Goal: Task Accomplishment & Management: Complete application form

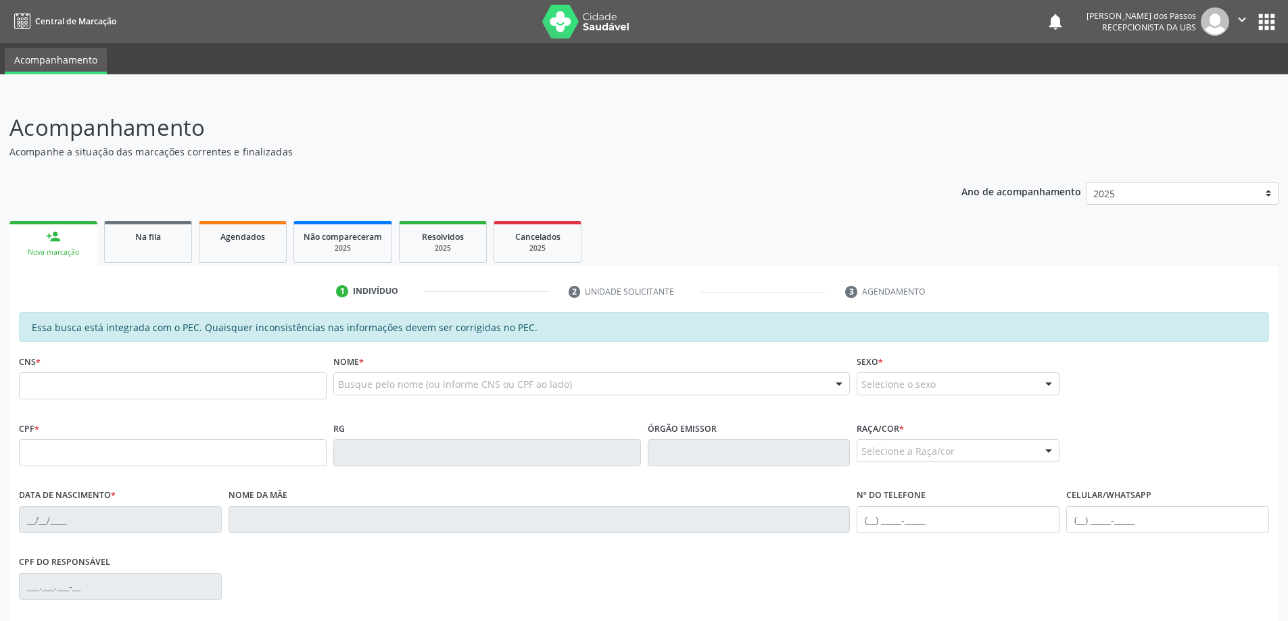
click at [67, 255] on div "Nova marcação" at bounding box center [53, 252] width 69 height 10
click at [98, 391] on input "text" at bounding box center [173, 385] width 308 height 27
click at [48, 456] on input "text" at bounding box center [173, 452] width 308 height 27
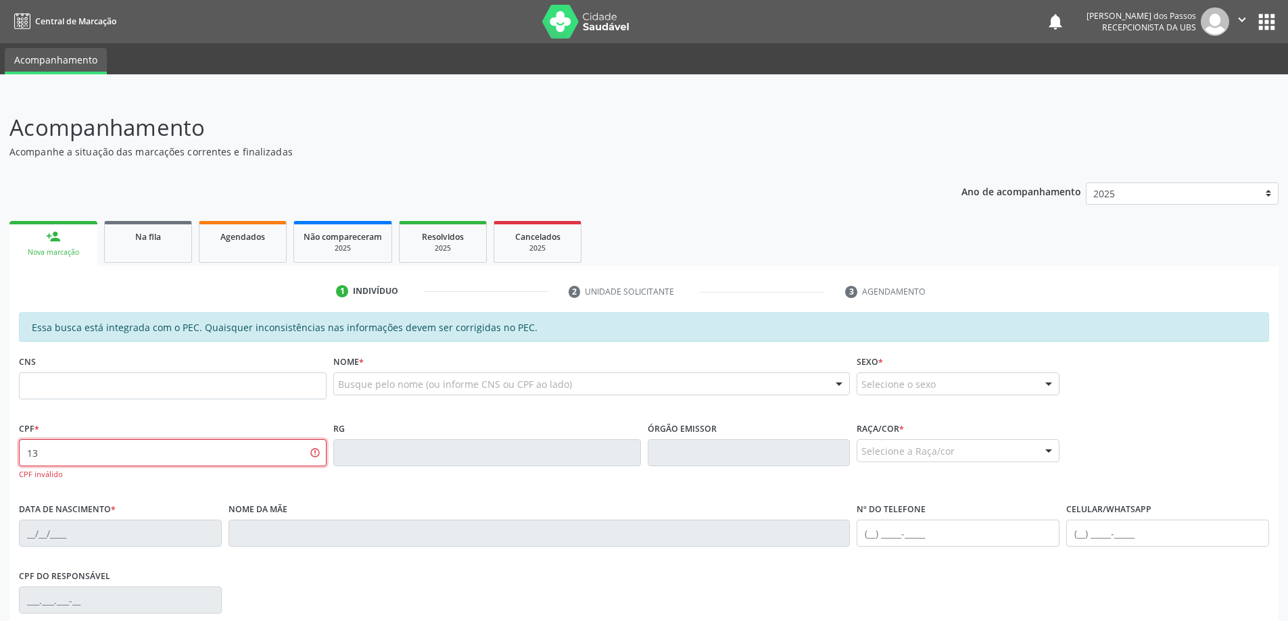
type input "1"
type input "131.425.684-09"
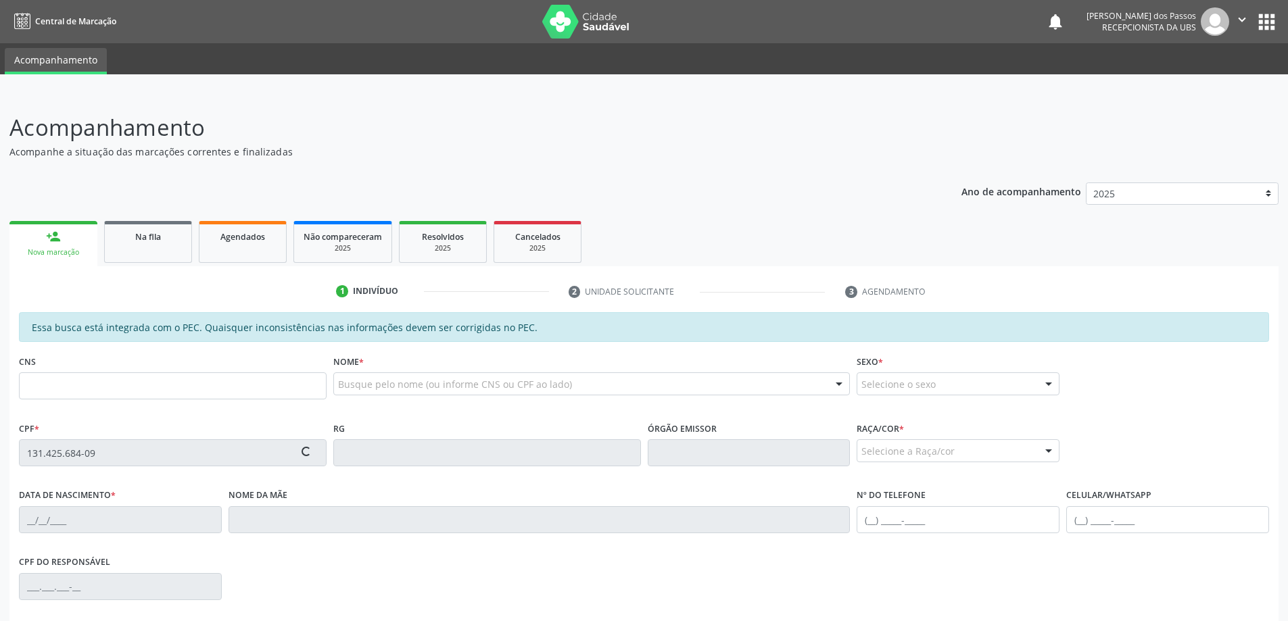
type input "898 0048 2226 9703"
type input "20/03/2002"
type input "Silvania dos Santos"
type input "(82) 99662-8940"
type input "113"
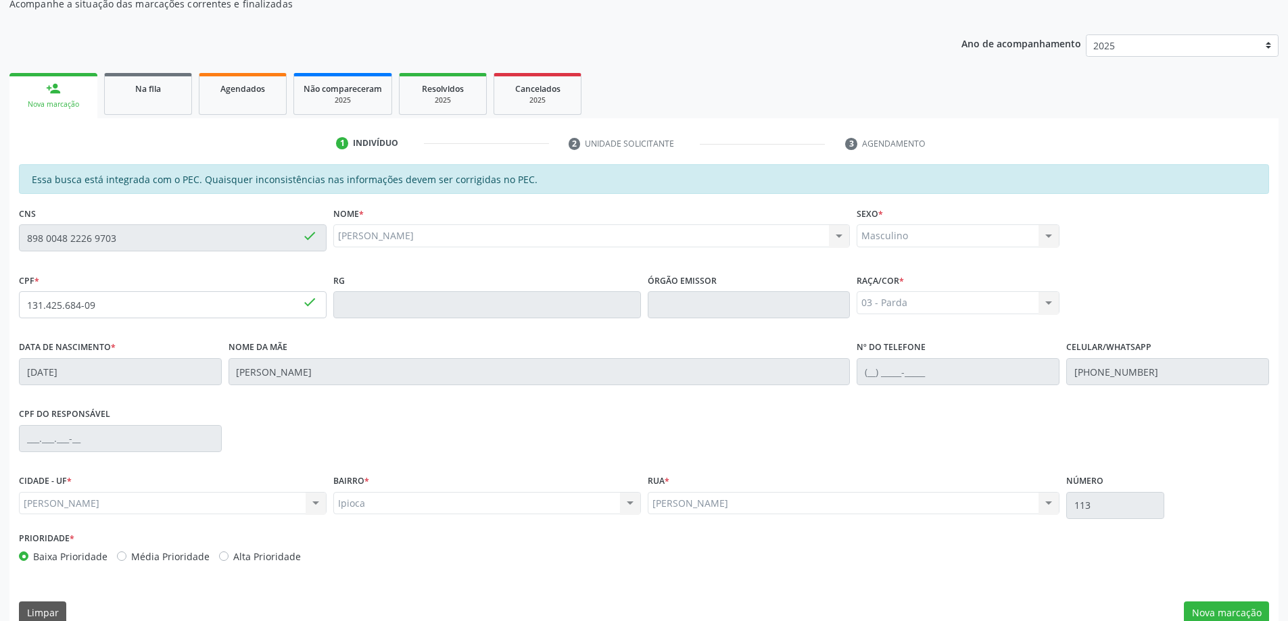
scroll to position [170, 0]
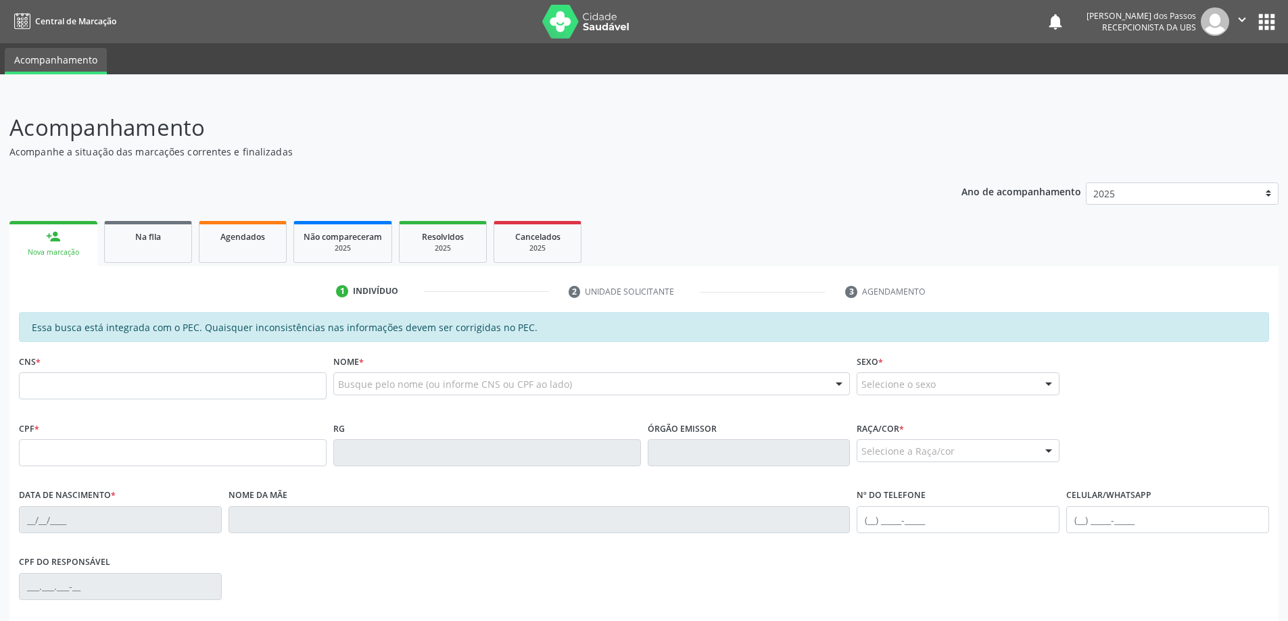
click at [88, 383] on input "text" at bounding box center [173, 385] width 308 height 27
type input "1"
click at [198, 454] on input "text" at bounding box center [173, 452] width 308 height 27
type input "131.425.684-09"
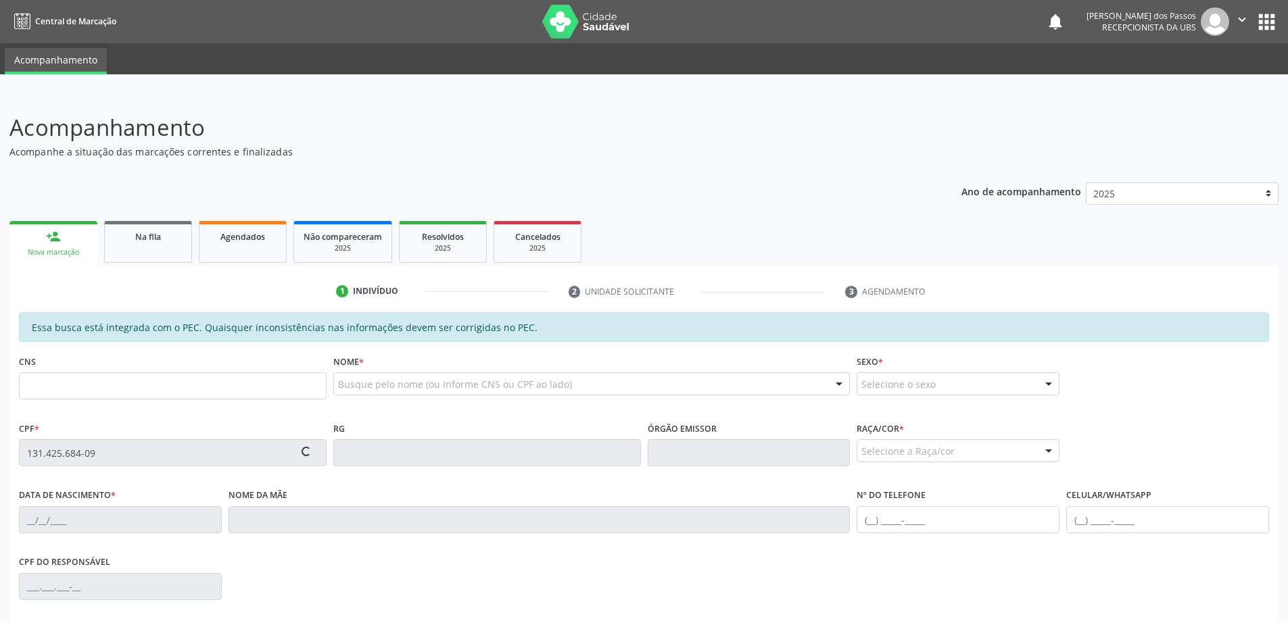
type input "898 0048 2226 9703"
type input "20/03/2002"
type input "Silvania dos Santos"
type input "(82) 99662-8940"
type input "14"
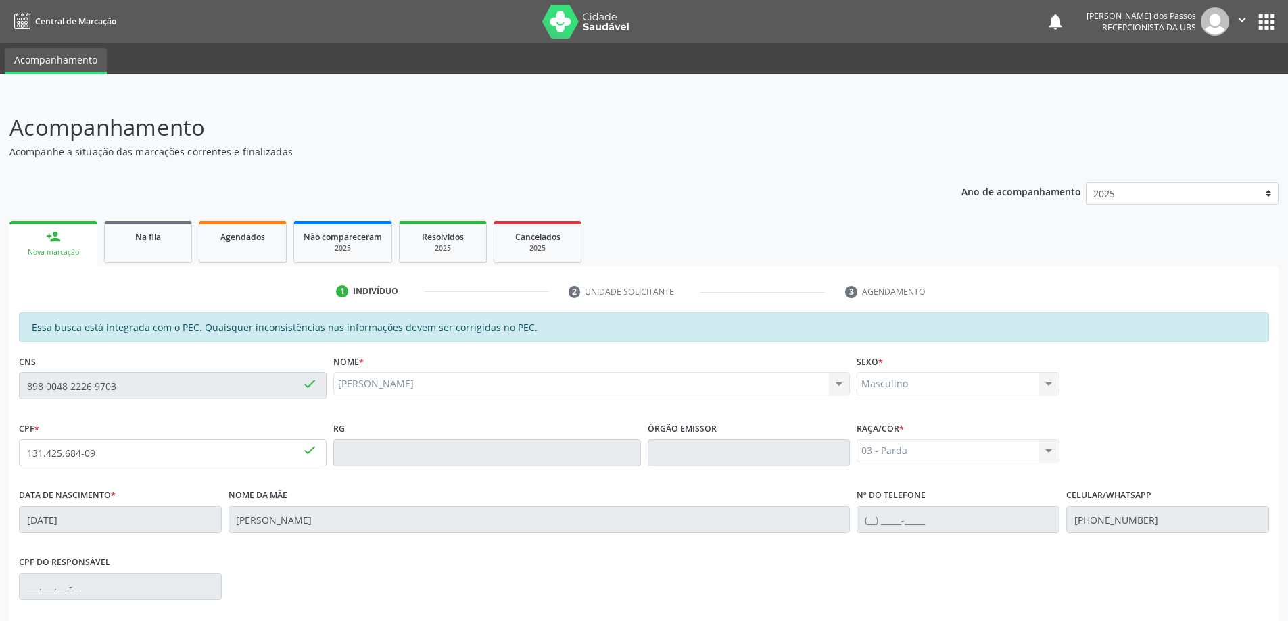
scroll to position [170, 0]
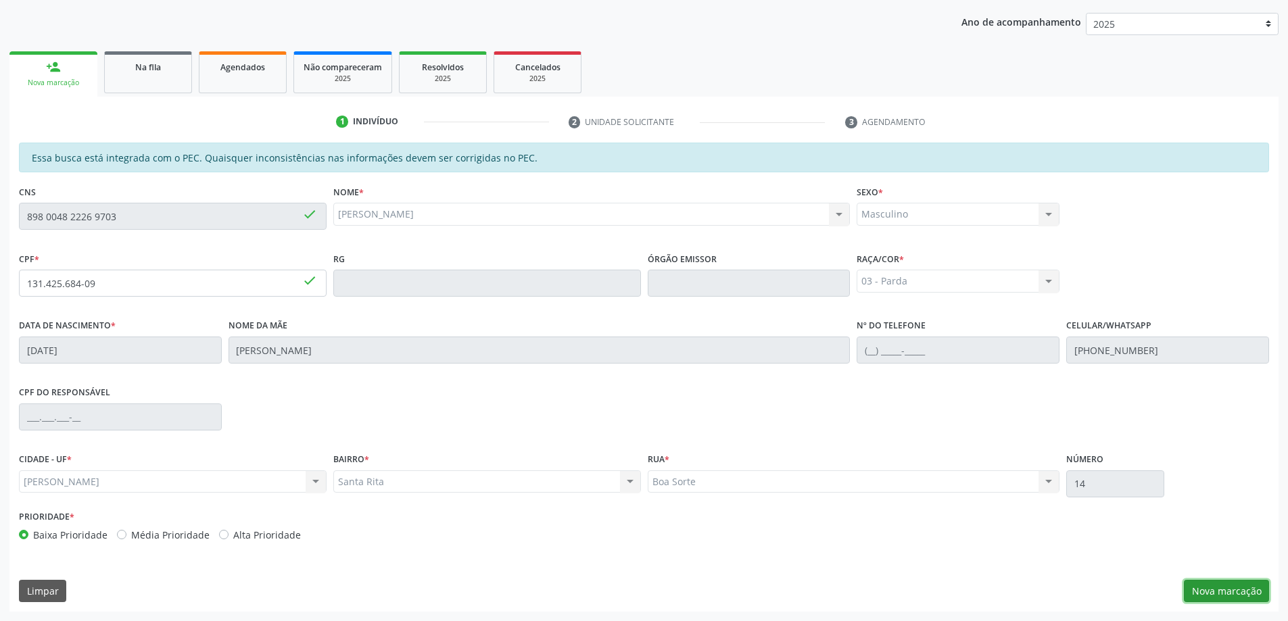
click at [1217, 595] on button "Nova marcação" at bounding box center [1225, 591] width 85 height 23
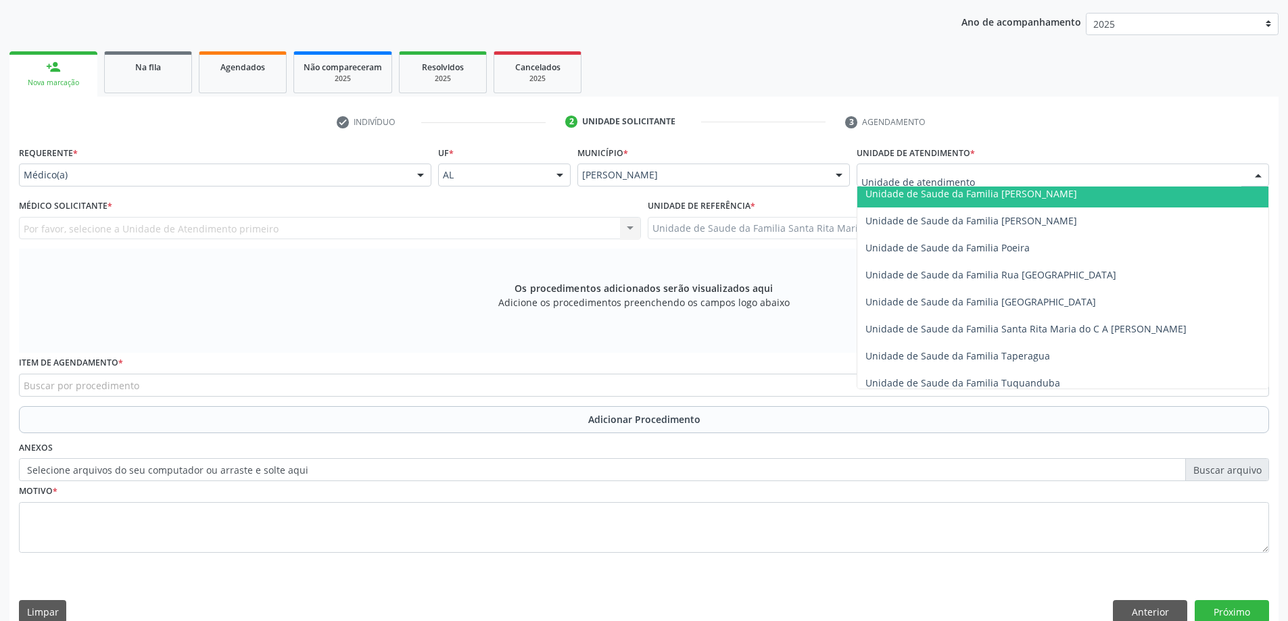
scroll to position [879, 0]
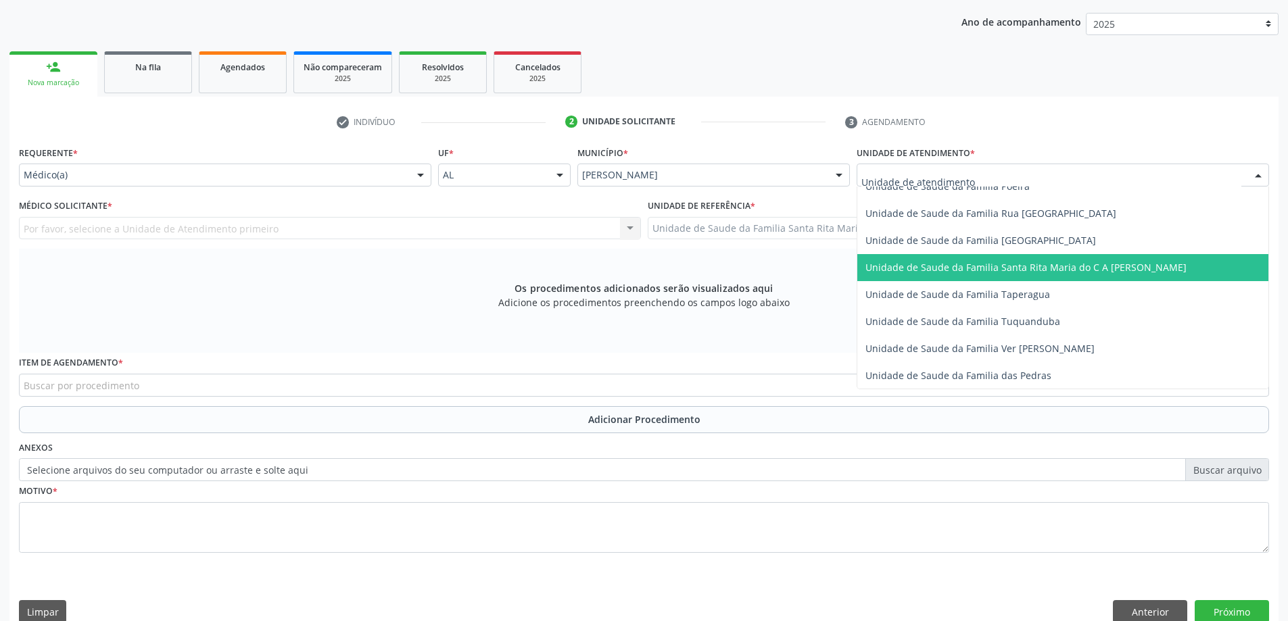
click at [943, 262] on span "Unidade de Saude da Familia Santa Rita Maria do C A [PERSON_NAME]" at bounding box center [1025, 267] width 321 height 13
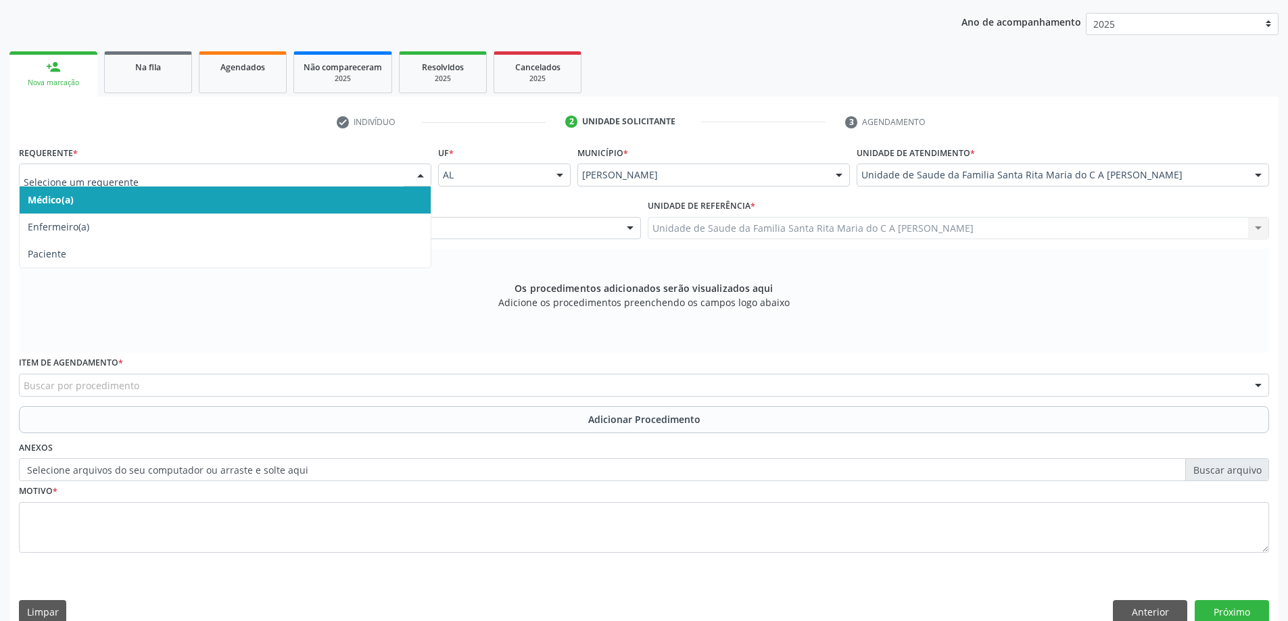
drag, startPoint x: 199, startPoint y: 200, endPoint x: 199, endPoint y: 213, distance: 12.8
click at [199, 200] on span "Médico(a)" at bounding box center [225, 200] width 411 height 27
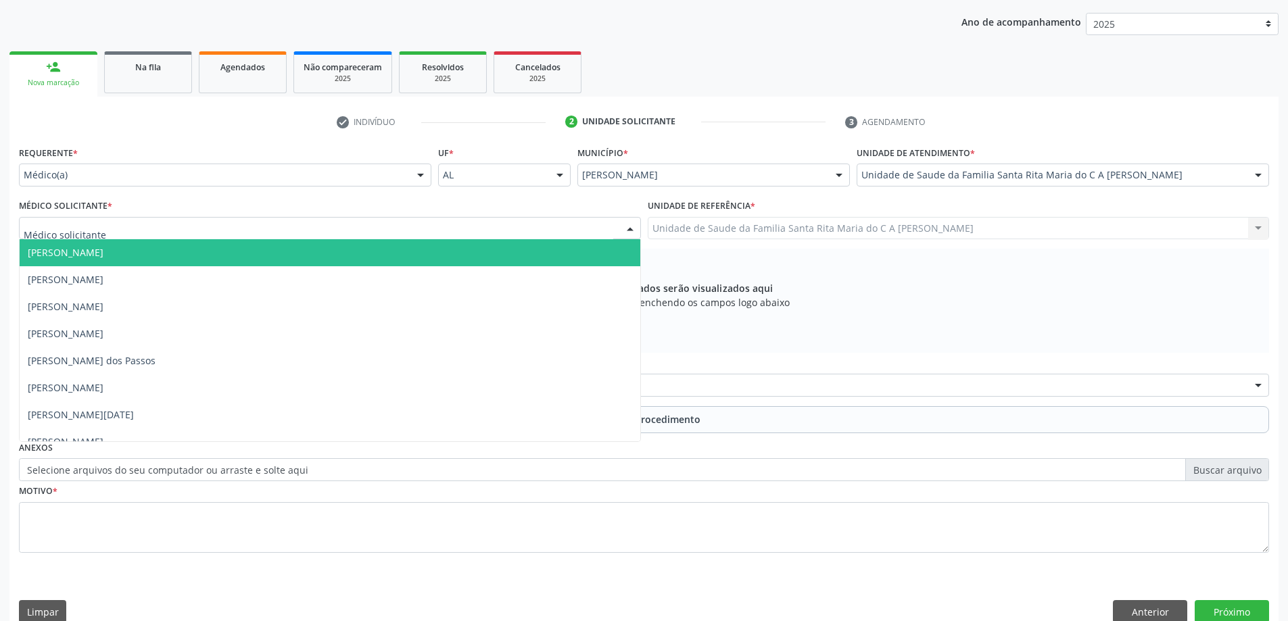
click at [193, 235] on div at bounding box center [330, 228] width 622 height 23
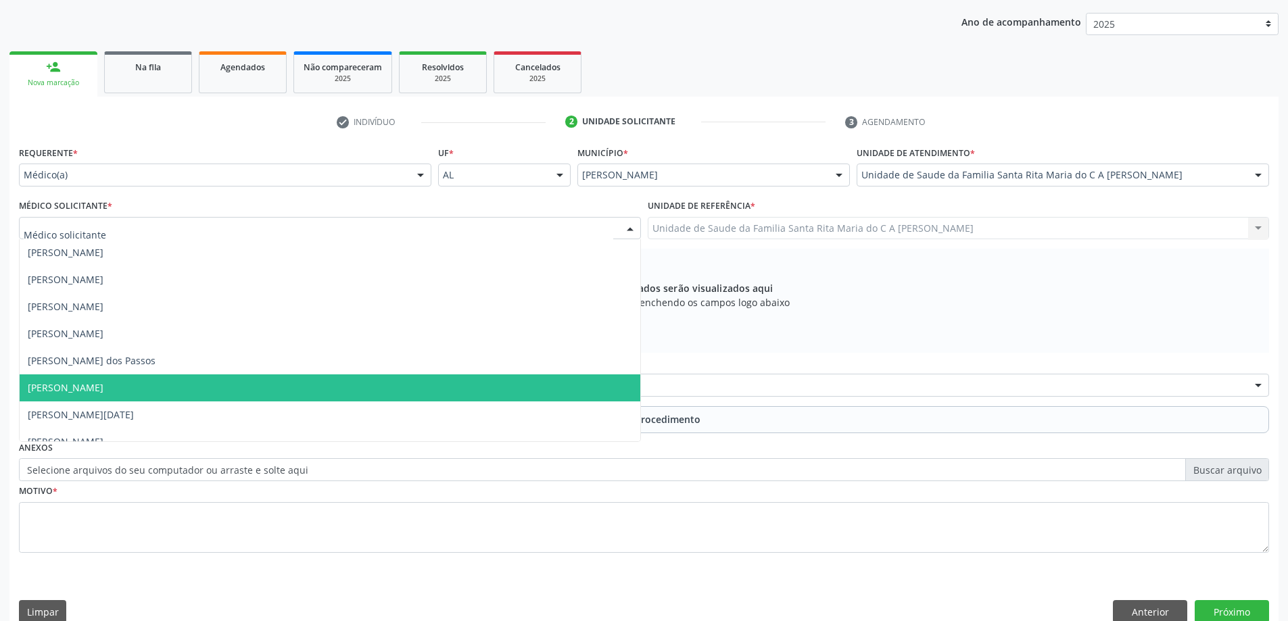
click at [187, 390] on span "Maria Celia Amorim Castro" at bounding box center [330, 387] width 620 height 27
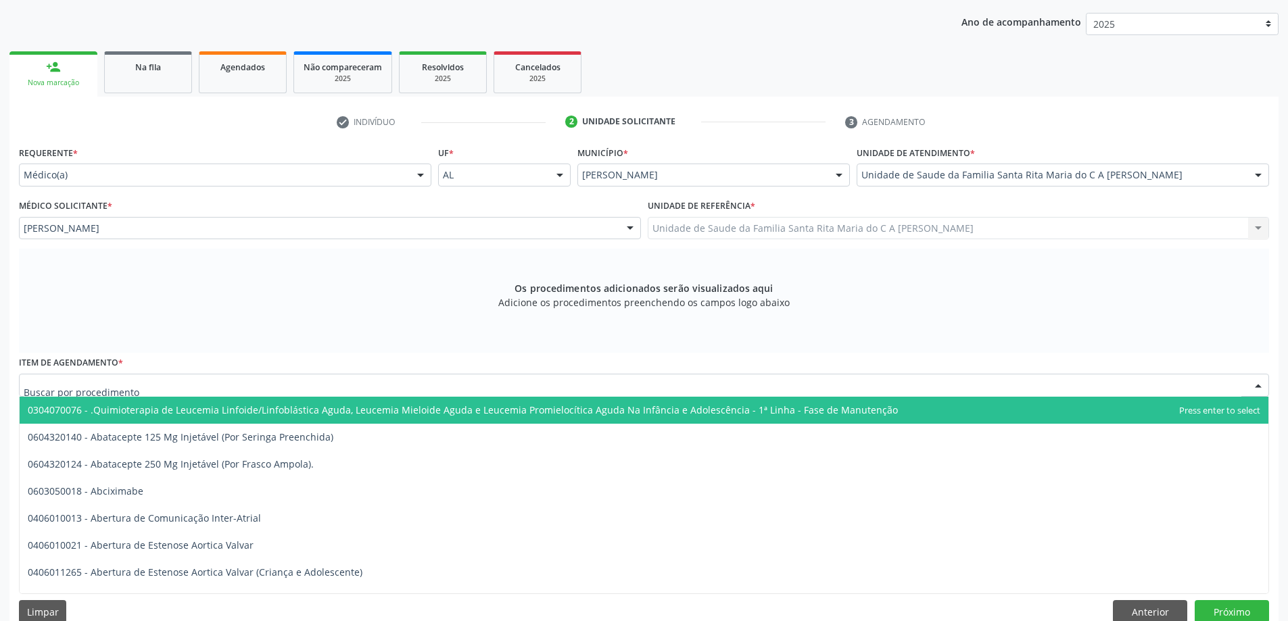
click at [182, 386] on div at bounding box center [644, 385] width 1250 height 23
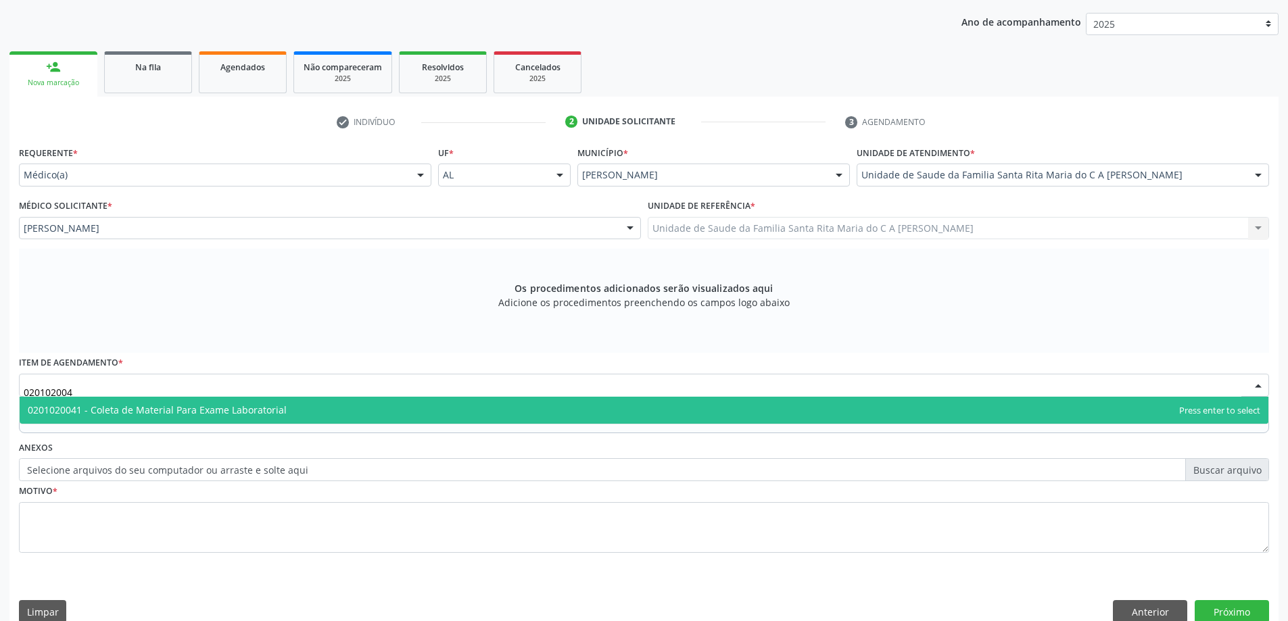
type input "0201020041"
click at [182, 410] on span "0201020041 - Coleta de Material Para Exame Laboratorial" at bounding box center [157, 410] width 259 height 13
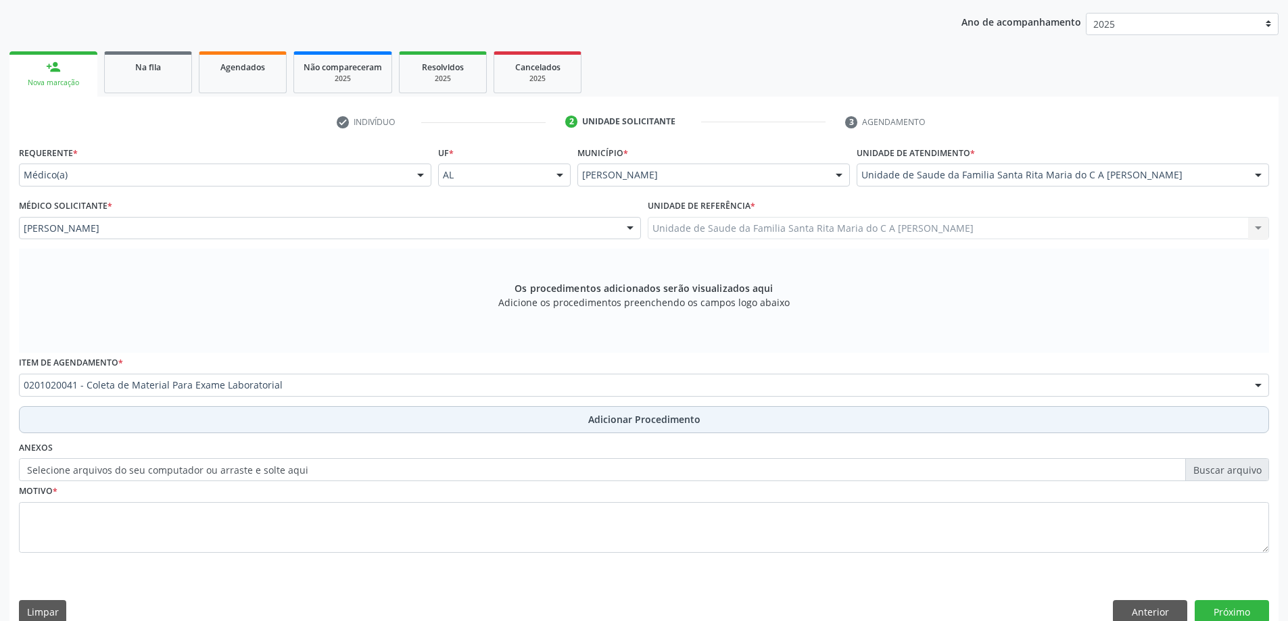
click at [178, 419] on button "Adicionar Procedimento" at bounding box center [644, 419] width 1250 height 27
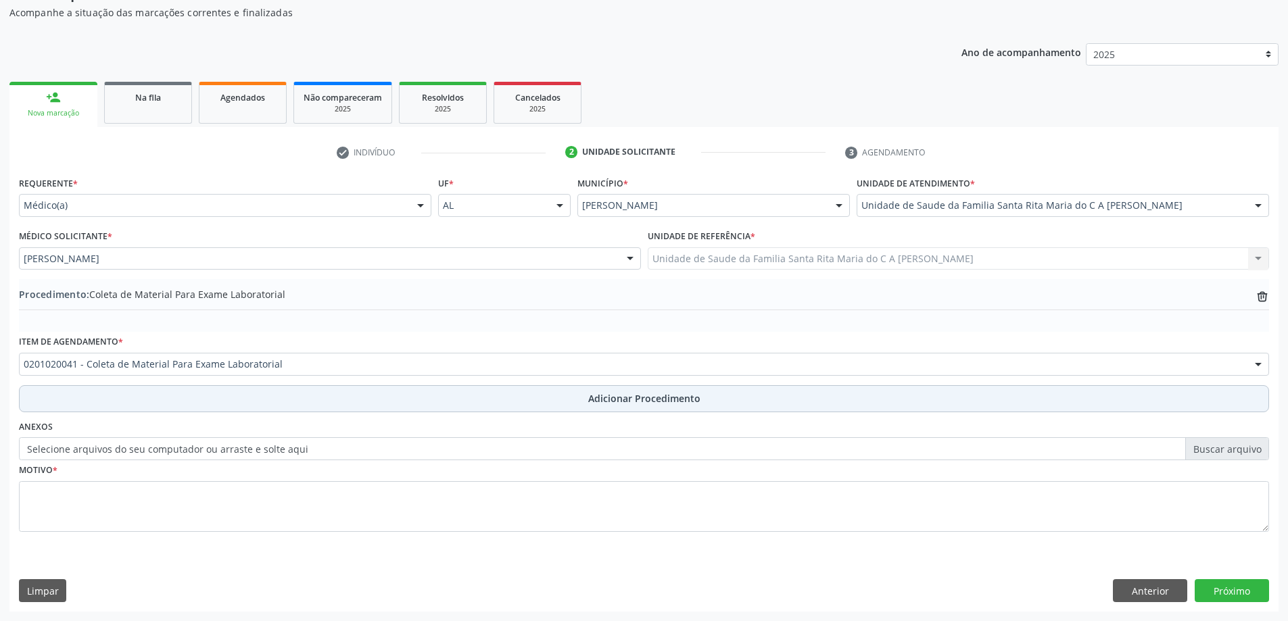
scroll to position [139, 0]
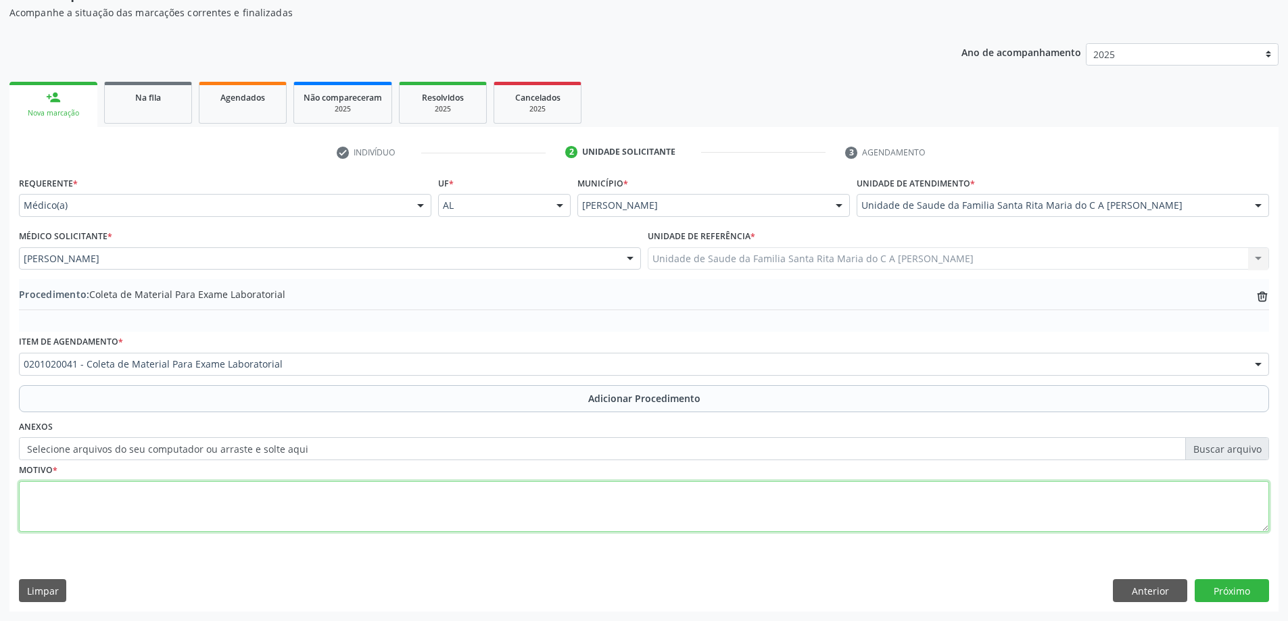
click at [165, 513] on textarea at bounding box center [644, 506] width 1250 height 51
type textarea "avaliação clinica"
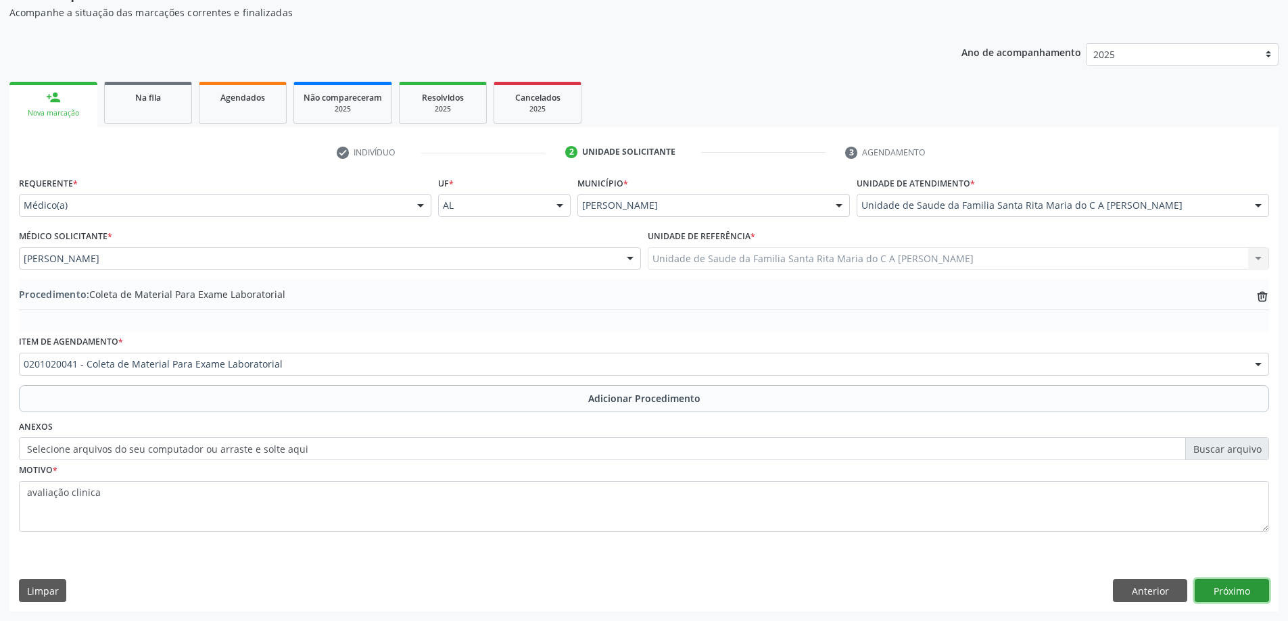
click at [1238, 592] on button "Próximo" at bounding box center [1231, 590] width 74 height 23
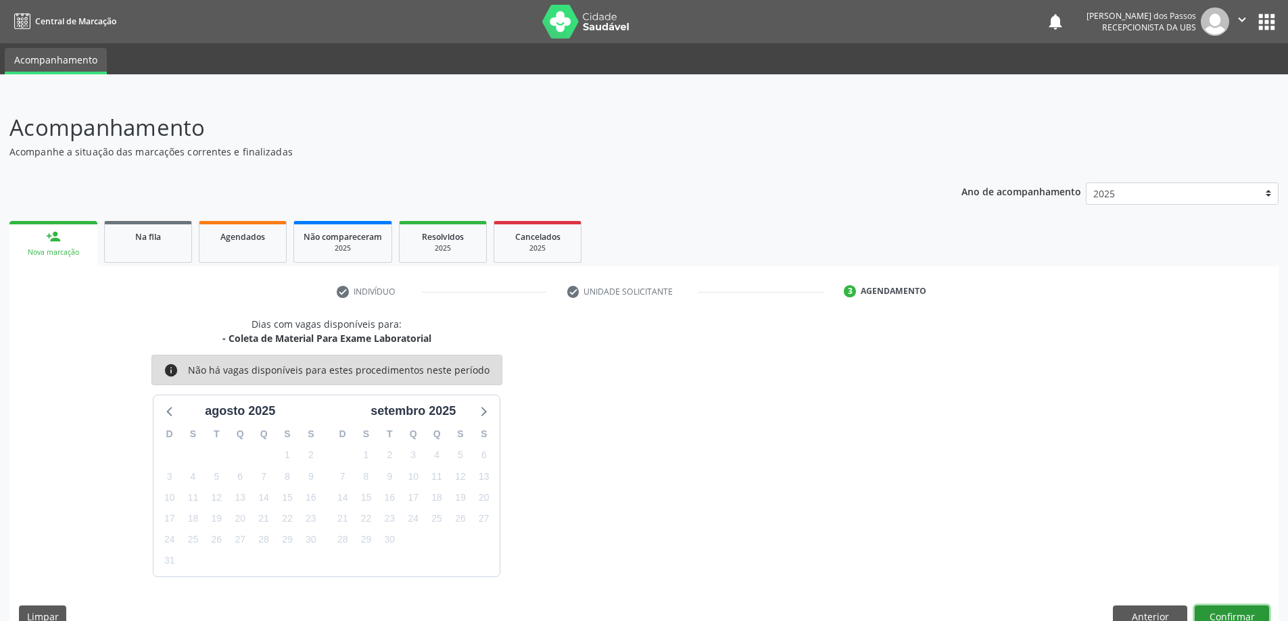
click at [1218, 616] on button "Confirmar" at bounding box center [1231, 617] width 74 height 23
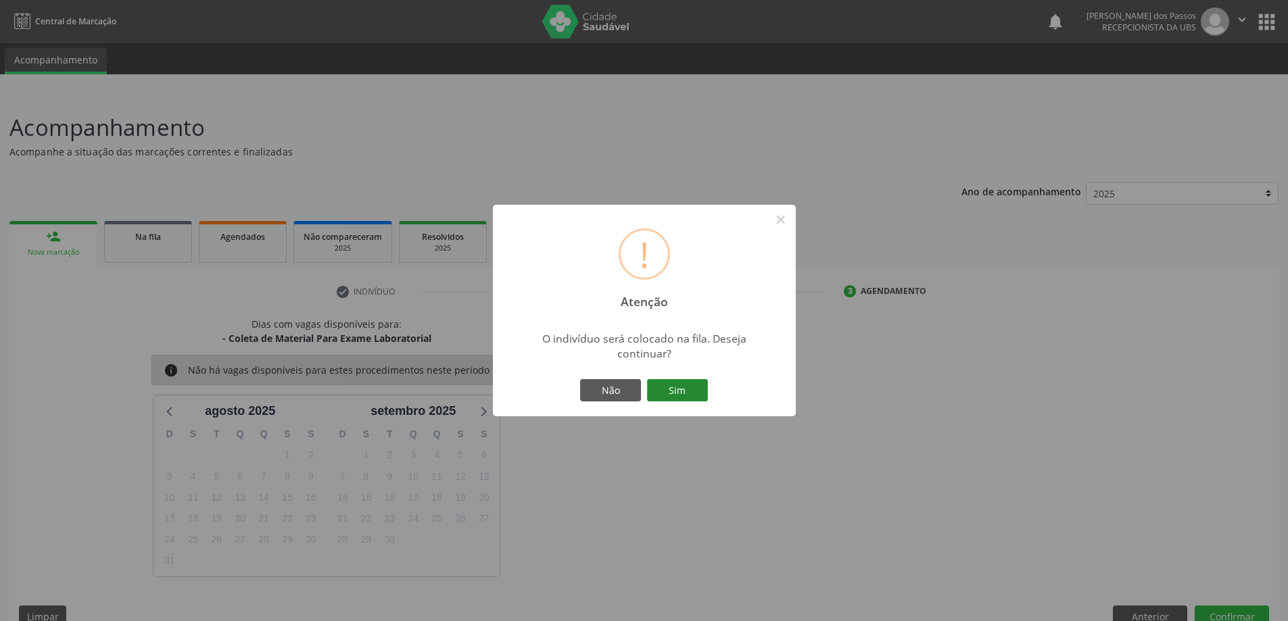
click at [670, 388] on button "Sim" at bounding box center [677, 390] width 61 height 23
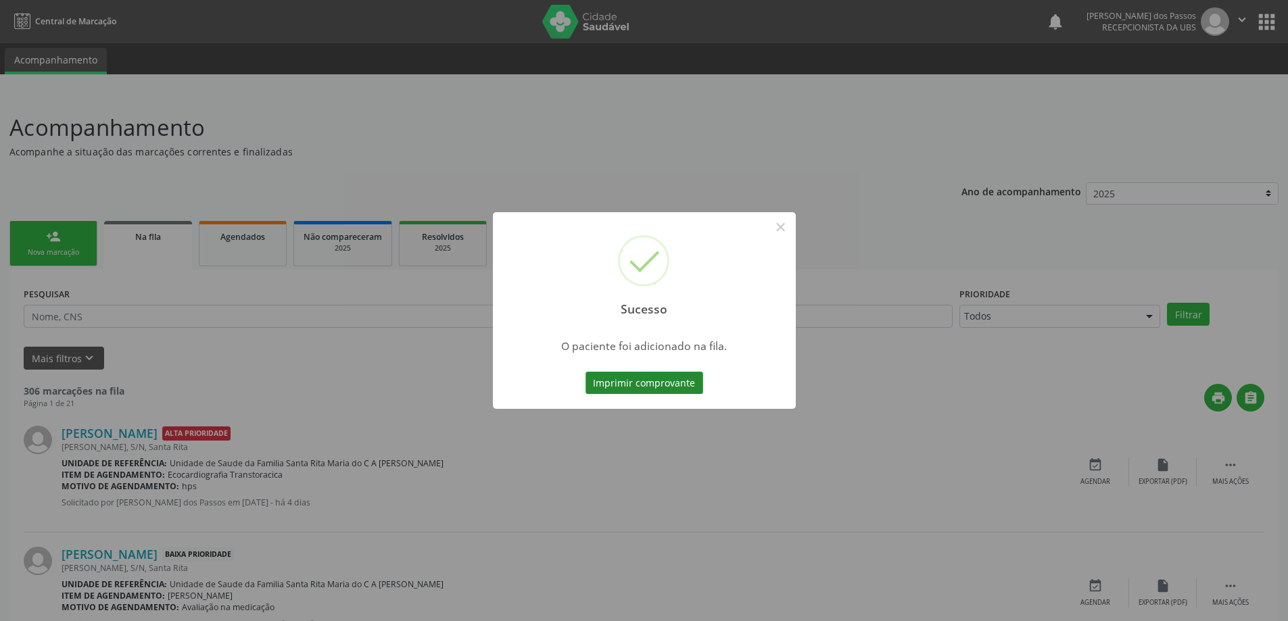
click at [671, 389] on button "Imprimir comprovante" at bounding box center [644, 383] width 118 height 23
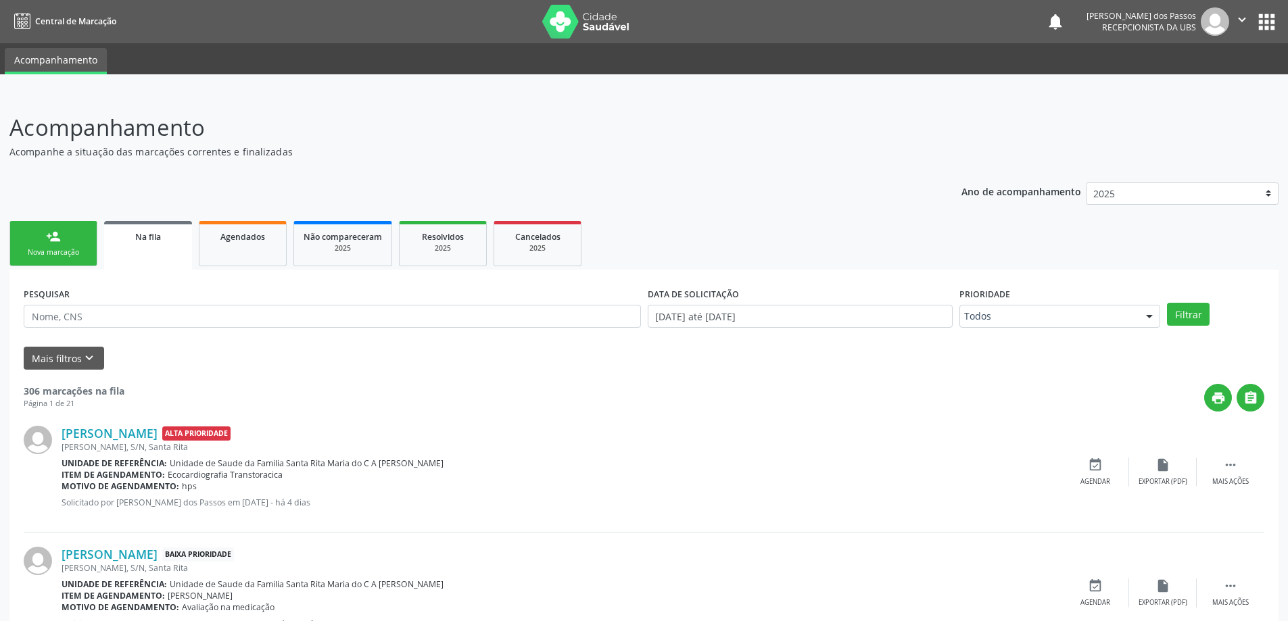
click at [66, 253] on div "Nova marcação" at bounding box center [54, 252] width 68 height 10
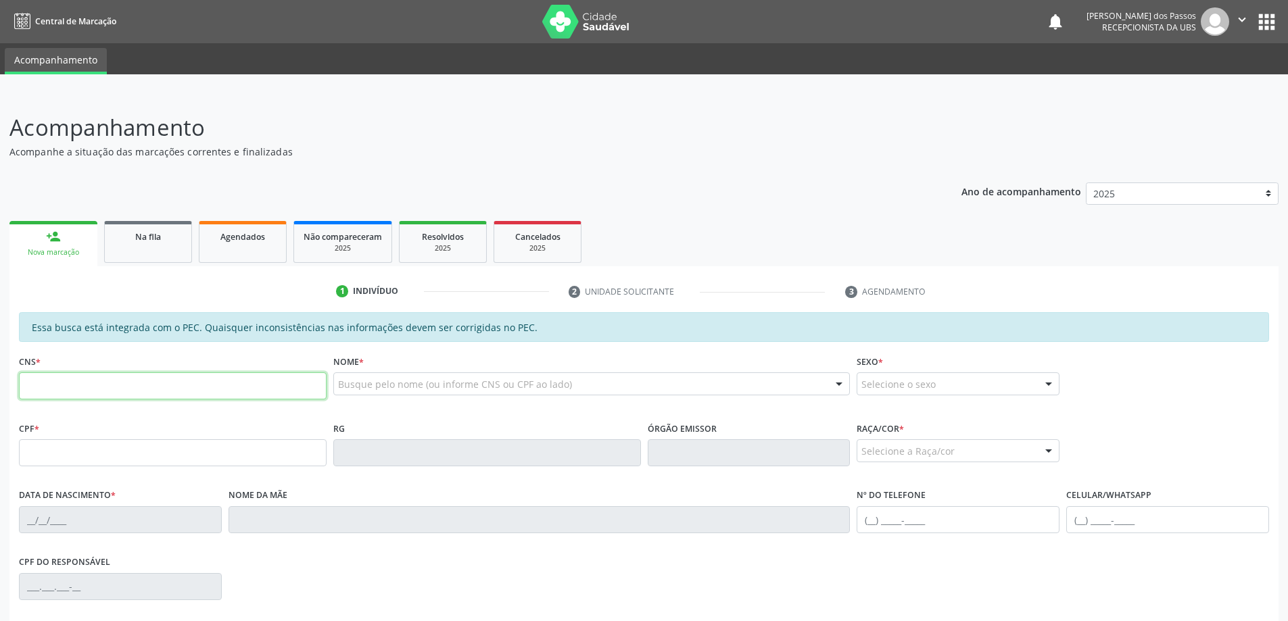
click at [108, 383] on input "text" at bounding box center [173, 385] width 308 height 27
type input "705 0066 6258 9557"
type input "445.030.164-15"
type input "22/07/1966"
type input "Maria do Socorro da Silva"
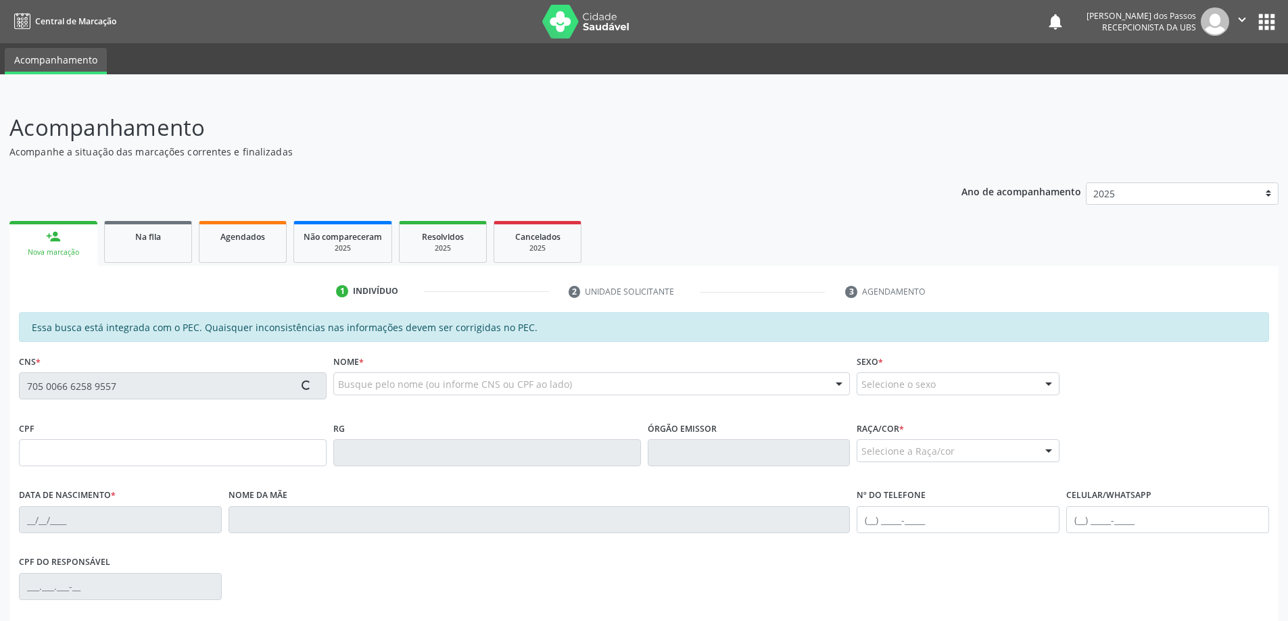
type input "(98) 99369-1456"
type input "S/N"
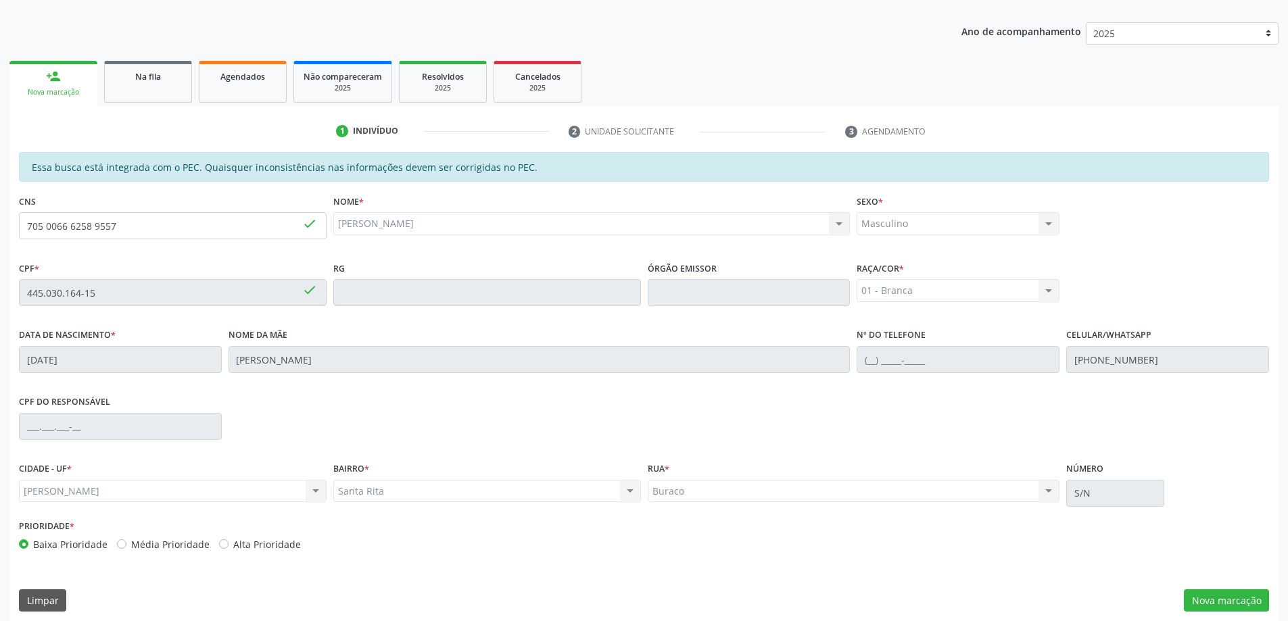
scroll to position [170, 0]
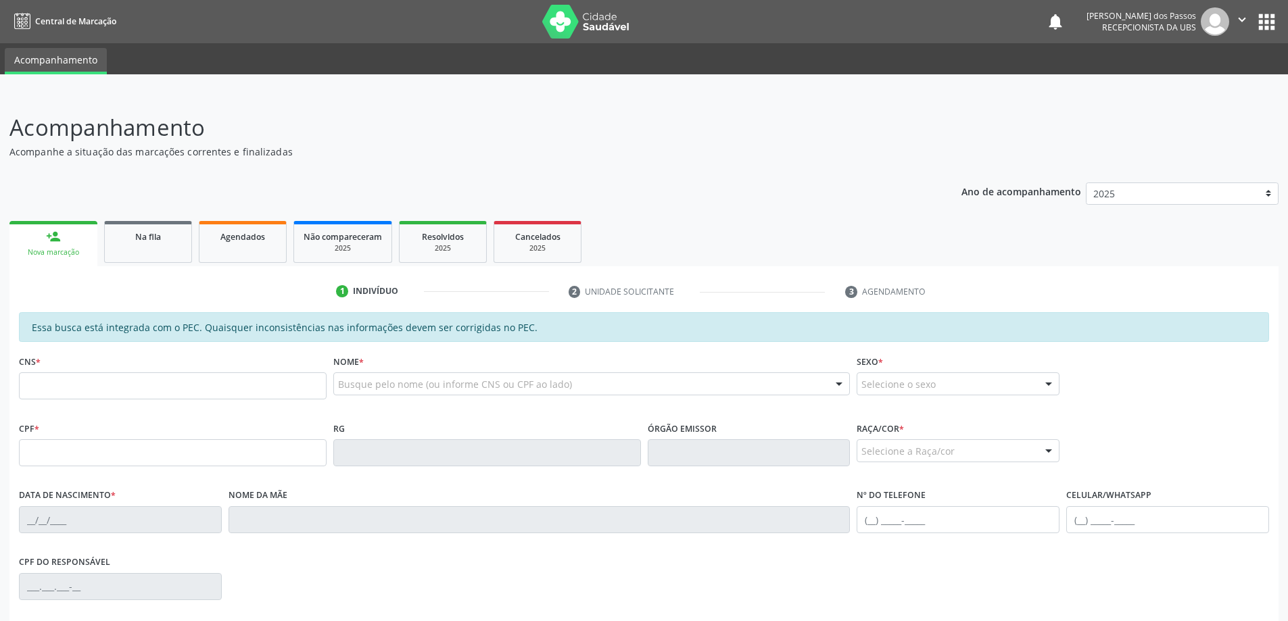
click at [72, 381] on input "text" at bounding box center [173, 385] width 308 height 27
type input "705 0066 6258 9557"
type input "445.030.164-15"
type input "[DATE]"
type input "[PERSON_NAME]"
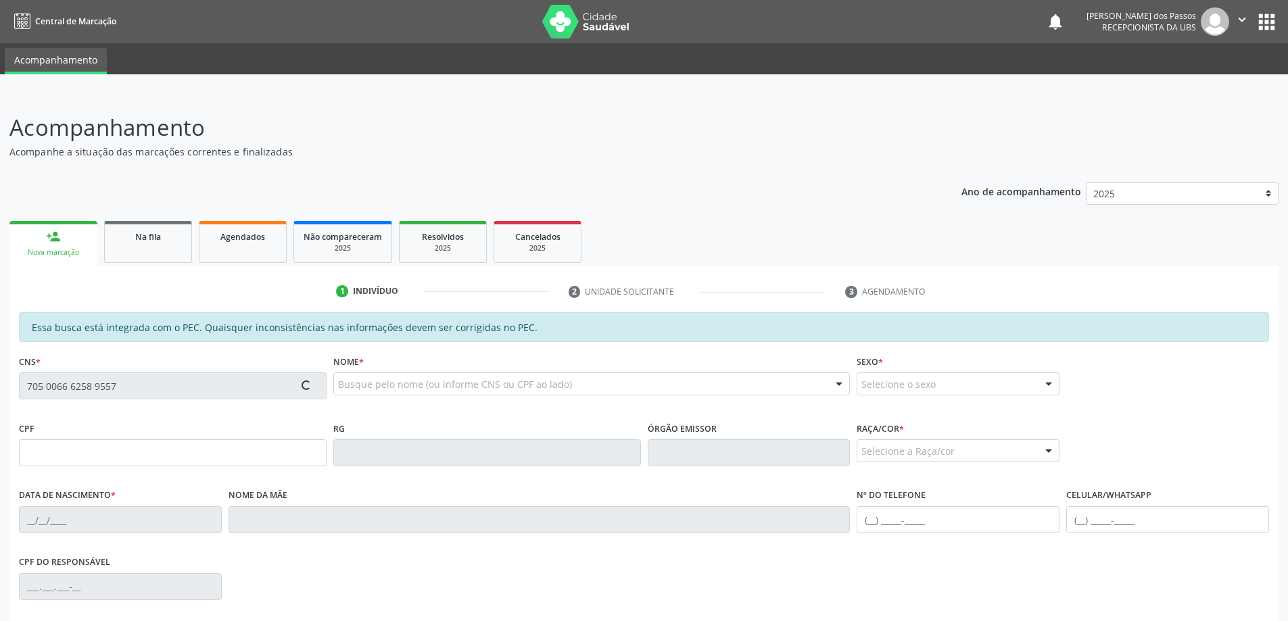
type input "(98) 99369-1456"
type input "88"
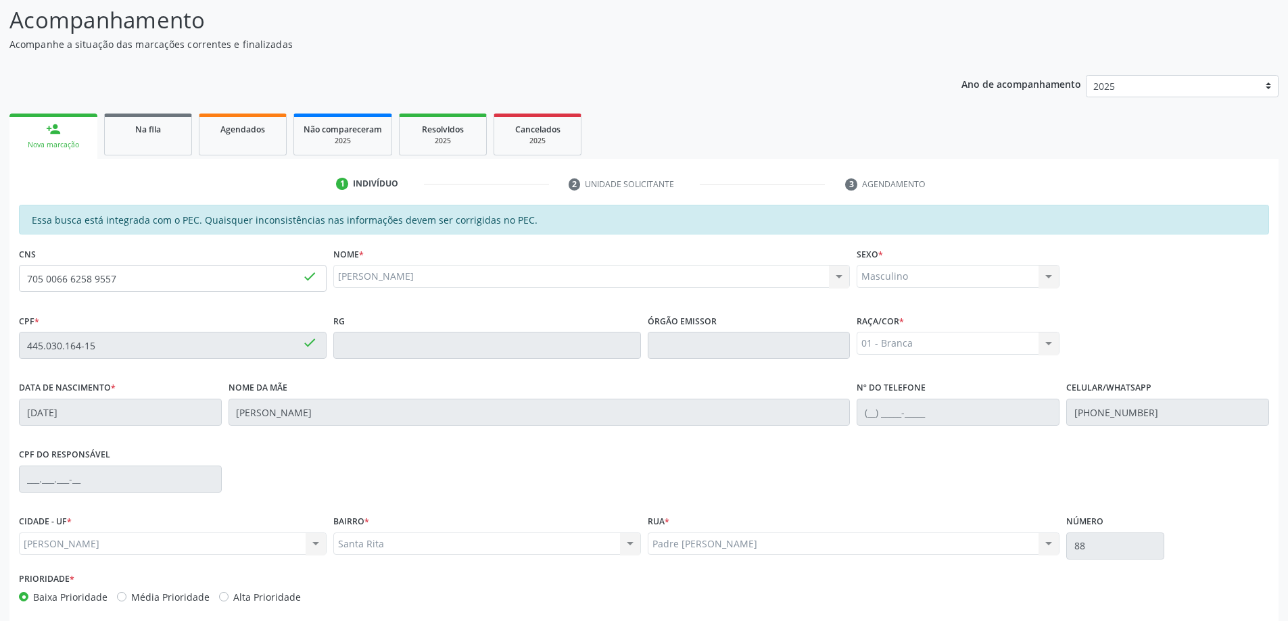
scroll to position [170, 0]
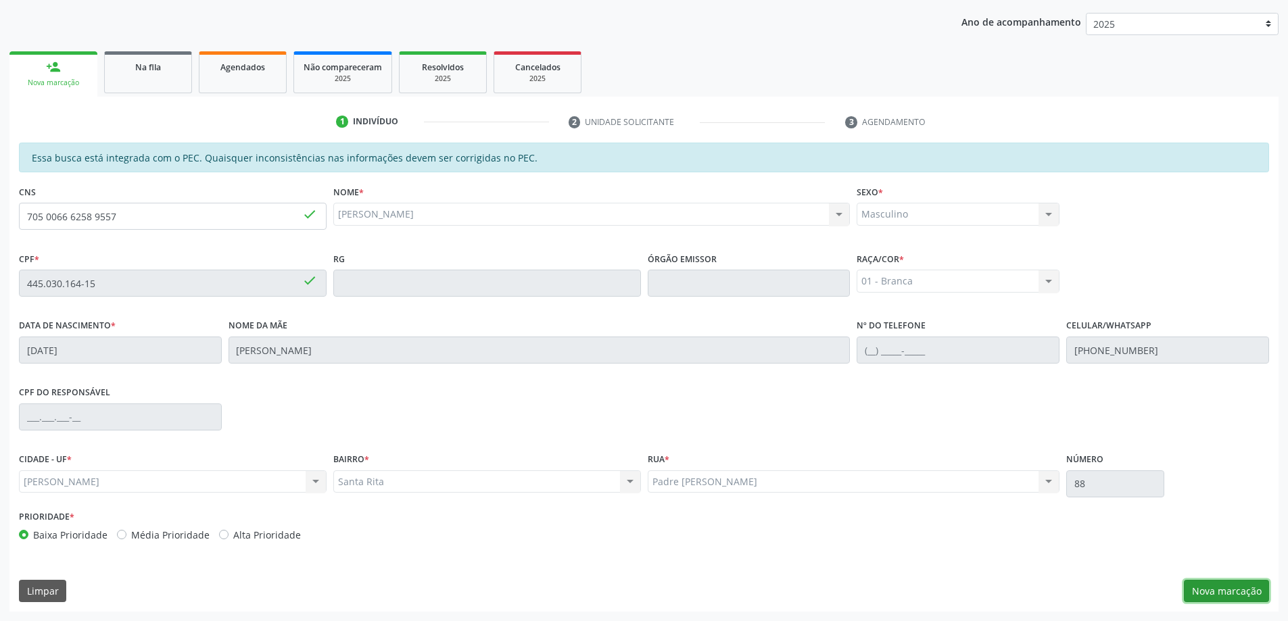
click at [1208, 595] on button "Nova marcação" at bounding box center [1225, 591] width 85 height 23
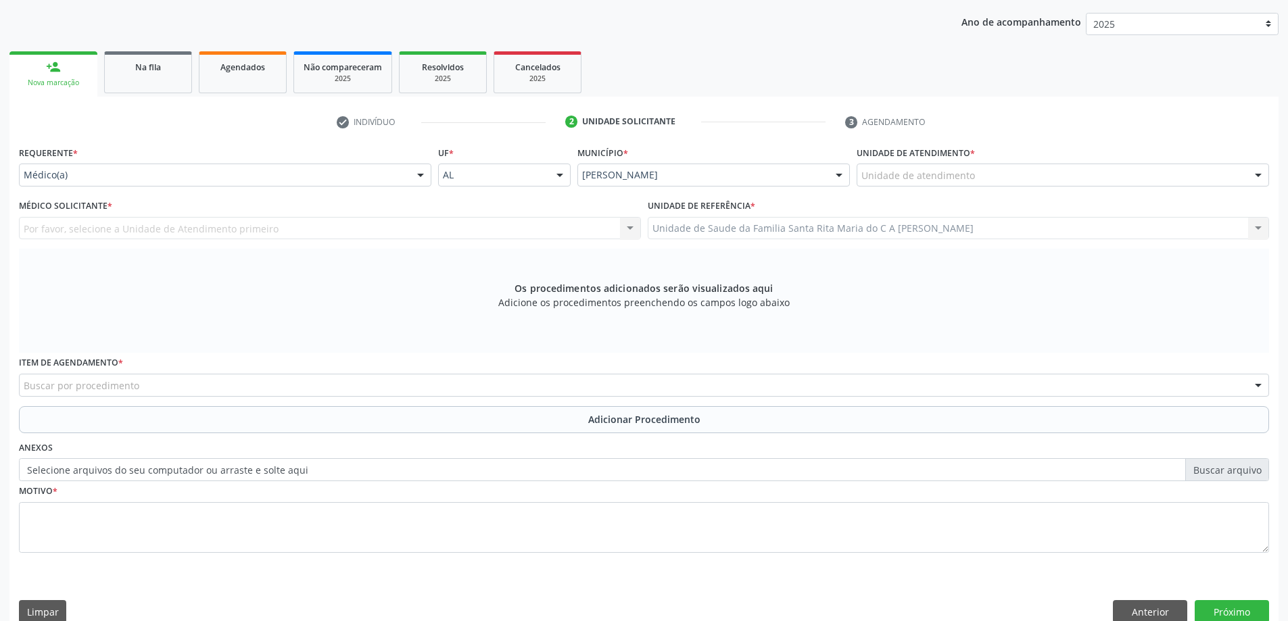
click at [984, 168] on div "Unidade de atendimento" at bounding box center [1062, 175] width 412 height 23
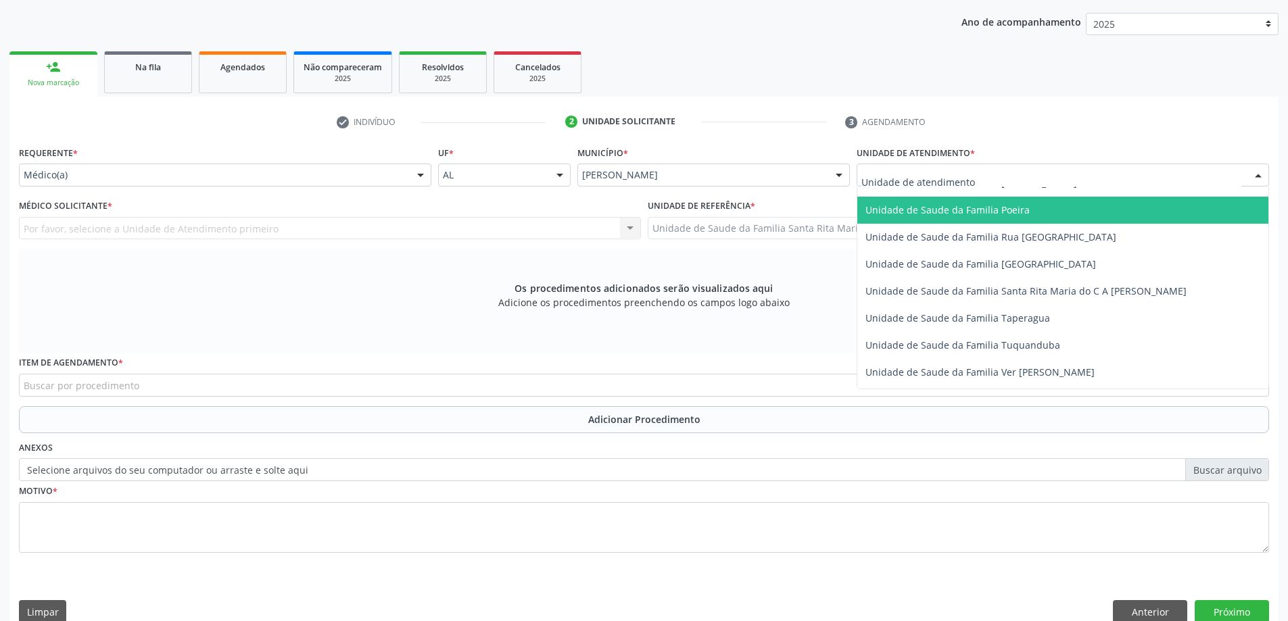
scroll to position [879, 0]
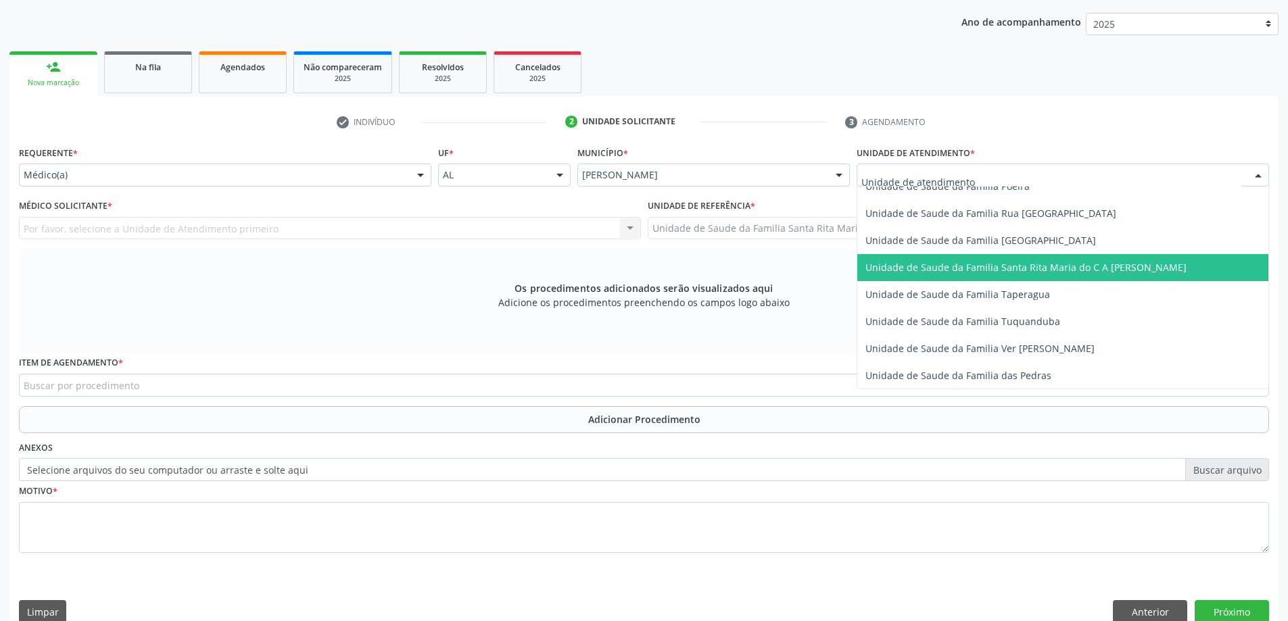
click at [968, 267] on span "Unidade de Saude da Familia Santa Rita Maria do C A [PERSON_NAME]" at bounding box center [1025, 267] width 321 height 13
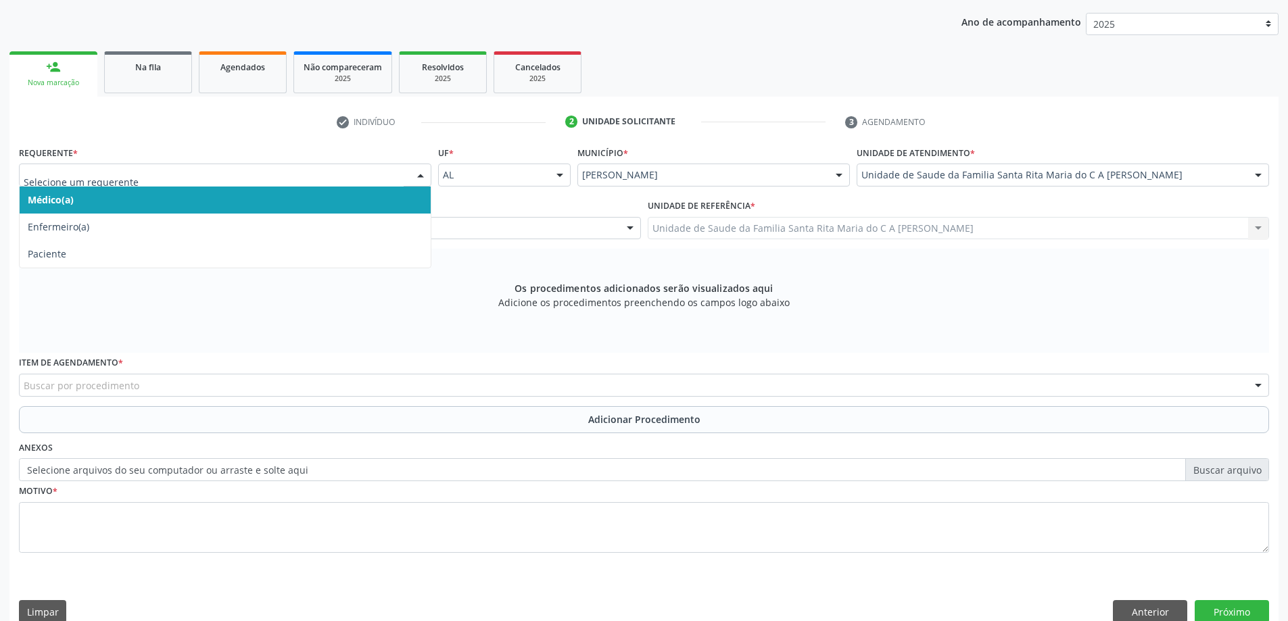
click at [307, 203] on span "Médico(a)" at bounding box center [225, 200] width 411 height 27
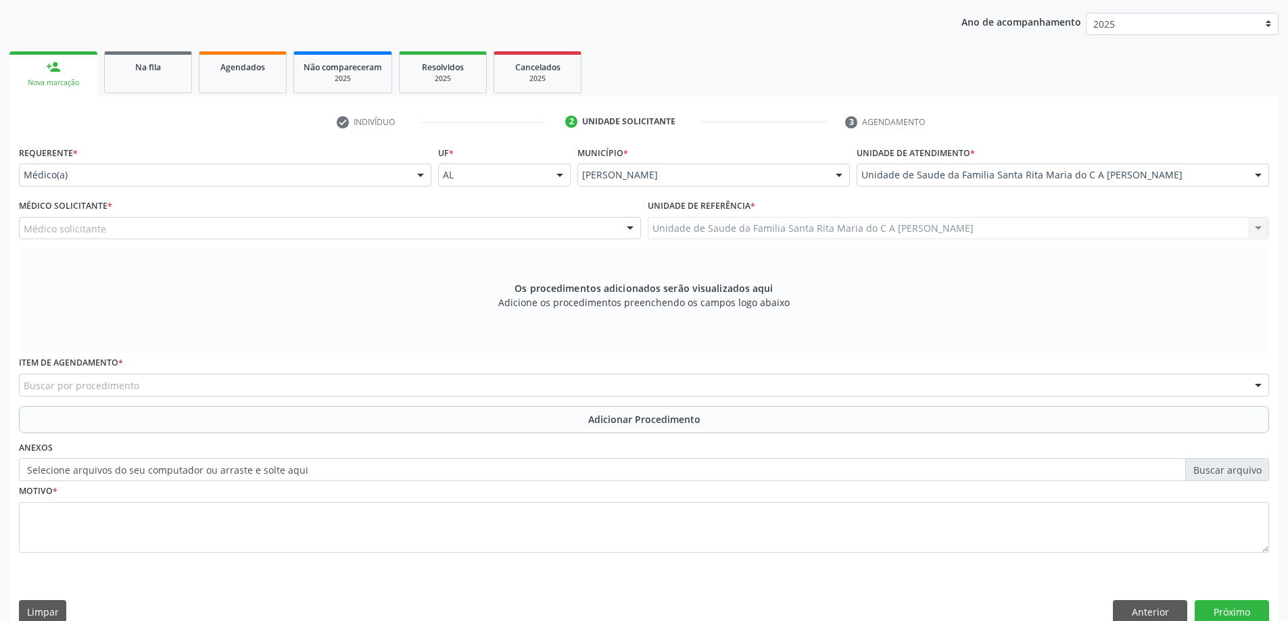
click at [305, 235] on div "Médico solicitante" at bounding box center [330, 228] width 622 height 23
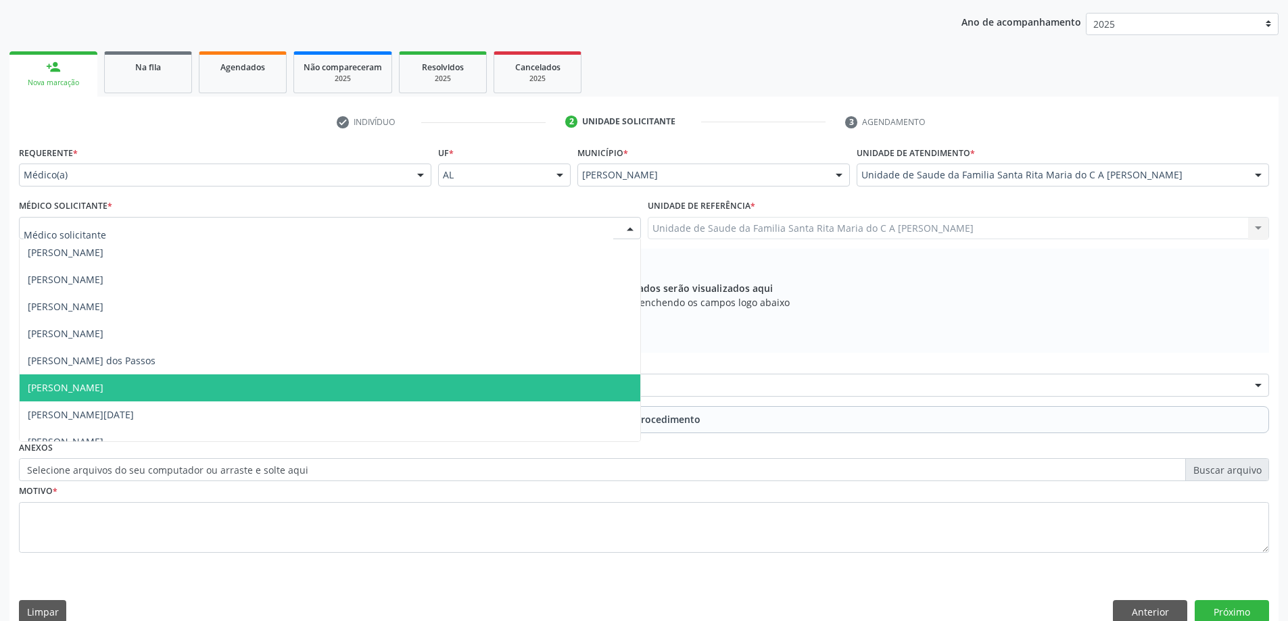
click at [251, 384] on span "Maria Celia Amorim Castro" at bounding box center [330, 387] width 620 height 27
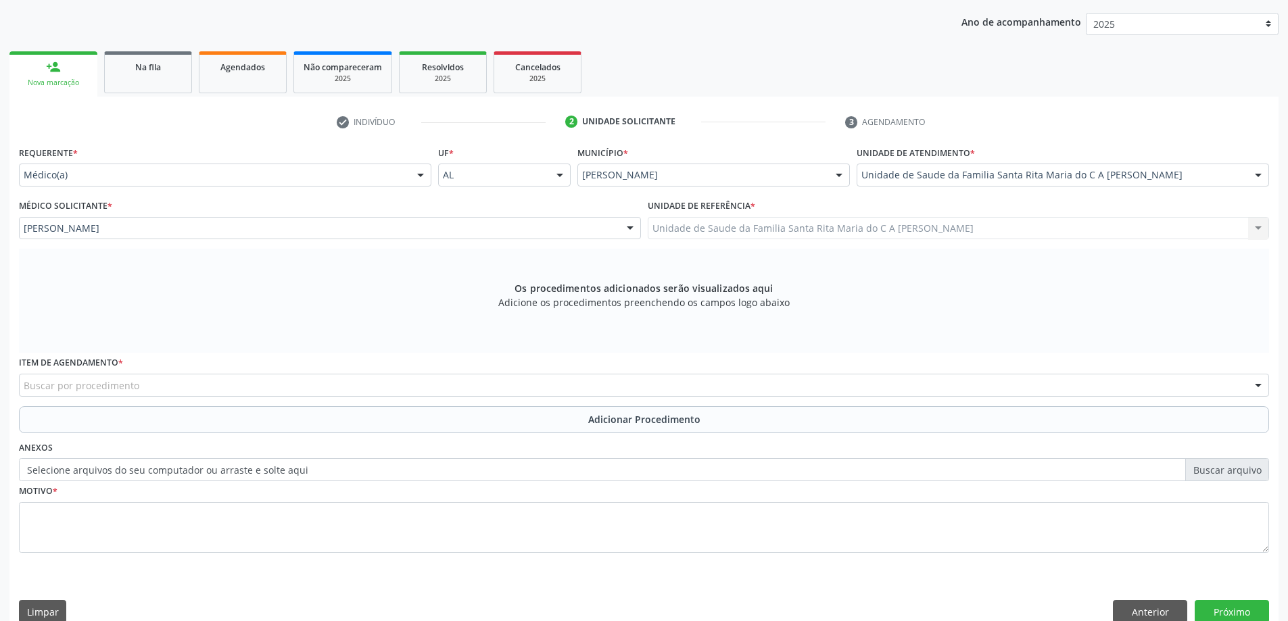
click at [197, 388] on div "Buscar por procedimento" at bounding box center [644, 385] width 1250 height 23
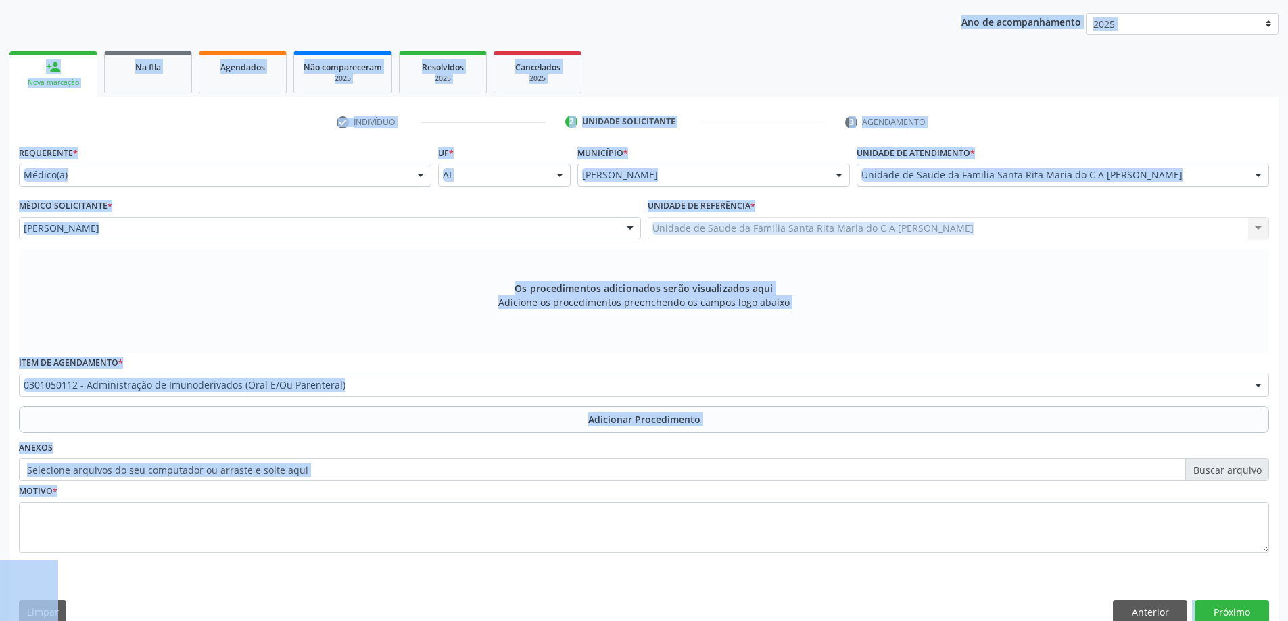
click at [427, 289] on div "Os procedimentos adicionados serão visualizados aqui Adicione os procedimentos …" at bounding box center [644, 301] width 1250 height 104
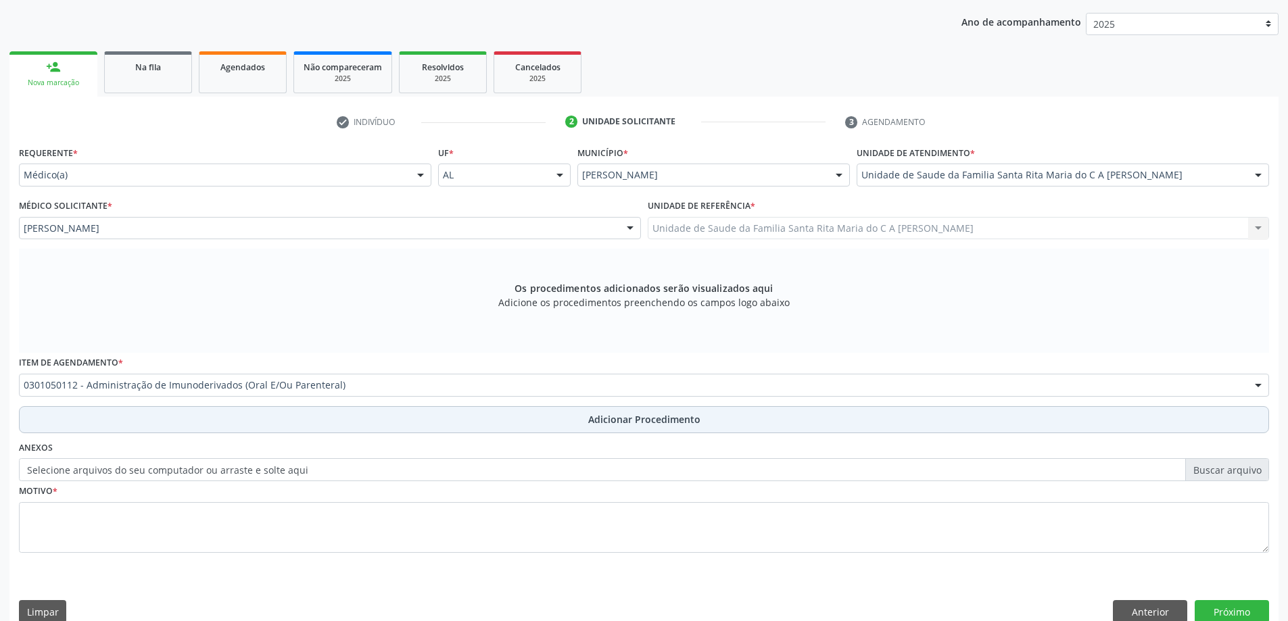
drag, startPoint x: 458, startPoint y: 420, endPoint x: 389, endPoint y: 392, distance: 74.6
click at [458, 420] on button "Adicionar Procedimento" at bounding box center [644, 419] width 1250 height 27
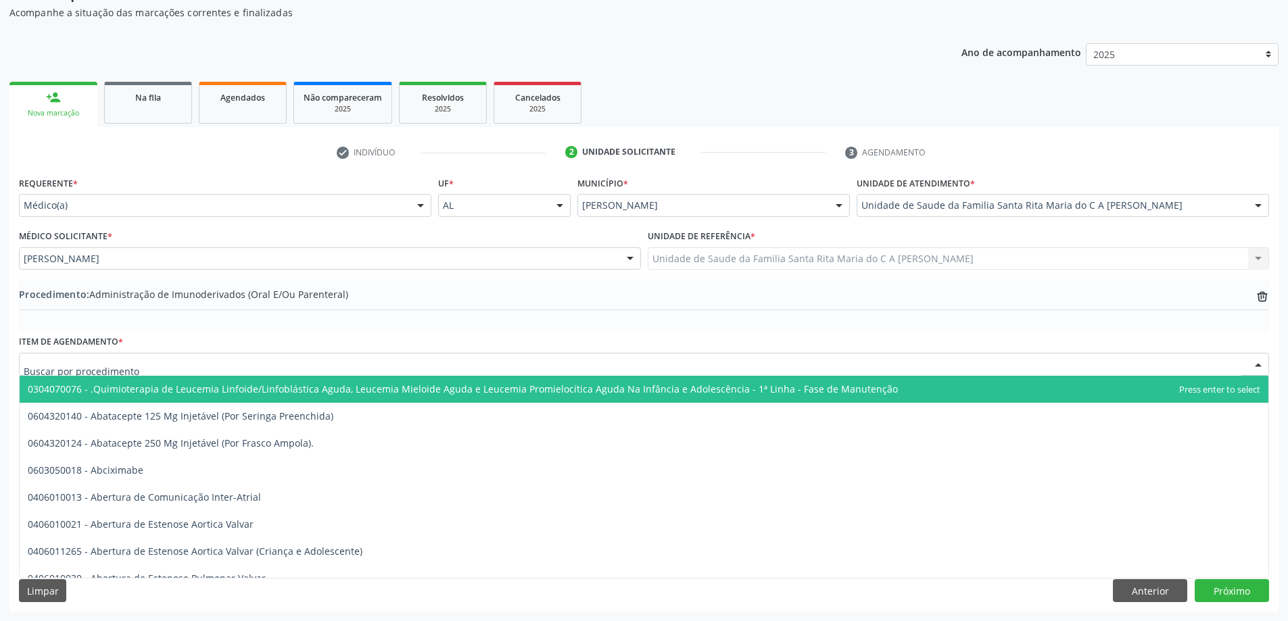
click at [373, 357] on div at bounding box center [644, 364] width 1250 height 23
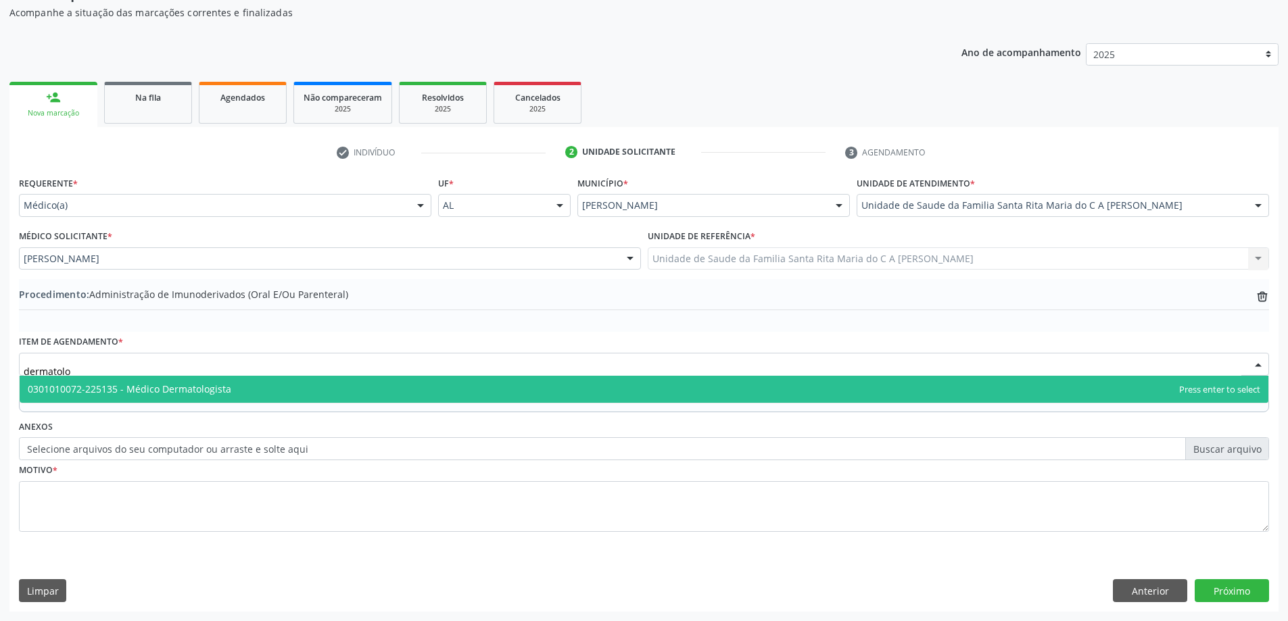
type input "dermatolog"
click at [352, 391] on span "0301010072-225135 - Médico Dermatologista" at bounding box center [644, 389] width 1248 height 27
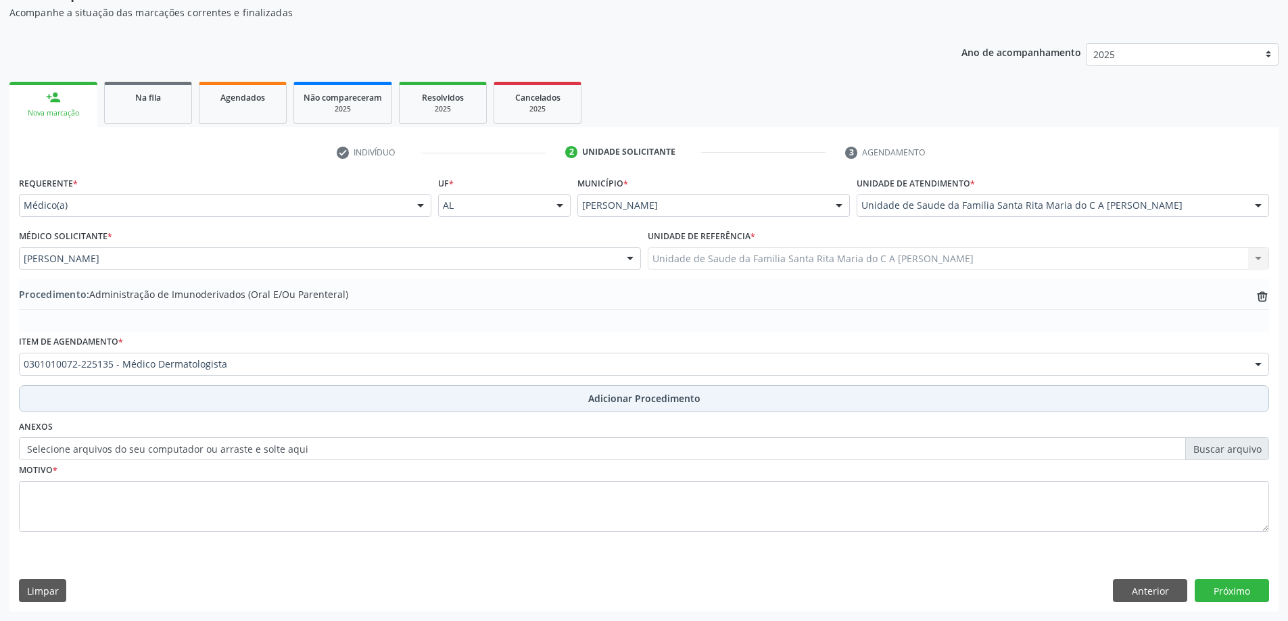
click at [357, 397] on button "Adicionar Procedimento" at bounding box center [644, 398] width 1250 height 27
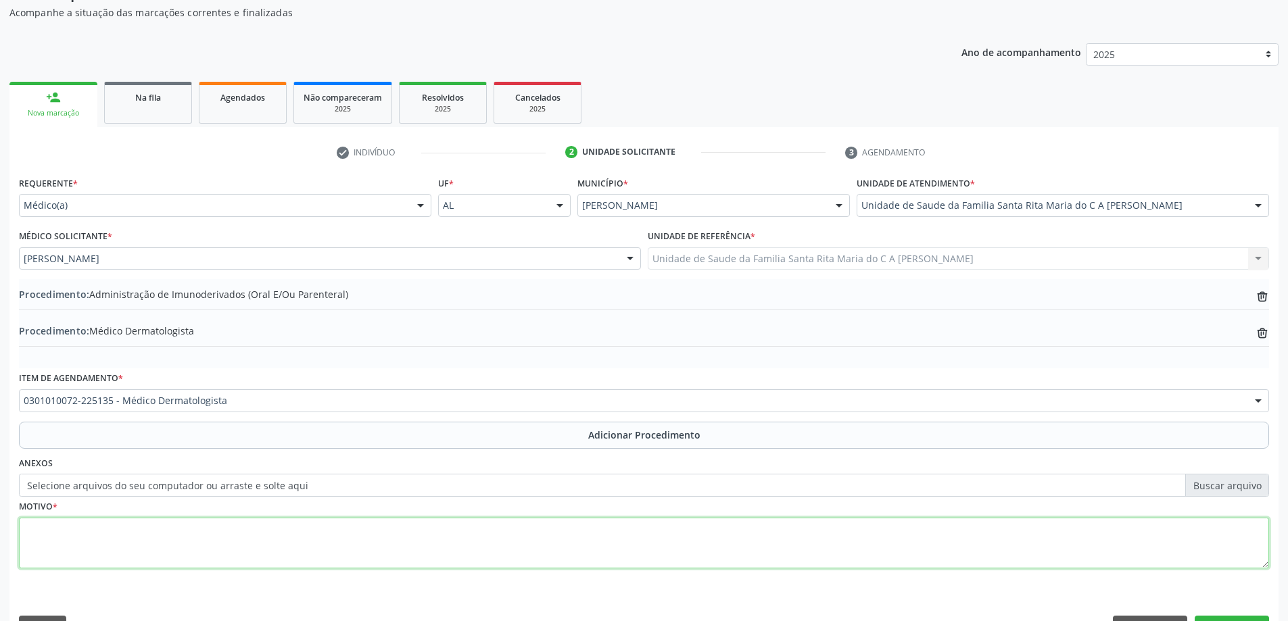
click at [84, 555] on textarea at bounding box center [644, 543] width 1250 height 51
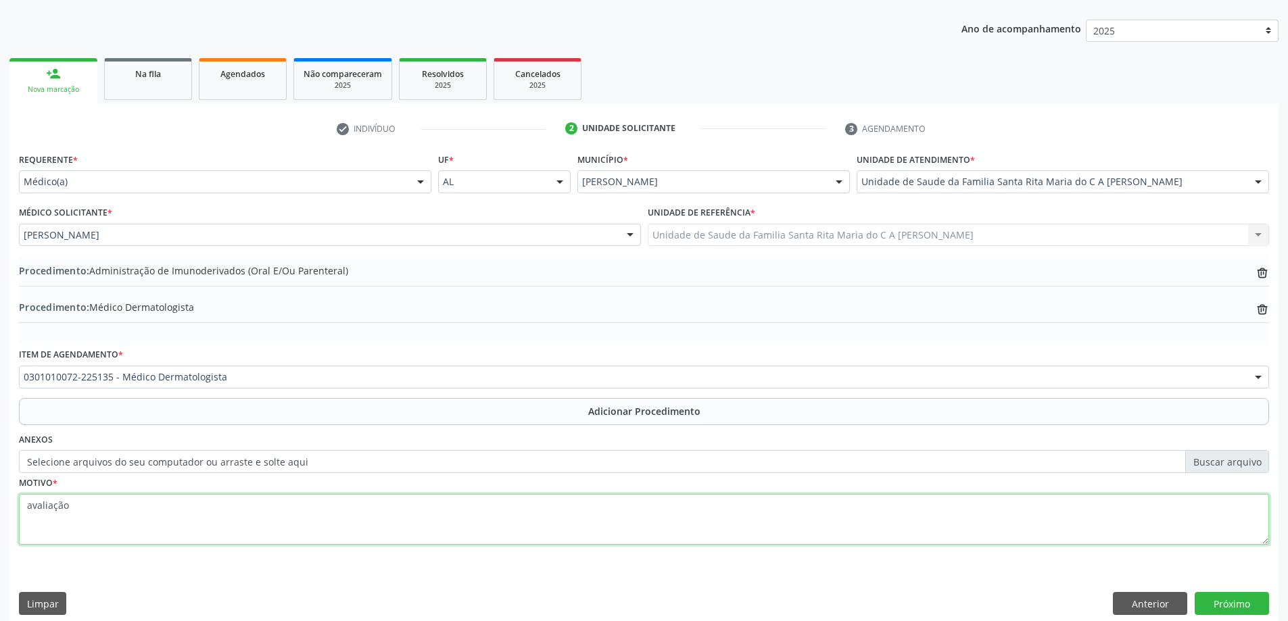
scroll to position [176, 0]
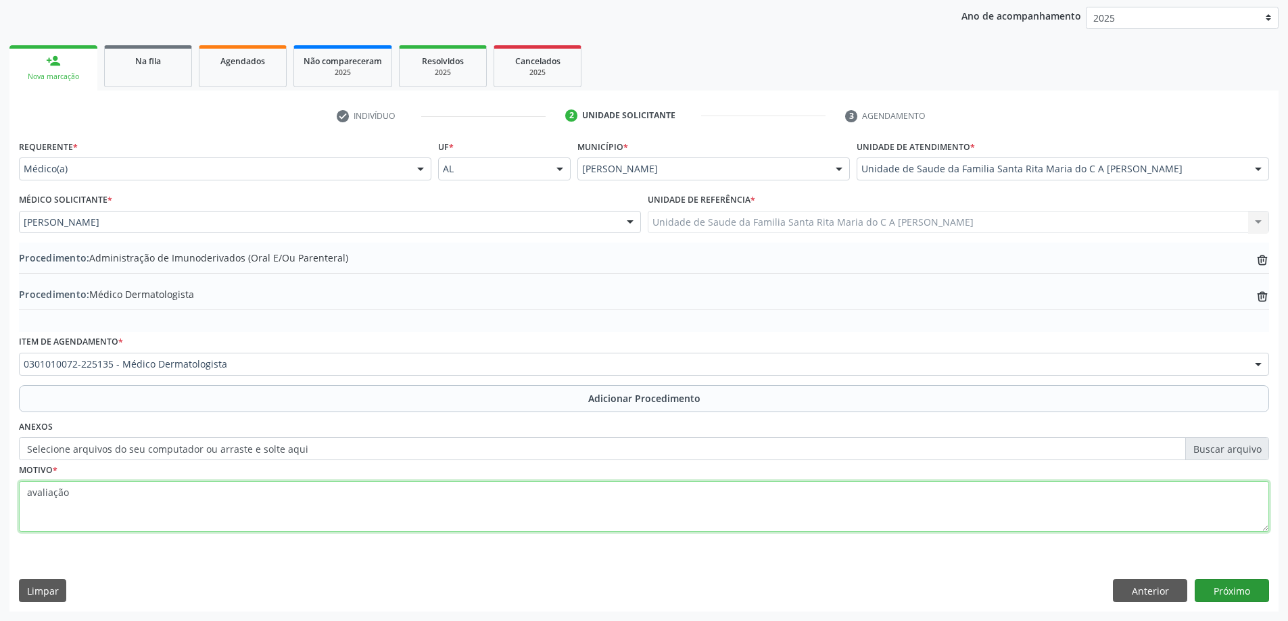
type textarea "avaliação"
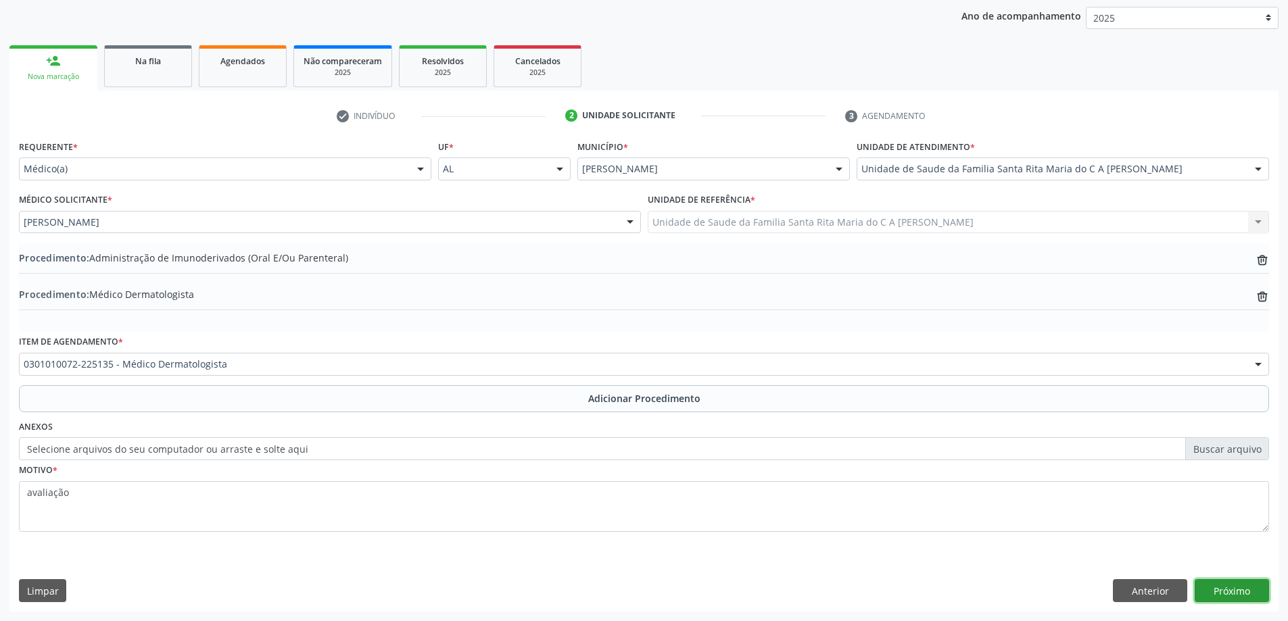
click at [1240, 589] on button "Próximo" at bounding box center [1231, 590] width 74 height 23
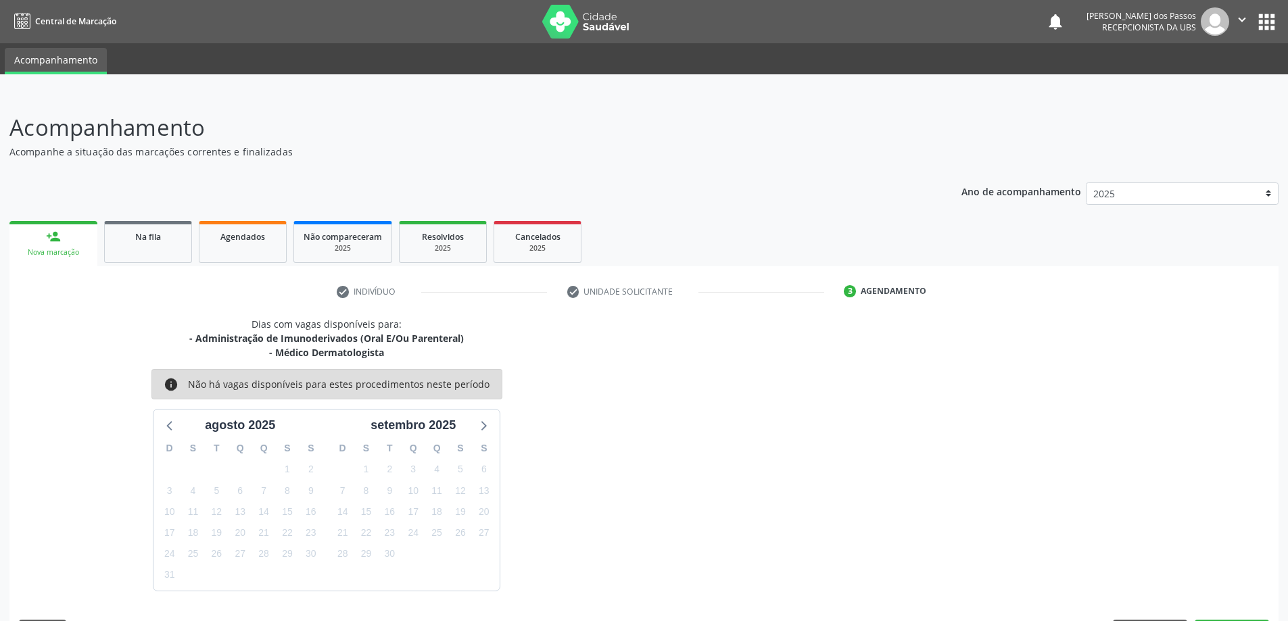
scroll to position [40, 0]
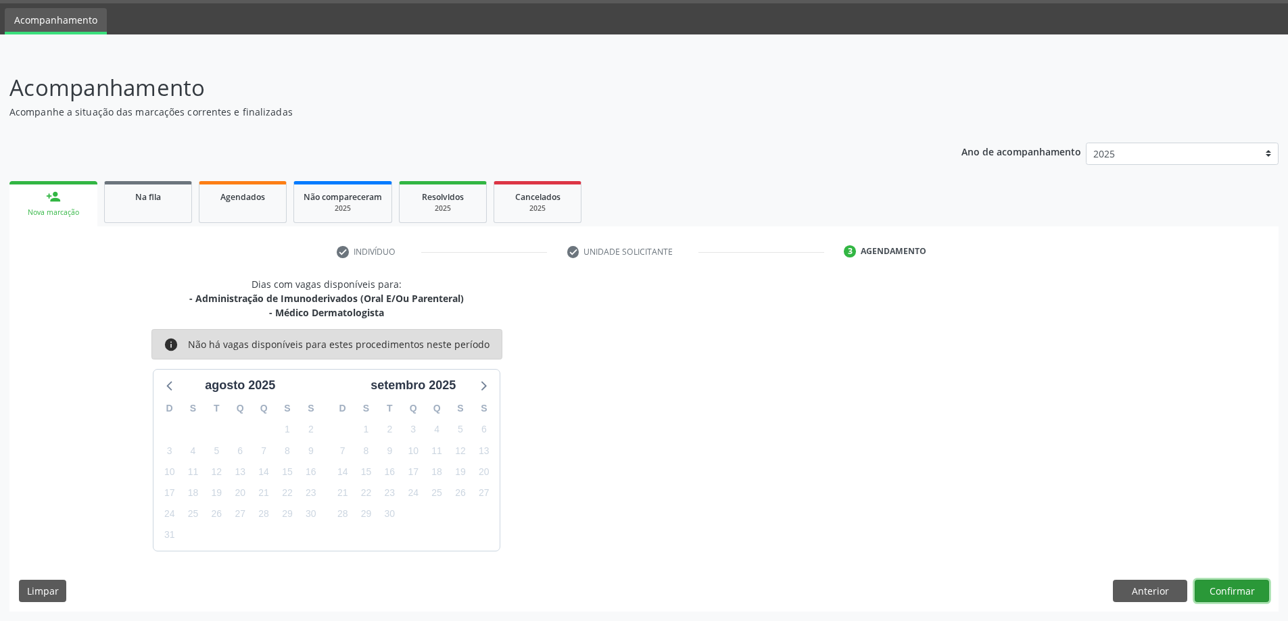
click at [1236, 590] on button "Confirmar" at bounding box center [1231, 591] width 74 height 23
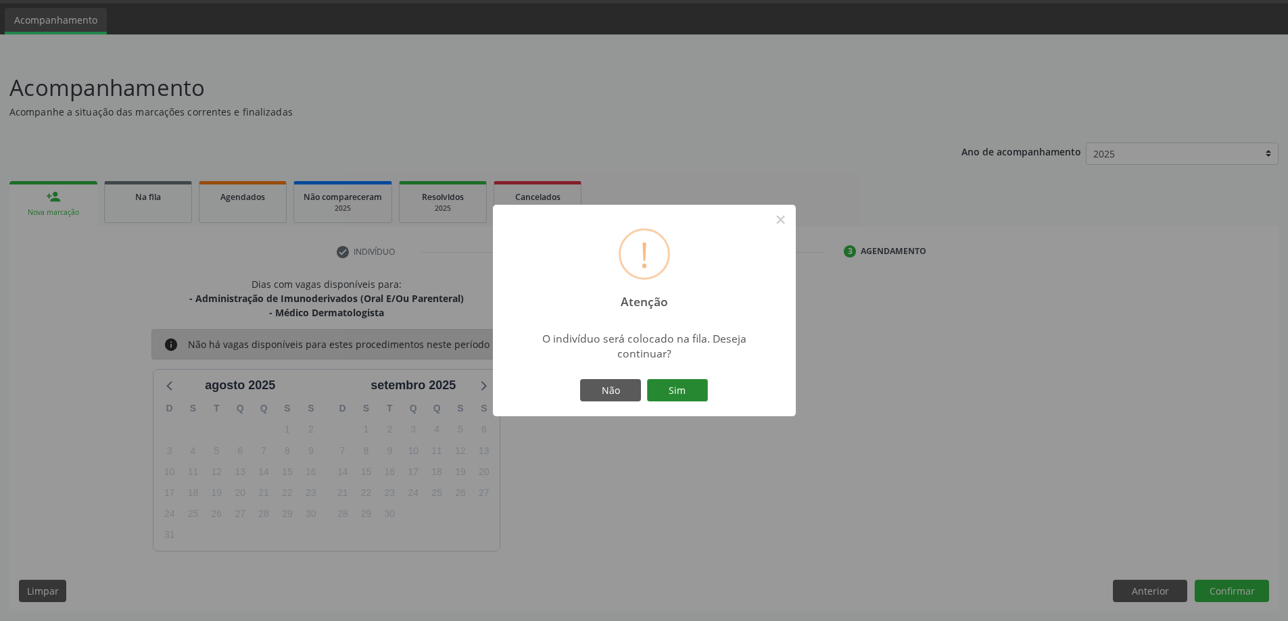
click at [696, 390] on button "Sim" at bounding box center [677, 390] width 61 height 23
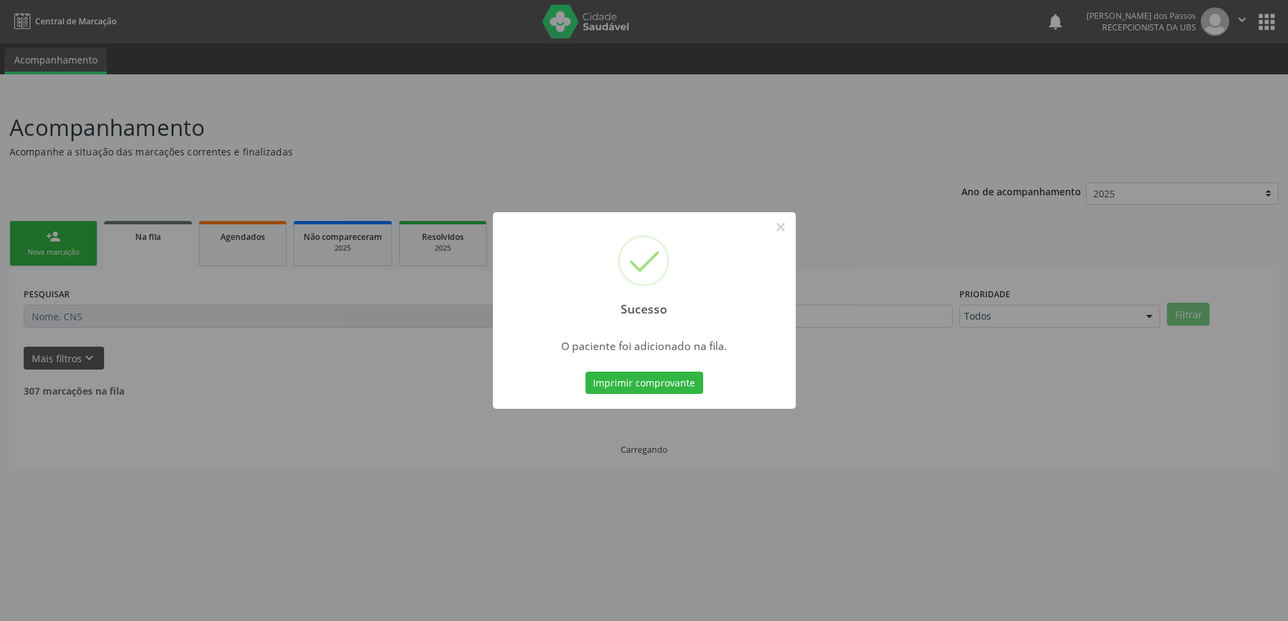
scroll to position [0, 0]
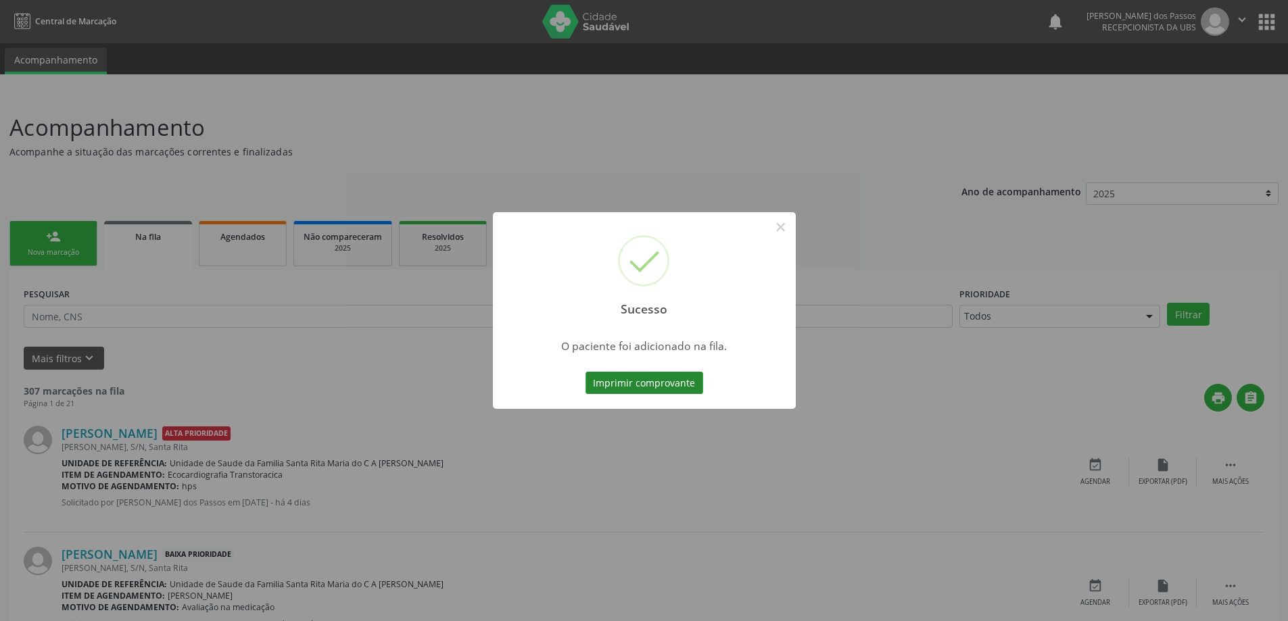
click at [683, 386] on button "Imprimir comprovante" at bounding box center [644, 383] width 118 height 23
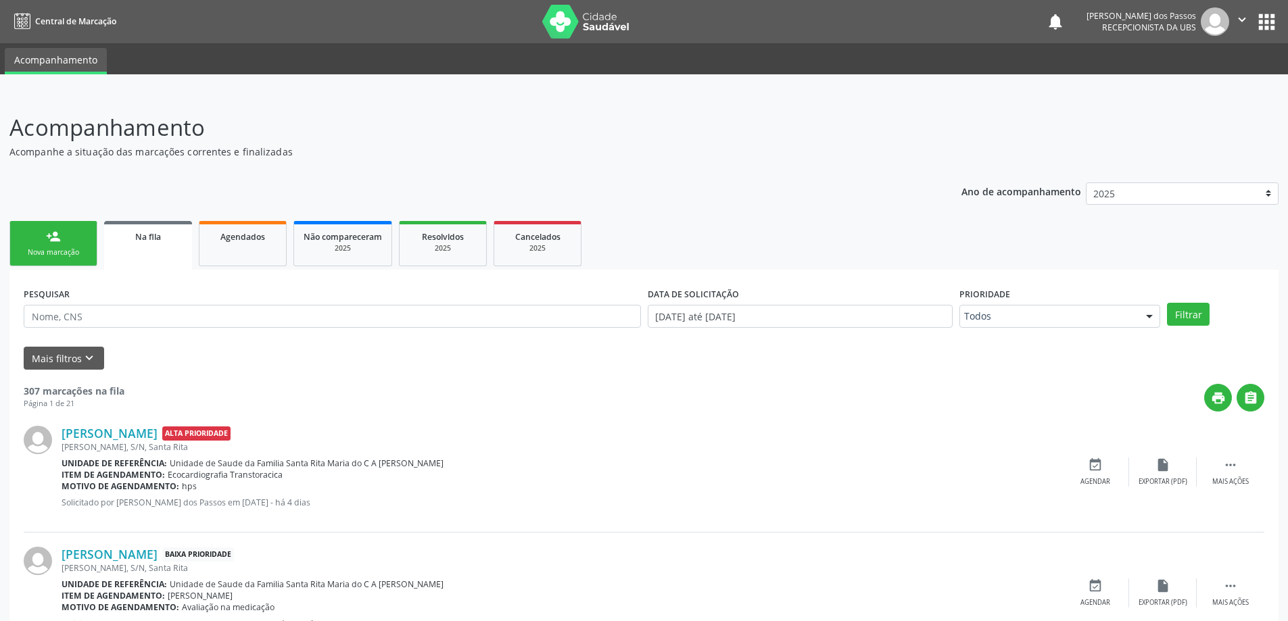
click at [62, 248] on div "Nova marcação" at bounding box center [54, 252] width 68 height 10
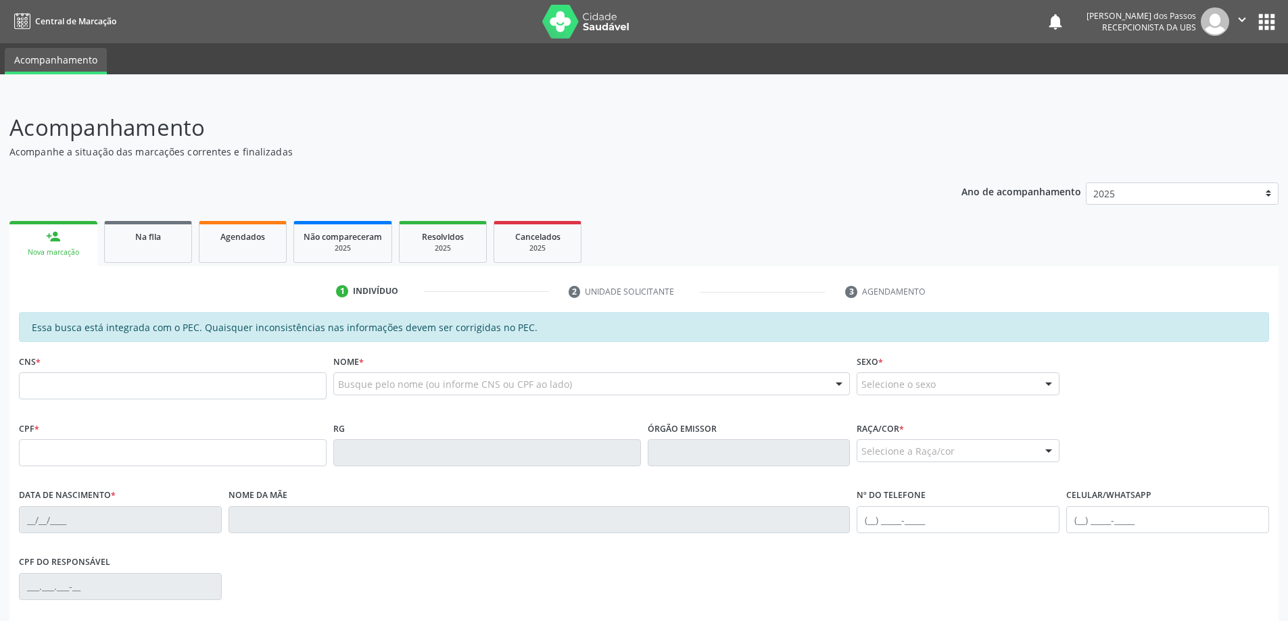
click at [98, 316] on div "Essa busca está integrada com o PEC. Quaisquer inconsistências nas informações …" at bounding box center [644, 327] width 1250 height 30
click at [91, 389] on input "text" at bounding box center [173, 385] width 308 height 27
type input "702 6057 6171 0248"
type input "078.991.914-16"
type input "16/04/1988"
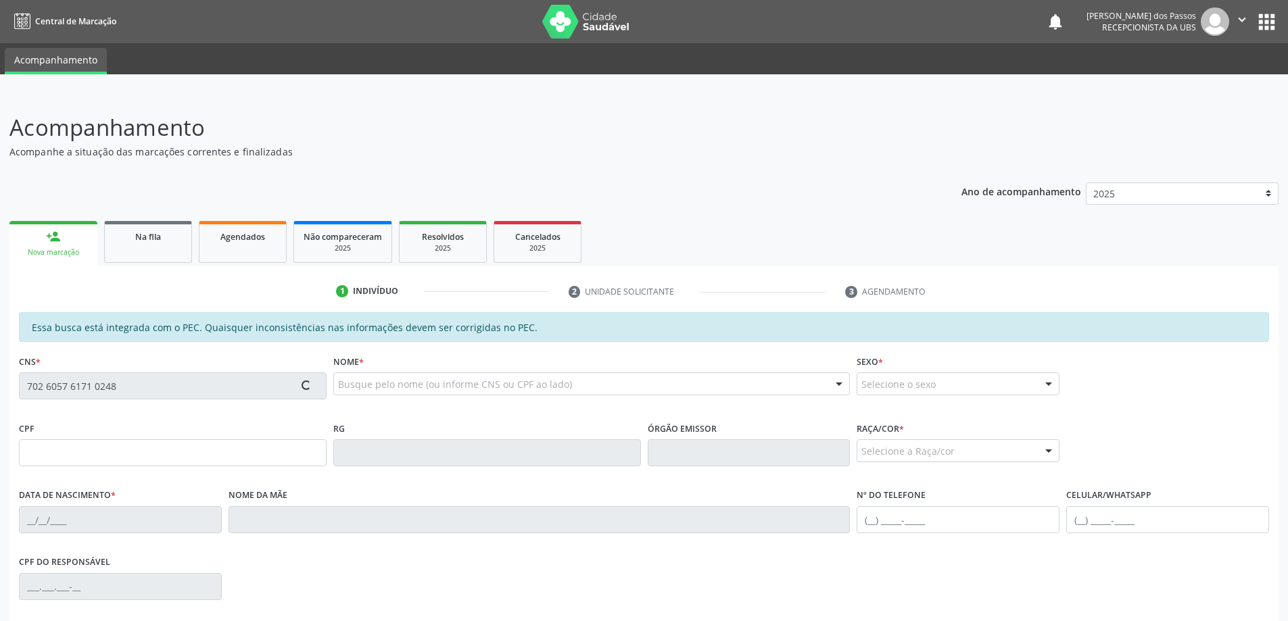
type input "Cicera Ventura da Silva"
type input "(82) 98820-1196"
type input "S/N"
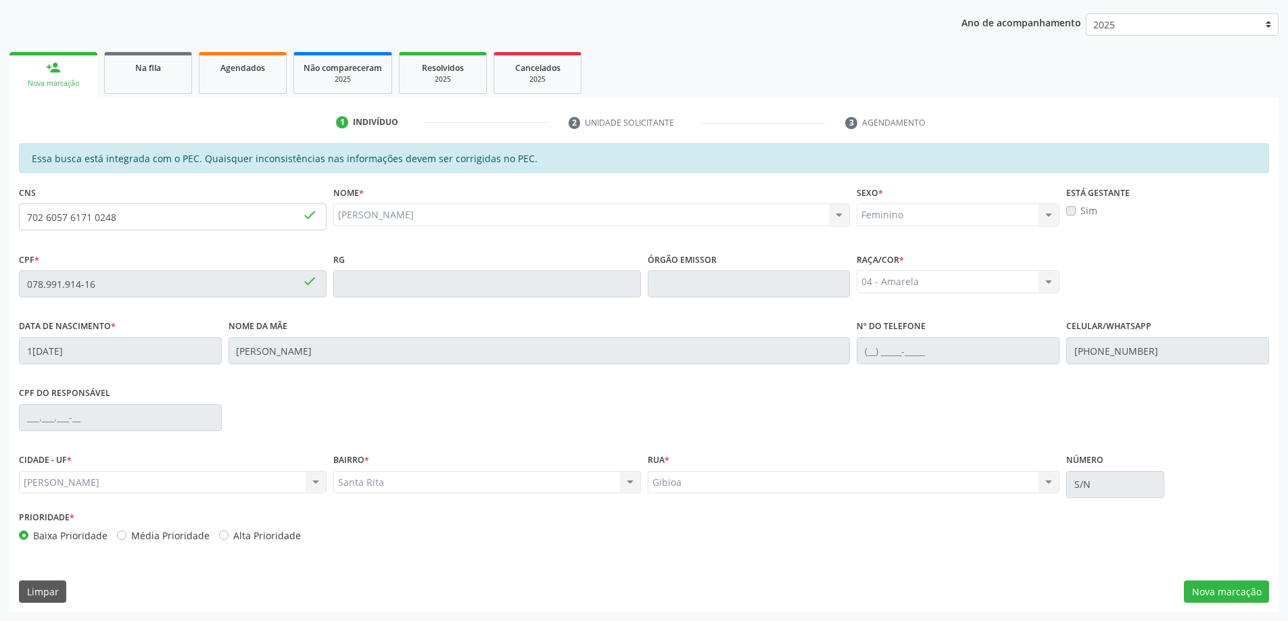
scroll to position [170, 0]
click at [1215, 594] on button "Nova marcação" at bounding box center [1225, 591] width 85 height 23
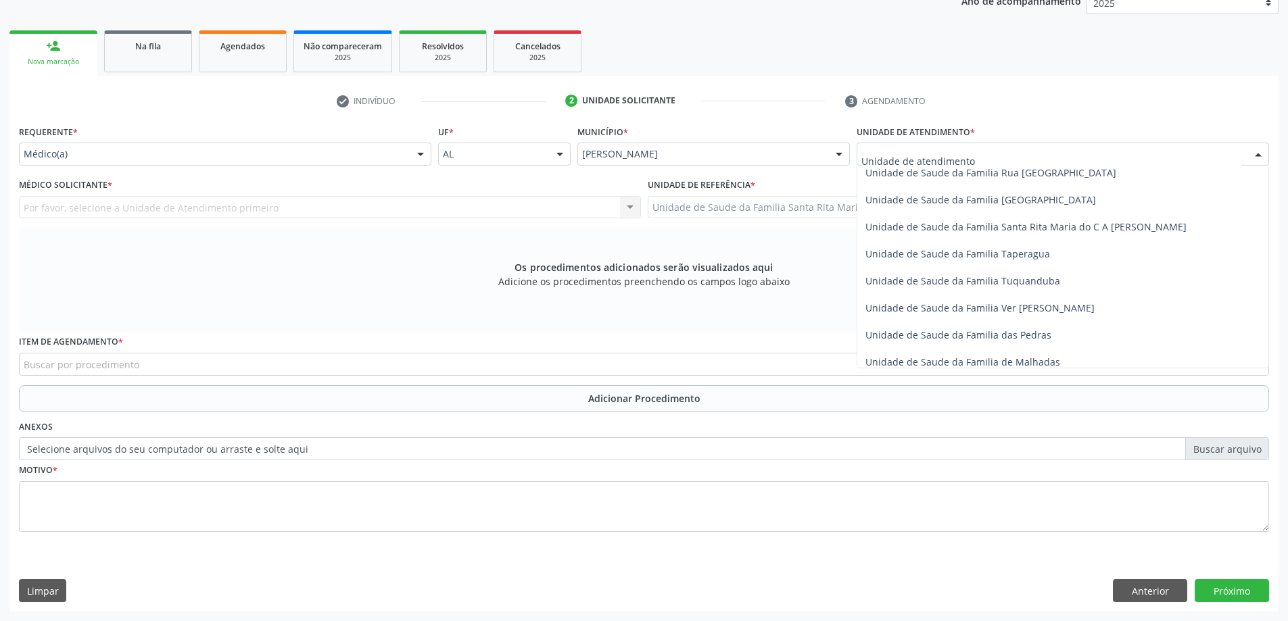
scroll to position [866, 0]
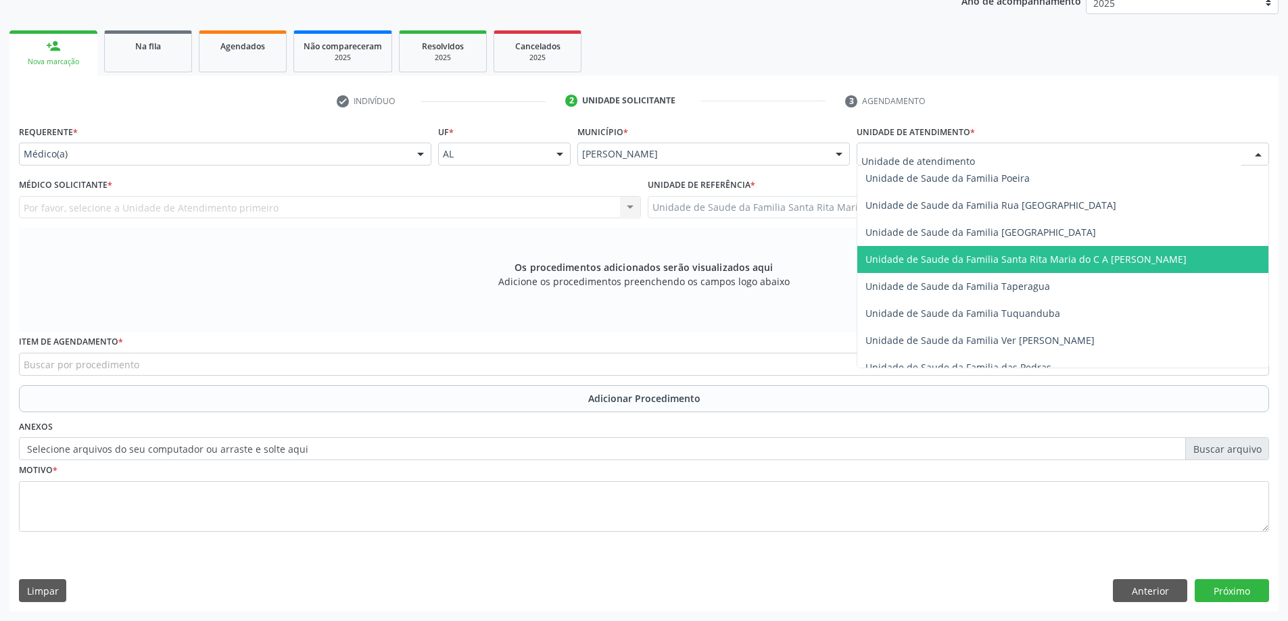
click at [933, 264] on span "Unidade de Saude da Familia Santa Rita Maria do C A [PERSON_NAME]" at bounding box center [1025, 259] width 321 height 13
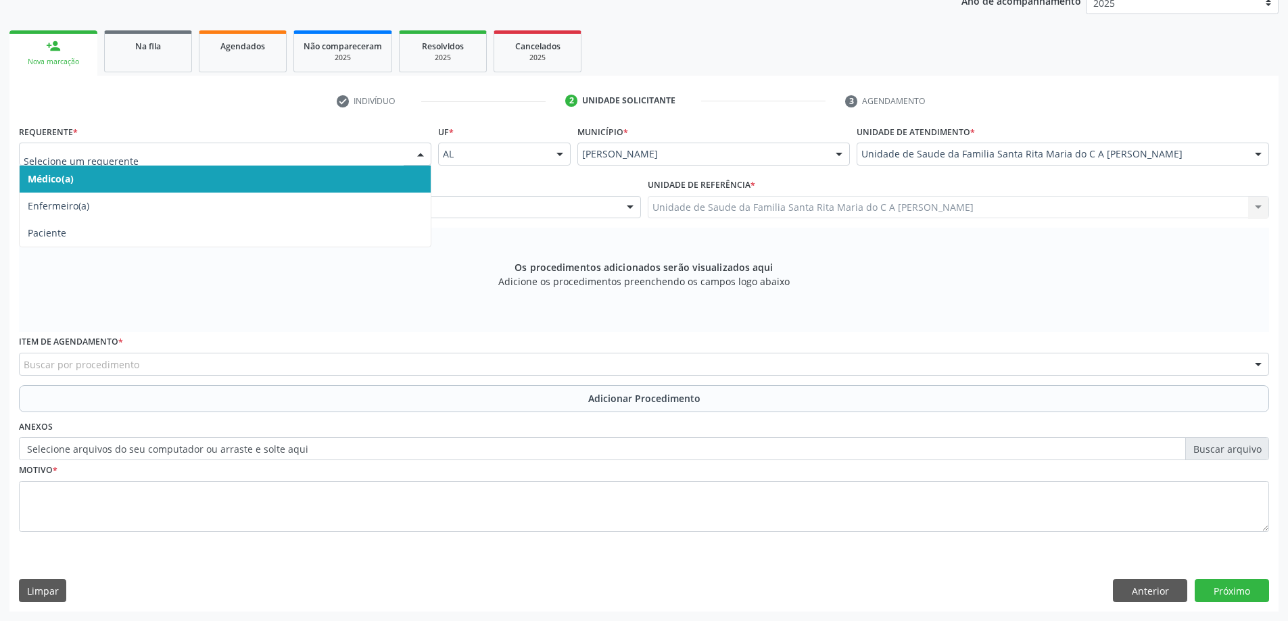
click at [335, 184] on span "Médico(a)" at bounding box center [225, 179] width 411 height 27
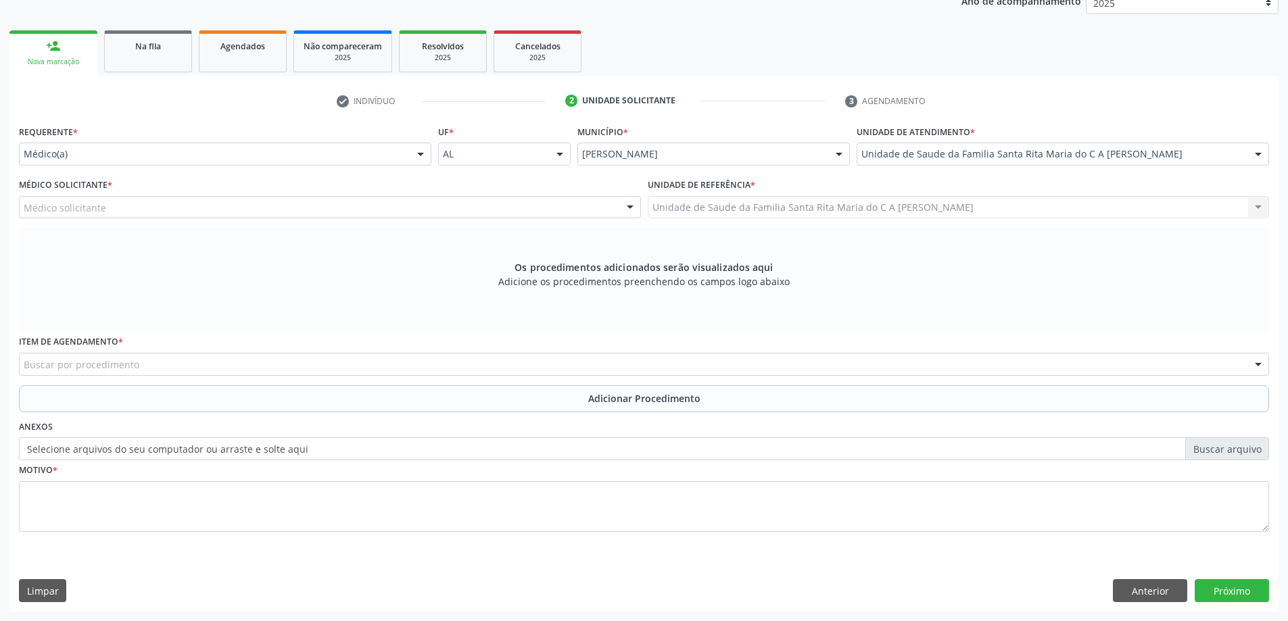
click at [489, 210] on div "Médico solicitante" at bounding box center [330, 207] width 622 height 23
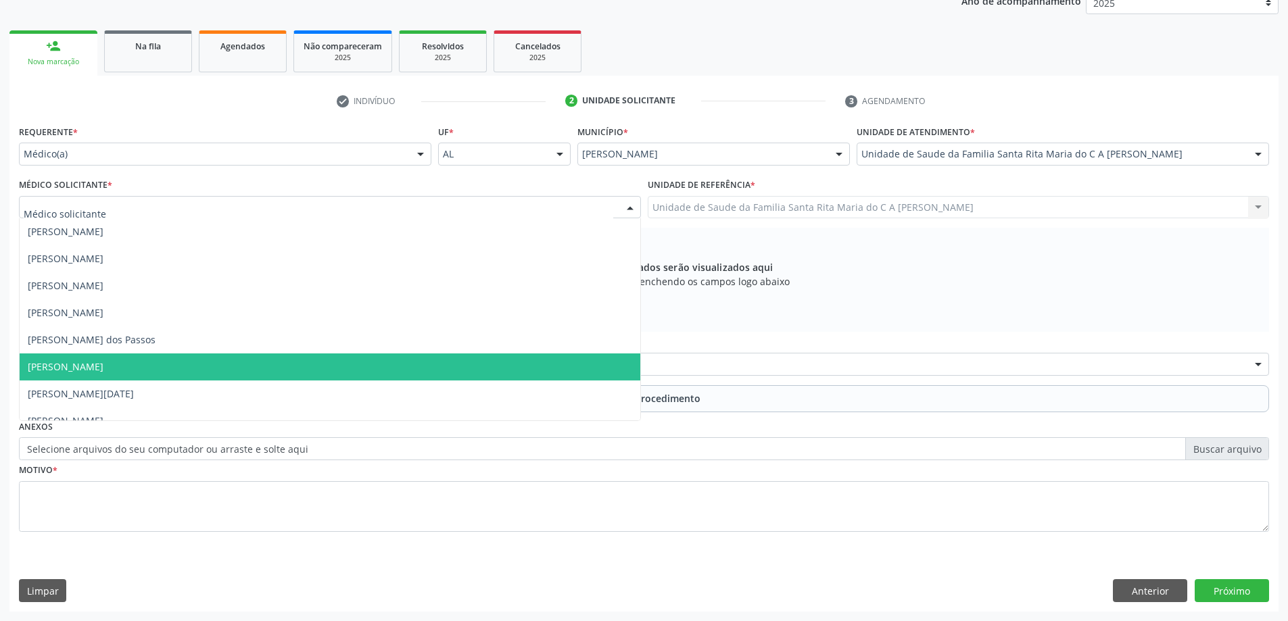
click at [430, 365] on span "Maria Celia Amorim Castro" at bounding box center [330, 366] width 620 height 27
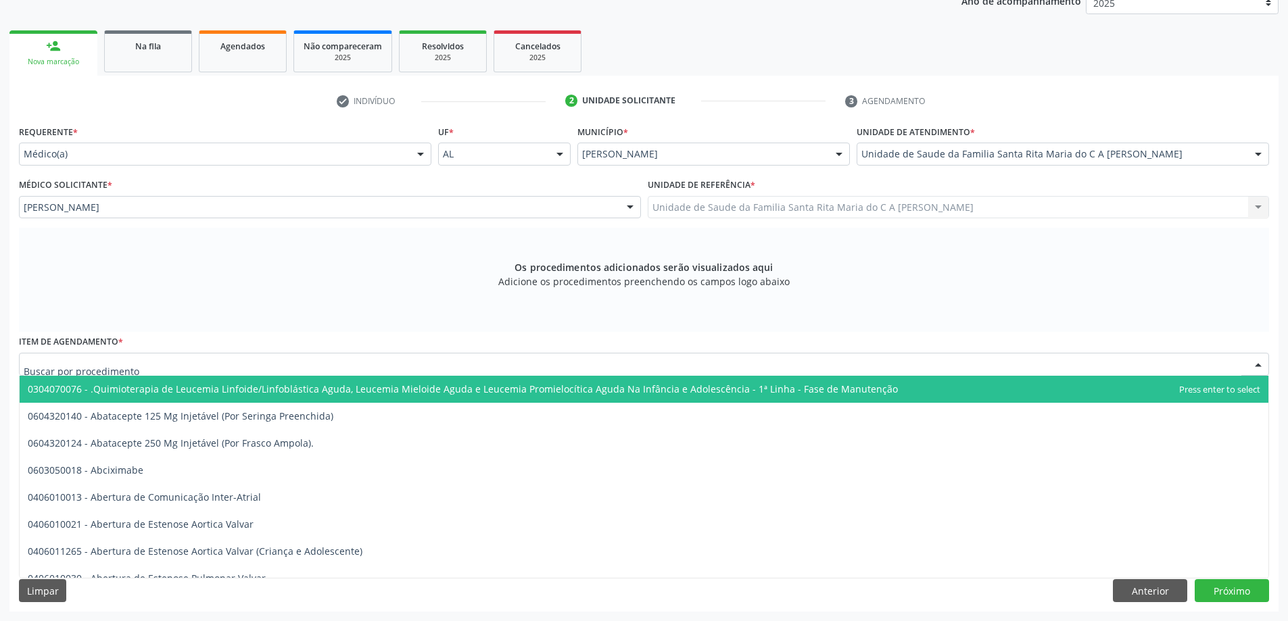
click at [376, 368] on div at bounding box center [644, 364] width 1250 height 23
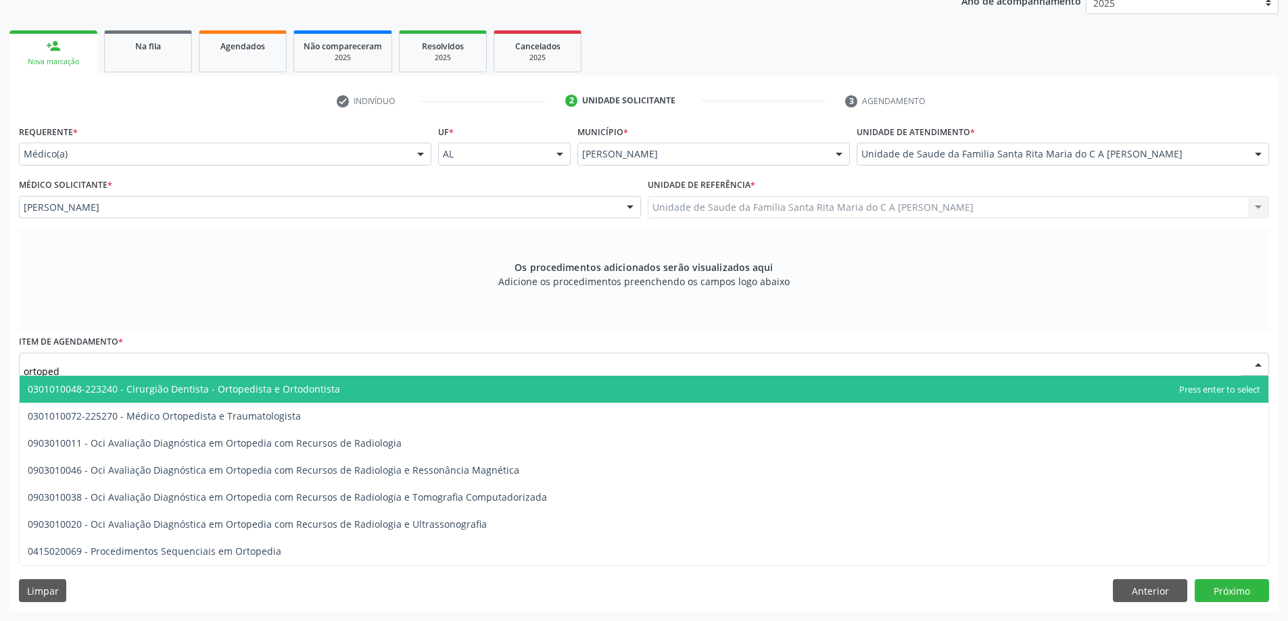
type input "ortopedi"
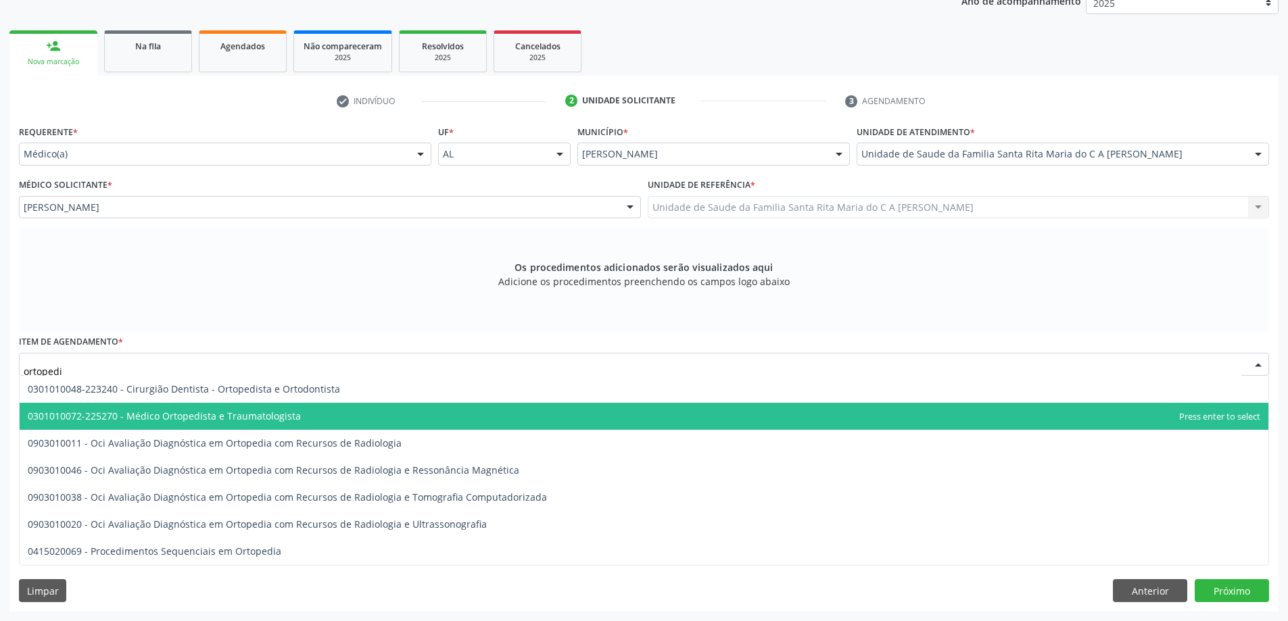
click at [363, 420] on span "0301010072-225270 - Médico Ortopedista e Traumatologista" at bounding box center [644, 416] width 1248 height 27
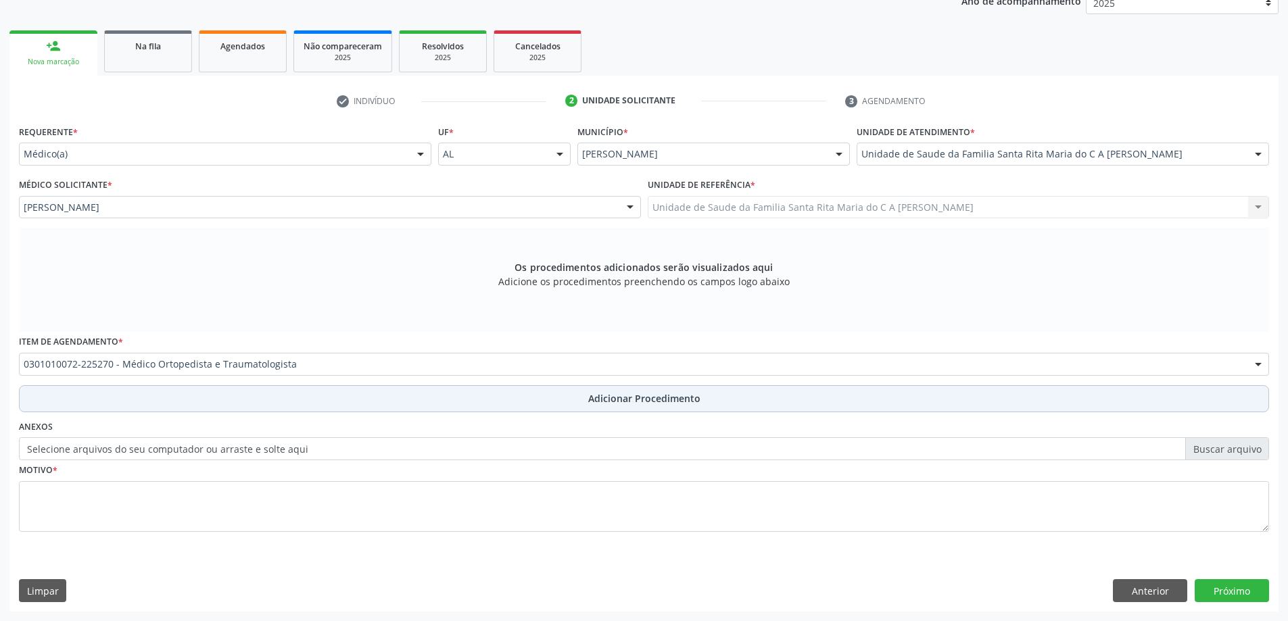
click at [195, 401] on button "Adicionar Procedimento" at bounding box center [644, 398] width 1250 height 27
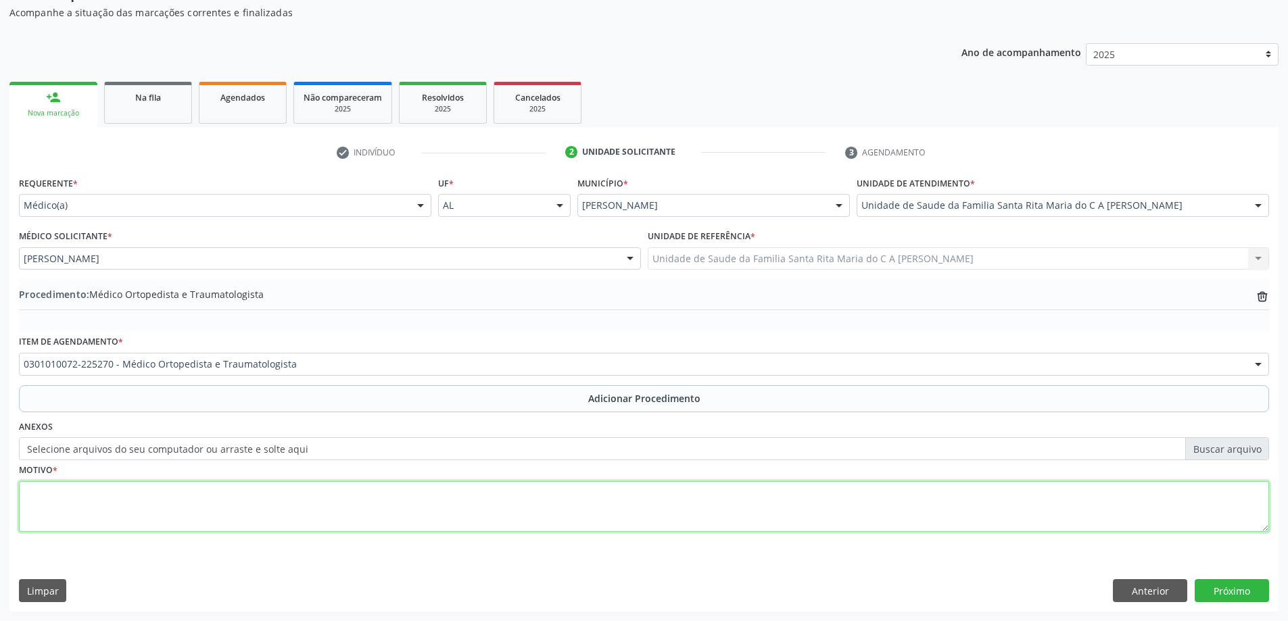
click at [221, 510] on textarea at bounding box center [644, 506] width 1250 height 51
type textarea "lombalgia"
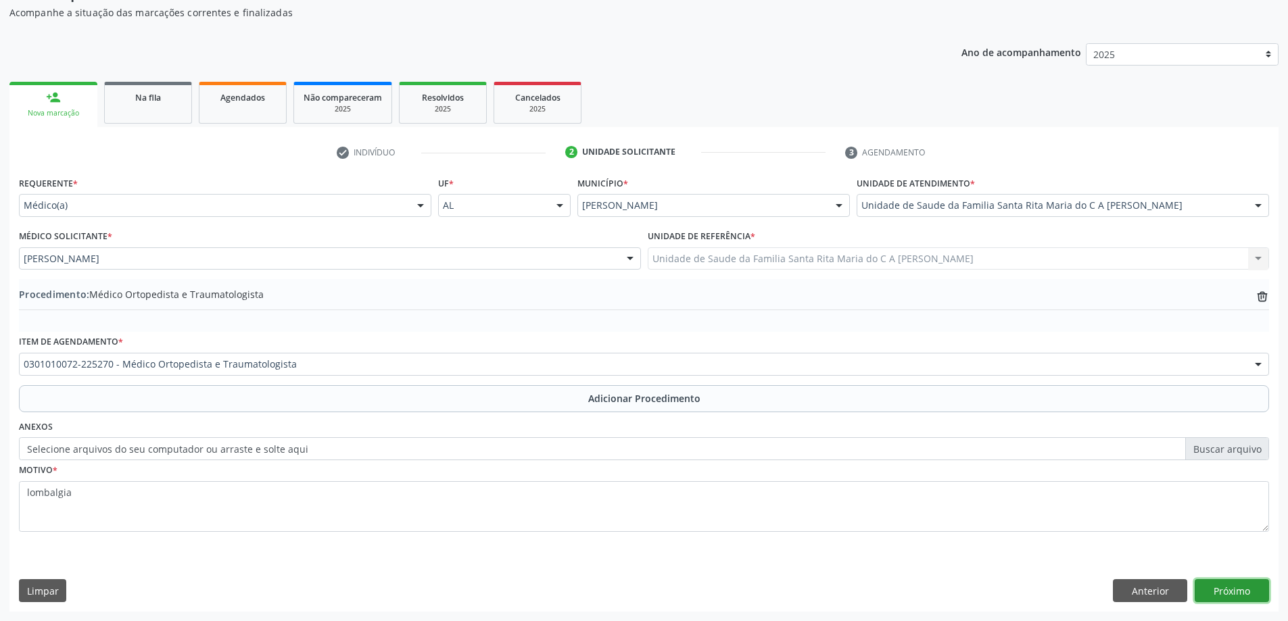
click at [1219, 589] on button "Próximo" at bounding box center [1231, 590] width 74 height 23
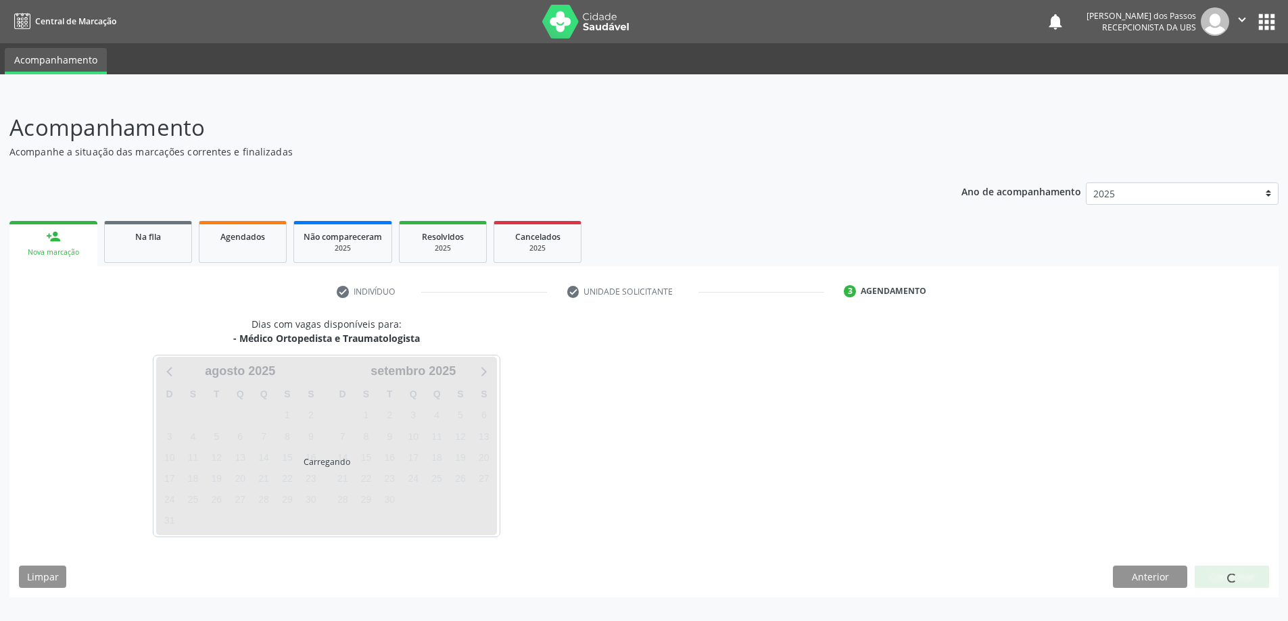
scroll to position [0, 0]
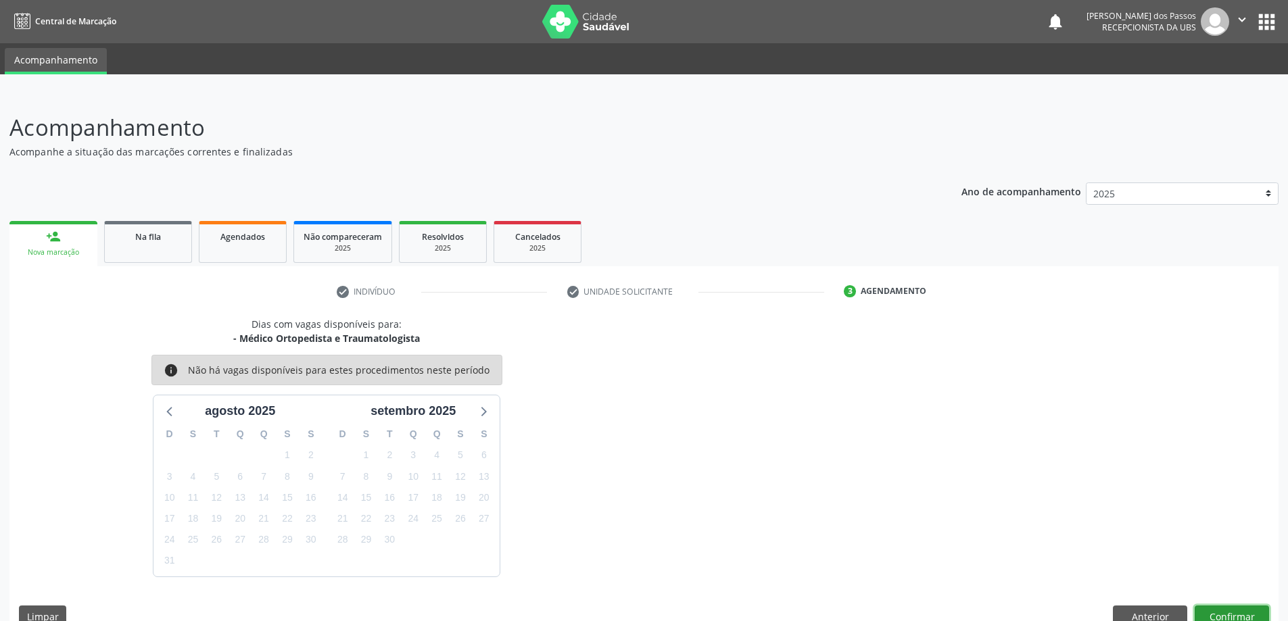
click at [1252, 612] on button "Confirmar" at bounding box center [1231, 617] width 74 height 23
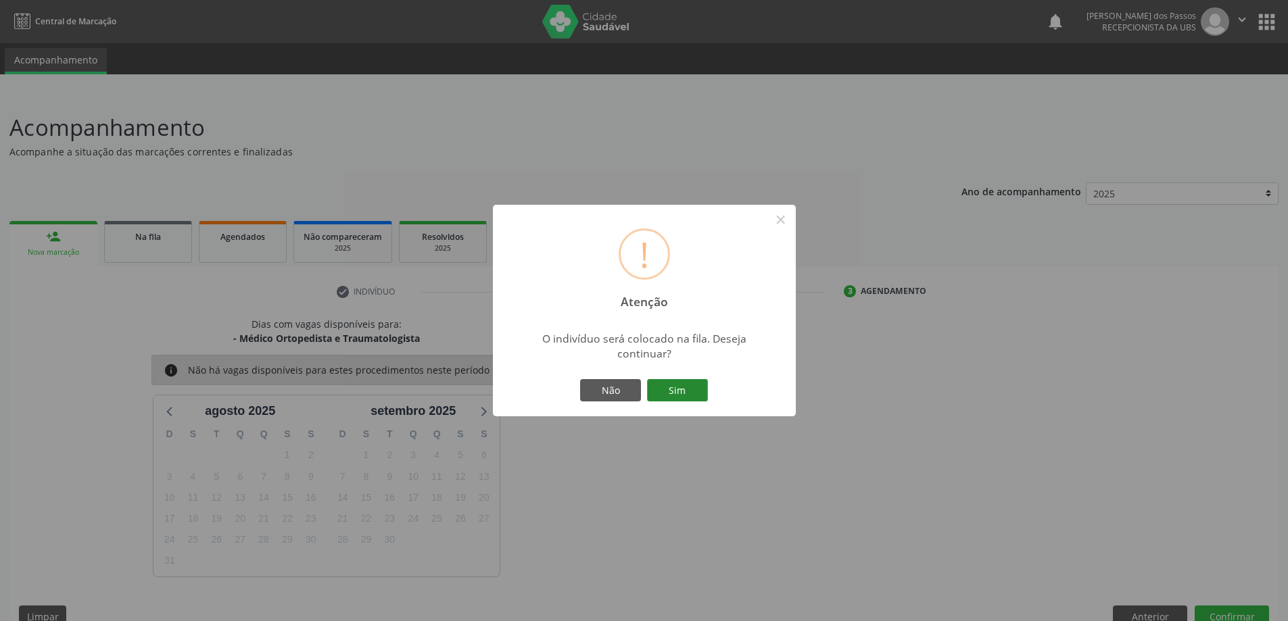
click at [683, 389] on button "Sim" at bounding box center [677, 390] width 61 height 23
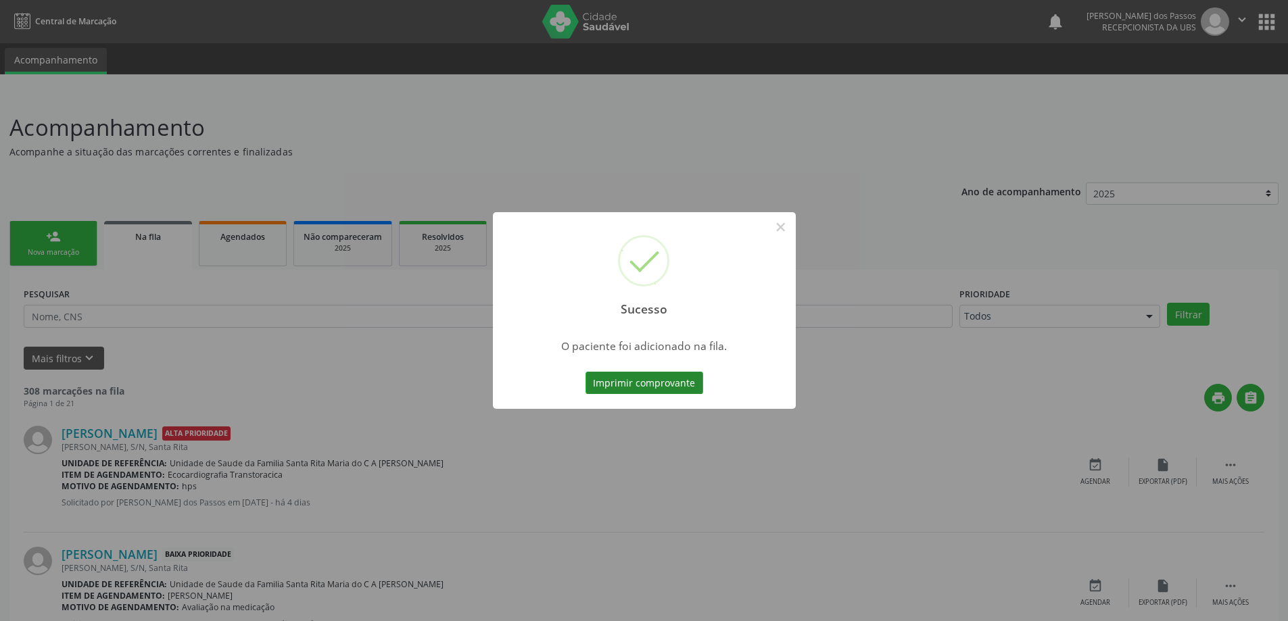
click at [681, 389] on button "Imprimir comprovante" at bounding box center [644, 383] width 118 height 23
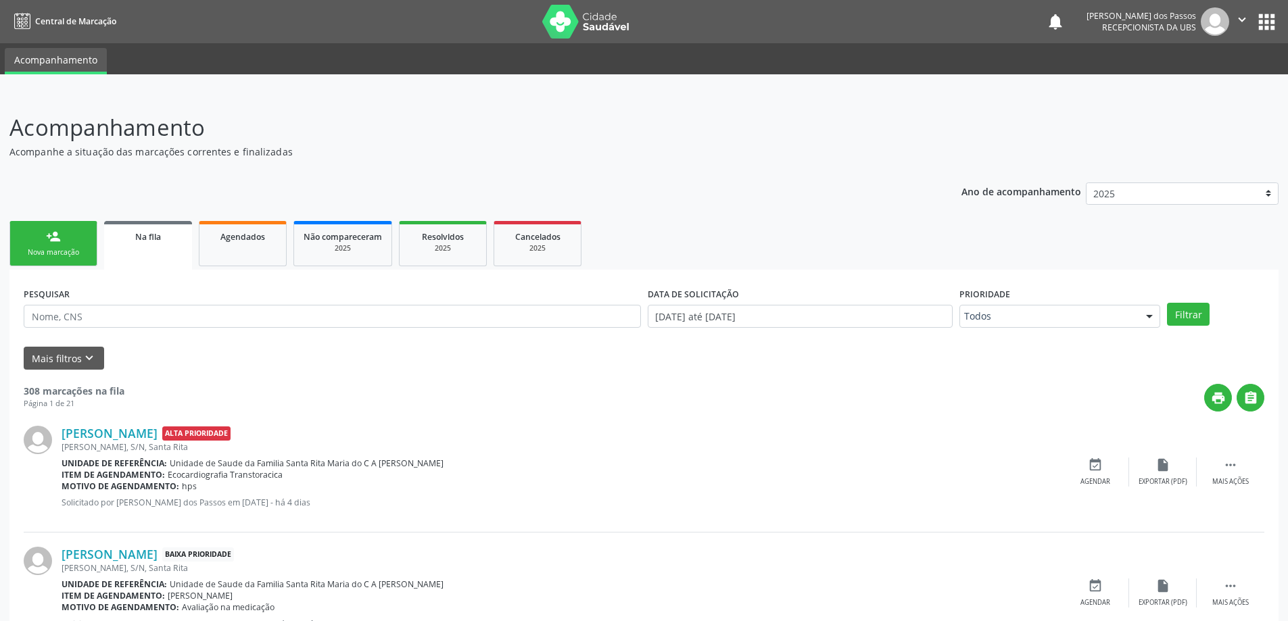
click at [72, 253] on div "Nova marcação" at bounding box center [54, 252] width 68 height 10
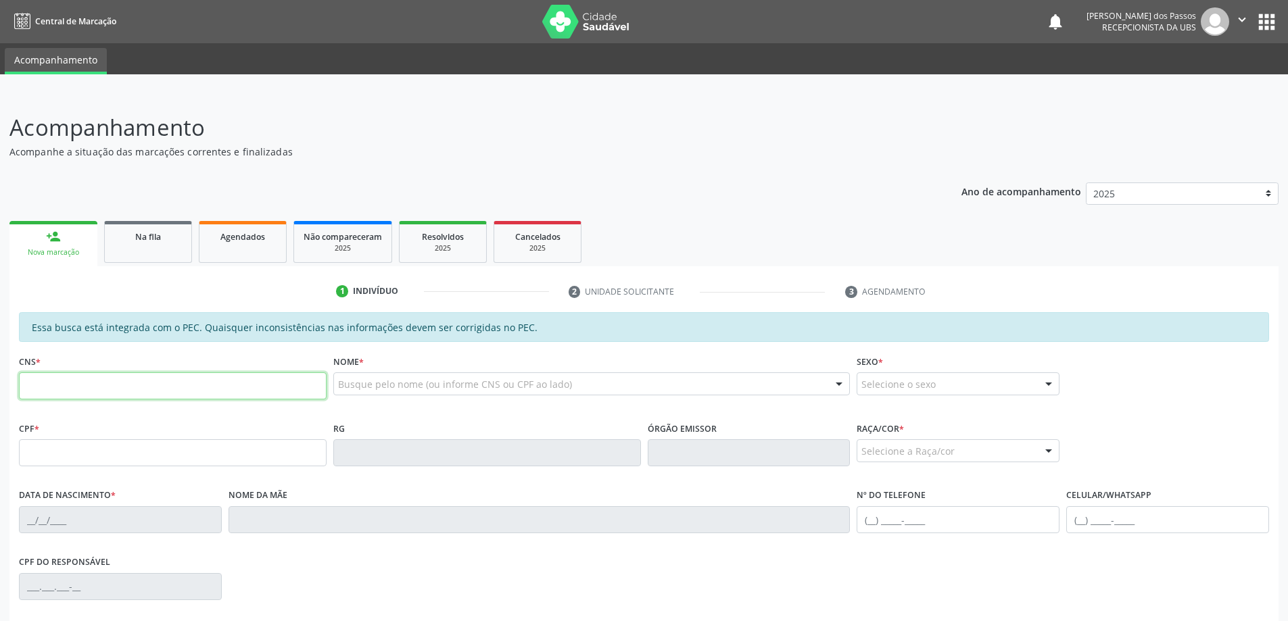
click at [67, 390] on input "text" at bounding box center [173, 385] width 308 height 27
type input "705 4074 8355 1498"
type input "185.056.004-87"
type input "04/05/1940"
type input "Rosa Lopes da Silva"
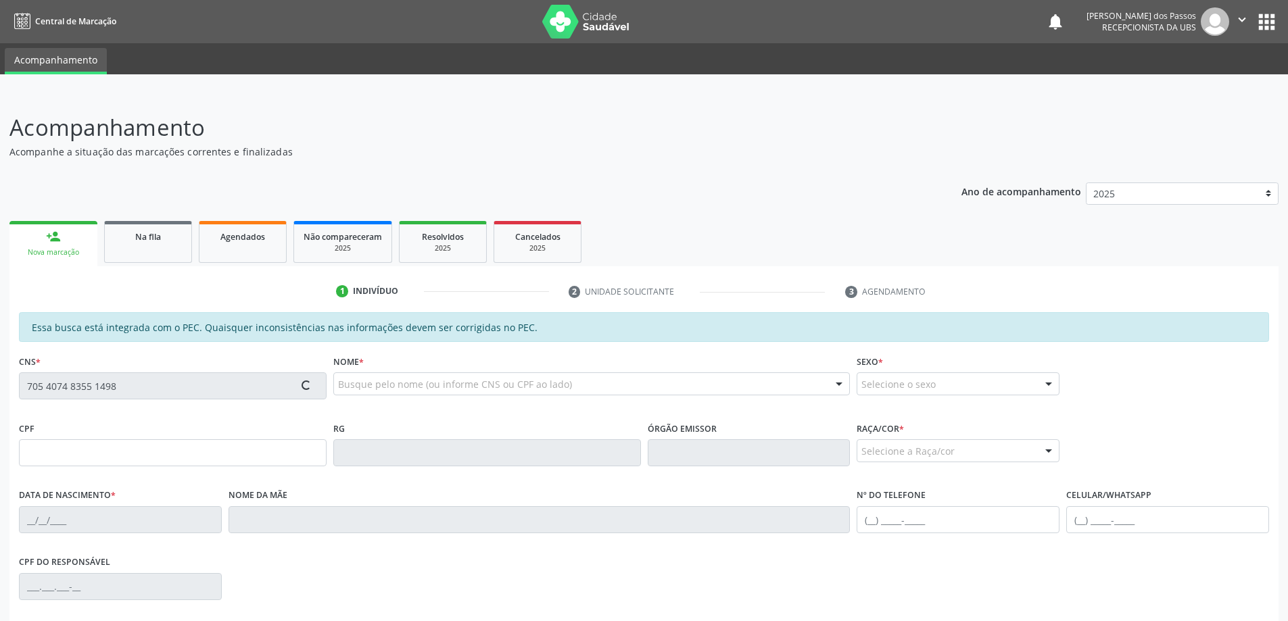
type input "(82) 99643-1533"
type input "S/N"
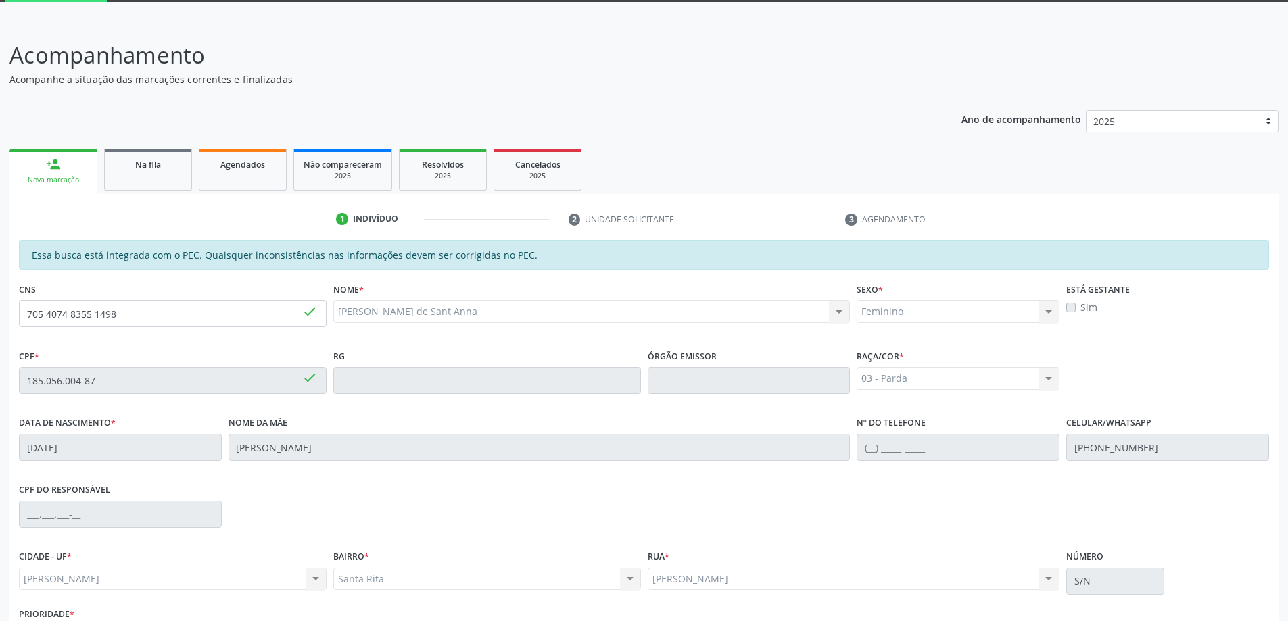
scroll to position [170, 0]
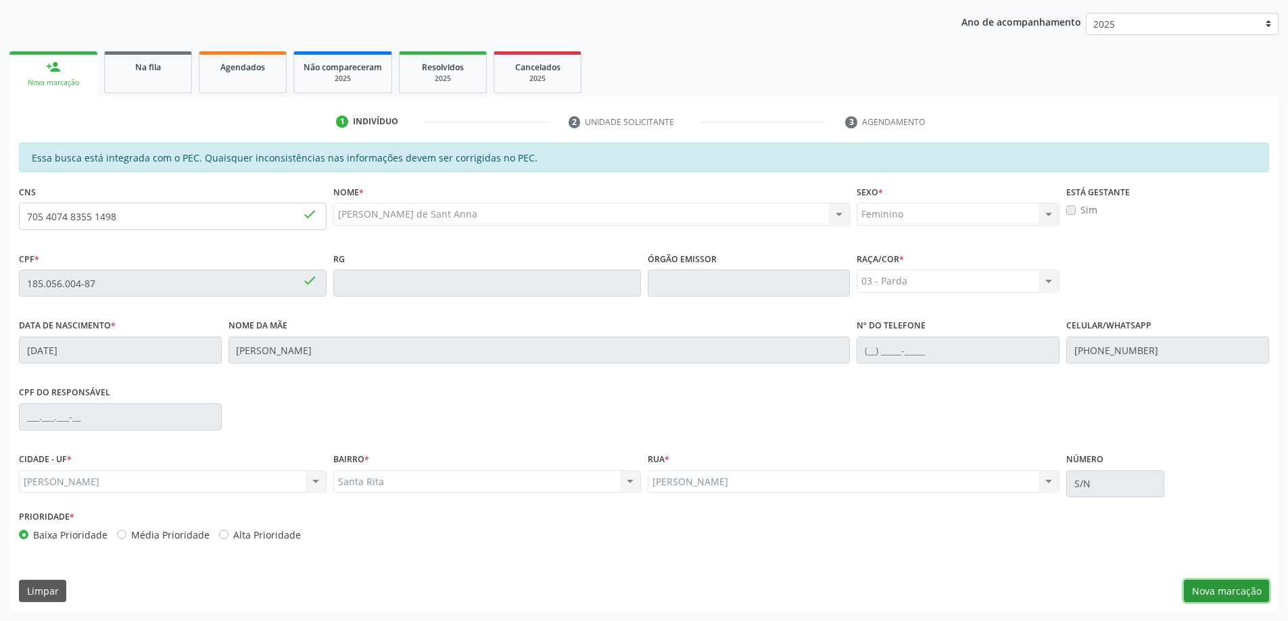
click at [1197, 591] on button "Nova marcação" at bounding box center [1225, 591] width 85 height 23
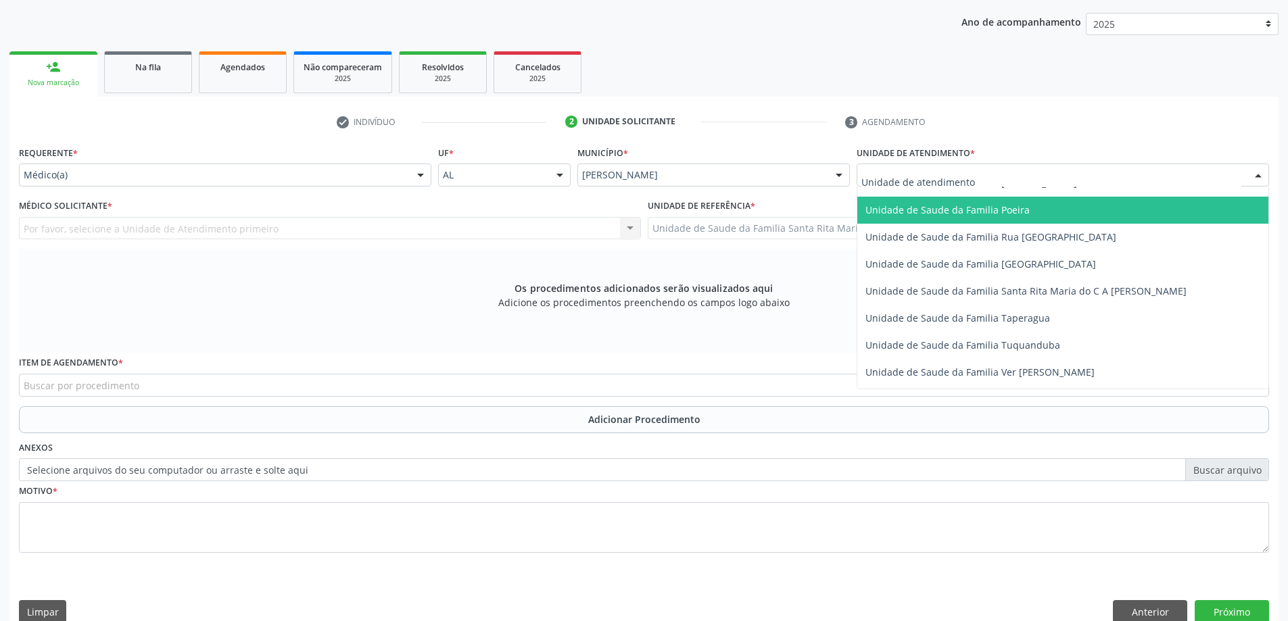
scroll to position [879, 0]
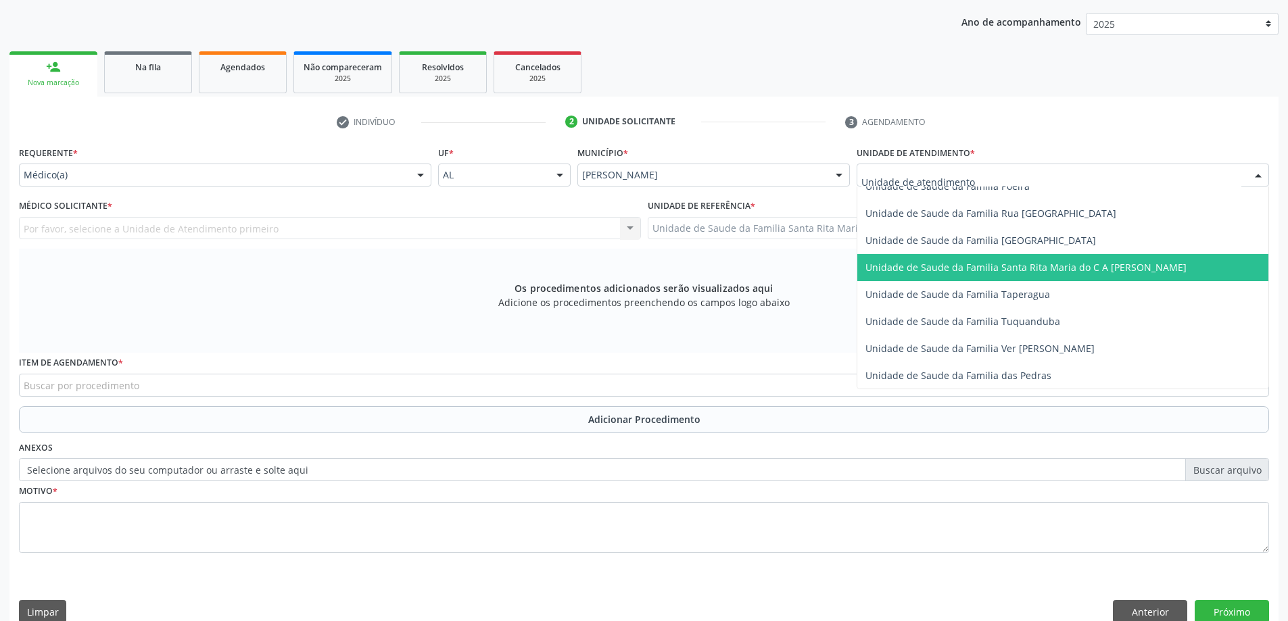
click at [920, 272] on span "Unidade de Saude da Familia Santa Rita Maria do C A [PERSON_NAME]" at bounding box center [1025, 267] width 321 height 13
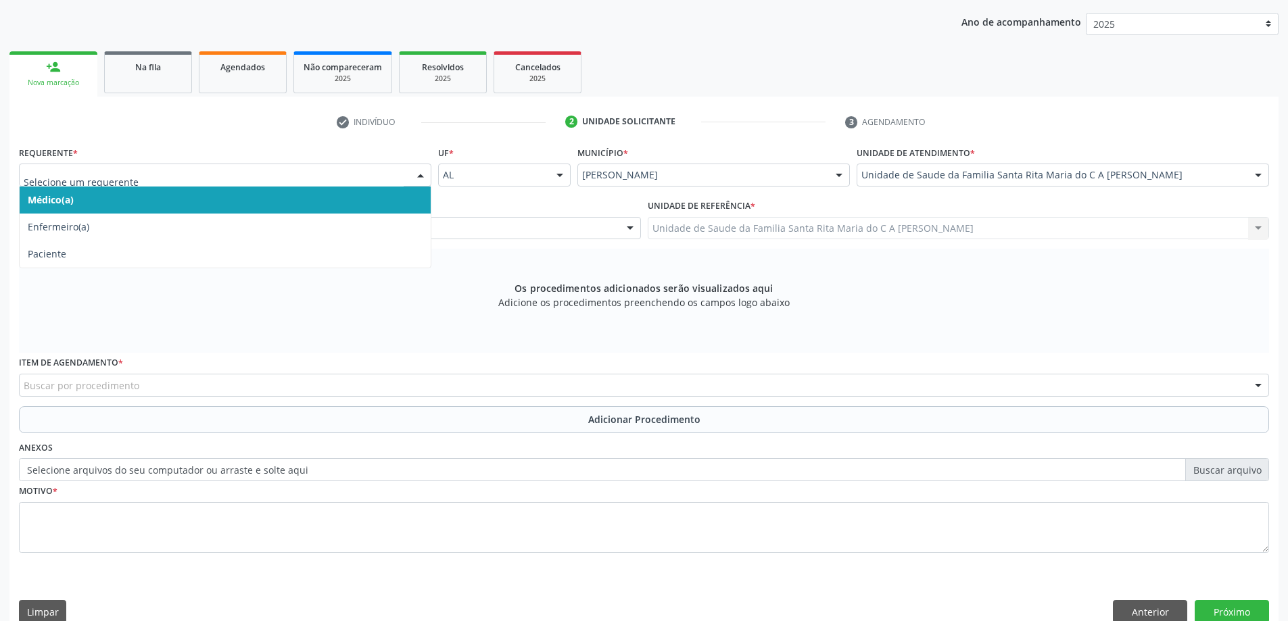
click at [164, 197] on span "Médico(a)" at bounding box center [225, 200] width 411 height 27
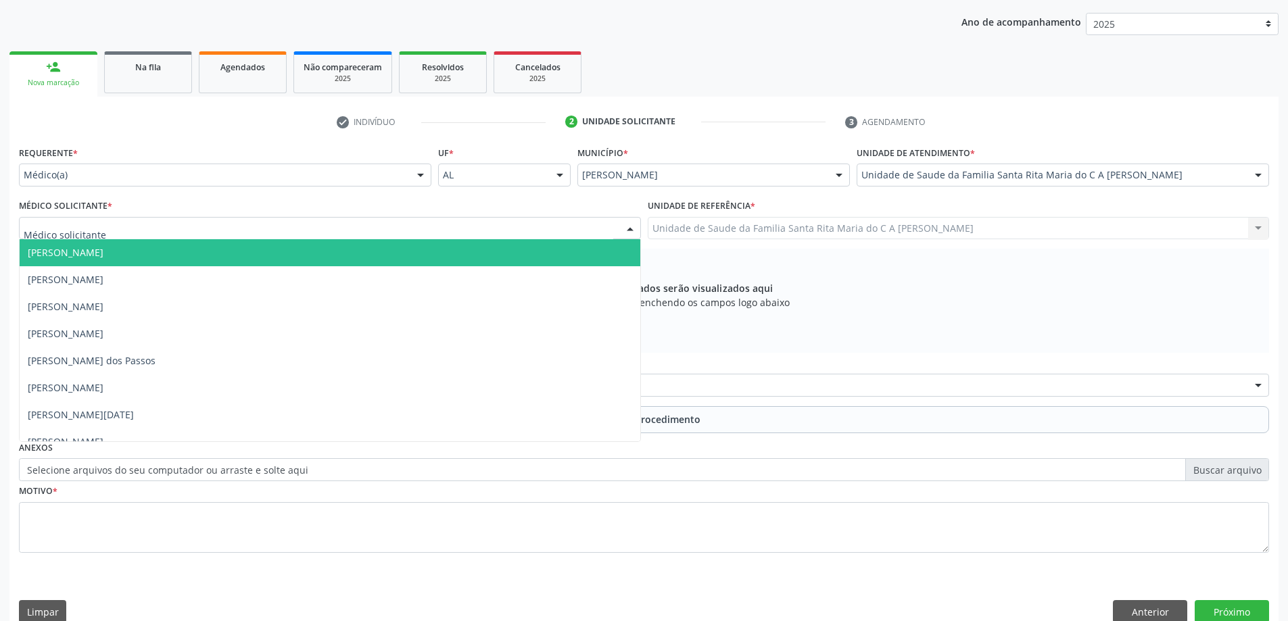
click at [150, 228] on div at bounding box center [330, 228] width 622 height 23
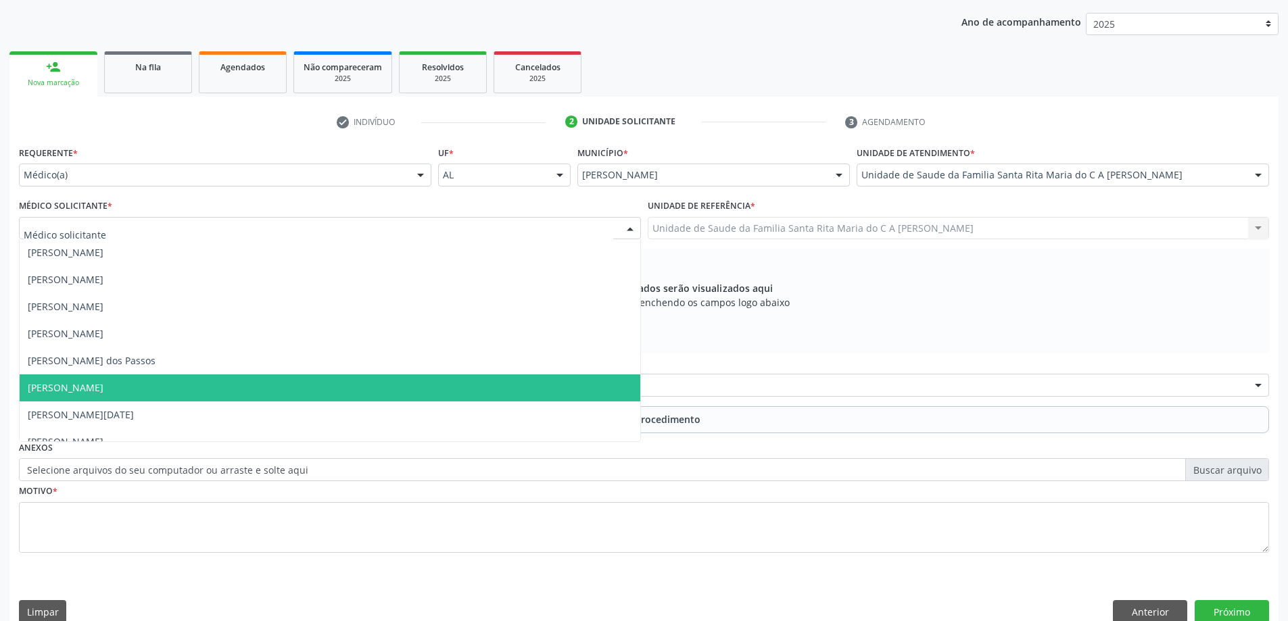
click at [166, 386] on span "[PERSON_NAME]" at bounding box center [330, 387] width 620 height 27
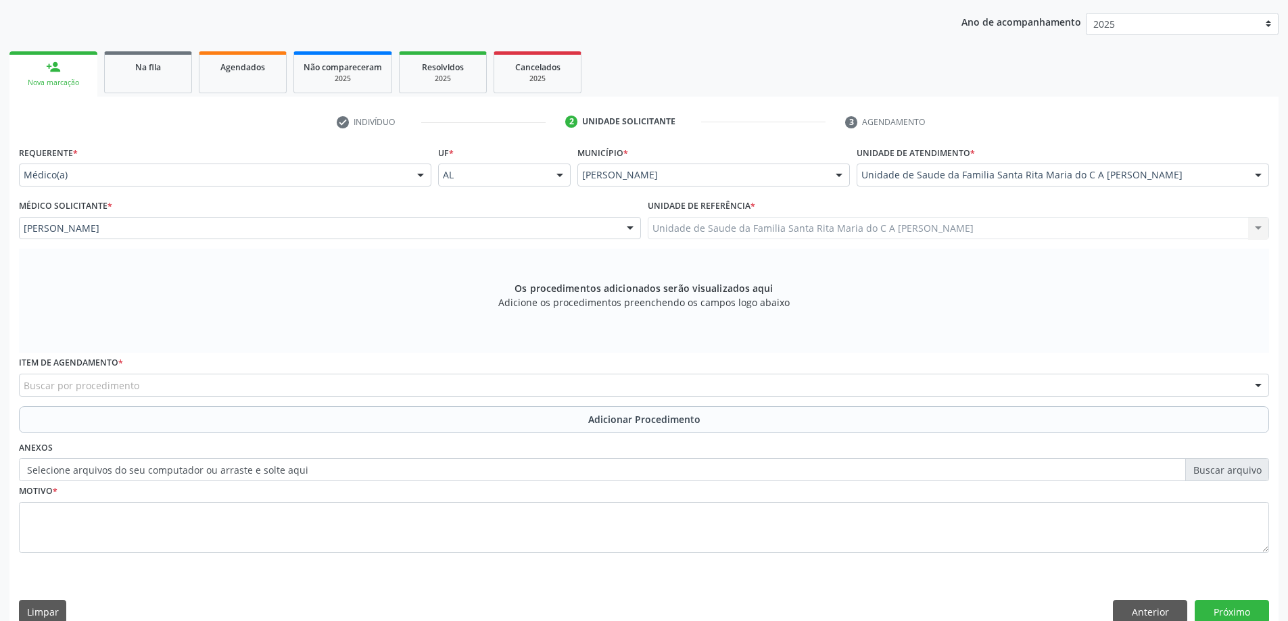
click at [210, 389] on div "Buscar por procedimento" at bounding box center [644, 385] width 1250 height 23
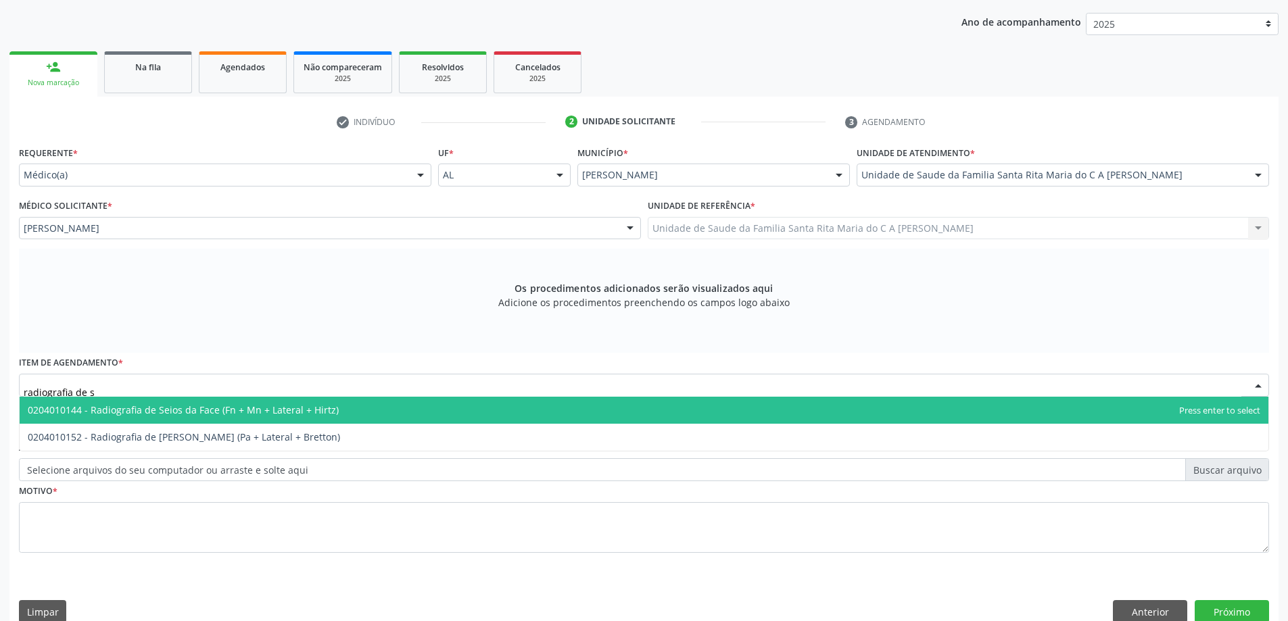
type input "radiografia de se"
click at [189, 417] on span "0204010144 - Radiografia de Seios da Face (Fn + Mn + Lateral + Hirtz)" at bounding box center [644, 410] width 1248 height 27
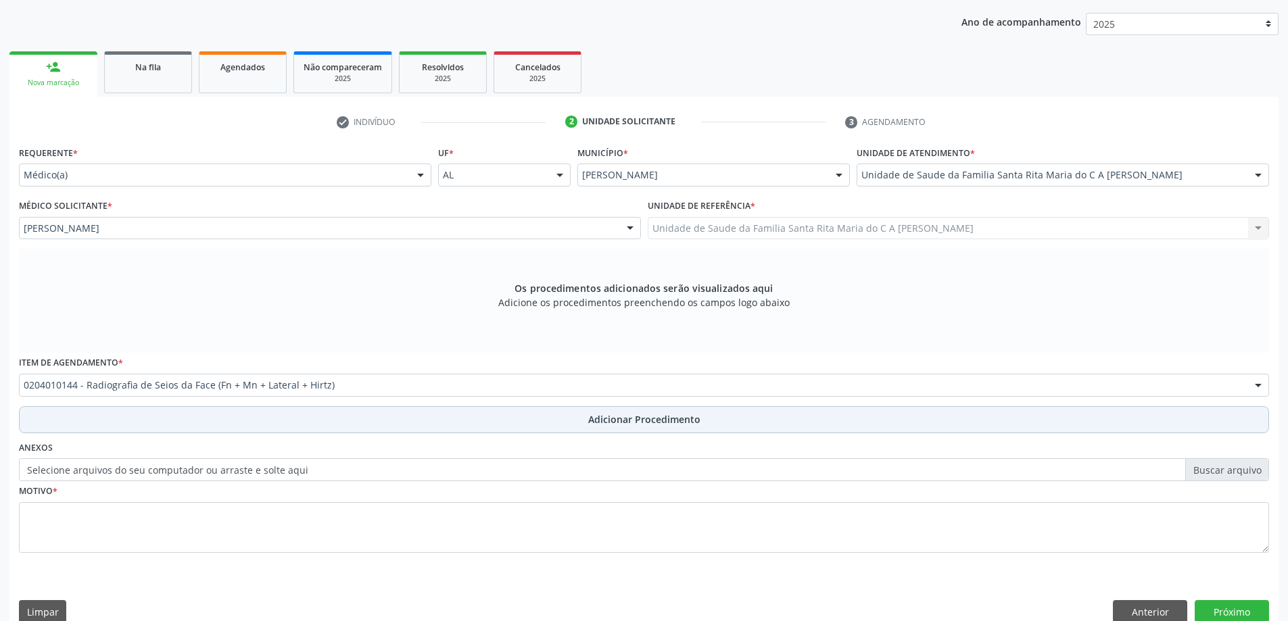
click at [132, 422] on button "Adicionar Procedimento" at bounding box center [644, 419] width 1250 height 27
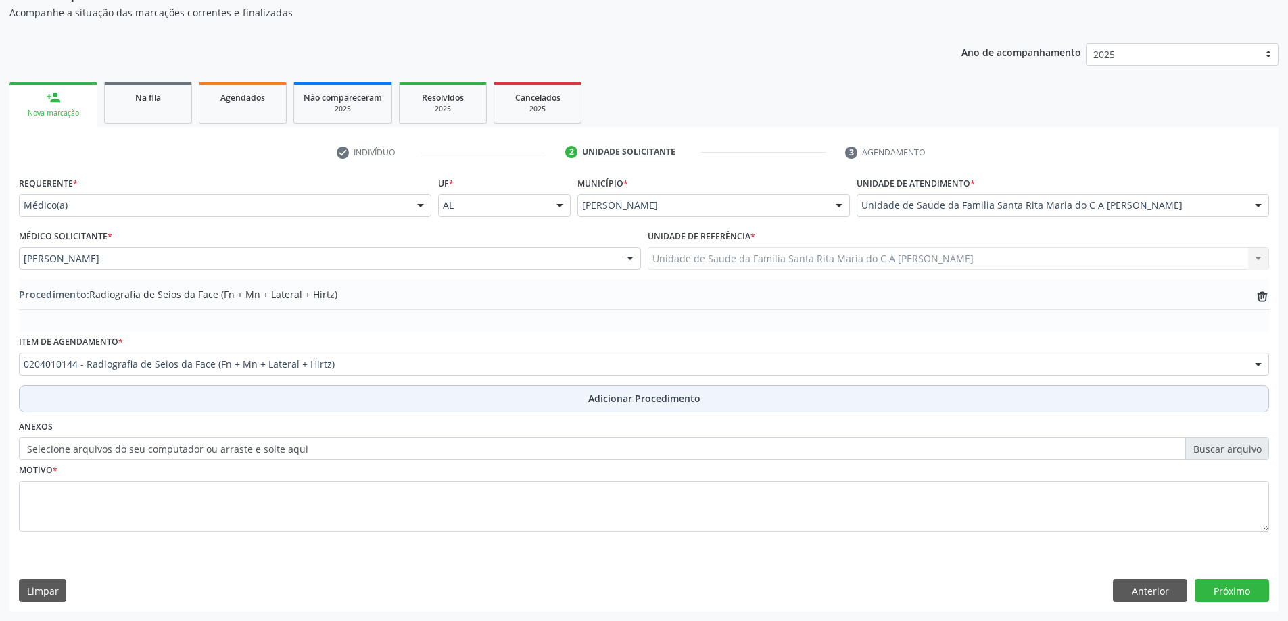
scroll to position [139, 0]
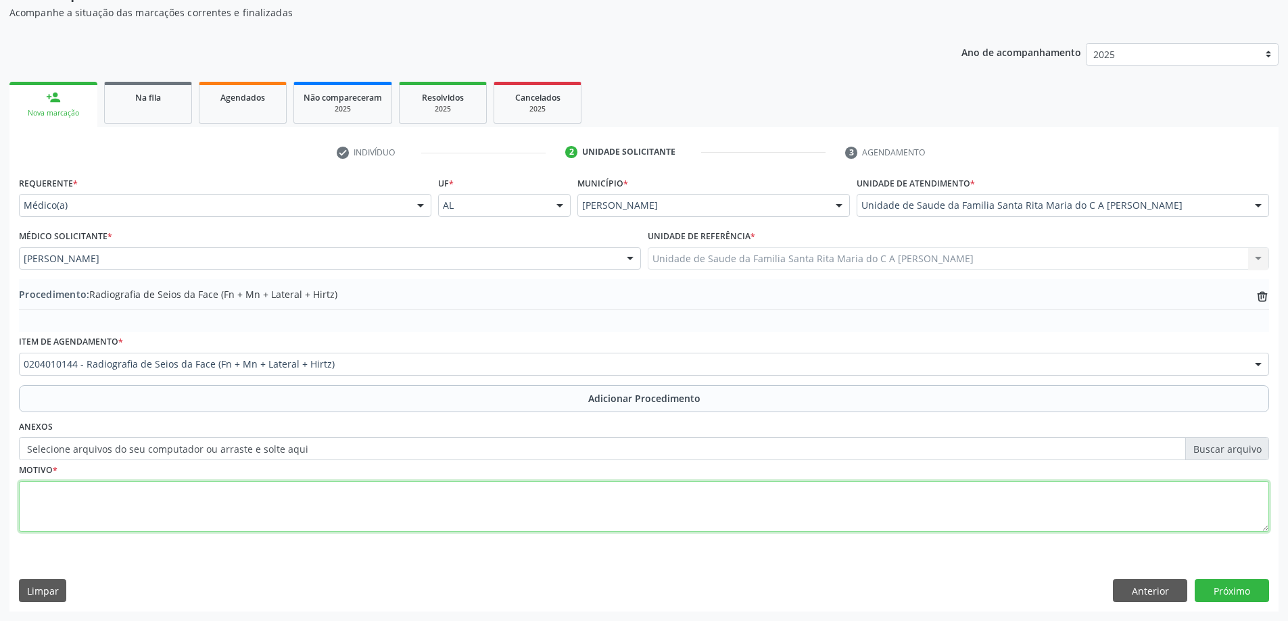
click at [94, 515] on textarea at bounding box center [644, 506] width 1250 height 51
type textarea "c efaleia"
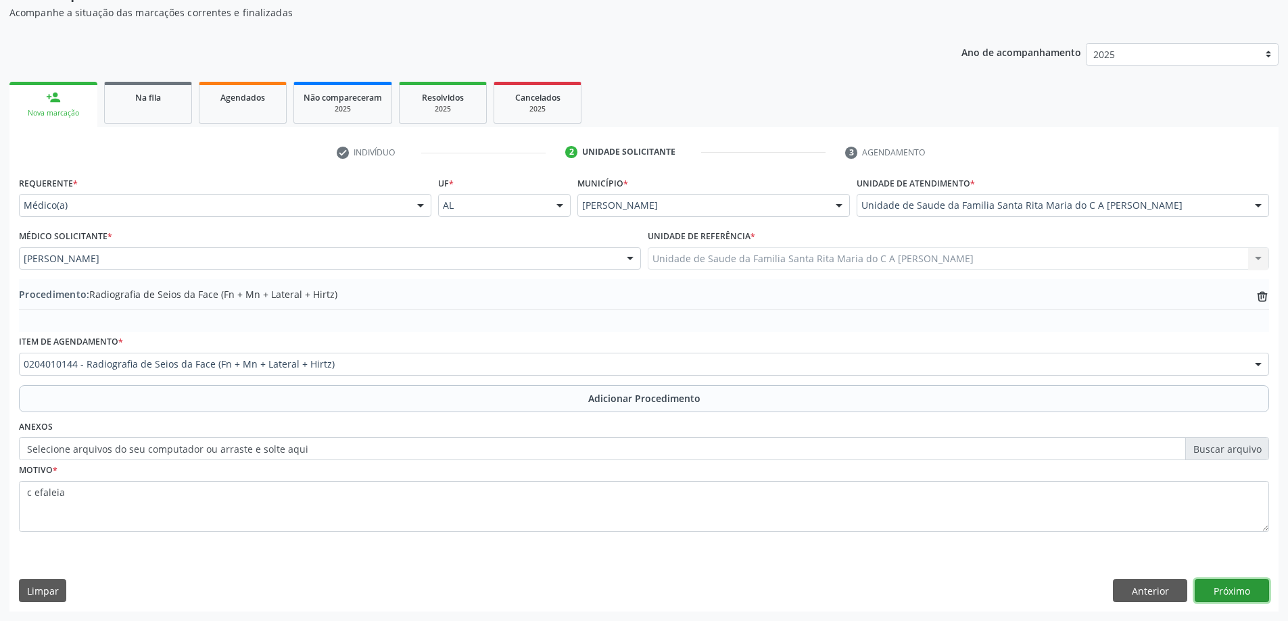
click at [1211, 595] on button "Próximo" at bounding box center [1231, 590] width 74 height 23
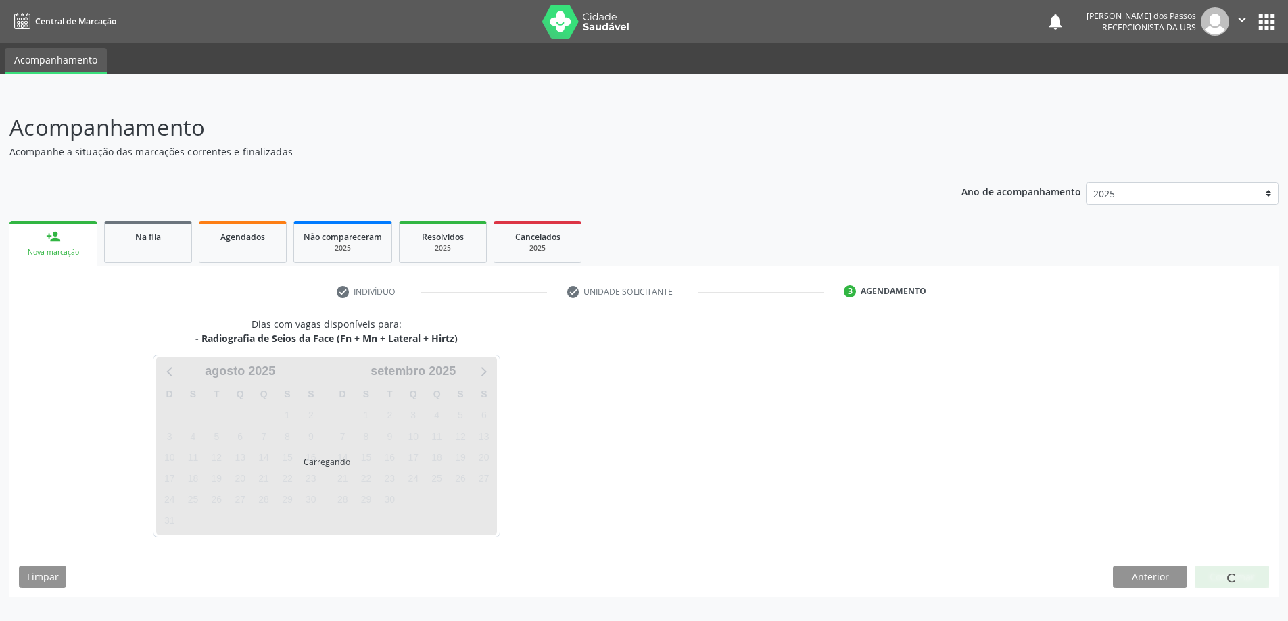
scroll to position [0, 0]
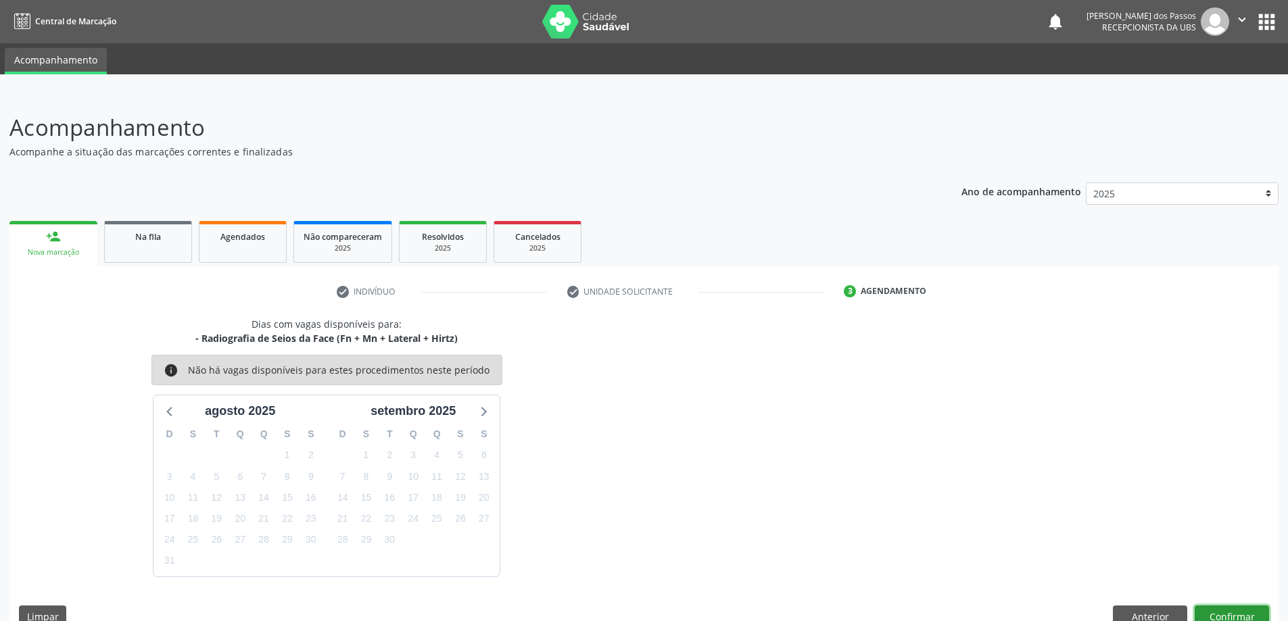
click at [1218, 612] on button "Confirmar" at bounding box center [1231, 617] width 74 height 23
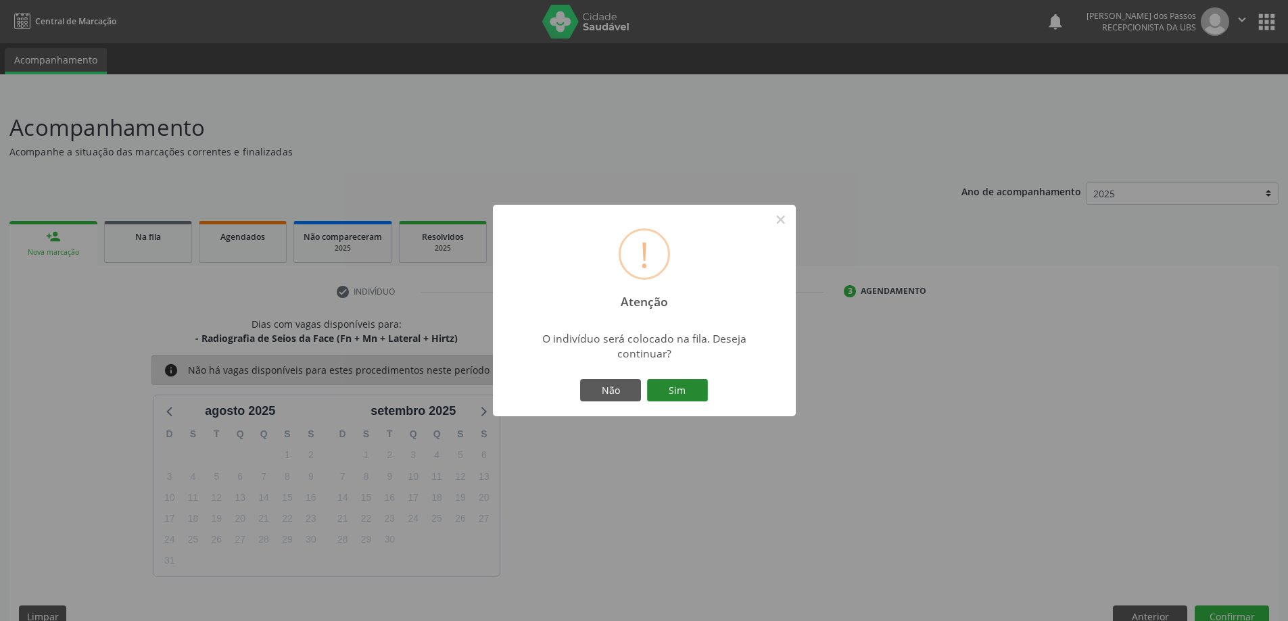
click at [664, 383] on button "Sim" at bounding box center [677, 390] width 61 height 23
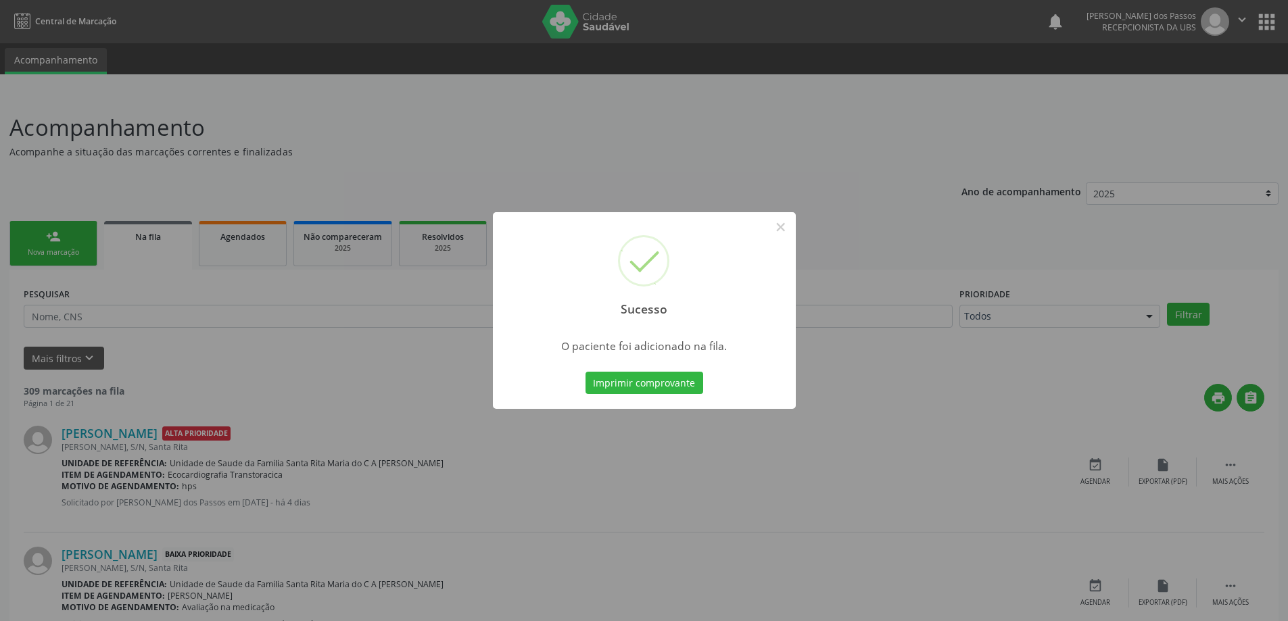
click at [664, 383] on button "Imprimir comprovante" at bounding box center [644, 383] width 118 height 23
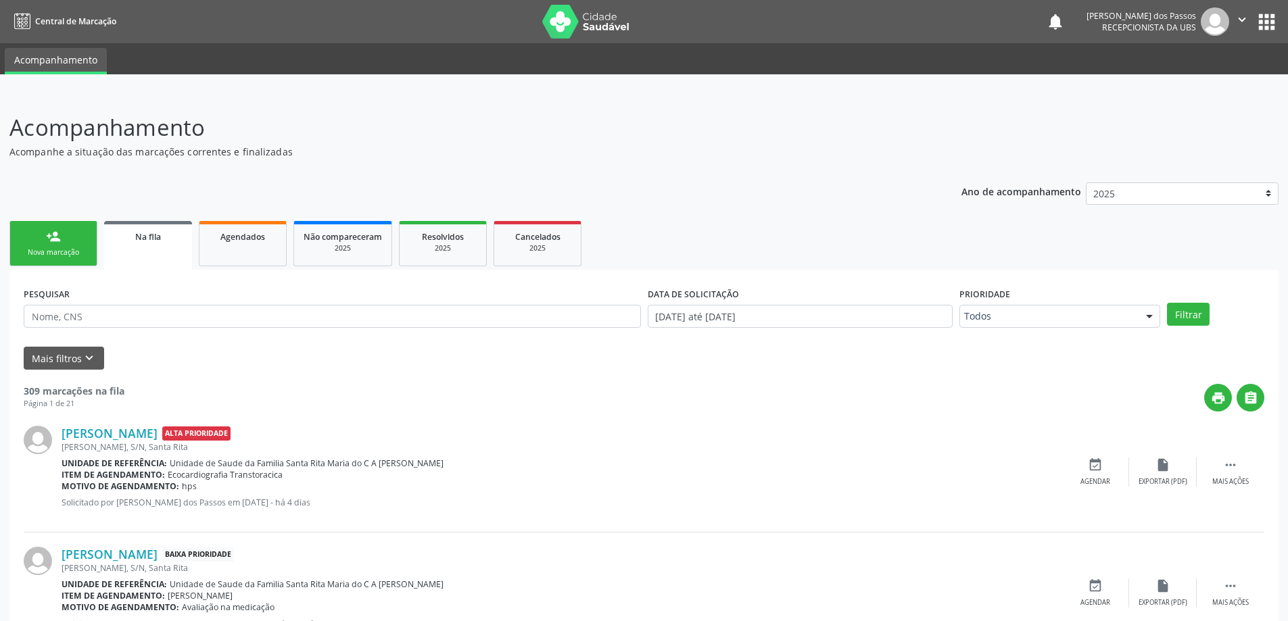
click at [66, 251] on div "Nova marcação" at bounding box center [54, 252] width 68 height 10
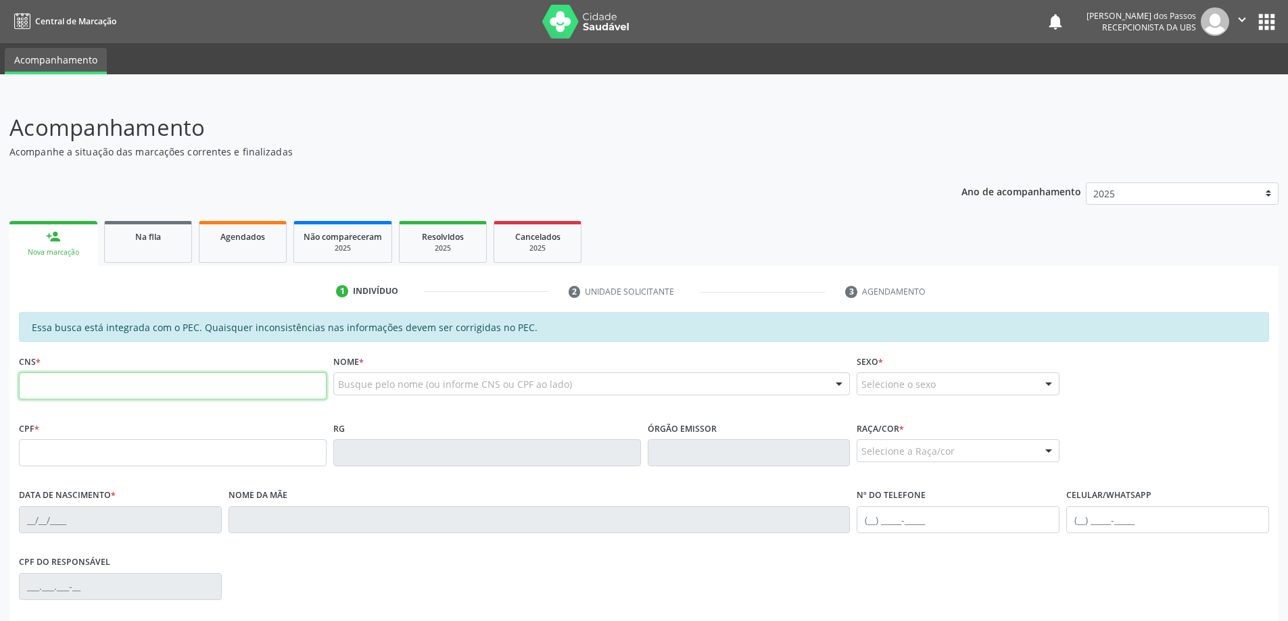
click at [115, 381] on input "text" at bounding box center [173, 385] width 308 height 27
type input "709 0028 3054 9412"
type input "062.763.404-48"
type input "11/05/1958"
type input "Eulina Lopes de Sant Anna"
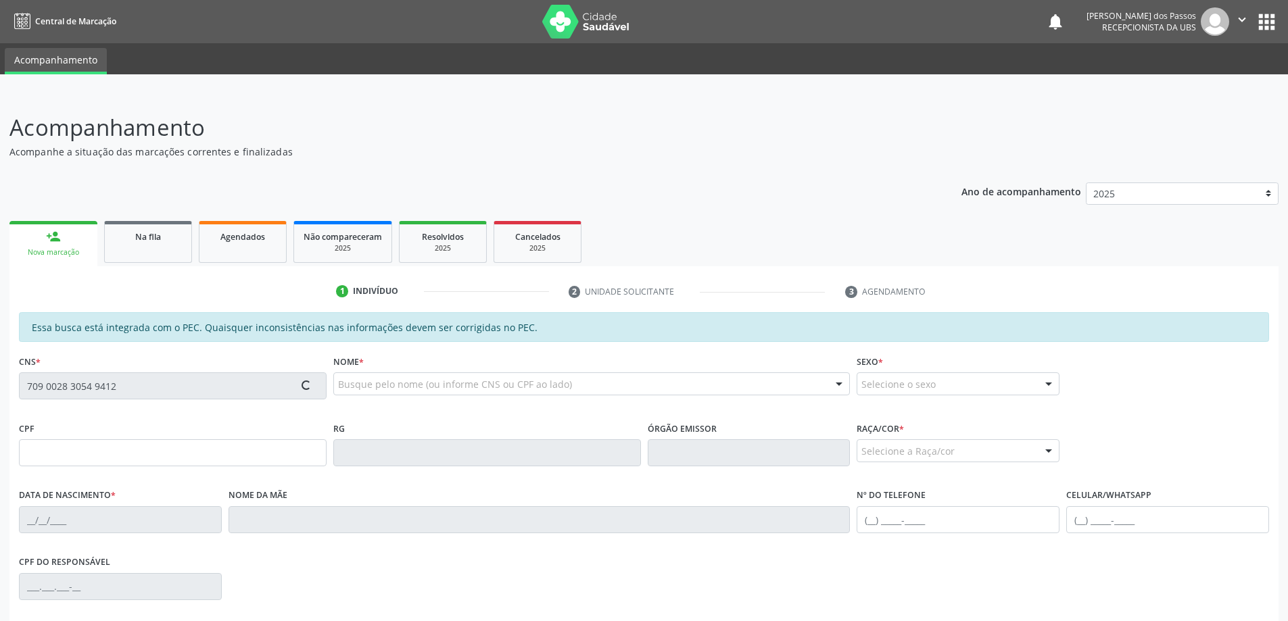
type input "(85) 99984-0775"
type input "44"
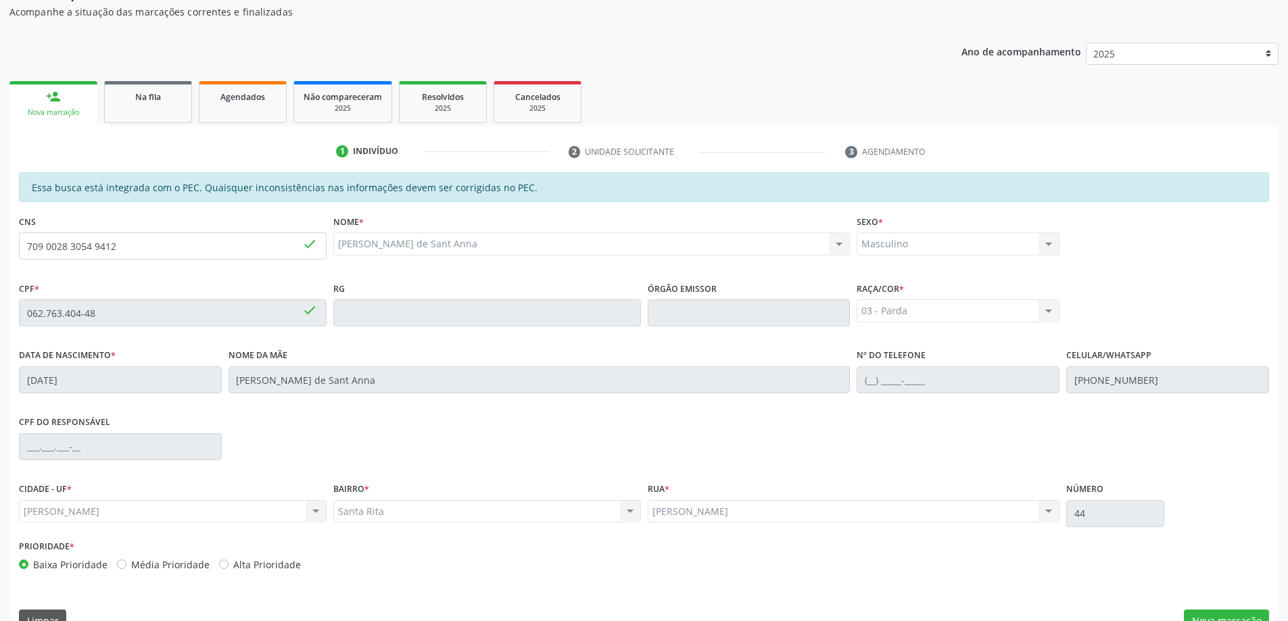
scroll to position [170, 0]
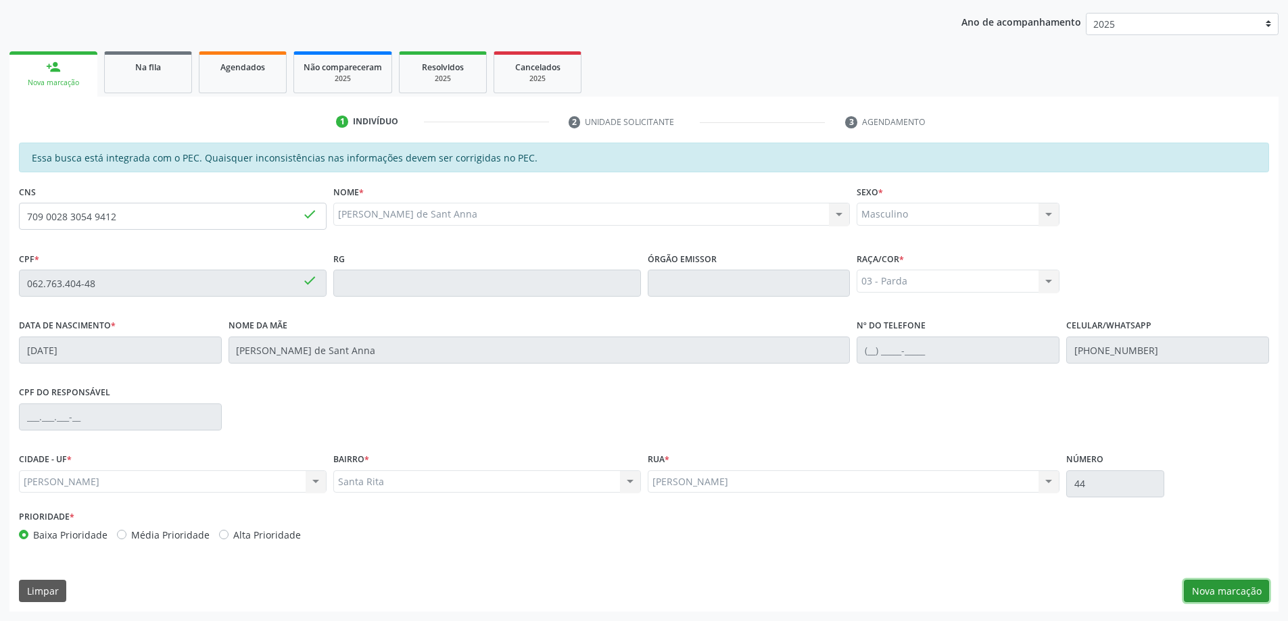
click at [1188, 591] on button "Nova marcação" at bounding box center [1225, 591] width 85 height 23
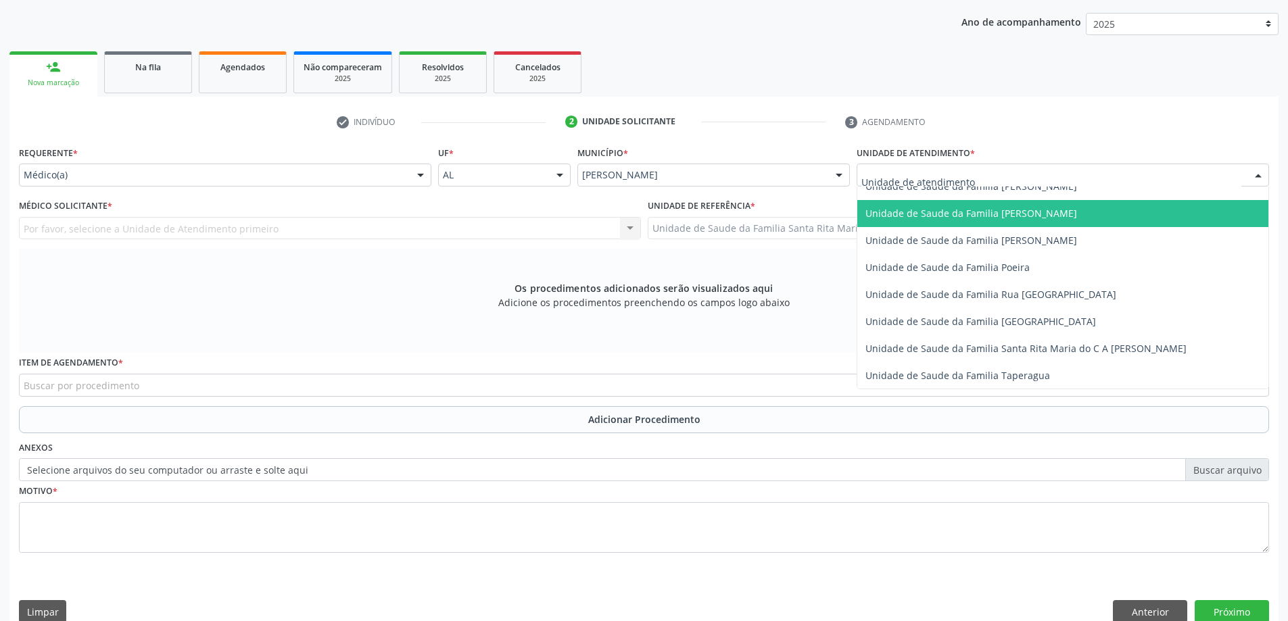
scroll to position [811, 0]
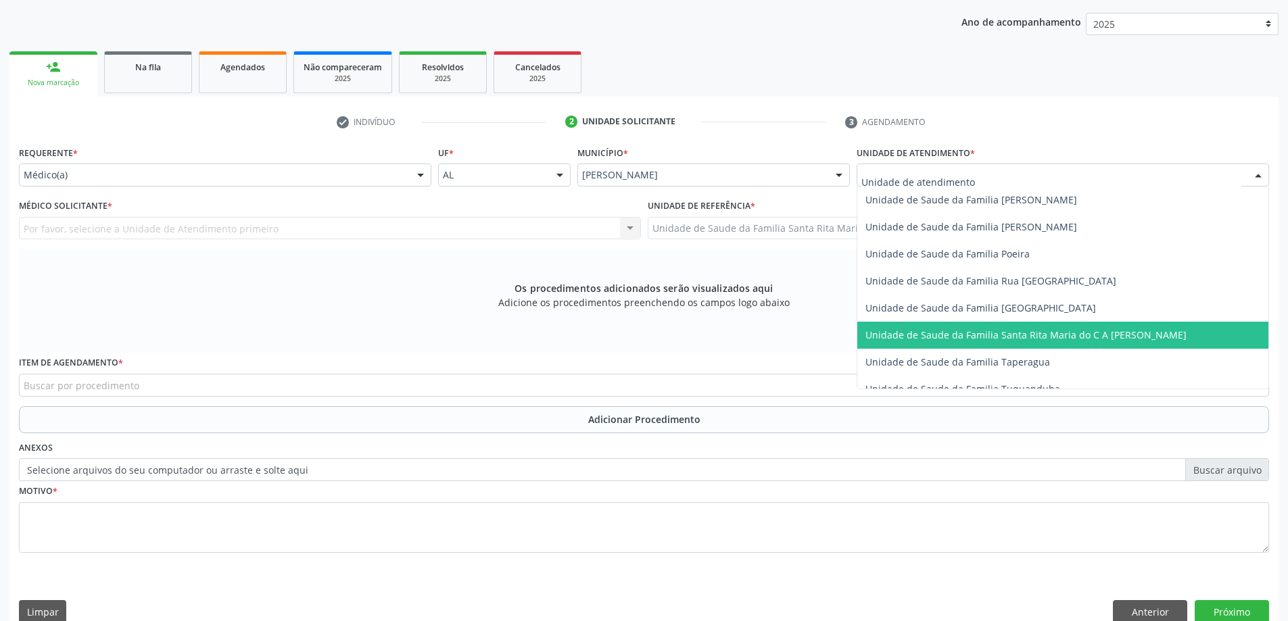
click at [951, 333] on span "Unidade de Saude da Familia Santa Rita Maria do C A [PERSON_NAME]" at bounding box center [1025, 334] width 321 height 13
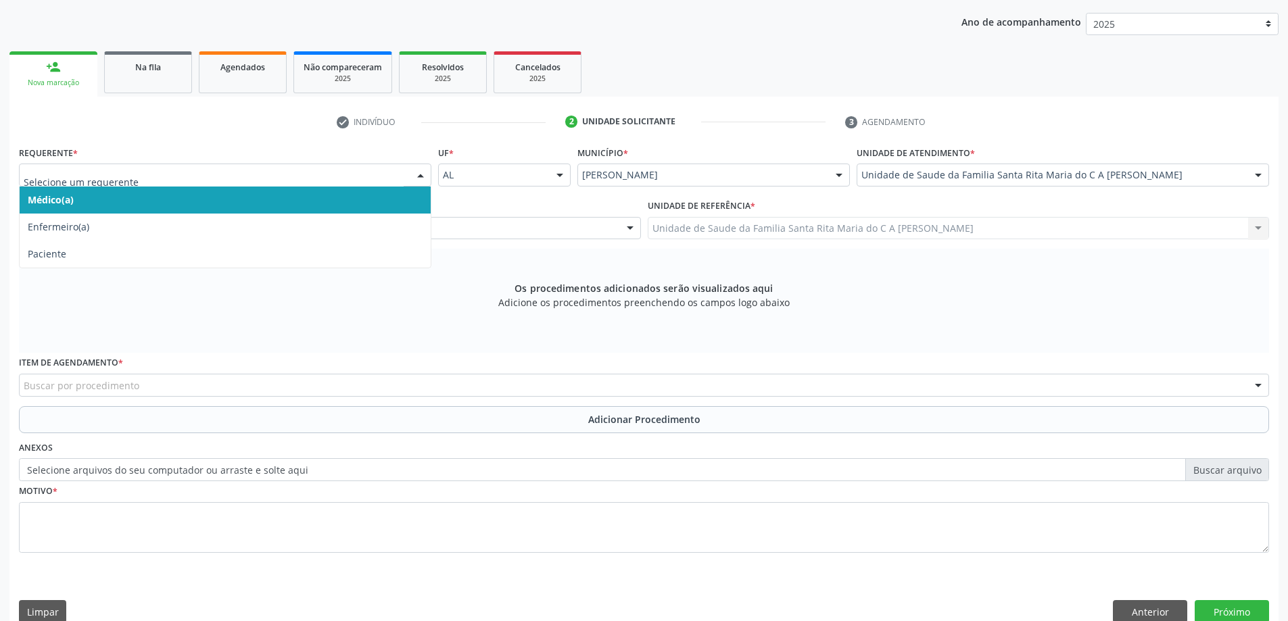
click at [207, 197] on span "Médico(a)" at bounding box center [225, 200] width 411 height 27
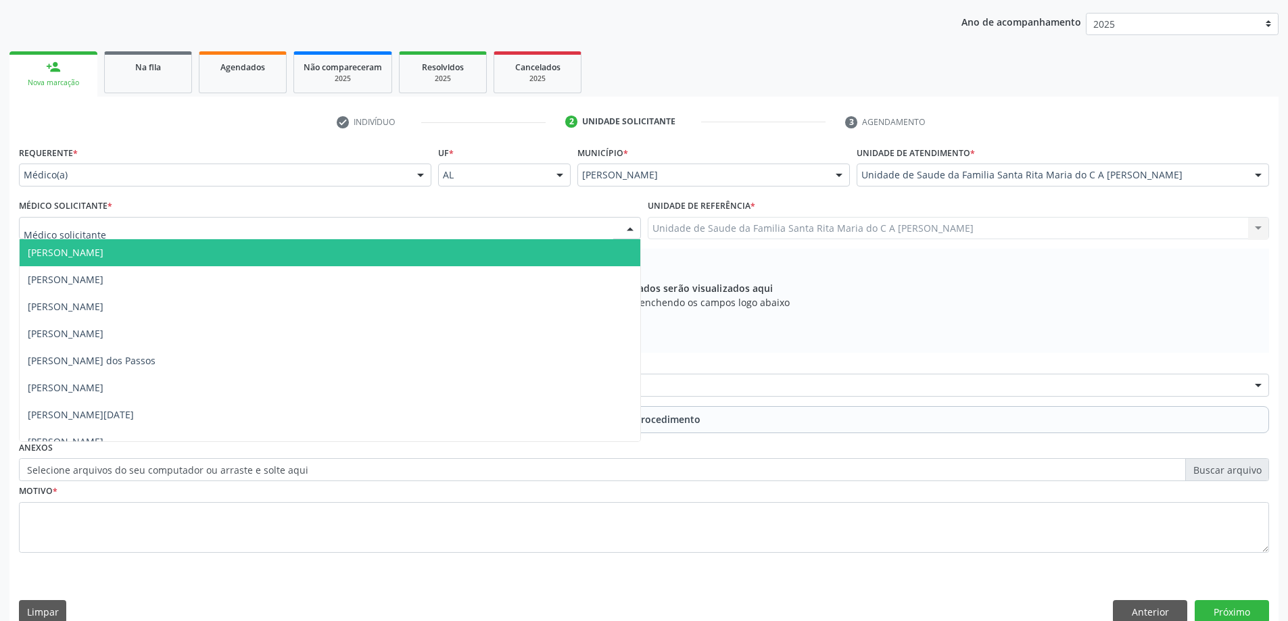
click at [207, 228] on div at bounding box center [330, 228] width 622 height 23
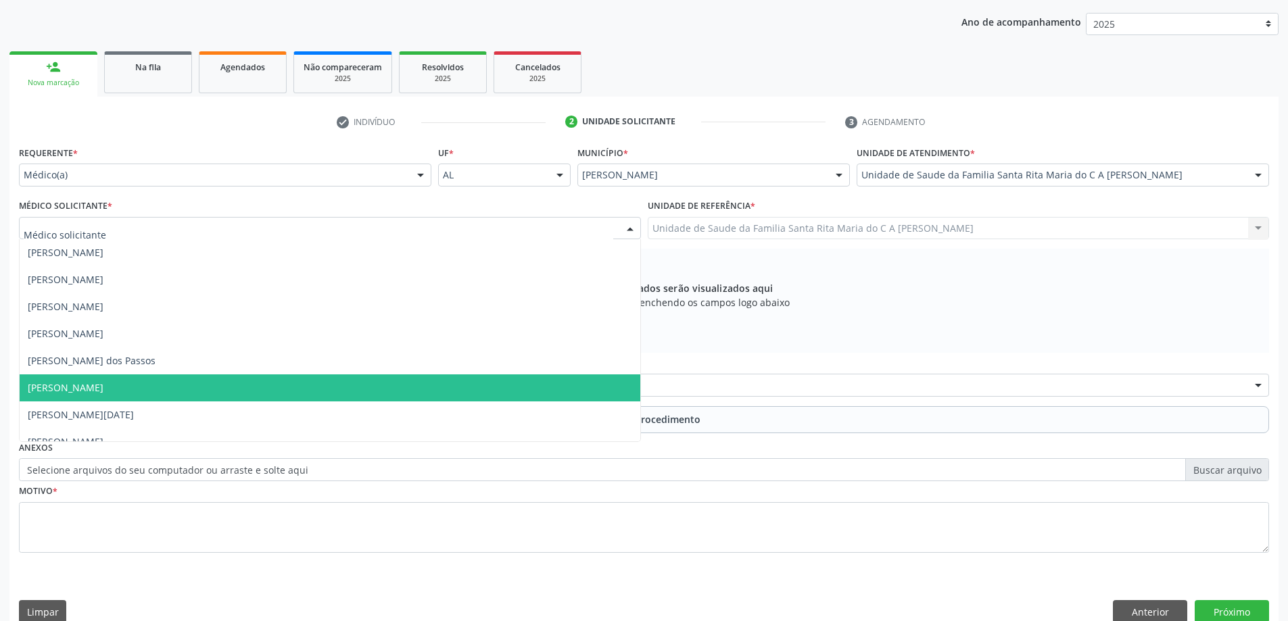
click at [159, 383] on span "[PERSON_NAME]" at bounding box center [330, 387] width 620 height 27
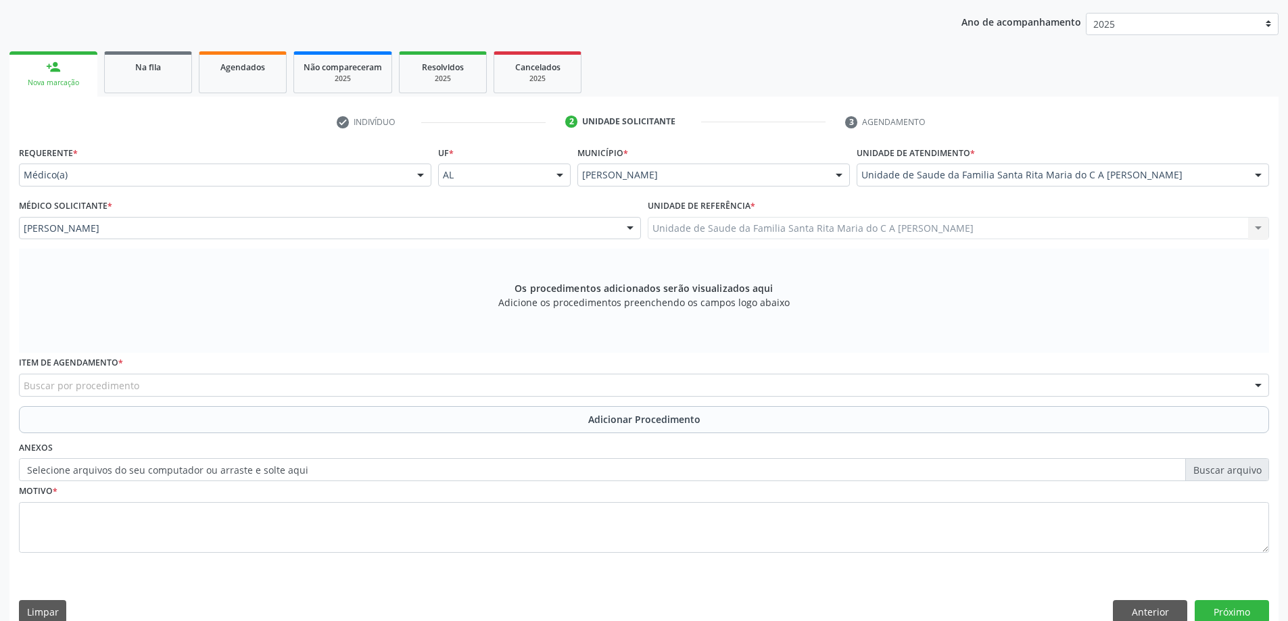
scroll to position [191, 0]
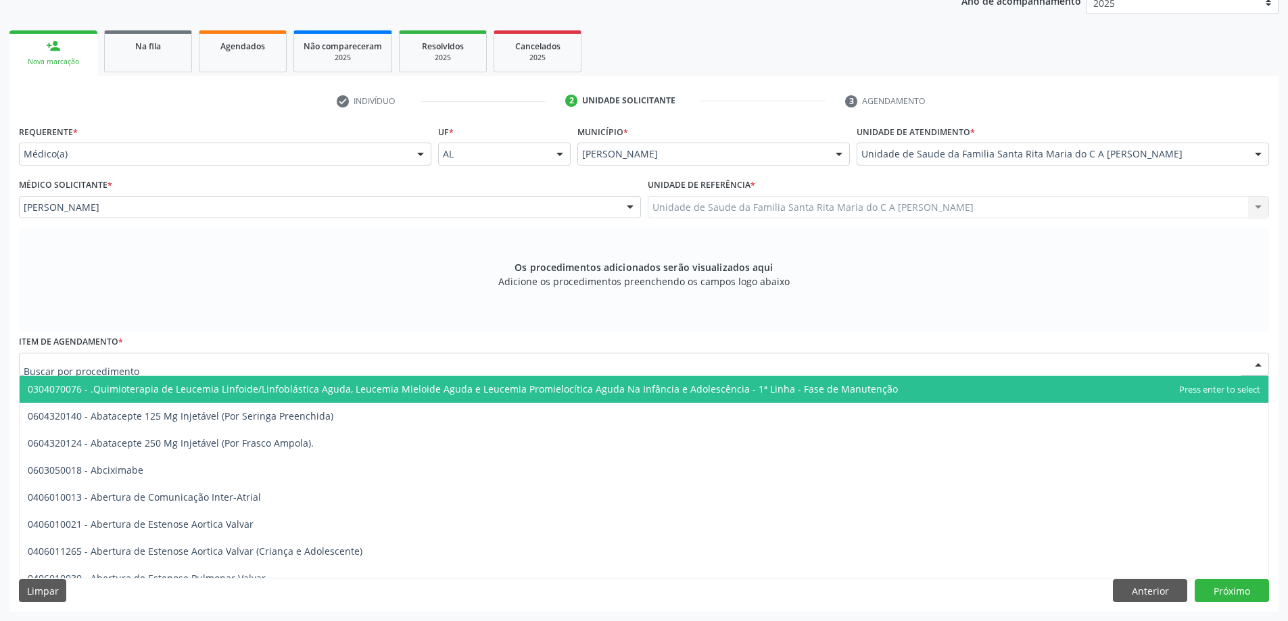
click at [213, 366] on div at bounding box center [644, 364] width 1250 height 23
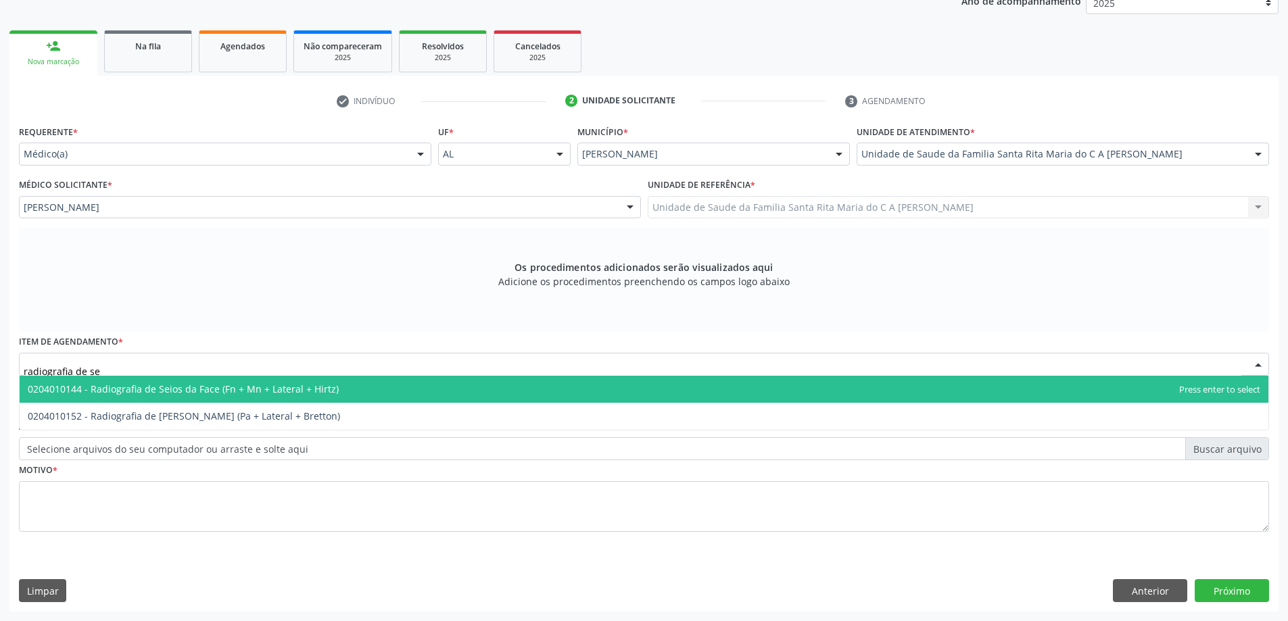
type input "radiografia de sei"
click at [221, 393] on span "0204010144 - Radiografia de Seios da Face (Fn + Mn + Lateral + Hirtz)" at bounding box center [183, 389] width 311 height 13
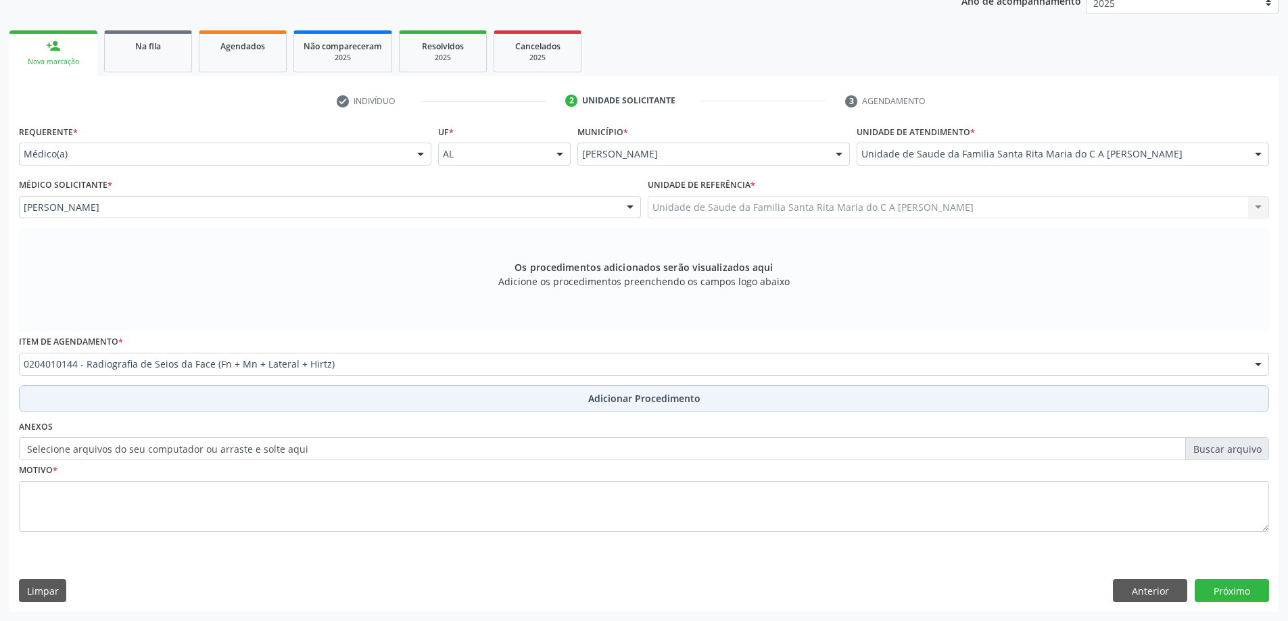
click at [219, 406] on button "Adicionar Procedimento" at bounding box center [644, 398] width 1250 height 27
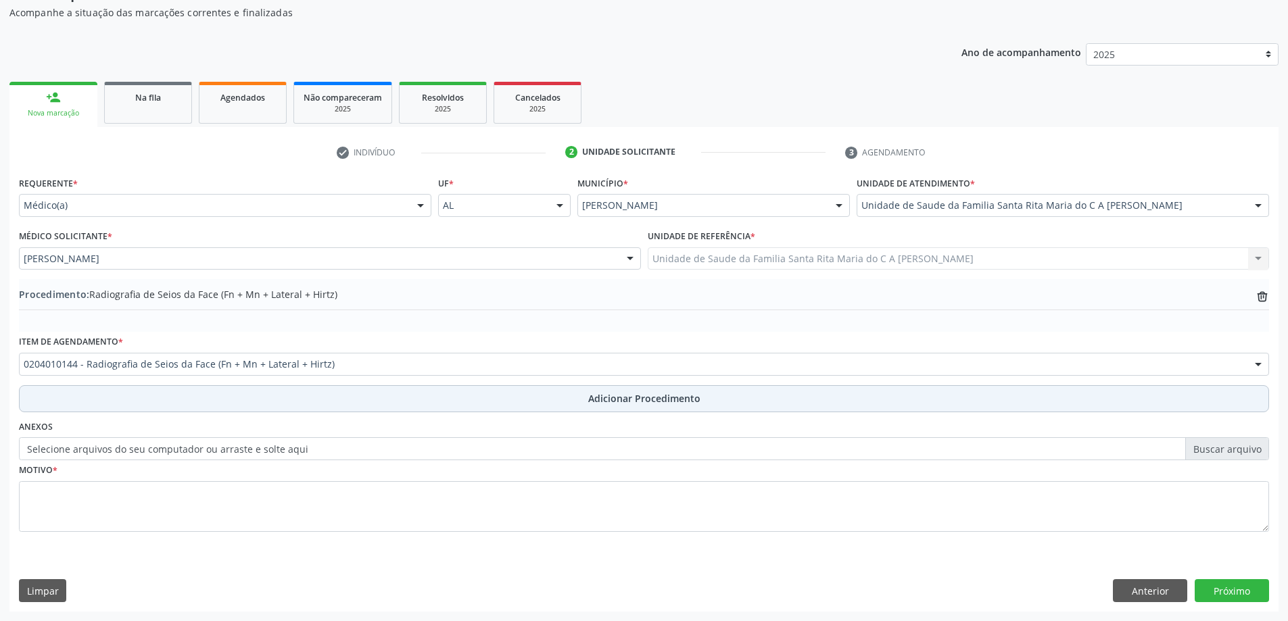
scroll to position [139, 0]
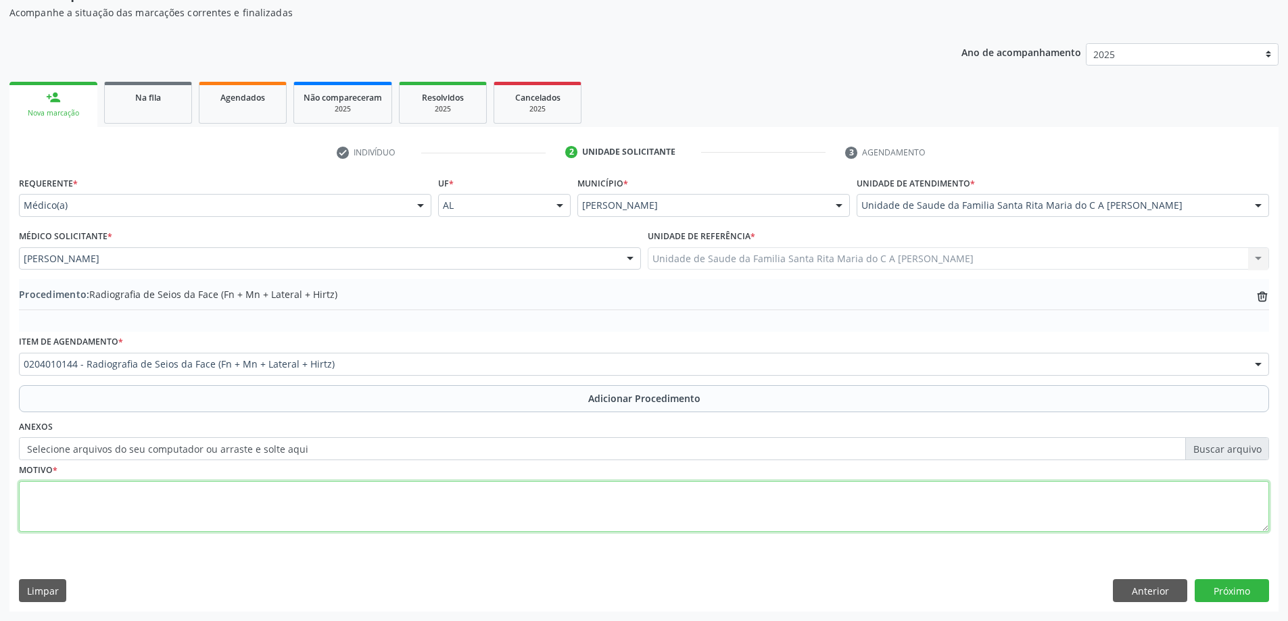
click at [178, 518] on textarea at bounding box center [644, 506] width 1250 height 51
type textarea "cefaleia"
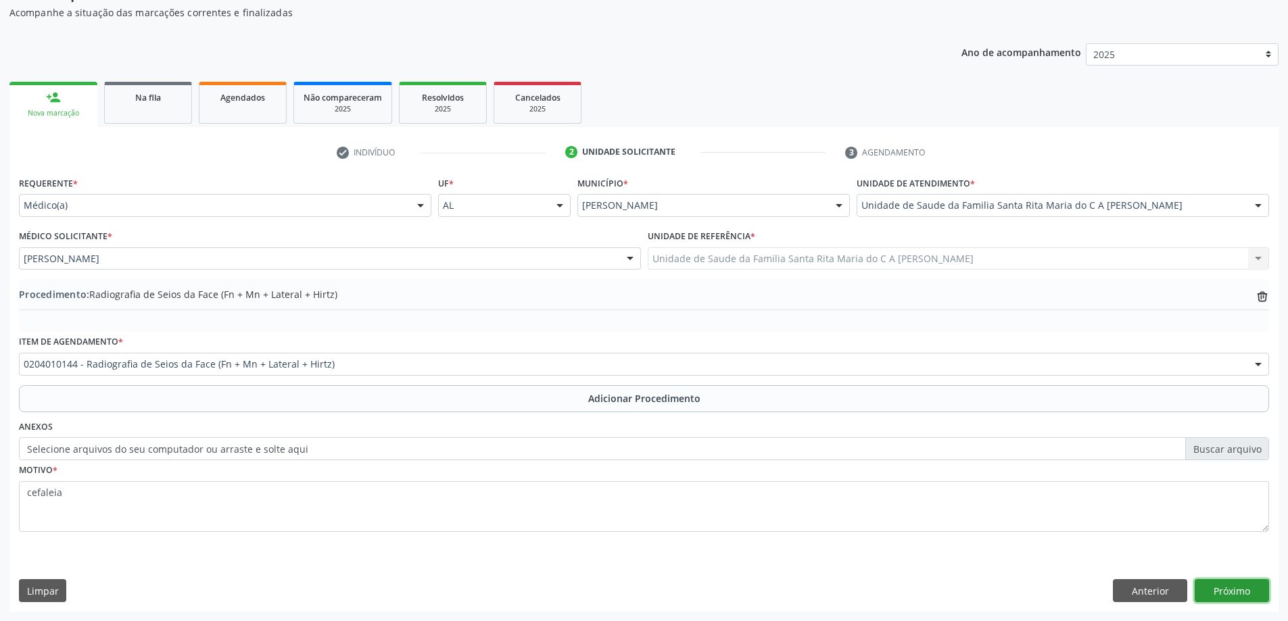
click at [1233, 595] on button "Próximo" at bounding box center [1231, 590] width 74 height 23
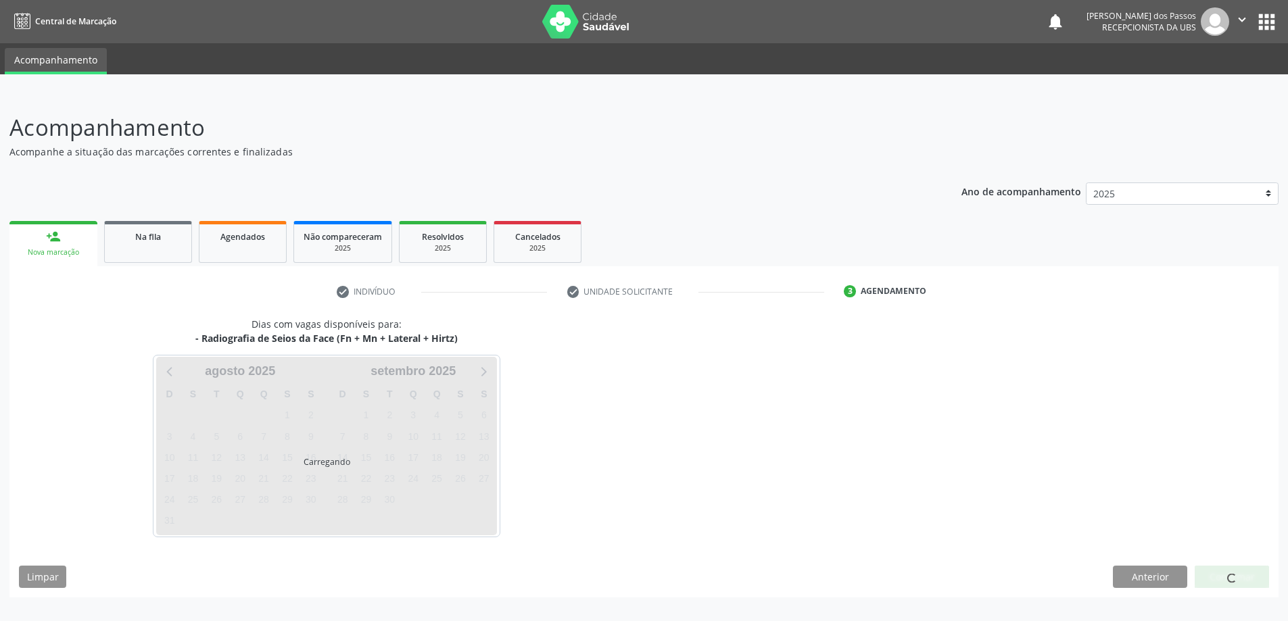
scroll to position [0, 0]
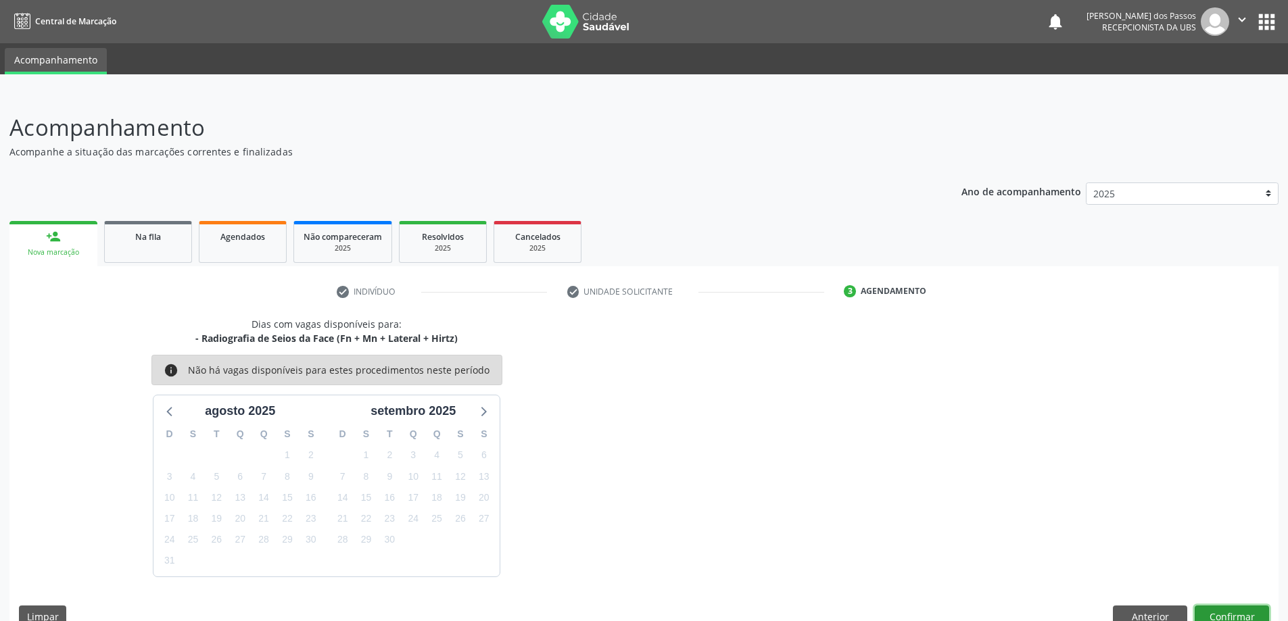
click at [1215, 617] on button "Confirmar" at bounding box center [1231, 617] width 74 height 23
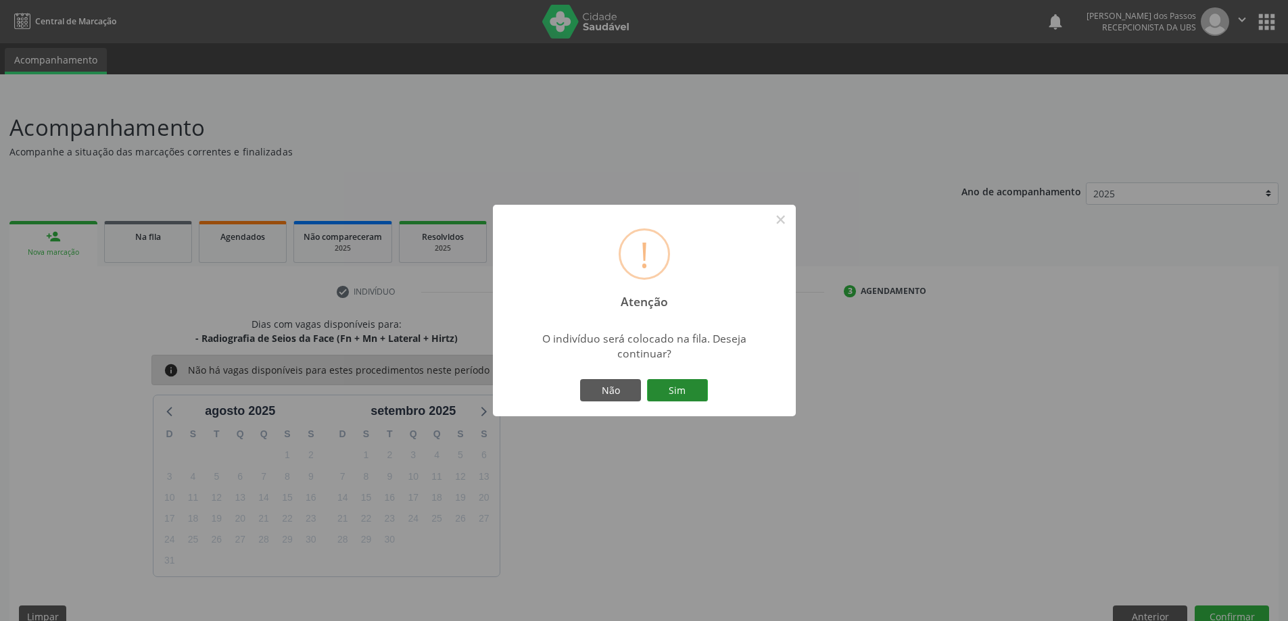
click at [662, 393] on button "Sim" at bounding box center [677, 390] width 61 height 23
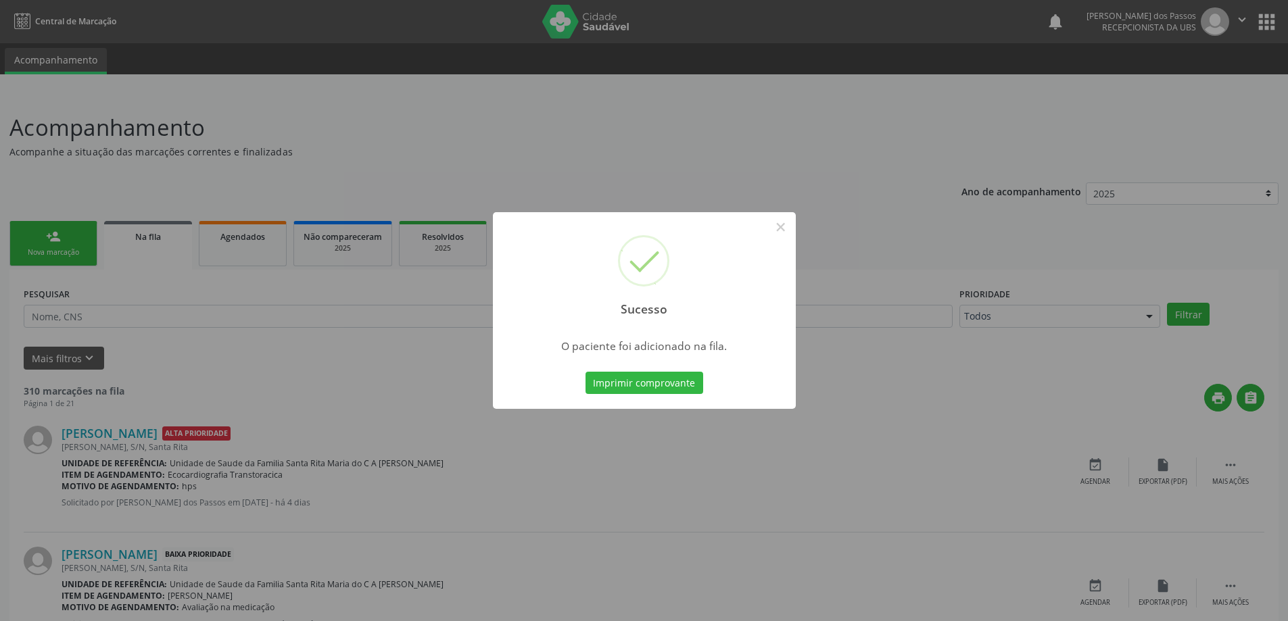
click at [666, 387] on button "Imprimir comprovante" at bounding box center [644, 383] width 118 height 23
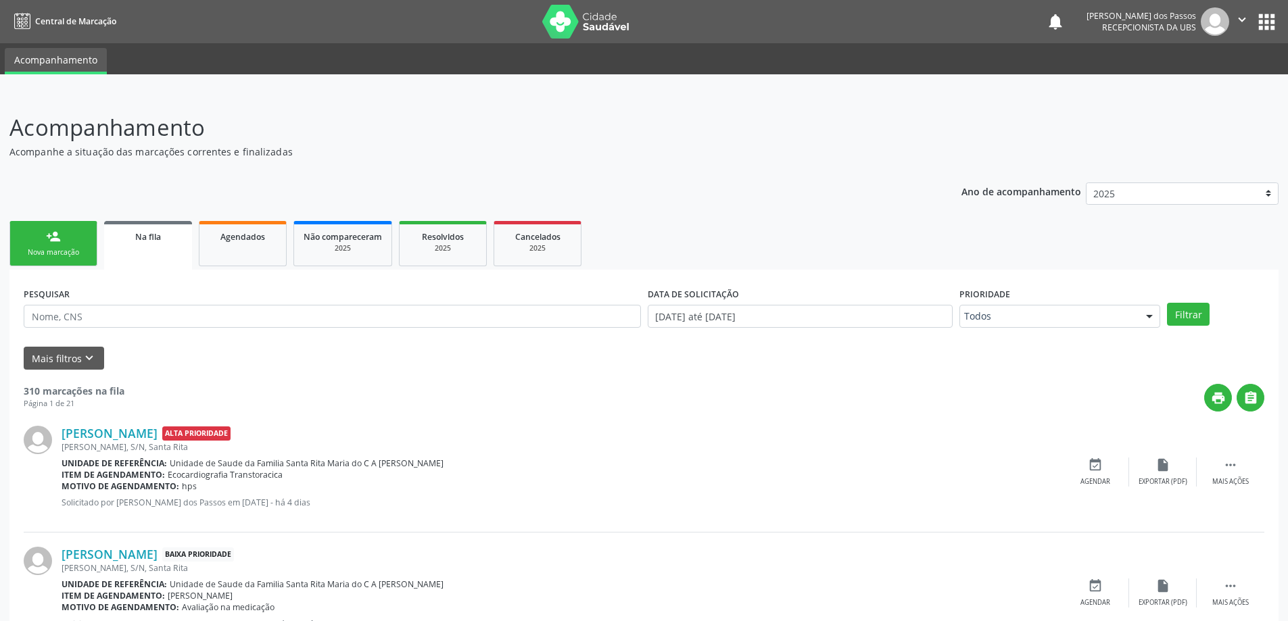
click at [70, 252] on div "Nova marcação" at bounding box center [54, 252] width 68 height 10
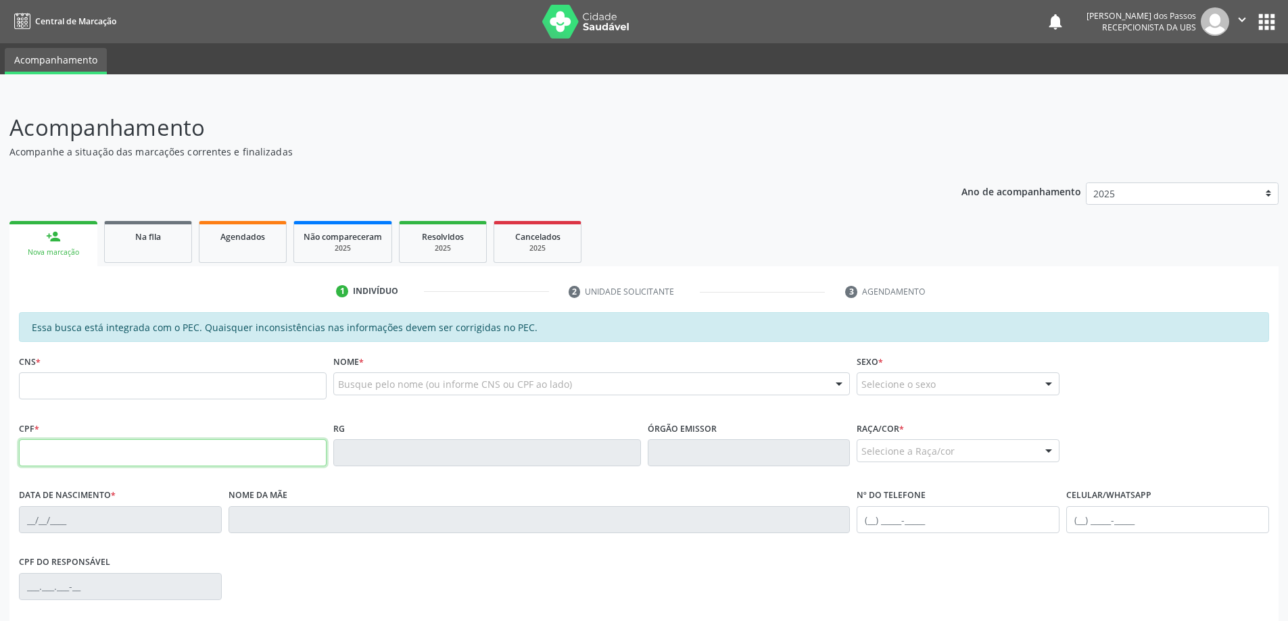
click at [90, 454] on input "text" at bounding box center [173, 452] width 308 height 27
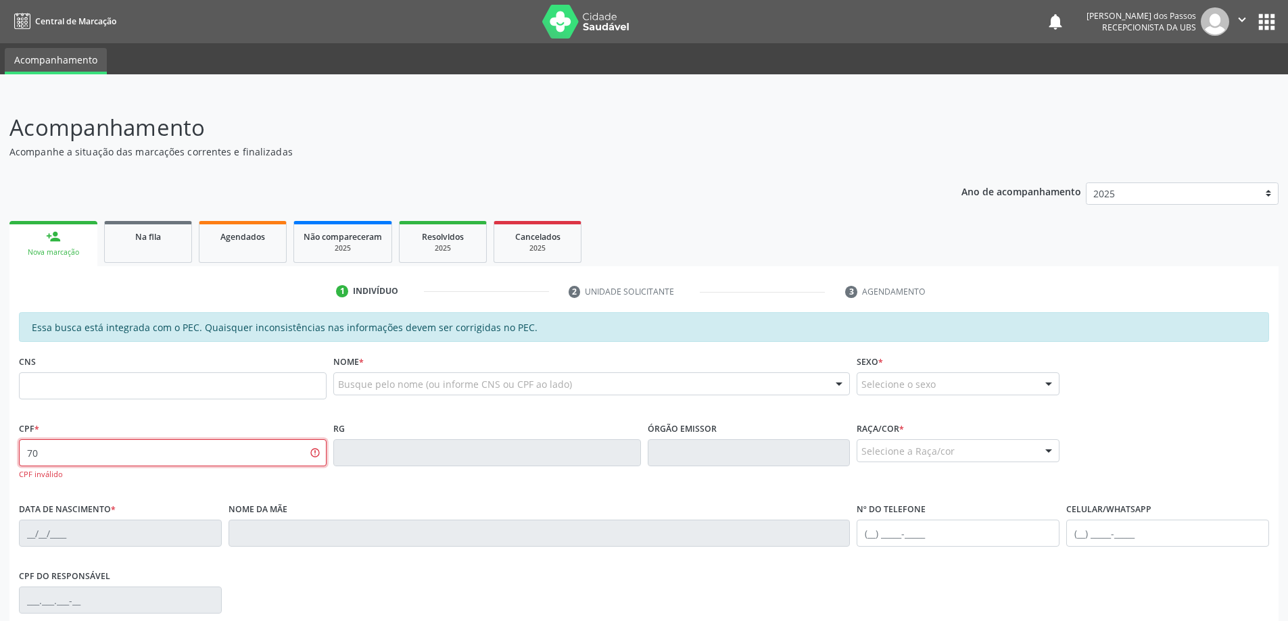
type input "7"
click at [169, 383] on input "text" at bounding box center [173, 385] width 308 height 27
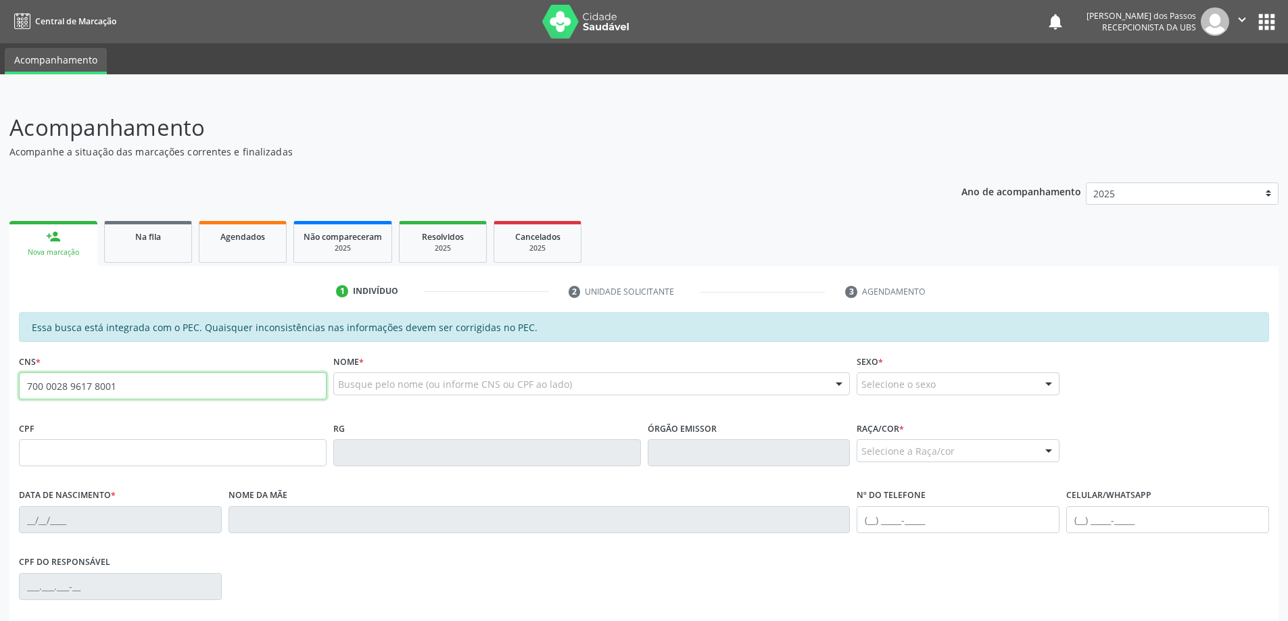
type input "700 0028 9617 8001"
type input "118.832.774-77"
type input "13/09/1995"
type input "Maria Odete Pereira"
type input "(82) 98820-4580"
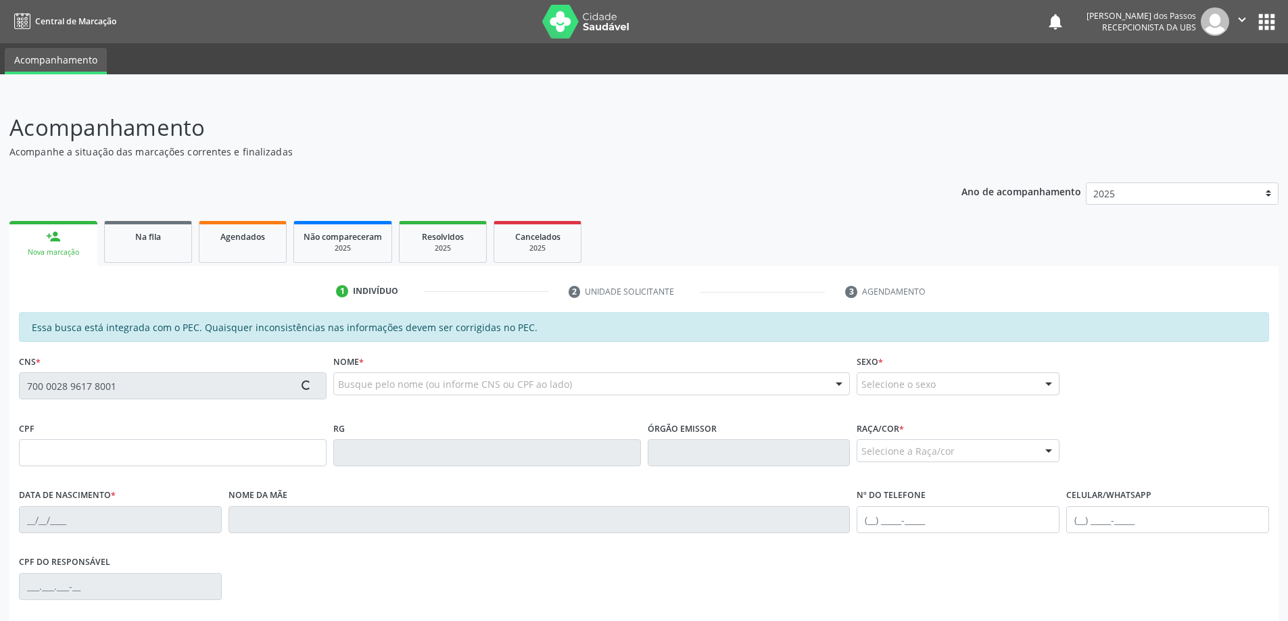
type input "34"
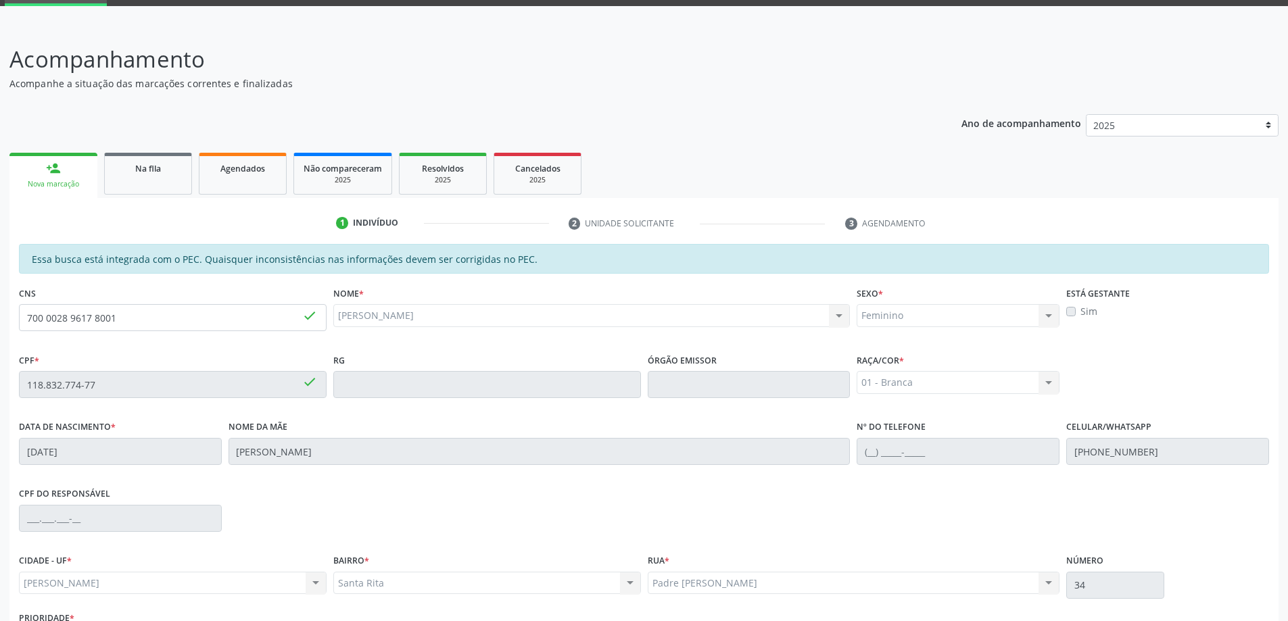
scroll to position [170, 0]
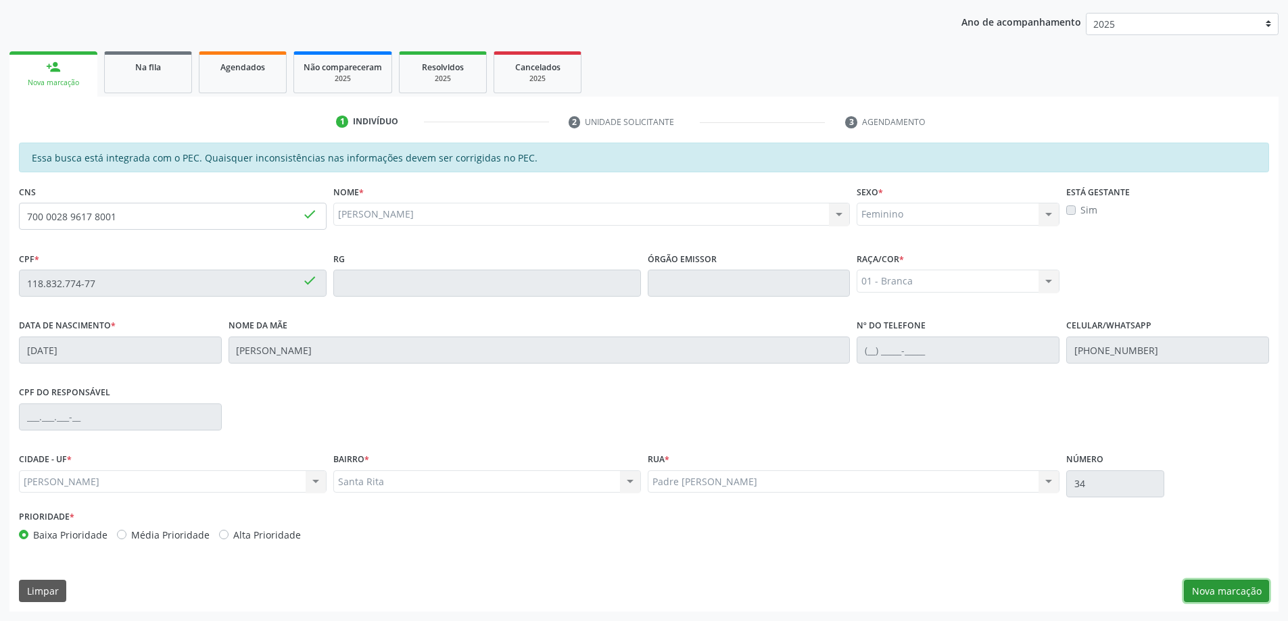
click at [1227, 595] on button "Nova marcação" at bounding box center [1225, 591] width 85 height 23
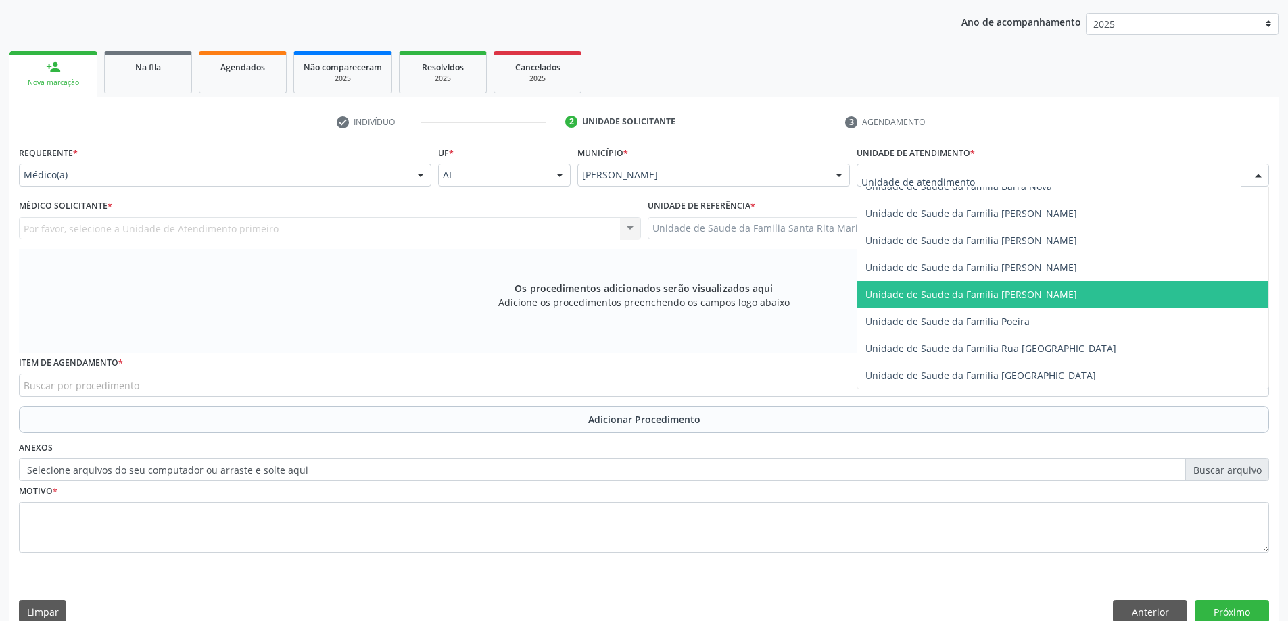
scroll to position [811, 0]
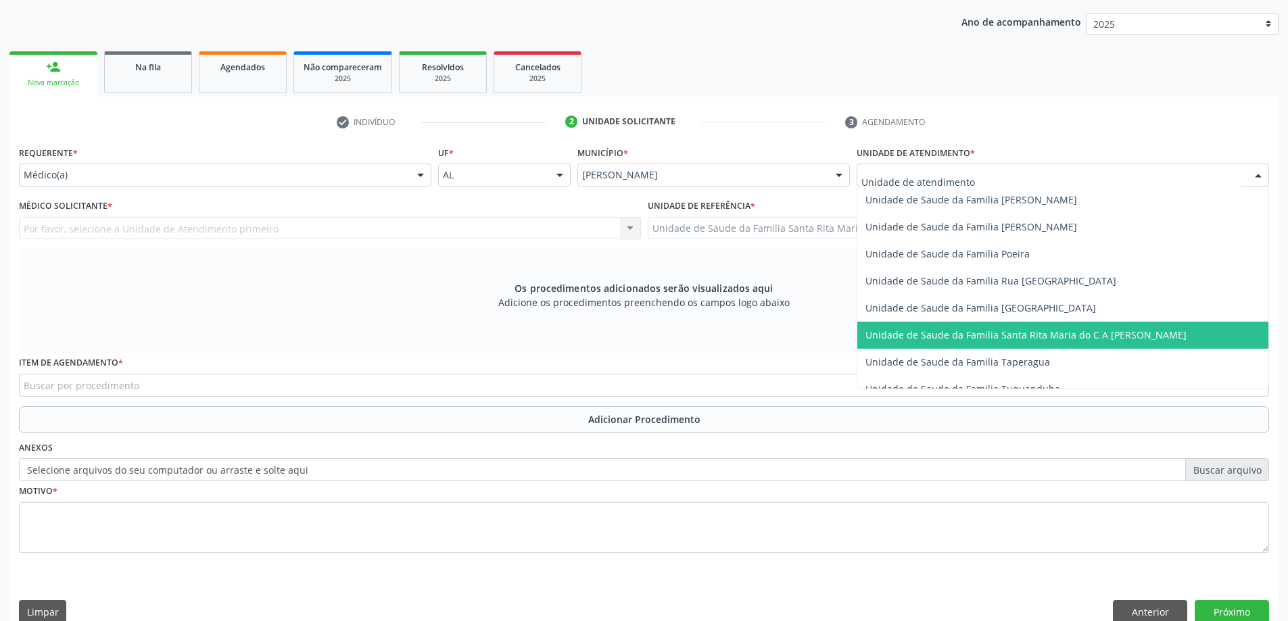
click at [898, 343] on span "Unidade de Saude da Familia Santa Rita Maria do C A [PERSON_NAME]" at bounding box center [1062, 335] width 411 height 27
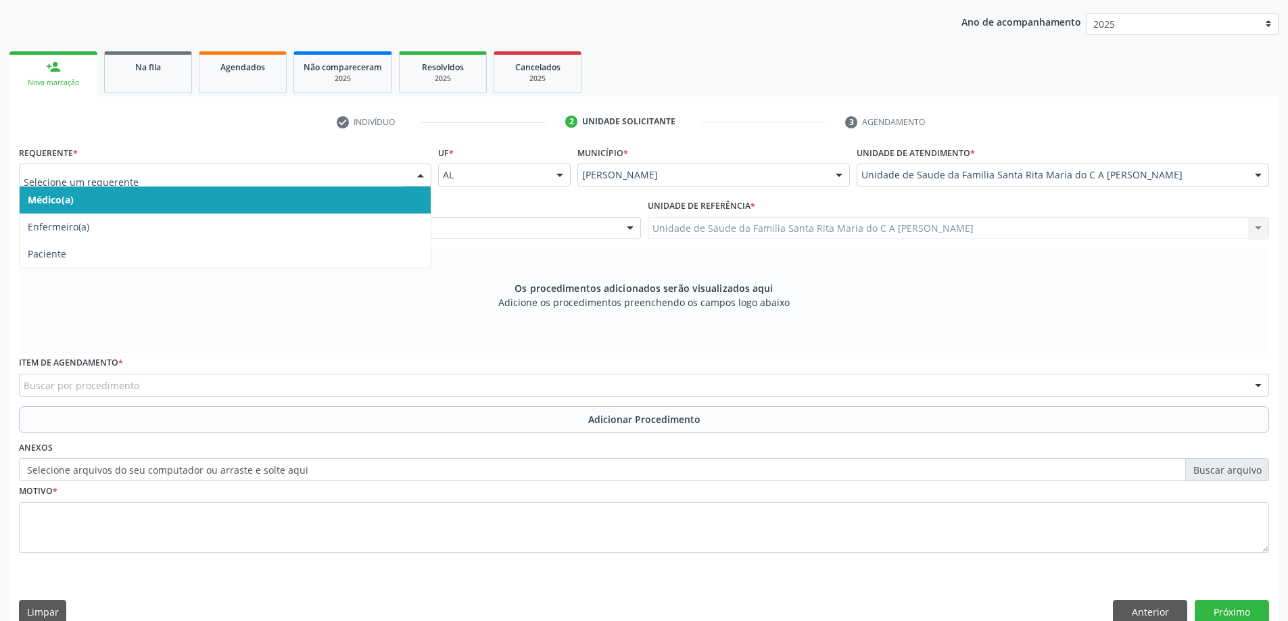
click at [249, 205] on span "Médico(a)" at bounding box center [225, 200] width 411 height 27
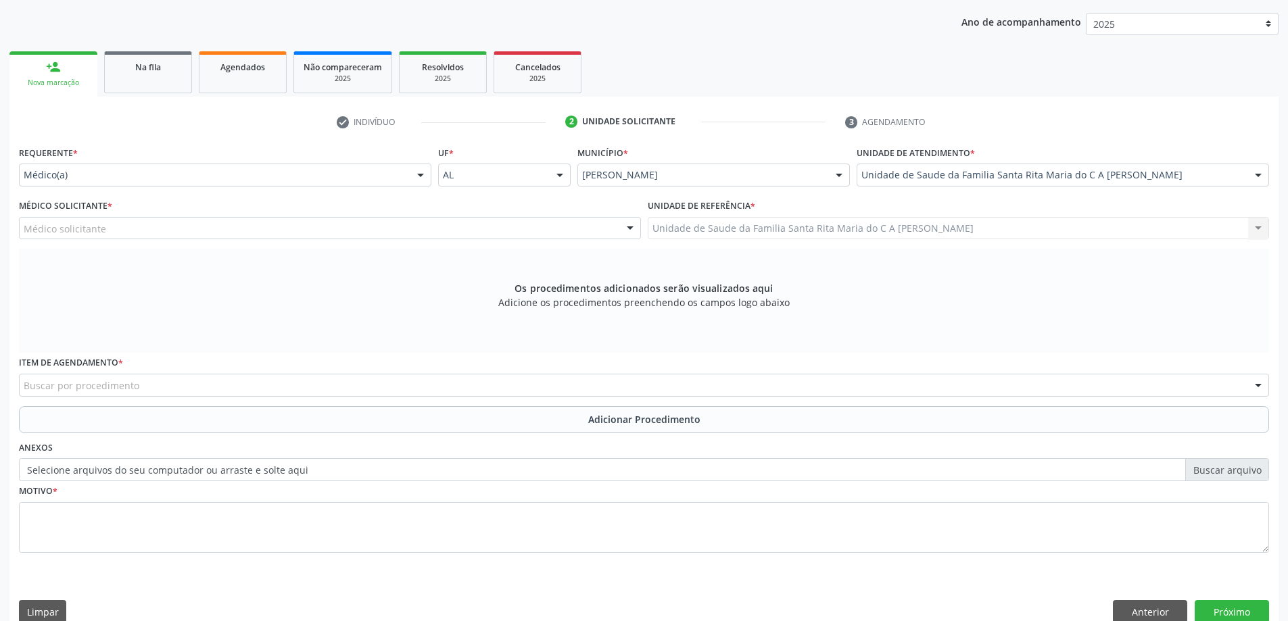
click at [237, 230] on div "Médico solicitante" at bounding box center [330, 228] width 622 height 23
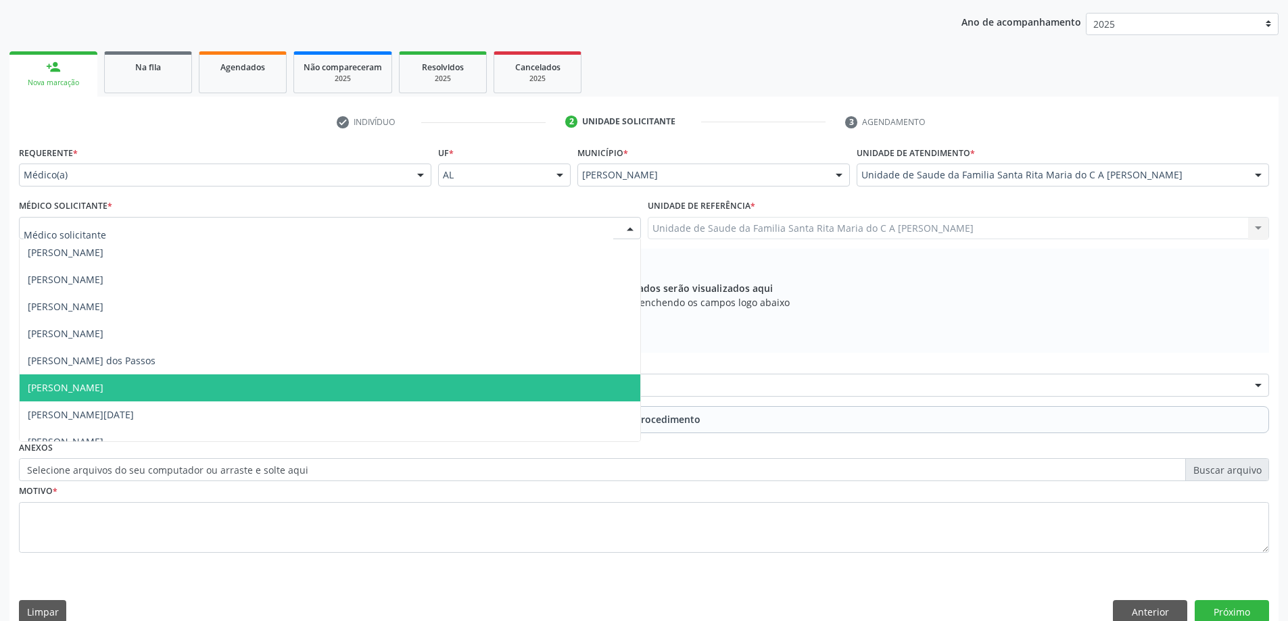
click at [231, 385] on span "[PERSON_NAME]" at bounding box center [330, 387] width 620 height 27
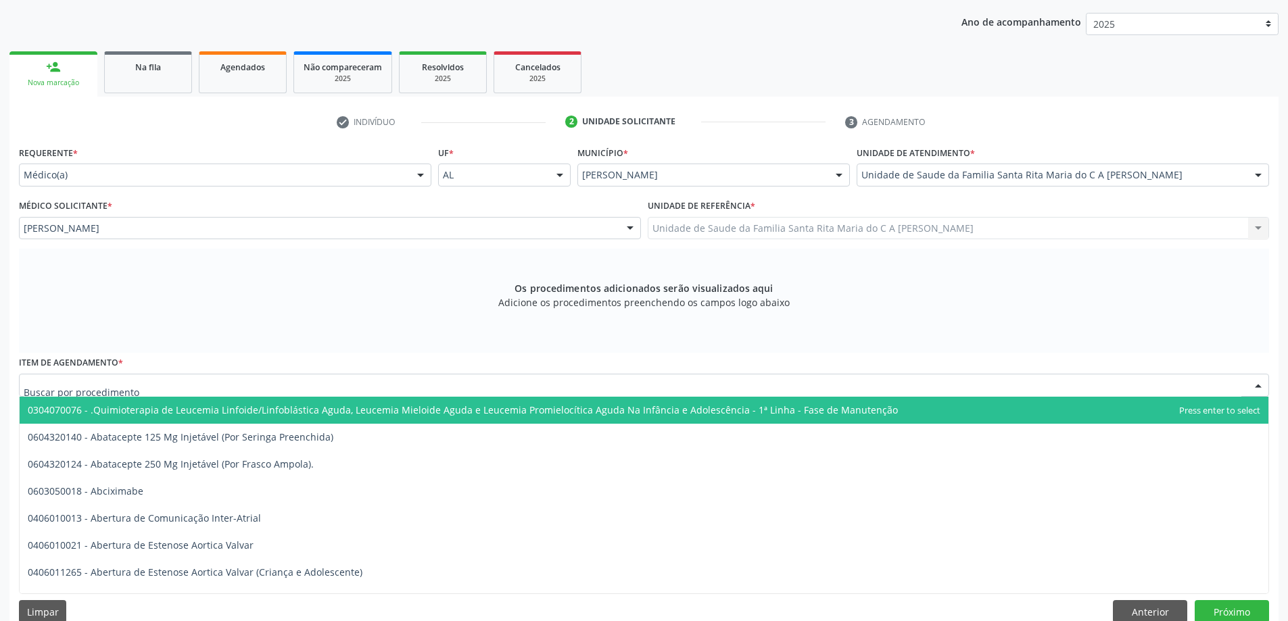
click at [269, 382] on div at bounding box center [644, 385] width 1250 height 23
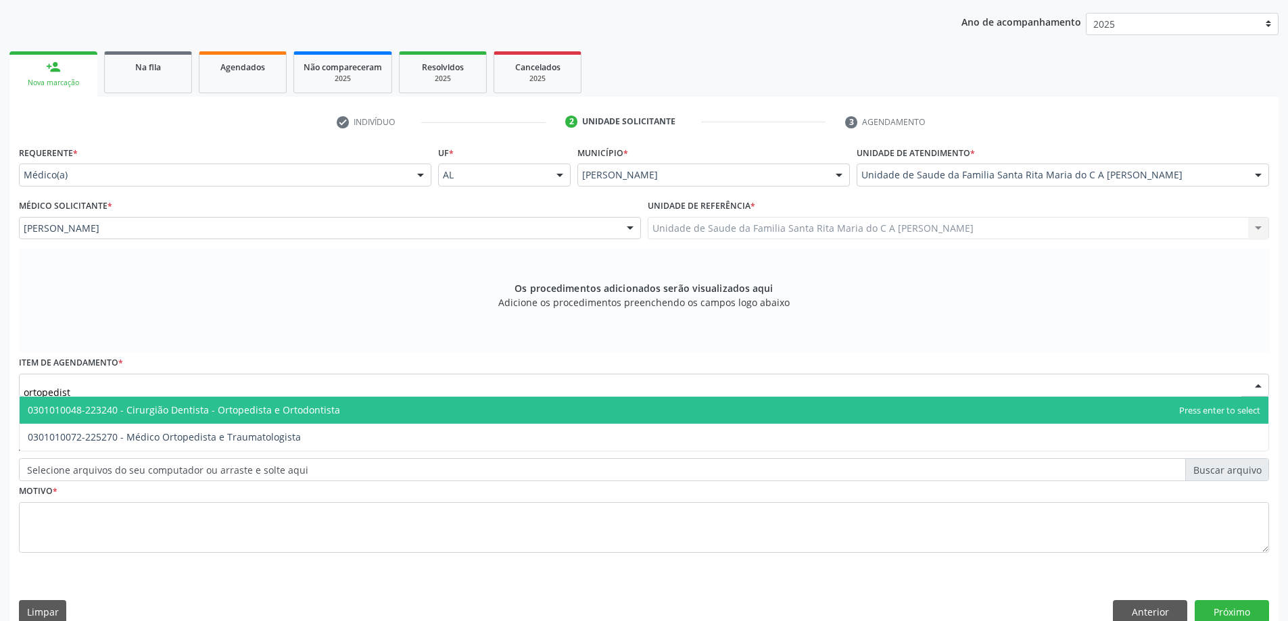
type input "ortopedista"
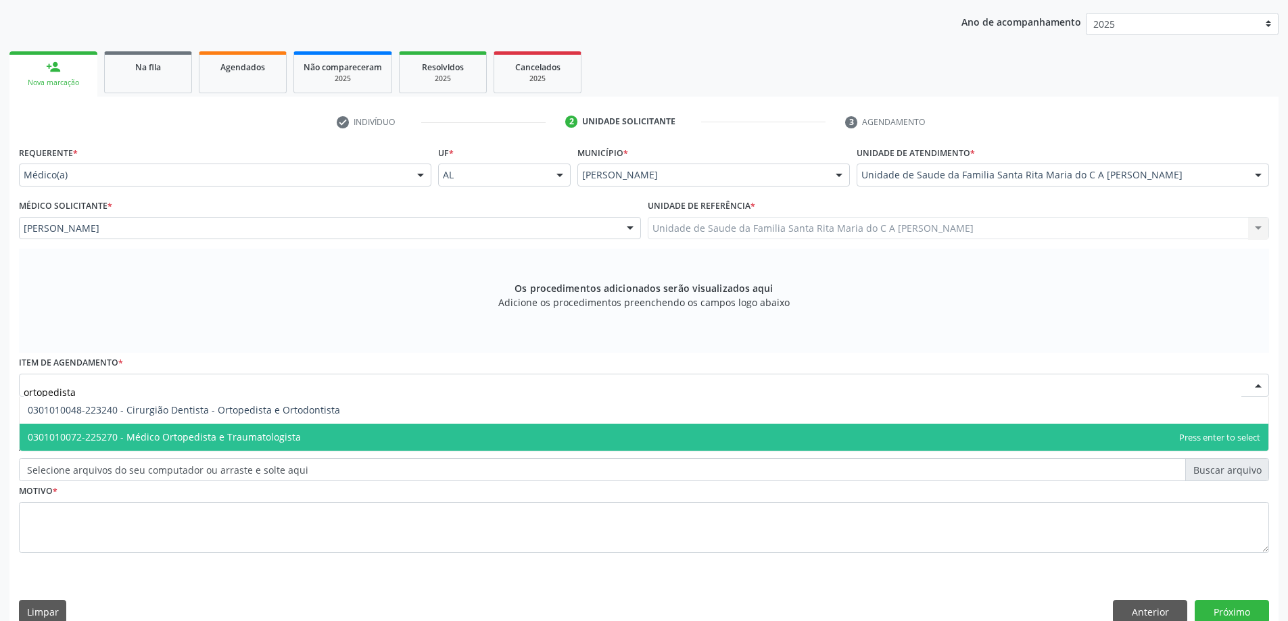
click at [290, 439] on span "0301010072-225270 - Médico Ortopedista e Traumatologista" at bounding box center [164, 437] width 273 height 13
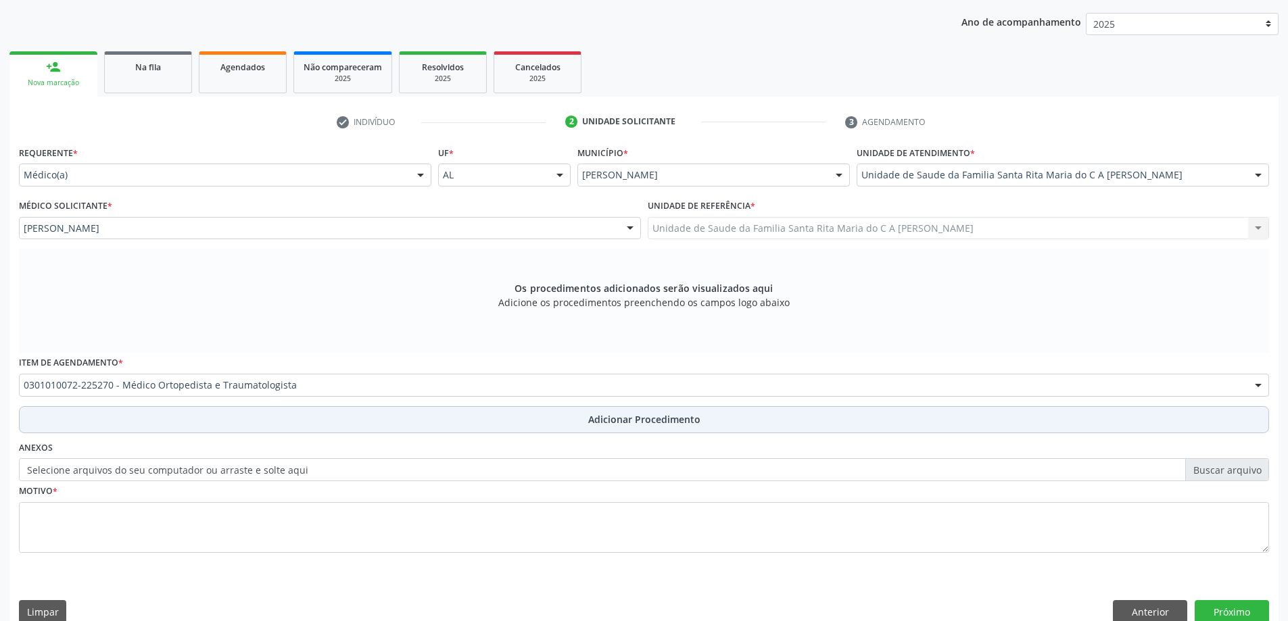
drag, startPoint x: 215, startPoint y: 420, endPoint x: 211, endPoint y: 427, distance: 8.5
click at [215, 418] on button "Adicionar Procedimento" at bounding box center [644, 419] width 1250 height 27
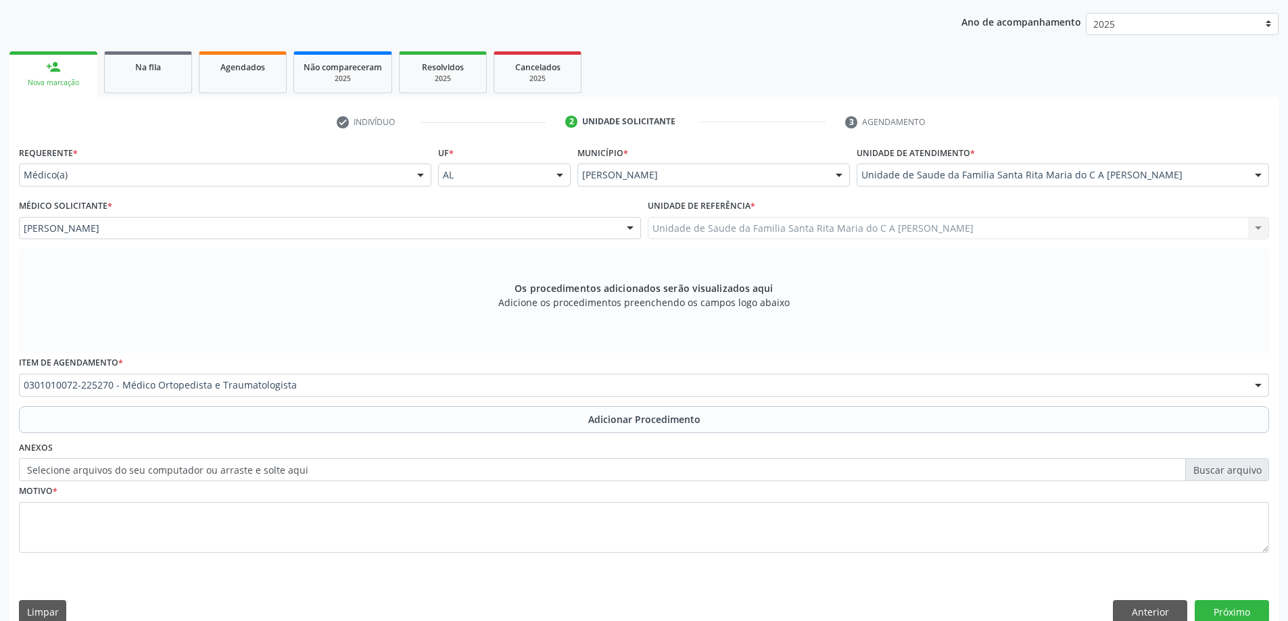
scroll to position [139, 0]
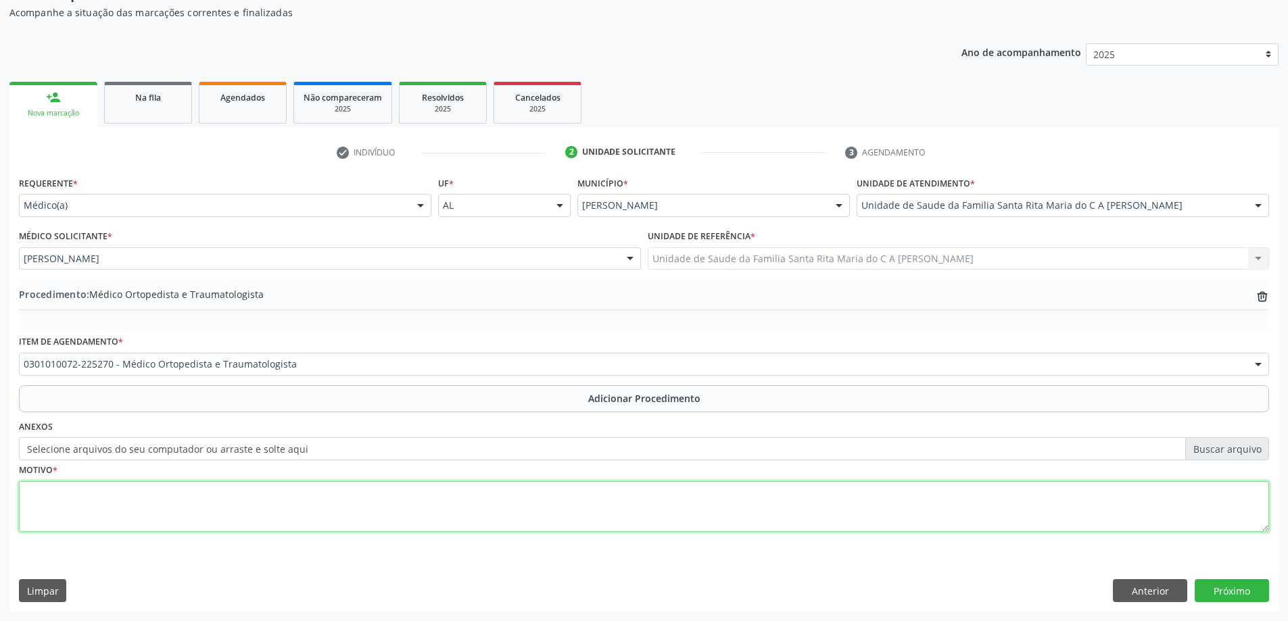
click at [191, 507] on textarea at bounding box center [644, 506] width 1250 height 51
type textarea "dor no punho esquerdo"
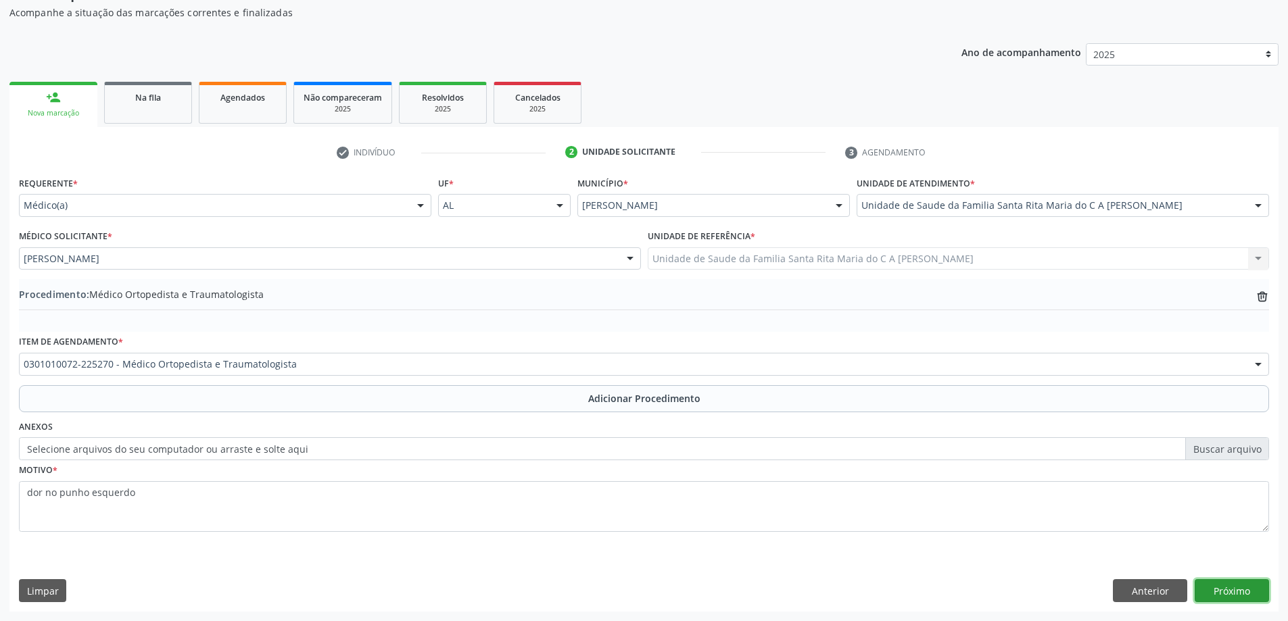
click at [1237, 593] on button "Próximo" at bounding box center [1231, 590] width 74 height 23
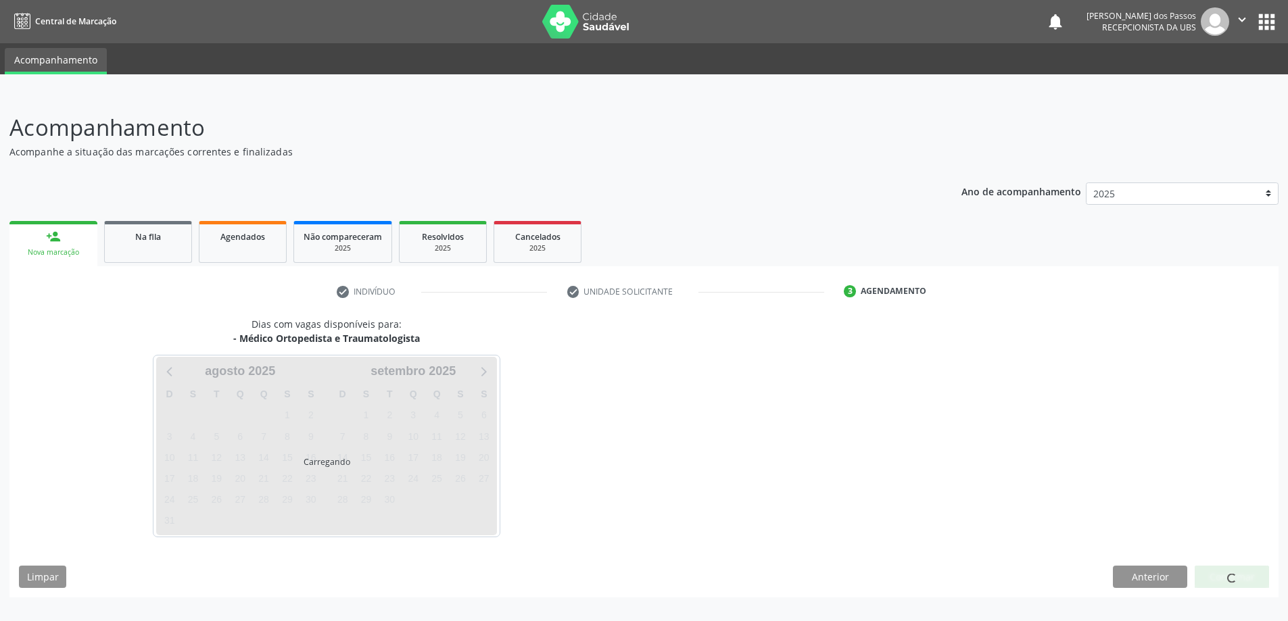
scroll to position [0, 0]
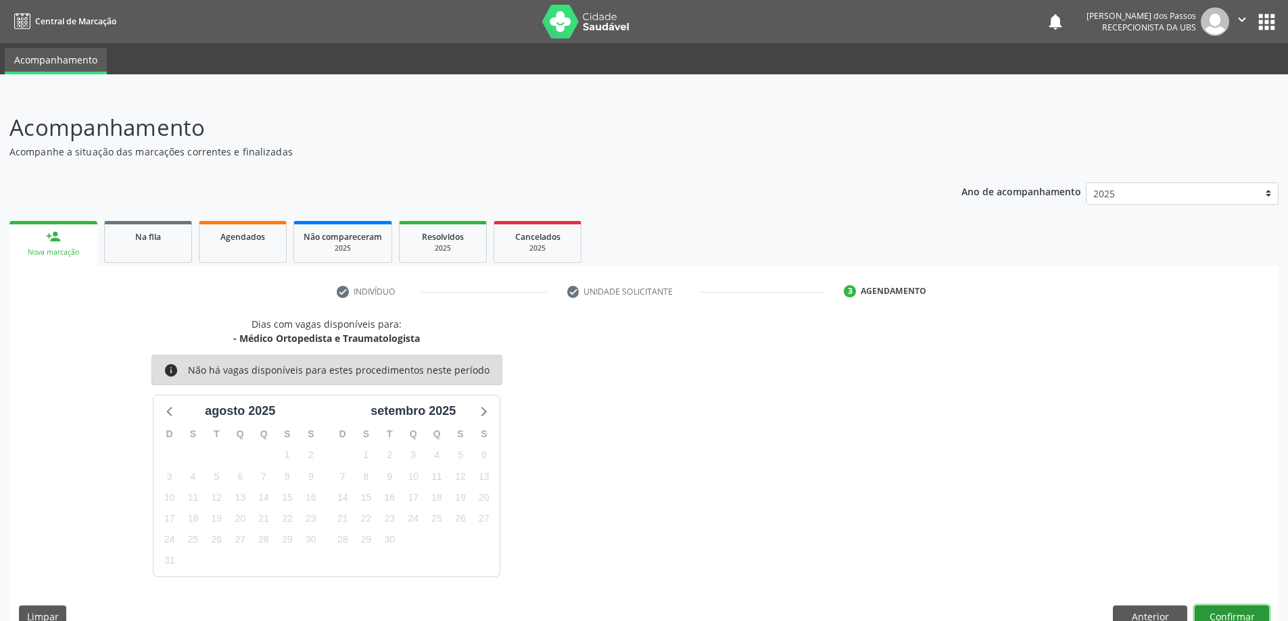
click at [1207, 613] on button "Confirmar" at bounding box center [1231, 617] width 74 height 23
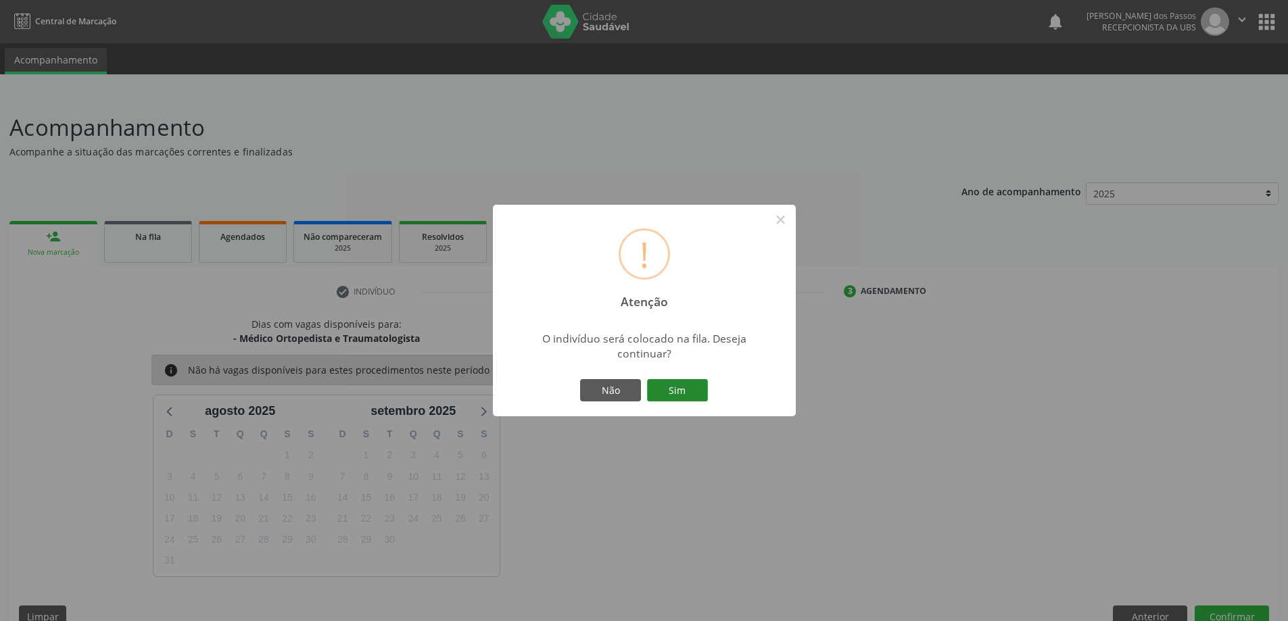
click at [664, 381] on button "Sim" at bounding box center [677, 390] width 61 height 23
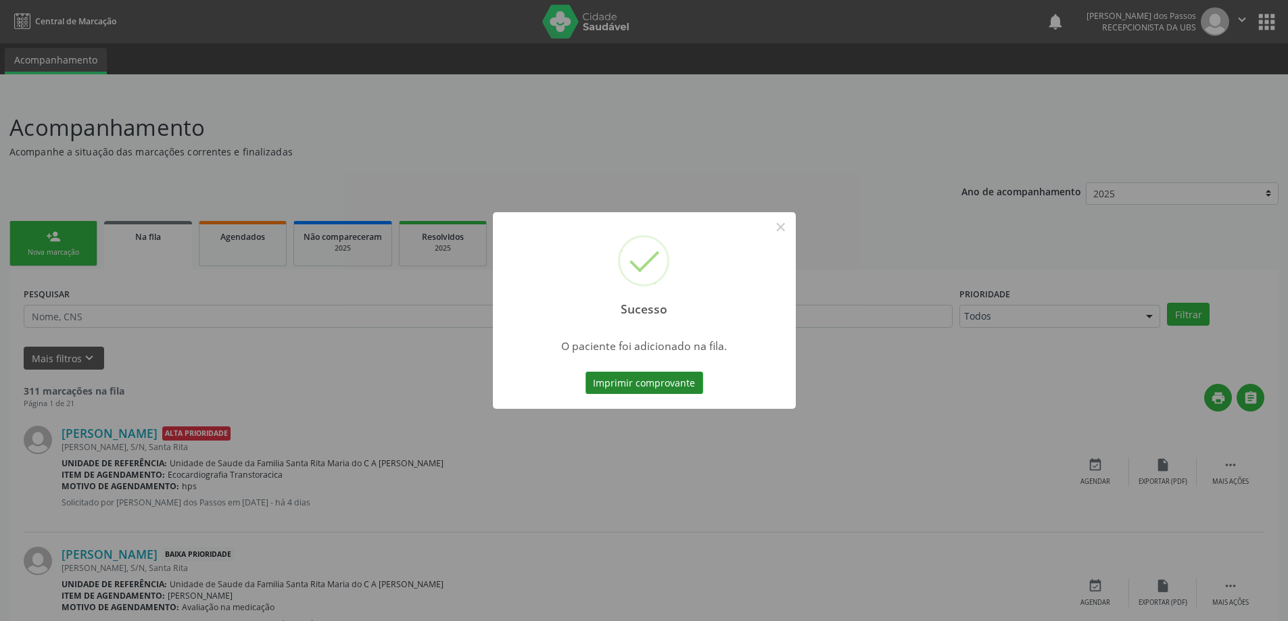
click at [642, 385] on button "Imprimir comprovante" at bounding box center [644, 383] width 118 height 23
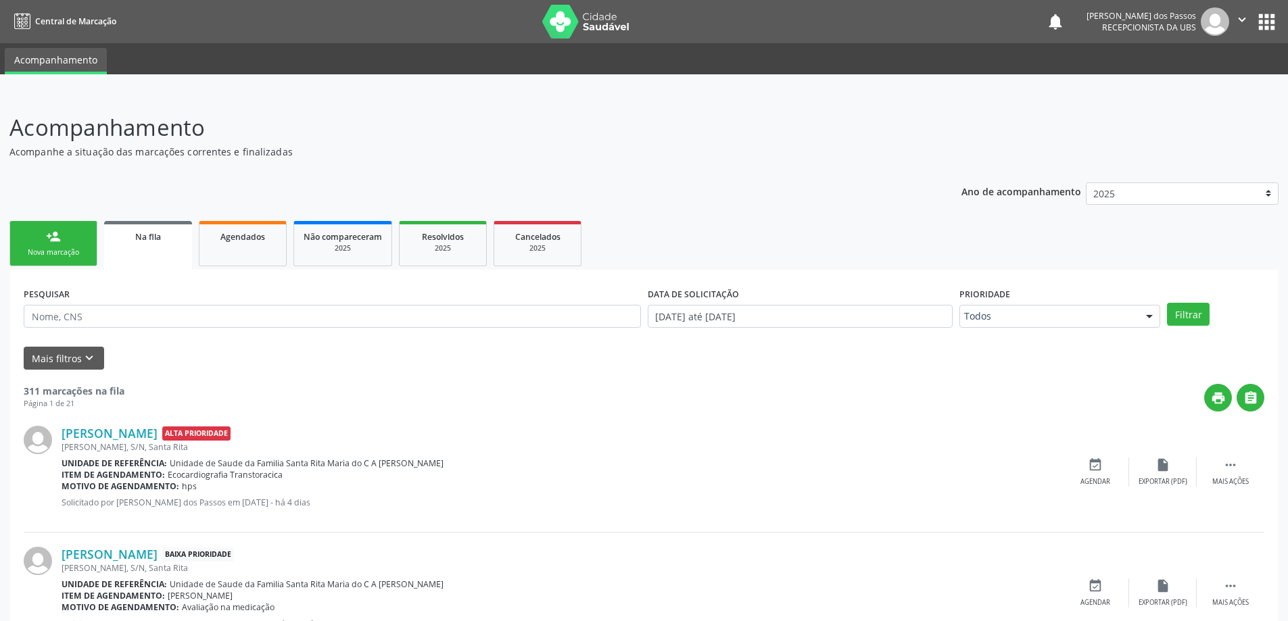
click at [57, 250] on div "Nova marcação" at bounding box center [54, 252] width 68 height 10
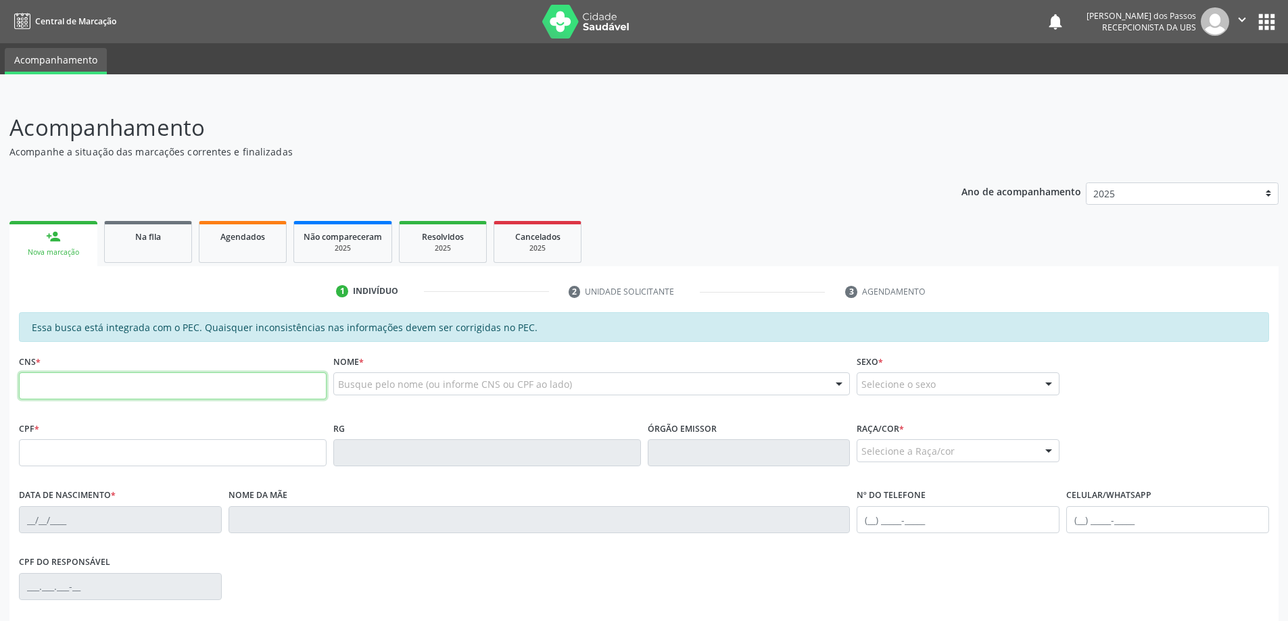
click at [57, 385] on input "text" at bounding box center [173, 385] width 308 height 27
type input "704 0093 4768 6066"
type input "758.335.904-00"
type input "12/11/1959"
type input "Diva dos Santos"
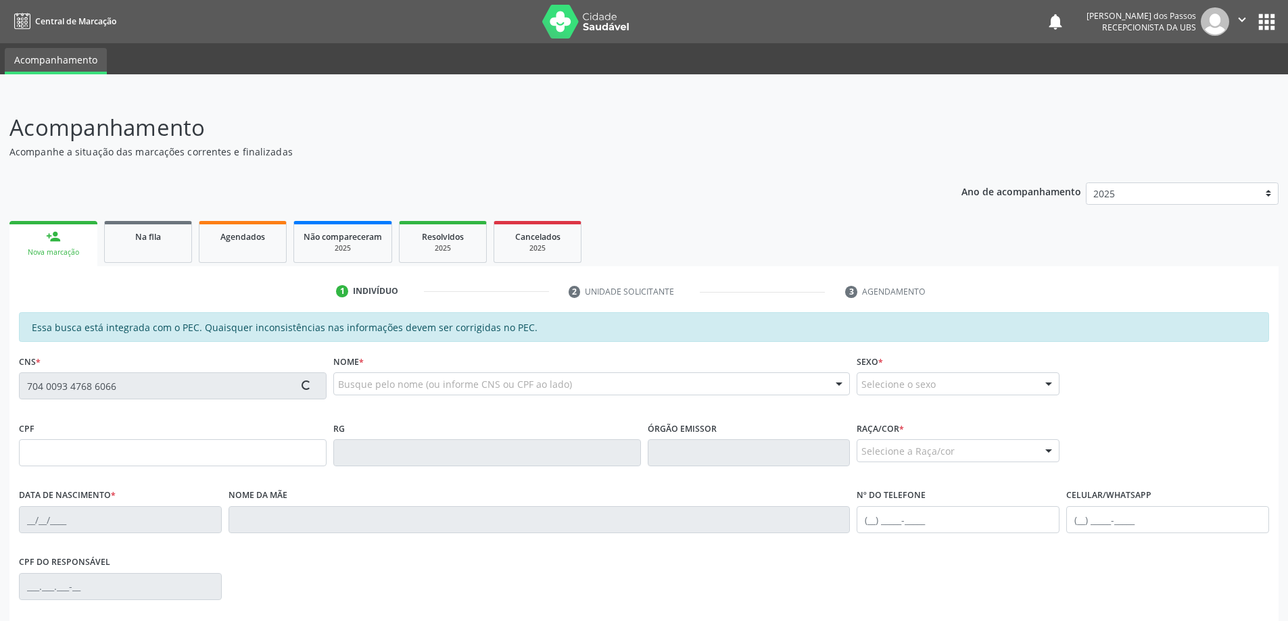
type input "(82) 98839-3058"
type input "S/N"
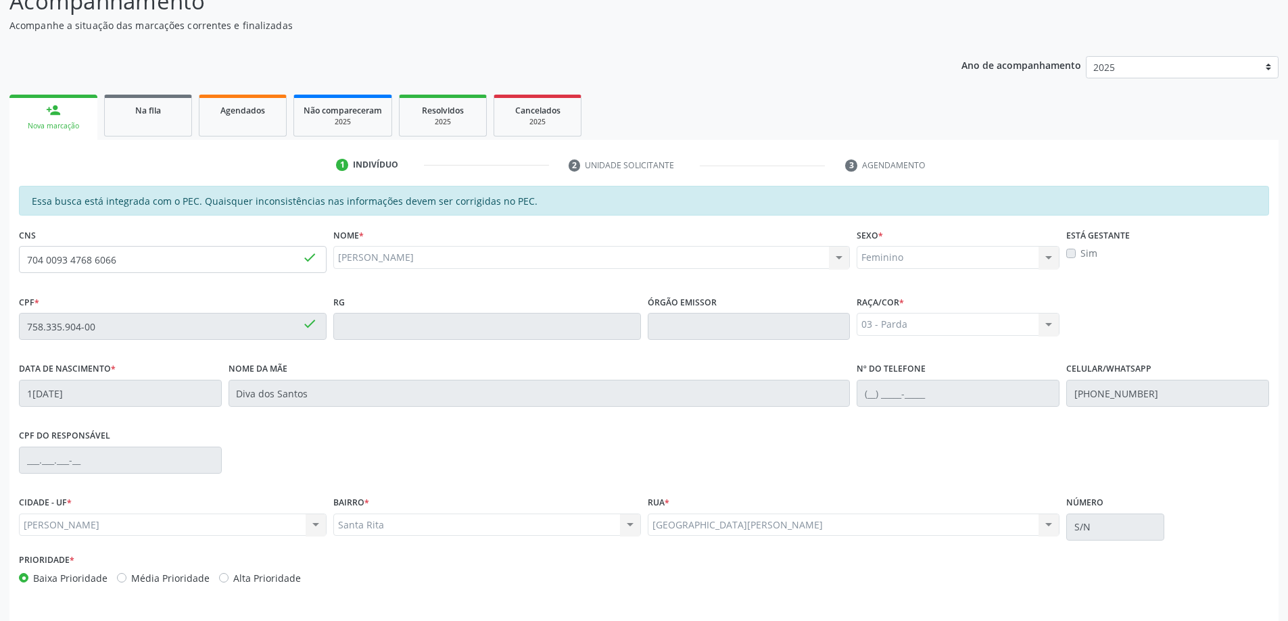
scroll to position [170, 0]
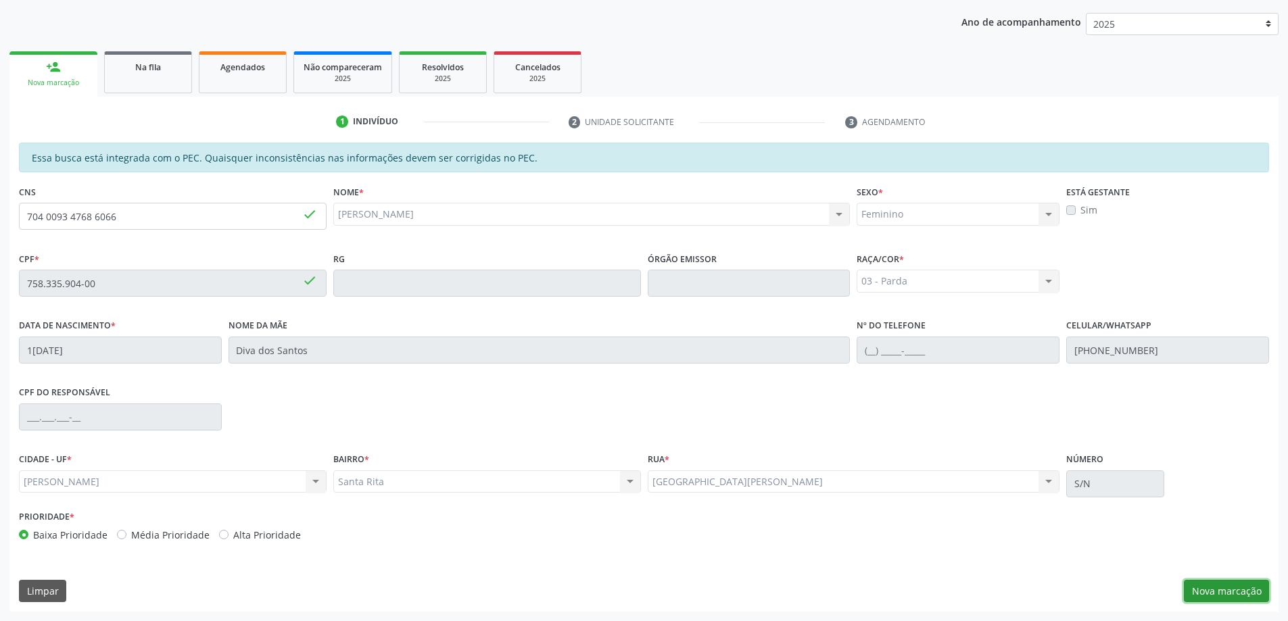
click at [1200, 591] on button "Nova marcação" at bounding box center [1225, 591] width 85 height 23
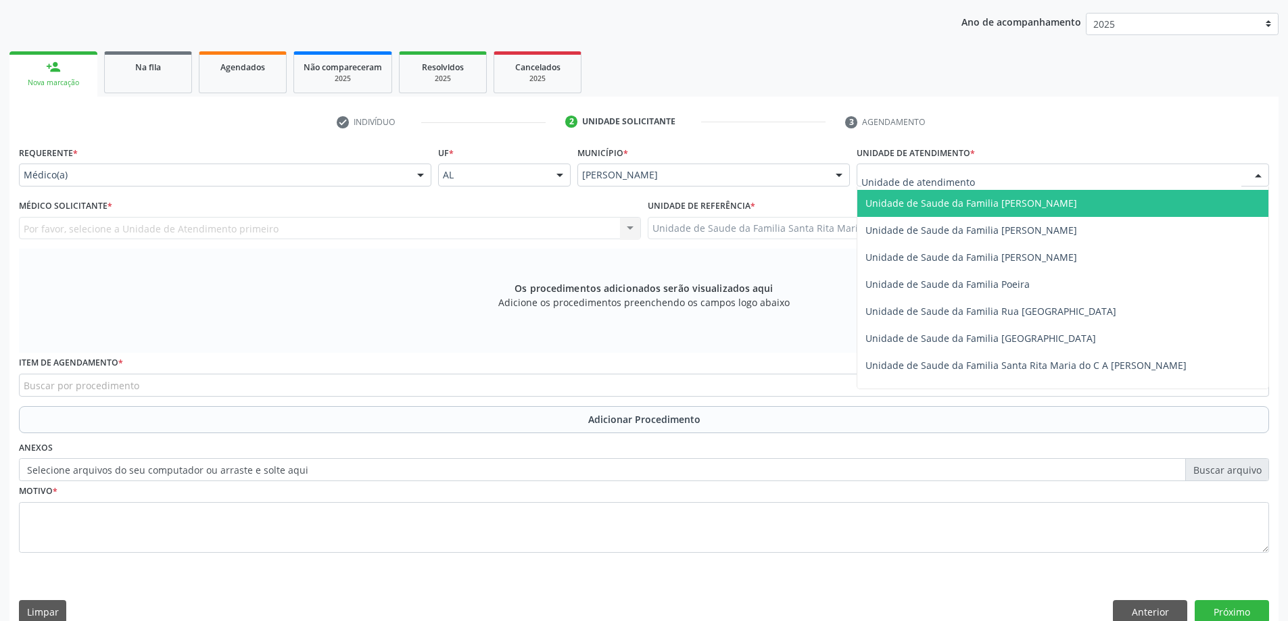
scroll to position [811, 0]
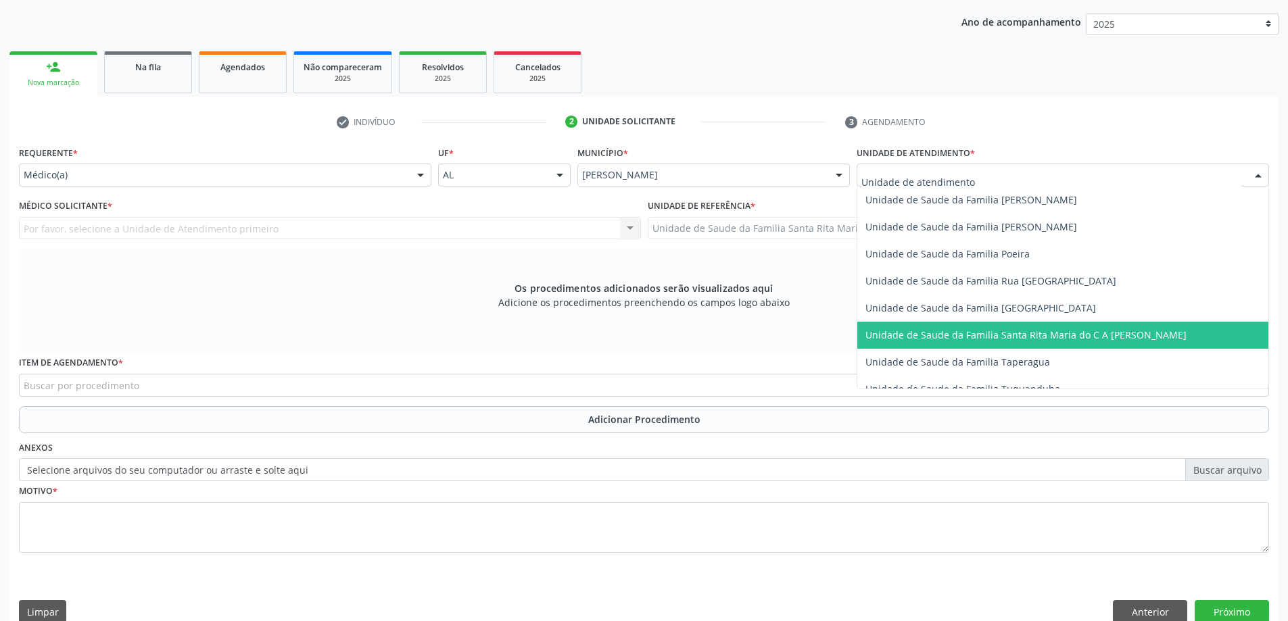
click at [950, 336] on span "Unidade de Saude da Familia Santa Rita Maria do C A [PERSON_NAME]" at bounding box center [1025, 334] width 321 height 13
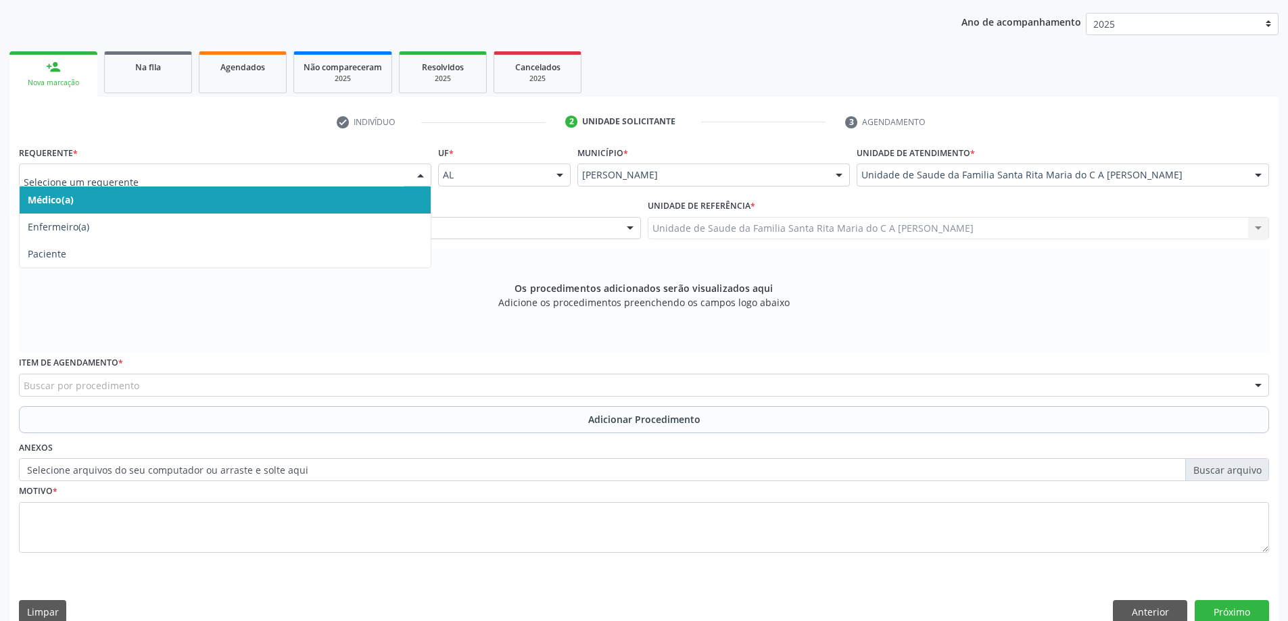
click at [341, 199] on span "Médico(a)" at bounding box center [225, 200] width 411 height 27
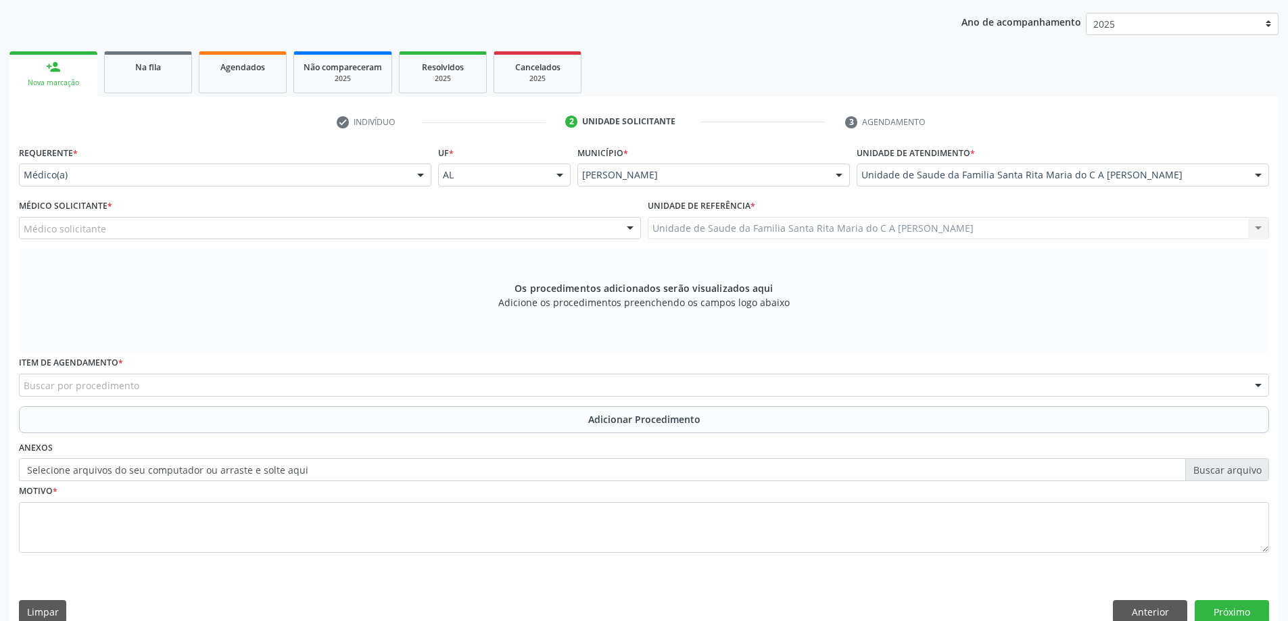
click at [291, 229] on div "Médico solicitante" at bounding box center [330, 228] width 622 height 23
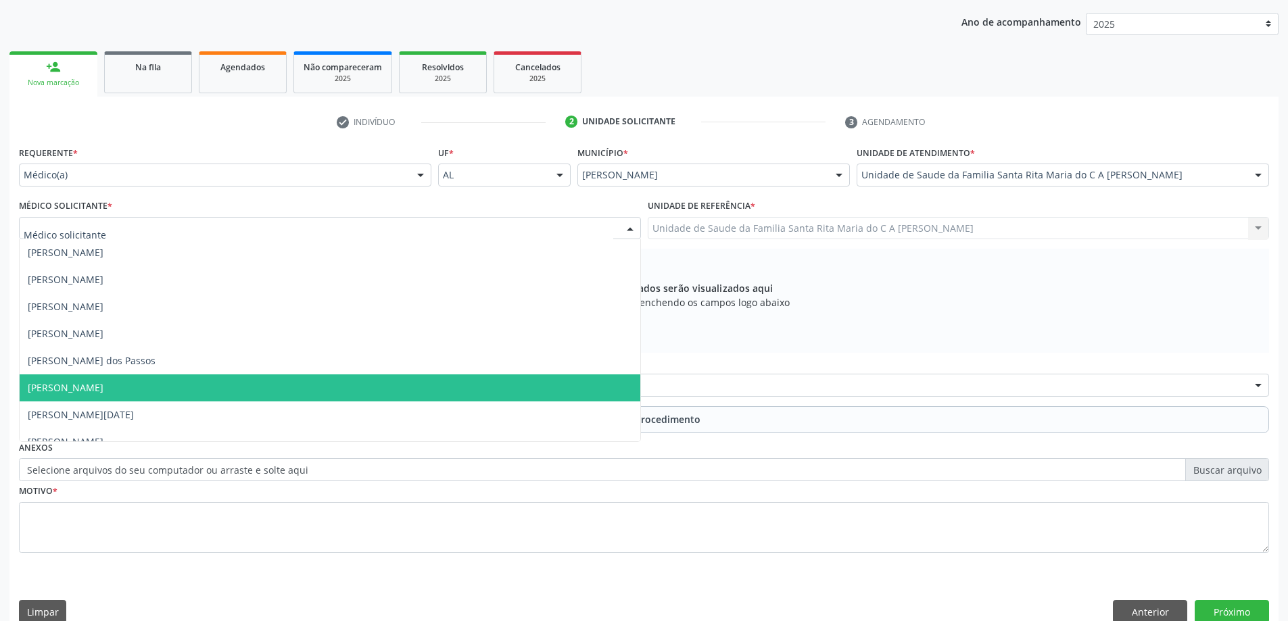
click at [273, 379] on span "[PERSON_NAME]" at bounding box center [330, 387] width 620 height 27
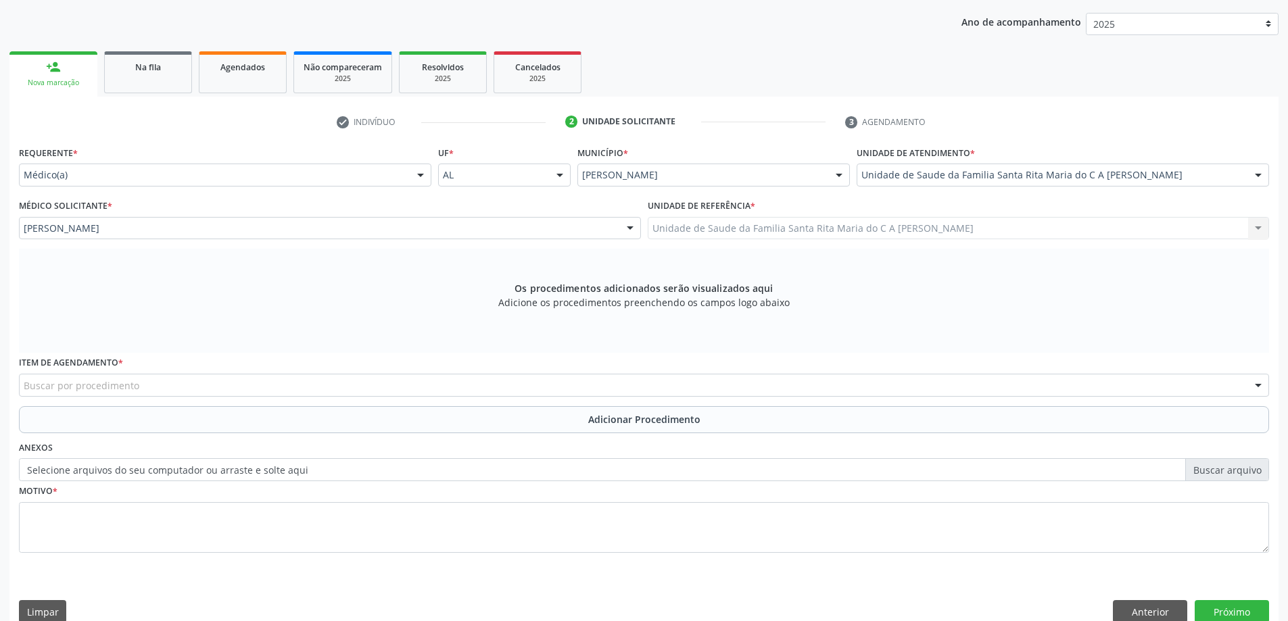
click at [297, 387] on div "Buscar por procedimento" at bounding box center [644, 385] width 1250 height 23
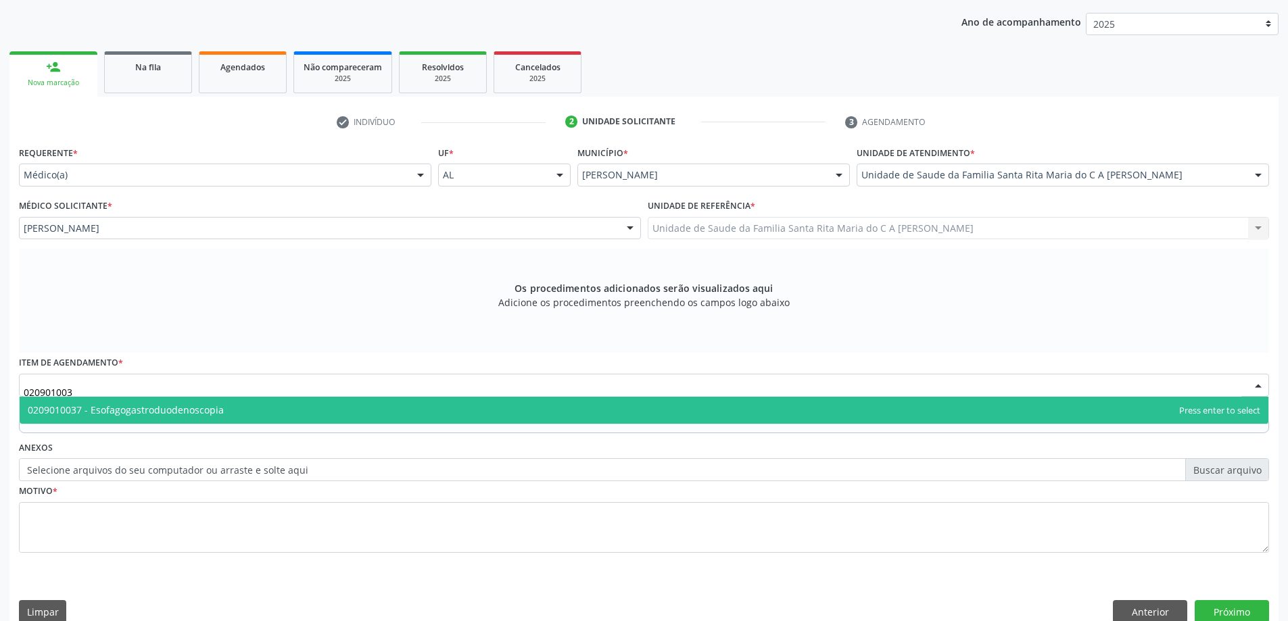
type input "0209010037"
click at [289, 417] on span "0209010037 - Esofagogastroduodenoscopia" at bounding box center [644, 410] width 1248 height 27
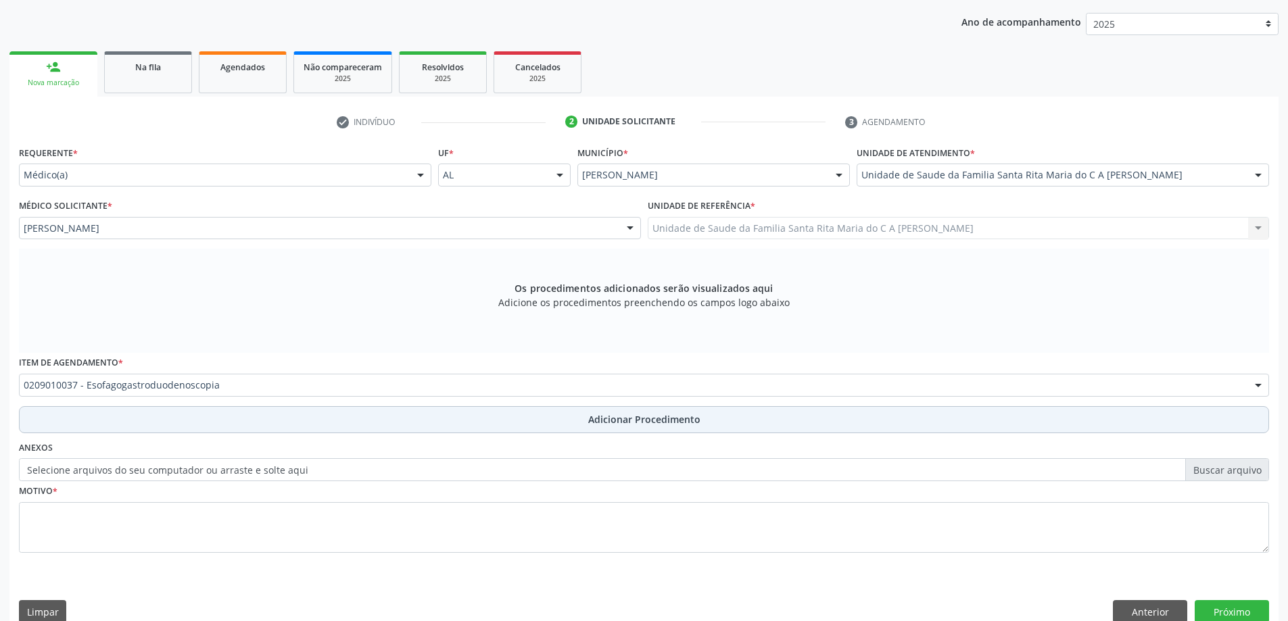
click at [185, 430] on button "Adicionar Procedimento" at bounding box center [644, 419] width 1250 height 27
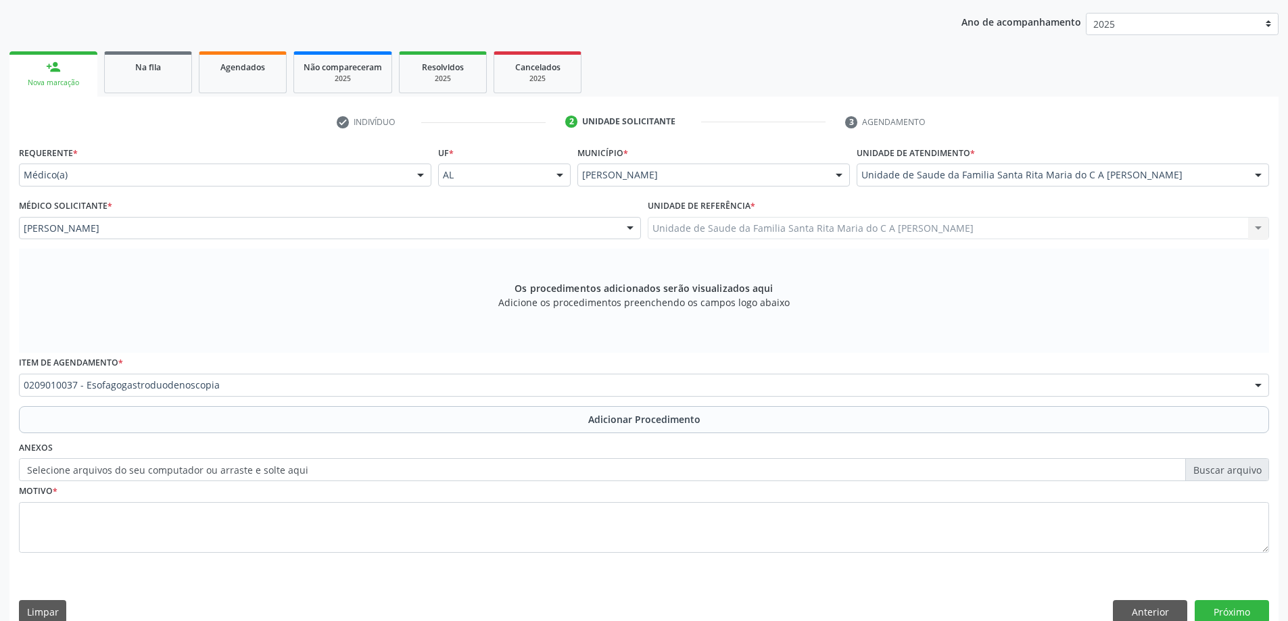
scroll to position [139, 0]
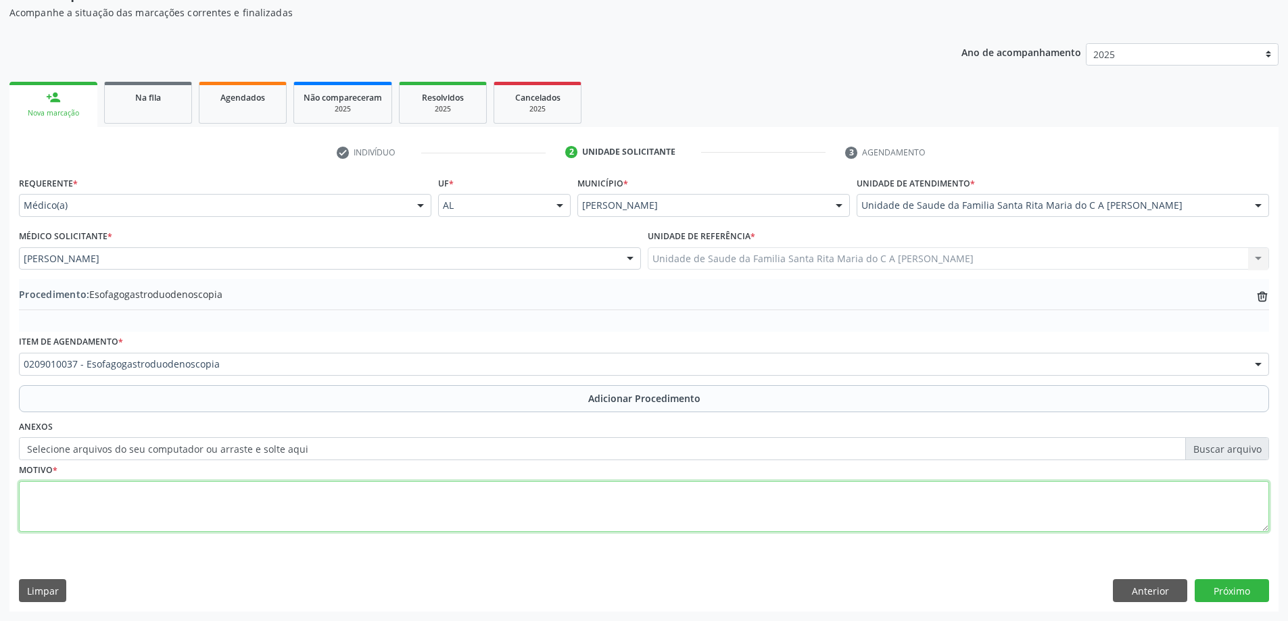
click at [142, 508] on textarea at bounding box center [644, 506] width 1250 height 51
type textarea "epigastralgia"
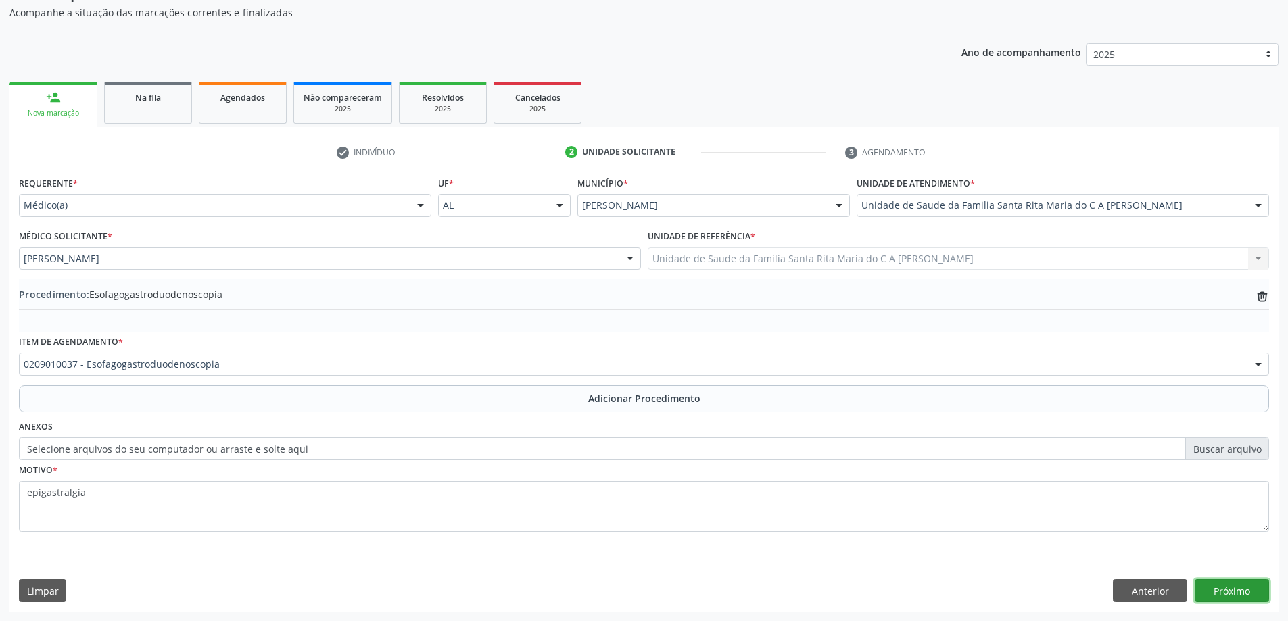
click at [1241, 593] on button "Próximo" at bounding box center [1231, 590] width 74 height 23
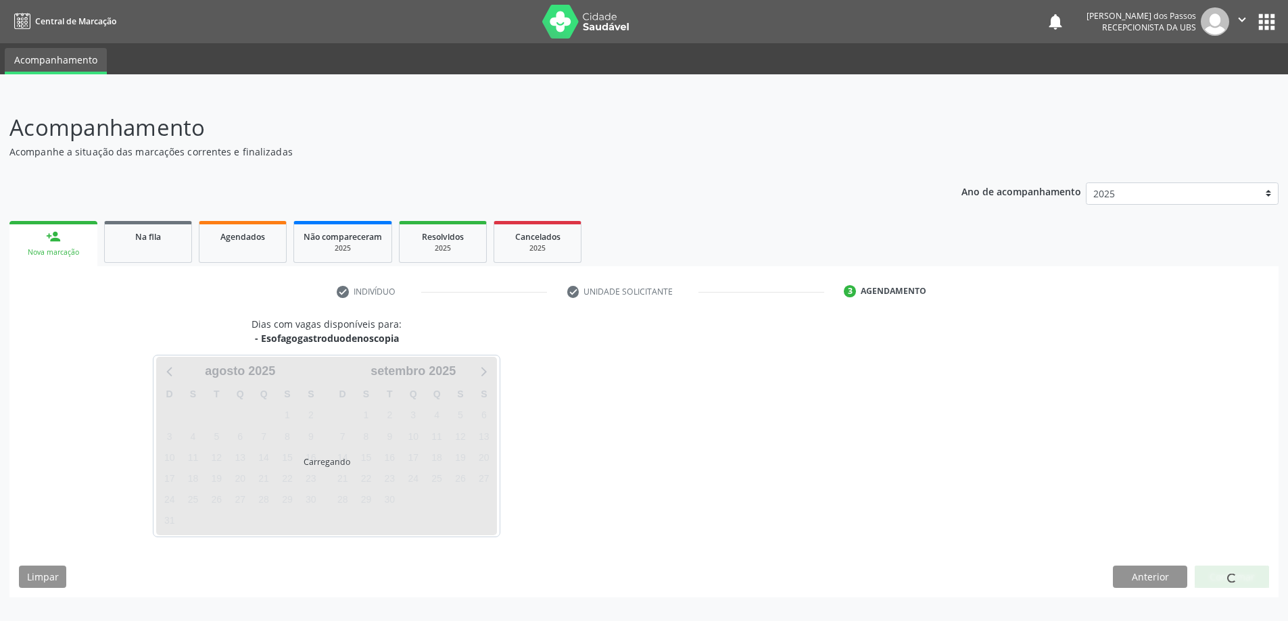
scroll to position [0, 0]
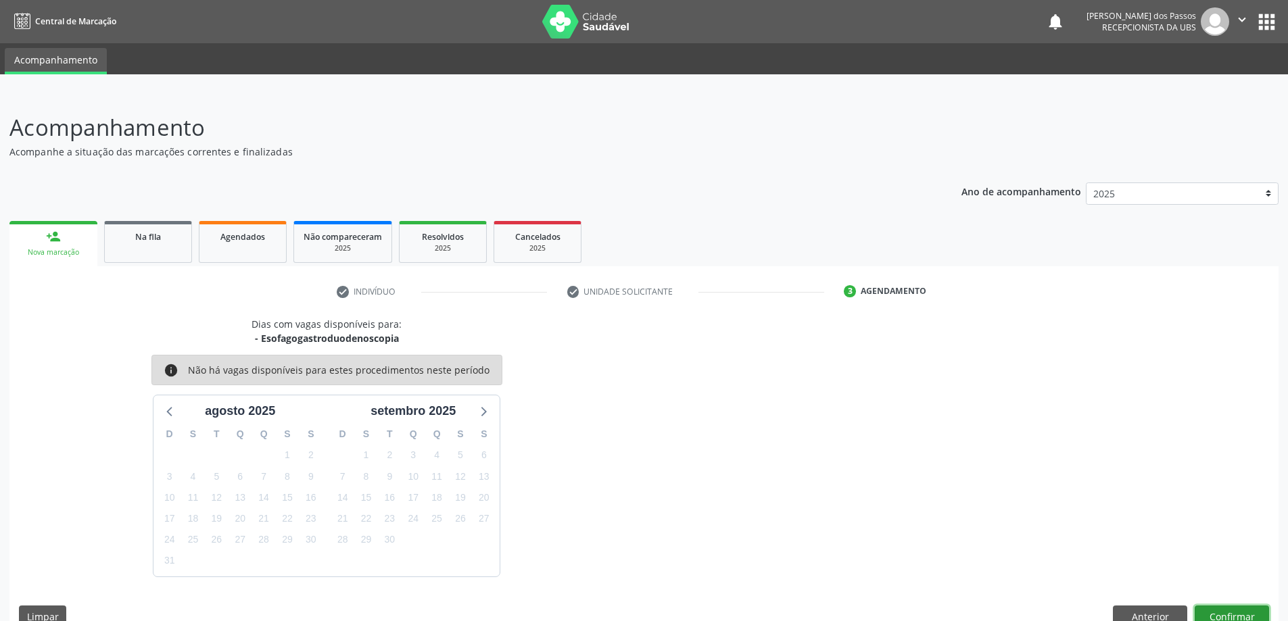
click at [1208, 614] on button "Confirmar" at bounding box center [1231, 617] width 74 height 23
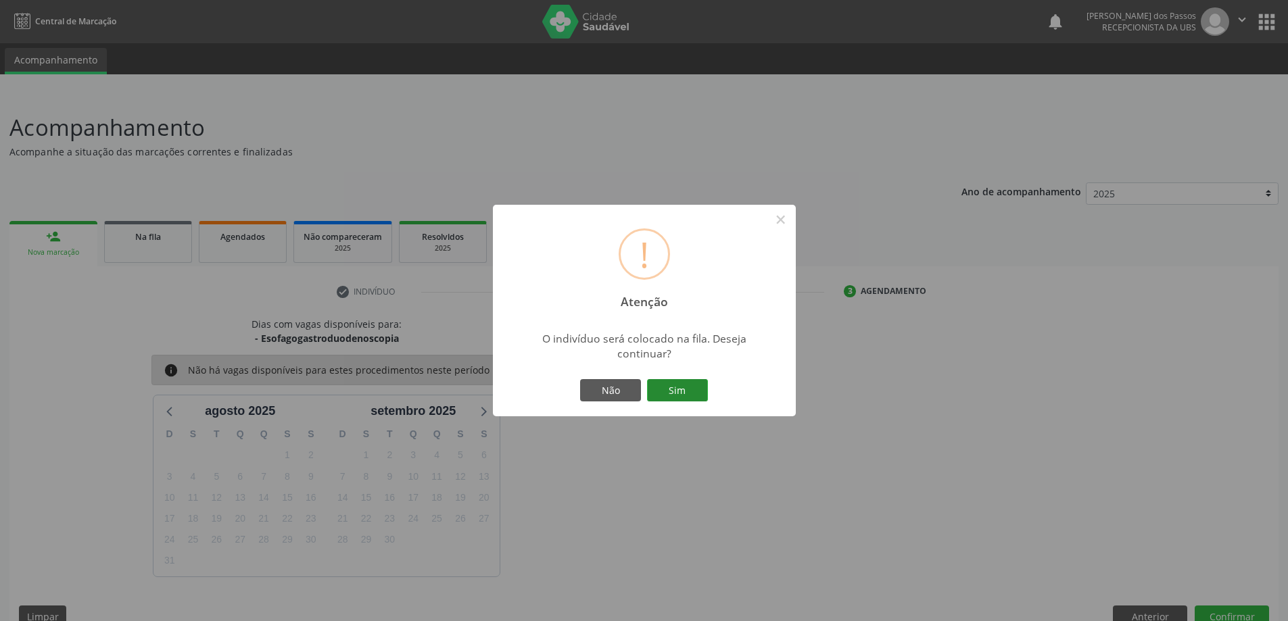
click at [670, 391] on button "Sim" at bounding box center [677, 390] width 61 height 23
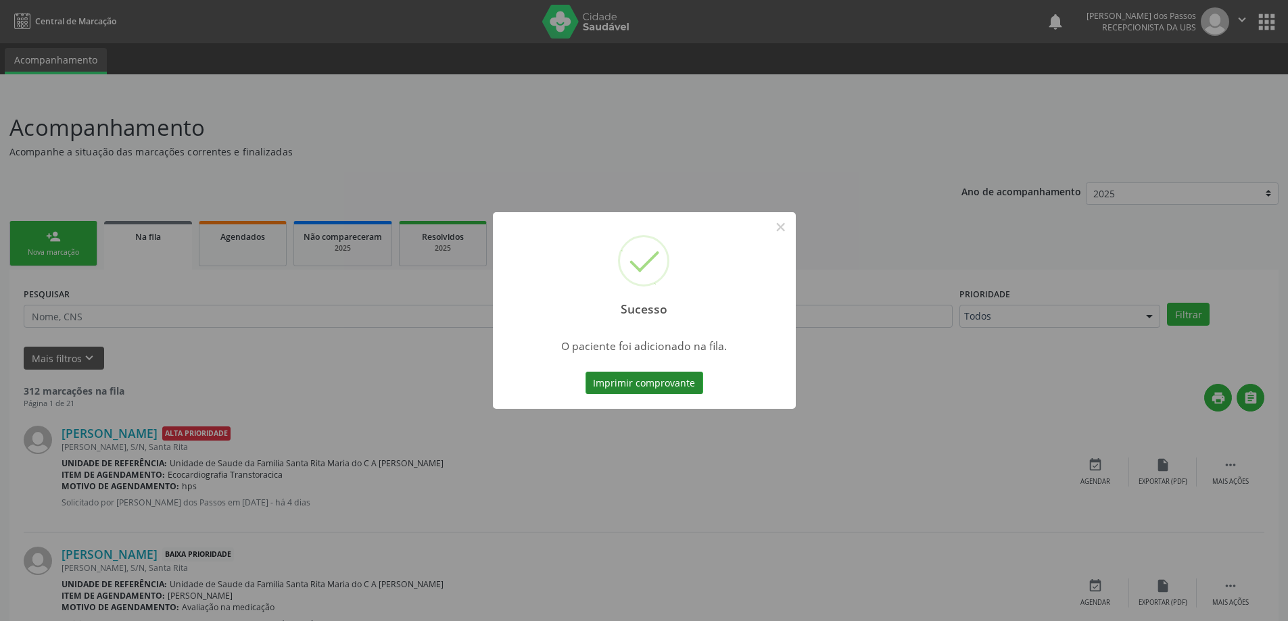
click at [685, 383] on button "Imprimir comprovante" at bounding box center [644, 383] width 118 height 23
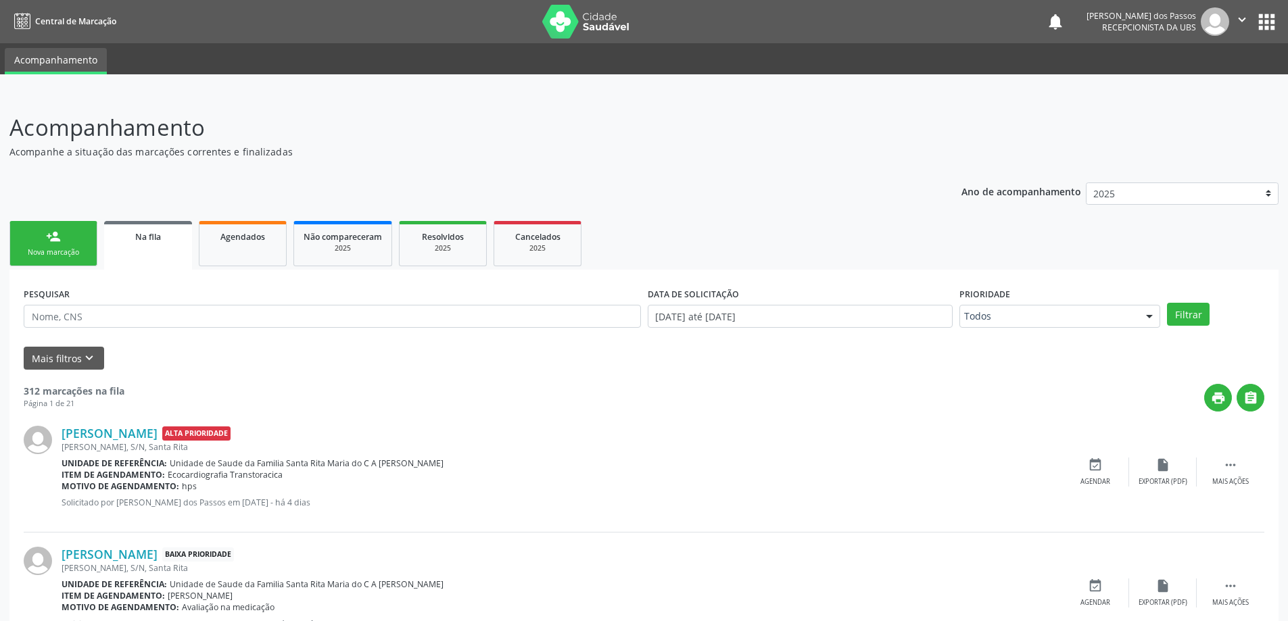
click at [45, 258] on div "Nova marcação" at bounding box center [54, 252] width 68 height 10
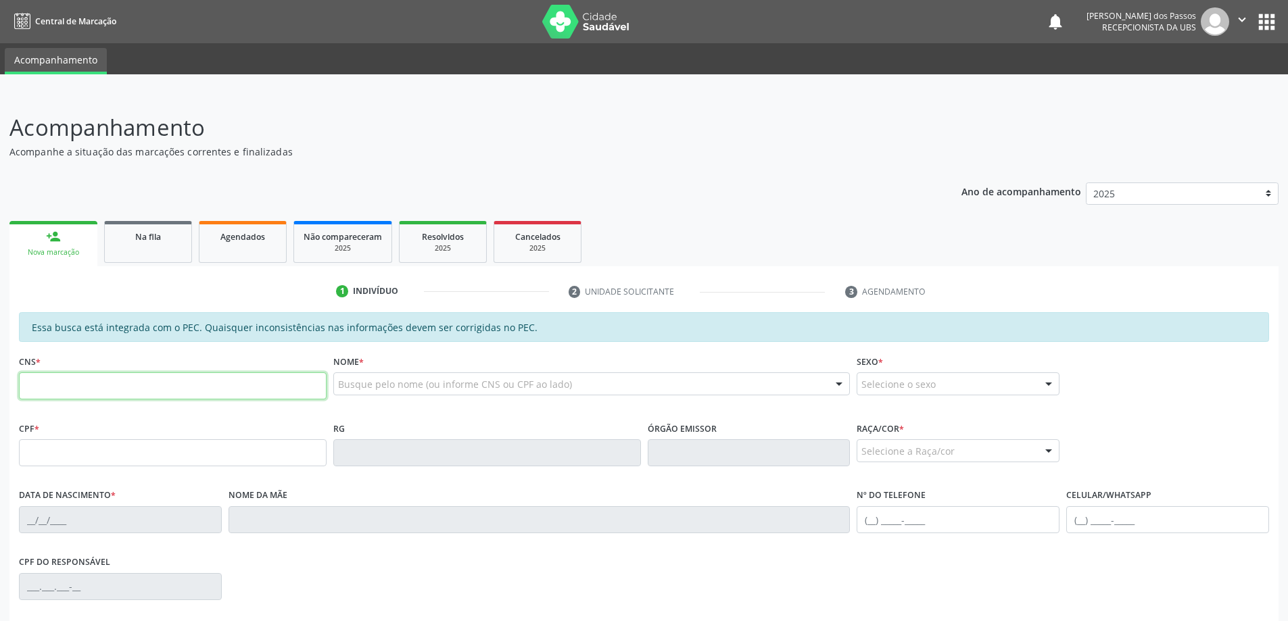
click at [93, 382] on input "text" at bounding box center [173, 385] width 308 height 27
type input "700 9049 4596 6091"
type input "036.607.274-90"
type input "21/04/1976"
type input "Maria Bonifacio da Silva"
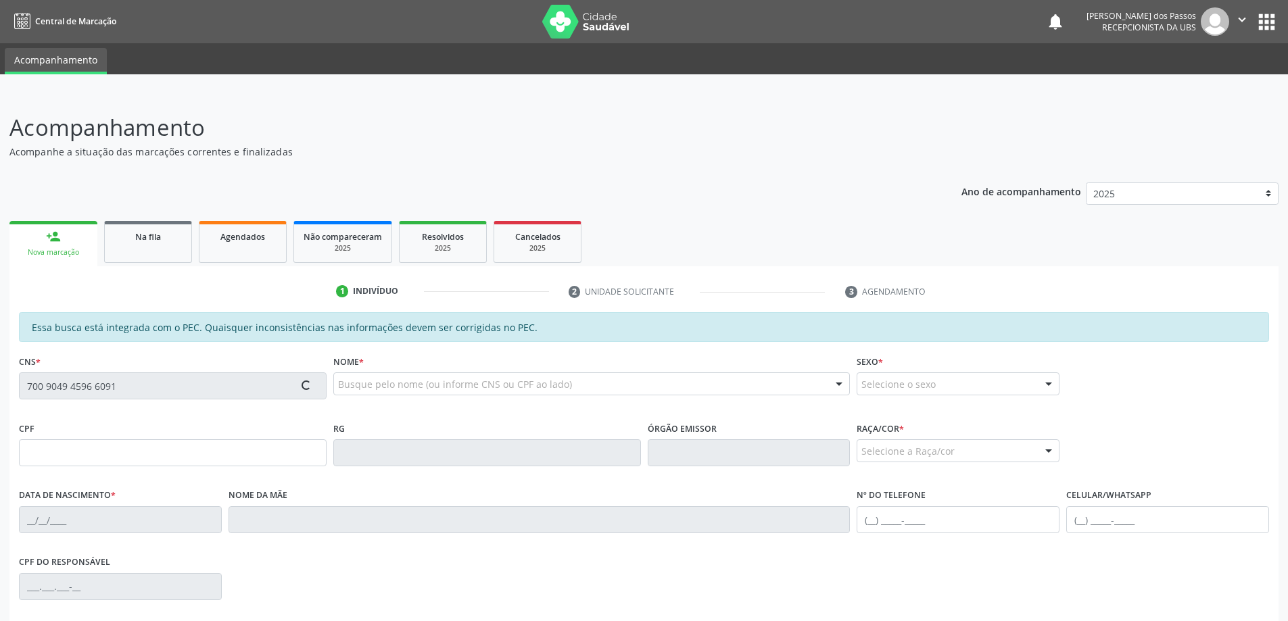
type input "(82) 99428-6596"
type input "S/N"
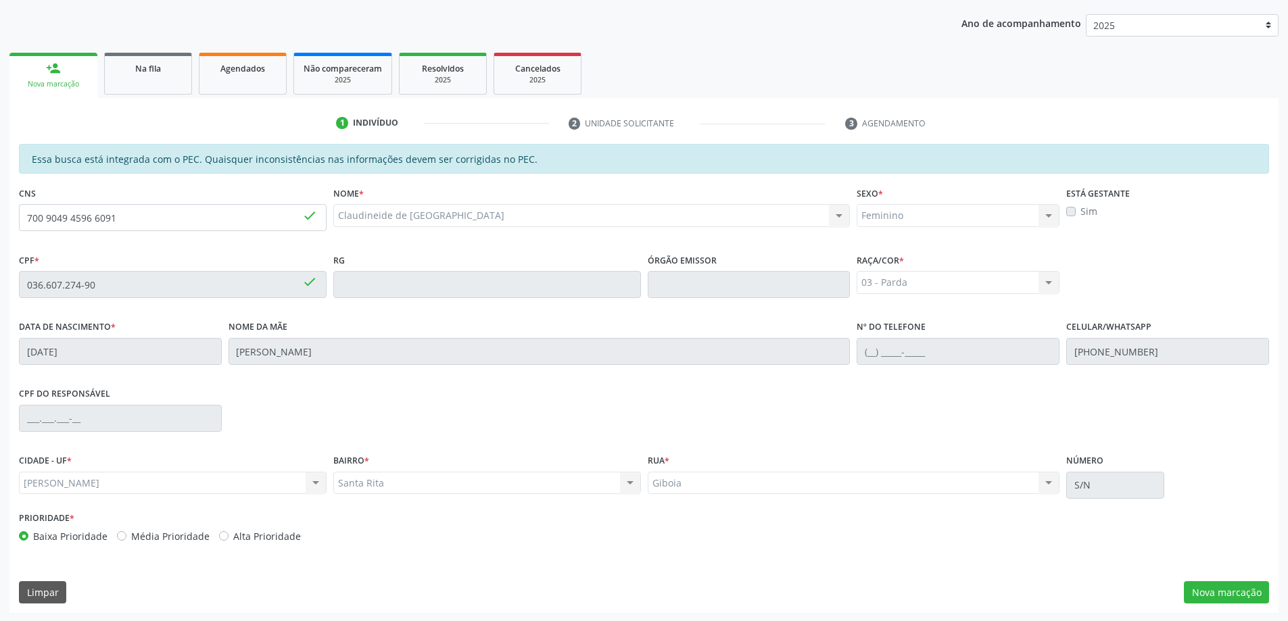
scroll to position [170, 0]
click at [1204, 589] on button "Nova marcação" at bounding box center [1225, 591] width 85 height 23
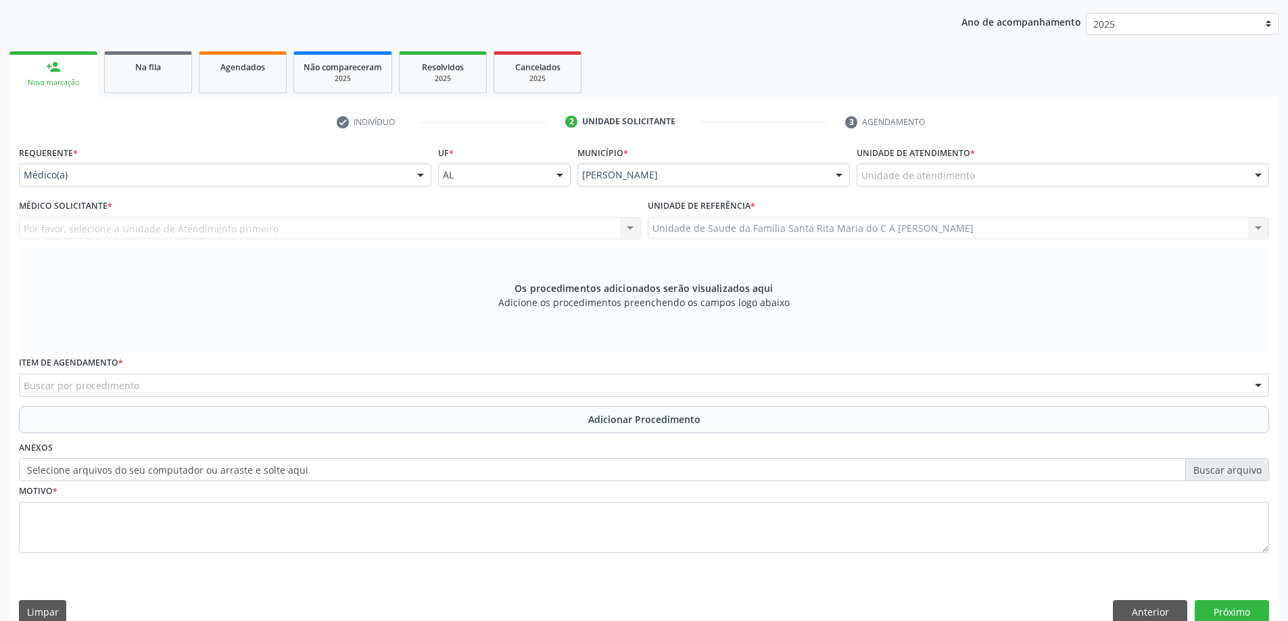
click at [1015, 181] on div "Unidade de atendimento" at bounding box center [1062, 175] width 412 height 23
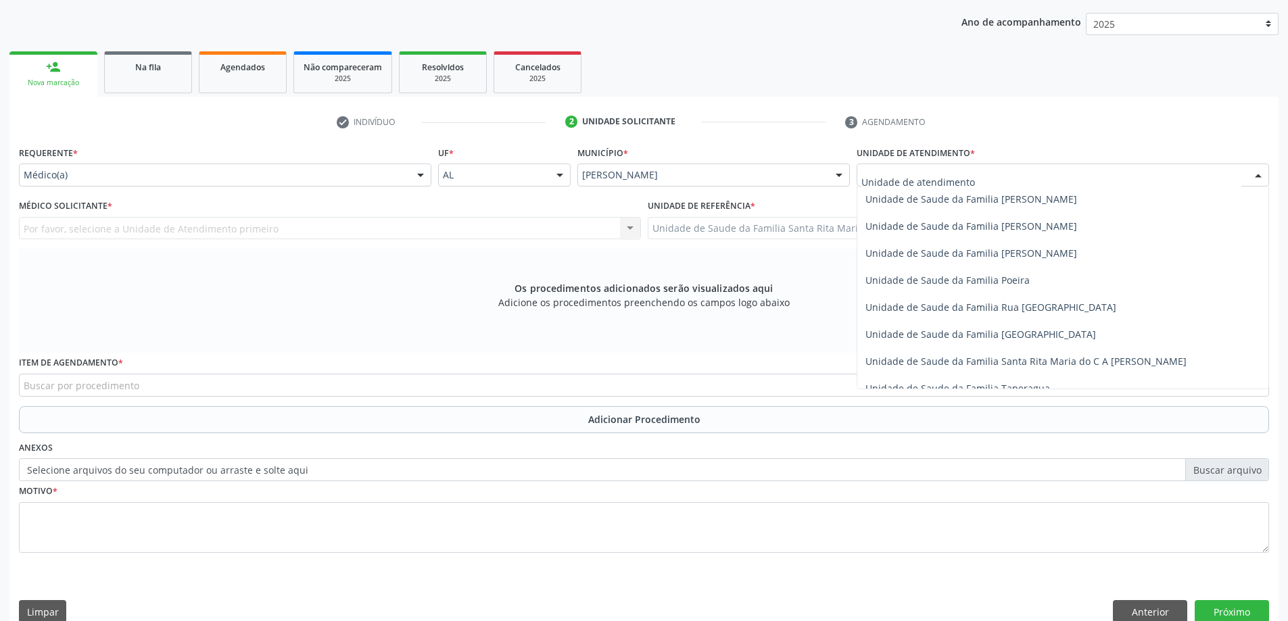
scroll to position [811, 0]
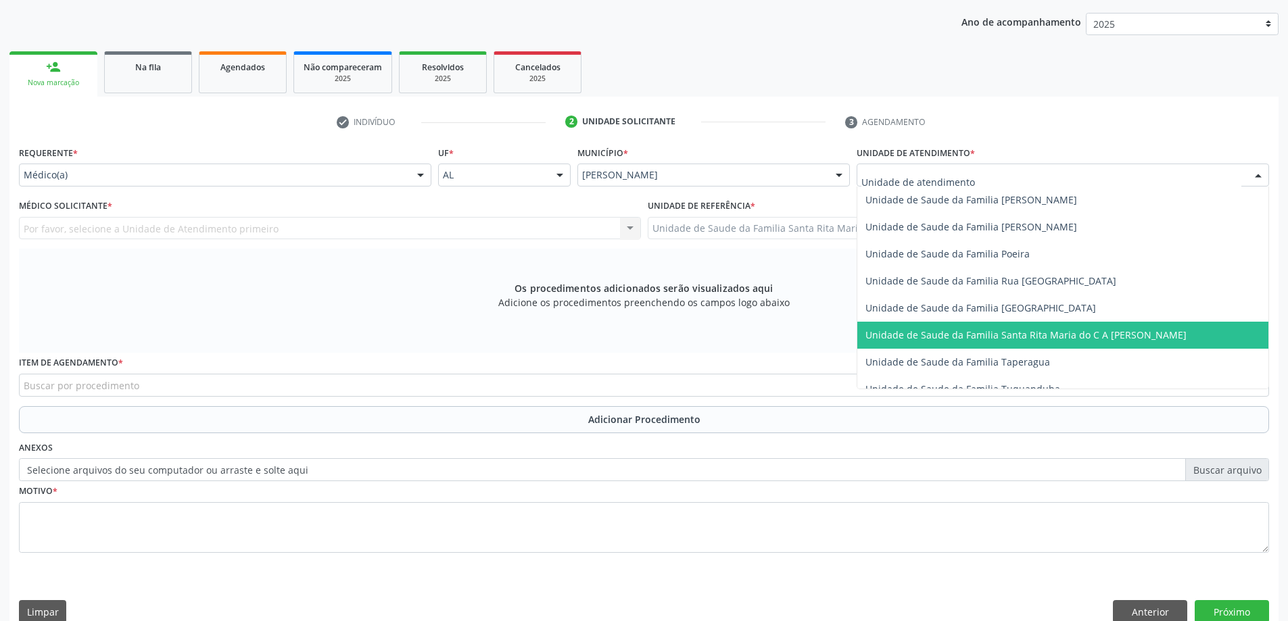
click at [978, 341] on span "Unidade de Saude da Familia Santa Rita Maria do C A [PERSON_NAME]" at bounding box center [1025, 334] width 321 height 13
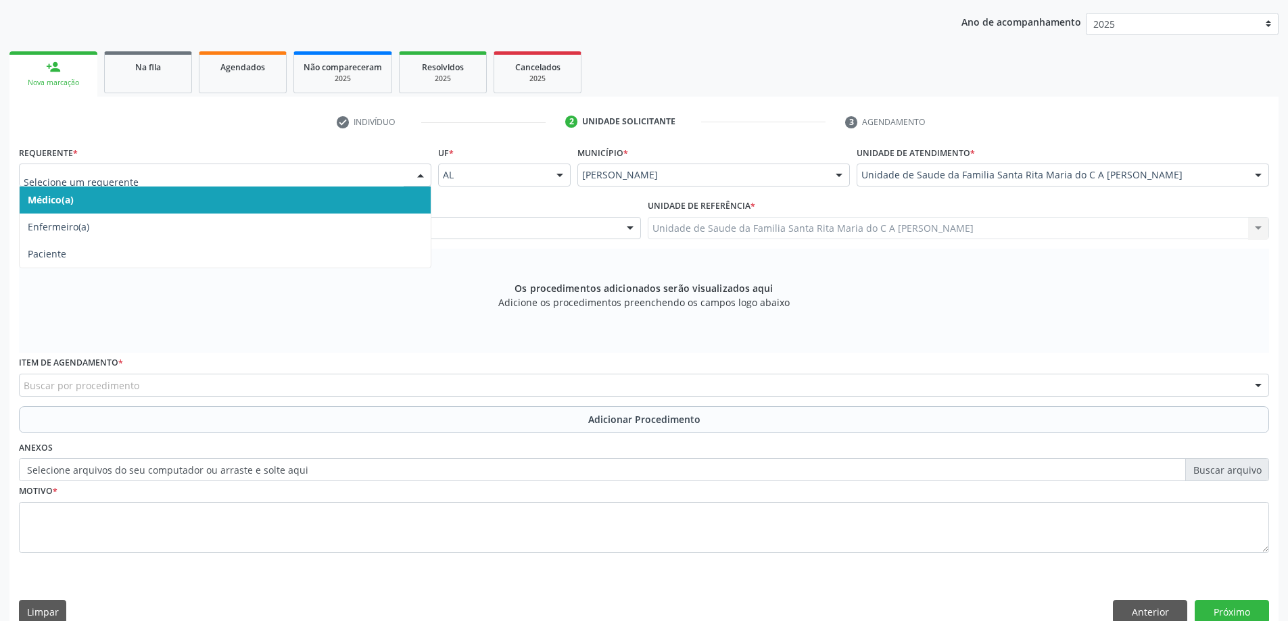
click at [252, 203] on span "Médico(a)" at bounding box center [225, 200] width 411 height 27
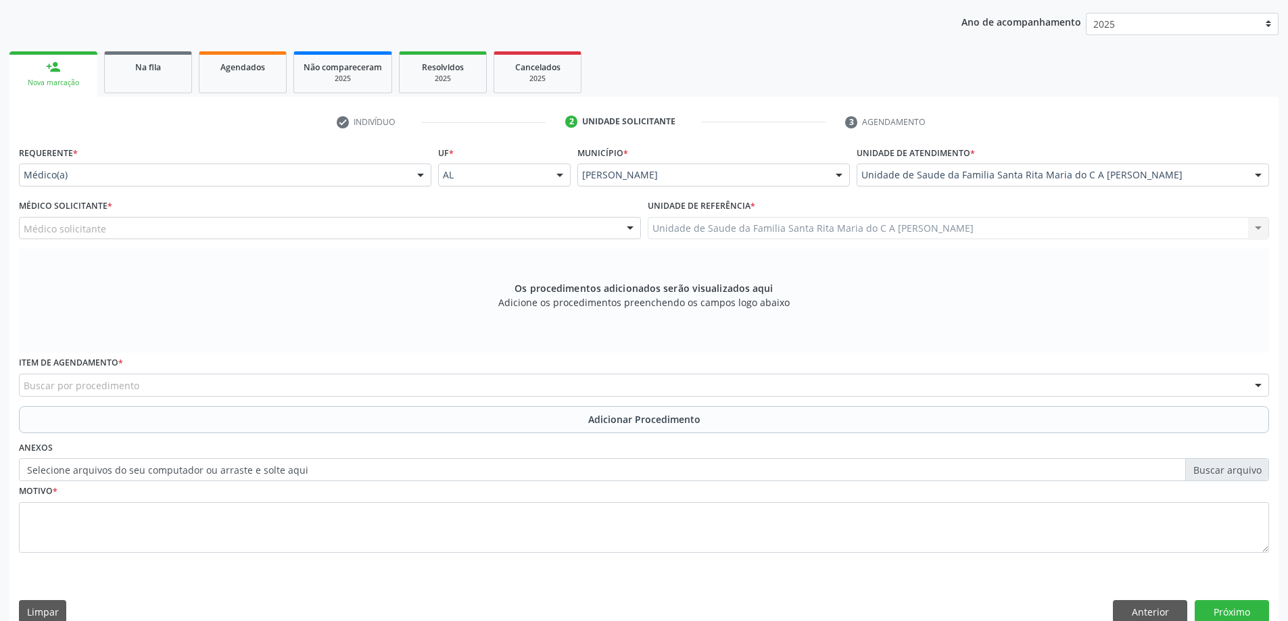
click at [246, 231] on div "Médico solicitante" at bounding box center [330, 228] width 622 height 23
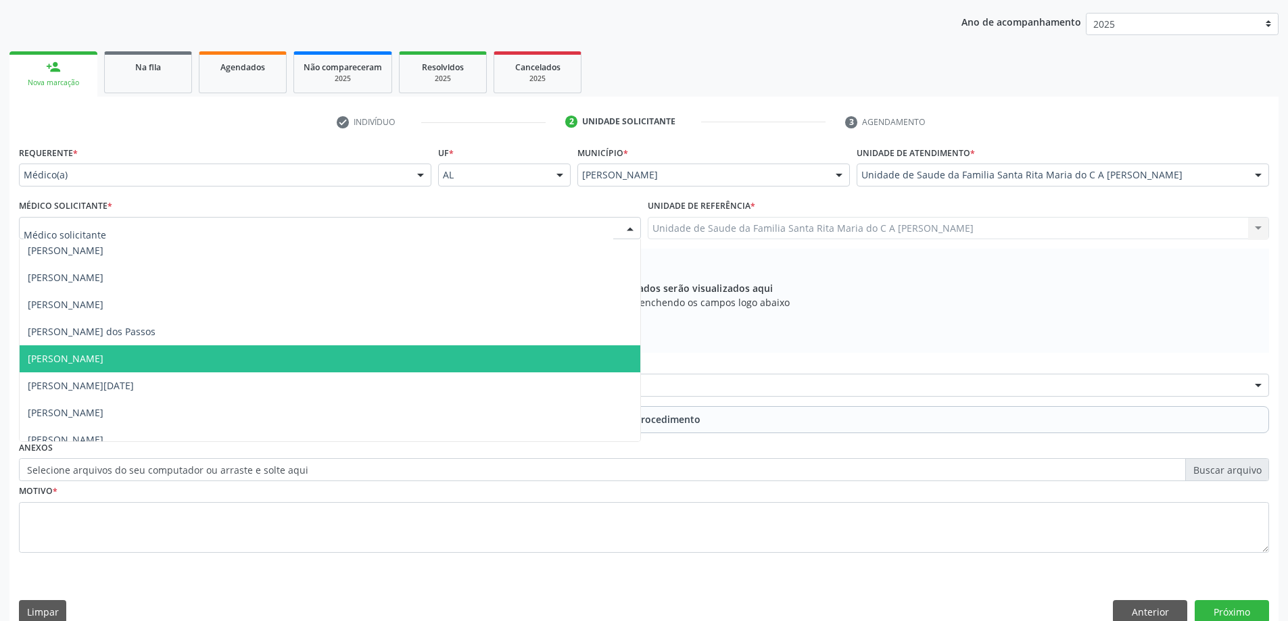
scroll to position [41, 0]
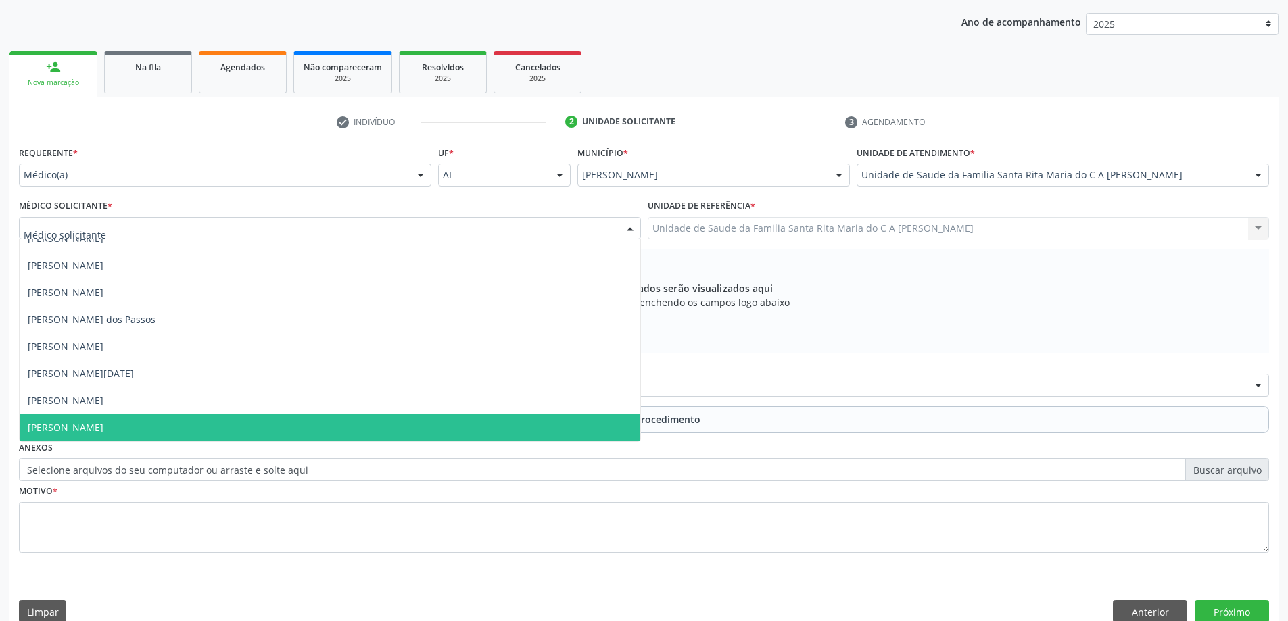
click at [175, 429] on span "[PERSON_NAME]" at bounding box center [330, 427] width 620 height 27
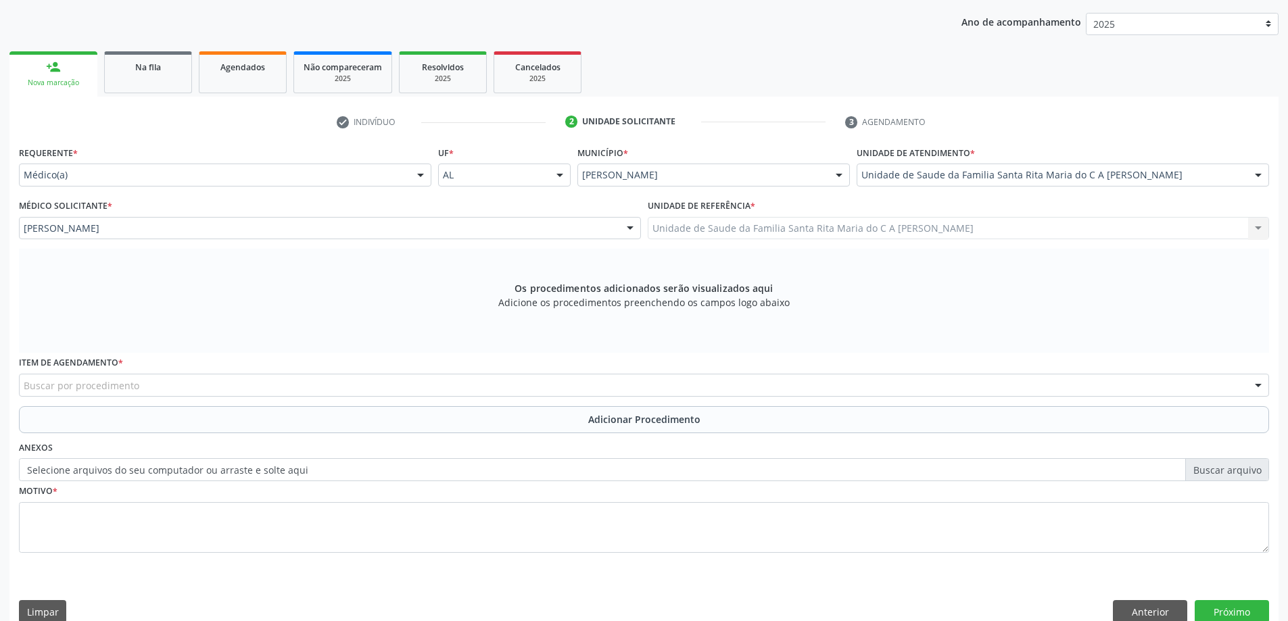
click at [184, 390] on div "Buscar por procedimento" at bounding box center [644, 385] width 1250 height 23
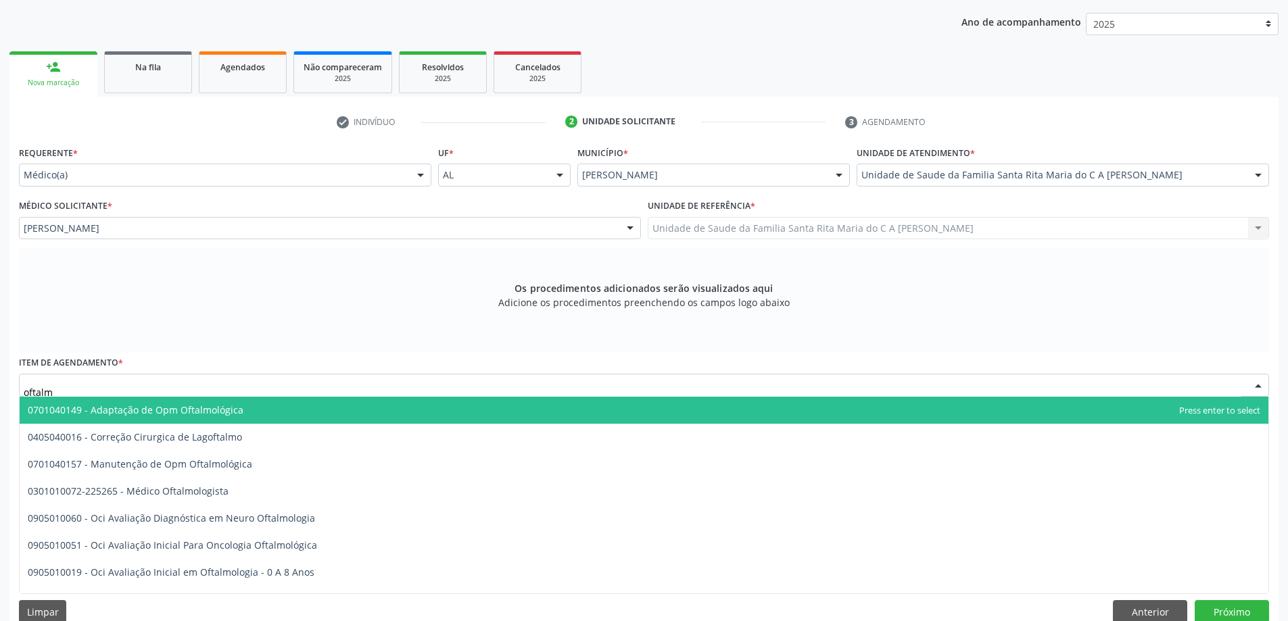
type input "oftalmo"
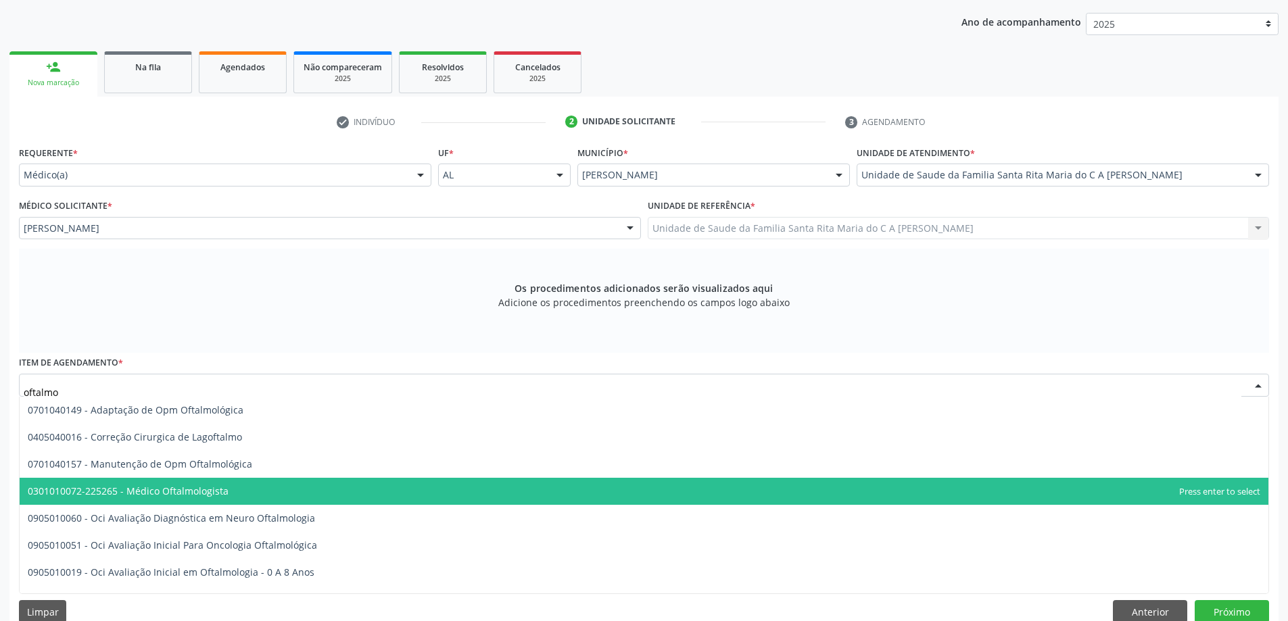
click at [217, 491] on span "0301010072-225265 - Médico Oftalmologista" at bounding box center [128, 491] width 201 height 13
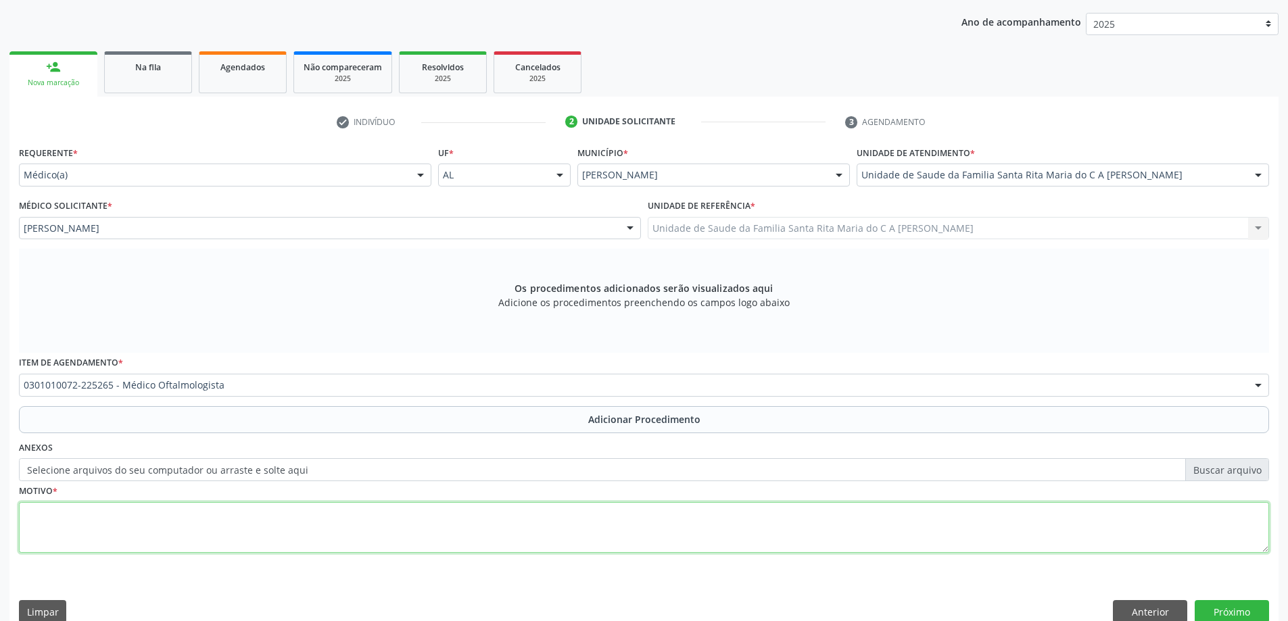
click at [230, 537] on textarea at bounding box center [644, 527] width 1250 height 51
type textarea "dor nos olhos"
click at [1220, 616] on button "Próximo" at bounding box center [1231, 611] width 74 height 23
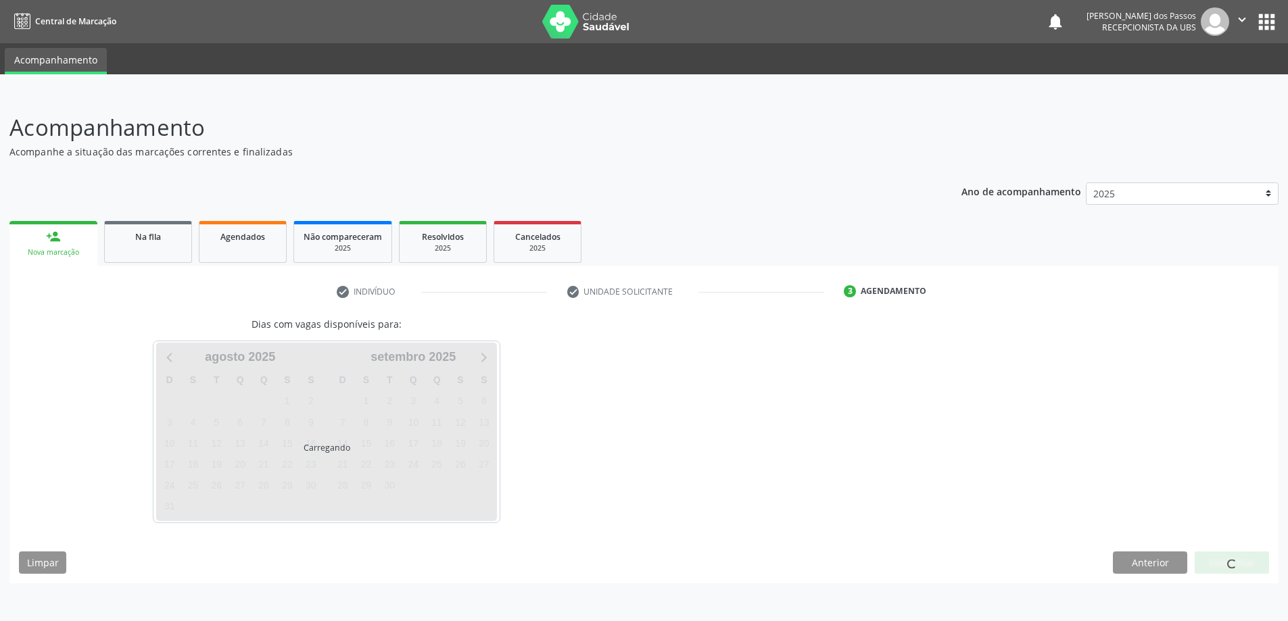
scroll to position [0, 0]
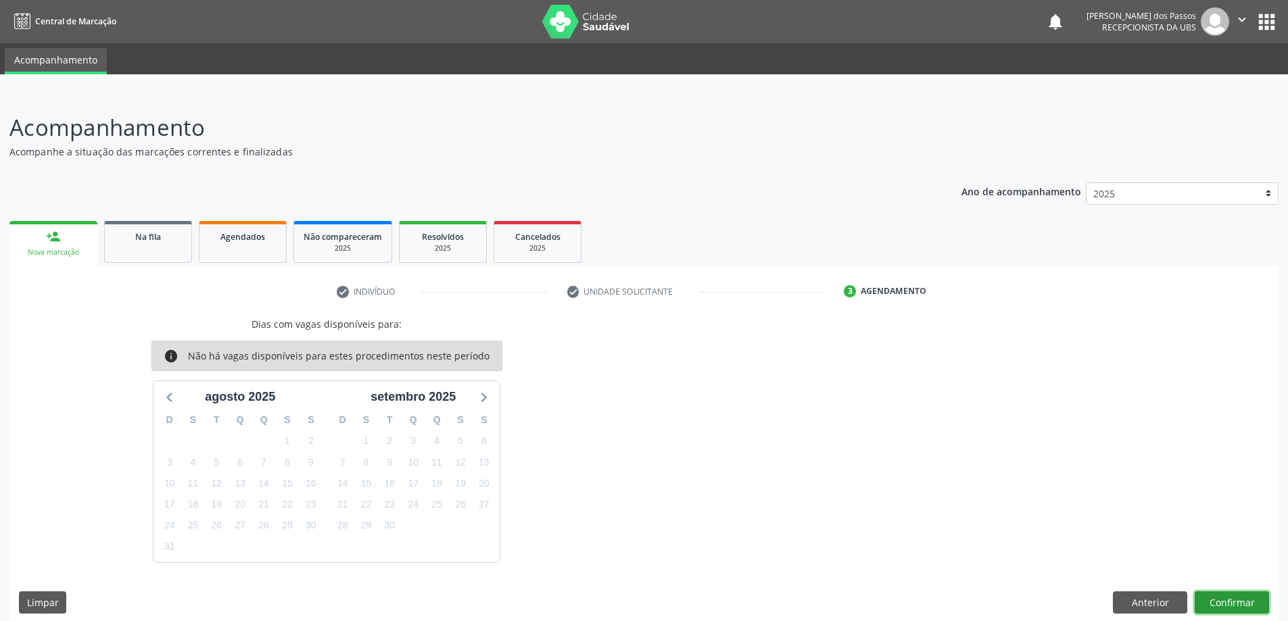
click at [1216, 604] on button "Confirmar" at bounding box center [1231, 602] width 74 height 23
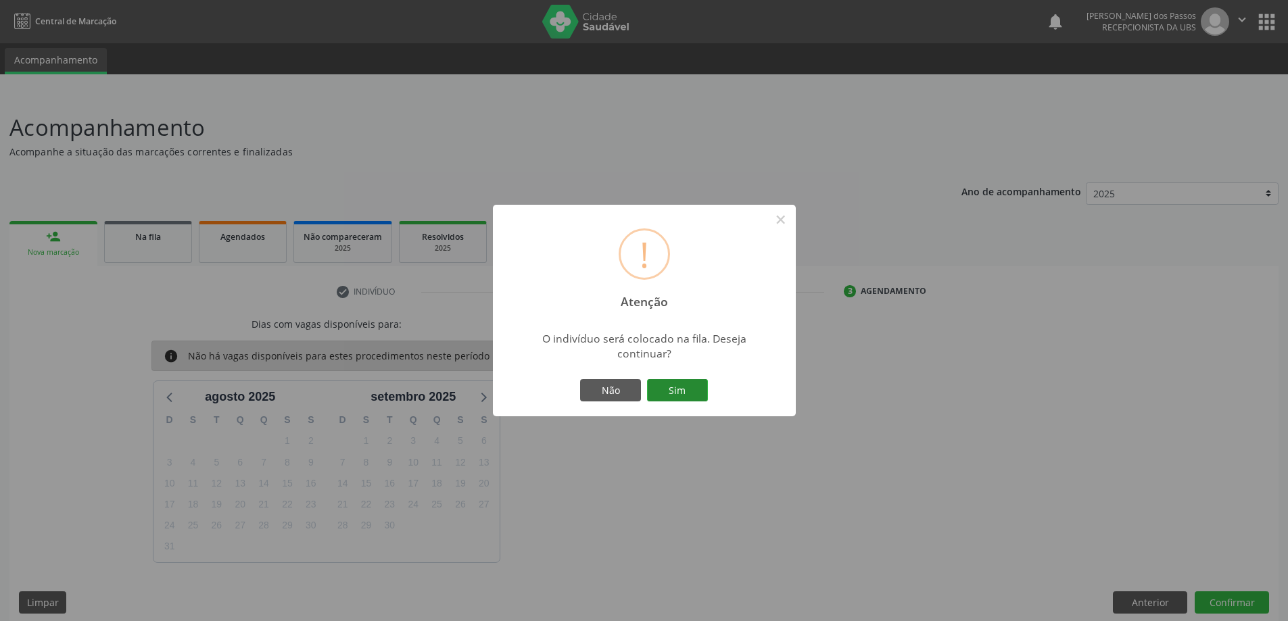
click at [689, 390] on button "Sim" at bounding box center [677, 390] width 61 height 23
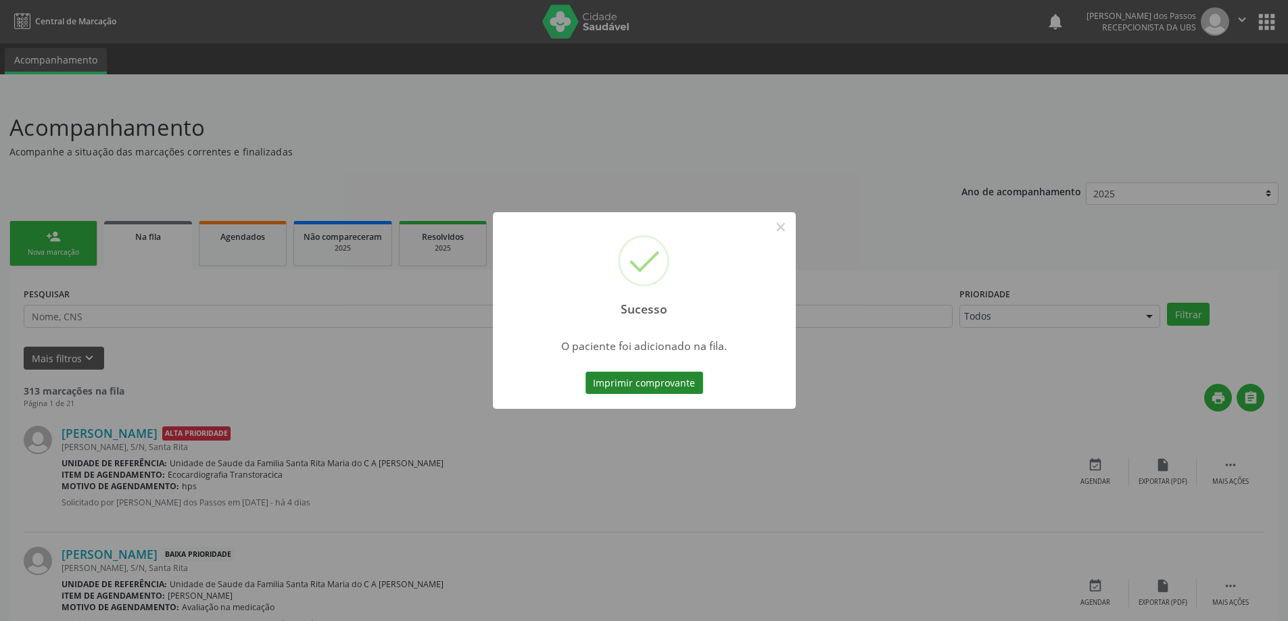
click at [678, 385] on button "Imprimir comprovante" at bounding box center [644, 383] width 118 height 23
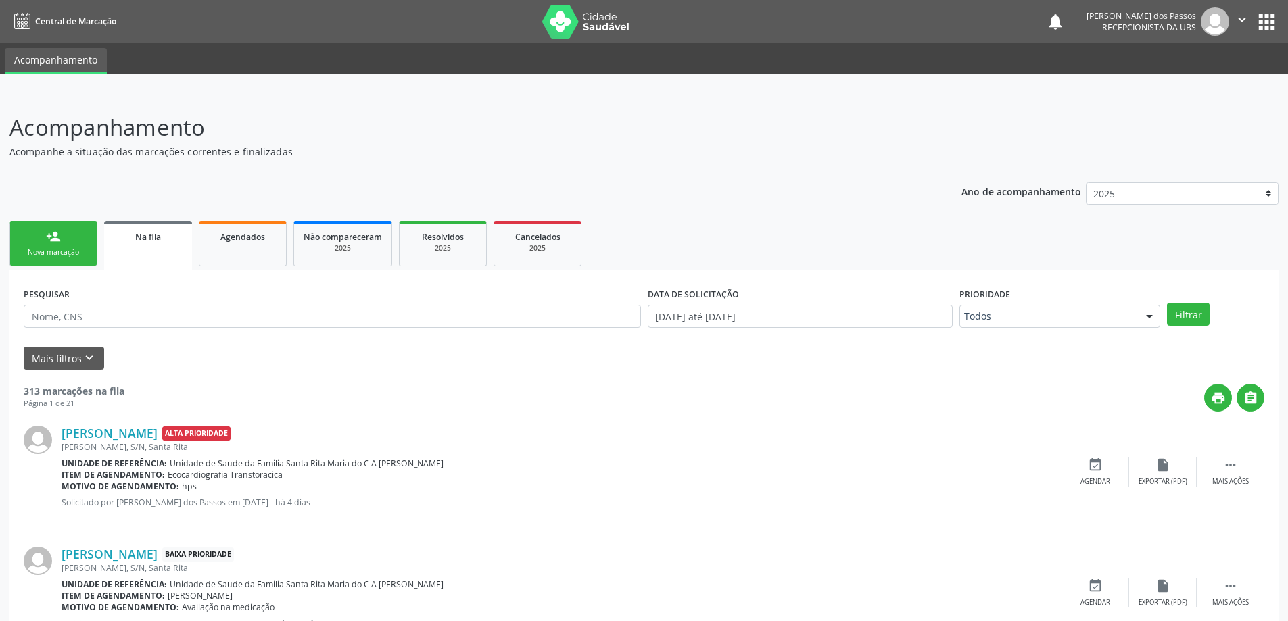
click at [45, 252] on div "Nova marcação" at bounding box center [54, 252] width 68 height 10
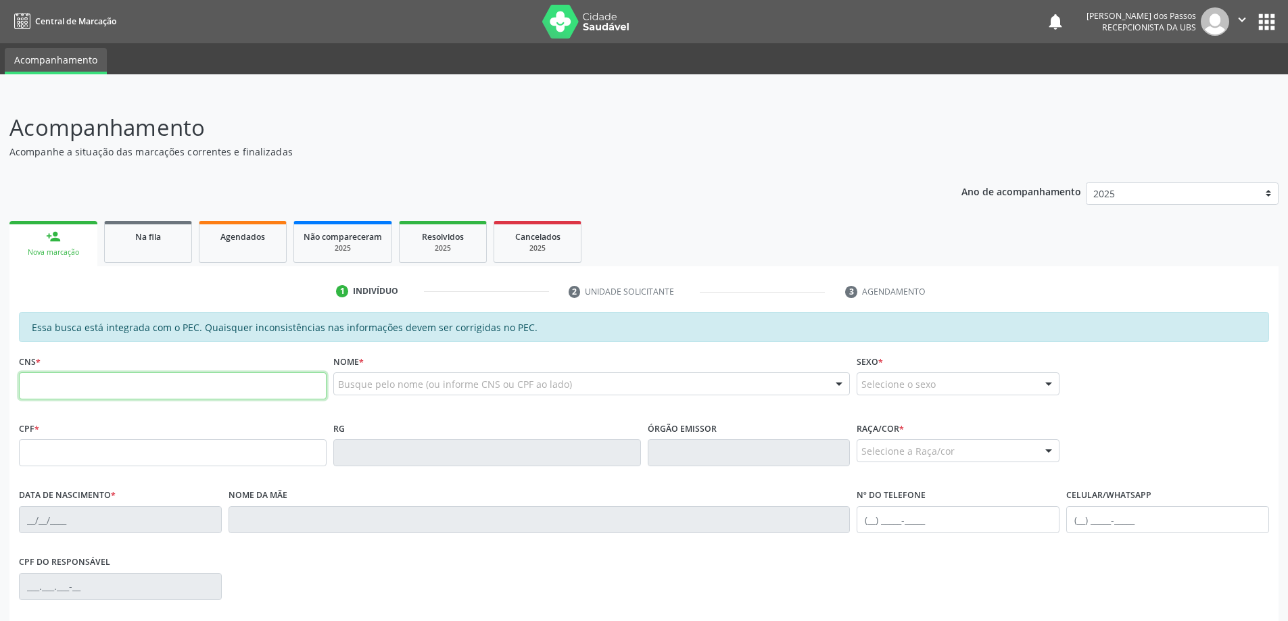
click at [164, 387] on input "text" at bounding box center [173, 385] width 308 height 27
type input "700 2084 7146 3426"
type input "029.070.354-95"
type input "11/10/1974"
type input "Maria Madalena Gomes dos Santos"
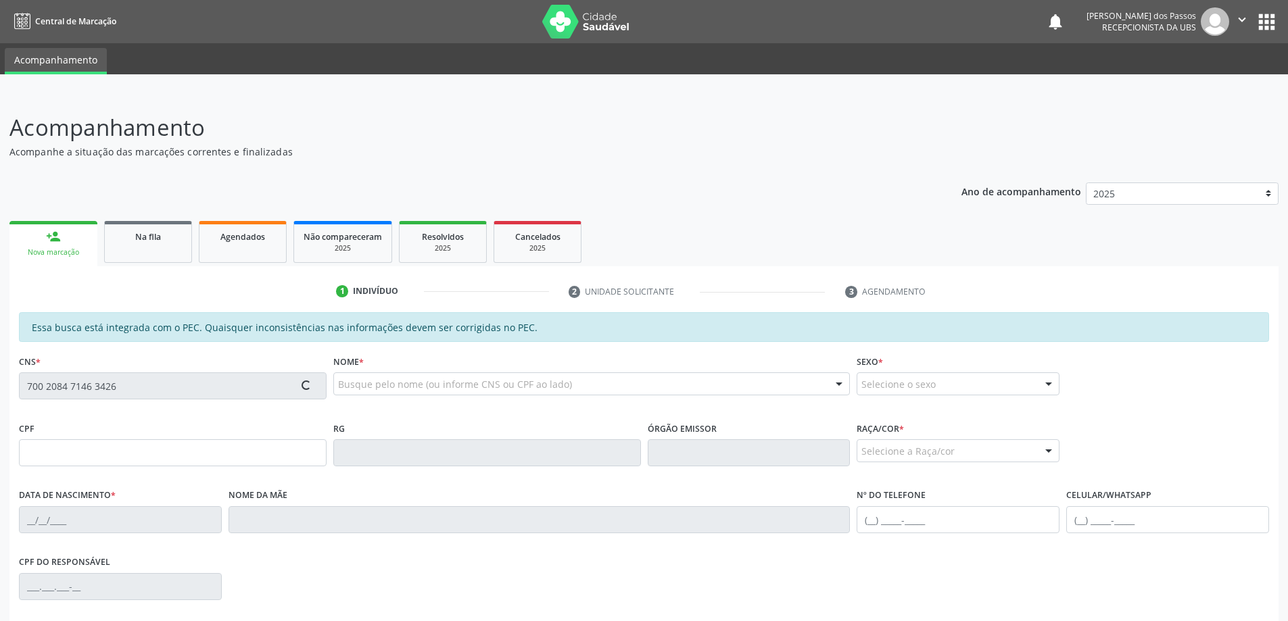
type input "(82) 98886-9887"
type input "S/N"
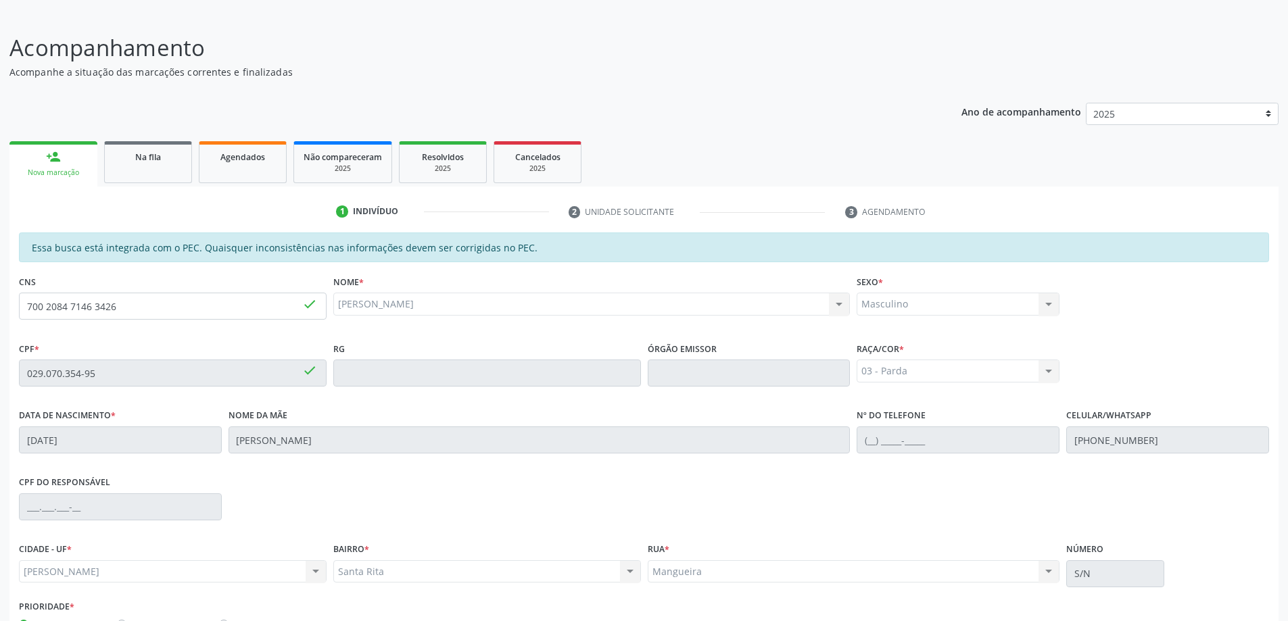
scroll to position [170, 0]
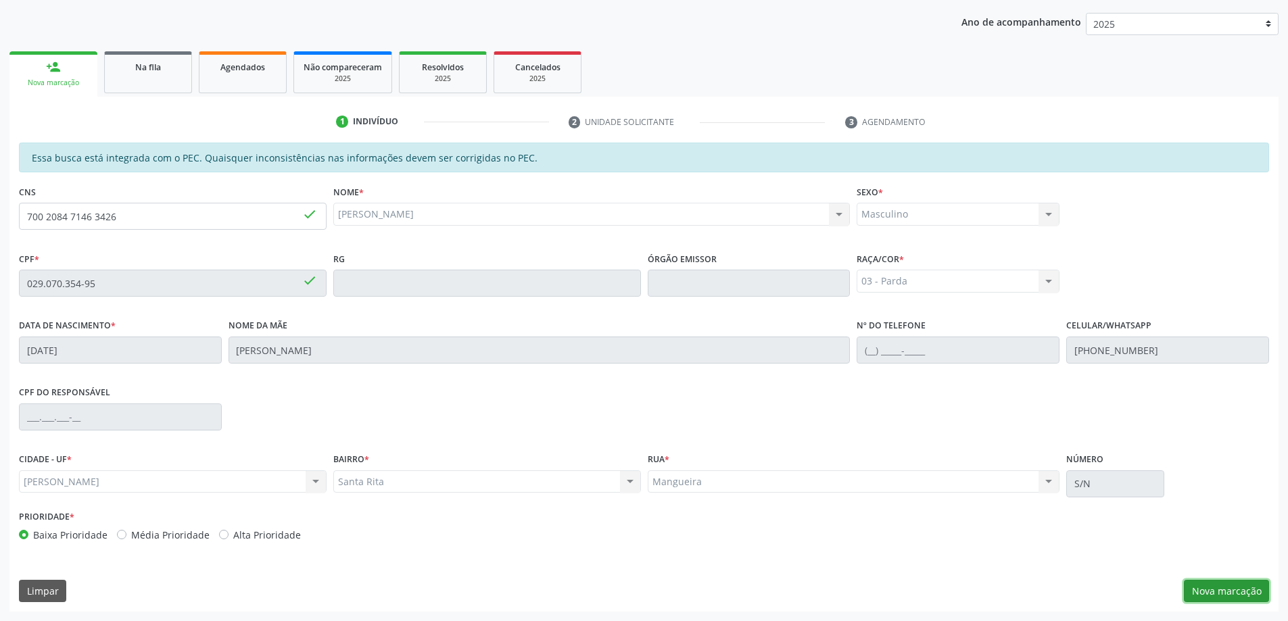
click at [1215, 593] on button "Nova marcação" at bounding box center [1225, 591] width 85 height 23
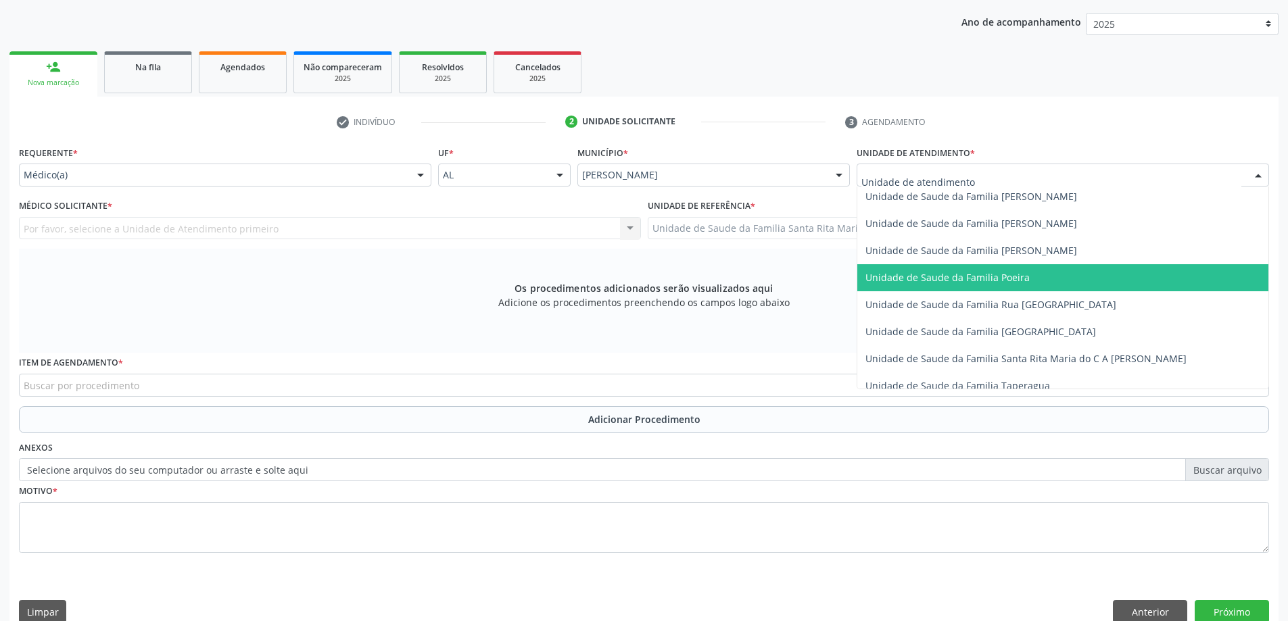
scroll to position [811, 0]
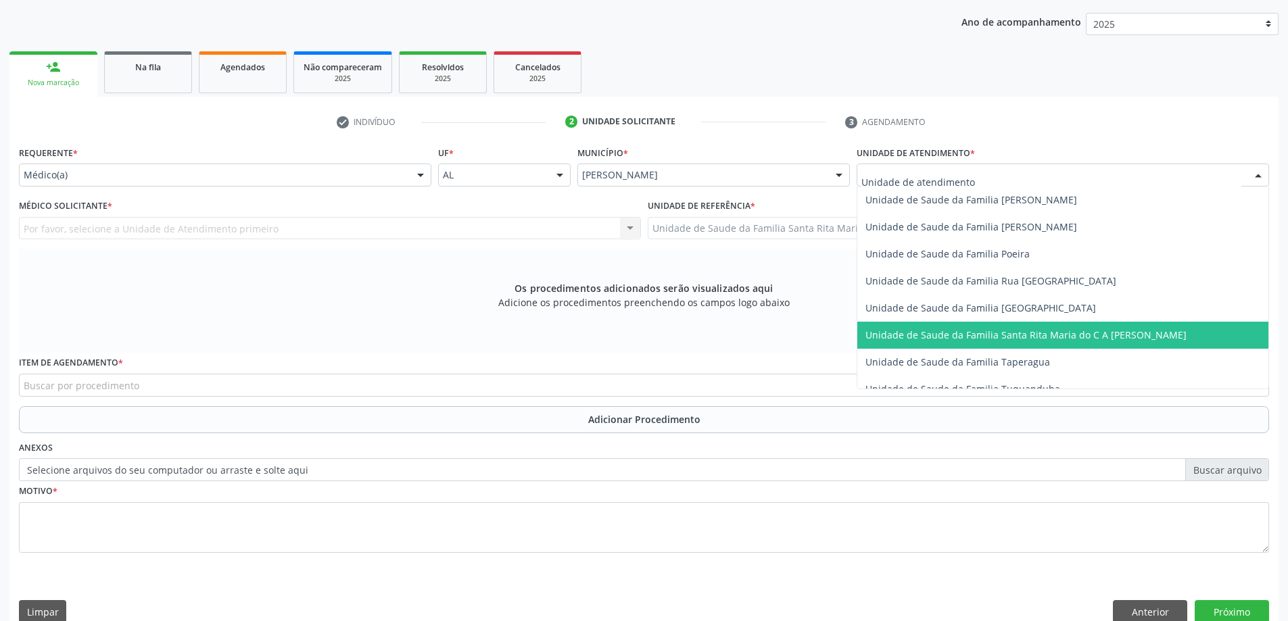
click at [909, 324] on span "Unidade de Saude da Familia Santa Rita Maria do C A [PERSON_NAME]" at bounding box center [1062, 335] width 411 height 27
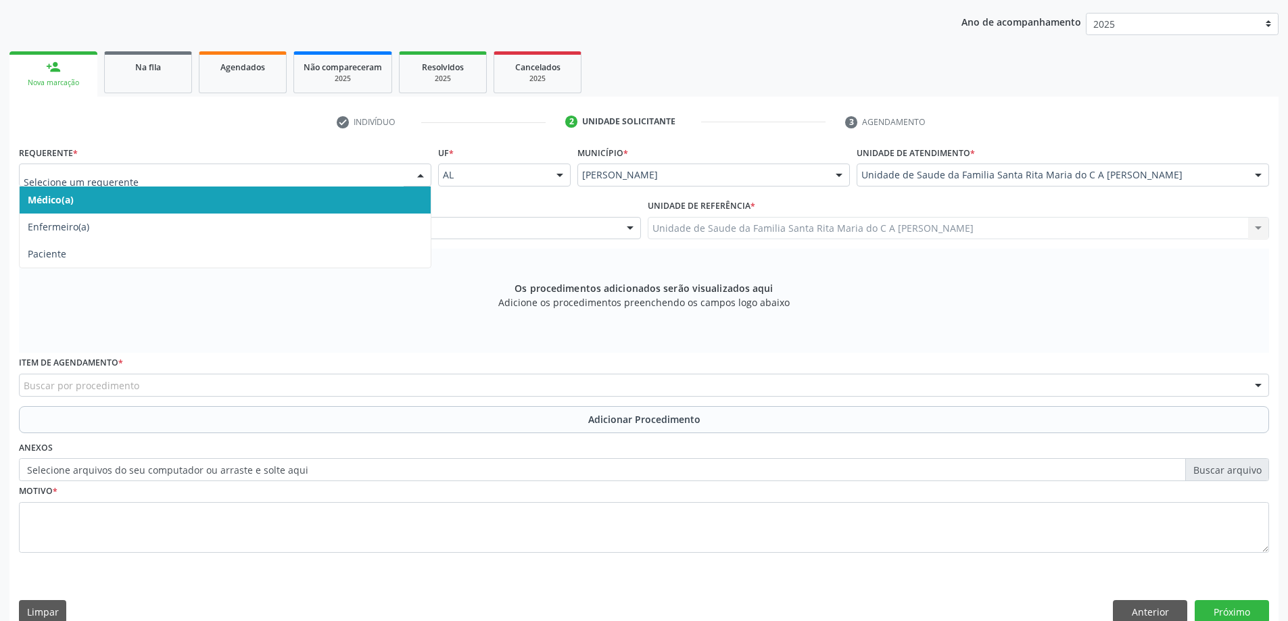
click at [214, 199] on span "Médico(a)" at bounding box center [225, 200] width 411 height 27
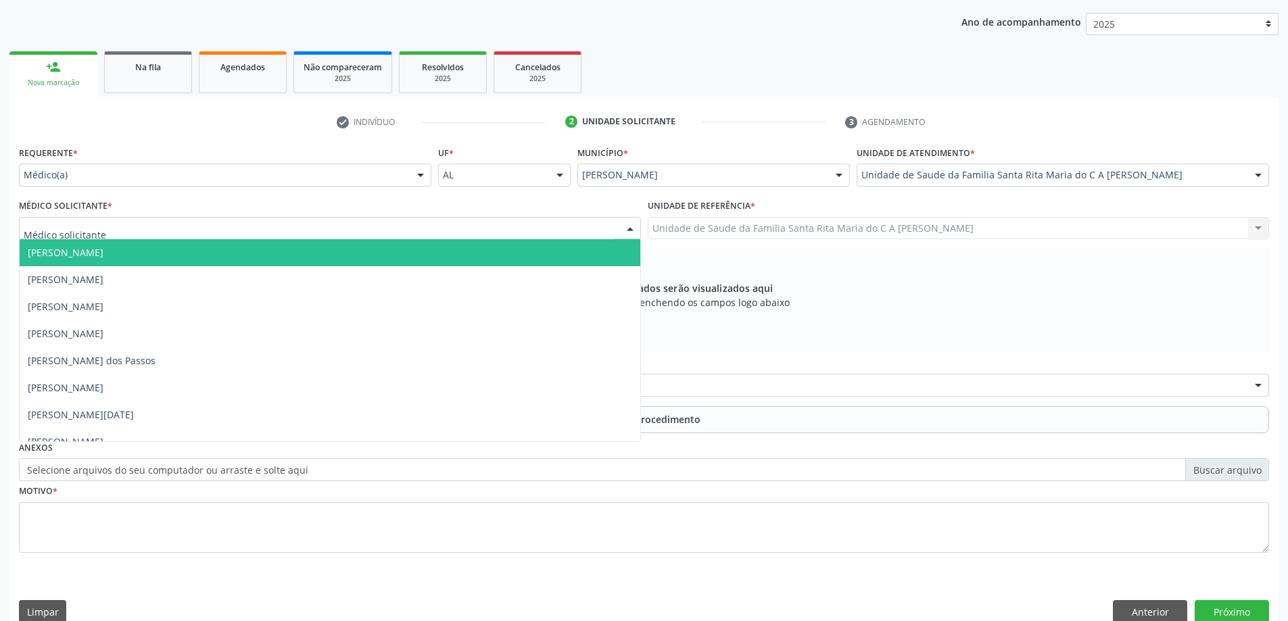
click at [195, 233] on div at bounding box center [330, 228] width 622 height 23
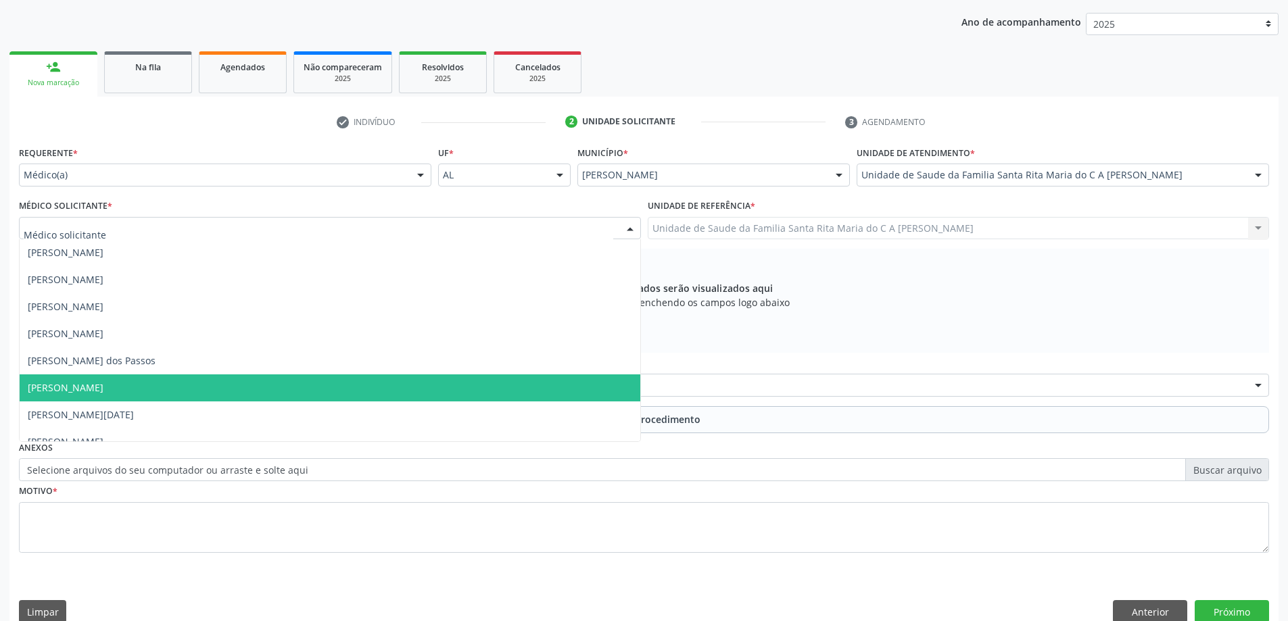
click at [193, 383] on span "[PERSON_NAME]" at bounding box center [330, 387] width 620 height 27
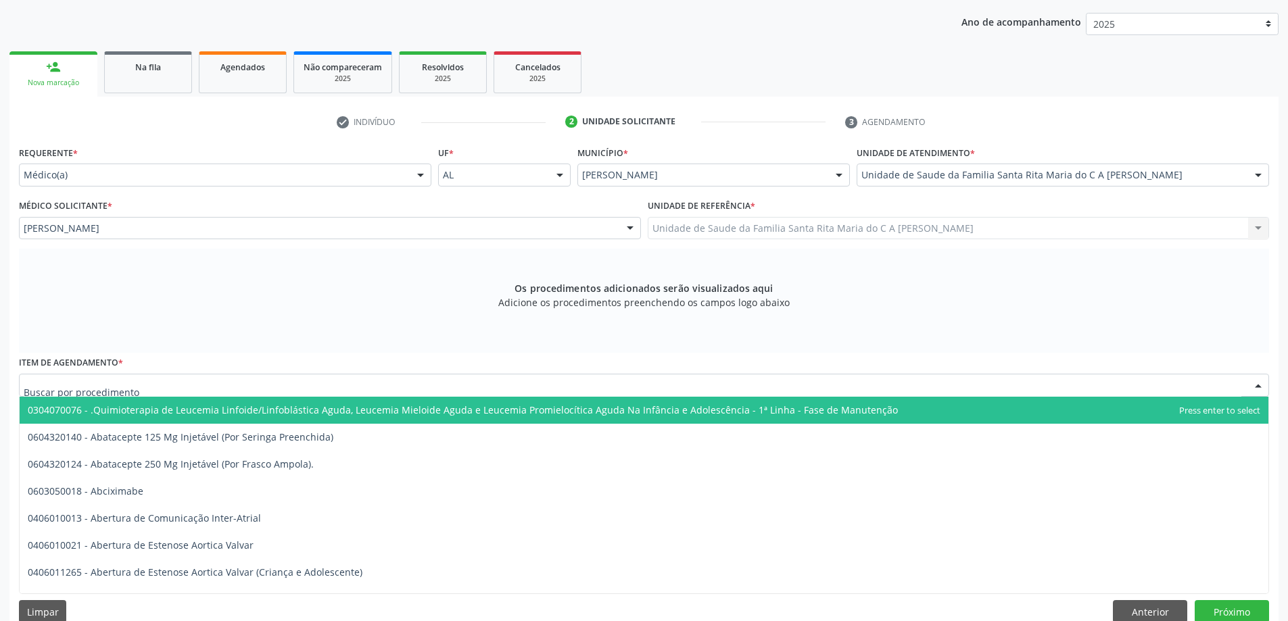
click at [274, 389] on div at bounding box center [644, 385] width 1250 height 23
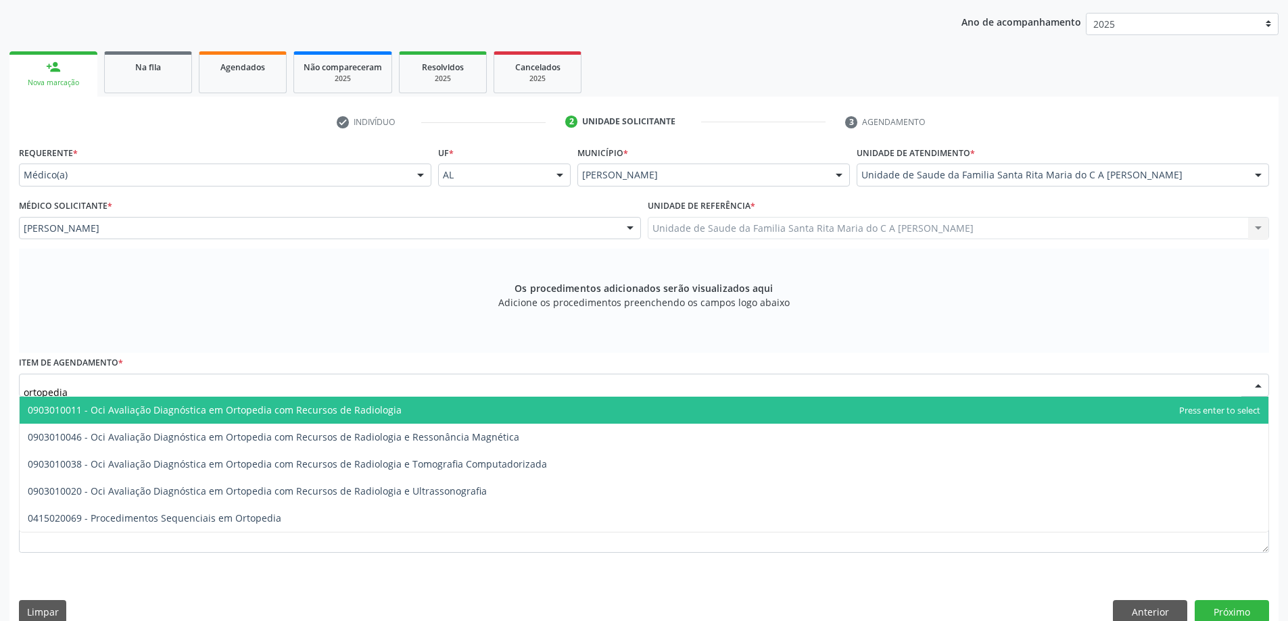
type input "ortopedi"
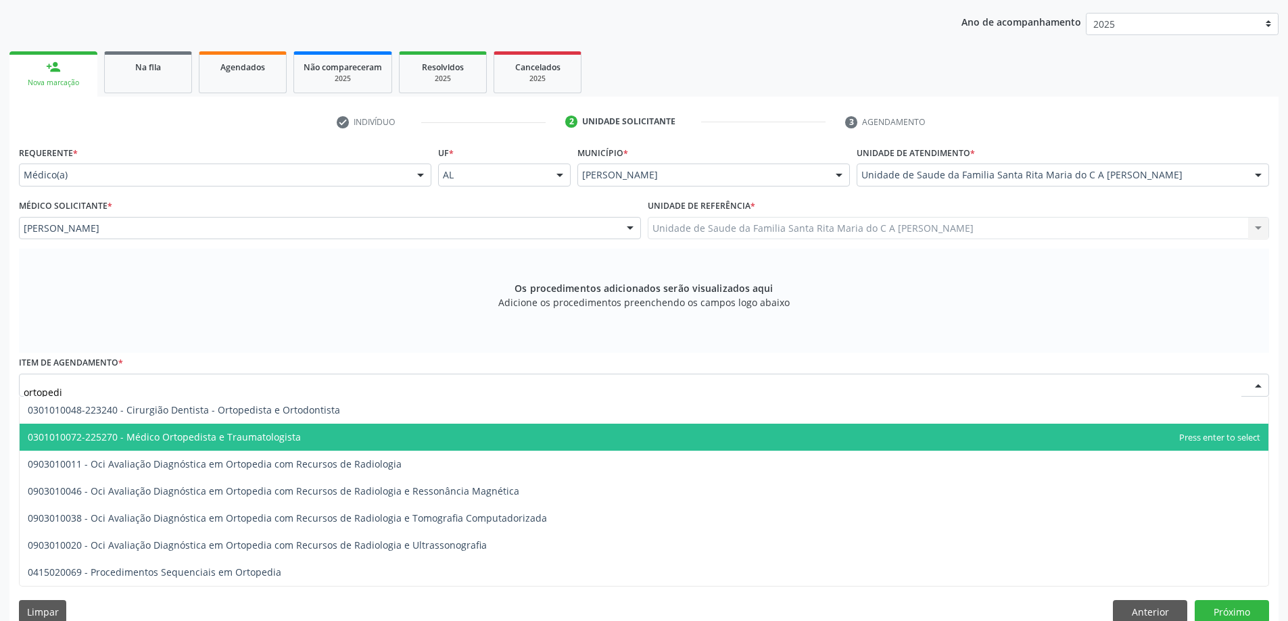
click at [272, 437] on span "0301010072-225270 - Médico Ortopedista e Traumatologista" at bounding box center [164, 437] width 273 height 13
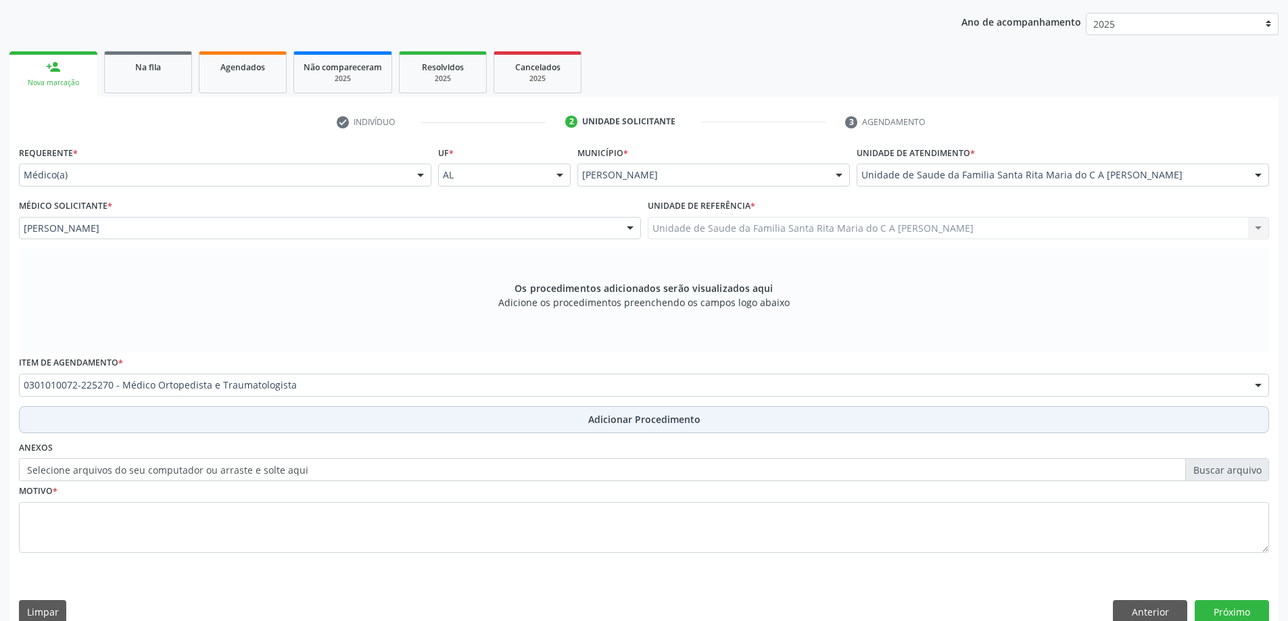
click at [270, 426] on button "Adicionar Procedimento" at bounding box center [644, 419] width 1250 height 27
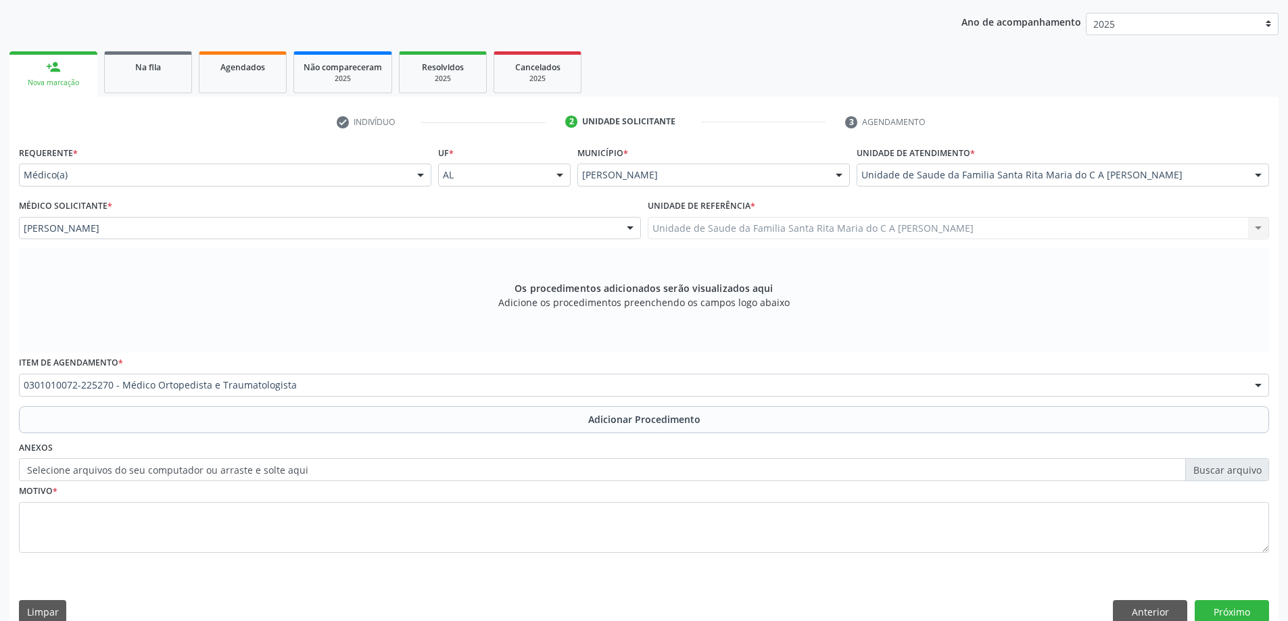
scroll to position [139, 0]
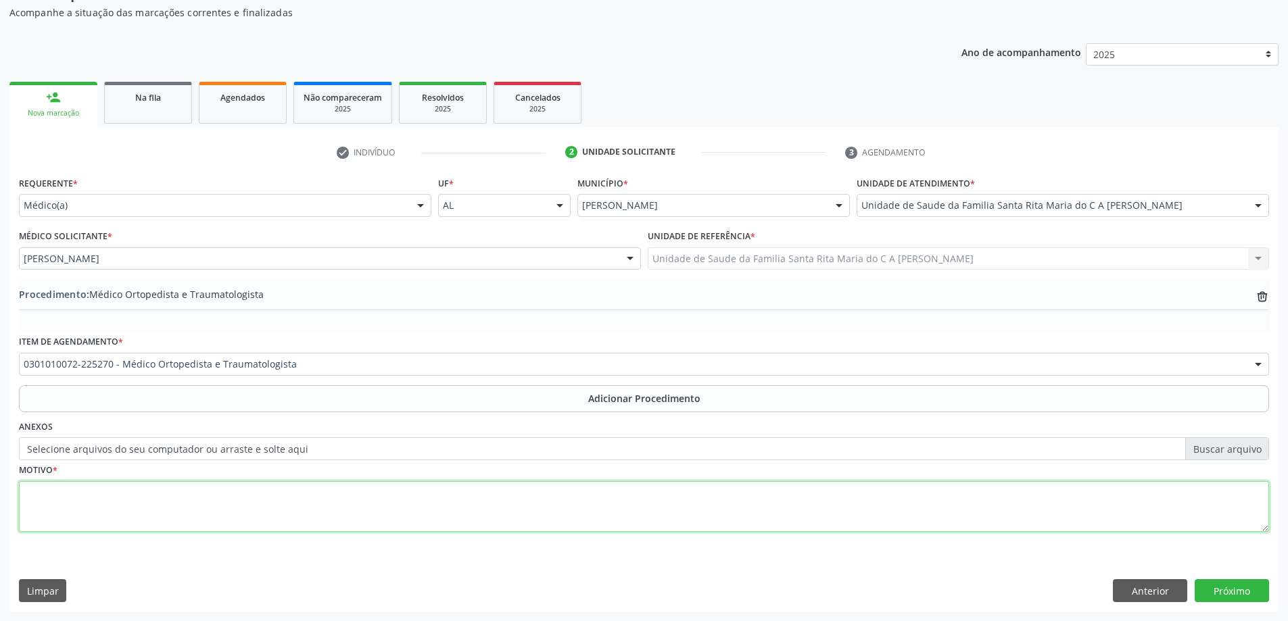
click at [239, 514] on textarea at bounding box center [644, 506] width 1250 height 51
click at [63, 491] on textarea "tendo~es e dedo" at bounding box center [644, 506] width 1250 height 51
type textarea "tendoês e dedo"
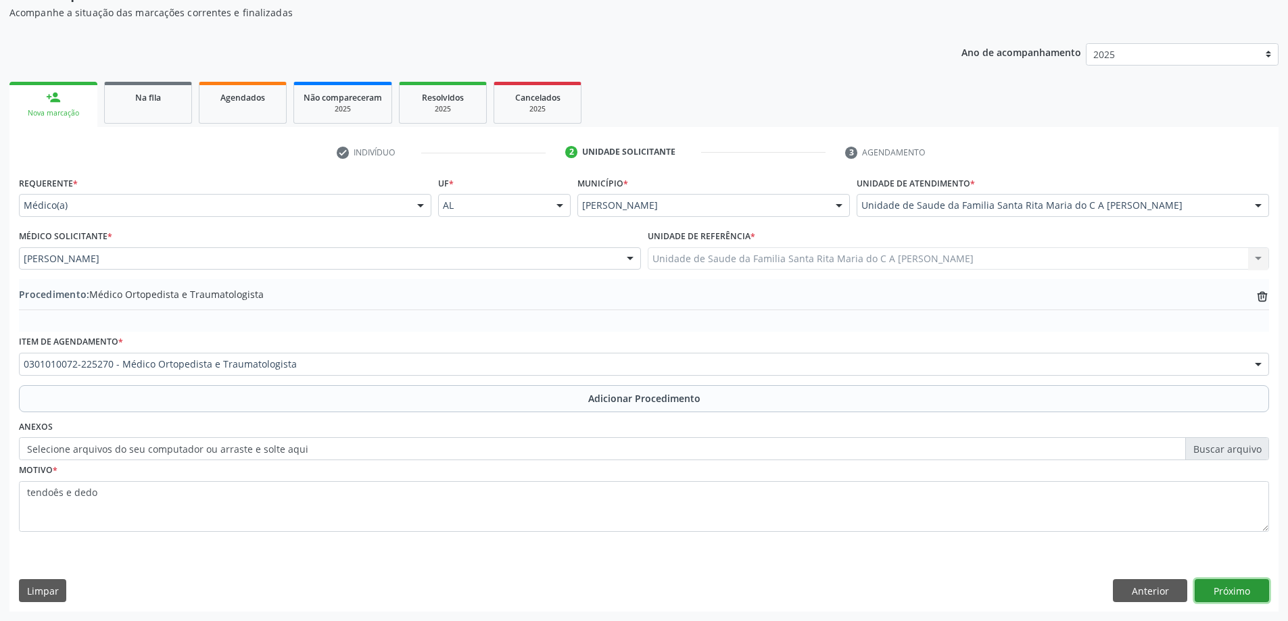
click at [1235, 586] on button "Próximo" at bounding box center [1231, 590] width 74 height 23
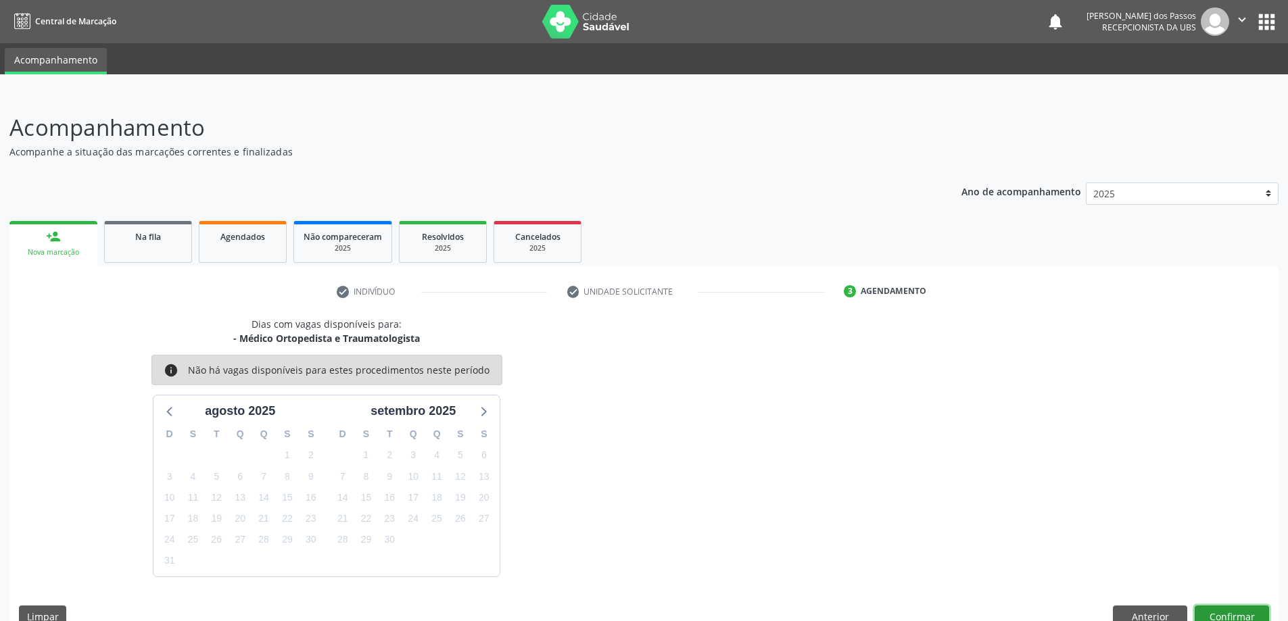
click at [1221, 614] on button "Confirmar" at bounding box center [1231, 617] width 74 height 23
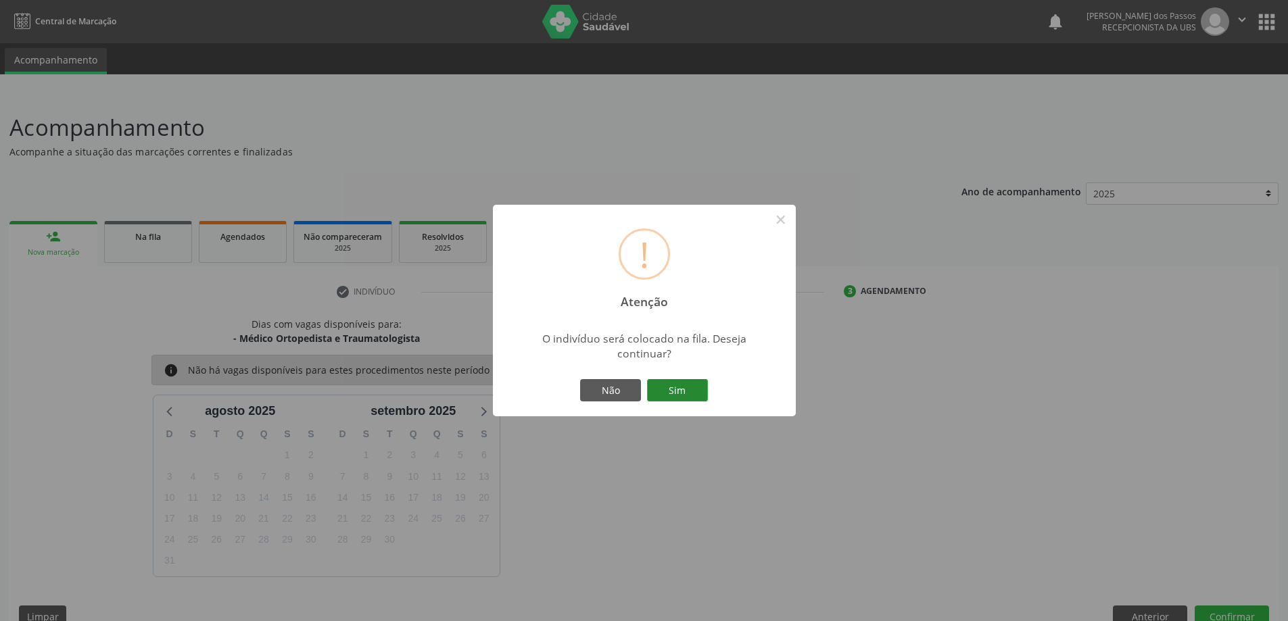
click at [687, 390] on button "Sim" at bounding box center [677, 390] width 61 height 23
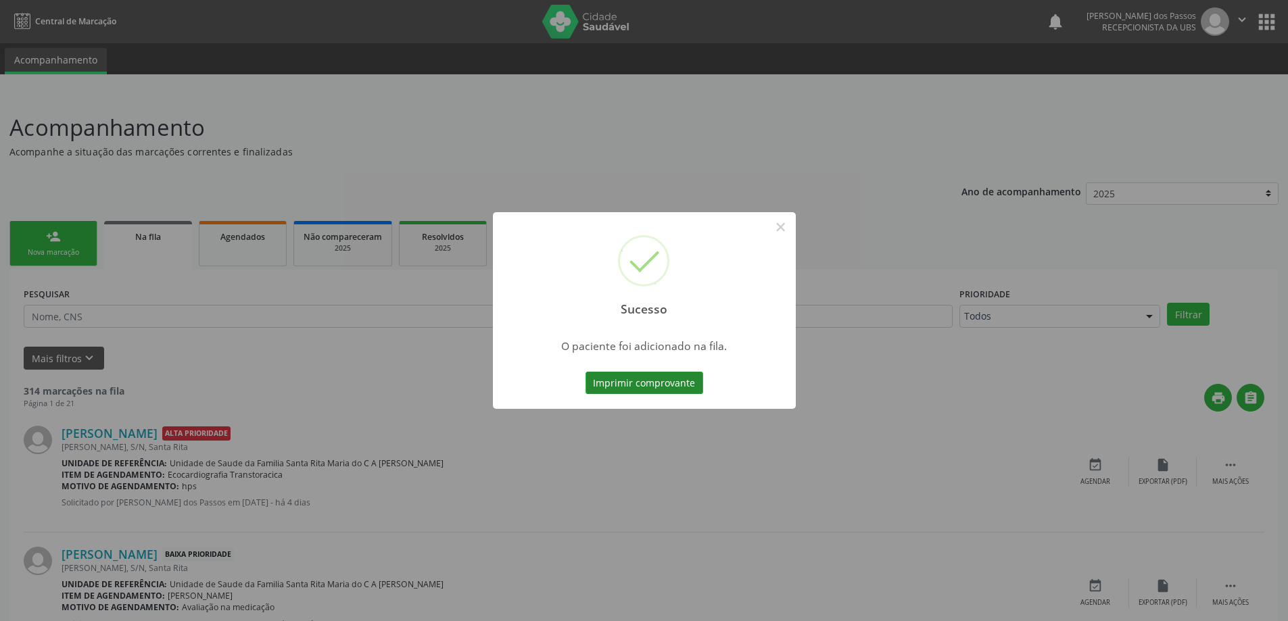
click at [681, 388] on button "Imprimir comprovante" at bounding box center [644, 383] width 118 height 23
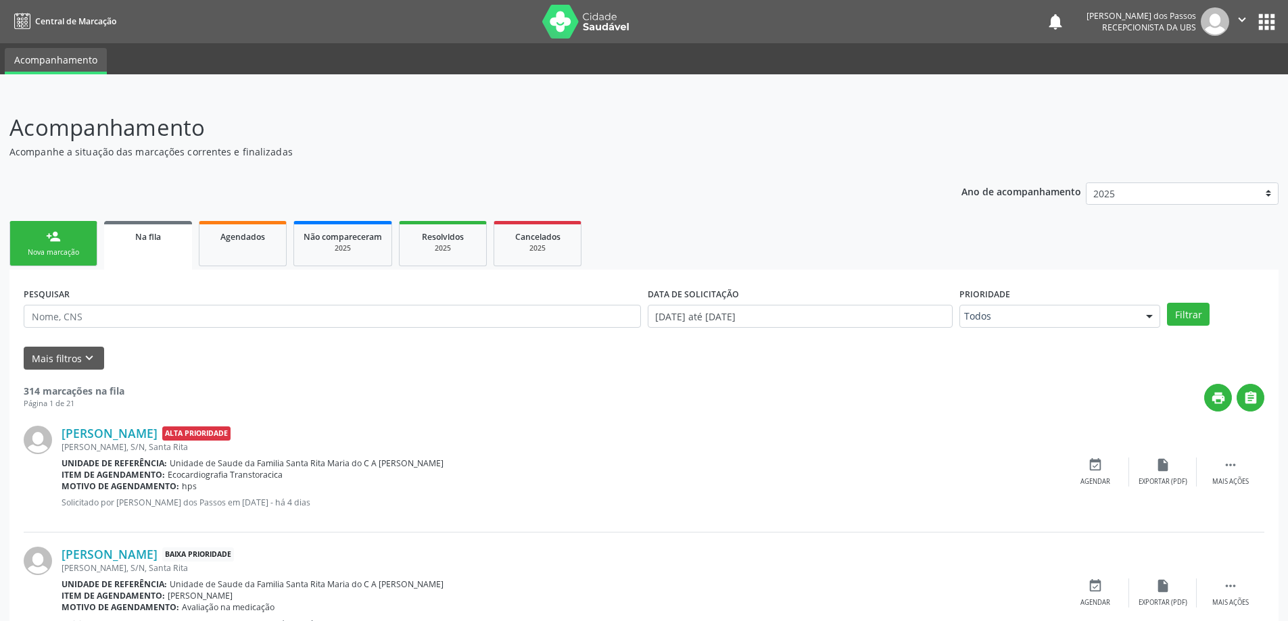
click at [47, 248] on div "Nova marcação" at bounding box center [54, 252] width 68 height 10
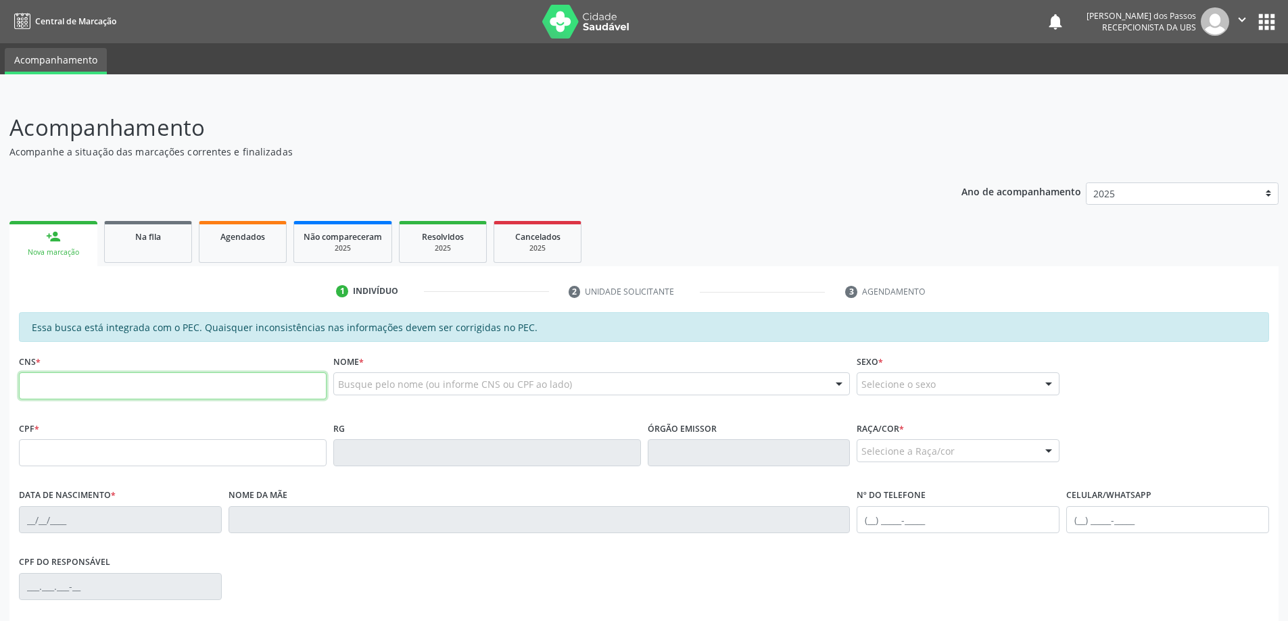
click at [56, 387] on input "text" at bounding box center [173, 385] width 308 height 27
type input "700 4044 3027 1640"
type input "040.024.604-01"
type input "27/08/1978"
type input "Aparecida Maria Conceicao dos Santos"
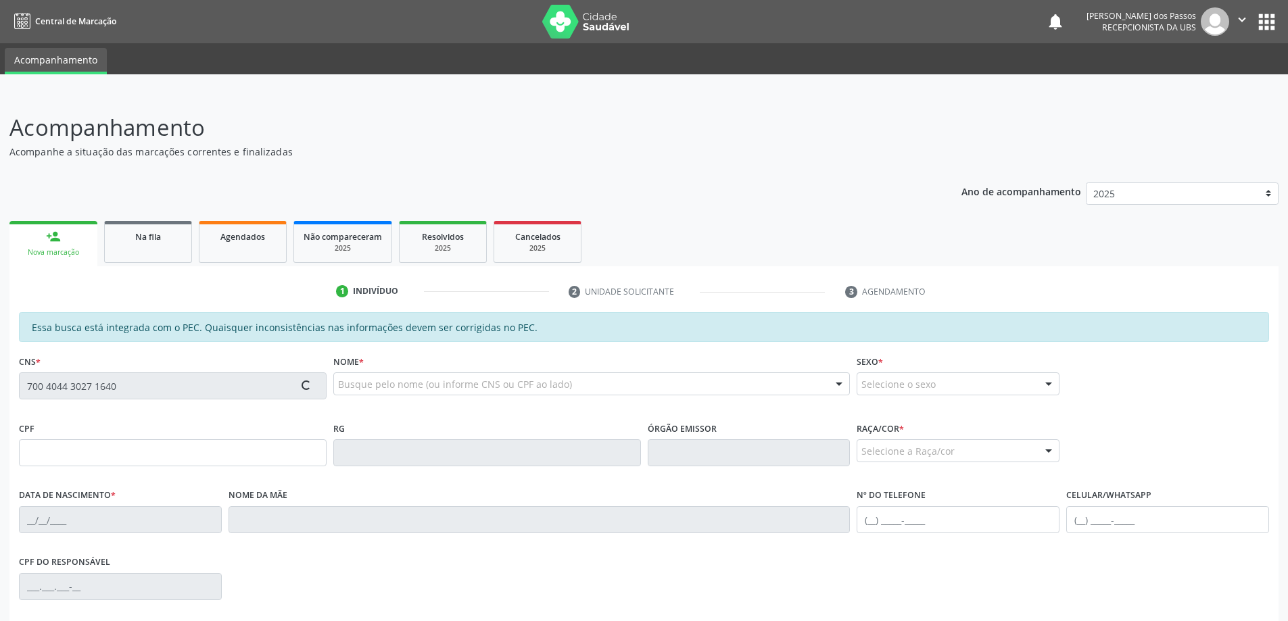
type input "(82) 98835-6582"
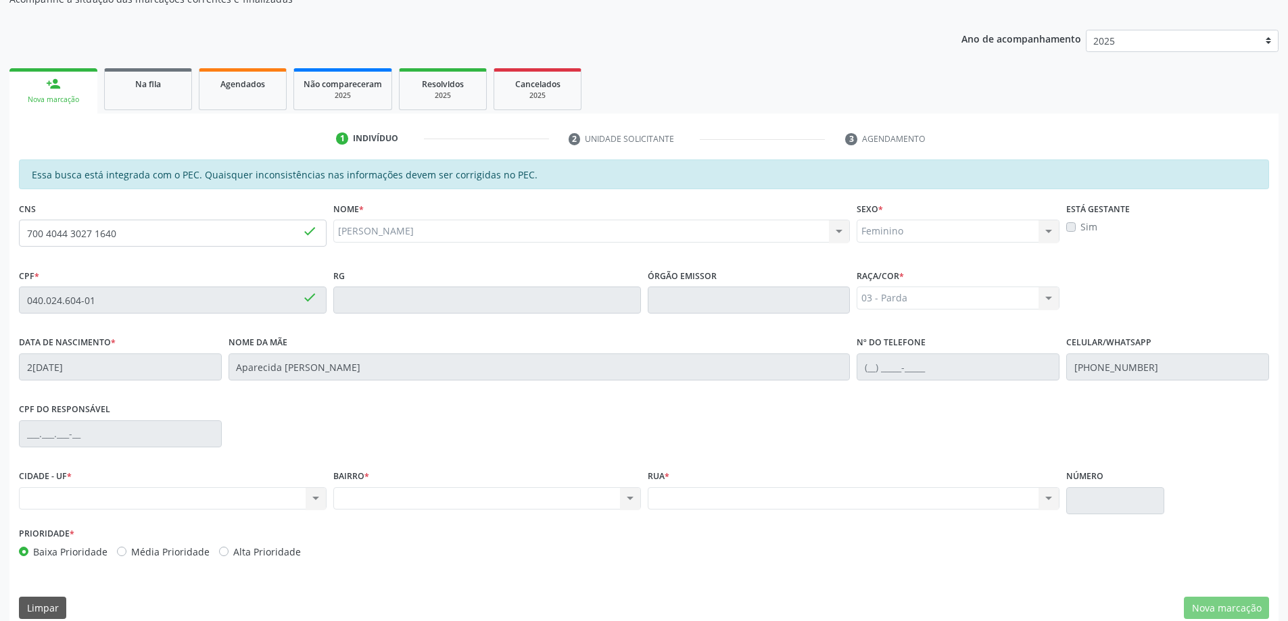
scroll to position [170, 0]
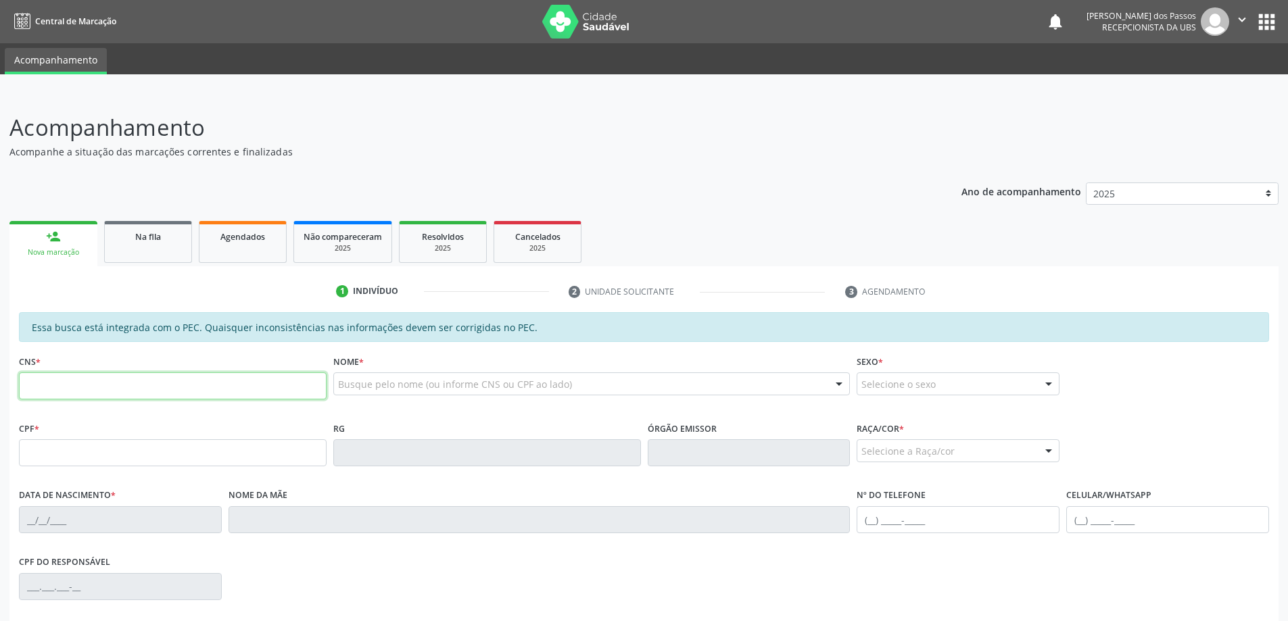
click at [64, 389] on input "text" at bounding box center [173, 385] width 308 height 27
click at [562, 455] on div "Essa busca está integrada com o PEC. Quaisquer inconsistências nas informações …" at bounding box center [644, 516] width 1250 height 408
type input "700 4044 3027 1640"
type input "040.024.604-01"
type input "2[DATE]"
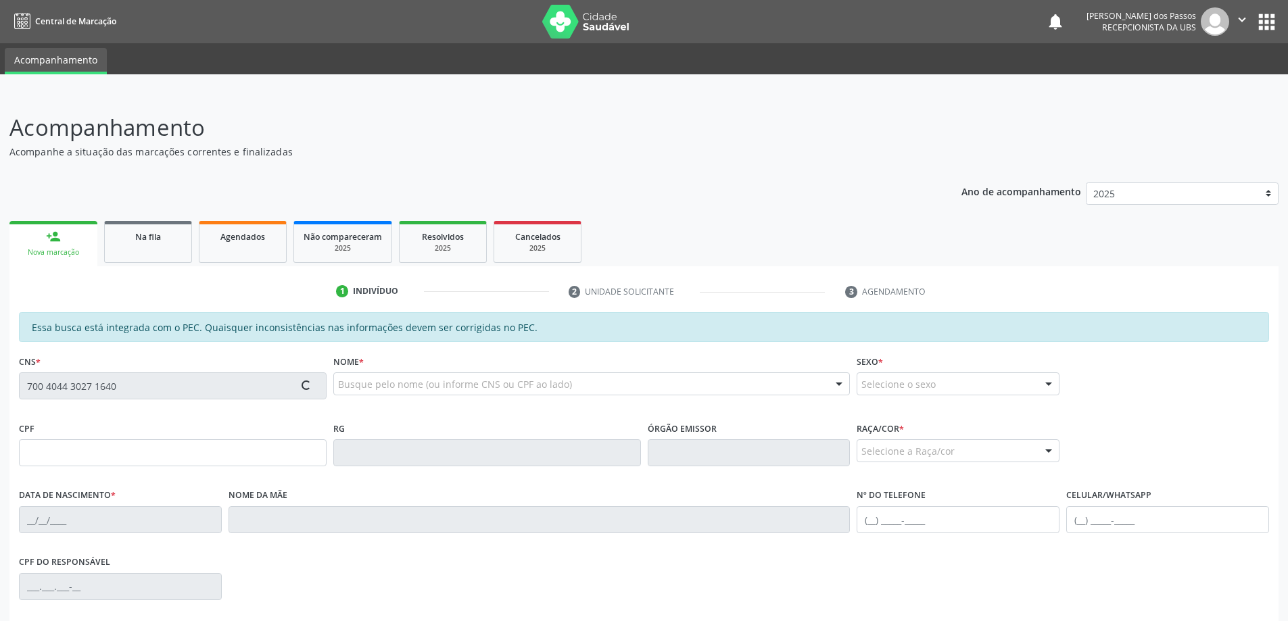
type input "Aparecida [PERSON_NAME]"
type input "[PHONE_NUMBER]"
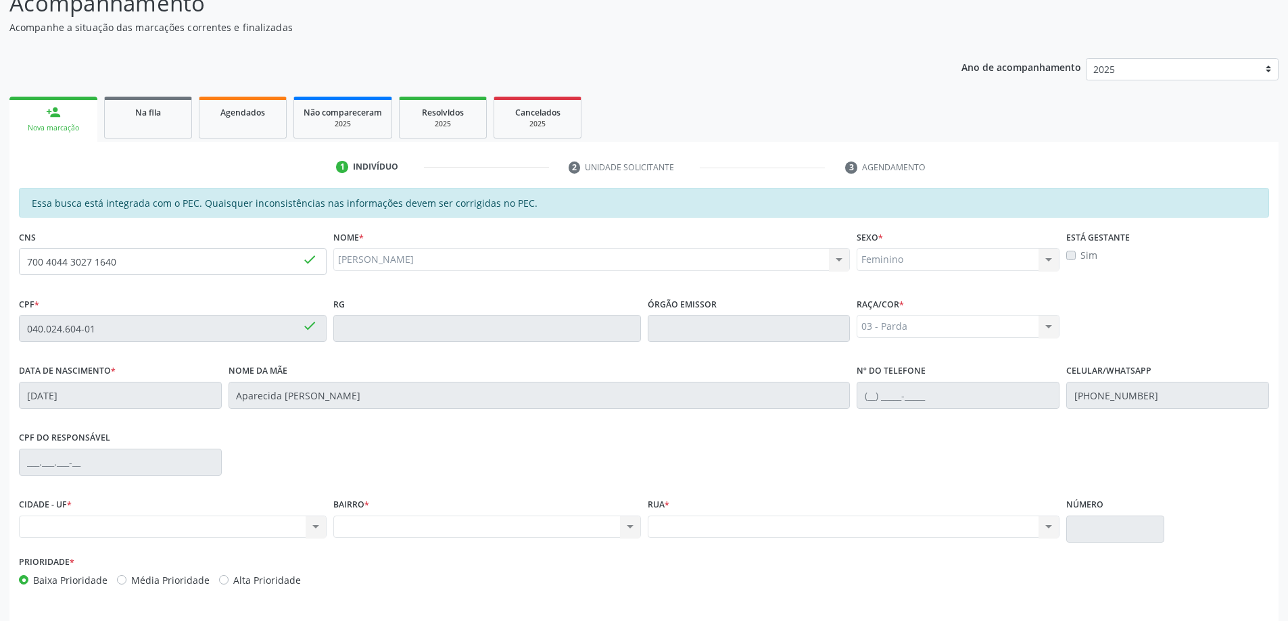
scroll to position [170, 0]
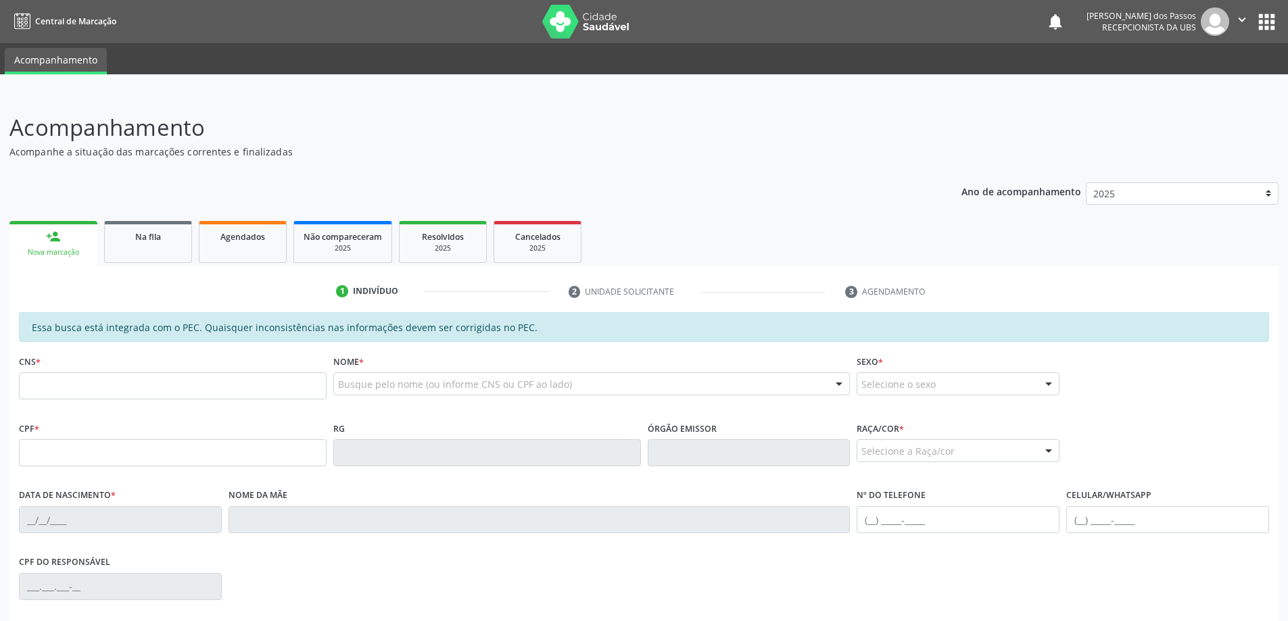
click at [45, 252] on div "Nova marcação" at bounding box center [53, 252] width 69 height 10
click at [70, 390] on input "text" at bounding box center [173, 385] width 308 height 27
click at [49, 240] on div "person_add" at bounding box center [53, 236] width 15 height 15
click at [57, 389] on input "text" at bounding box center [173, 385] width 308 height 27
click at [74, 385] on input "700 4044 3271 640" at bounding box center [173, 385] width 308 height 27
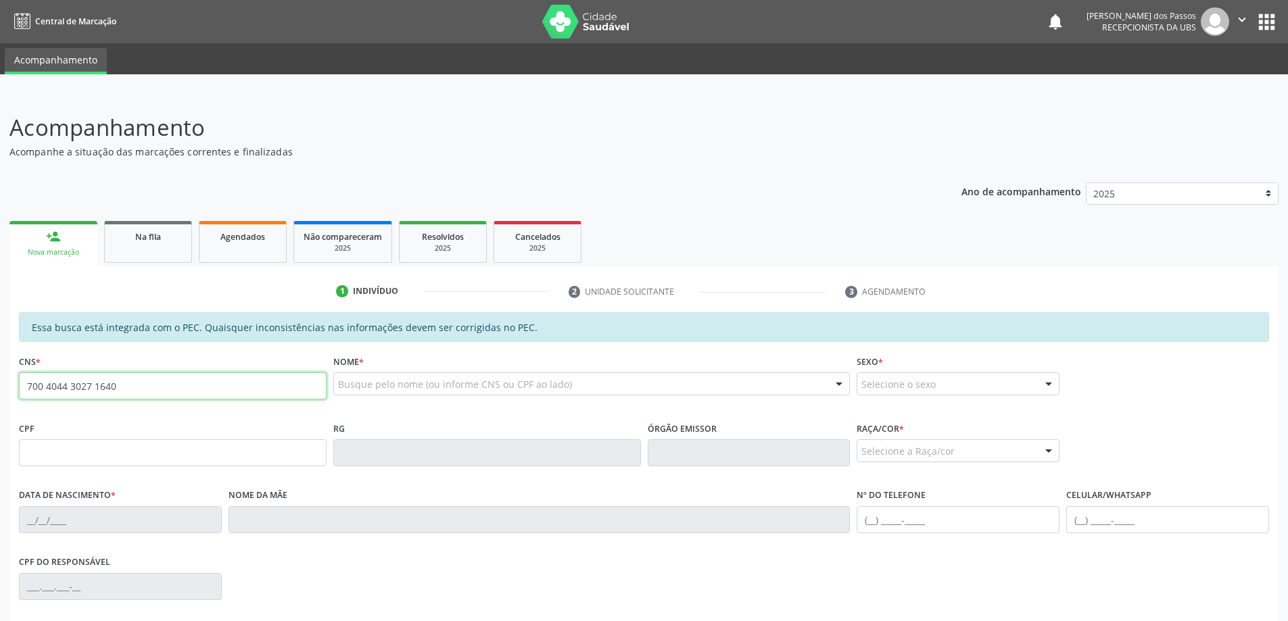
type input "700 4044 3027 1640"
type input "040.024.604-01"
type input "27/08/1978"
type input "Aparecida Maria Conceicao dos Santos"
type input "(82) 98835-6582"
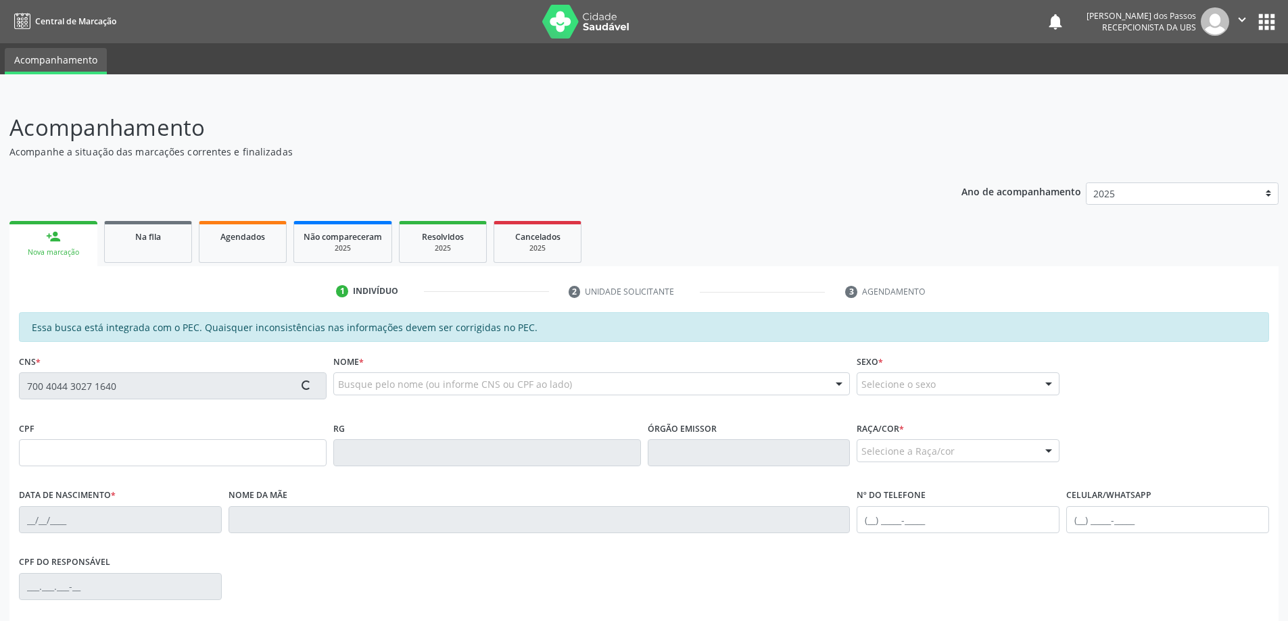
type input "10"
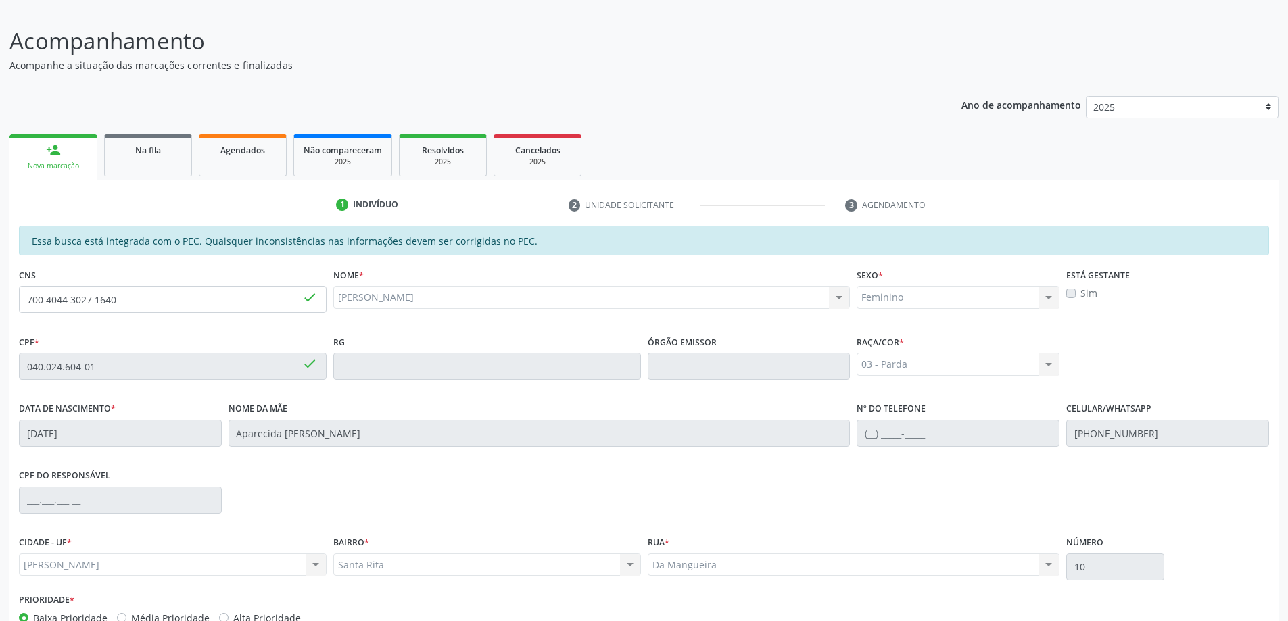
scroll to position [170, 0]
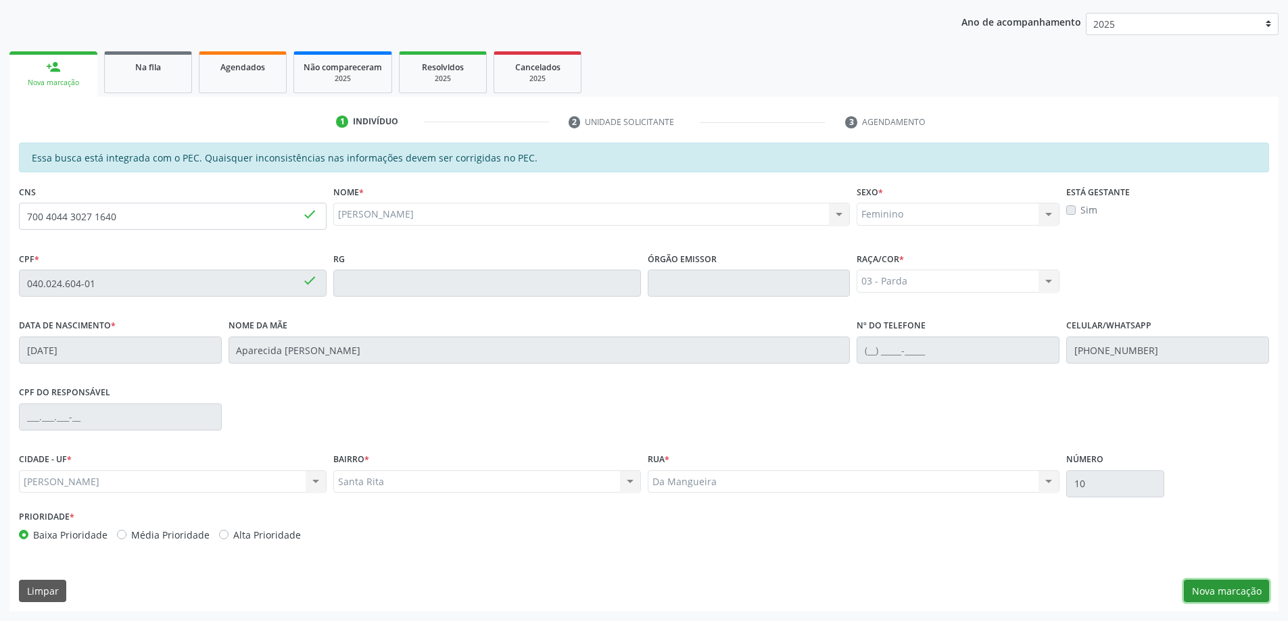
click at [1224, 588] on button "Nova marcação" at bounding box center [1225, 591] width 85 height 23
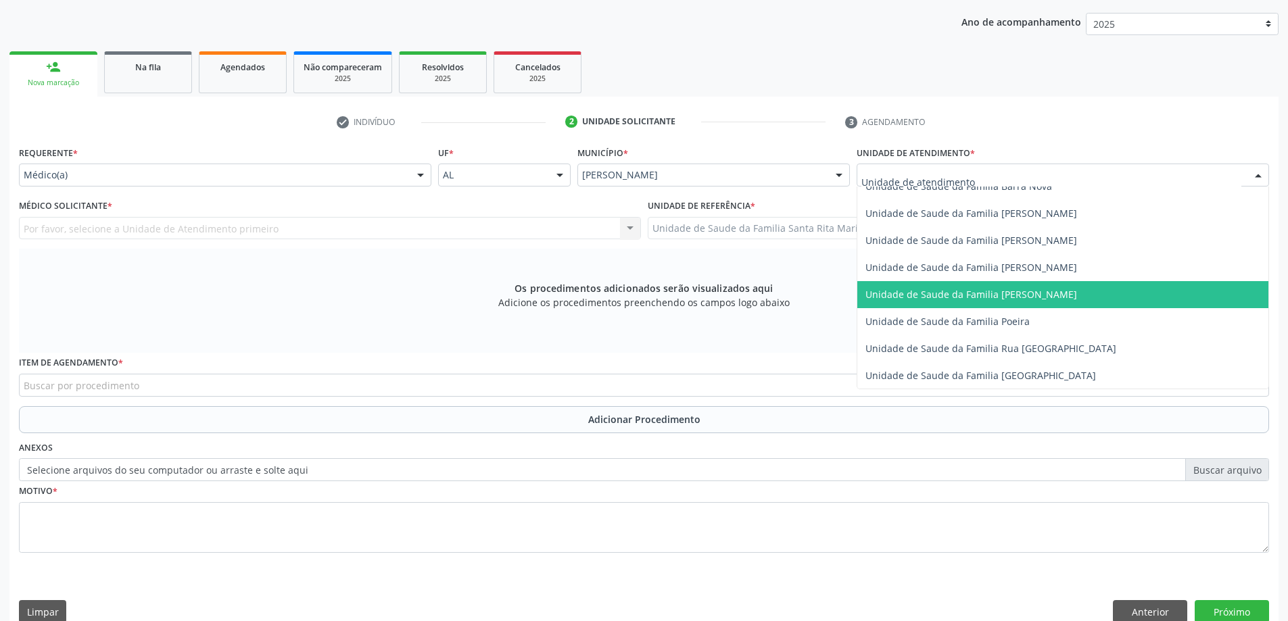
scroll to position [811, 0]
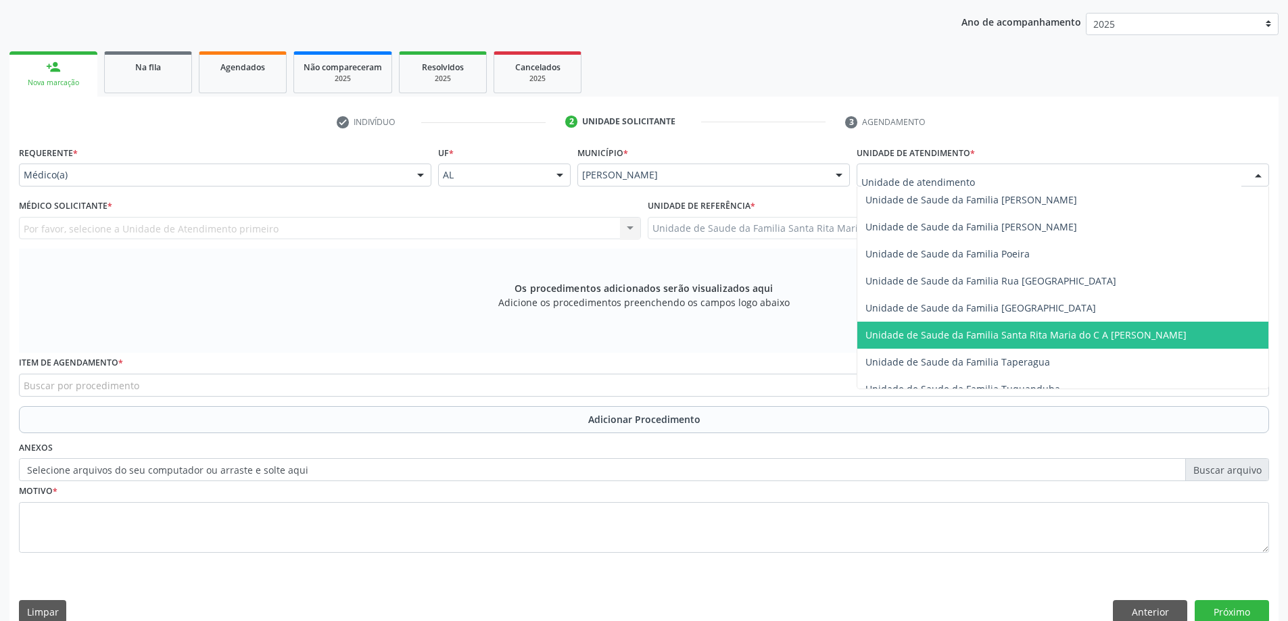
click at [934, 331] on span "Unidade de Saude da Familia Santa Rita Maria do C A [PERSON_NAME]" at bounding box center [1025, 334] width 321 height 13
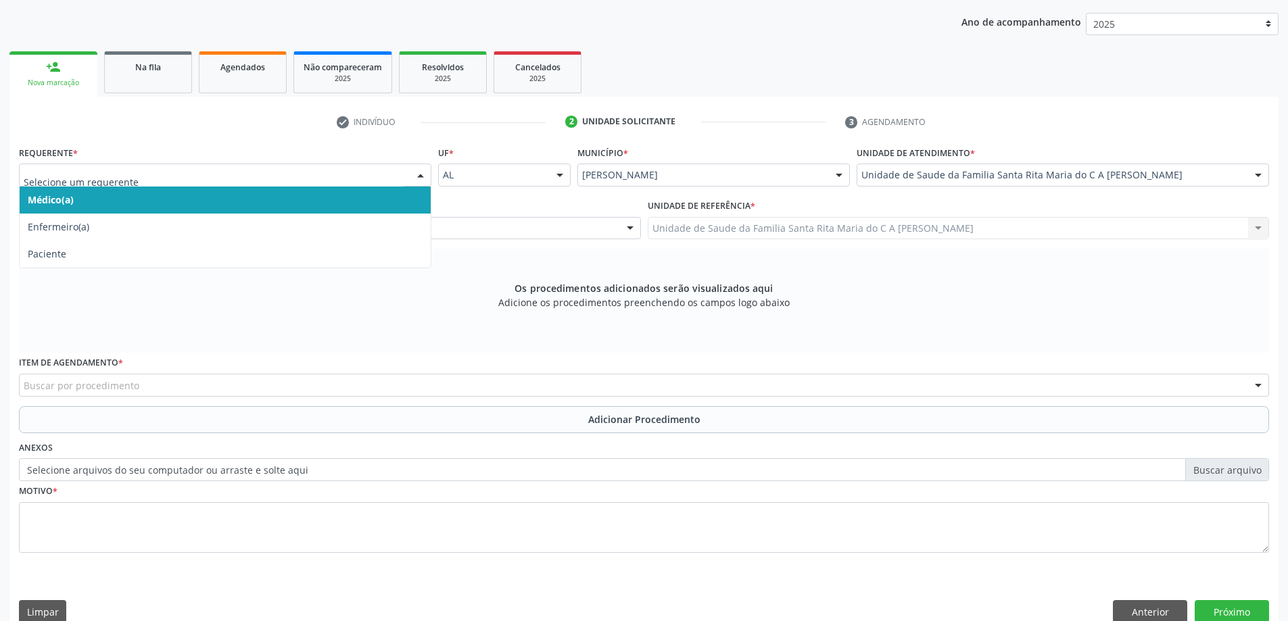
click at [298, 201] on span "Médico(a)" at bounding box center [225, 200] width 411 height 27
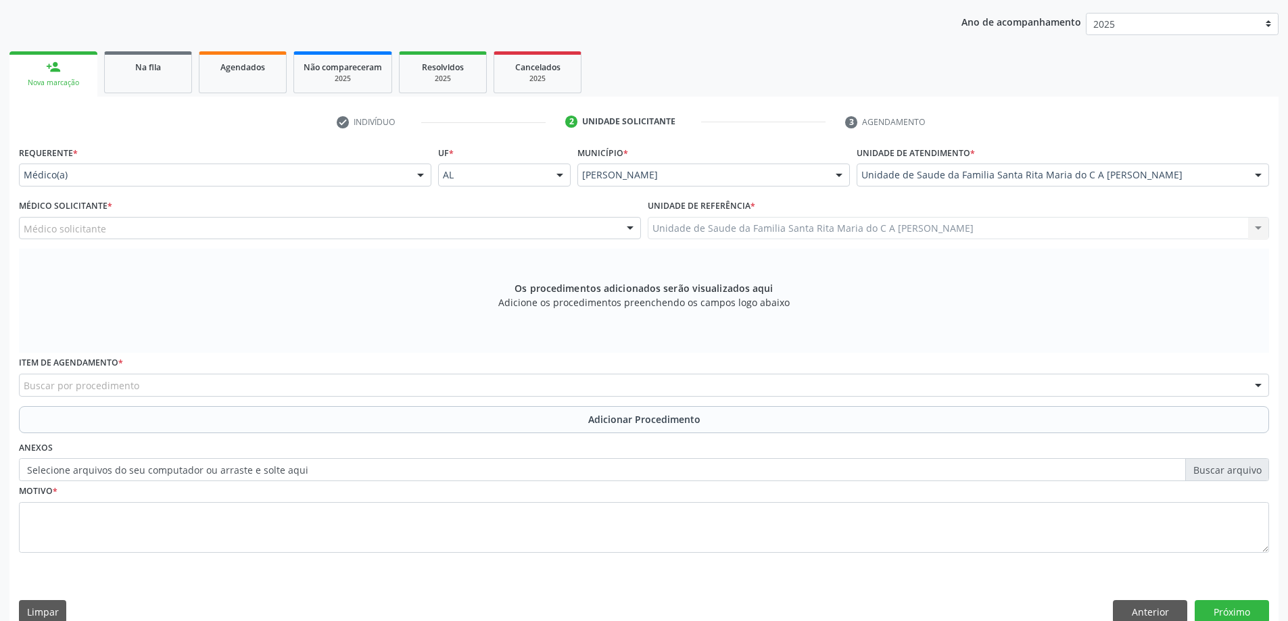
click at [306, 232] on div "Médico solicitante" at bounding box center [330, 228] width 622 height 23
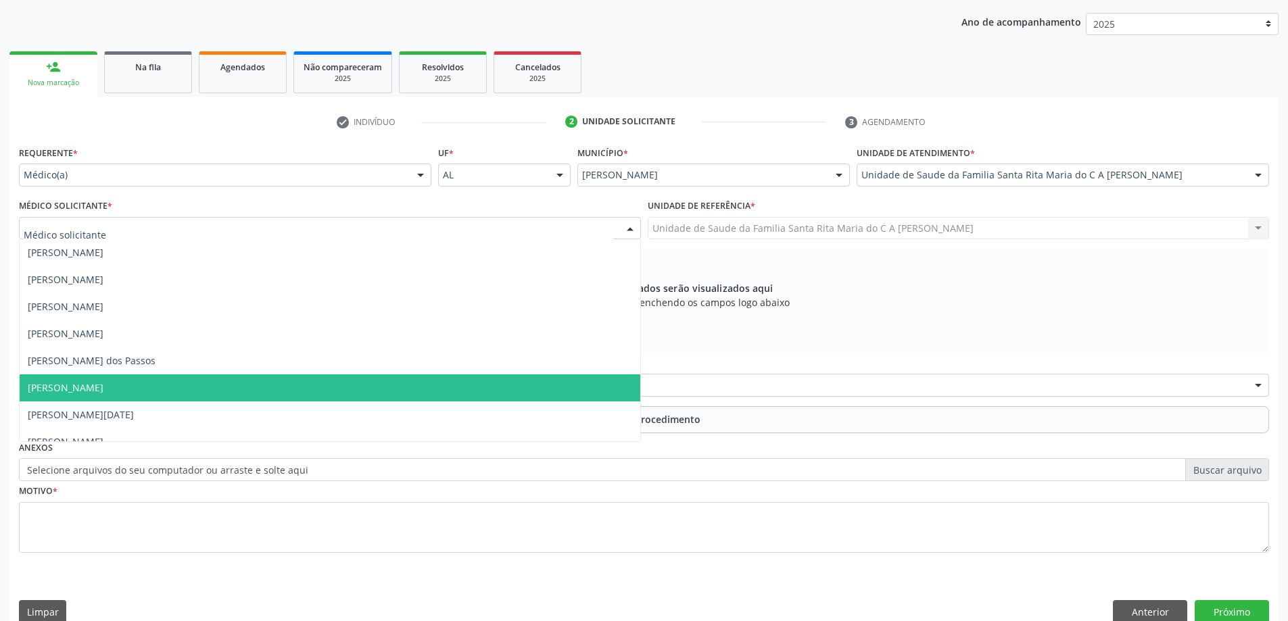
click at [310, 379] on span "[PERSON_NAME]" at bounding box center [330, 387] width 620 height 27
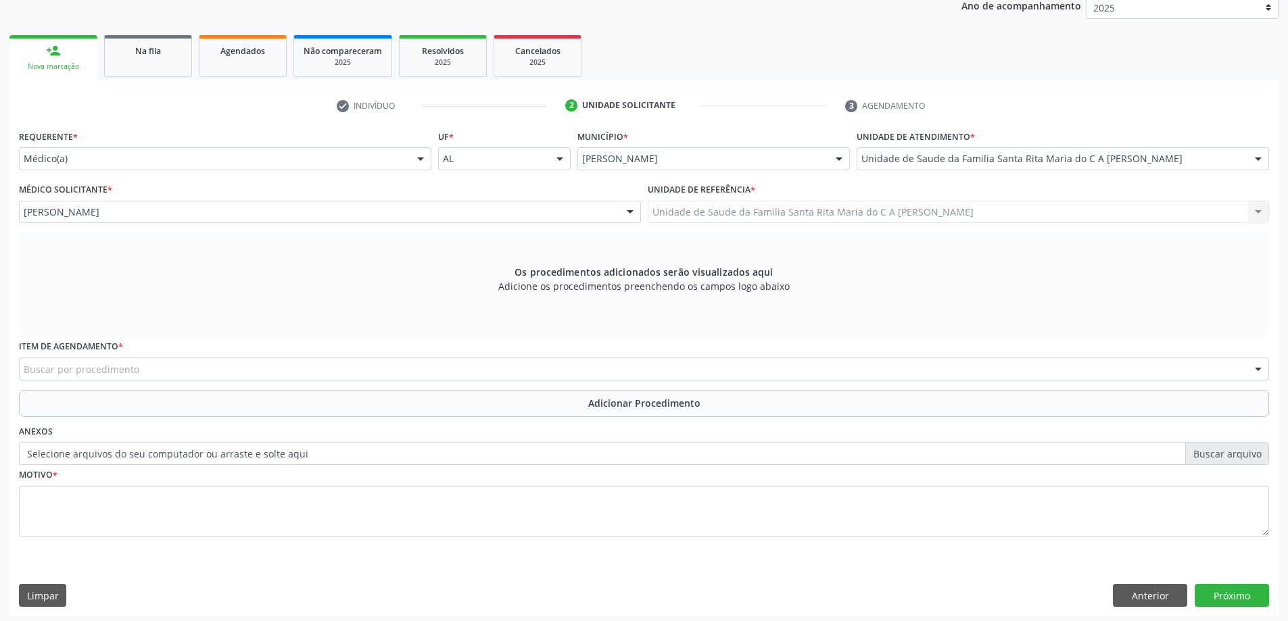
scroll to position [191, 0]
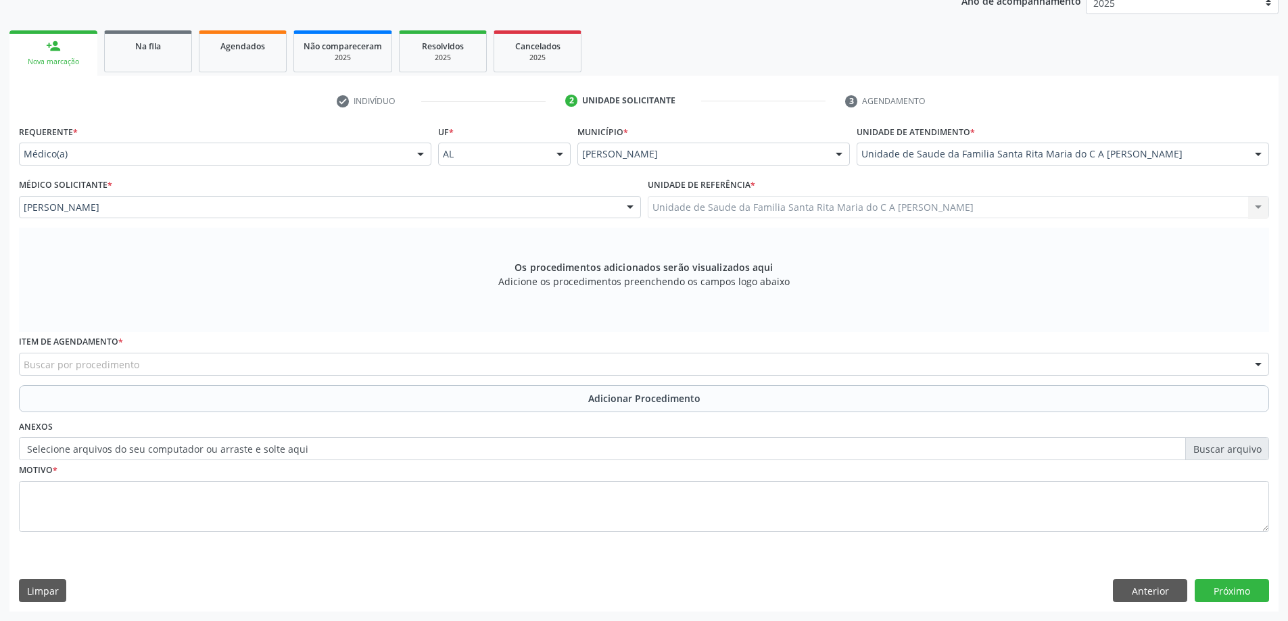
click at [309, 368] on div "Buscar por procedimento" at bounding box center [644, 364] width 1250 height 23
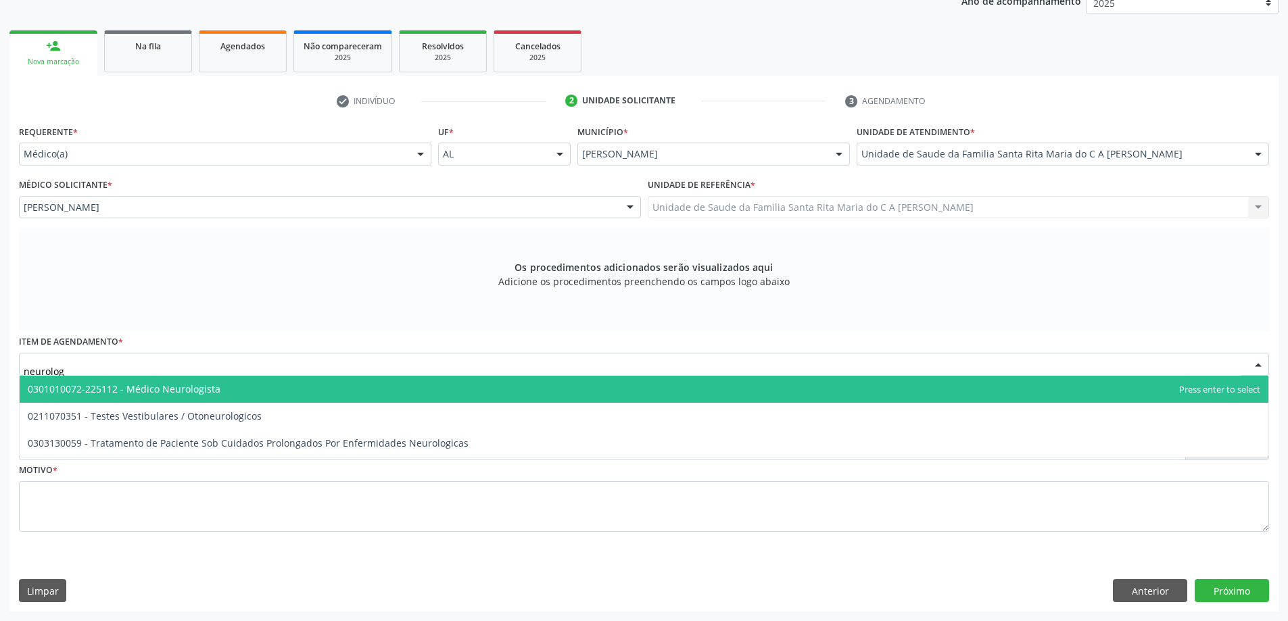
type input "neurologi"
click at [280, 389] on span "0301010072-225112 - Médico Neurologista" at bounding box center [644, 389] width 1248 height 27
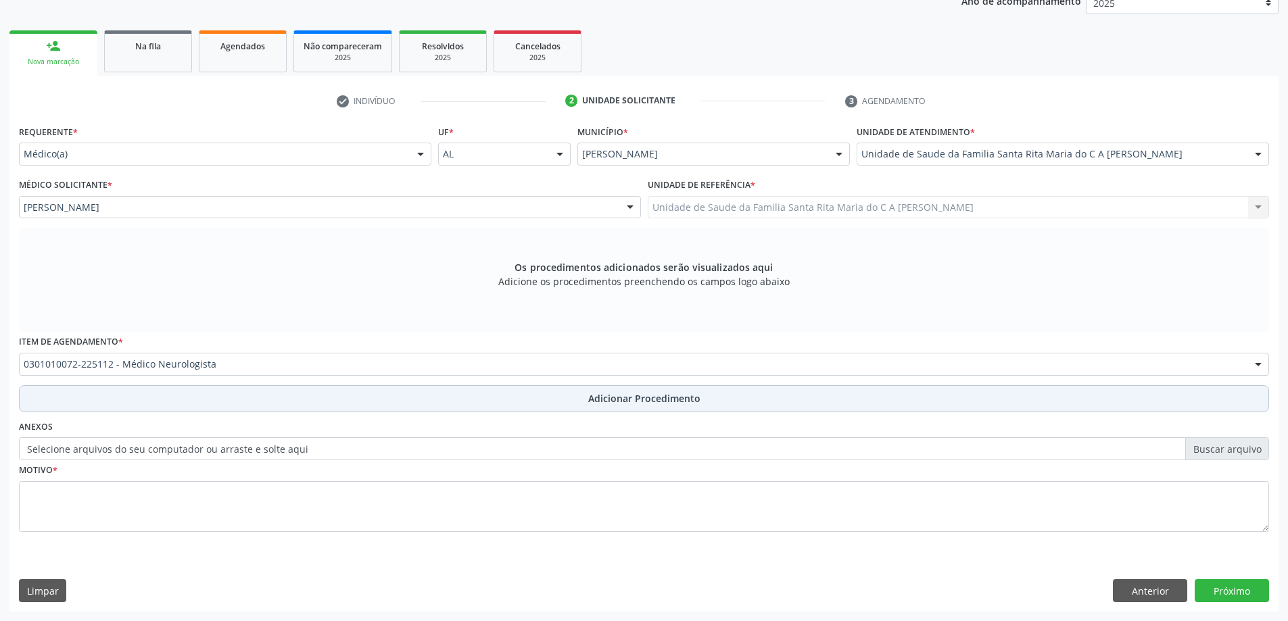
click at [267, 404] on button "Adicionar Procedimento" at bounding box center [644, 398] width 1250 height 27
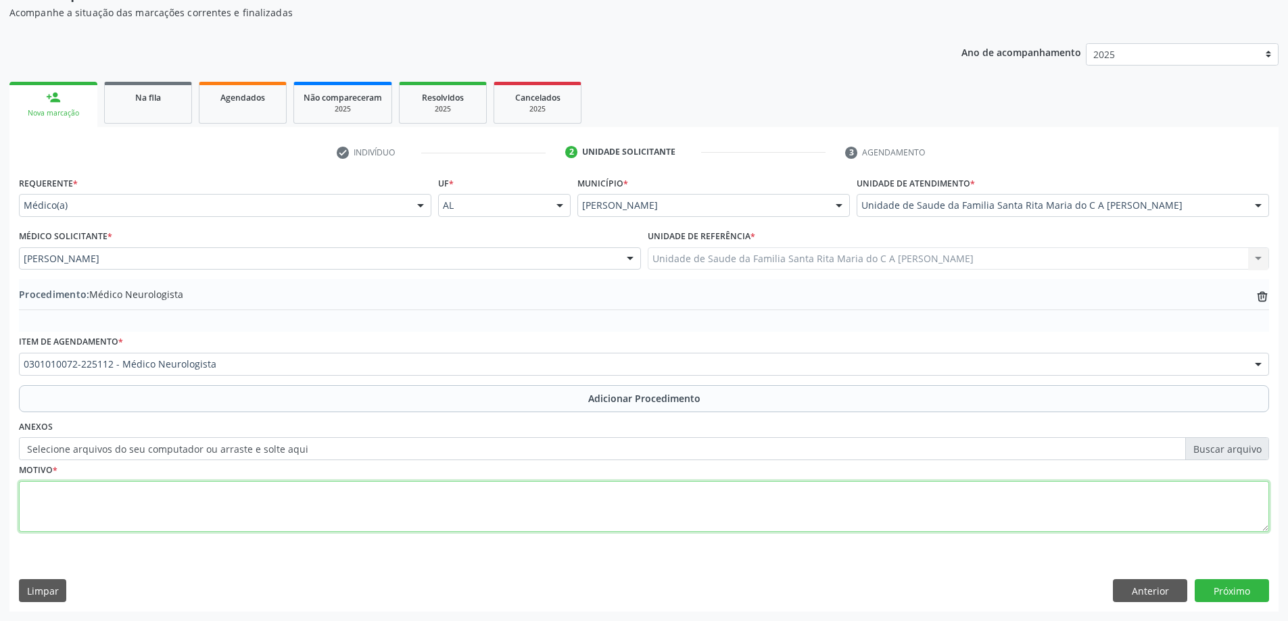
click at [235, 513] on textarea at bounding box center [644, 506] width 1250 height 51
type textarea "cefaleia"
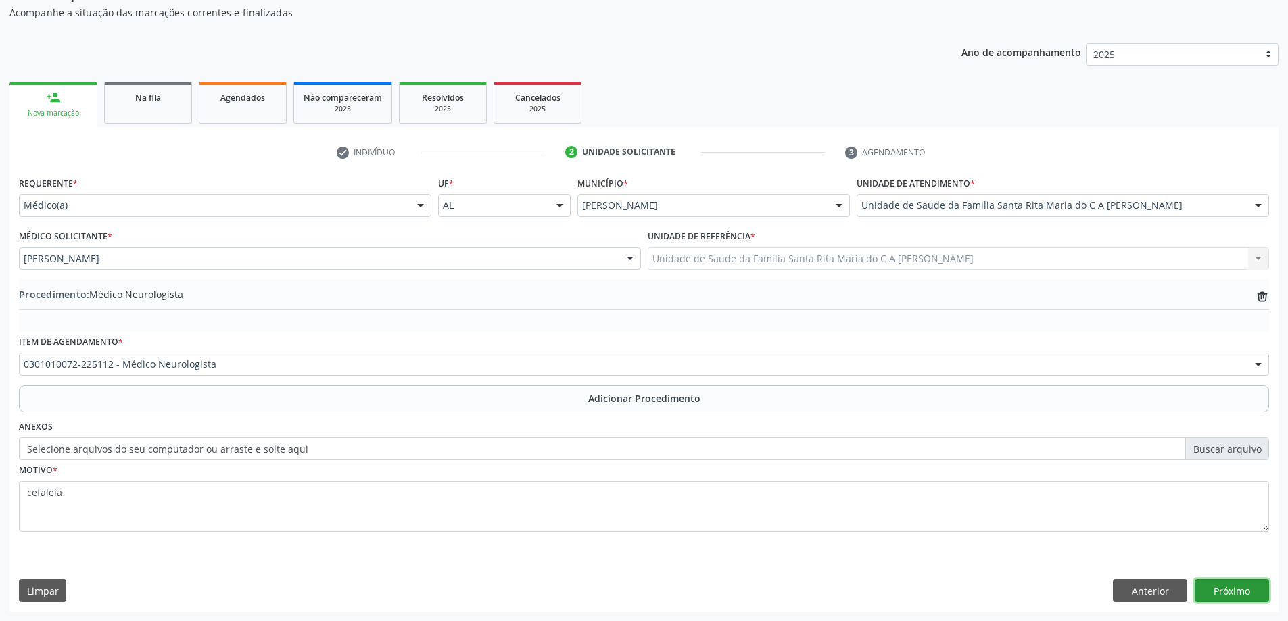
click at [1251, 596] on button "Próximo" at bounding box center [1231, 590] width 74 height 23
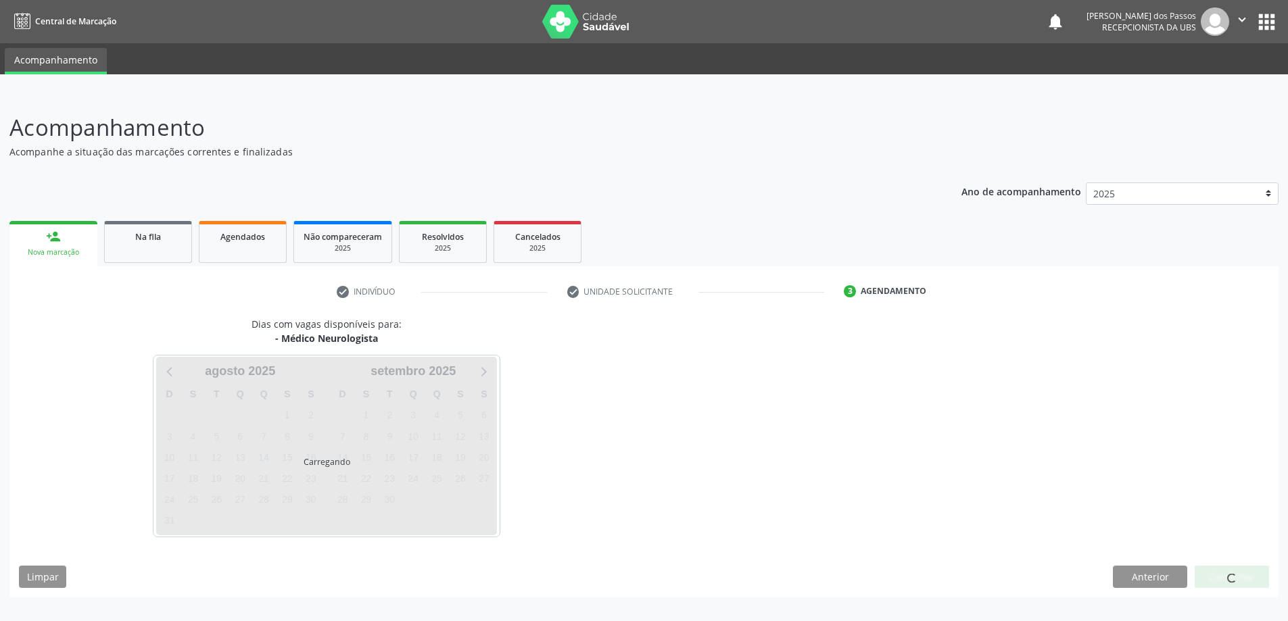
scroll to position [0, 0]
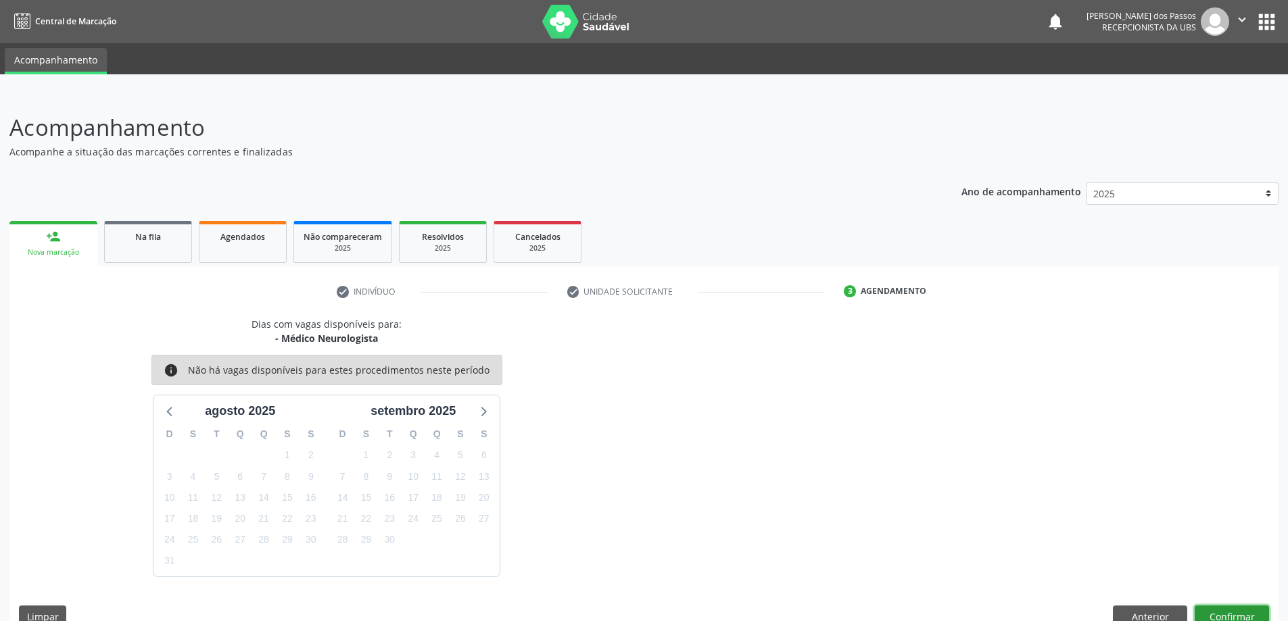
click at [1241, 616] on button "Confirmar" at bounding box center [1231, 617] width 74 height 23
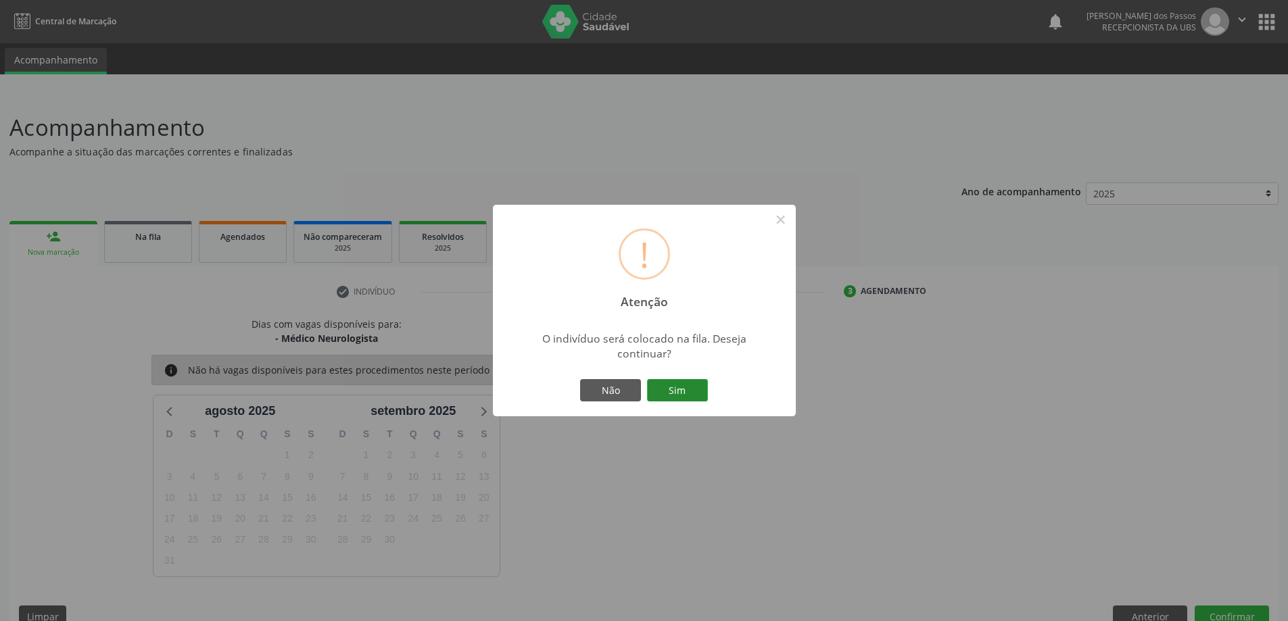
click at [666, 395] on button "Sim" at bounding box center [677, 390] width 61 height 23
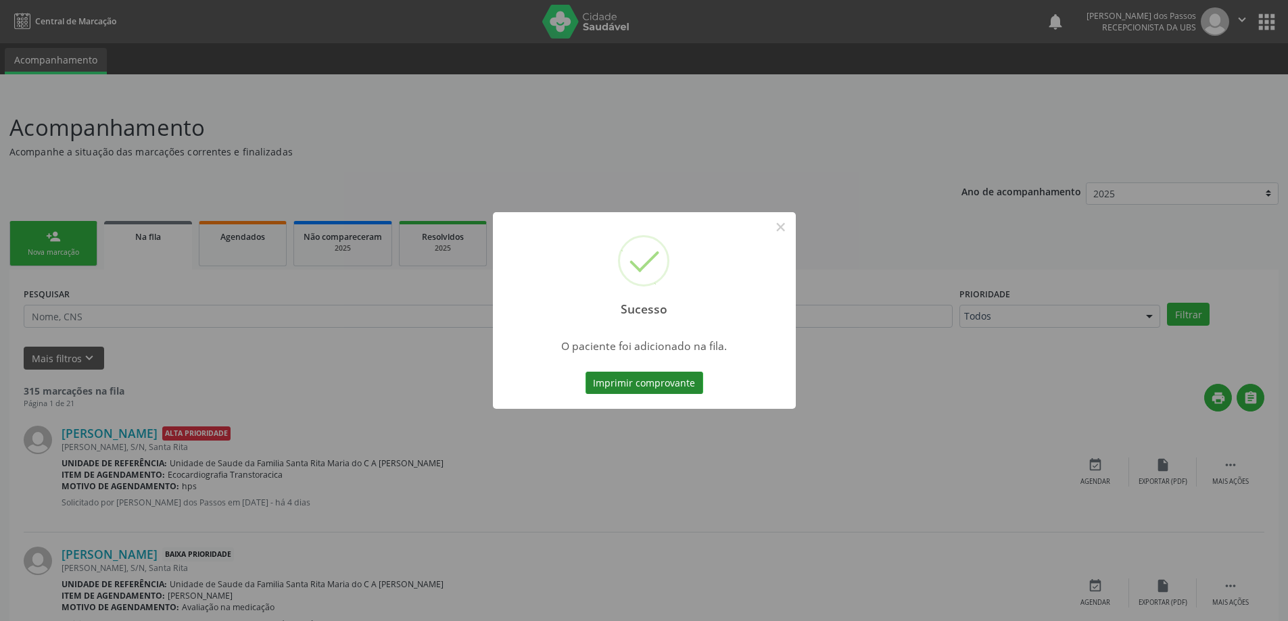
click at [666, 389] on button "Imprimir comprovante" at bounding box center [644, 383] width 118 height 23
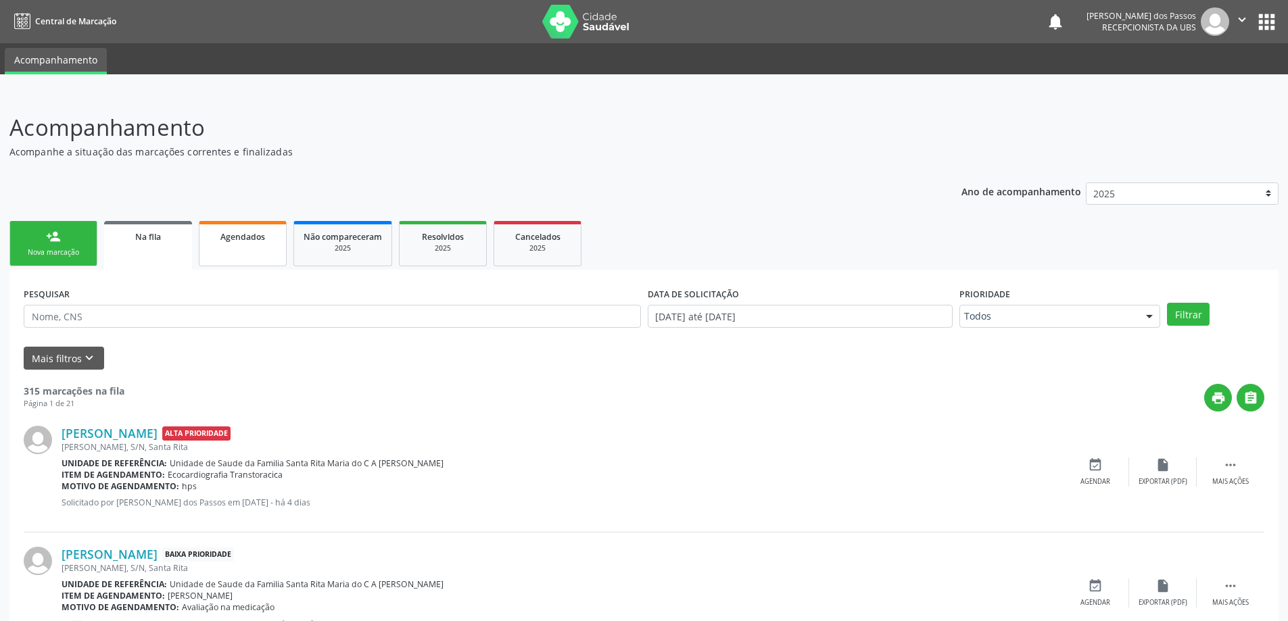
click at [235, 241] on span "Agendados" at bounding box center [242, 236] width 45 height 11
select select "7"
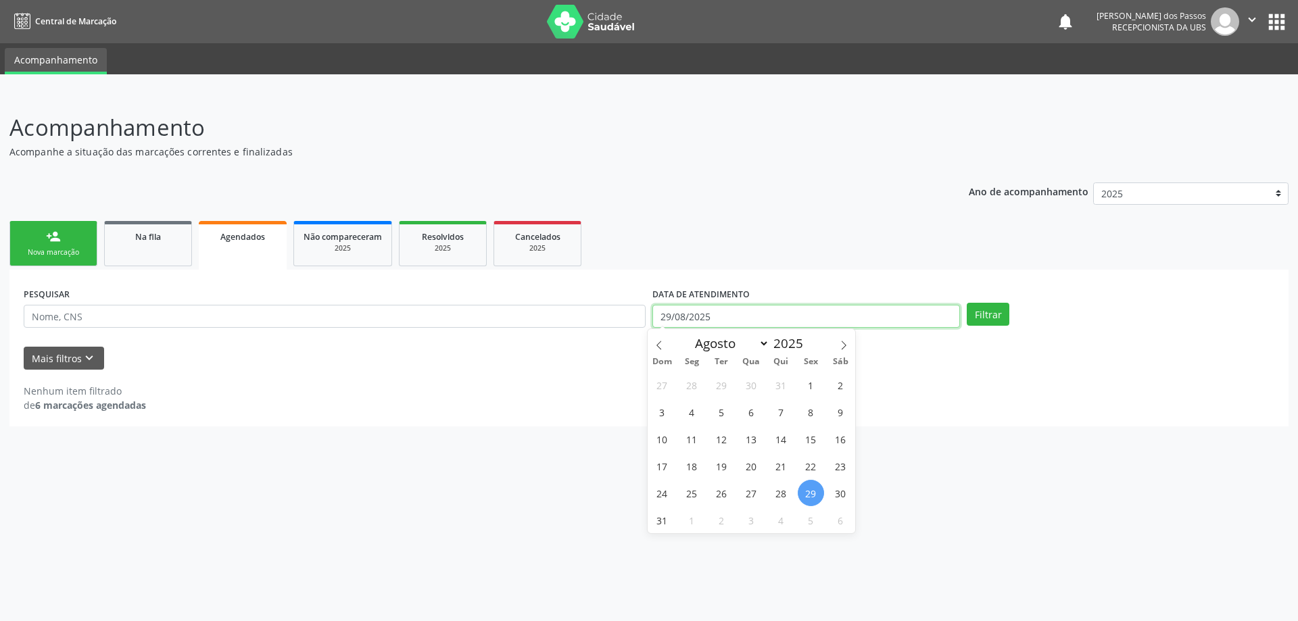
click at [677, 318] on input "29/08/2025" at bounding box center [806, 316] width 308 height 23
click at [813, 387] on span "1" at bounding box center [811, 385] width 26 height 26
type input "01/08/2025"
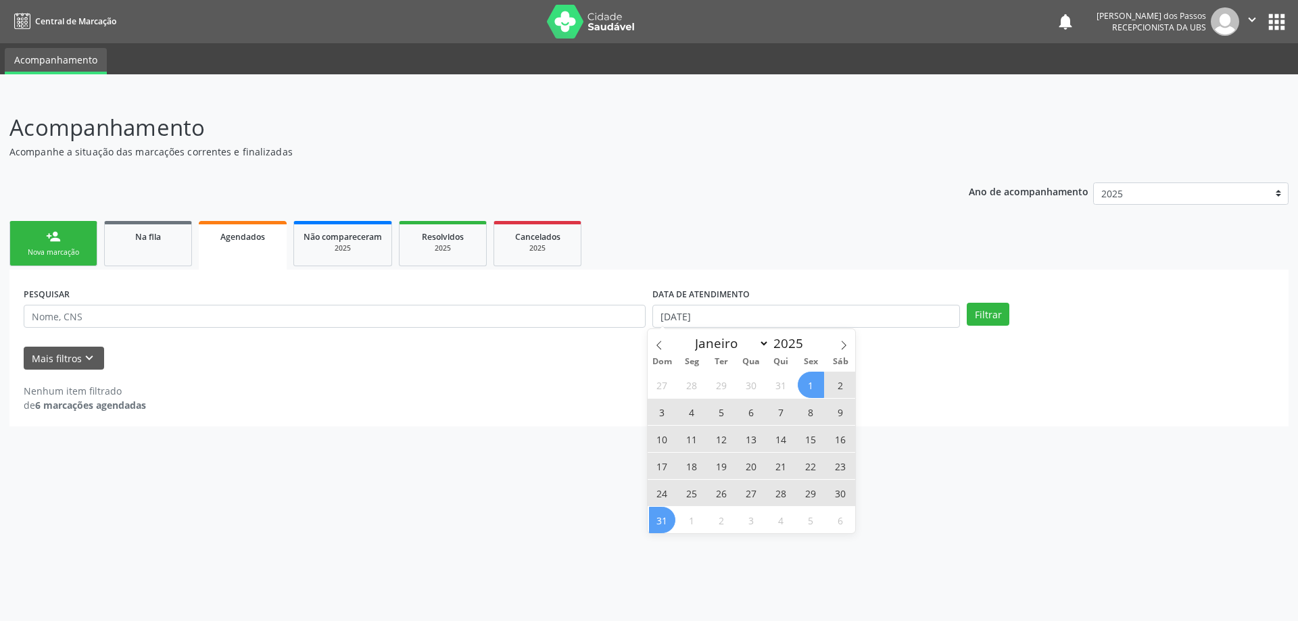
click at [664, 524] on span "31" at bounding box center [662, 520] width 26 height 26
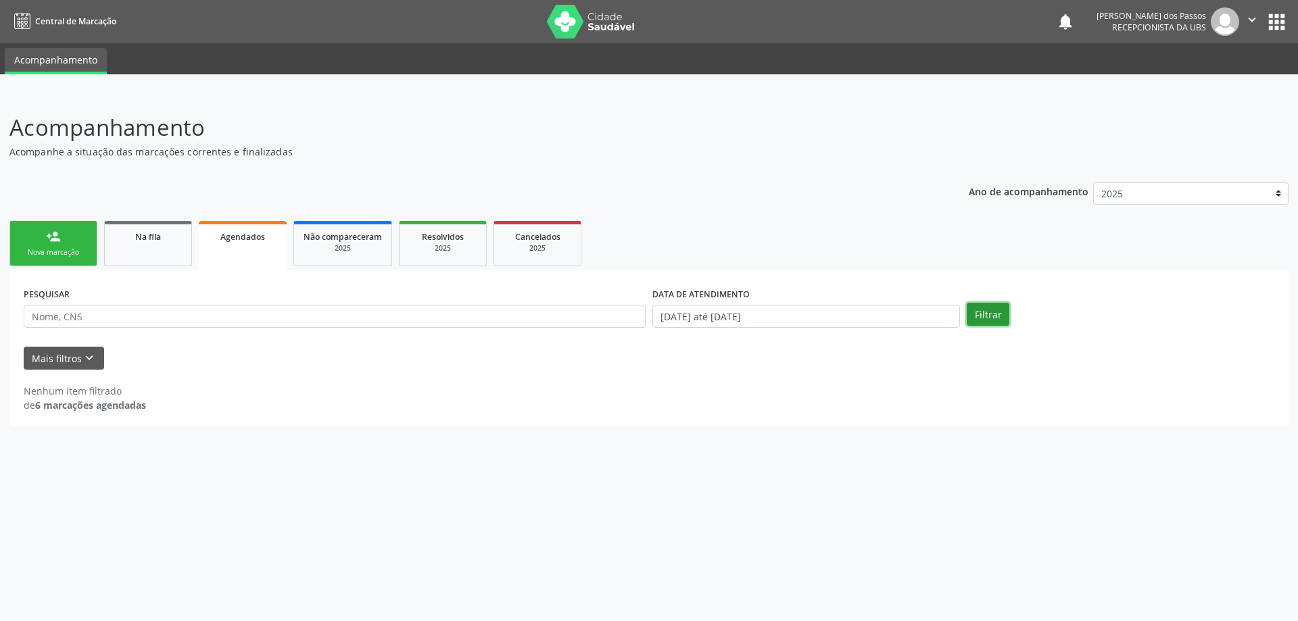
click at [984, 320] on button "Filtrar" at bounding box center [988, 314] width 43 height 23
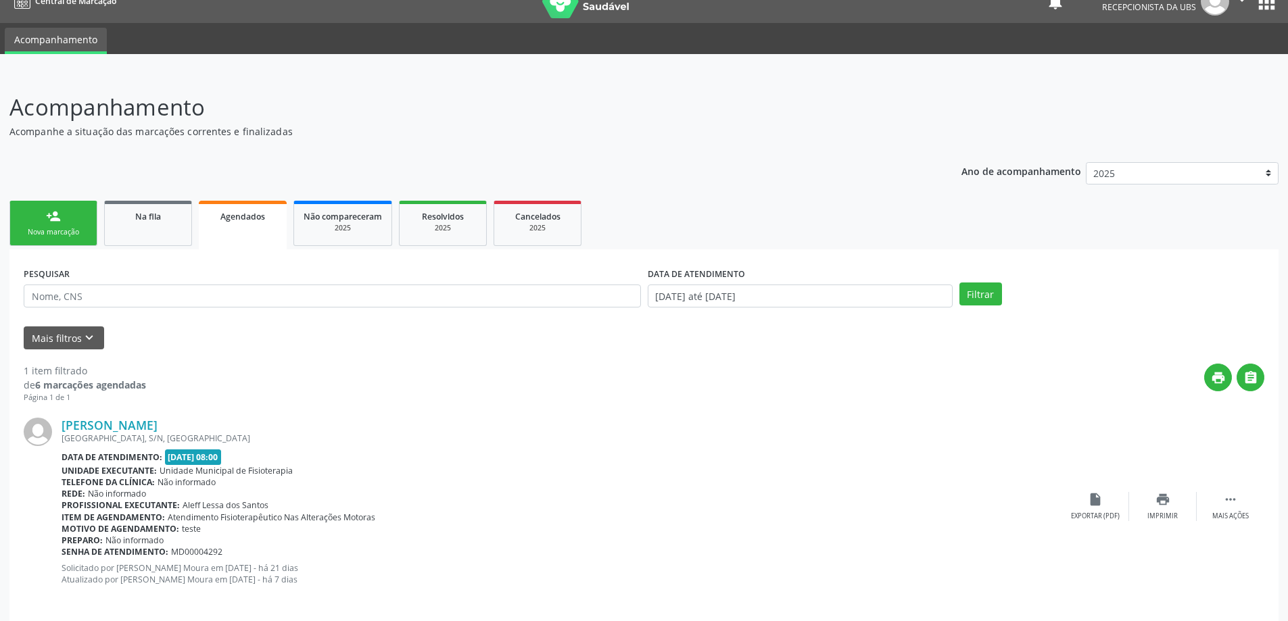
scroll to position [32, 0]
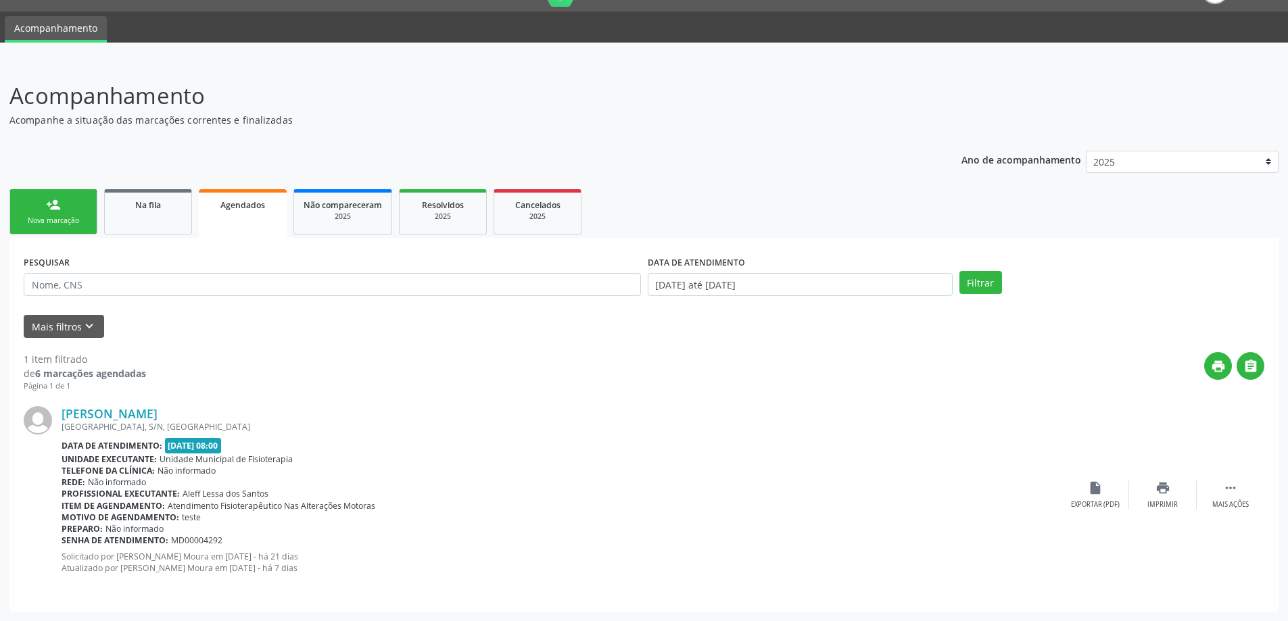
click at [39, 217] on div "Nova marcação" at bounding box center [54, 221] width 68 height 10
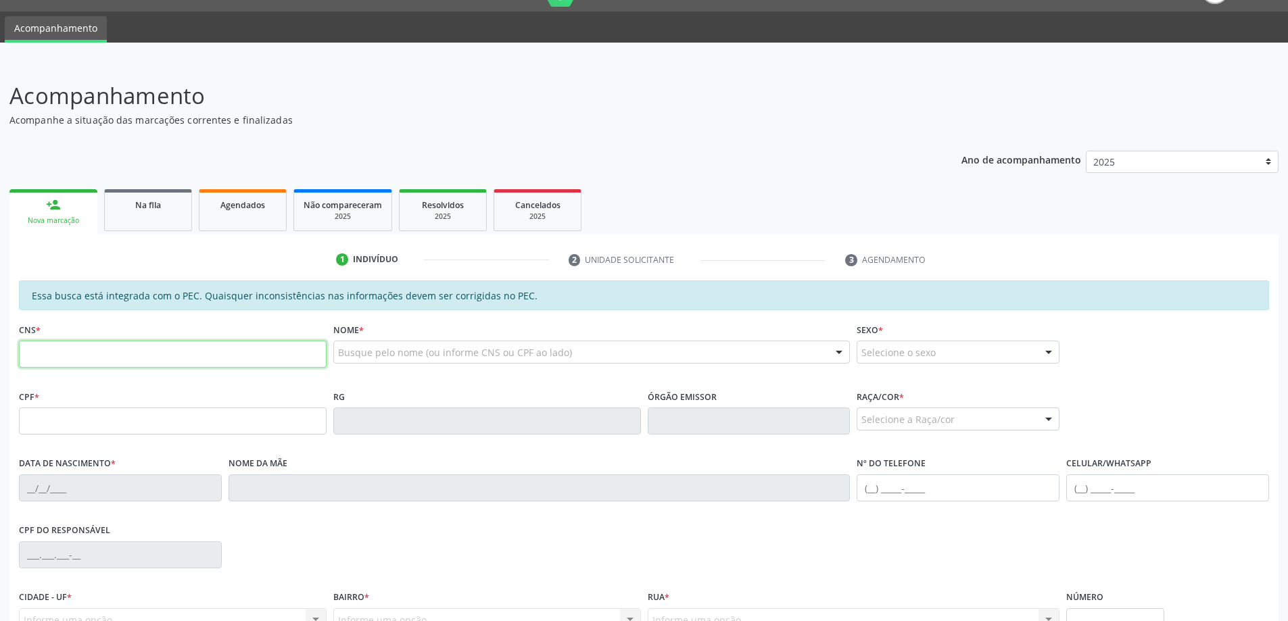
click at [76, 362] on input "text" at bounding box center [173, 354] width 308 height 27
type input "704 8075 6196 7748"
type input "140.332.614-27"
type input "[DATE]"
type input "[PERSON_NAME]"
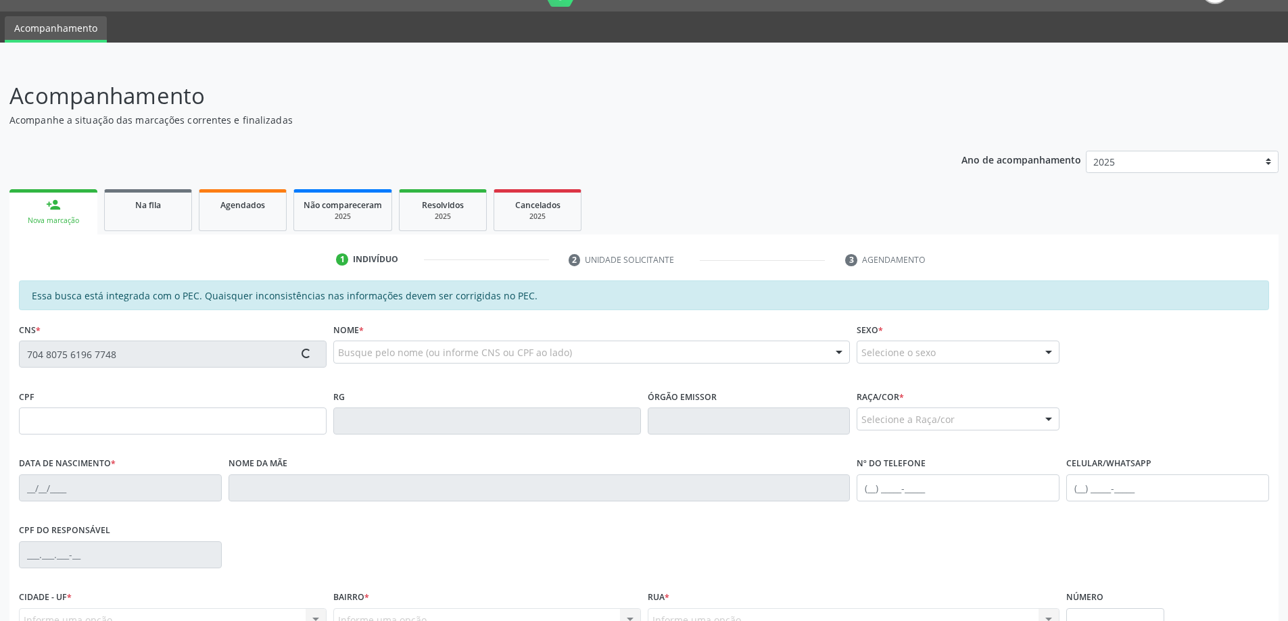
type input "[PHONE_NUMBER]"
type input "S/N"
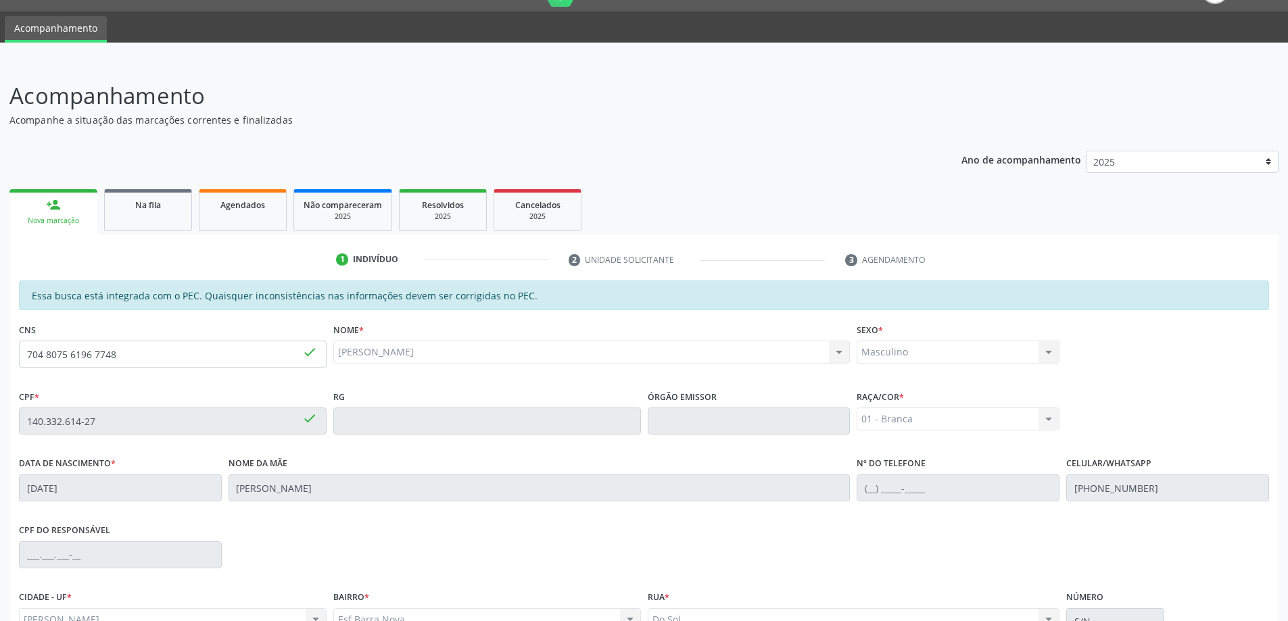
scroll to position [170, 0]
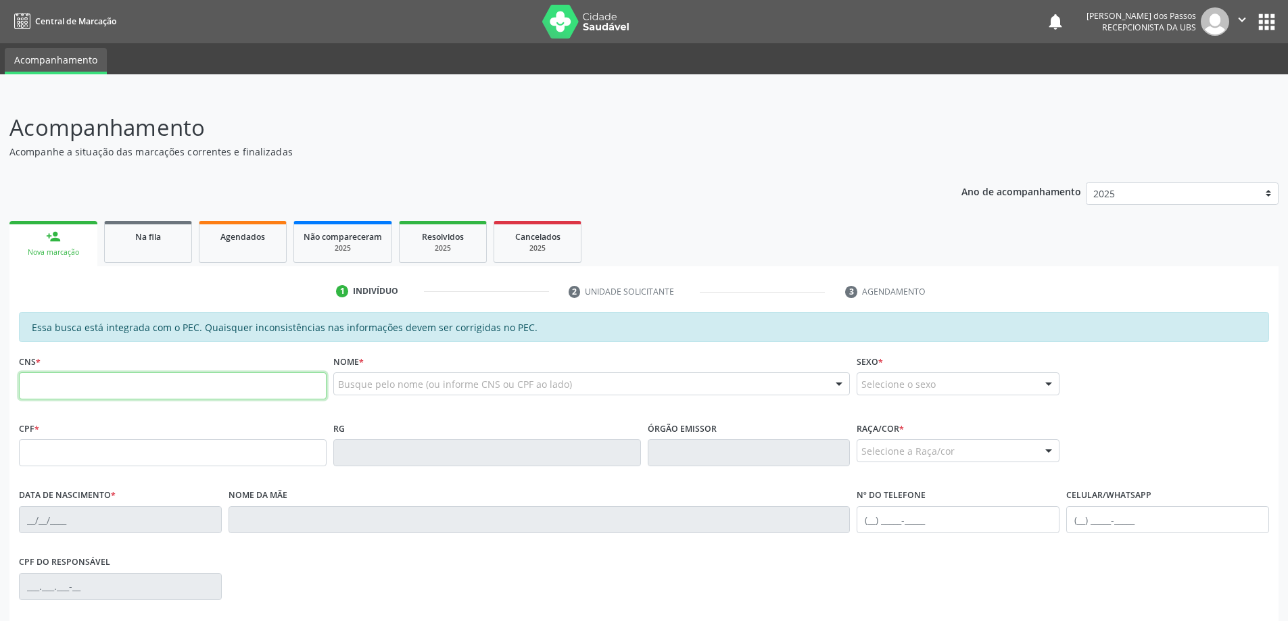
scroll to position [170, 0]
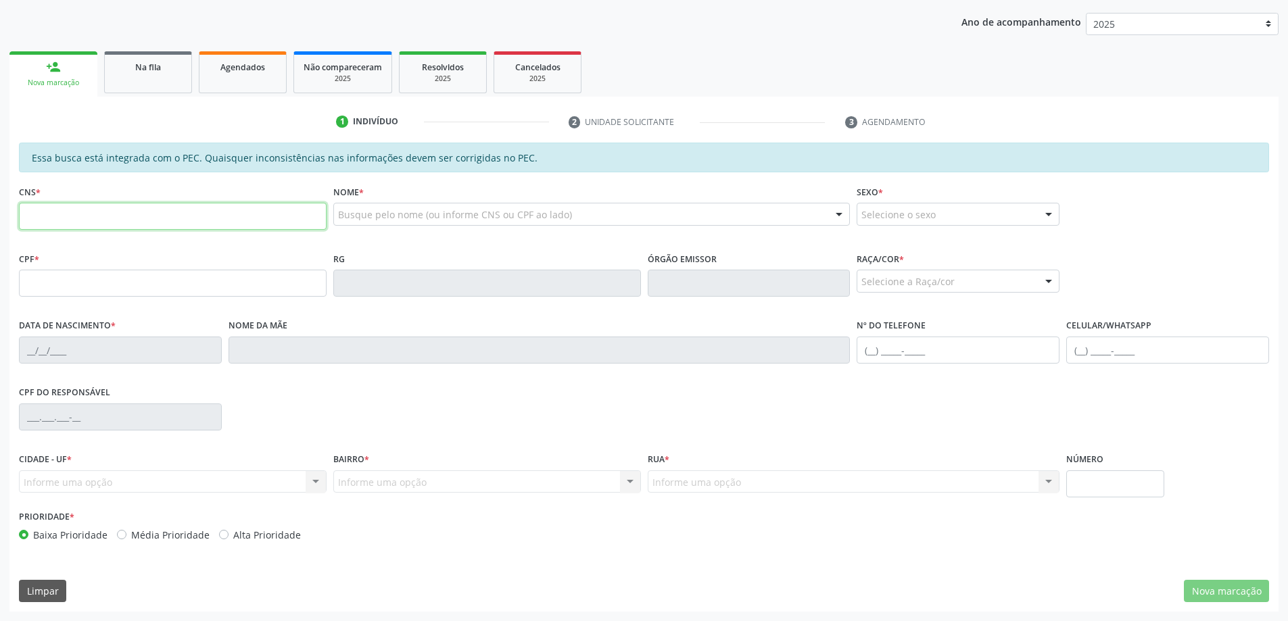
click at [170, 207] on input "text" at bounding box center [173, 216] width 308 height 27
type input "704 8075 6196 7748"
type input "140.332.614-27"
type input "[DATE]"
type input "[PERSON_NAME]"
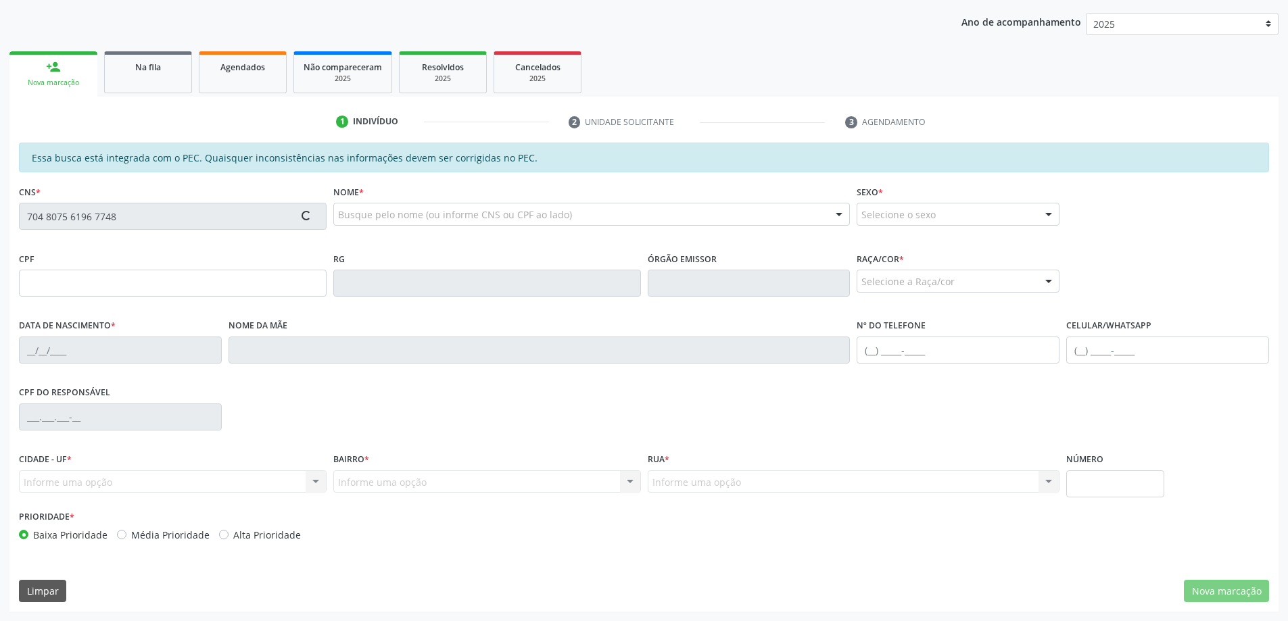
type input "[PHONE_NUMBER]"
type input "S/N"
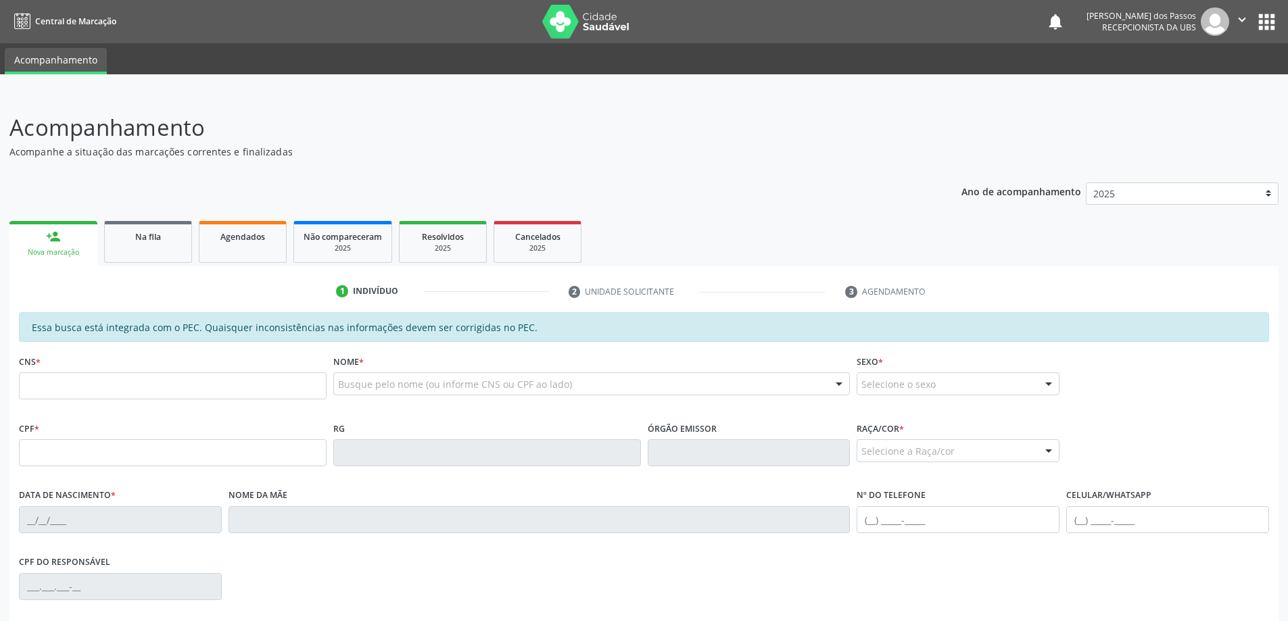
click at [115, 395] on input "text" at bounding box center [173, 385] width 308 height 27
click at [37, 455] on input "text" at bounding box center [173, 452] width 308 height 27
type input "140.332.614-27"
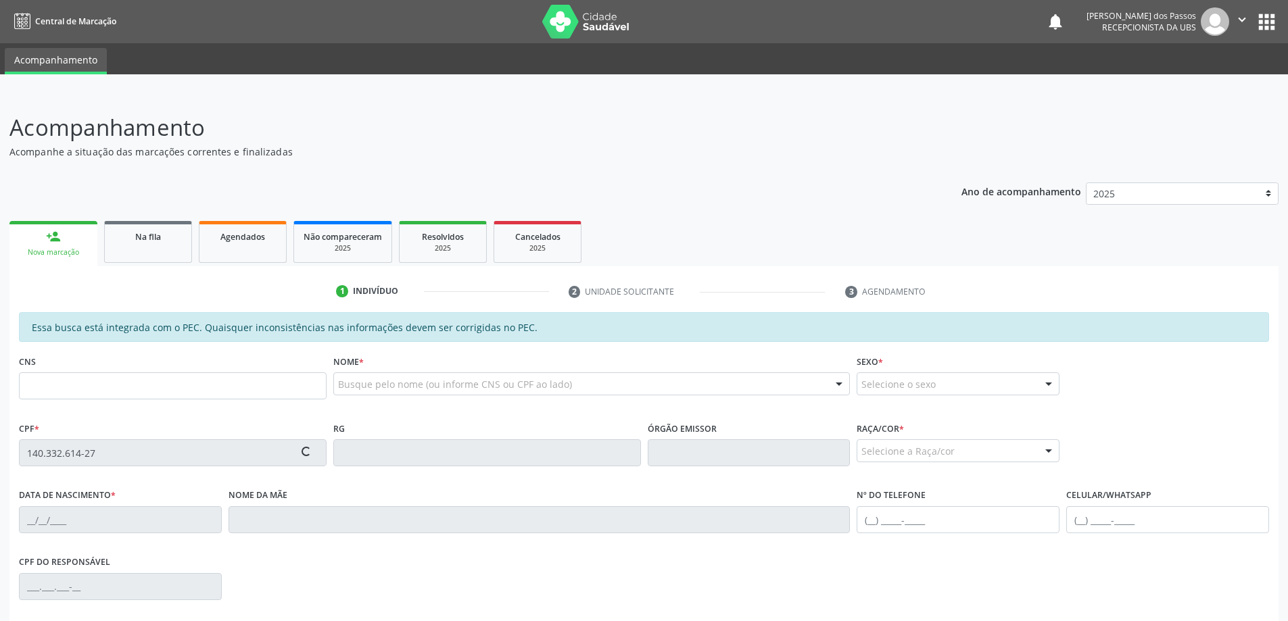
type input "704 8075 6196 7748"
type input "[DATE]"
type input "[PERSON_NAME]"
type input "[PHONE_NUMBER]"
type input "S/N"
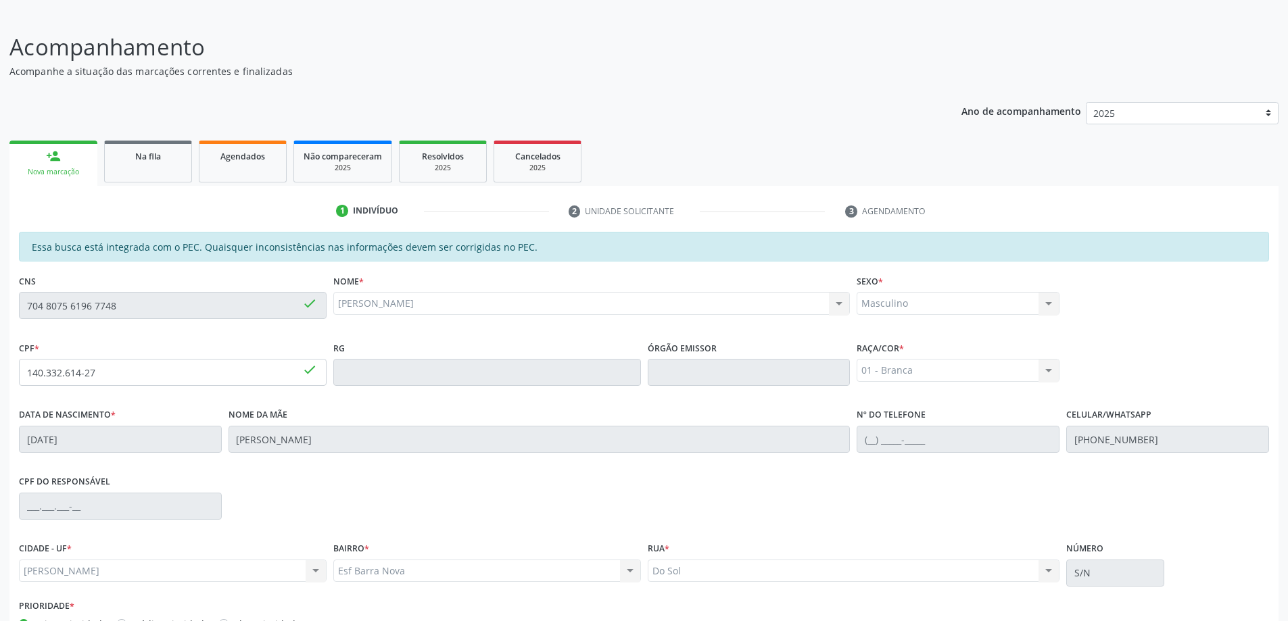
scroll to position [170, 0]
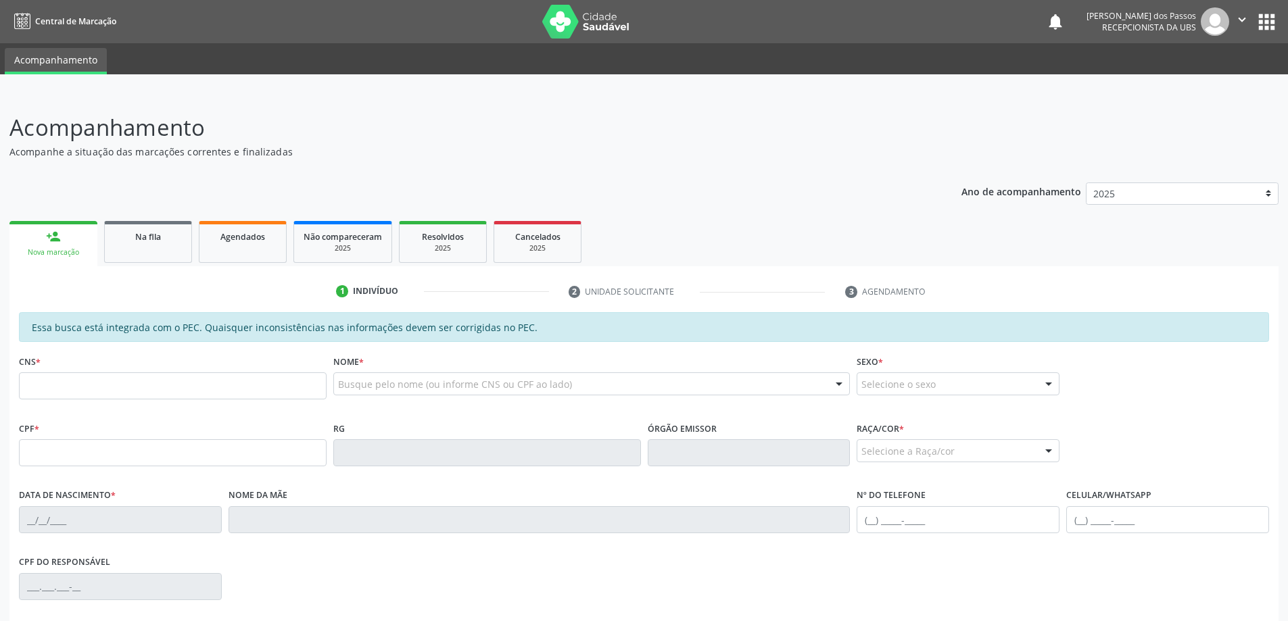
click at [67, 244] on link "person_add Nova marcação" at bounding box center [53, 243] width 88 height 45
click at [71, 393] on input "text" at bounding box center [173, 385] width 308 height 27
type input "705 0018 5453 7852"
type input "815.208.244-91"
type input "[DATE]"
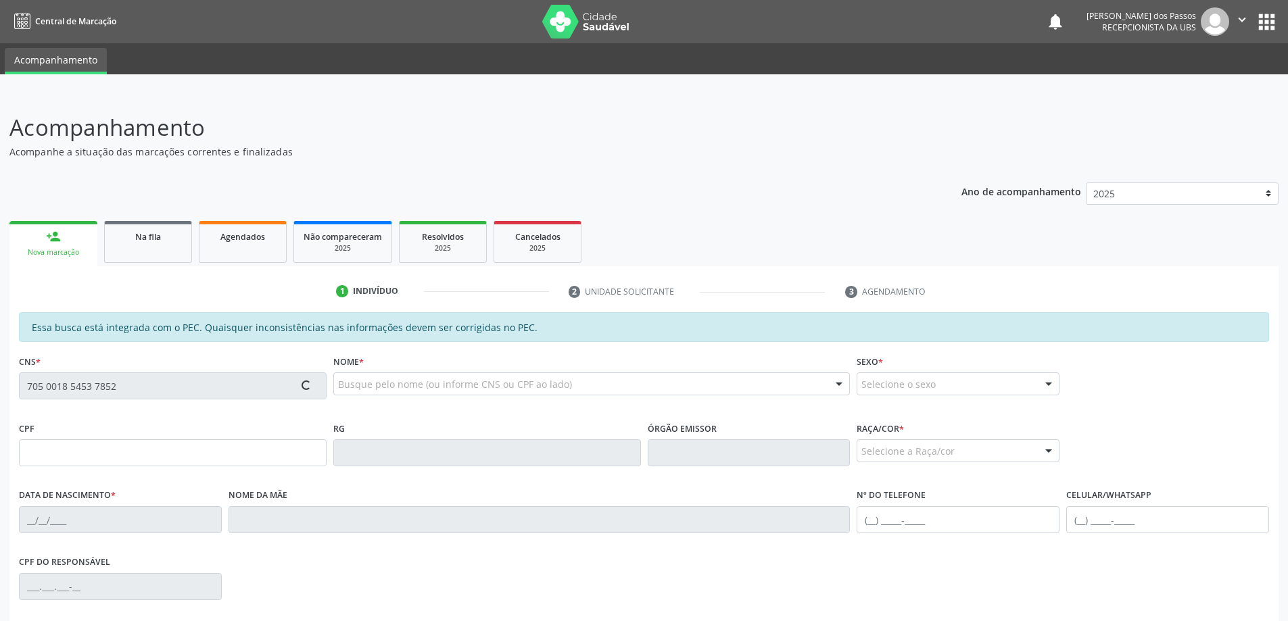
type input "[PERSON_NAME]"
type input "[PHONE_NUMBER]"
type input "550"
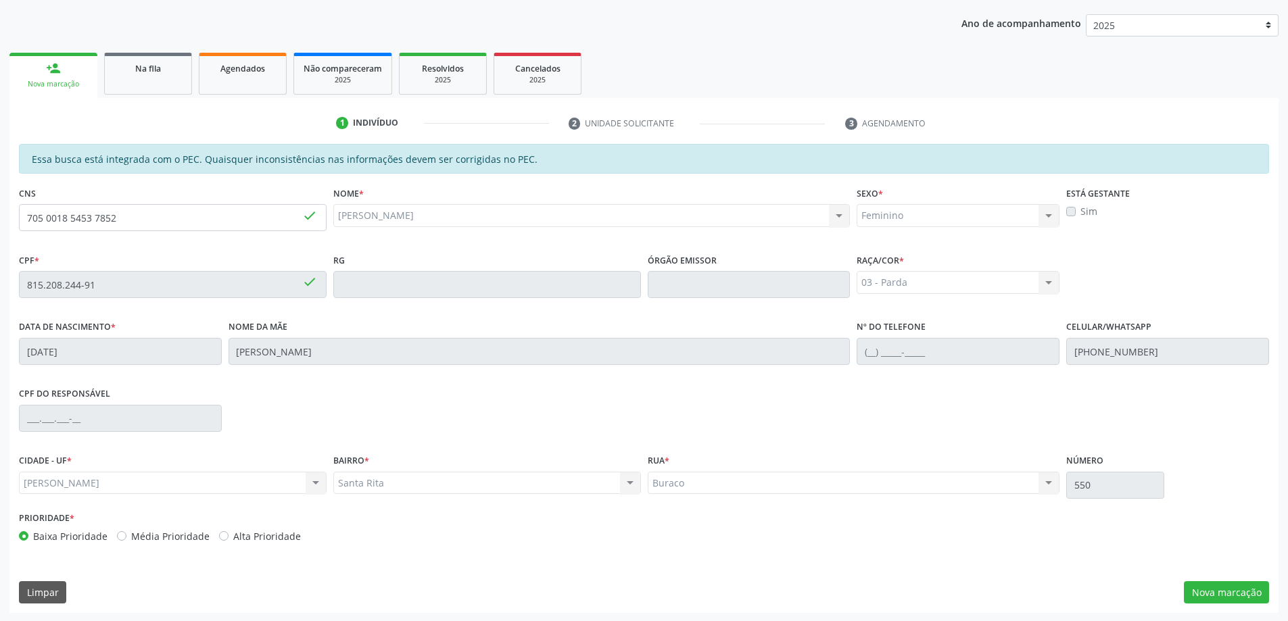
scroll to position [170, 0]
click at [1242, 592] on button "Nova marcação" at bounding box center [1225, 591] width 85 height 23
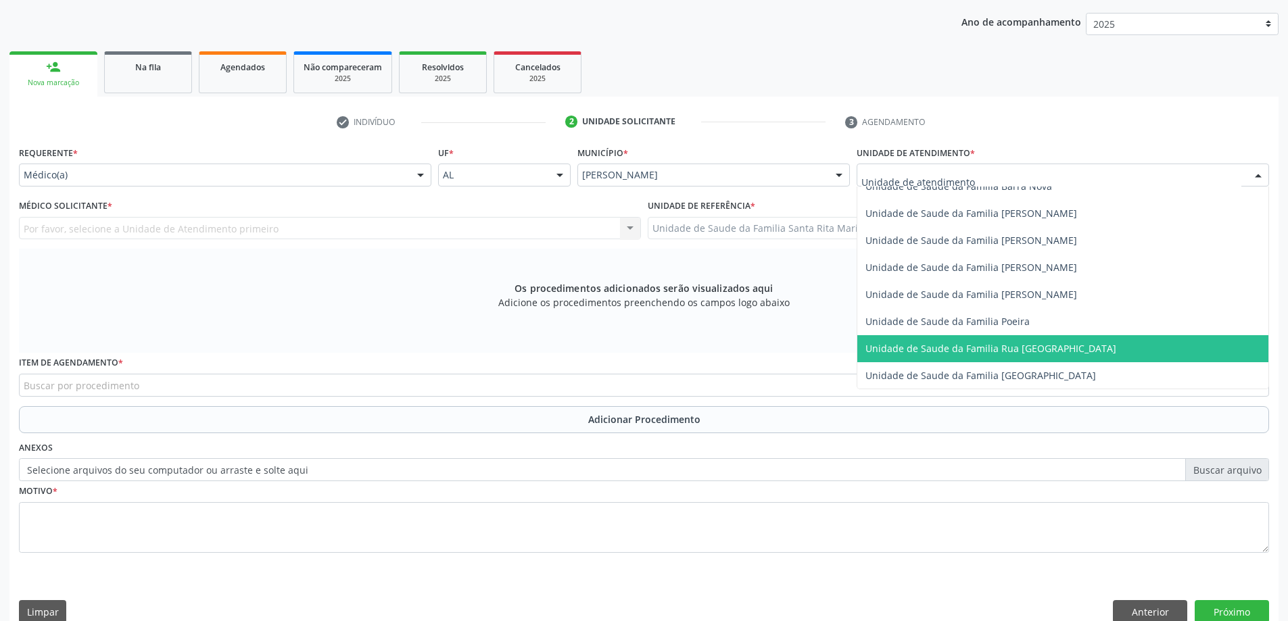
scroll to position [811, 0]
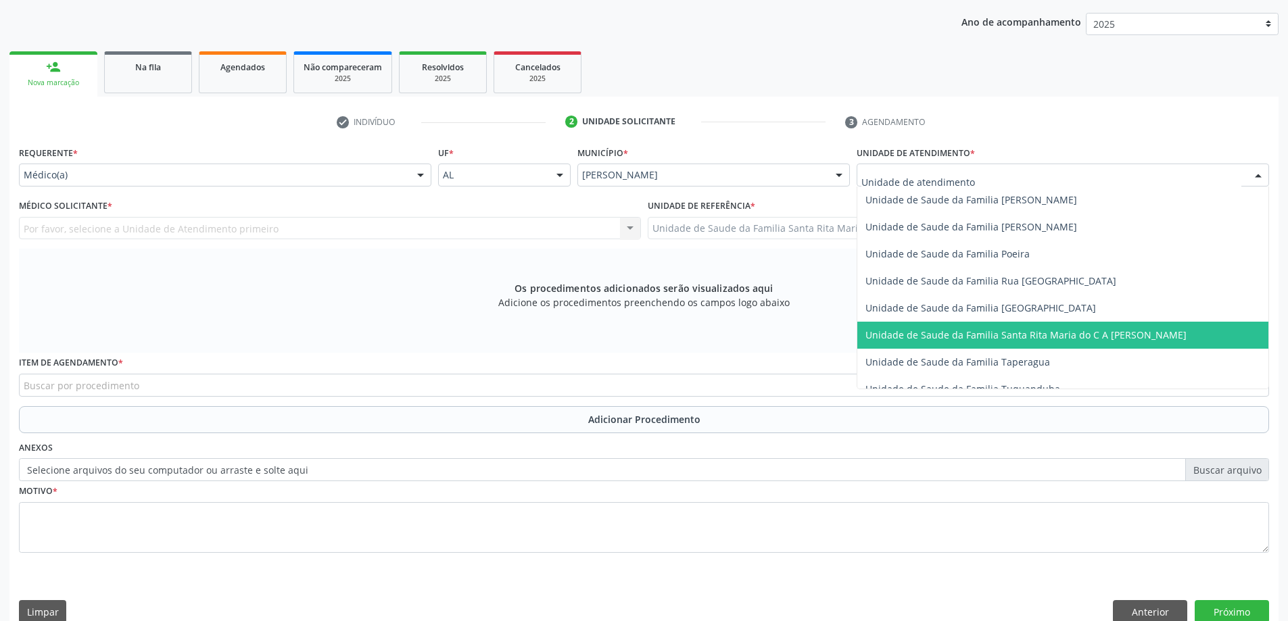
click at [952, 335] on span "Unidade de Saude da Familia Santa Rita Maria do C A [PERSON_NAME]" at bounding box center [1025, 334] width 321 height 13
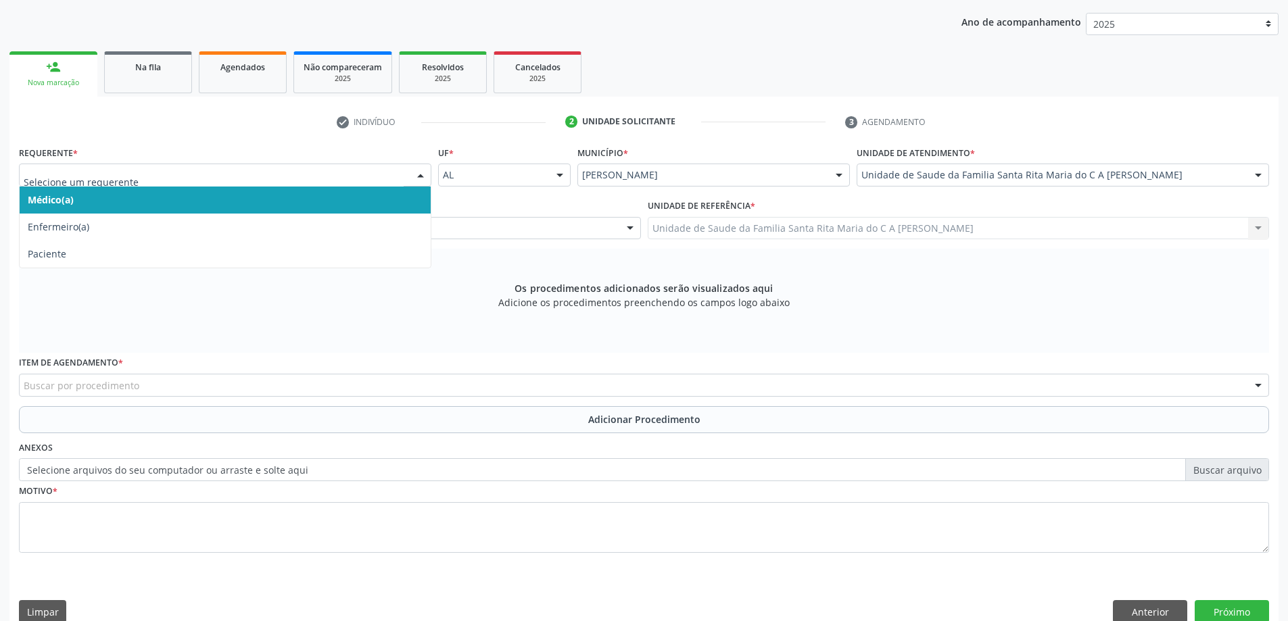
click at [151, 201] on span "Médico(a)" at bounding box center [225, 200] width 411 height 27
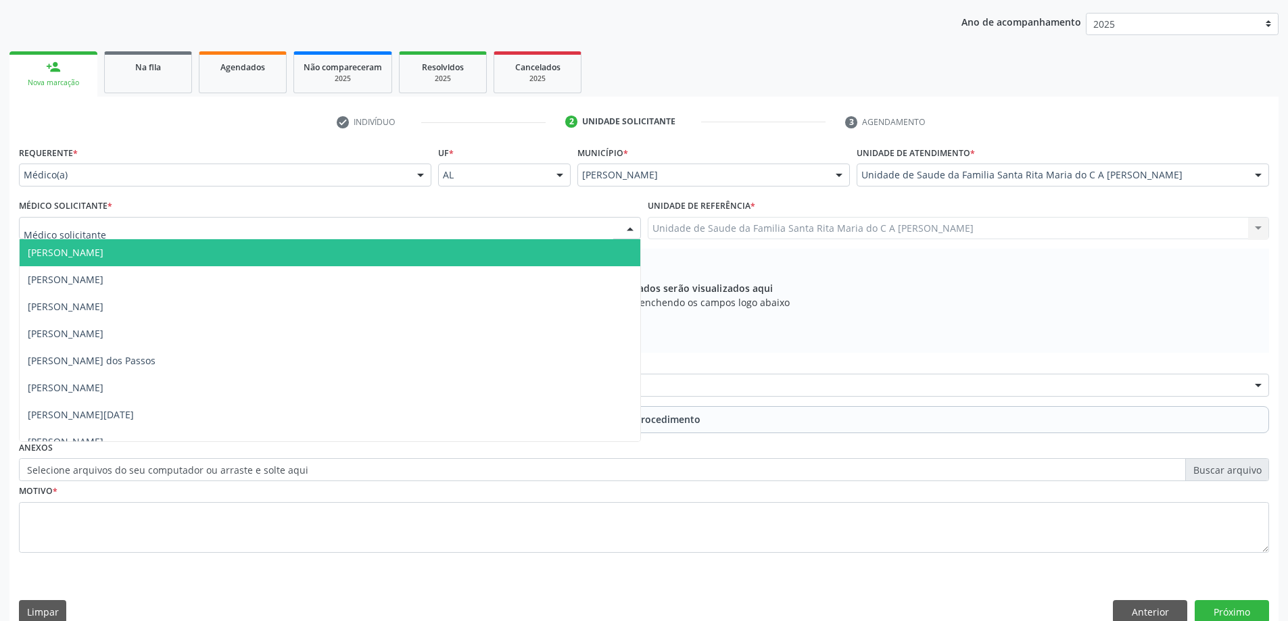
click at [149, 230] on div at bounding box center [330, 228] width 622 height 23
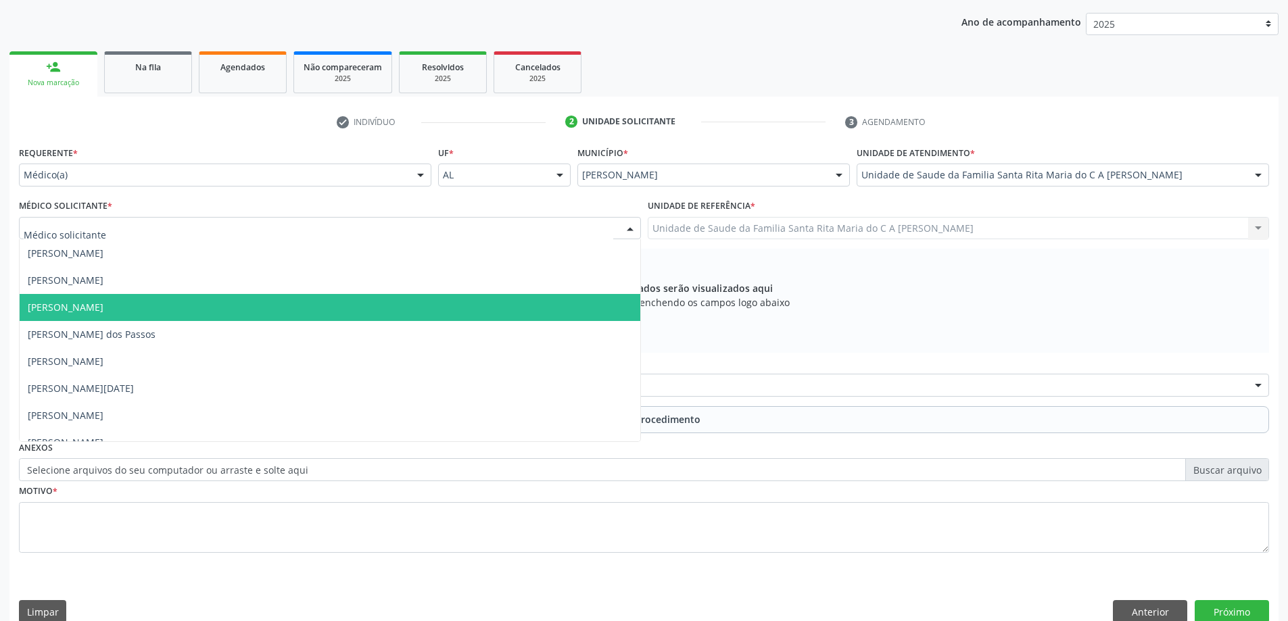
scroll to position [41, 0]
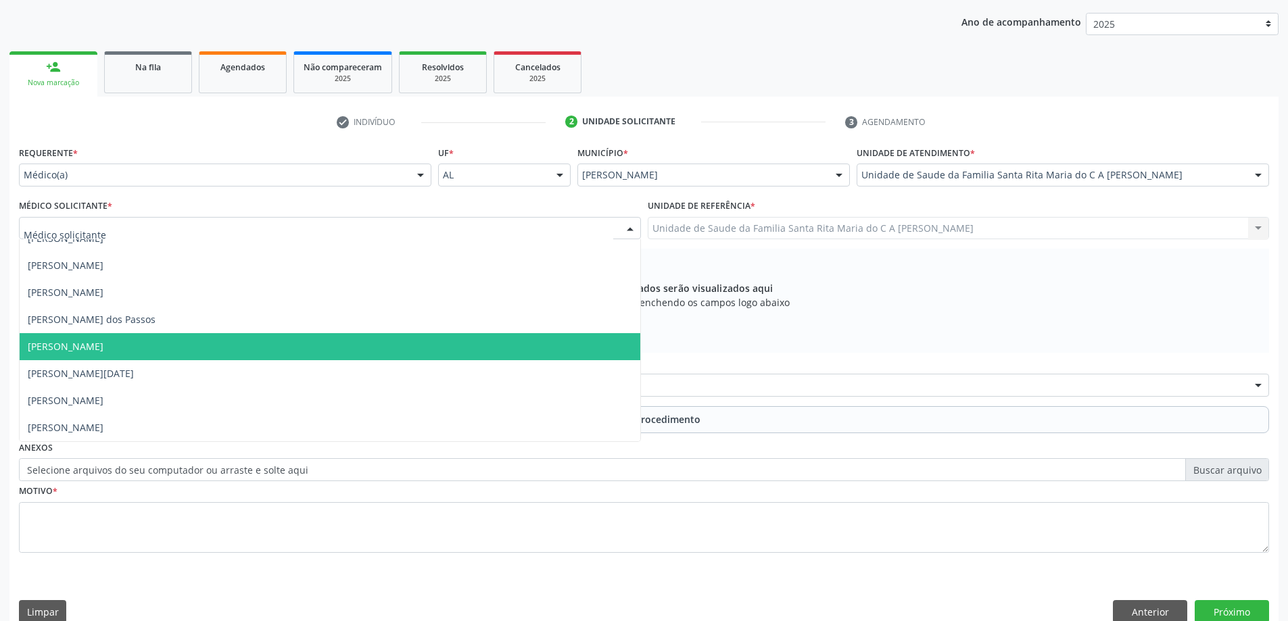
click at [153, 342] on span "Maria Celia Amorim Castro" at bounding box center [330, 346] width 620 height 27
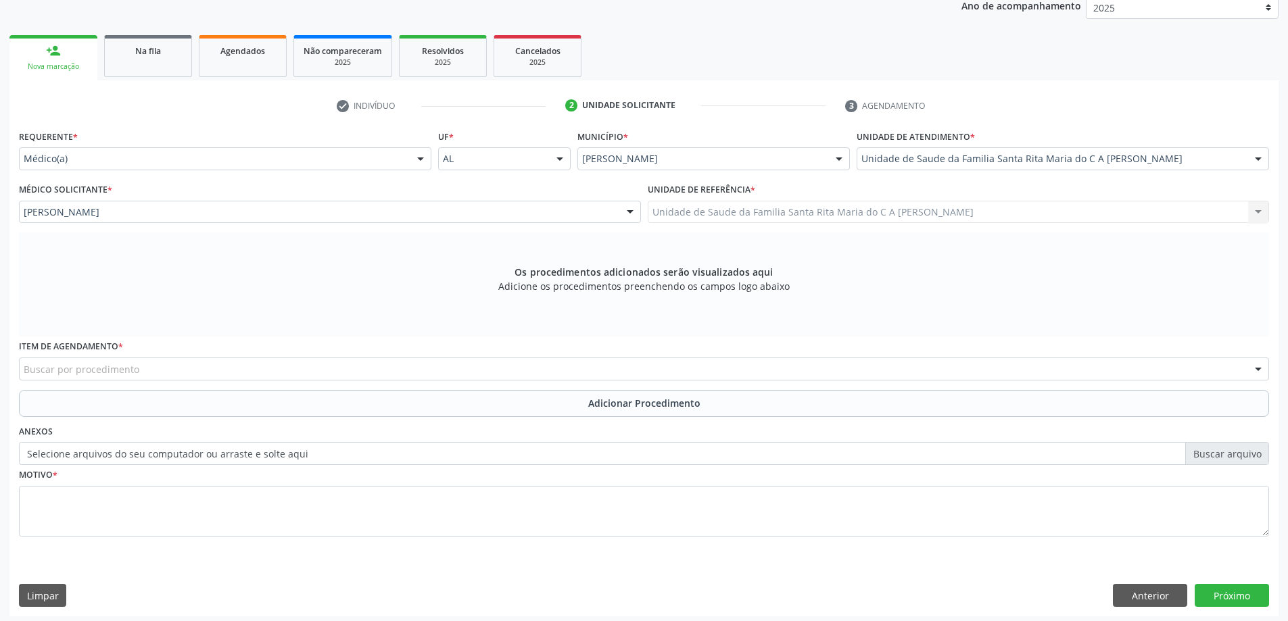
scroll to position [191, 0]
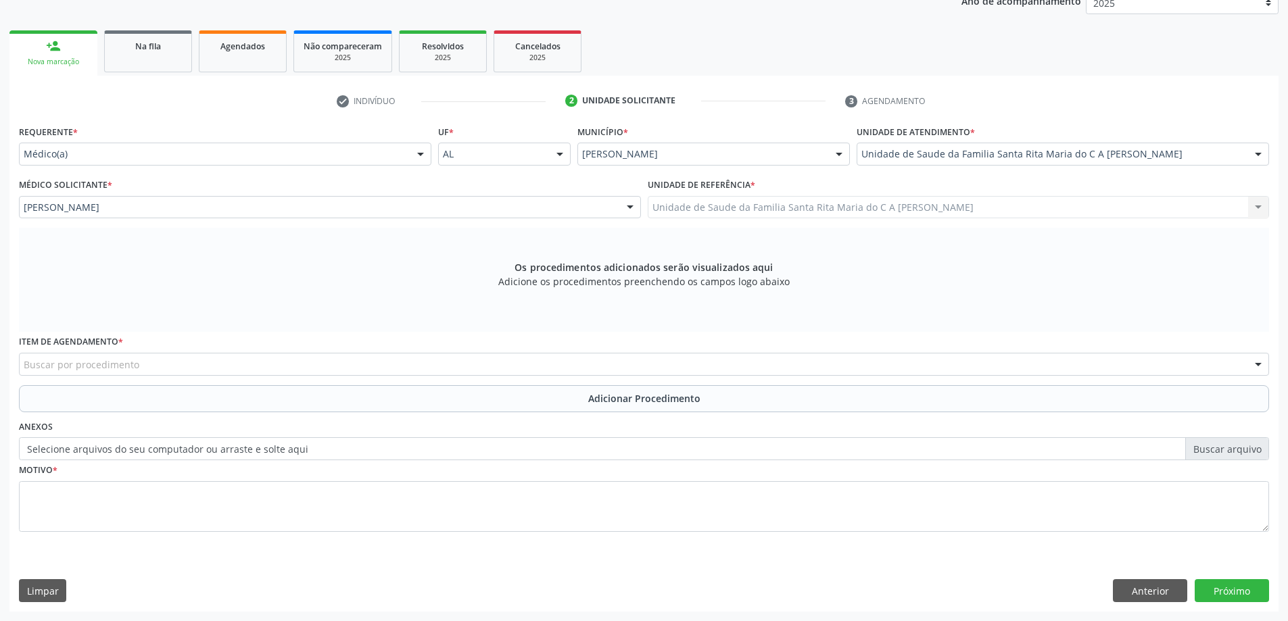
click at [151, 366] on div "Buscar por procedimento" at bounding box center [644, 364] width 1250 height 23
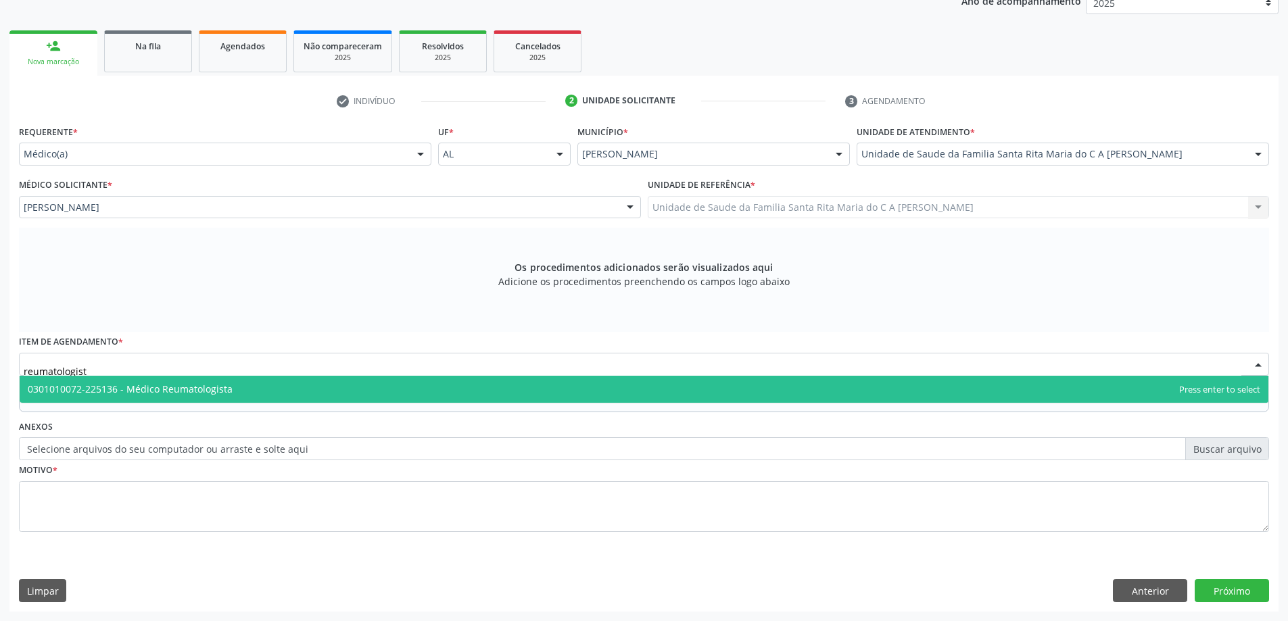
type input "reumatologista"
click at [139, 395] on span "0301010072-225136 - Médico Reumatologista" at bounding box center [130, 389] width 205 height 13
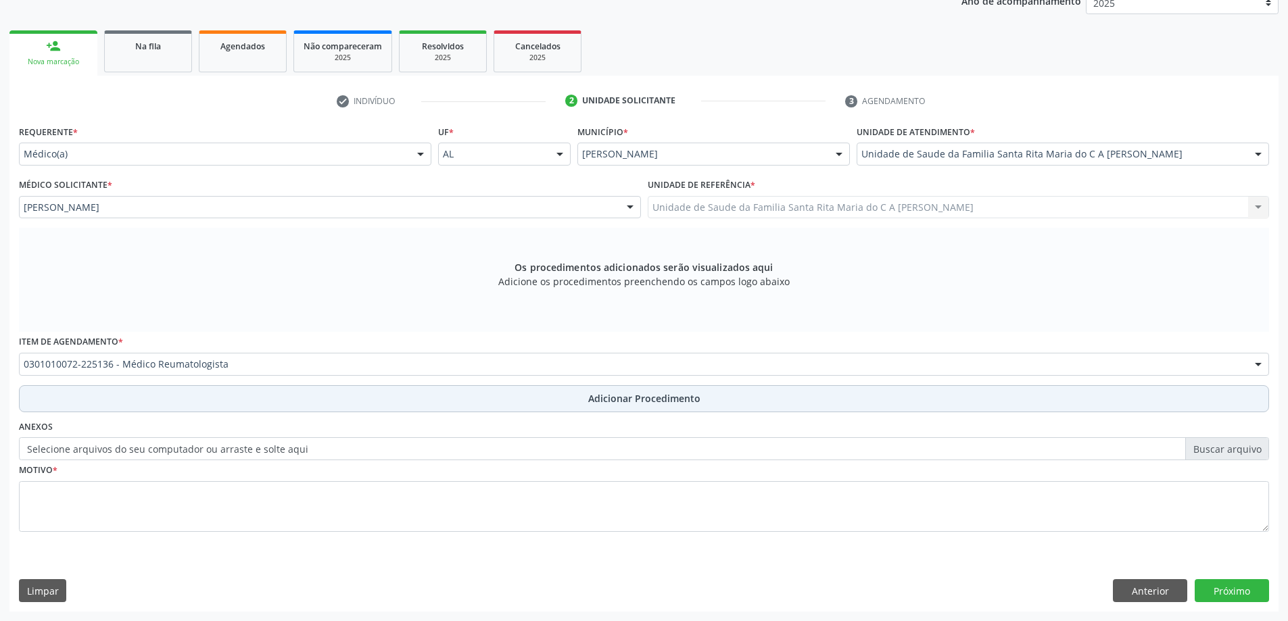
click at [138, 406] on button "Adicionar Procedimento" at bounding box center [644, 398] width 1250 height 27
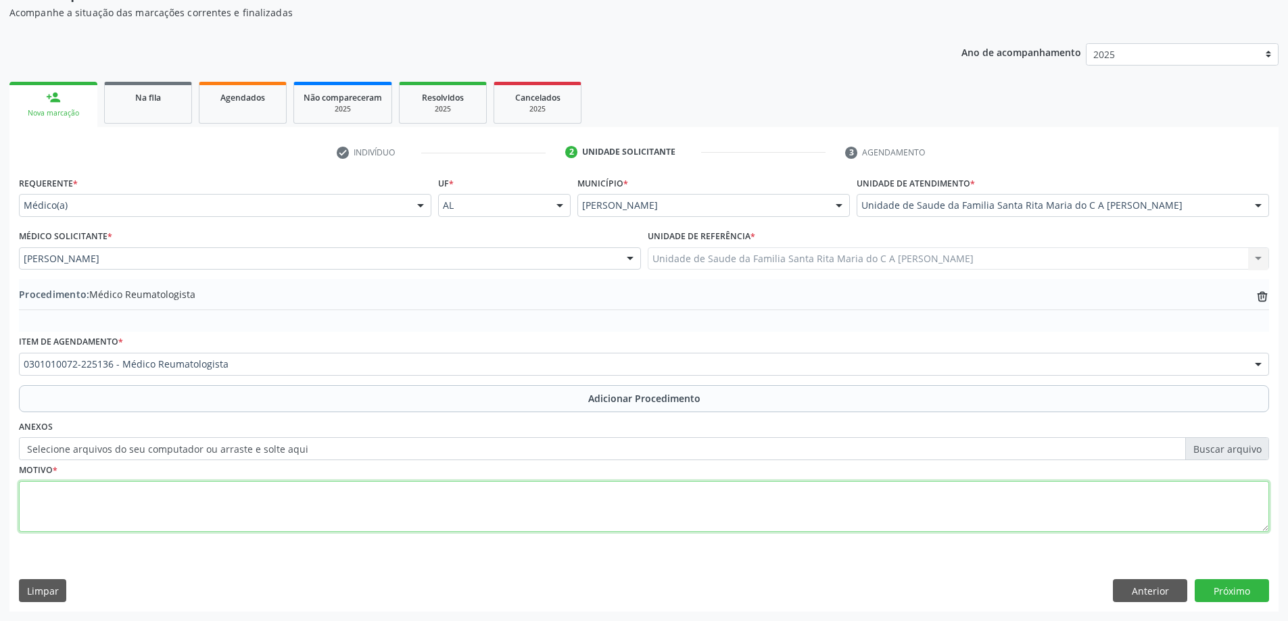
click at [107, 516] on textarea at bounding box center [644, 506] width 1250 height 51
type textarea "m255 dor articular"
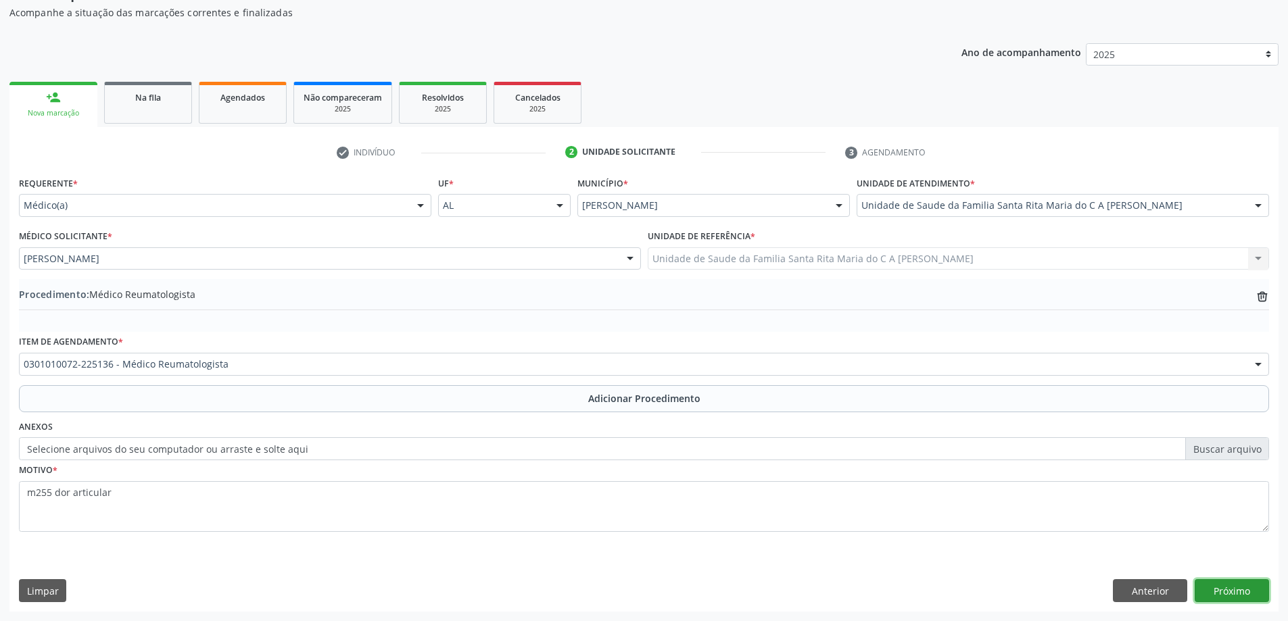
click at [1242, 590] on button "Próximo" at bounding box center [1231, 590] width 74 height 23
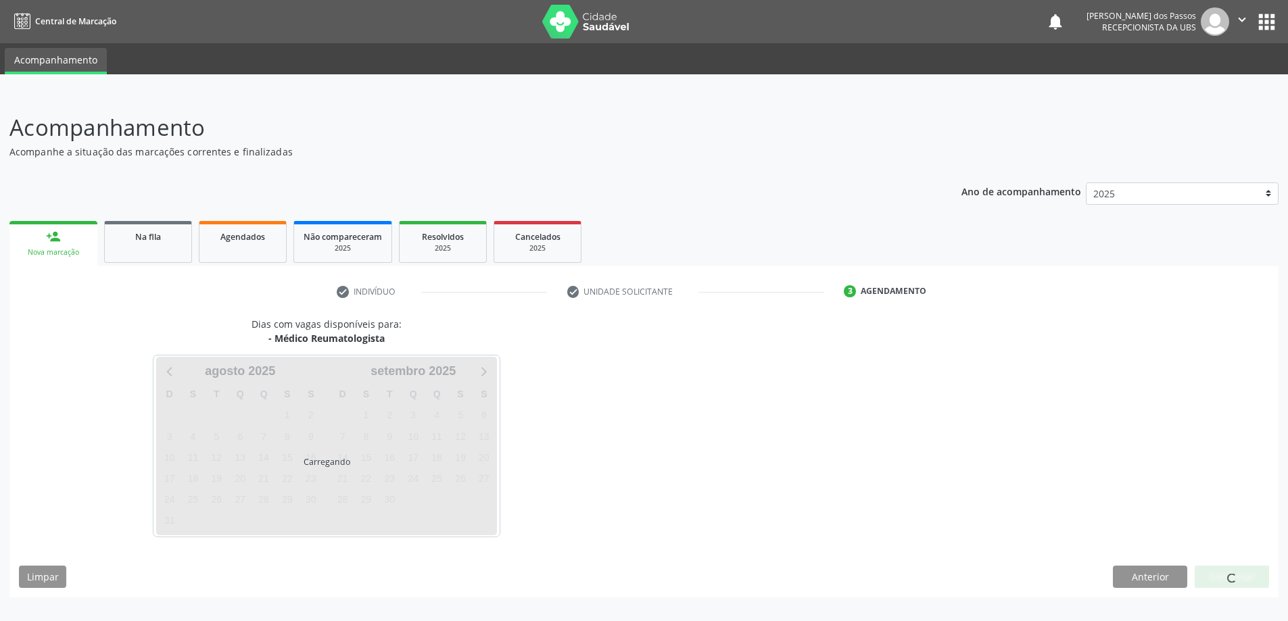
scroll to position [0, 0]
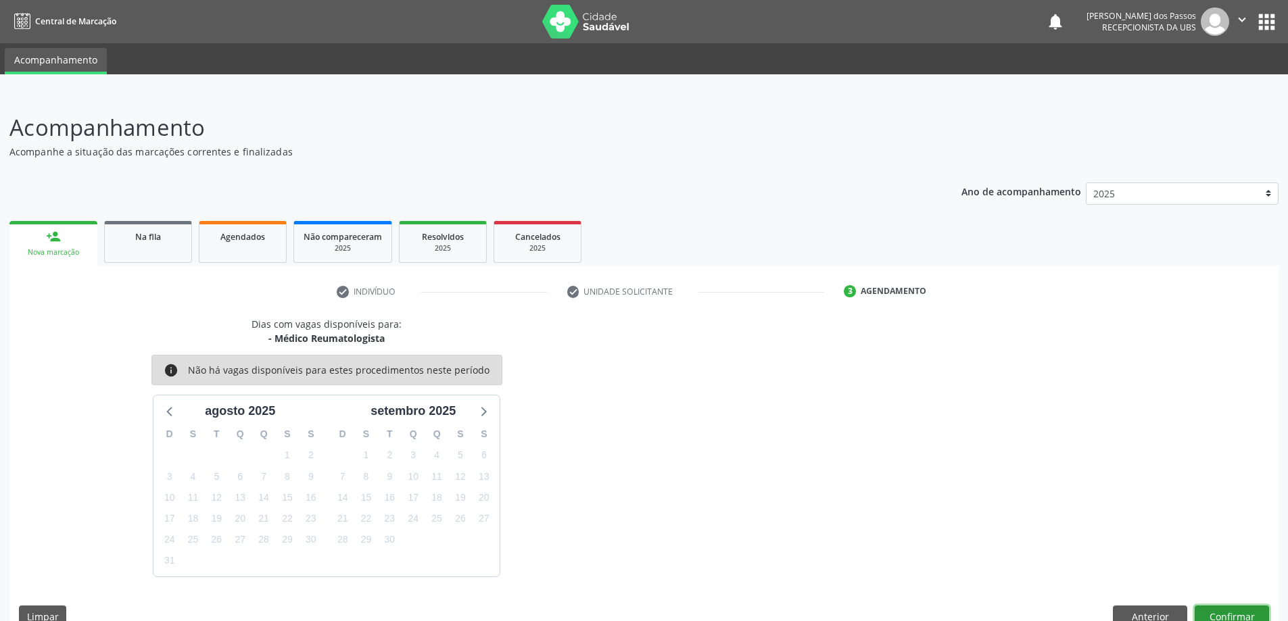
click at [1221, 615] on button "Confirmar" at bounding box center [1231, 617] width 74 height 23
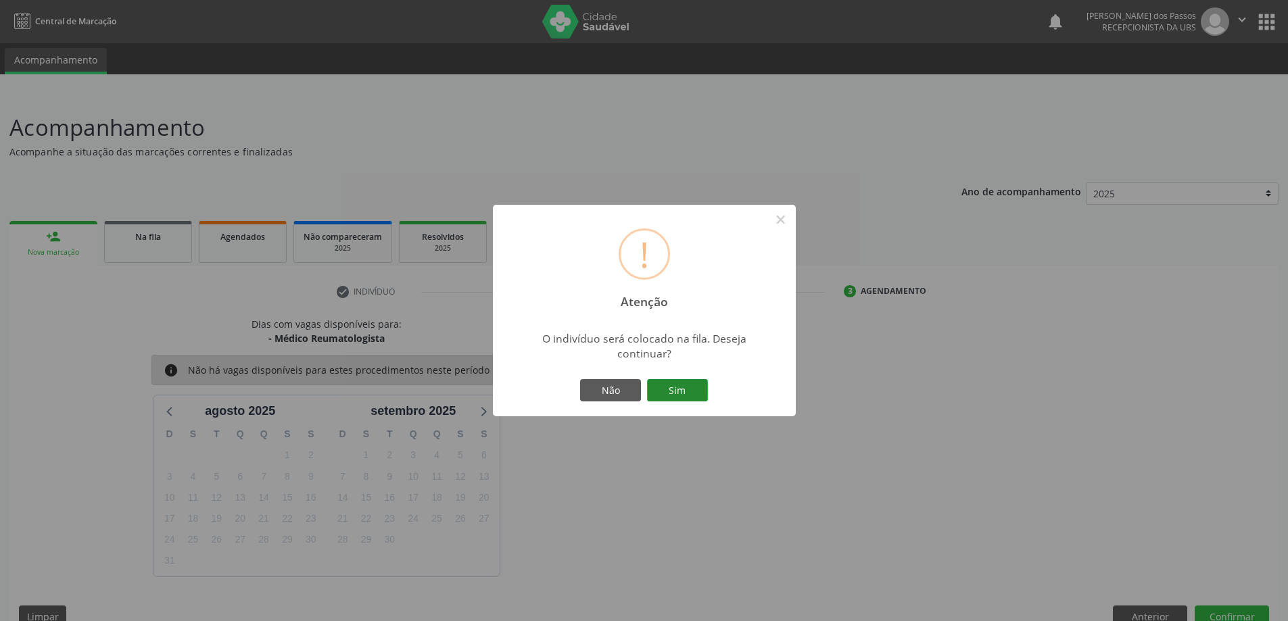
click at [677, 390] on button "Sim" at bounding box center [677, 390] width 61 height 23
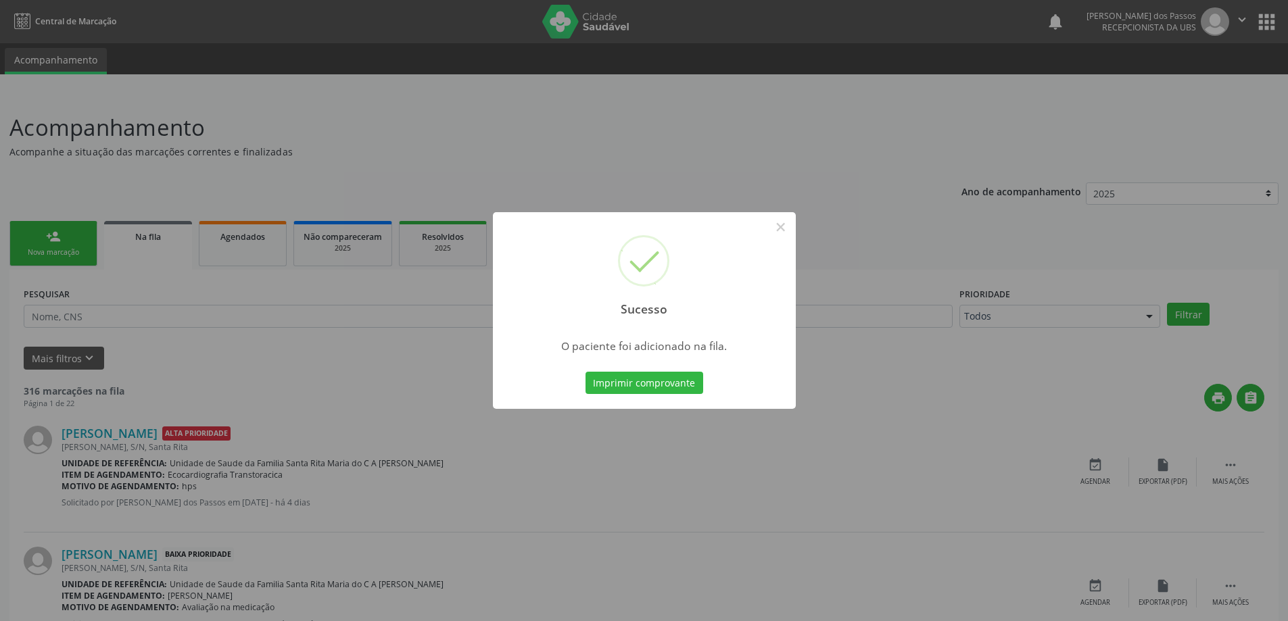
click at [677, 390] on button "Imprimir comprovante" at bounding box center [644, 383] width 118 height 23
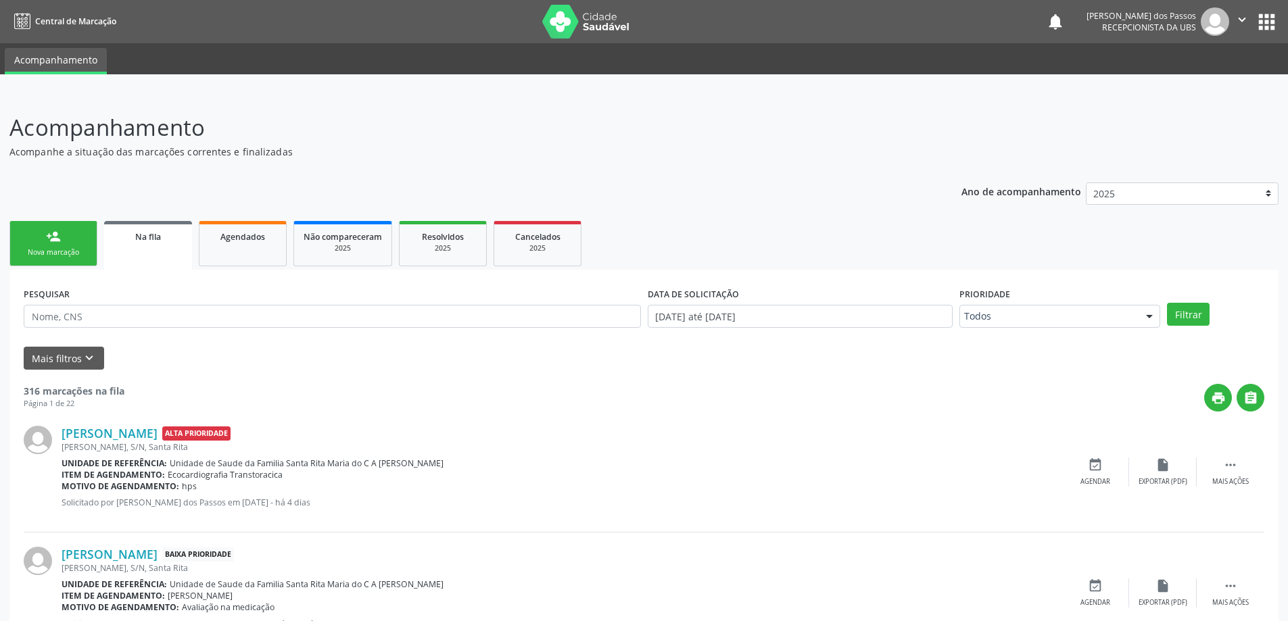
click at [76, 253] on div "Nova marcação" at bounding box center [54, 252] width 68 height 10
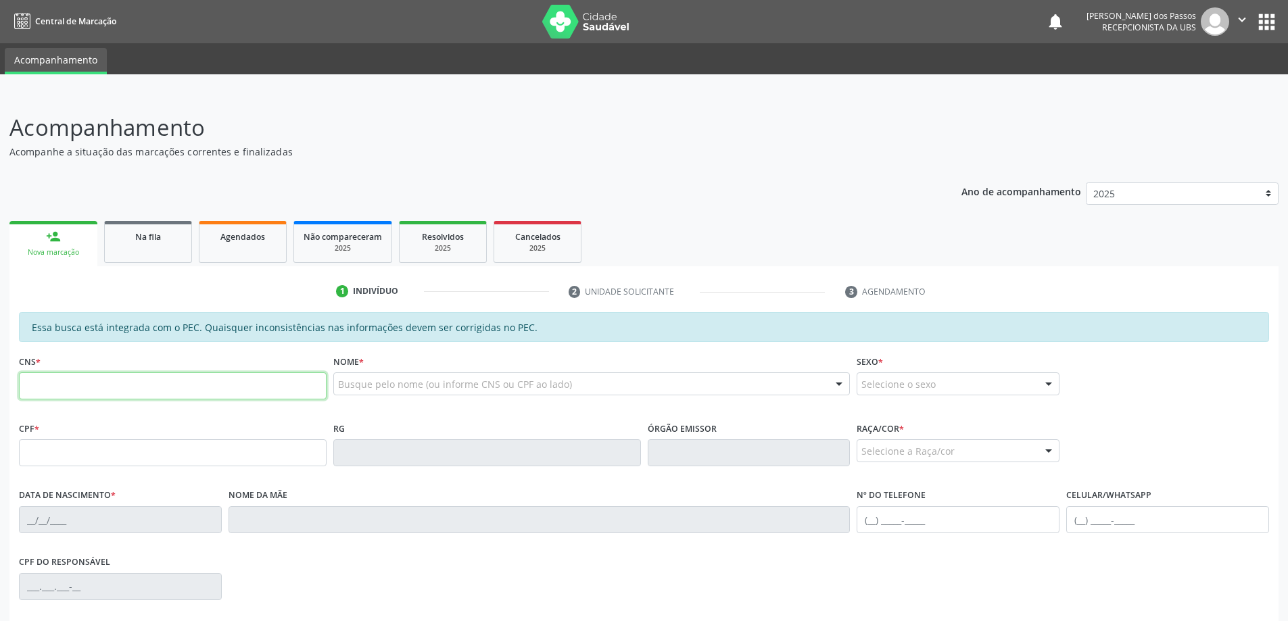
click at [245, 393] on input "text" at bounding box center [173, 385] width 308 height 27
type input "704 8075 6196 7748"
type input "140.332.614-27"
type input "29/07/2002"
type input "Maria Gorete da Silva"
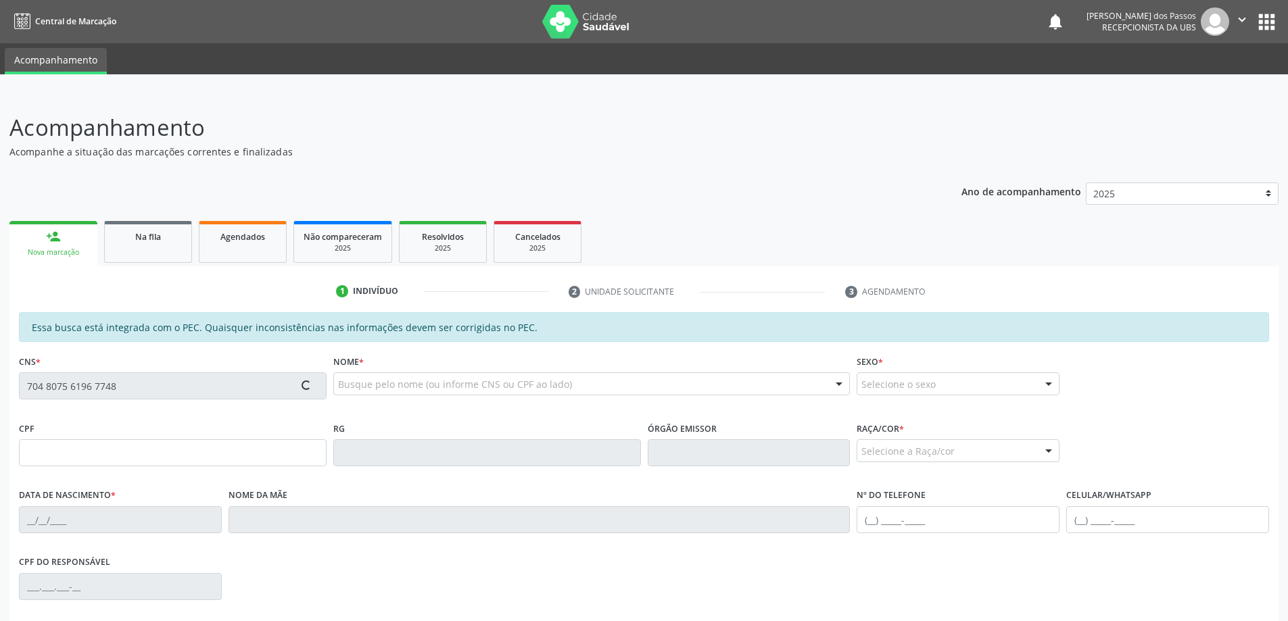
type input "(82) 99411-3641"
type input "S/N"
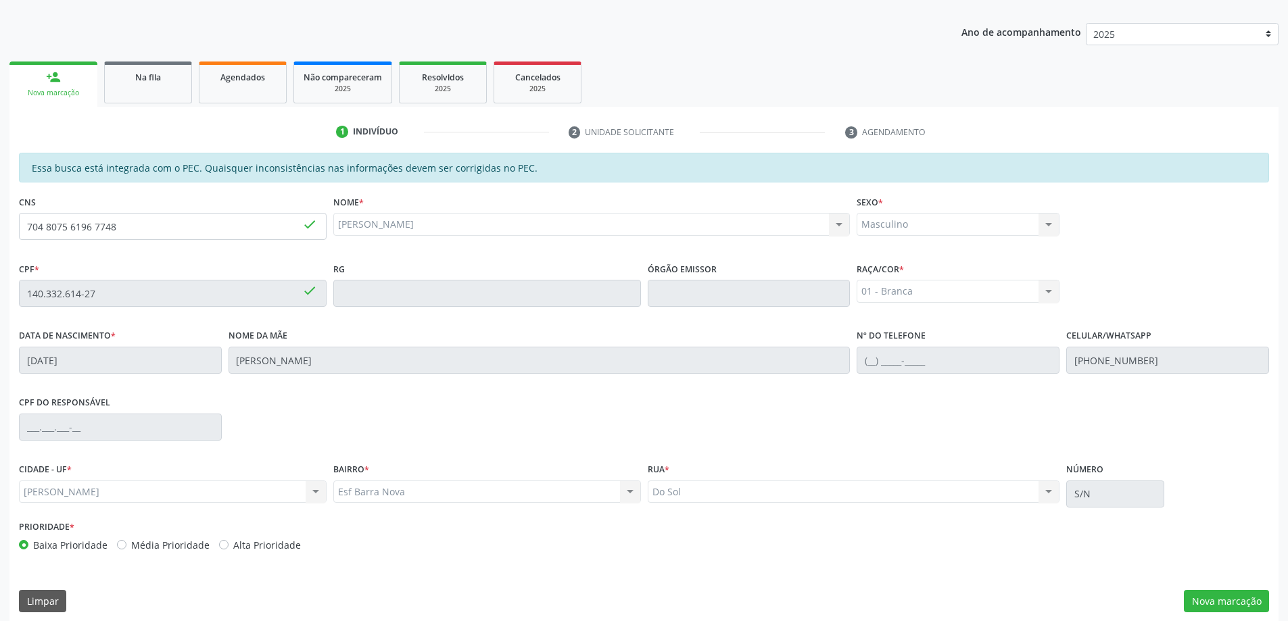
scroll to position [170, 0]
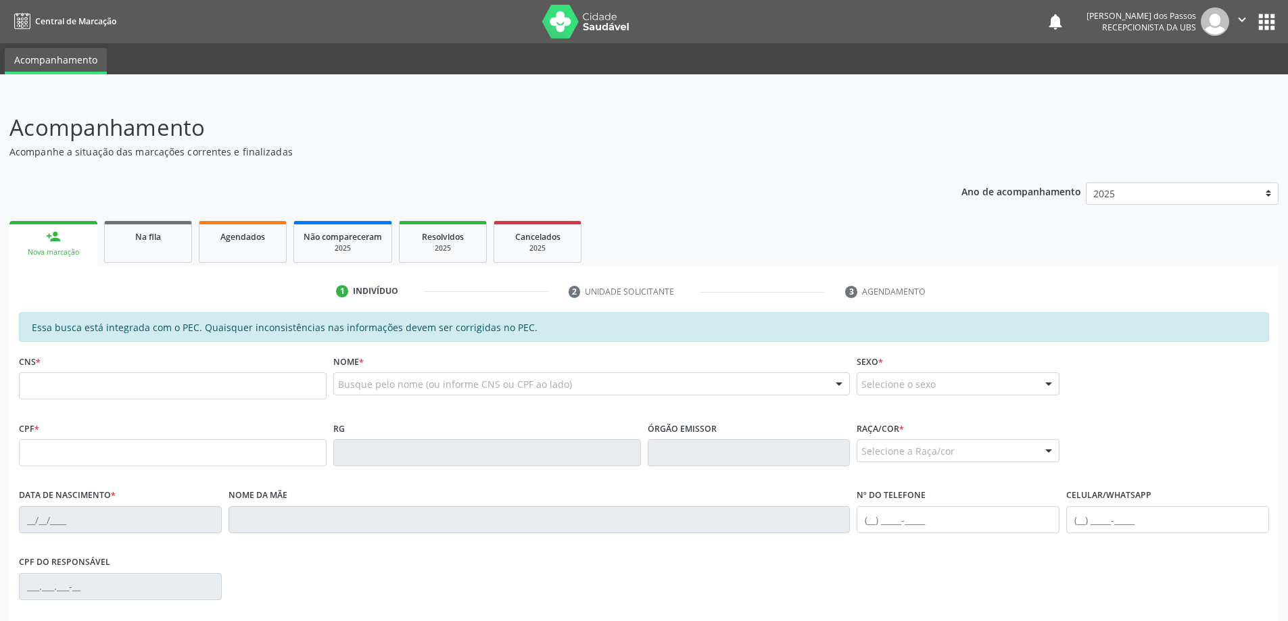
click at [62, 235] on link "person_add Nova marcação" at bounding box center [53, 243] width 88 height 45
click at [148, 390] on input "text" at bounding box center [173, 385] width 308 height 27
type input "0"
click at [137, 459] on input "text" at bounding box center [173, 452] width 308 height 27
type input "091.072.464-47"
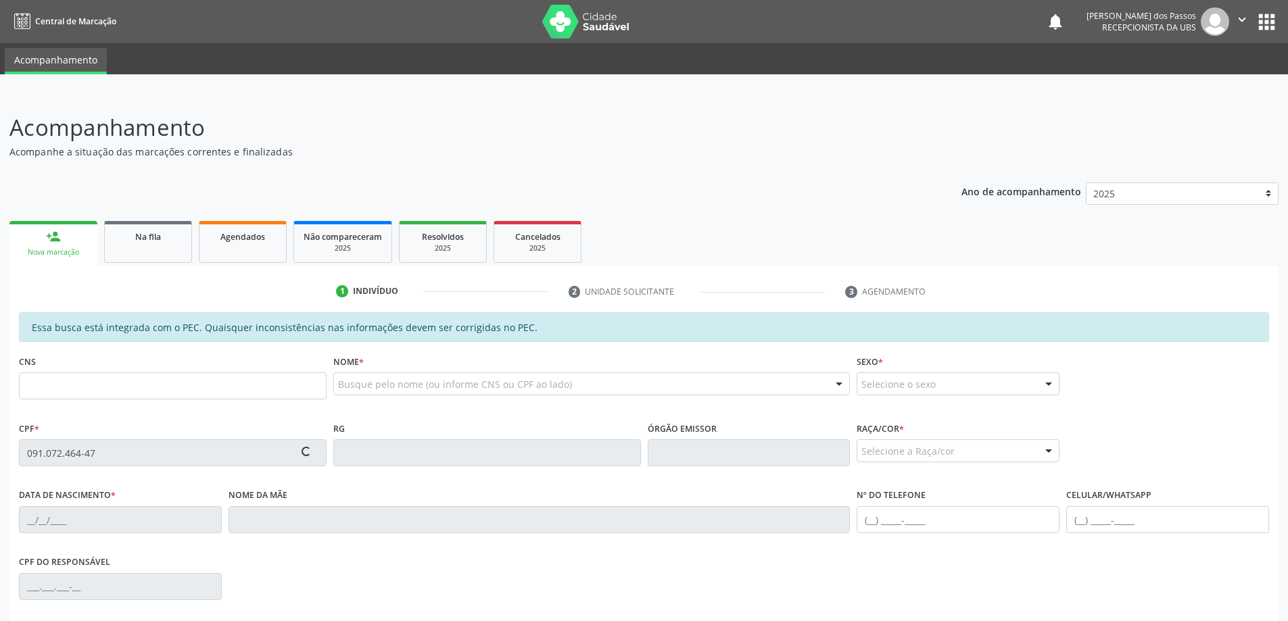
type input "[DATE]"
type input "[PERSON_NAME]"
type input "[PHONE_NUMBER]"
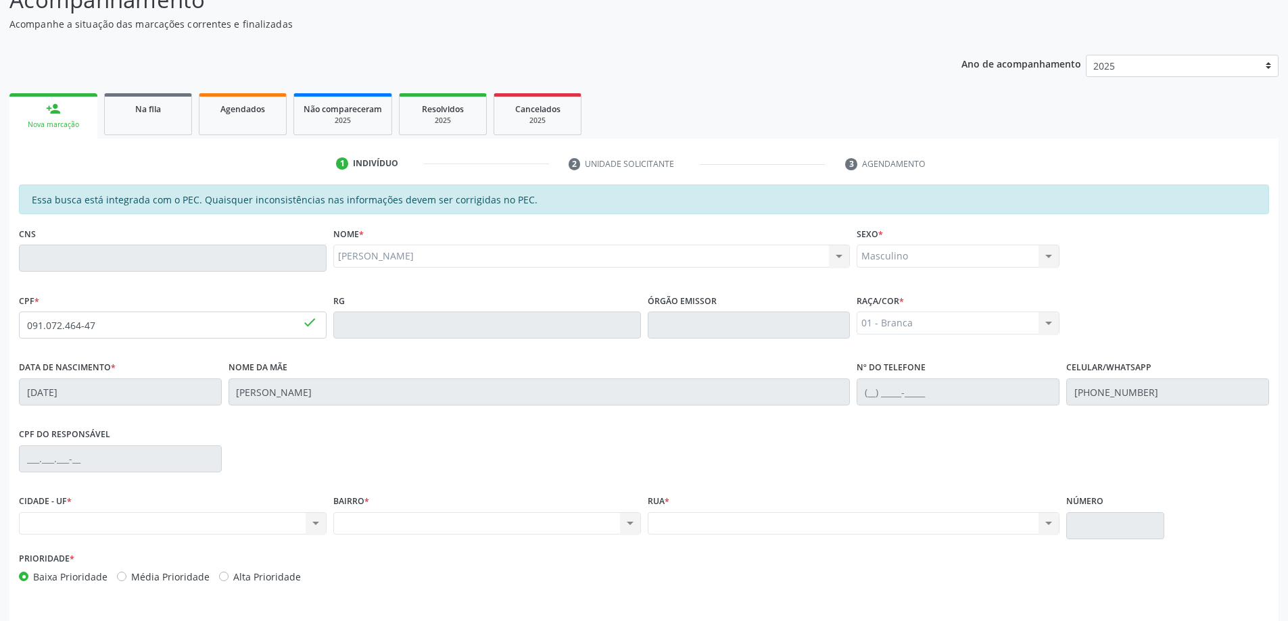
scroll to position [170, 0]
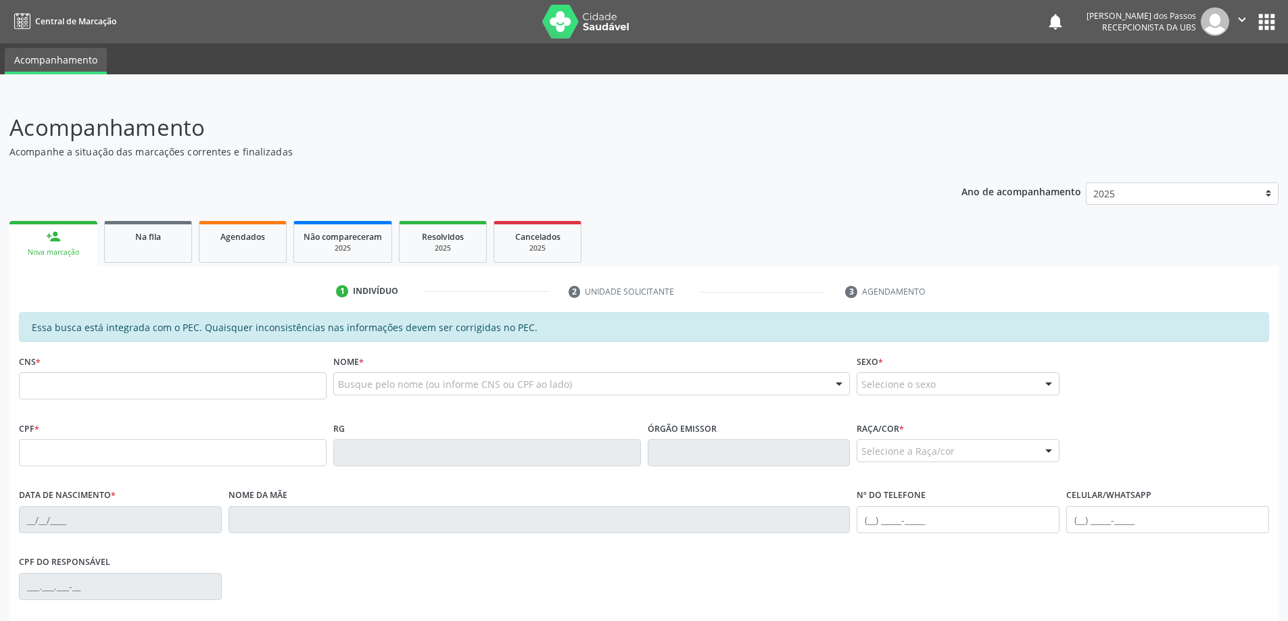
click at [74, 250] on div "Nova marcação" at bounding box center [53, 252] width 69 height 10
click at [71, 385] on input "text" at bounding box center [173, 385] width 308 height 27
type input "704 8075 6196 7748"
type input "140.332.614-27"
type input "[DATE]"
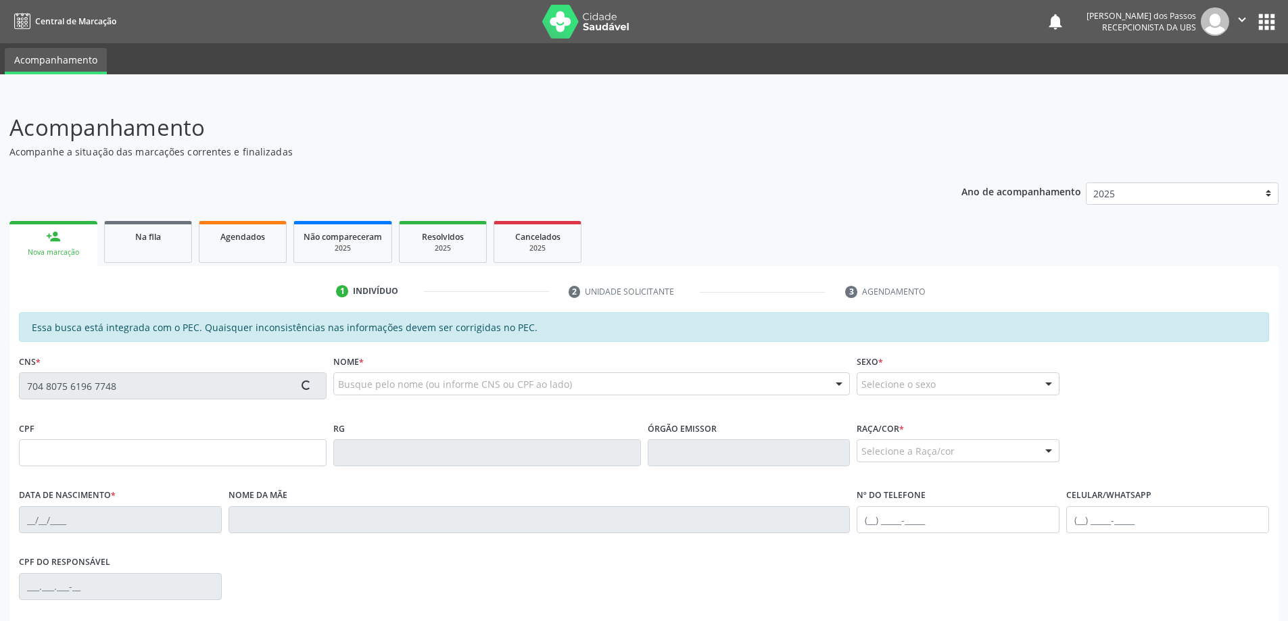
type input "[PERSON_NAME]"
type input "[PHONE_NUMBER]"
type input "2"
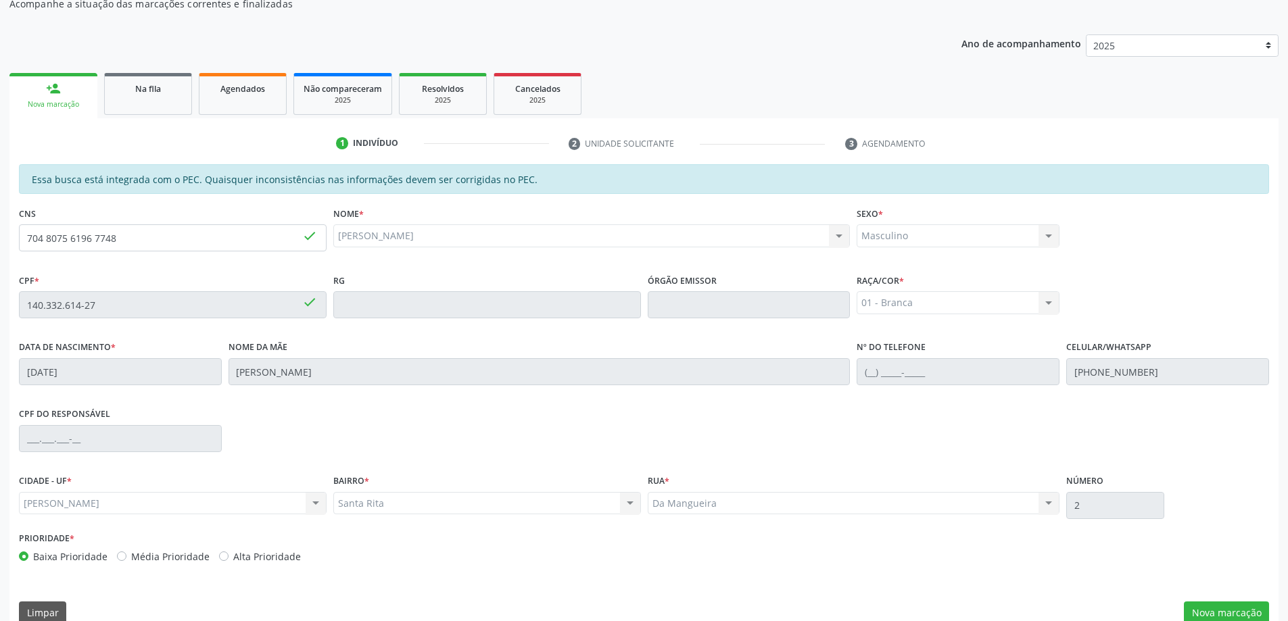
scroll to position [170, 0]
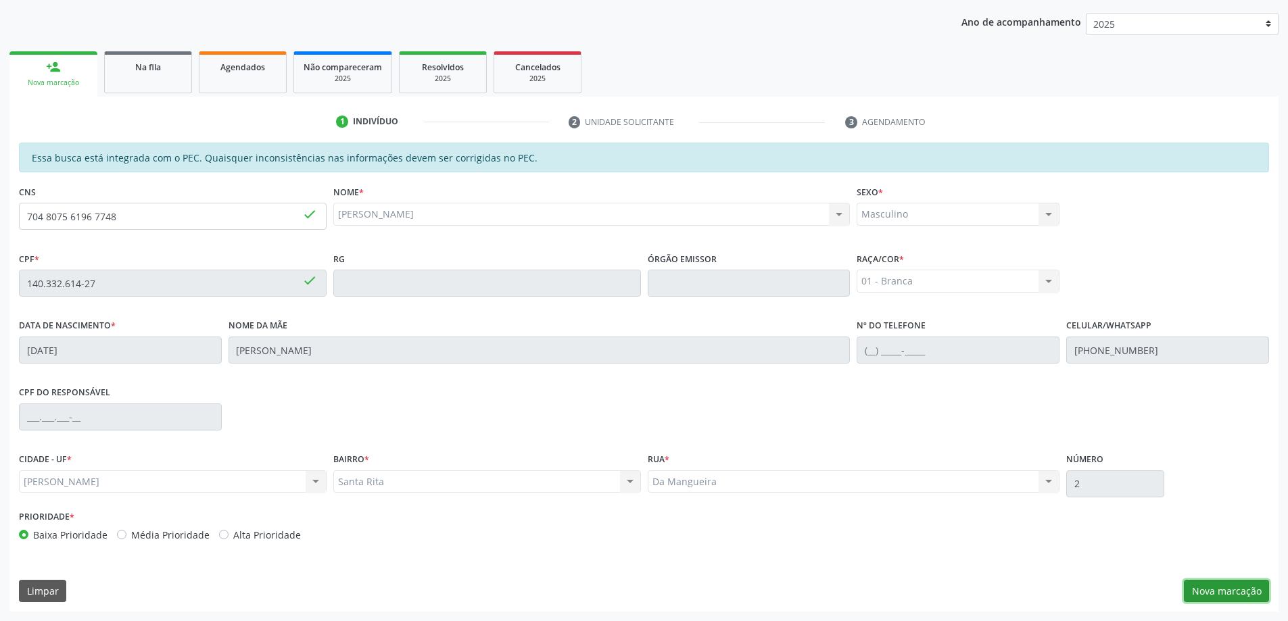
click at [1230, 590] on button "Nova marcação" at bounding box center [1225, 591] width 85 height 23
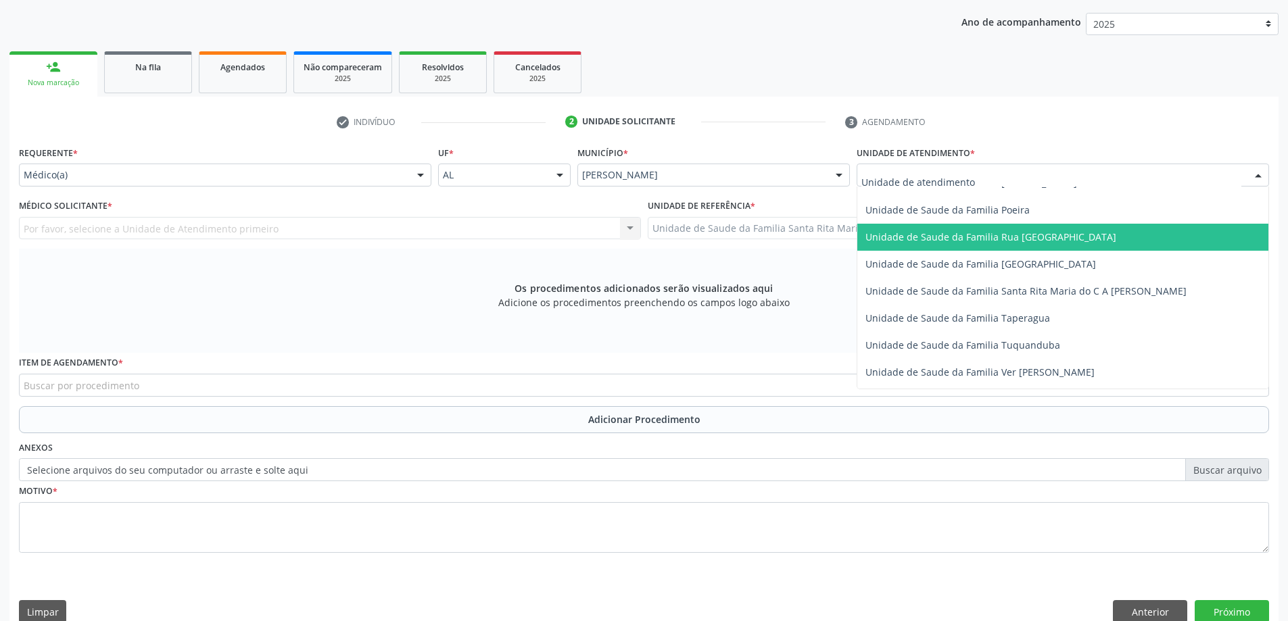
scroll to position [879, 0]
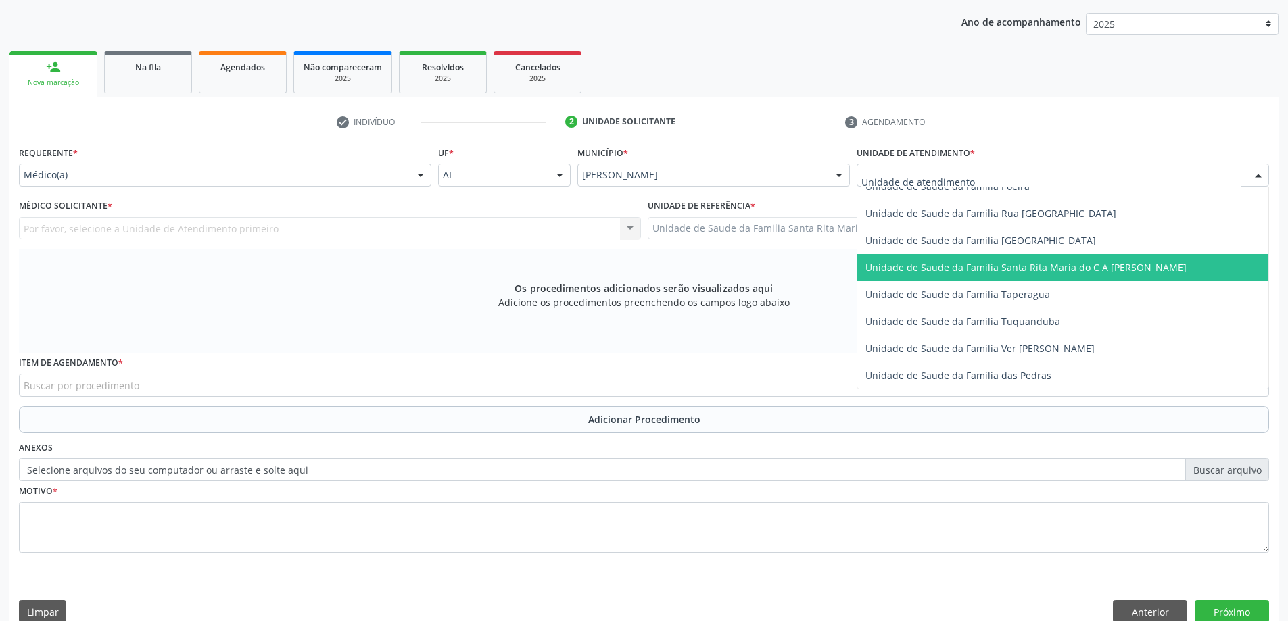
click at [952, 272] on span "Unidade de Saude da Familia Santa Rita Maria do C A [PERSON_NAME]" at bounding box center [1025, 267] width 321 height 13
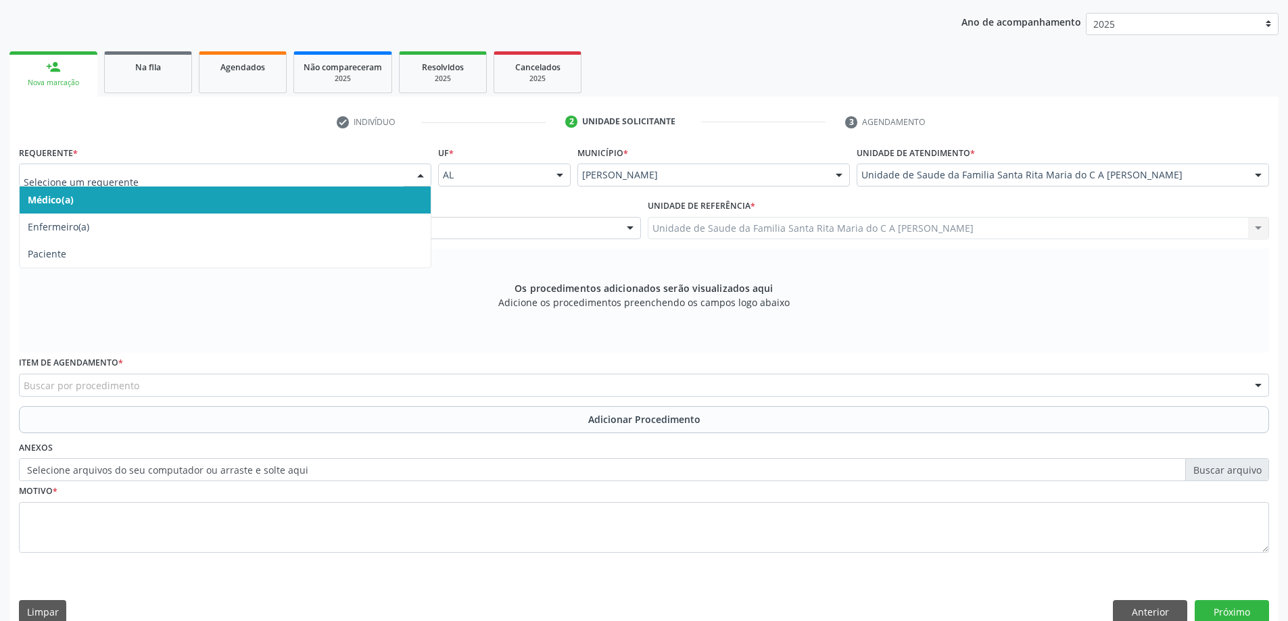
click at [357, 196] on span "Médico(a)" at bounding box center [225, 200] width 411 height 27
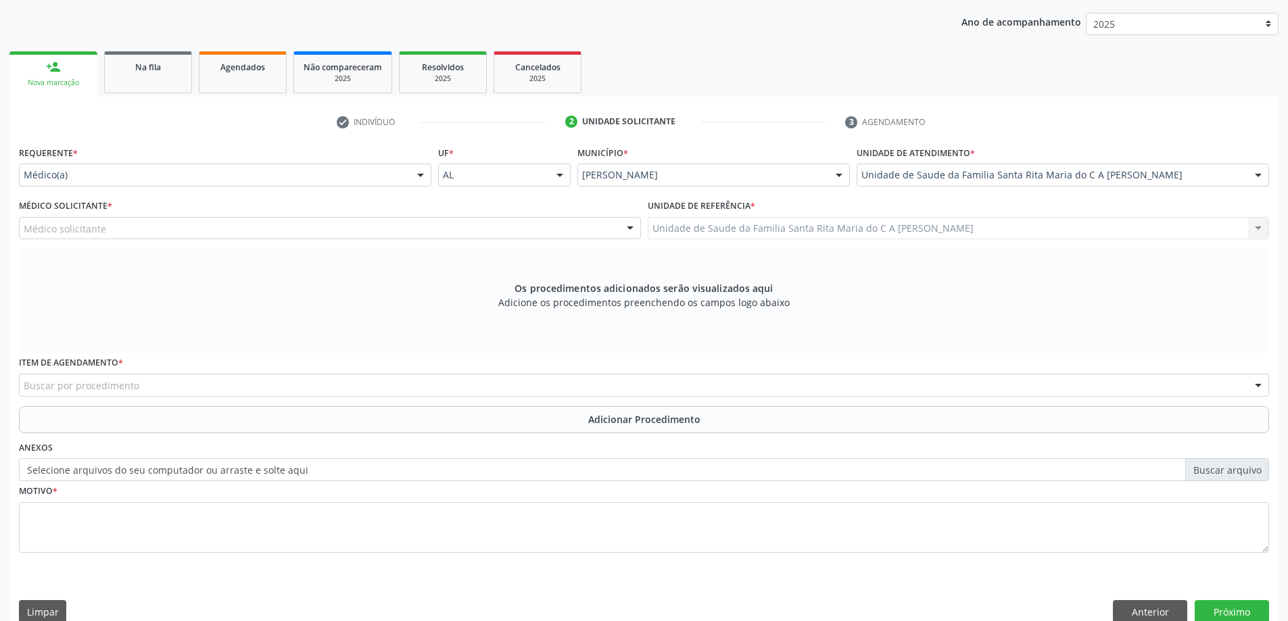
click at [417, 230] on div "Médico solicitante" at bounding box center [330, 228] width 622 height 23
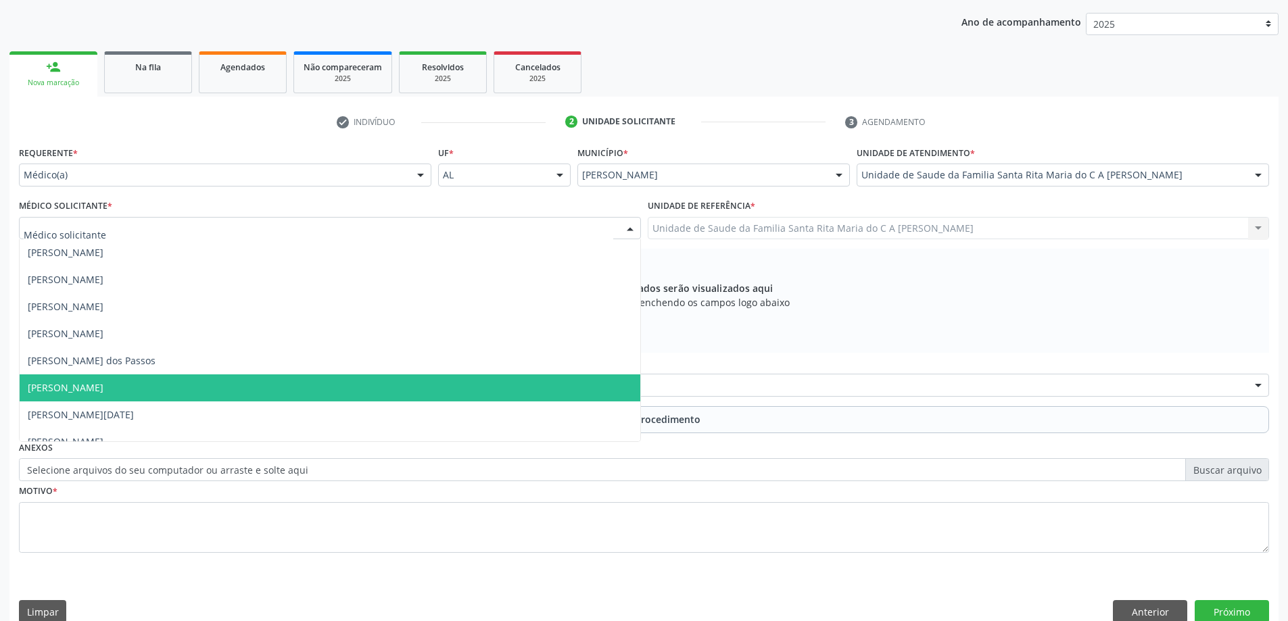
click at [418, 385] on span "[PERSON_NAME]" at bounding box center [330, 387] width 620 height 27
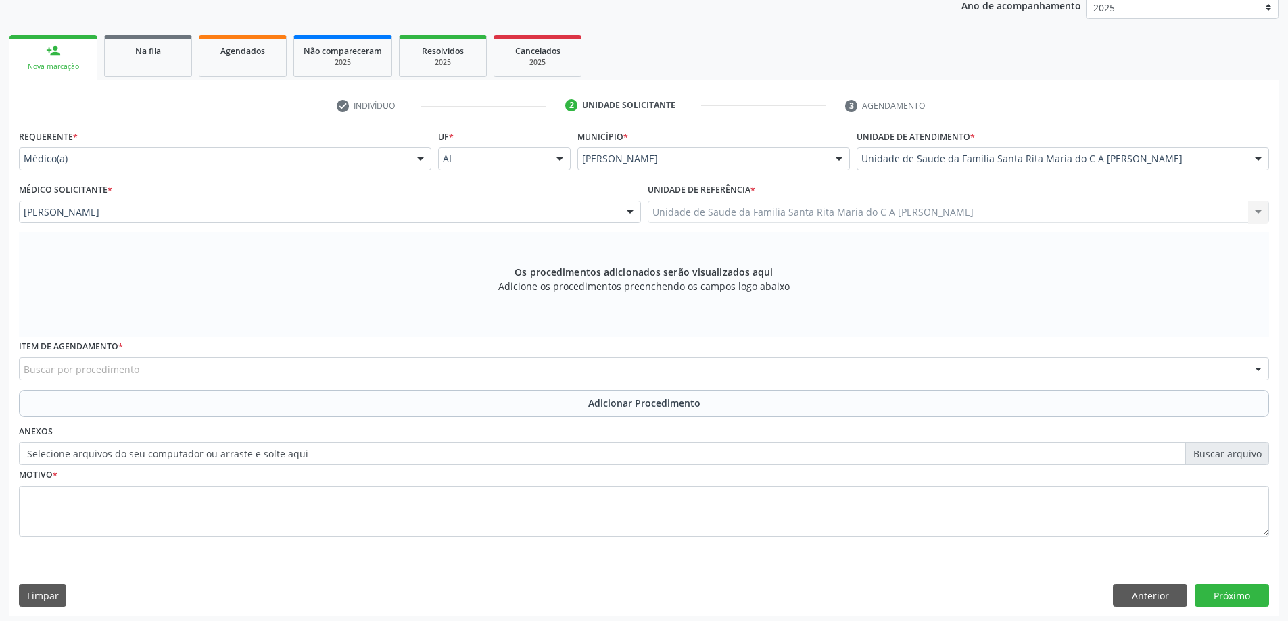
scroll to position [191, 0]
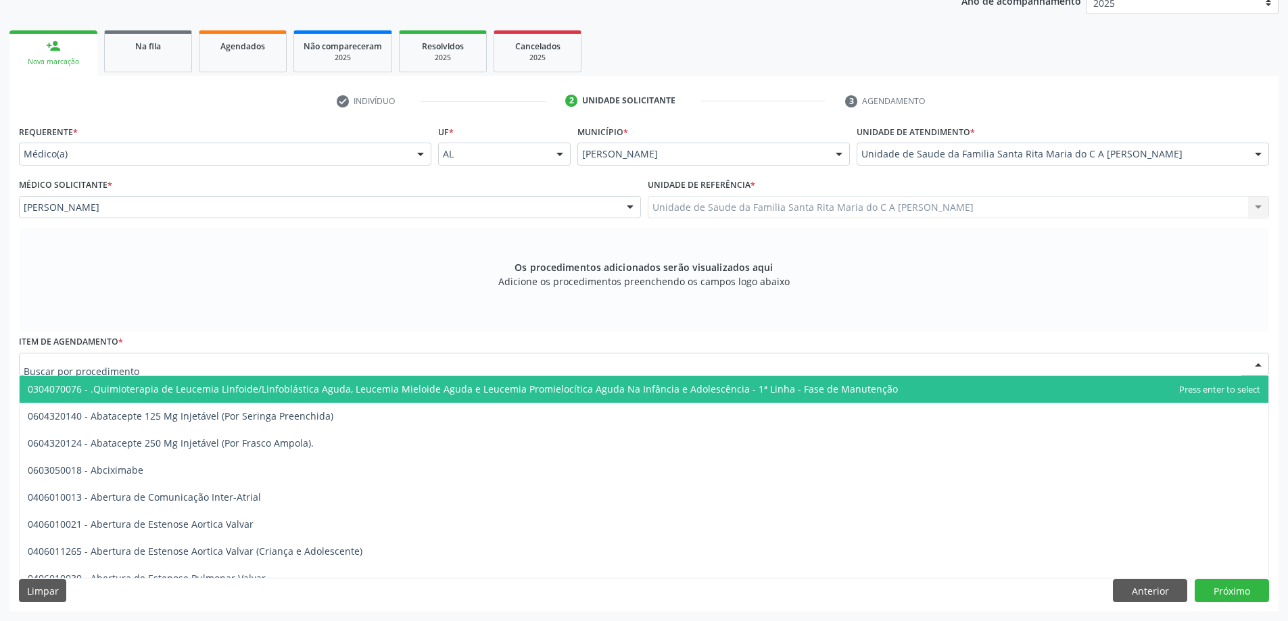
click at [414, 361] on div at bounding box center [644, 364] width 1250 height 23
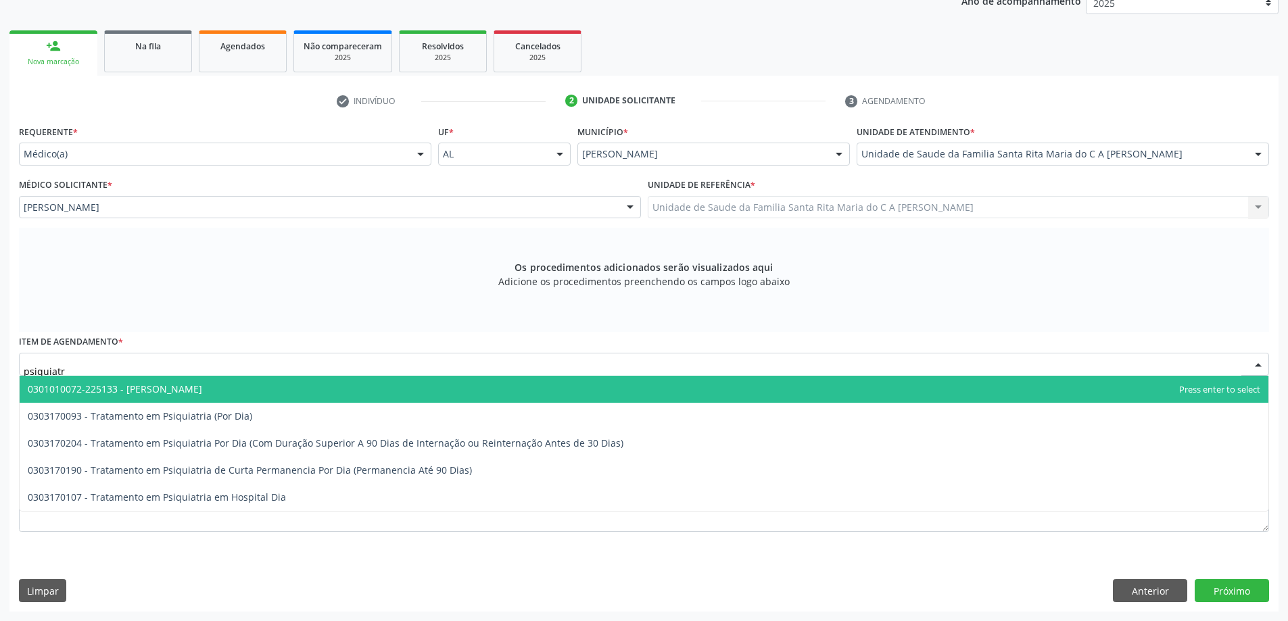
type input "psiquiatra"
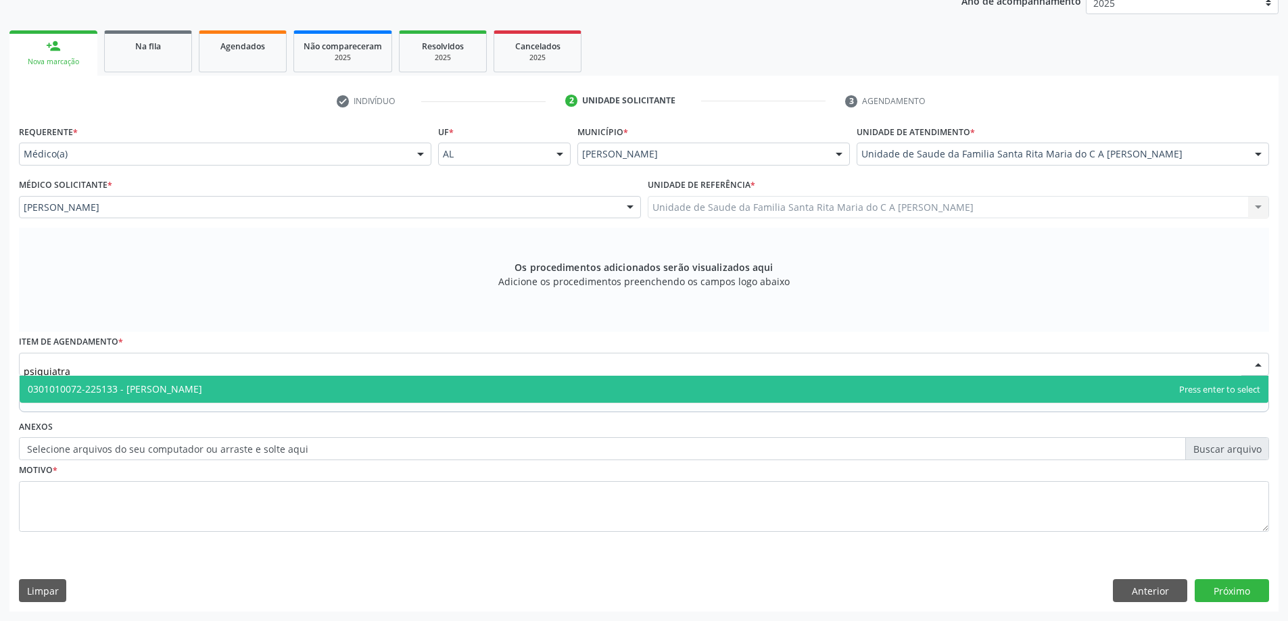
click at [360, 386] on span "0301010072-225133 - Médico Psiquiatra" at bounding box center [644, 389] width 1248 height 27
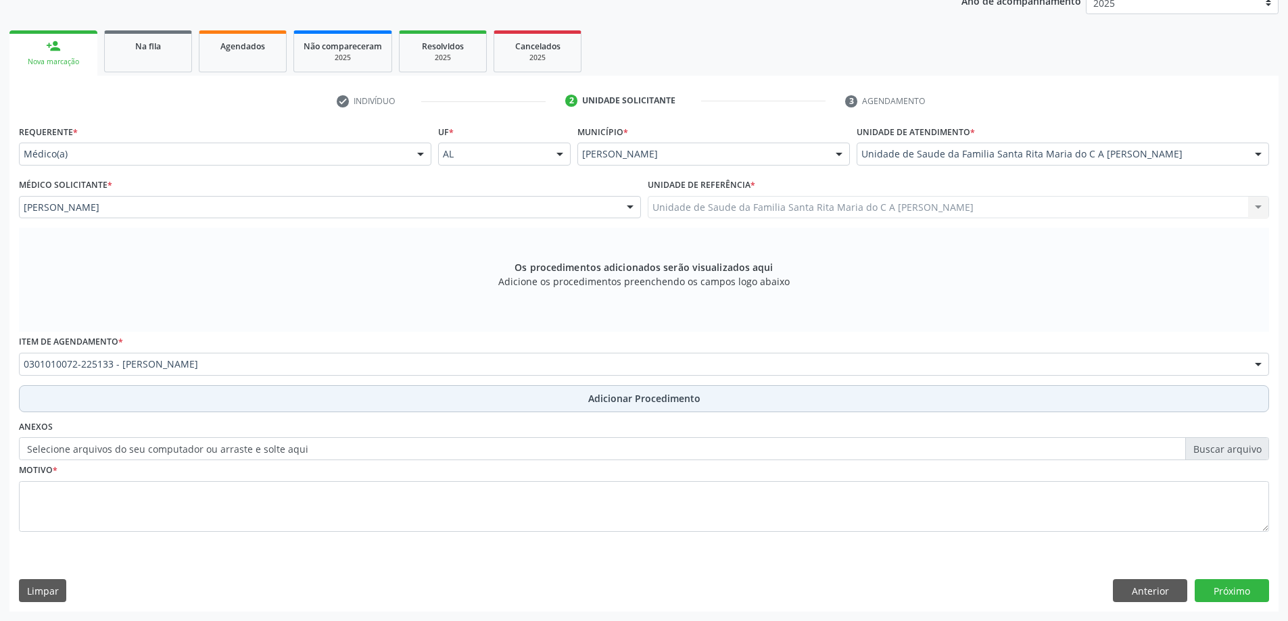
click at [257, 399] on button "Adicionar Procedimento" at bounding box center [644, 398] width 1250 height 27
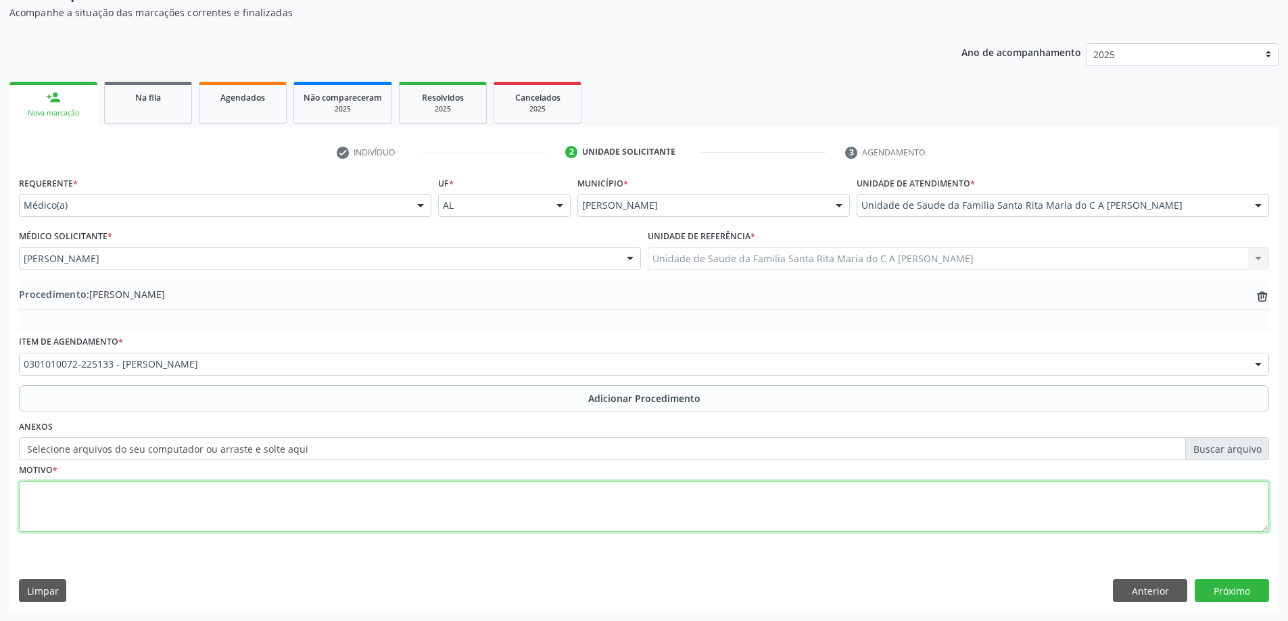
click at [265, 517] on textarea at bounding box center [644, 506] width 1250 height 51
type textarea "f411ansiedade"
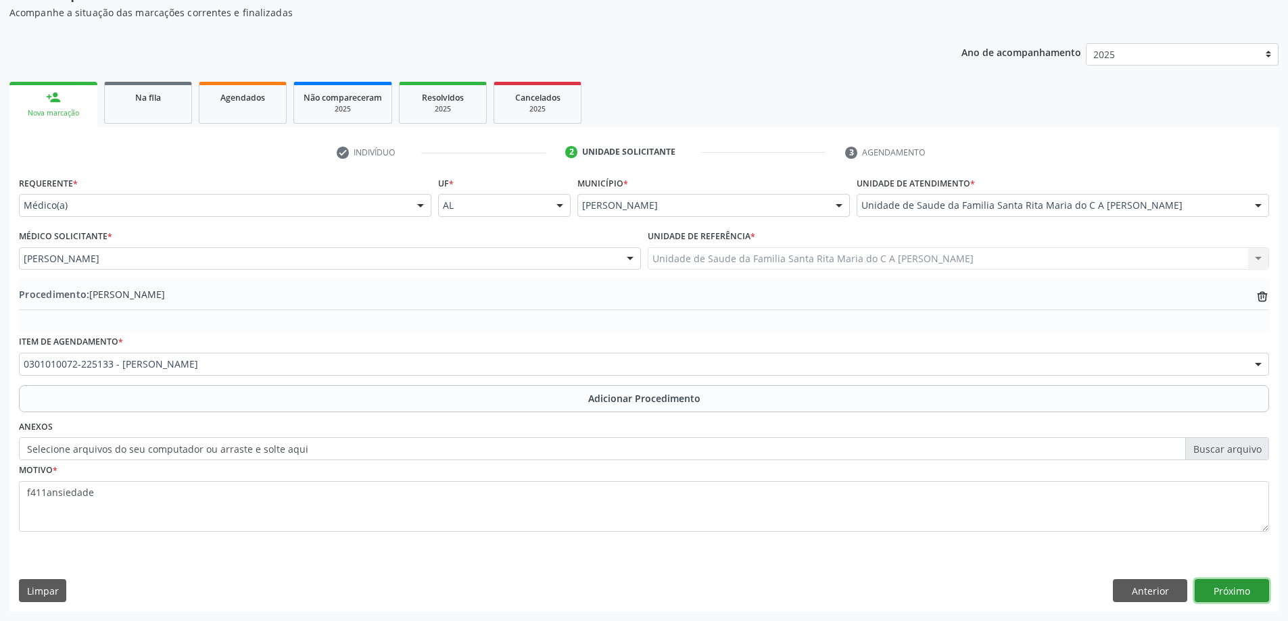
click at [1246, 592] on button "Próximo" at bounding box center [1231, 590] width 74 height 23
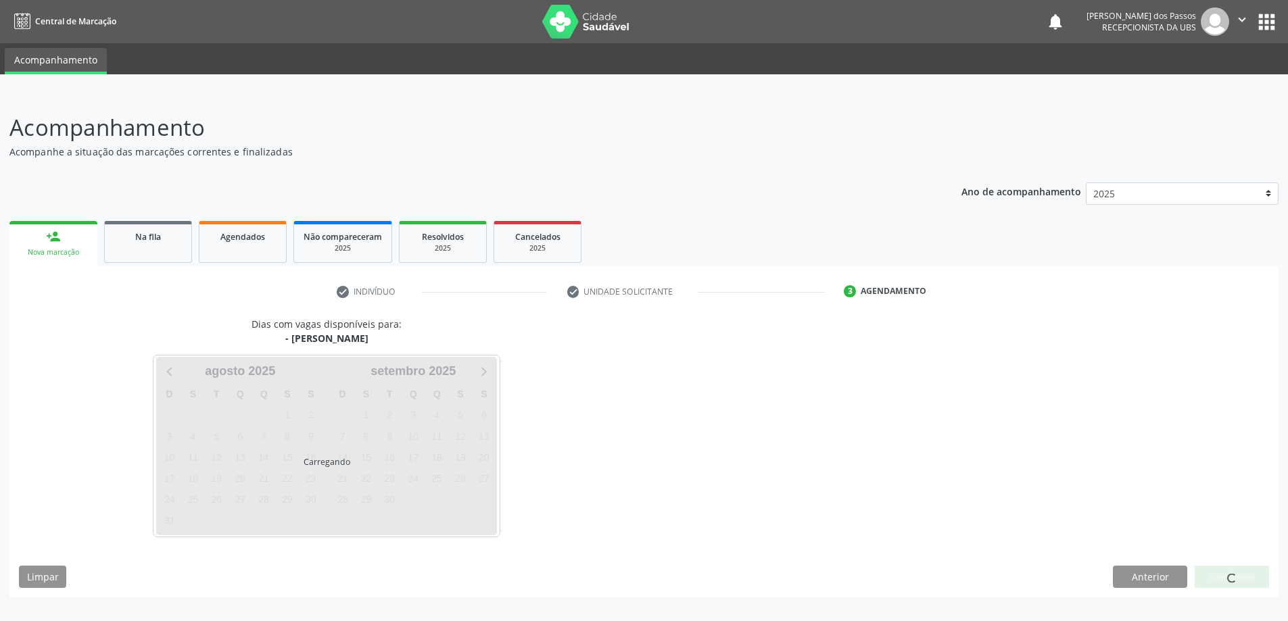
scroll to position [0, 0]
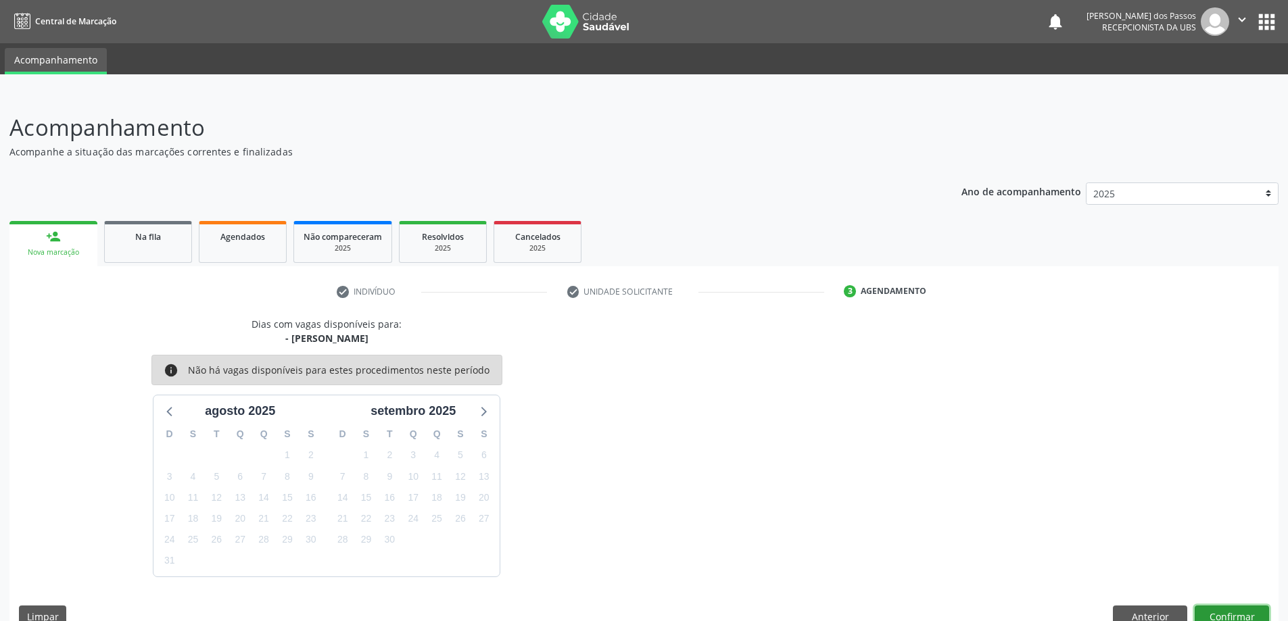
click at [1241, 614] on button "Confirmar" at bounding box center [1231, 617] width 74 height 23
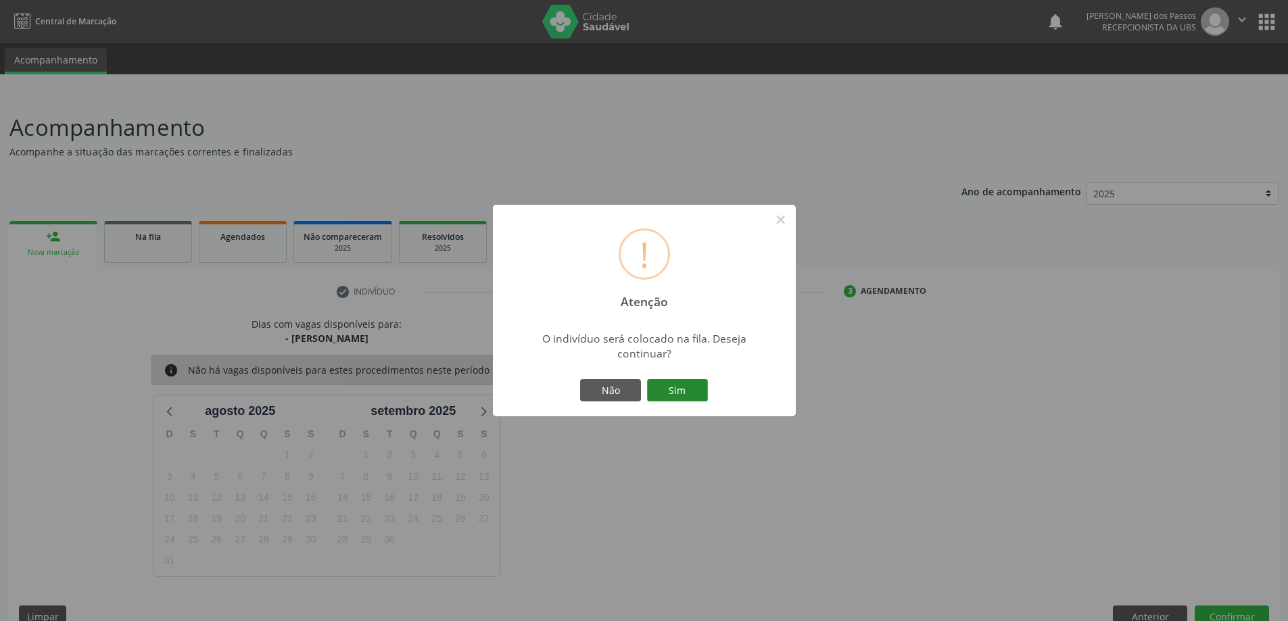
click at [679, 387] on button "Sim" at bounding box center [677, 390] width 61 height 23
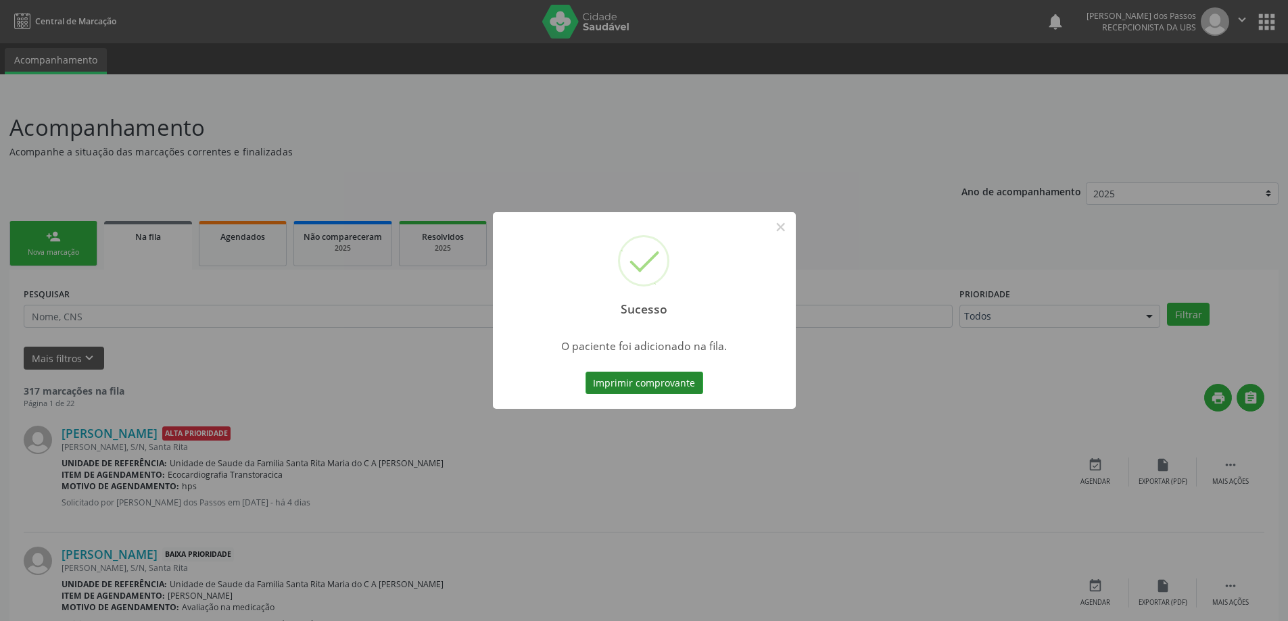
click at [680, 387] on button "Imprimir comprovante" at bounding box center [644, 383] width 118 height 23
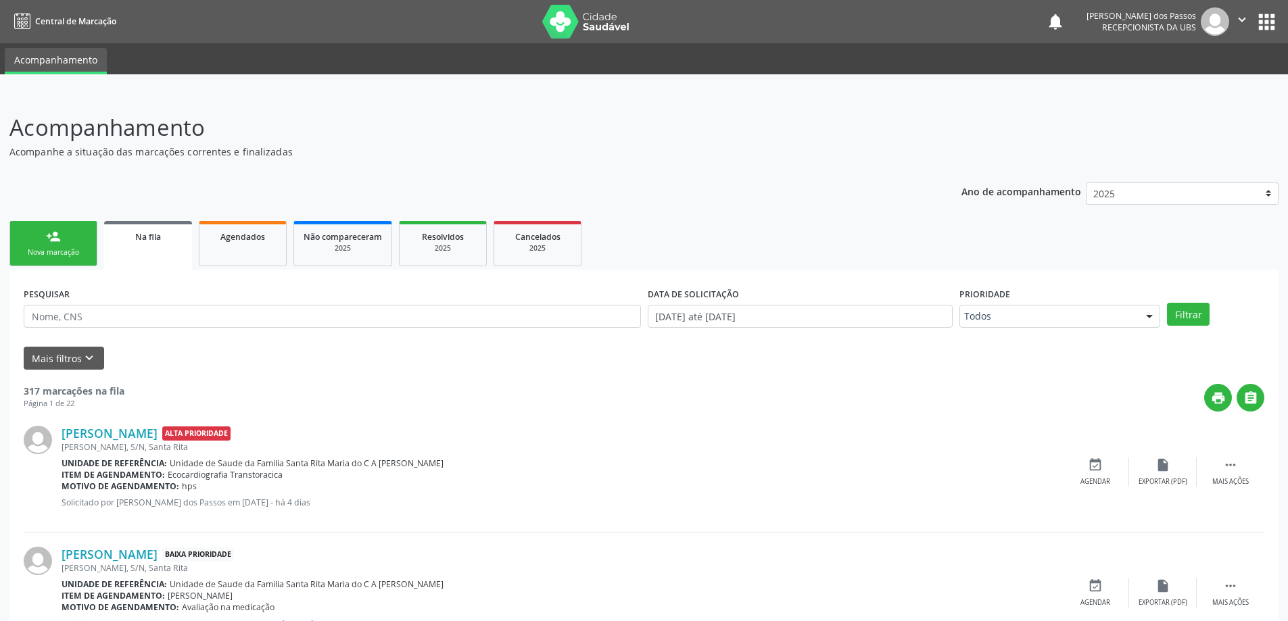
click at [50, 255] on div "Nova marcação" at bounding box center [54, 252] width 68 height 10
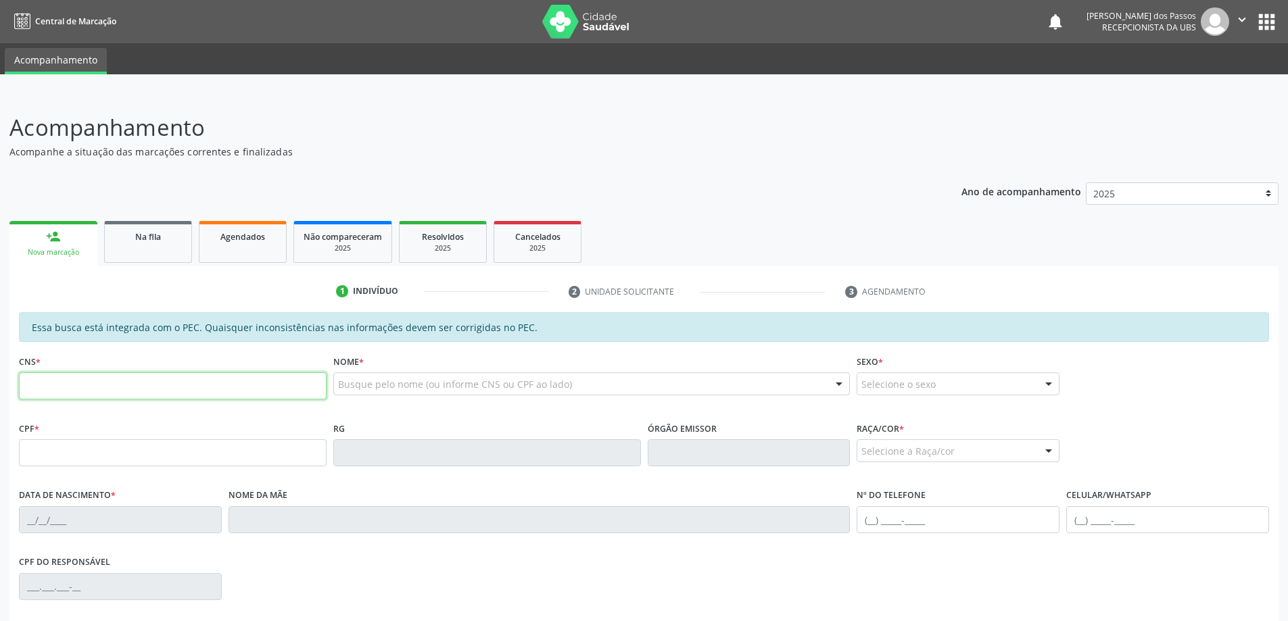
click at [215, 389] on input "text" at bounding box center [173, 385] width 308 height 27
type input "706 3086 9157 6880"
type input "10/01/1985"
type input "Eliete Vitor de Oliveira"
type input "(82) 9969-8562"
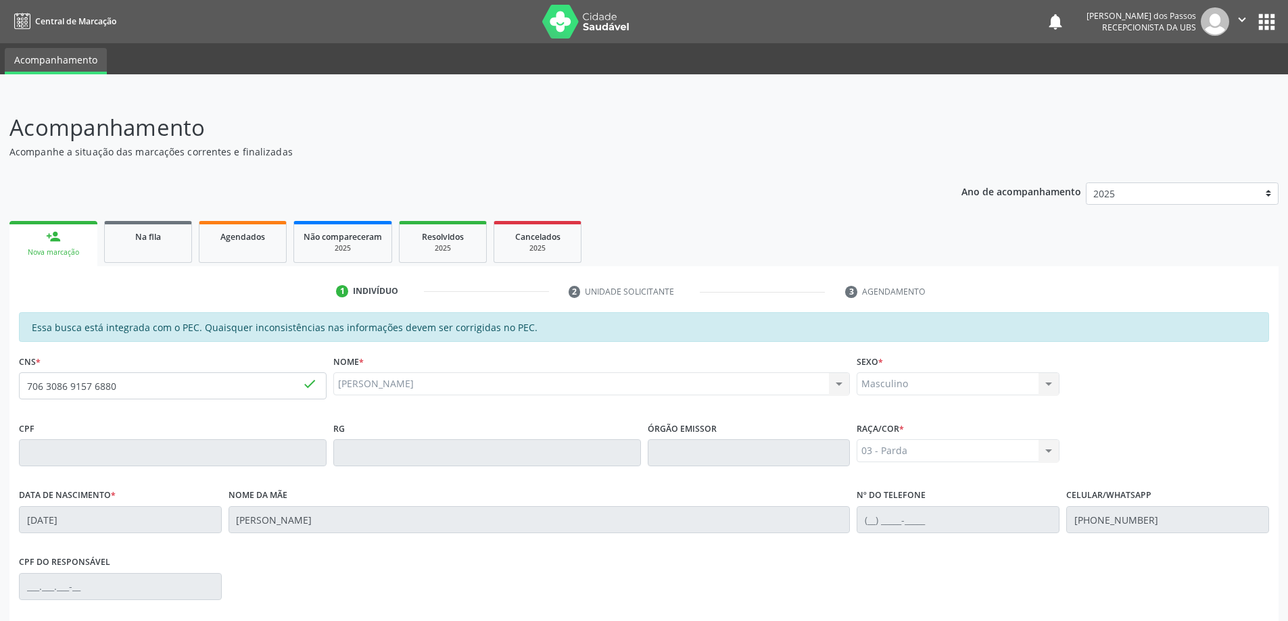
click at [48, 239] on div "person_add" at bounding box center [53, 236] width 15 height 15
click at [47, 245] on link "person_add Nova marcação" at bounding box center [53, 243] width 88 height 45
click at [26, 255] on div "Nova marcação" at bounding box center [53, 252] width 69 height 10
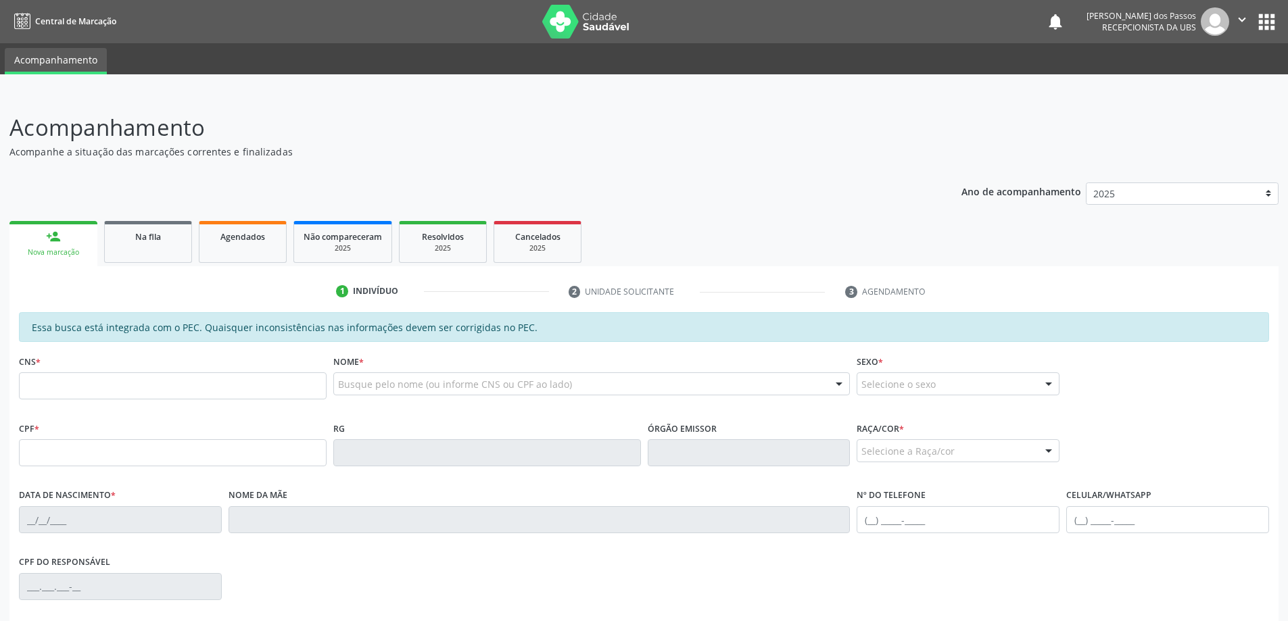
click at [26, 249] on div "Nova marcação" at bounding box center [53, 252] width 69 height 10
click at [64, 387] on input "text" at bounding box center [173, 385] width 308 height 27
type input "700 2054 6036 6421"
type input "060.579.434-06"
type input "1[DATE]"
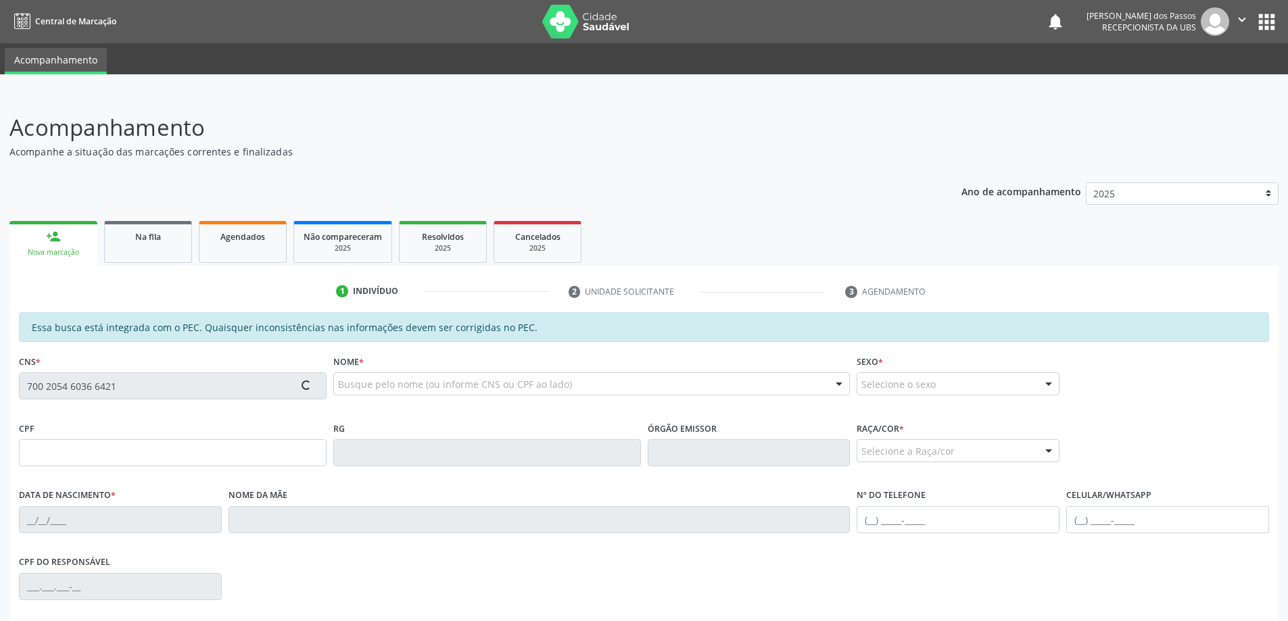
type input "Maria Jose dos Santos Silva"
type input "(82) 99660-8614"
type input "S/N"
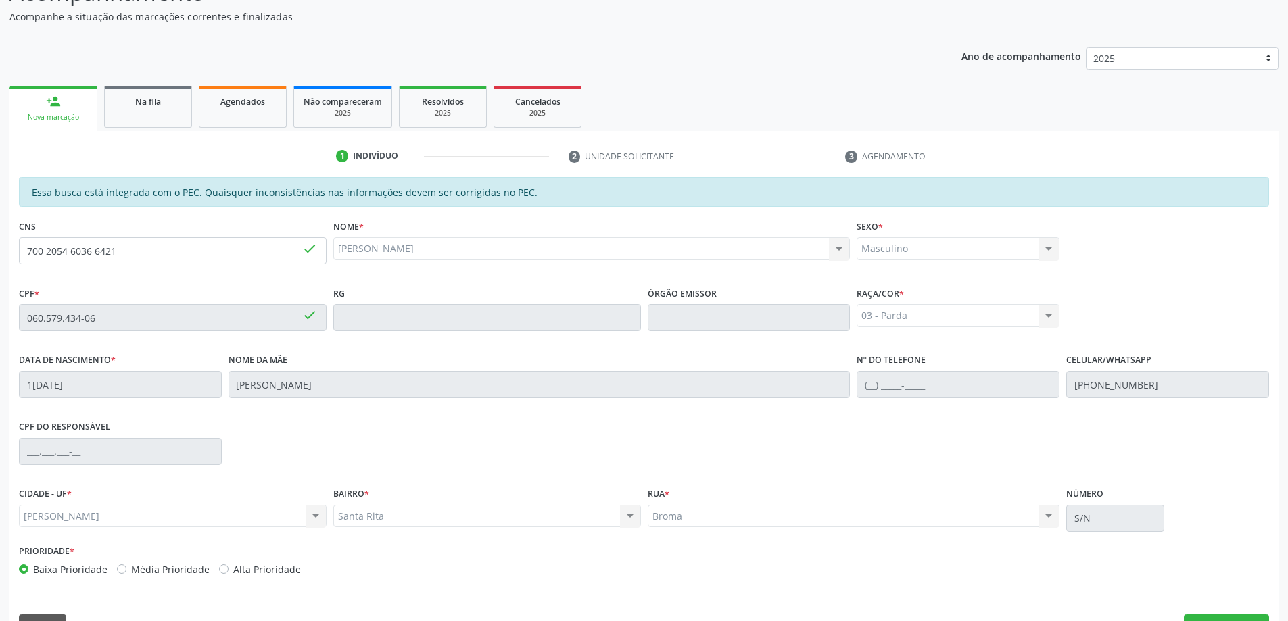
scroll to position [170, 0]
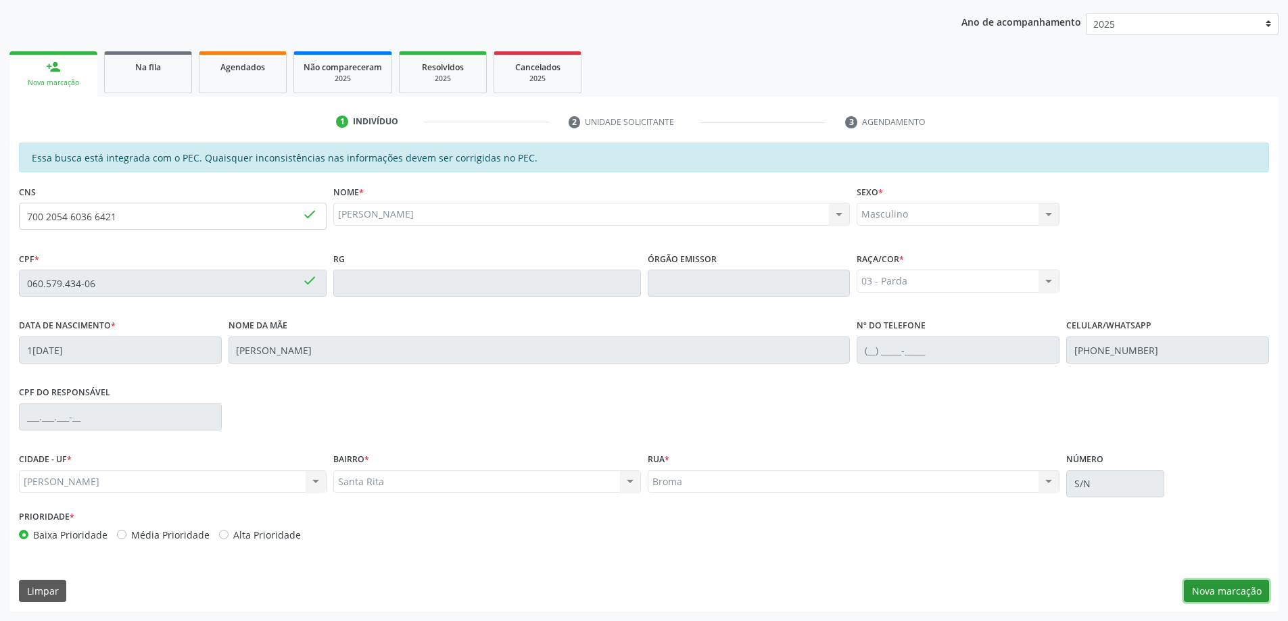
click at [1222, 593] on button "Nova marcação" at bounding box center [1225, 591] width 85 height 23
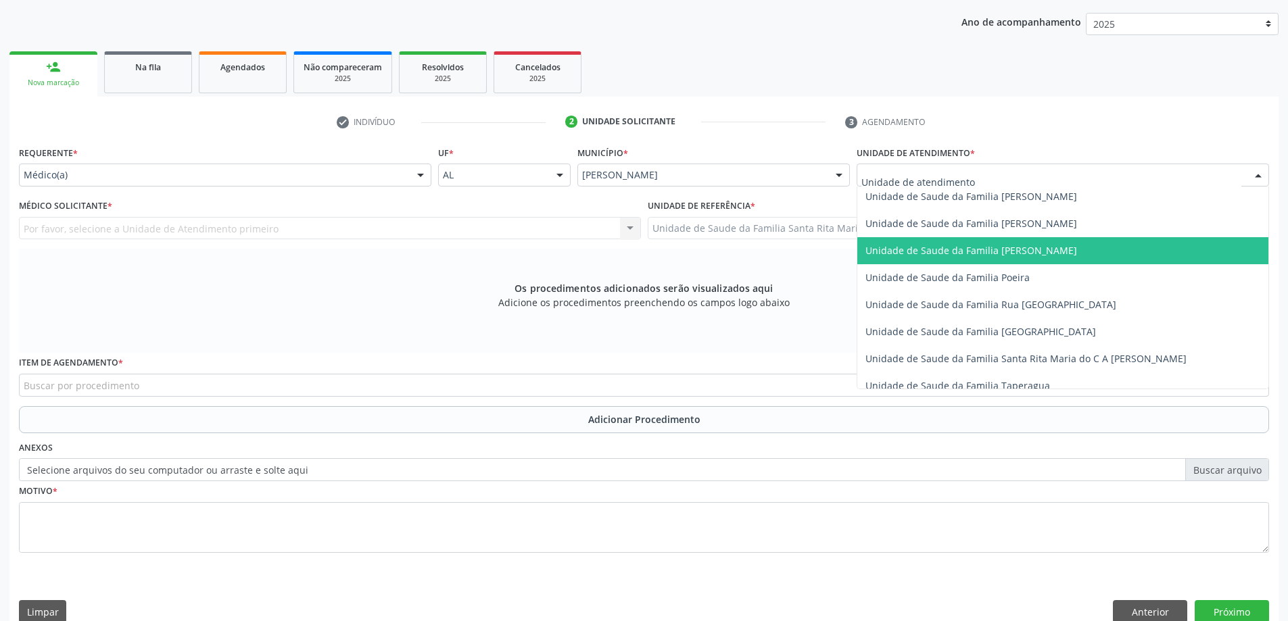
scroll to position [811, 0]
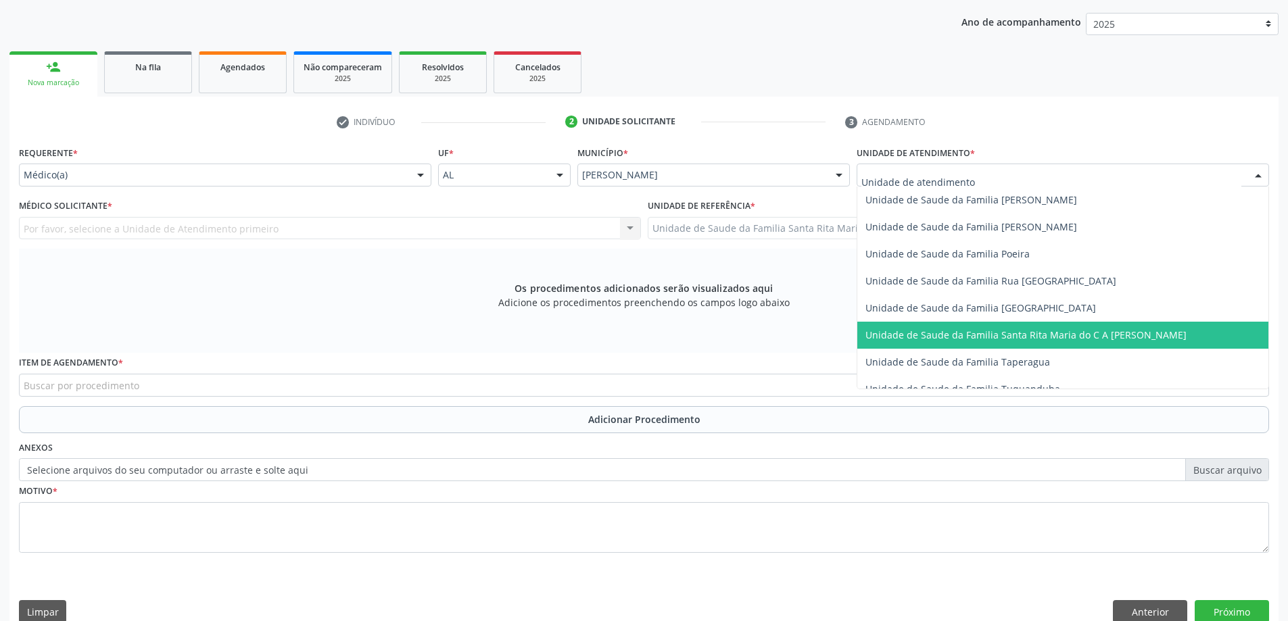
click at [925, 333] on span "Unidade de Saude da Familia Santa Rita Maria do C A [PERSON_NAME]" at bounding box center [1025, 334] width 321 height 13
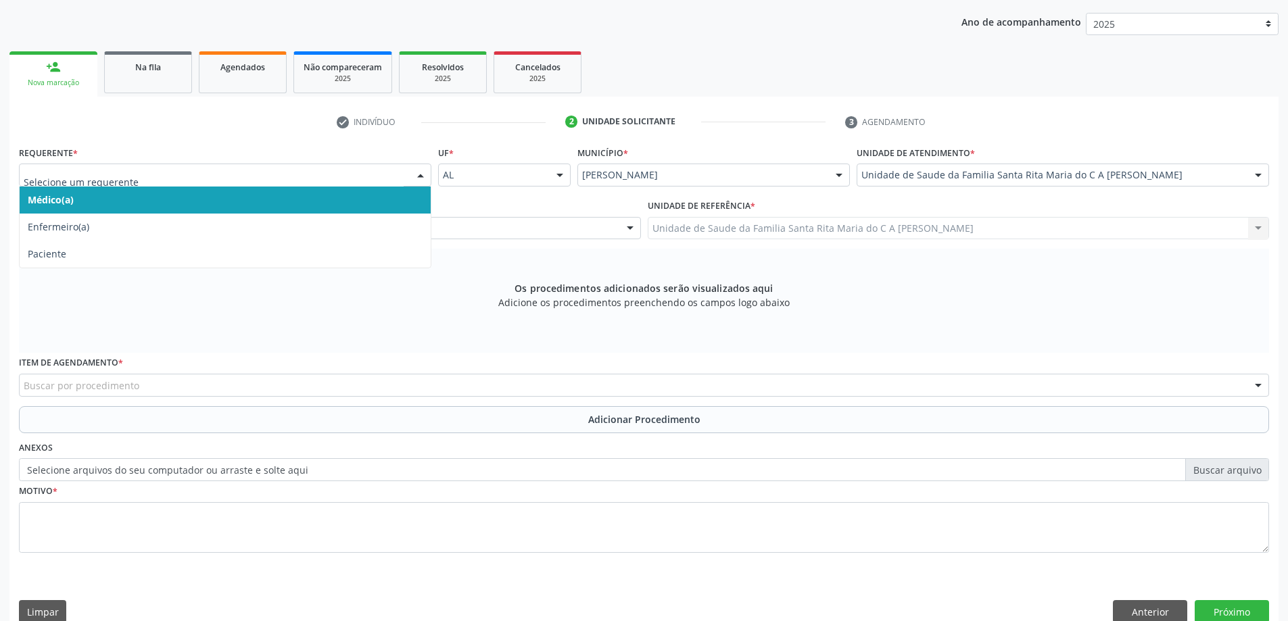
click at [306, 195] on span "Médico(a)" at bounding box center [225, 200] width 411 height 27
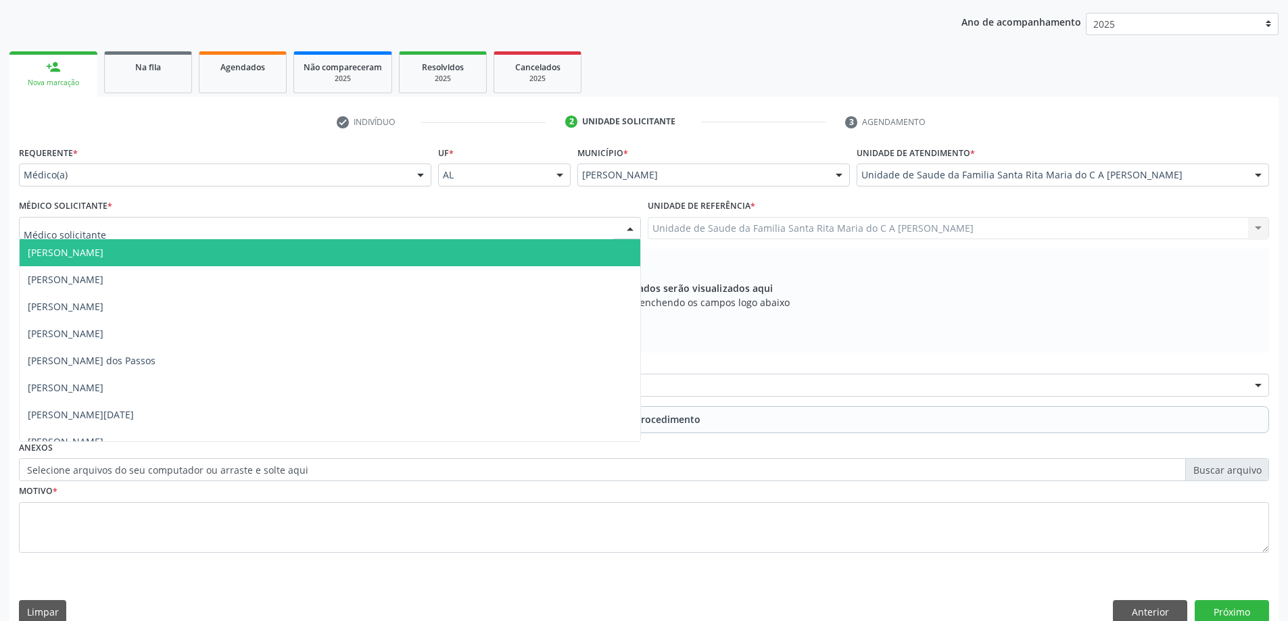
click at [282, 229] on div at bounding box center [330, 228] width 622 height 23
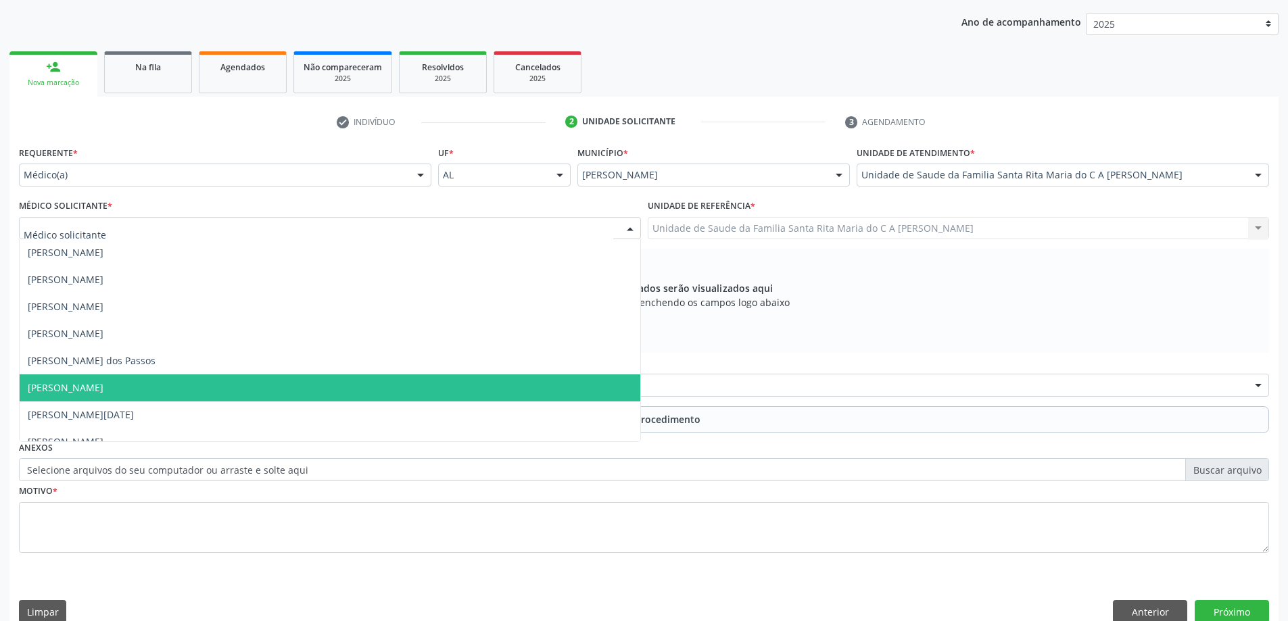
click at [246, 395] on span "[PERSON_NAME]" at bounding box center [330, 387] width 620 height 27
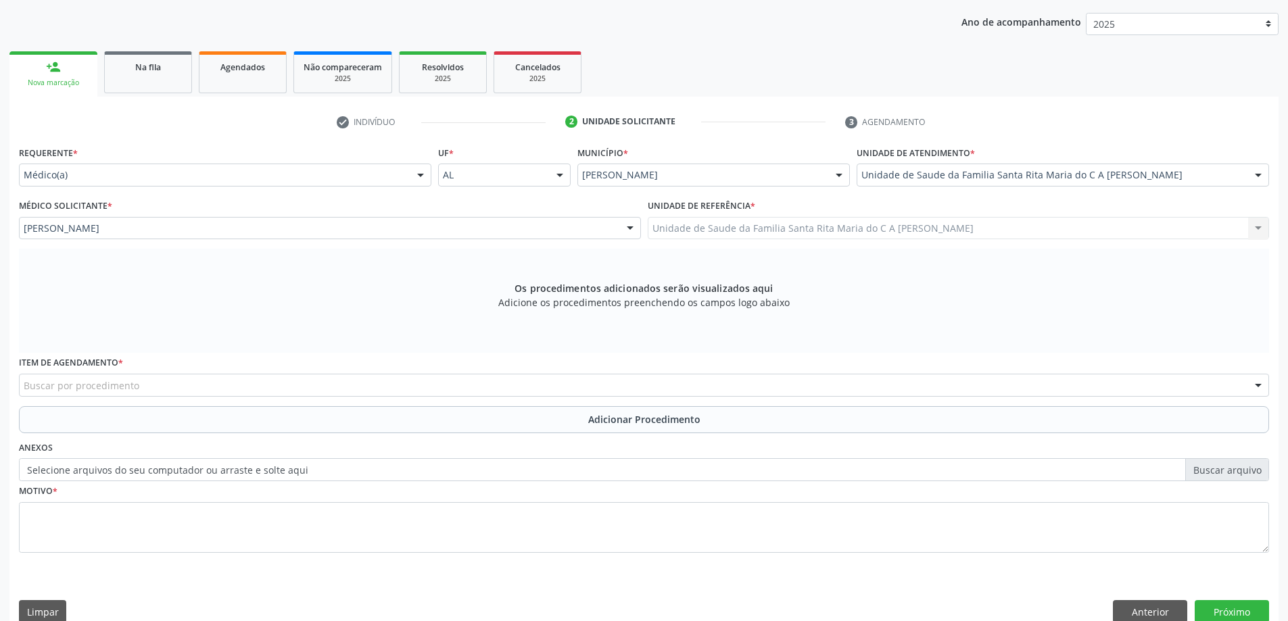
scroll to position [191, 0]
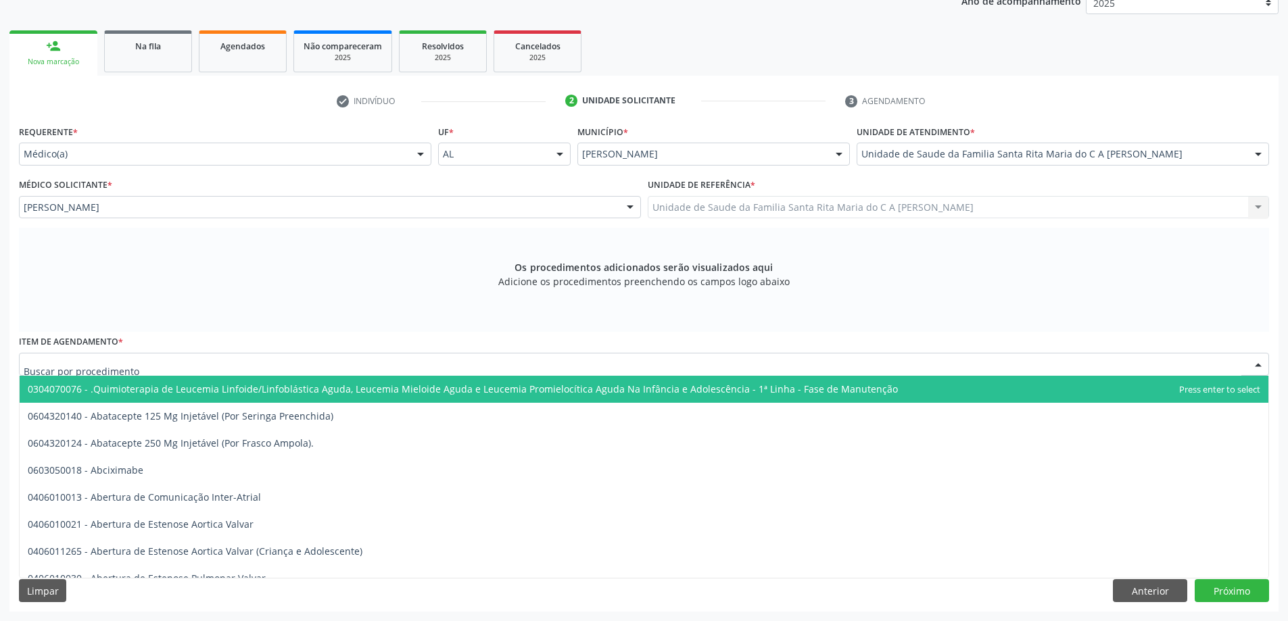
click at [239, 362] on div at bounding box center [644, 364] width 1250 height 23
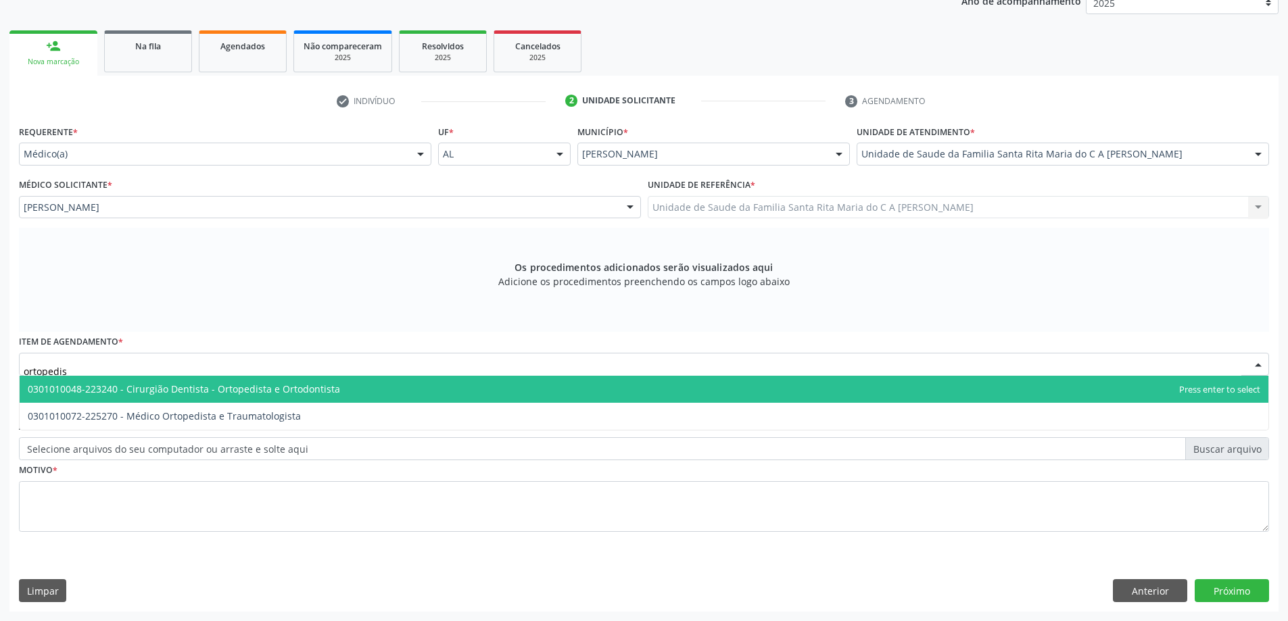
type input "ortopedist"
click at [230, 392] on span "0301010048-223240 - Cirurgião Dentista - Ortopedista e Ortodontista" at bounding box center [184, 389] width 312 height 13
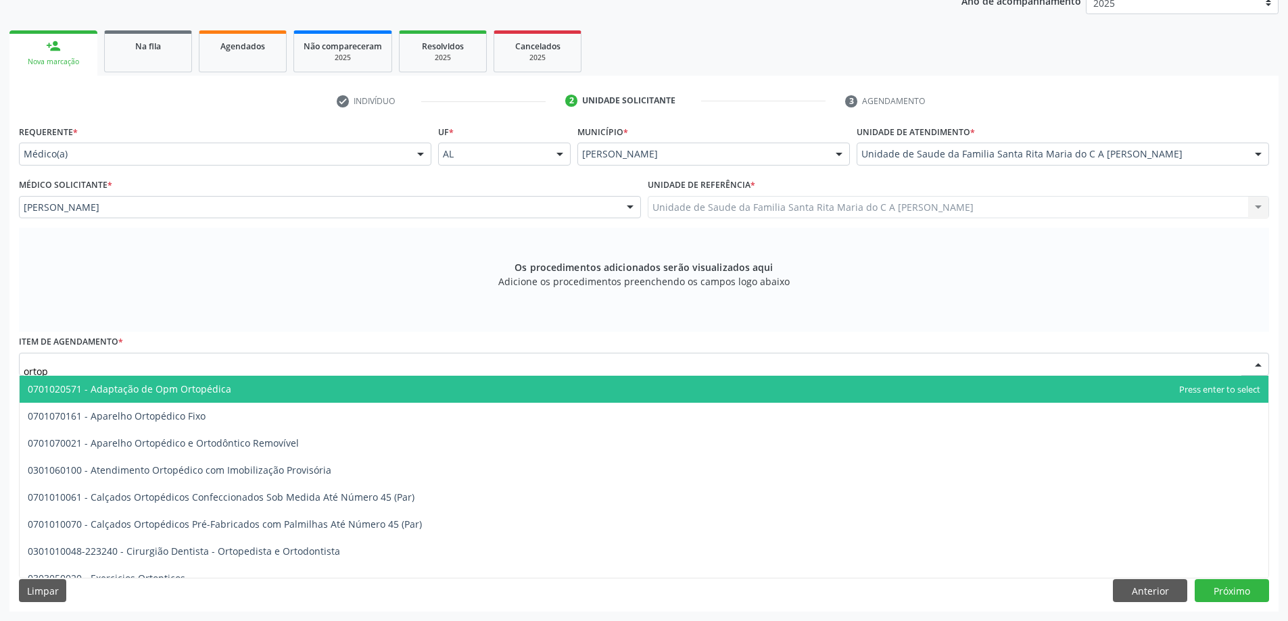
type input "ortope"
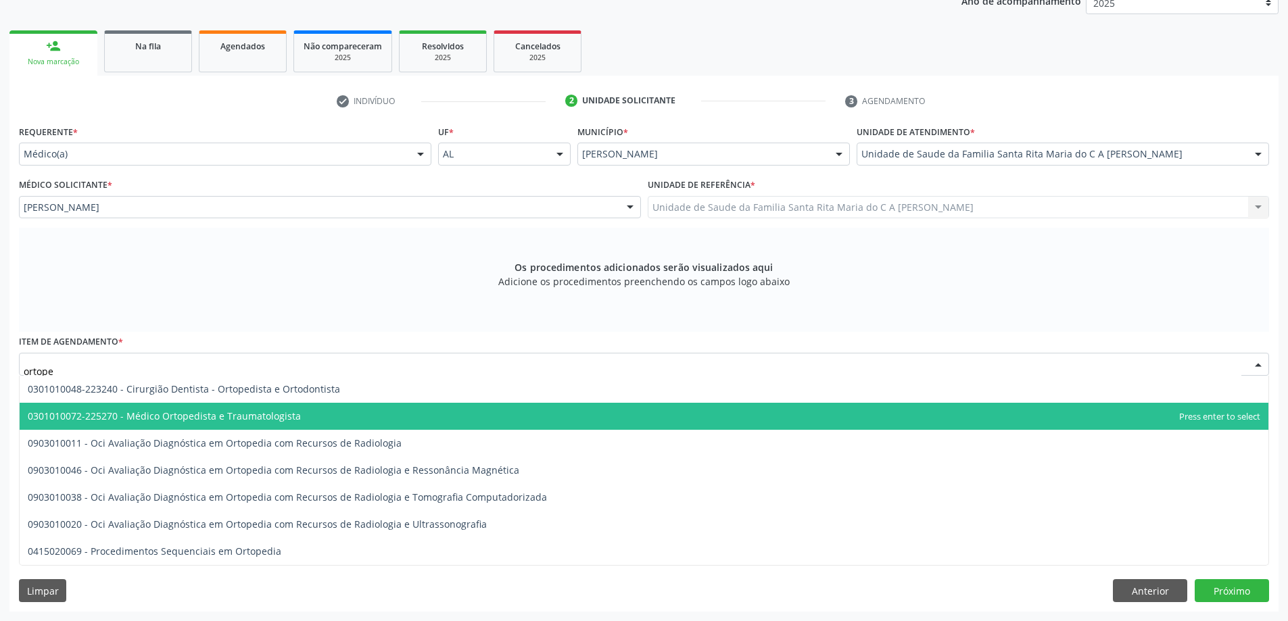
click at [241, 418] on span "0301010072-225270 - Médico Ortopedista e Traumatologista" at bounding box center [164, 416] width 273 height 13
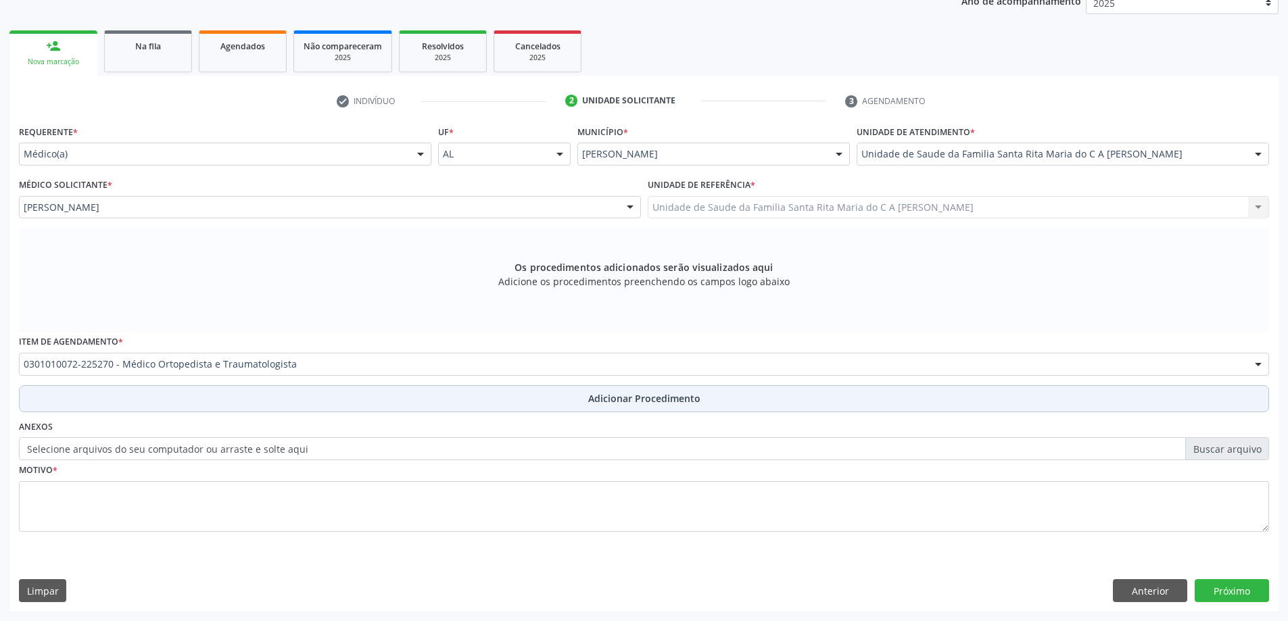
click at [219, 399] on button "Adicionar Procedimento" at bounding box center [644, 398] width 1250 height 27
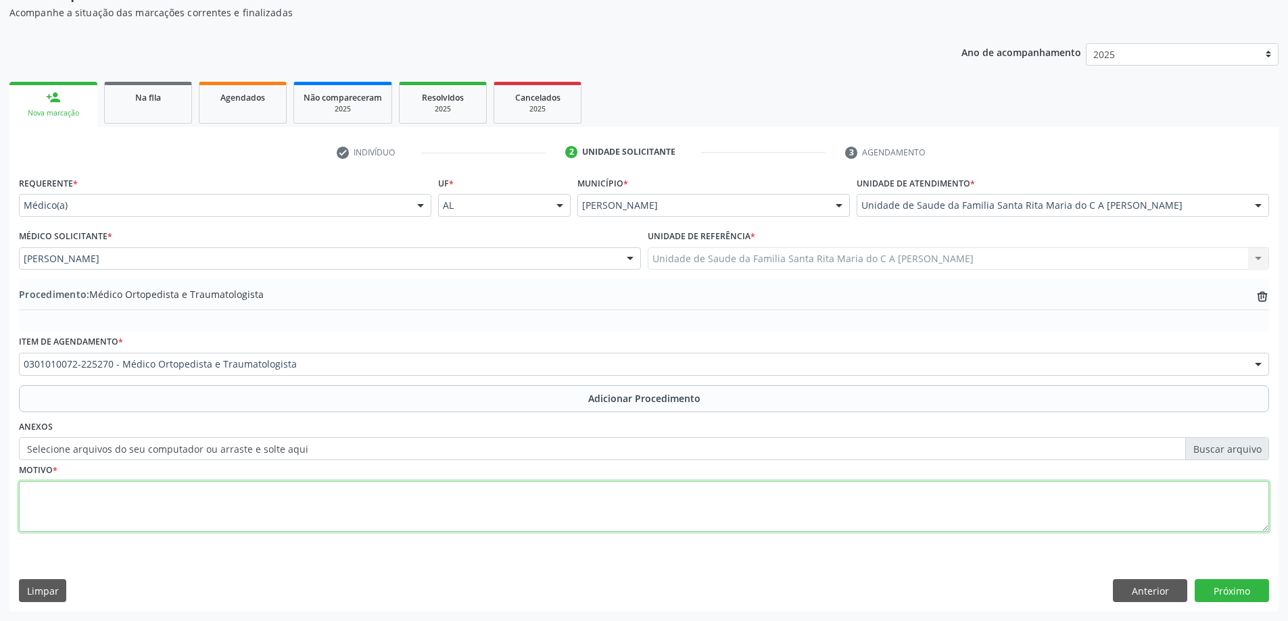
click at [182, 503] on textarea at bounding box center [644, 506] width 1250 height 51
type textarea "avaliação"
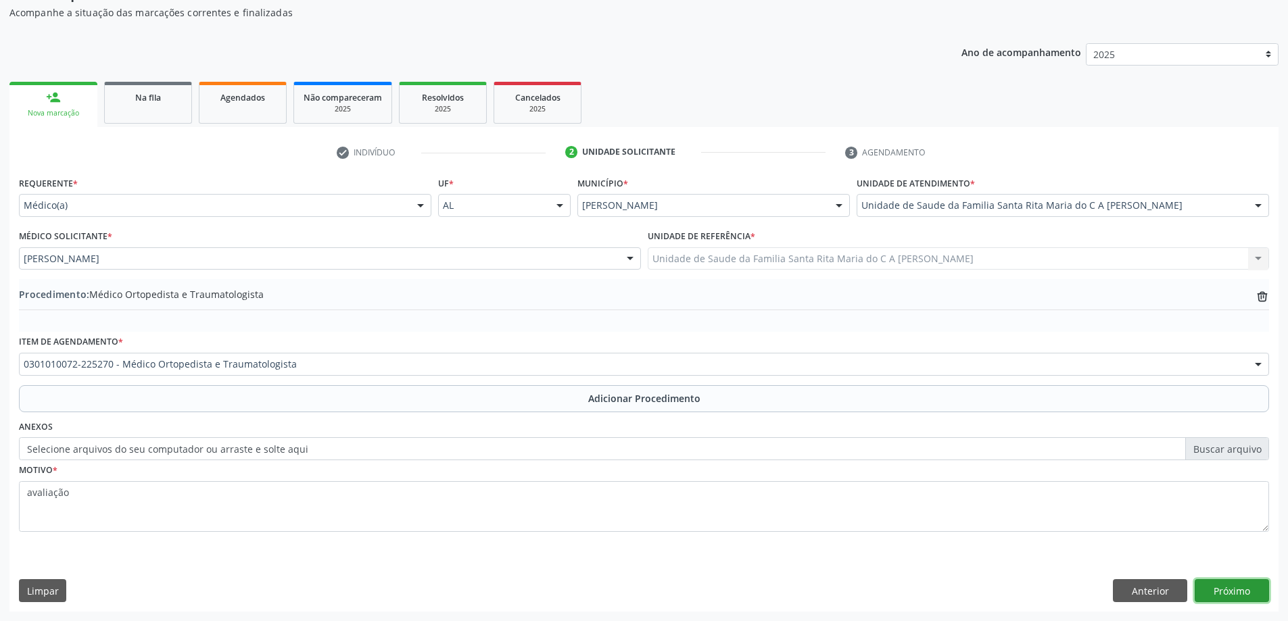
click at [1234, 584] on button "Próximo" at bounding box center [1231, 590] width 74 height 23
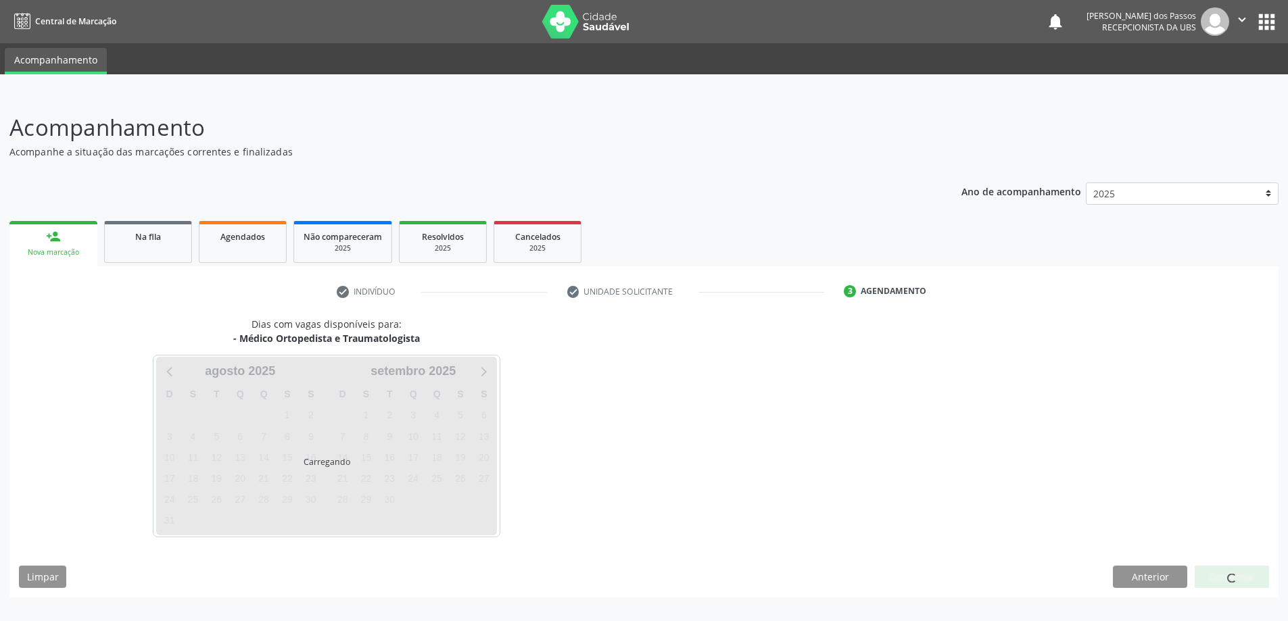
scroll to position [0, 0]
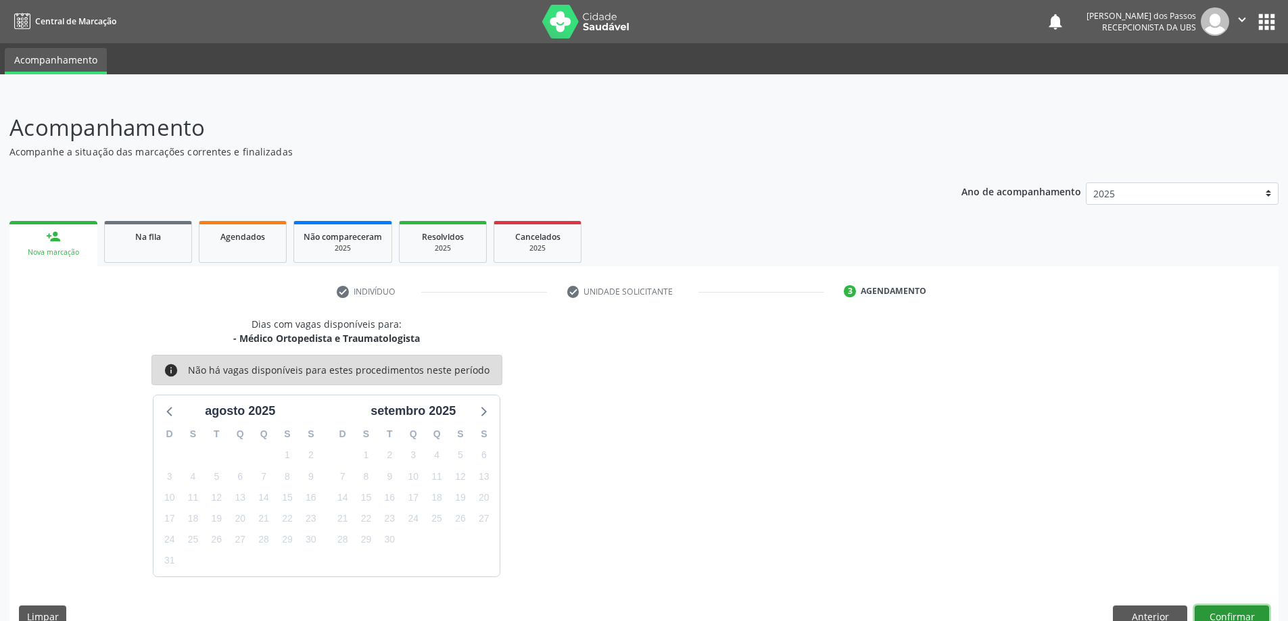
click at [1246, 620] on button "Confirmar" at bounding box center [1231, 617] width 74 height 23
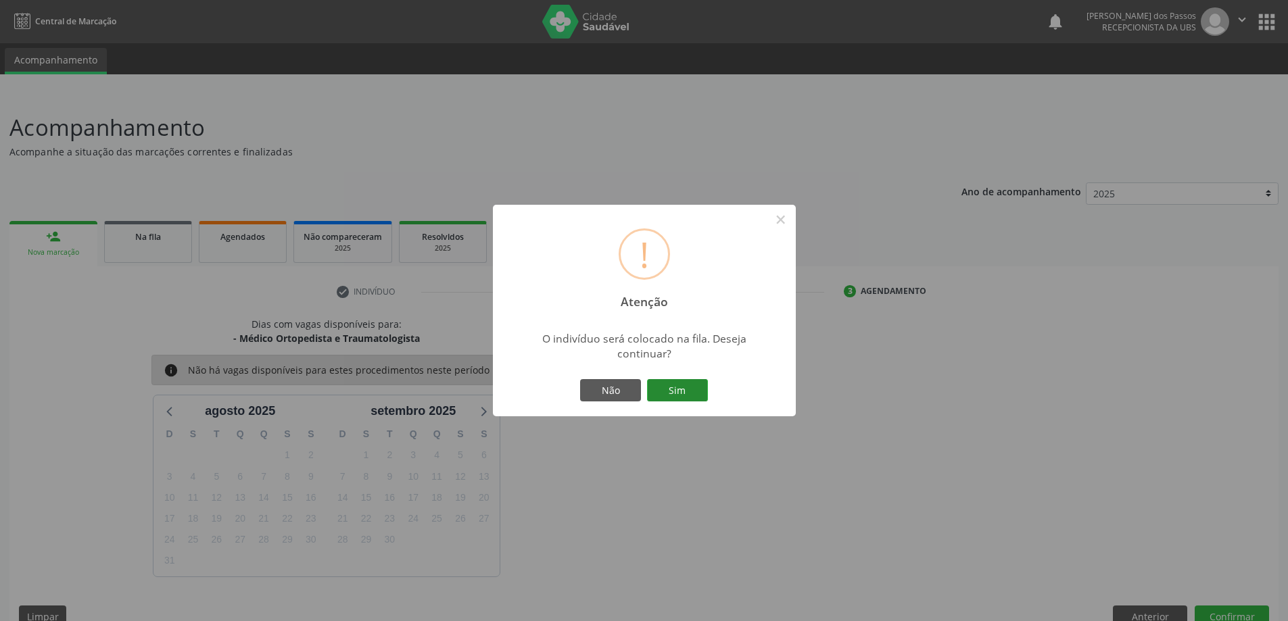
click at [670, 386] on button "Sim" at bounding box center [677, 390] width 61 height 23
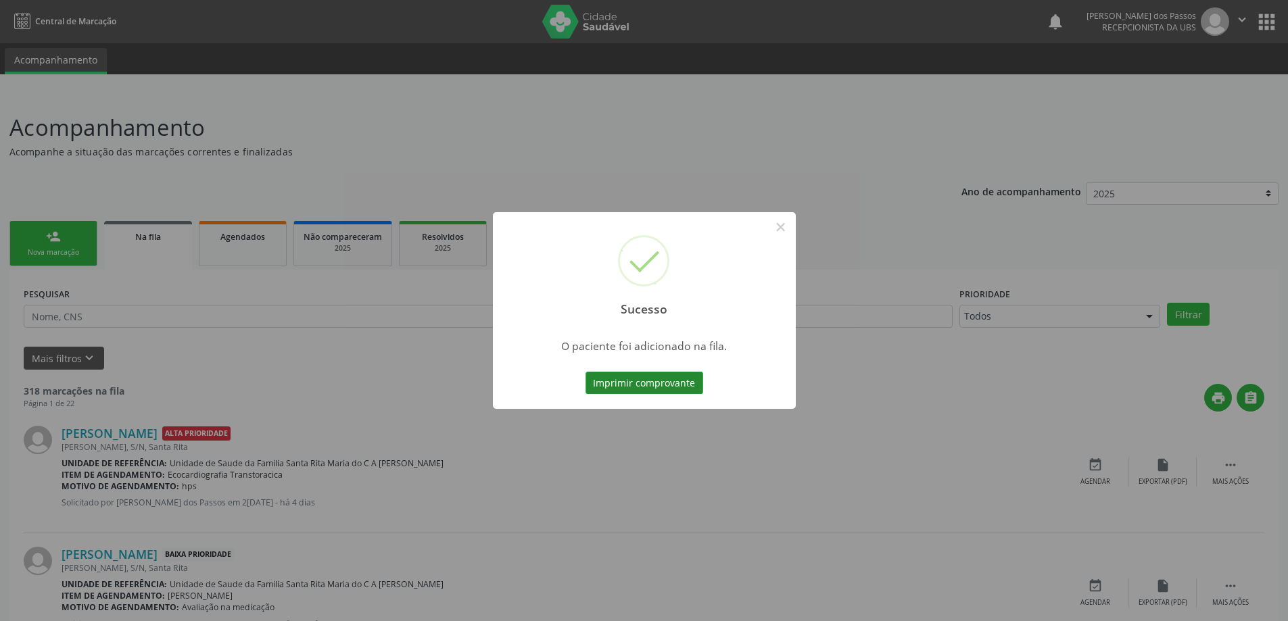
click at [666, 390] on button "Imprimir comprovante" at bounding box center [644, 383] width 118 height 23
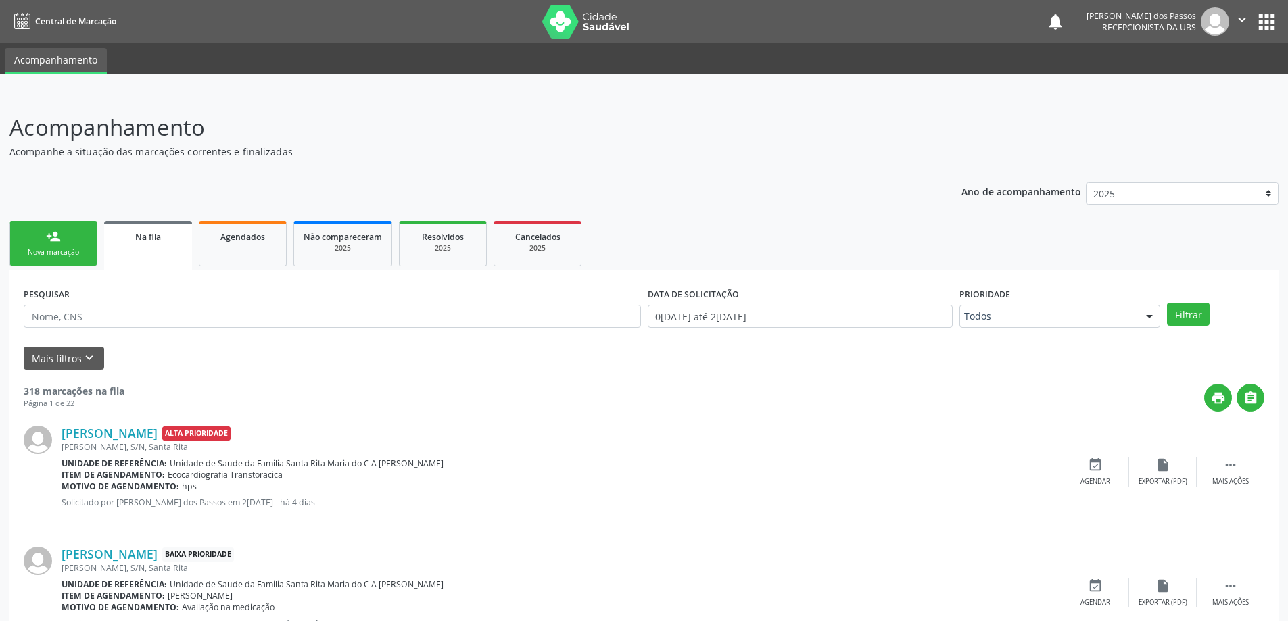
click at [66, 249] on div "Nova marcação" at bounding box center [54, 252] width 68 height 10
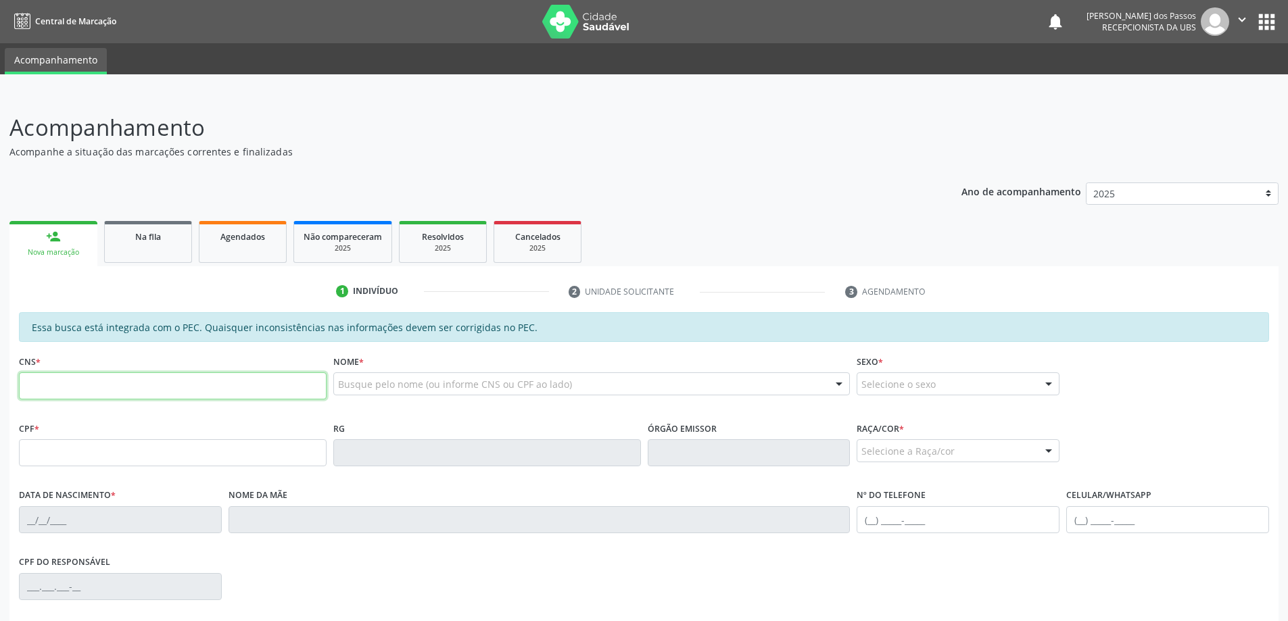
click at [77, 384] on input "text" at bounding box center [173, 385] width 308 height 27
type input "700 0075 9272 2407"
type input "105.770.394-07"
type input "02/06/1989"
type input "Ana Lucia Paula Santos"
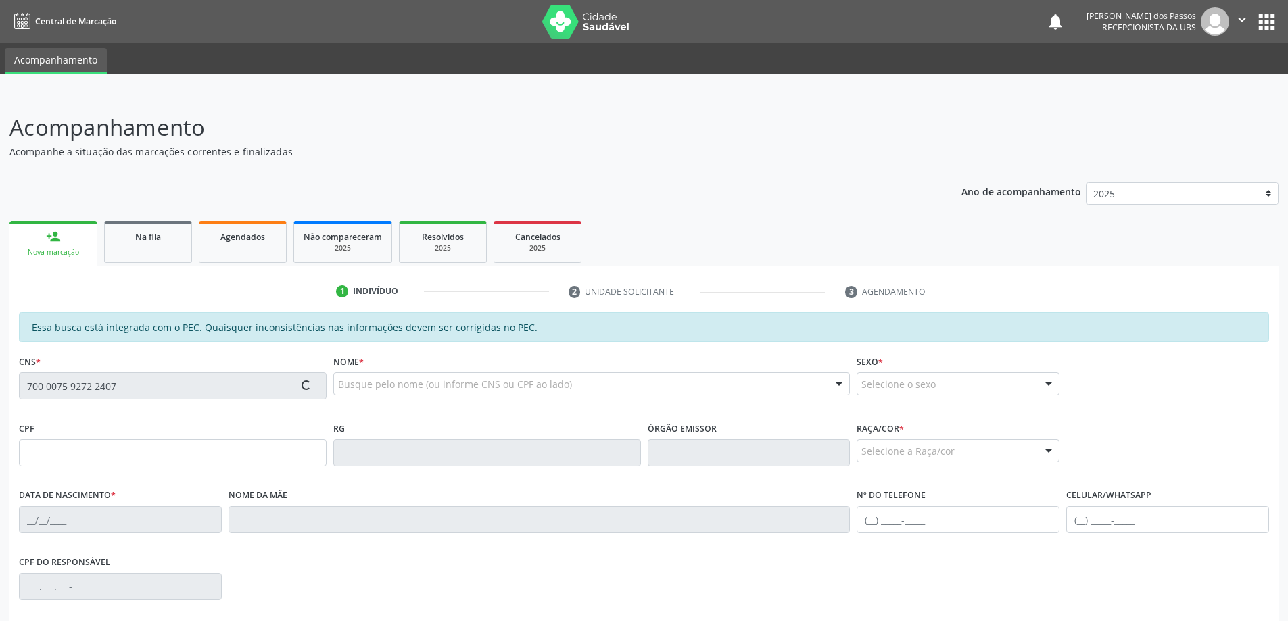
type input "(82) 99653-1634"
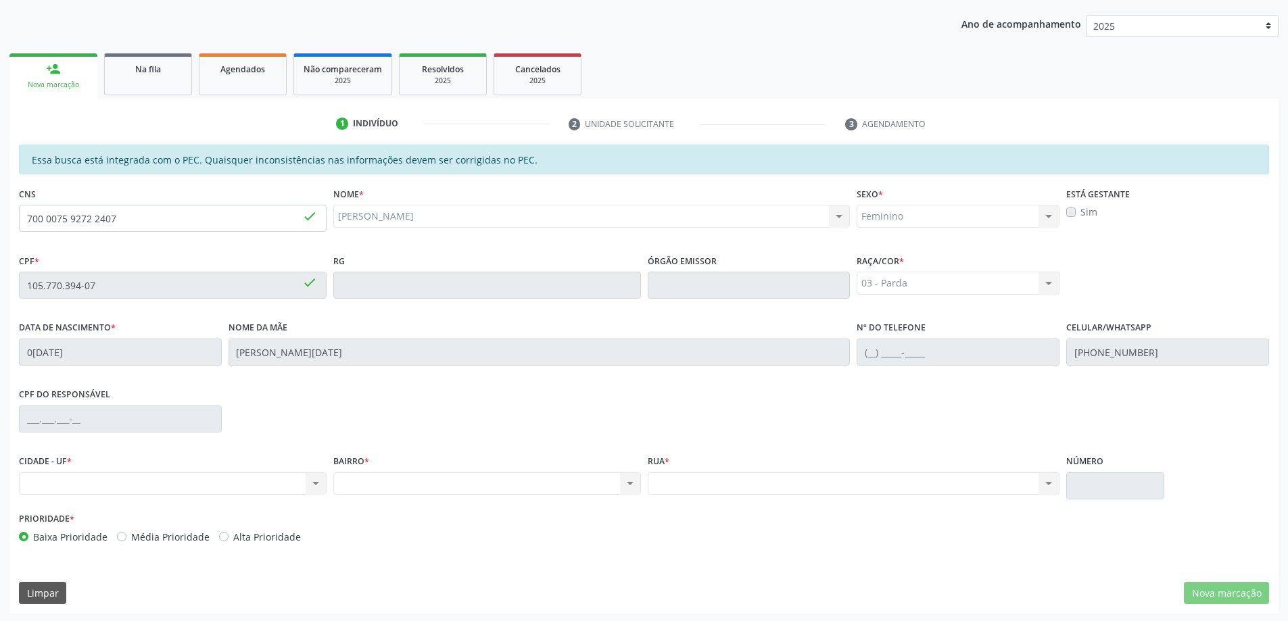
scroll to position [170, 0]
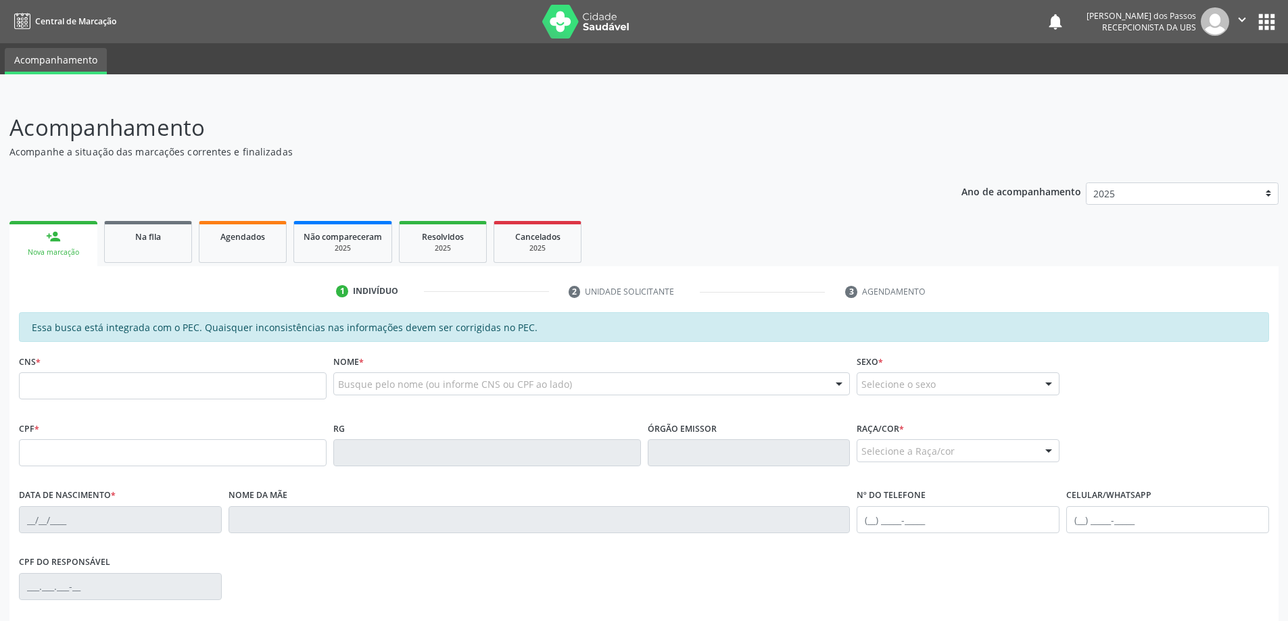
click at [62, 252] on div "Nova marcação" at bounding box center [53, 252] width 69 height 10
click at [241, 387] on input "text" at bounding box center [173, 385] width 308 height 27
type input "700 0075 9272 2407"
type input "105.770.394-07"
type input "[DATE]"
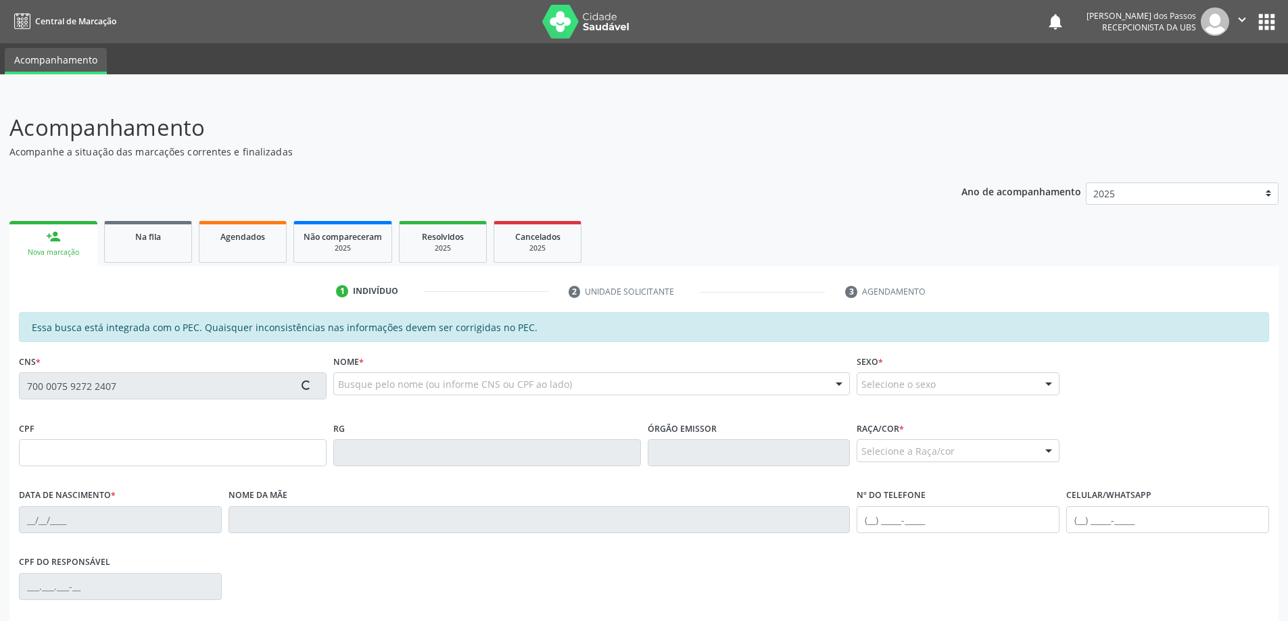
type input "[PERSON_NAME][DATE]"
type input "[PHONE_NUMBER]"
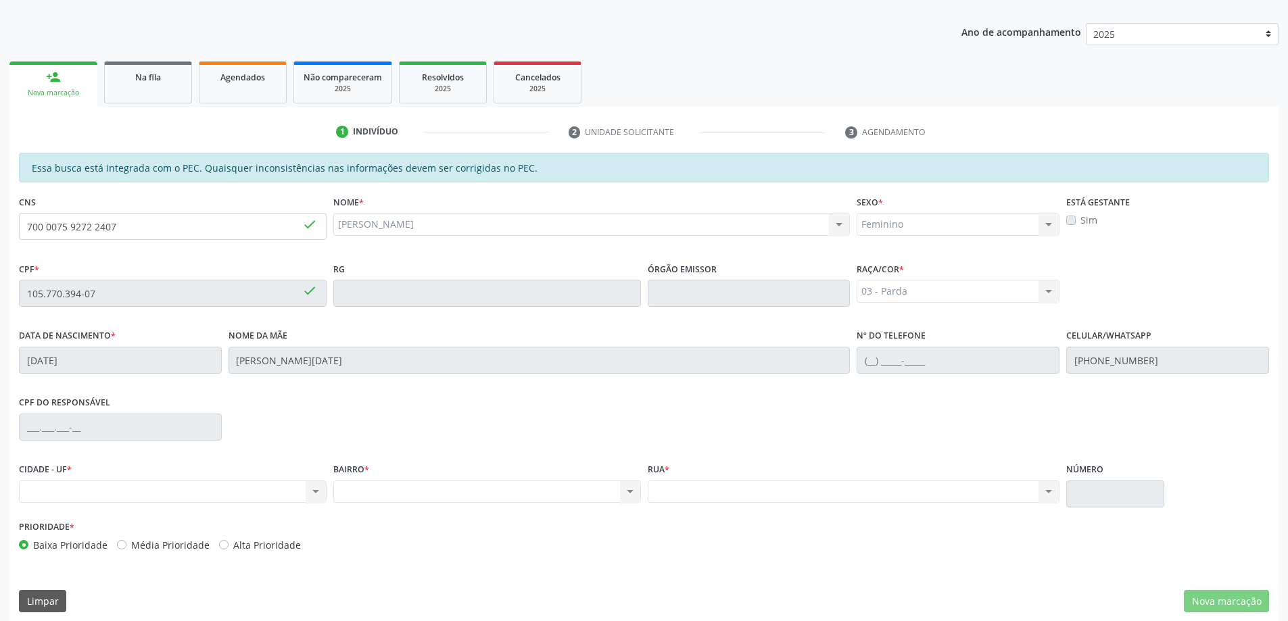
scroll to position [170, 0]
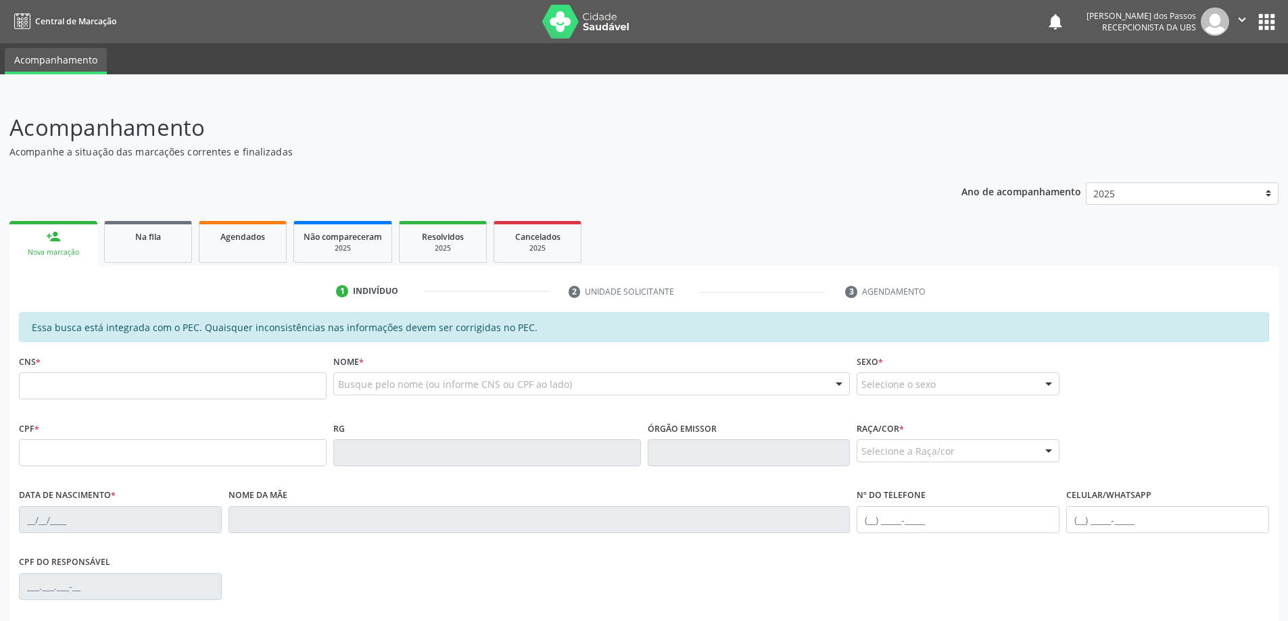
scroll to position [170, 0]
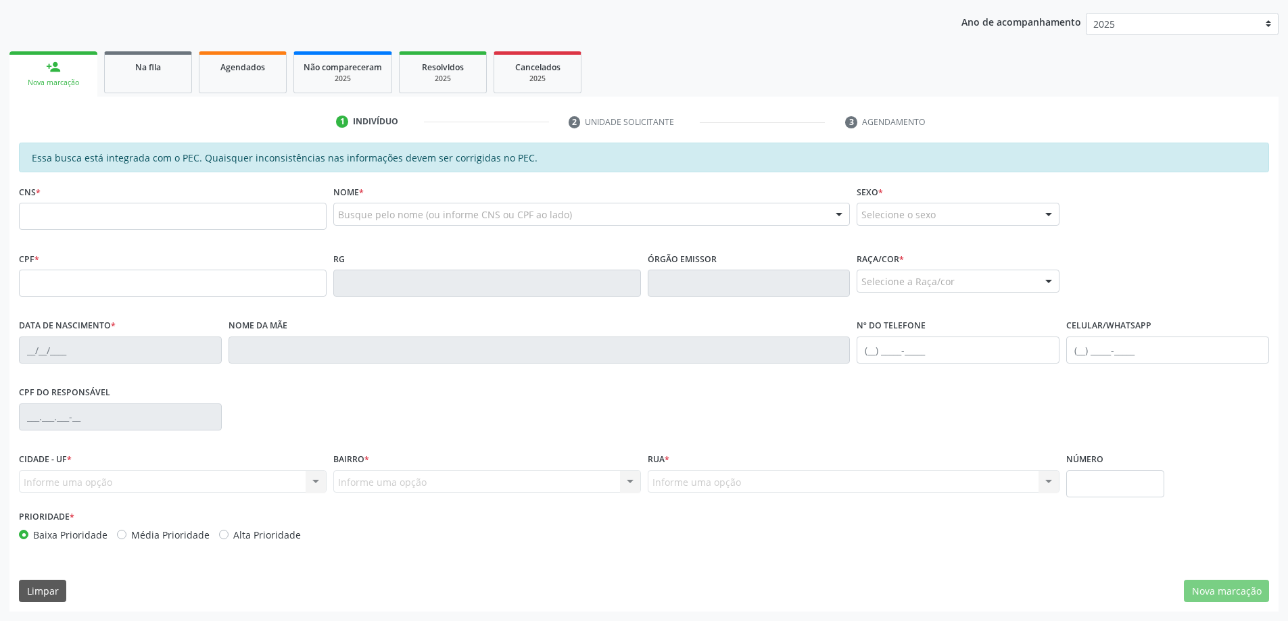
click at [78, 215] on input "text" at bounding box center [173, 216] width 308 height 27
click at [170, 216] on input "700 0075" at bounding box center [173, 216] width 308 height 27
type input "700 0075 9272 2407"
type input "105.770.394-07"
type input "[DATE]"
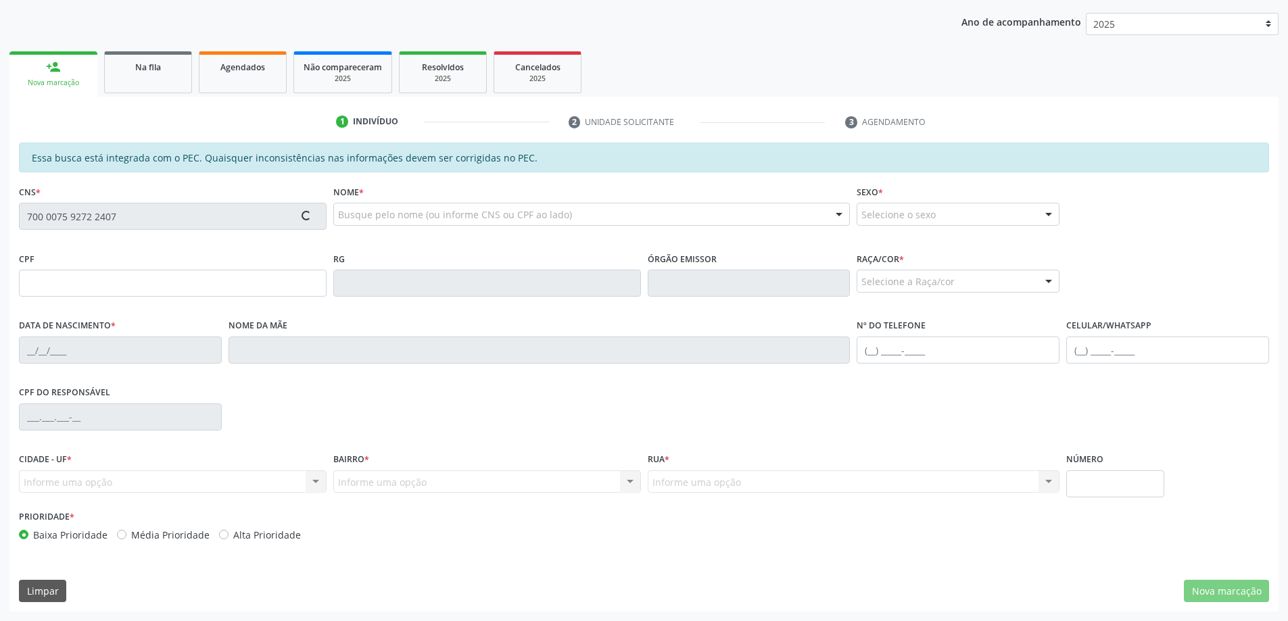
type input "[PERSON_NAME][DATE]"
type input "[PHONE_NUMBER]"
type input "S/N"
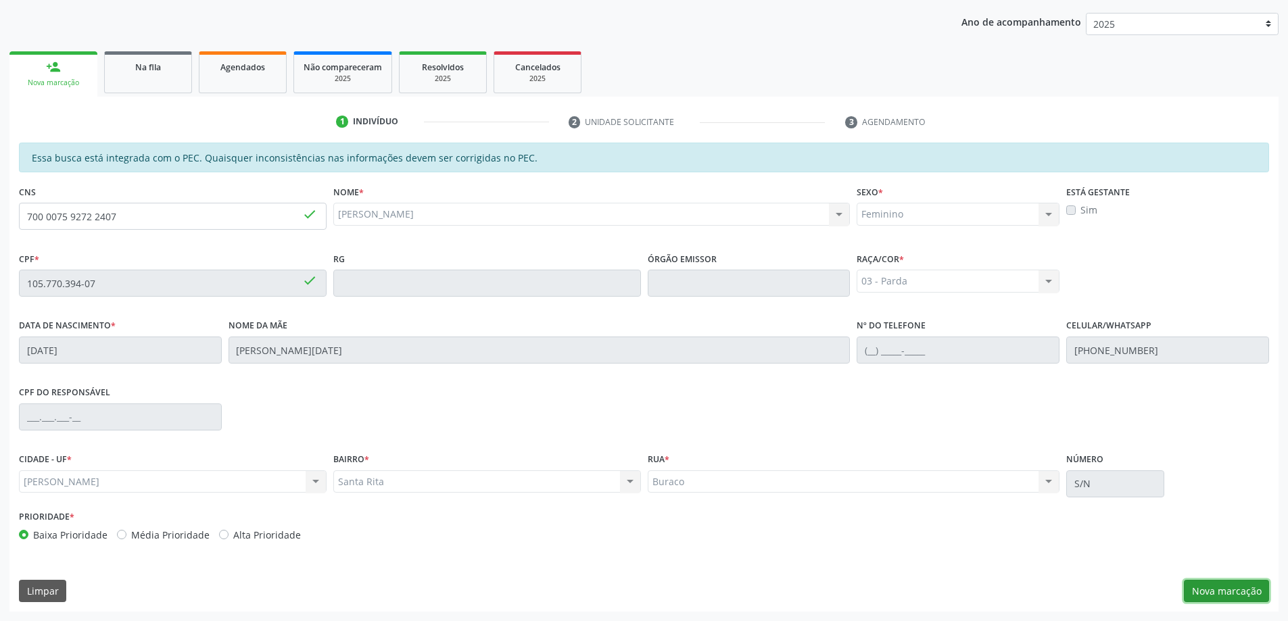
click at [1237, 588] on button "Nova marcação" at bounding box center [1225, 591] width 85 height 23
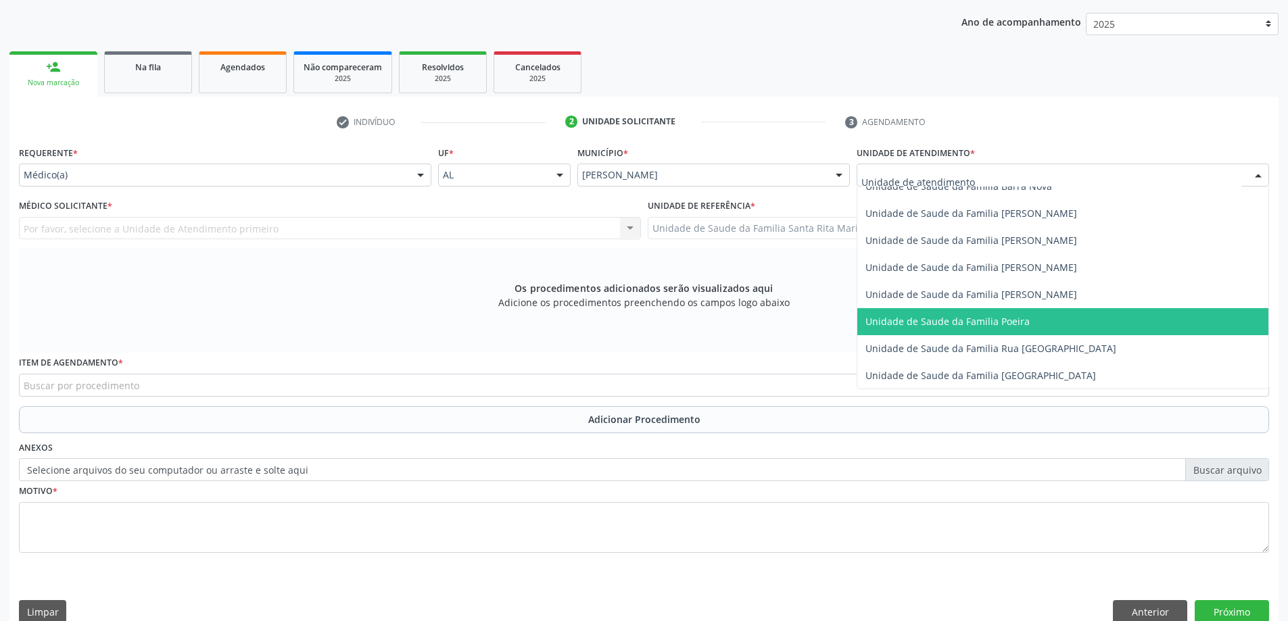
scroll to position [811, 0]
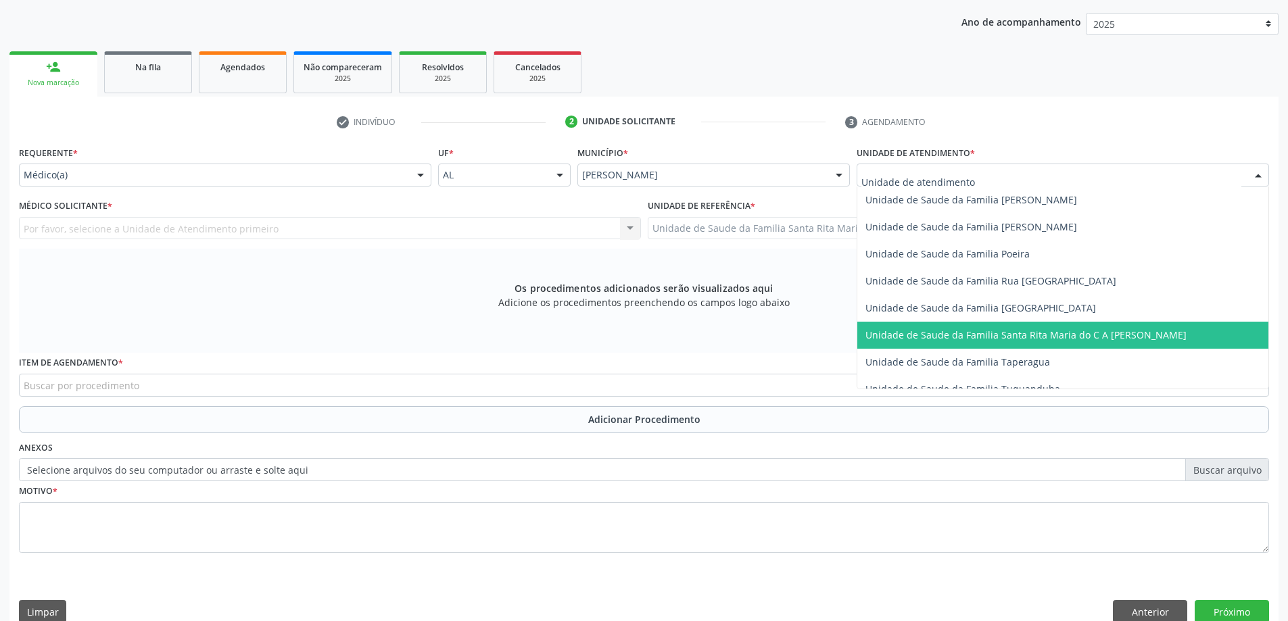
drag, startPoint x: 948, startPoint y: 329, endPoint x: 920, endPoint y: 317, distance: 30.3
click at [947, 329] on span "Unidade de Saude da Familia Santa Rita Maria do C A [PERSON_NAME]" at bounding box center [1025, 334] width 321 height 13
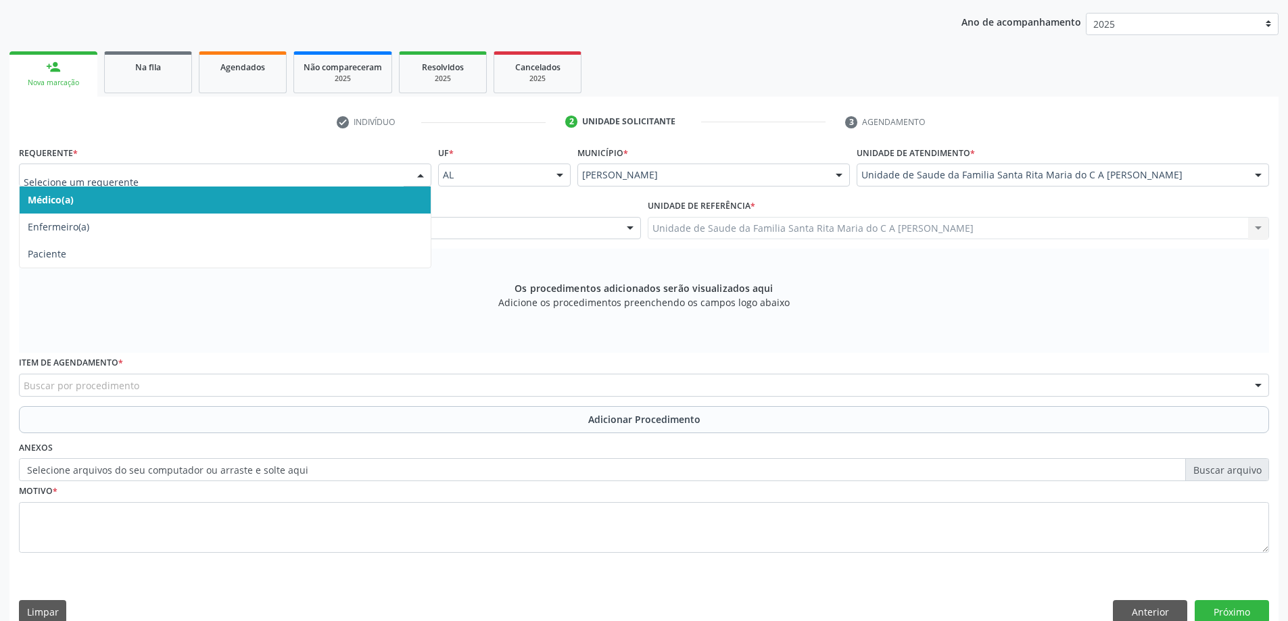
click at [350, 197] on span "Médico(a)" at bounding box center [225, 200] width 411 height 27
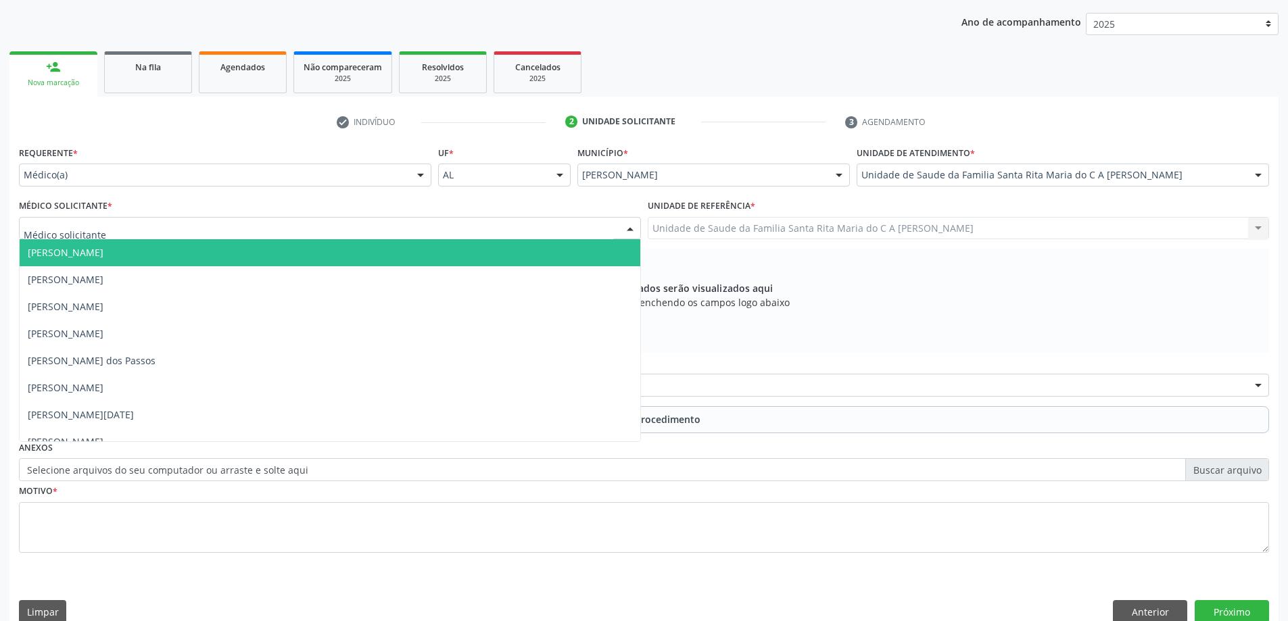
click at [359, 228] on div at bounding box center [330, 228] width 622 height 23
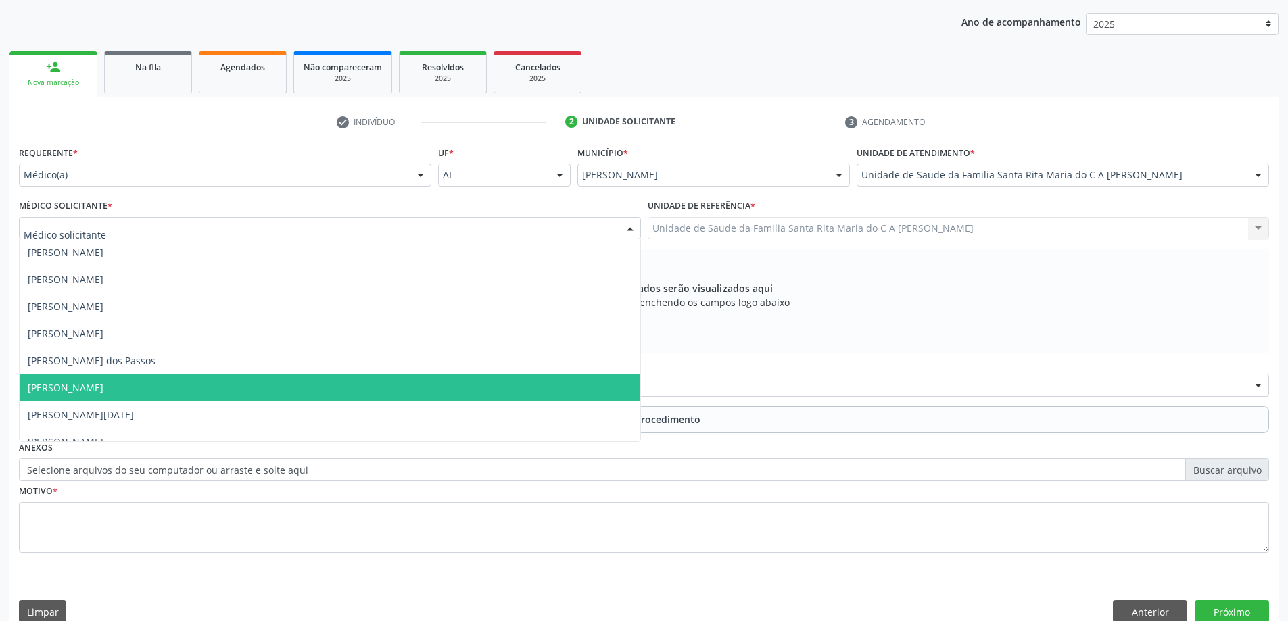
click at [337, 397] on span "[PERSON_NAME]" at bounding box center [330, 387] width 620 height 27
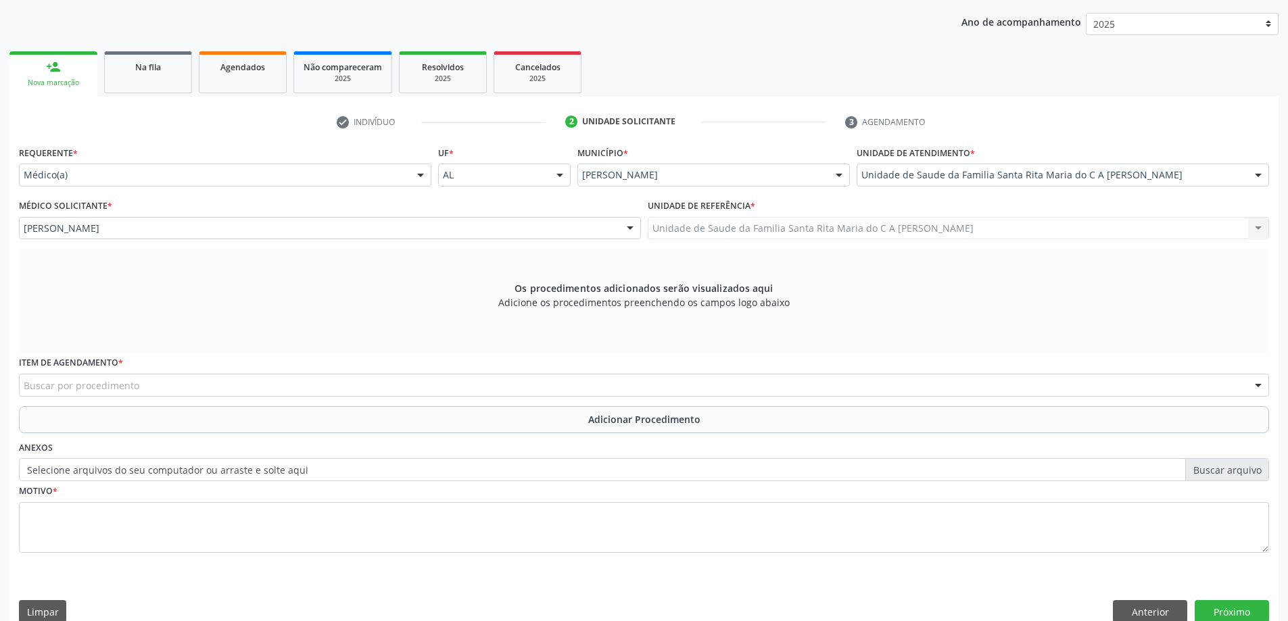
click at [329, 389] on div "Buscar por procedimento" at bounding box center [644, 385] width 1250 height 23
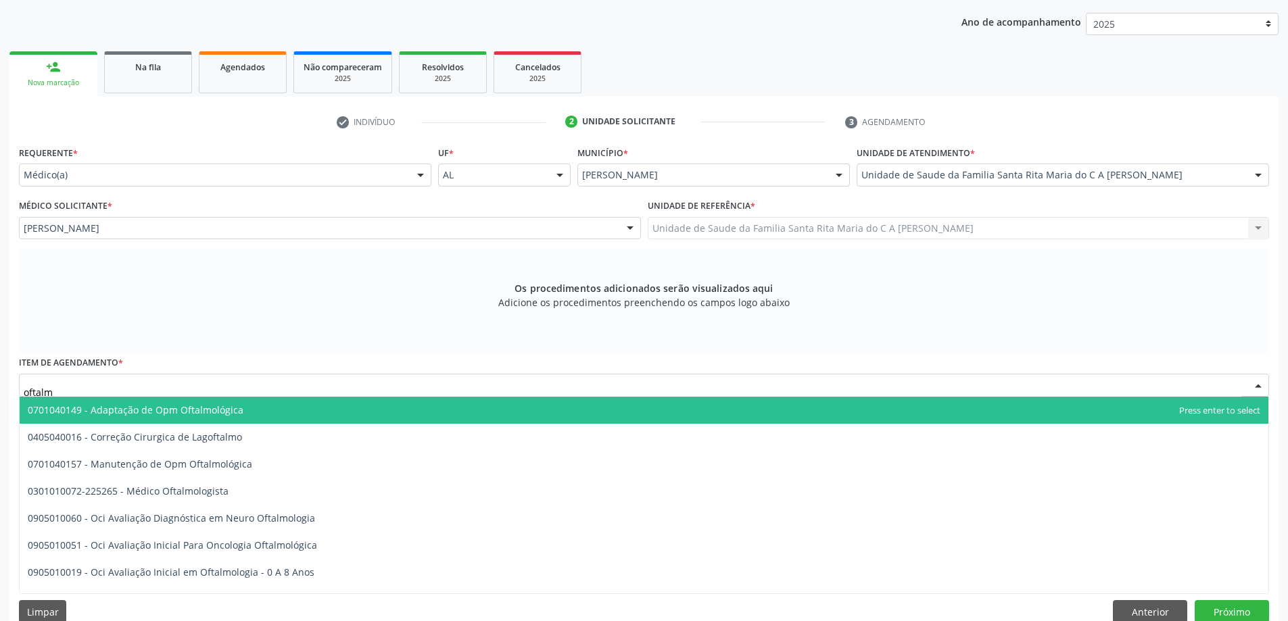
type input "oftalmo"
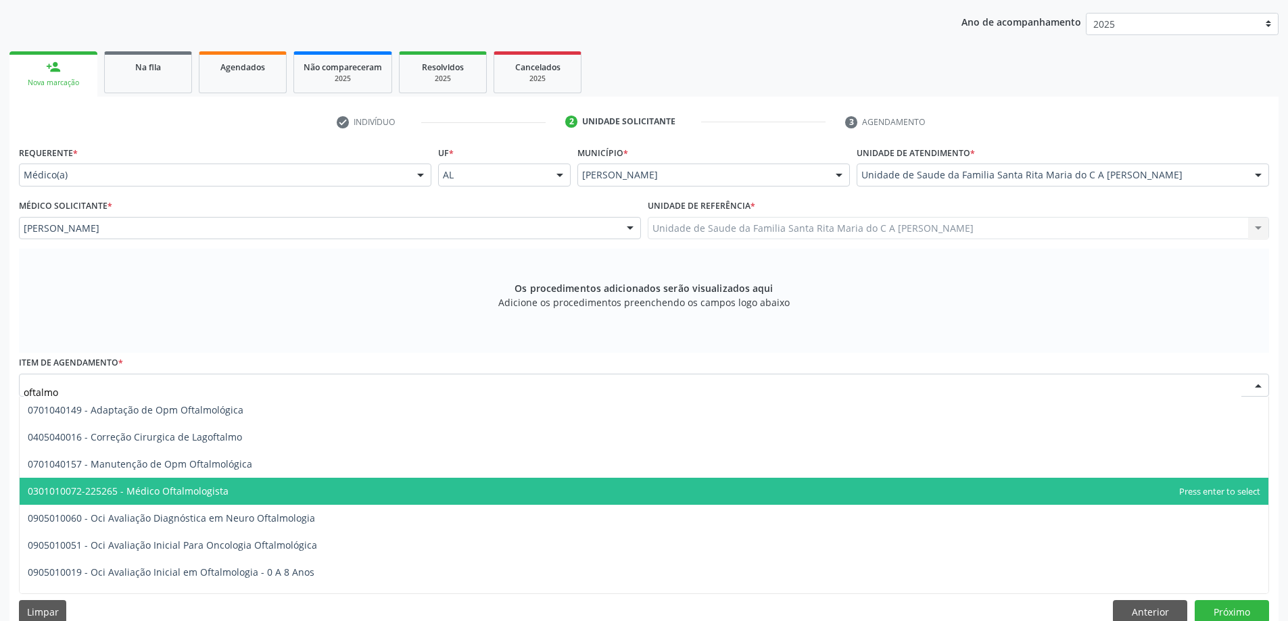
click at [183, 497] on span "0301010072-225265 - Médico Oftalmologista" at bounding box center [128, 491] width 201 height 13
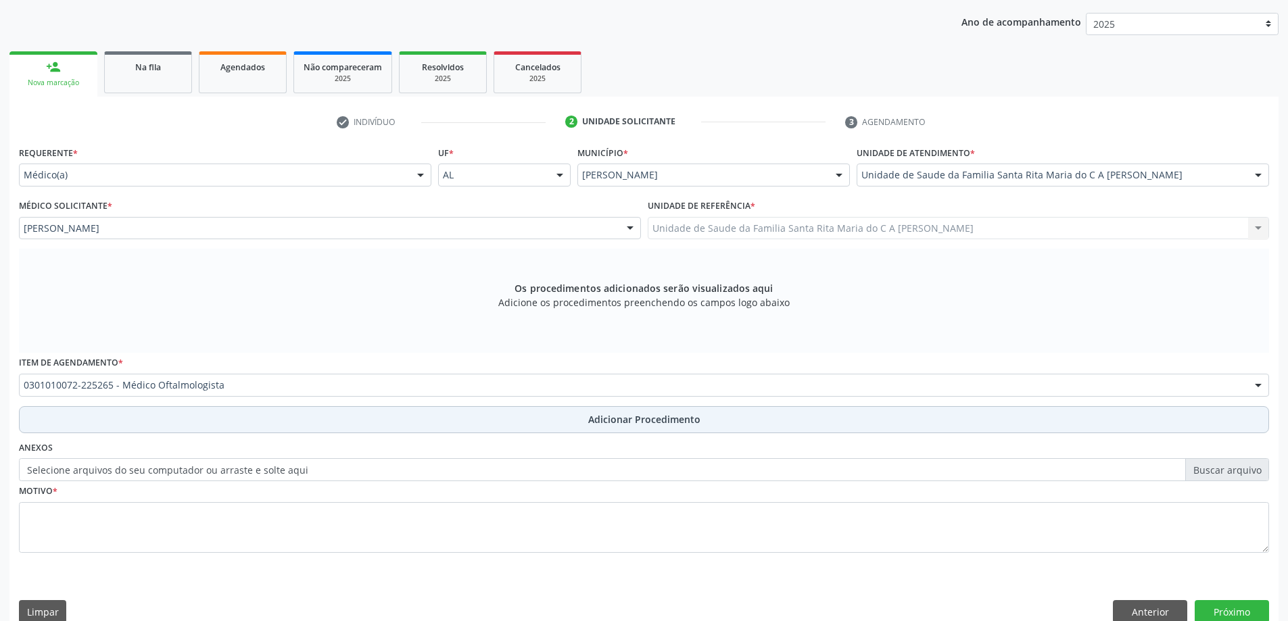
click at [192, 422] on button "Adicionar Procedimento" at bounding box center [644, 419] width 1250 height 27
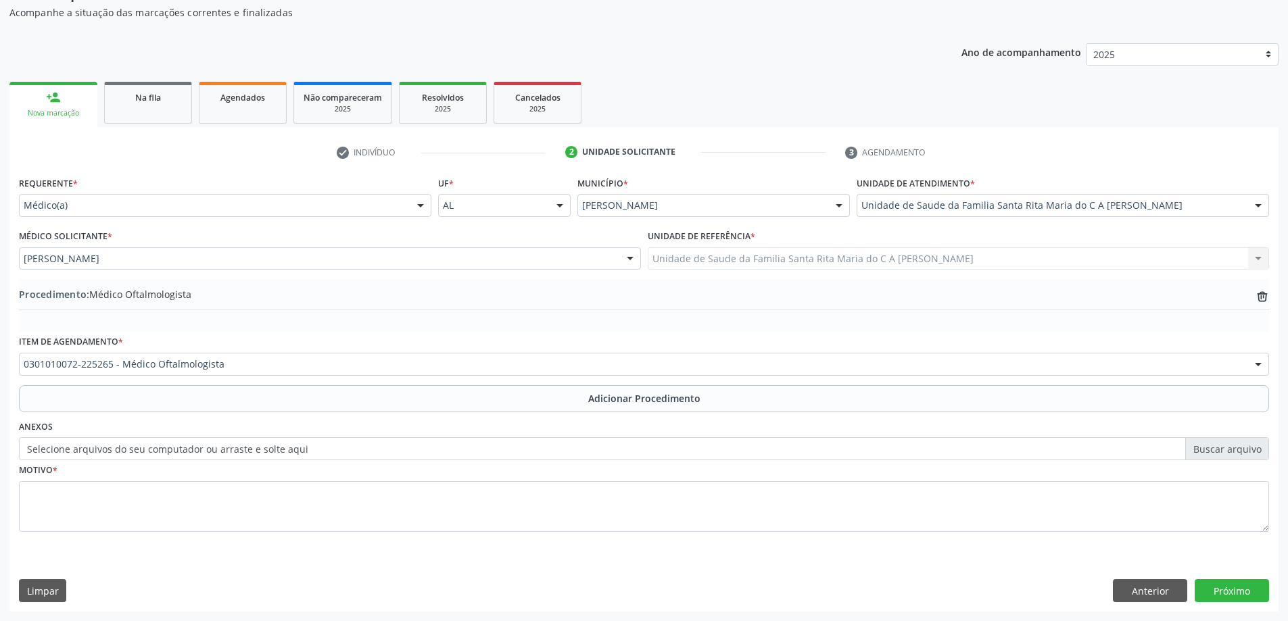
scroll to position [139, 0]
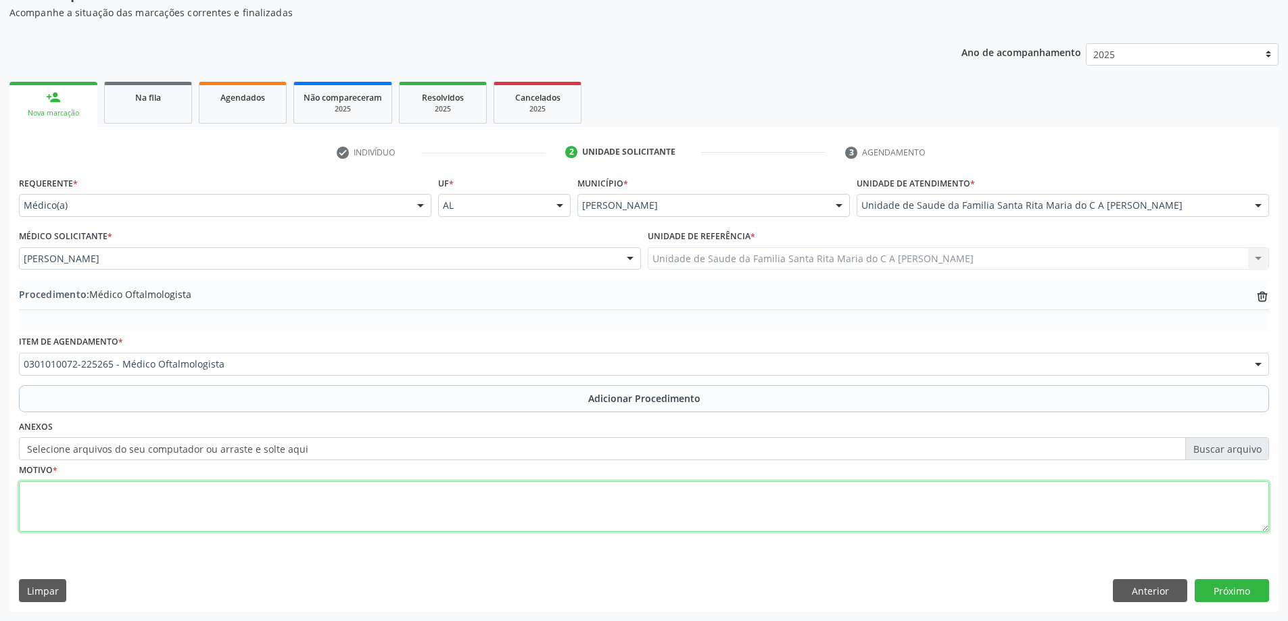
click at [160, 512] on textarea at bounding box center [644, 506] width 1250 height 51
type textarea "aquidade visual"
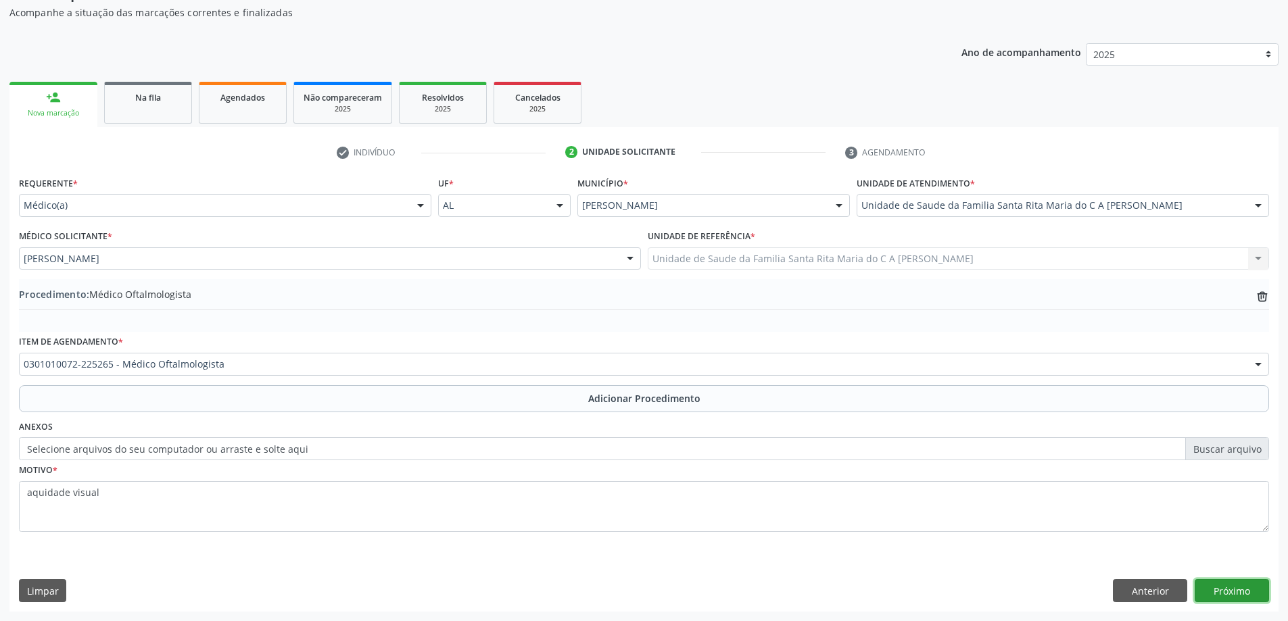
click at [1208, 582] on button "Próximo" at bounding box center [1231, 590] width 74 height 23
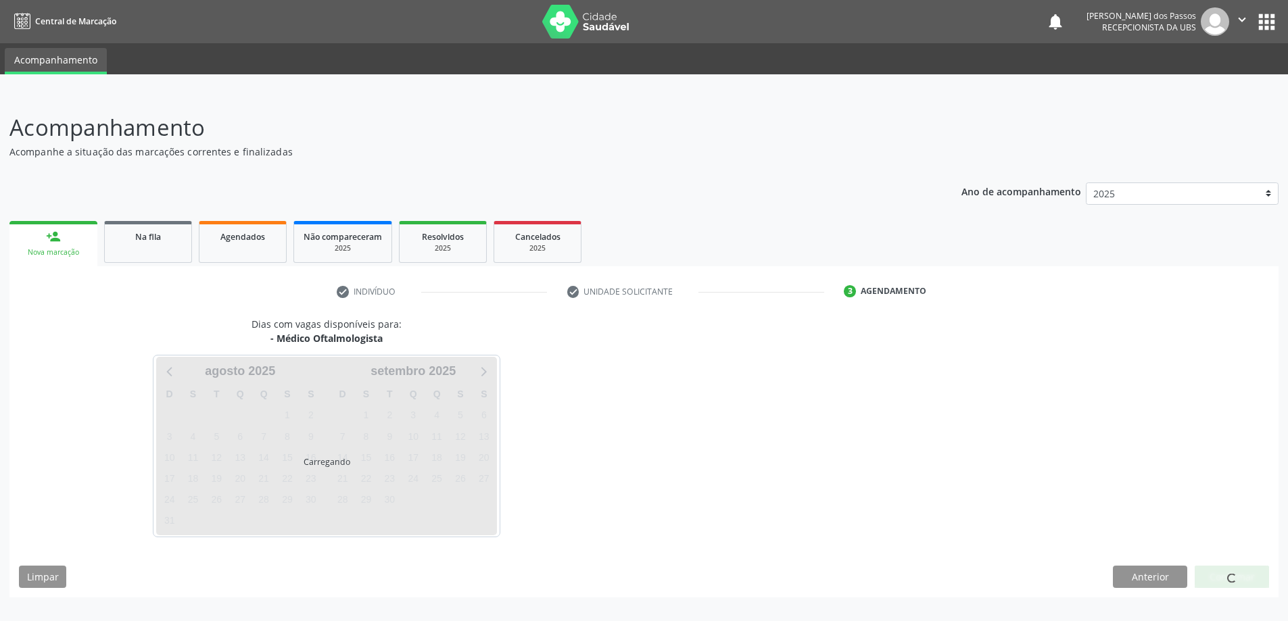
scroll to position [0, 0]
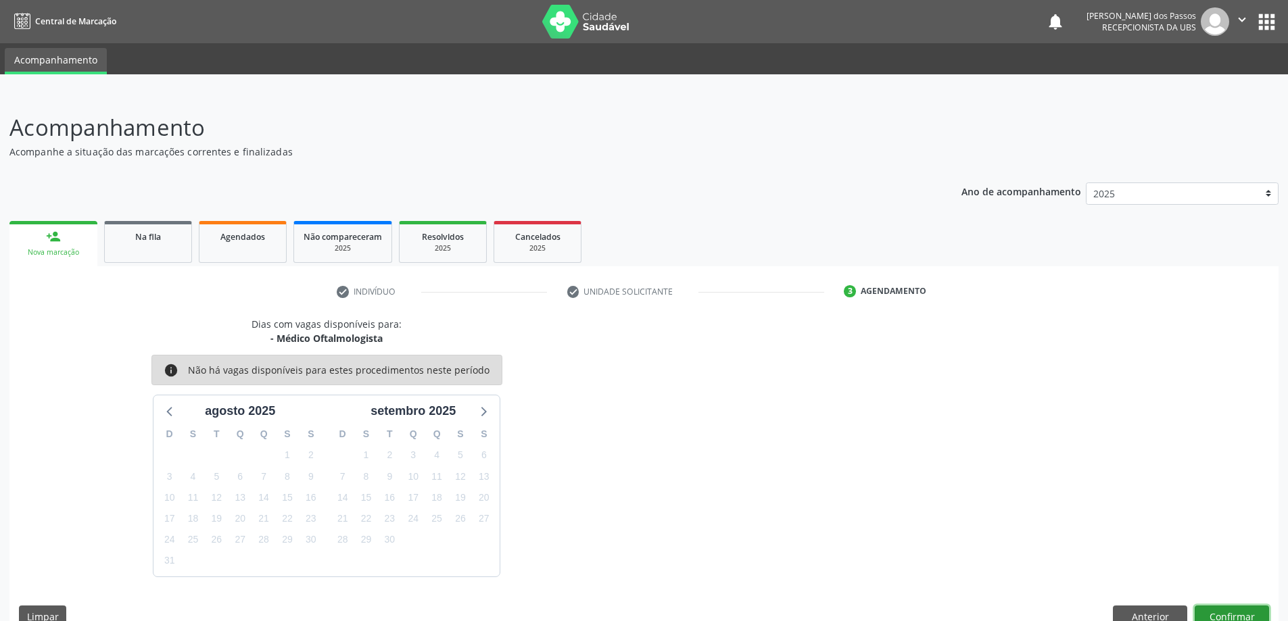
click at [1215, 614] on button "Confirmar" at bounding box center [1231, 617] width 74 height 23
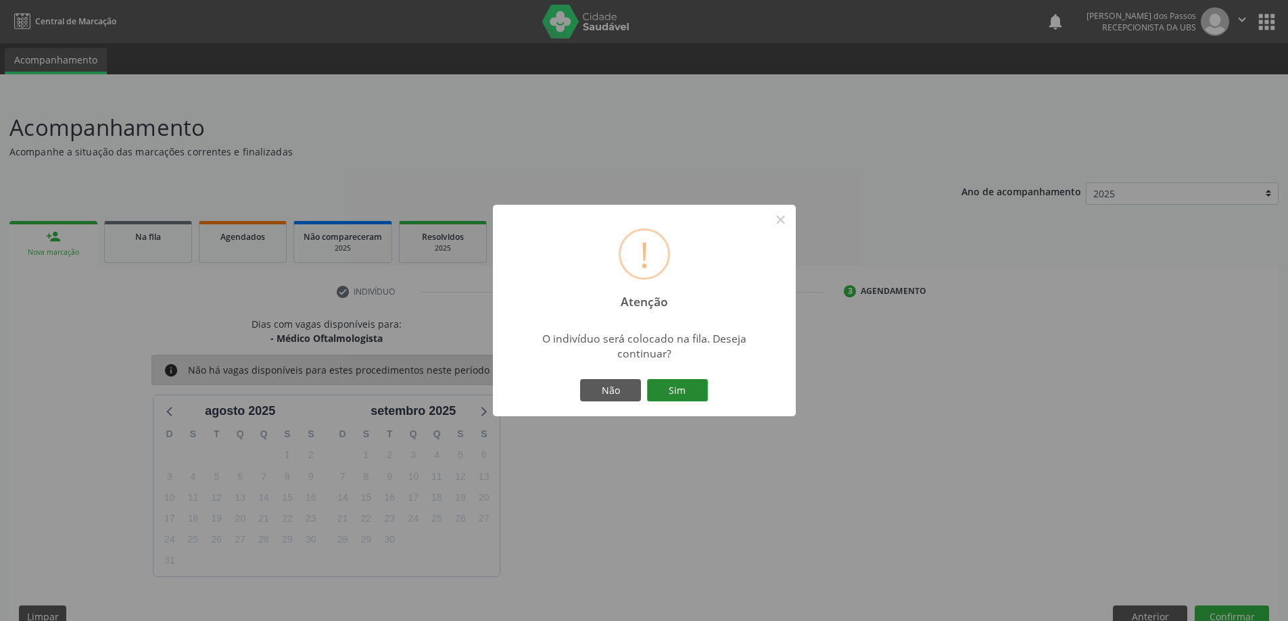
click at [660, 393] on button "Sim" at bounding box center [677, 390] width 61 height 23
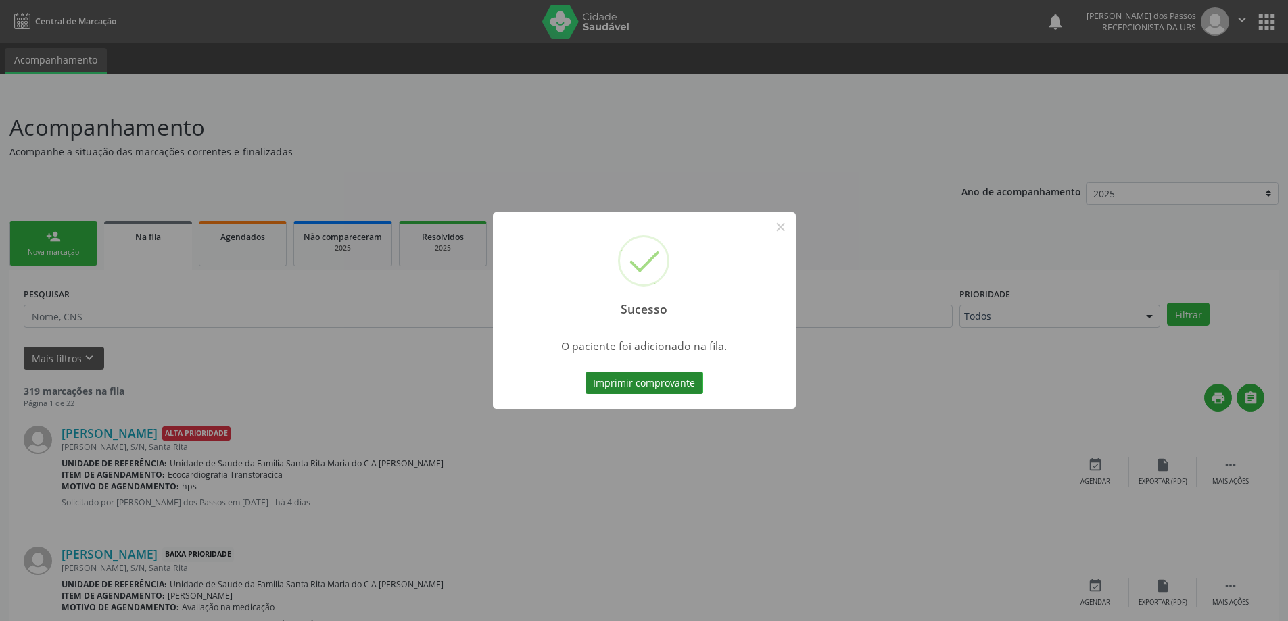
click at [668, 378] on button "Imprimir comprovante" at bounding box center [644, 383] width 118 height 23
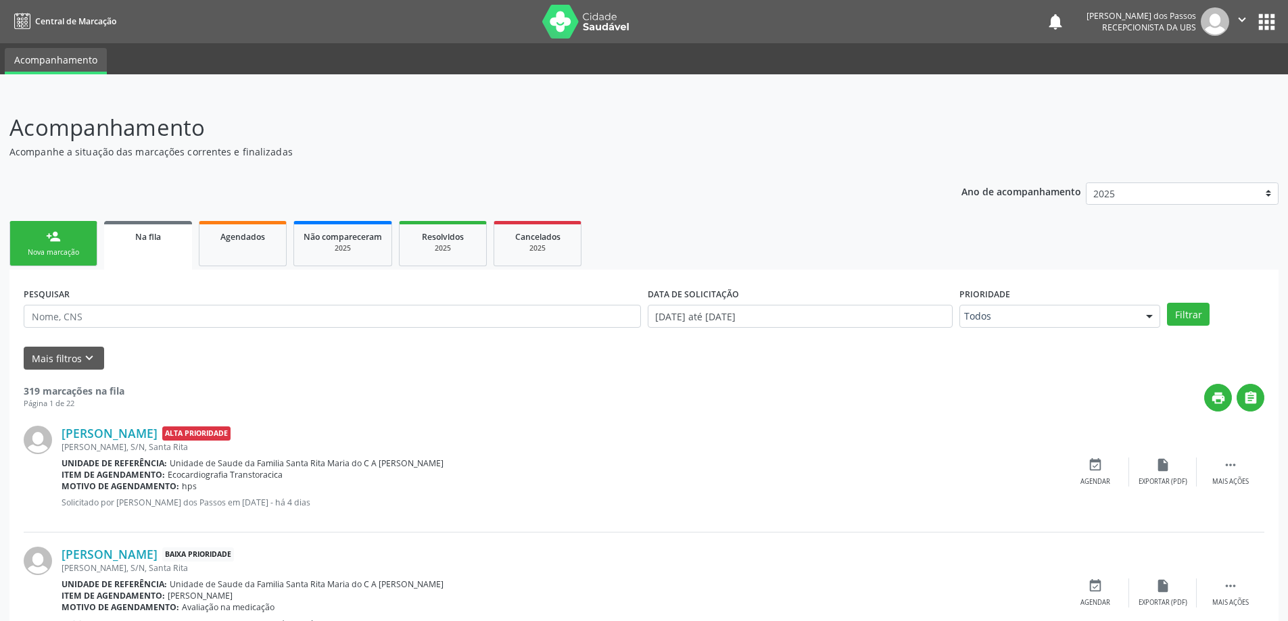
click at [56, 251] on div "Nova marcação" at bounding box center [54, 252] width 68 height 10
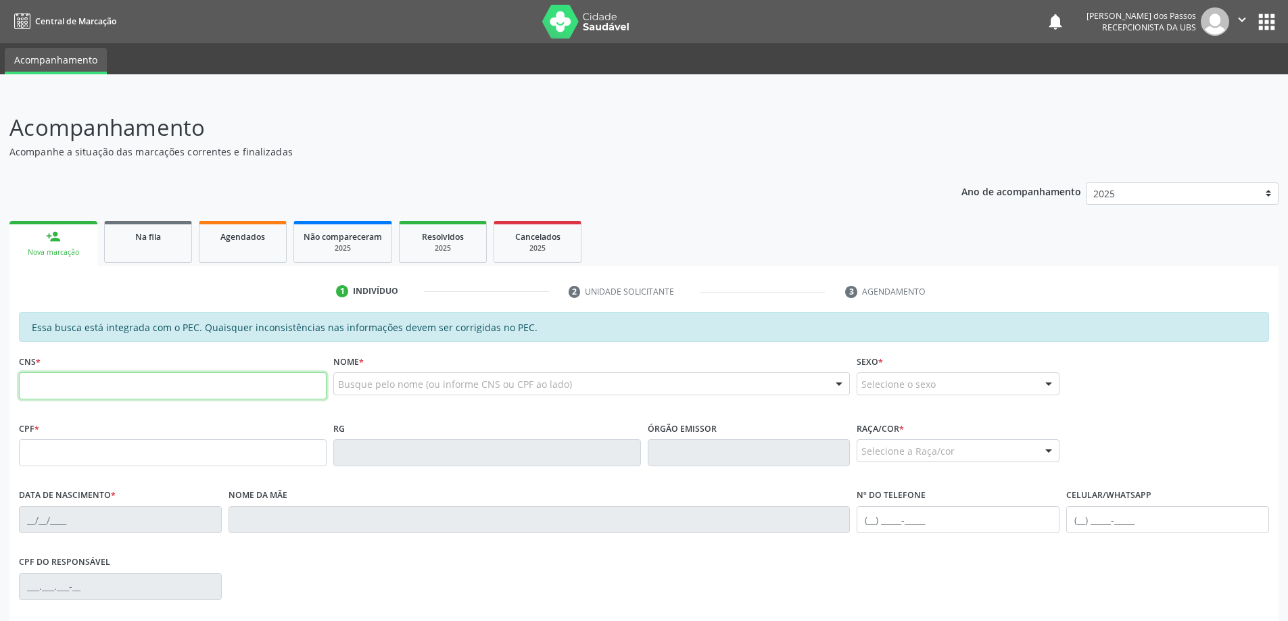
click at [126, 389] on input "text" at bounding box center [173, 385] width 308 height 27
type input "700 0075 9272 2407"
type input "105.770.394-07"
type input "02/06/1989"
type input "Ana Lucia Paula Santos"
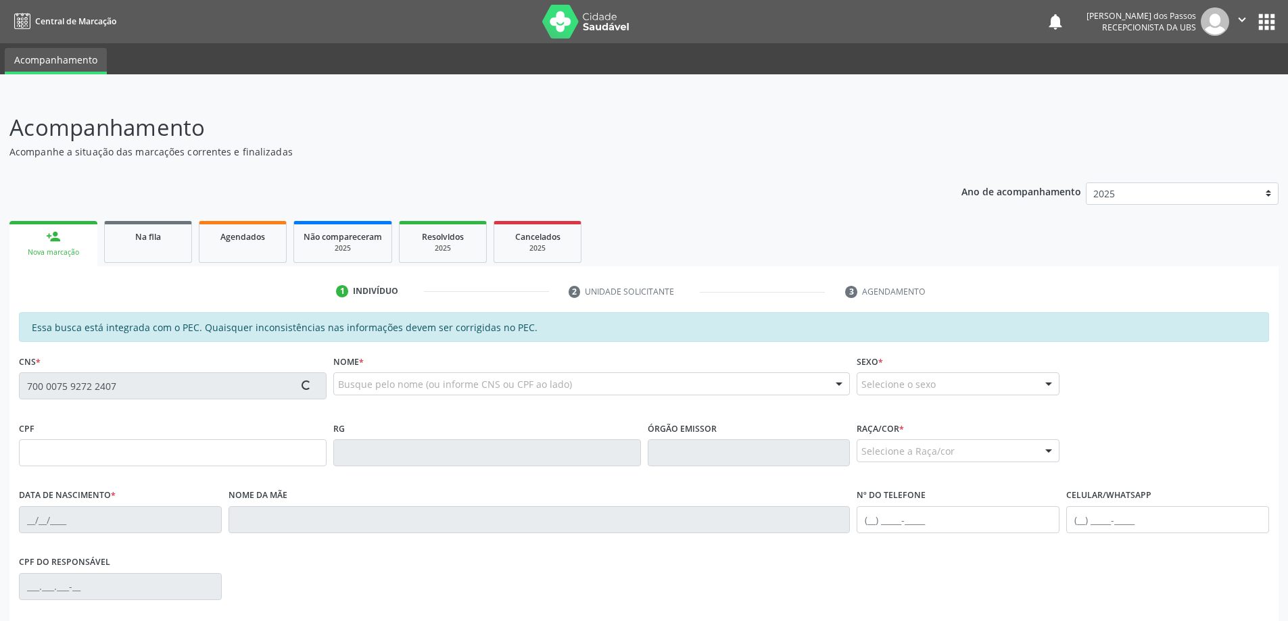
type input "(82) 99653-1634"
type input "S/N"
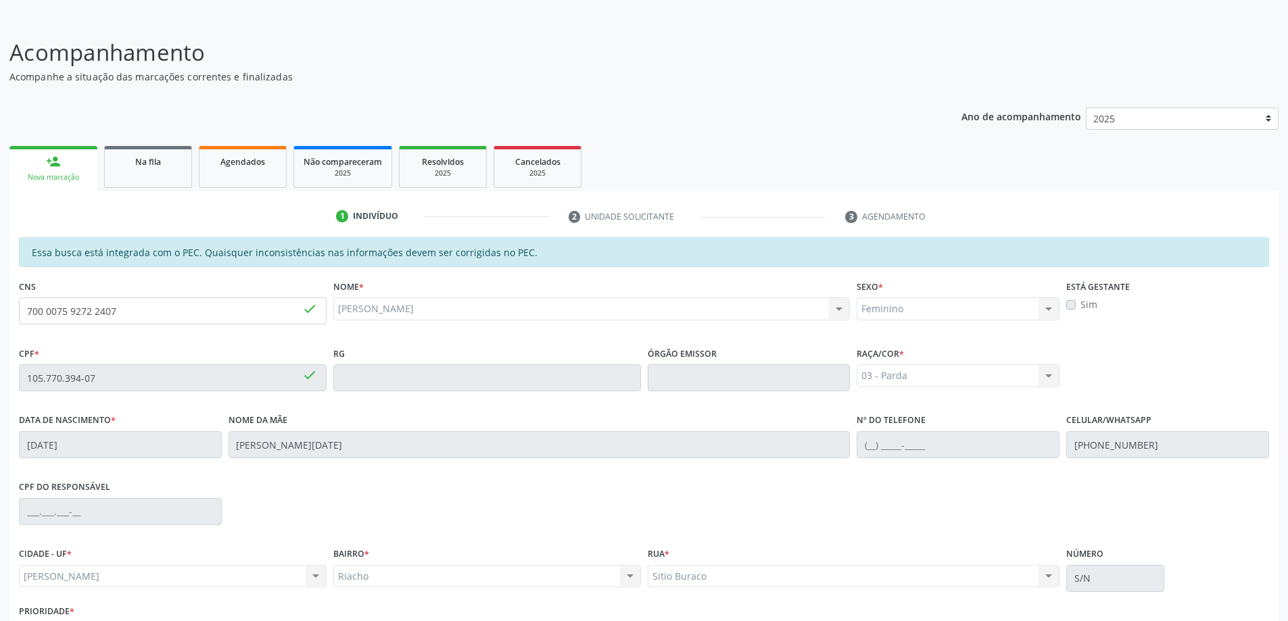
scroll to position [170, 0]
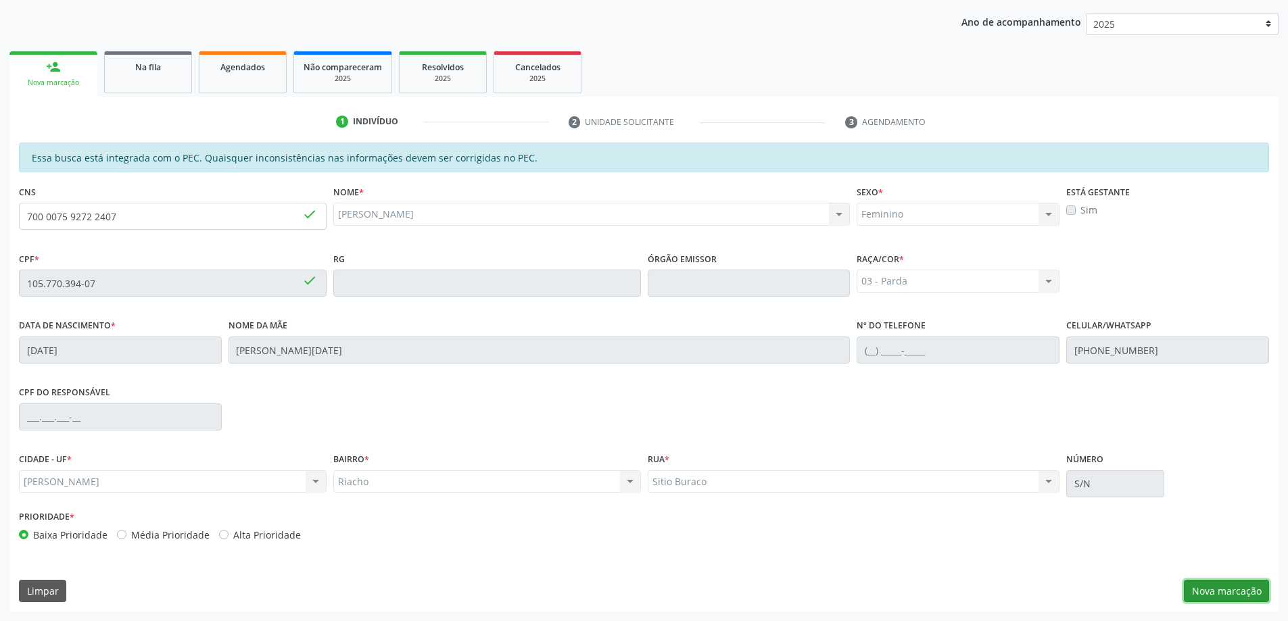
click at [1239, 597] on button "Nova marcação" at bounding box center [1225, 591] width 85 height 23
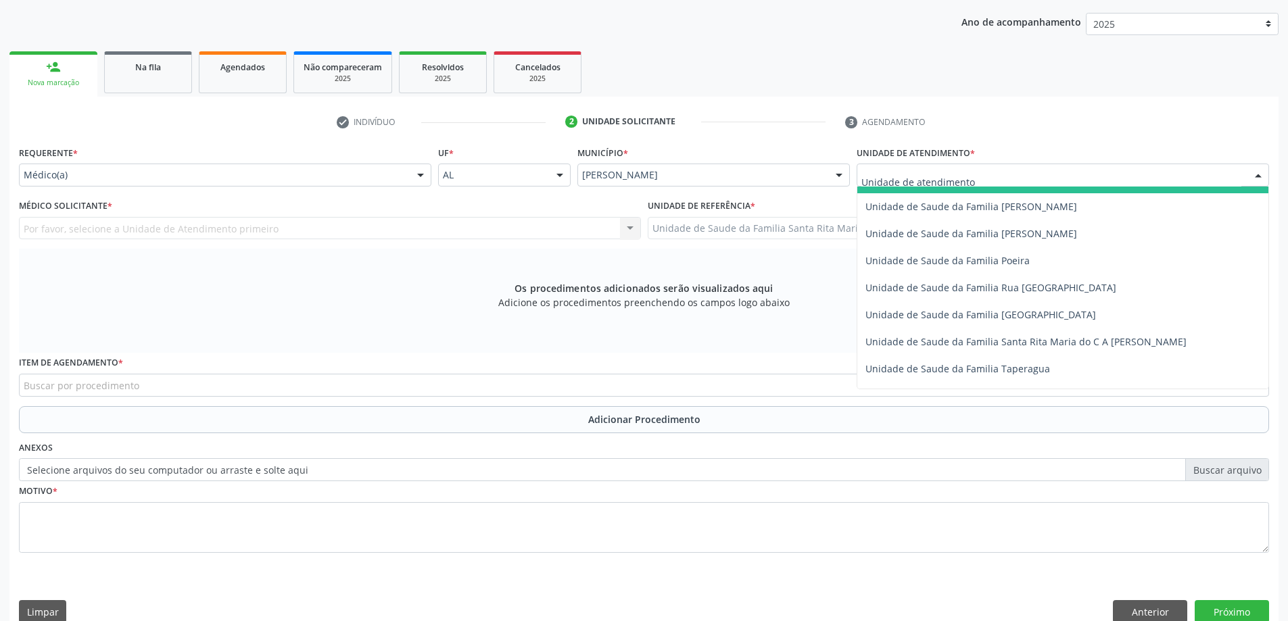
scroll to position [811, 0]
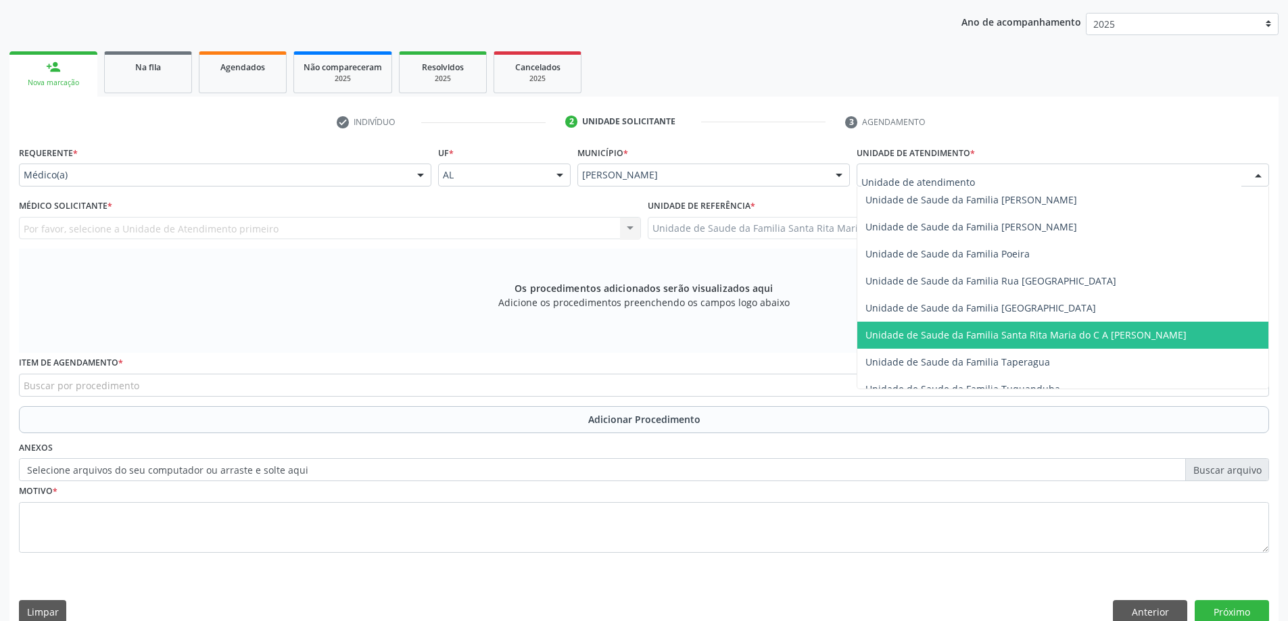
click at [894, 329] on span "Unidade de Saude da Familia Santa Rita Maria do C A [PERSON_NAME]" at bounding box center [1025, 334] width 321 height 13
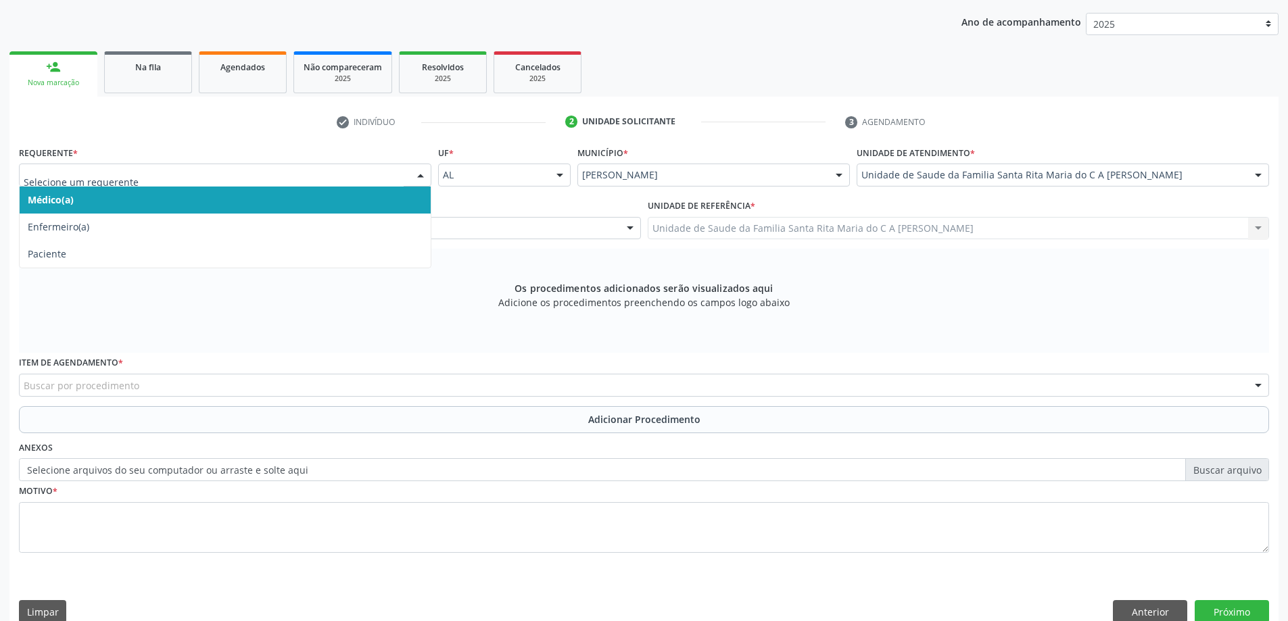
click at [239, 203] on span "Médico(a)" at bounding box center [225, 200] width 411 height 27
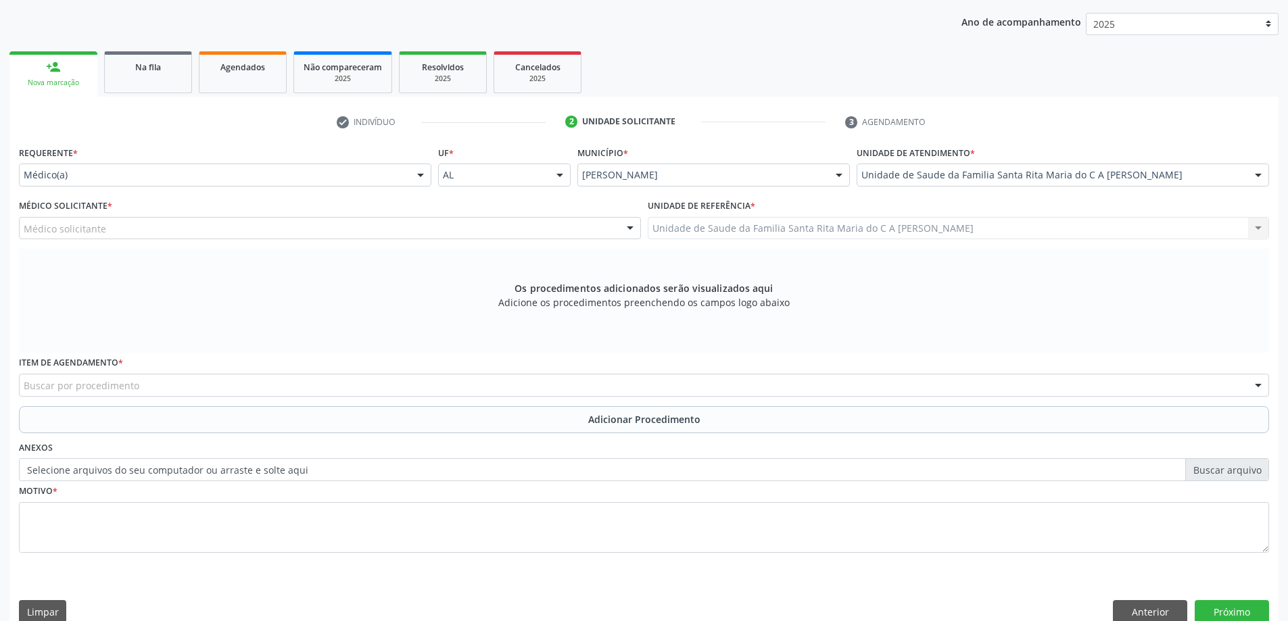
click at [231, 227] on div "Médico solicitante" at bounding box center [330, 228] width 622 height 23
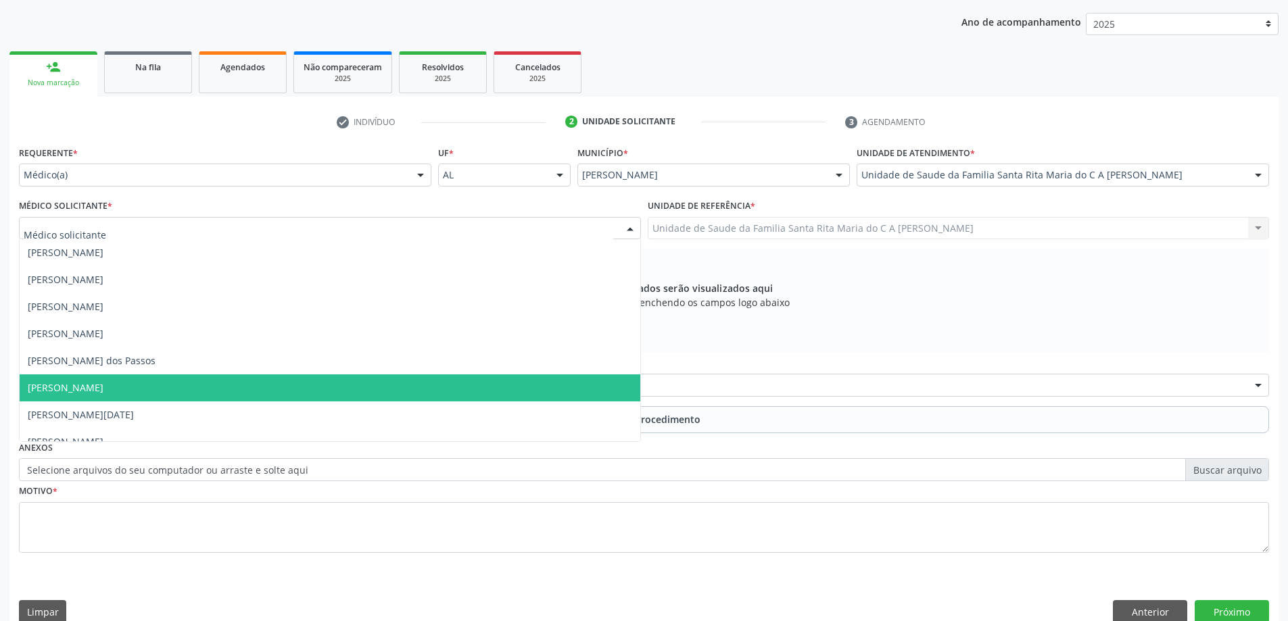
click at [208, 391] on span "[PERSON_NAME]" at bounding box center [330, 387] width 620 height 27
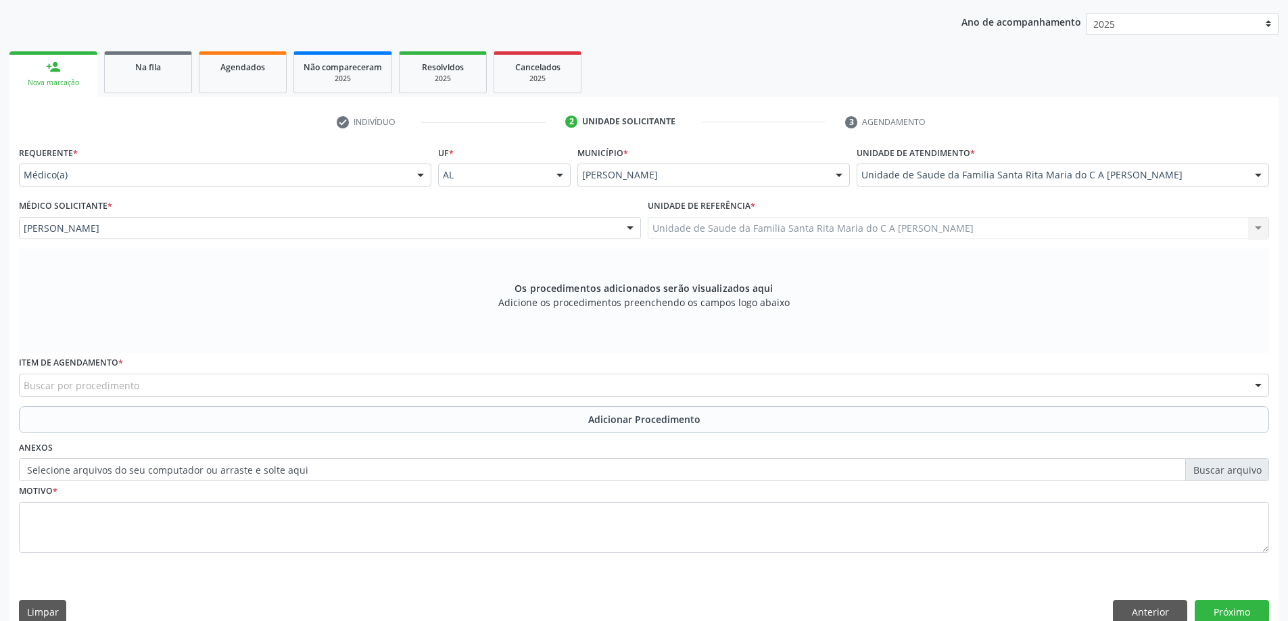
click at [154, 386] on div "Buscar por procedimento" at bounding box center [644, 385] width 1250 height 23
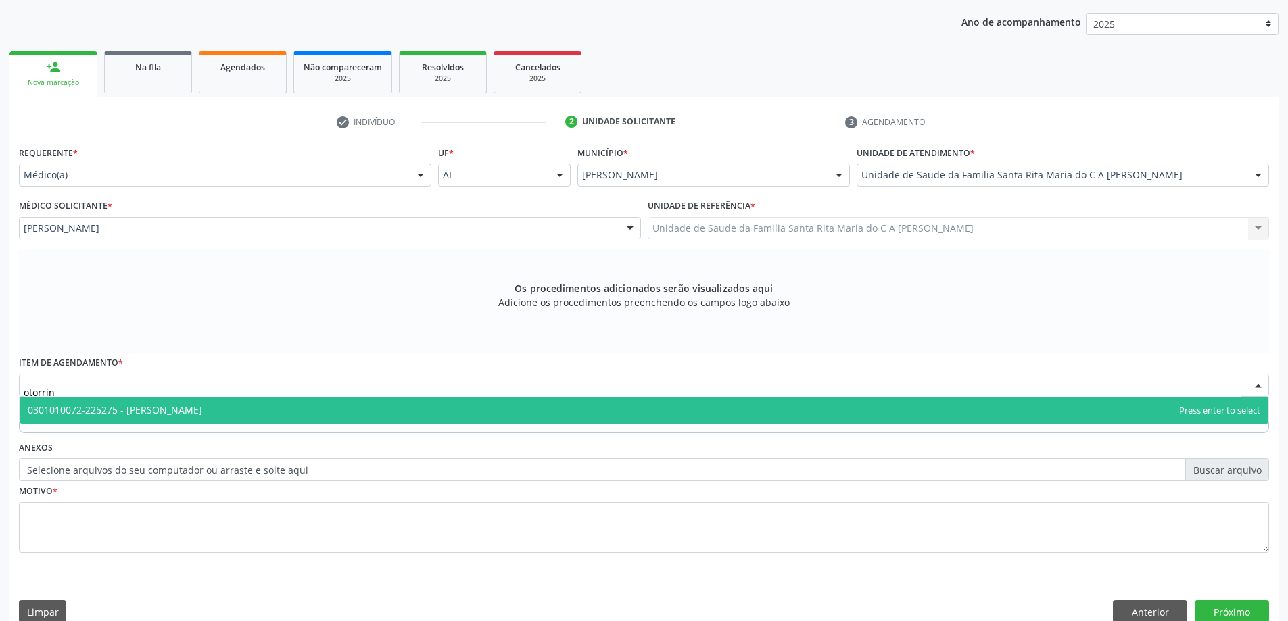
type input "otorrino"
click at [178, 419] on span "0301010072-225275 - Médico Otorrinolaringologista" at bounding box center [644, 410] width 1248 height 27
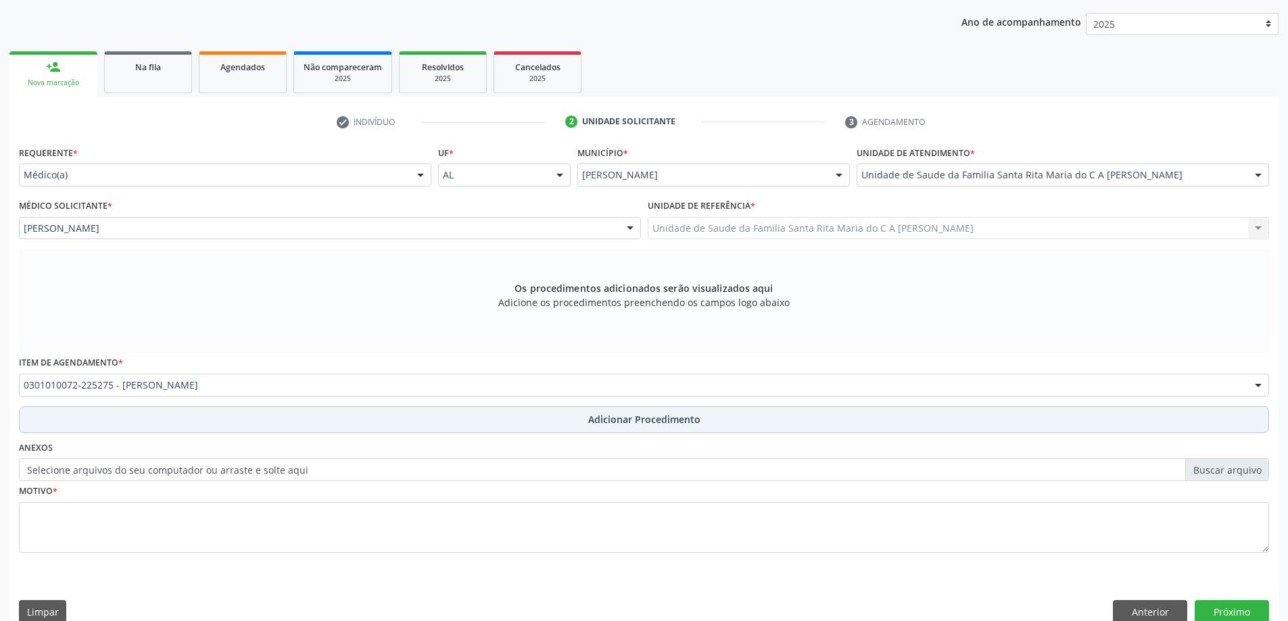
click at [166, 430] on button "Adicionar Procedimento" at bounding box center [644, 419] width 1250 height 27
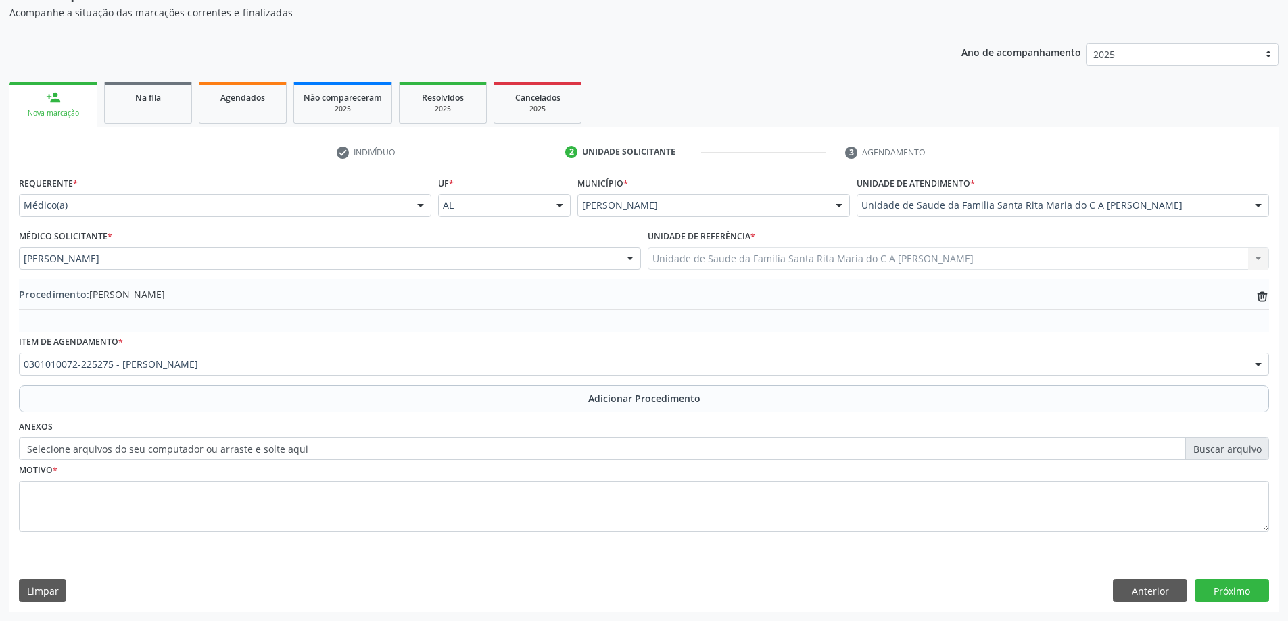
scroll to position [139, 0]
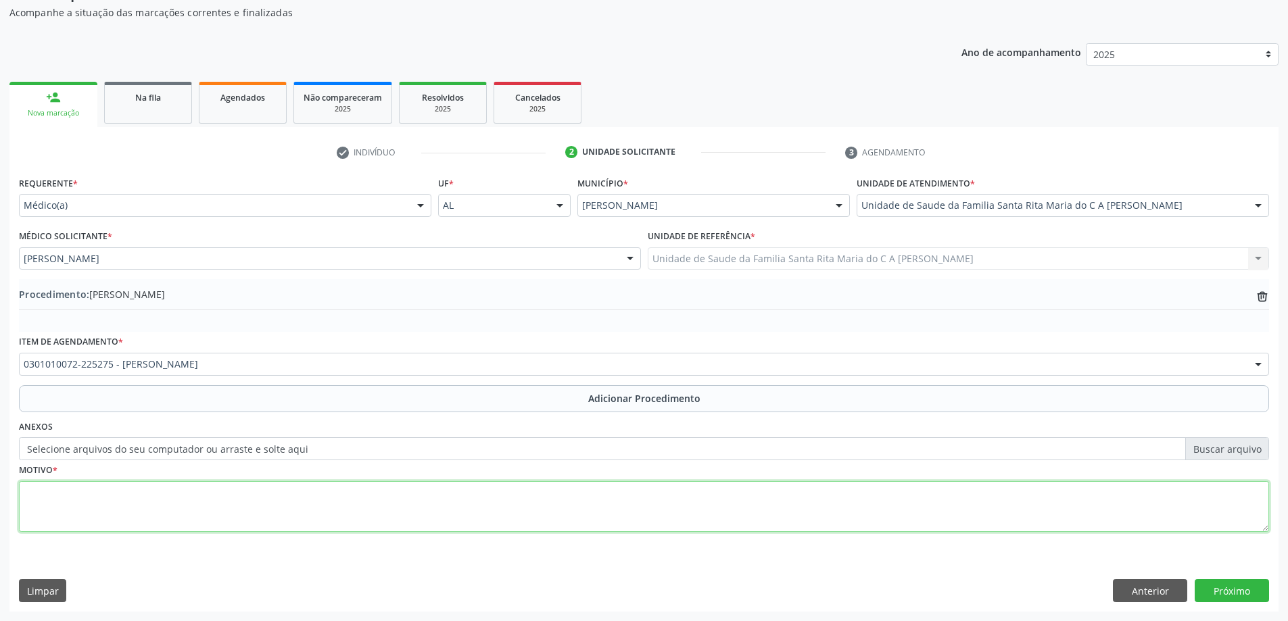
click at [124, 495] on textarea at bounding box center [644, 506] width 1250 height 51
type textarea "labirintite"
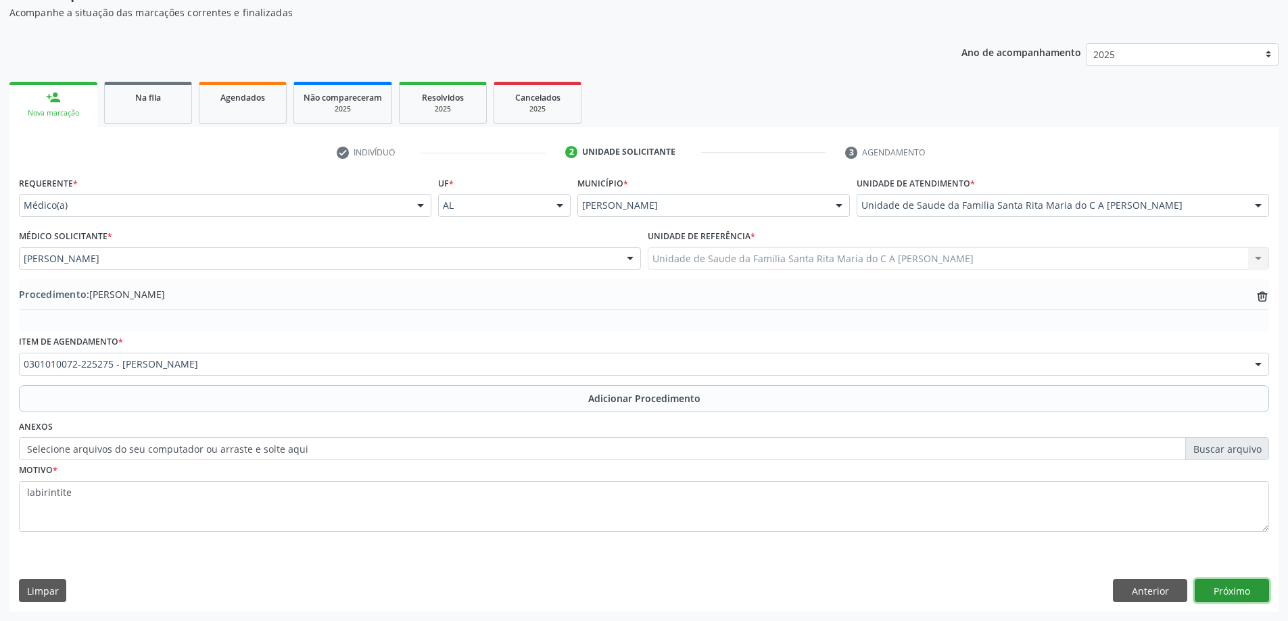
click at [1228, 589] on button "Próximo" at bounding box center [1231, 590] width 74 height 23
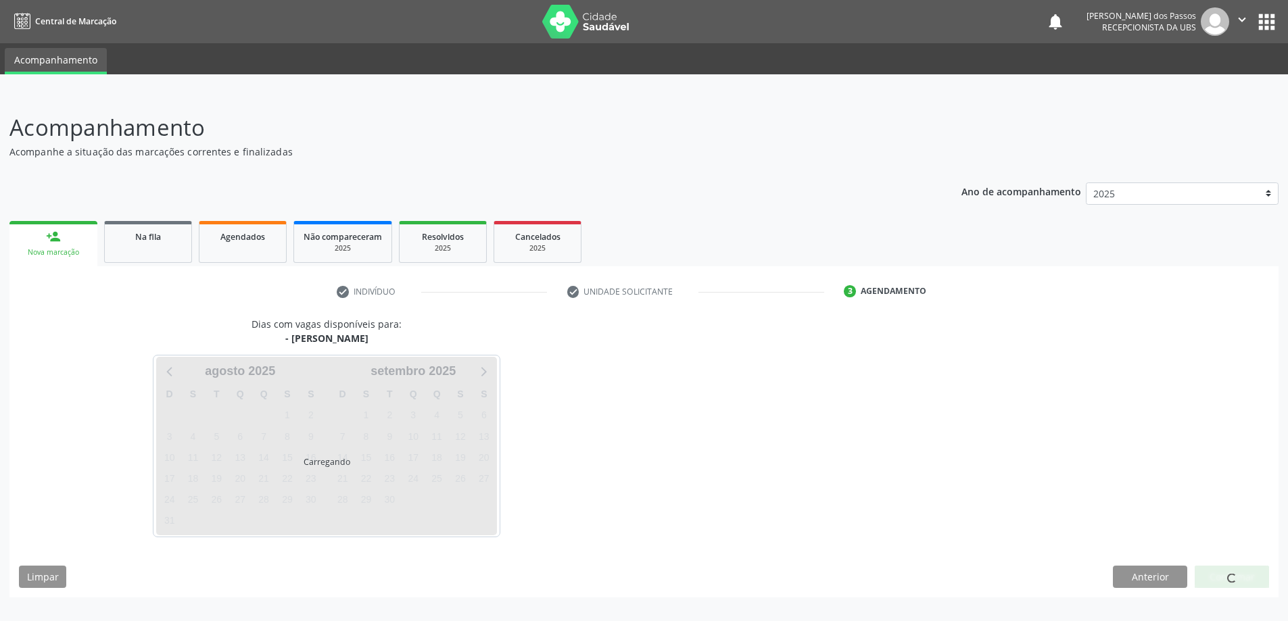
scroll to position [0, 0]
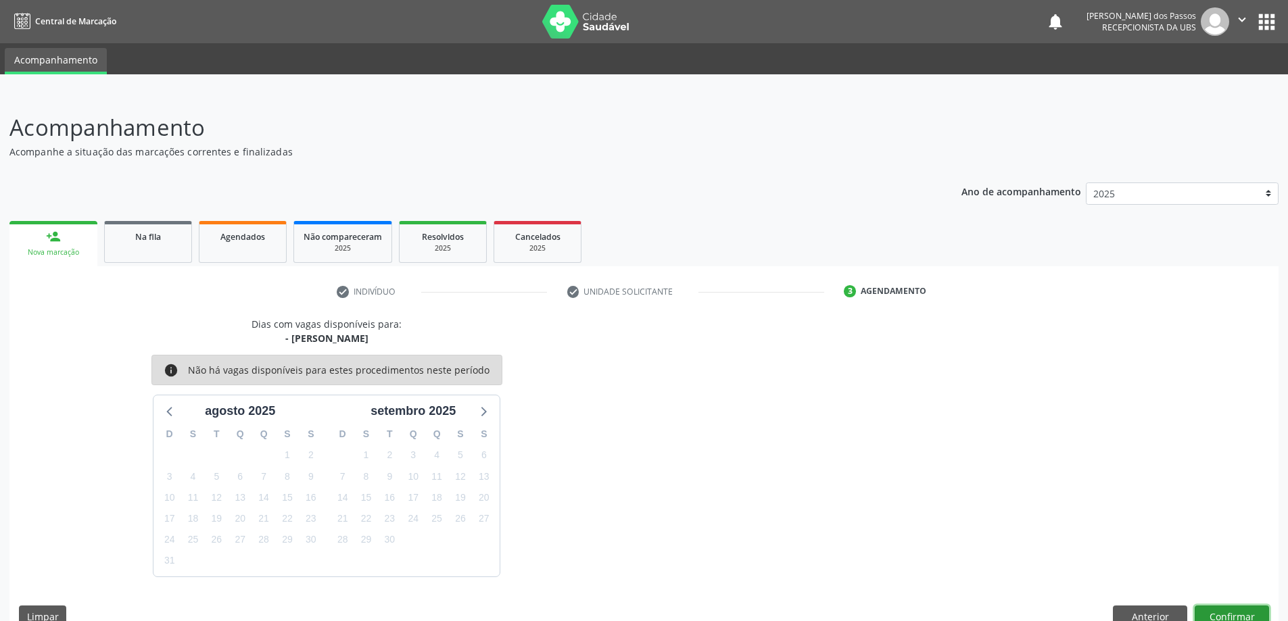
click at [1227, 612] on button "Confirmar" at bounding box center [1231, 617] width 74 height 23
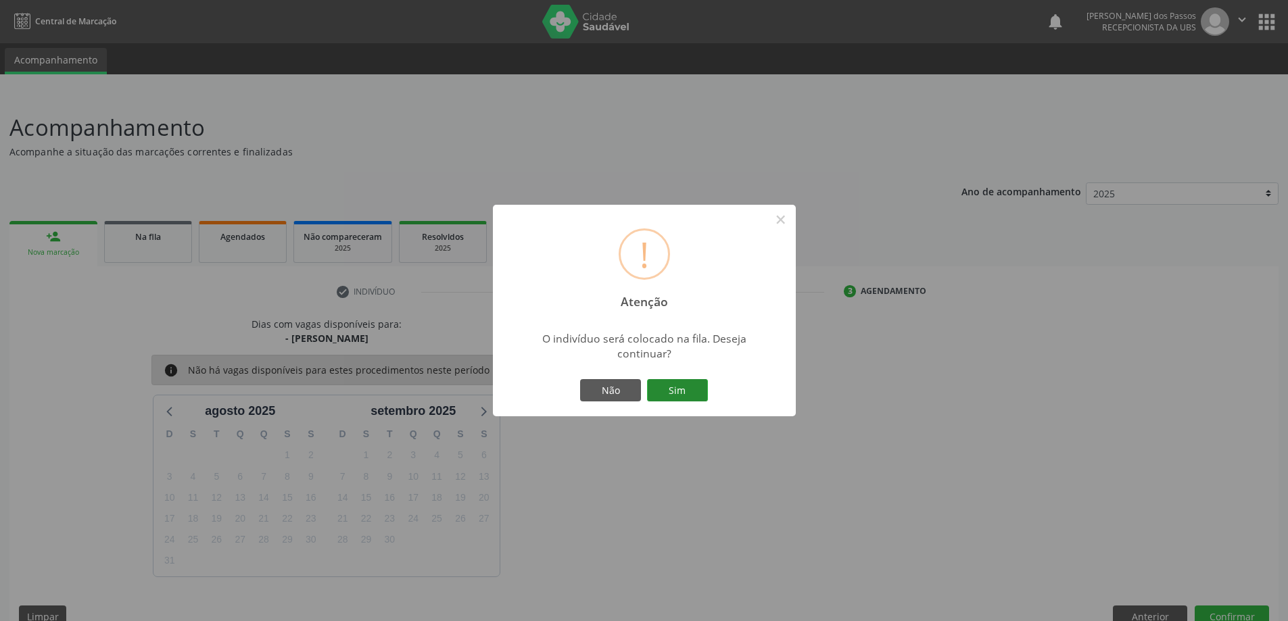
click at [676, 389] on button "Sim" at bounding box center [677, 390] width 61 height 23
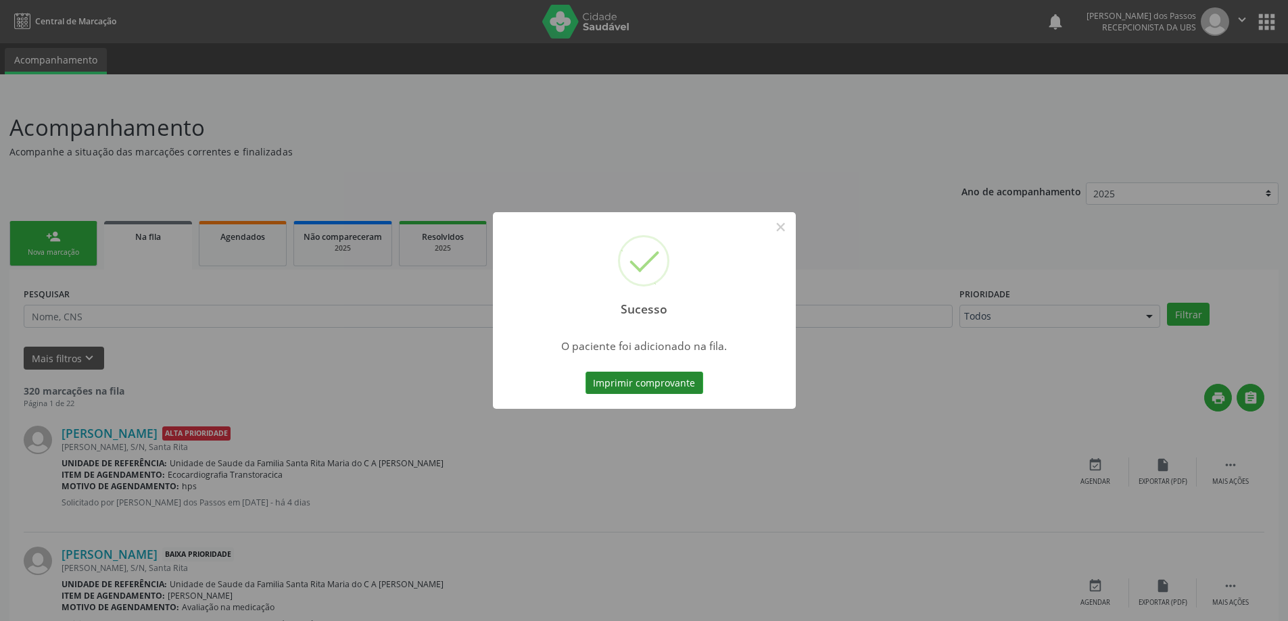
click at [668, 383] on button "Imprimir comprovante" at bounding box center [644, 383] width 118 height 23
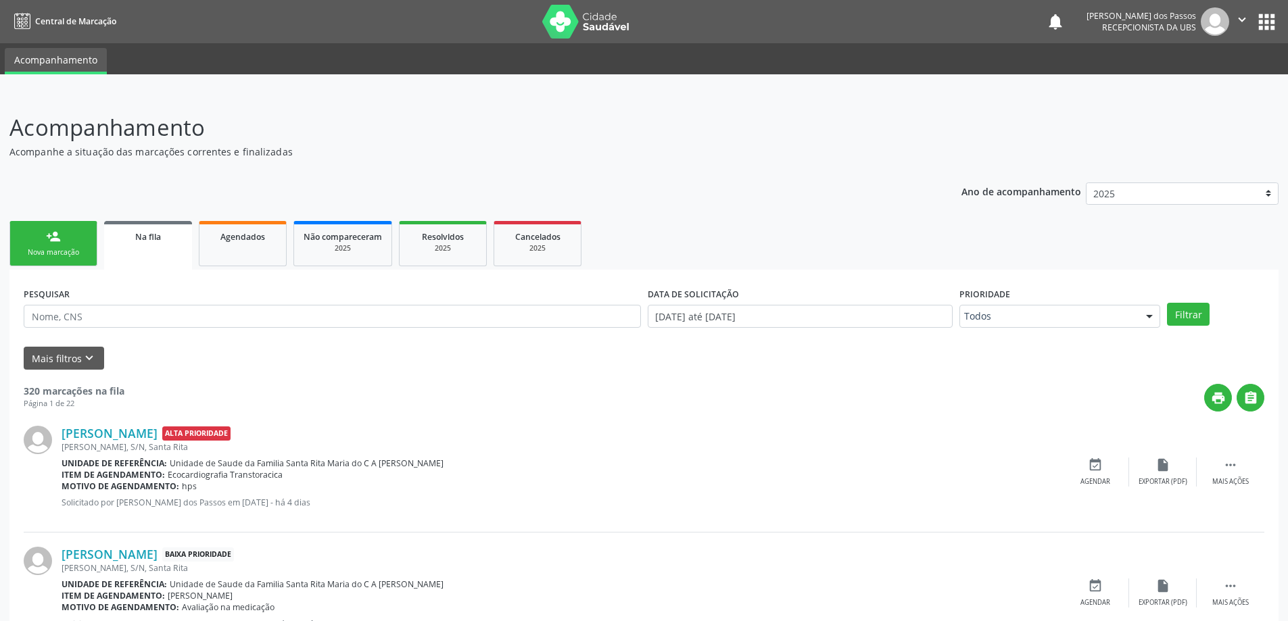
click at [44, 233] on link "person_add Nova marcação" at bounding box center [53, 243] width 88 height 45
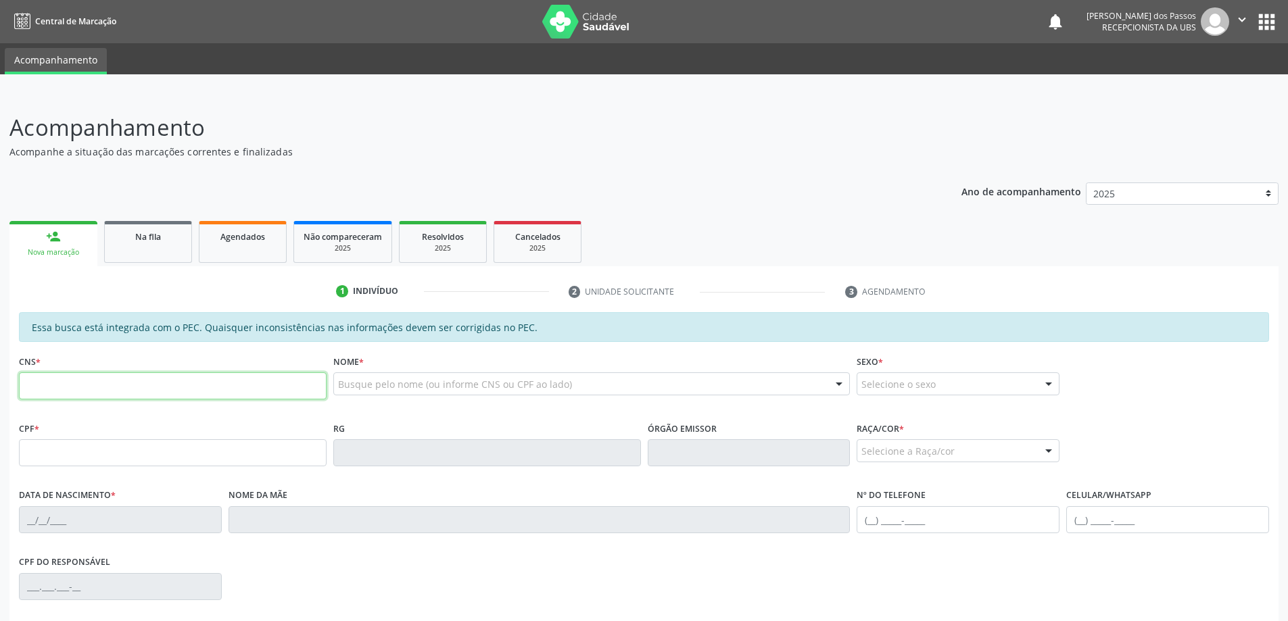
click at [119, 390] on input "text" at bounding box center [173, 385] width 308 height 27
type input "706 2070 2392 4061"
type input "070.216.424-07"
type input "25/09/1984"
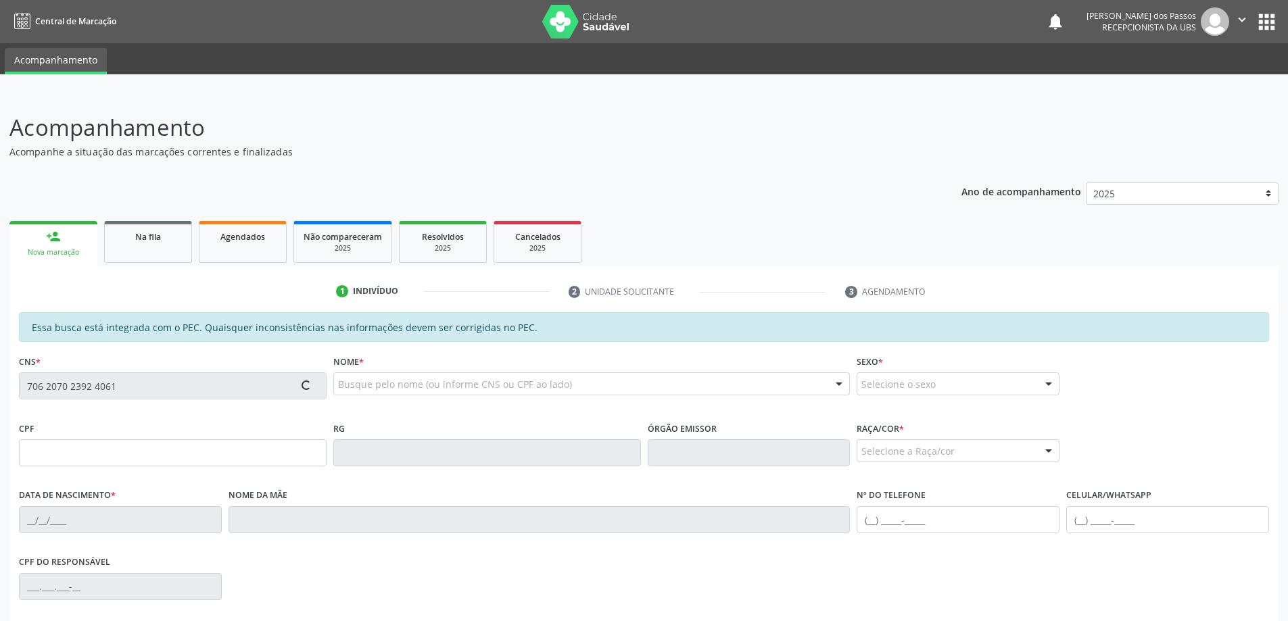
type input "Nao Declarada"
type input "(82) 99303-9415"
type input "S/N"
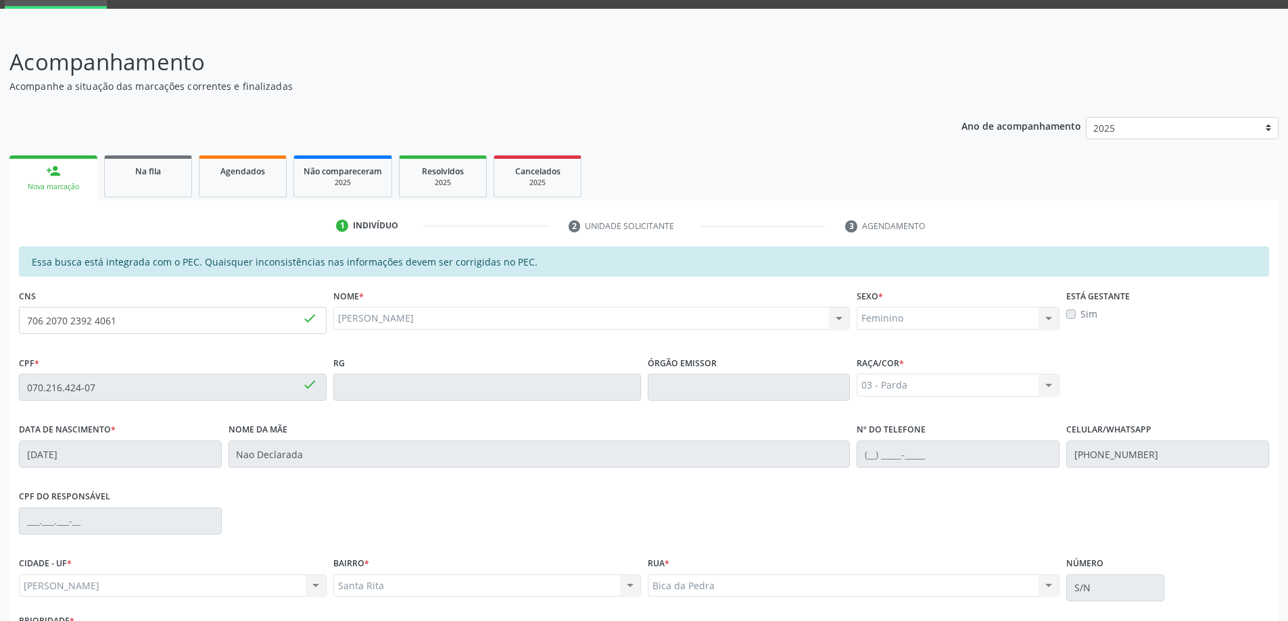
scroll to position [170, 0]
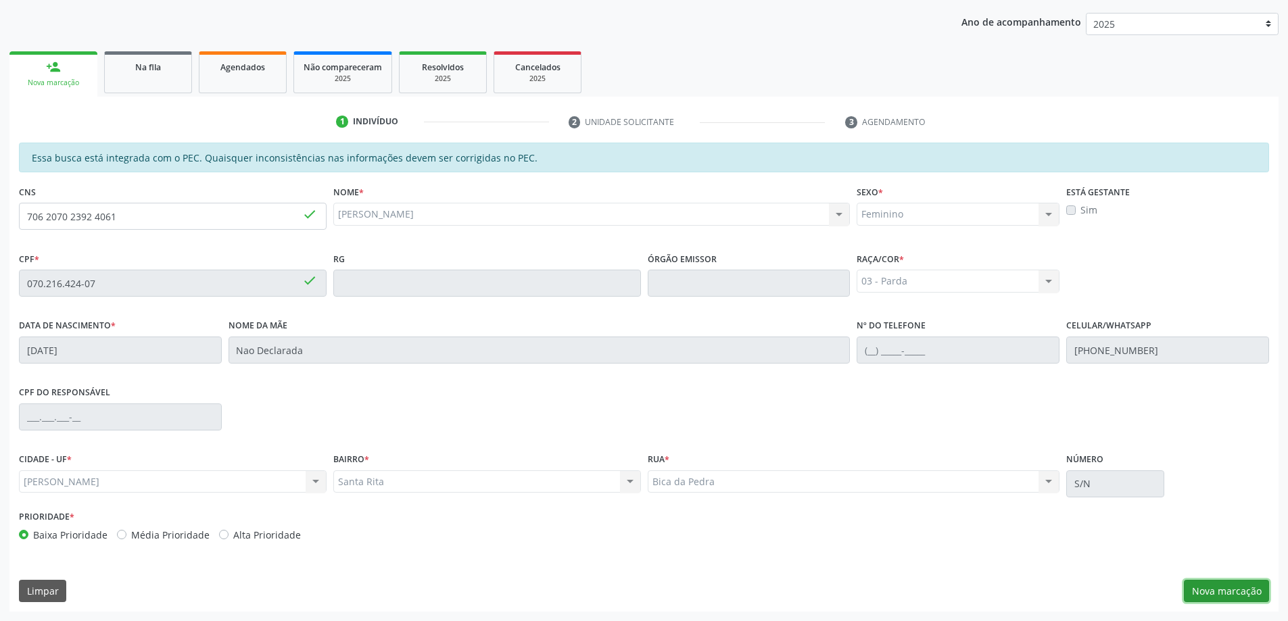
click at [1238, 584] on button "Nova marcação" at bounding box center [1225, 591] width 85 height 23
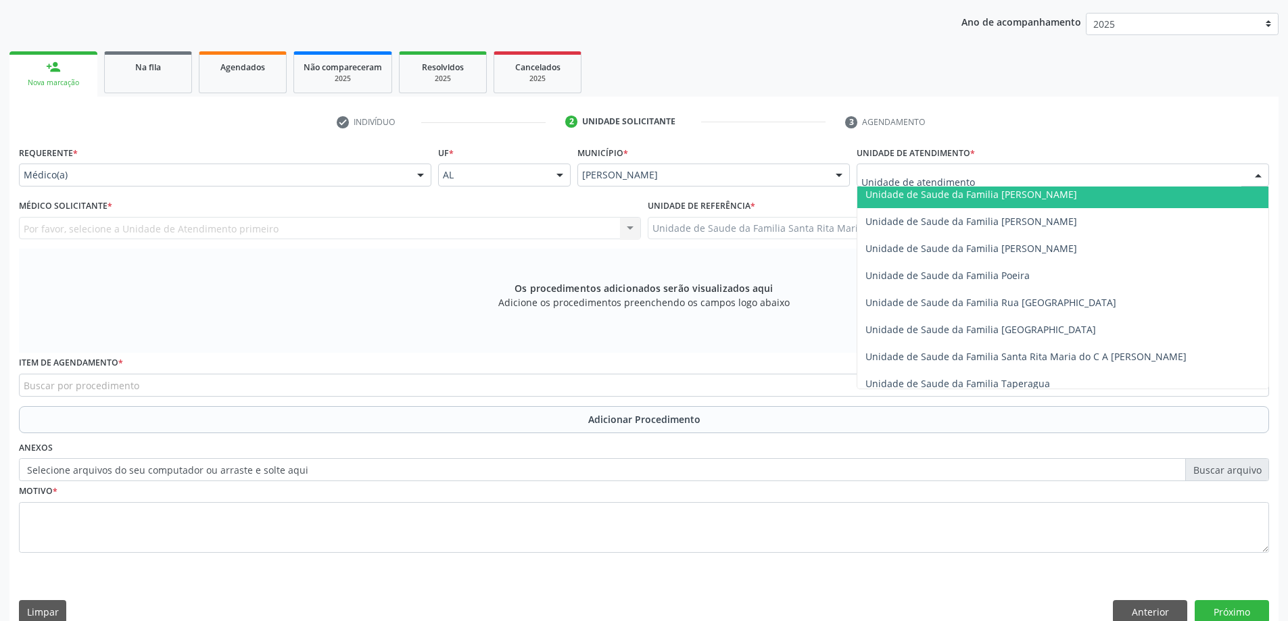
scroll to position [811, 0]
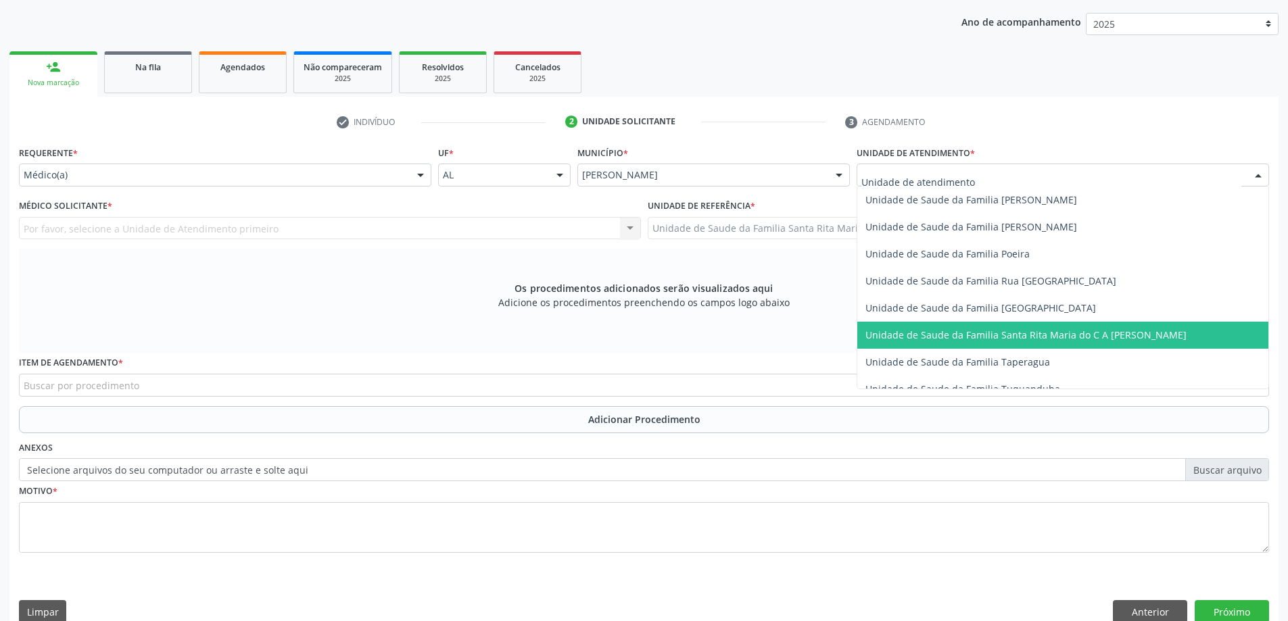
click at [917, 335] on span "Unidade de Saude da Familia Santa Rita Maria do C A [PERSON_NAME]" at bounding box center [1025, 334] width 321 height 13
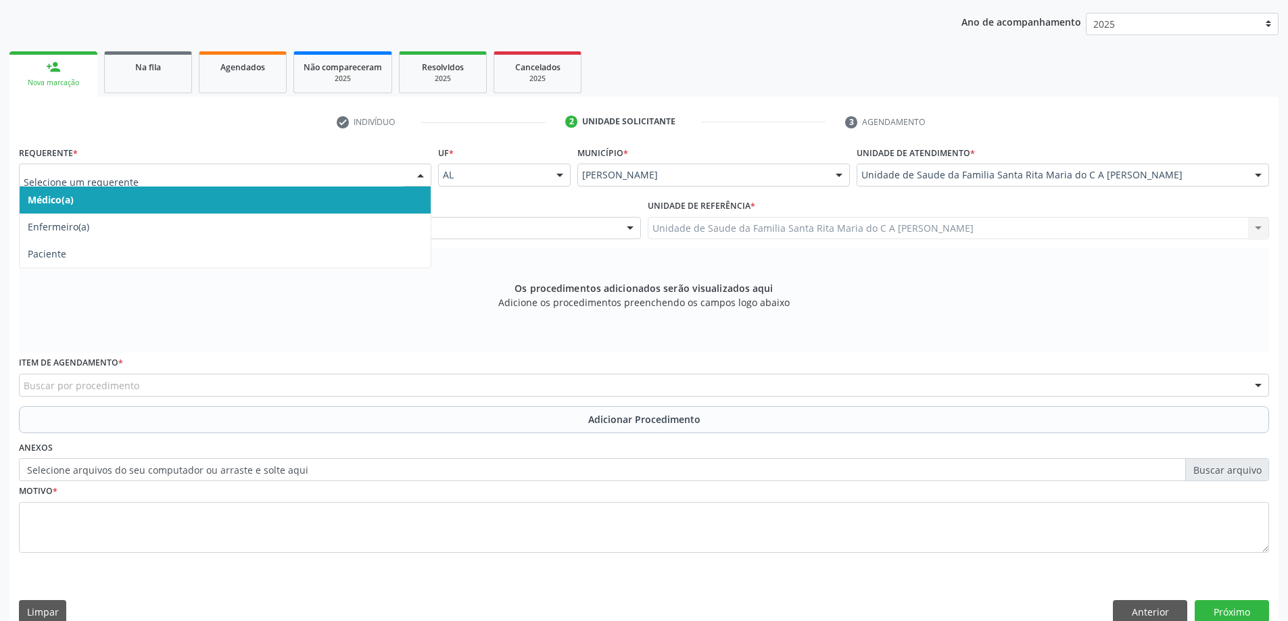
click at [314, 204] on span "Médico(a)" at bounding box center [225, 200] width 411 height 27
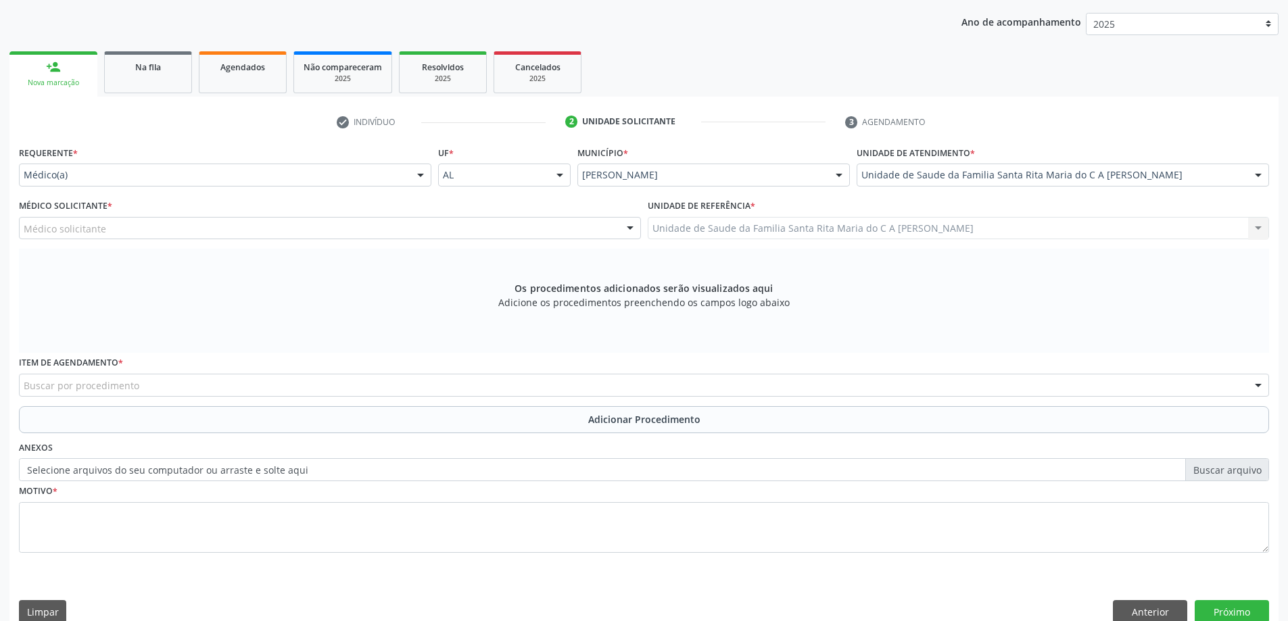
click at [289, 231] on div "Médico solicitante" at bounding box center [330, 228] width 622 height 23
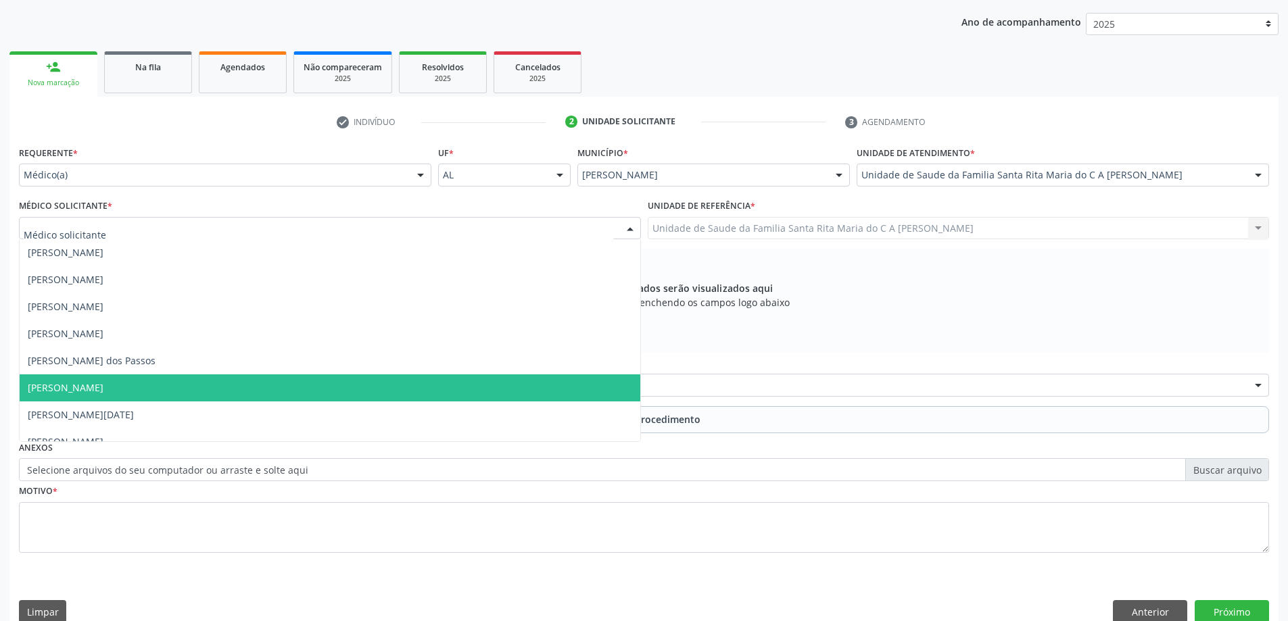
click at [245, 383] on span "[PERSON_NAME]" at bounding box center [330, 387] width 620 height 27
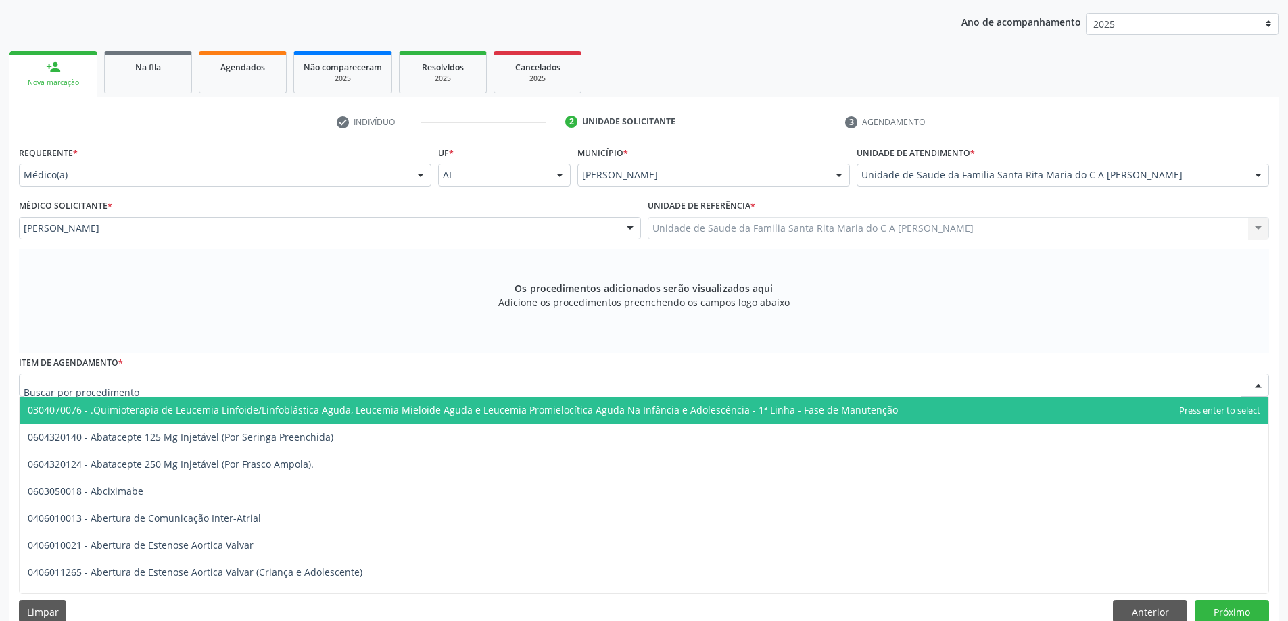
click at [239, 391] on div at bounding box center [644, 385] width 1250 height 23
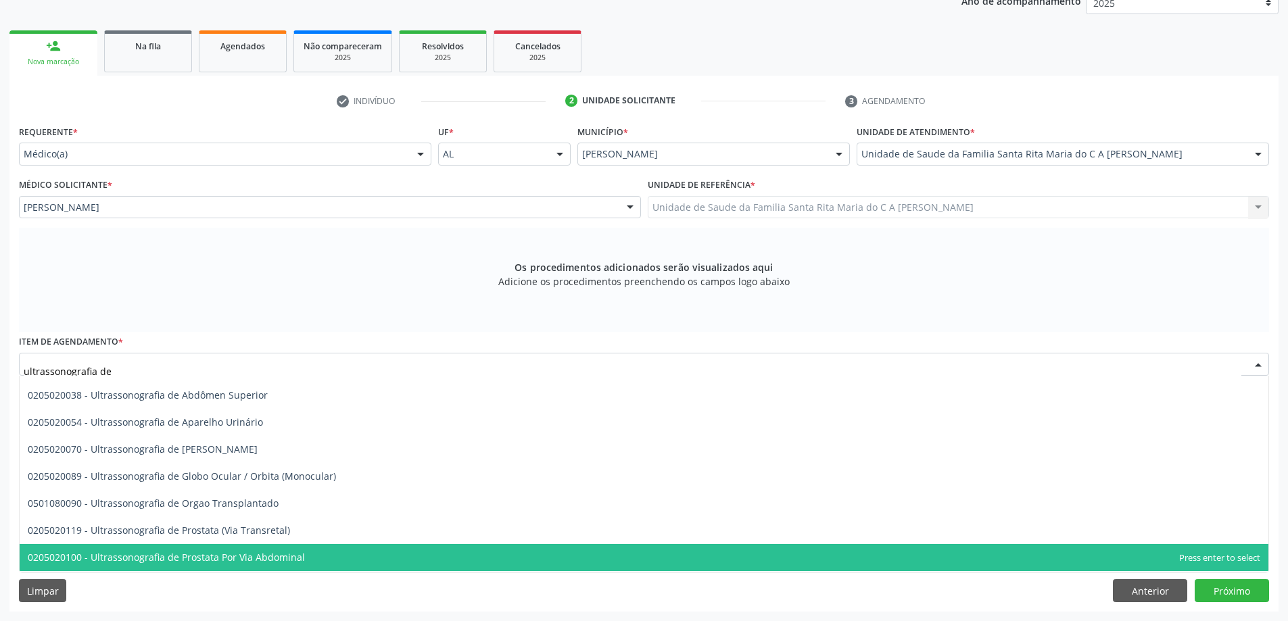
scroll to position [0, 0]
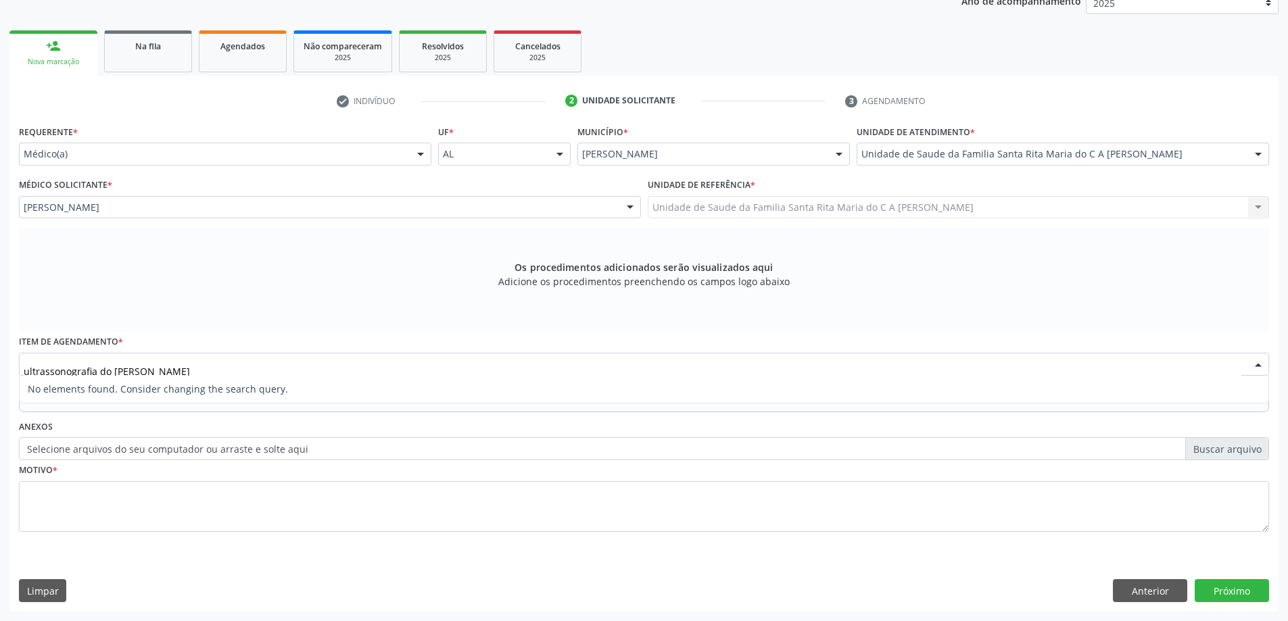
click at [75, 370] on input "ultrassonografia do joelho" at bounding box center [632, 371] width 1217 height 27
click at [138, 368] on input "ultrassonorafia do joelho" at bounding box center [632, 371] width 1217 height 27
click at [103, 372] on input "ultrassonorafia do joelho" at bounding box center [632, 371] width 1217 height 27
click at [164, 372] on input "ultrassonorafia de joelho" at bounding box center [632, 371] width 1217 height 27
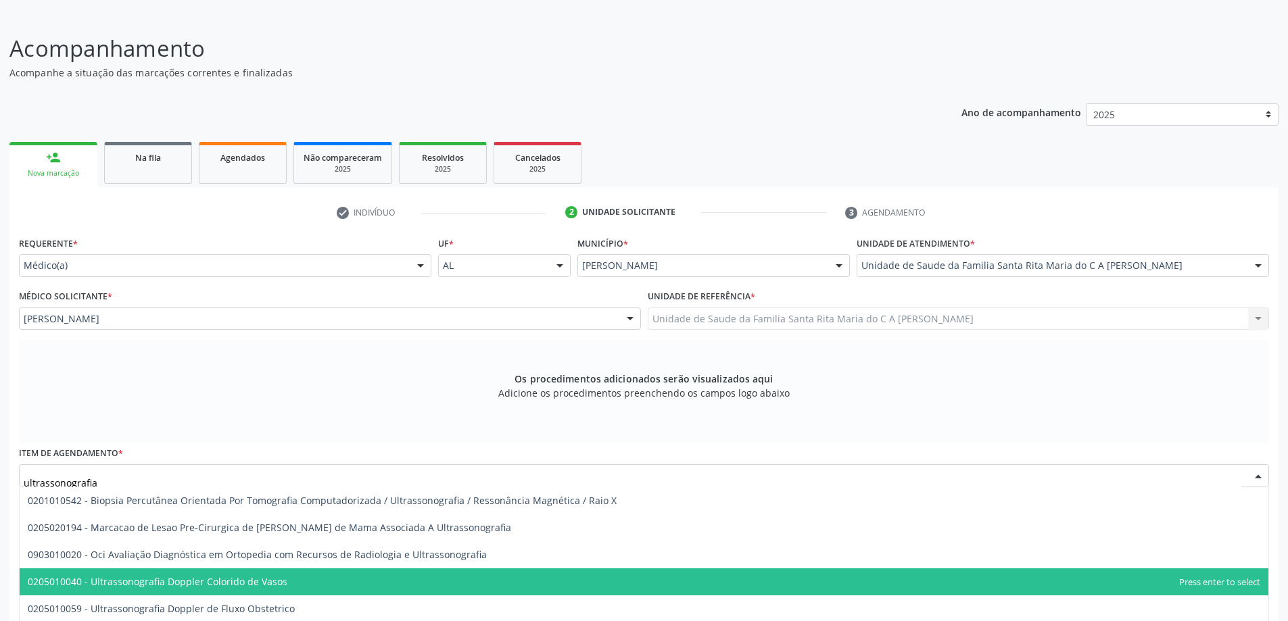
scroll to position [55, 0]
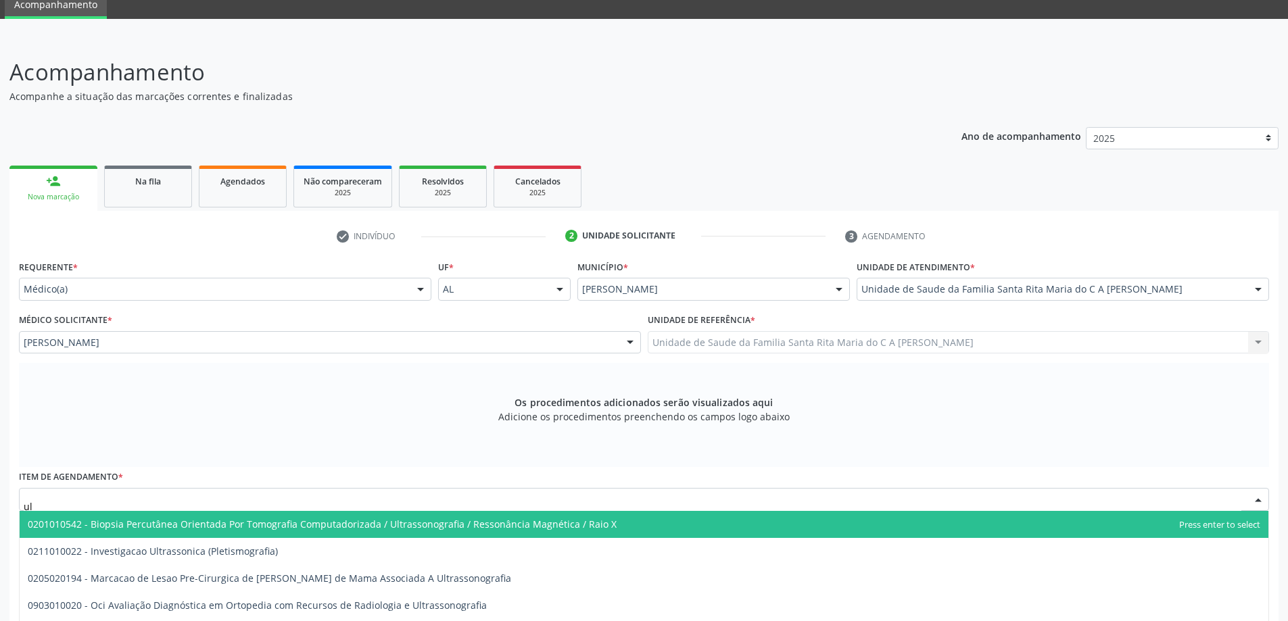
type input "u"
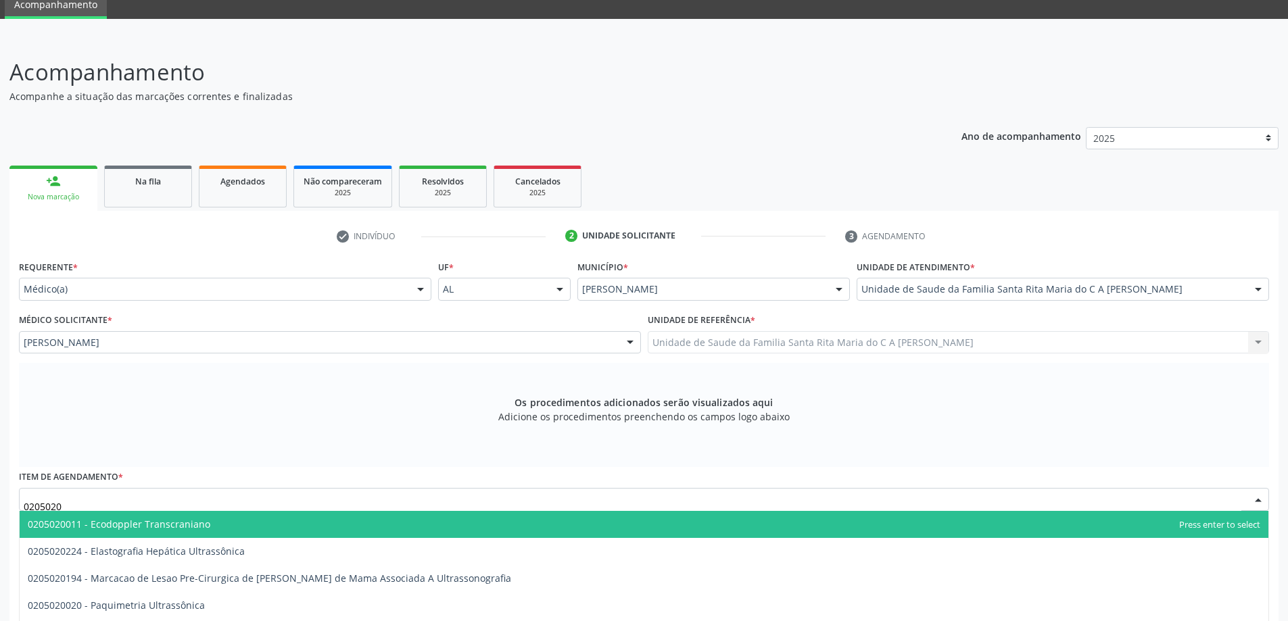
type input "02050200"
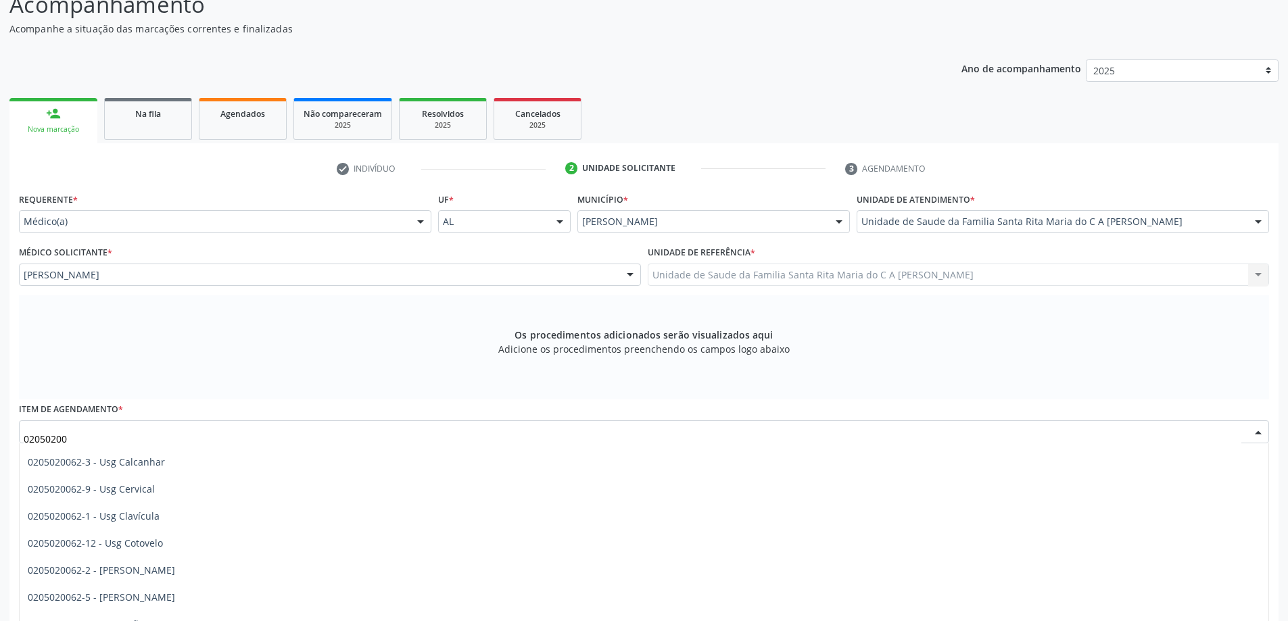
scroll to position [270, 0]
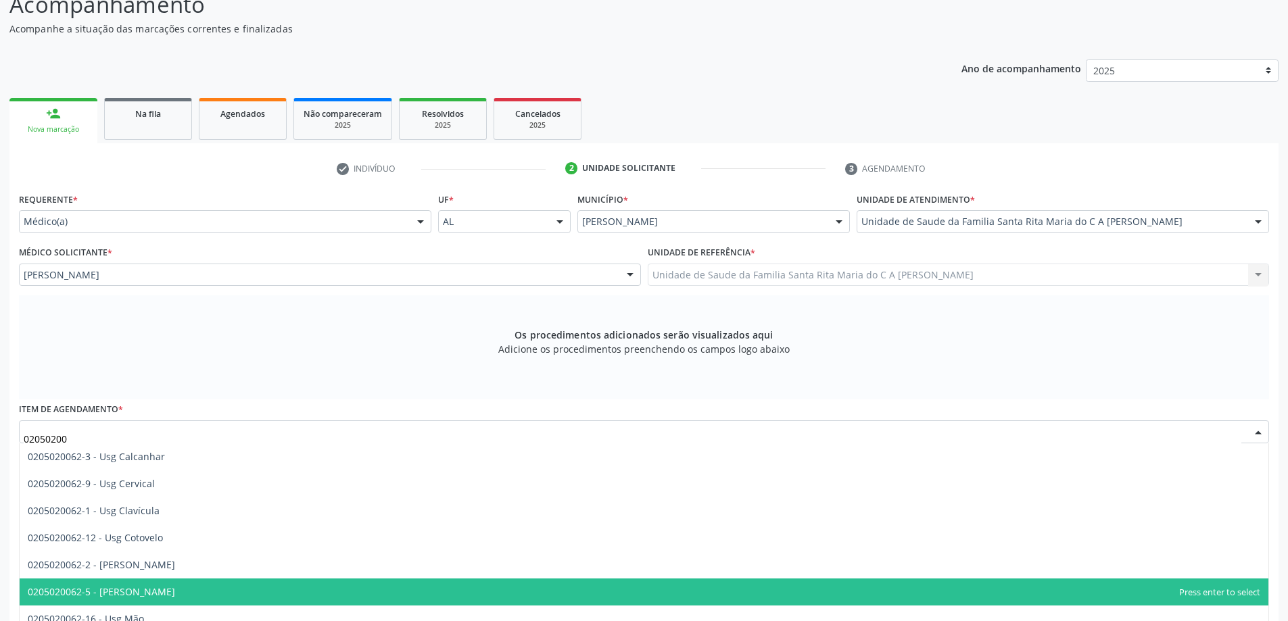
click at [170, 593] on span "0205020062-5 - Usg Joelho" at bounding box center [644, 592] width 1248 height 27
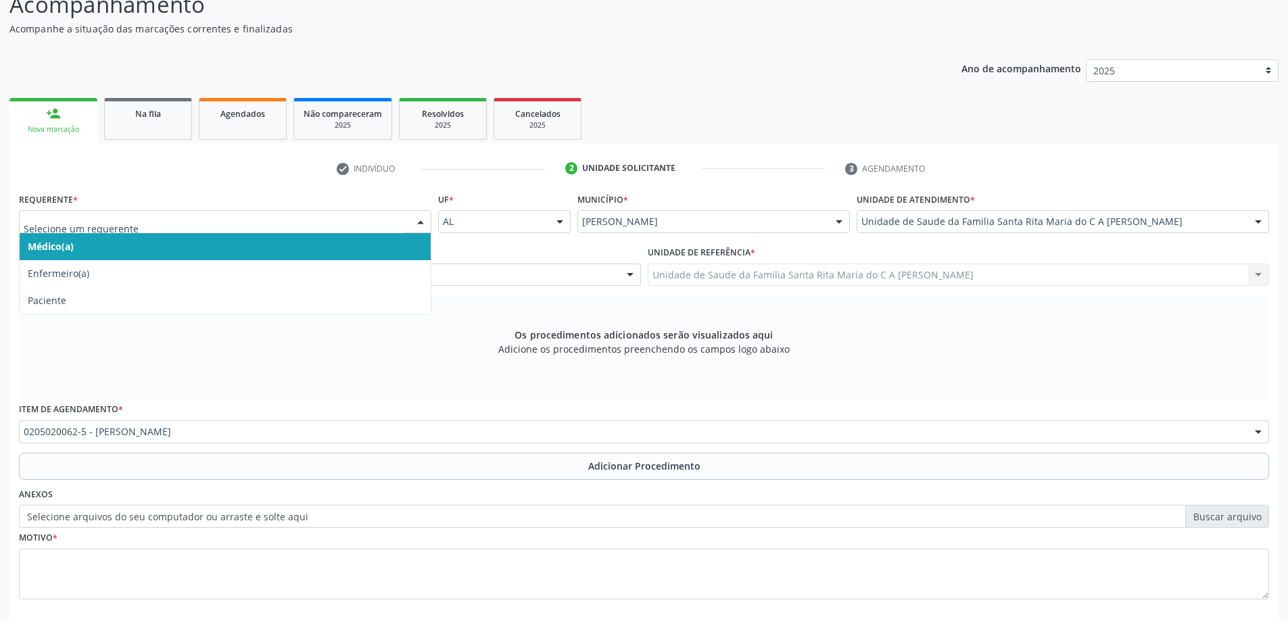
click at [188, 253] on span "Médico(a)" at bounding box center [225, 246] width 411 height 27
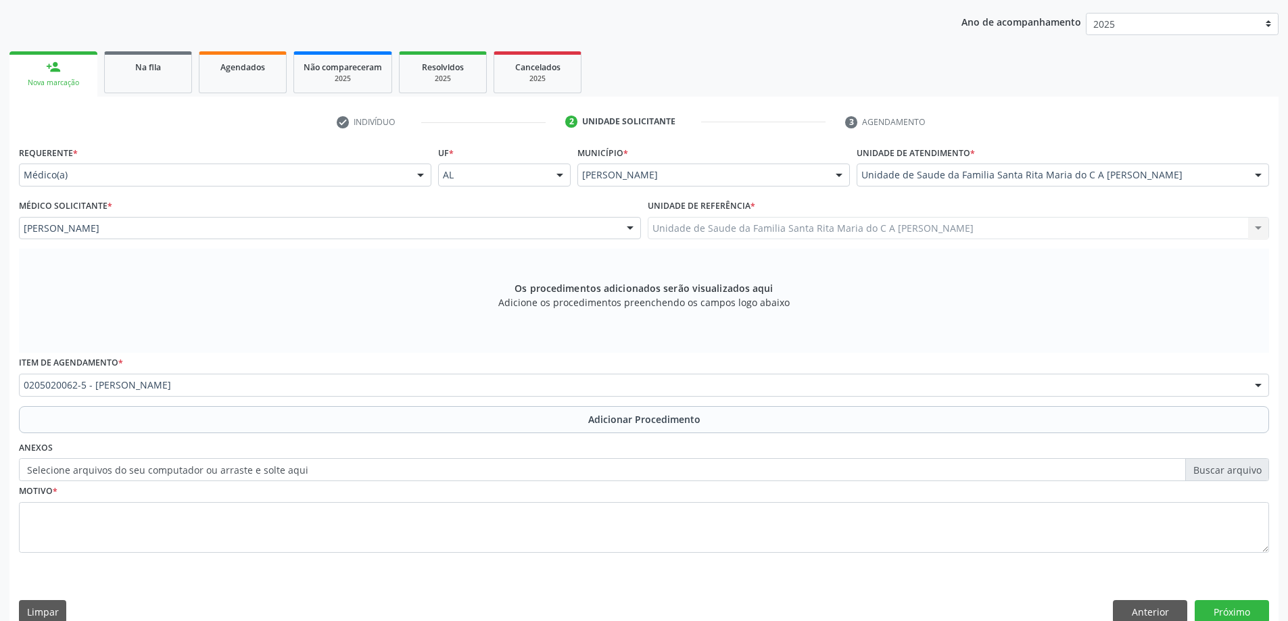
scroll to position [191, 0]
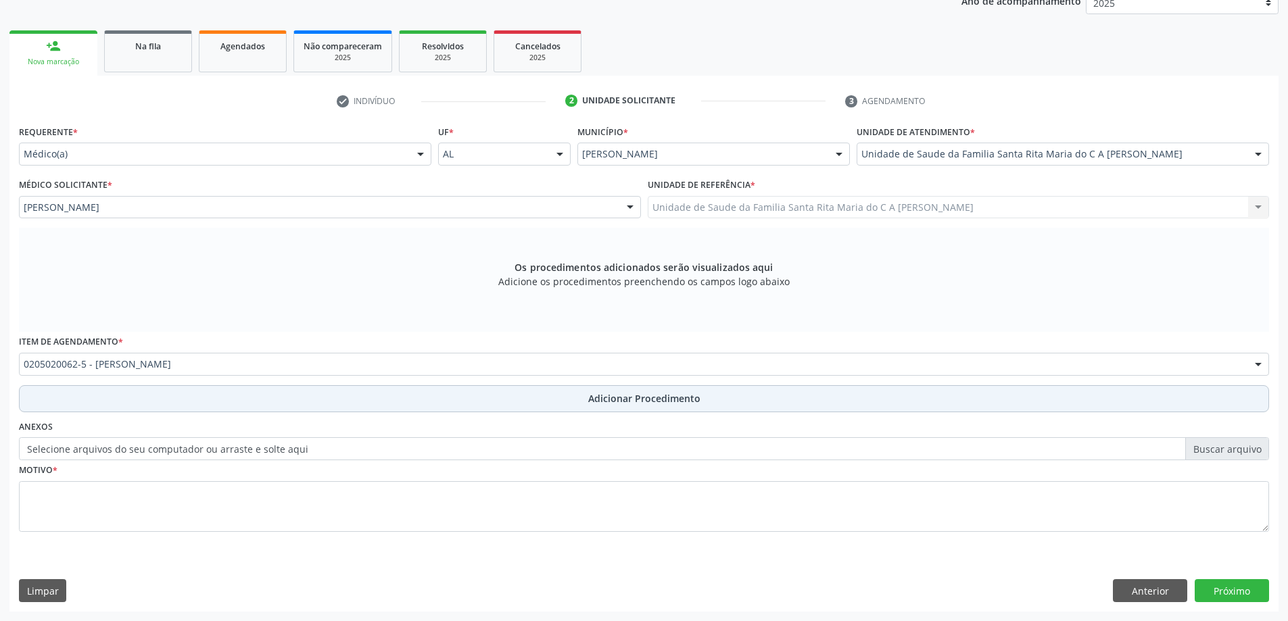
click at [174, 400] on button "Adicionar Procedimento" at bounding box center [644, 398] width 1250 height 27
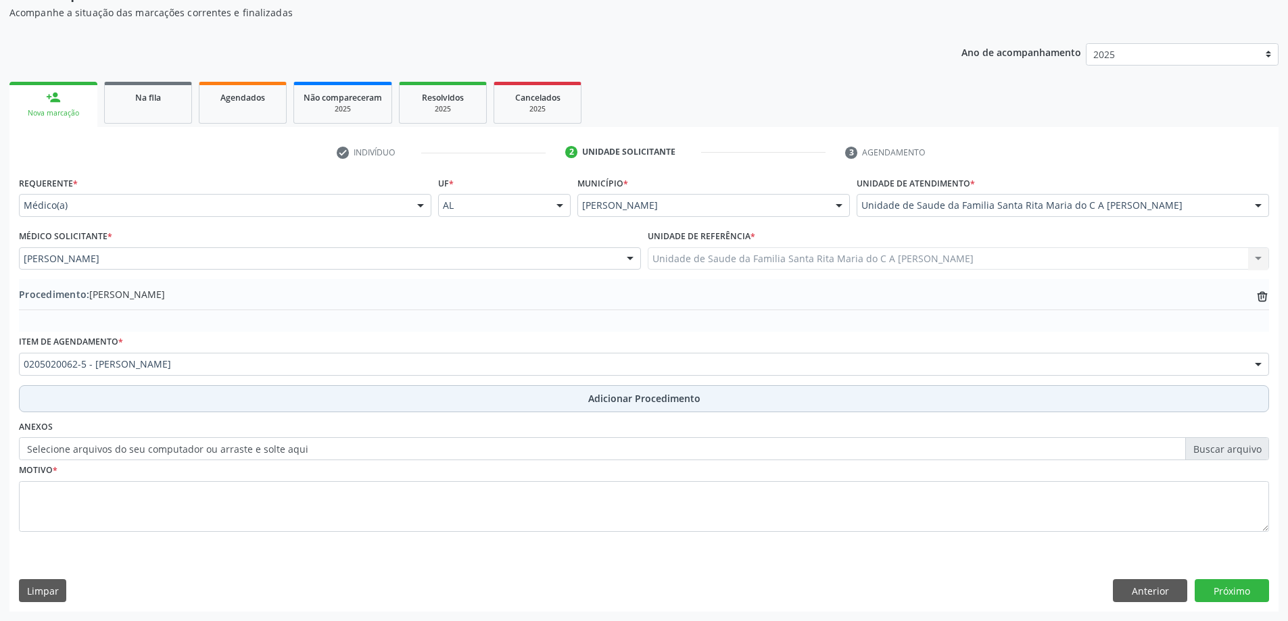
scroll to position [139, 0]
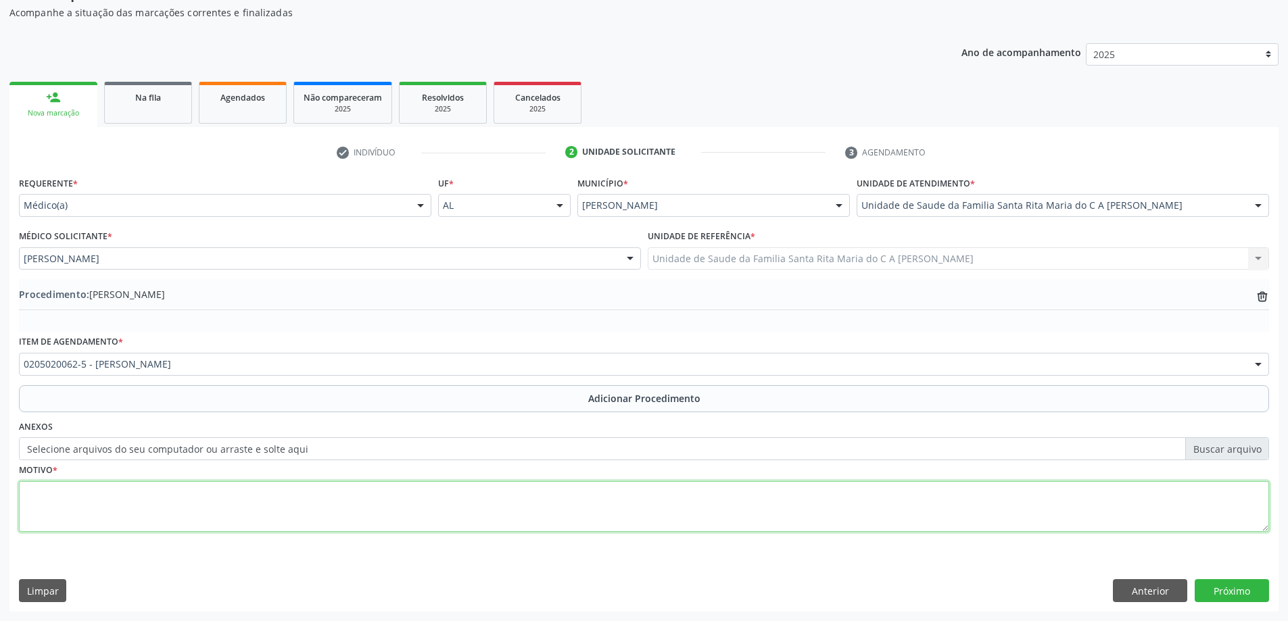
click at [119, 503] on textarea at bounding box center [644, 506] width 1250 height 51
click at [40, 493] on textarea "limpoma?" at bounding box center [644, 506] width 1250 height 51
type textarea "lipoma?"
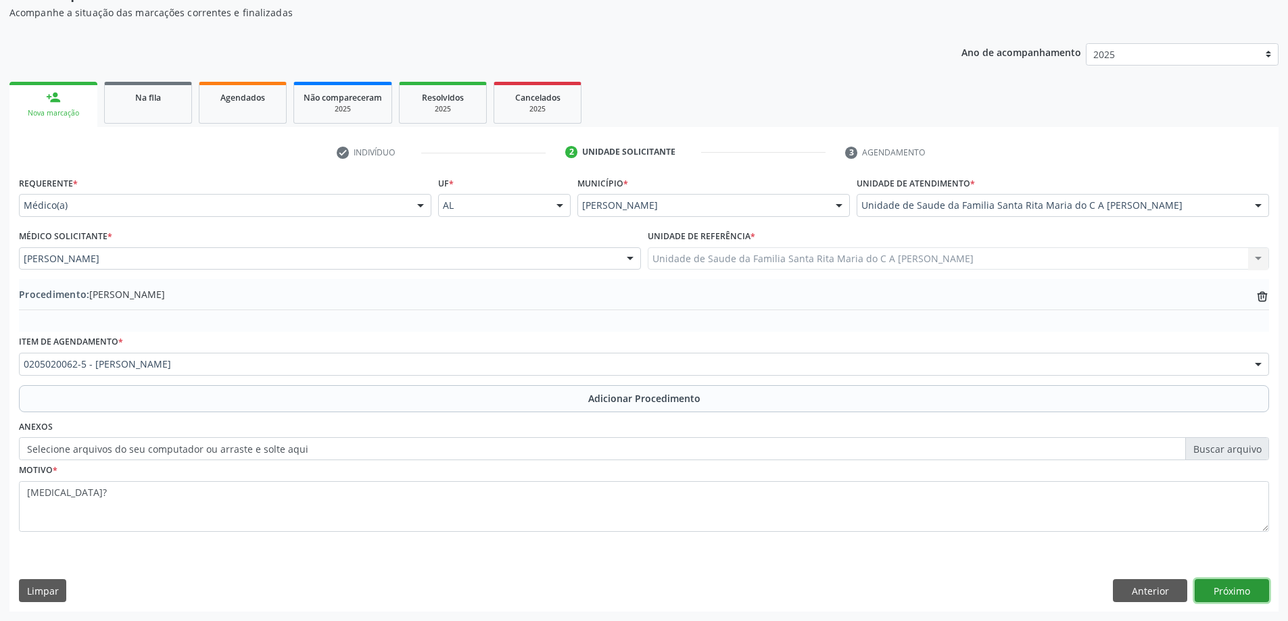
click at [1215, 589] on button "Próximo" at bounding box center [1231, 590] width 74 height 23
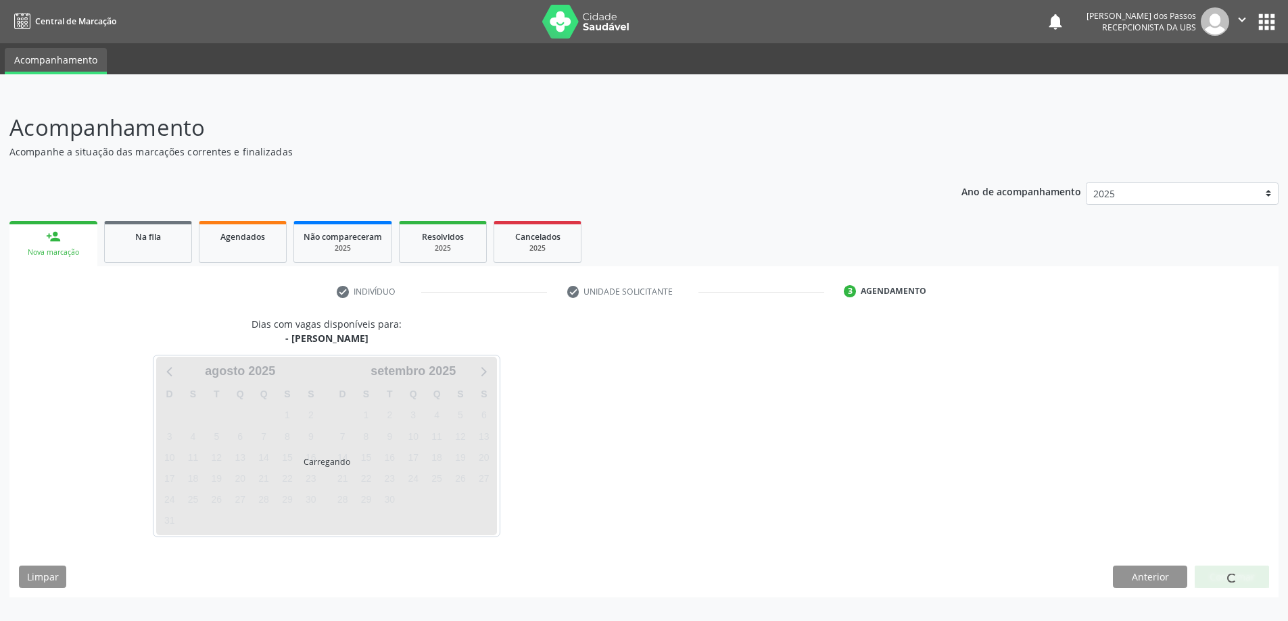
scroll to position [0, 0]
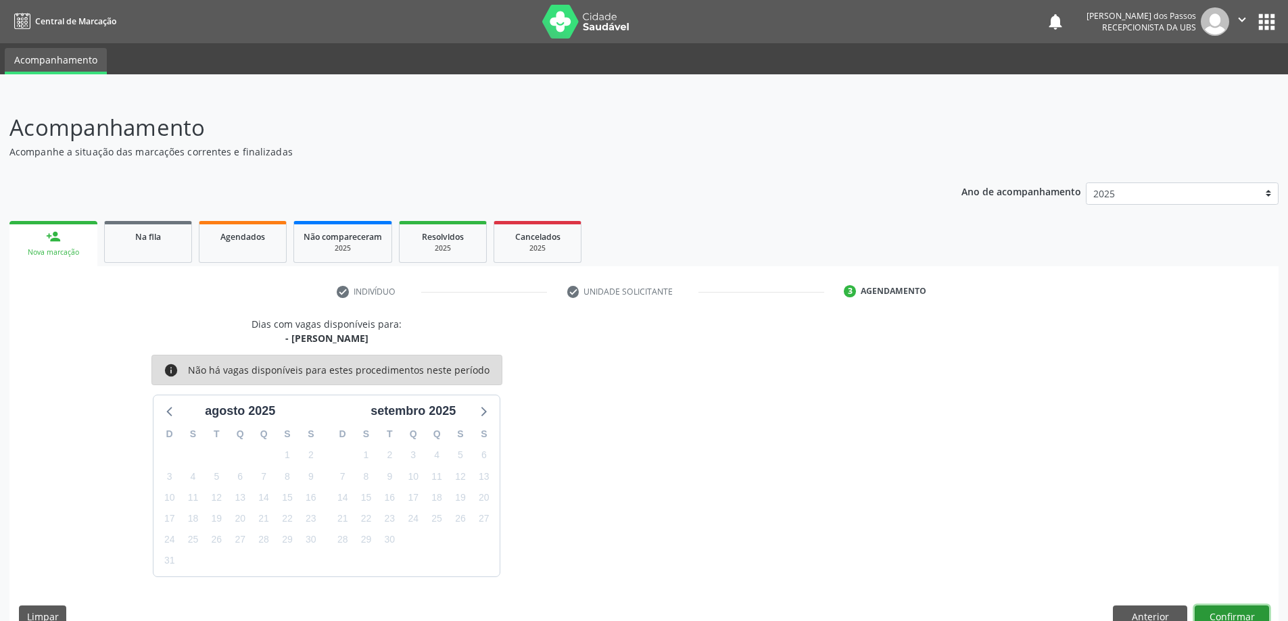
click at [1238, 614] on button "Confirmar" at bounding box center [1231, 617] width 74 height 23
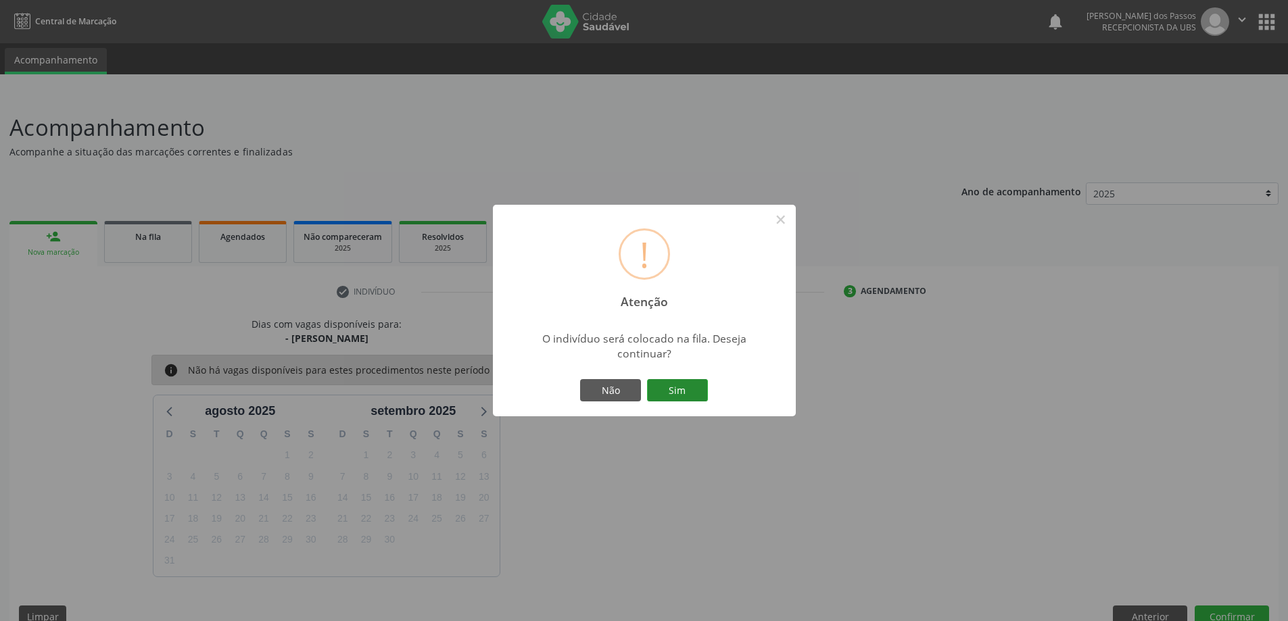
click at [659, 391] on button "Sim" at bounding box center [677, 390] width 61 height 23
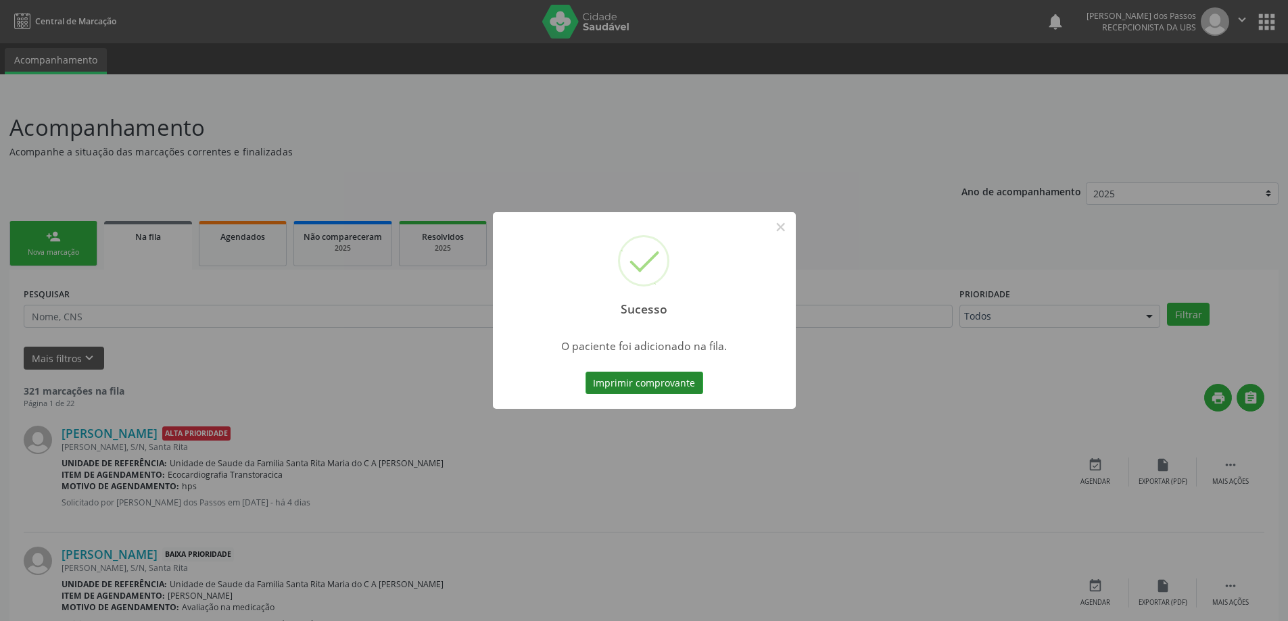
click at [642, 382] on button "Imprimir comprovante" at bounding box center [644, 383] width 118 height 23
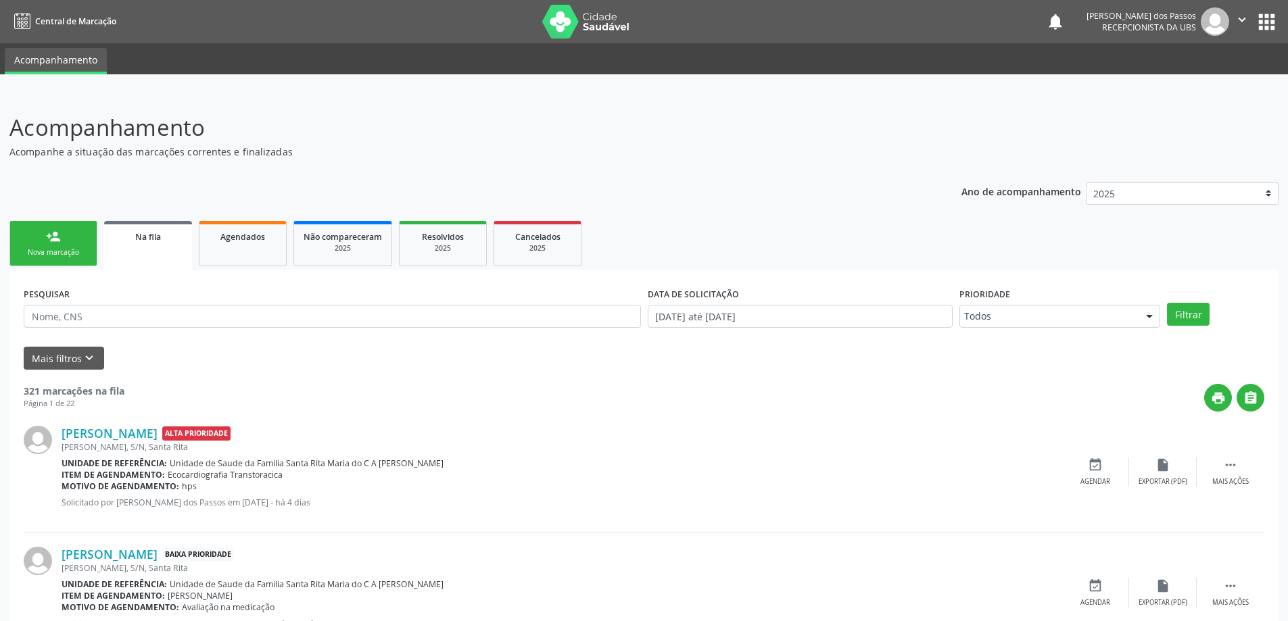
click at [35, 241] on link "person_add Nova marcação" at bounding box center [53, 243] width 88 height 45
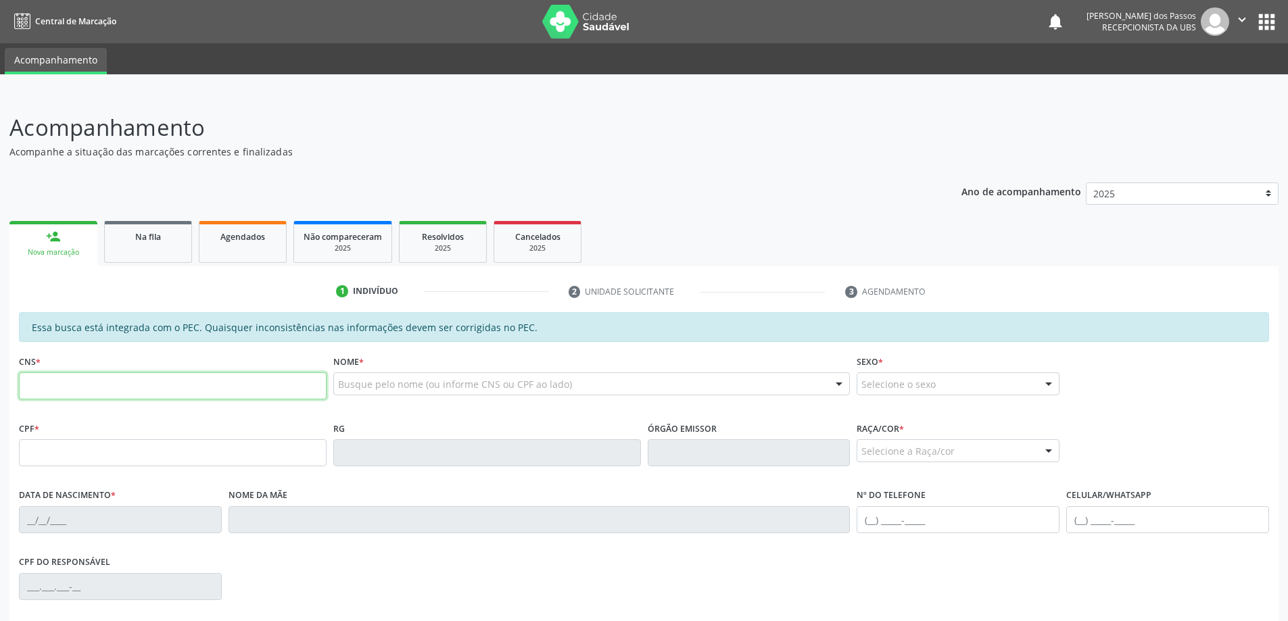
click at [45, 385] on input "text" at bounding box center [173, 385] width 308 height 27
drag, startPoint x: 176, startPoint y: 414, endPoint x: 207, endPoint y: 422, distance: 32.8
click at [207, 422] on div "Essa busca está integrada com o PEC. Quaisquer inconsistências nas informações …" at bounding box center [644, 516] width 1250 height 408
type input "701 8092 1784 7270"
type input "075.907.124-18"
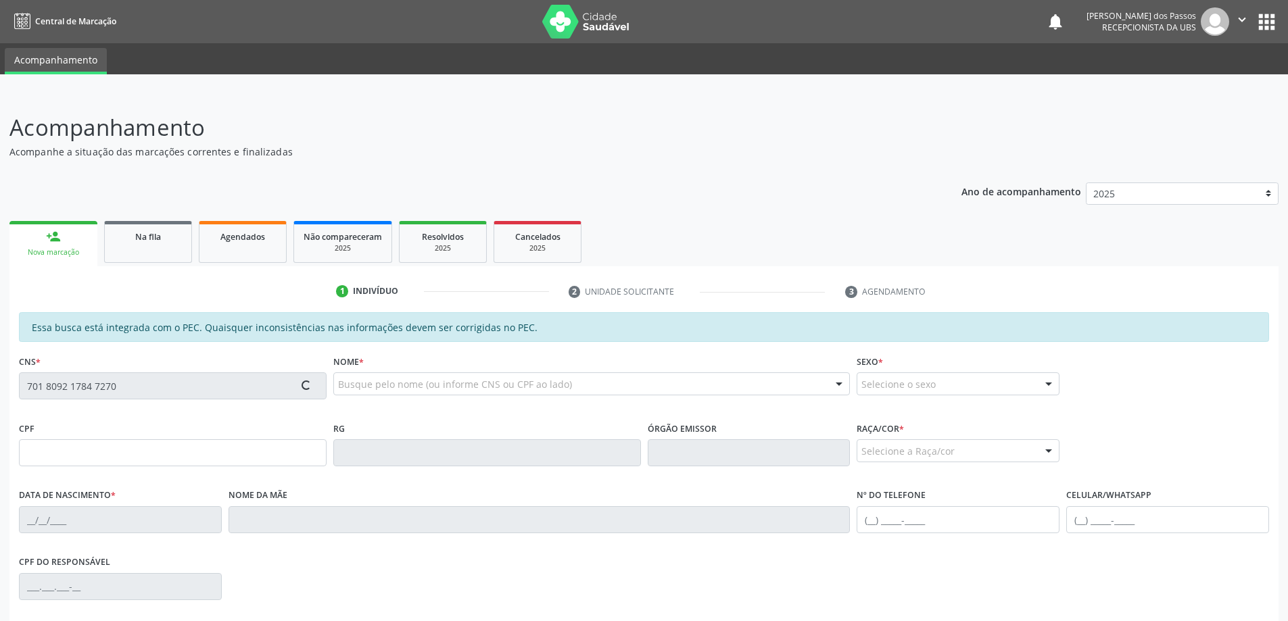
type input "18/05/1981"
type input "Elenilda Correia dos Santos"
type input "(82) 98804-9448"
type input "S/N"
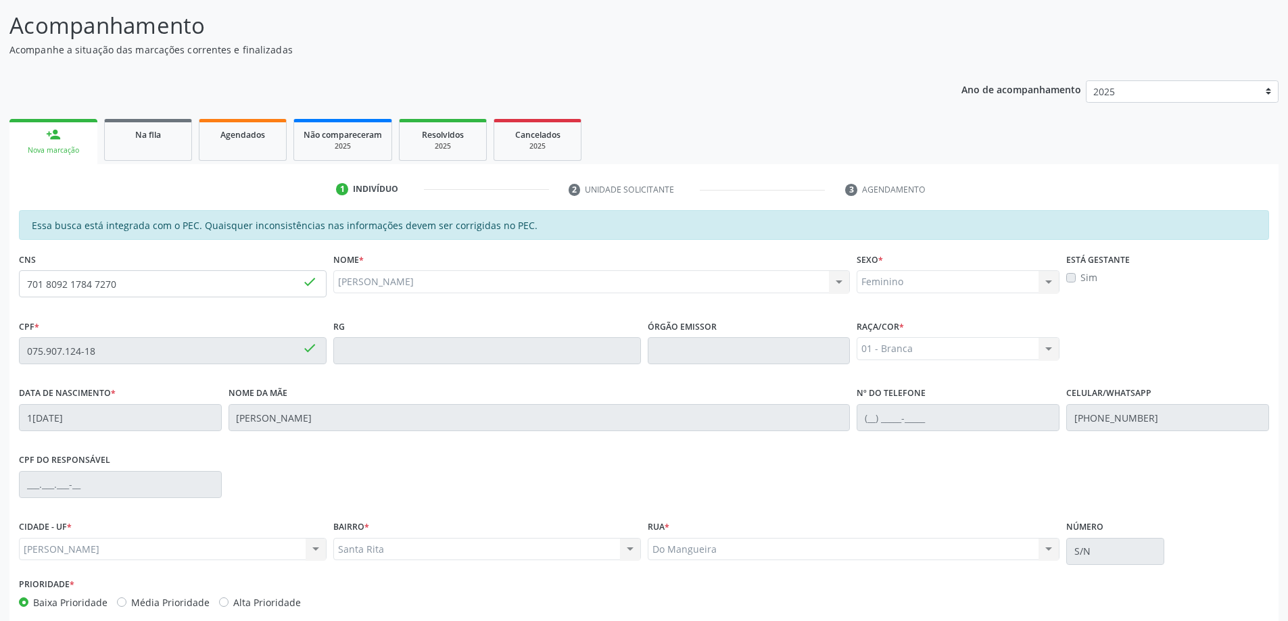
scroll to position [170, 0]
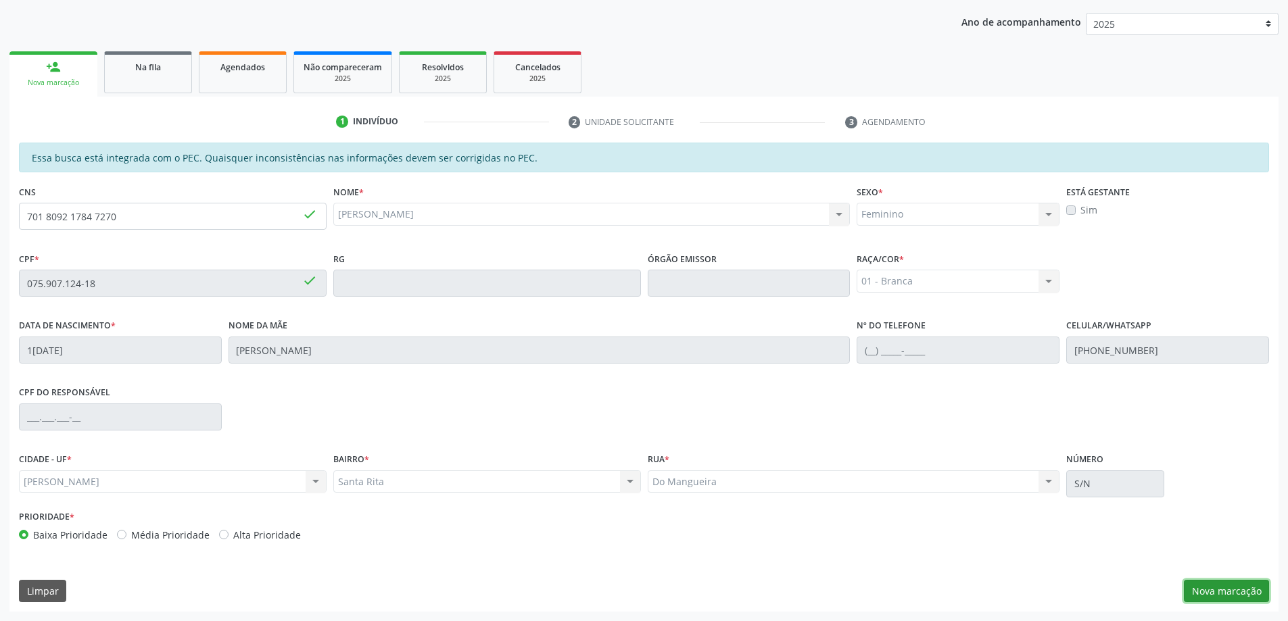
click at [1232, 595] on button "Nova marcação" at bounding box center [1225, 591] width 85 height 23
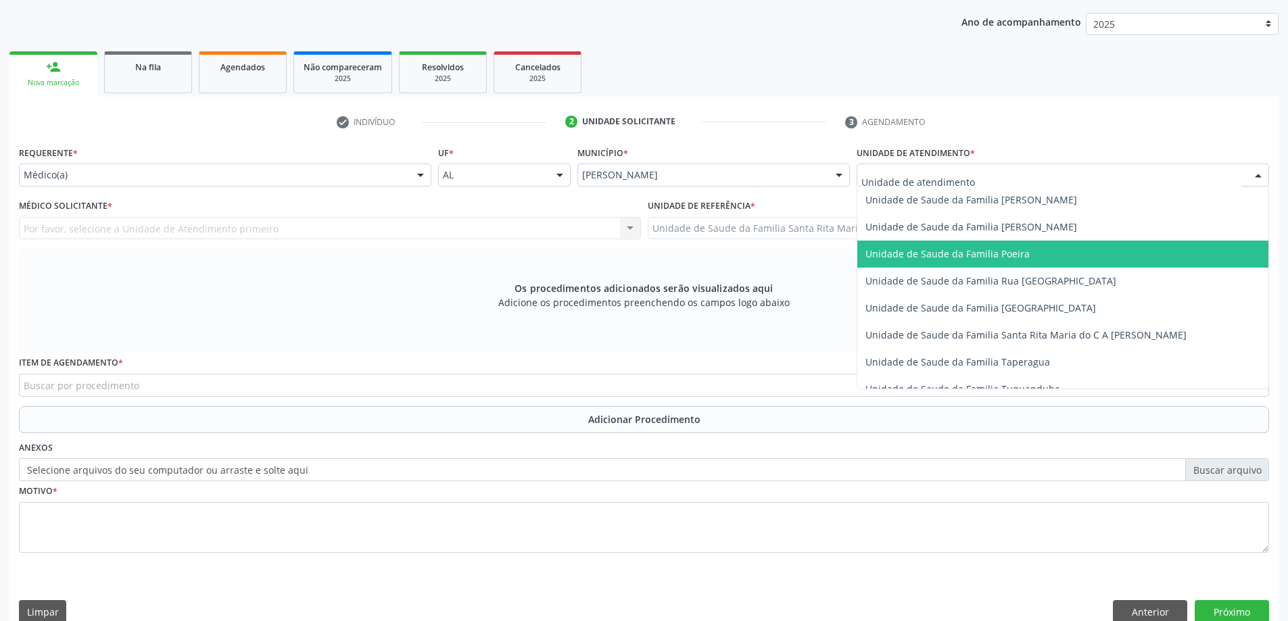
scroll to position [879, 0]
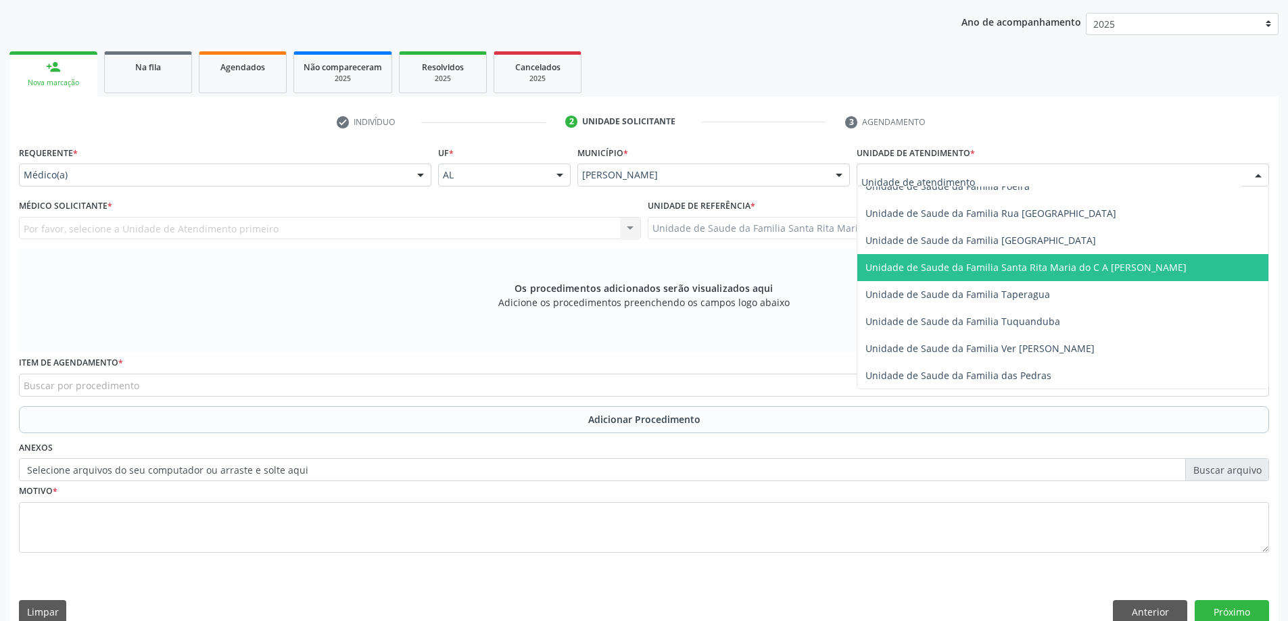
click at [973, 267] on span "Unidade de Saude da Familia Santa Rita Maria do C A [PERSON_NAME]" at bounding box center [1025, 267] width 321 height 13
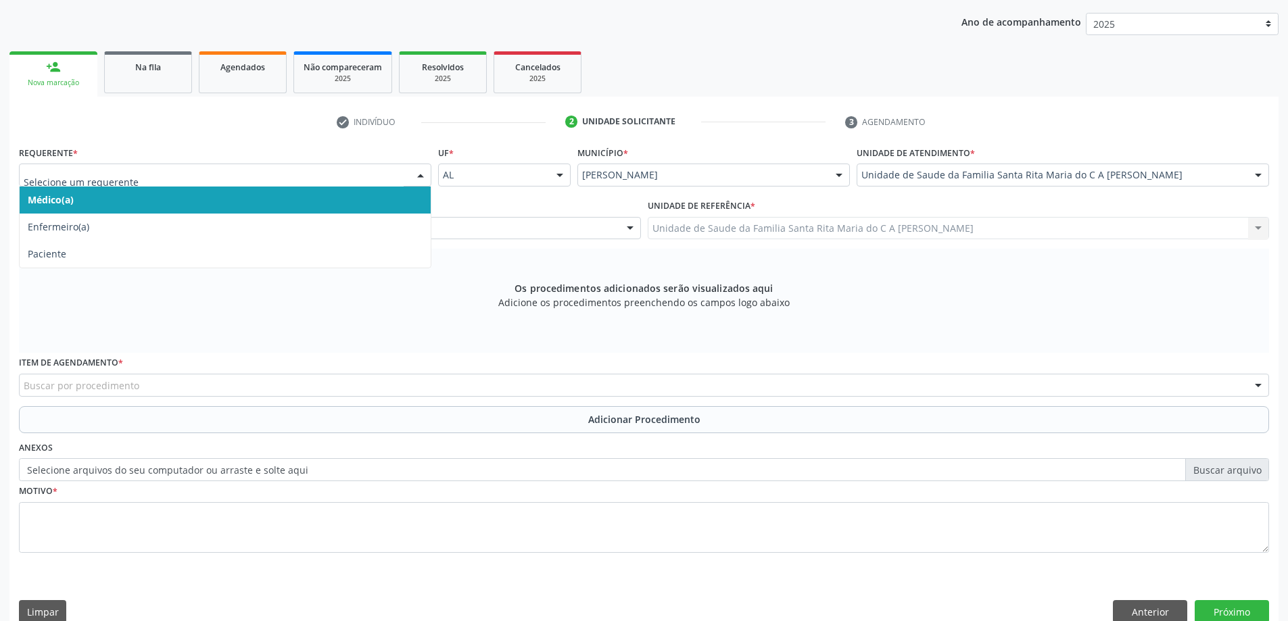
click at [372, 183] on div at bounding box center [225, 175] width 412 height 23
click at [377, 204] on span "Médico(a)" at bounding box center [225, 200] width 411 height 27
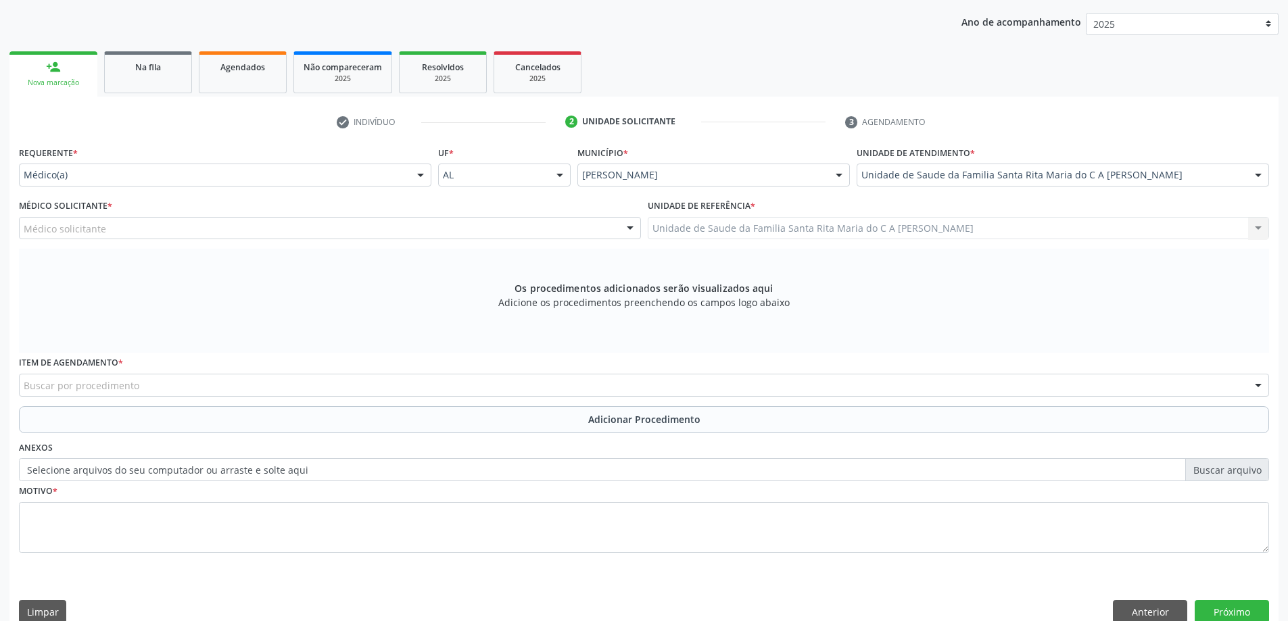
click at [431, 228] on div "Médico solicitante" at bounding box center [330, 228] width 622 height 23
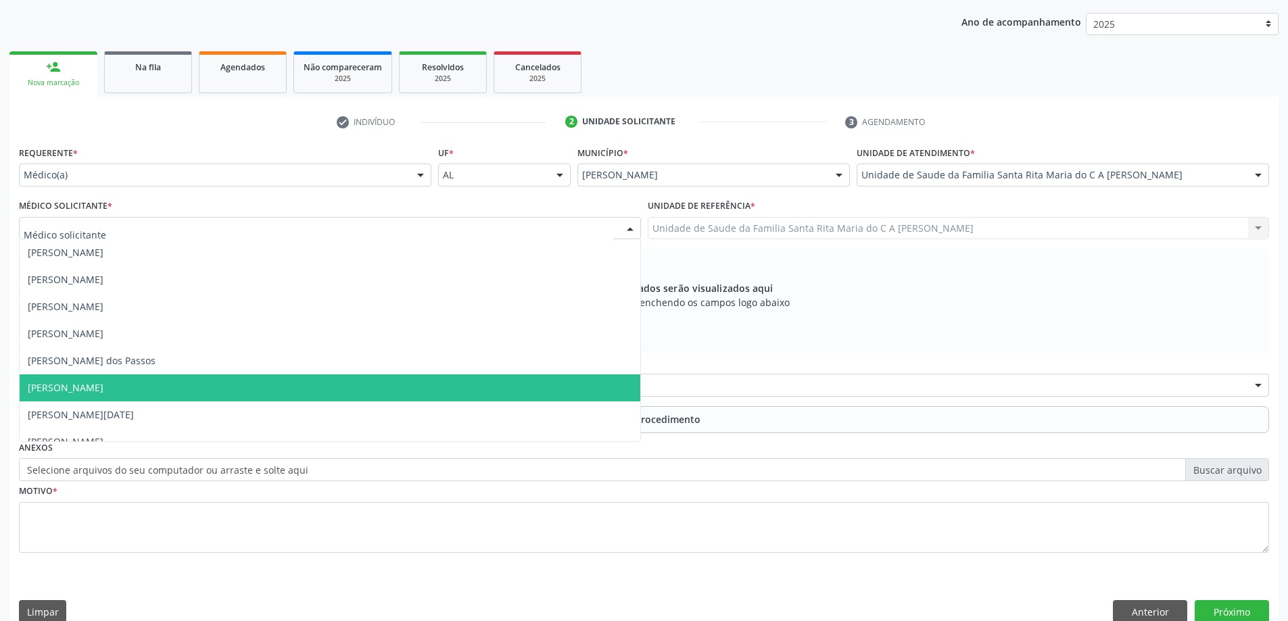
click at [347, 378] on span "[PERSON_NAME]" at bounding box center [330, 387] width 620 height 27
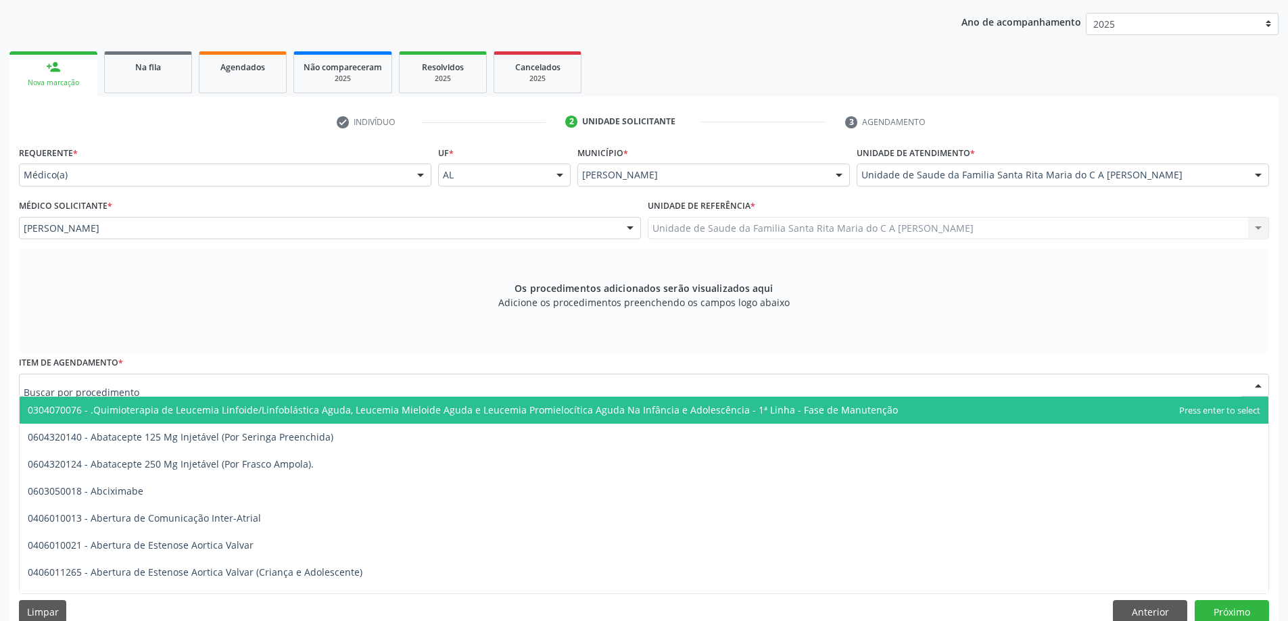
click at [310, 390] on div at bounding box center [644, 385] width 1250 height 23
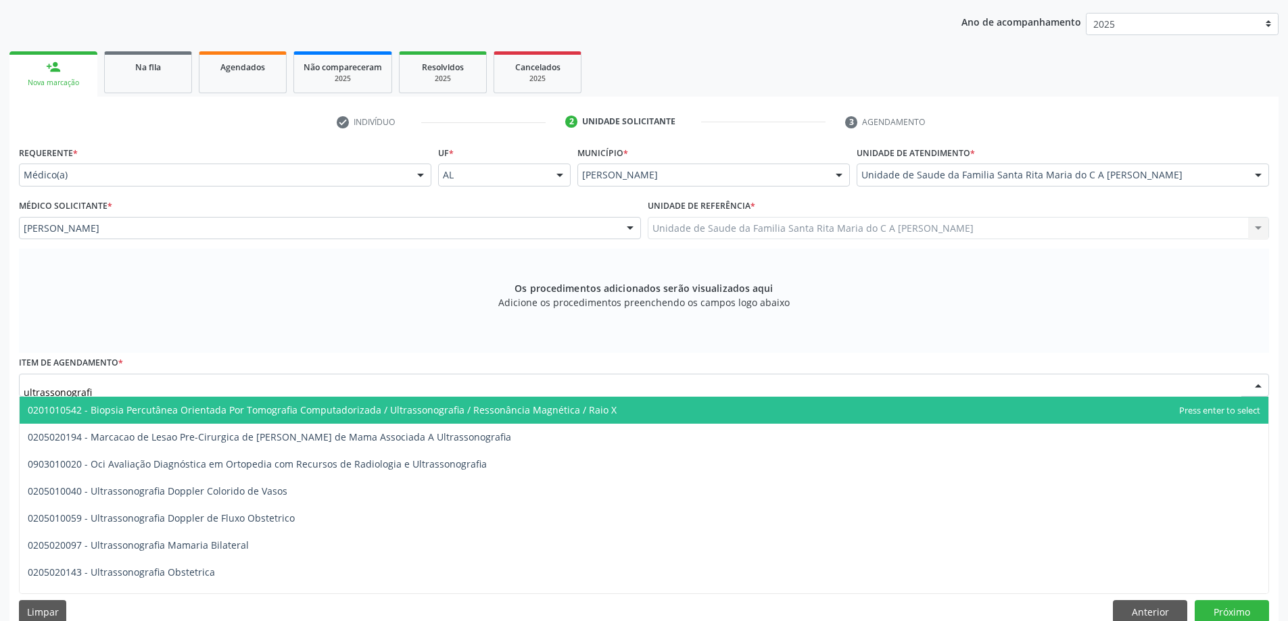
type input "ultrassonografia"
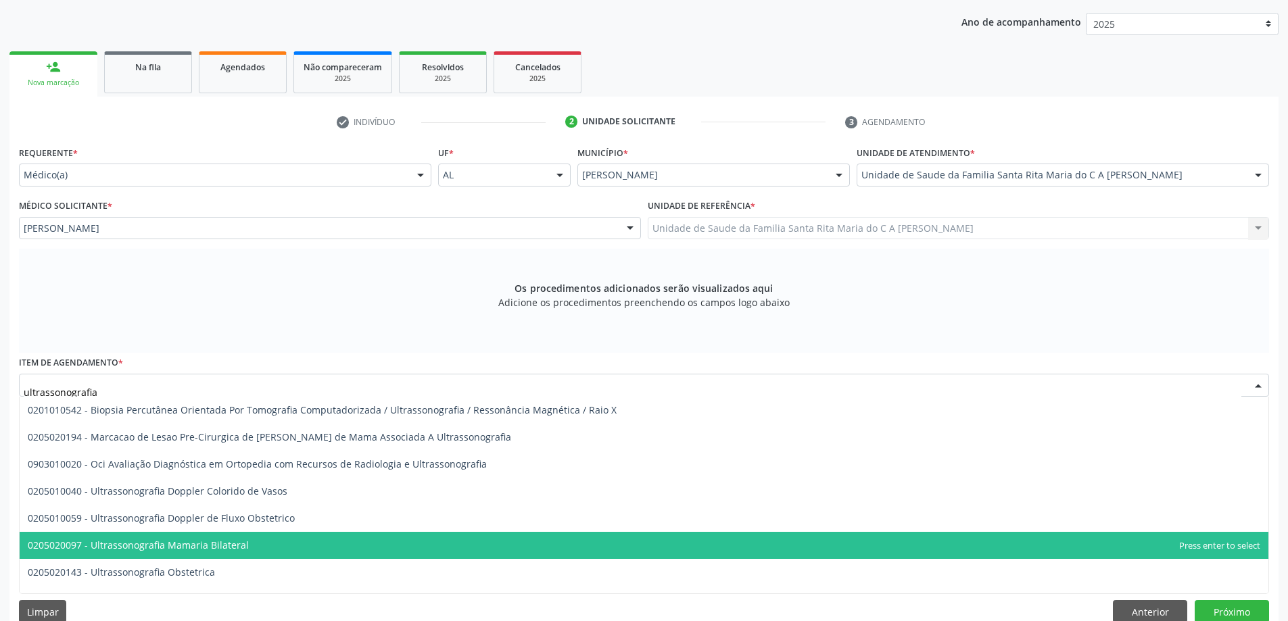
click at [295, 537] on span "0205020097 - Ultrassonografia Mamaria Bilateral" at bounding box center [644, 545] width 1248 height 27
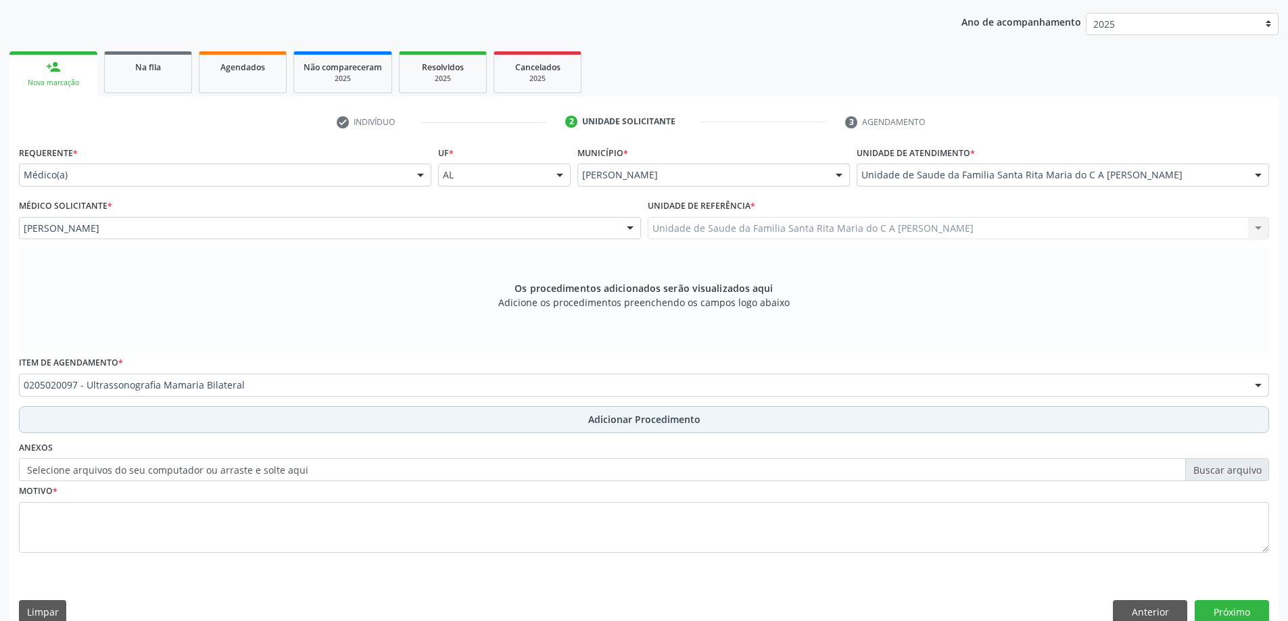
click at [287, 425] on button "Adicionar Procedimento" at bounding box center [644, 419] width 1250 height 27
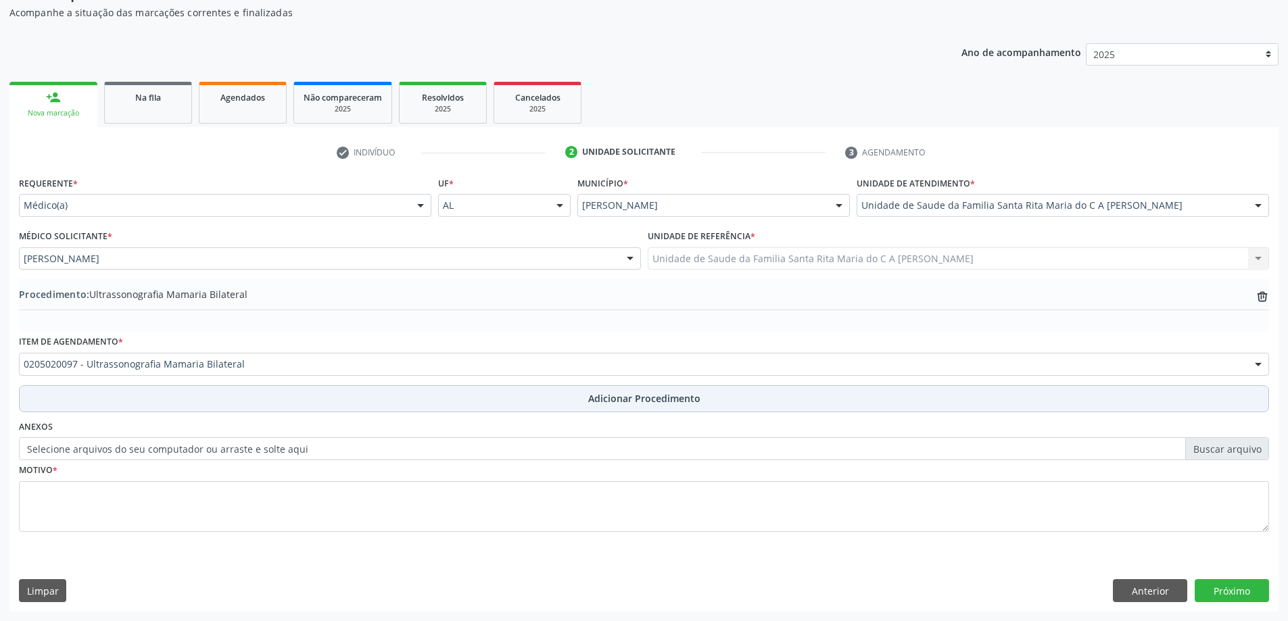
scroll to position [139, 0]
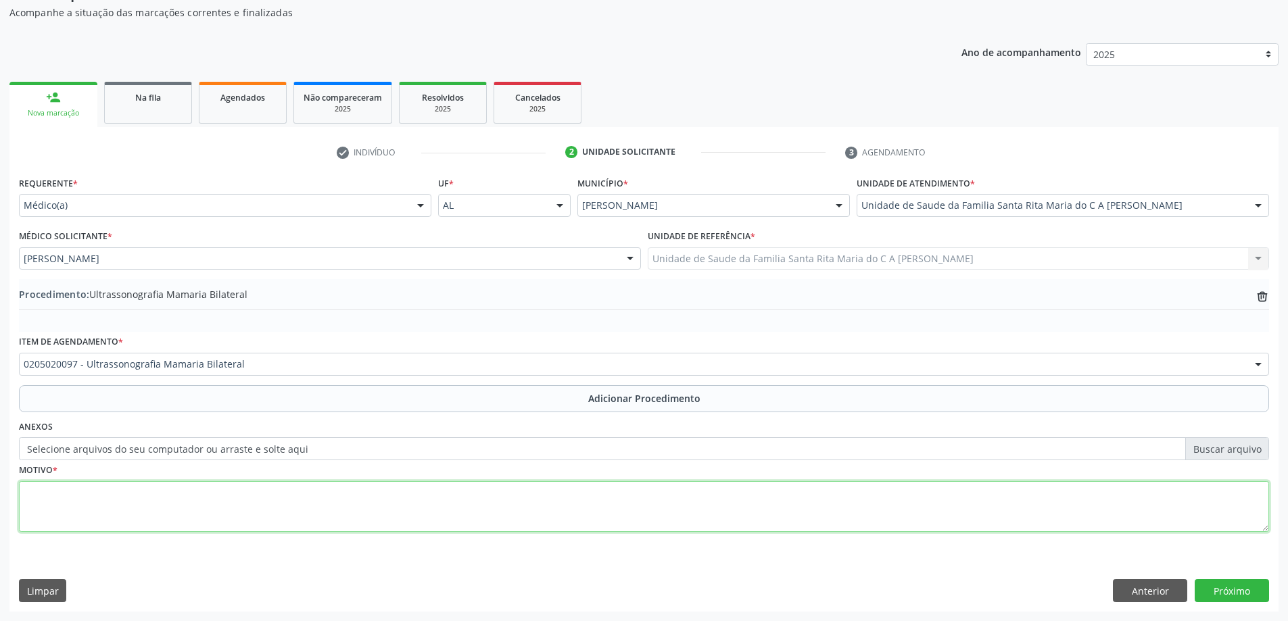
click at [264, 506] on textarea at bounding box center [644, 506] width 1250 height 51
type textarea "peventivo"
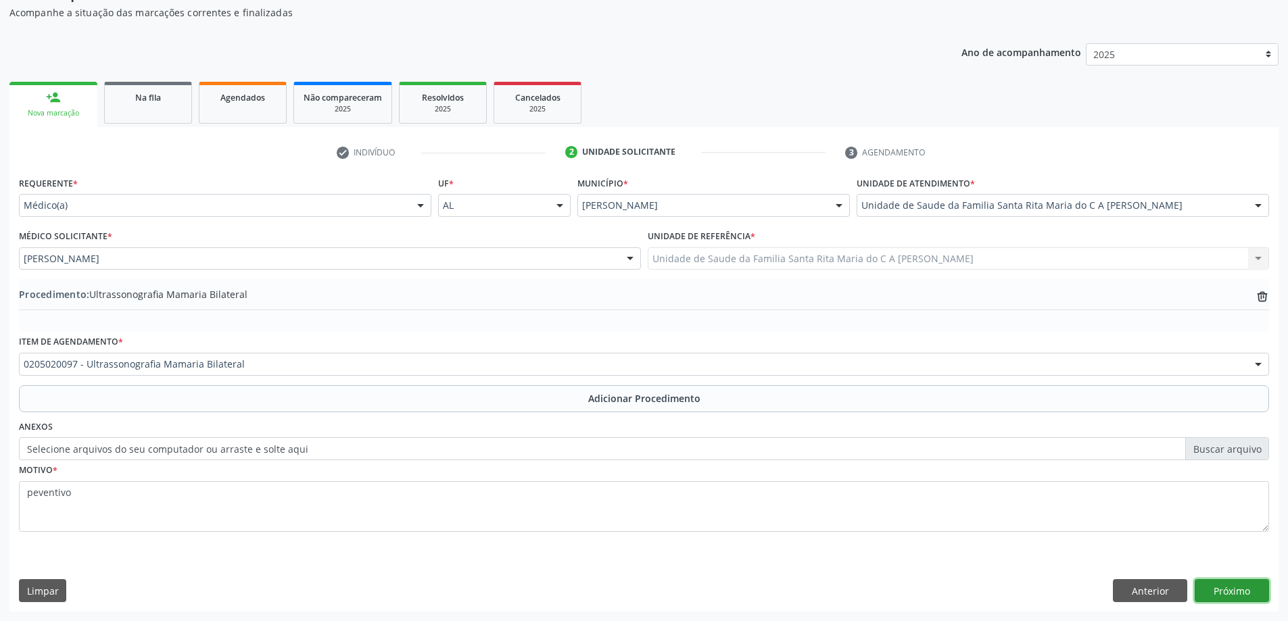
click at [1211, 598] on button "Próximo" at bounding box center [1231, 590] width 74 height 23
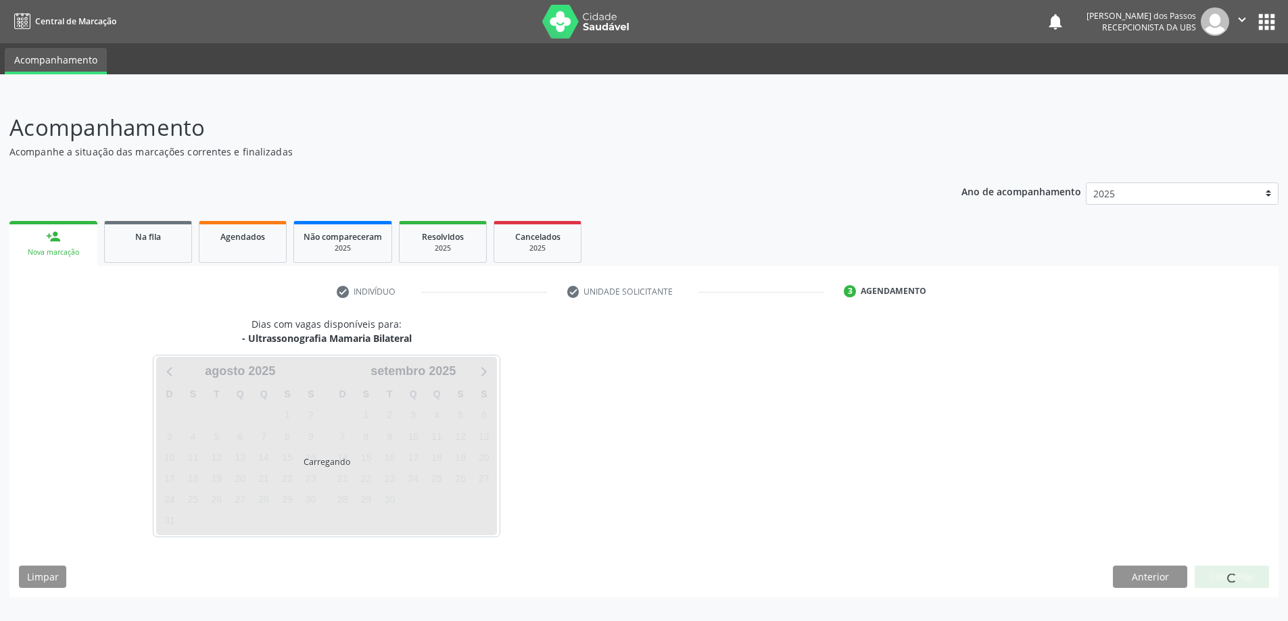
scroll to position [0, 0]
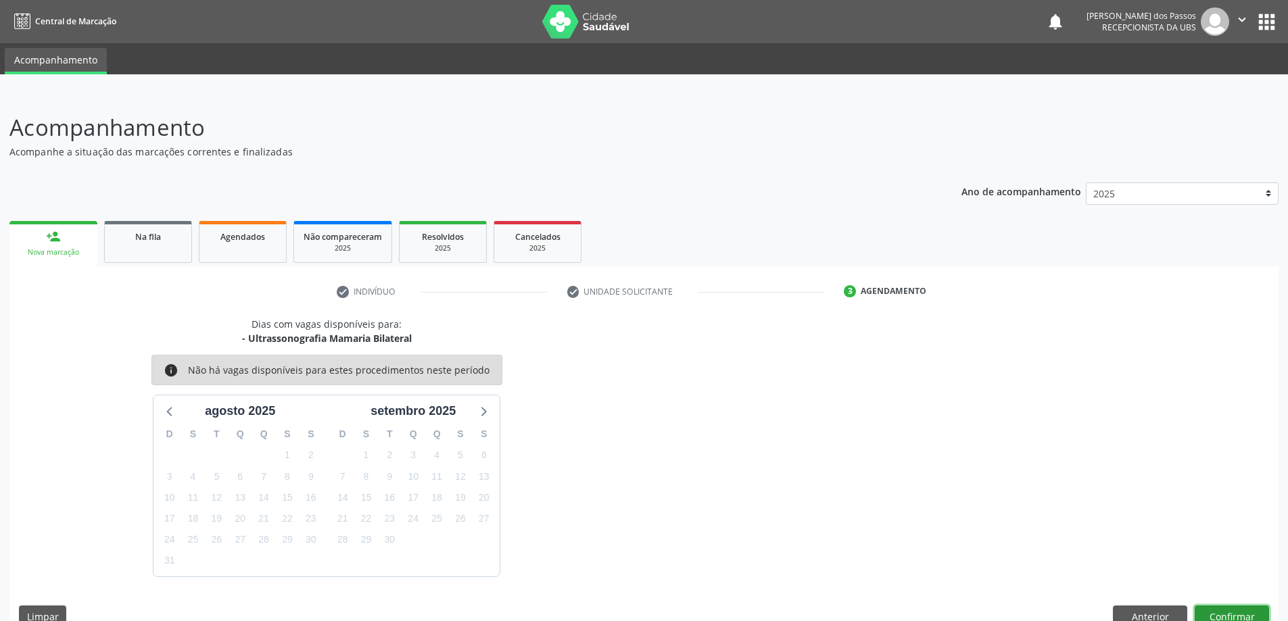
click at [1234, 616] on button "Confirmar" at bounding box center [1231, 617] width 74 height 23
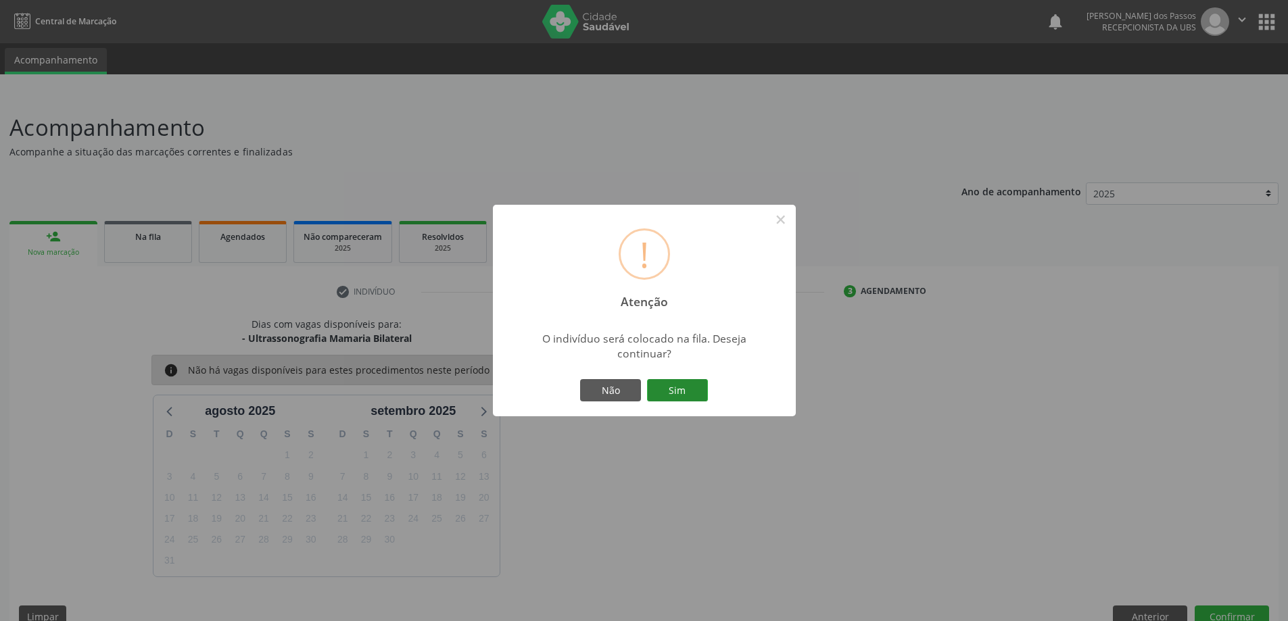
click at [681, 391] on button "Sim" at bounding box center [677, 390] width 61 height 23
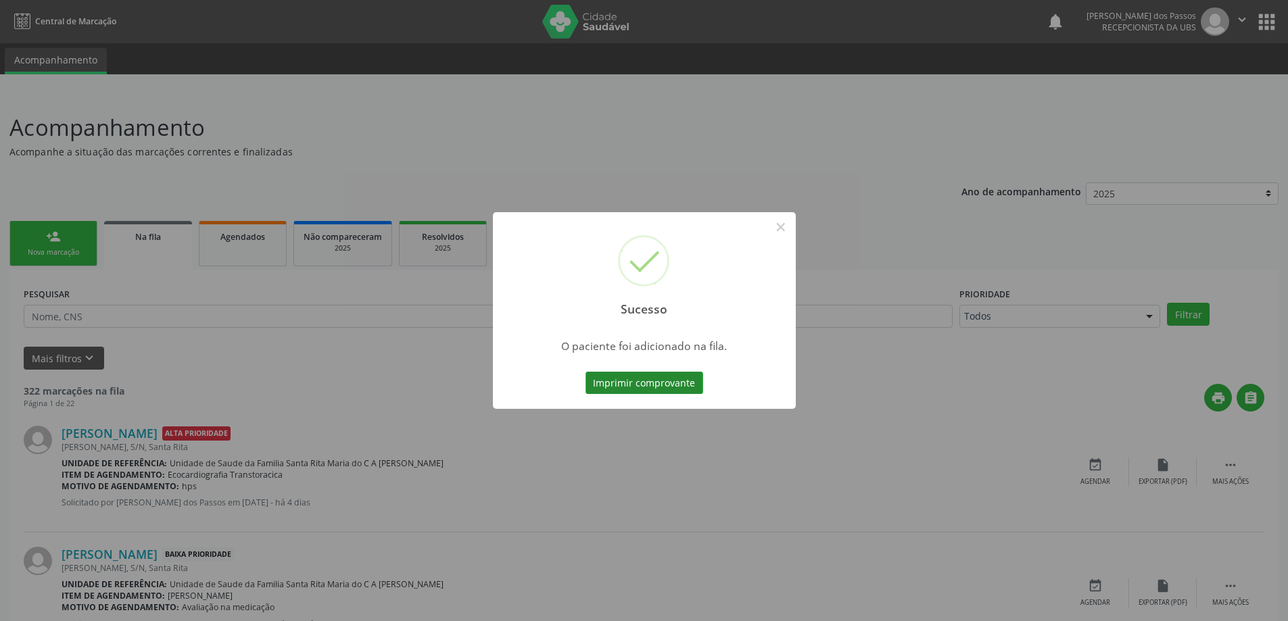
click at [673, 389] on button "Imprimir comprovante" at bounding box center [644, 383] width 118 height 23
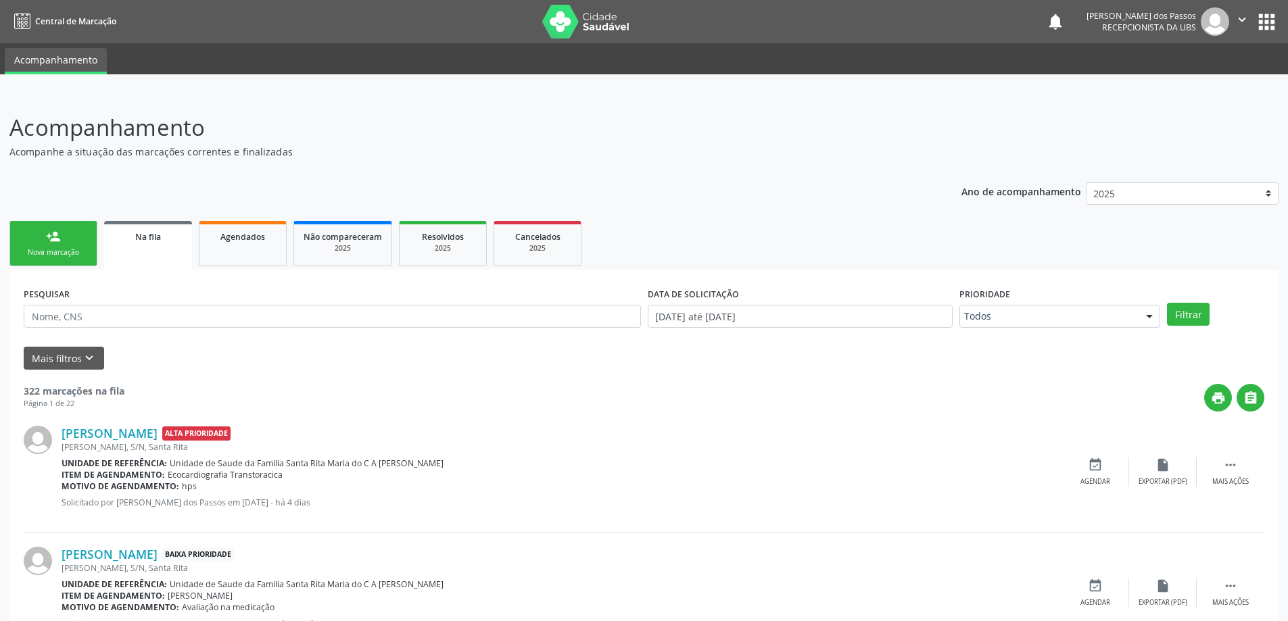
click at [69, 242] on link "person_add Nova marcação" at bounding box center [53, 243] width 88 height 45
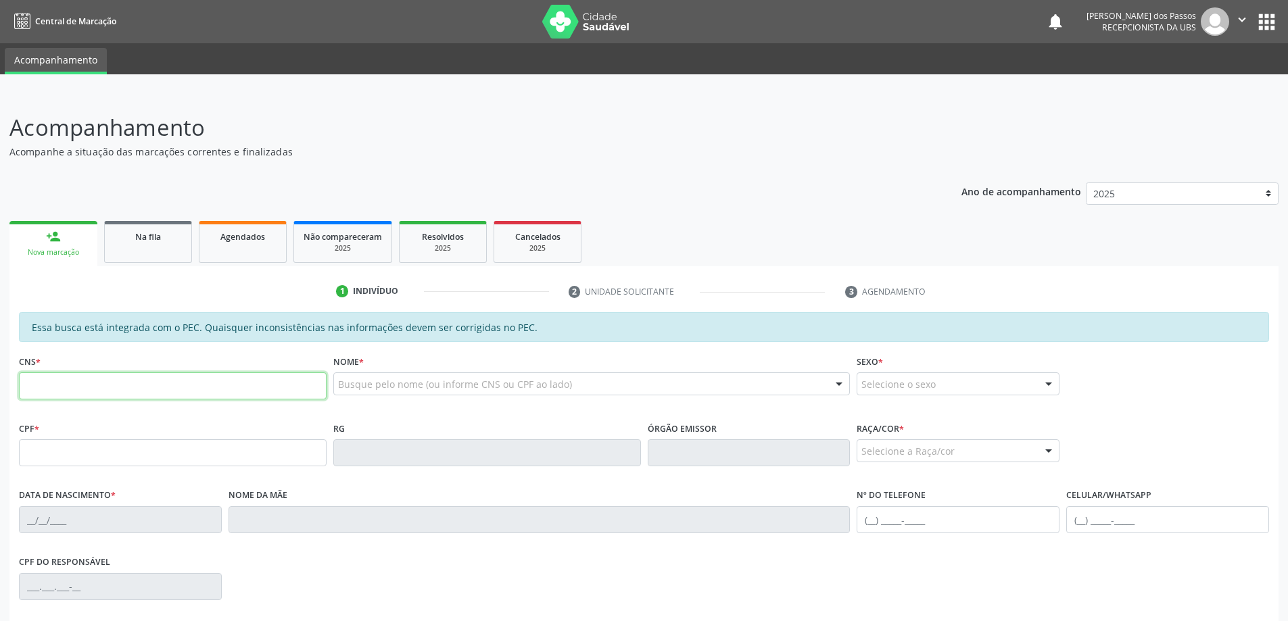
click at [110, 387] on input "text" at bounding box center [173, 385] width 308 height 27
click at [80, 386] on input "704 6096 5581 27" at bounding box center [173, 385] width 308 height 27
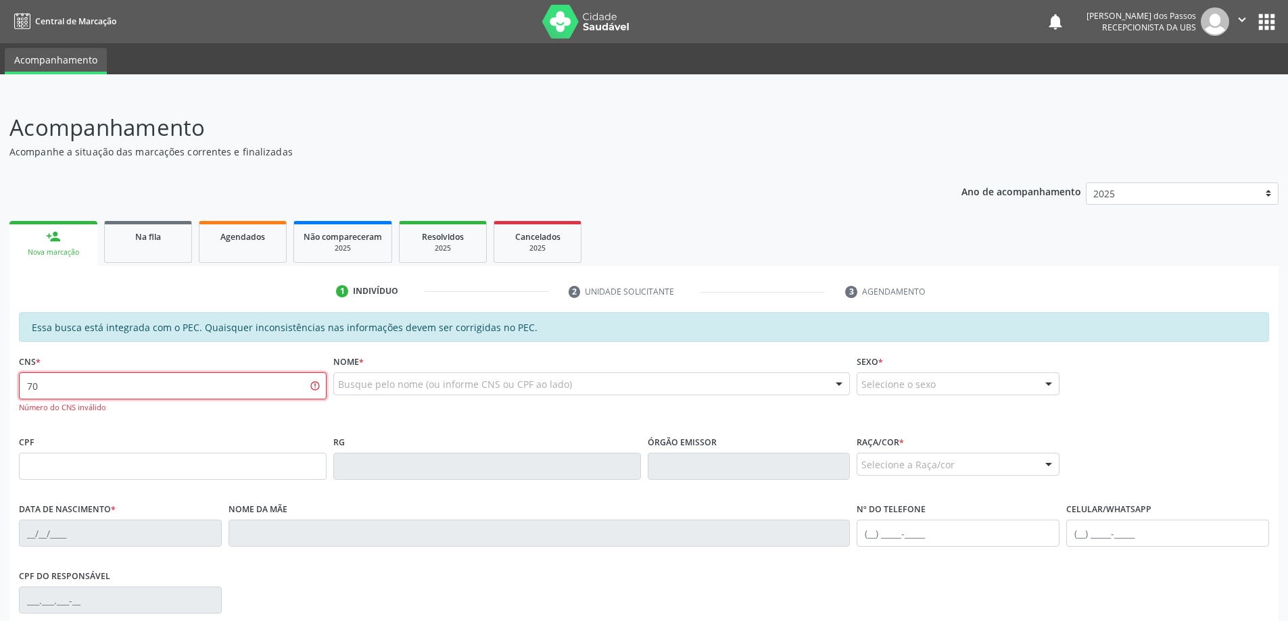
type input "7"
type input "704 6096 5586 8127"
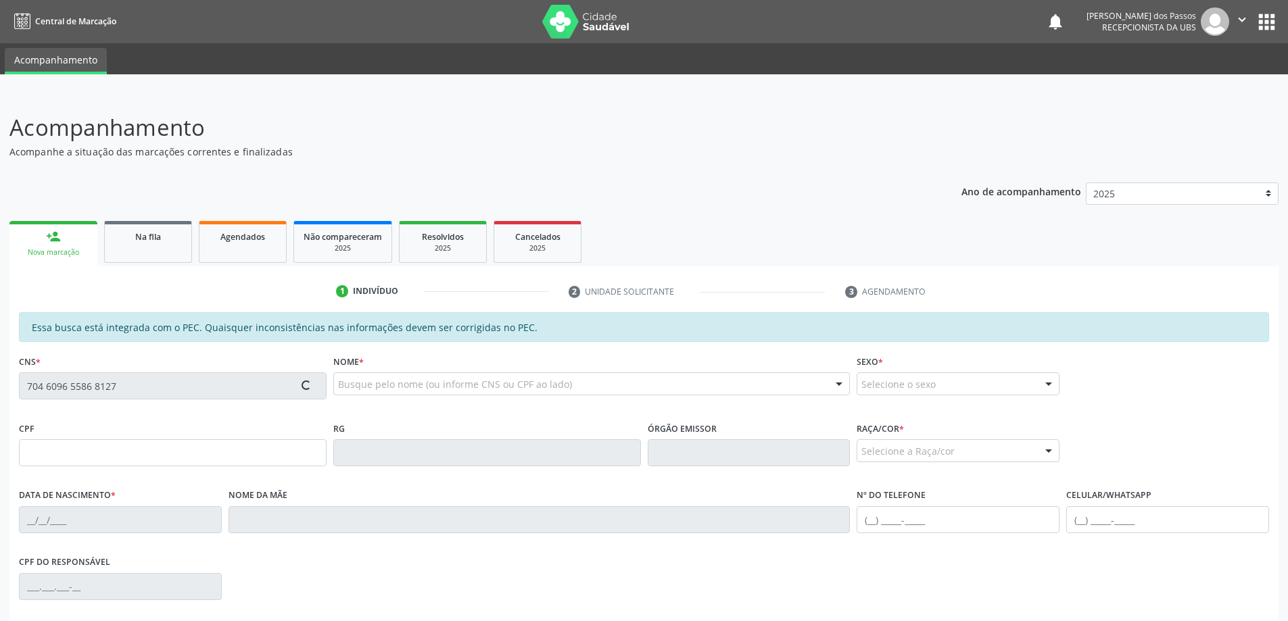
type input "151.195.364-09"
type input "10/03/1999"
type input "Marileide dos Santos"
type input "(82) 99658-4622"
type input "S/N"
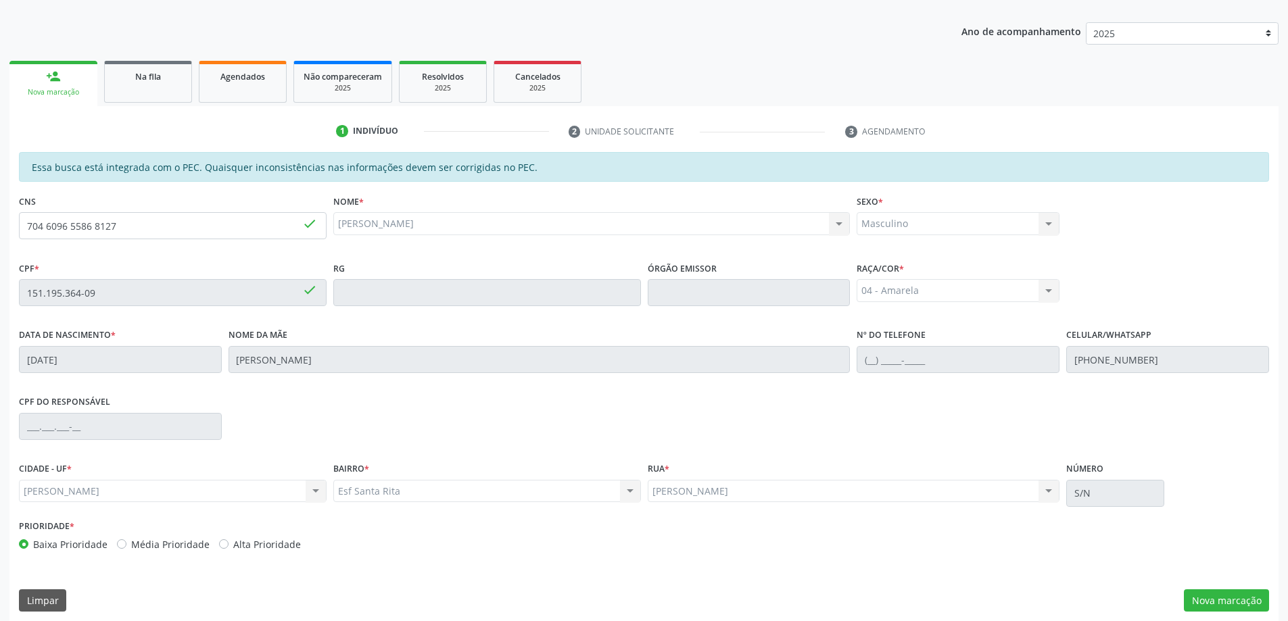
scroll to position [170, 0]
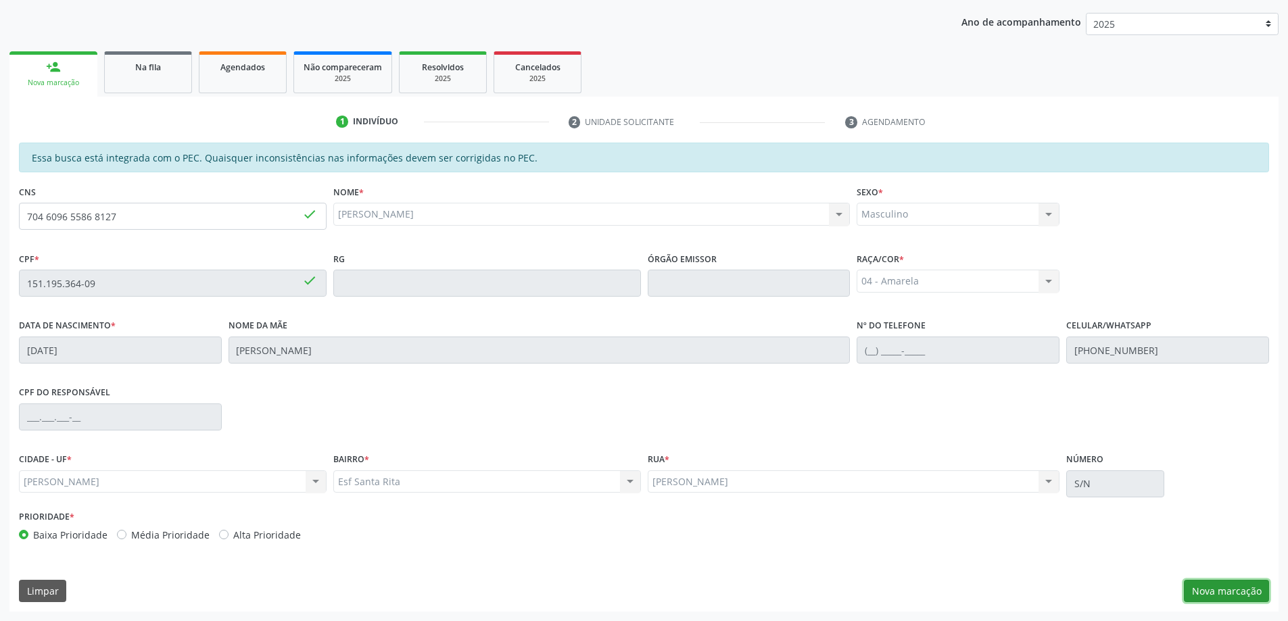
click at [1207, 586] on button "Nova marcação" at bounding box center [1225, 591] width 85 height 23
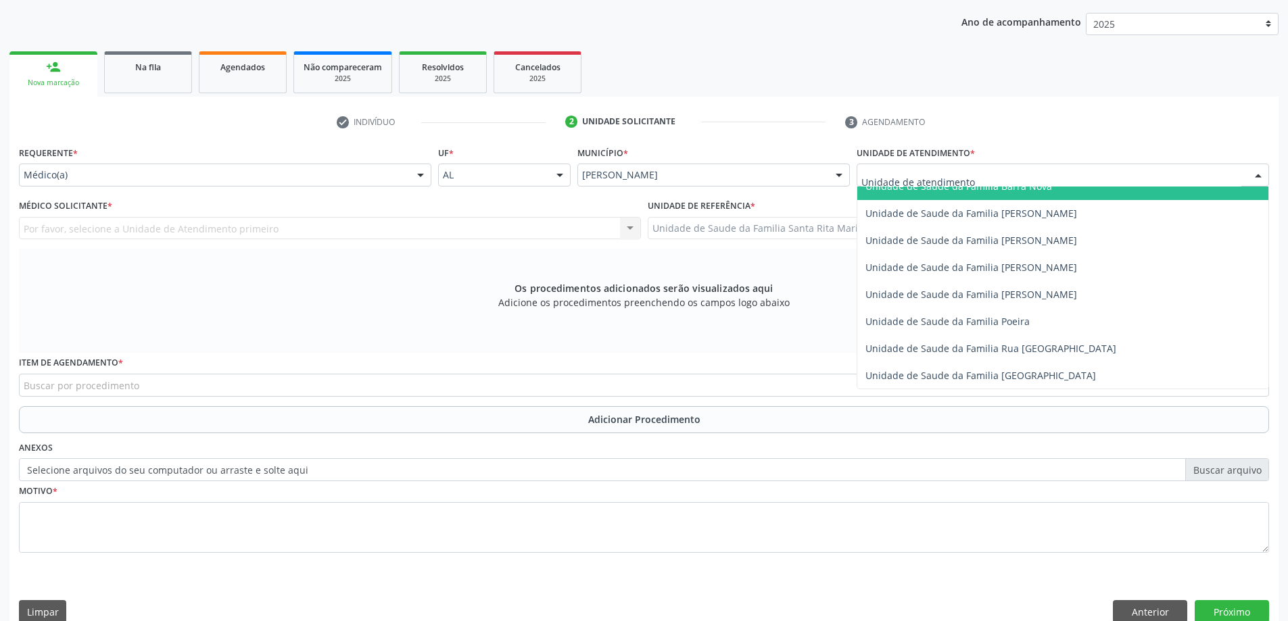
scroll to position [811, 0]
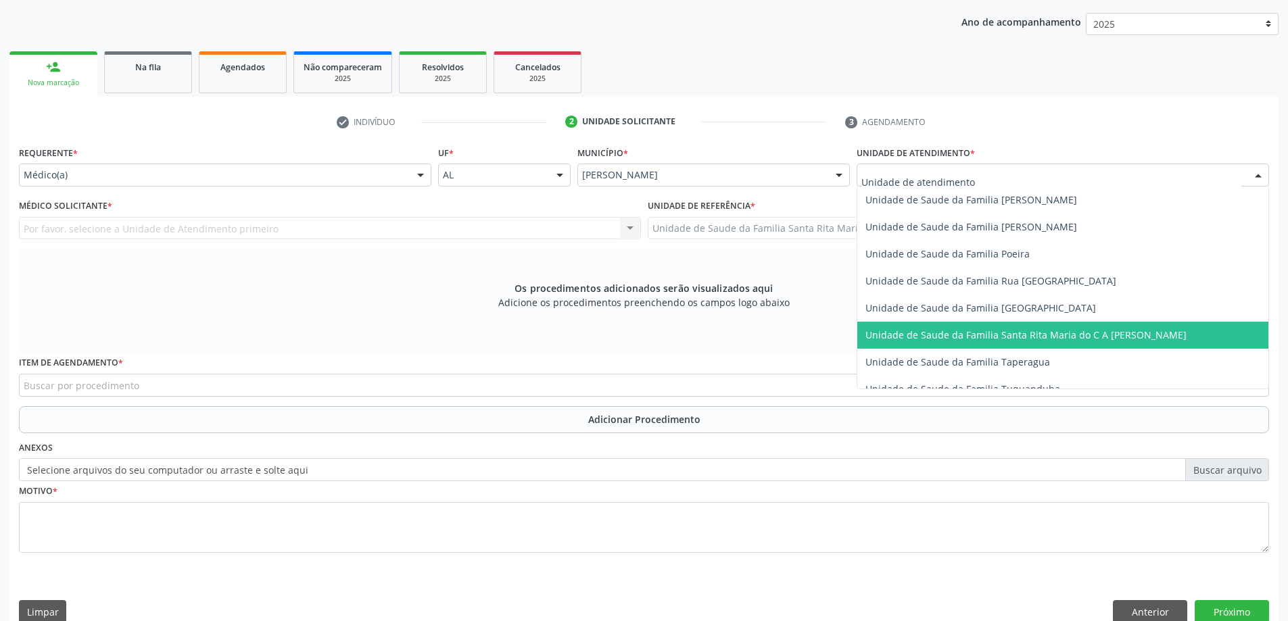
click at [944, 339] on span "Unidade de Saude da Familia Santa Rita Maria do C A [PERSON_NAME]" at bounding box center [1025, 334] width 321 height 13
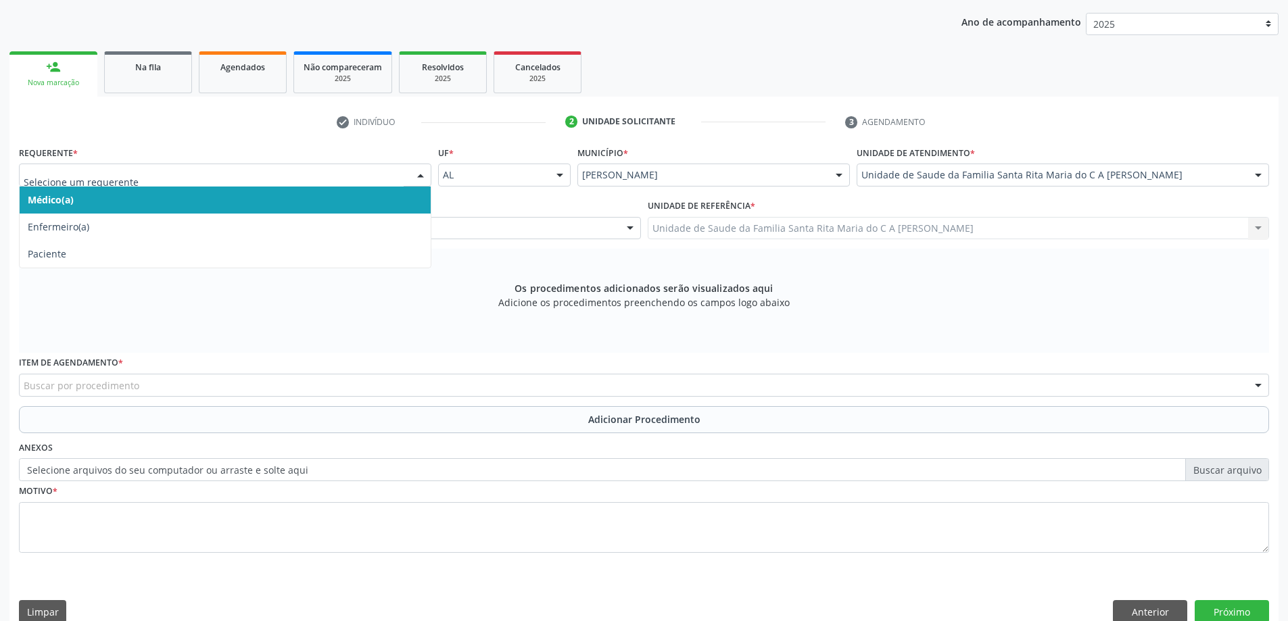
click at [353, 201] on span "Médico(a)" at bounding box center [225, 200] width 411 height 27
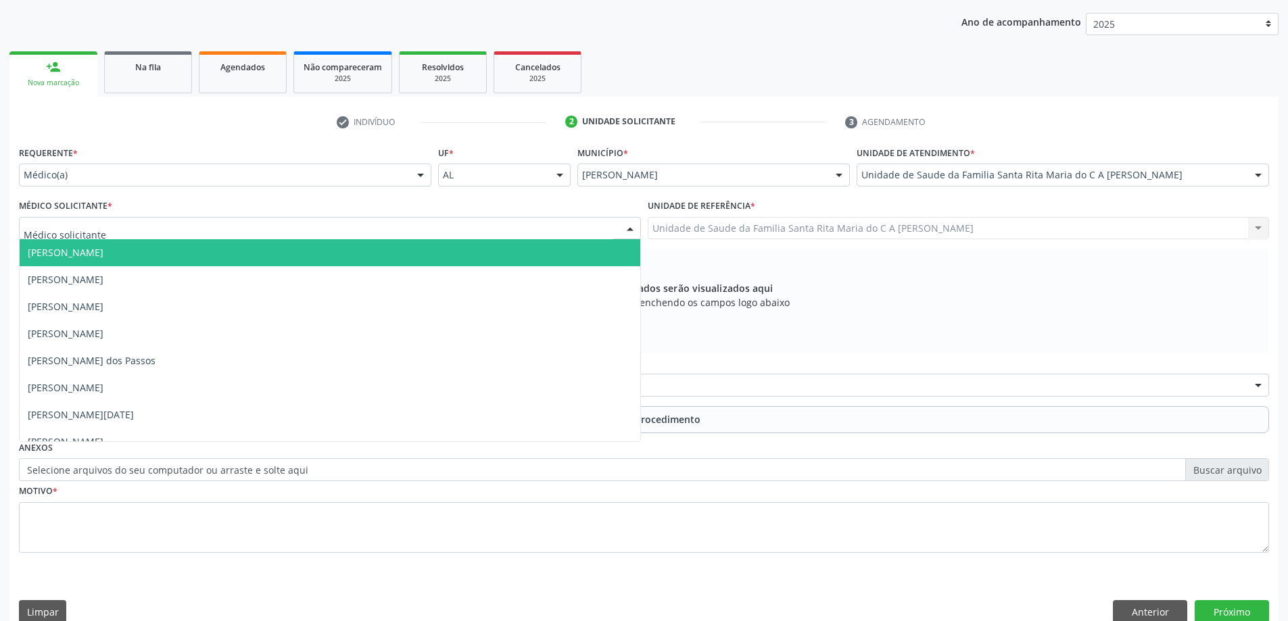
click at [197, 229] on div at bounding box center [330, 228] width 622 height 23
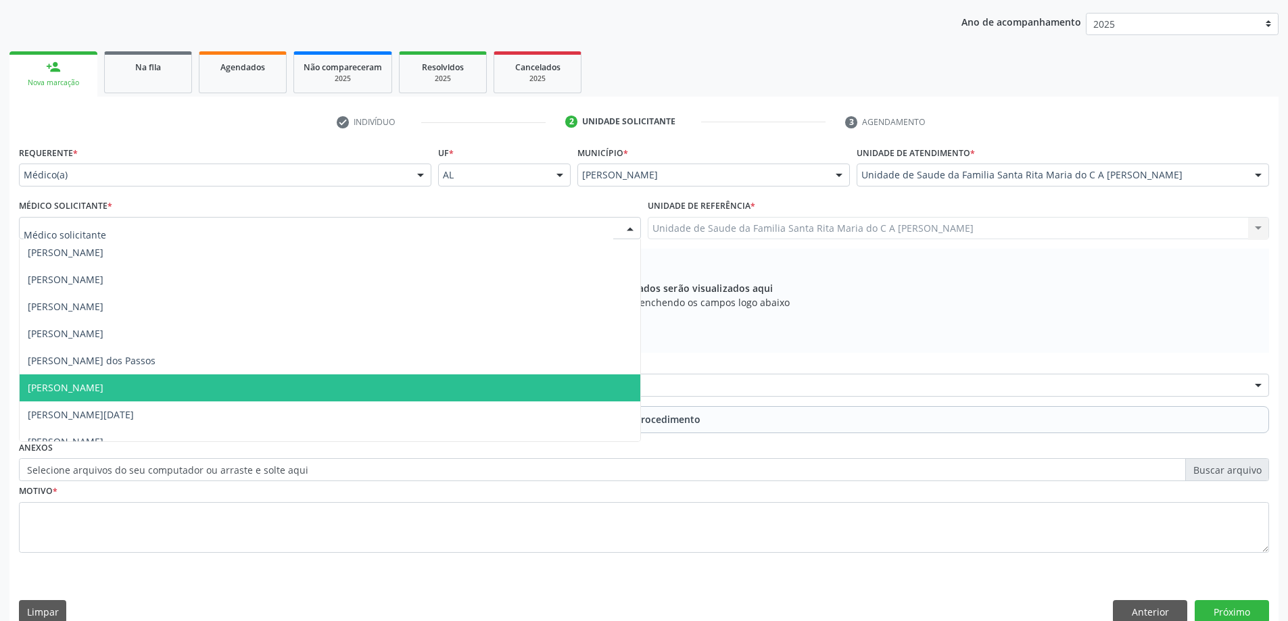
click at [147, 386] on span "[PERSON_NAME]" at bounding box center [330, 387] width 620 height 27
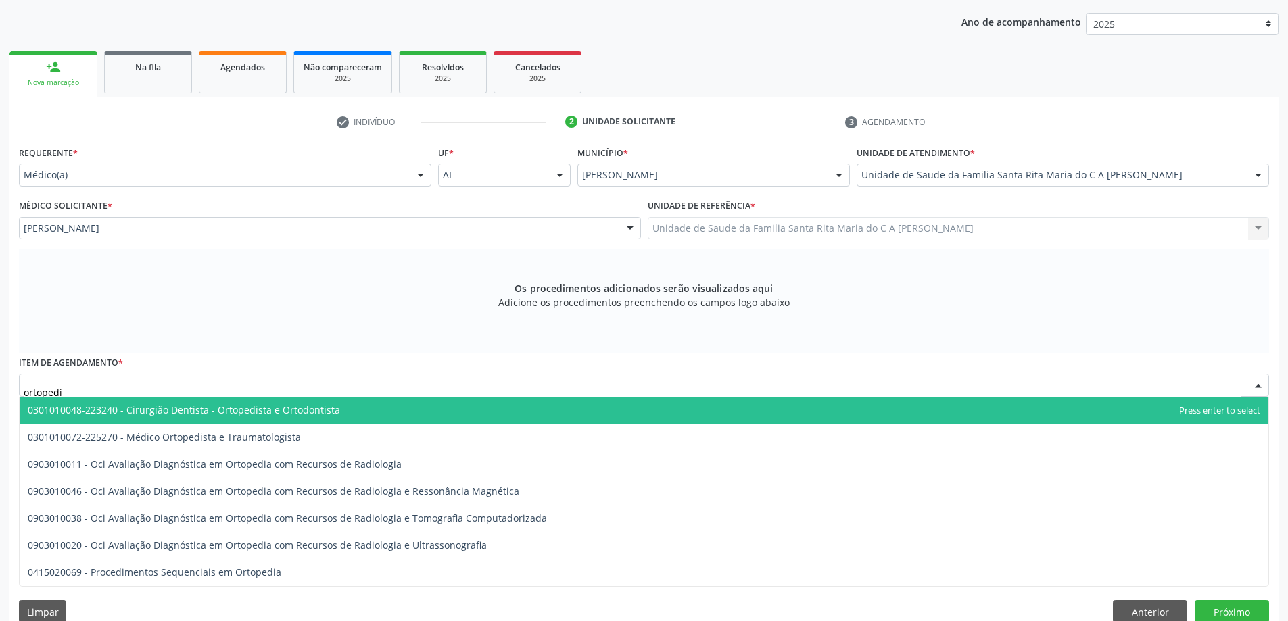
type input "ortopedis"
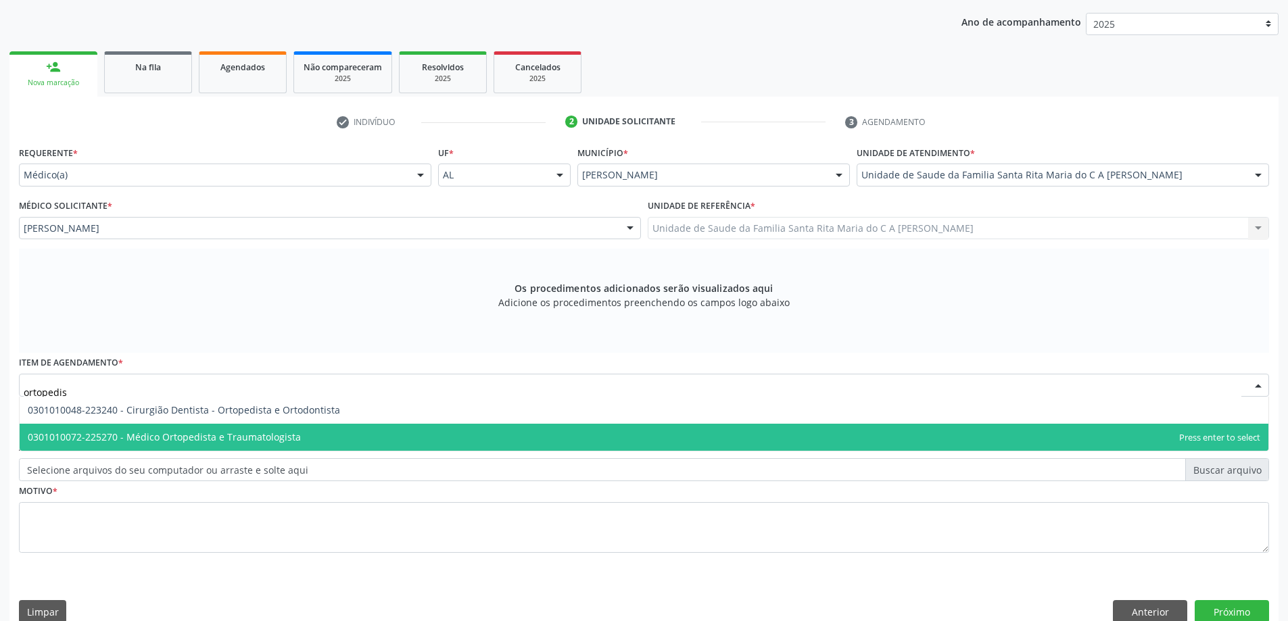
click at [131, 437] on span "0301010072-225270 - Médico Ortopedista e Traumatologista" at bounding box center [164, 437] width 273 height 13
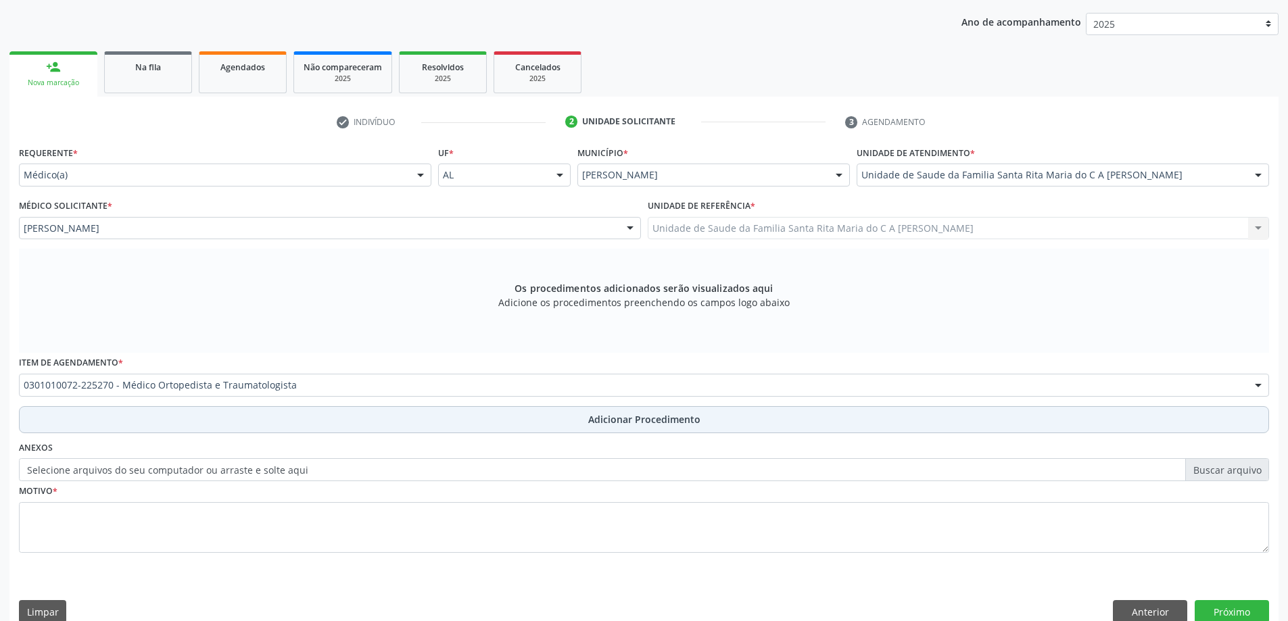
click at [128, 423] on button "Adicionar Procedimento" at bounding box center [644, 419] width 1250 height 27
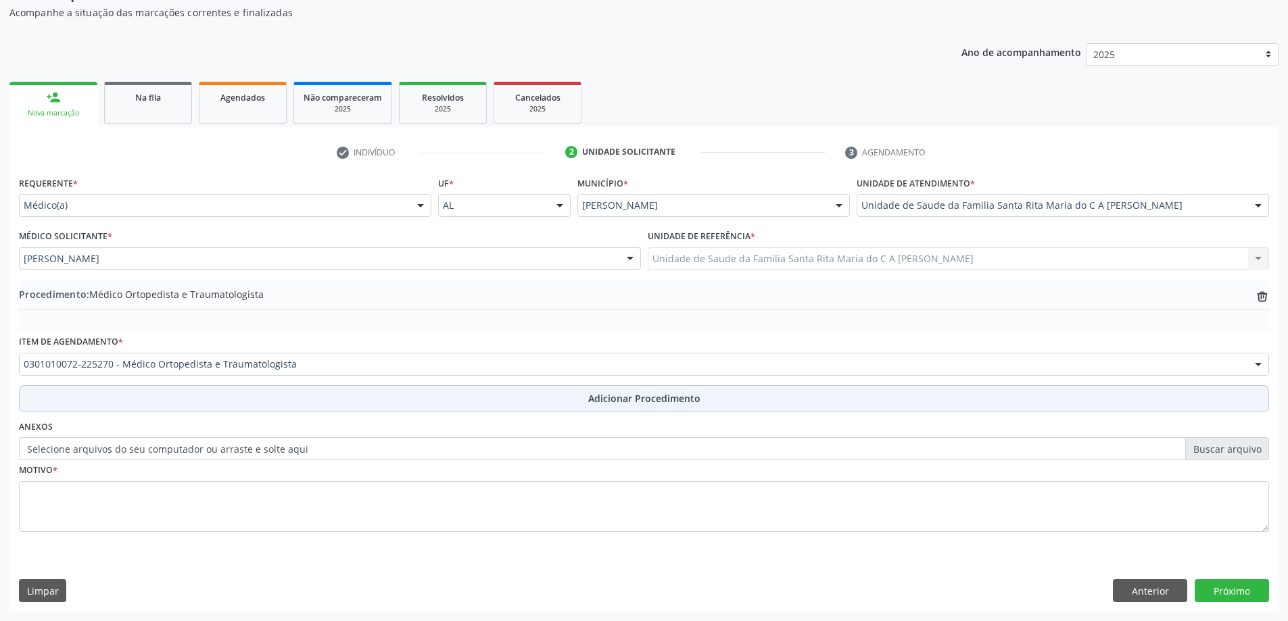
scroll to position [139, 0]
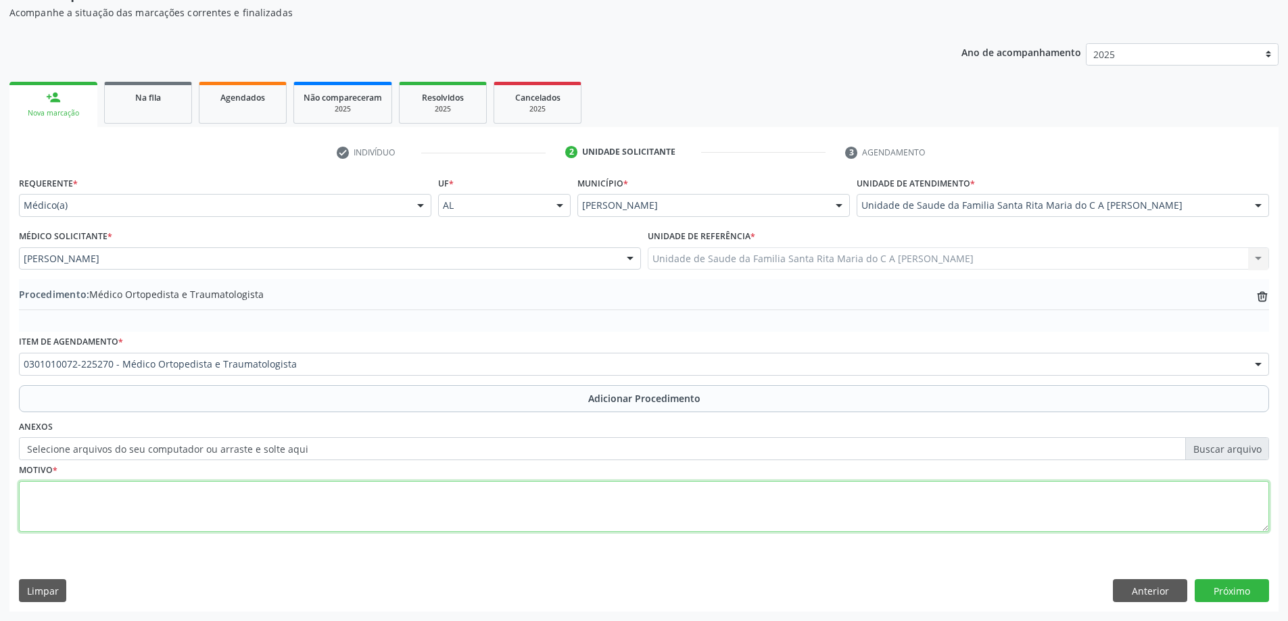
click at [99, 512] on textarea at bounding box center [644, 506] width 1250 height 51
type textarea "m"
type textarea "M54-DORSOGIA"
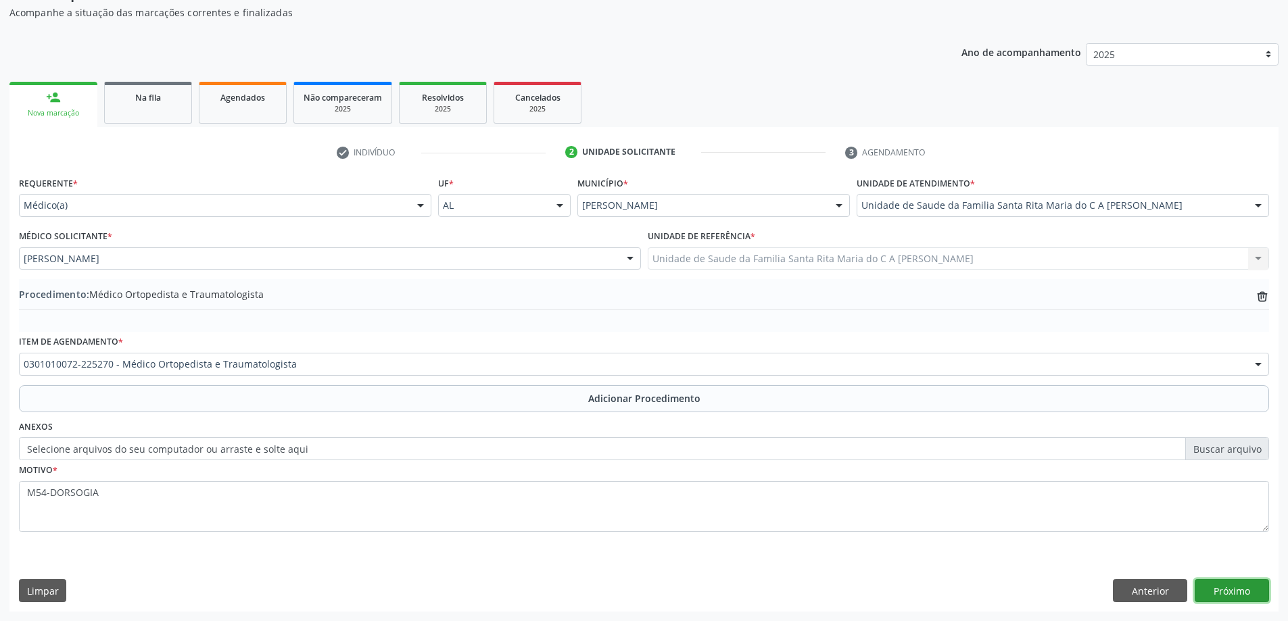
click at [1234, 594] on button "Próximo" at bounding box center [1231, 590] width 74 height 23
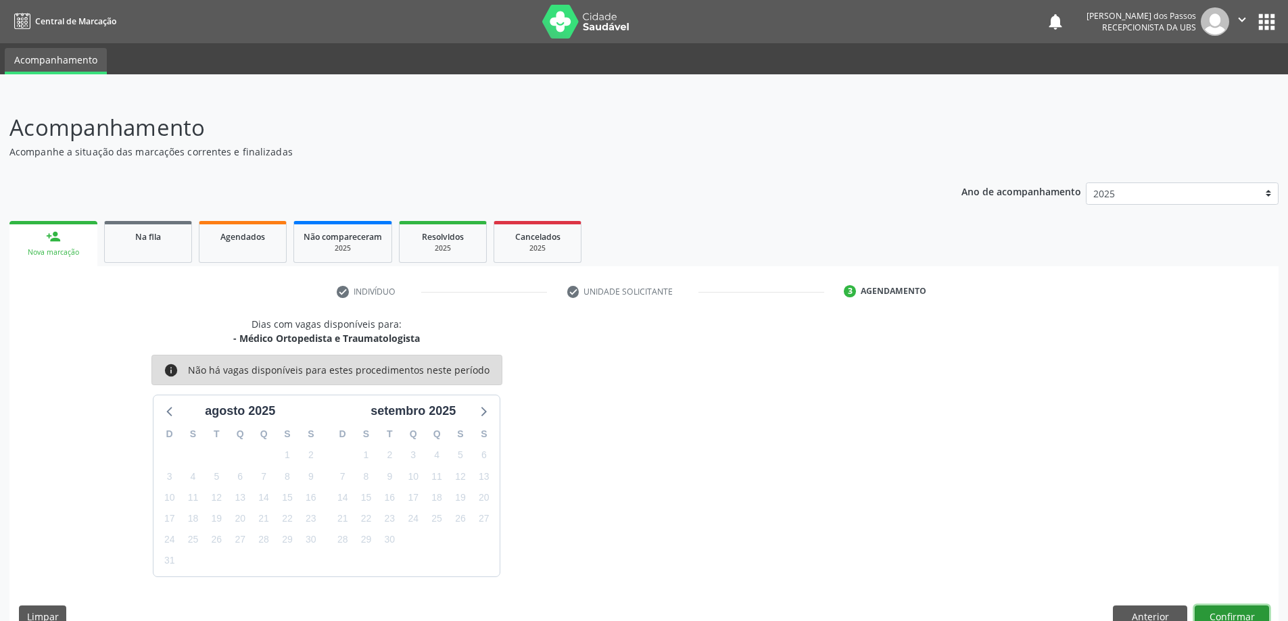
click at [1223, 612] on button "Confirmar" at bounding box center [1231, 617] width 74 height 23
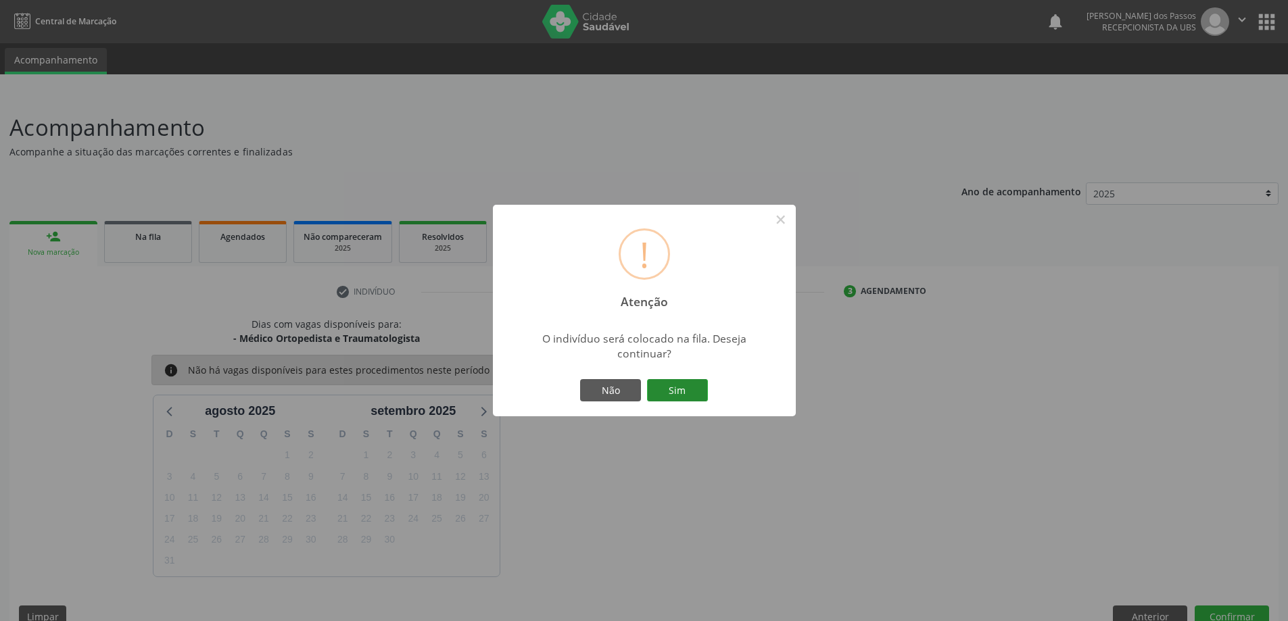
click at [676, 391] on button "Sim" at bounding box center [677, 390] width 61 height 23
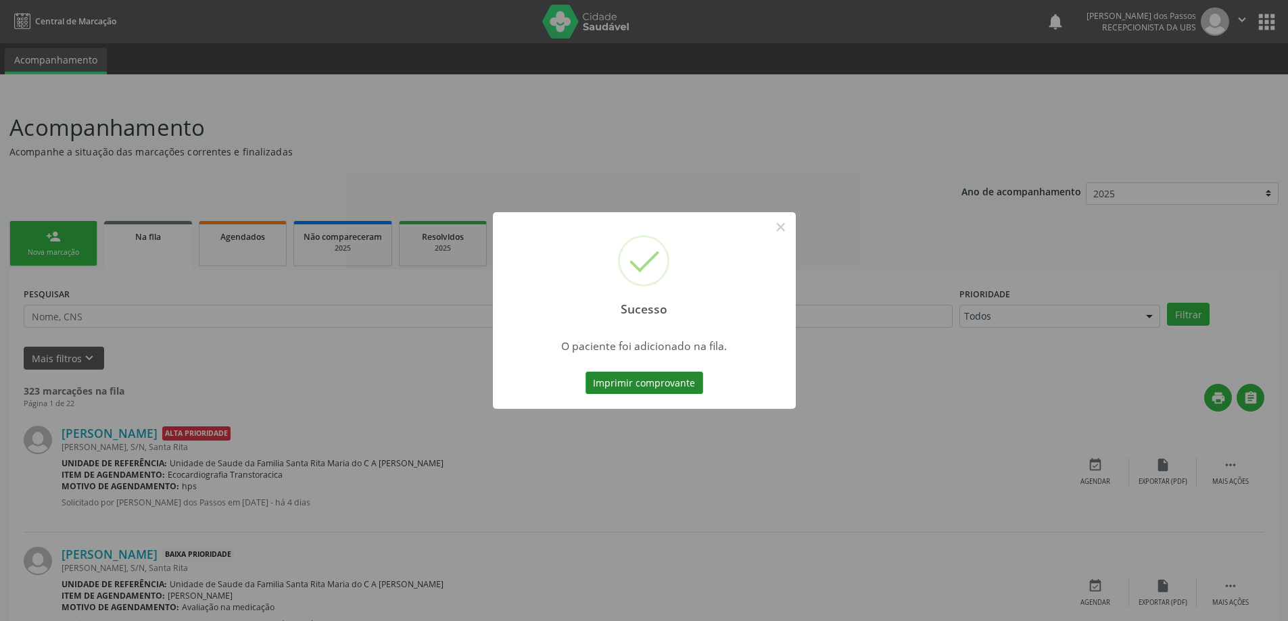
click at [679, 383] on button "Imprimir comprovante" at bounding box center [644, 383] width 118 height 23
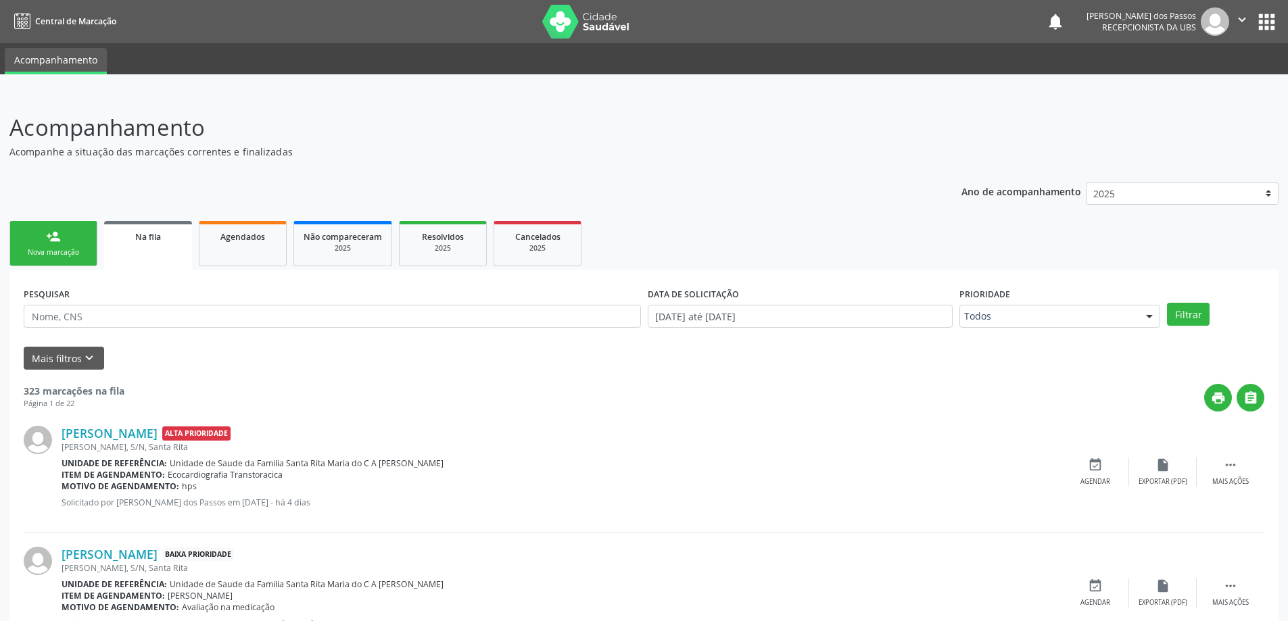
click at [73, 248] on div "Nova marcação" at bounding box center [54, 252] width 68 height 10
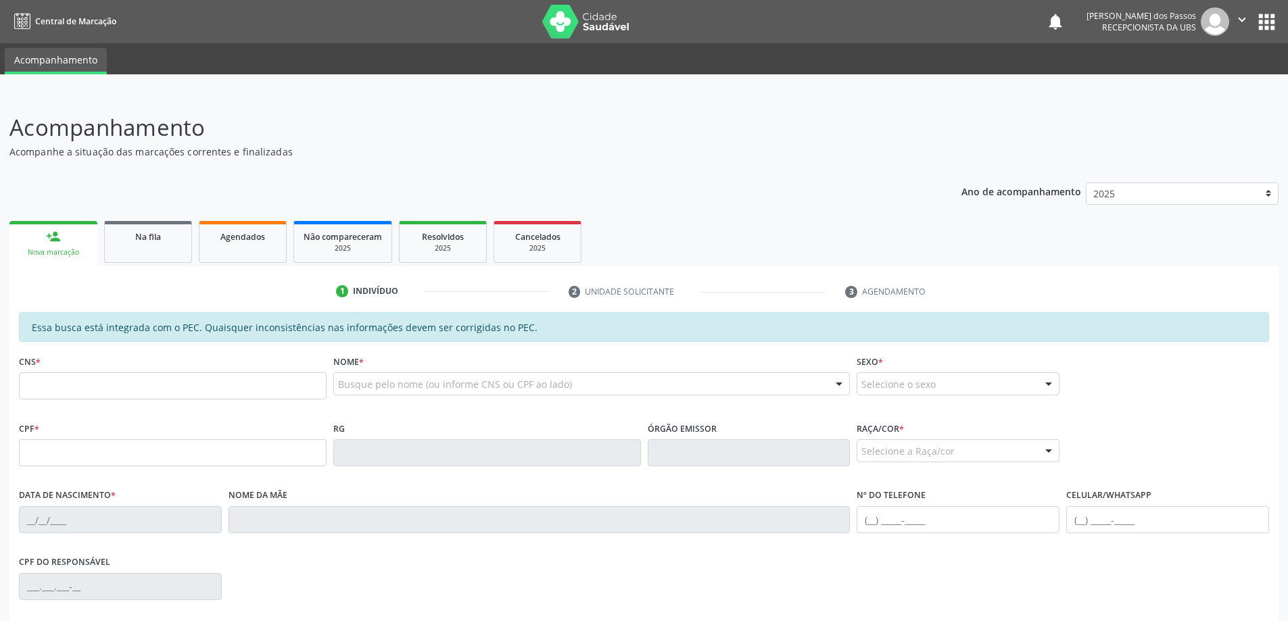
click at [62, 247] on div "Nova marcação" at bounding box center [53, 252] width 69 height 10
click at [124, 385] on input "text" at bounding box center [173, 385] width 308 height 27
type input "708 6005 9716 6484"
type input "014.836.444-64"
type input "08/12/1963"
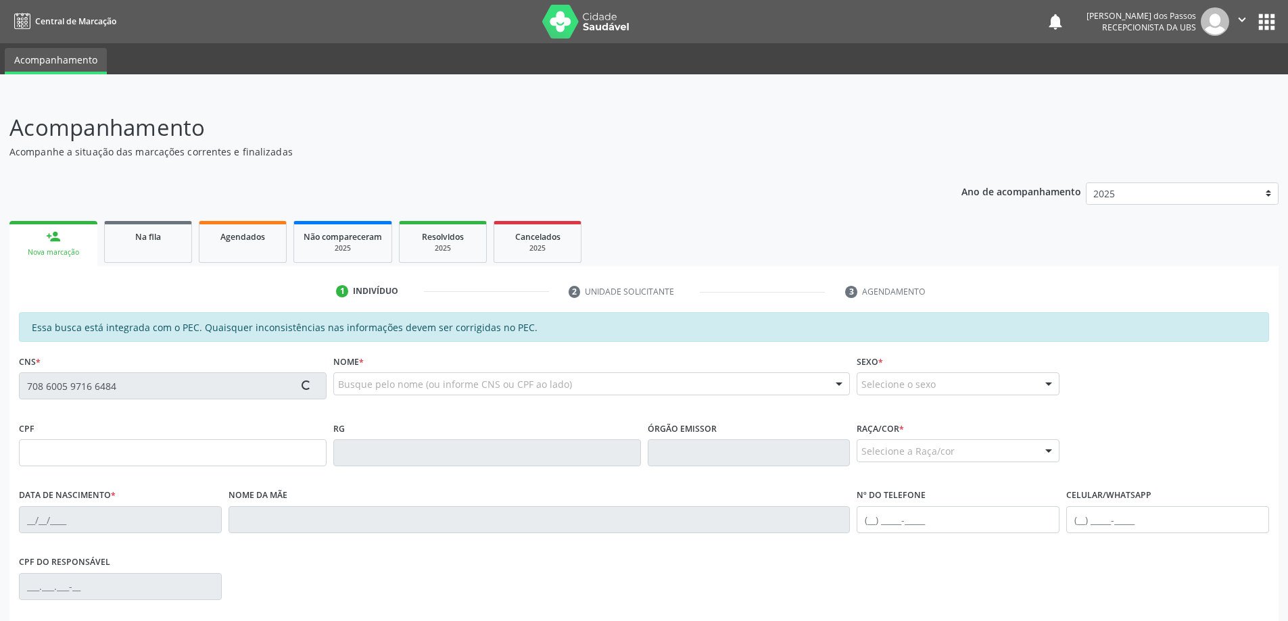
type input "Maria Cicera Soares dos Santos"
type input "(82) 99397-9737"
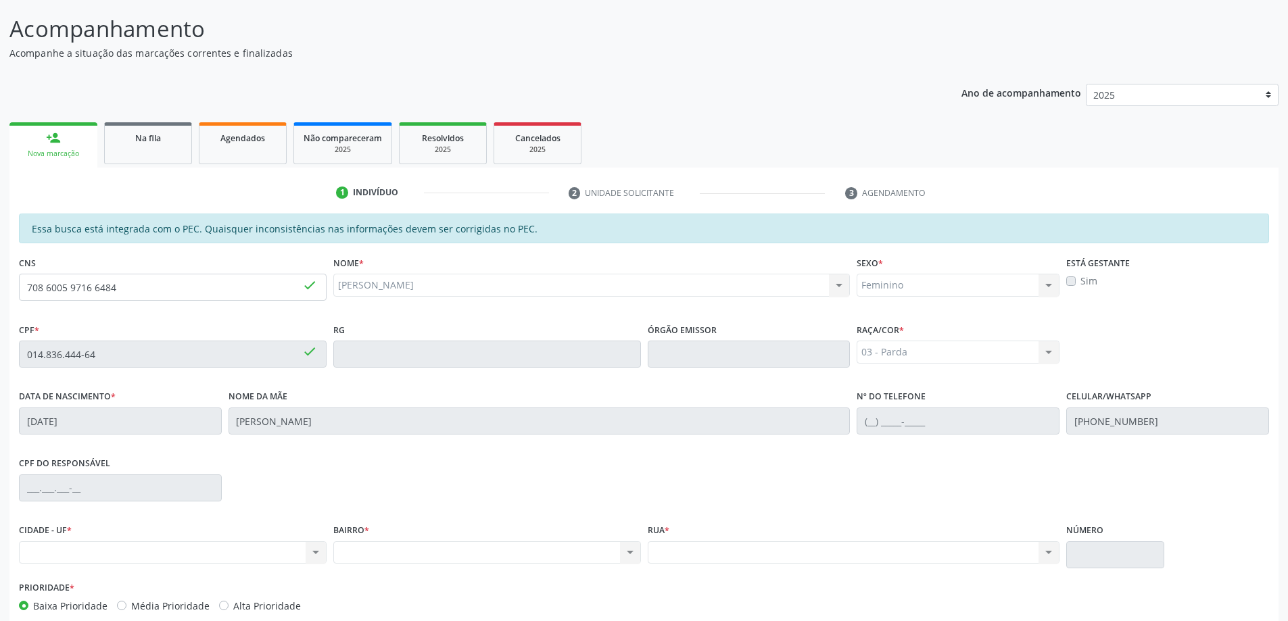
scroll to position [170, 0]
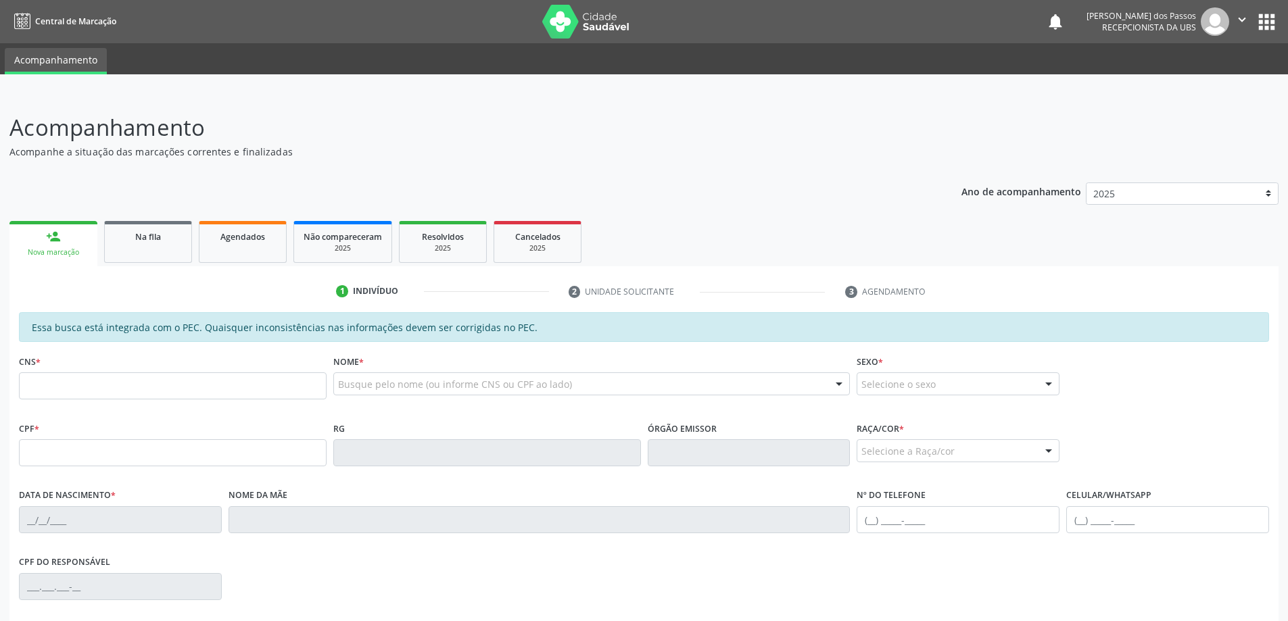
click at [38, 251] on div "Nova marcação" at bounding box center [53, 252] width 69 height 10
click at [74, 384] on input "text" at bounding box center [173, 385] width 308 height 27
type input "708 6005 9716 6484"
type input "014.836.444-64"
type input "08[DATE]"
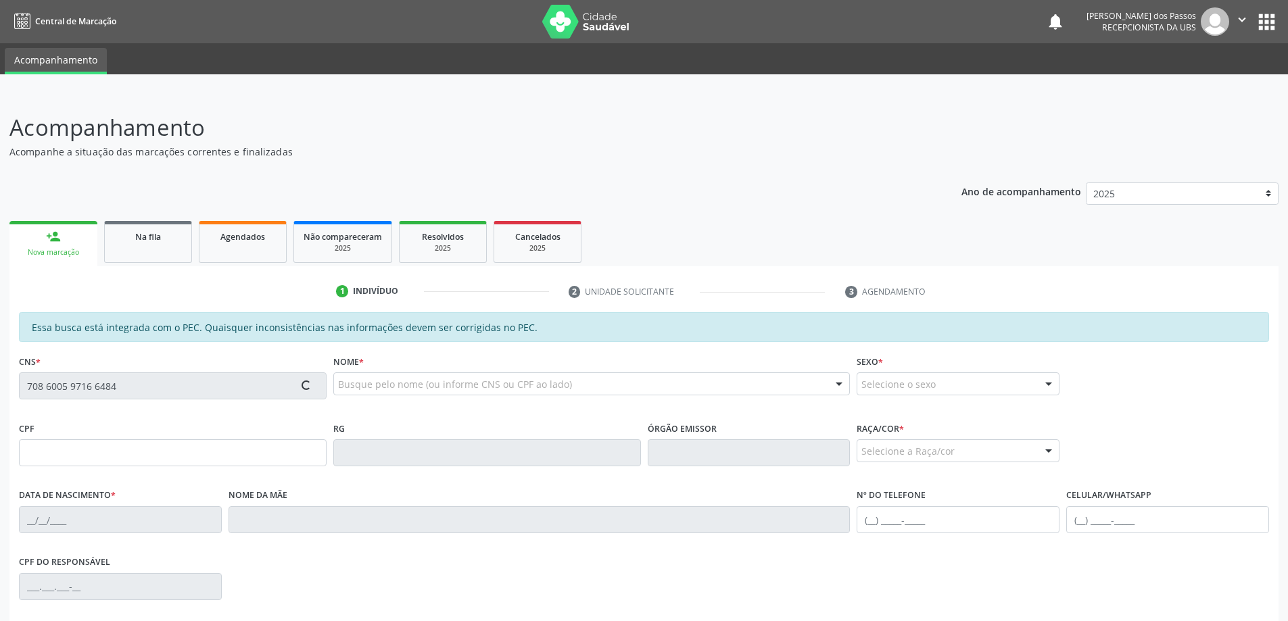
type input "[PERSON_NAME]"
type input "[PHONE_NUMBER]"
type input "S/N"
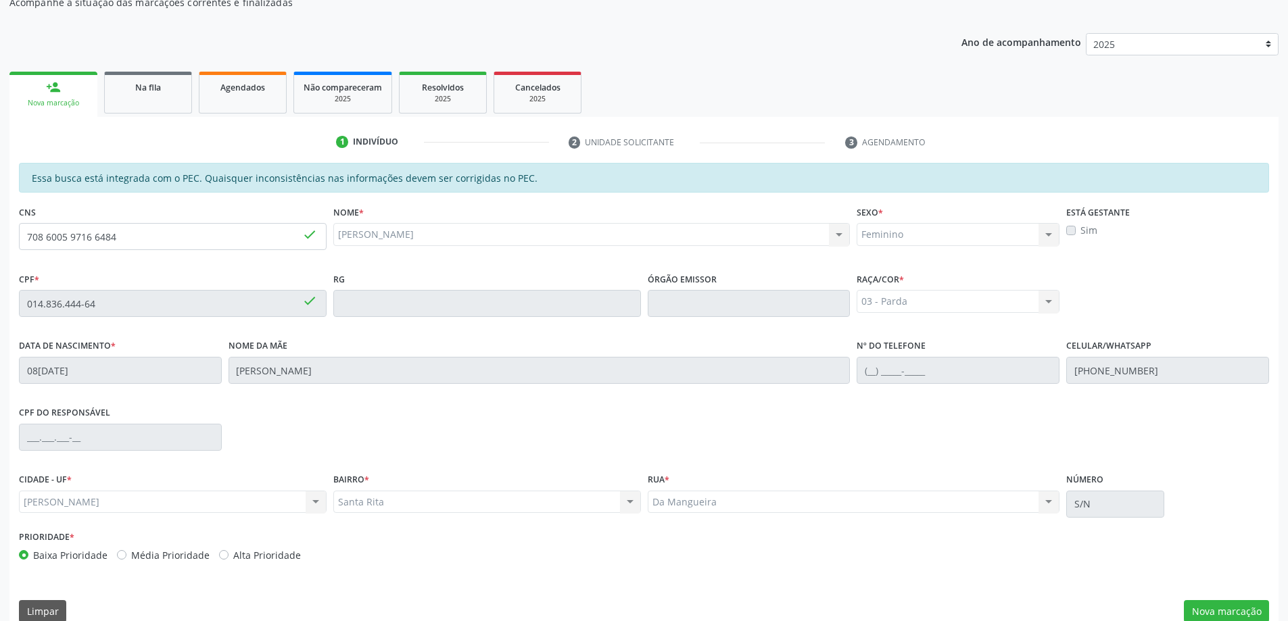
scroll to position [170, 0]
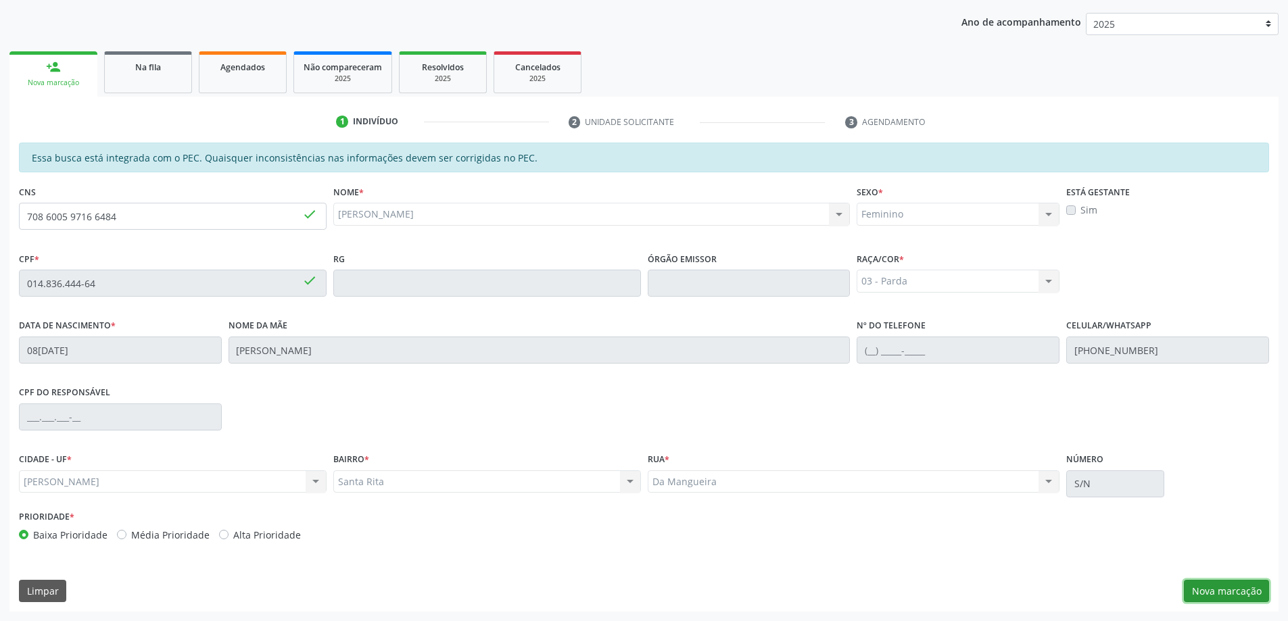
click at [1232, 596] on button "Nova marcação" at bounding box center [1225, 591] width 85 height 23
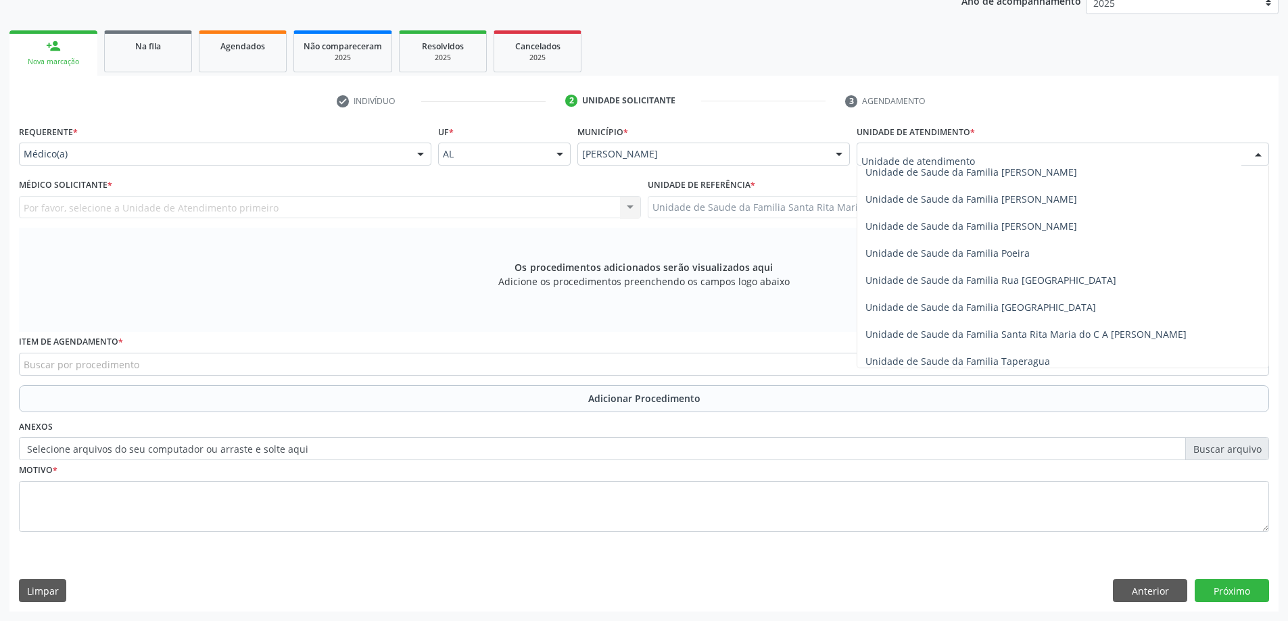
scroll to position [811, 0]
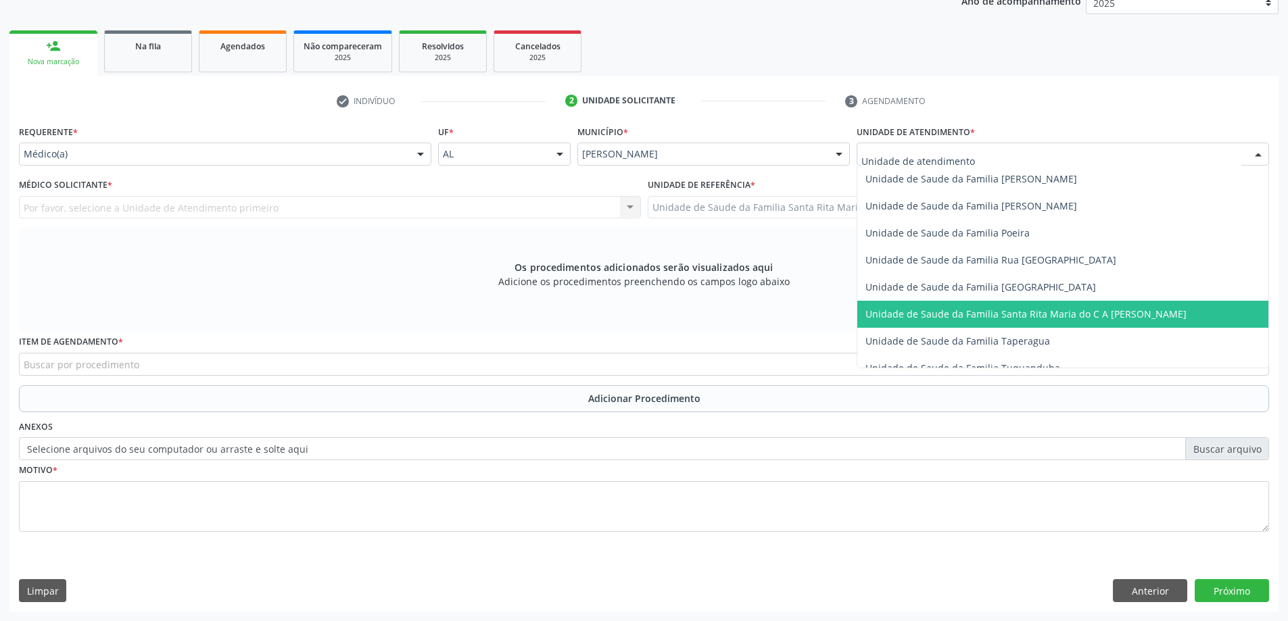
click at [921, 309] on span "Unidade de Saude da Familia Santa Rita Maria do C A [PERSON_NAME]" at bounding box center [1025, 314] width 321 height 13
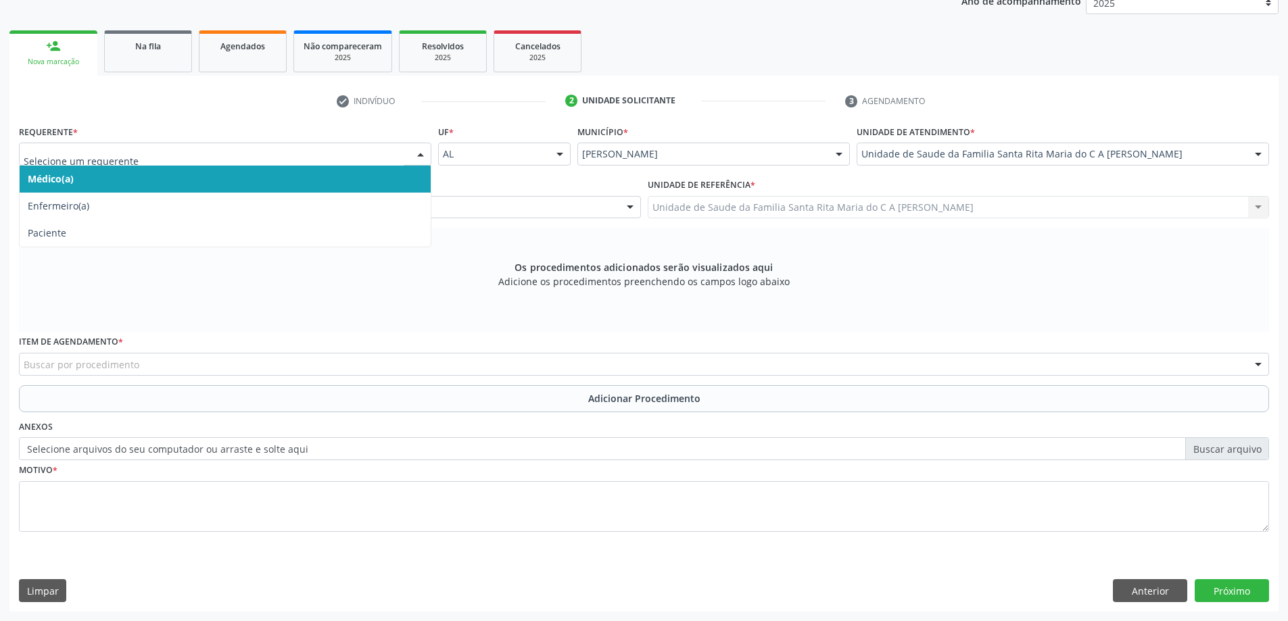
click at [250, 178] on span "Médico(a)" at bounding box center [225, 179] width 411 height 27
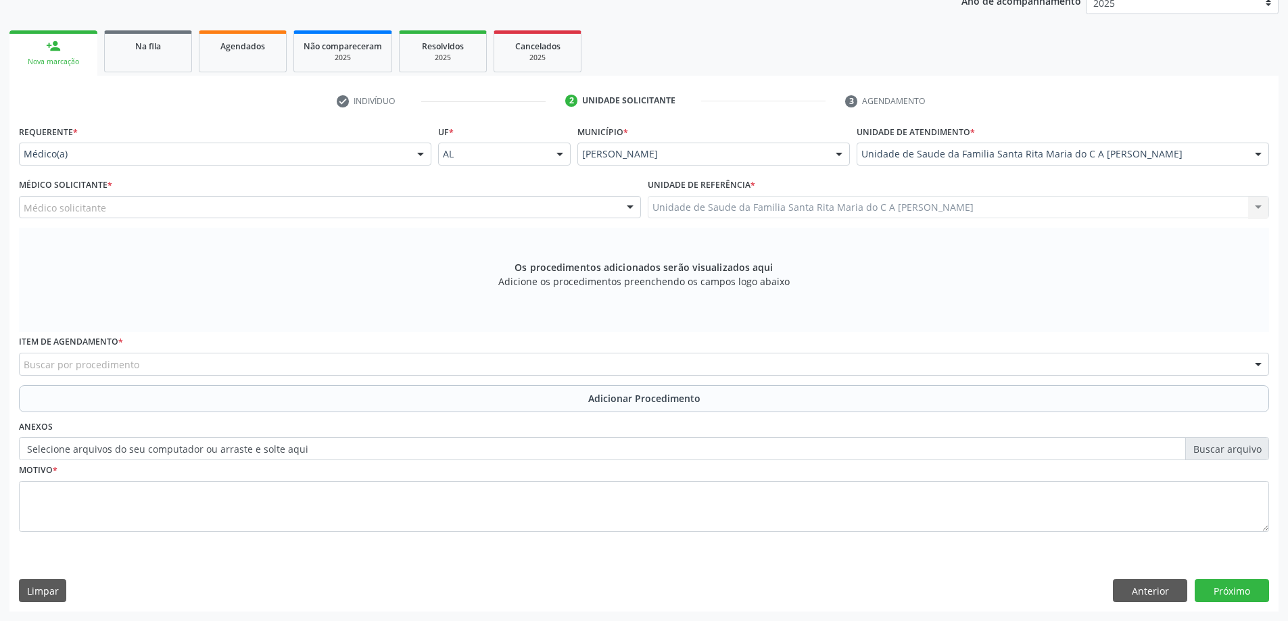
click at [256, 205] on div "Médico solicitante" at bounding box center [330, 207] width 622 height 23
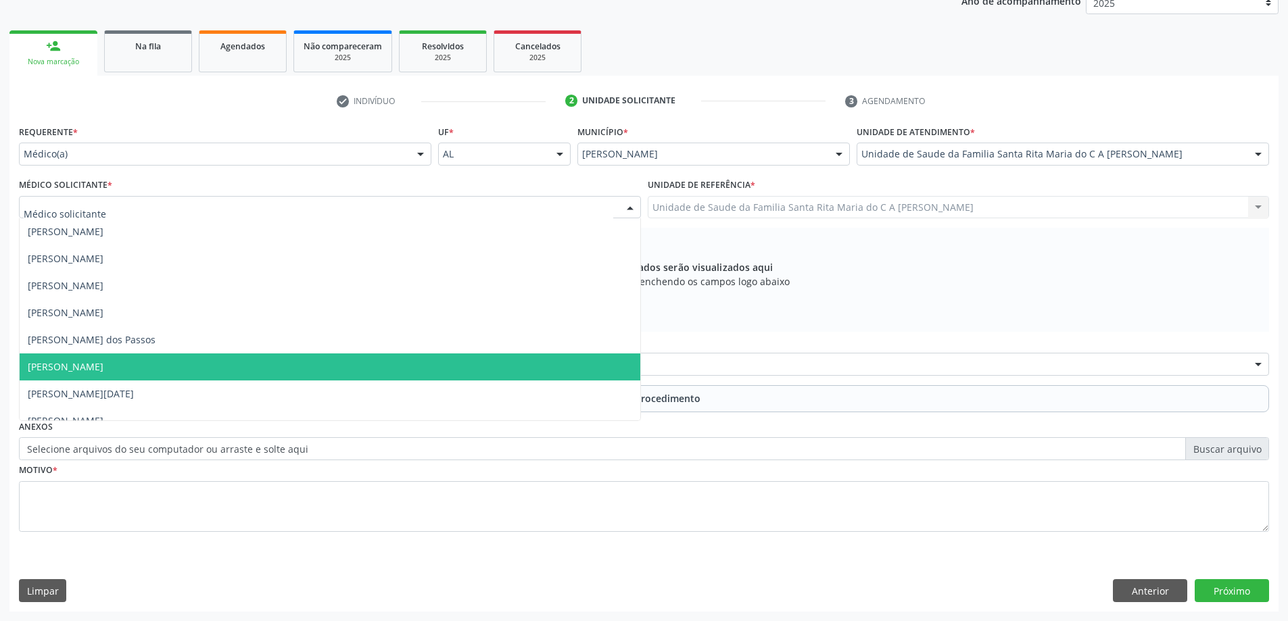
click at [306, 374] on span "[PERSON_NAME]" at bounding box center [330, 366] width 620 height 27
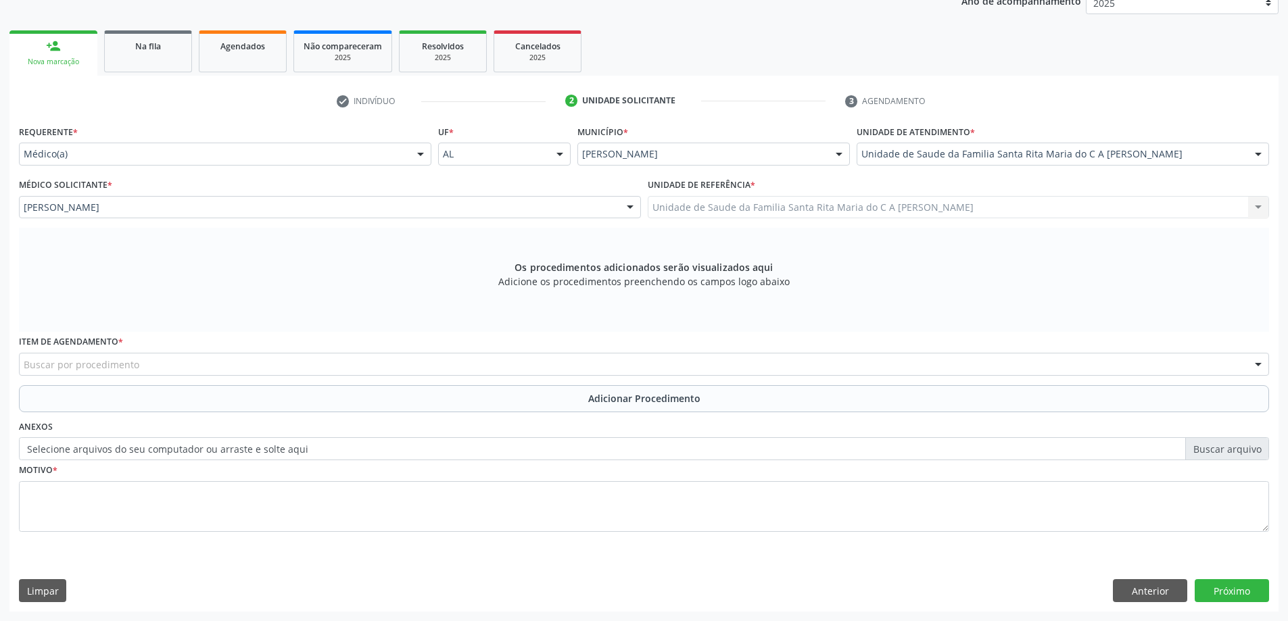
click at [385, 362] on div "Buscar por procedimento" at bounding box center [644, 364] width 1250 height 23
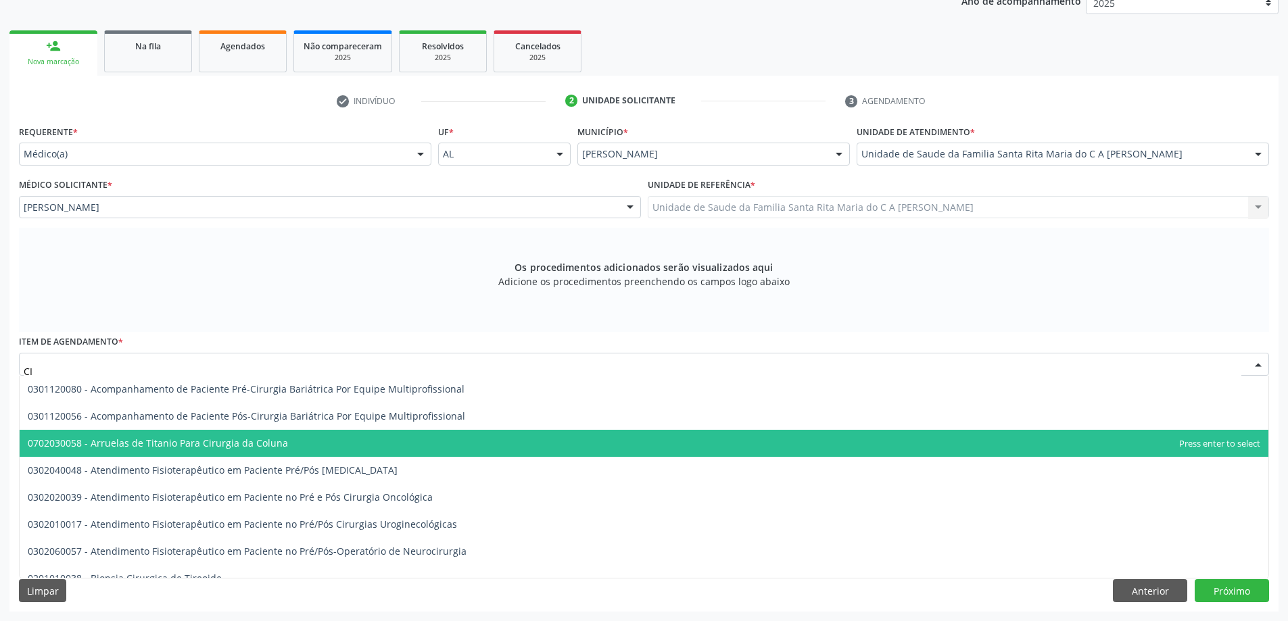
type input "C"
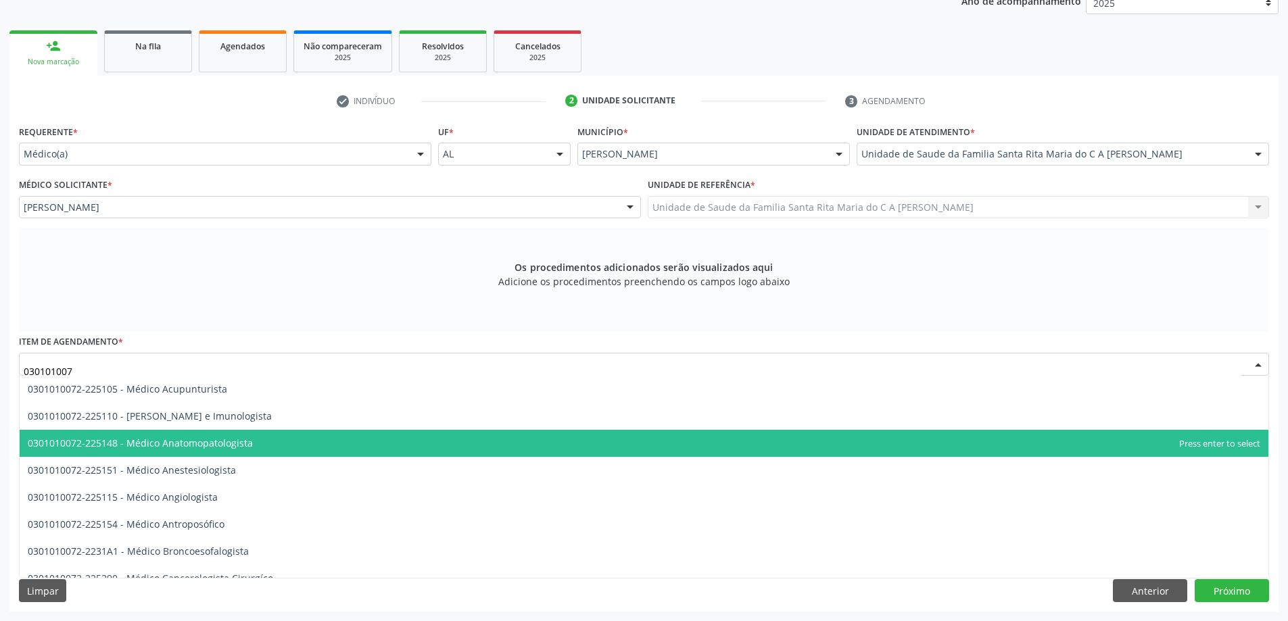
type input "0301010072"
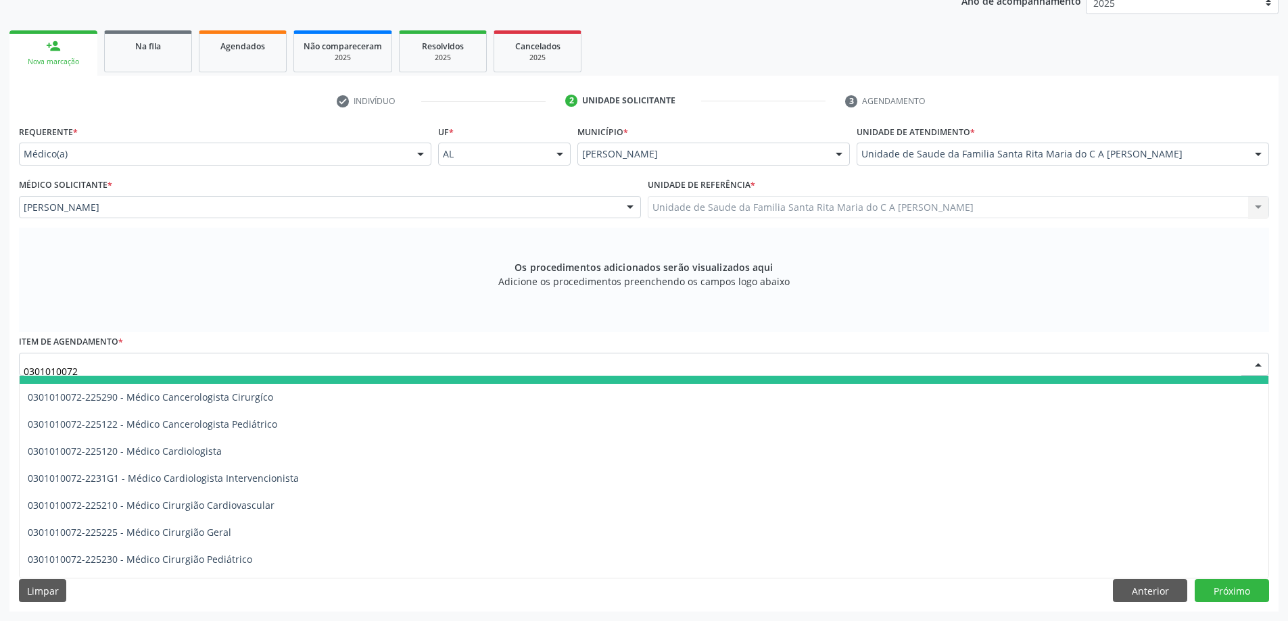
scroll to position [203, 0]
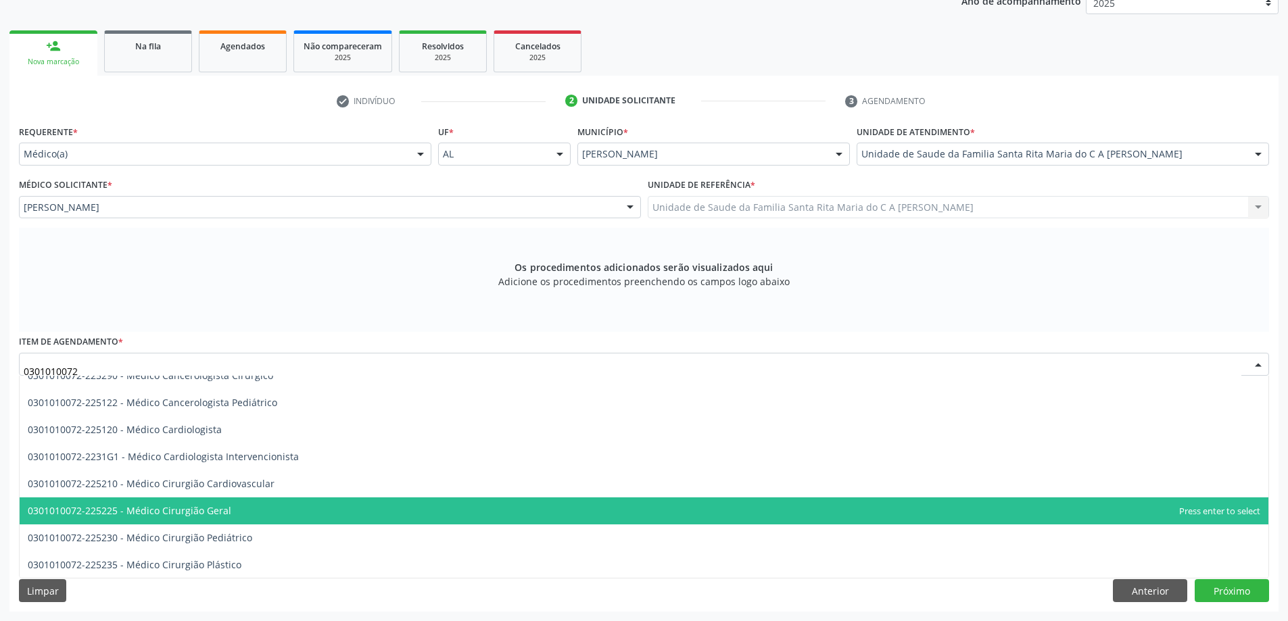
click at [295, 511] on span "0301010072-225225 - Médico Cirurgião Geral" at bounding box center [644, 510] width 1248 height 27
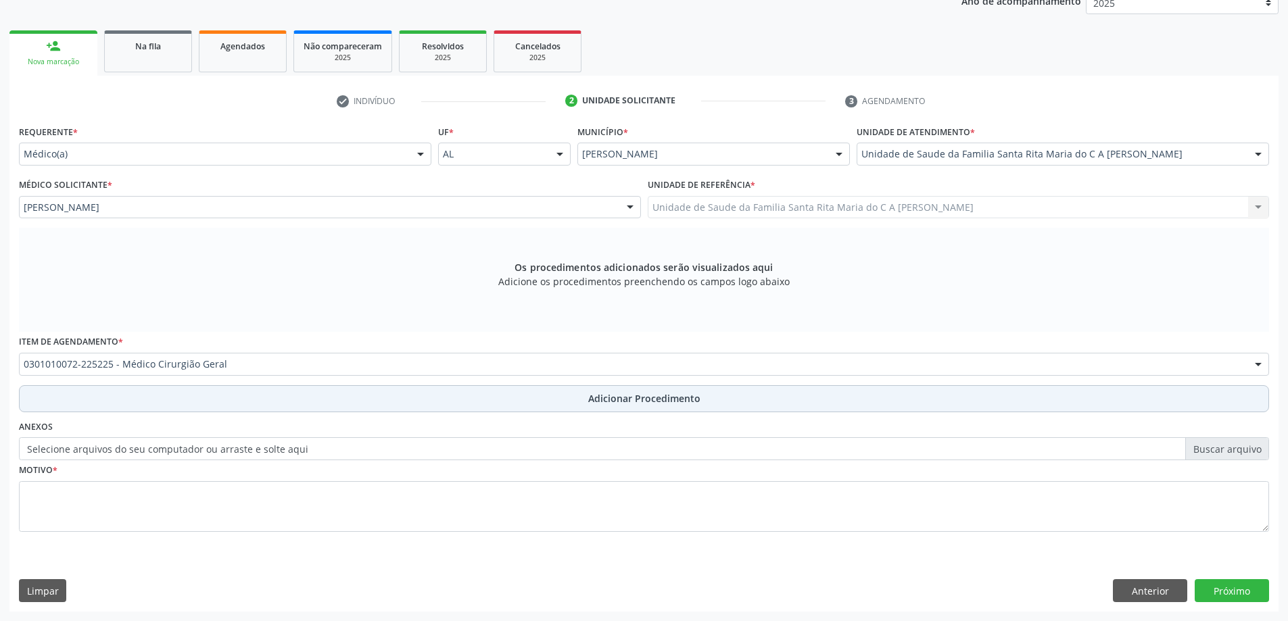
click at [280, 406] on button "Adicionar Procedimento" at bounding box center [644, 398] width 1250 height 27
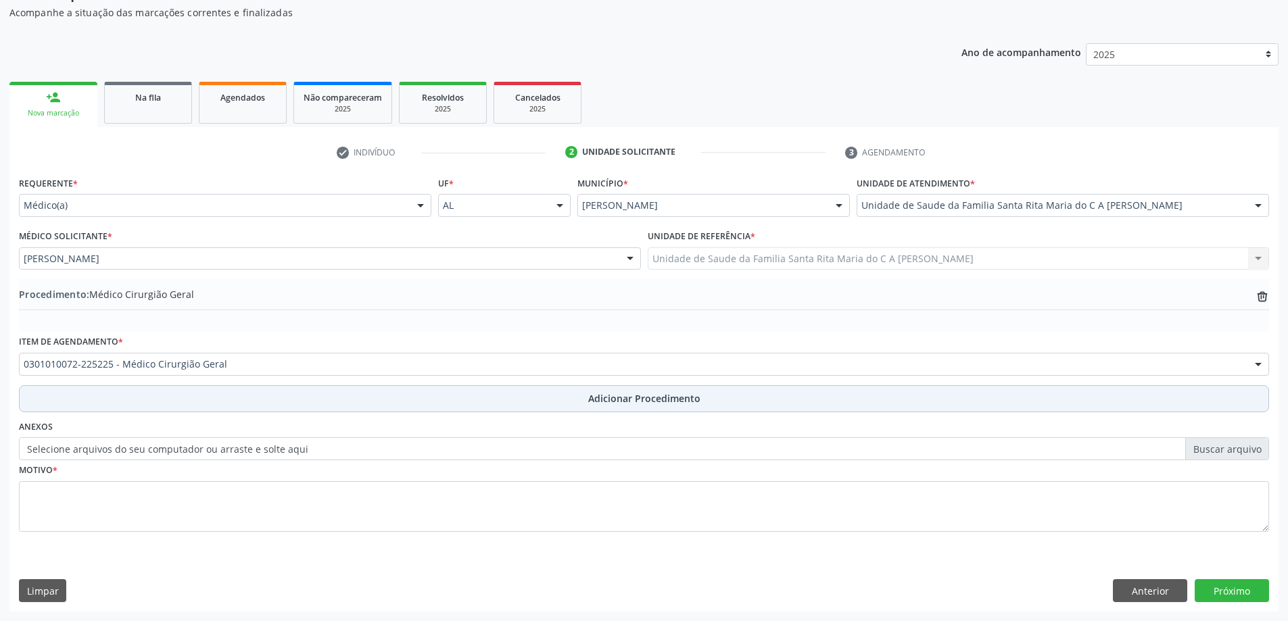
scroll to position [139, 0]
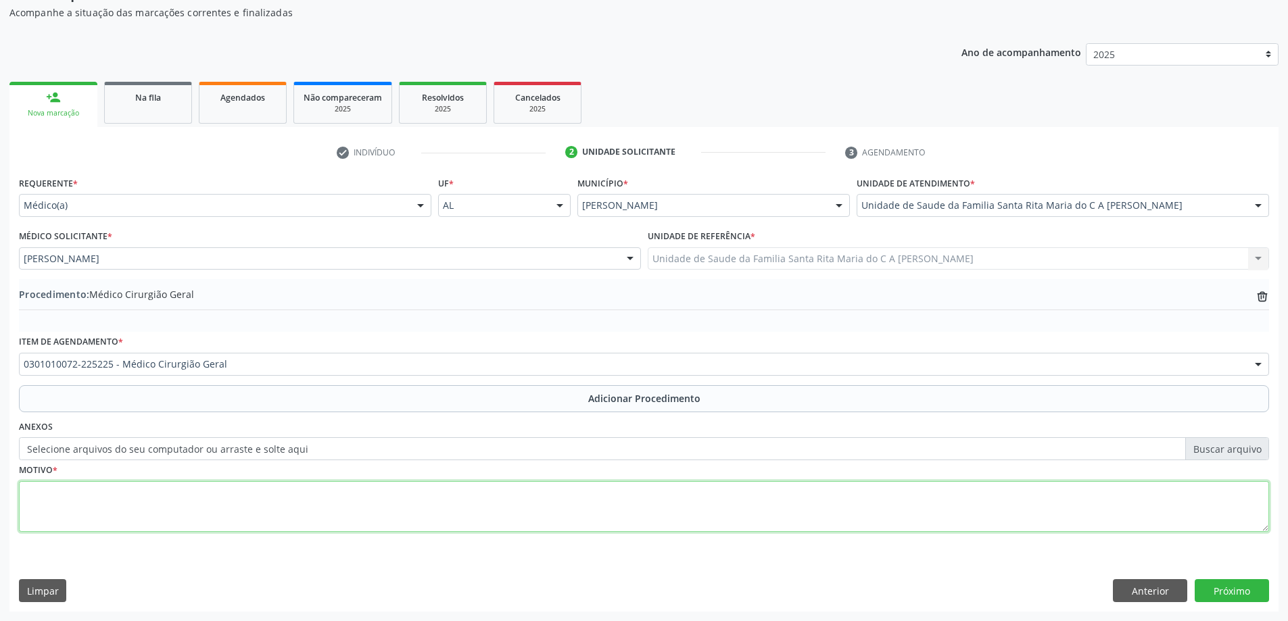
click at [271, 510] on textarea at bounding box center [644, 506] width 1250 height 51
type textarea "HERNIA BILATERAL"
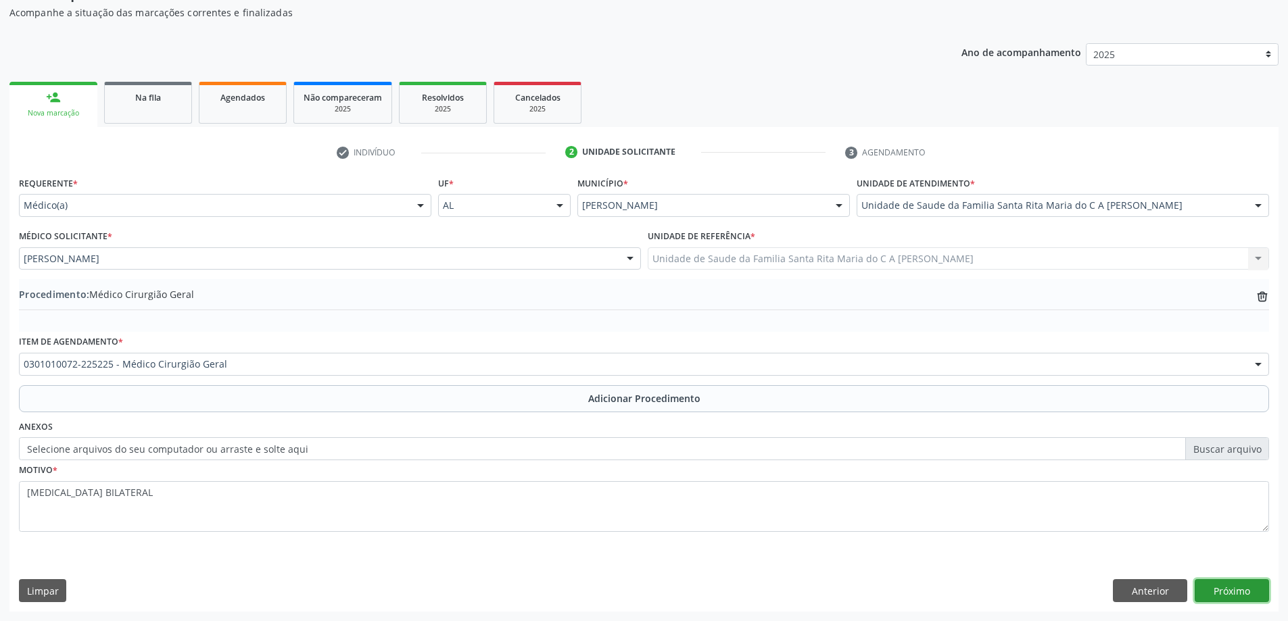
click at [1221, 592] on button "Próximo" at bounding box center [1231, 590] width 74 height 23
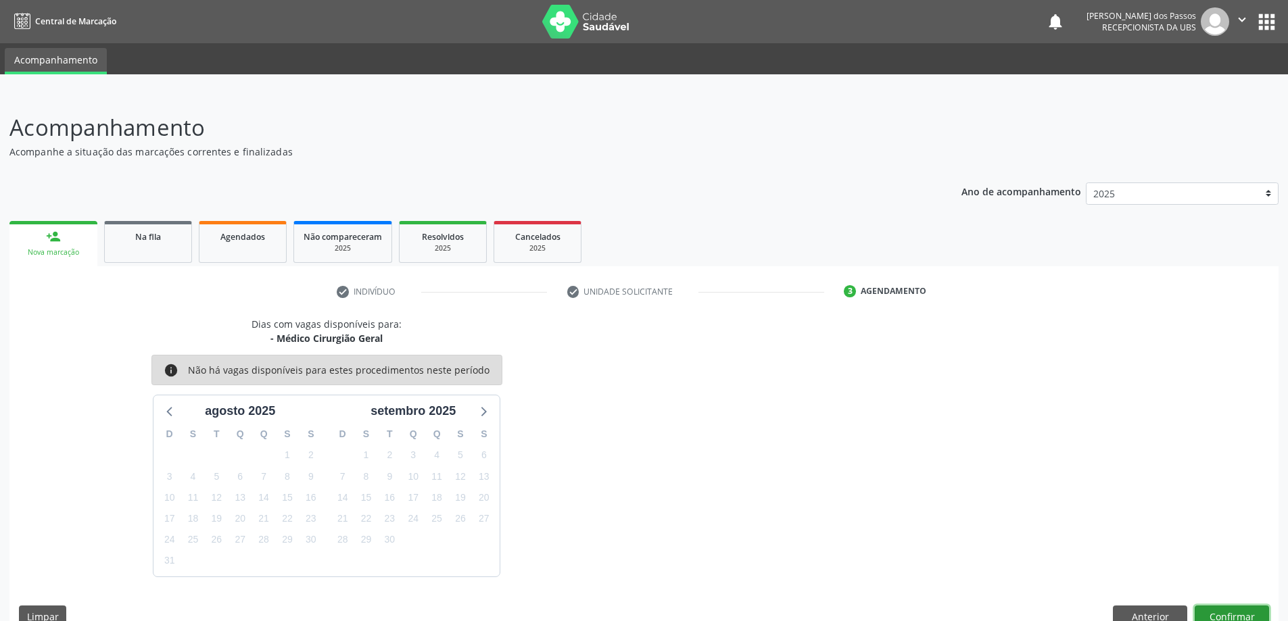
click at [1217, 609] on button "Confirmar" at bounding box center [1231, 617] width 74 height 23
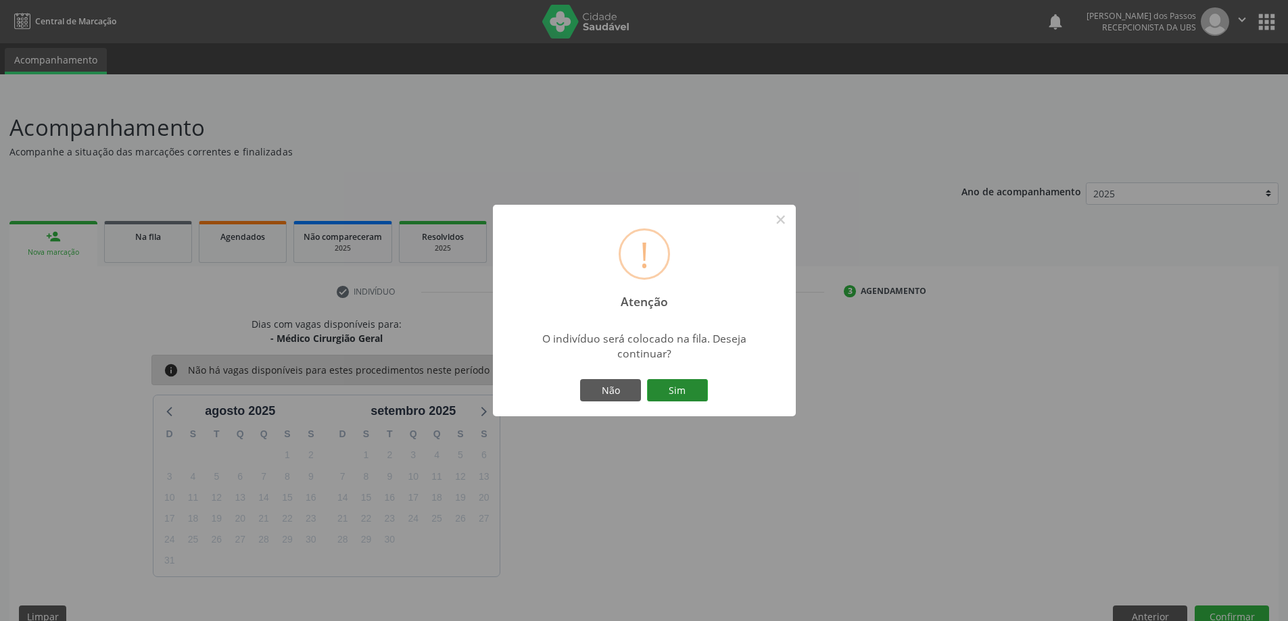
click at [685, 391] on button "Sim" at bounding box center [677, 390] width 61 height 23
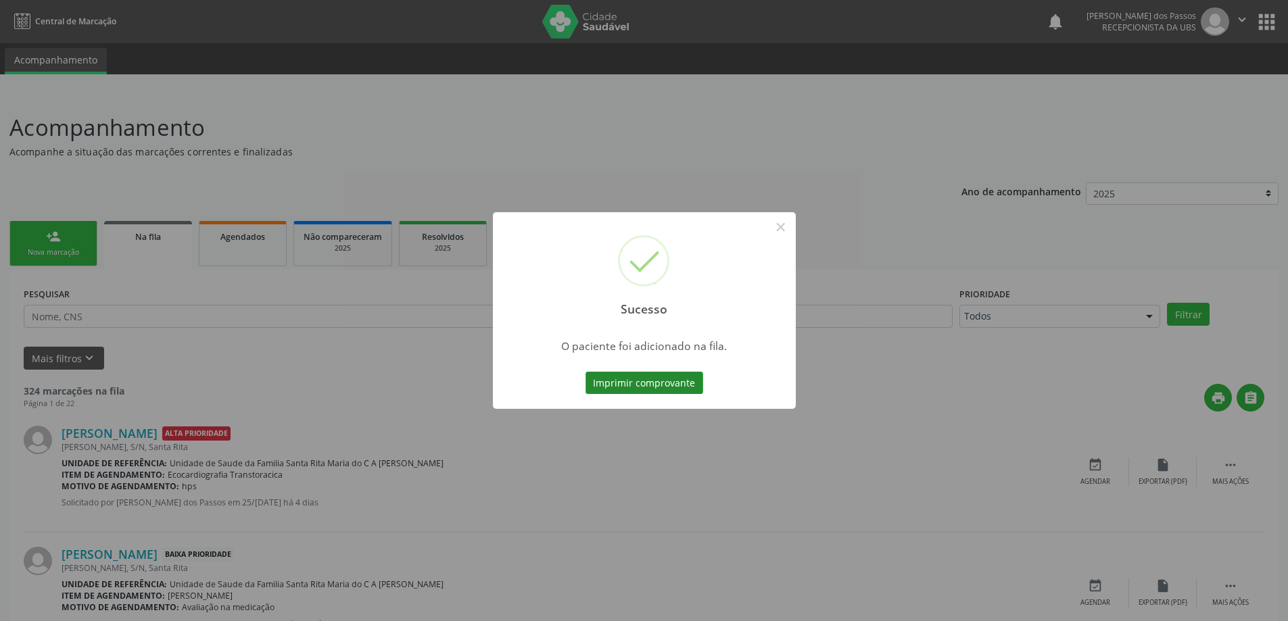
click at [675, 381] on button "Imprimir comprovante" at bounding box center [644, 383] width 118 height 23
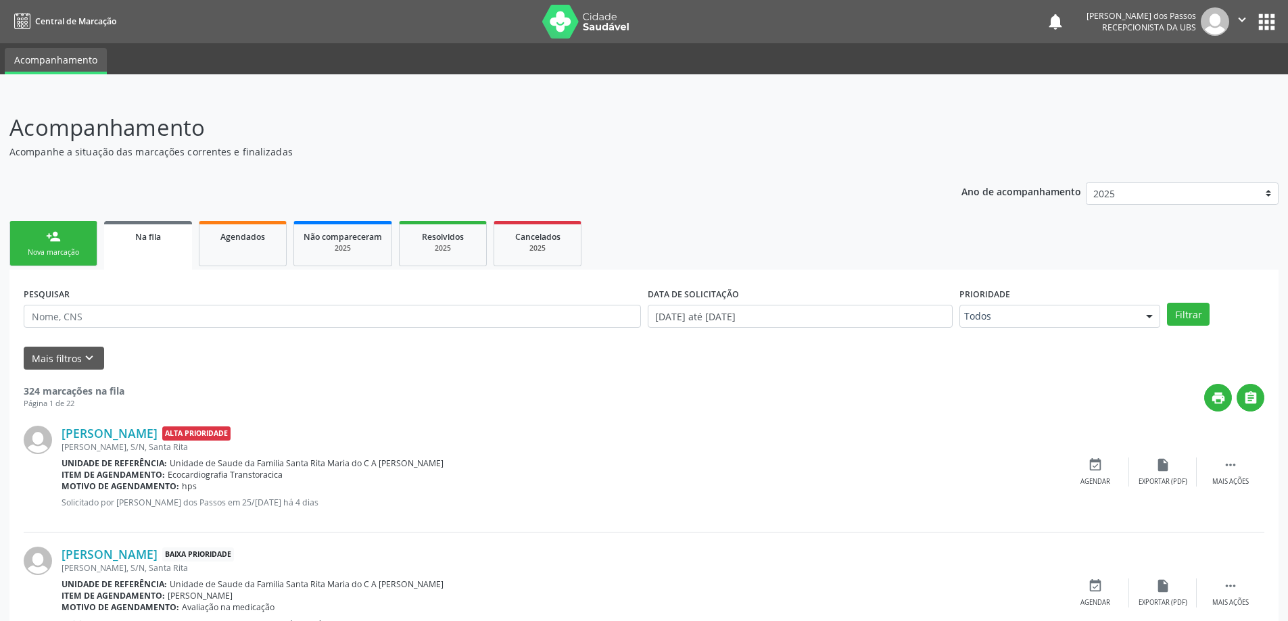
click at [68, 249] on div "Nova marcação" at bounding box center [54, 252] width 68 height 10
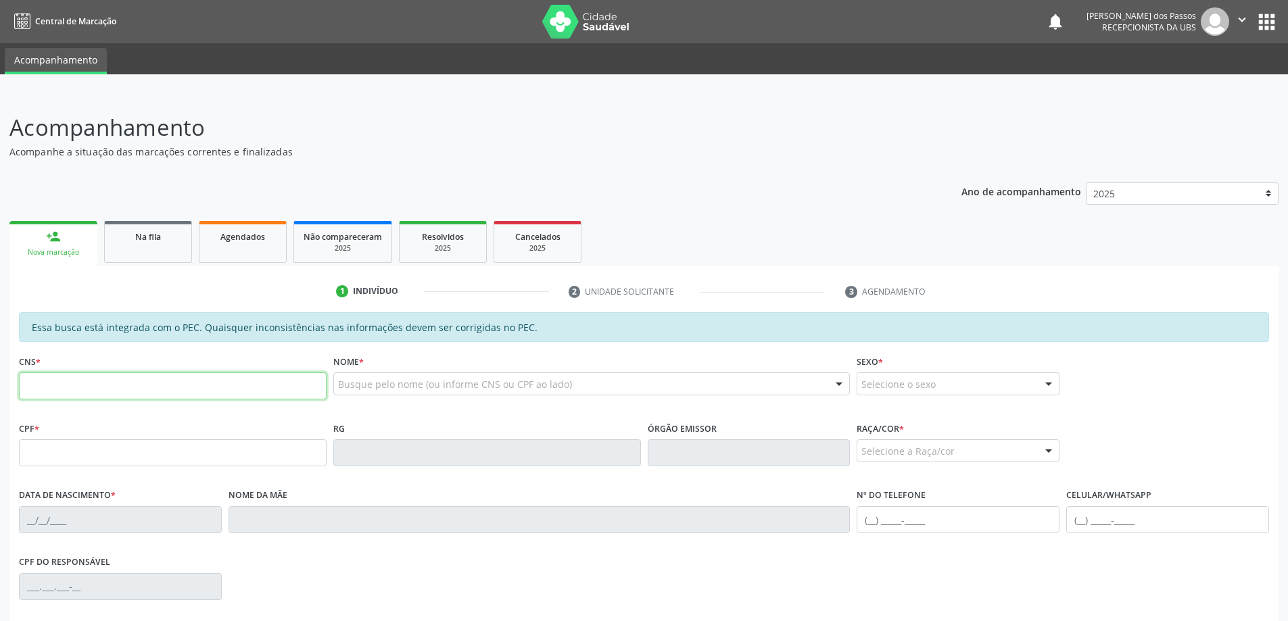
click at [134, 393] on input "text" at bounding box center [173, 385] width 308 height 27
type input "704 8025 2984 8440"
type input "073.098.914-30"
type input "25/09/1977"
type input "Maria de Fatima dos Santos Silva"
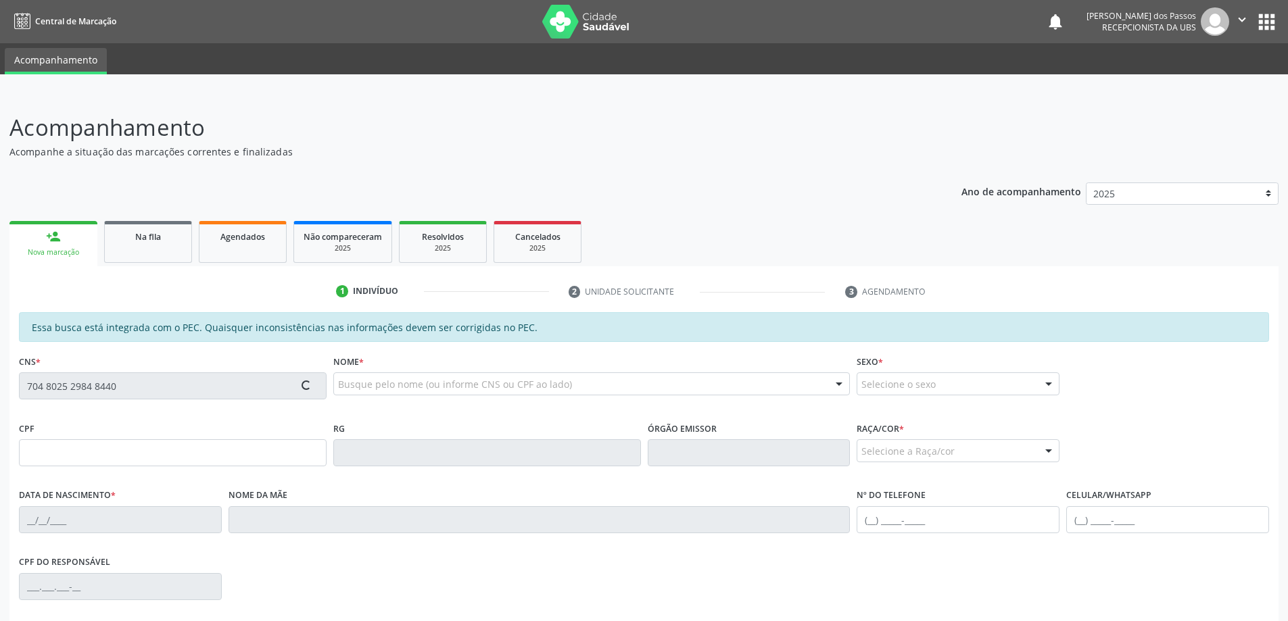
type input "(82) 98759-5934"
type input "26"
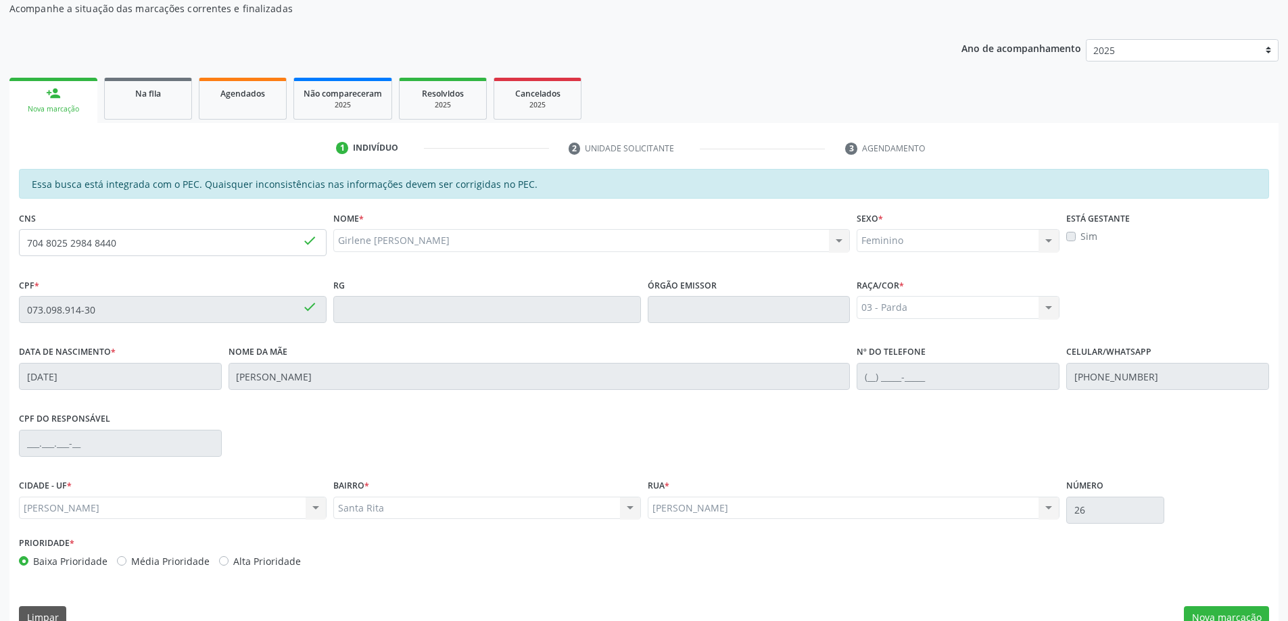
scroll to position [170, 0]
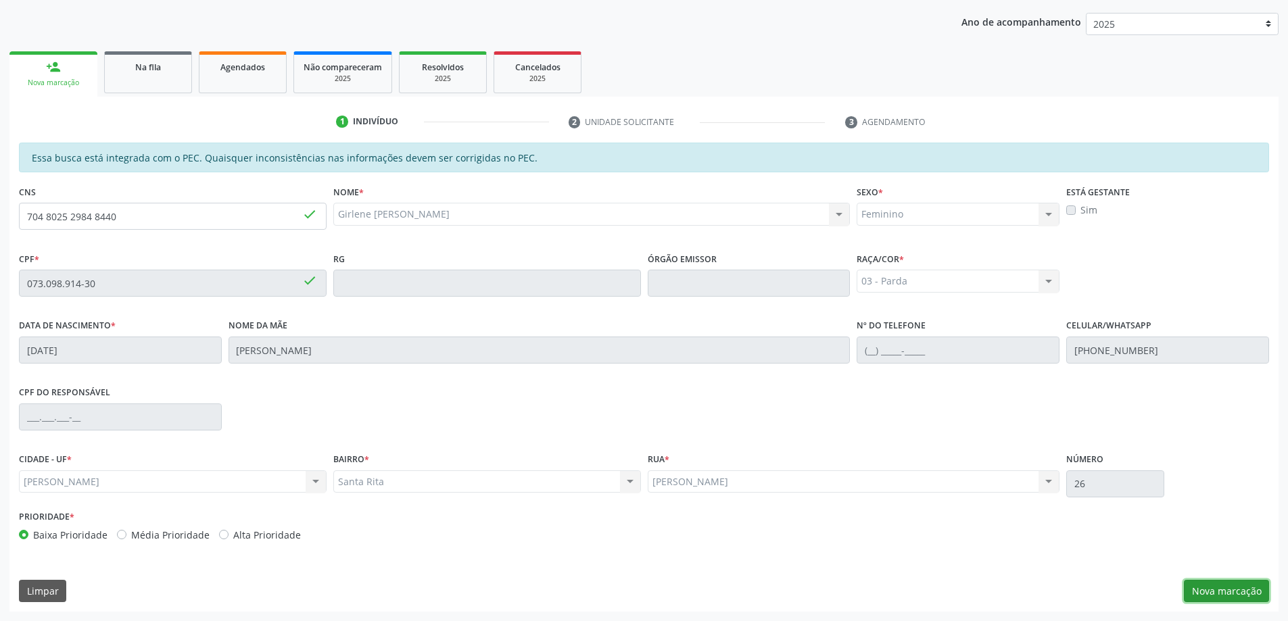
drag, startPoint x: 1249, startPoint y: 592, endPoint x: 1223, endPoint y: 580, distance: 28.4
click at [1247, 591] on button "Nova marcação" at bounding box center [1225, 591] width 85 height 23
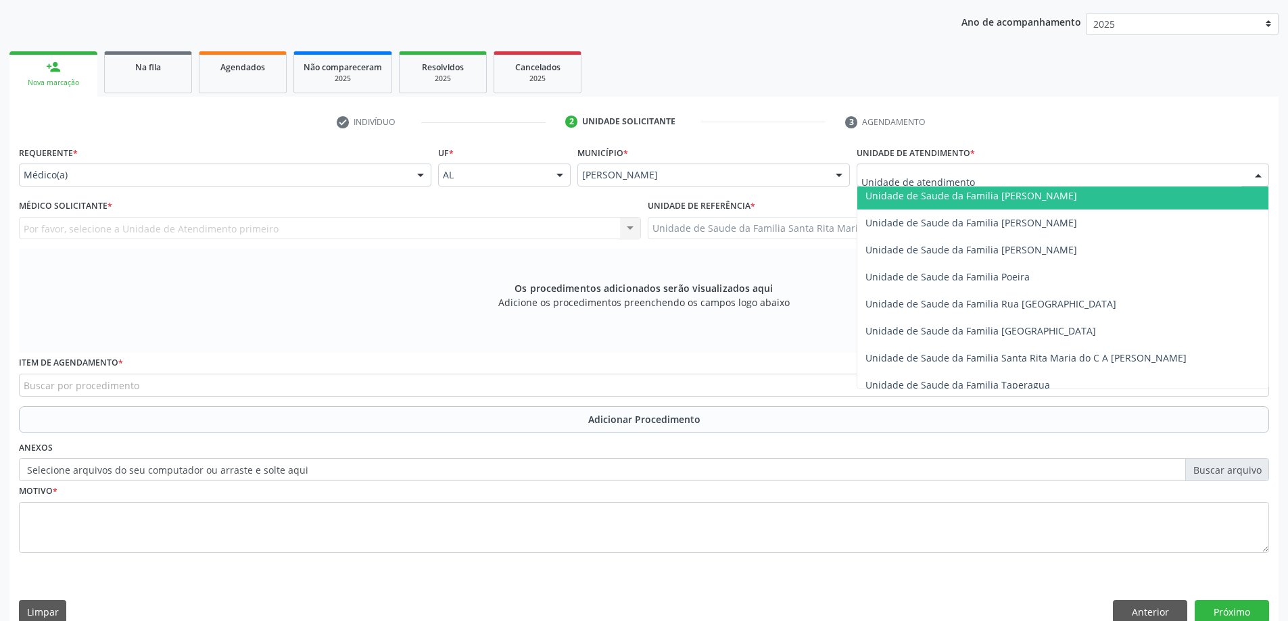
scroll to position [811, 0]
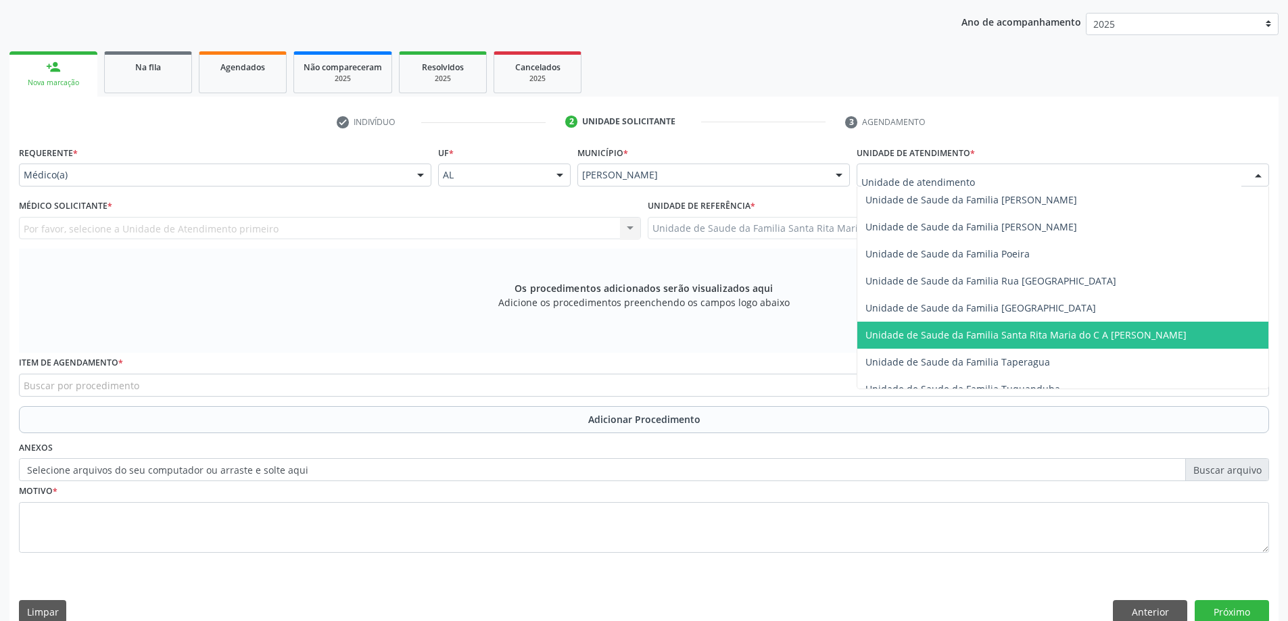
click at [939, 326] on span "Unidade de Saude da Familia Santa Rita Maria do C A [PERSON_NAME]" at bounding box center [1062, 335] width 411 height 27
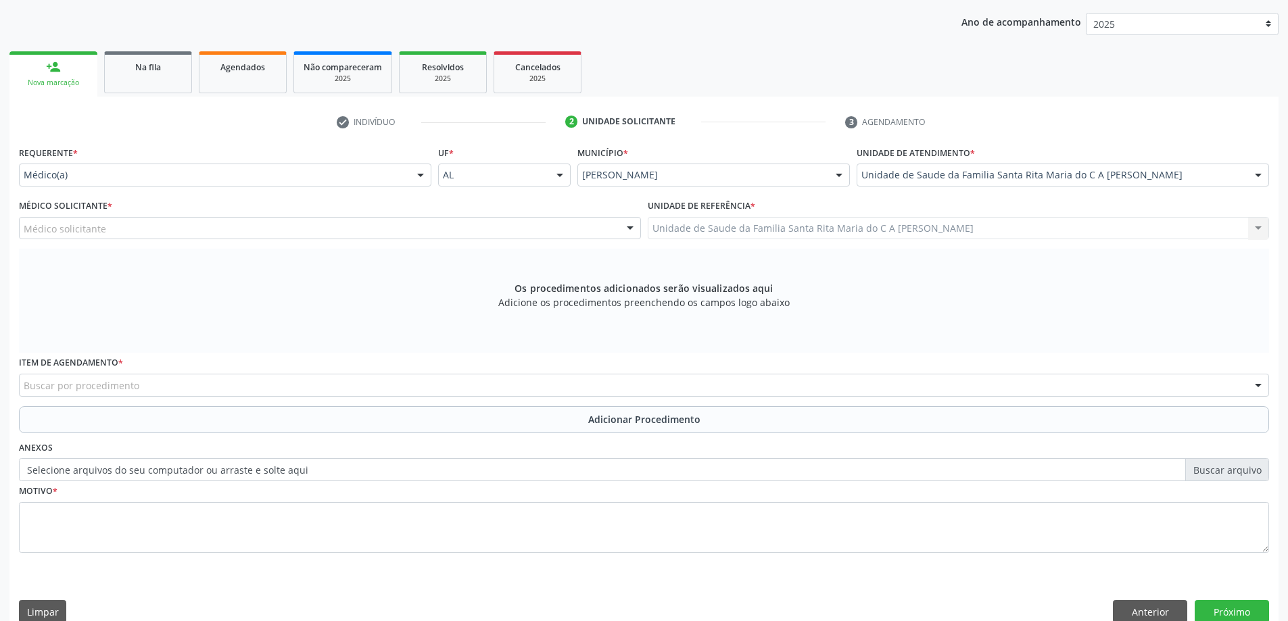
click at [172, 227] on div "Médico solicitante" at bounding box center [330, 228] width 622 height 23
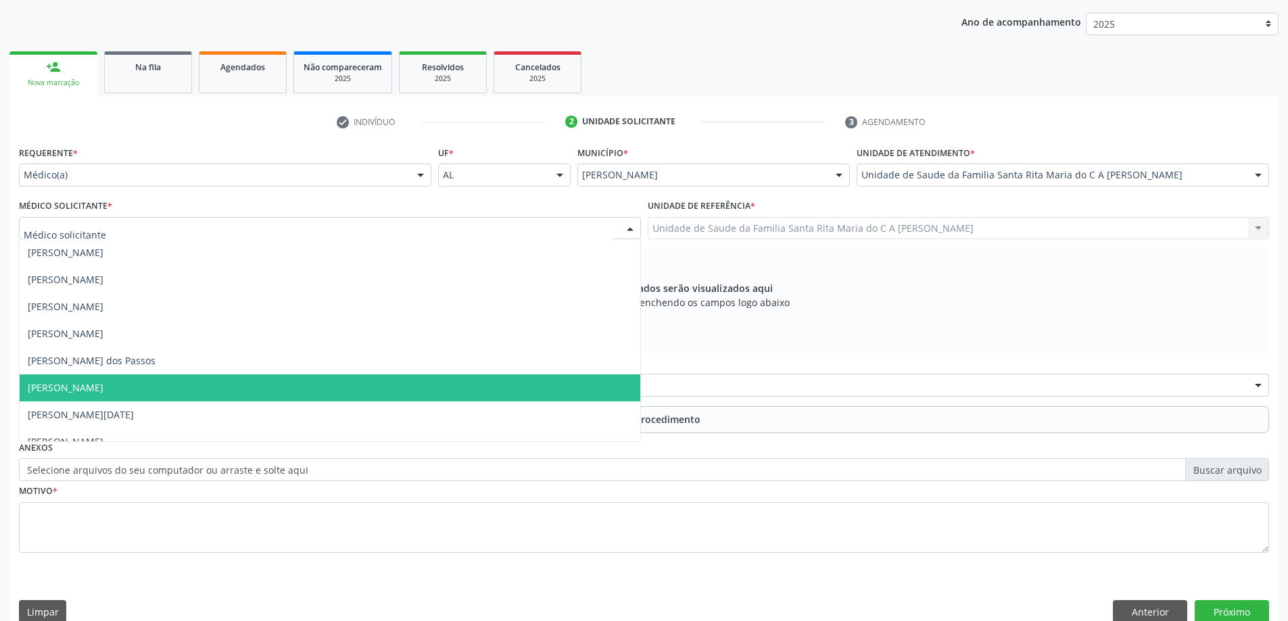
click at [197, 380] on span "[PERSON_NAME]" at bounding box center [330, 387] width 620 height 27
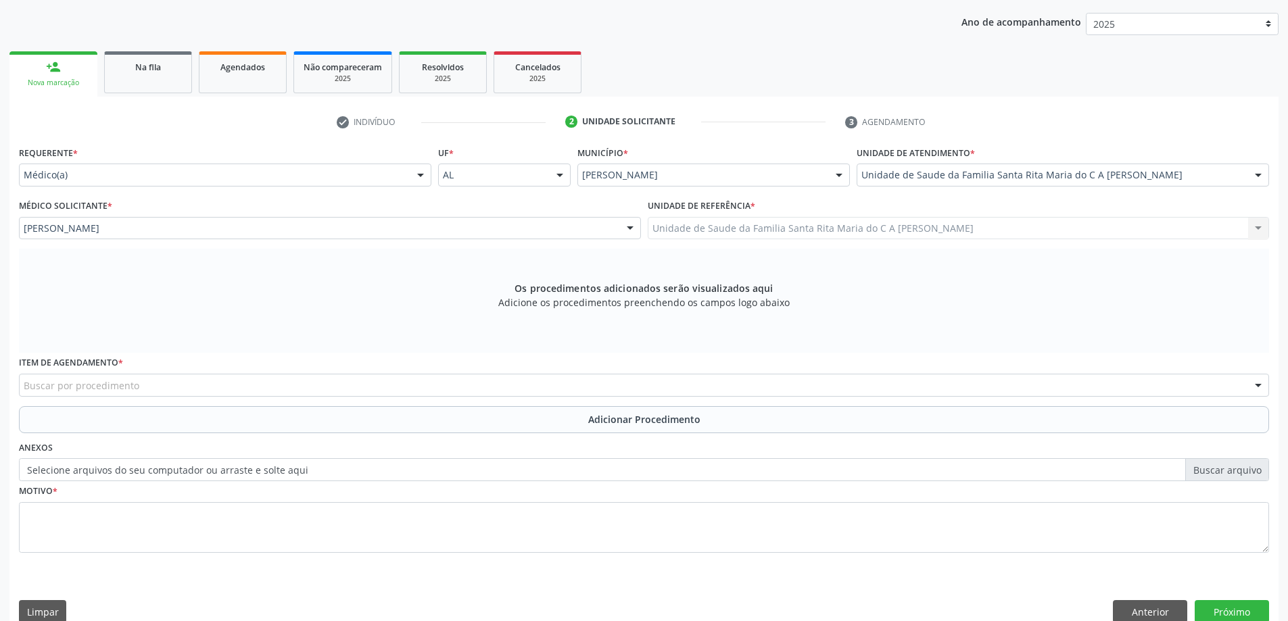
click at [218, 385] on div "Buscar por procedimento" at bounding box center [644, 385] width 1250 height 23
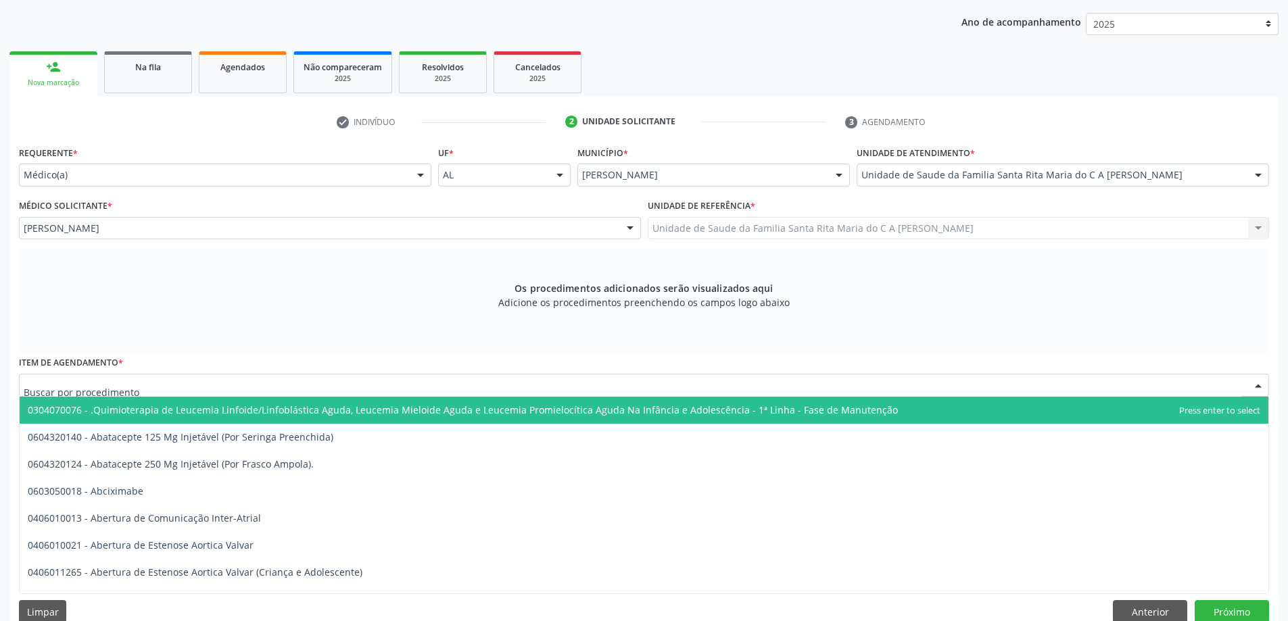
click at [226, 387] on input "text" at bounding box center [632, 391] width 1217 height 27
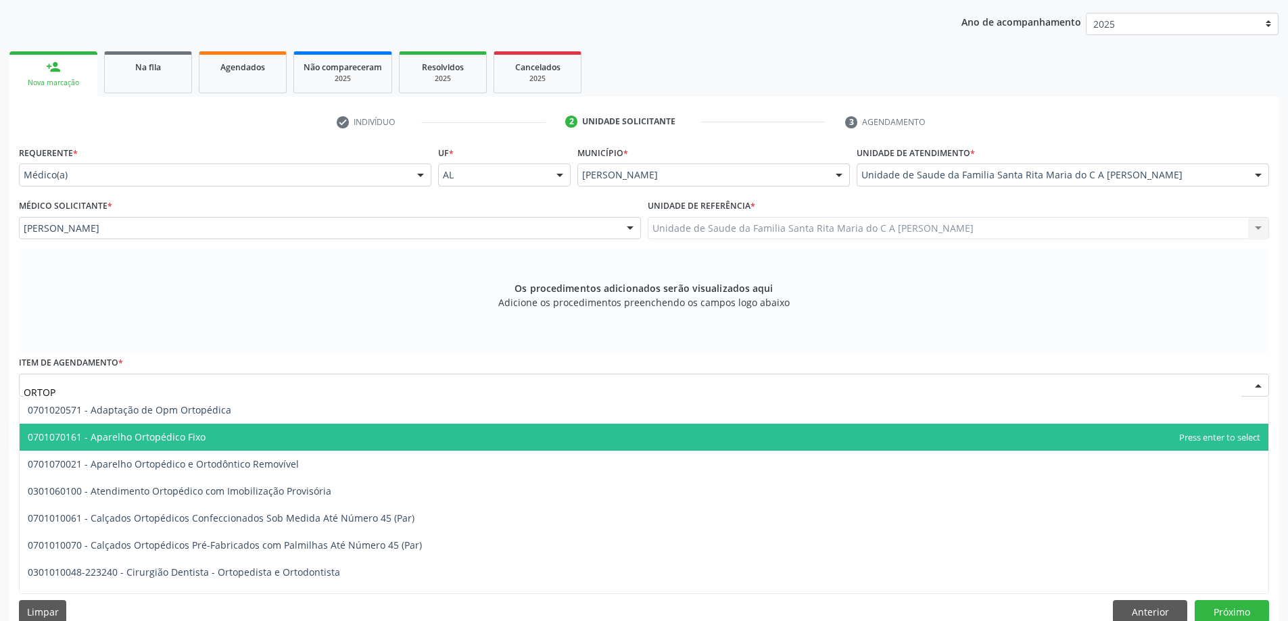
scroll to position [191, 0]
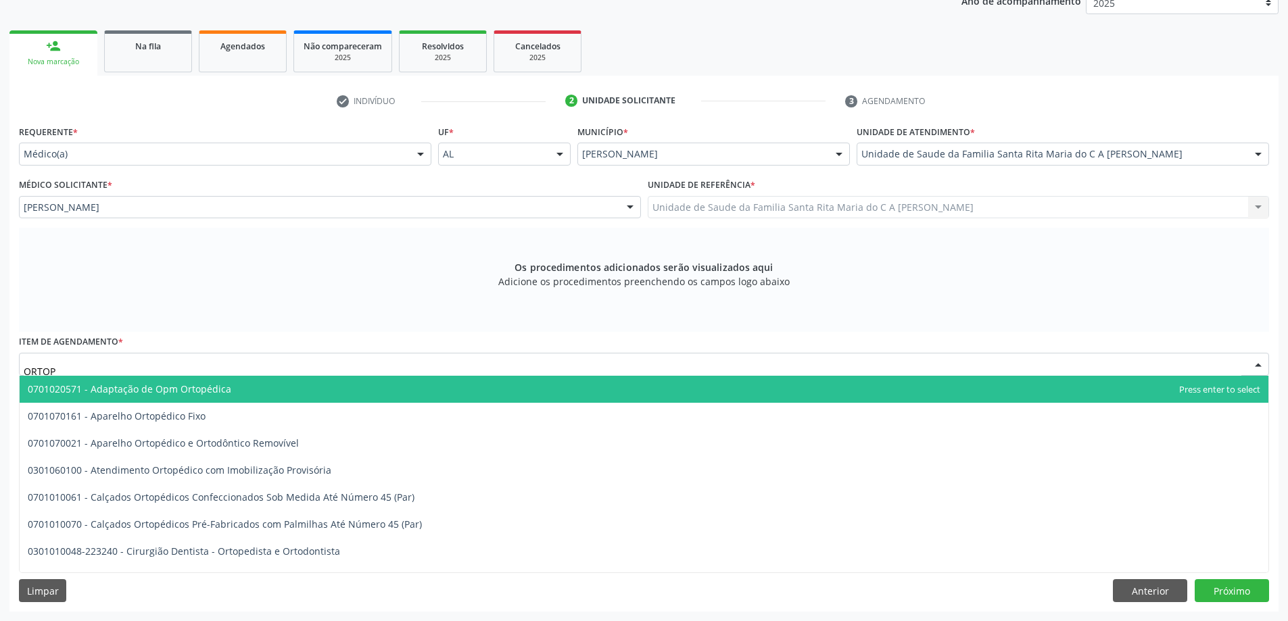
click at [92, 365] on input "ORTOP" at bounding box center [632, 371] width 1217 height 27
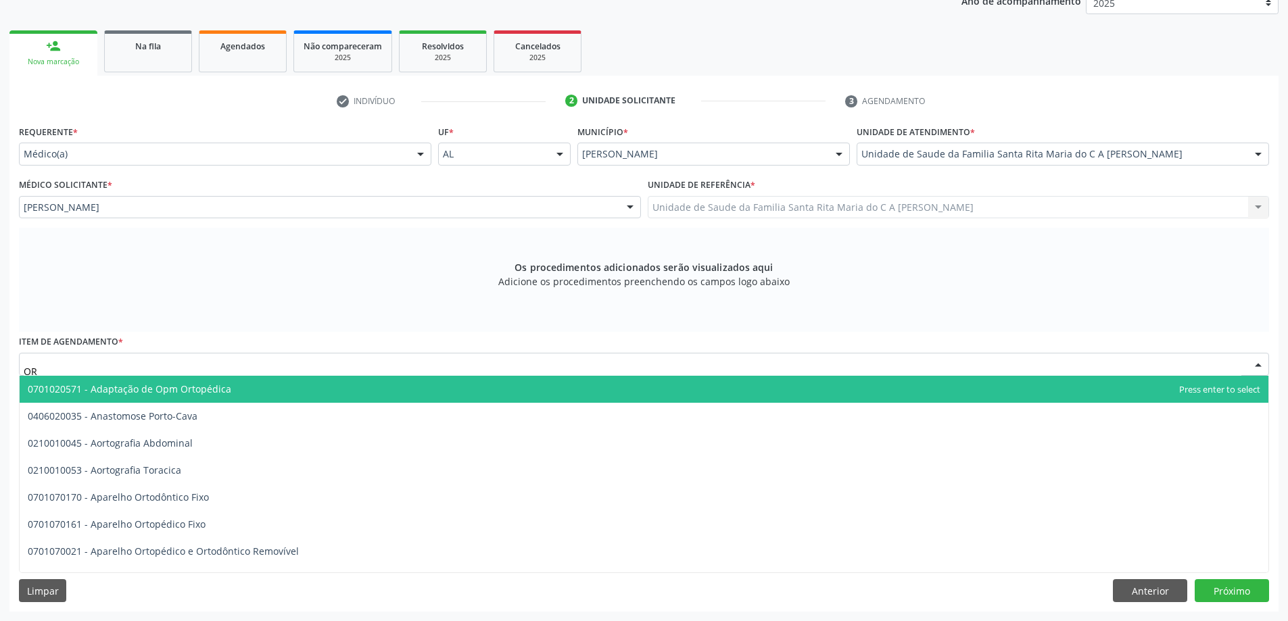
type input "O"
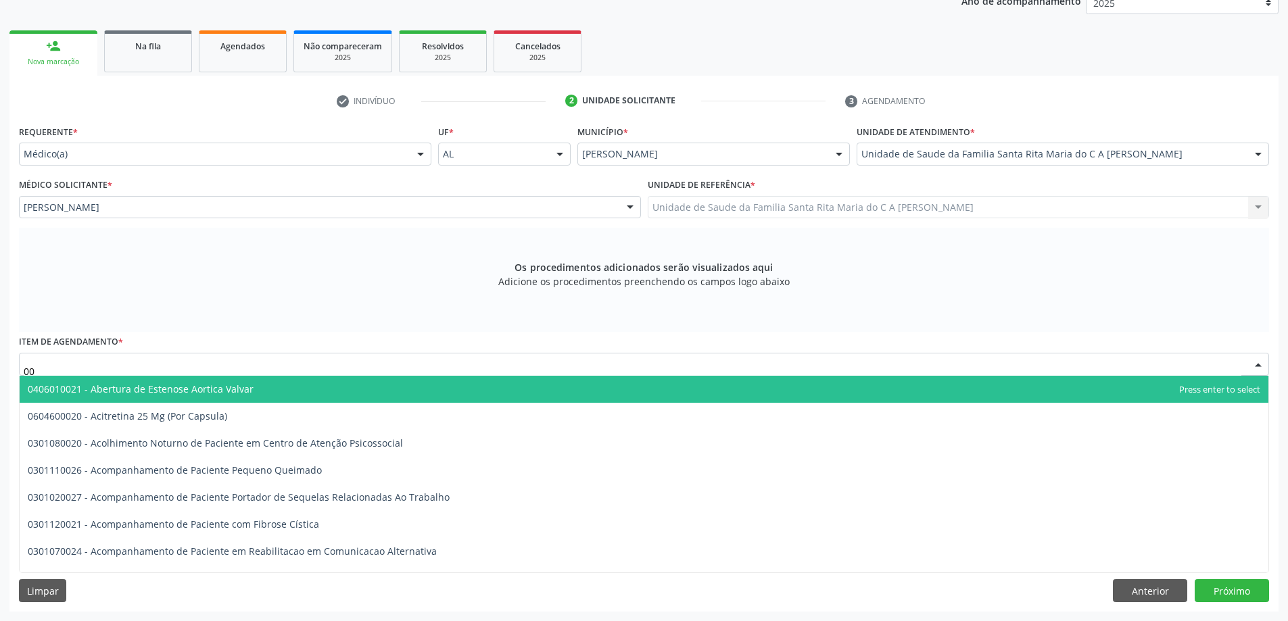
type input "0"
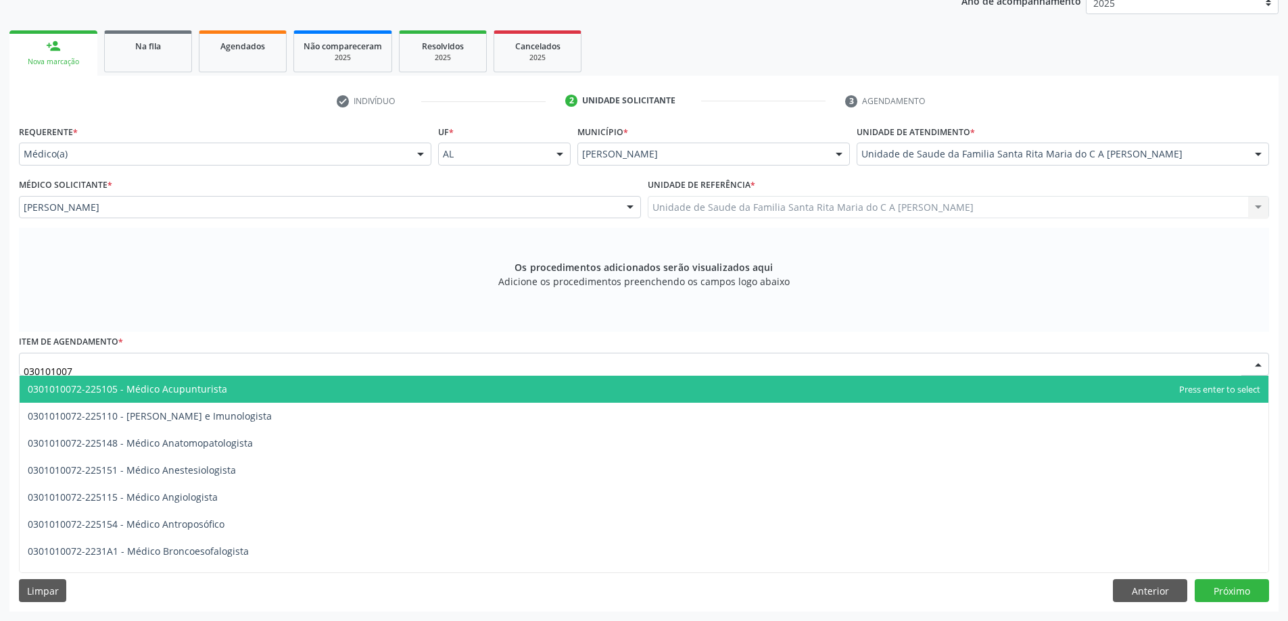
type input "0301010072"
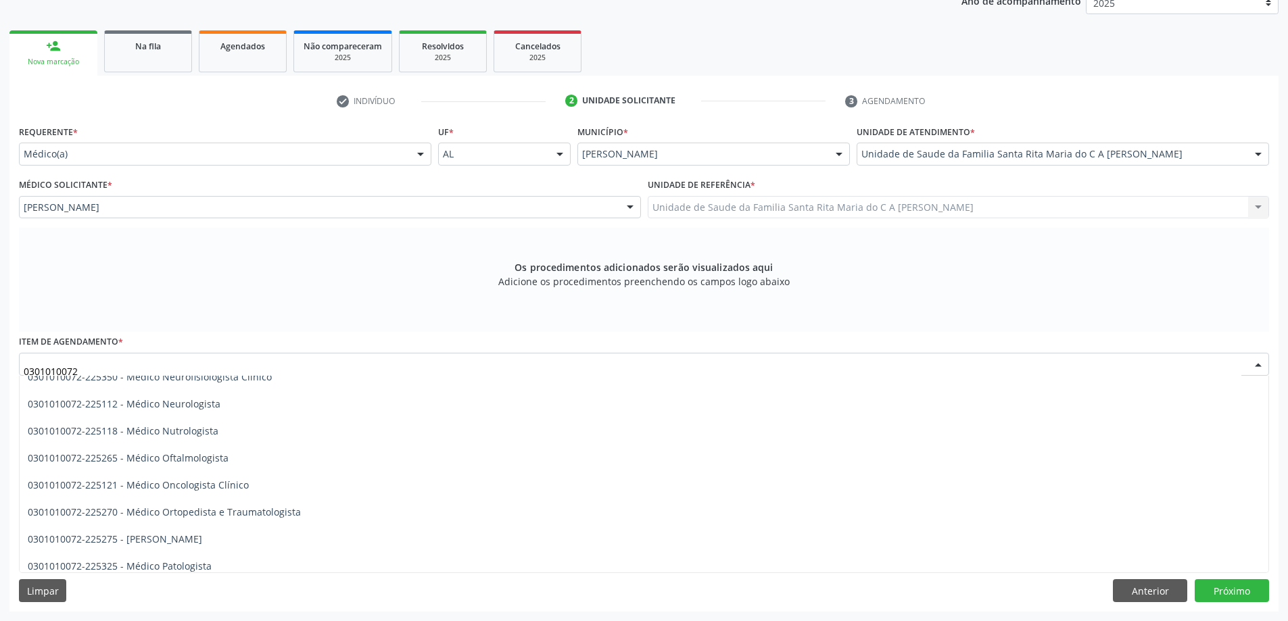
scroll to position [1081, 0]
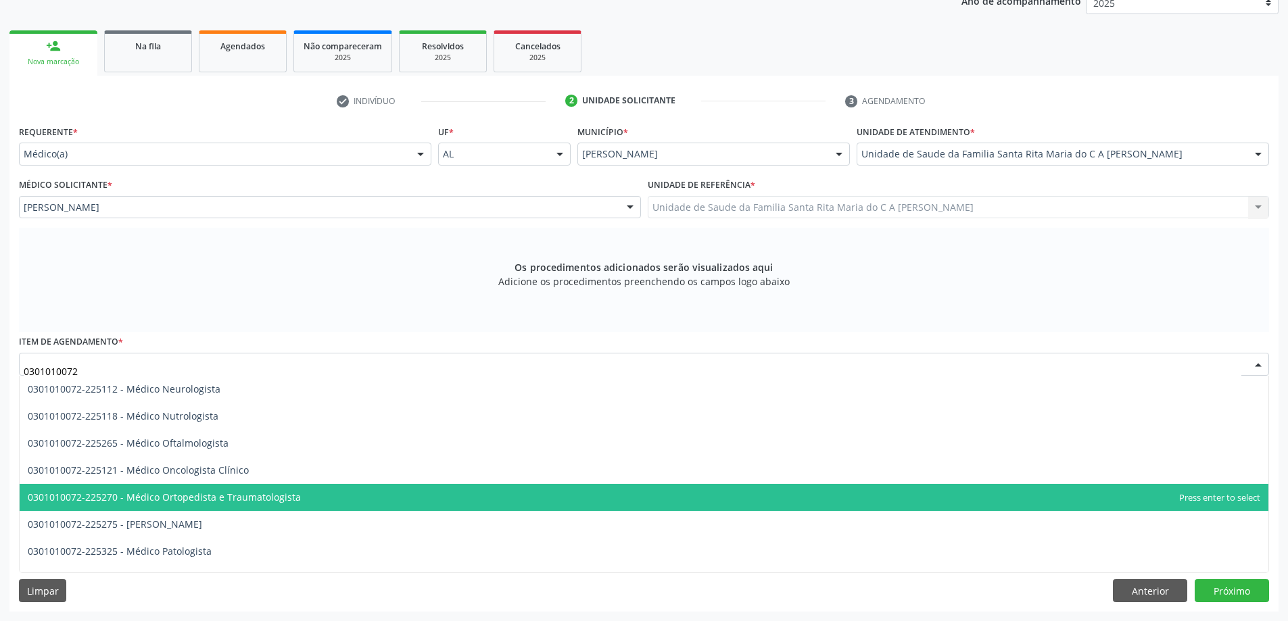
click at [161, 499] on span "0301010072-225270 - Médico Ortopedista e Traumatologista" at bounding box center [164, 497] width 273 height 13
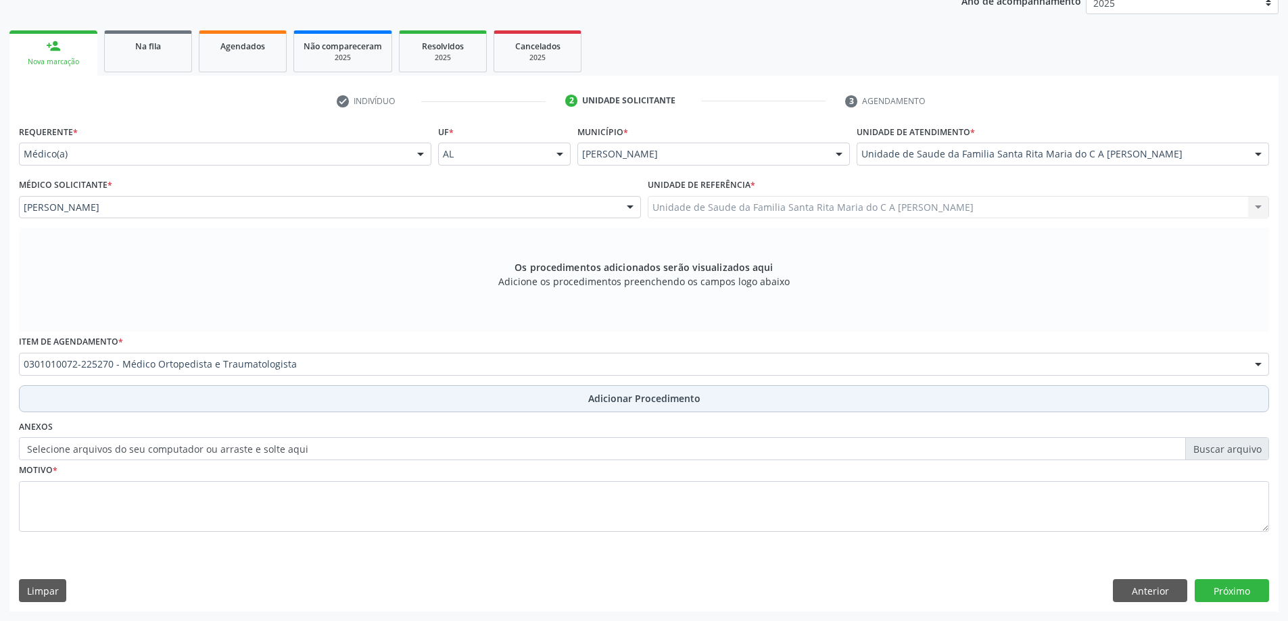
click at [230, 389] on button "Adicionar Procedimento" at bounding box center [644, 398] width 1250 height 27
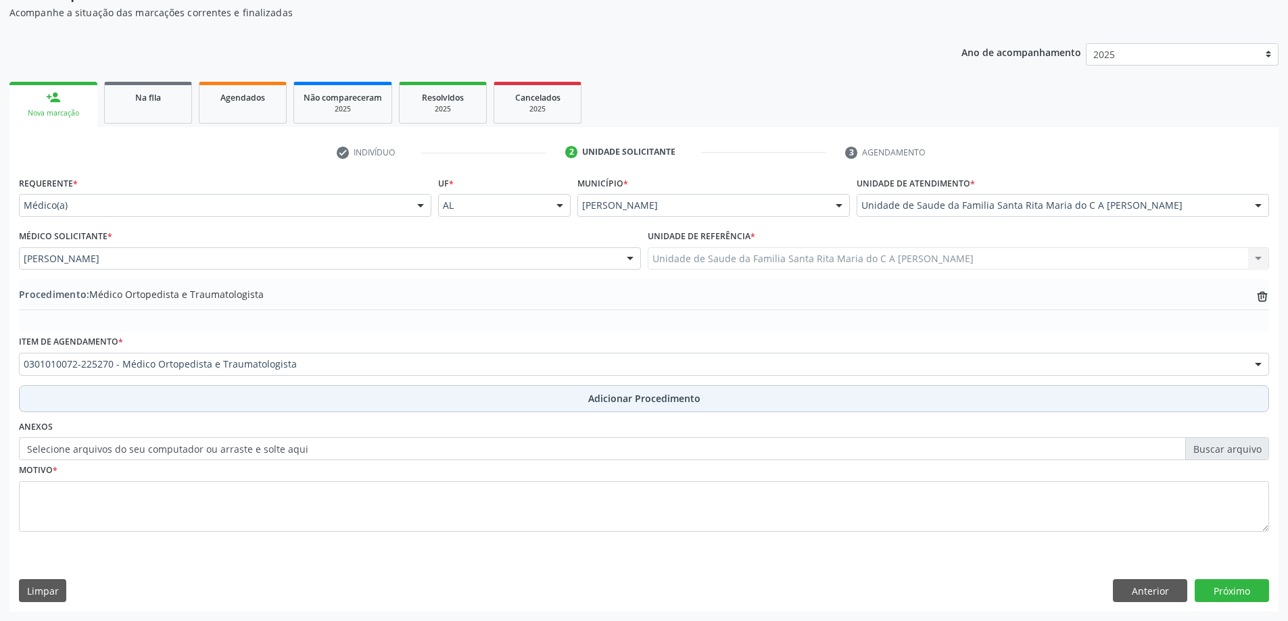
scroll to position [139, 0]
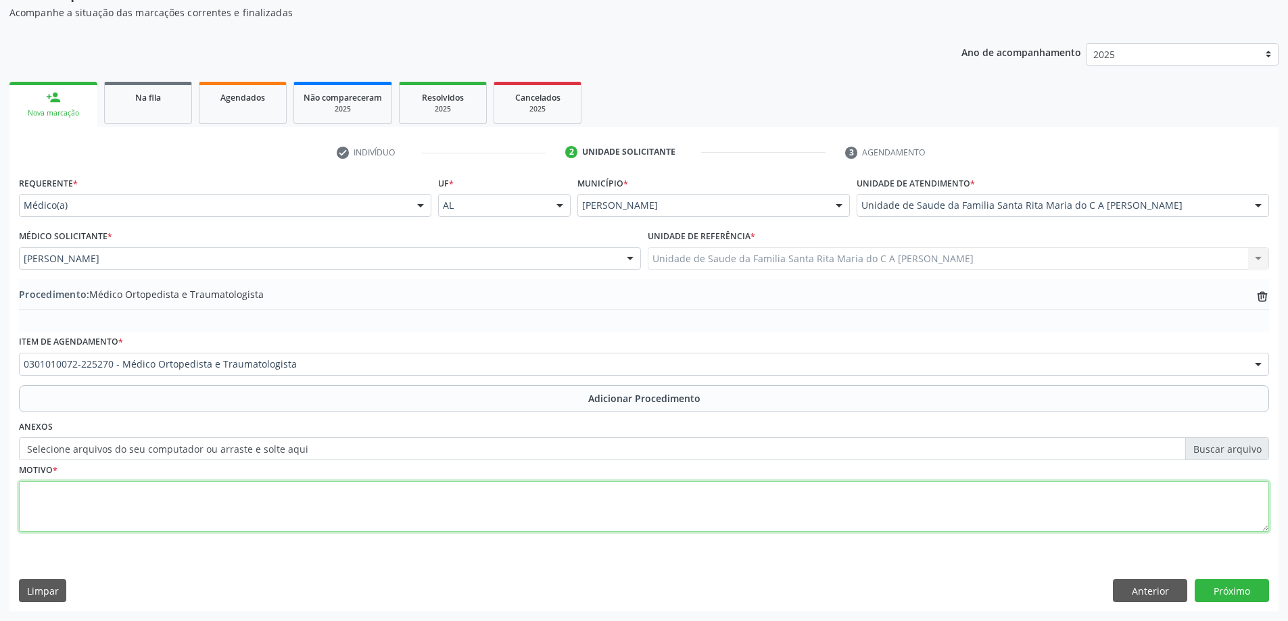
click at [187, 512] on textarea at bounding box center [644, 506] width 1250 height 51
type textarea "ESPORÃO"
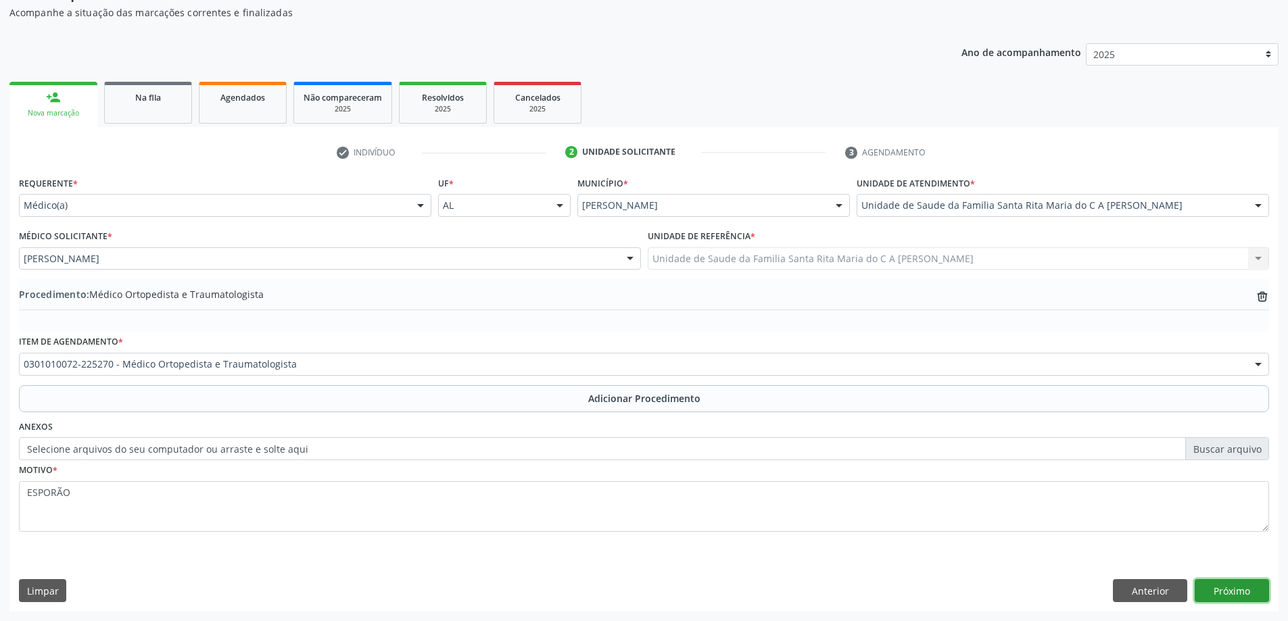
click at [1245, 589] on button "Próximo" at bounding box center [1231, 590] width 74 height 23
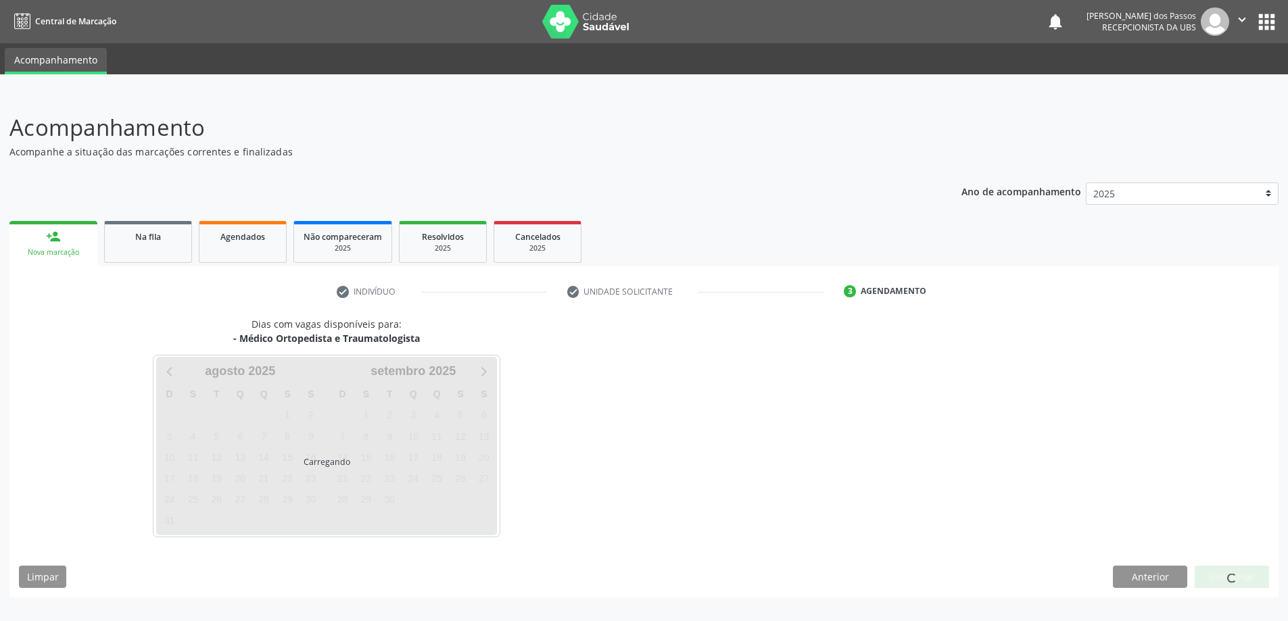
scroll to position [0, 0]
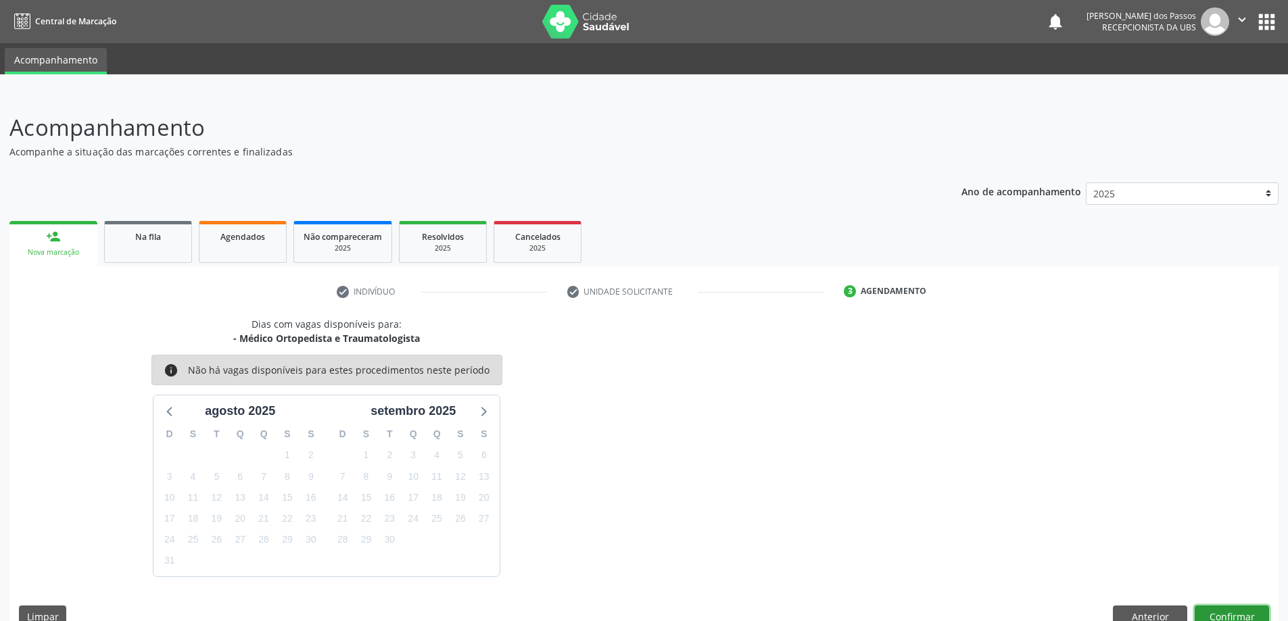
click at [1233, 608] on button "Confirmar" at bounding box center [1231, 617] width 74 height 23
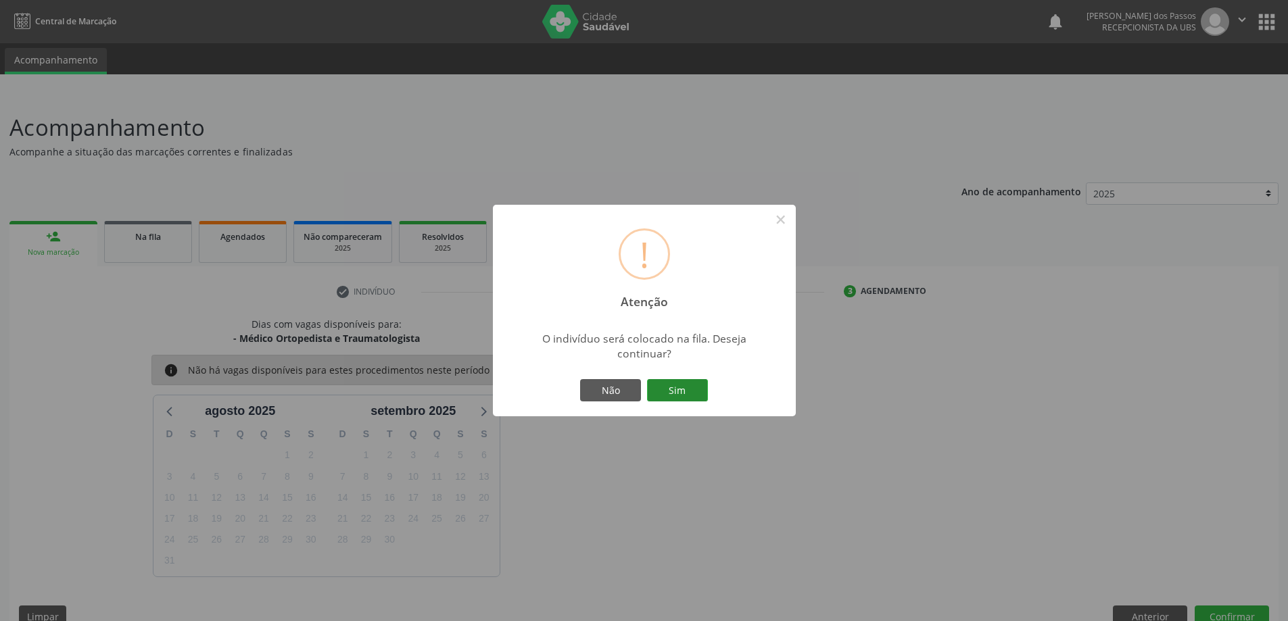
click at [668, 400] on button "Sim" at bounding box center [677, 390] width 61 height 23
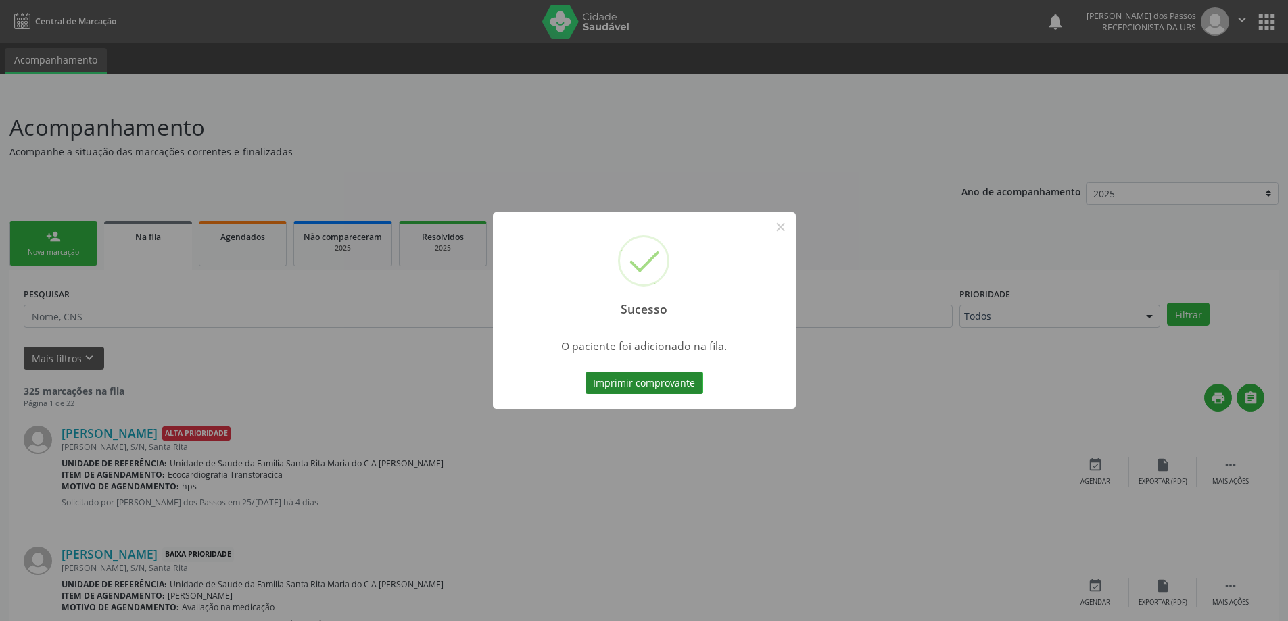
click at [679, 387] on button "Imprimir comprovante" at bounding box center [644, 383] width 118 height 23
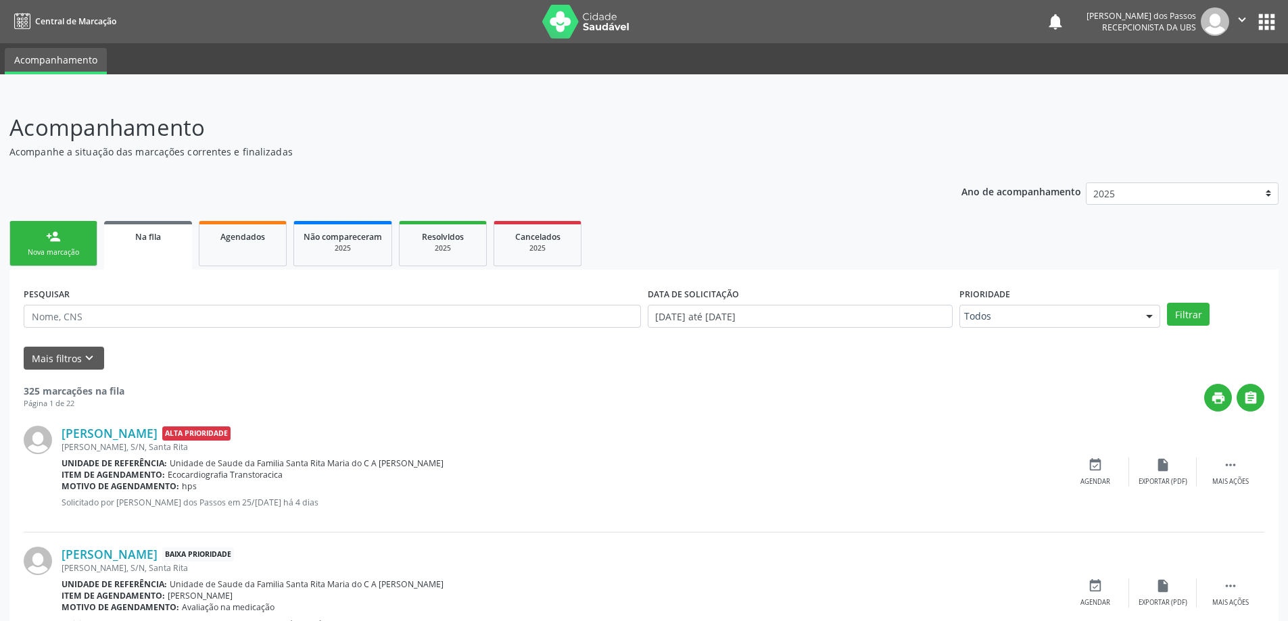
click at [89, 240] on link "person_add Nova marcação" at bounding box center [53, 243] width 88 height 45
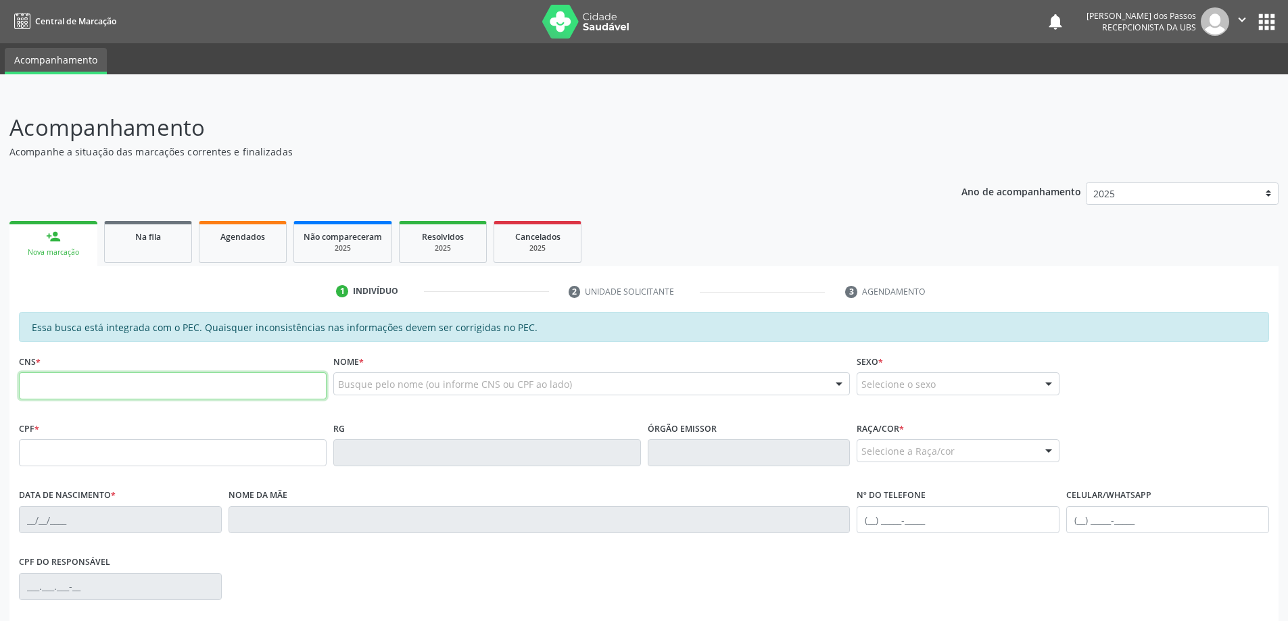
click at [186, 381] on input "text" at bounding box center [173, 385] width 308 height 27
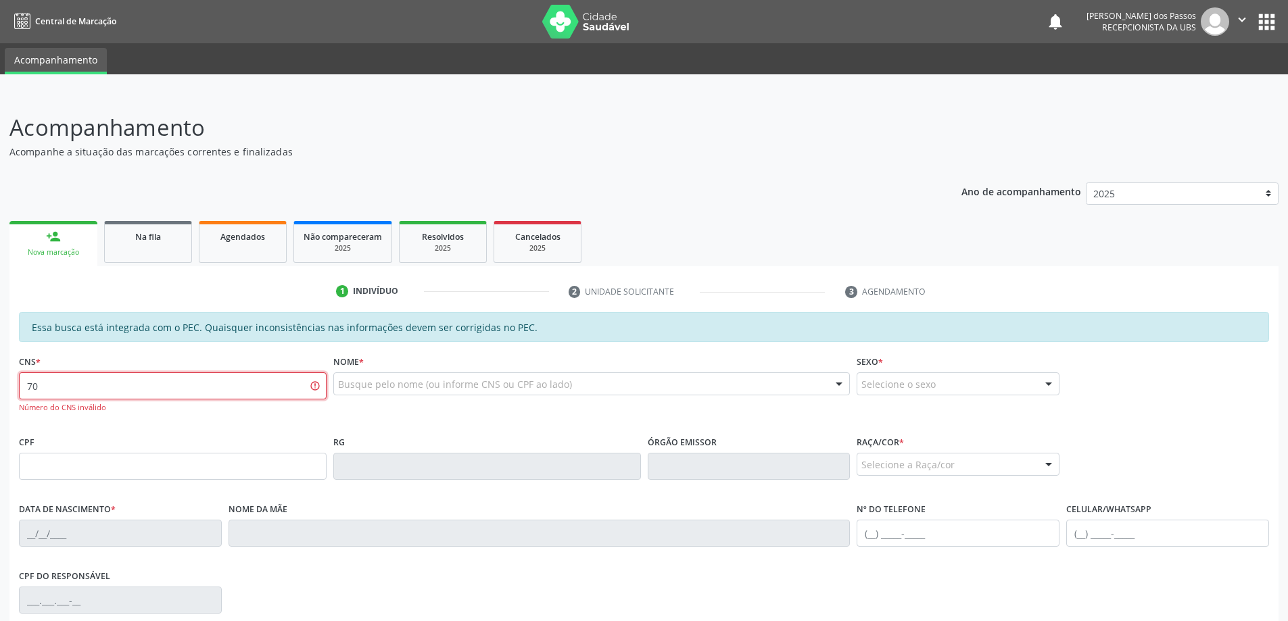
type input "7"
type input "704 7037 2260 5734"
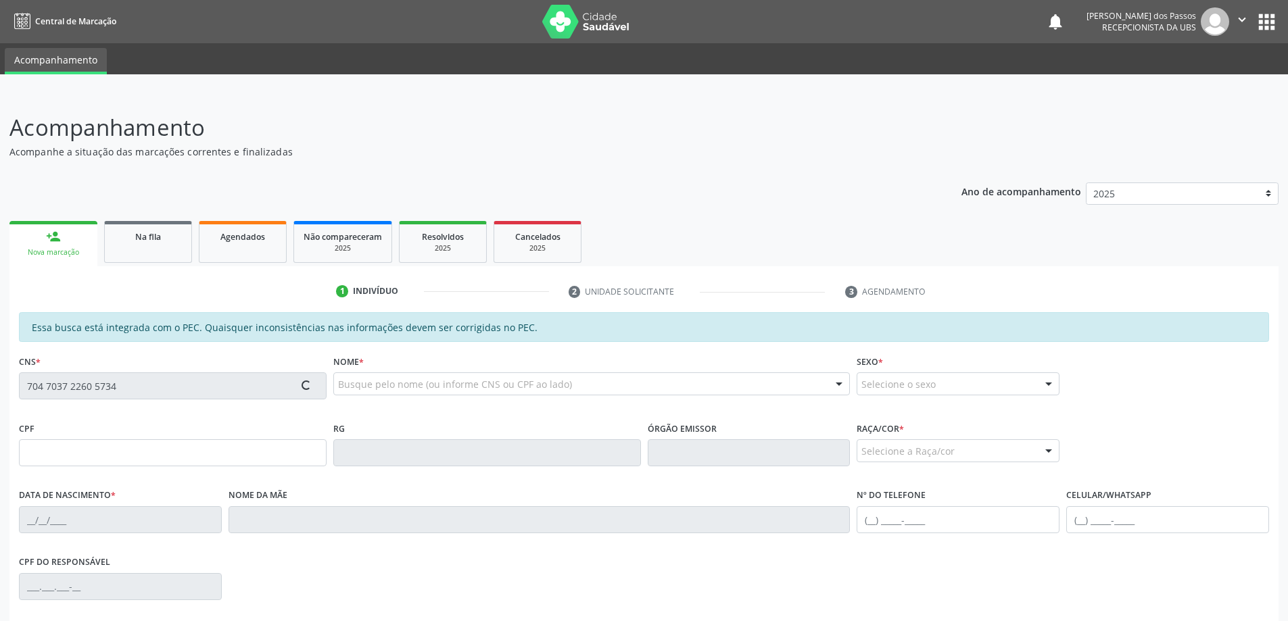
type input "126.744.384-79"
type input "[DATE]"
type input "[PERSON_NAME]"
type input "[PHONE_NUMBER]"
type input "S/N"
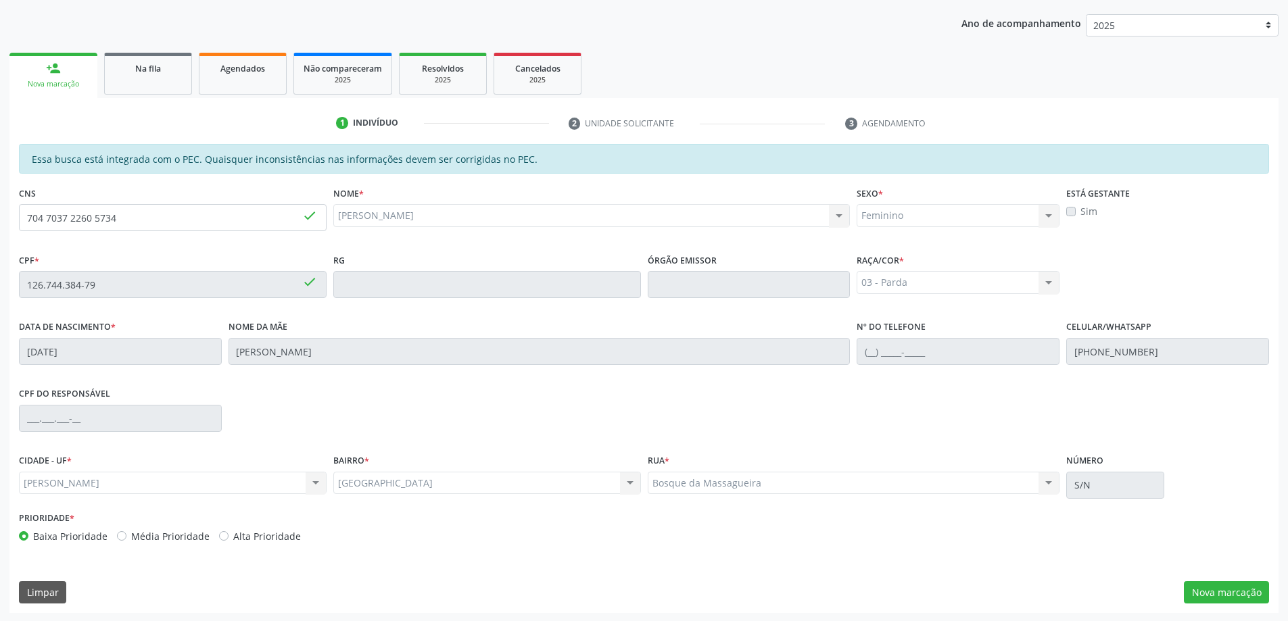
scroll to position [170, 0]
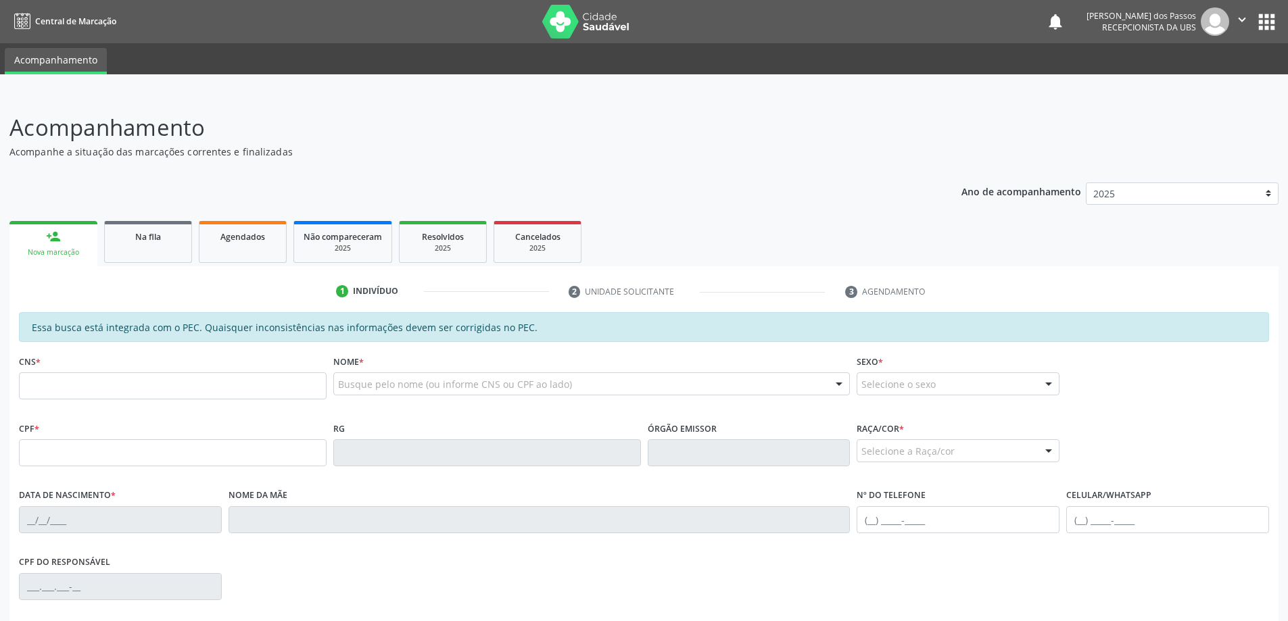
click at [239, 391] on input "text" at bounding box center [173, 385] width 308 height 27
type input "704 7037 2260 5734"
type input "126.744.384-79"
type input "[DATE]"
type input "[PERSON_NAME]"
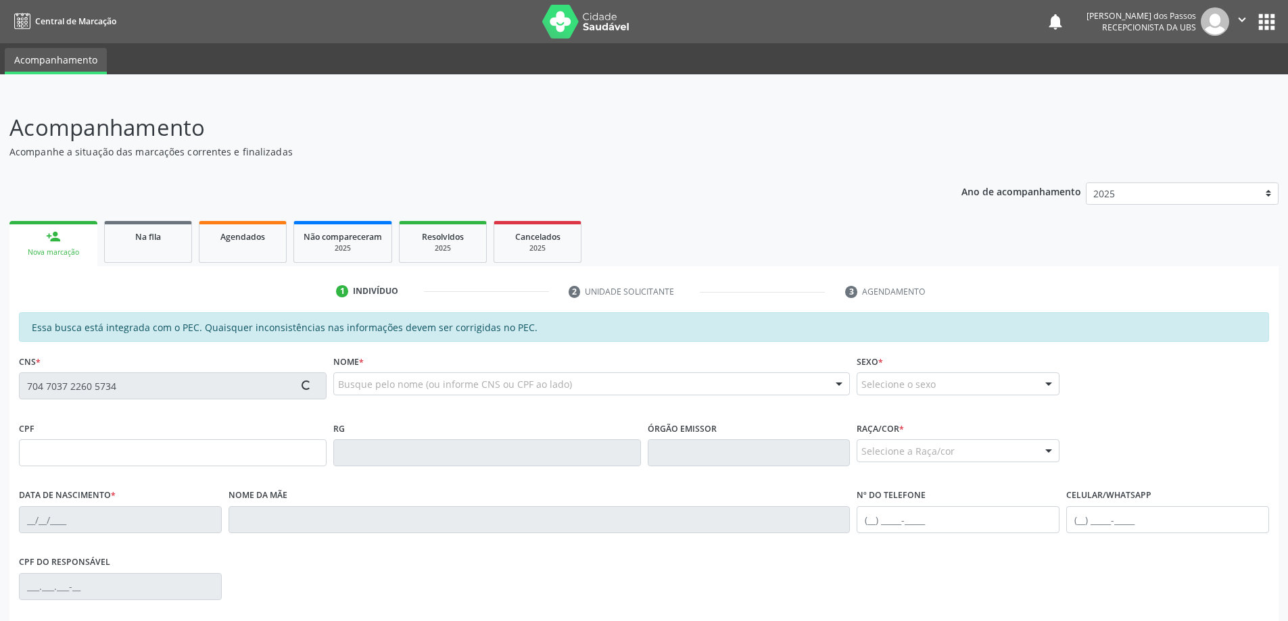
type input "[PHONE_NUMBER]"
type input "S/N"
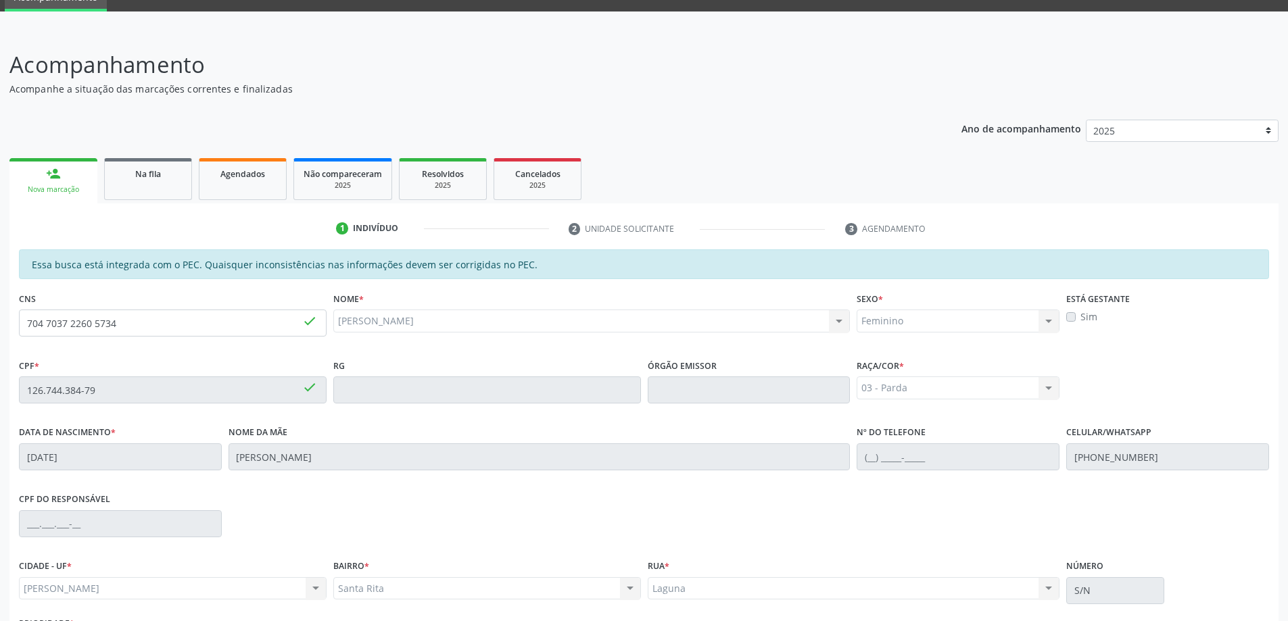
scroll to position [170, 0]
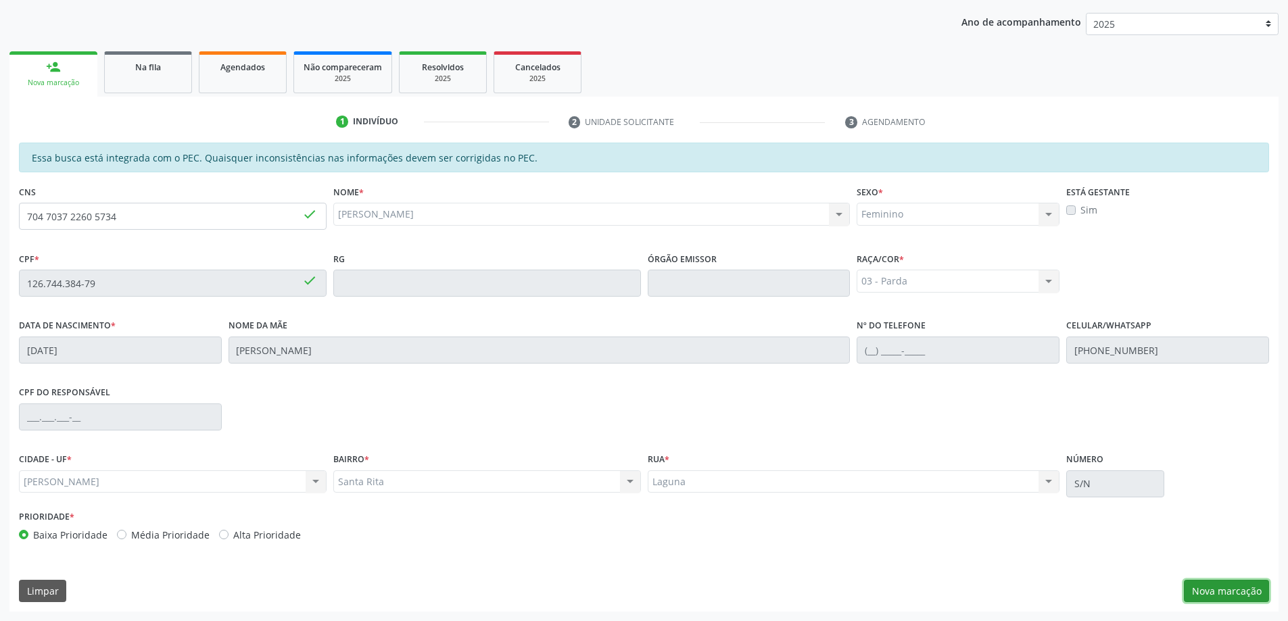
click at [1218, 585] on button "Nova marcação" at bounding box center [1225, 591] width 85 height 23
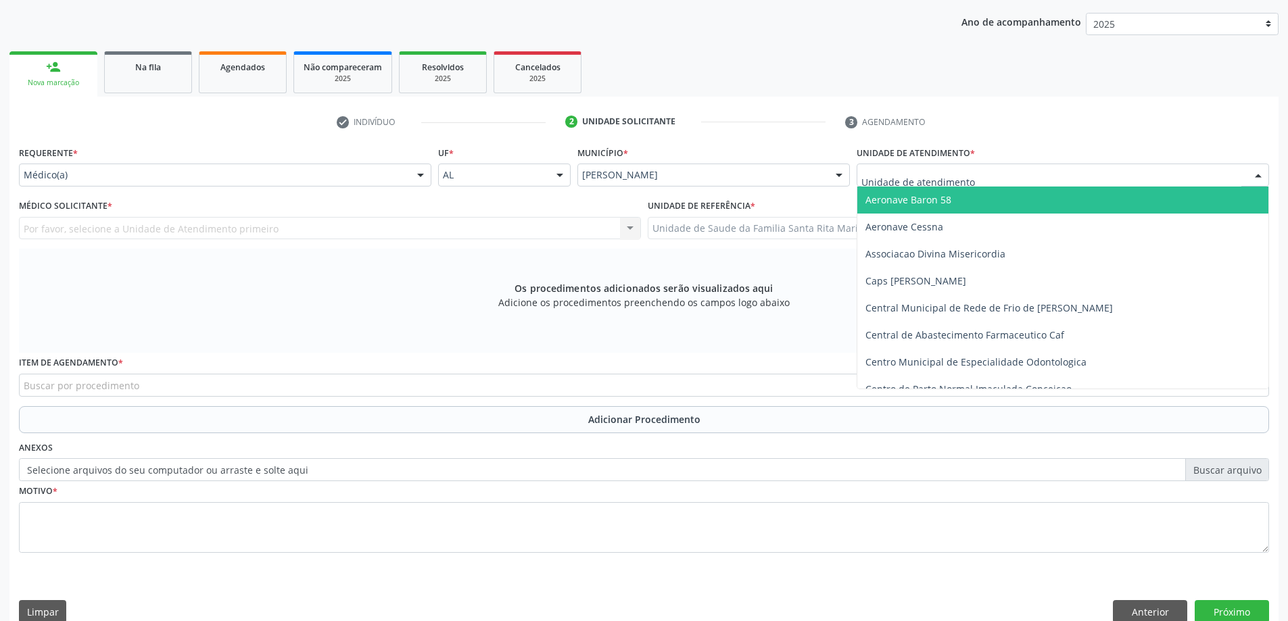
click at [989, 178] on div at bounding box center [1062, 175] width 412 height 23
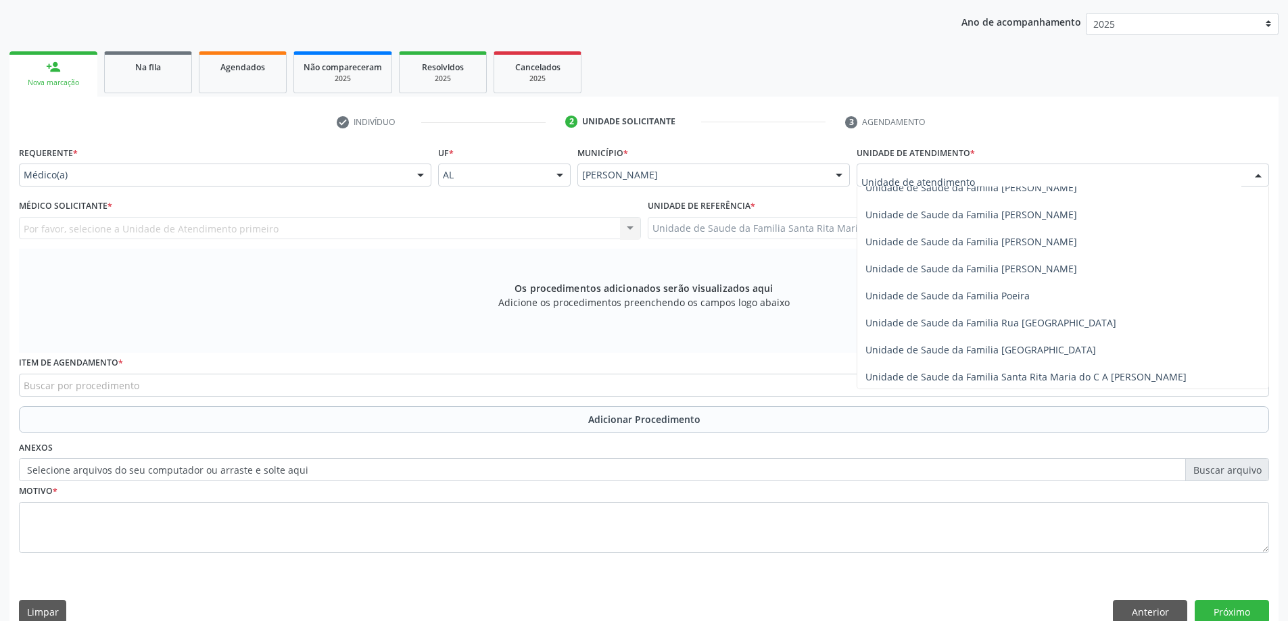
scroll to position [811, 0]
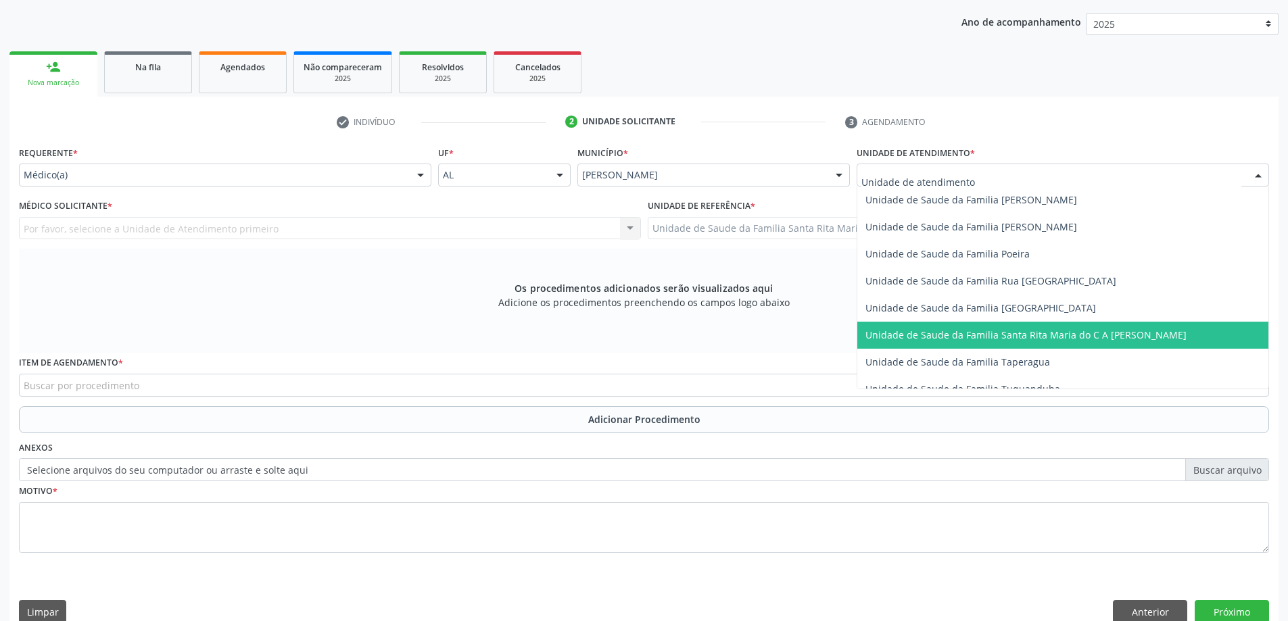
click at [954, 338] on span "Unidade de Saude da Familia Santa Rita Maria do C A [PERSON_NAME]" at bounding box center [1025, 334] width 321 height 13
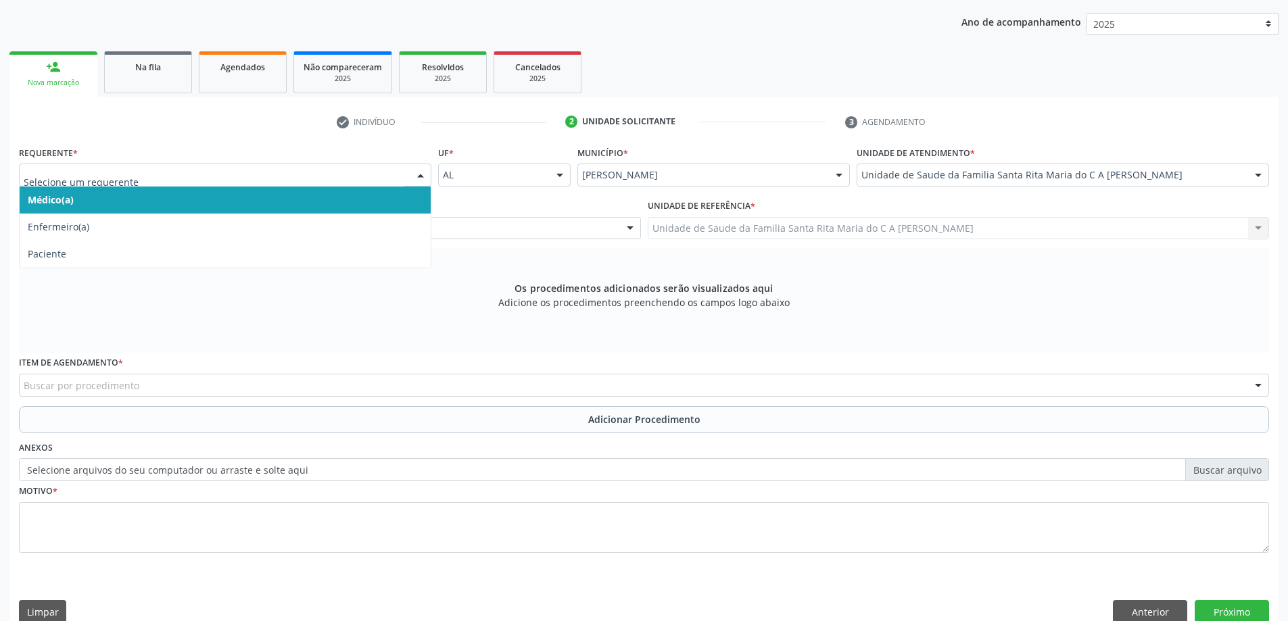
click at [222, 200] on span "Médico(a)" at bounding box center [225, 200] width 411 height 27
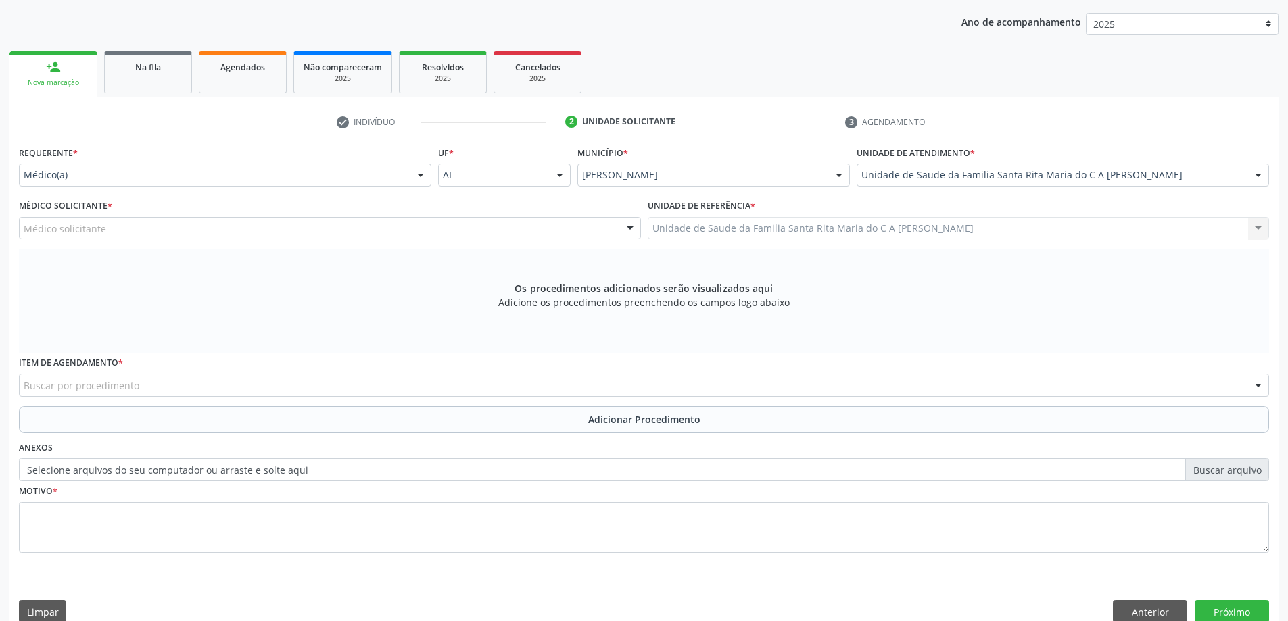
click at [227, 233] on div "Médico solicitante" at bounding box center [330, 228] width 622 height 23
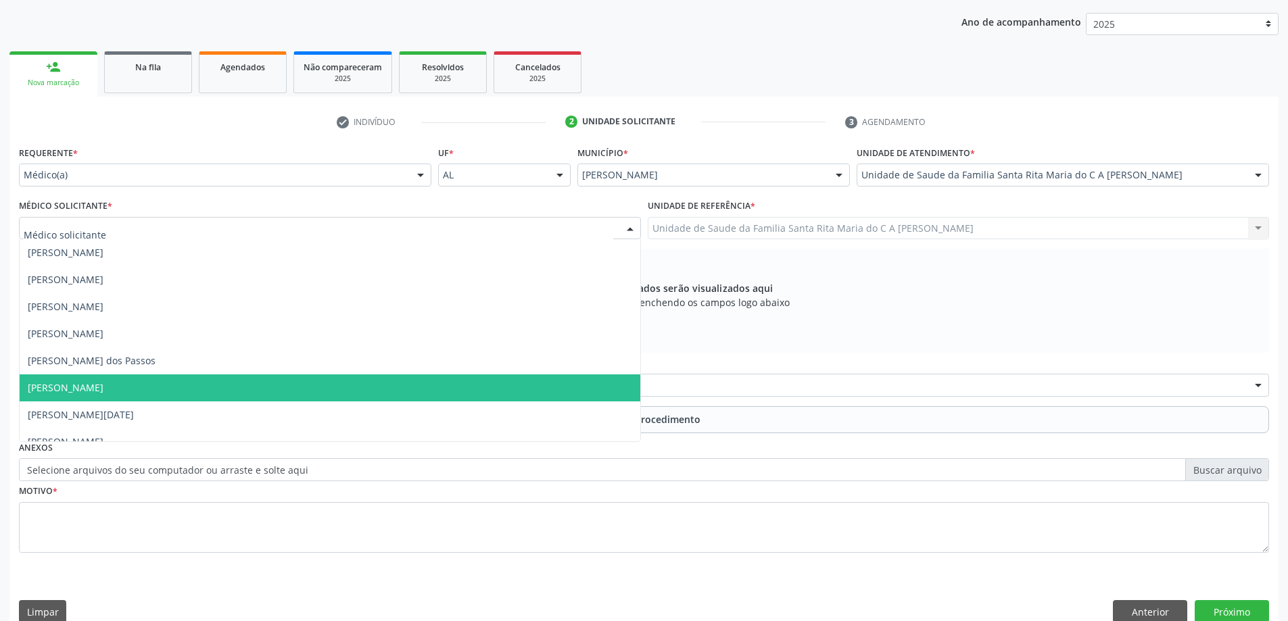
click at [287, 389] on span "[PERSON_NAME]" at bounding box center [330, 387] width 620 height 27
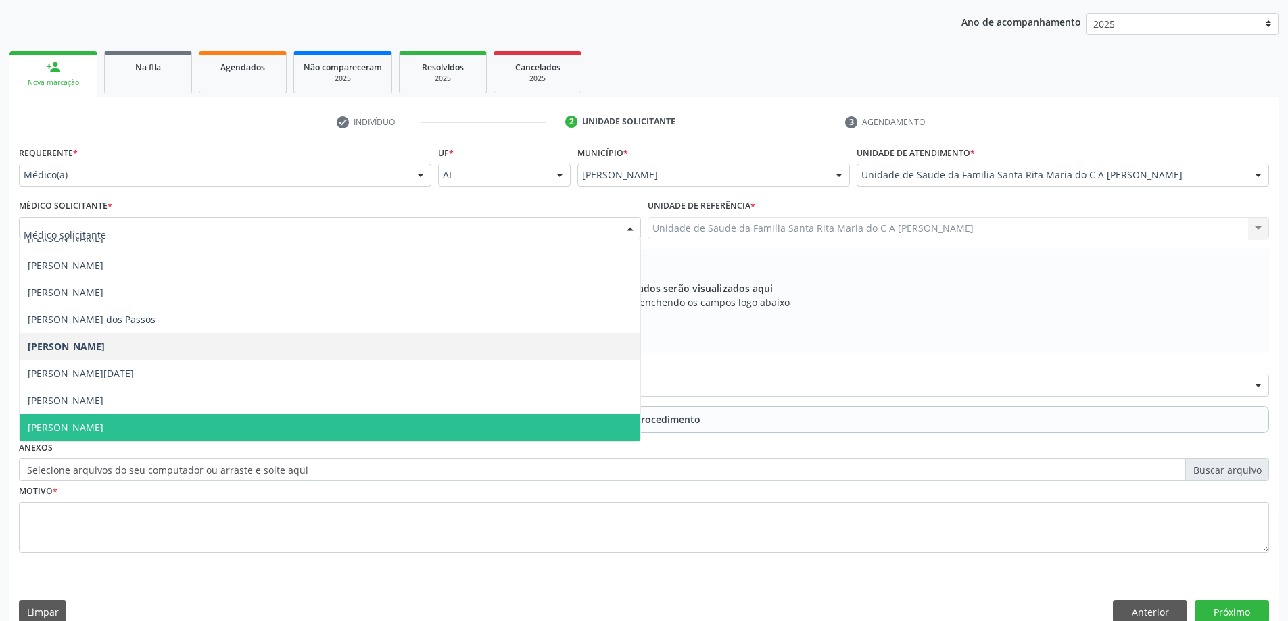
scroll to position [191, 0]
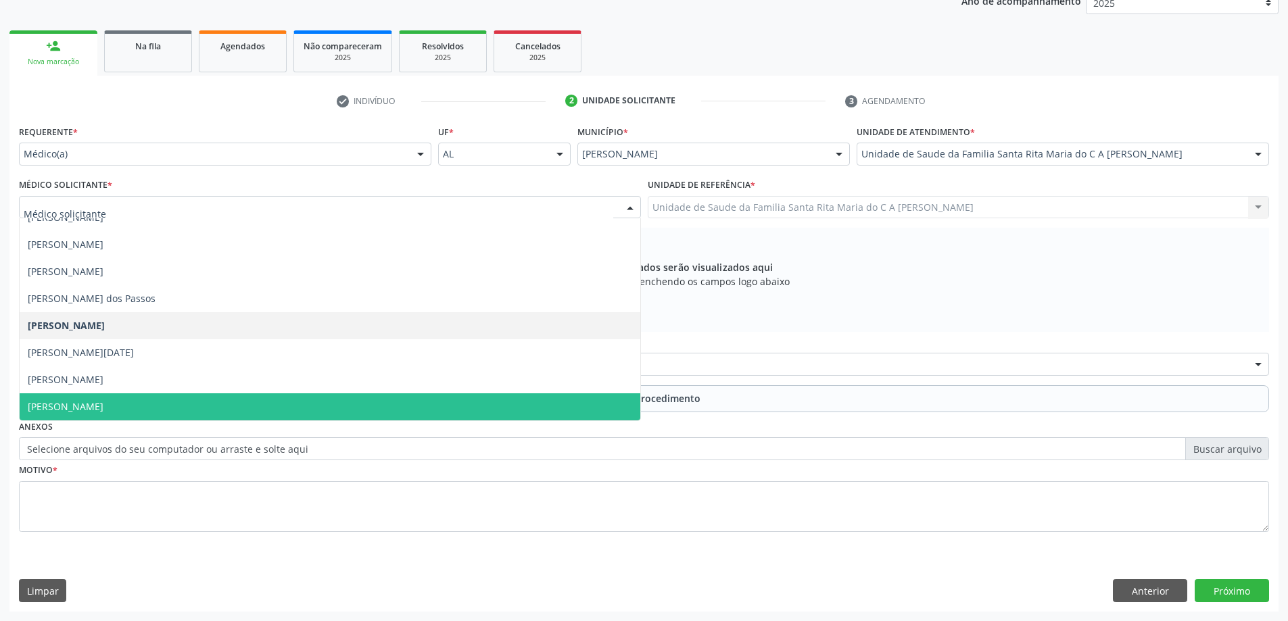
click at [233, 408] on span "[PERSON_NAME]" at bounding box center [330, 406] width 620 height 27
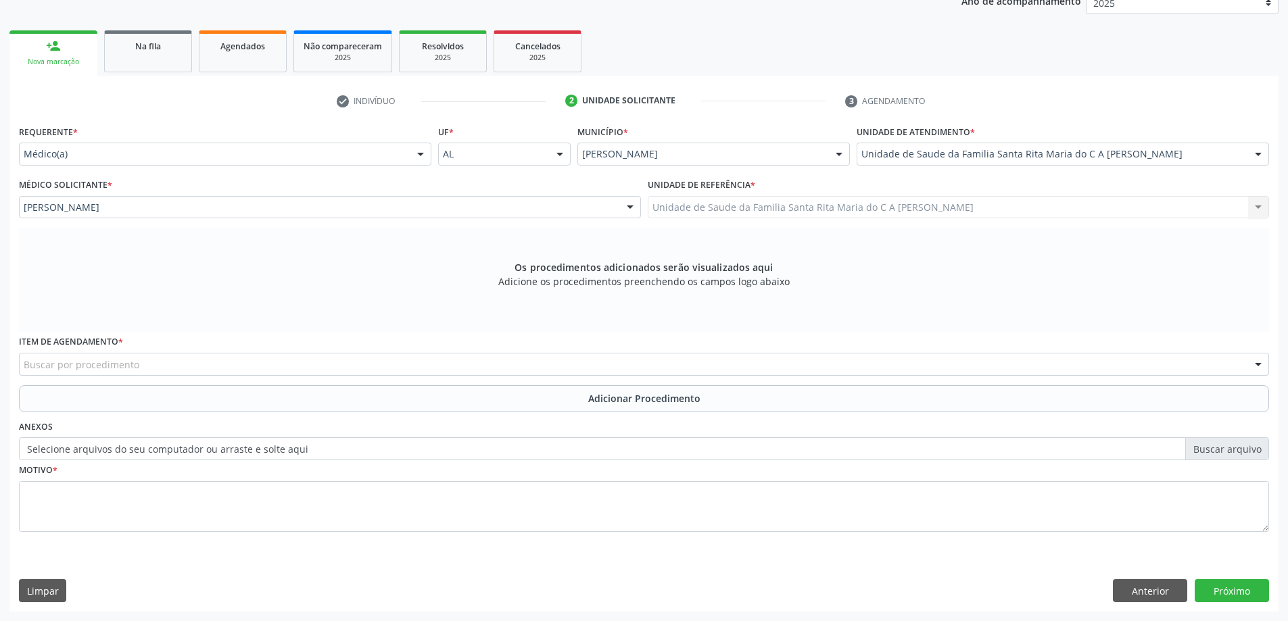
click at [201, 370] on div "Buscar por procedimento" at bounding box center [644, 364] width 1250 height 23
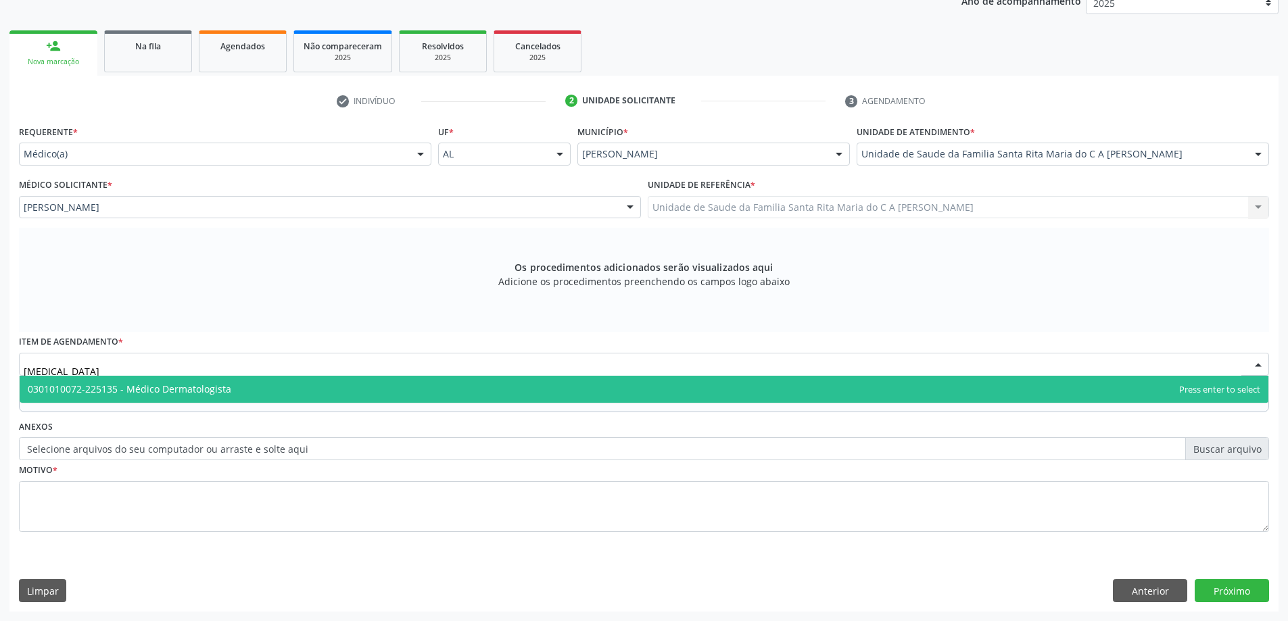
type input "DERMATOLOGISTA"
click at [235, 389] on span "0301010072-225135 - Médico Dermatologista" at bounding box center [644, 389] width 1248 height 27
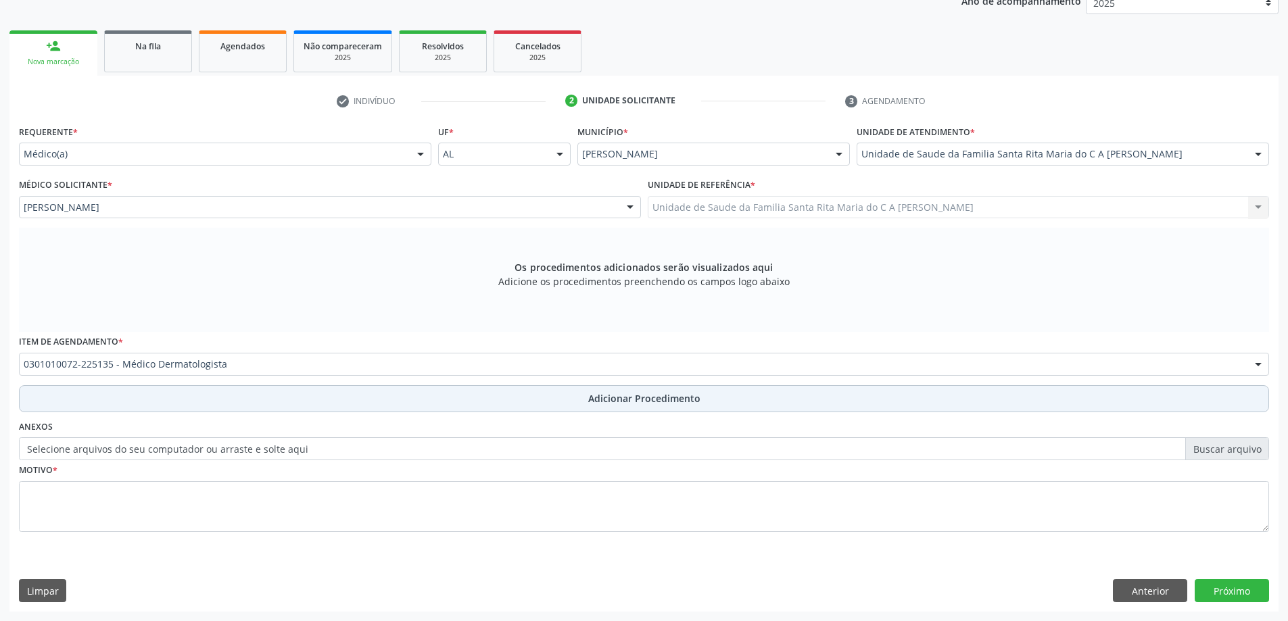
click at [239, 404] on button "Adicionar Procedimento" at bounding box center [644, 398] width 1250 height 27
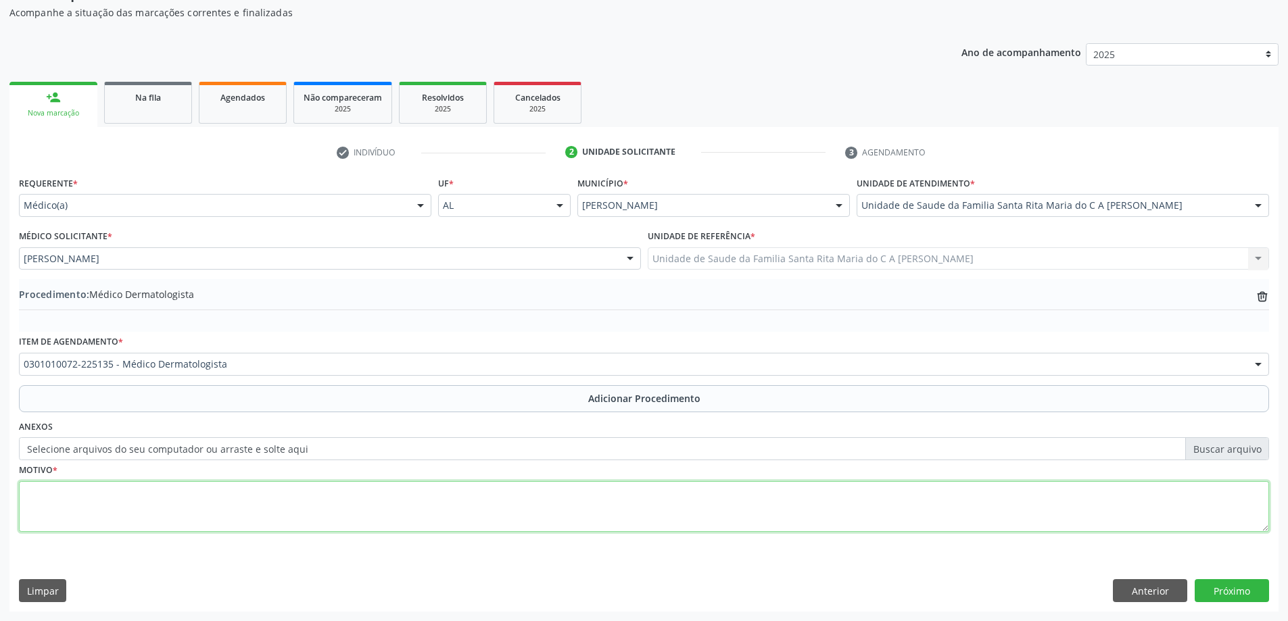
click at [235, 522] on textarea at bounding box center [644, 506] width 1250 height 51
click at [266, 522] on textarea at bounding box center [644, 506] width 1250 height 51
type textarea "MANCHAS ESCURAS NAS PERNAS"
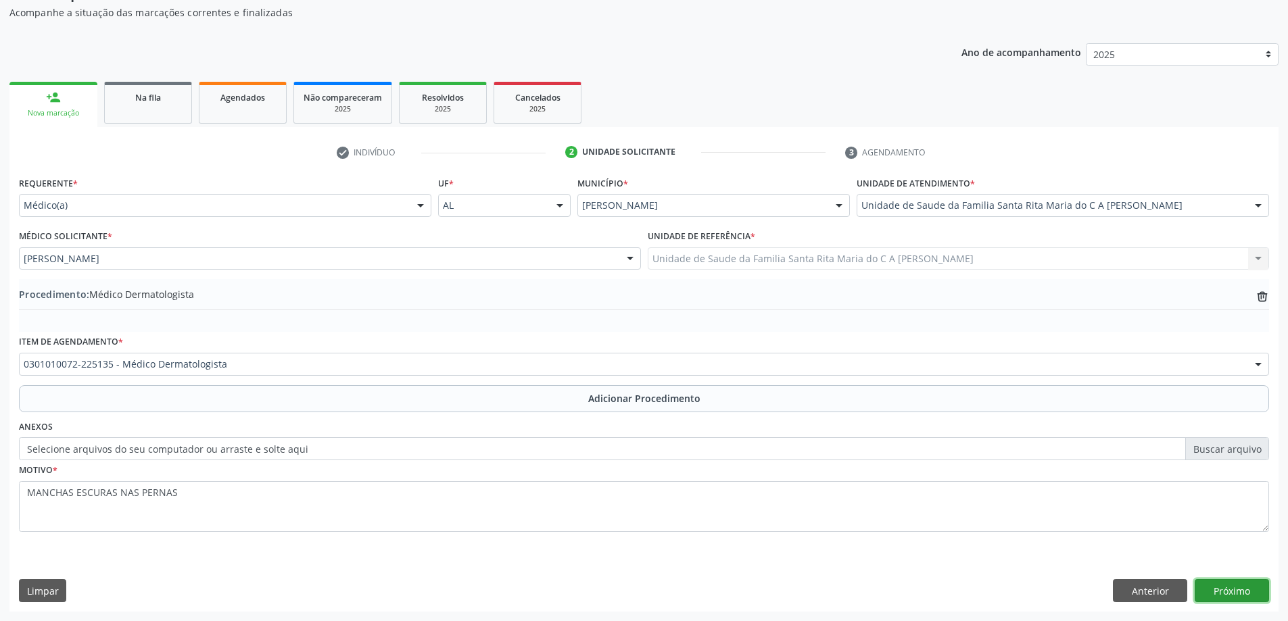
click at [1223, 595] on button "Próximo" at bounding box center [1231, 590] width 74 height 23
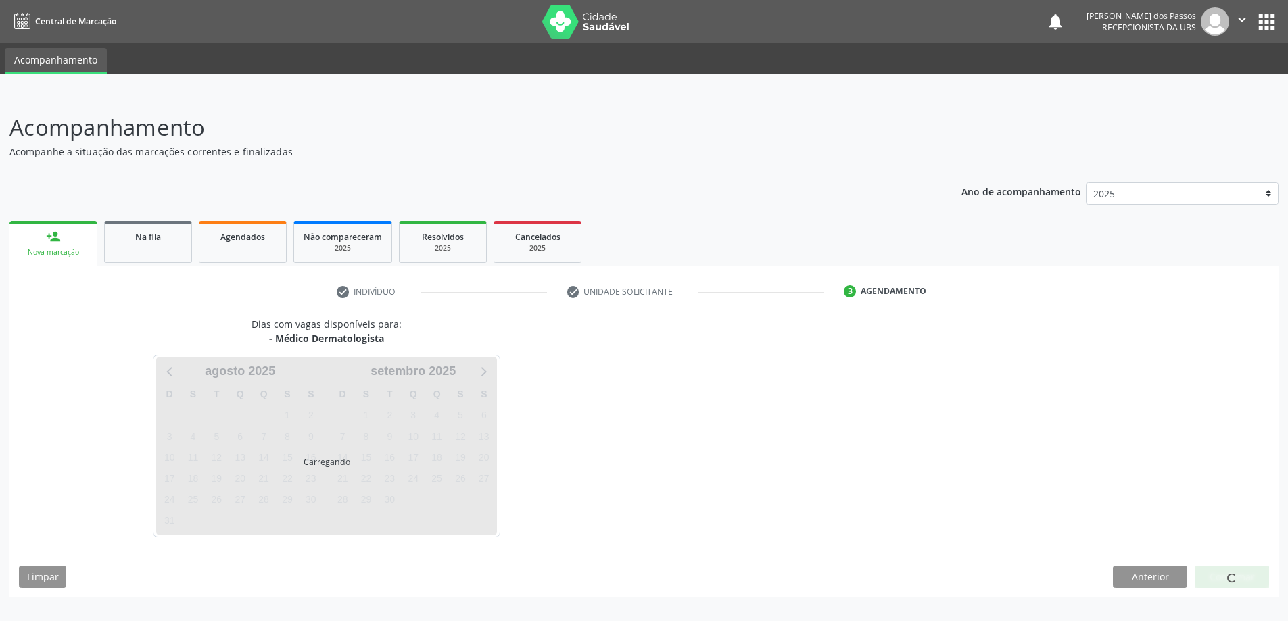
scroll to position [0, 0]
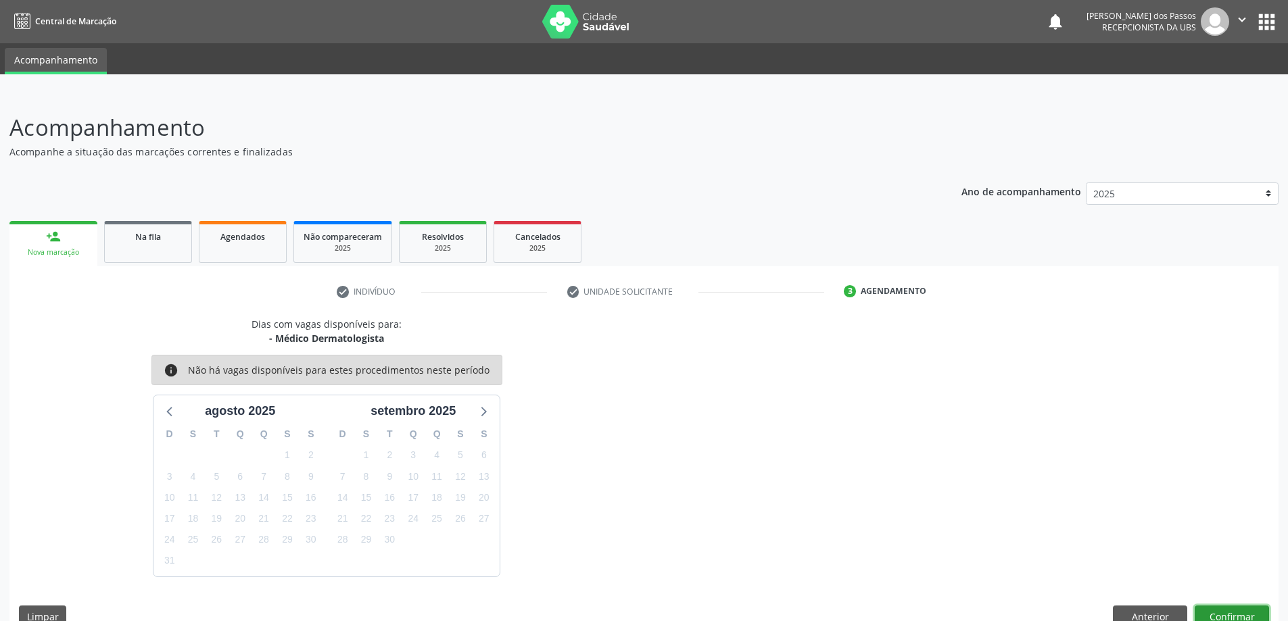
click at [1201, 613] on button "Confirmar" at bounding box center [1231, 617] width 74 height 23
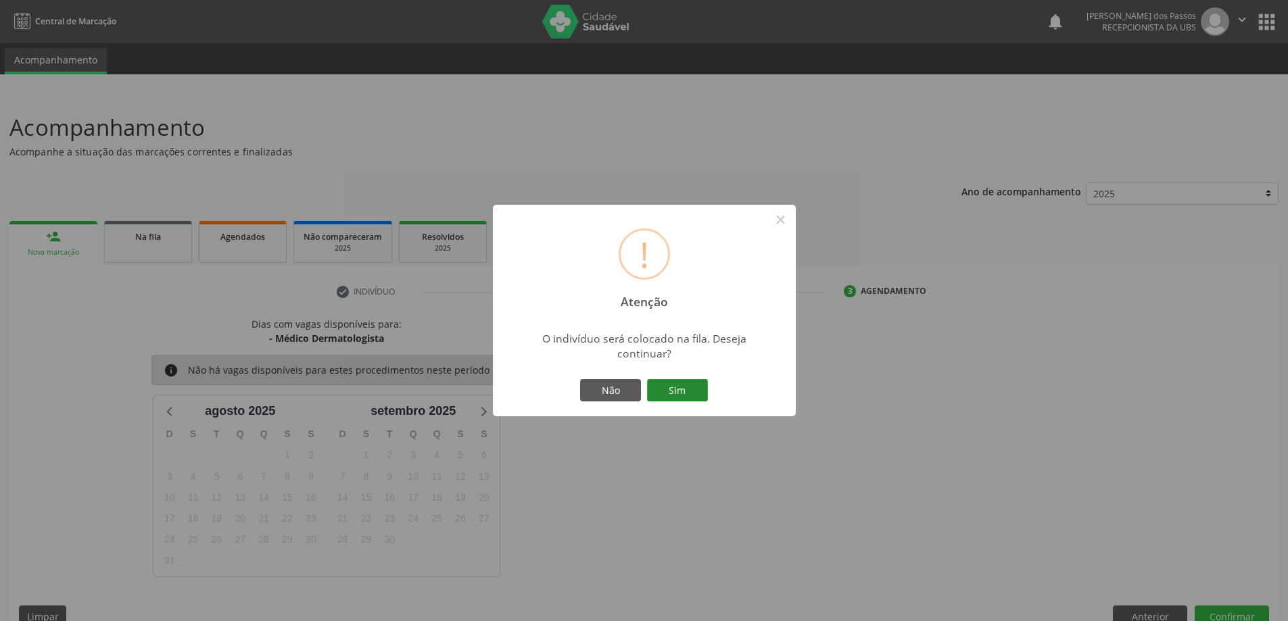
click at [666, 389] on button "Sim" at bounding box center [677, 390] width 61 height 23
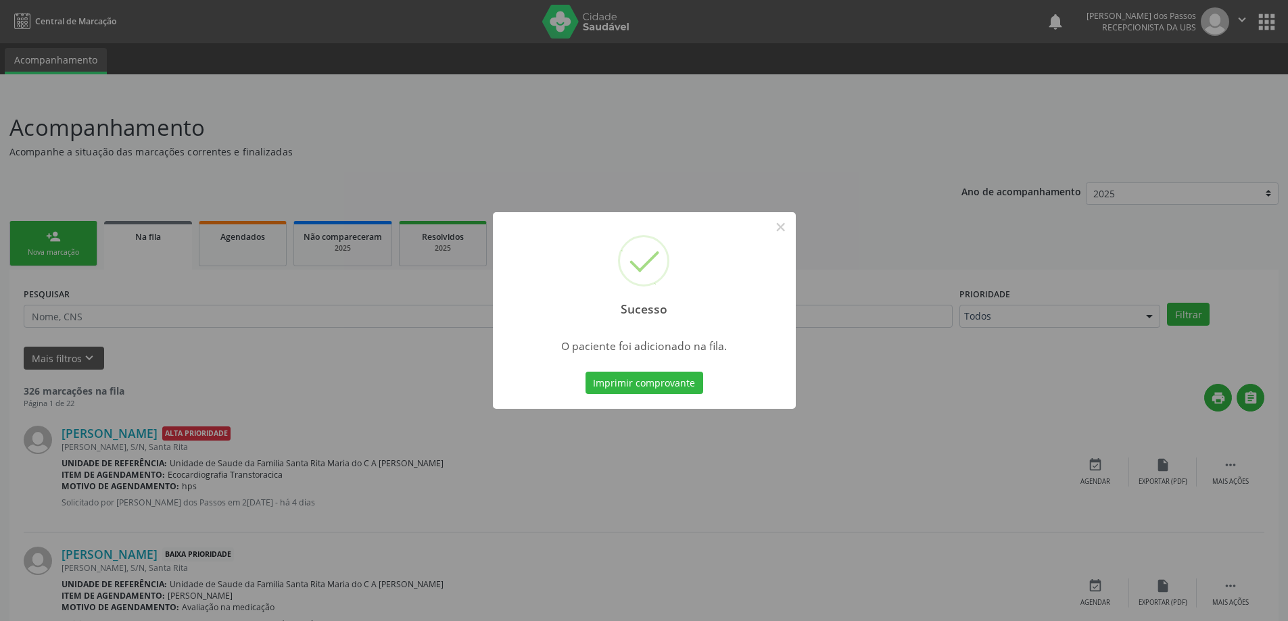
click at [666, 389] on button "Imprimir comprovante" at bounding box center [644, 383] width 118 height 23
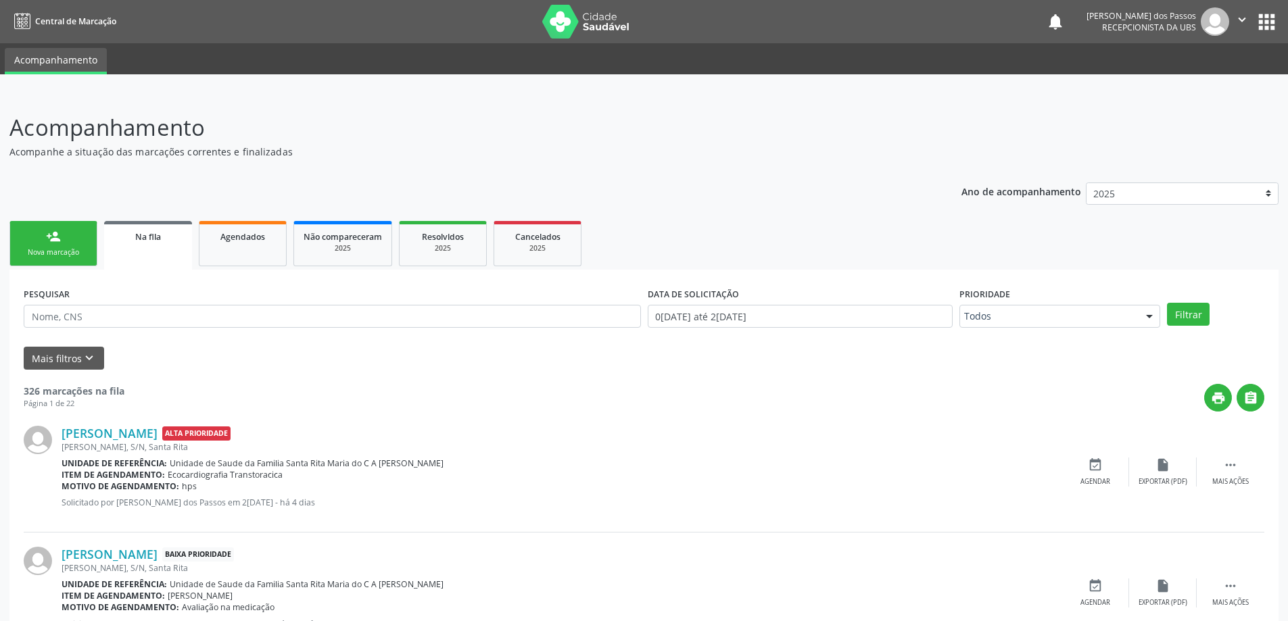
click at [52, 242] on div "person_add" at bounding box center [53, 236] width 15 height 15
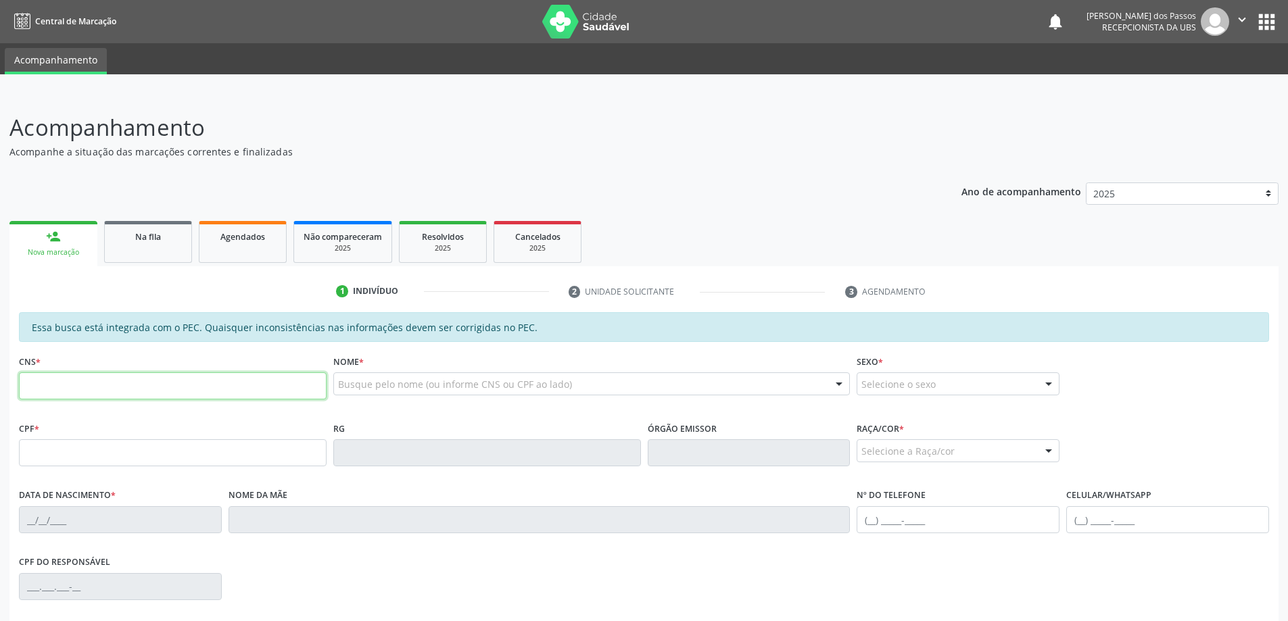
click at [45, 389] on input "text" at bounding box center [173, 385] width 308 height 27
click at [111, 391] on input "702 5023 22" at bounding box center [173, 385] width 308 height 27
type input "702 5023 2268 5034"
type input "007.582.354-37"
type input "[DATE]"
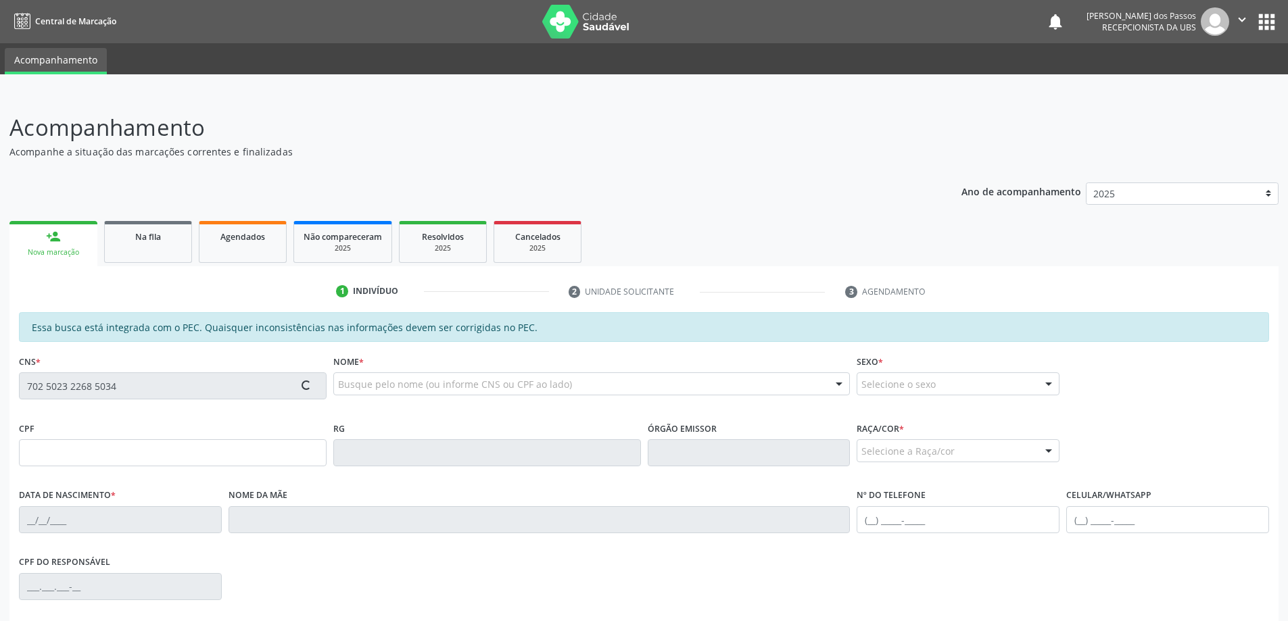
type input "[PERSON_NAME]"
type input "[PHONE_NUMBER]"
type input "S/N"
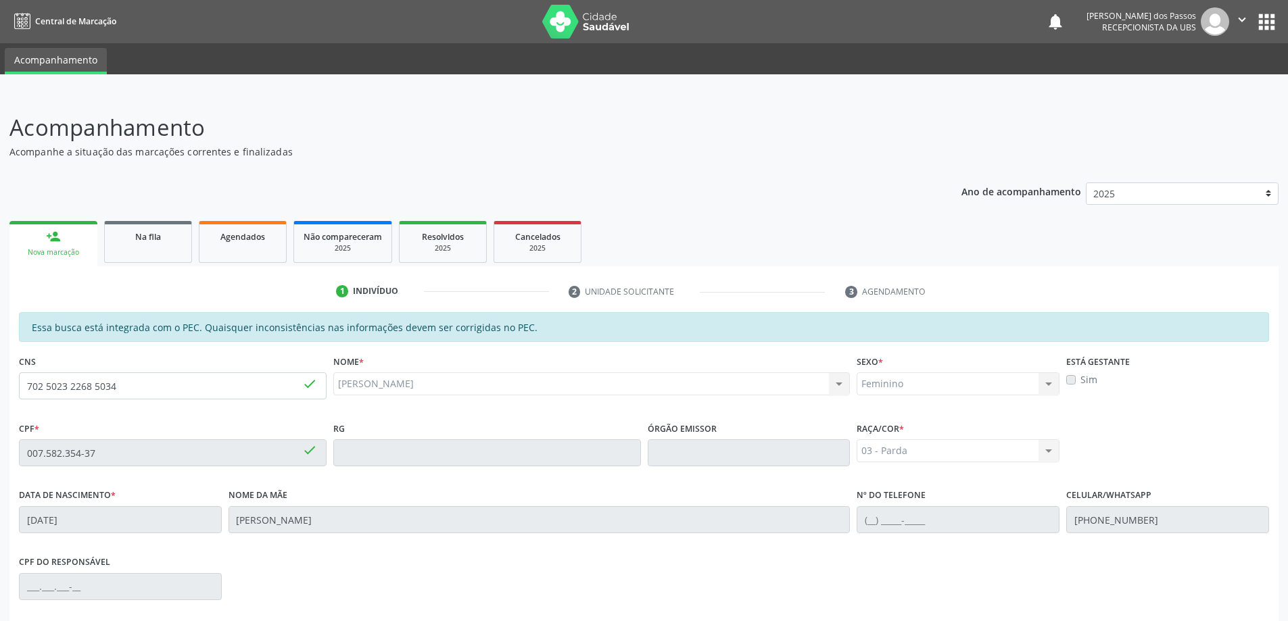
scroll to position [170, 0]
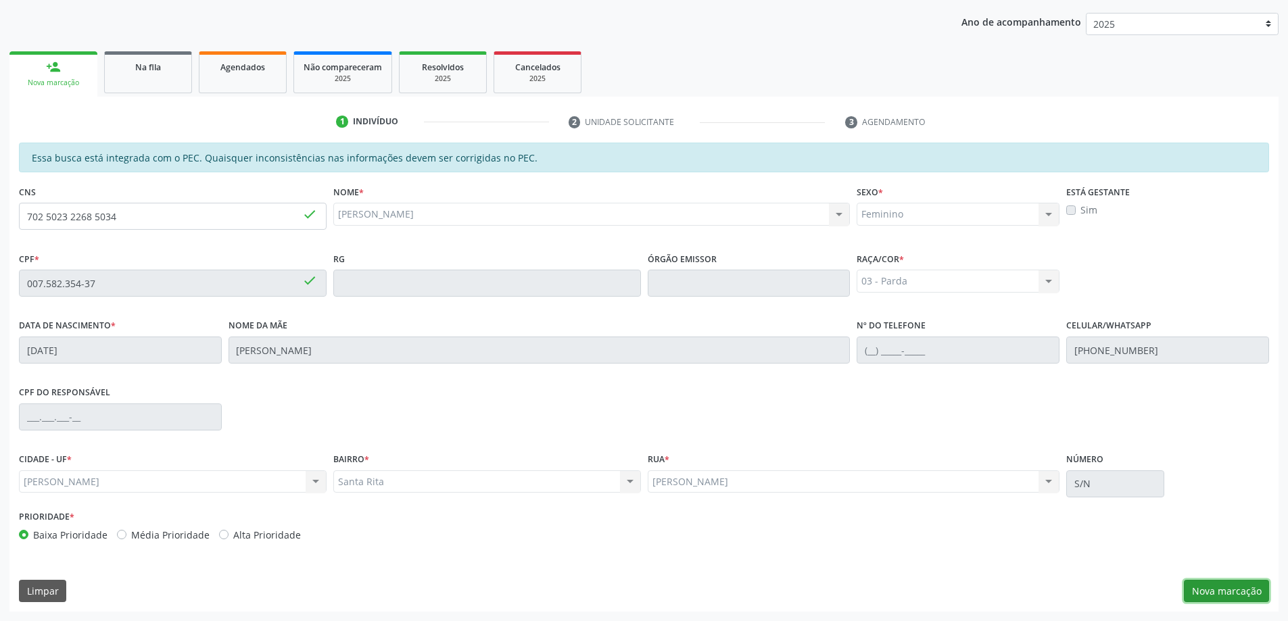
click at [1243, 592] on button "Nova marcação" at bounding box center [1225, 591] width 85 height 23
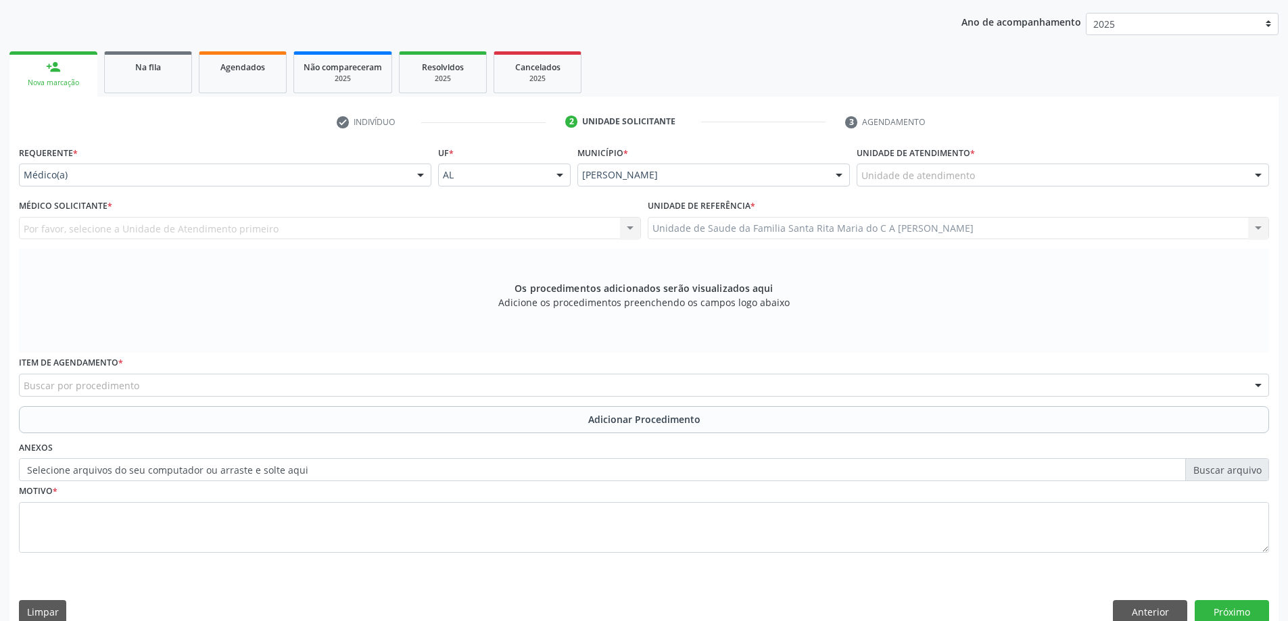
click at [982, 177] on div "Unidade de atendimento" at bounding box center [1062, 175] width 412 height 23
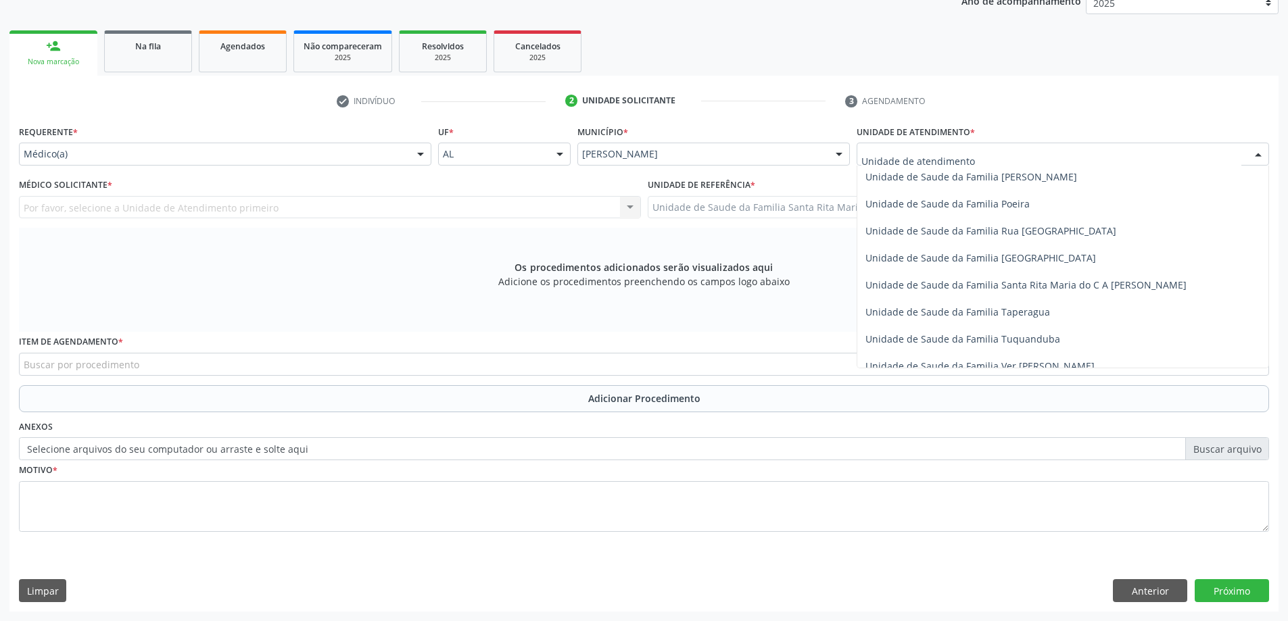
scroll to position [798, 0]
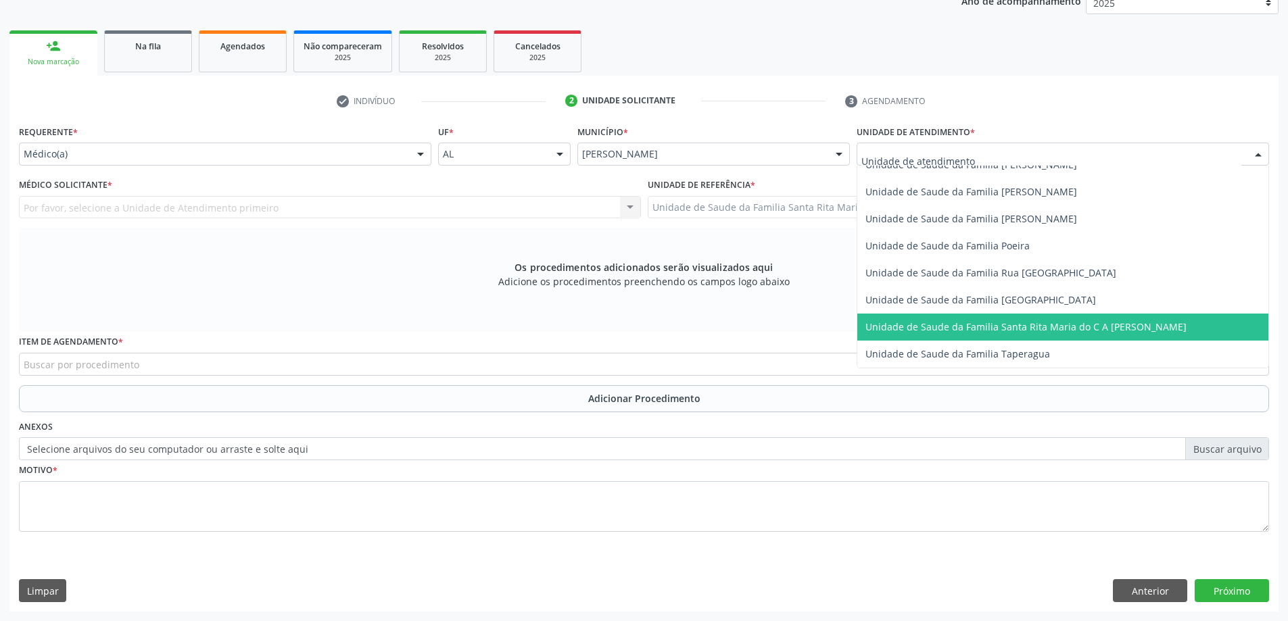
click at [963, 325] on span "Unidade de Saude da Familia Santa Rita Maria do C A [PERSON_NAME]" at bounding box center [1025, 326] width 321 height 13
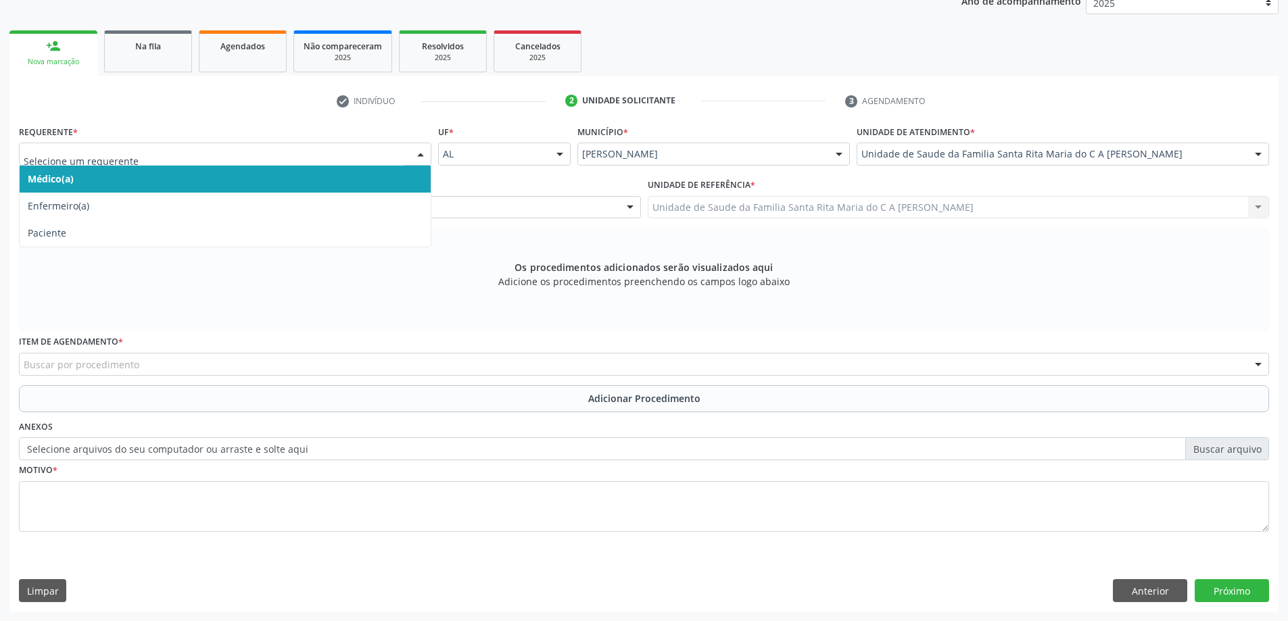
click at [348, 184] on span "Médico(a)" at bounding box center [225, 179] width 411 height 27
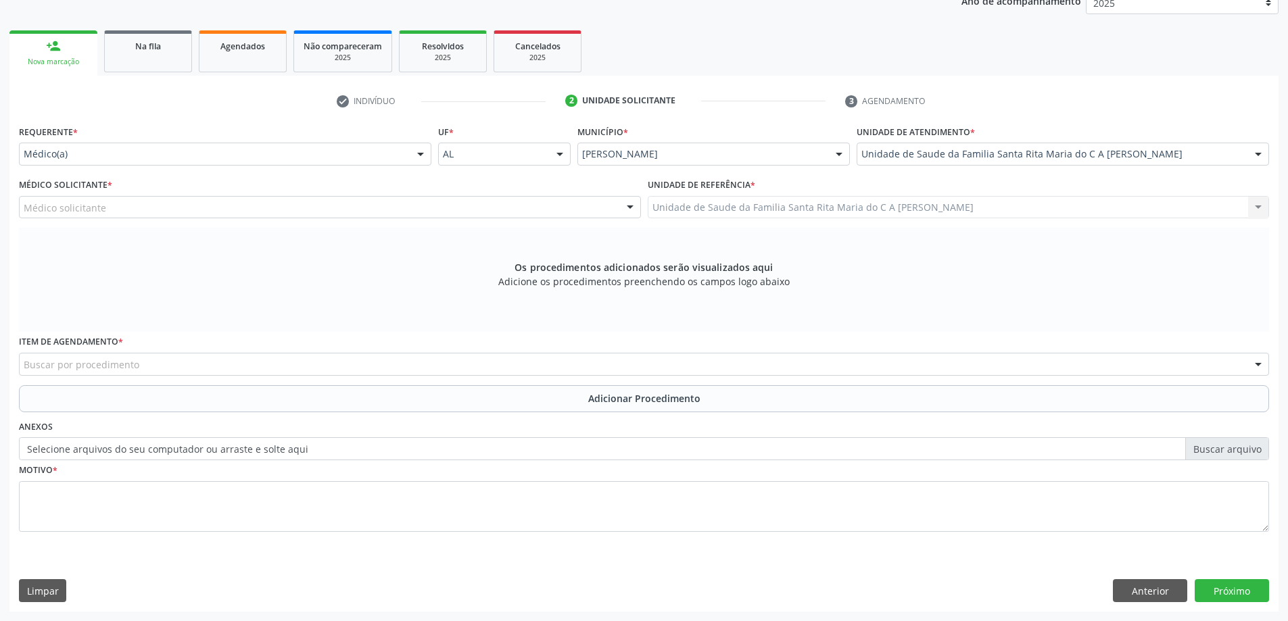
click at [412, 212] on div "Médico solicitante" at bounding box center [330, 207] width 622 height 23
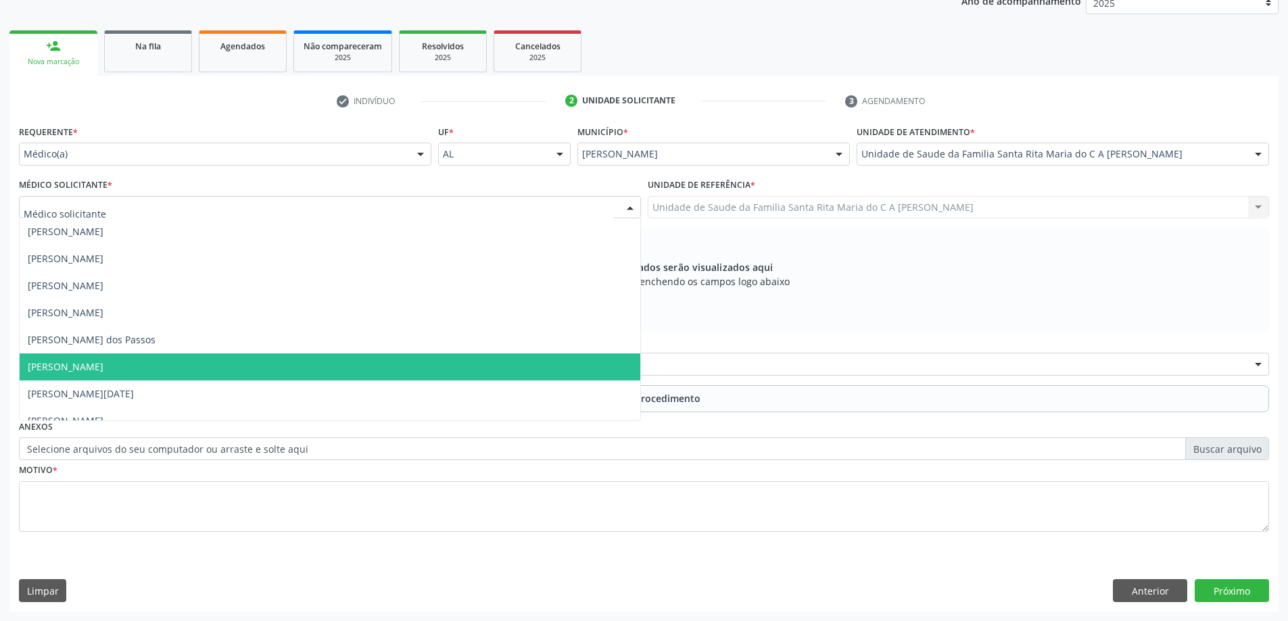
click at [360, 368] on span "[PERSON_NAME]" at bounding box center [330, 366] width 620 height 27
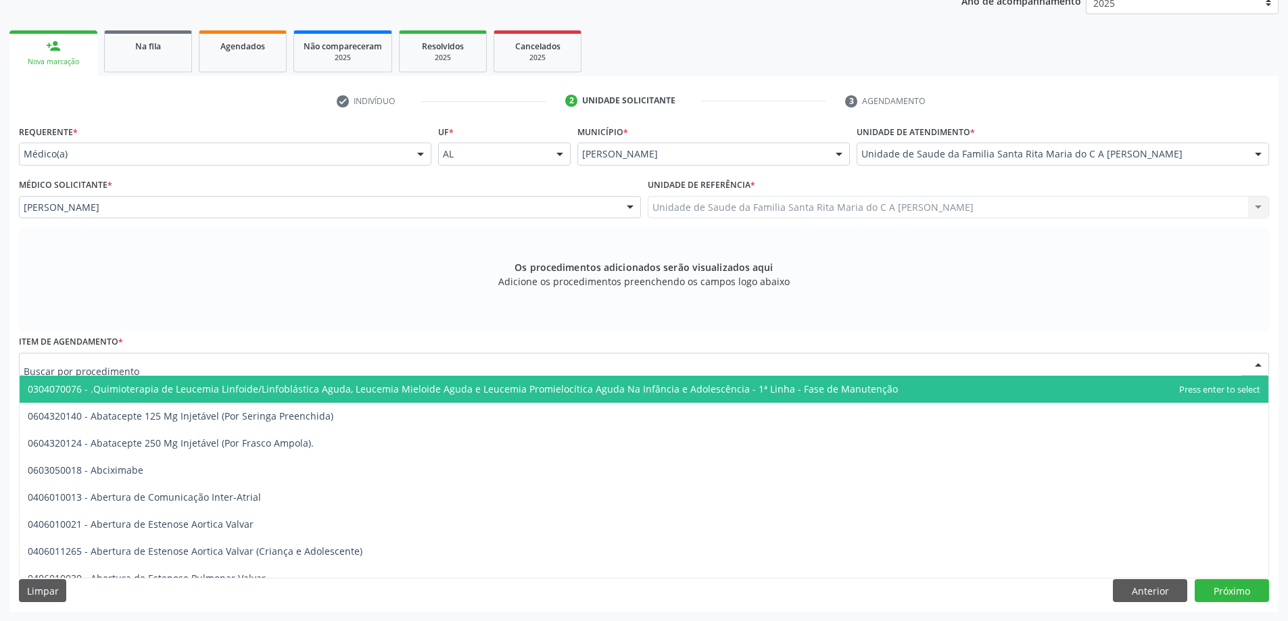
click at [355, 363] on div at bounding box center [644, 364] width 1250 height 23
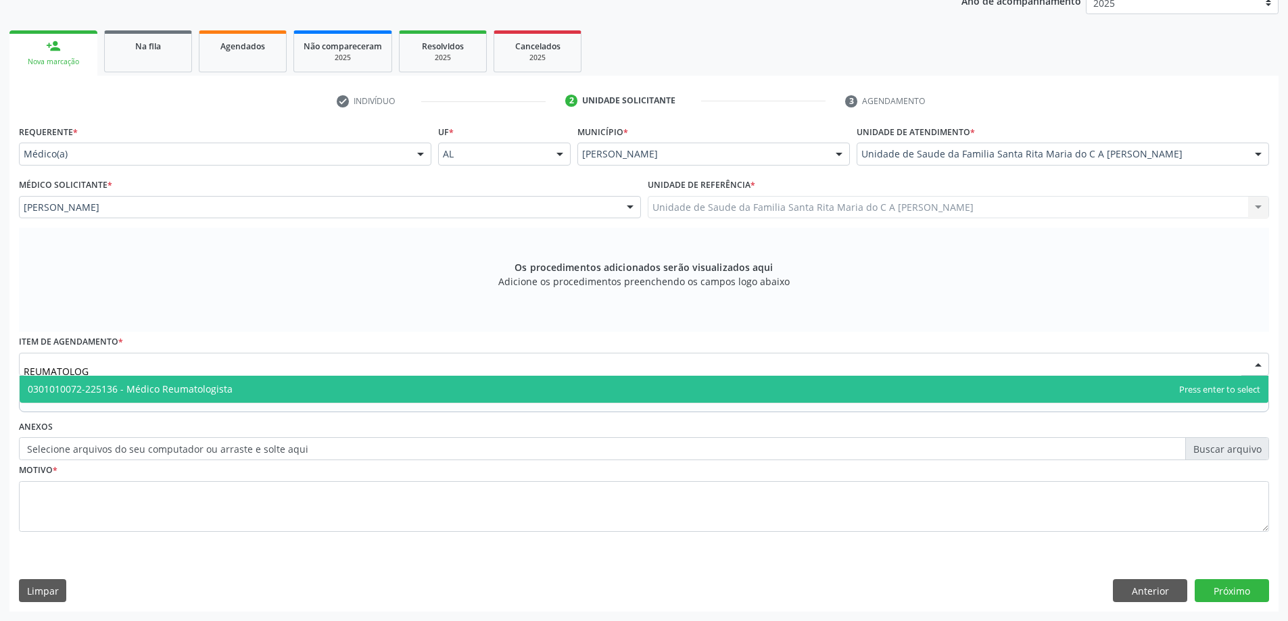
type input "REUMATOLOGI"
click at [290, 399] on span "0301010072-225136 - Médico Reumatologista" at bounding box center [644, 389] width 1248 height 27
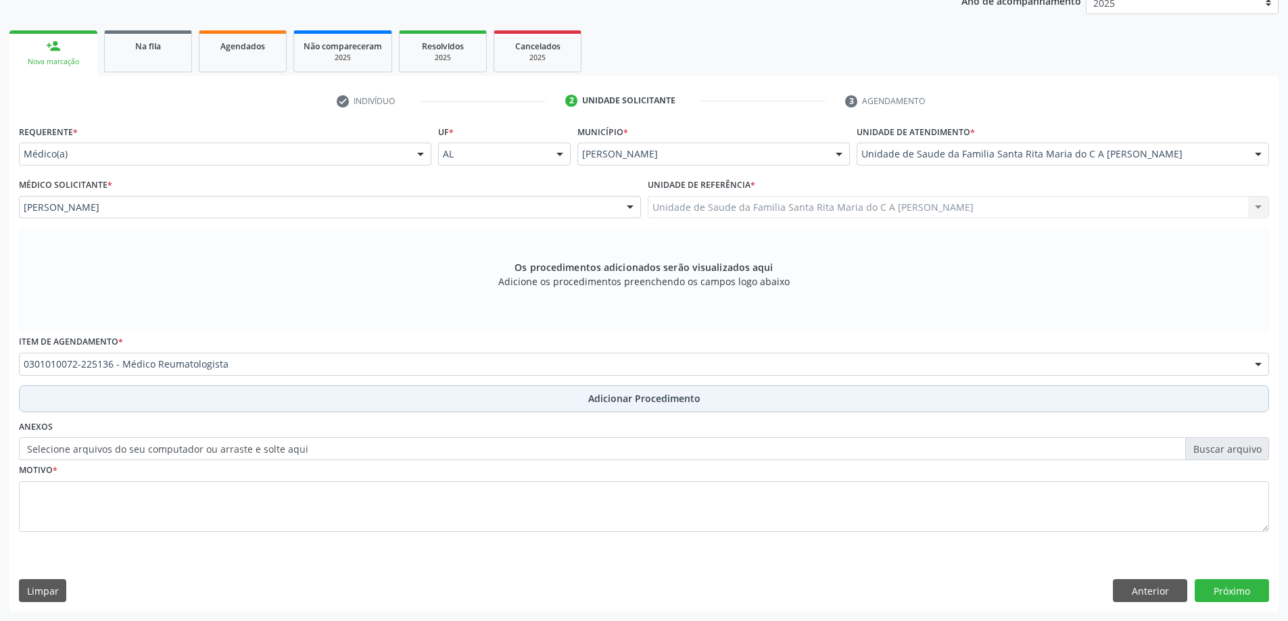
click at [237, 401] on button "Adicionar Procedimento" at bounding box center [644, 398] width 1250 height 27
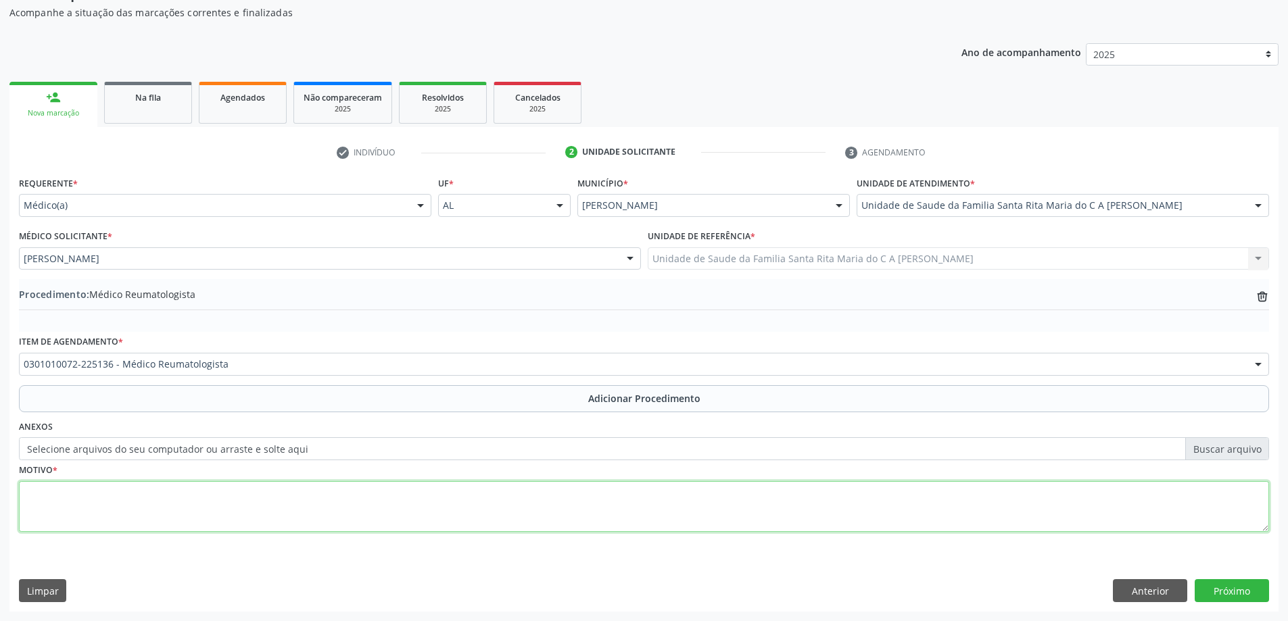
click at [239, 504] on textarea at bounding box center [644, 506] width 1250 height 51
type textarea "TENDINOPATIA/ARTROSE E DERRAME ARTICULAR DO JOELHO DIREITO"
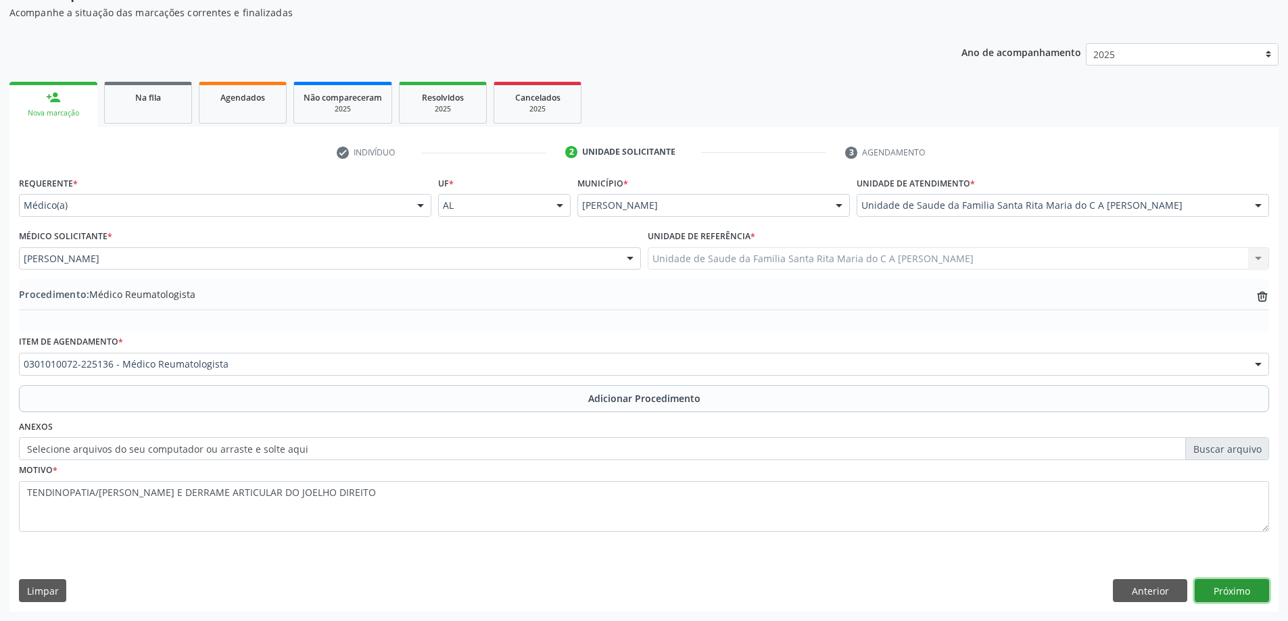
click at [1216, 593] on button "Próximo" at bounding box center [1231, 590] width 74 height 23
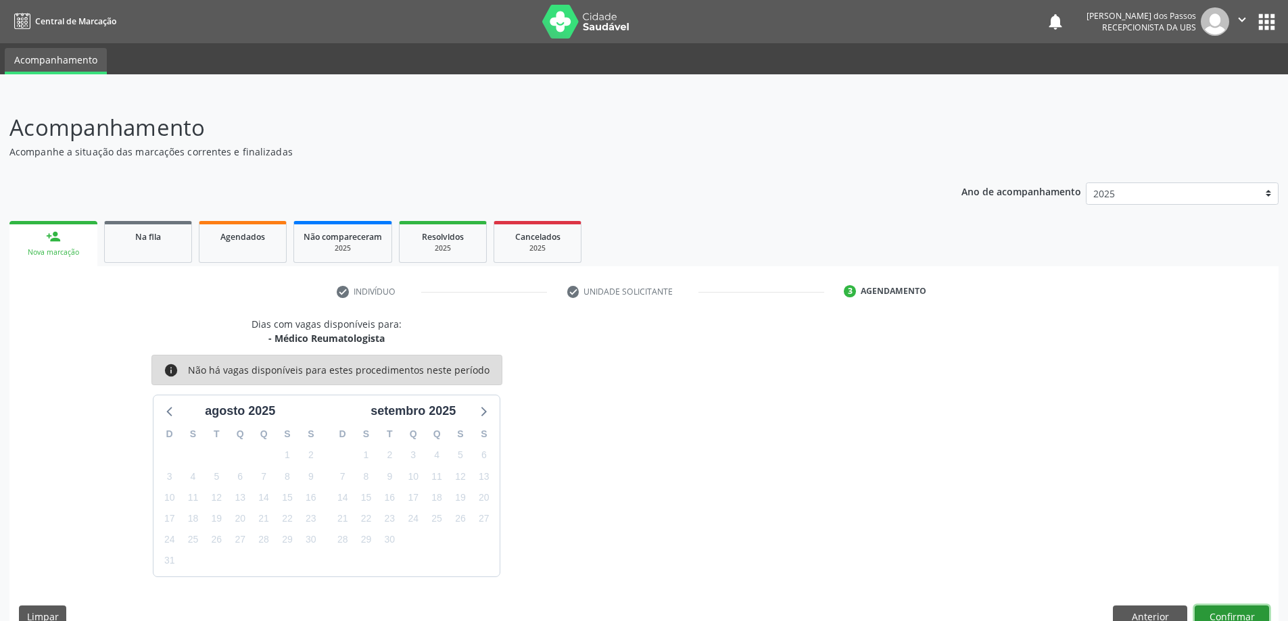
click at [1248, 619] on button "Confirmar" at bounding box center [1231, 617] width 74 height 23
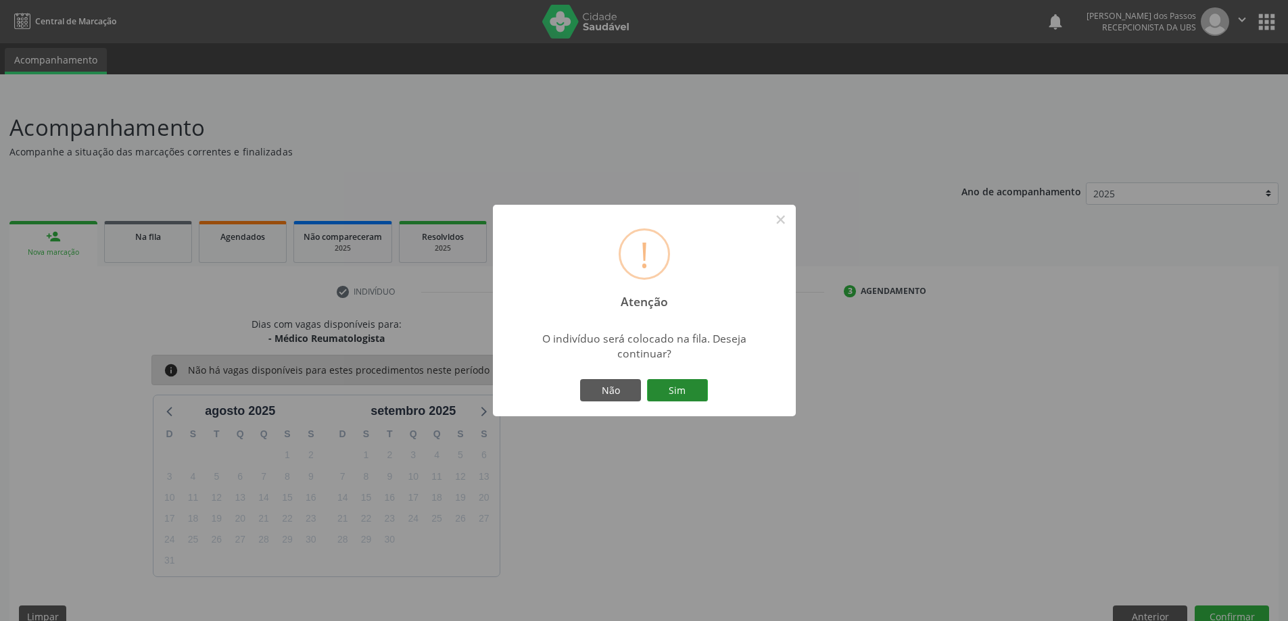
click at [672, 394] on button "Sim" at bounding box center [677, 390] width 61 height 23
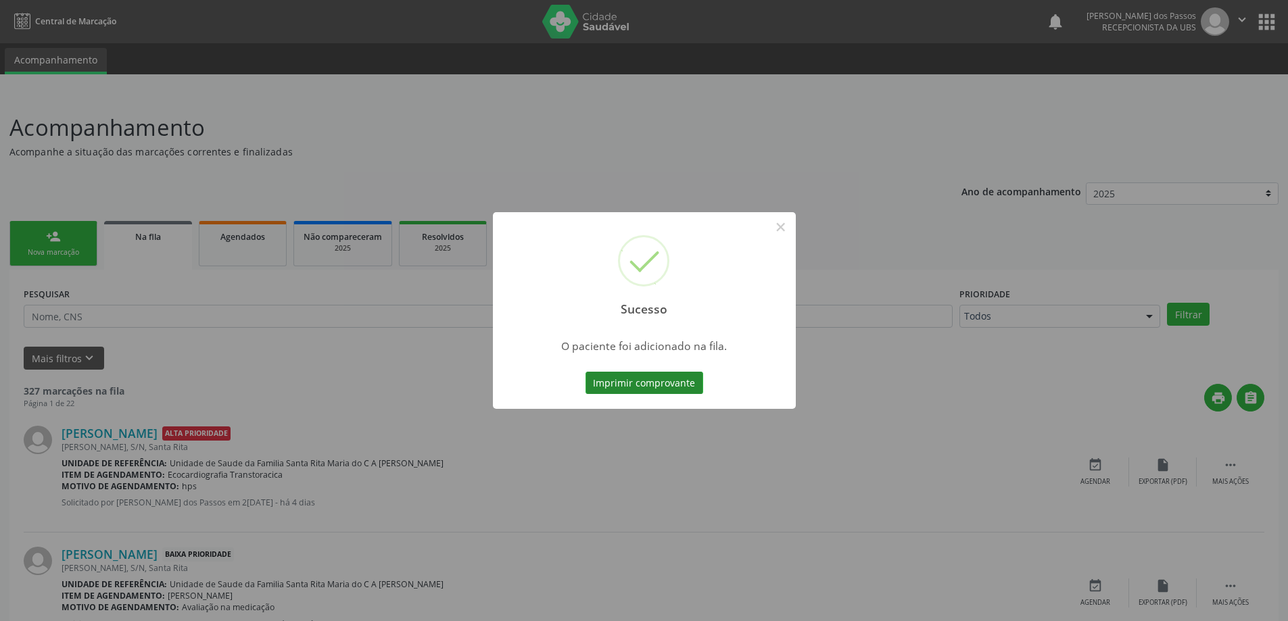
click at [681, 388] on button "Imprimir comprovante" at bounding box center [644, 383] width 118 height 23
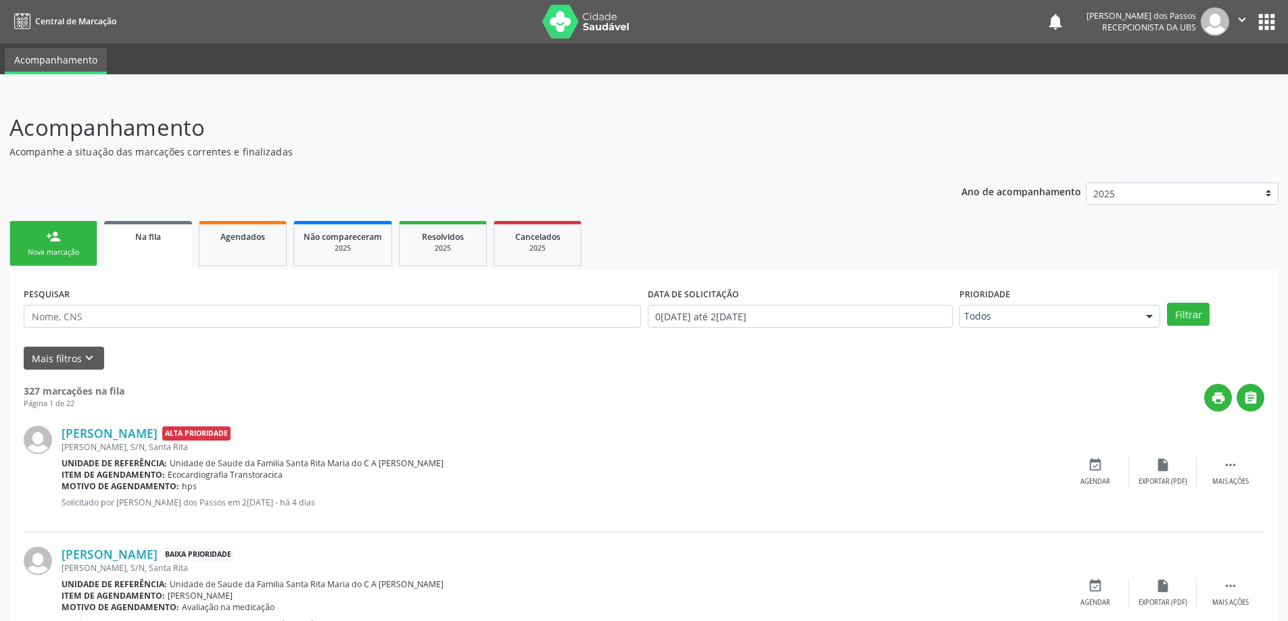
click at [67, 250] on div "Nova marcação" at bounding box center [54, 252] width 68 height 10
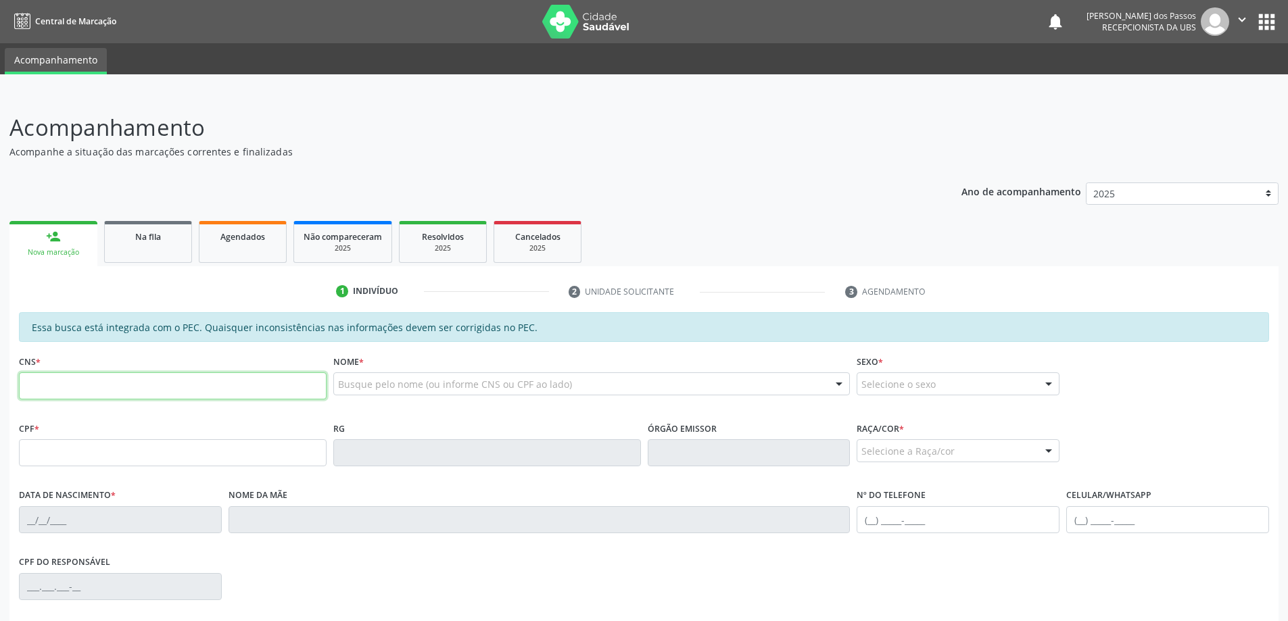
click at [55, 384] on input "text" at bounding box center [173, 385] width 308 height 27
click at [80, 388] on input "708 0028 6032 23" at bounding box center [173, 385] width 308 height 27
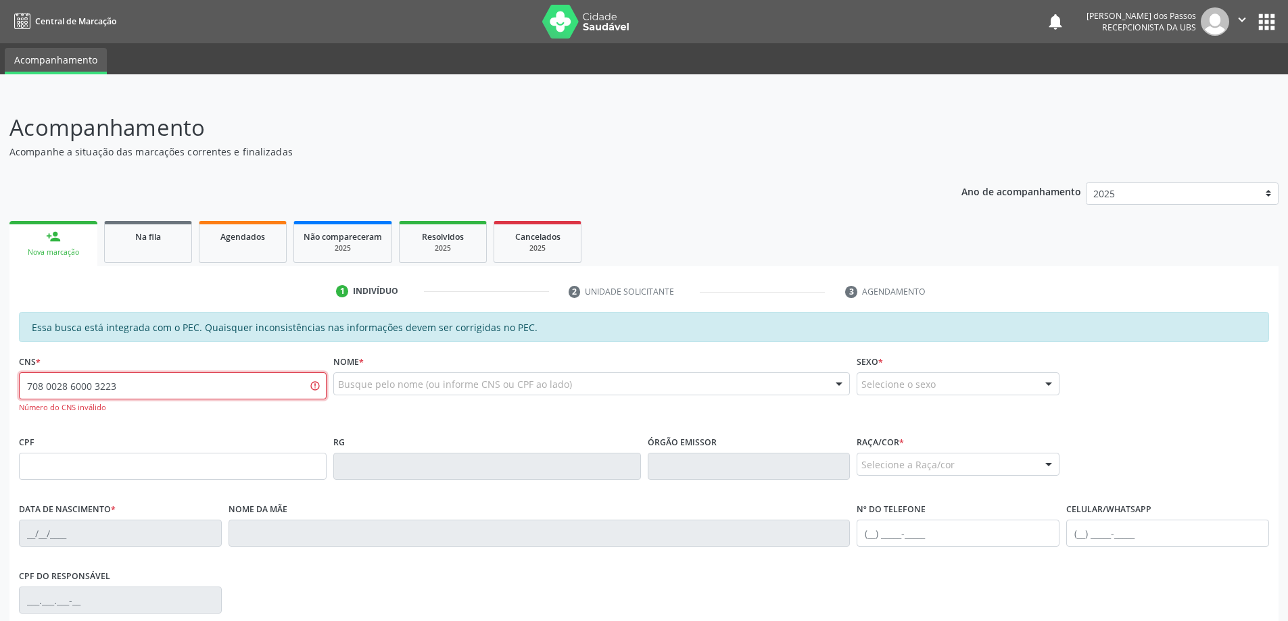
type input "708 0028 6000 3223"
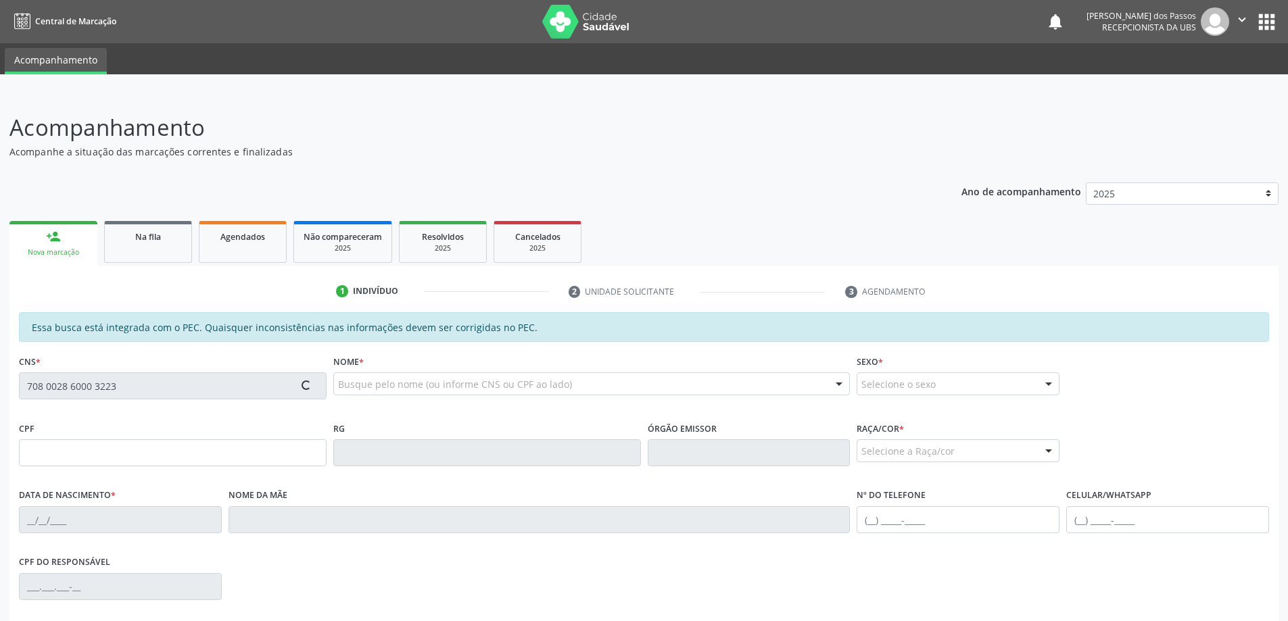
type input "011.619.804-40"
type input "03/08/1981"
type input "Zenilda Soares da Silva"
type input "(82) 98828-4148"
type input "33"
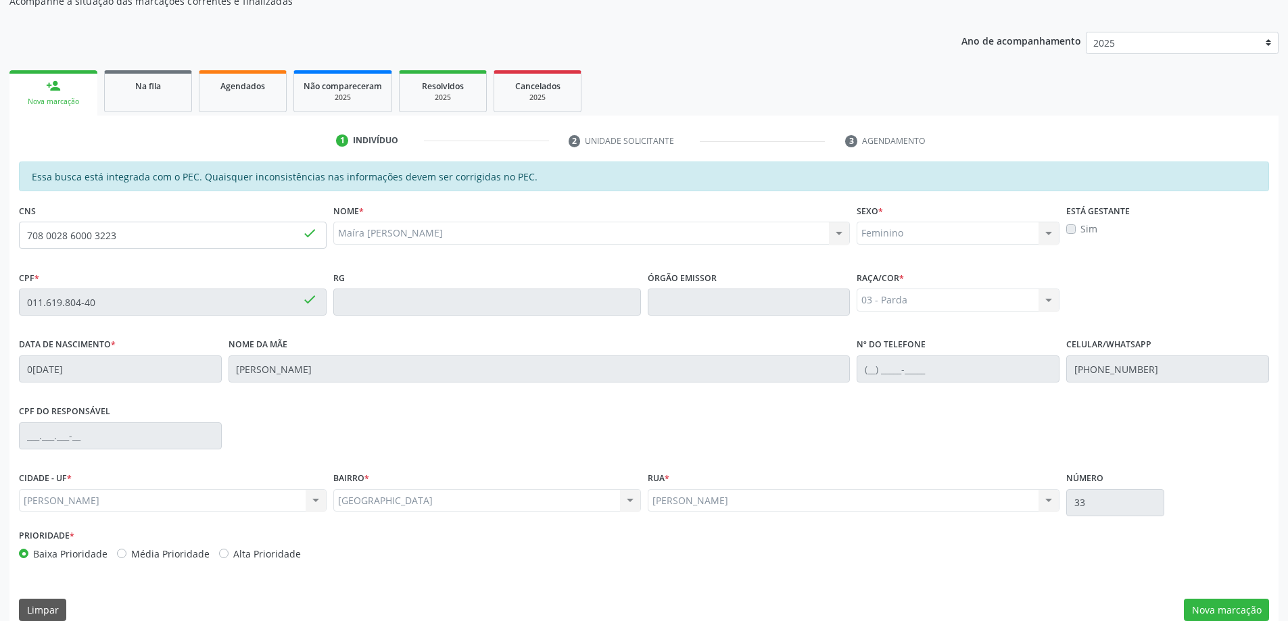
scroll to position [170, 0]
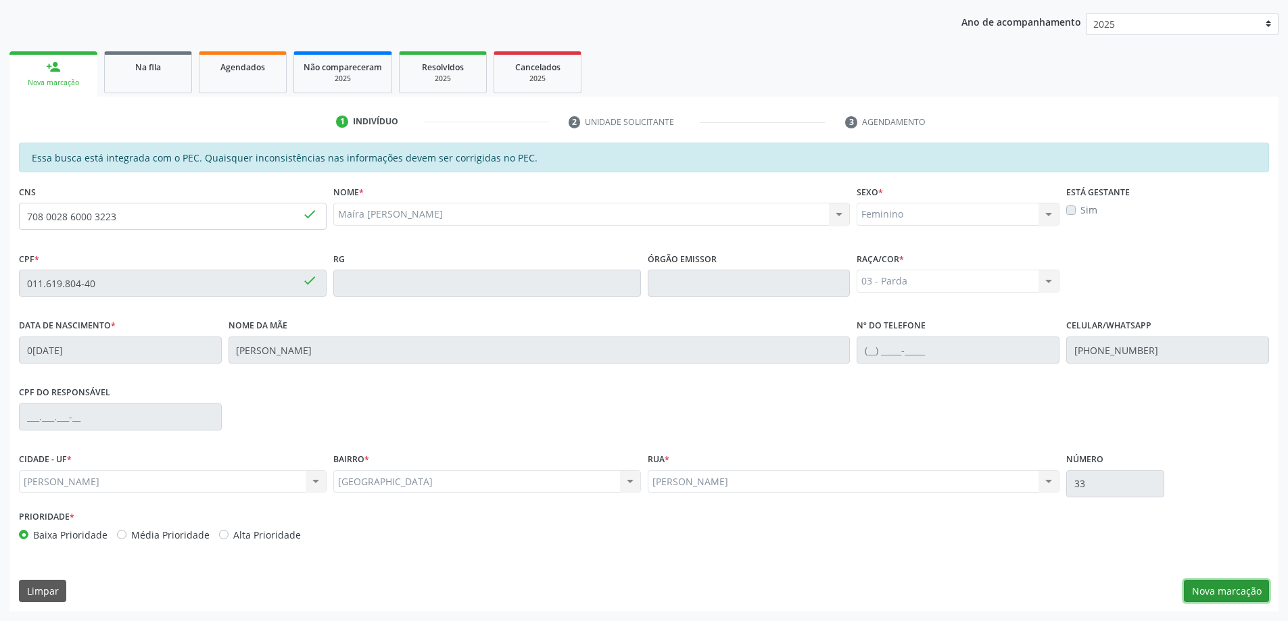
click at [1208, 597] on button "Nova marcação" at bounding box center [1225, 591] width 85 height 23
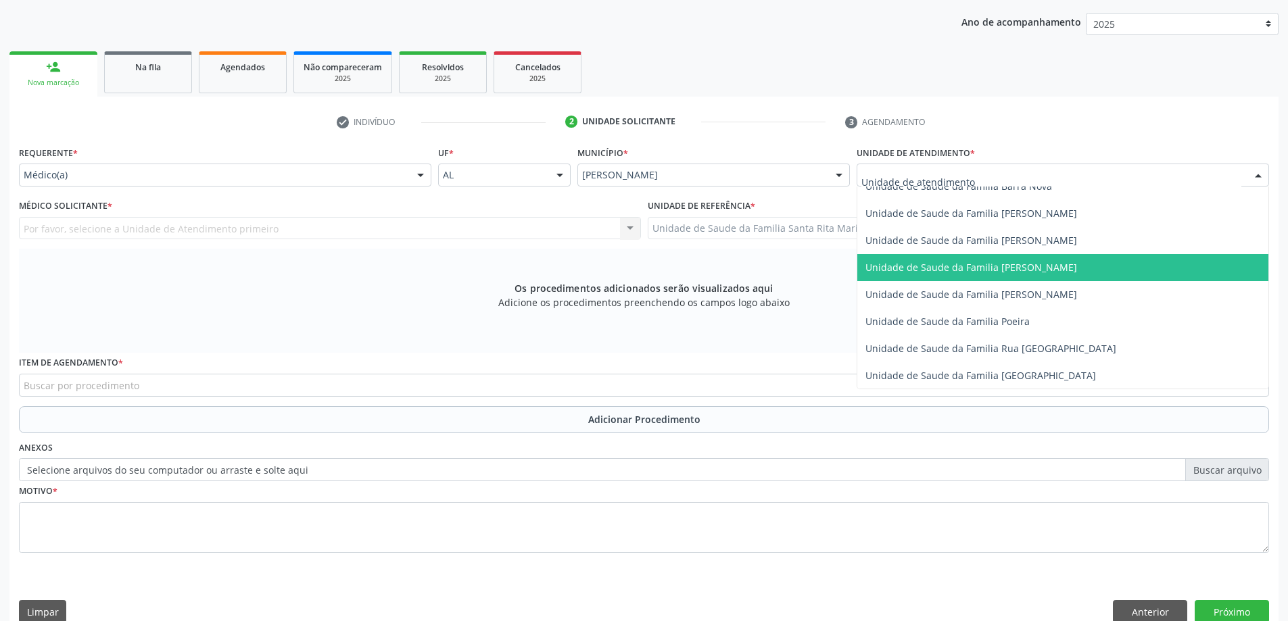
scroll to position [811, 0]
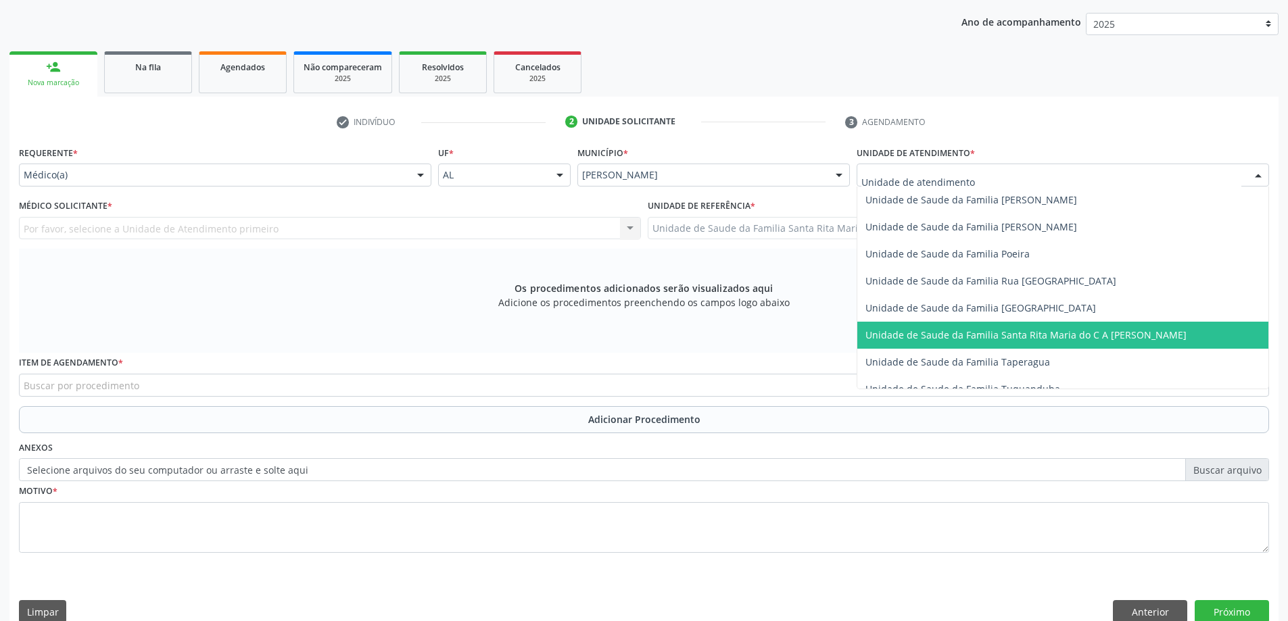
click at [910, 333] on span "Unidade de Saude da Familia Santa Rita Maria do C A [PERSON_NAME]" at bounding box center [1025, 334] width 321 height 13
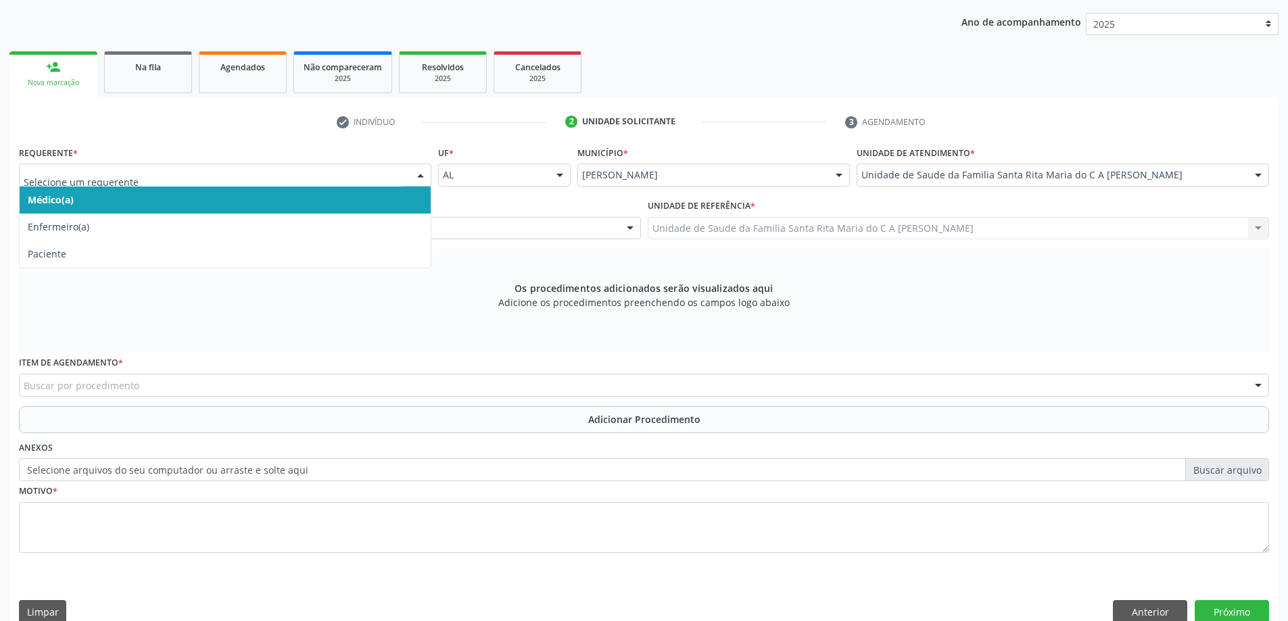
click at [266, 201] on span "Médico(a)" at bounding box center [225, 200] width 411 height 27
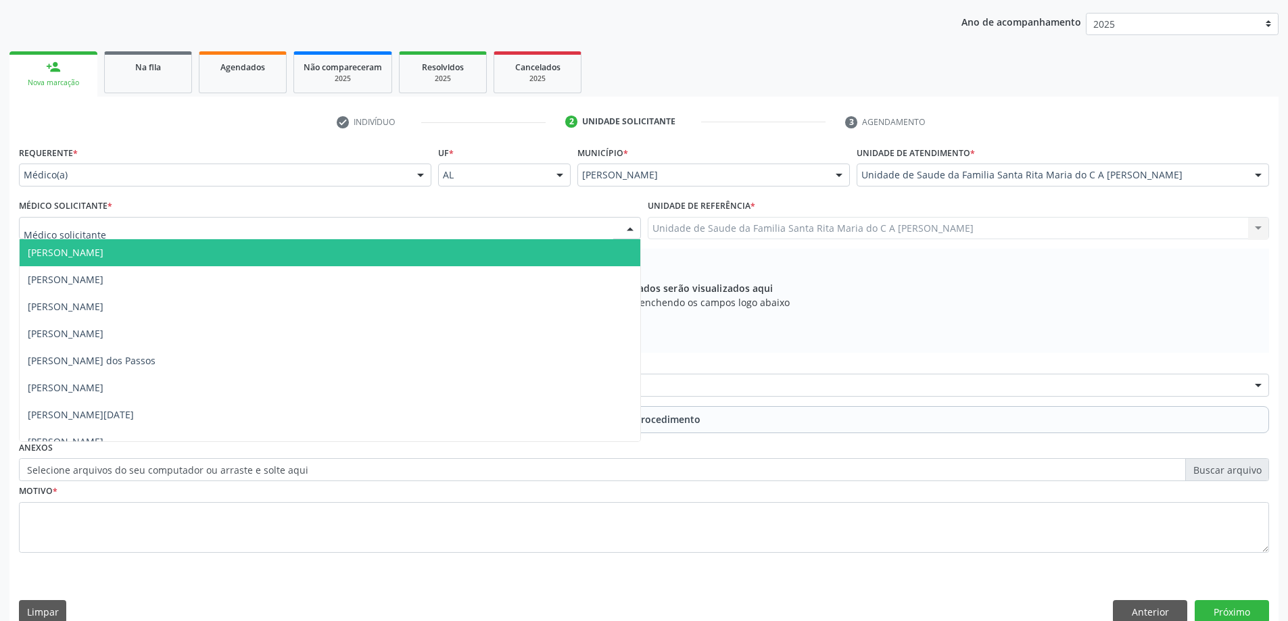
click at [248, 228] on div at bounding box center [330, 228] width 622 height 23
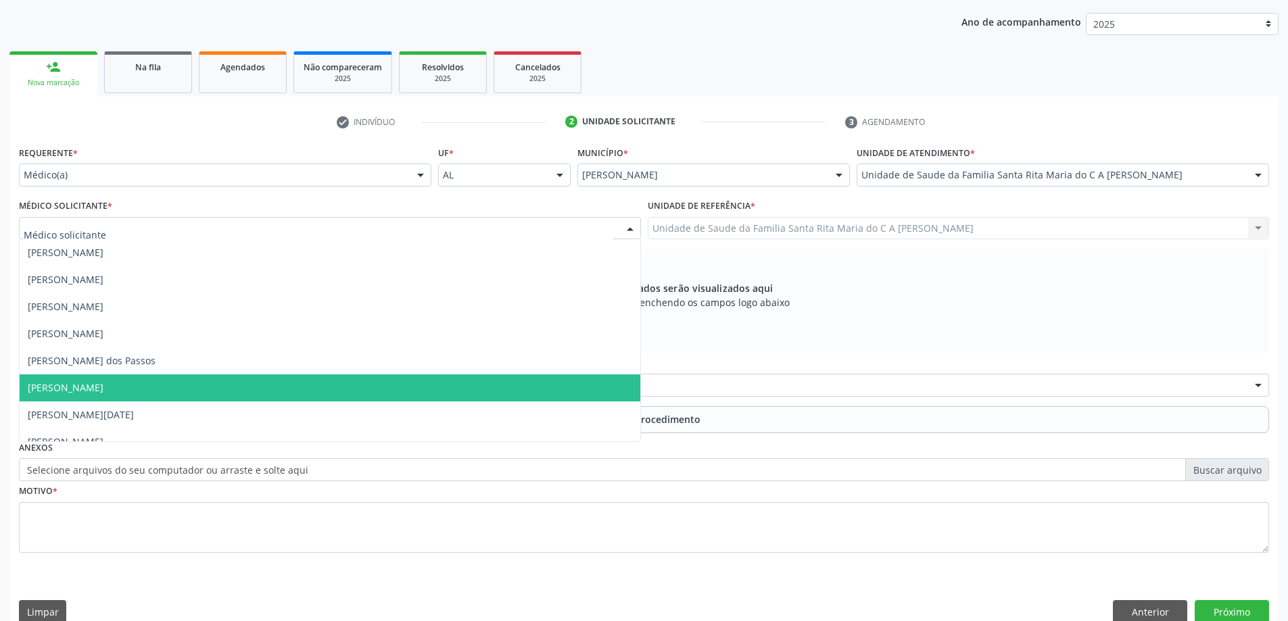
click at [230, 386] on span "[PERSON_NAME]" at bounding box center [330, 387] width 620 height 27
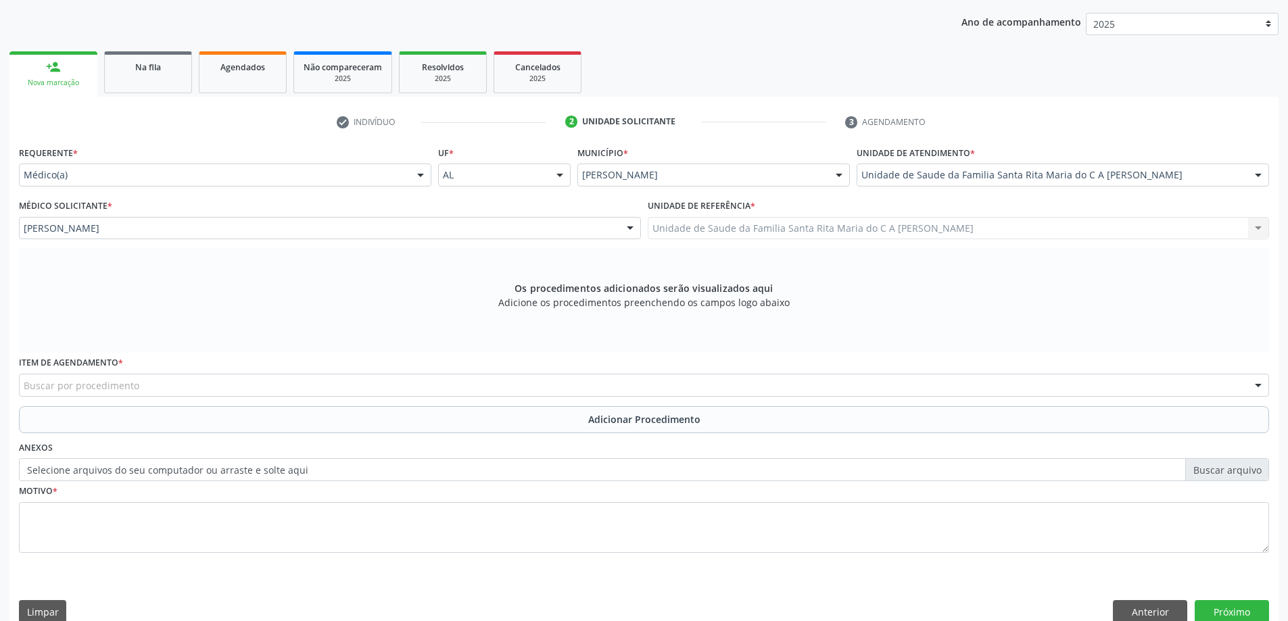
click at [197, 391] on div "Buscar por procedimento" at bounding box center [644, 385] width 1250 height 23
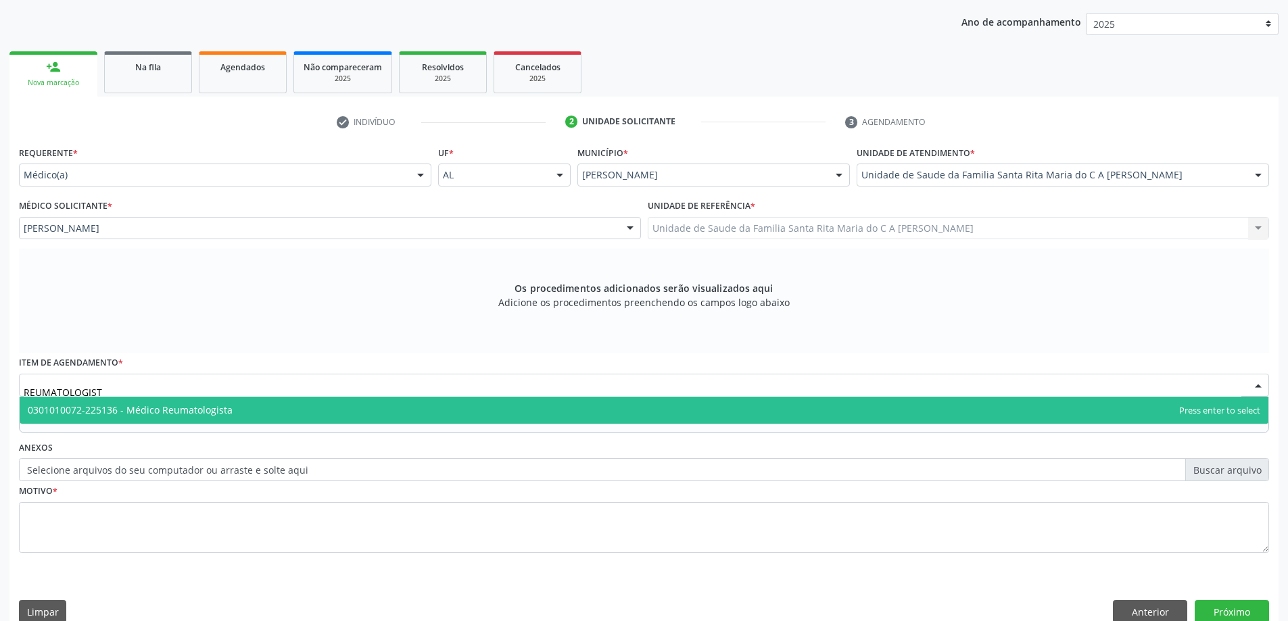
type input "REUMATOLOGISTA"
click at [185, 410] on span "0301010072-225136 - Médico Reumatologista" at bounding box center [130, 410] width 205 height 13
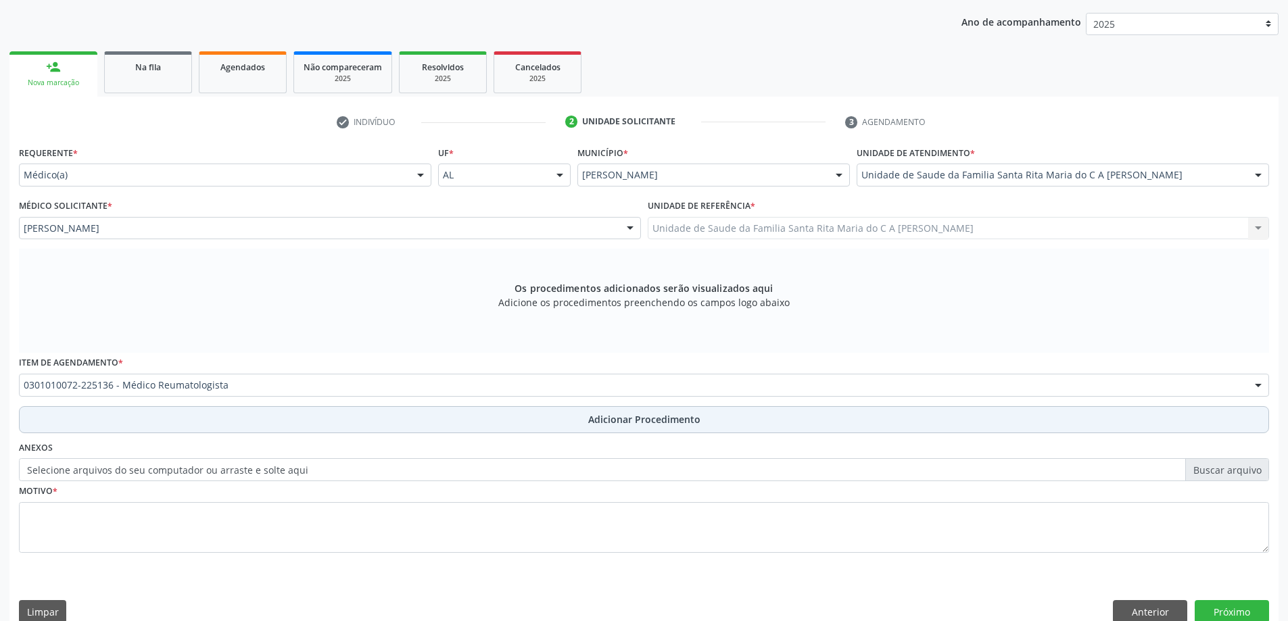
click at [183, 418] on button "Adicionar Procedimento" at bounding box center [644, 419] width 1250 height 27
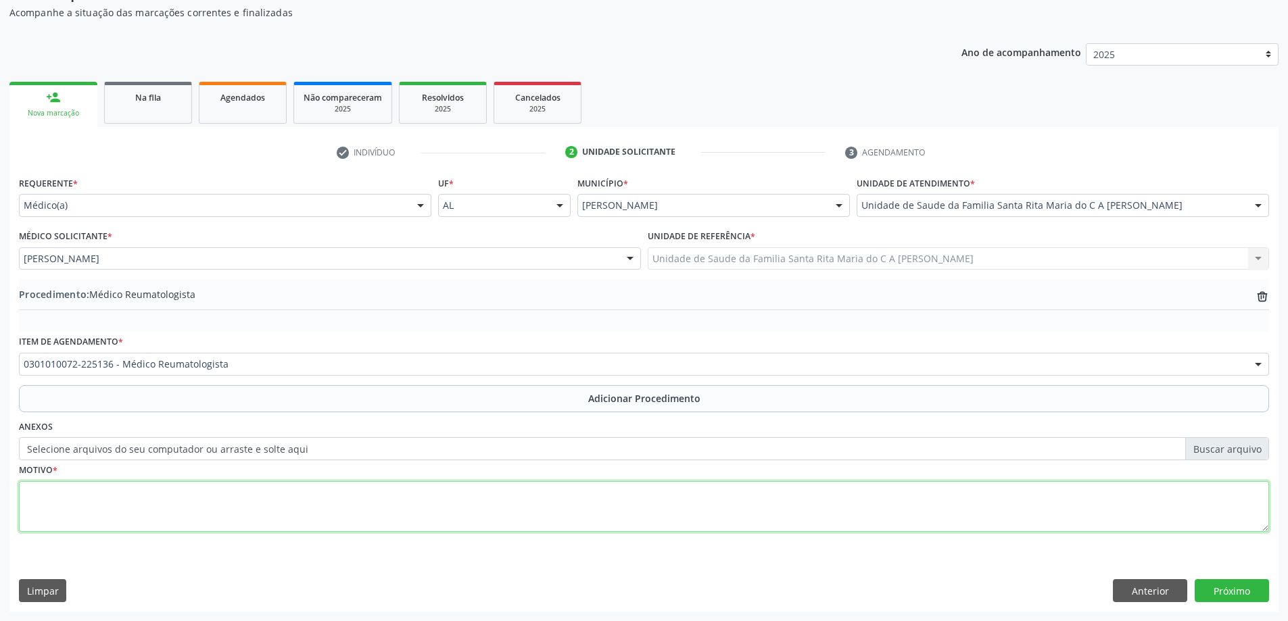
click at [145, 501] on textarea at bounding box center [644, 506] width 1250 height 51
type textarea "DOR ARTICULAR APÓS QUADRO VIRAL CHIKUNGUNHYA ?"
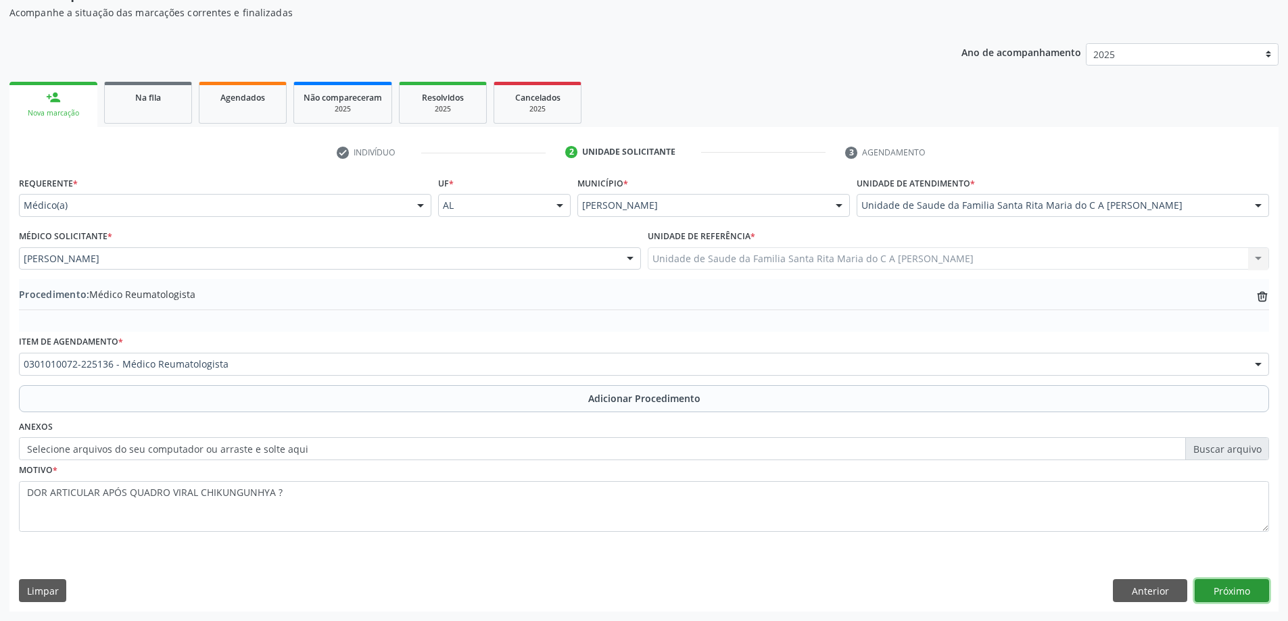
click at [1223, 593] on button "Próximo" at bounding box center [1231, 590] width 74 height 23
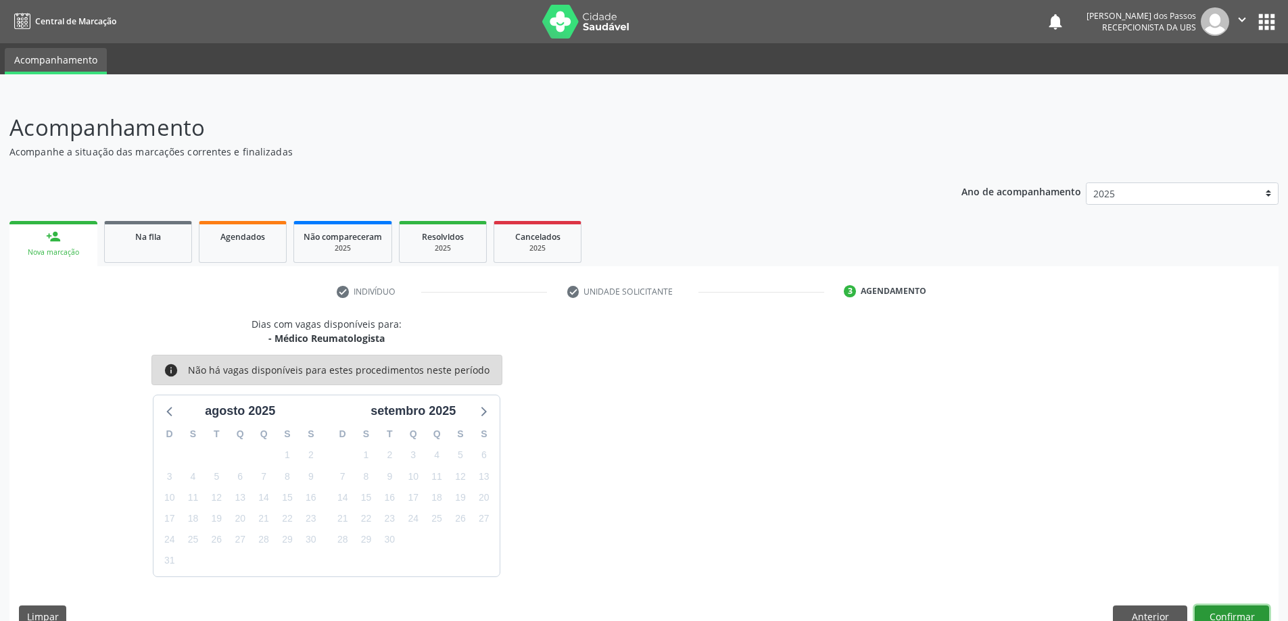
click at [1228, 612] on button "Confirmar" at bounding box center [1231, 617] width 74 height 23
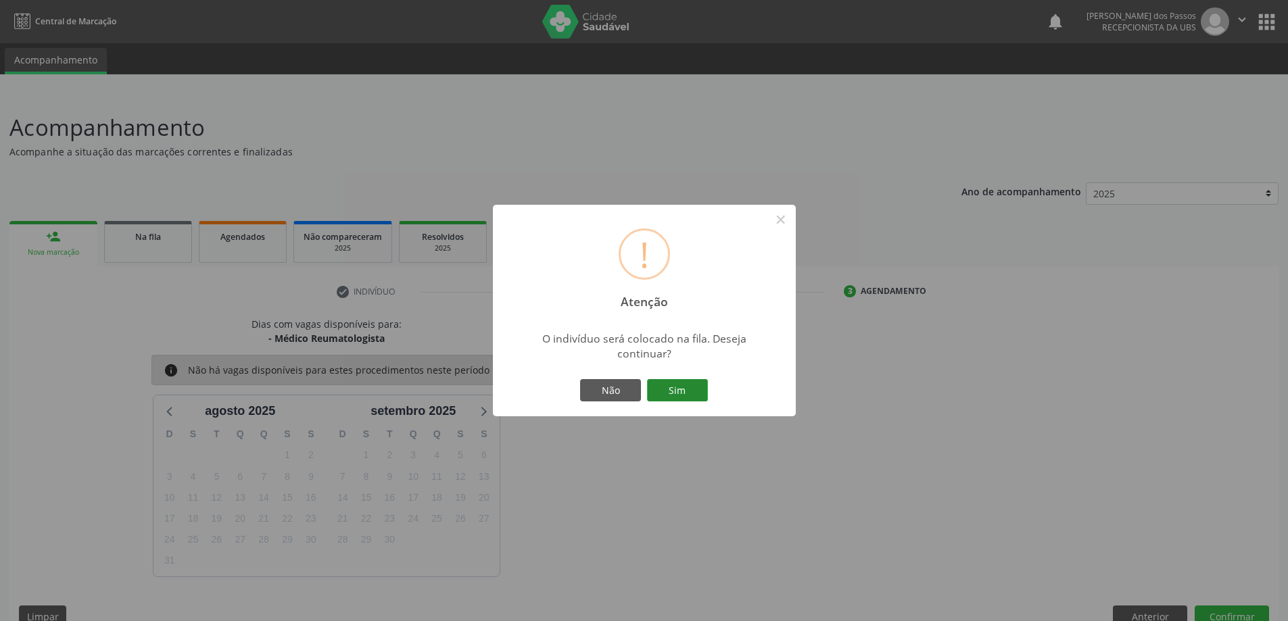
click at [667, 389] on button "Sim" at bounding box center [677, 390] width 61 height 23
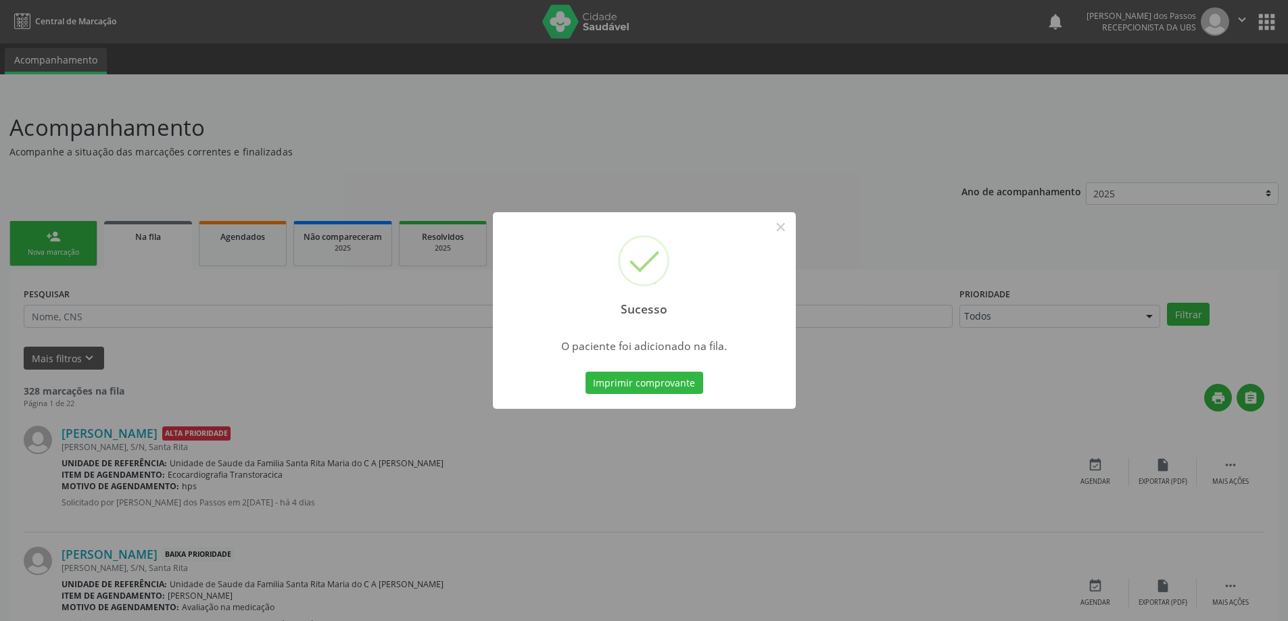
click at [667, 389] on button "Imprimir comprovante" at bounding box center [644, 383] width 118 height 23
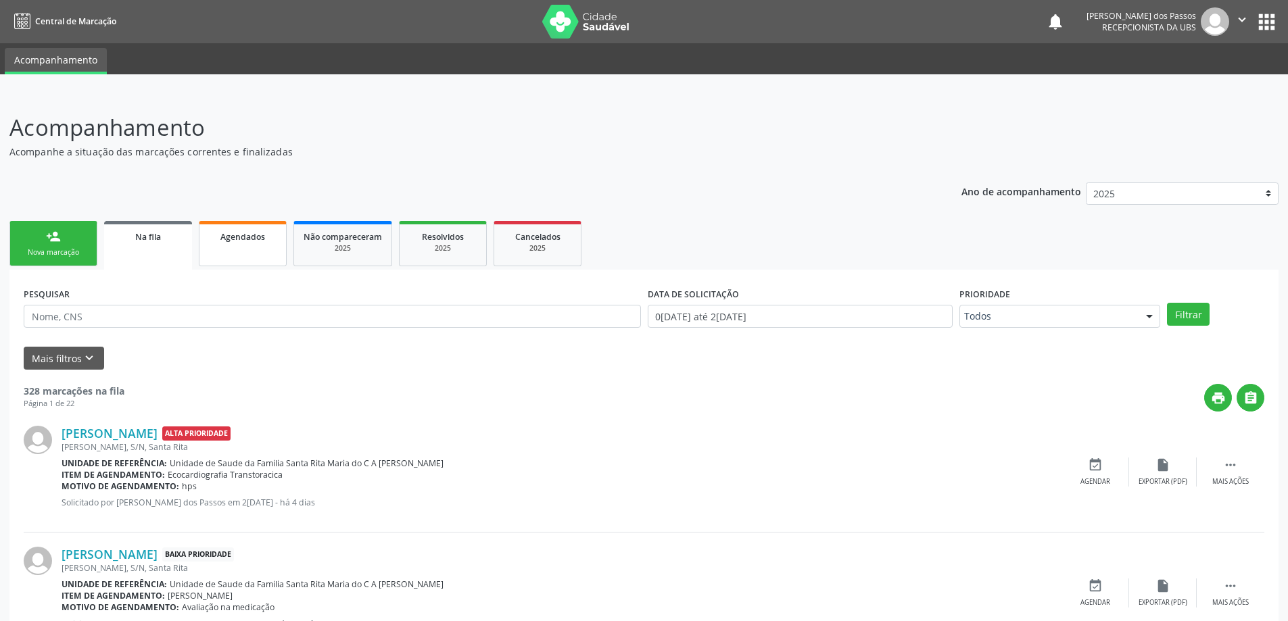
click at [247, 241] on span "Agendados" at bounding box center [242, 236] width 45 height 11
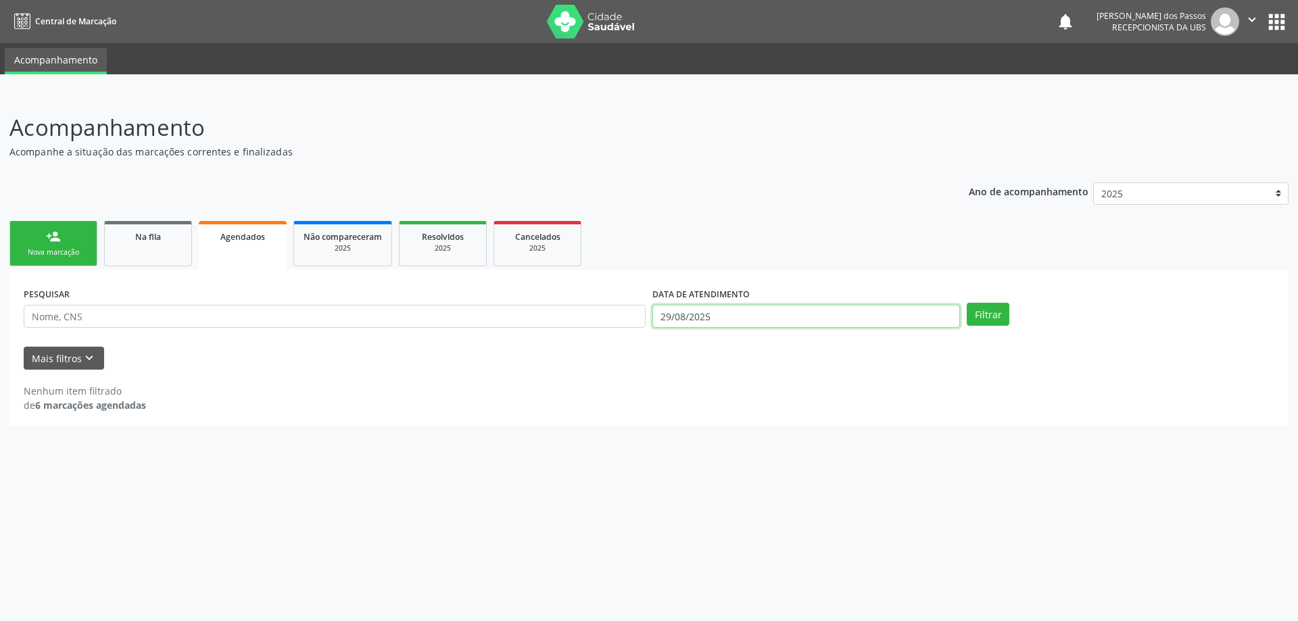
click at [707, 317] on input "29/08/2025" at bounding box center [806, 316] width 308 height 23
click at [813, 386] on span "1" at bounding box center [811, 385] width 26 height 26
type input "01/08/2025"
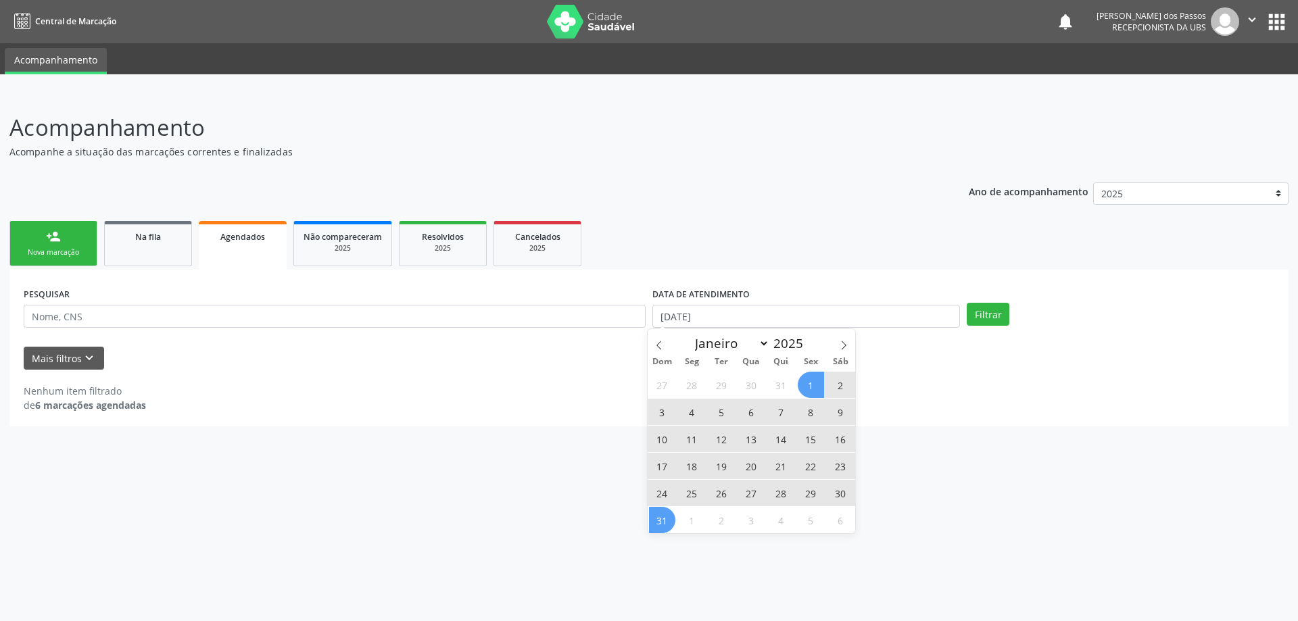
click at [660, 518] on span "31" at bounding box center [662, 520] width 26 height 26
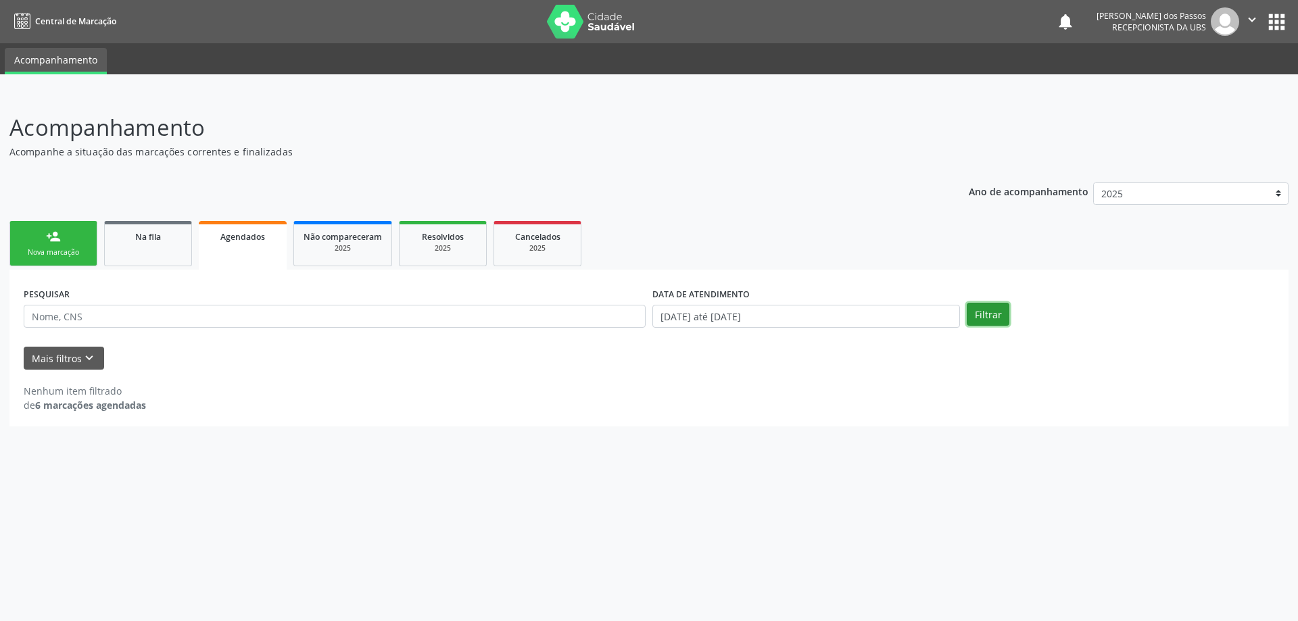
click at [977, 320] on button "Filtrar" at bounding box center [988, 314] width 43 height 23
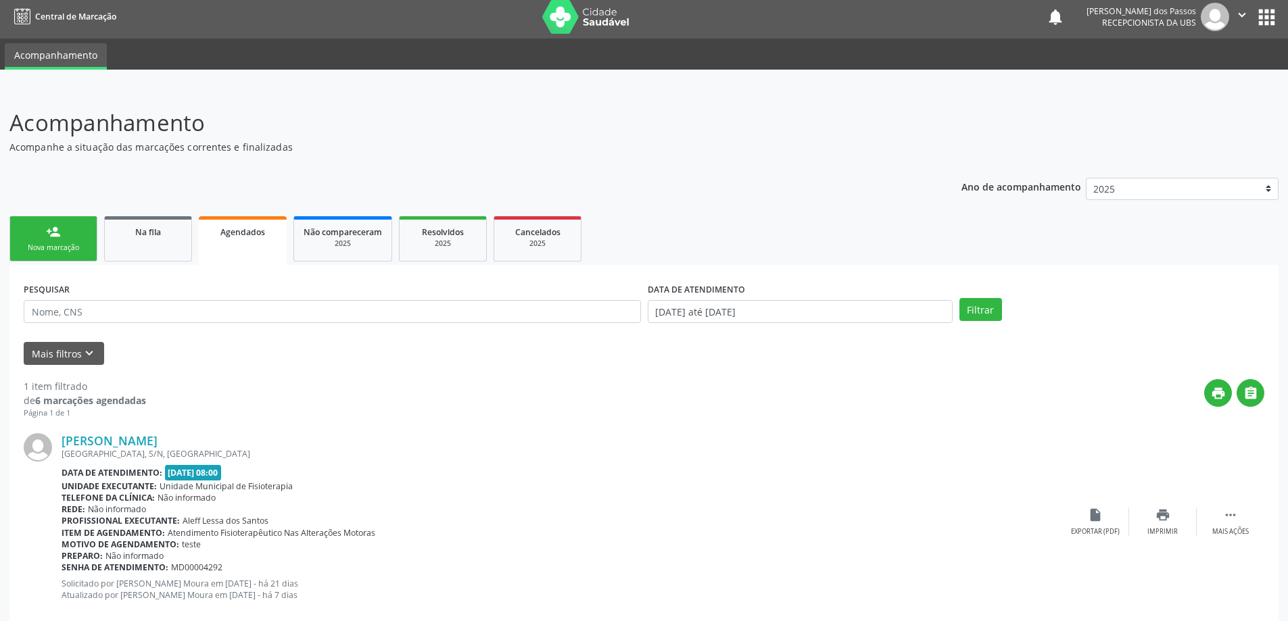
scroll to position [32, 0]
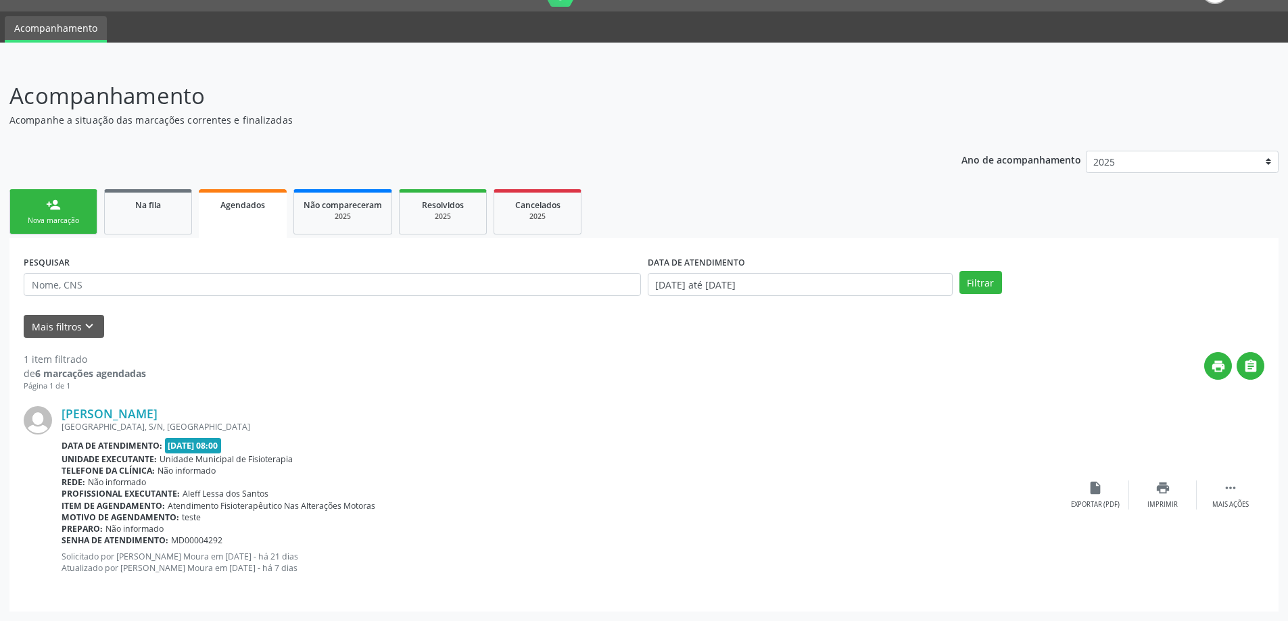
click at [70, 225] on div "Nova marcação" at bounding box center [54, 221] width 68 height 10
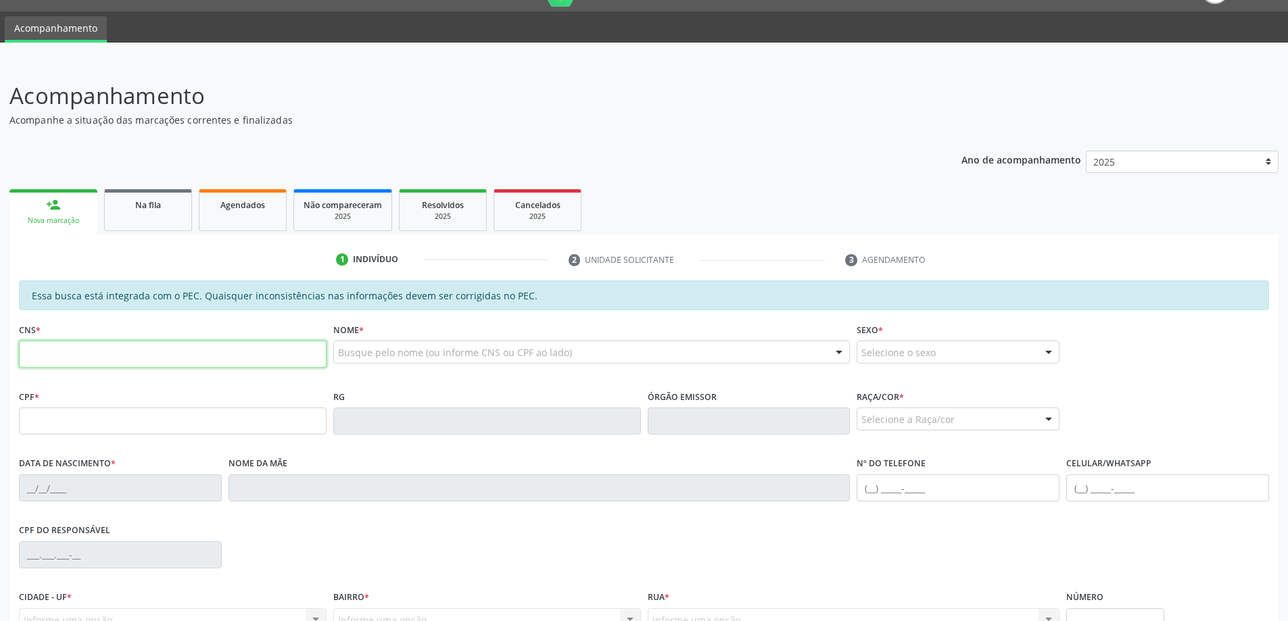
click at [59, 355] on input "text" at bounding box center [173, 354] width 308 height 27
click at [189, 355] on input "text" at bounding box center [173, 354] width 308 height 27
click at [49, 354] on input "705 5944 0466 910" at bounding box center [173, 354] width 308 height 27
type input "705 5094 4046 6910"
type input "677.884.084-68"
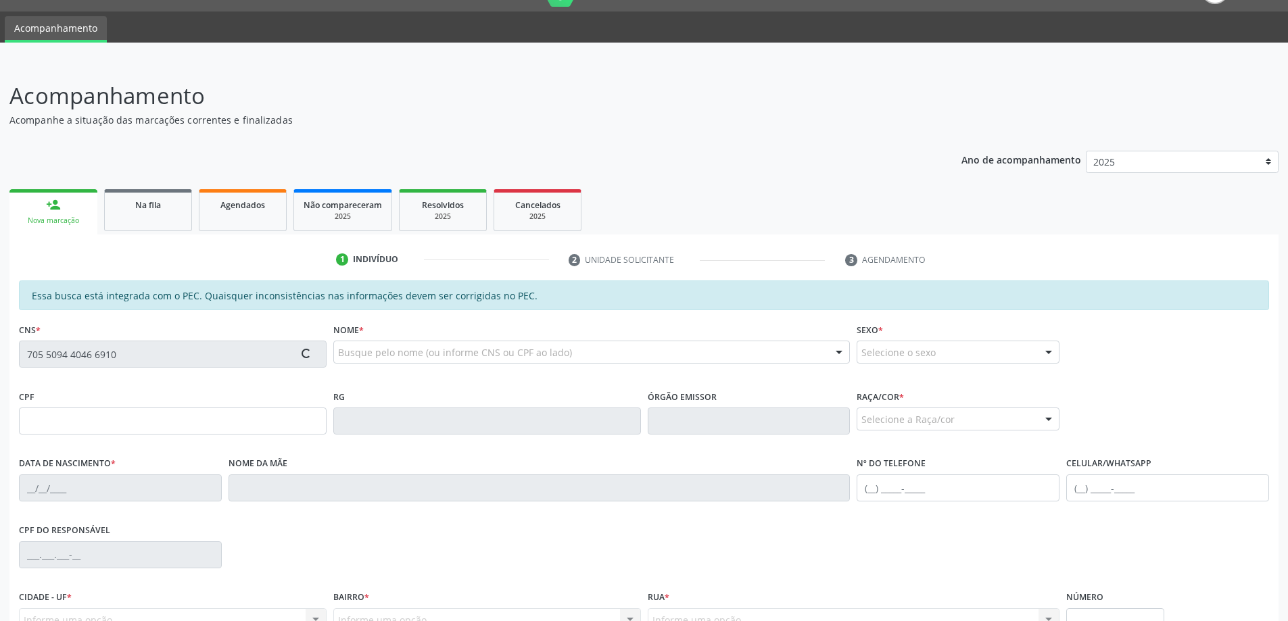
type input "[DATE]"
type input "[PERSON_NAME]"
type input "[PHONE_NUMBER]"
type input "118"
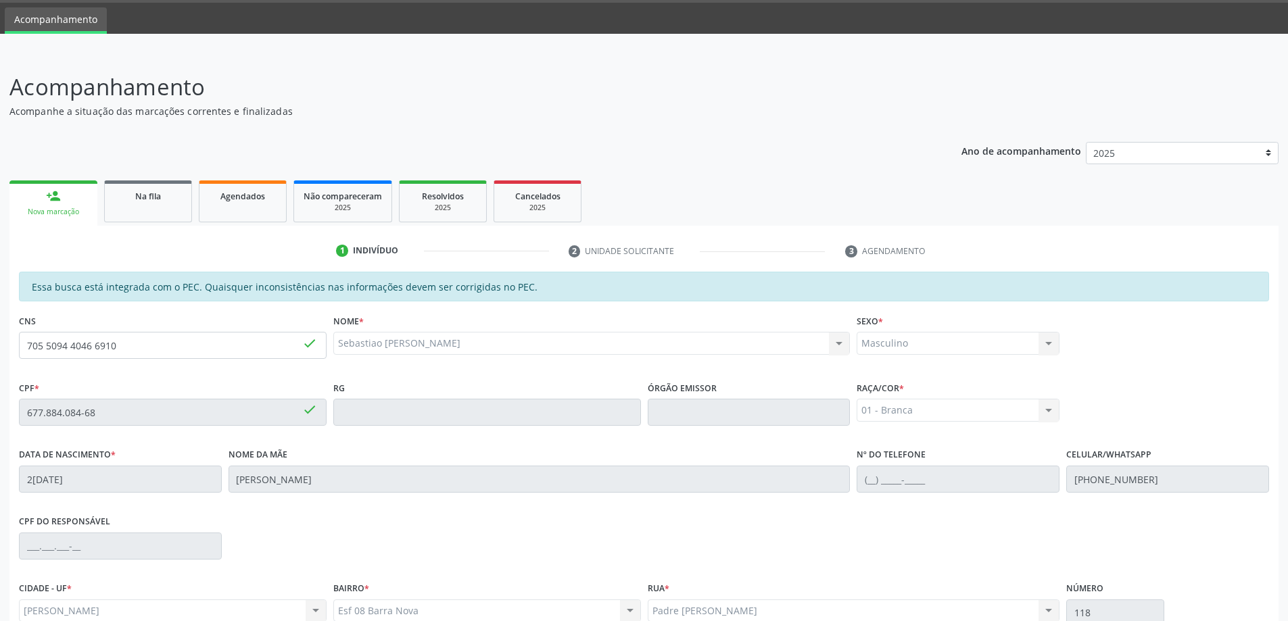
scroll to position [34, 0]
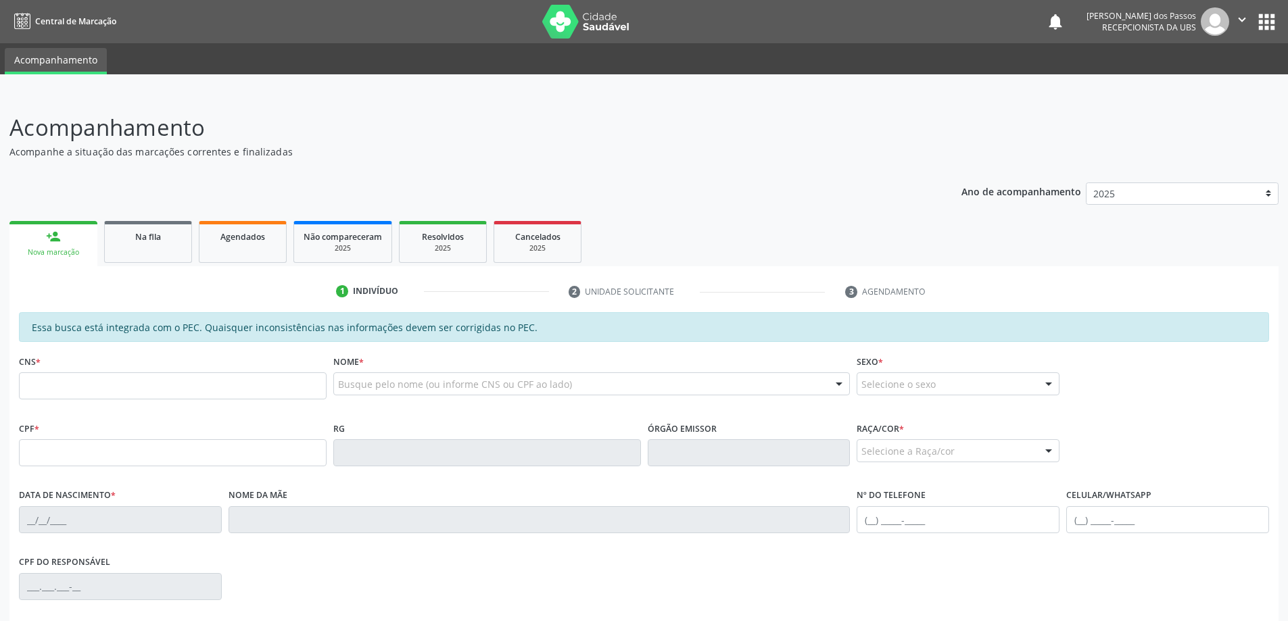
scroll to position [34, 0]
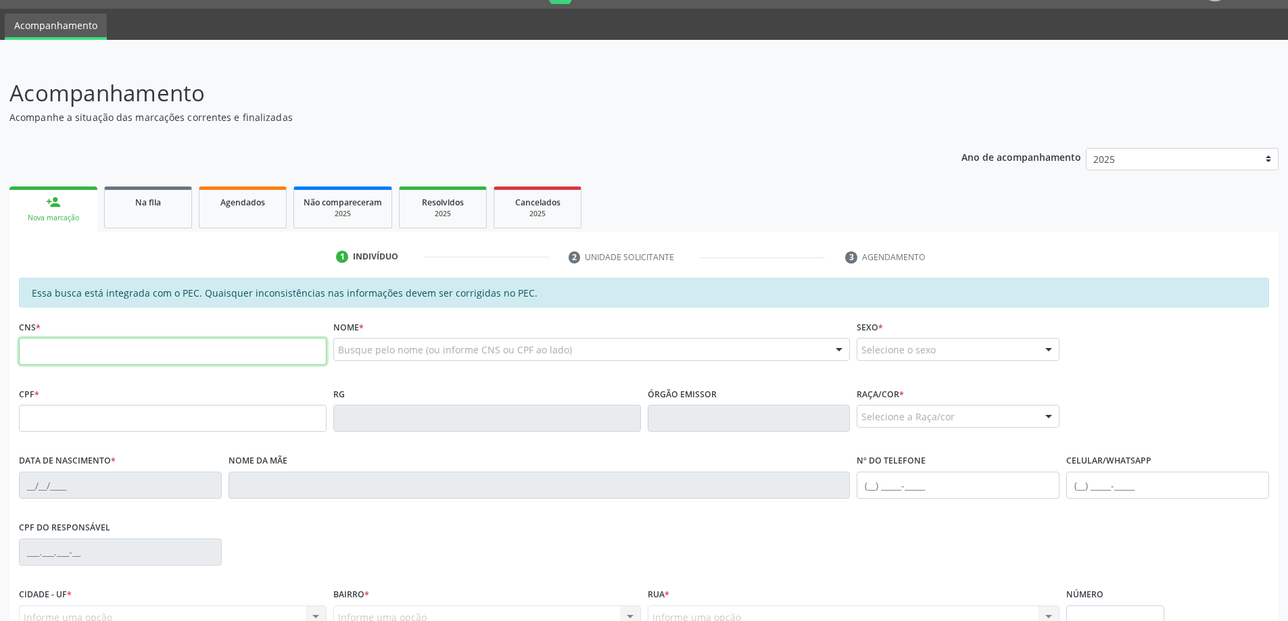
click at [104, 351] on input "text" at bounding box center [173, 351] width 308 height 27
type input "705 5094 4046 6910"
type input "677.884.084-68"
type input "[DATE]"
type input "[PERSON_NAME]"
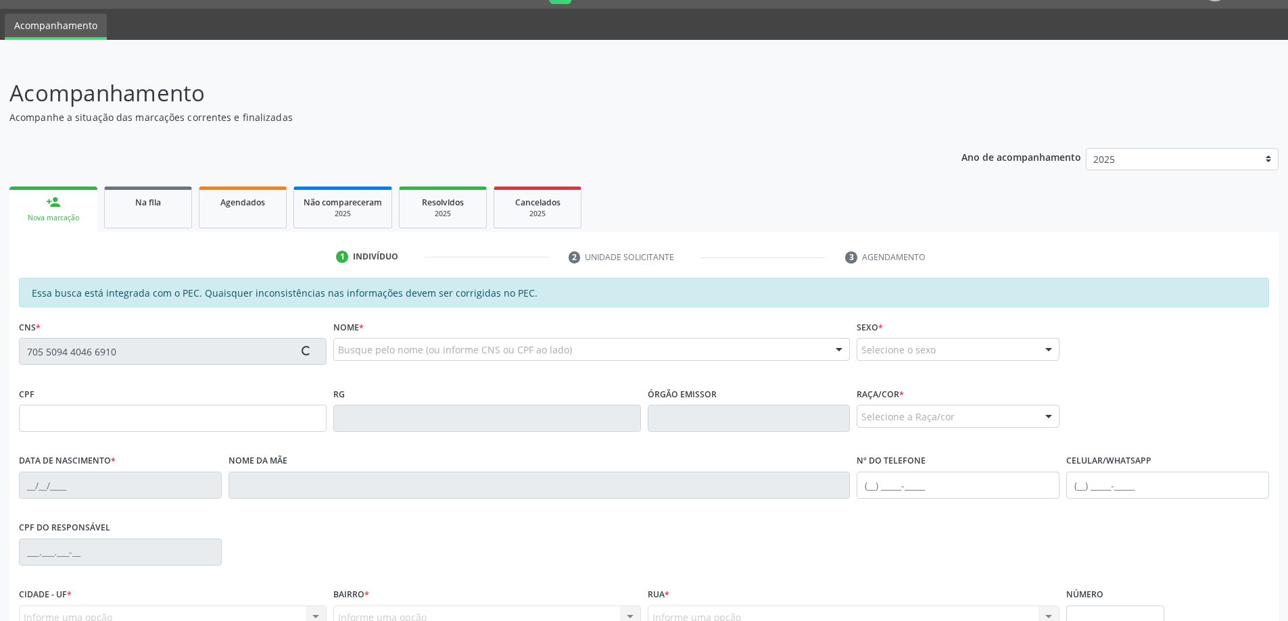
type input "[PHONE_NUMBER]"
type input "118"
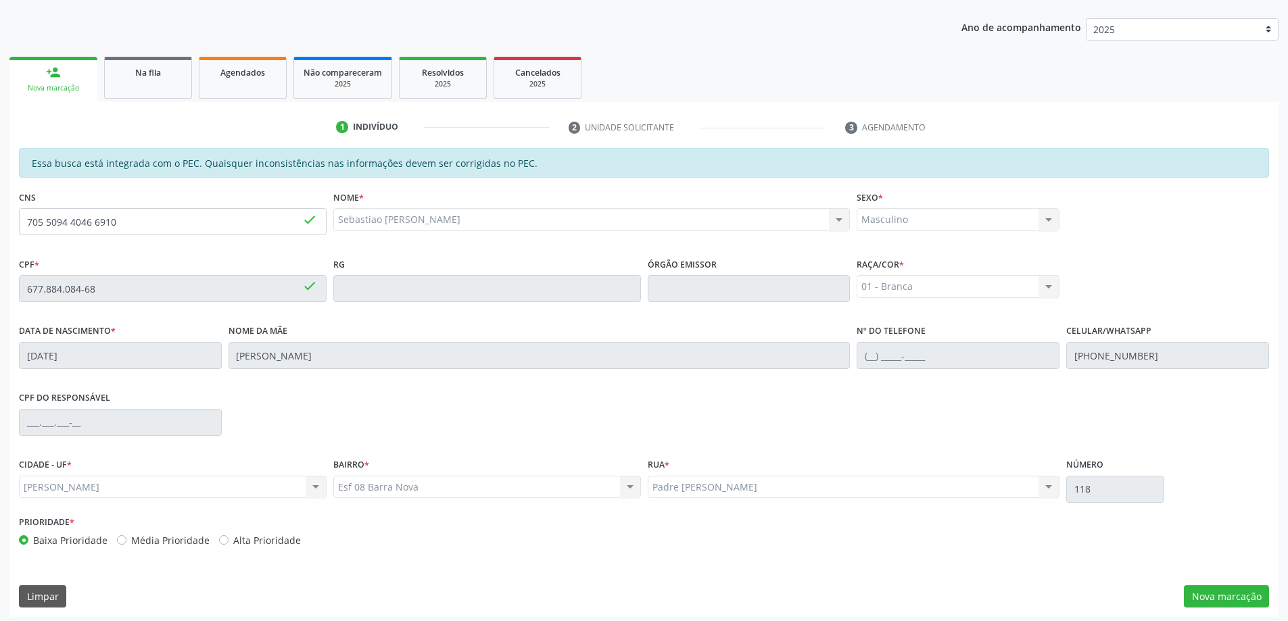
scroll to position [170, 0]
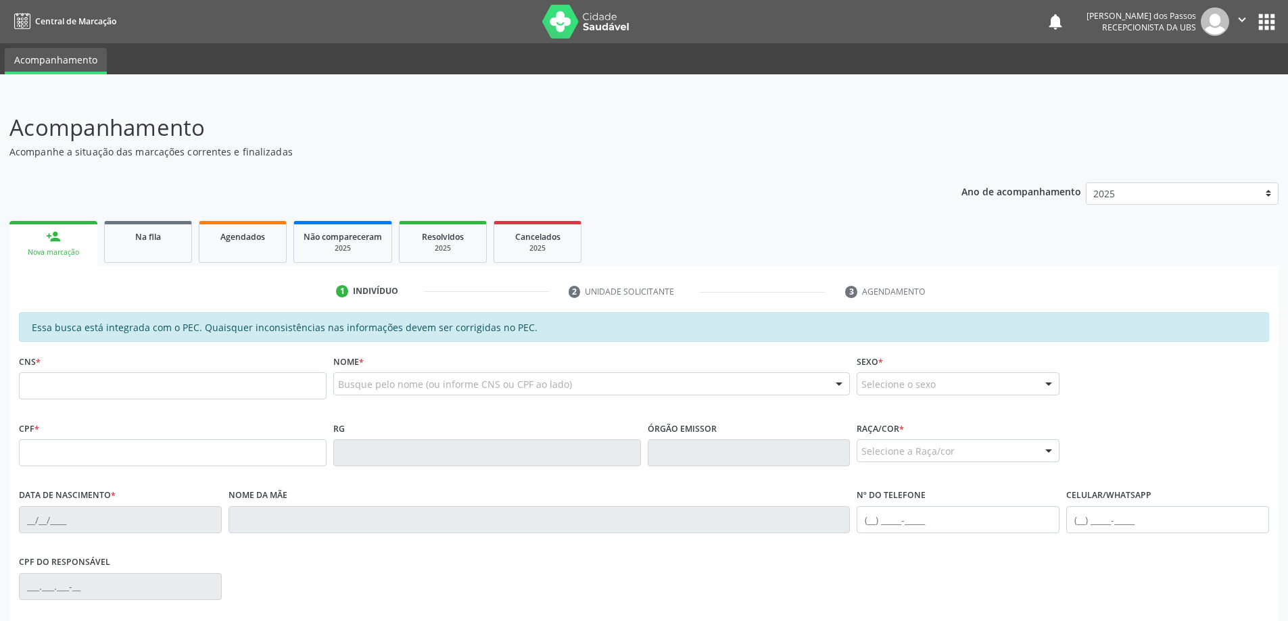
click at [78, 253] on div "Nova marcação" at bounding box center [53, 252] width 69 height 10
click at [93, 395] on input "text" at bounding box center [173, 385] width 308 height 27
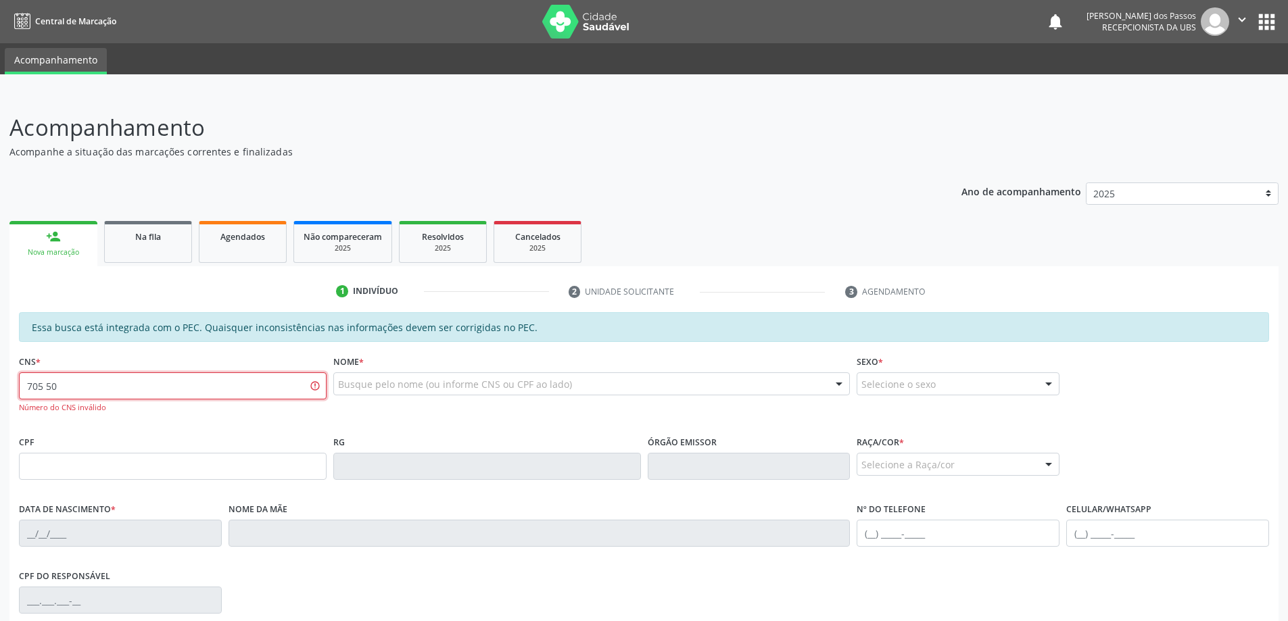
type input "705 5094 4046 6910"
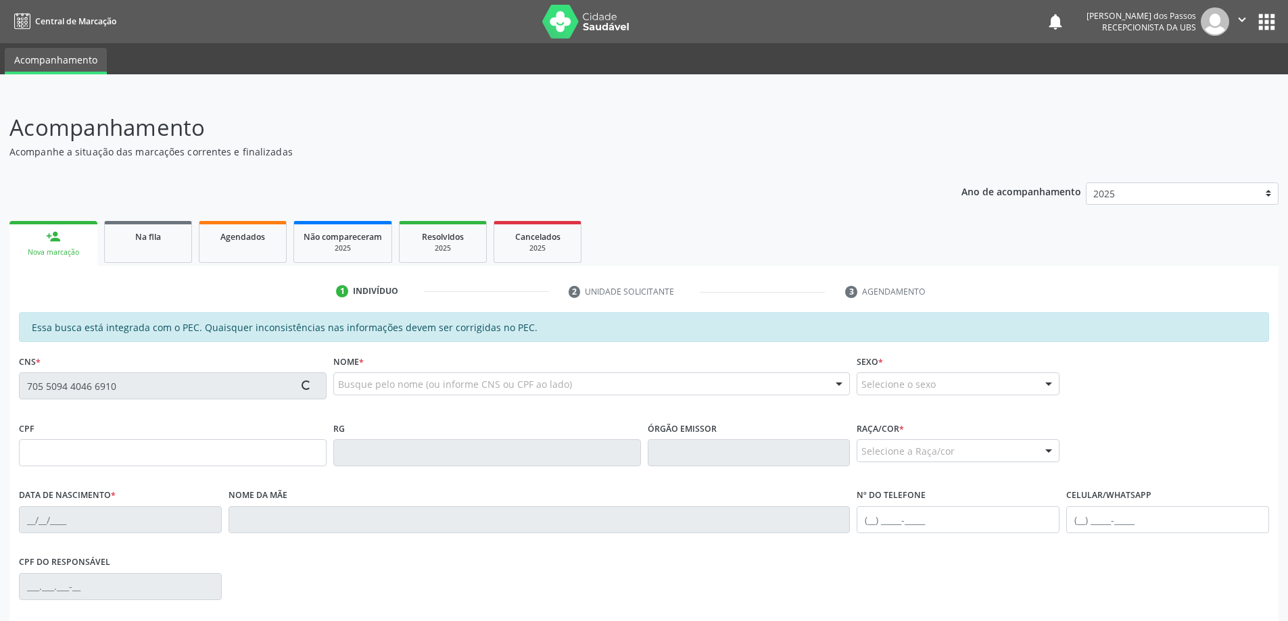
type input "677.884.084-68"
type input "[DATE]"
type input "[PERSON_NAME]"
type input "[PHONE_NUMBER]"
type input "118"
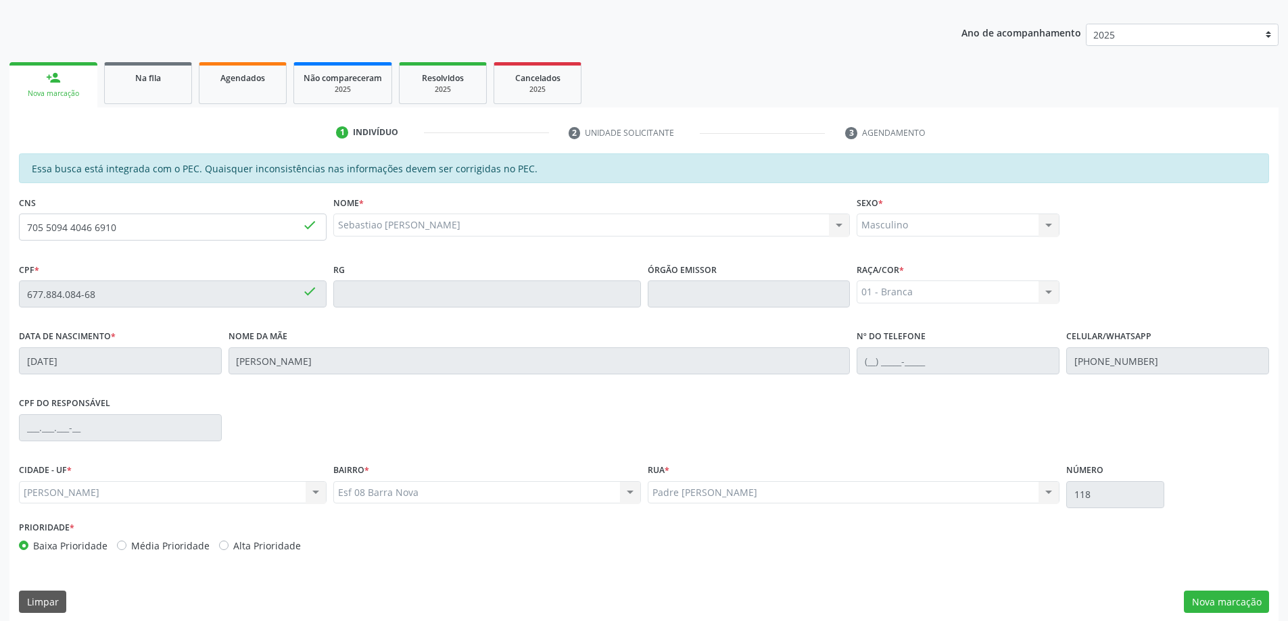
scroll to position [170, 0]
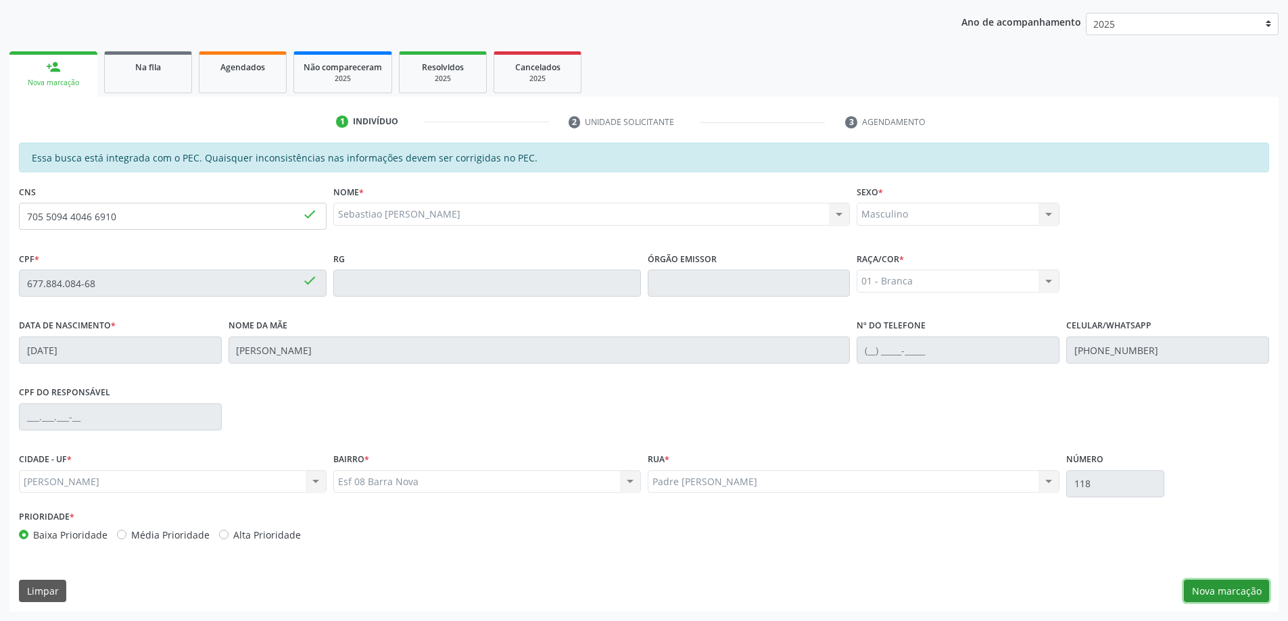
click at [1230, 593] on button "Nova marcação" at bounding box center [1225, 591] width 85 height 23
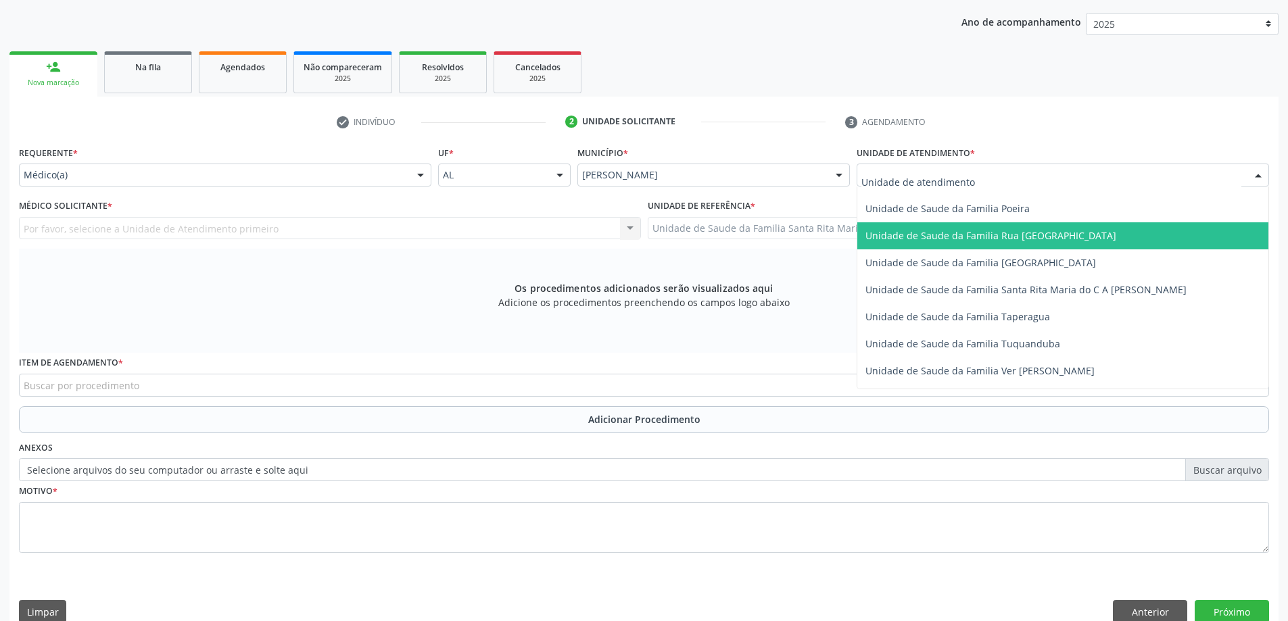
scroll to position [879, 0]
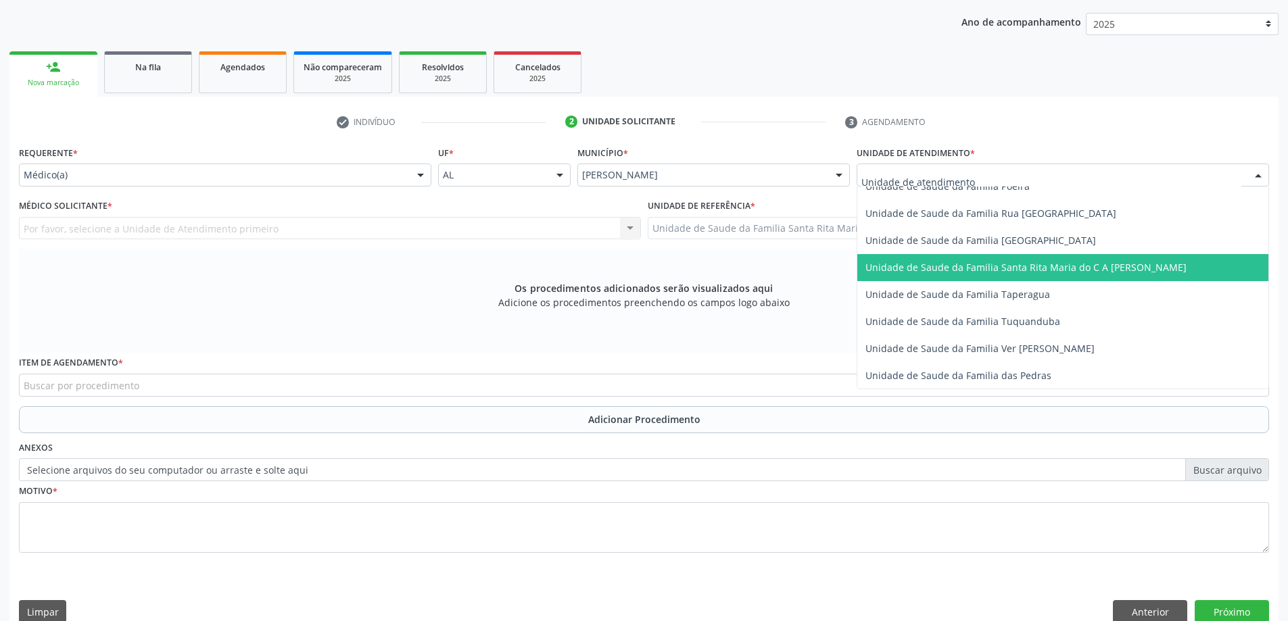
click at [949, 275] on span "Unidade de Saude da Familia Santa Rita Maria do C A [PERSON_NAME]" at bounding box center [1062, 267] width 411 height 27
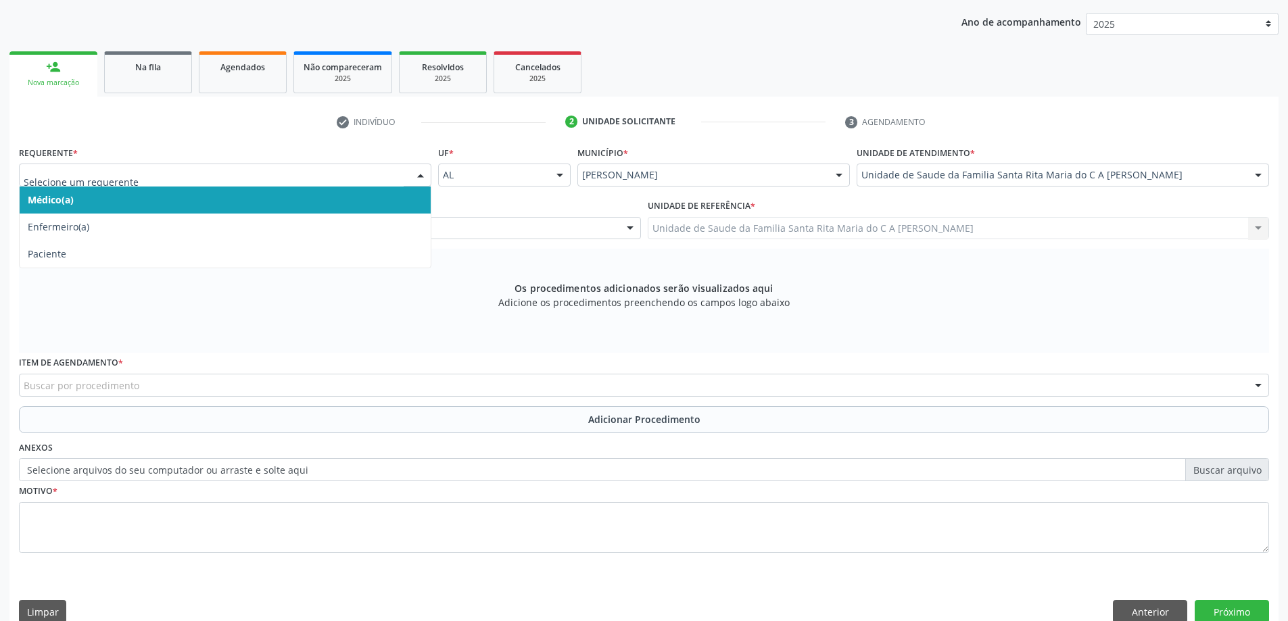
click at [293, 198] on span "Médico(a)" at bounding box center [225, 200] width 411 height 27
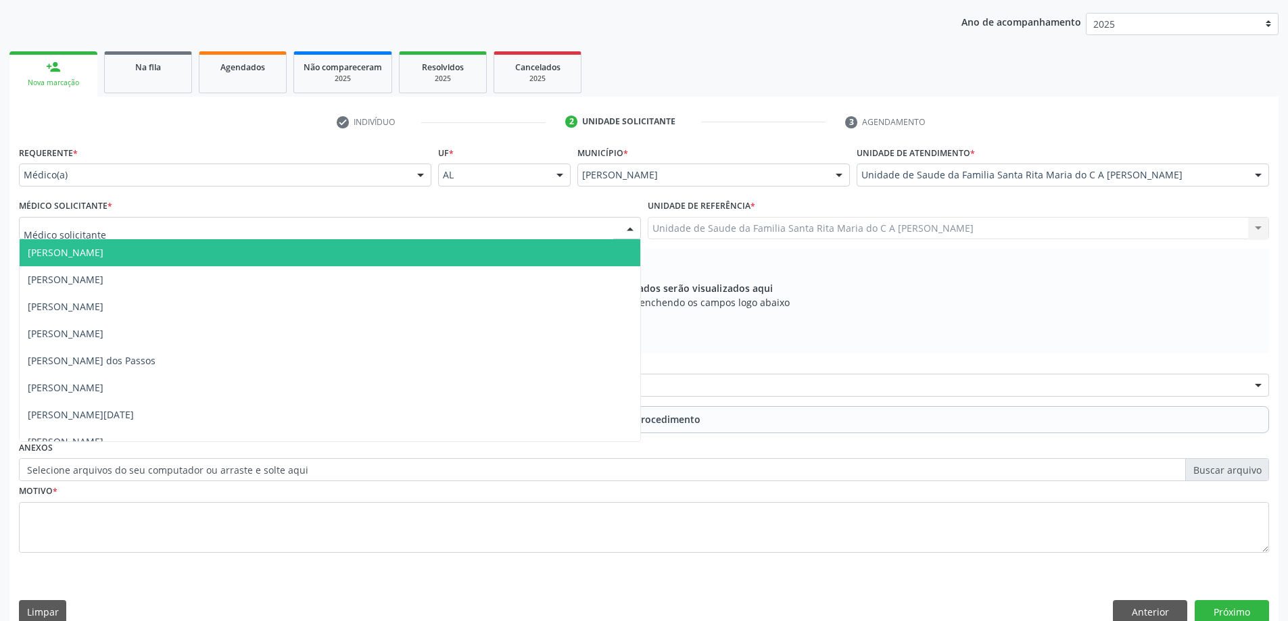
click at [240, 230] on div at bounding box center [330, 228] width 622 height 23
click at [200, 229] on input "text" at bounding box center [318, 235] width 589 height 27
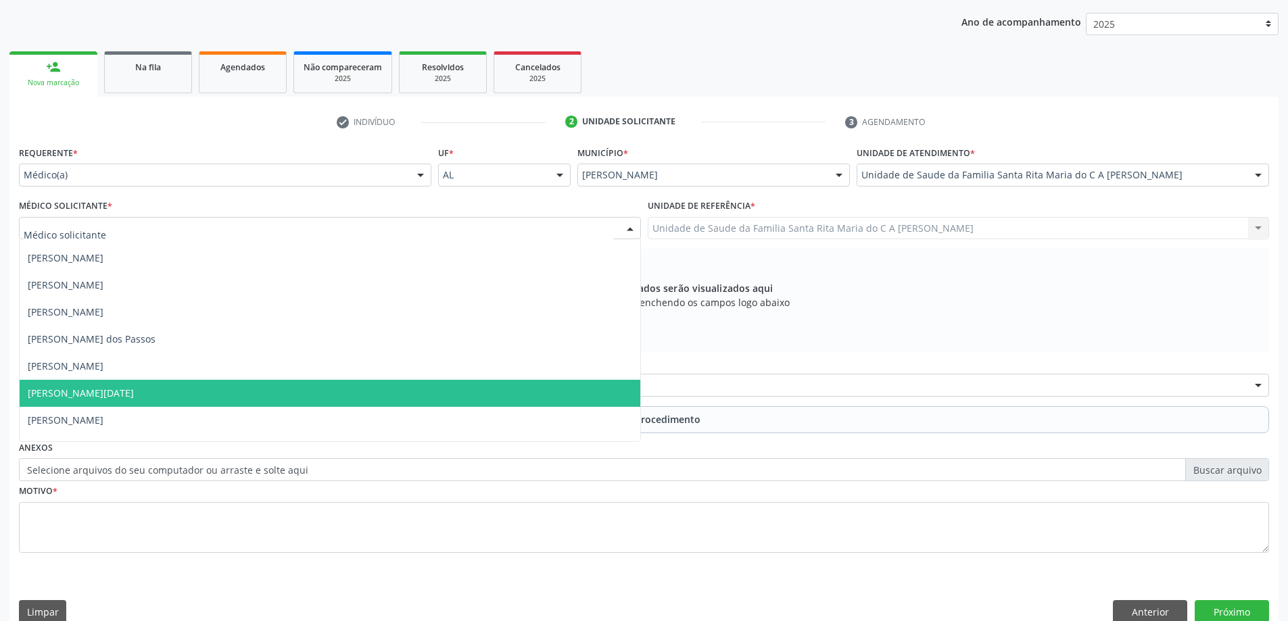
scroll to position [41, 0]
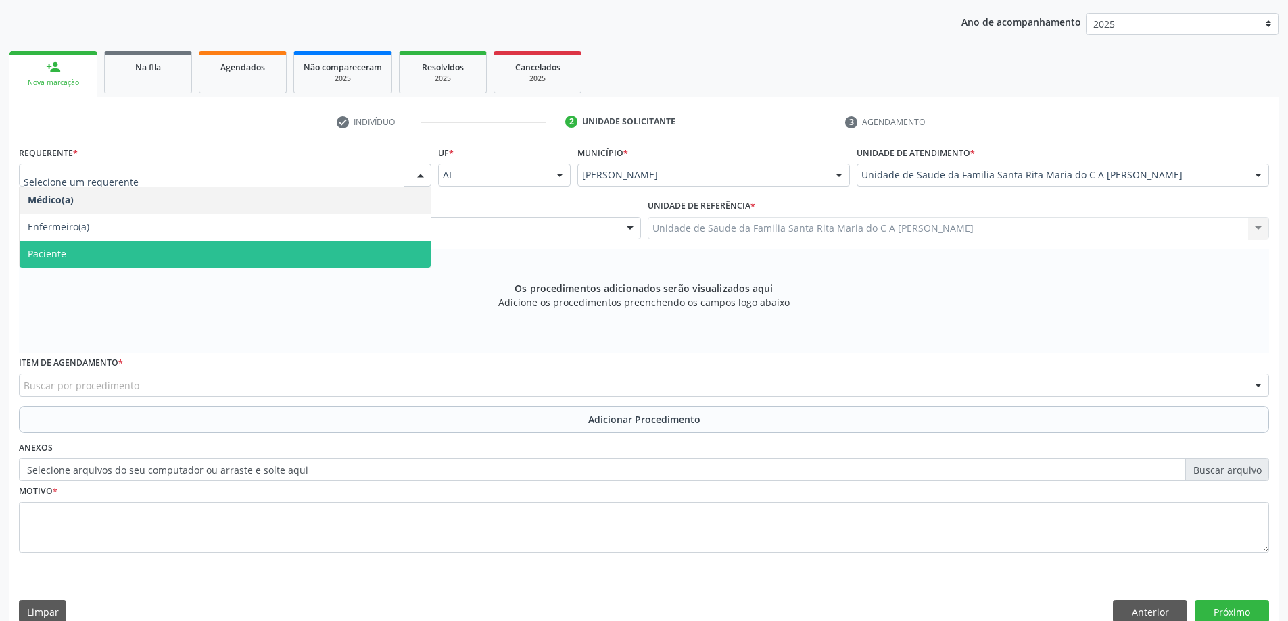
click at [192, 261] on span "Paciente" at bounding box center [225, 254] width 411 height 27
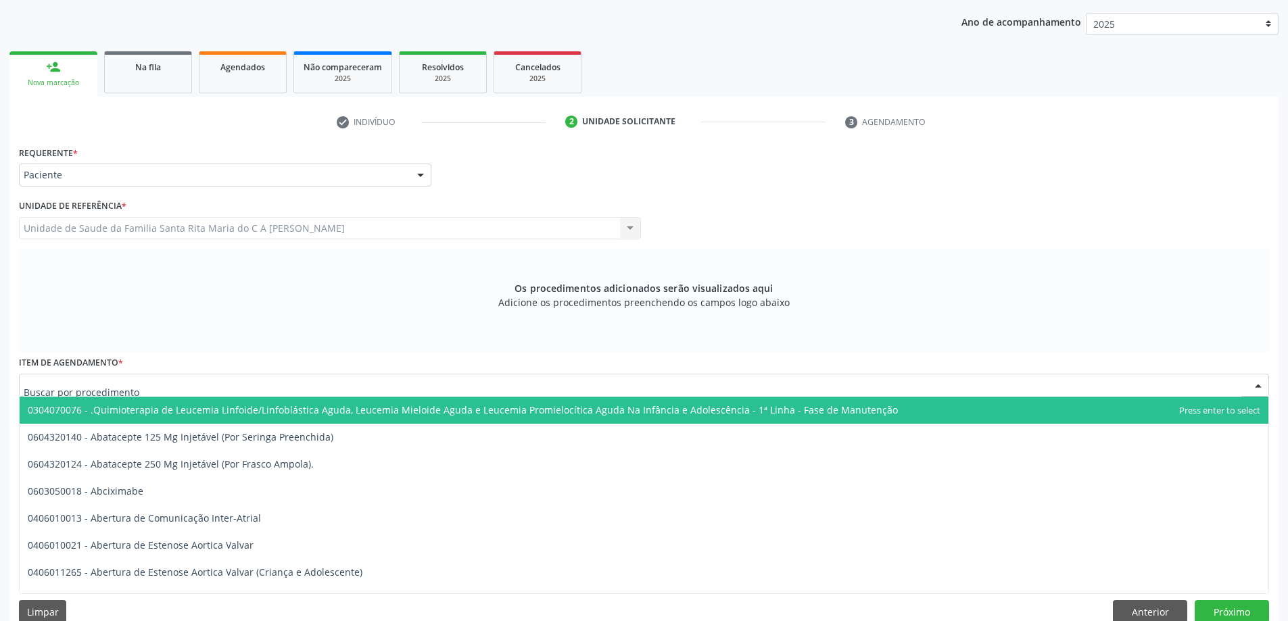
click at [200, 381] on div at bounding box center [644, 385] width 1250 height 23
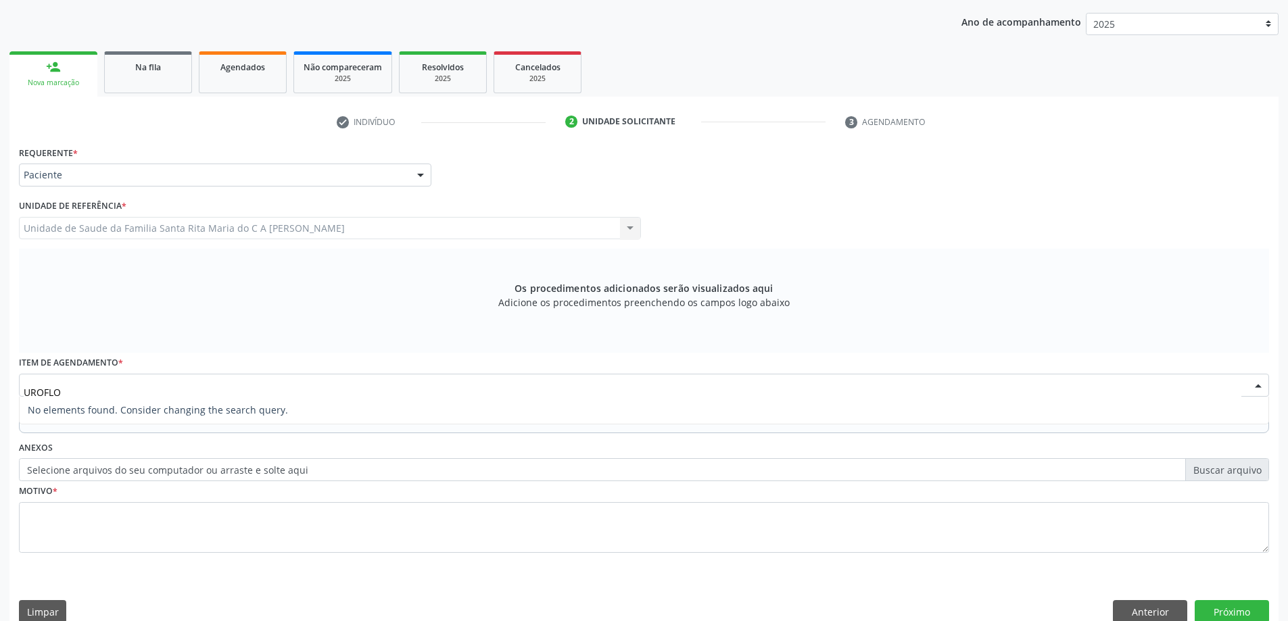
type input "UROFL"
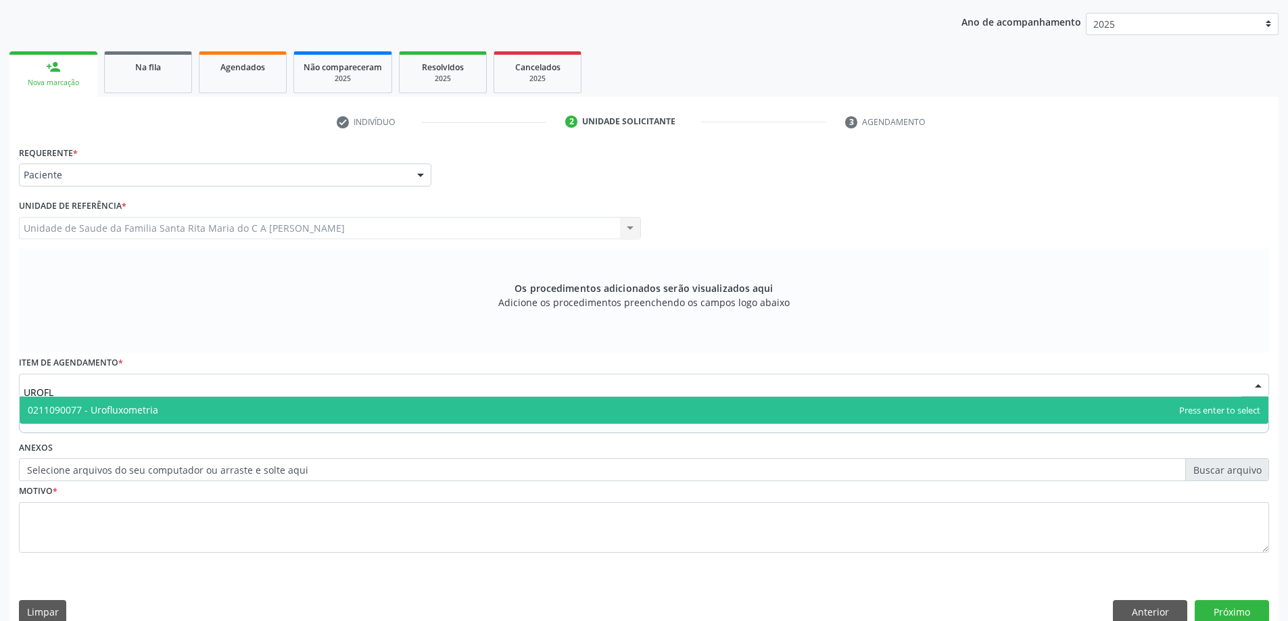
click at [193, 406] on span "0211090077 - Urofluxometria" at bounding box center [644, 410] width 1248 height 27
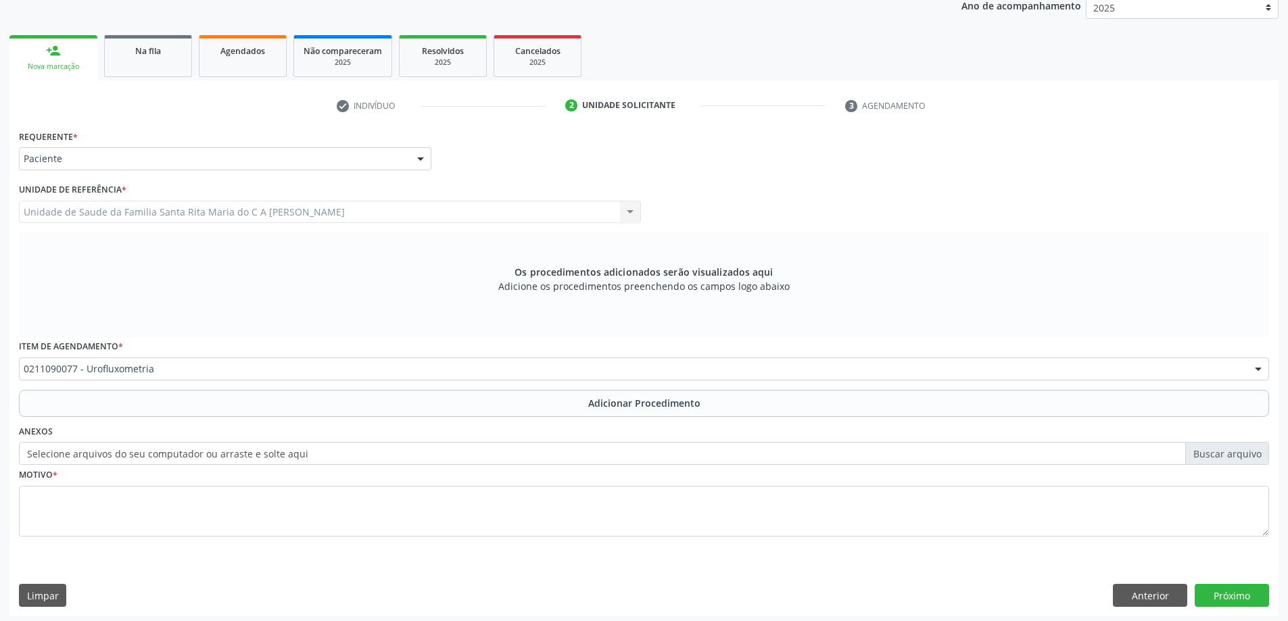
scroll to position [191, 0]
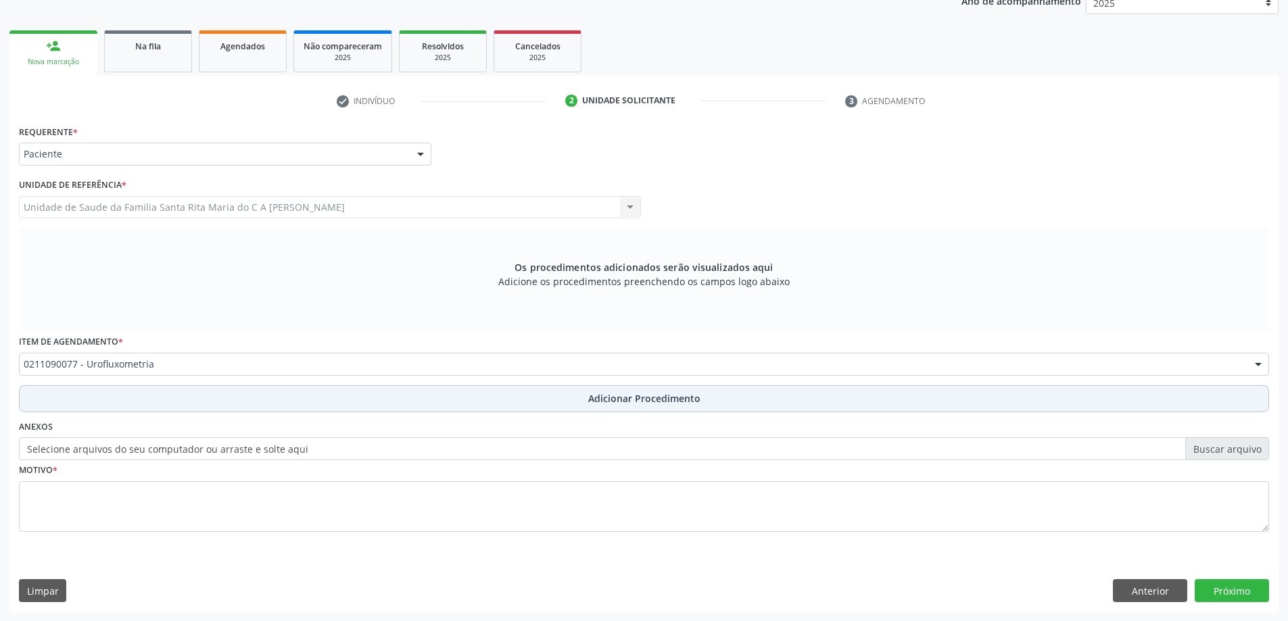
click at [220, 399] on button "Adicionar Procedimento" at bounding box center [644, 398] width 1250 height 27
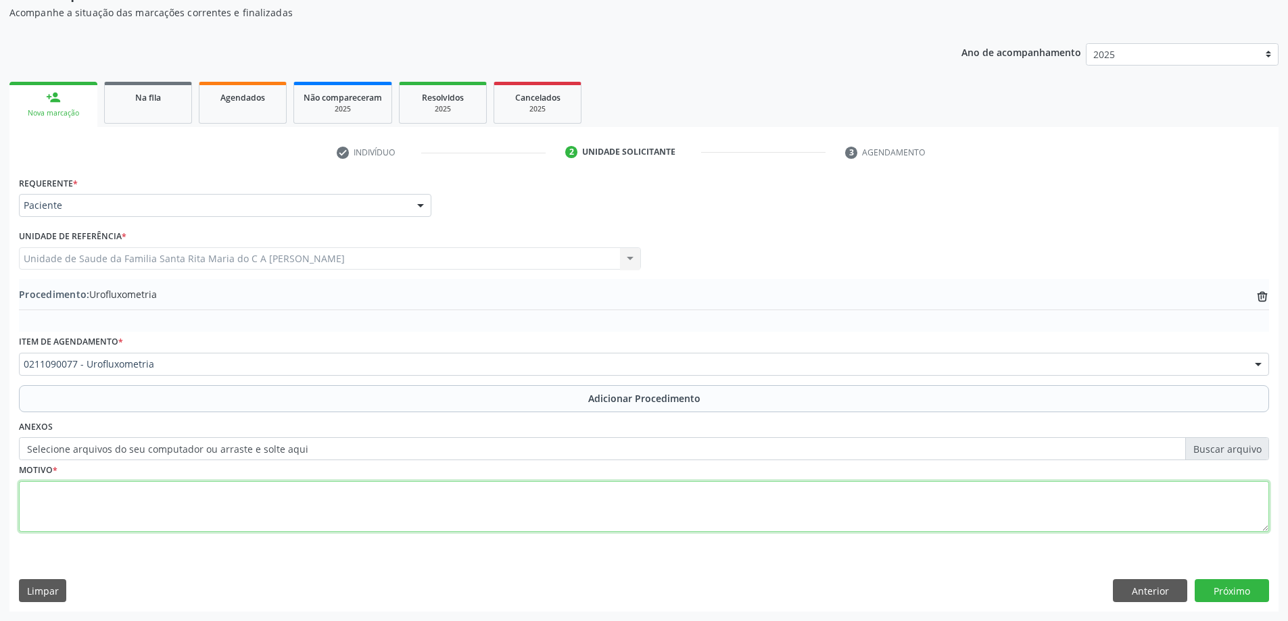
click at [210, 509] on textarea at bounding box center [644, 506] width 1250 height 51
type textarea "AVALIAÇÃO DE PROSTATA DR [PERSON_NAME]"
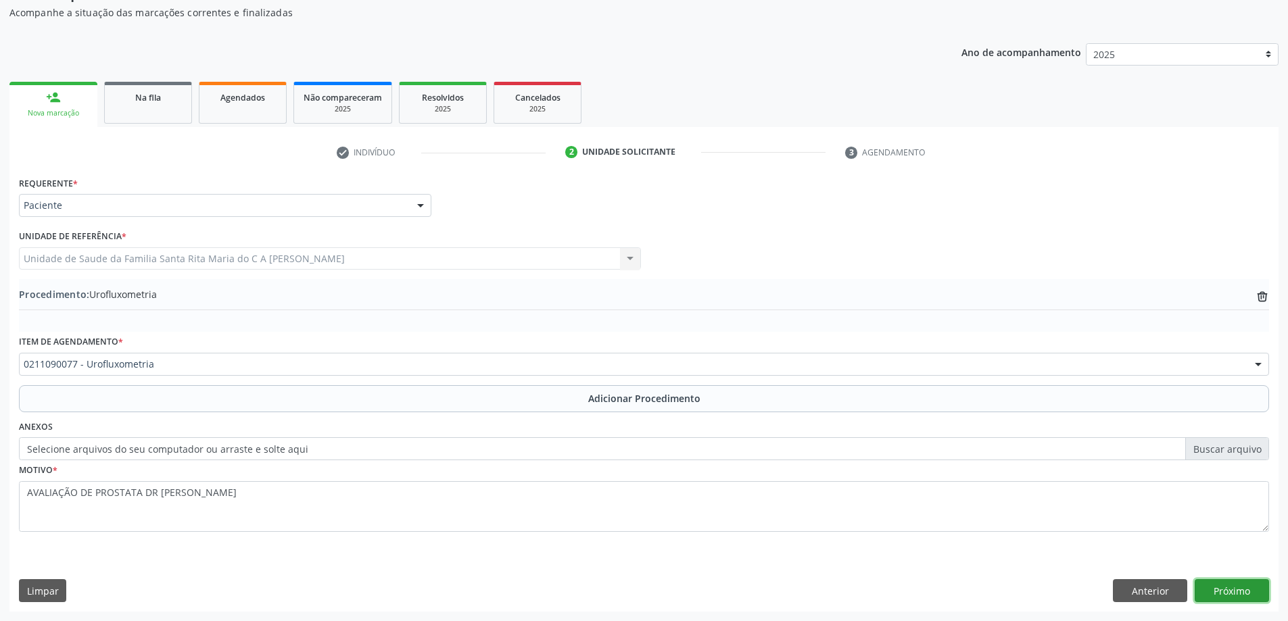
click at [1226, 591] on button "Próximo" at bounding box center [1231, 590] width 74 height 23
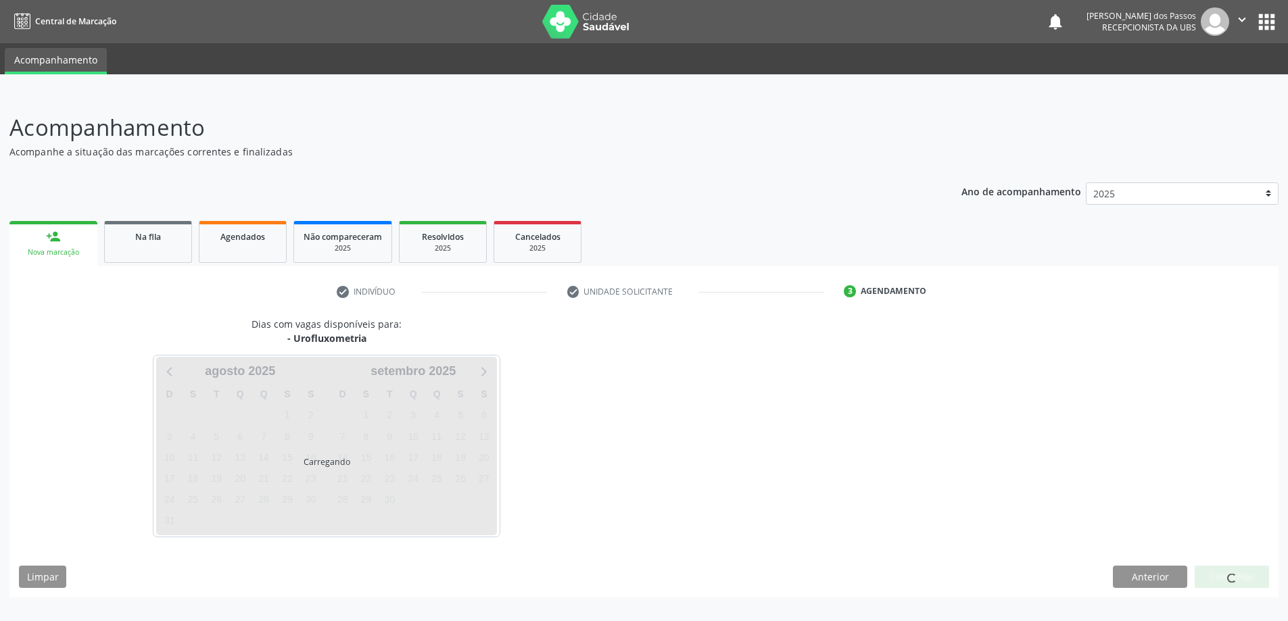
scroll to position [0, 0]
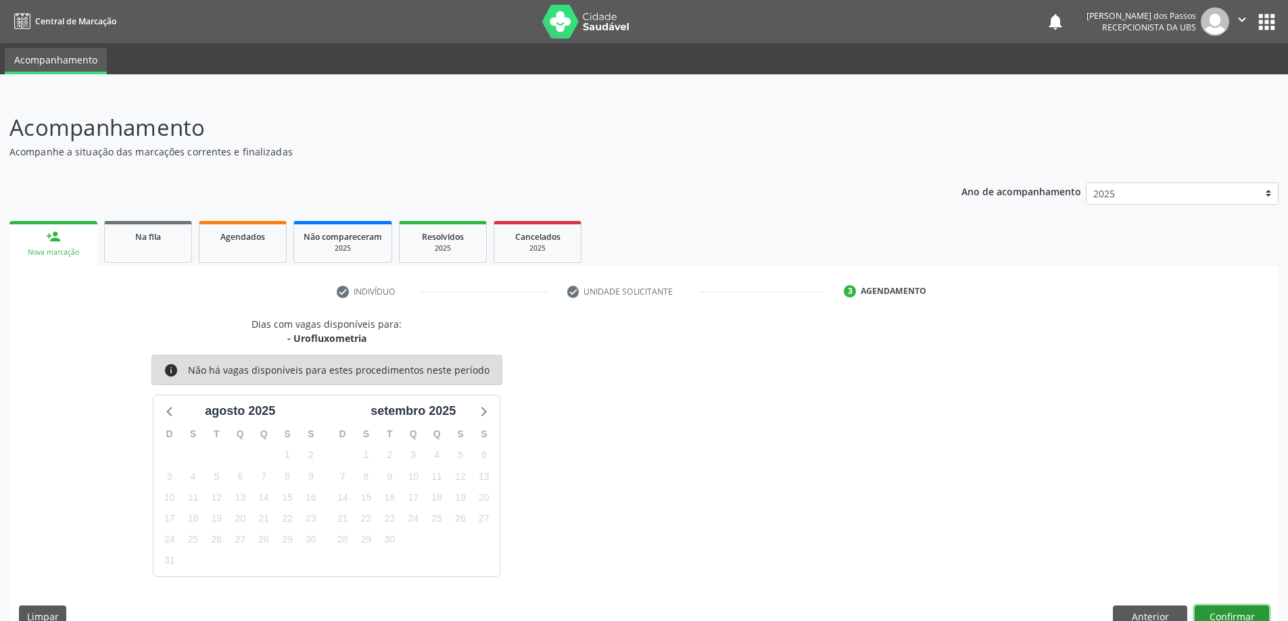
click at [1241, 608] on button "Confirmar" at bounding box center [1231, 617] width 74 height 23
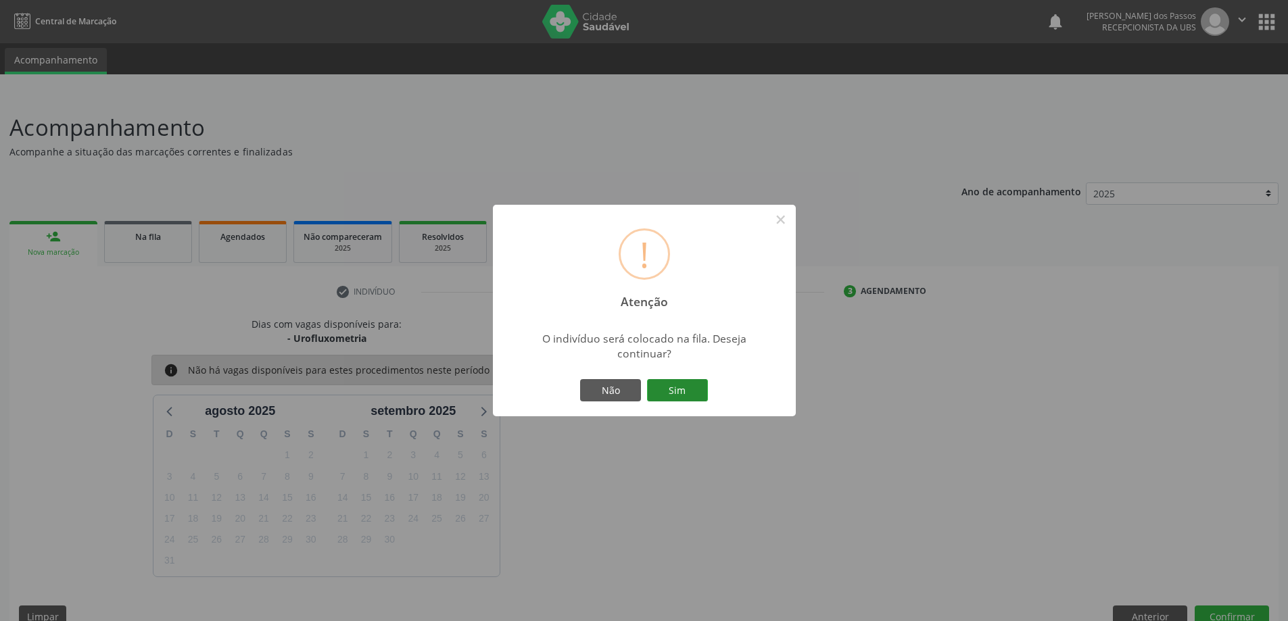
click at [691, 384] on button "Sim" at bounding box center [677, 390] width 61 height 23
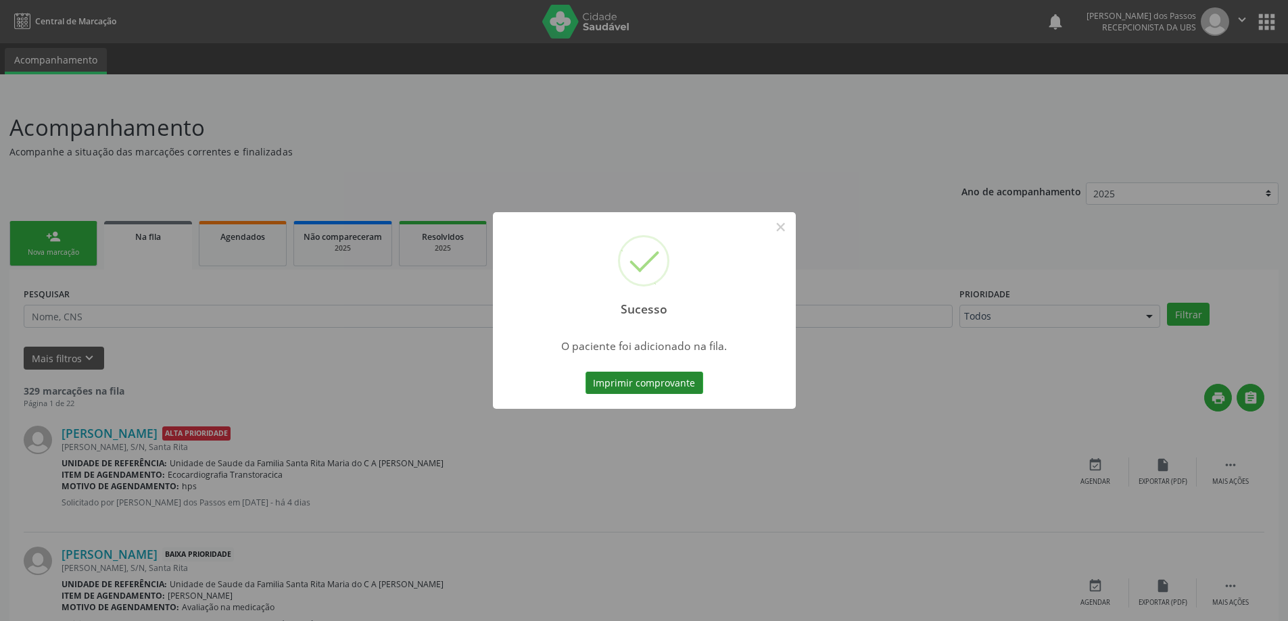
click at [656, 385] on button "Imprimir comprovante" at bounding box center [644, 383] width 118 height 23
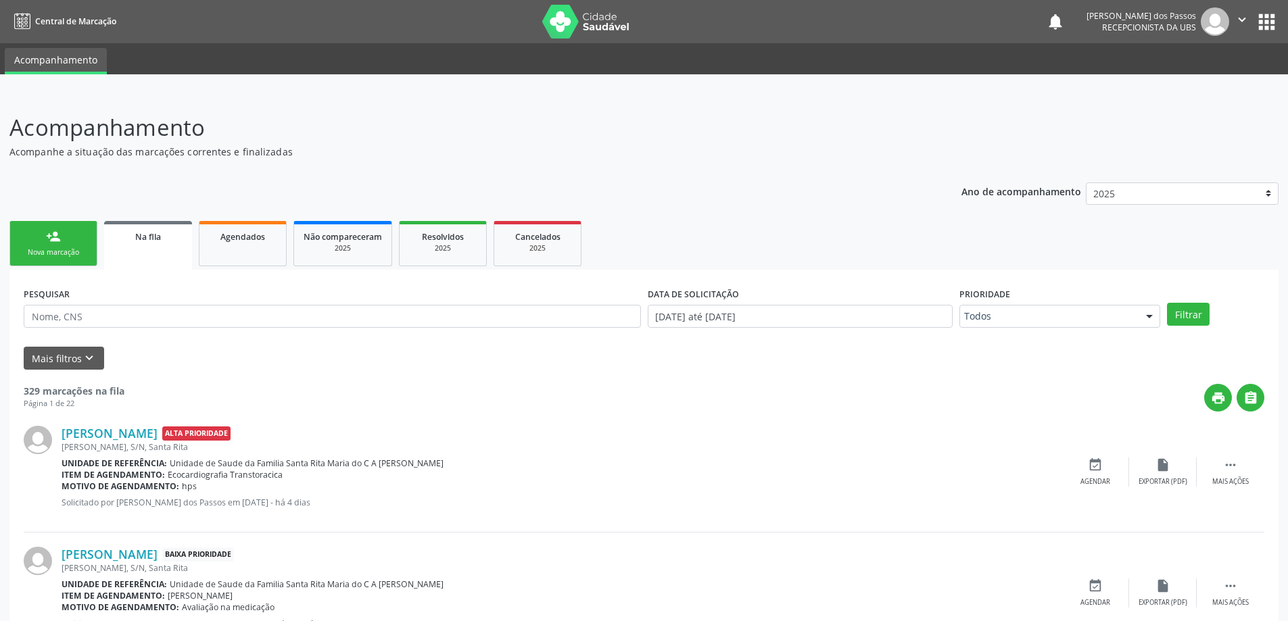
click at [55, 249] on div "Nova marcação" at bounding box center [54, 252] width 68 height 10
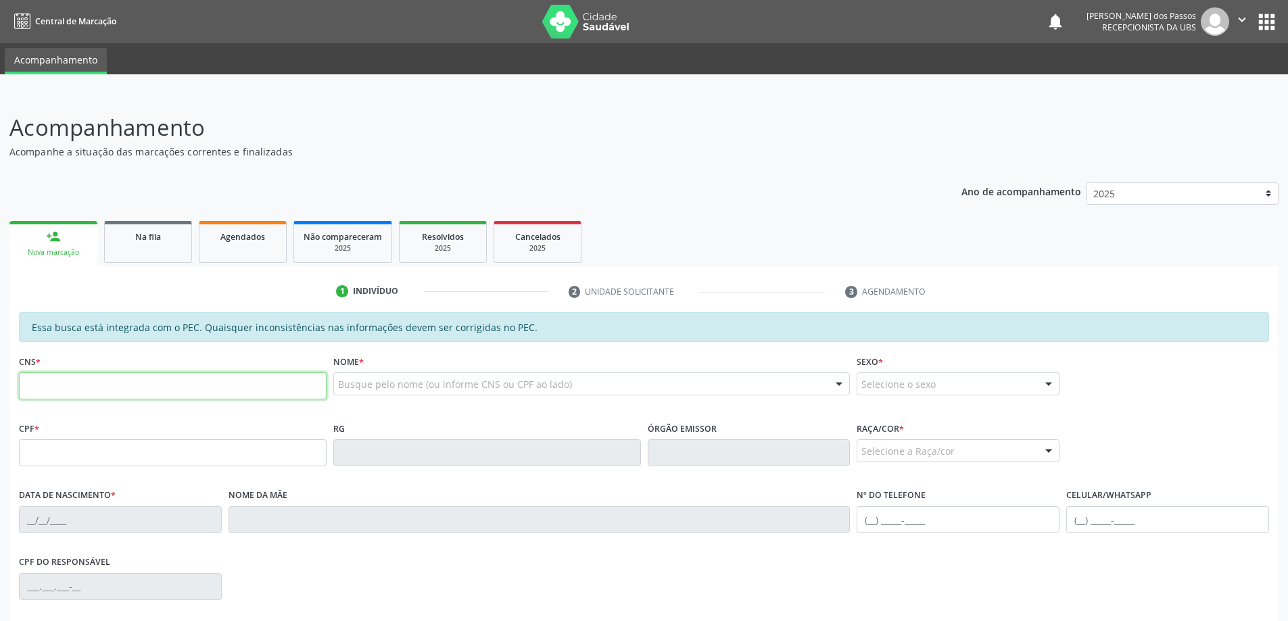
click at [199, 389] on input "text" at bounding box center [173, 385] width 308 height 27
type input "705 5094 4046 6910"
type input "677.884.084-68"
type input "[DATE]"
type input "[PERSON_NAME]"
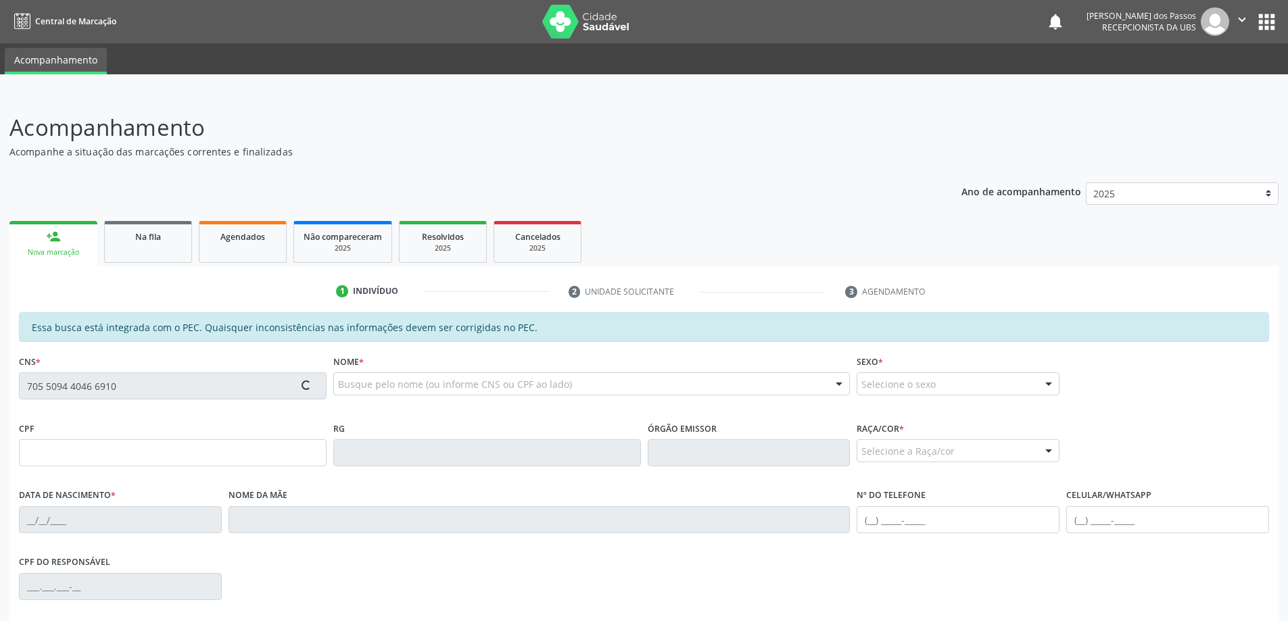
type input "[PHONE_NUMBER]"
type input "118"
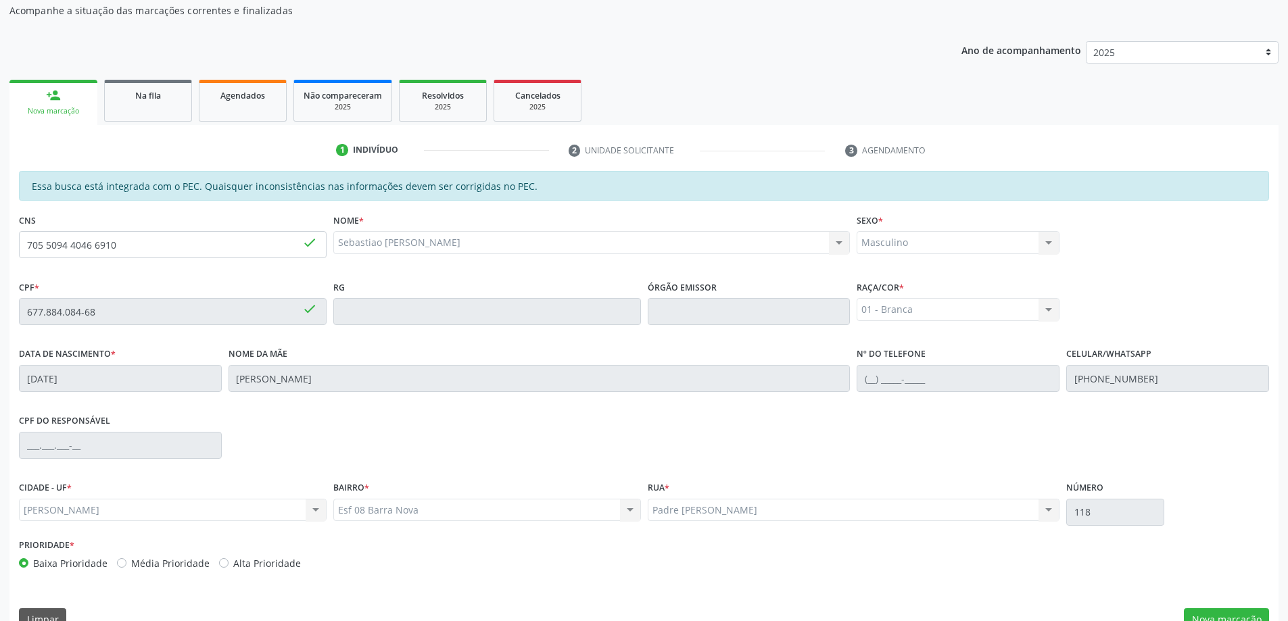
scroll to position [170, 0]
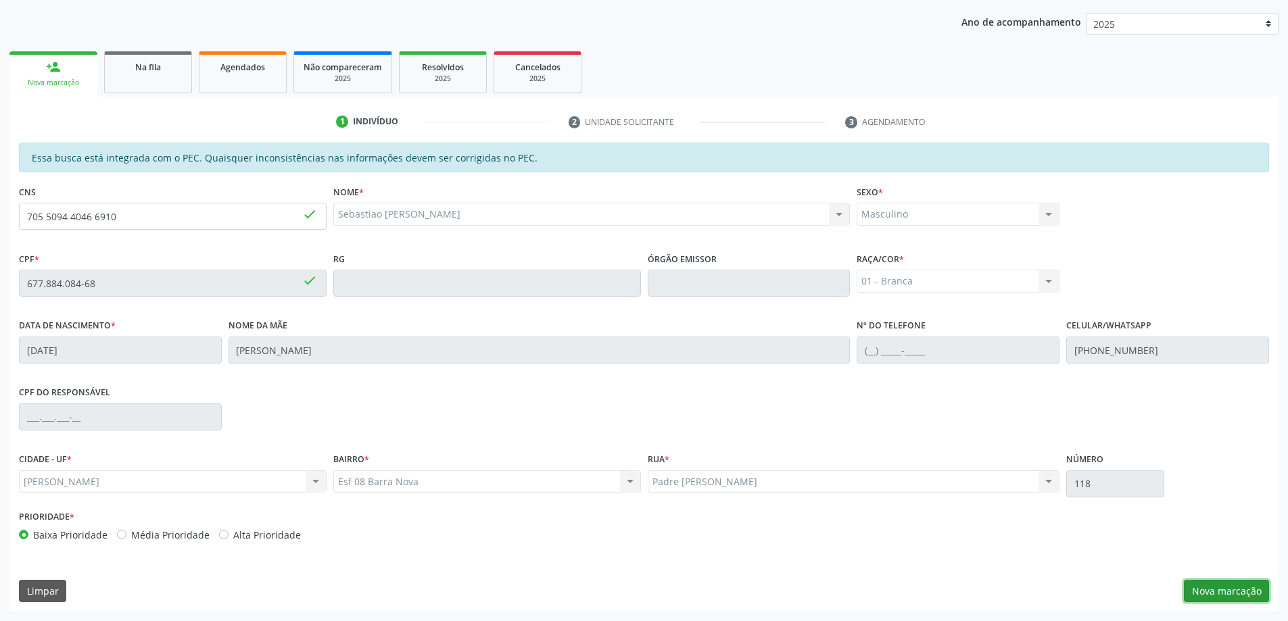
click at [1239, 589] on button "Nova marcação" at bounding box center [1225, 591] width 85 height 23
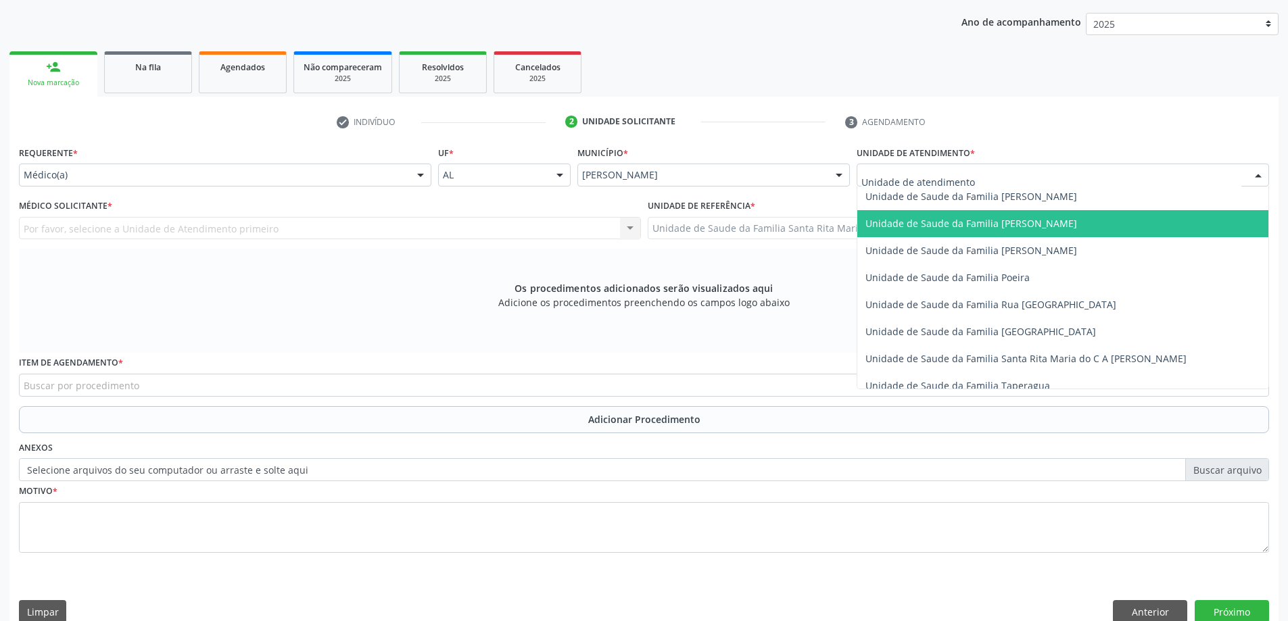
scroll to position [811, 0]
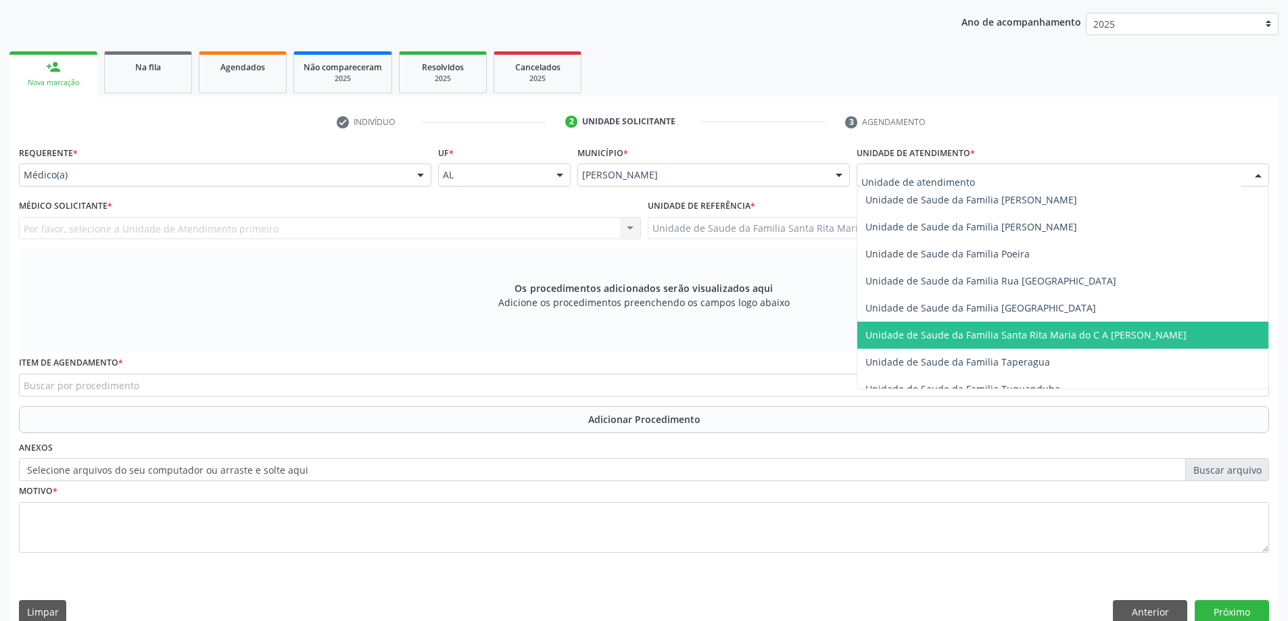
click at [905, 338] on span "Unidade de Saude da Familia Santa Rita Maria do C A [PERSON_NAME]" at bounding box center [1025, 334] width 321 height 13
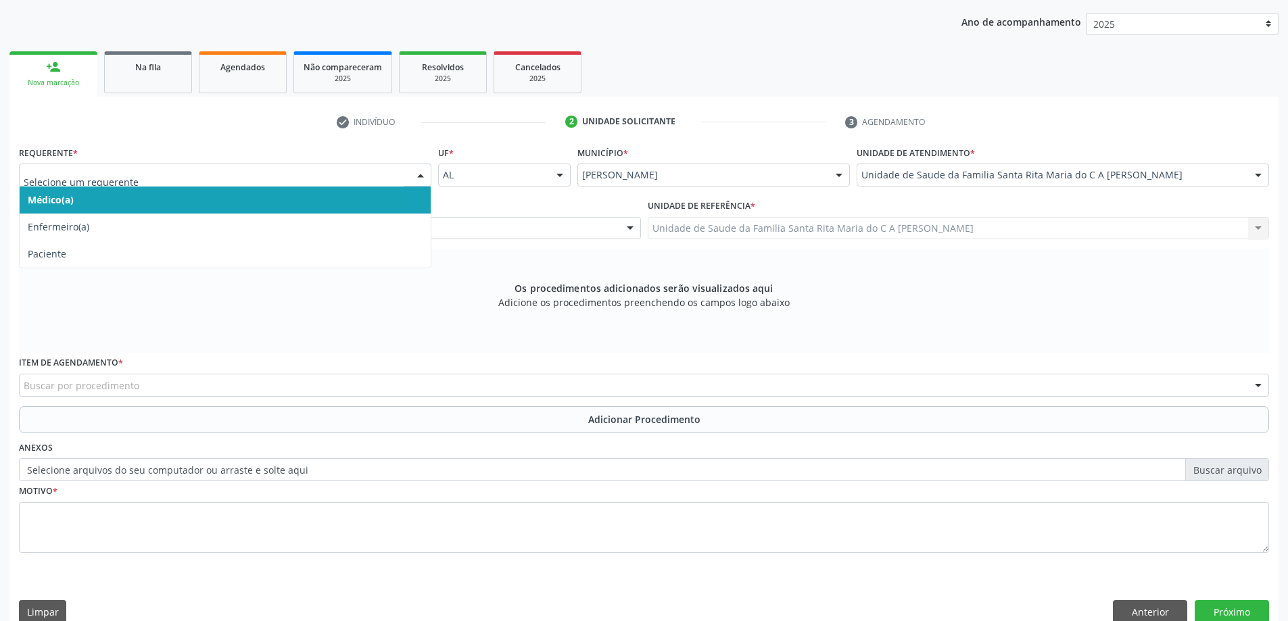
click at [314, 201] on span "Médico(a)" at bounding box center [225, 200] width 411 height 27
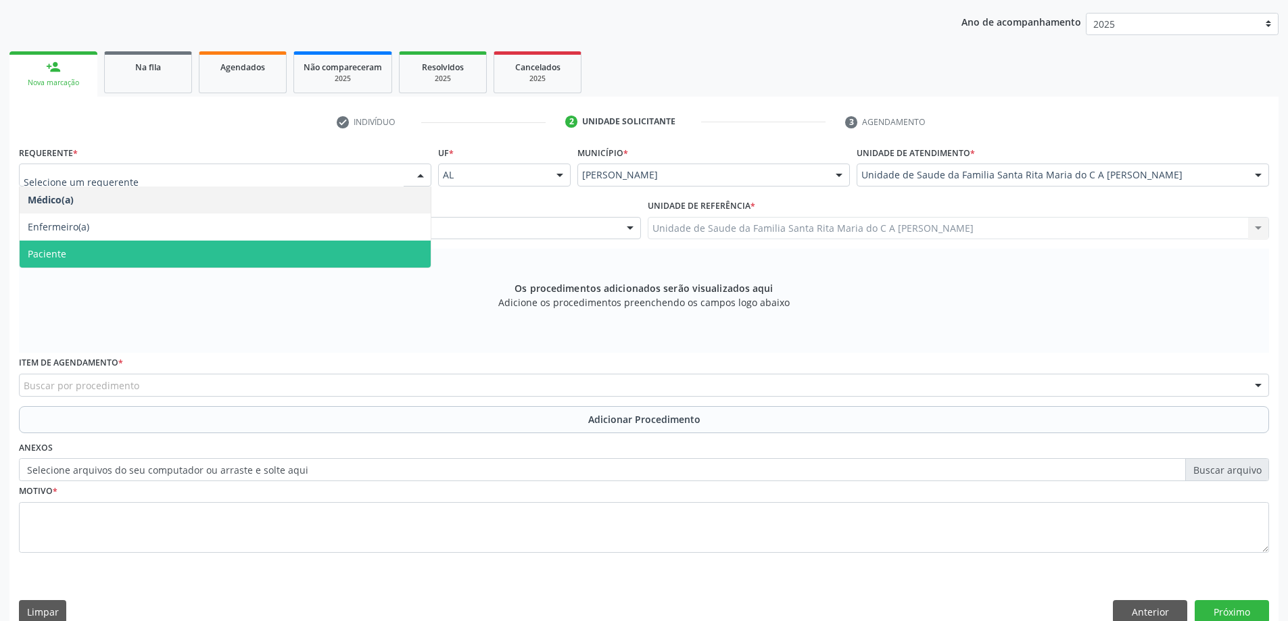
click at [212, 264] on span "Paciente" at bounding box center [225, 254] width 411 height 27
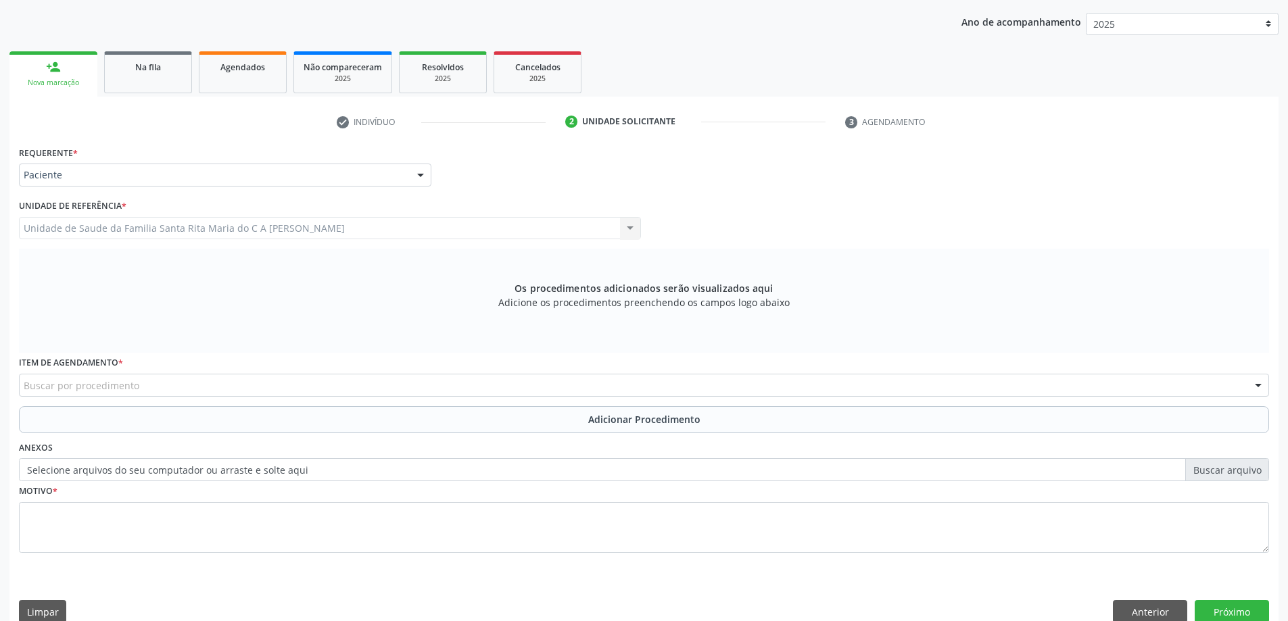
click at [183, 384] on div "Buscar por procedimento" at bounding box center [644, 385] width 1250 height 23
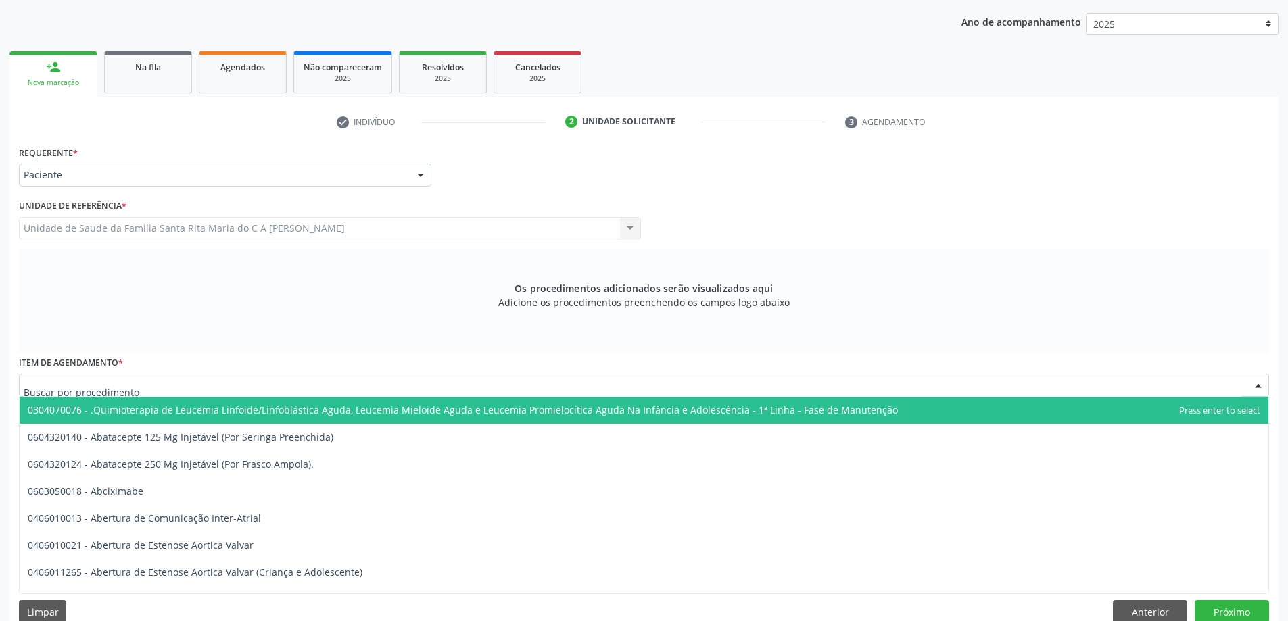
click at [177, 386] on input "text" at bounding box center [632, 391] width 1217 height 27
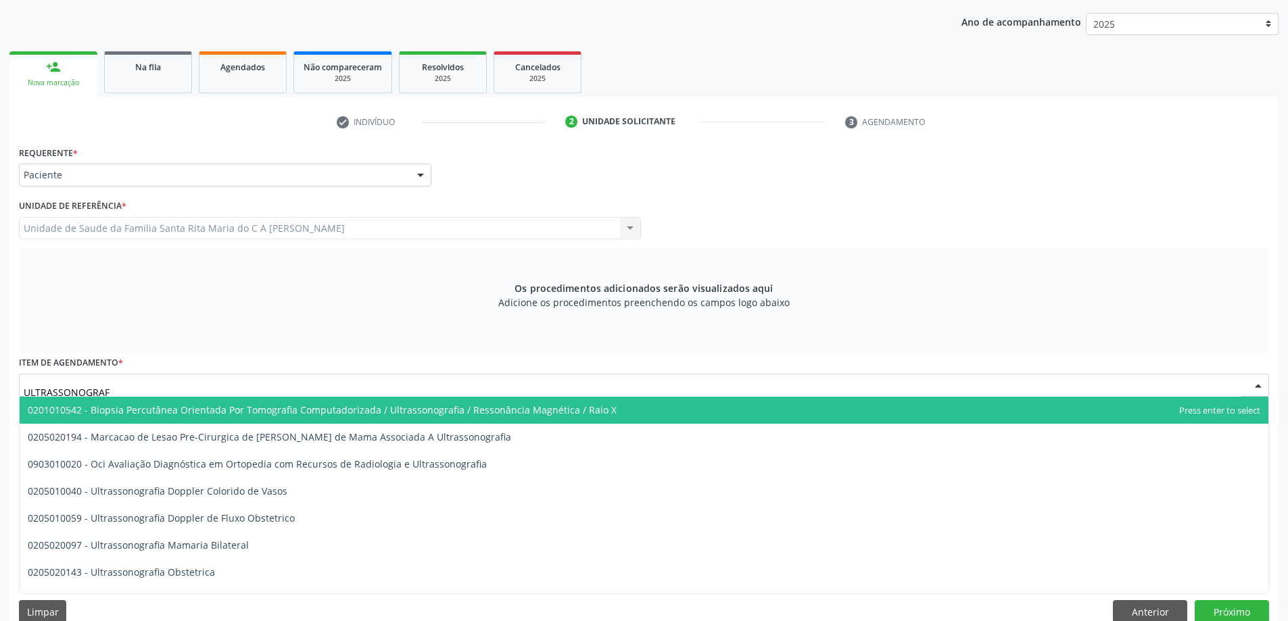
type input "ULTRASSONOGRAFI"
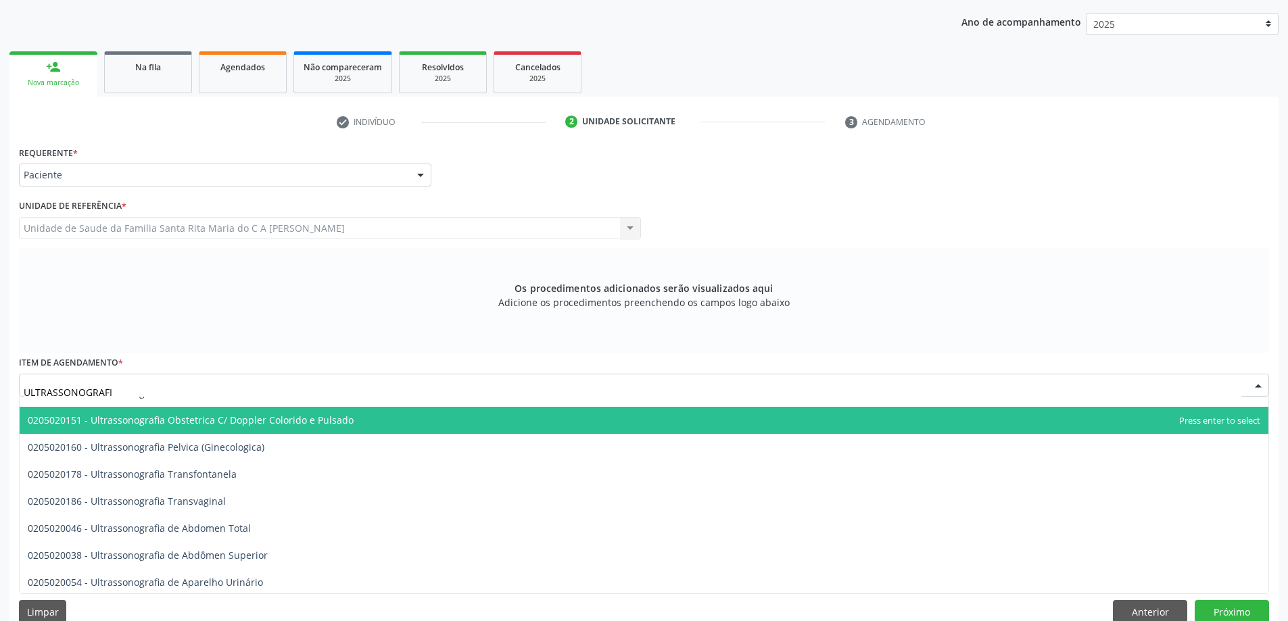
scroll to position [203, 0]
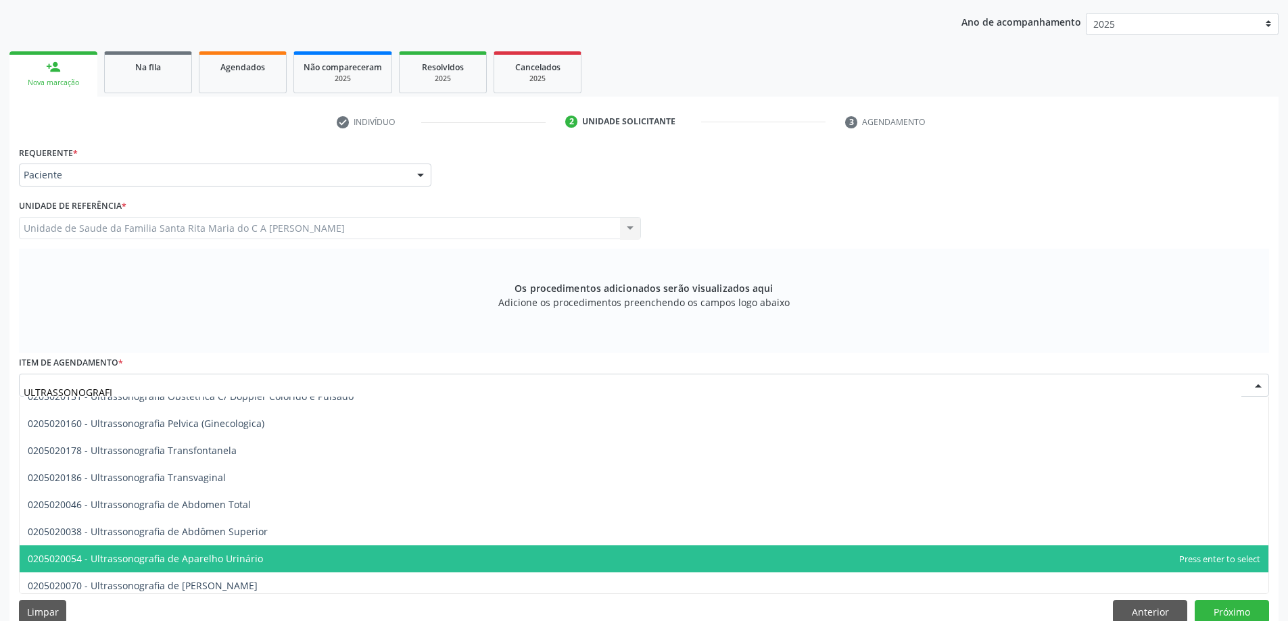
click at [213, 558] on span "0205020054 - Ultrassonografia de Aparelho Urinário" at bounding box center [145, 558] width 235 height 13
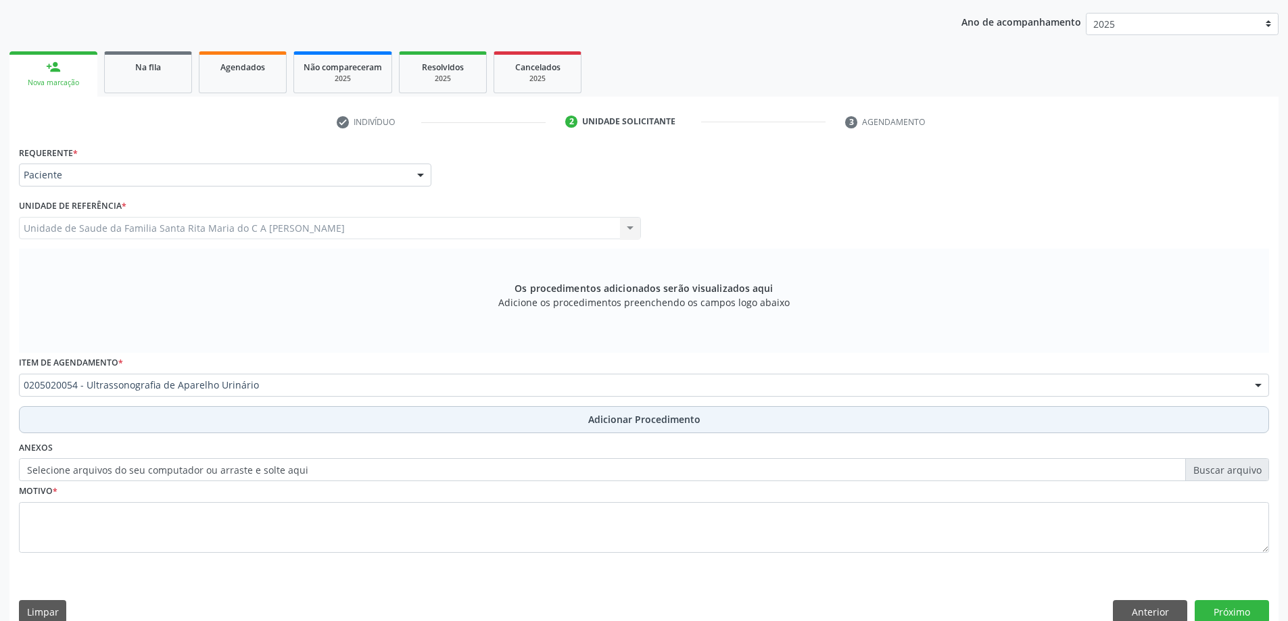
click at [229, 418] on button "Adicionar Procedimento" at bounding box center [644, 419] width 1250 height 27
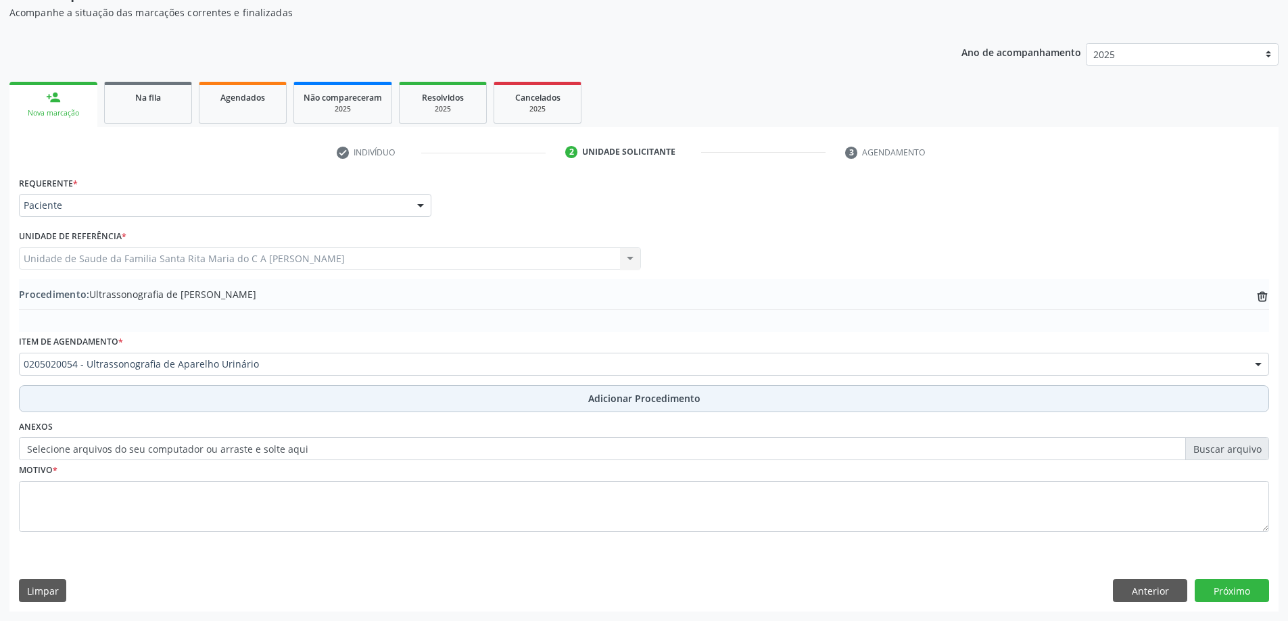
scroll to position [139, 0]
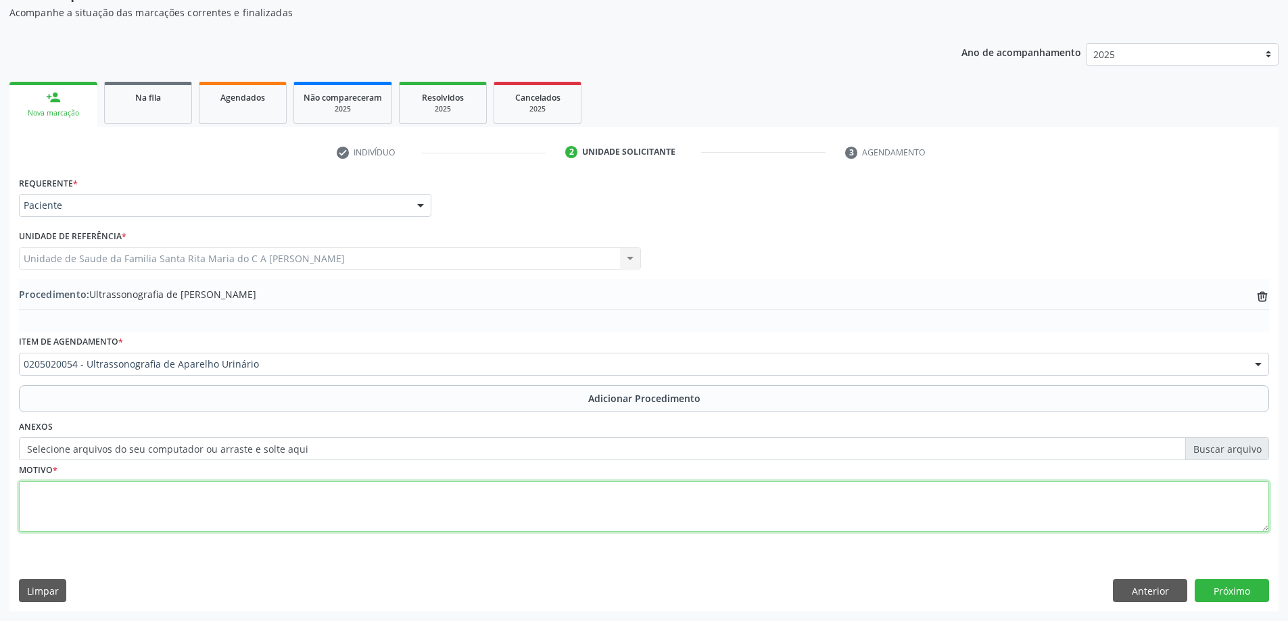
click at [174, 500] on textarea at bounding box center [644, 506] width 1250 height 51
type textarea "AVALIAÇÃO DR [PERSON_NAME]"
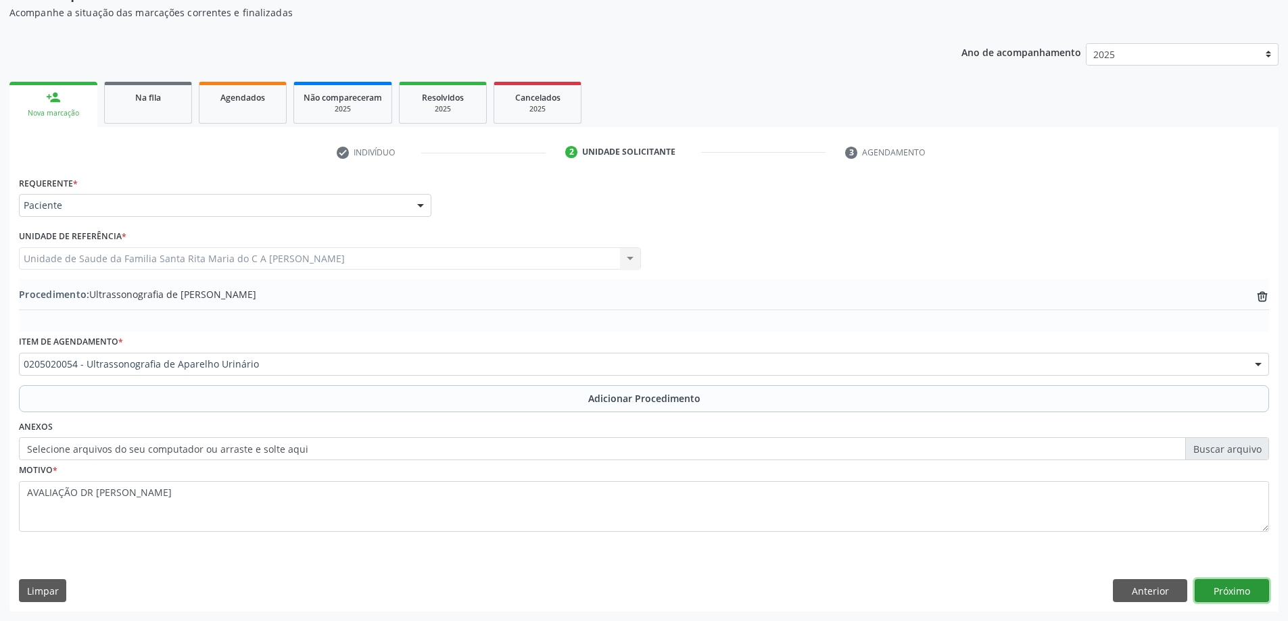
click at [1238, 595] on button "Próximo" at bounding box center [1231, 590] width 74 height 23
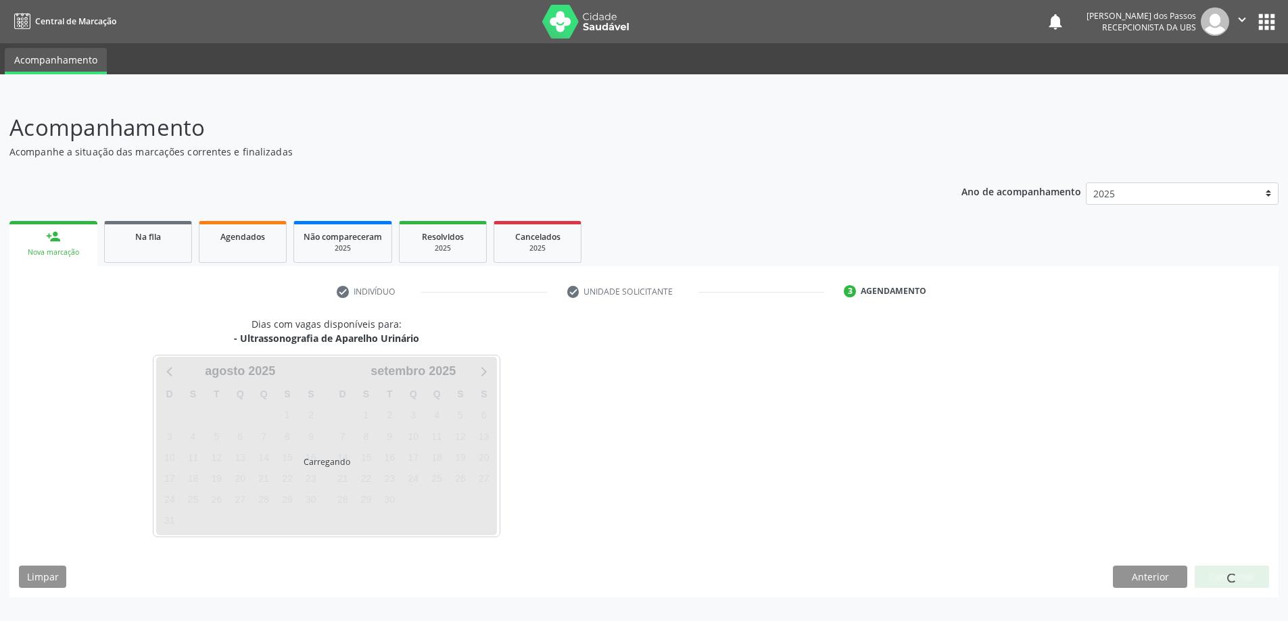
scroll to position [0, 0]
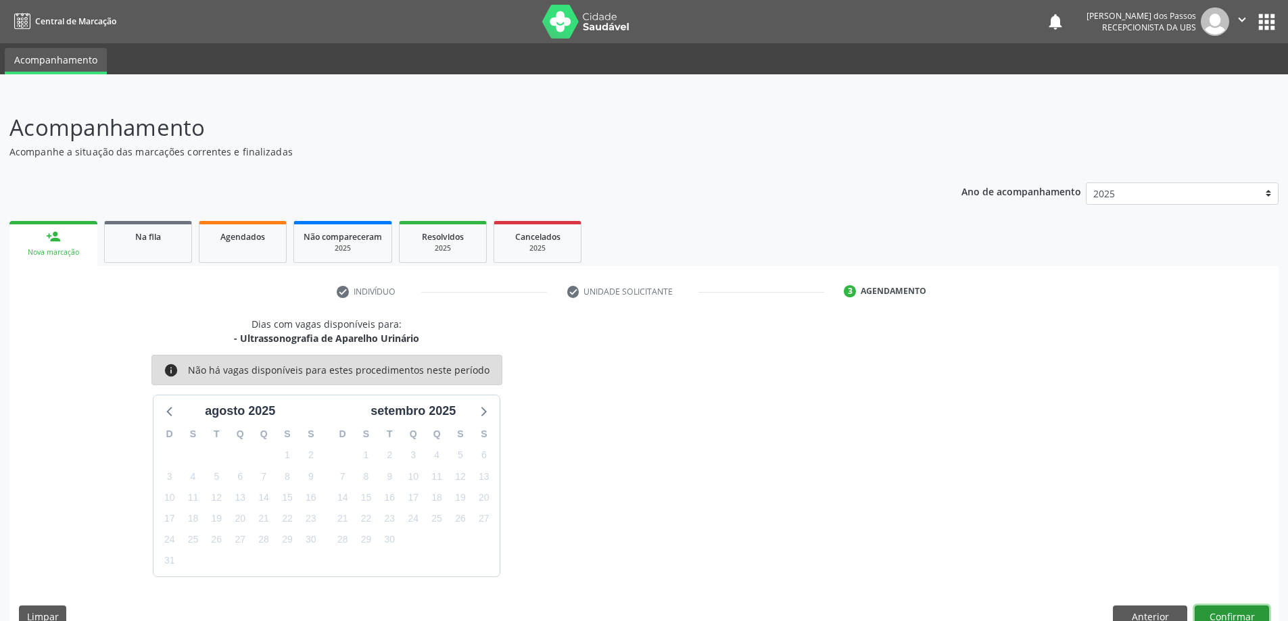
click at [1221, 614] on button "Confirmar" at bounding box center [1231, 617] width 74 height 23
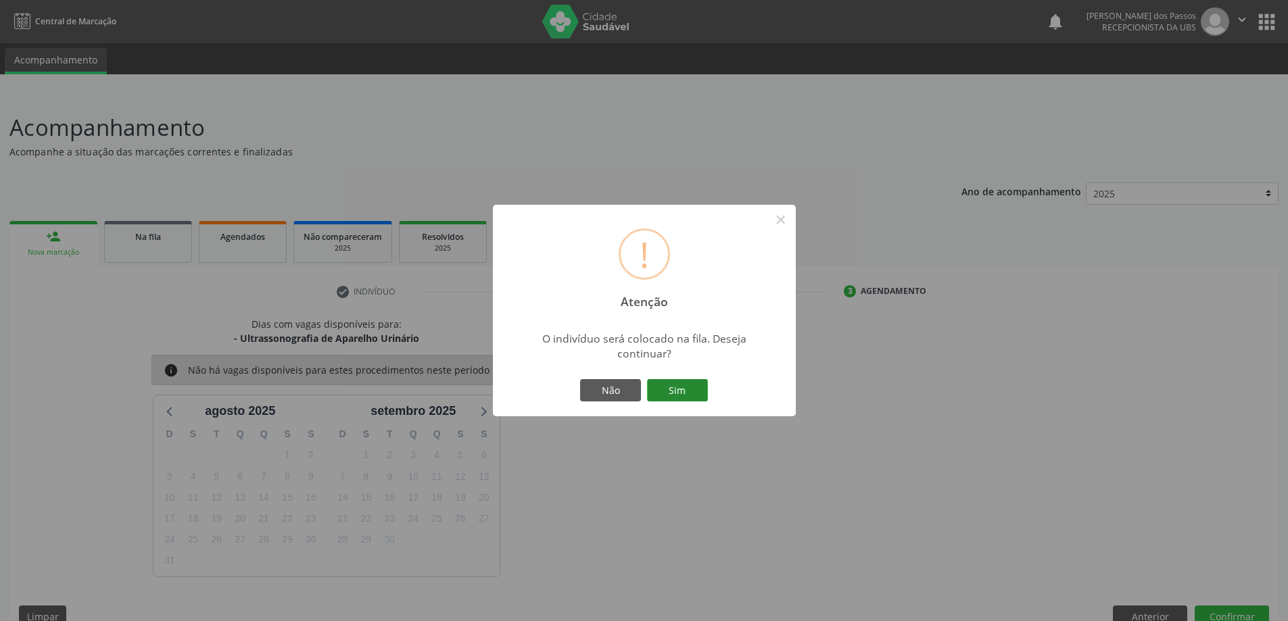
click at [675, 385] on button "Sim" at bounding box center [677, 390] width 61 height 23
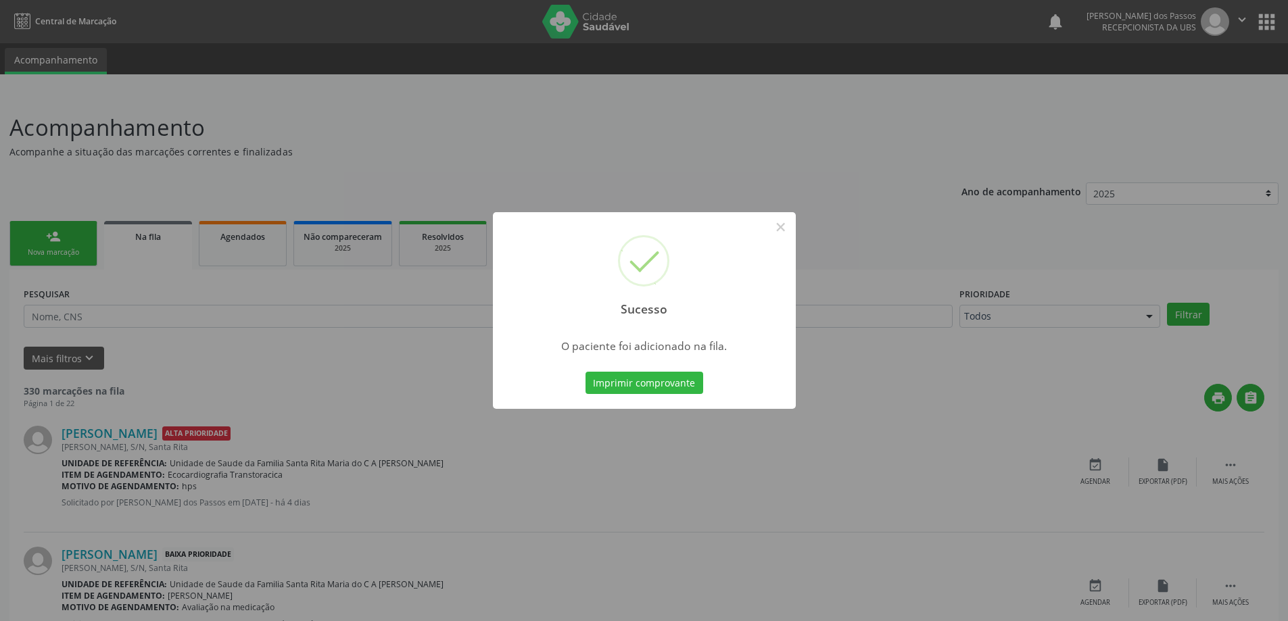
click at [675, 385] on button "Imprimir comprovante" at bounding box center [644, 383] width 118 height 23
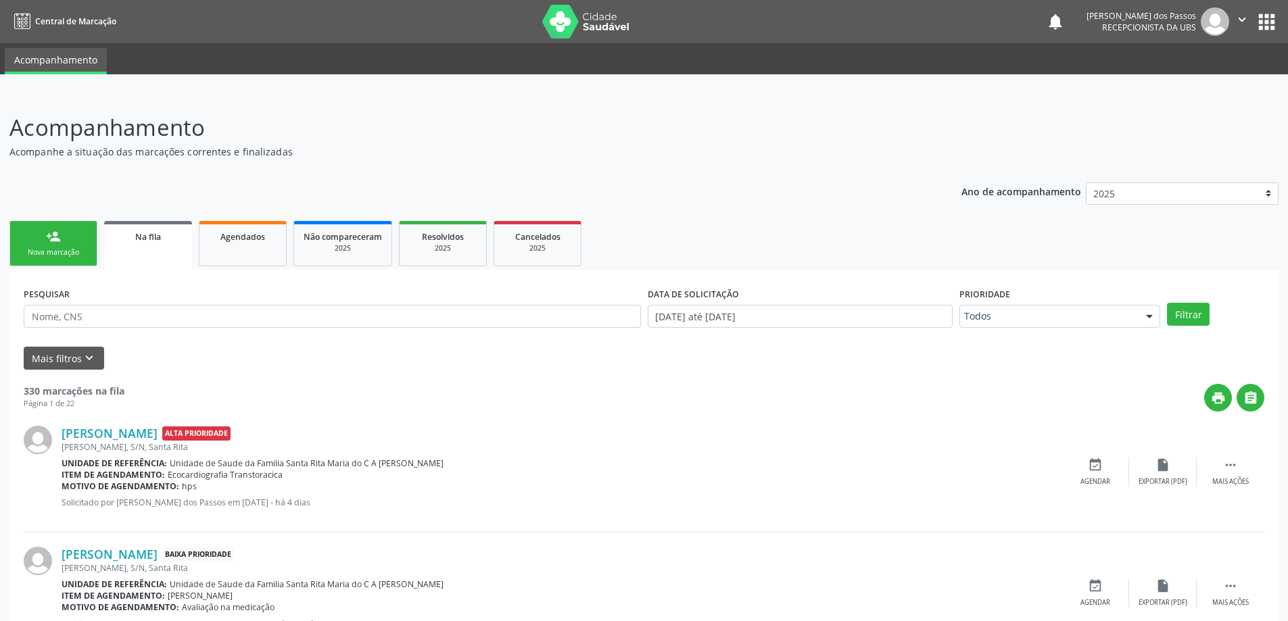
click at [57, 239] on div "person_add" at bounding box center [53, 236] width 15 height 15
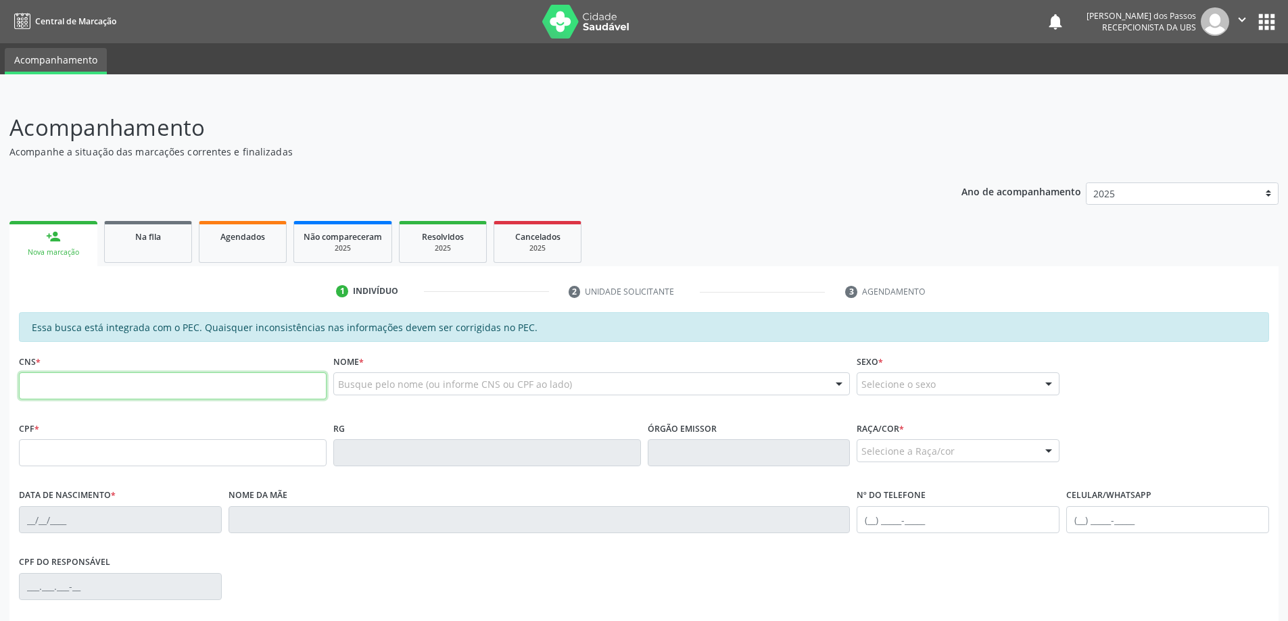
click at [74, 388] on input "text" at bounding box center [173, 385] width 308 height 27
click at [64, 395] on input "text" at bounding box center [173, 385] width 308 height 27
type input "705 5094 4046 6910"
type input "677.884.084-68"
type input "26/03/1958"
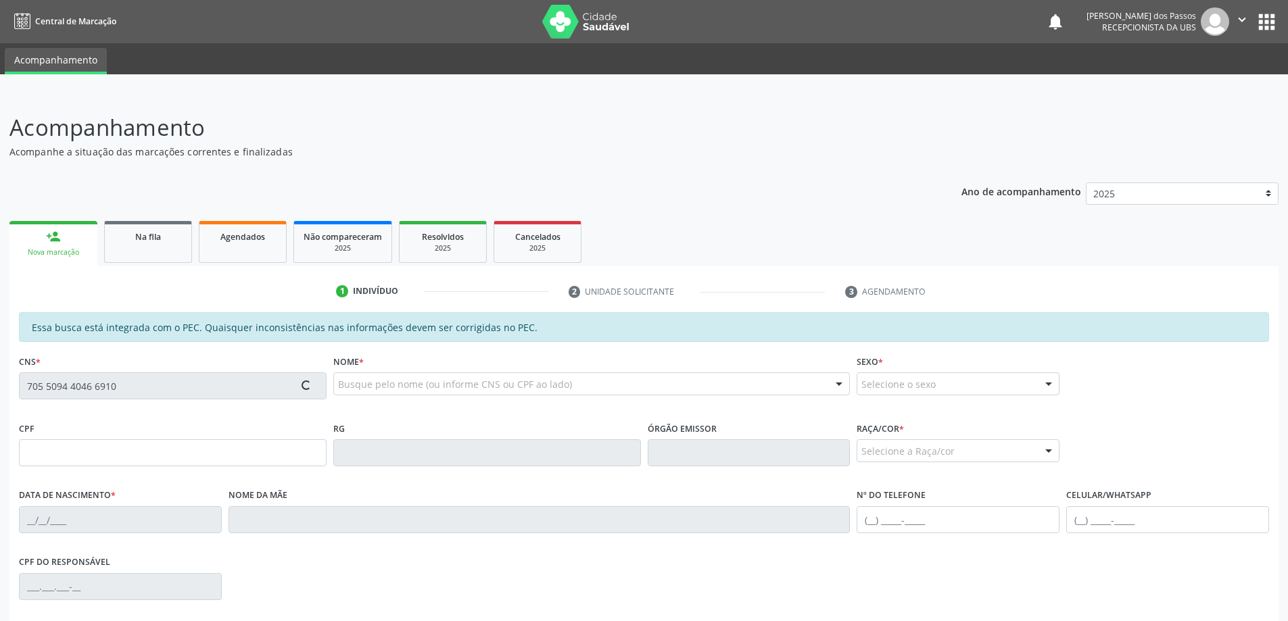
type input "Eliete dos Santos"
type input "(82) 98191-1094"
type input "118"
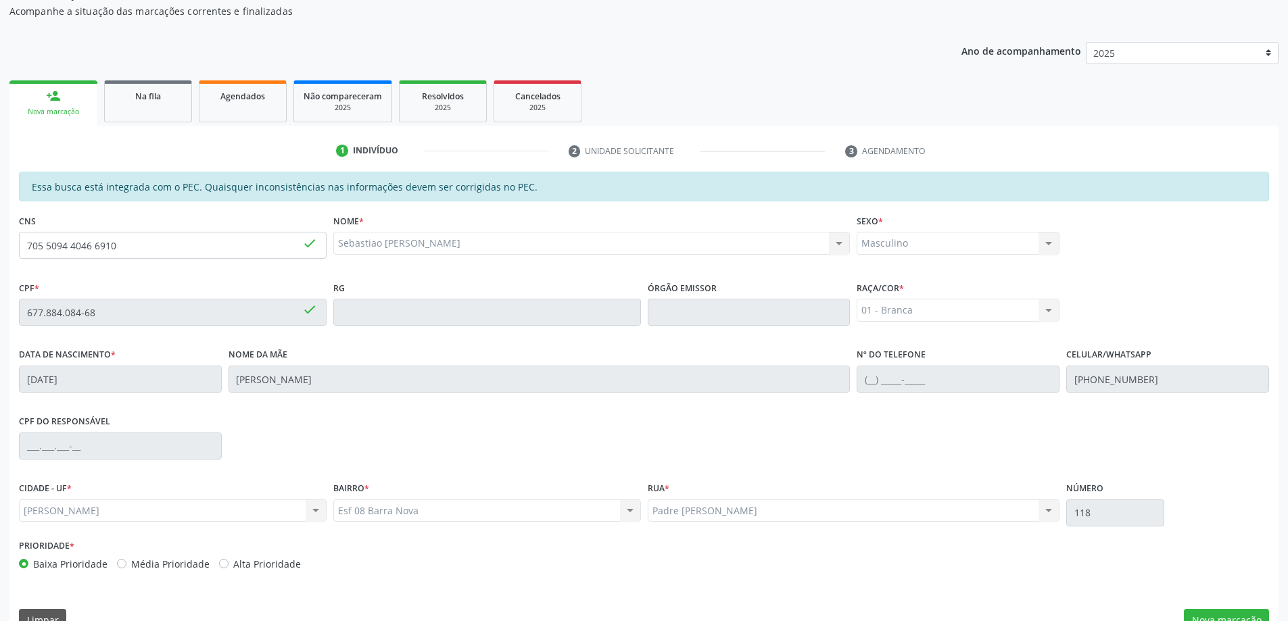
scroll to position [170, 0]
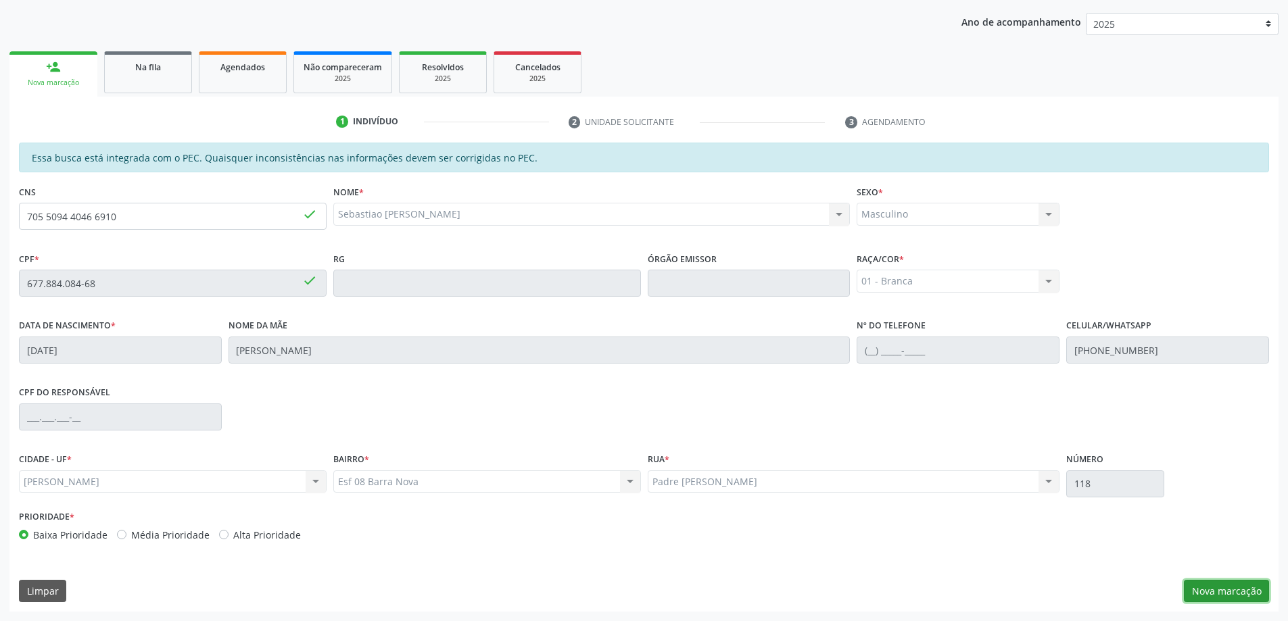
click at [1204, 593] on button "Nova marcação" at bounding box center [1225, 591] width 85 height 23
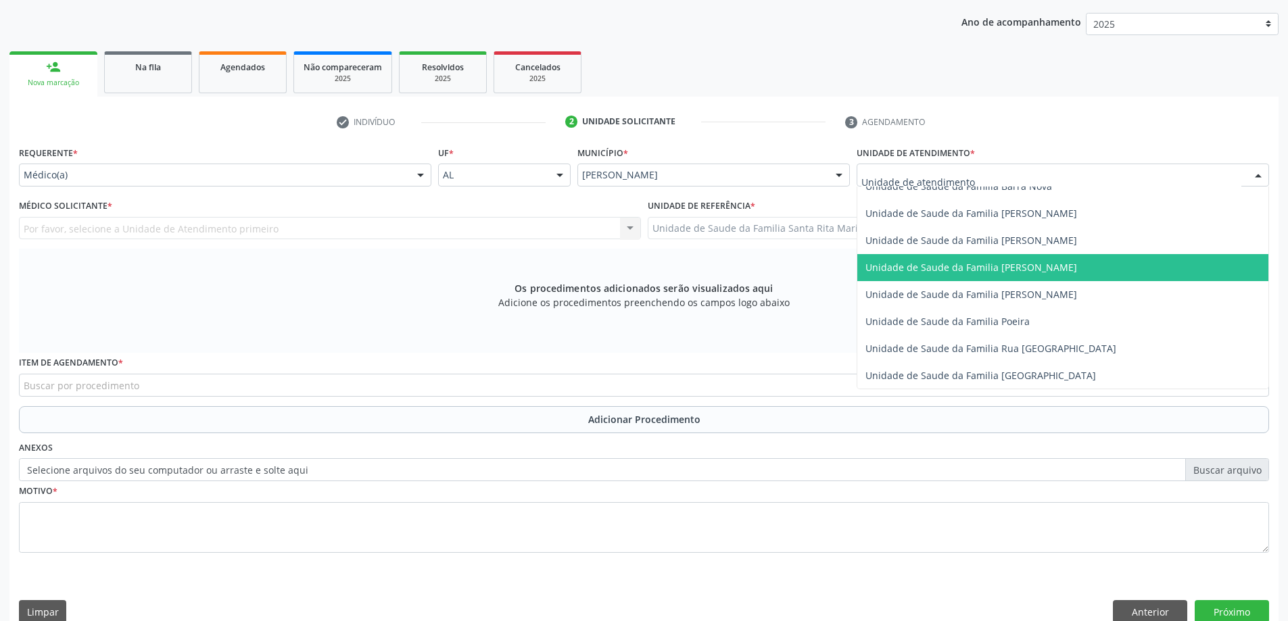
scroll to position [811, 0]
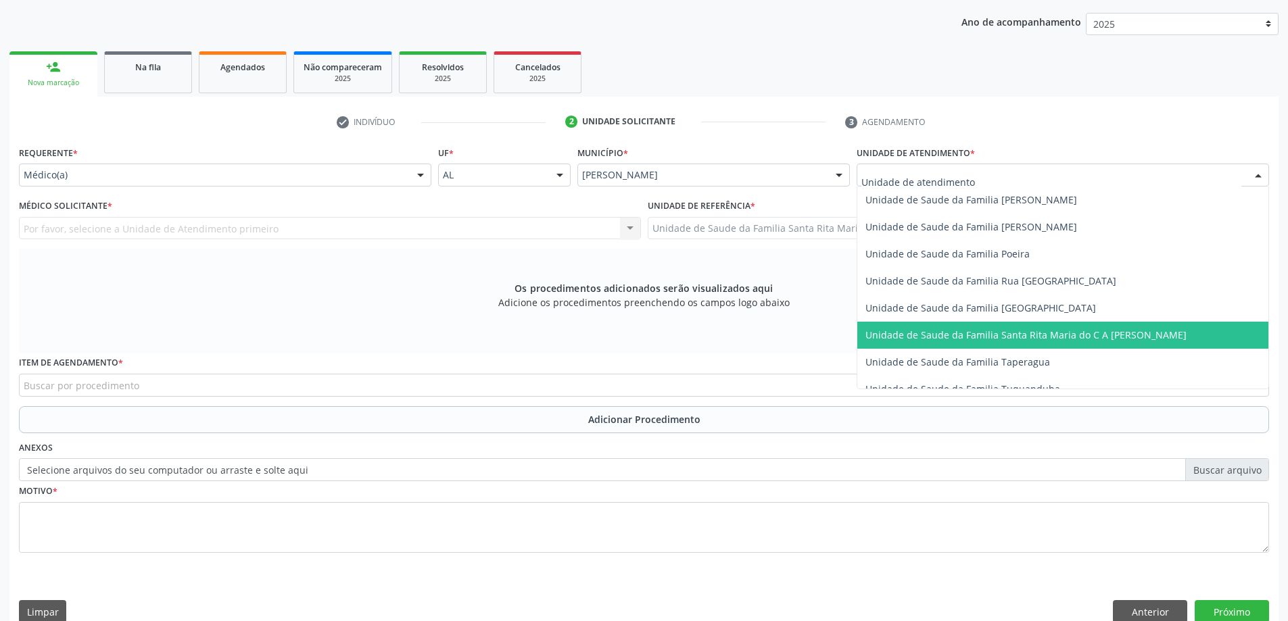
click at [920, 335] on span "Unidade de Saude da Familia Santa Rita Maria do C A [PERSON_NAME]" at bounding box center [1025, 334] width 321 height 13
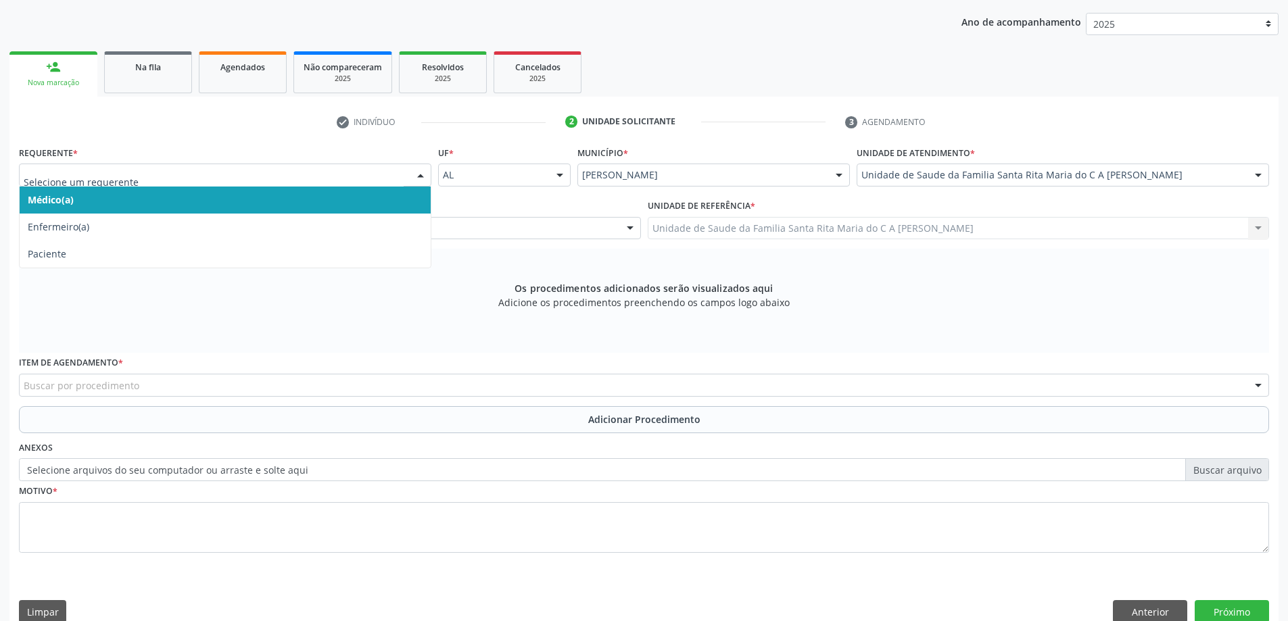
click at [284, 199] on span "Médico(a)" at bounding box center [225, 200] width 411 height 27
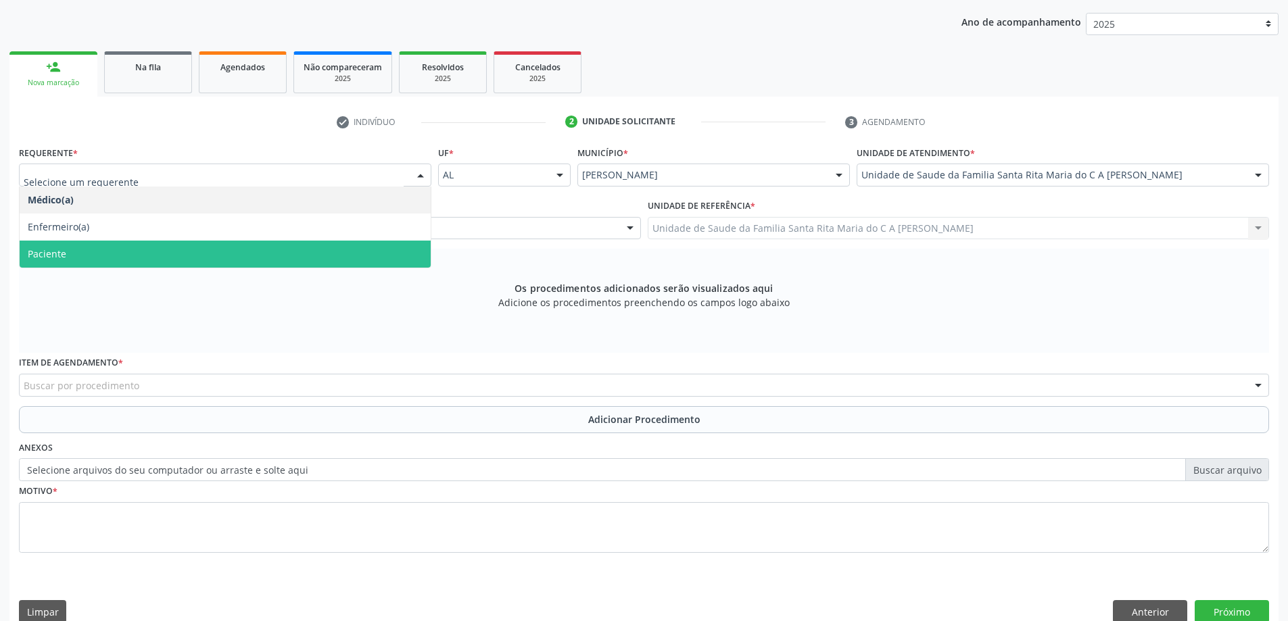
click at [257, 260] on span "Paciente" at bounding box center [225, 254] width 411 height 27
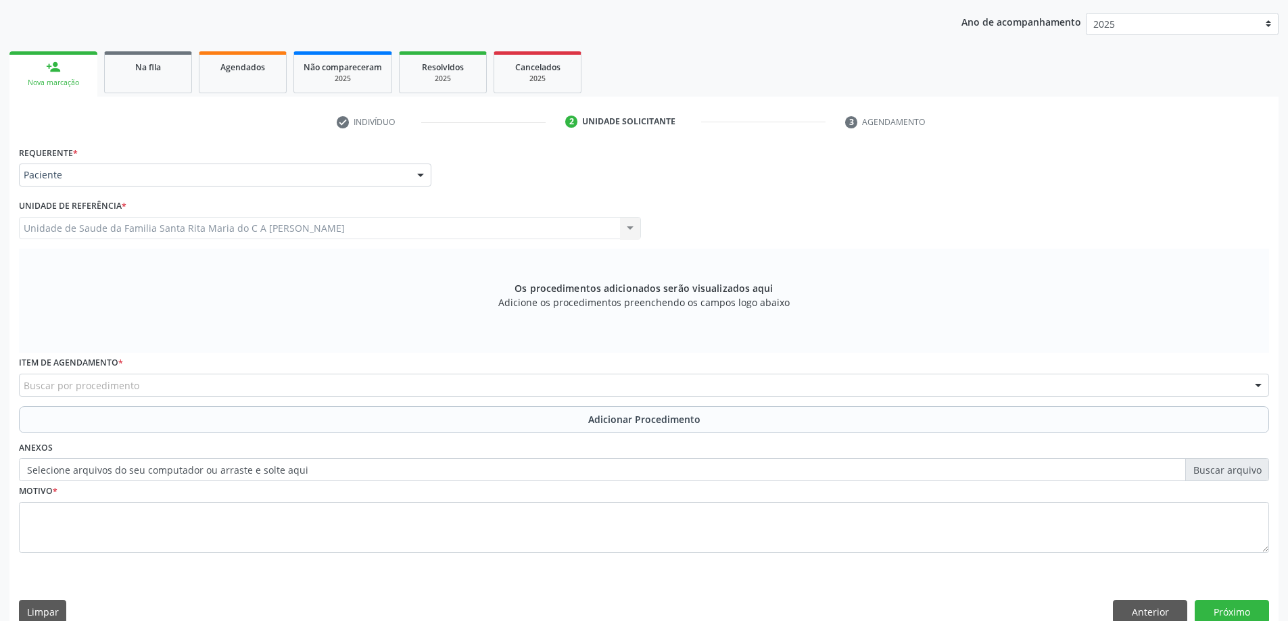
click at [246, 387] on div "Buscar por procedimento" at bounding box center [644, 385] width 1250 height 23
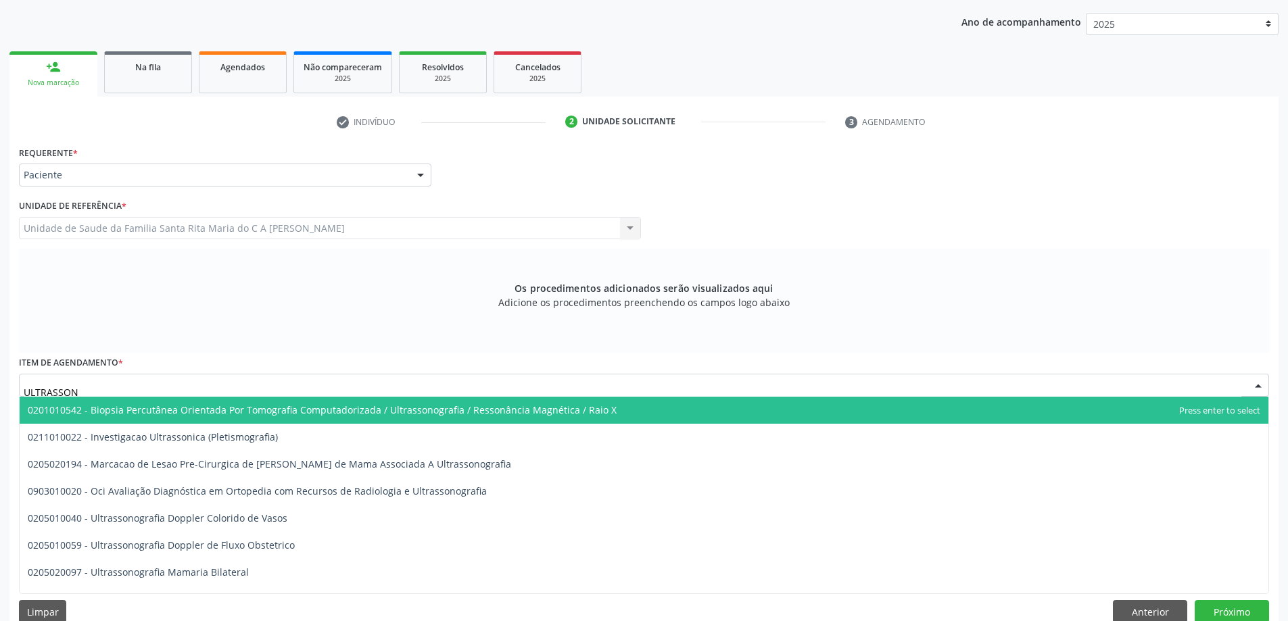
type input "ULTRASSONO"
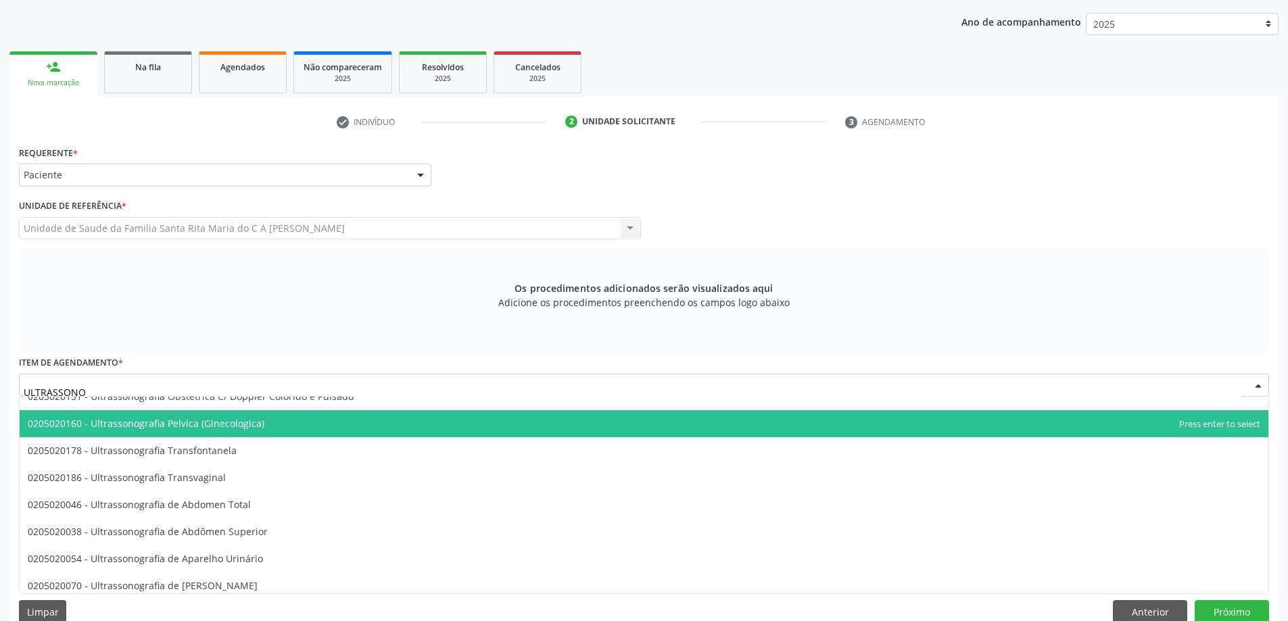
scroll to position [270, 0]
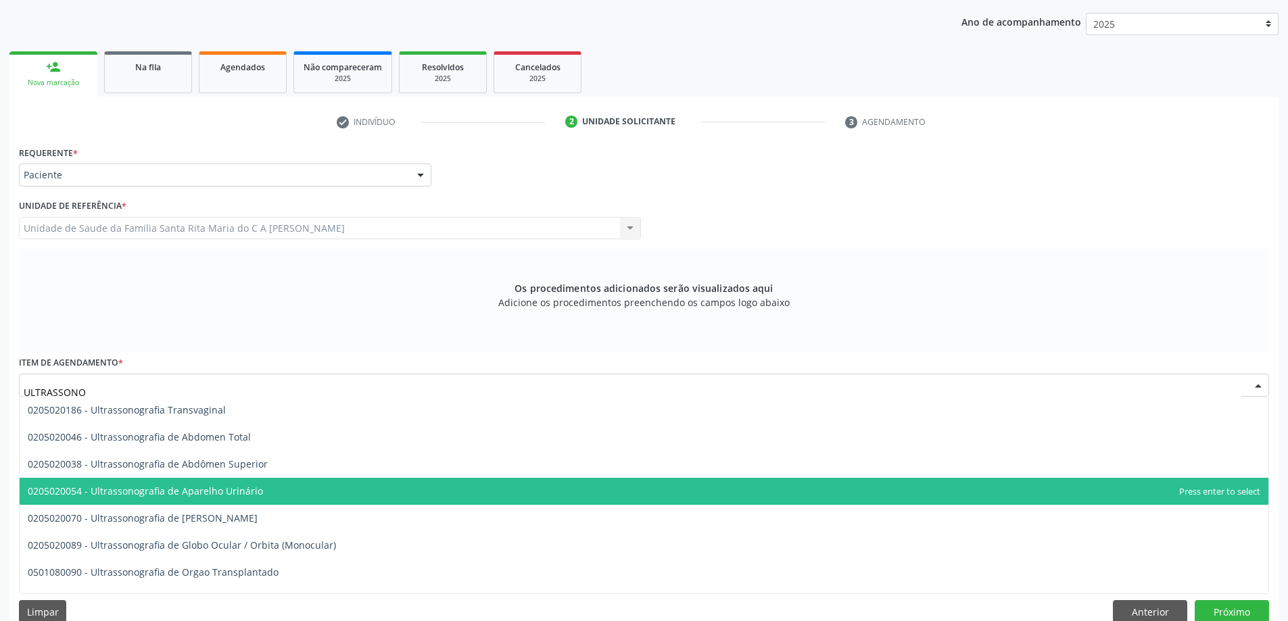
click at [288, 495] on span "0205020054 - Ultrassonografia de Aparelho Urinário" at bounding box center [644, 491] width 1248 height 27
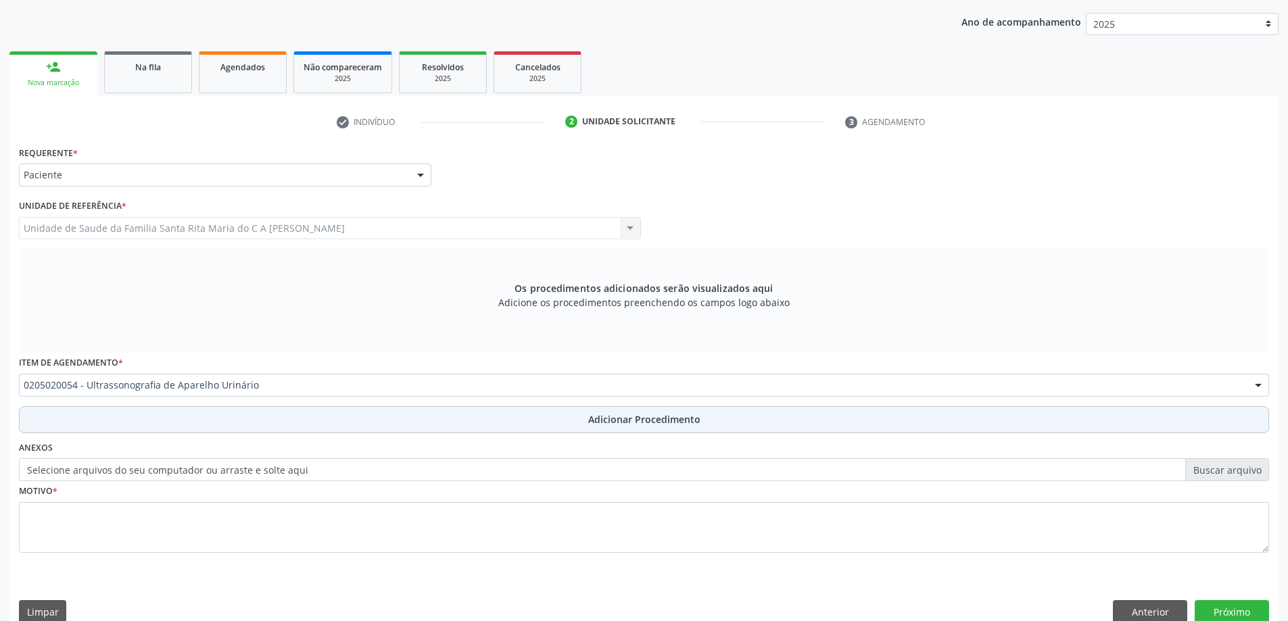
click at [247, 422] on button "Adicionar Procedimento" at bounding box center [644, 419] width 1250 height 27
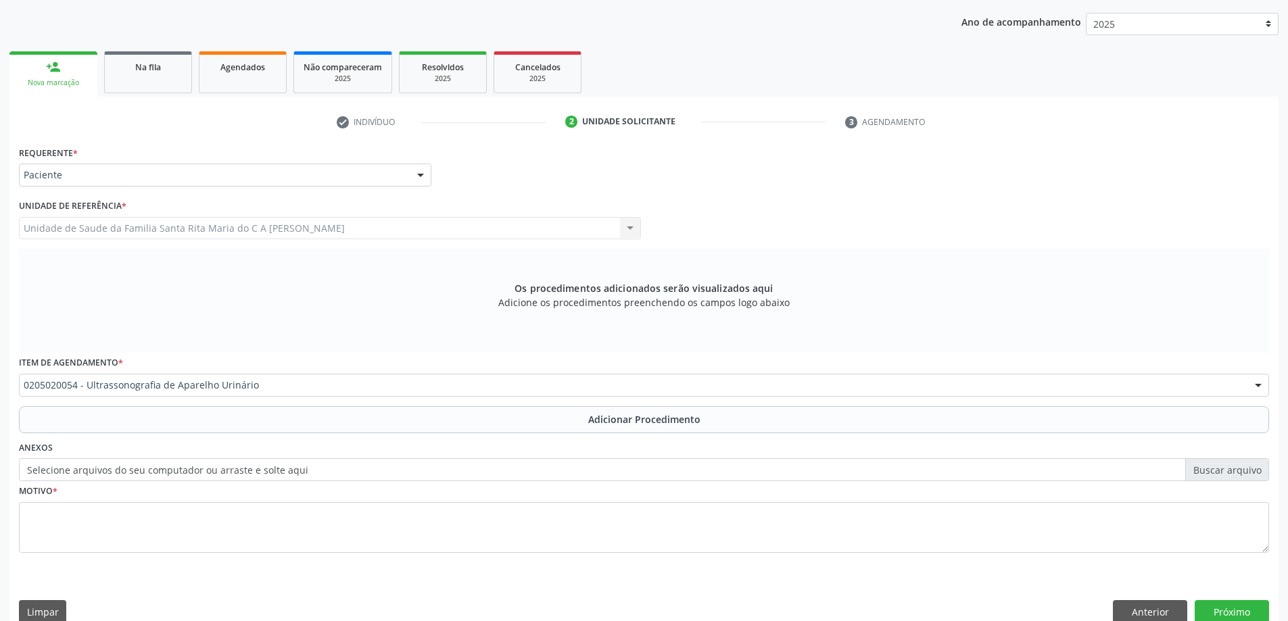
scroll to position [139, 0]
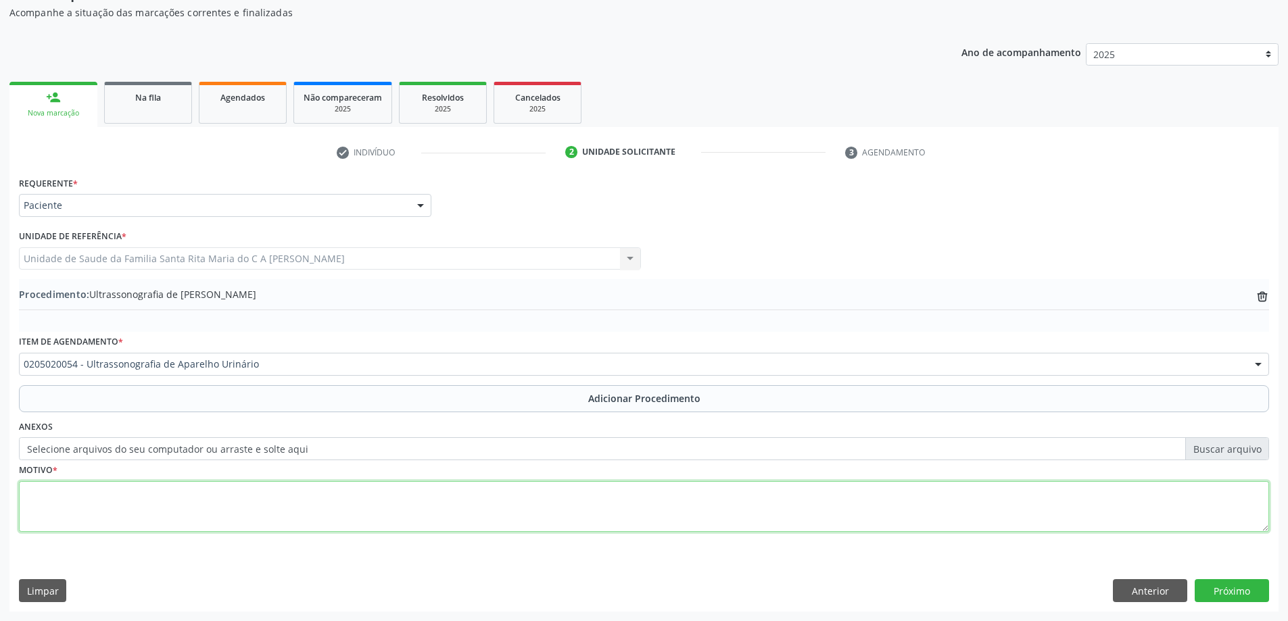
click at [208, 512] on textarea at bounding box center [644, 506] width 1250 height 51
type textarea "PRÓSTATA"
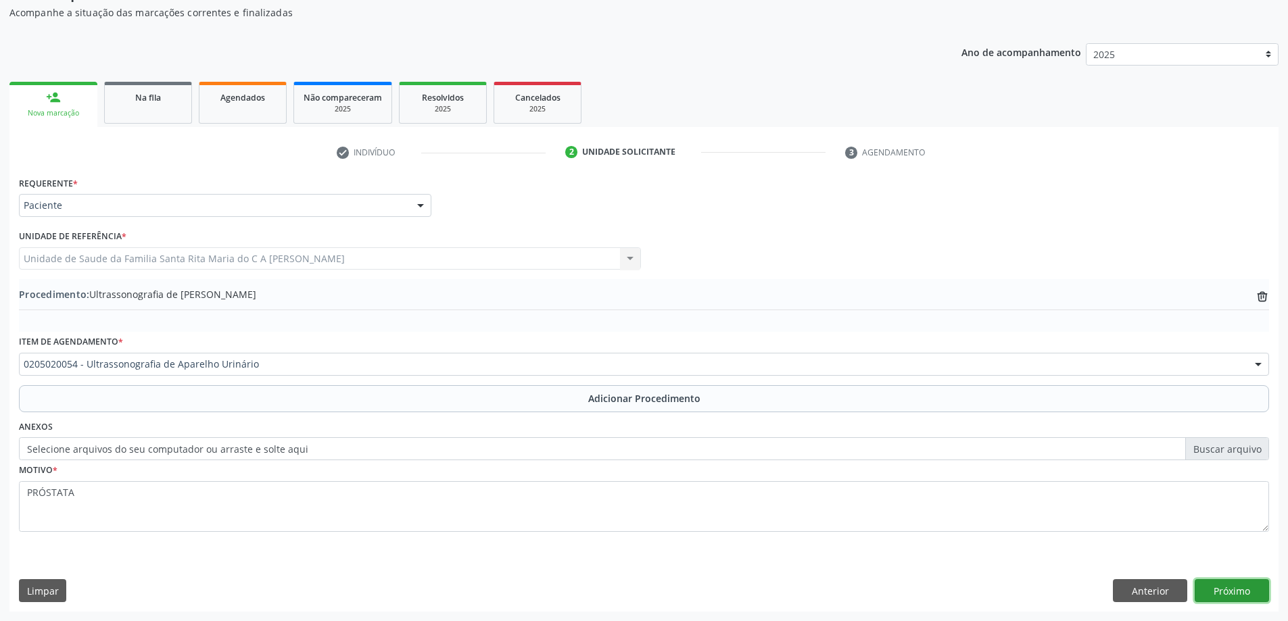
click at [1243, 586] on button "Próximo" at bounding box center [1231, 590] width 74 height 23
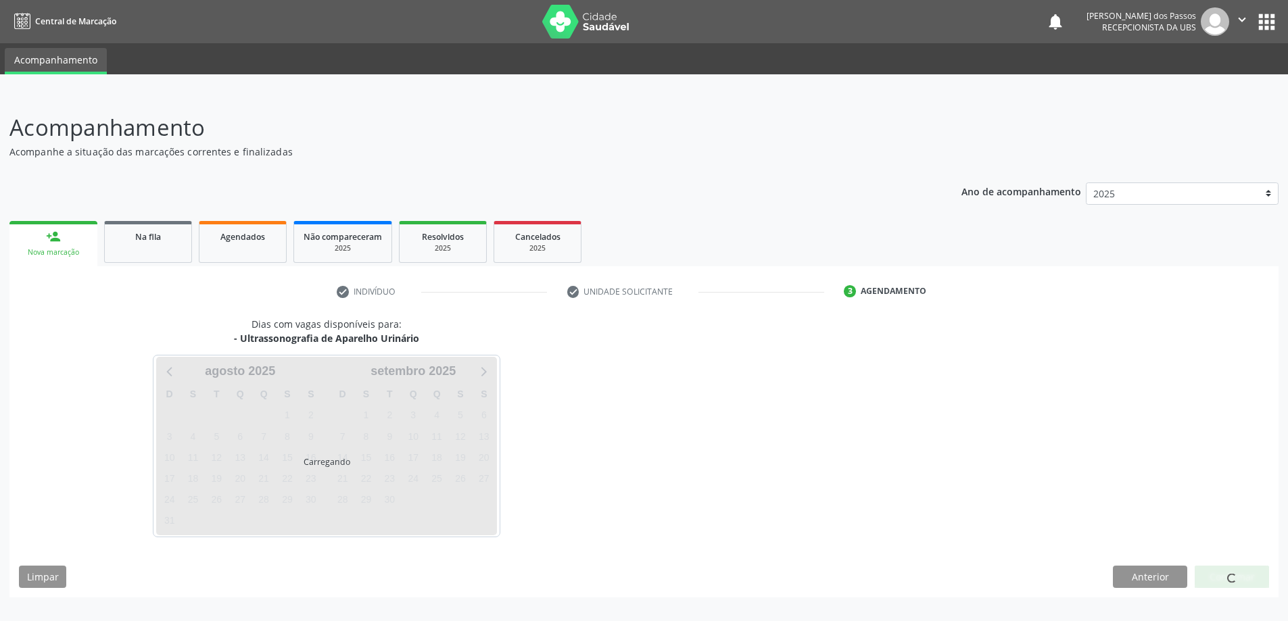
scroll to position [0, 0]
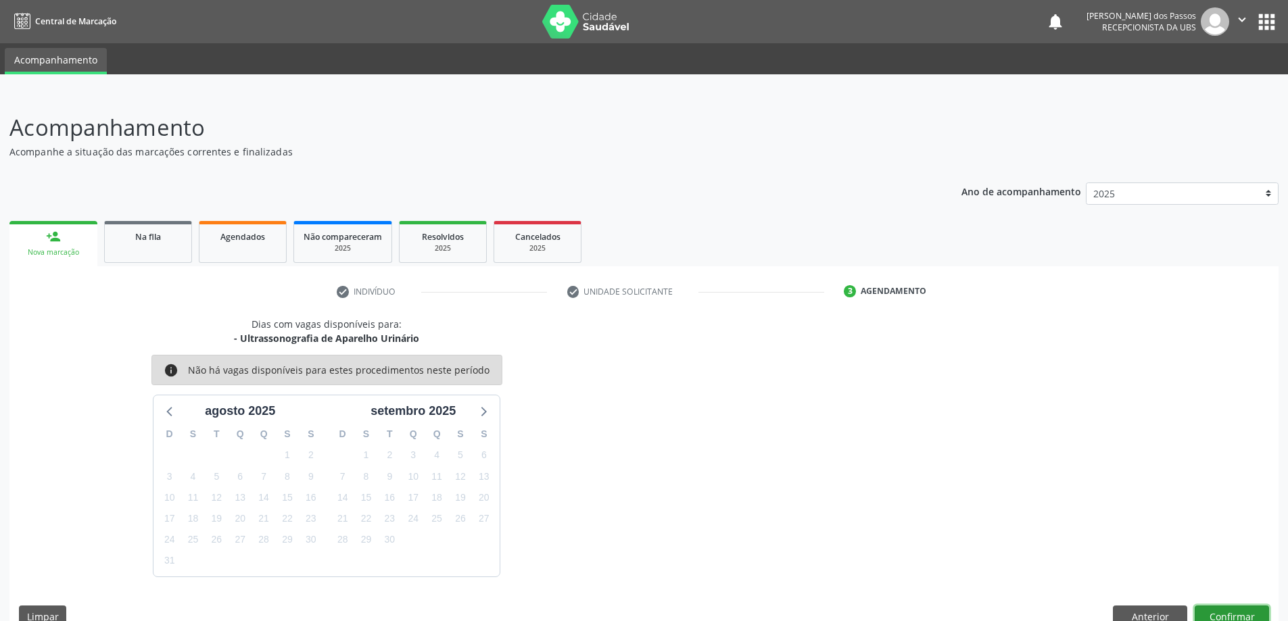
click at [1207, 617] on button "Confirmar" at bounding box center [1231, 617] width 74 height 23
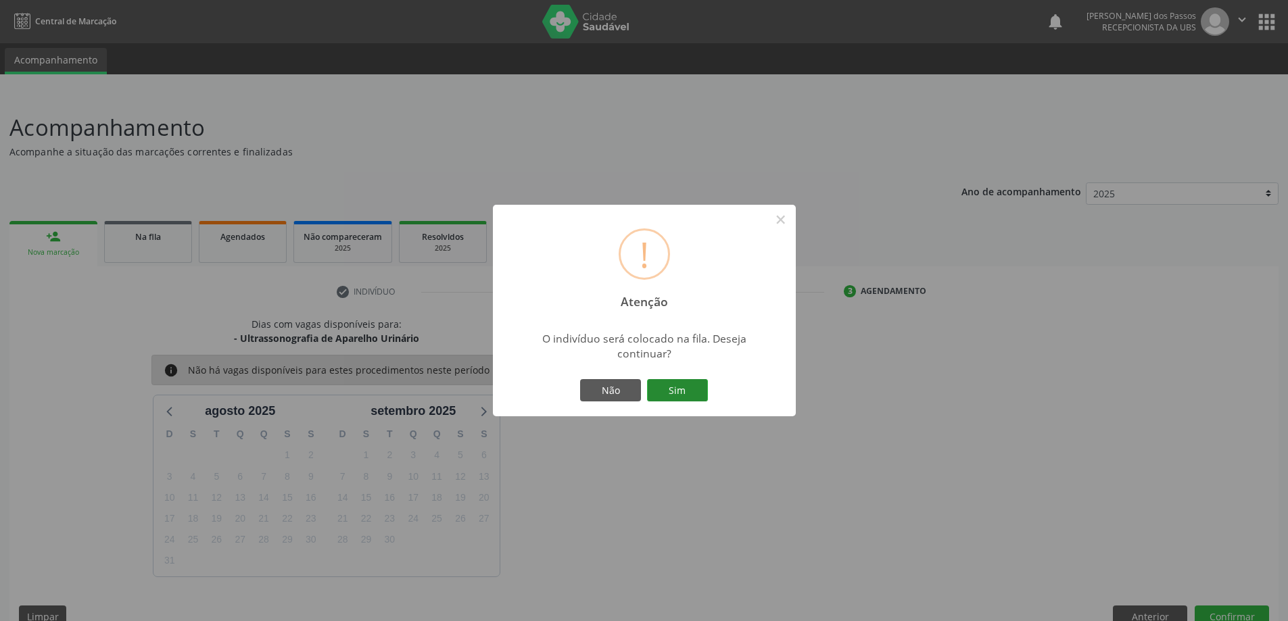
click at [670, 391] on button "Sim" at bounding box center [677, 390] width 61 height 23
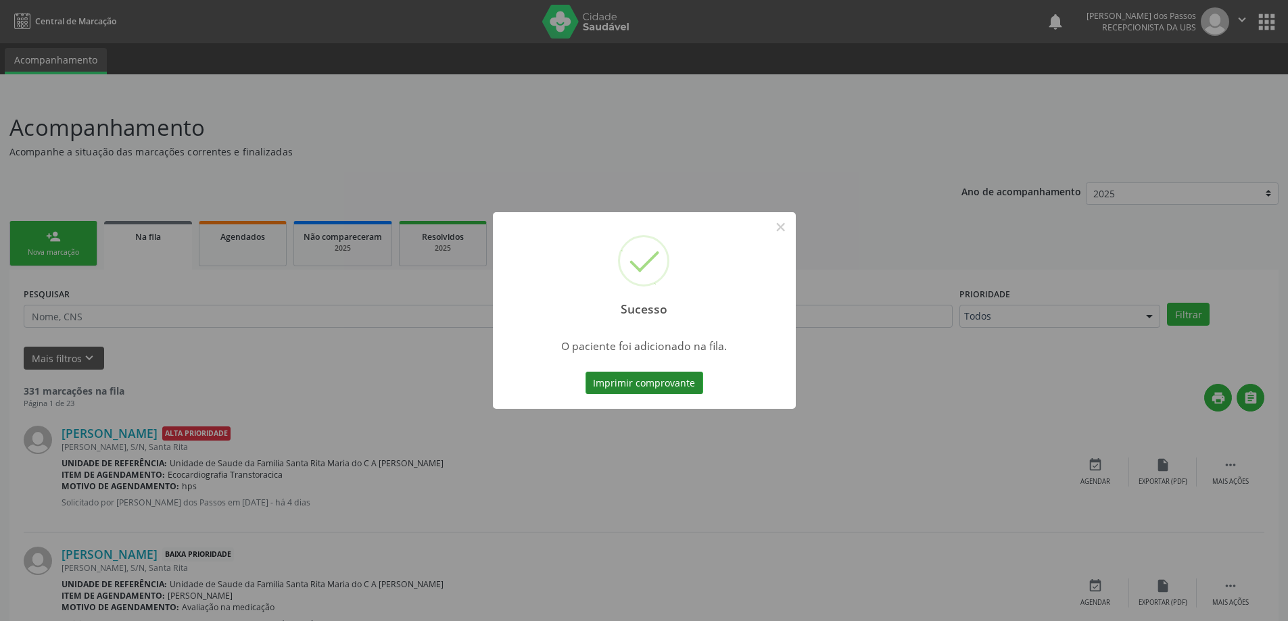
click at [670, 386] on button "Imprimir comprovante" at bounding box center [644, 383] width 118 height 23
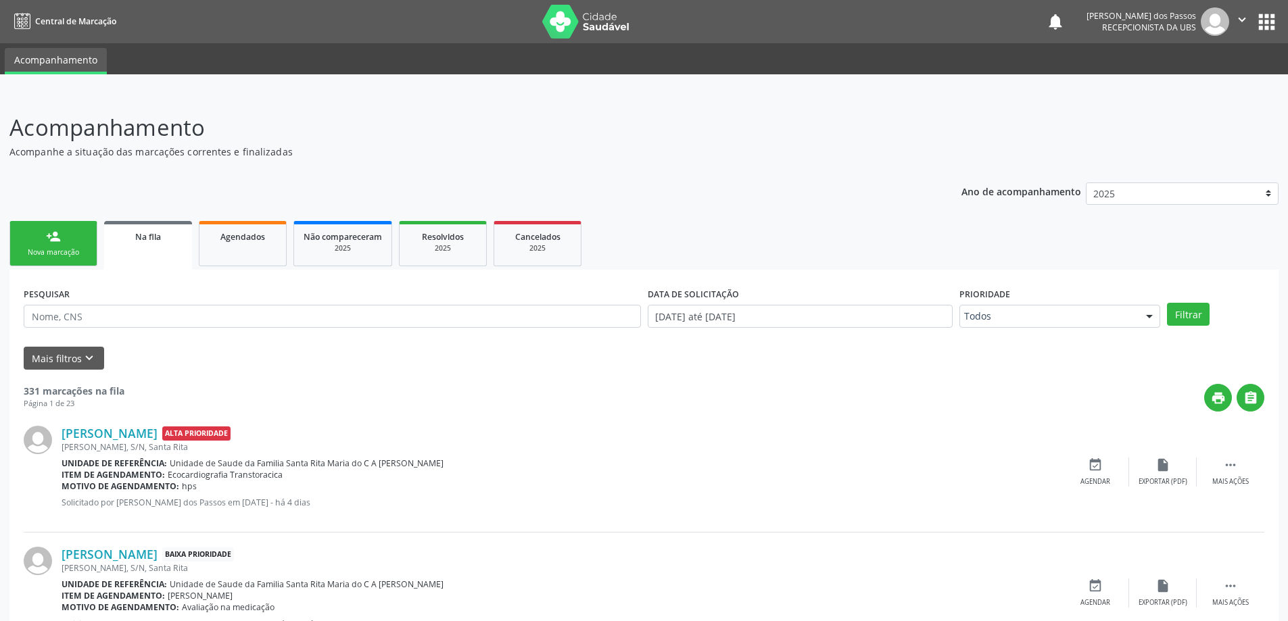
click at [84, 251] on div "Nova marcação" at bounding box center [54, 252] width 68 height 10
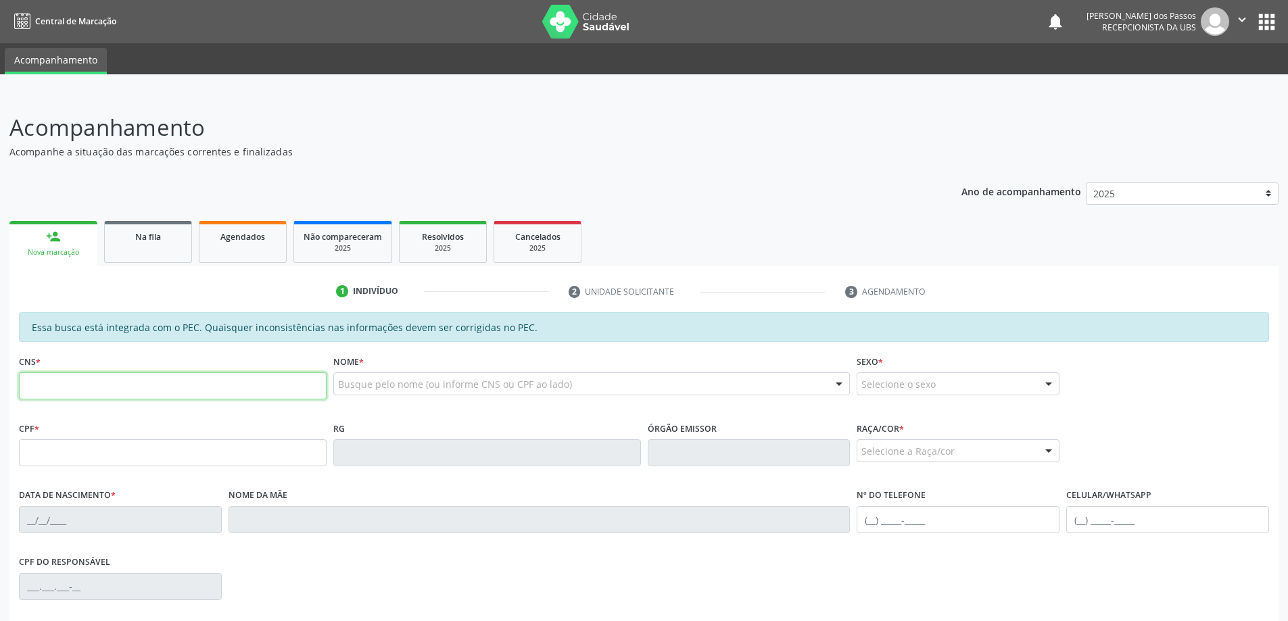
click at [204, 390] on input "text" at bounding box center [173, 385] width 308 height 27
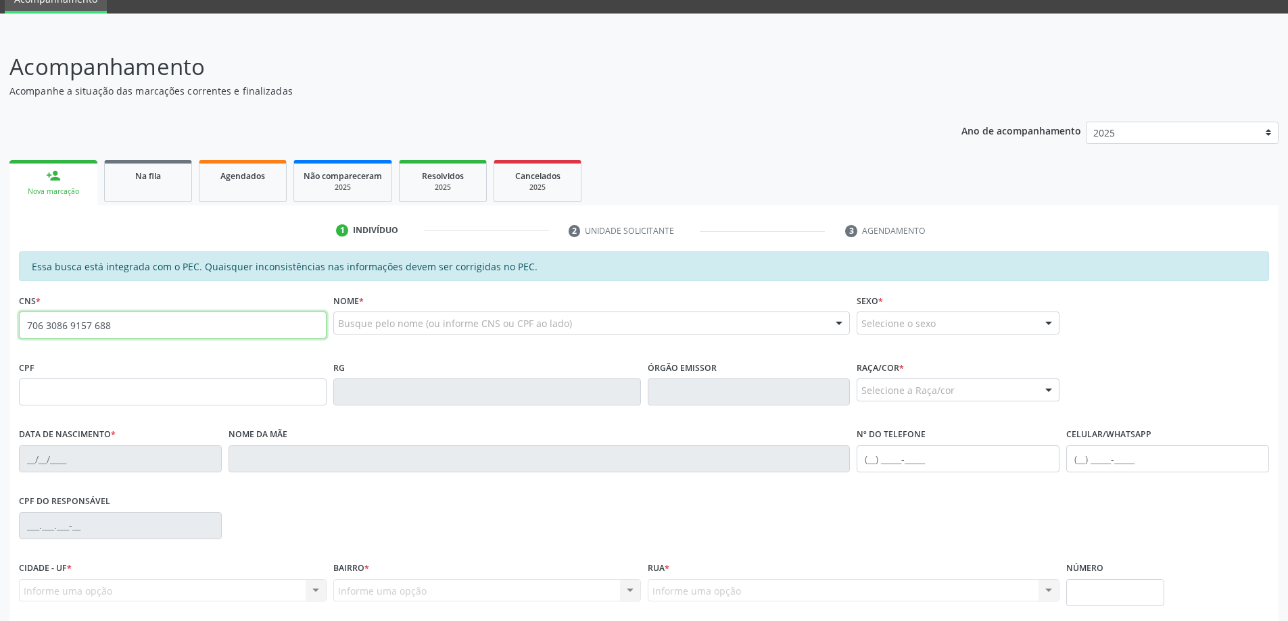
scroll to position [135, 0]
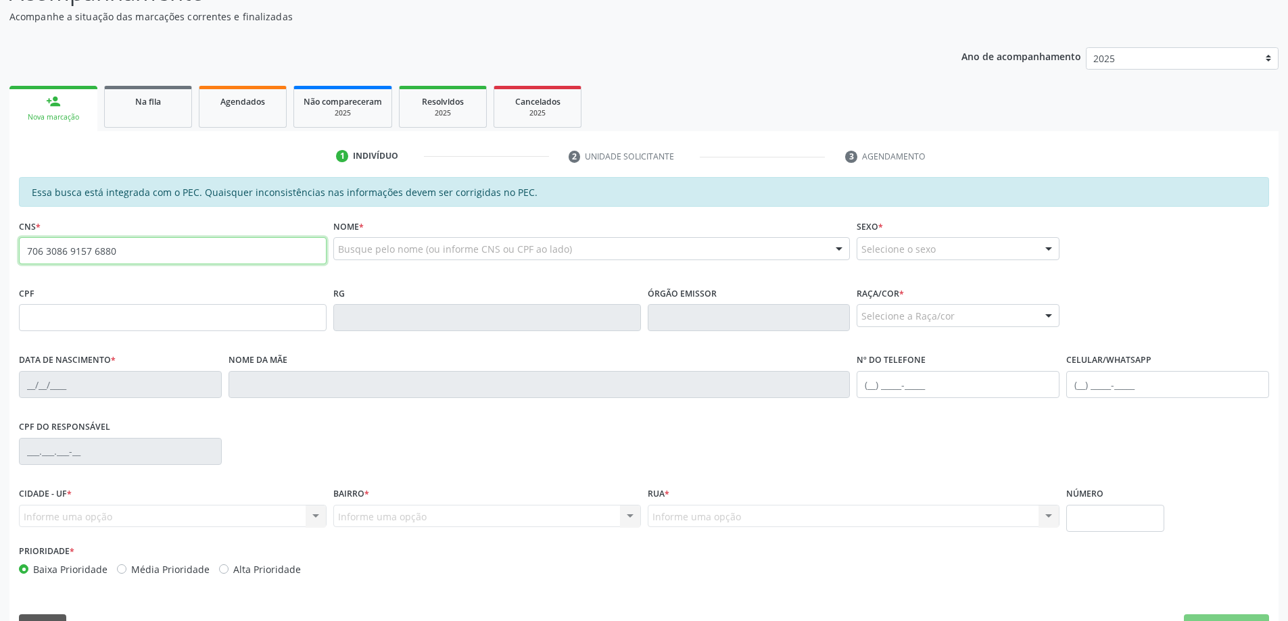
type input "706 3086 9157 6880"
type input "10/01/1985"
type input "Eliete Vitor de Oliveira"
type input "(82) 9969-8562"
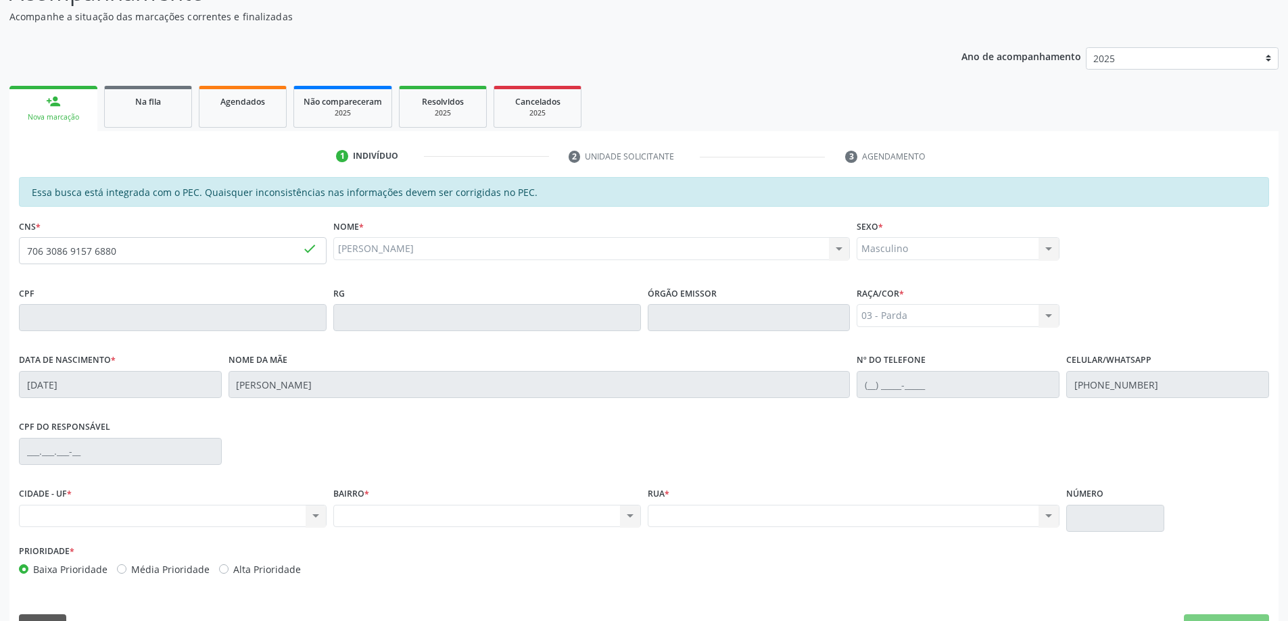
scroll to position [170, 0]
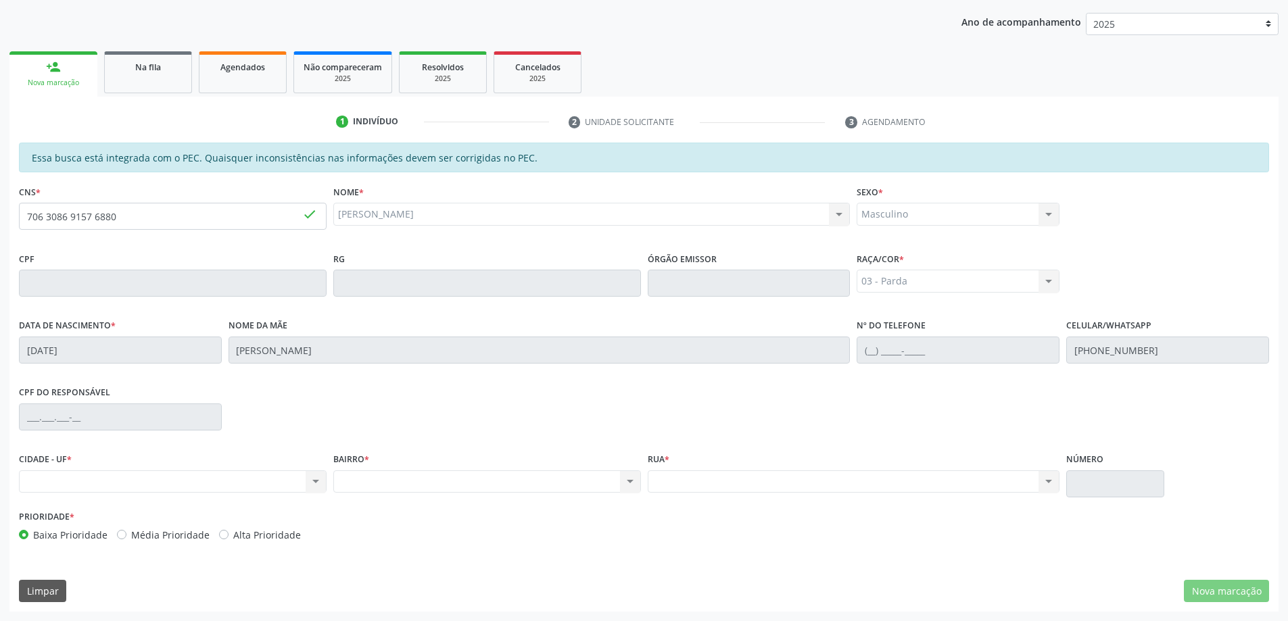
click at [314, 478] on div "Nenhum resultado encontrado para: " " Não há nenhuma opção para ser exibida." at bounding box center [173, 481] width 308 height 23
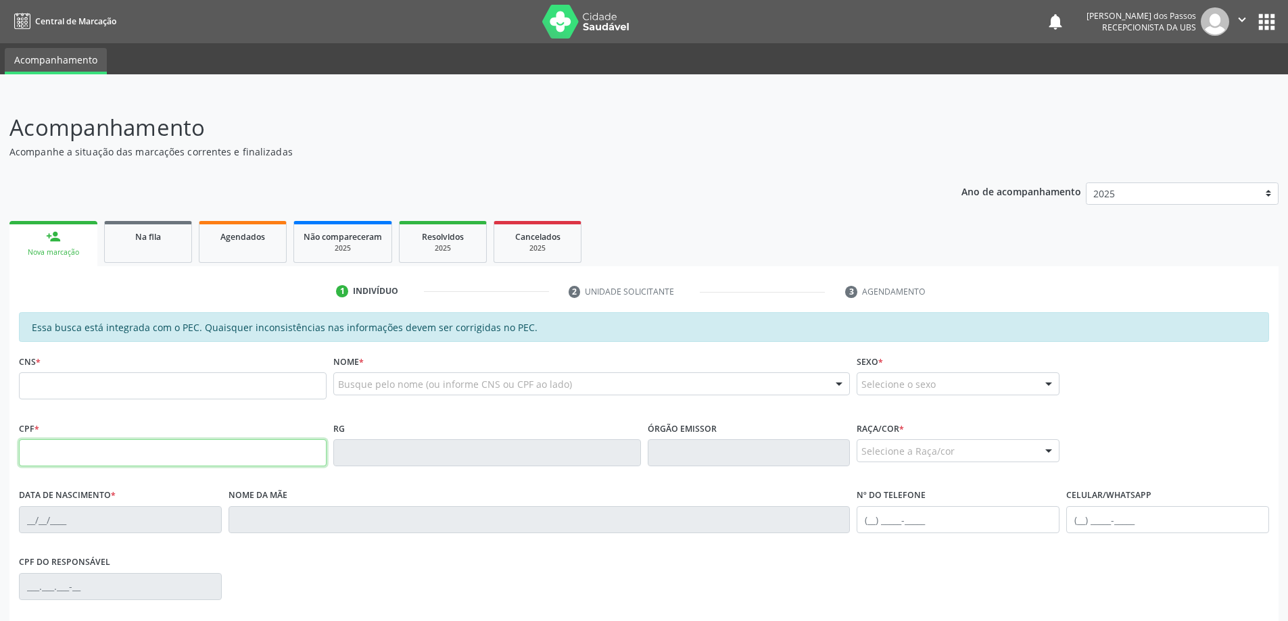
click at [110, 447] on input "text" at bounding box center [173, 452] width 308 height 27
type input "091.072.464-47"
type input "[DATE]"
type input "[PERSON_NAME]"
type input "[PHONE_NUMBER]"
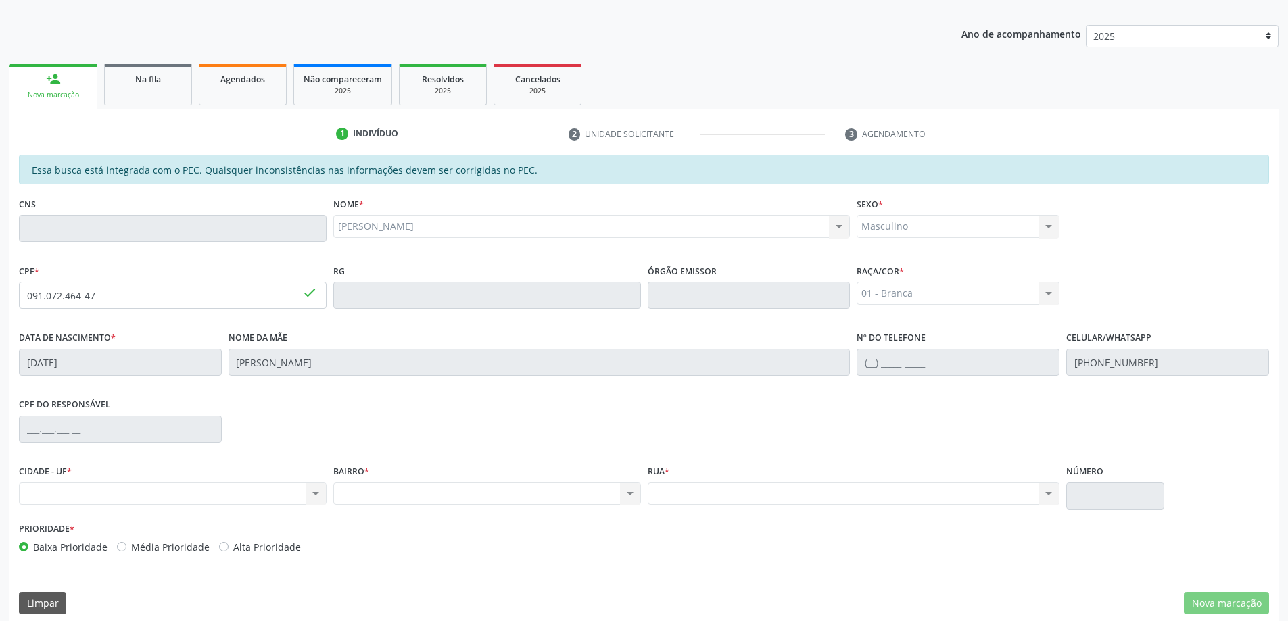
scroll to position [170, 0]
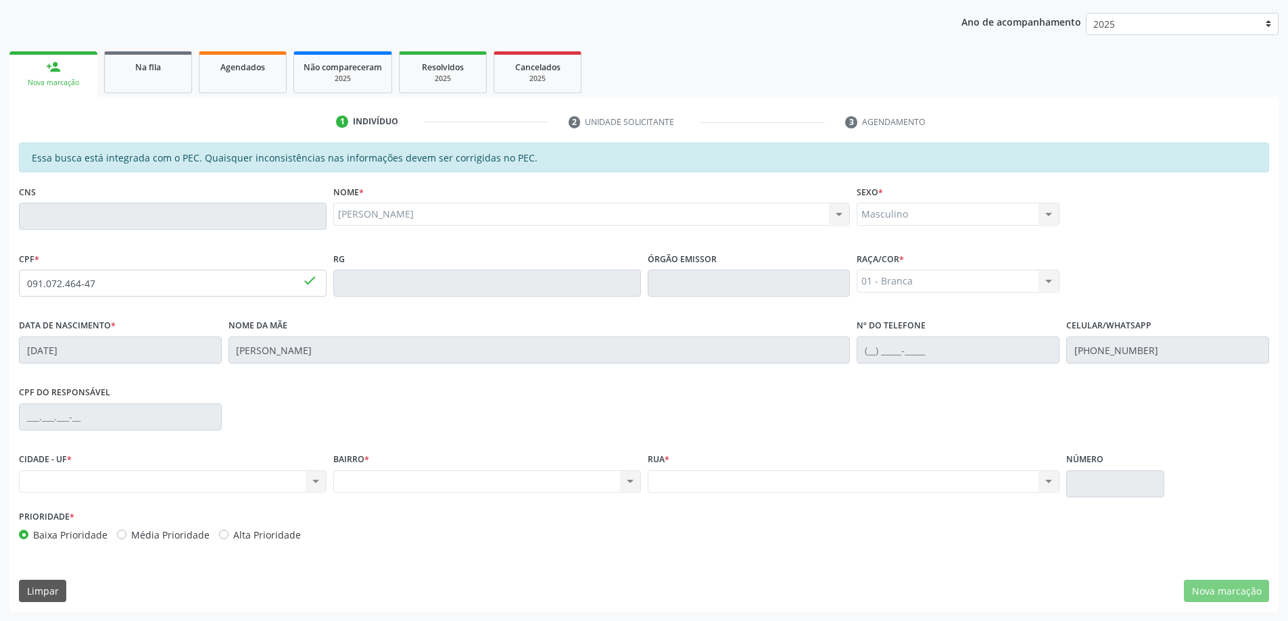
click at [504, 486] on div "Nenhum resultado encontrado para: " " Não há nenhuma opção para ser exibida." at bounding box center [487, 481] width 308 height 23
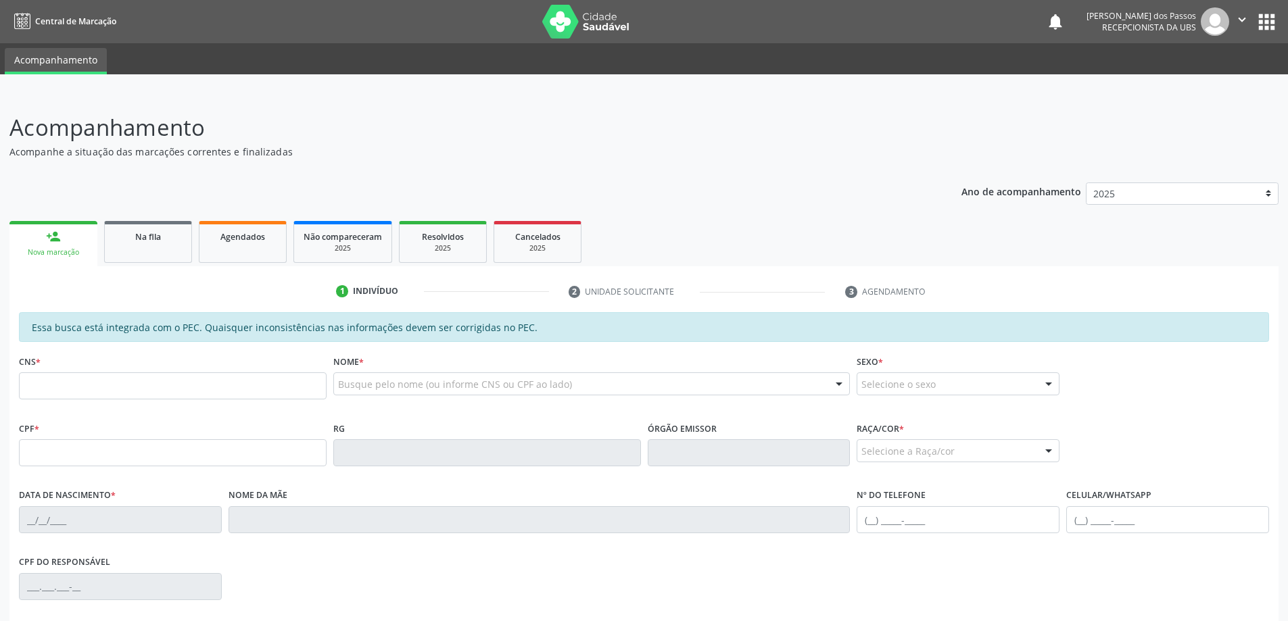
click at [185, 389] on input "text" at bounding box center [173, 385] width 308 height 27
type input "703 6080 9083 7933"
type input "091.905.634-25"
type input "[DATE]"
type input "[PERSON_NAME]"
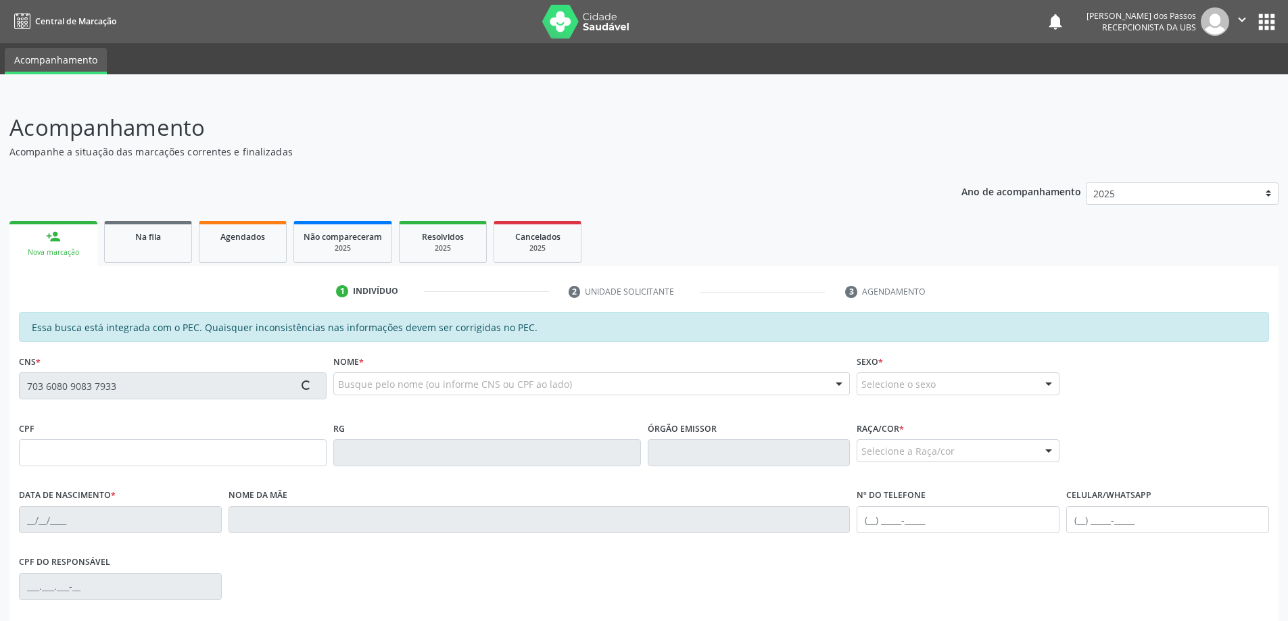
type input "[PHONE_NUMBER]"
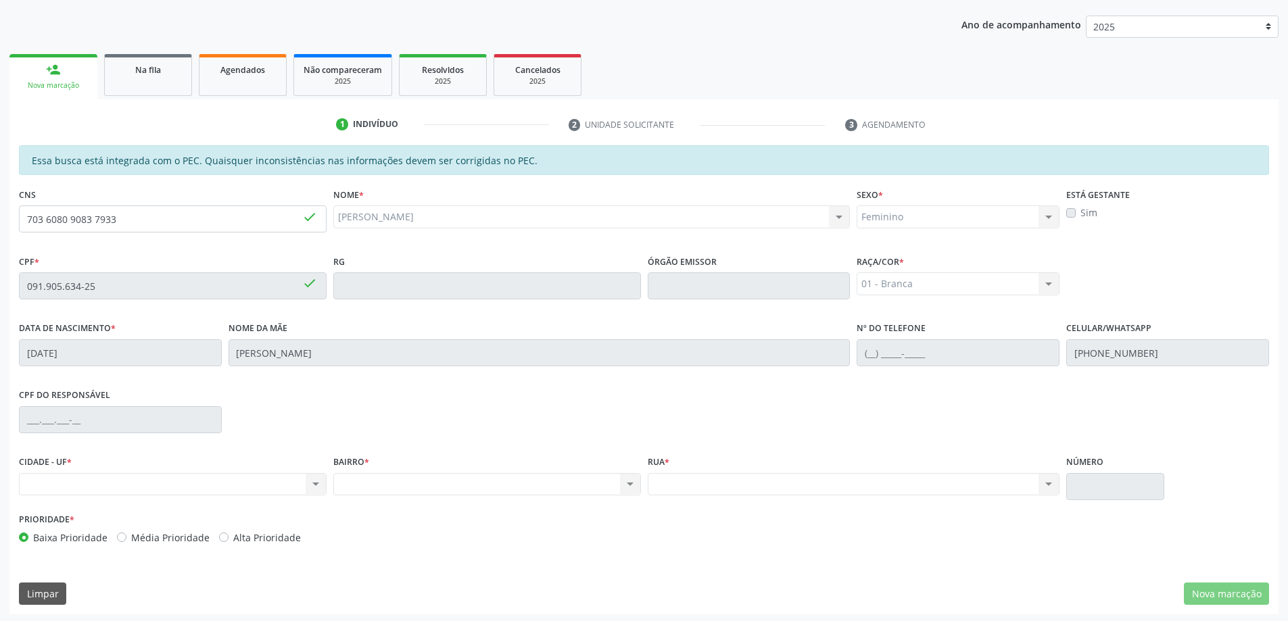
scroll to position [170, 0]
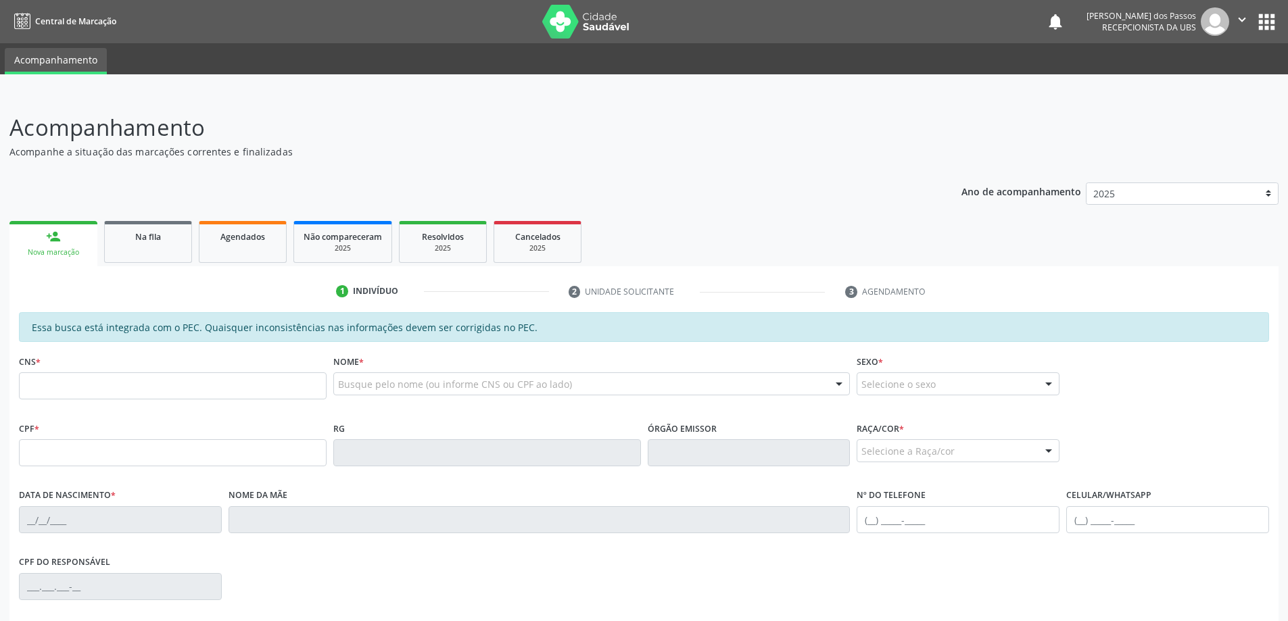
click at [170, 382] on input "text" at bounding box center [173, 385] width 308 height 27
type input "703 6080 9083 7933"
type input "091.905.634-25"
type input "[DATE]"
type input "[PERSON_NAME]"
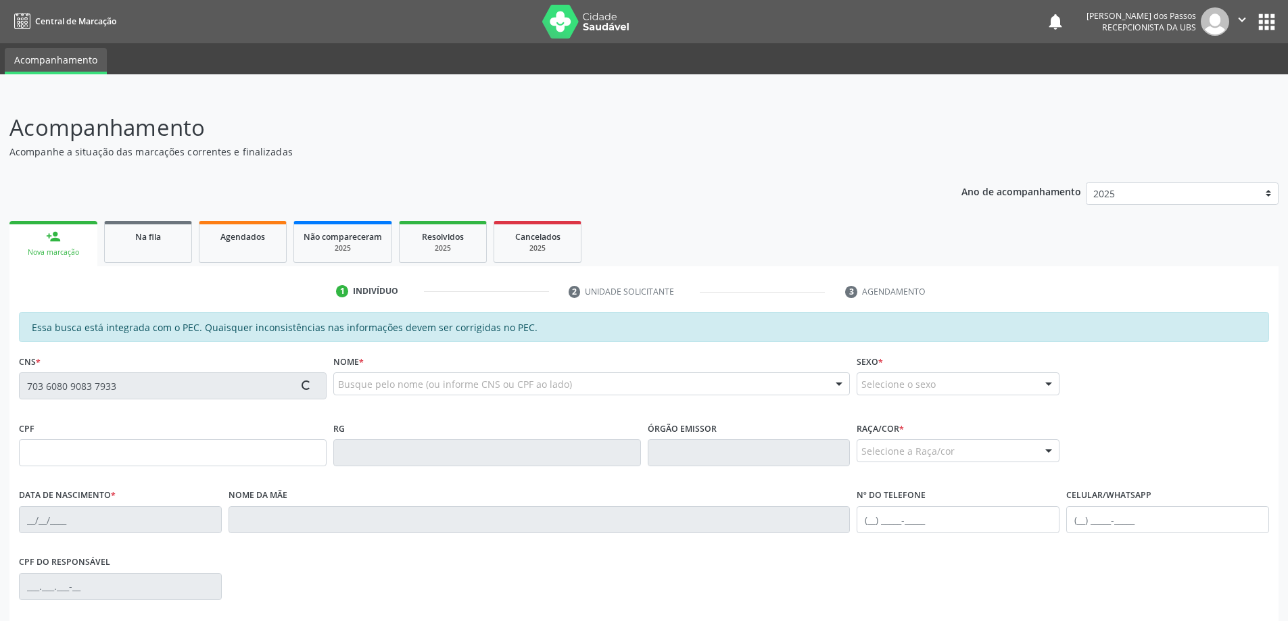
type input "[PHONE_NUMBER]"
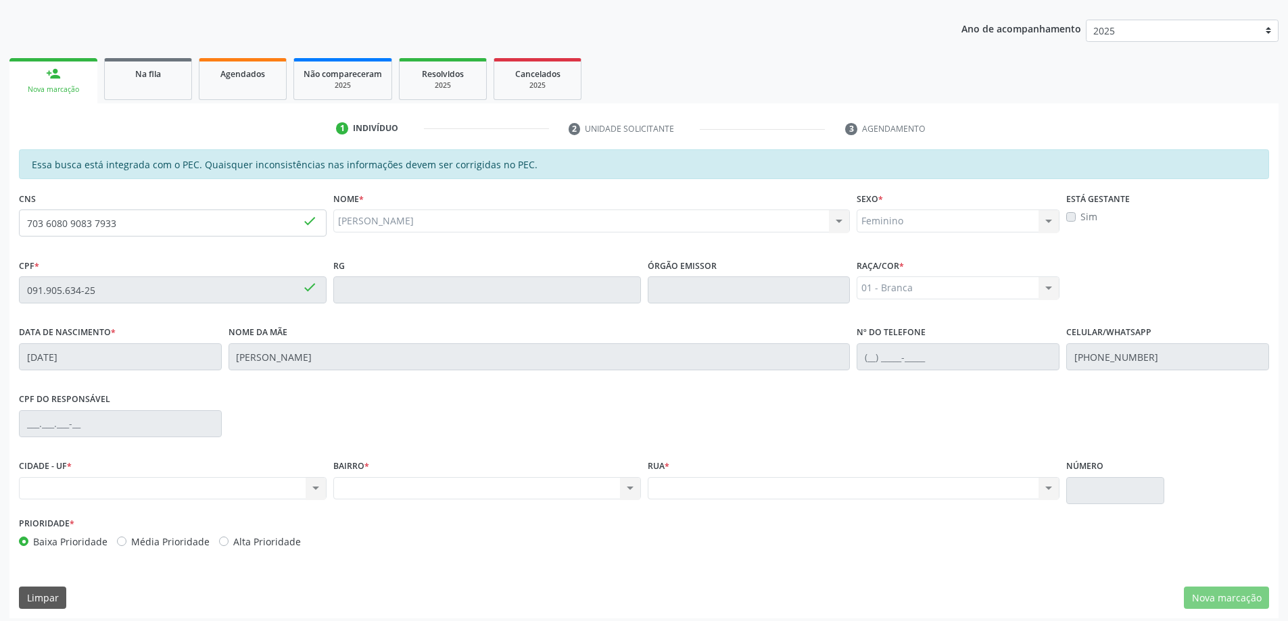
scroll to position [170, 0]
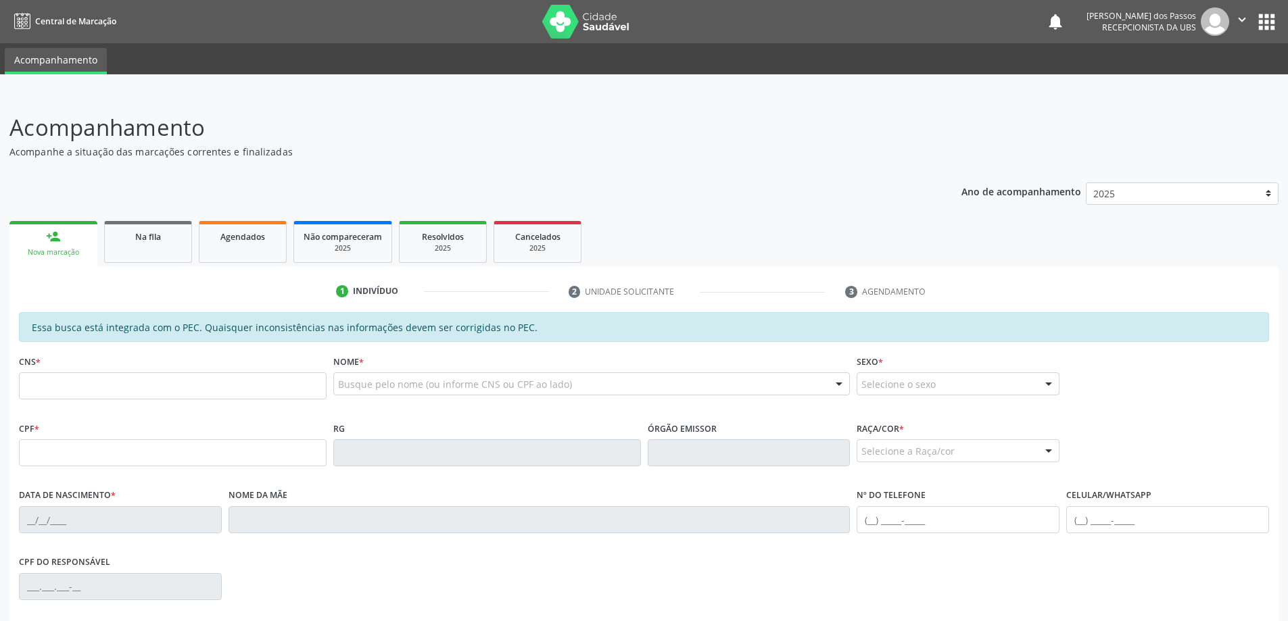
click at [60, 253] on div "Nova marcação" at bounding box center [53, 252] width 69 height 10
click at [91, 391] on input "text" at bounding box center [173, 385] width 308 height 27
type input "706 3086 9157 6880"
type input "10/01/1985"
type input "Eliete Vitor de Oliveira"
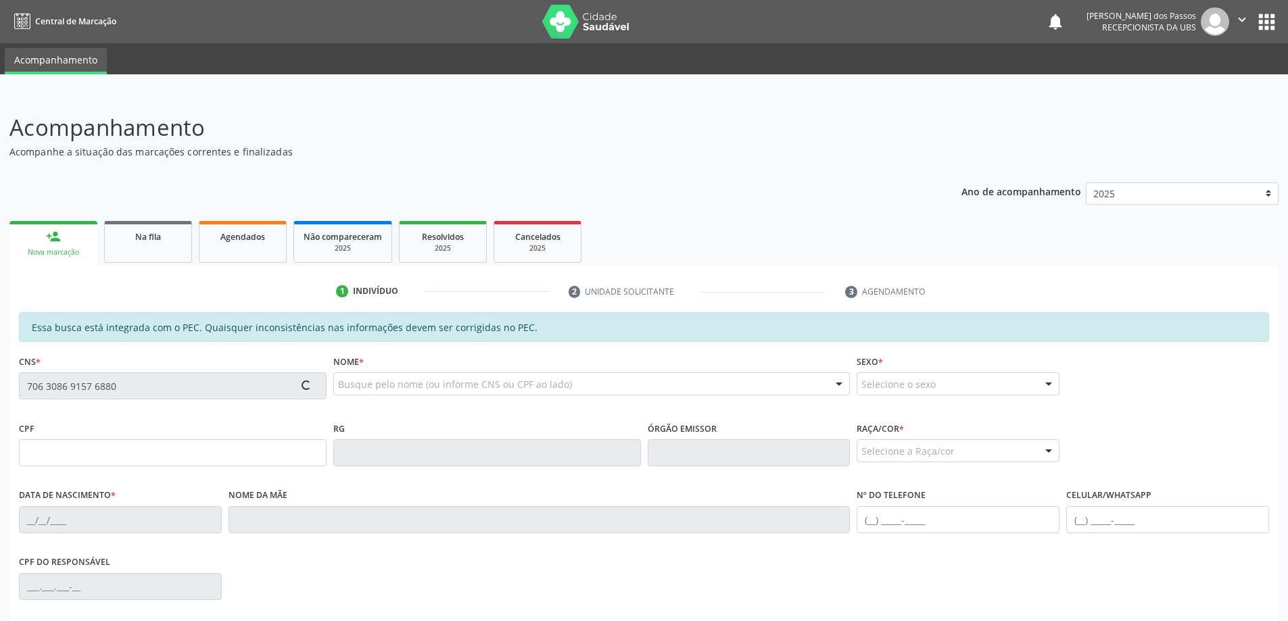
type input "(82) 9969-8562"
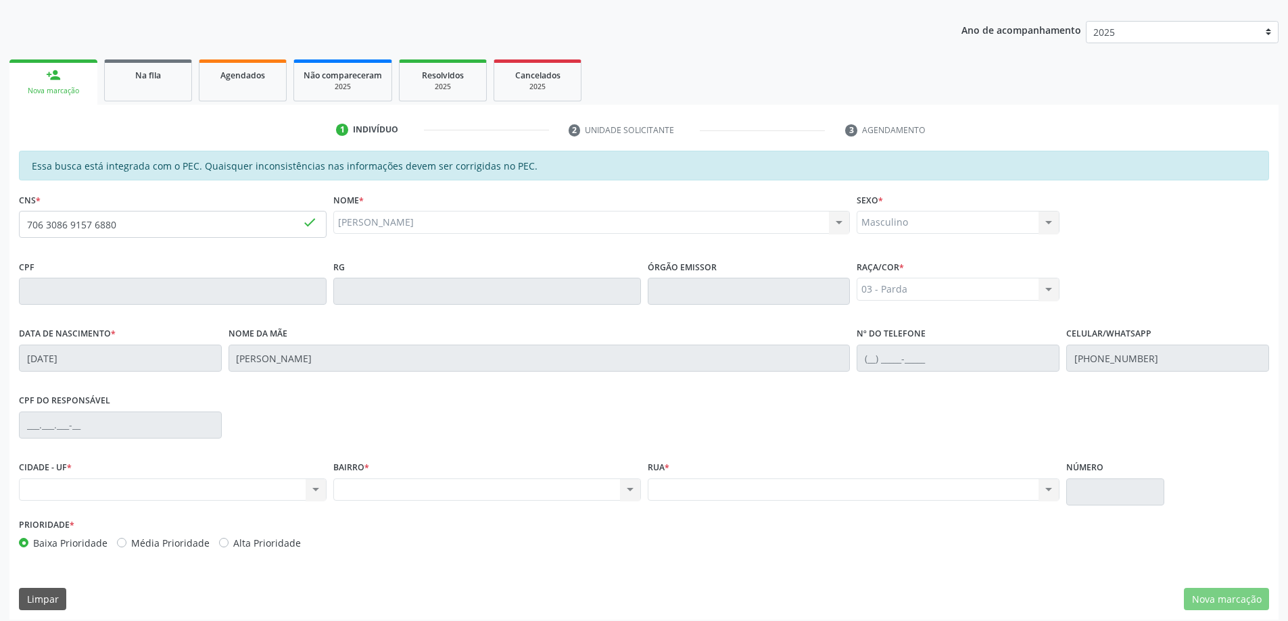
scroll to position [170, 0]
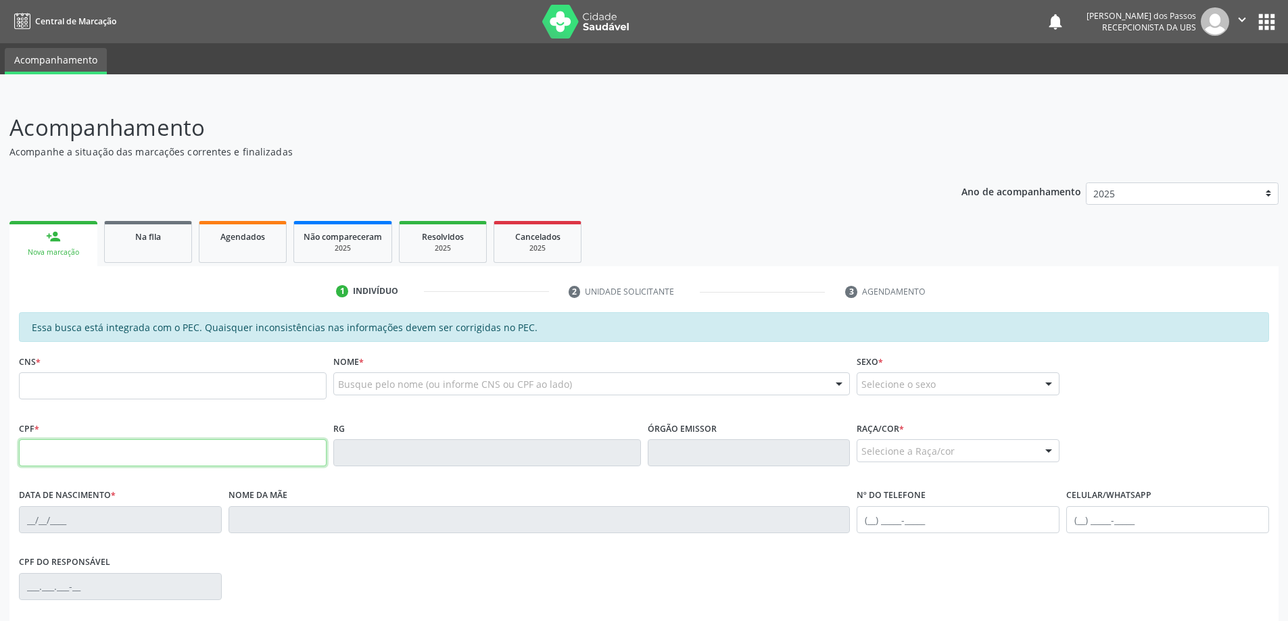
click at [42, 453] on input "text" at bounding box center [173, 452] width 308 height 27
type input "041.887.264-31"
type input "898 0058 2224 7034"
type input "[DATE]"
type input "[PERSON_NAME]"
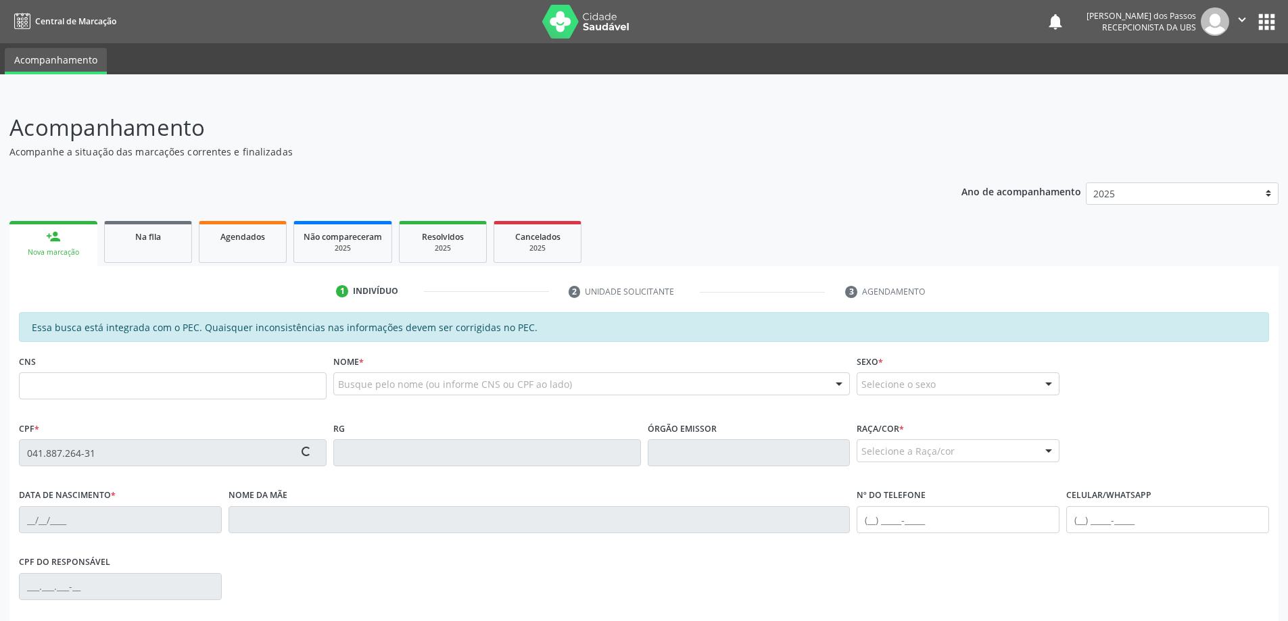
type input "[PHONE_NUMBER]"
type input "S/N"
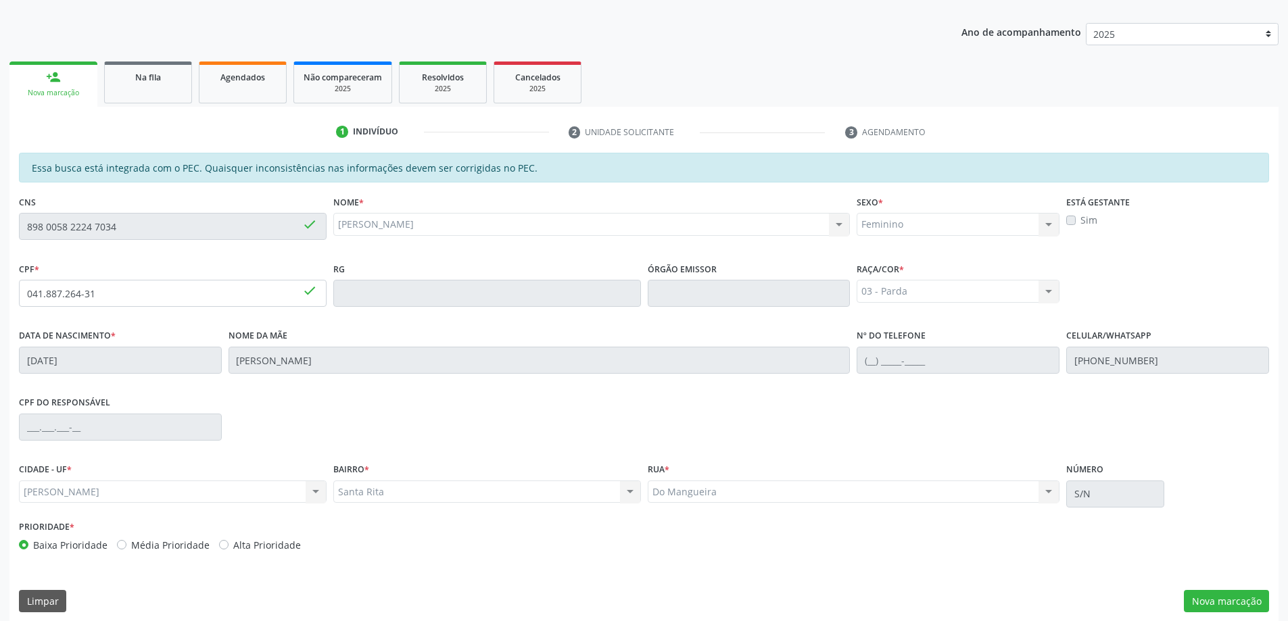
scroll to position [170, 0]
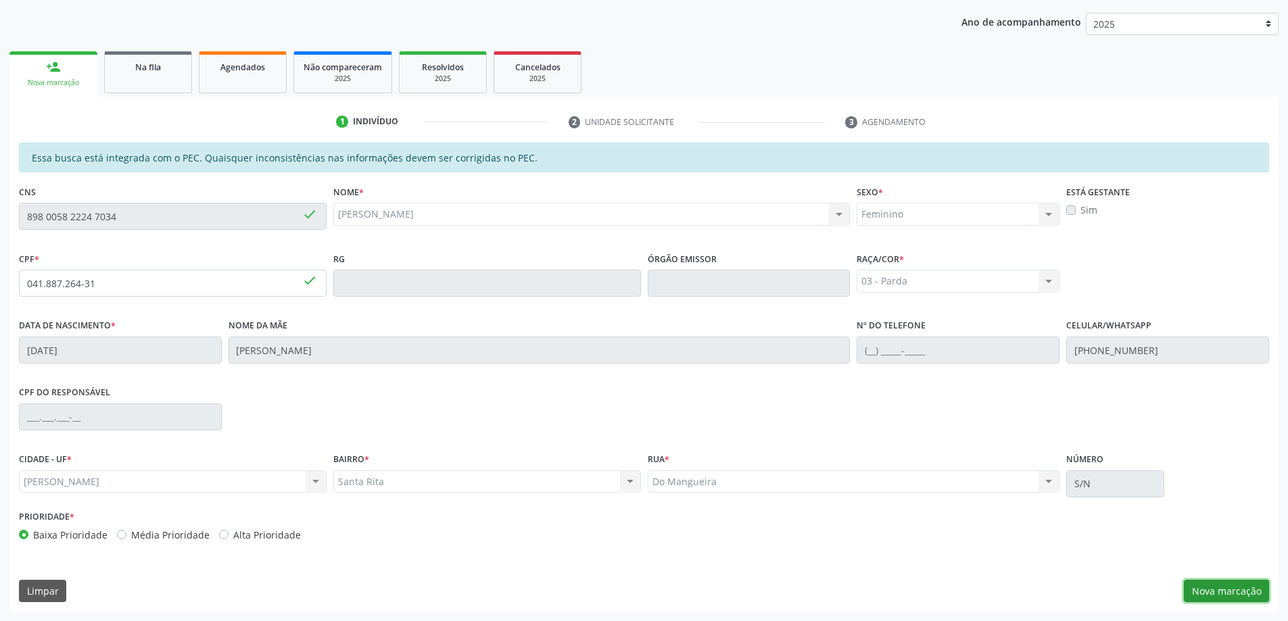
click at [1202, 595] on button "Nova marcação" at bounding box center [1225, 591] width 85 height 23
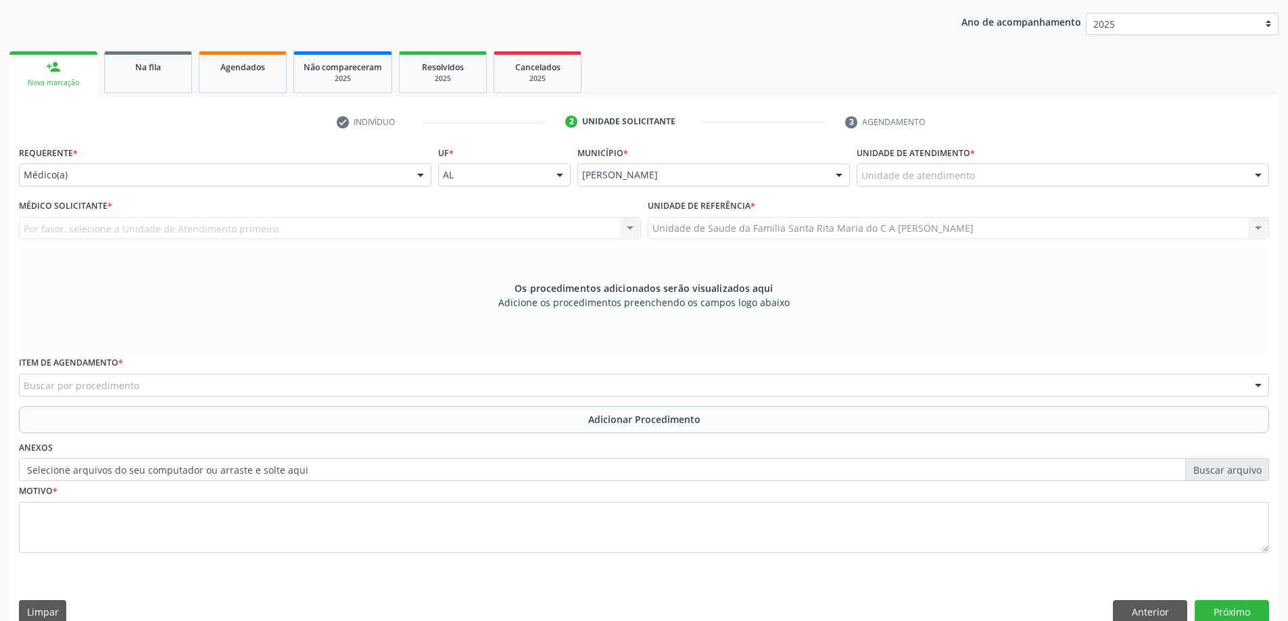
click at [1044, 178] on div "Unidade de atendimento" at bounding box center [1062, 175] width 412 height 23
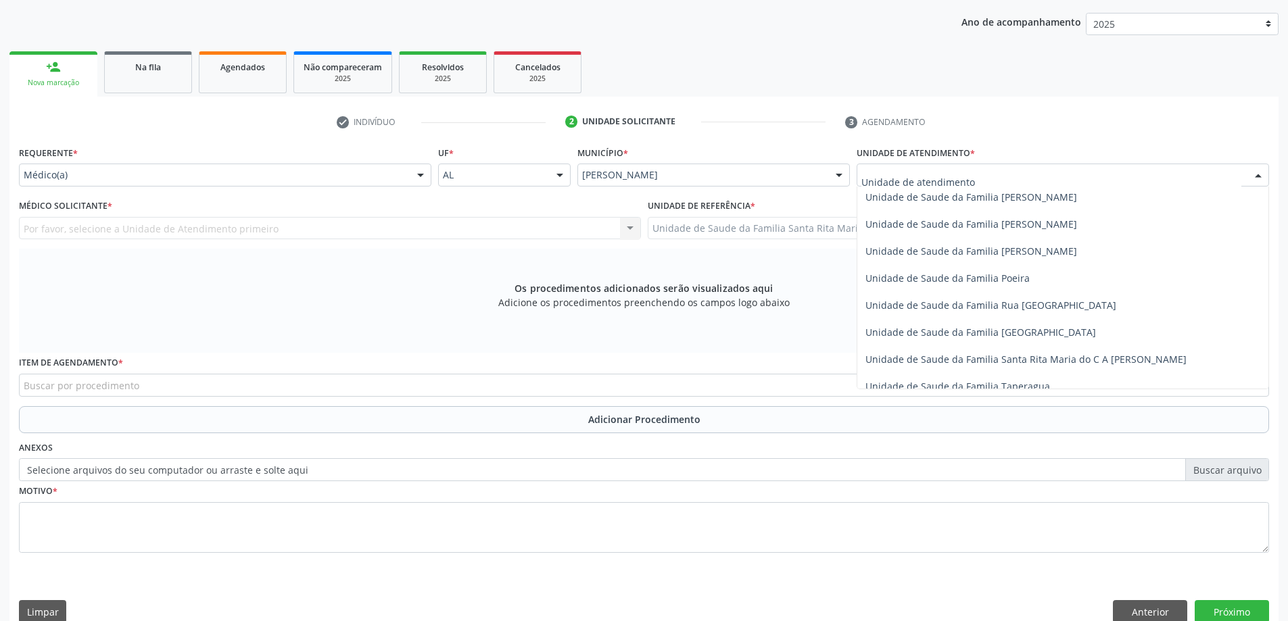
scroll to position [811, 0]
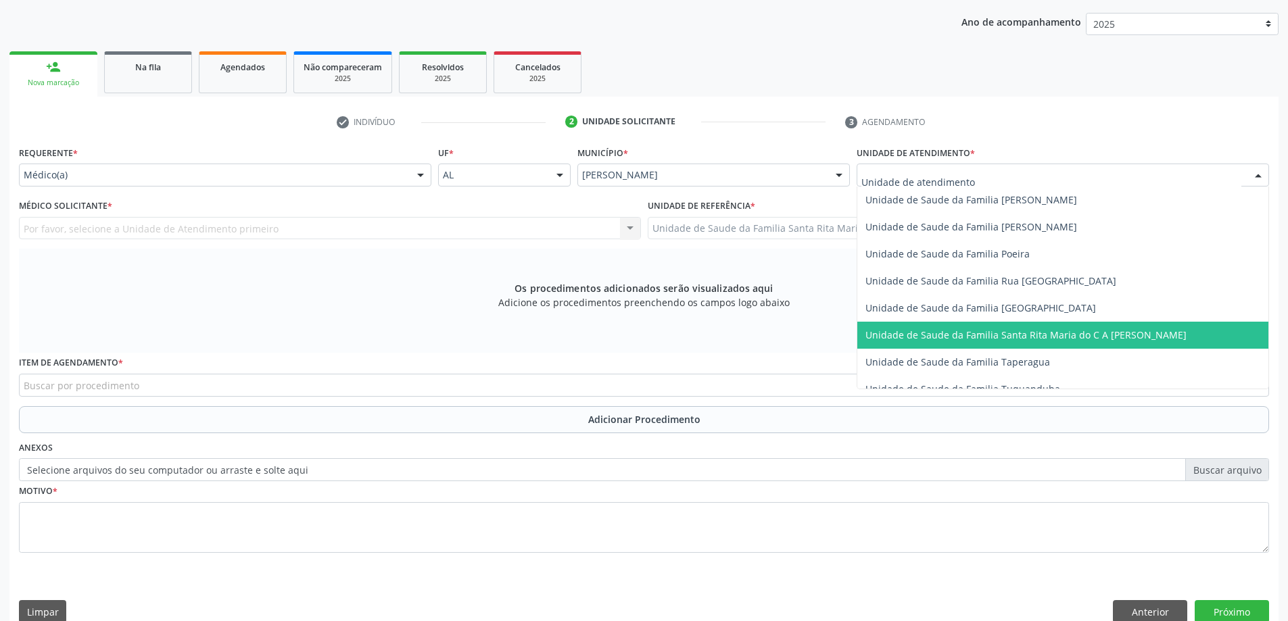
click at [952, 341] on span "Unidade de Saude da Familia Santa Rita Maria do C A [PERSON_NAME]" at bounding box center [1025, 334] width 321 height 13
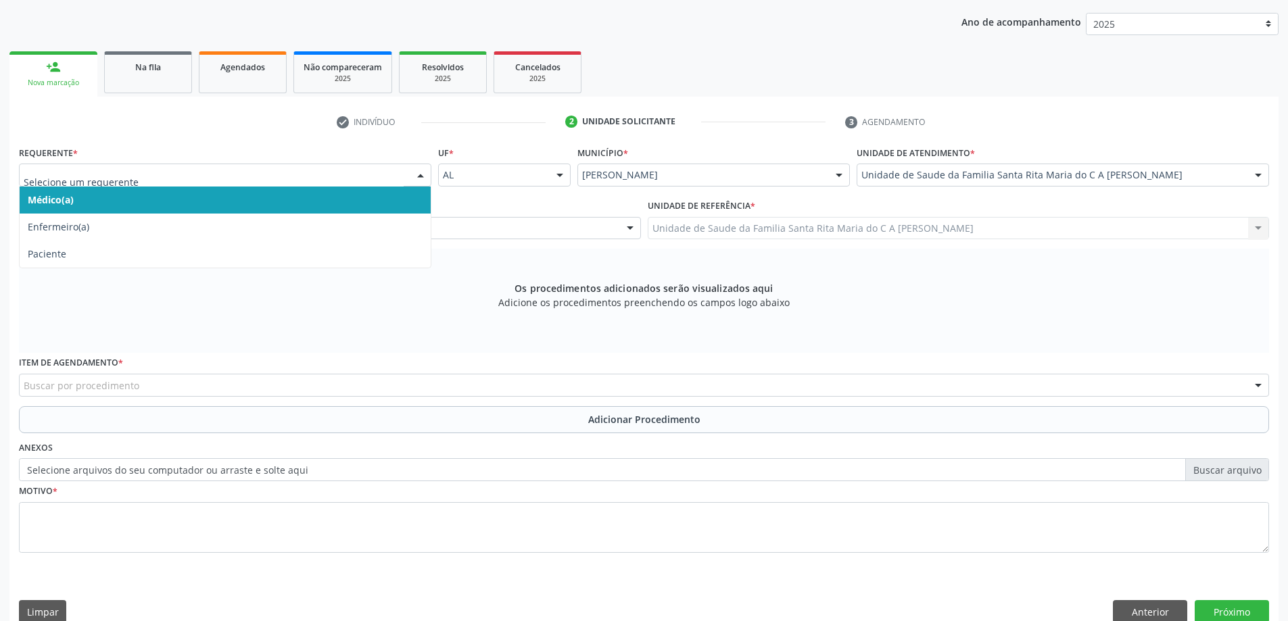
click at [287, 202] on span "Médico(a)" at bounding box center [225, 200] width 411 height 27
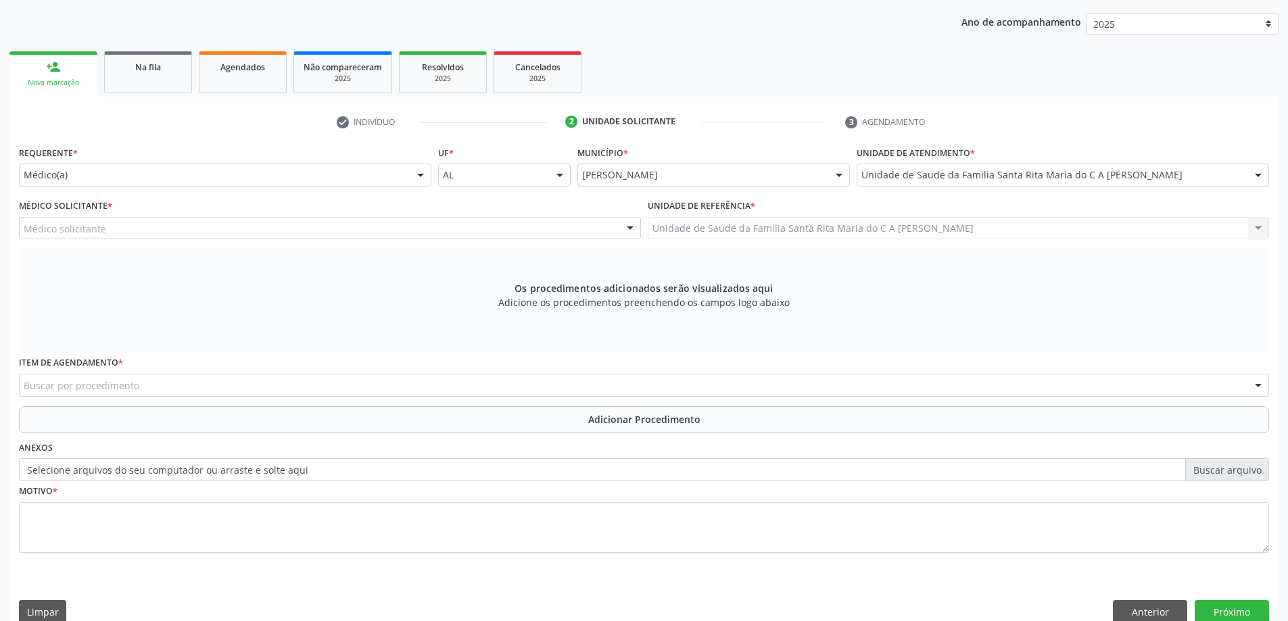
click at [297, 233] on div "Médico solicitante" at bounding box center [330, 228] width 622 height 23
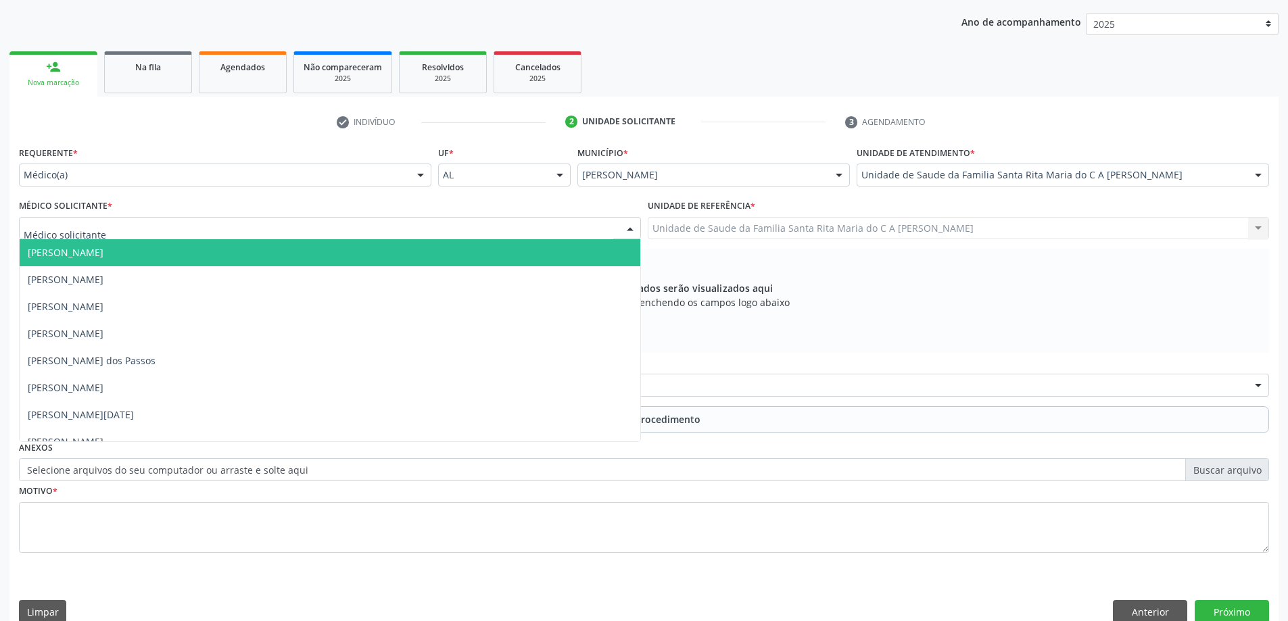
click at [70, 84] on div "Nova marcação" at bounding box center [53, 83] width 69 height 10
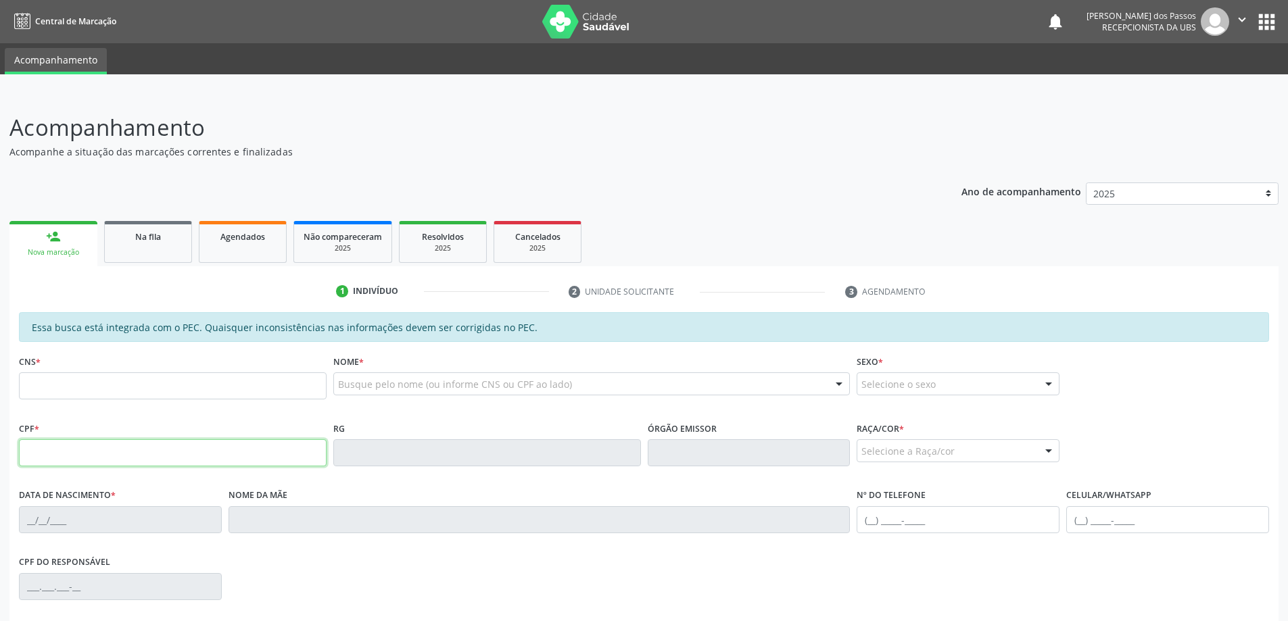
click at [62, 459] on input "text" at bounding box center [173, 452] width 308 height 27
type input "150.518.884-96"
type input "898 0040 8771 3492"
type input "2[DATE]"
type input "[PERSON_NAME]"
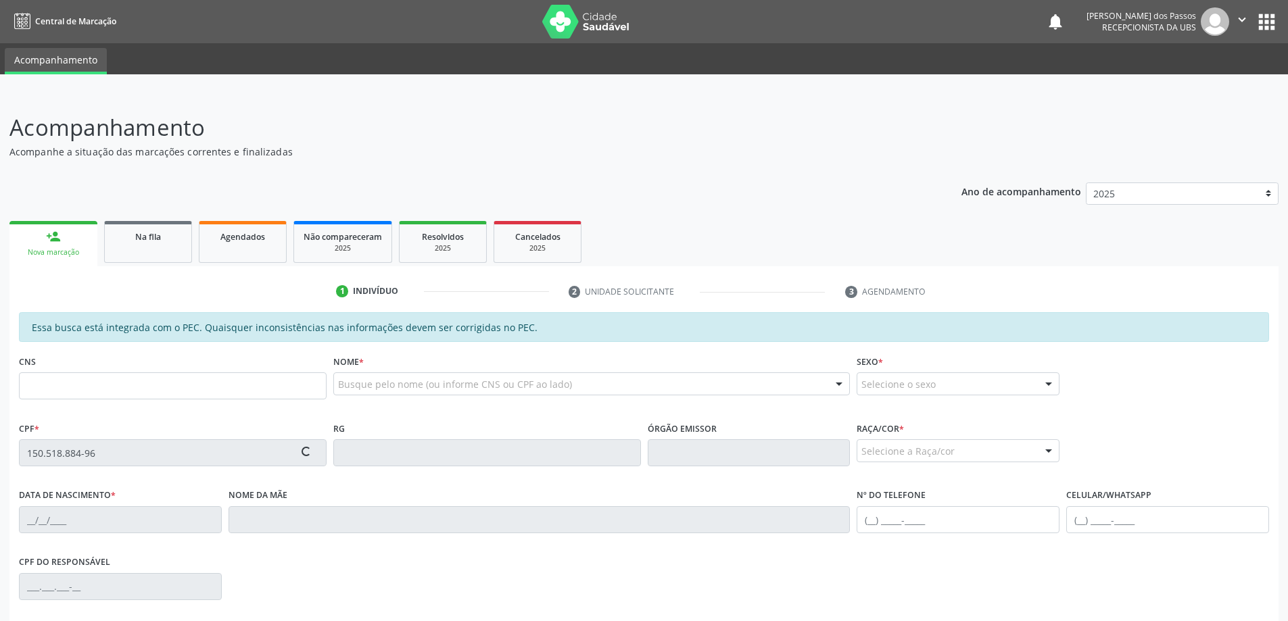
type input "[PHONE_NUMBER]"
type input "S/N"
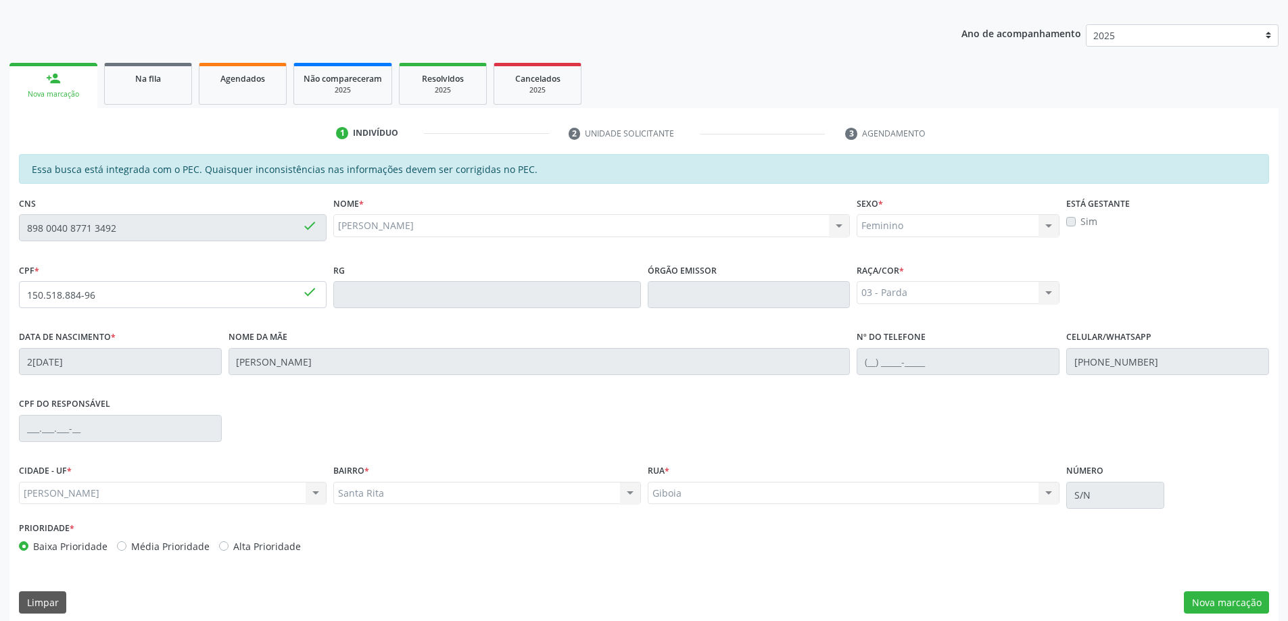
scroll to position [170, 0]
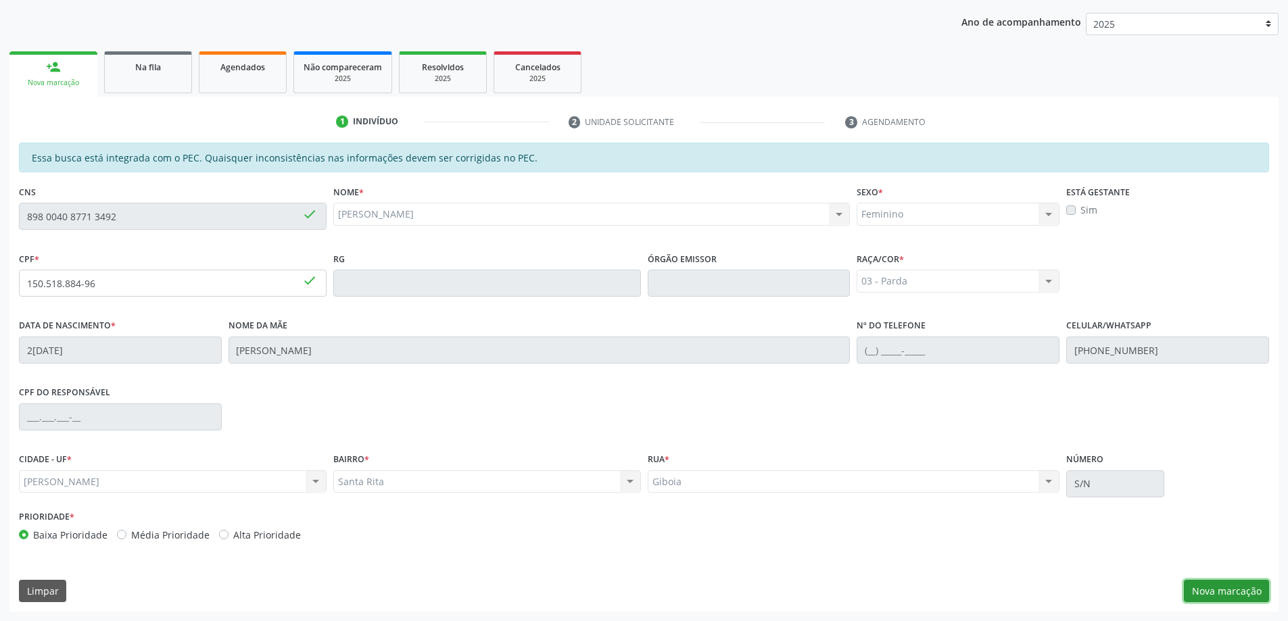
click at [1200, 596] on button "Nova marcação" at bounding box center [1225, 591] width 85 height 23
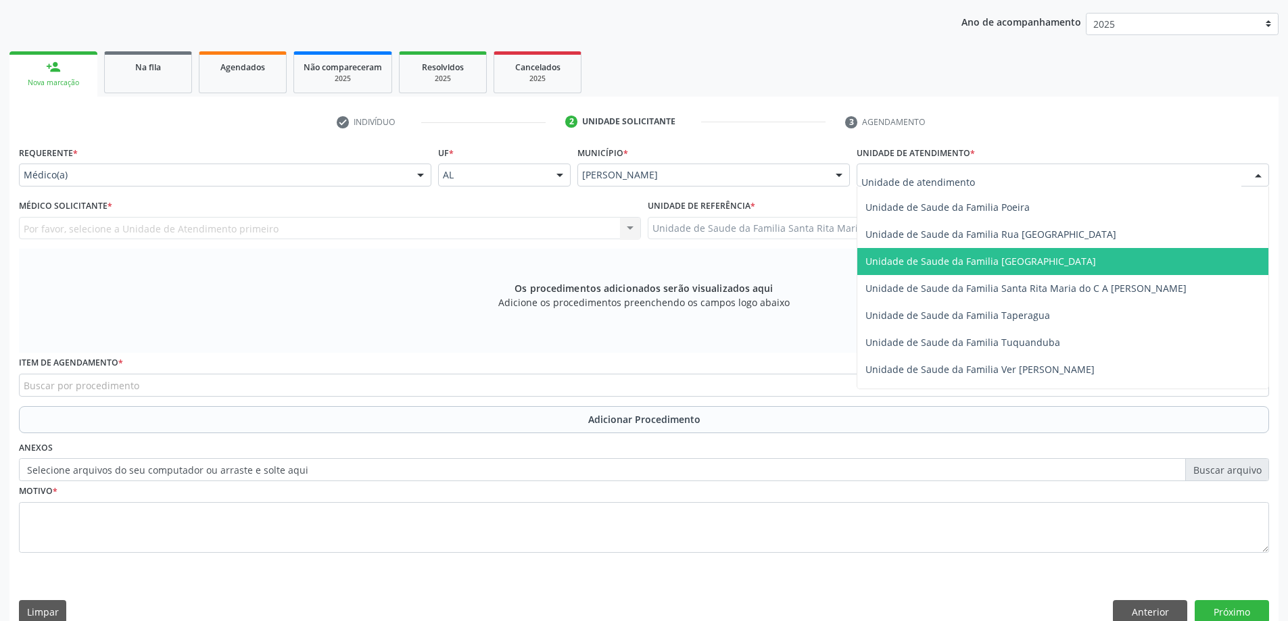
scroll to position [879, 0]
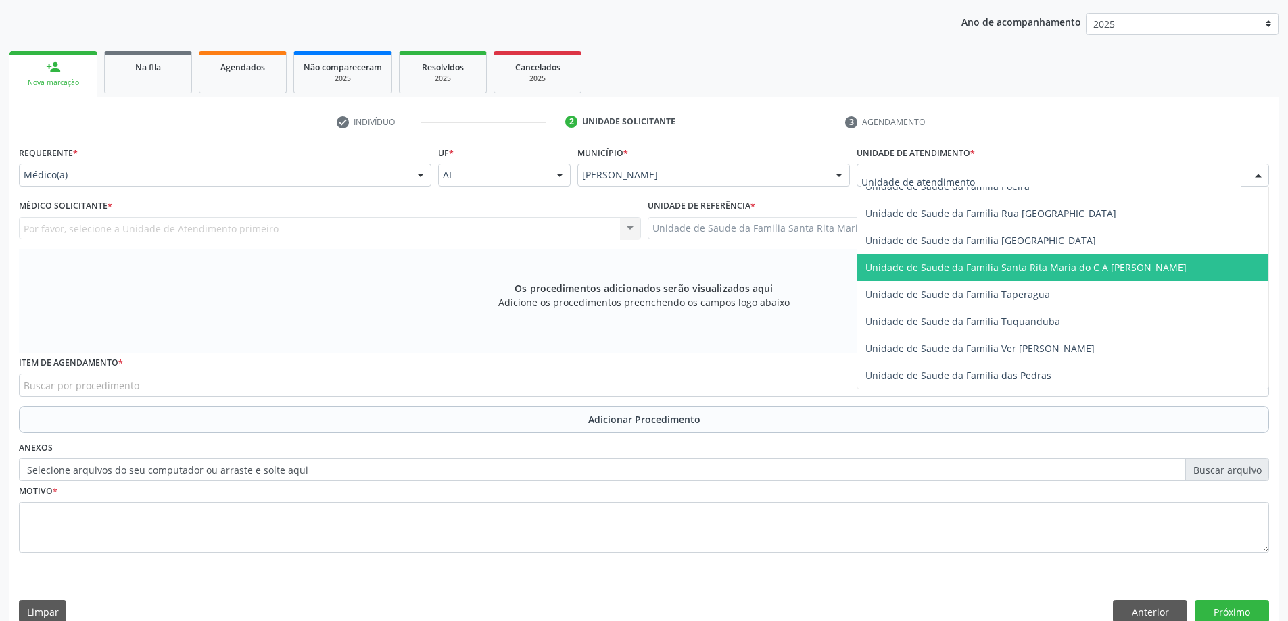
click at [942, 273] on span "Unidade de Saude da Familia Santa Rita Maria do C A [PERSON_NAME]" at bounding box center [1025, 267] width 321 height 13
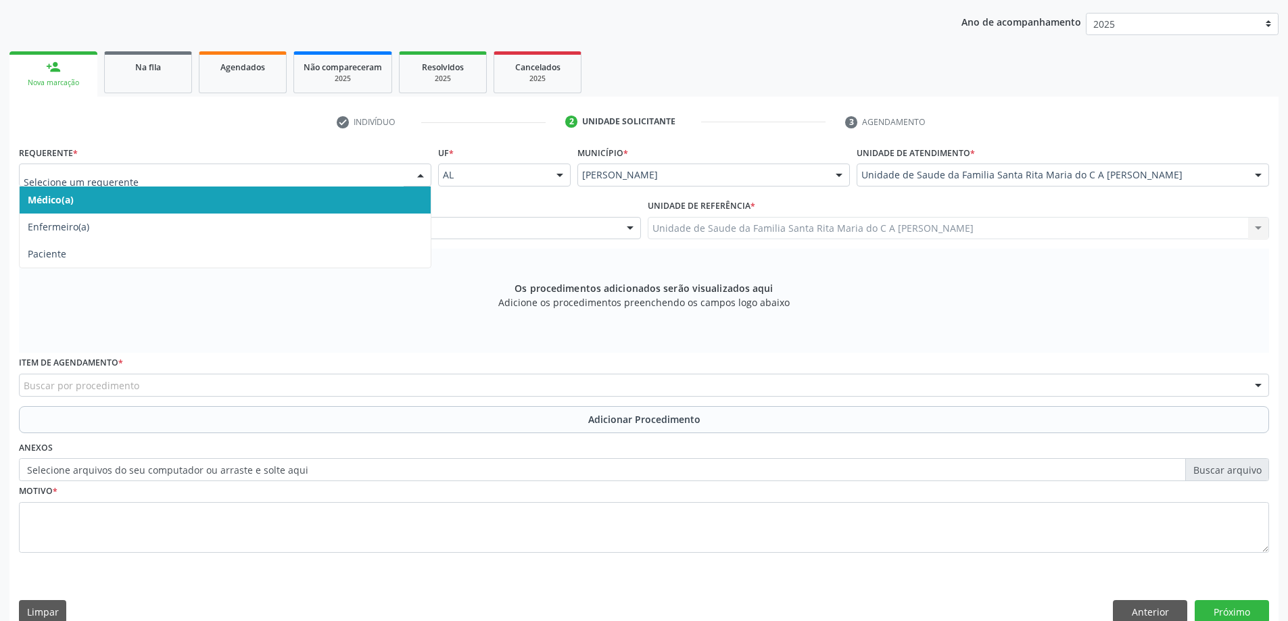
click at [321, 199] on span "Médico(a)" at bounding box center [225, 200] width 411 height 27
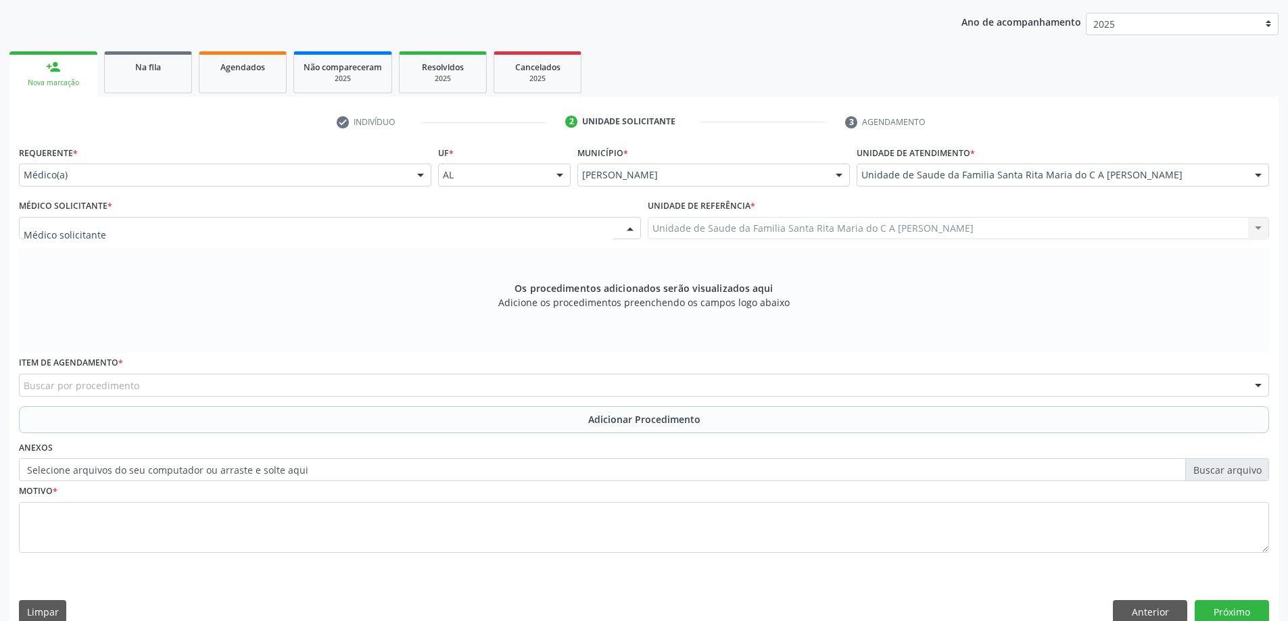
click at [323, 234] on div at bounding box center [330, 228] width 622 height 23
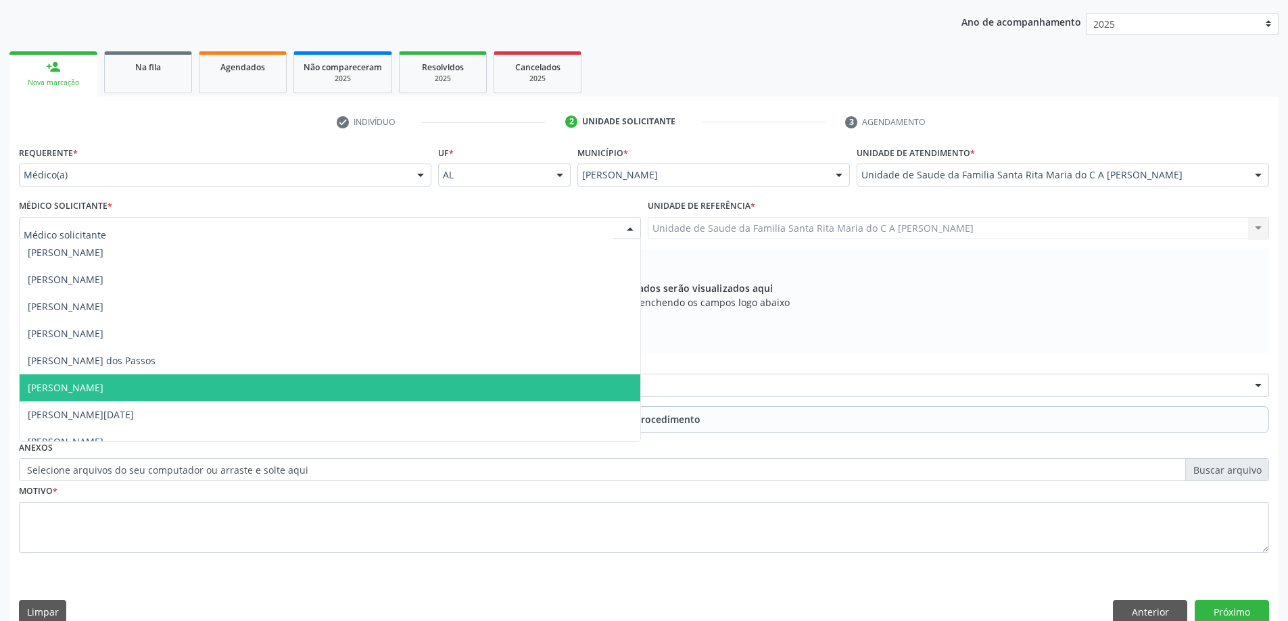
click at [331, 388] on span "[PERSON_NAME]" at bounding box center [330, 387] width 620 height 27
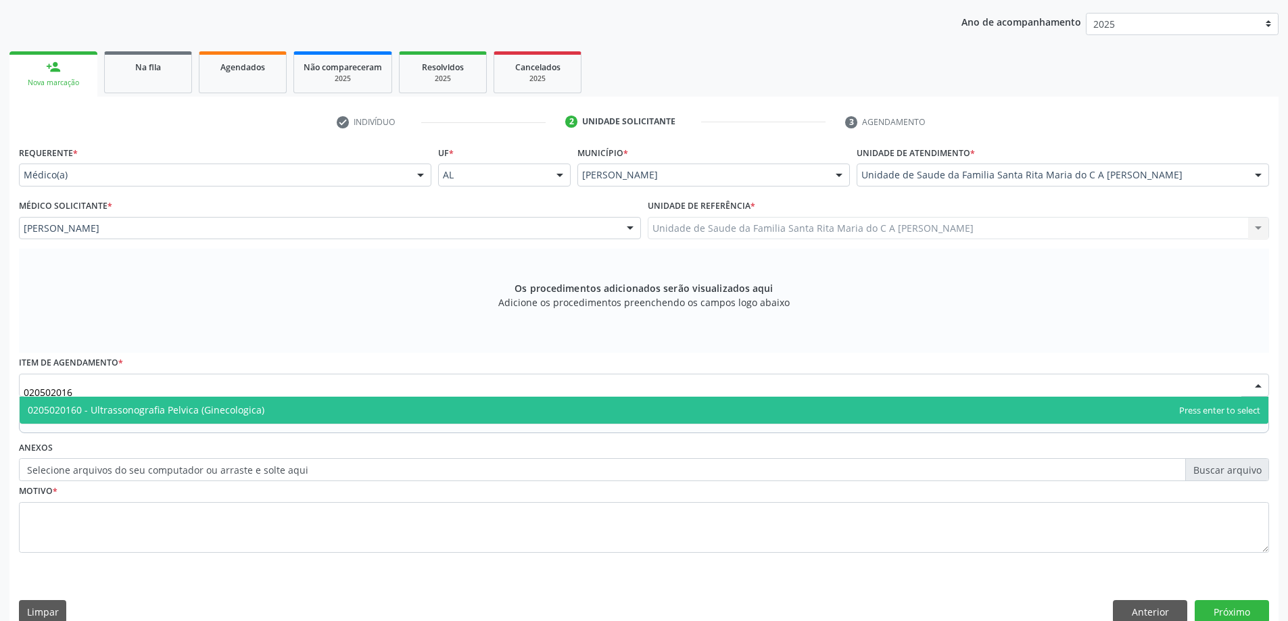
type input "0205020160"
click at [122, 415] on span "0205020160 - Ultrassonografia Pelvica (Ginecologica)" at bounding box center [146, 410] width 237 height 13
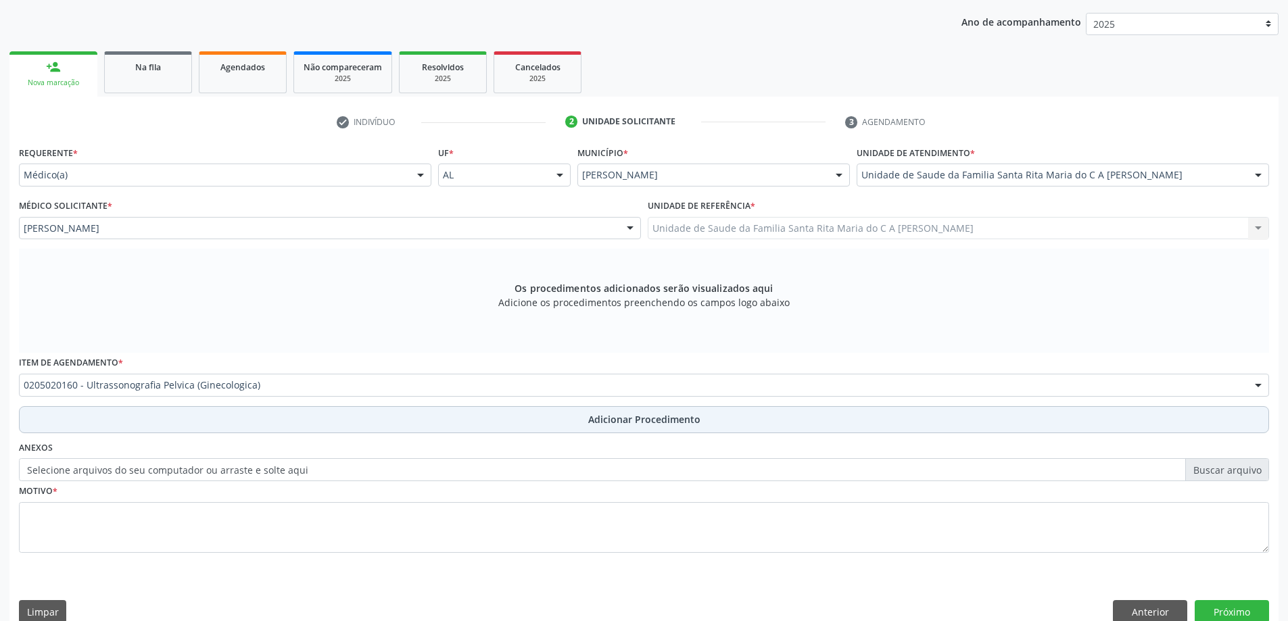
click at [124, 421] on button "Adicionar Procedimento" at bounding box center [644, 419] width 1250 height 27
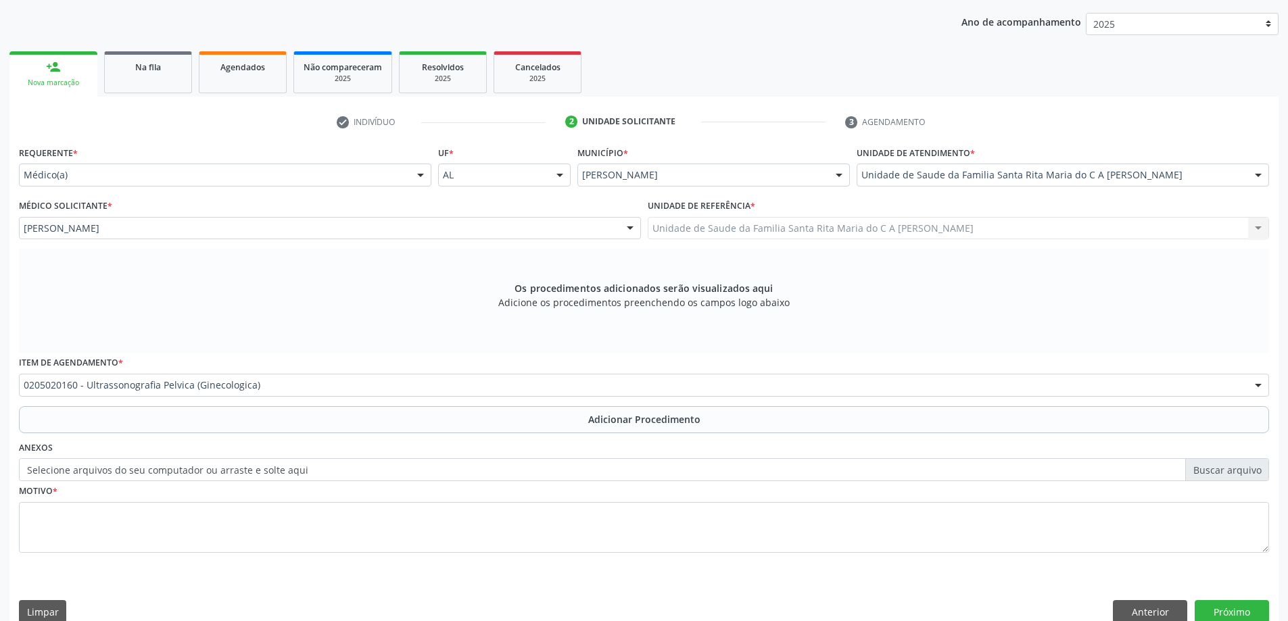
scroll to position [139, 0]
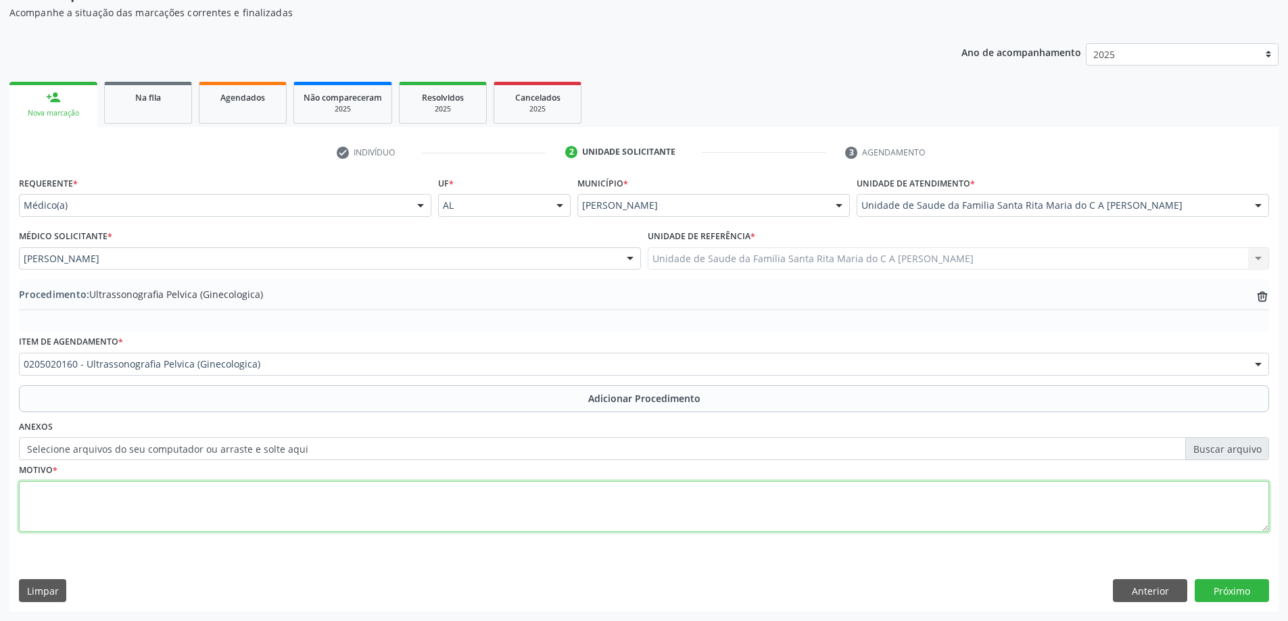
click at [107, 506] on textarea at bounding box center [644, 506] width 1250 height 51
type textarea "avaliação ginecológica"
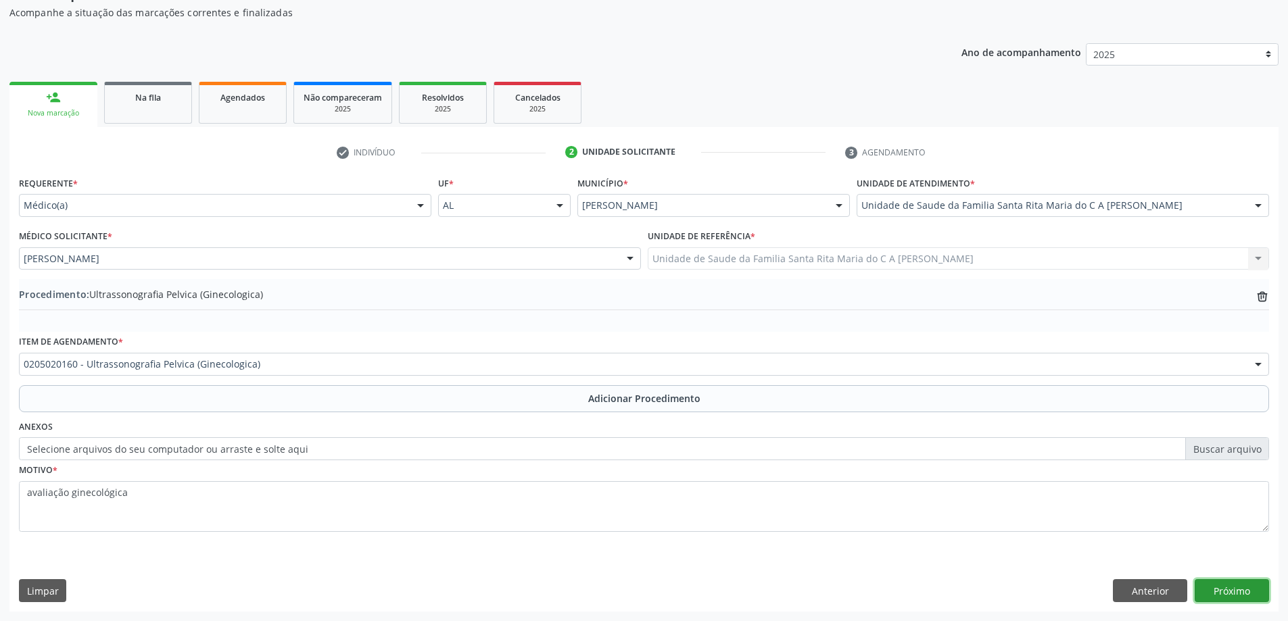
click at [1223, 592] on button "Próximo" at bounding box center [1231, 590] width 74 height 23
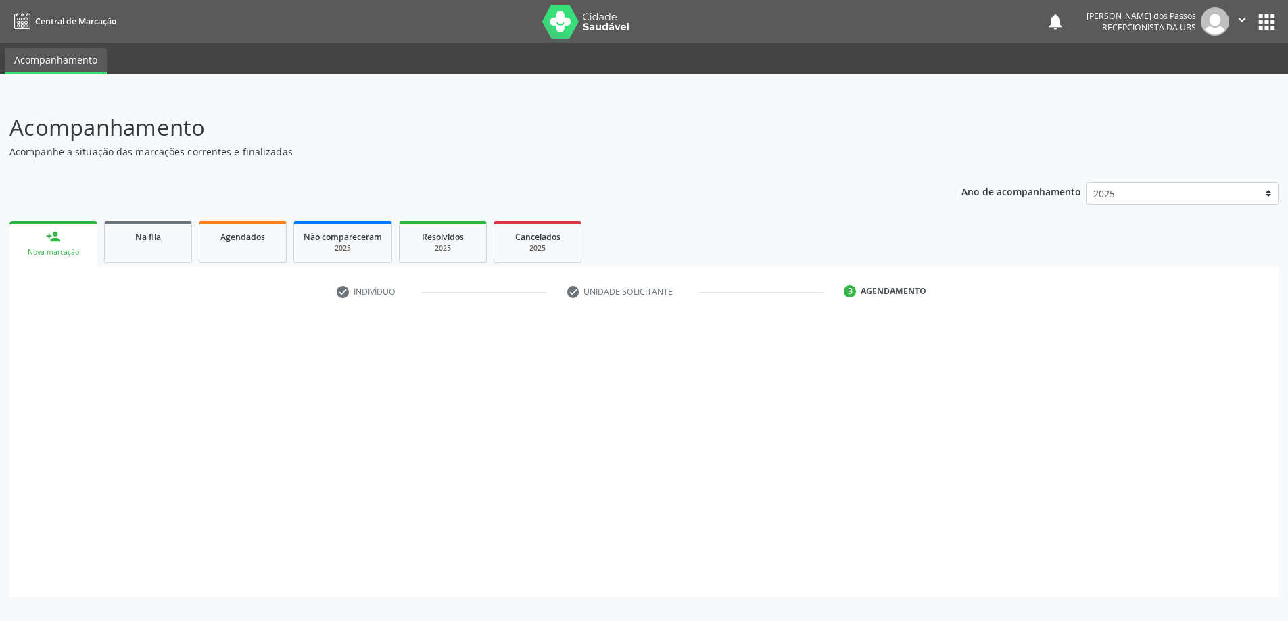
scroll to position [0, 0]
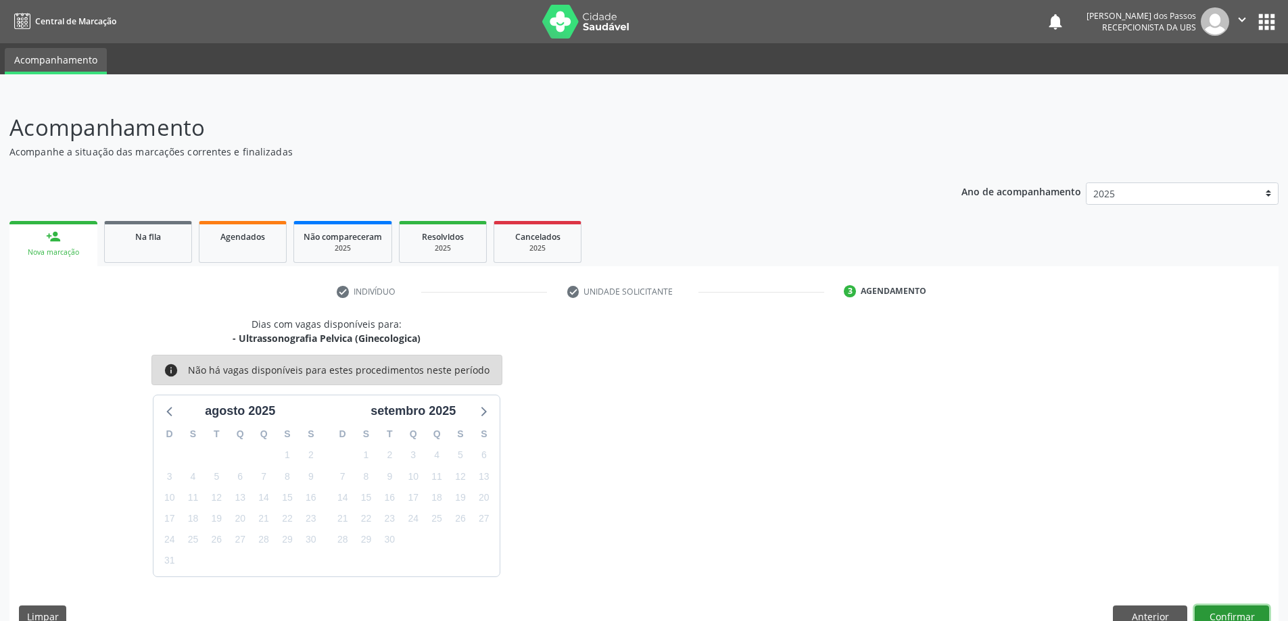
click at [1201, 617] on button "Confirmar" at bounding box center [1231, 617] width 74 height 23
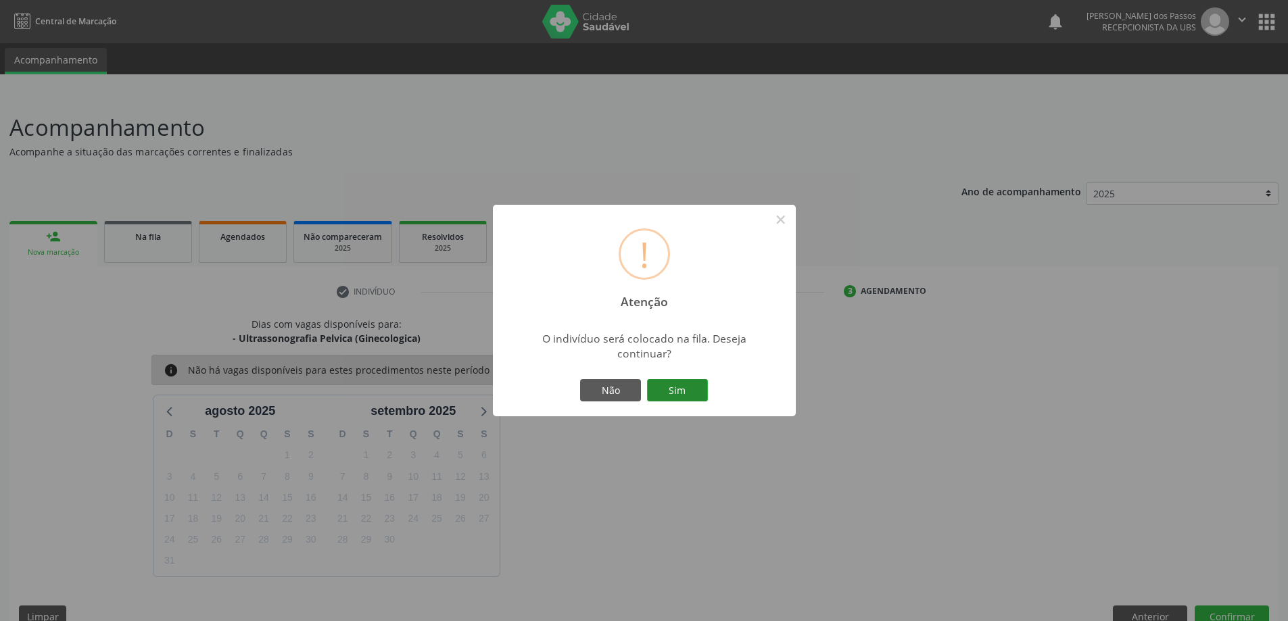
click at [687, 394] on button "Sim" at bounding box center [677, 390] width 61 height 23
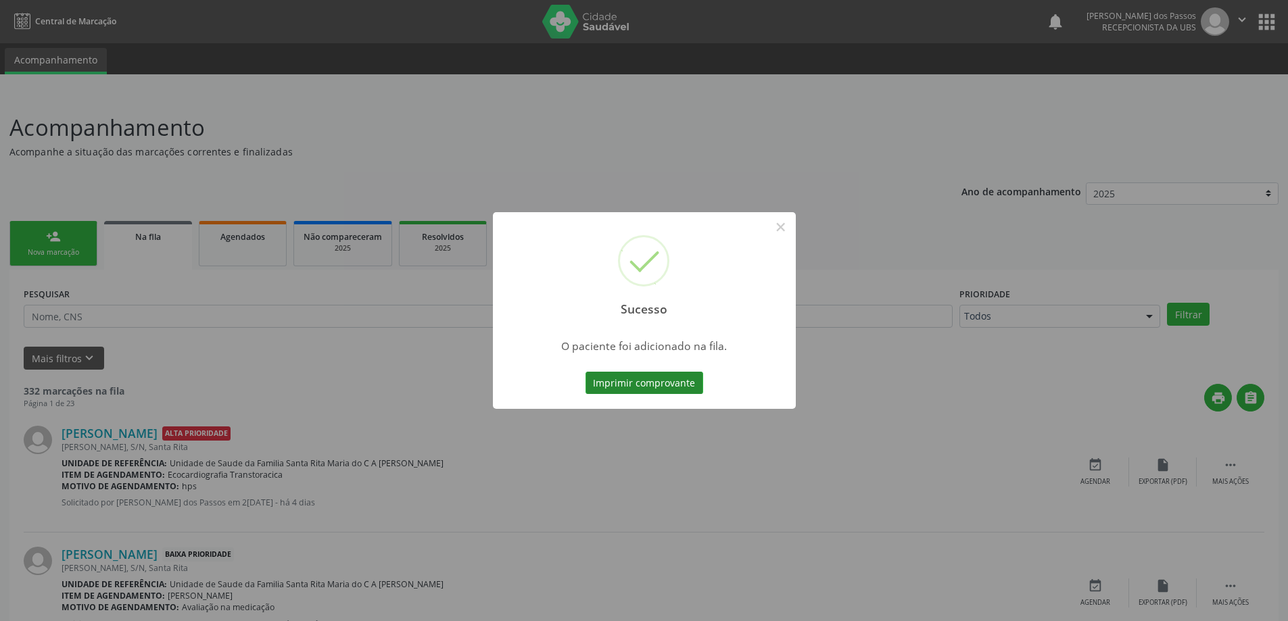
click at [622, 385] on button "Imprimir comprovante" at bounding box center [644, 383] width 118 height 23
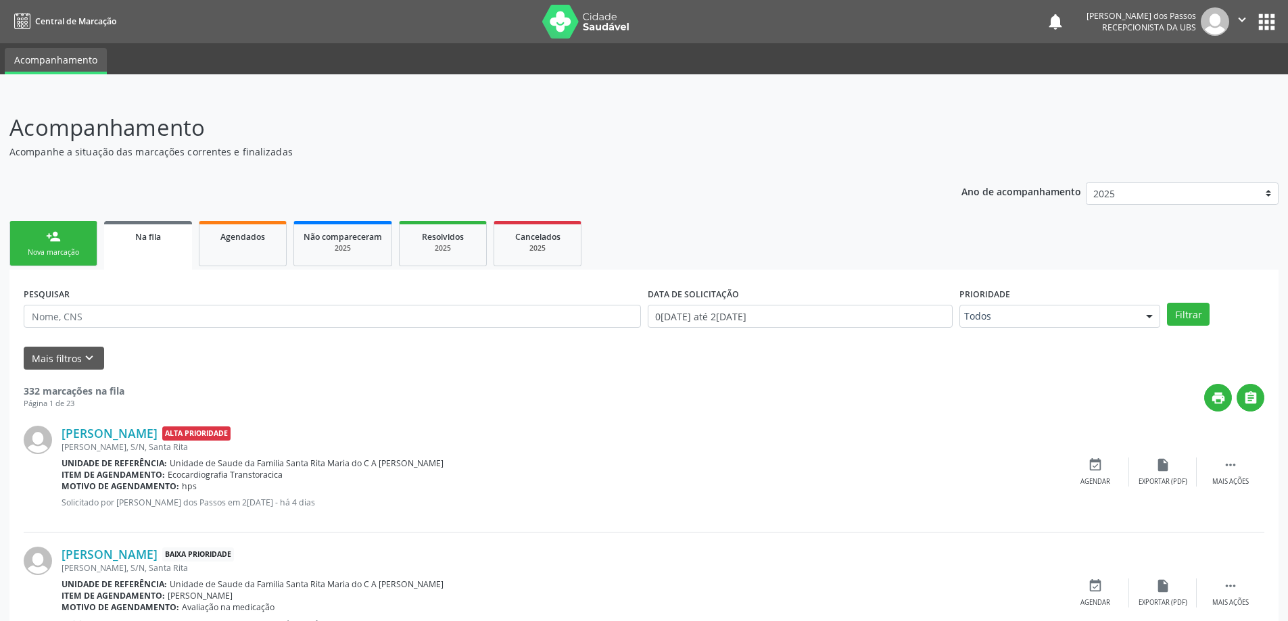
click at [68, 238] on link "person_add Nova marcação" at bounding box center [53, 243] width 88 height 45
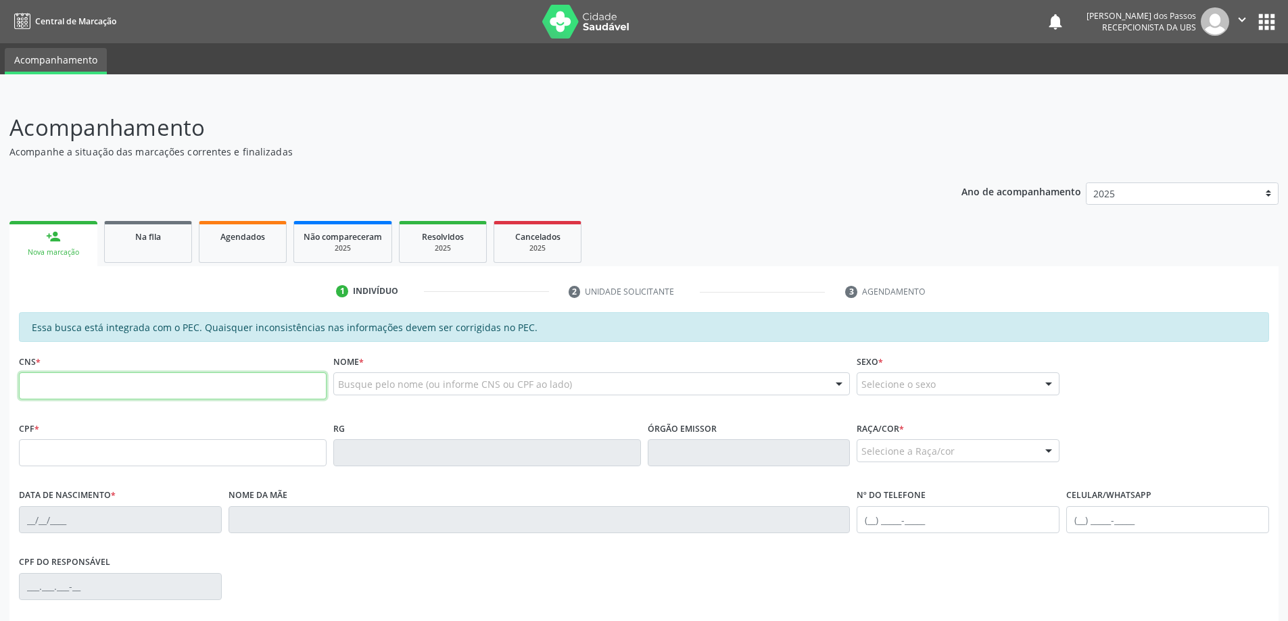
click at [125, 393] on input "text" at bounding box center [173, 385] width 308 height 27
type input "1"
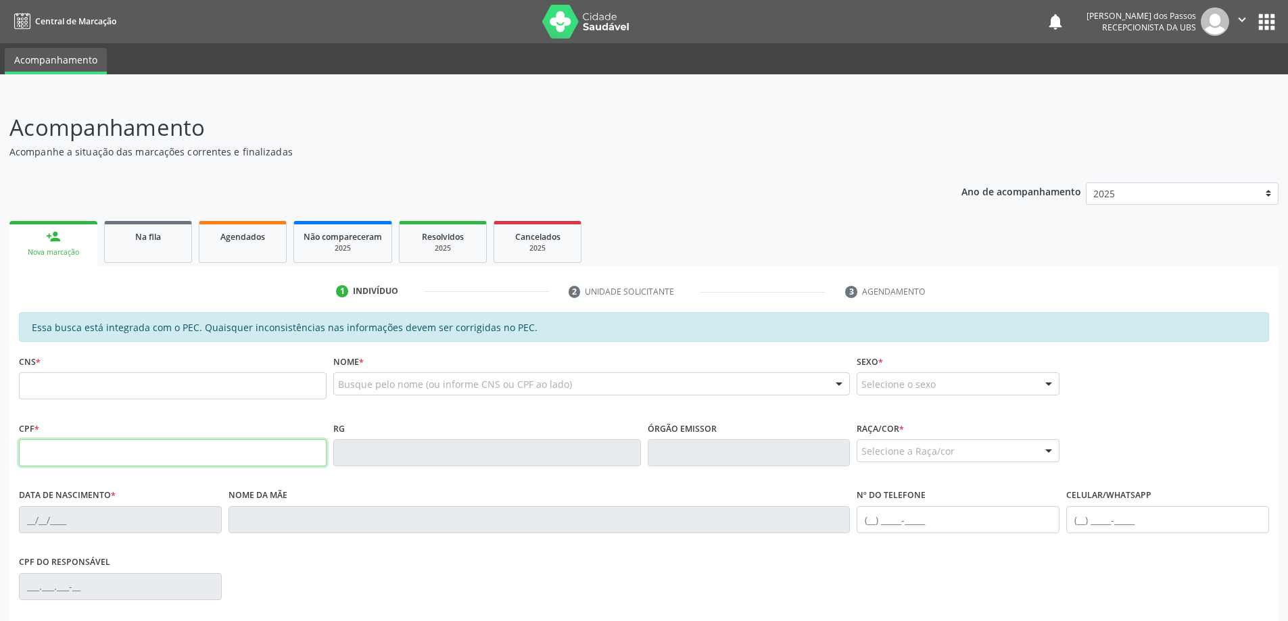
click at [83, 458] on input "text" at bounding box center [173, 452] width 308 height 27
type input "150.518.884-96"
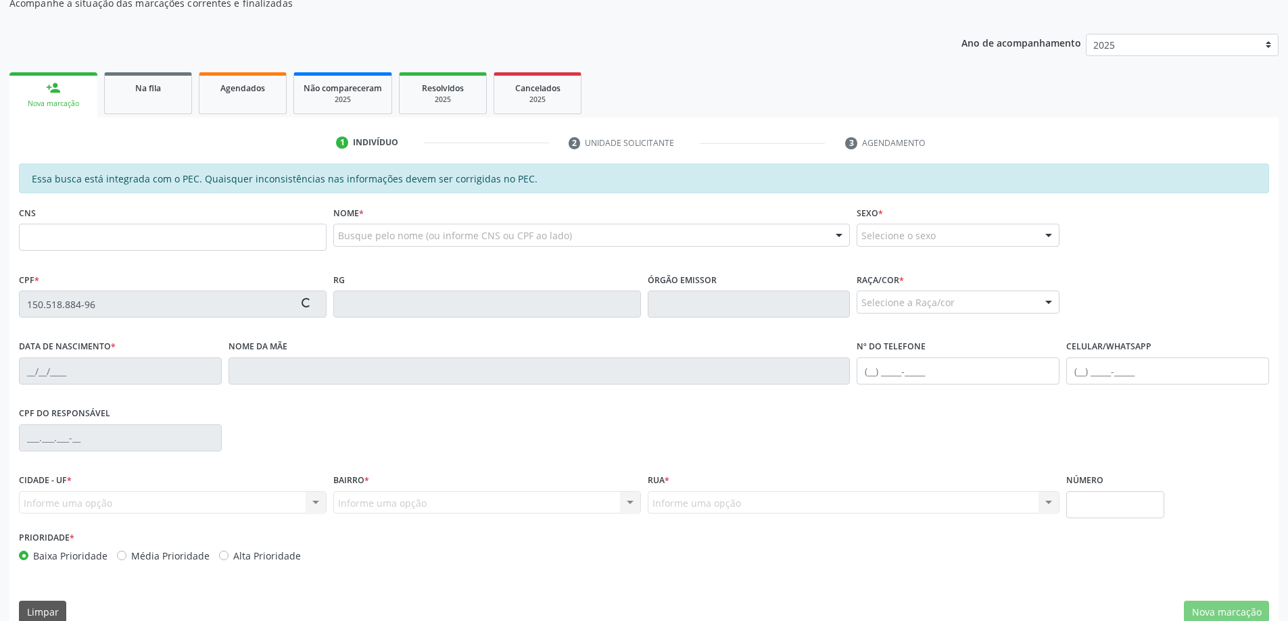
scroll to position [170, 0]
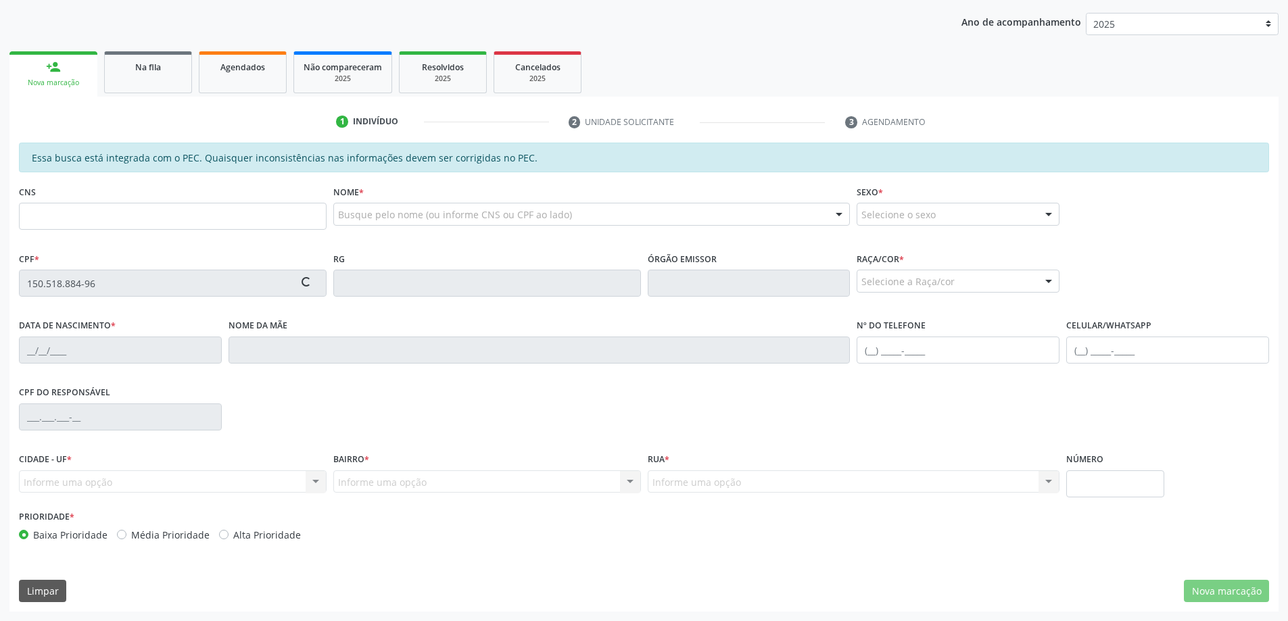
type input "898 0040 8771 3492"
type input "26/04/2007"
type input "[PERSON_NAME]"
type input "(82) 99409-8591"
type input "S/N"
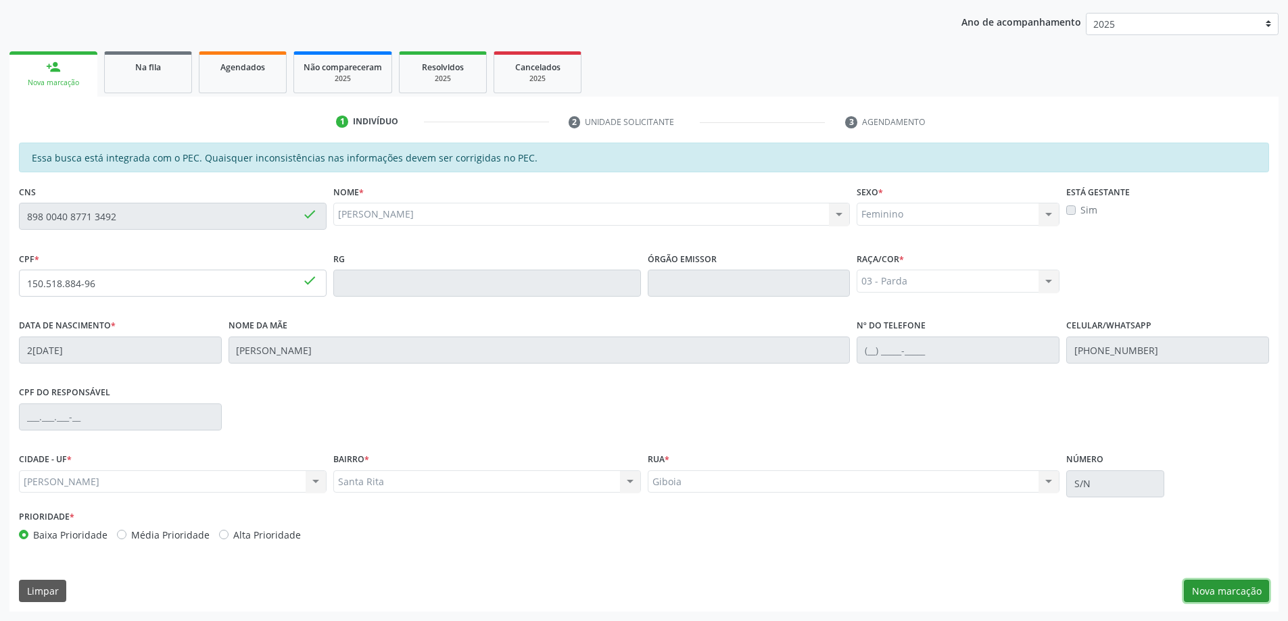
click at [1201, 583] on button "Nova marcação" at bounding box center [1225, 591] width 85 height 23
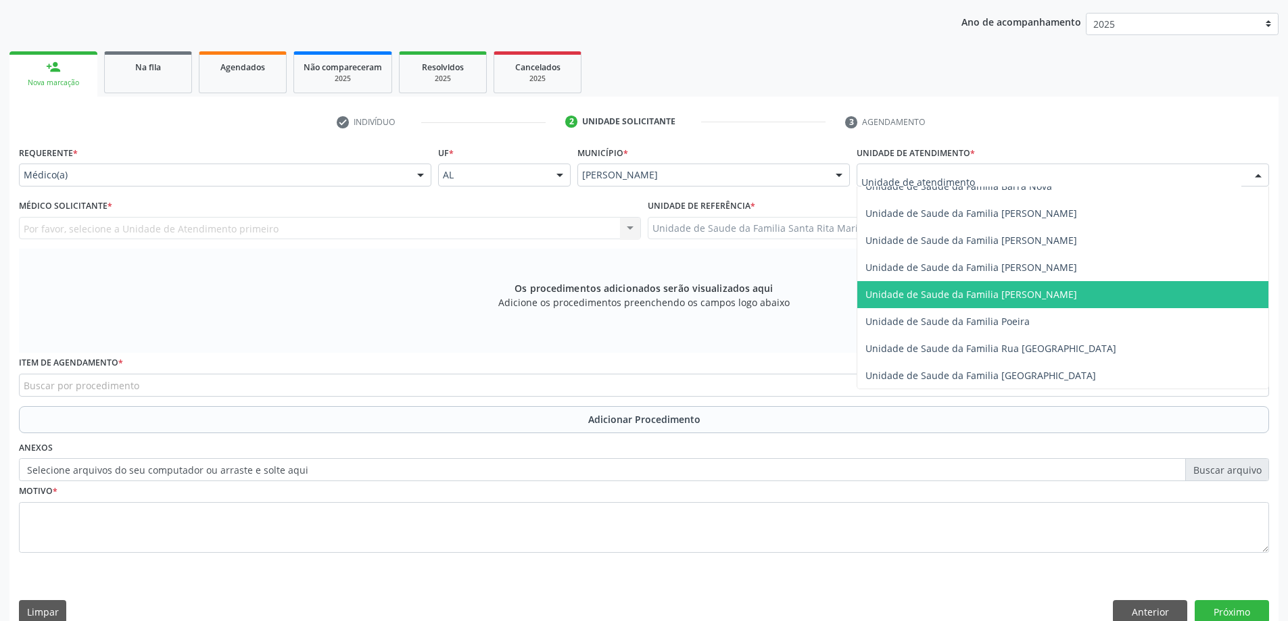
scroll to position [811, 0]
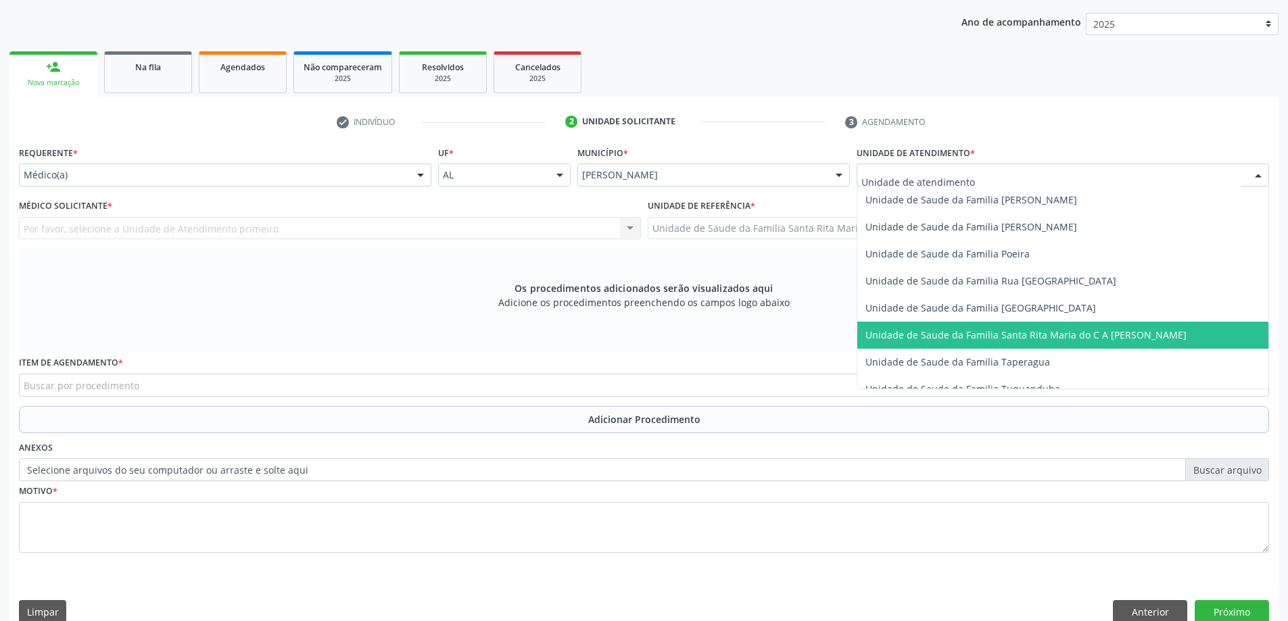
click at [959, 331] on span "Unidade de Saude da Familia Santa Rita Maria do C A [PERSON_NAME]" at bounding box center [1025, 334] width 321 height 13
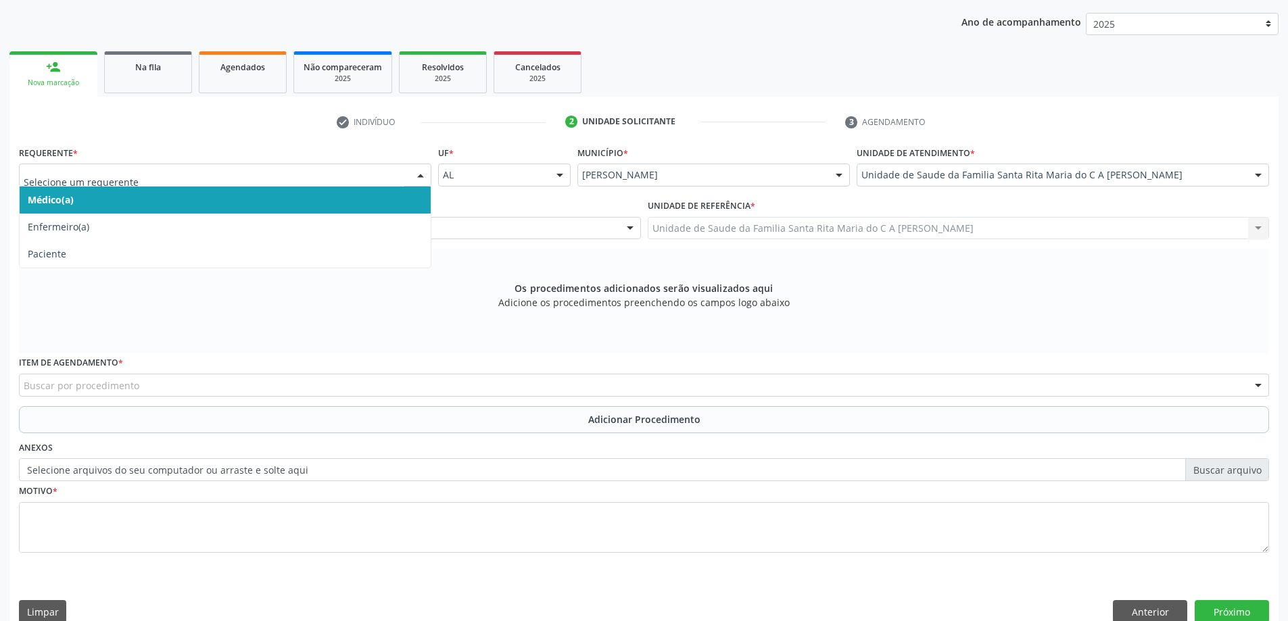
click at [312, 198] on span "Médico(a)" at bounding box center [225, 200] width 411 height 27
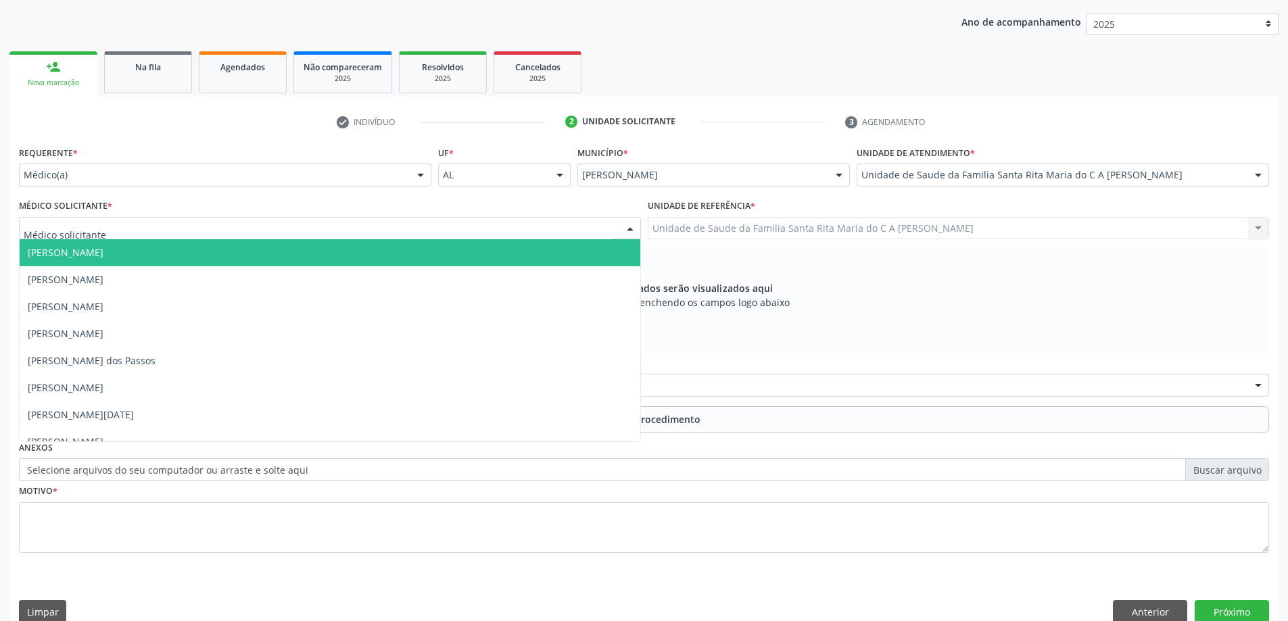
click at [320, 233] on div at bounding box center [330, 228] width 622 height 23
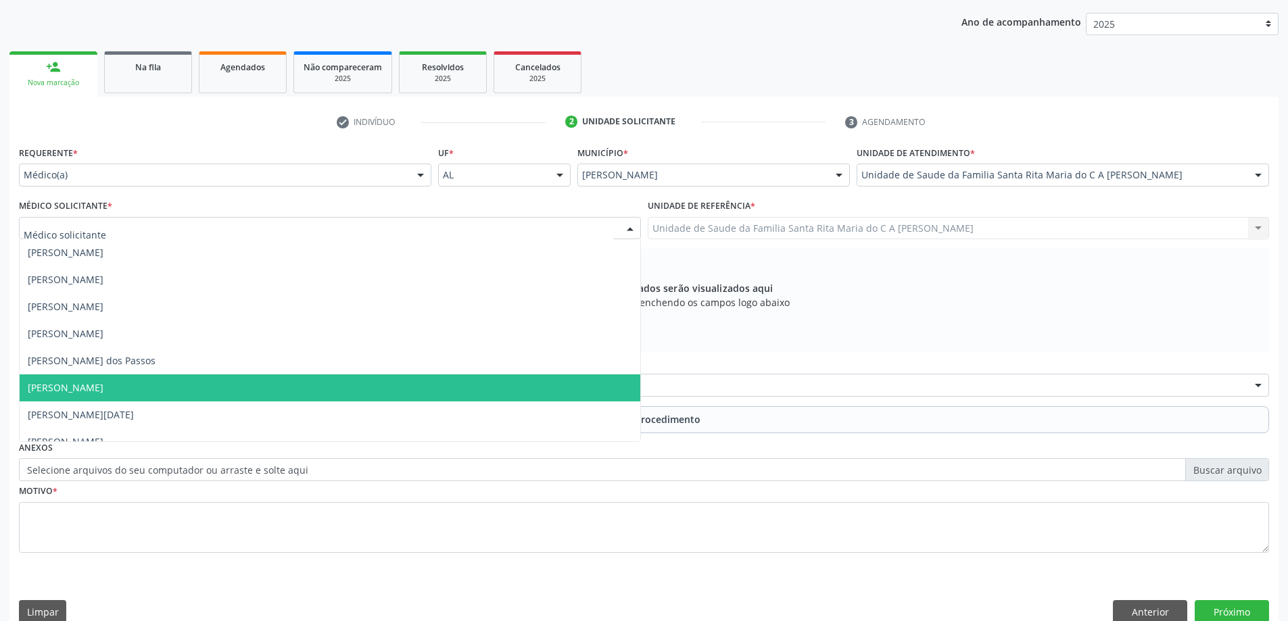
click at [321, 395] on span "[PERSON_NAME]" at bounding box center [330, 387] width 620 height 27
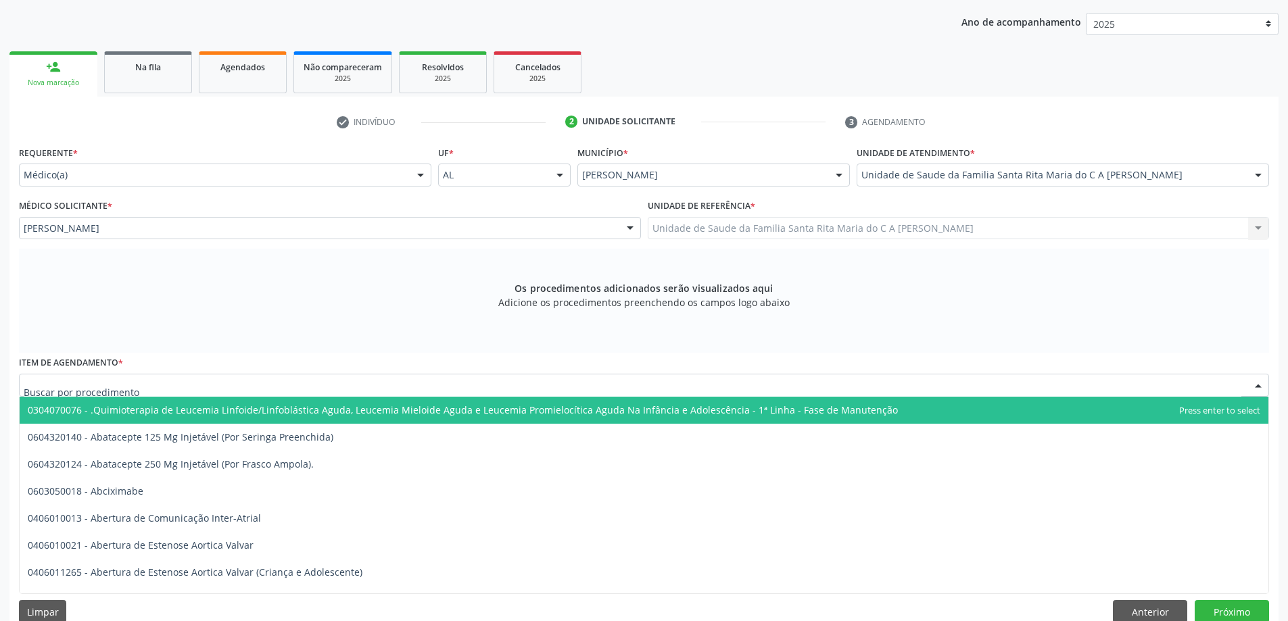
click at [397, 381] on div at bounding box center [644, 385] width 1250 height 23
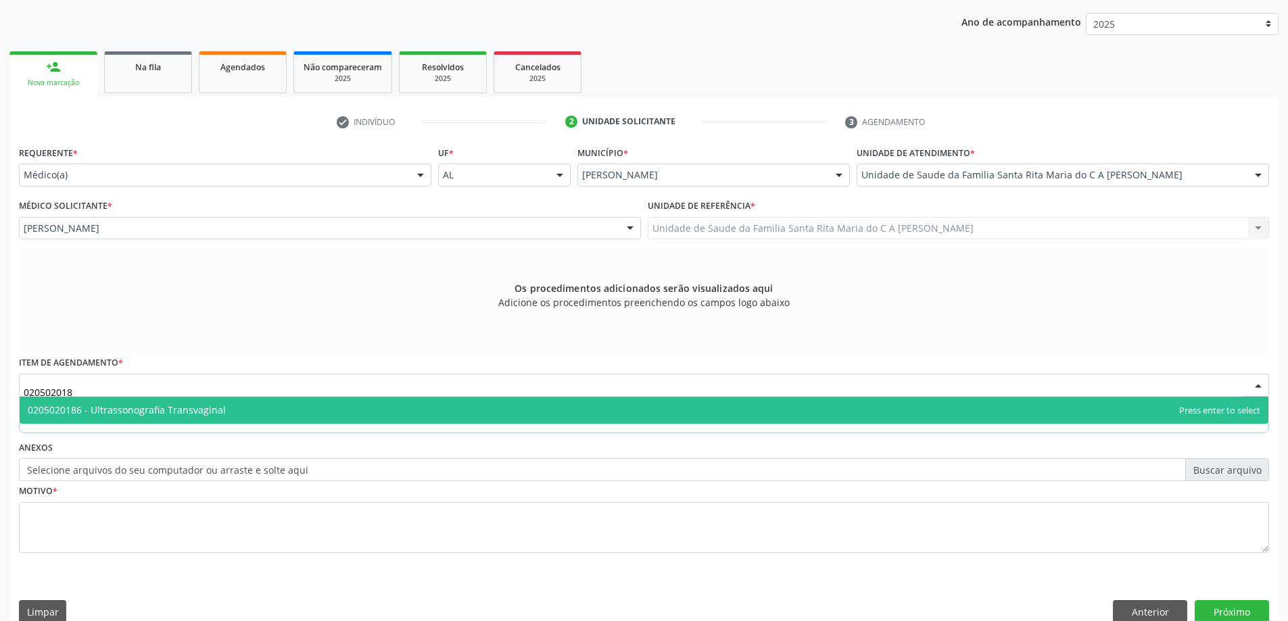
type input "0205020186"
click at [424, 404] on span "0205020186 - Ultrassonografia Transvaginal" at bounding box center [644, 410] width 1248 height 27
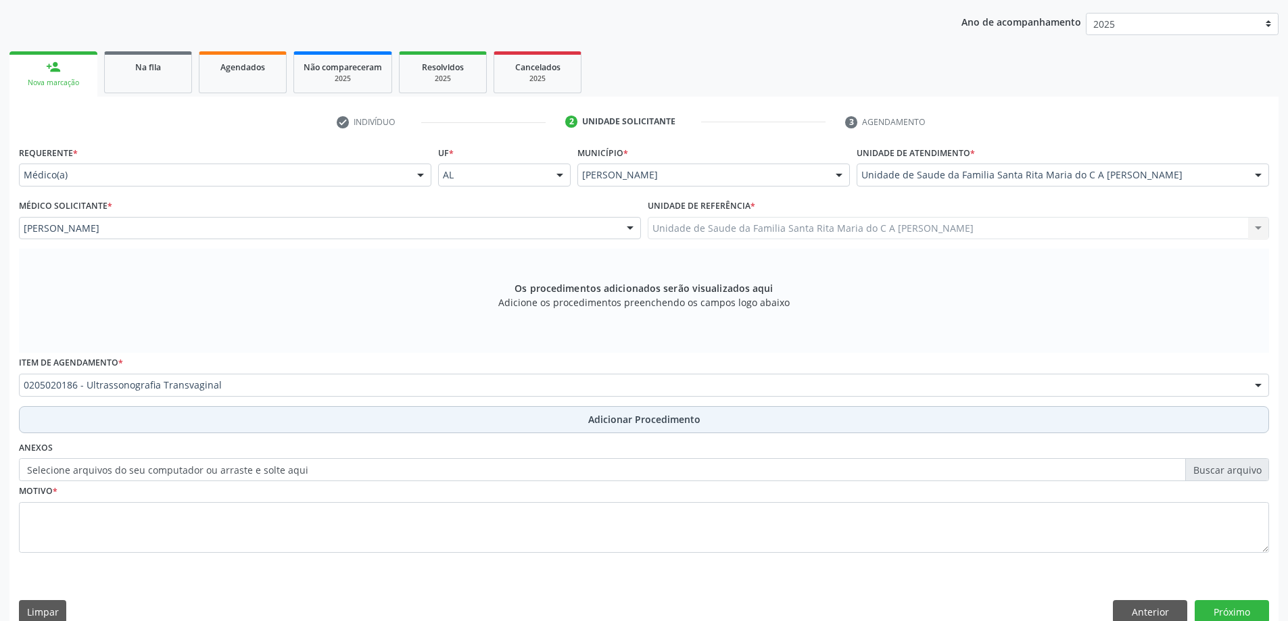
click at [399, 426] on button "Adicionar Procedimento" at bounding box center [644, 419] width 1250 height 27
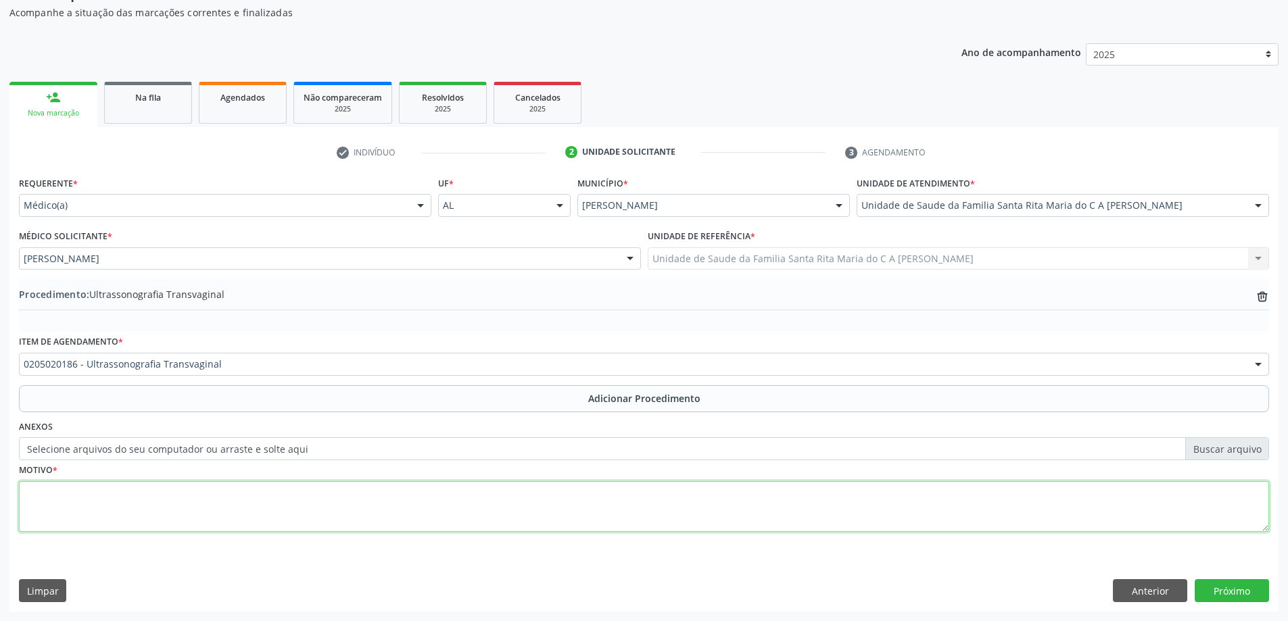
drag, startPoint x: 421, startPoint y: 512, endPoint x: 418, endPoint y: 504, distance: 8.5
click at [420, 511] on textarea at bounding box center [644, 506] width 1250 height 51
type textarea "avaliação ginecologica dra cátia"
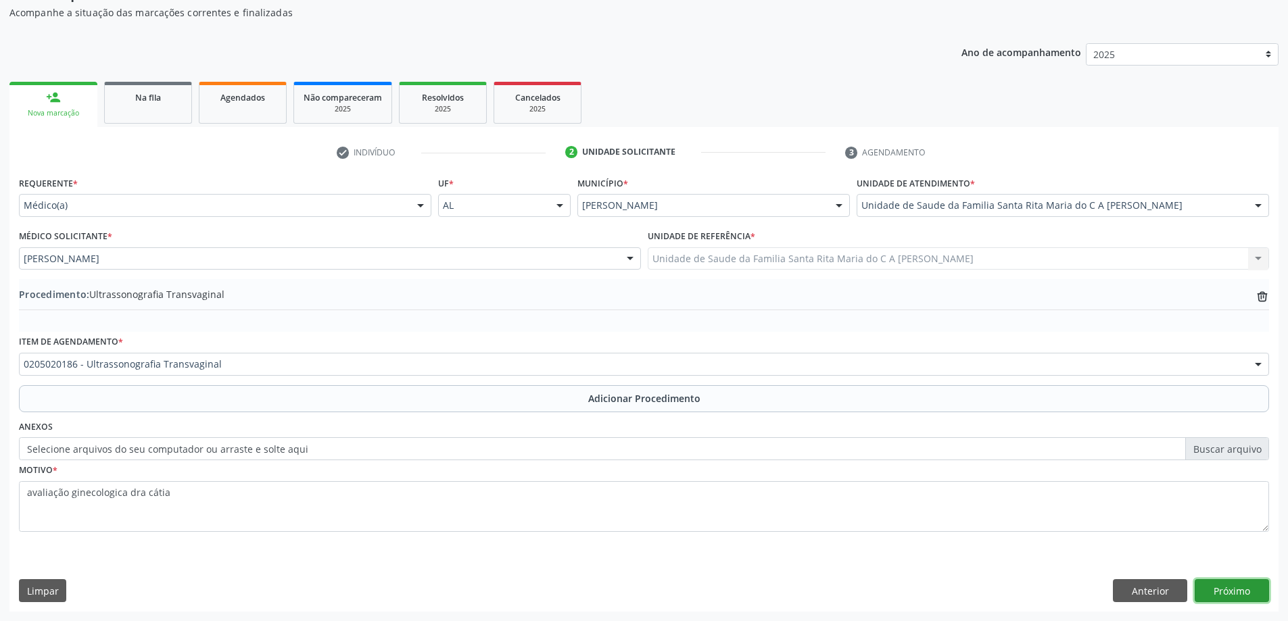
click at [1242, 594] on button "Próximo" at bounding box center [1231, 590] width 74 height 23
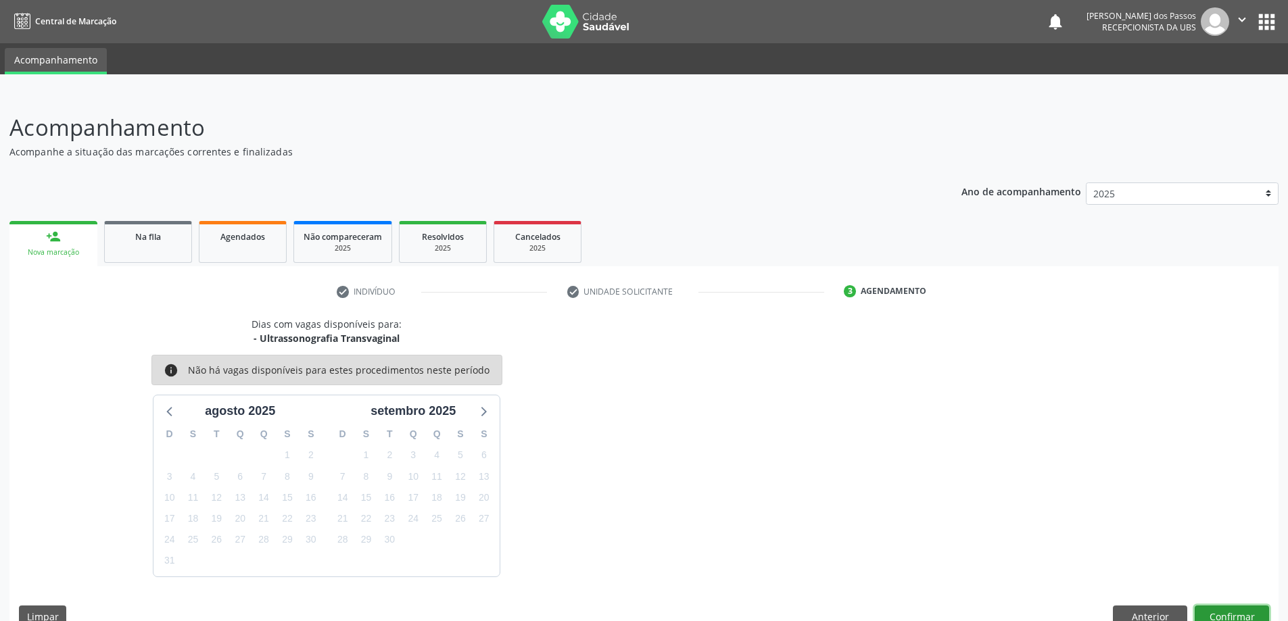
click at [1254, 611] on button "Confirmar" at bounding box center [1231, 617] width 74 height 23
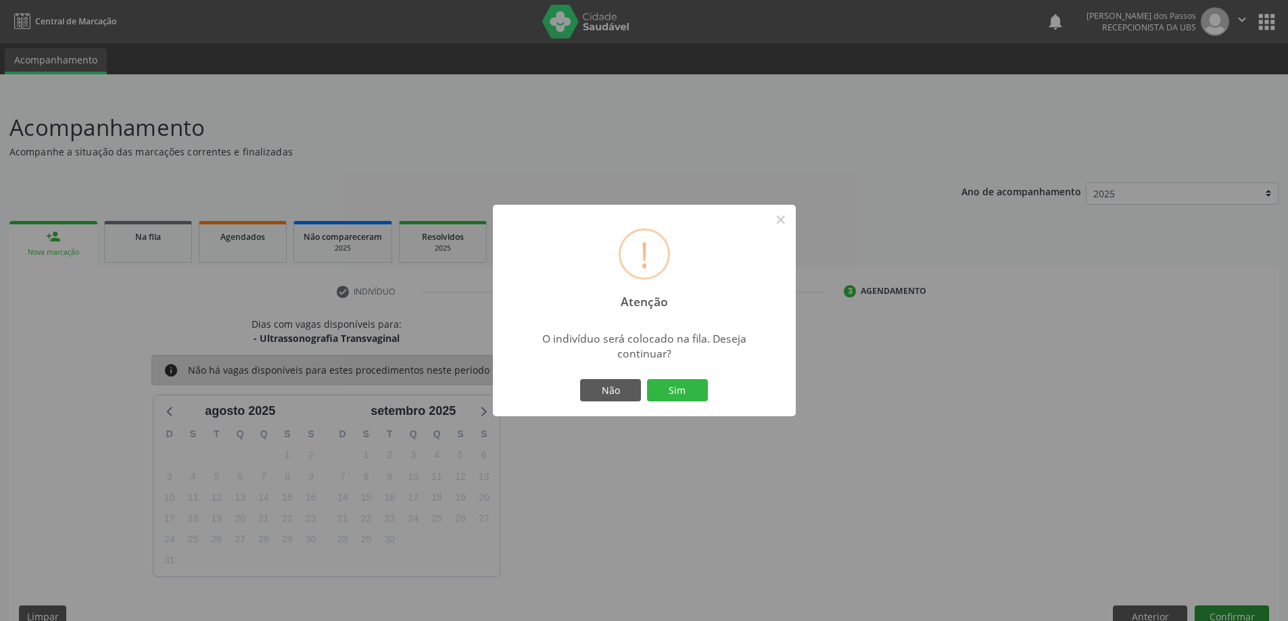
click at [647, 379] on button "Sim" at bounding box center [677, 390] width 61 height 23
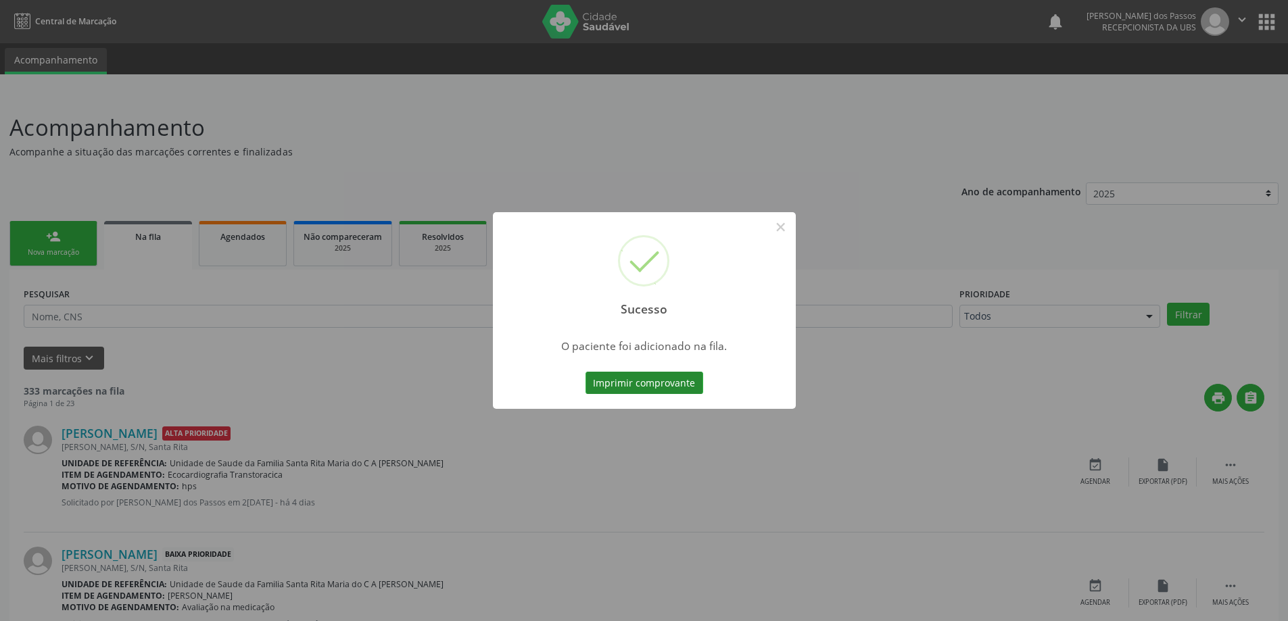
click at [673, 382] on button "Imprimir comprovante" at bounding box center [644, 383] width 118 height 23
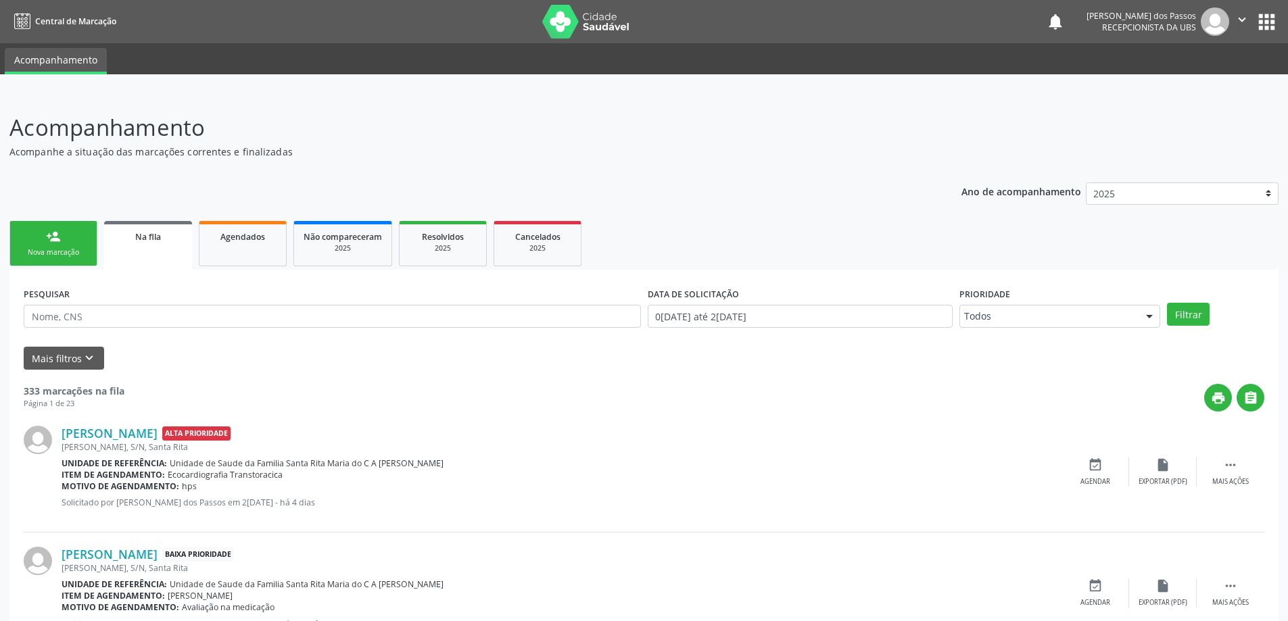
click at [72, 251] on div "Nova marcação" at bounding box center [54, 252] width 68 height 10
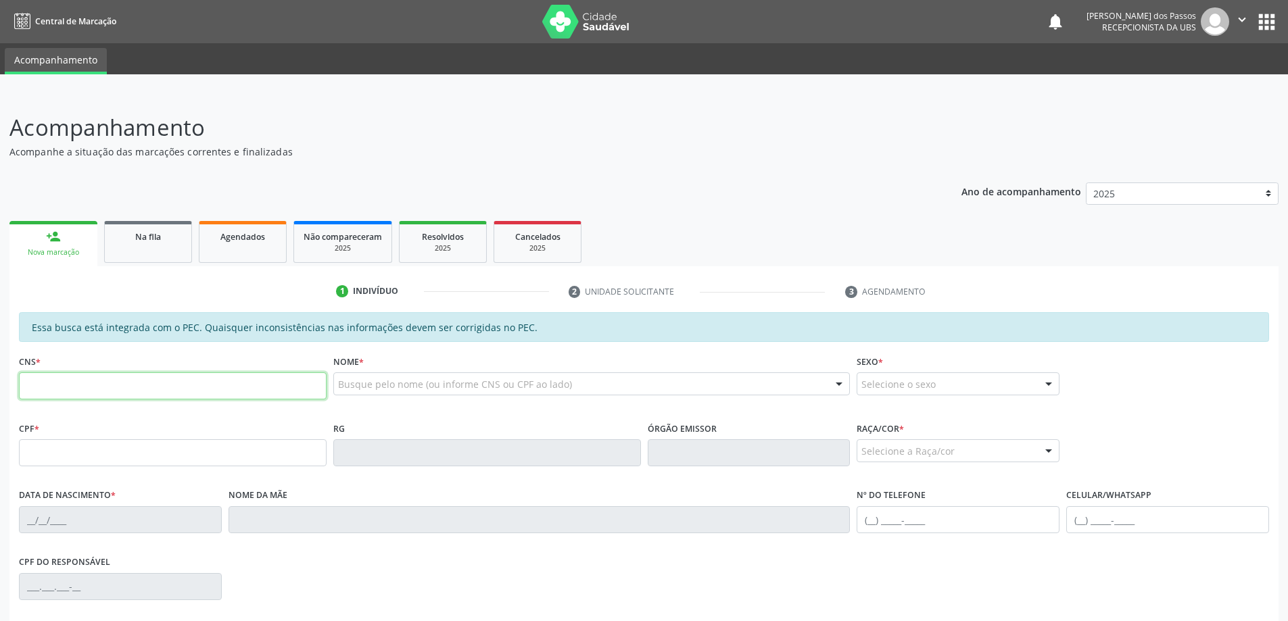
click at [70, 388] on input "text" at bounding box center [173, 385] width 308 height 27
click at [125, 391] on input "text" at bounding box center [173, 385] width 308 height 27
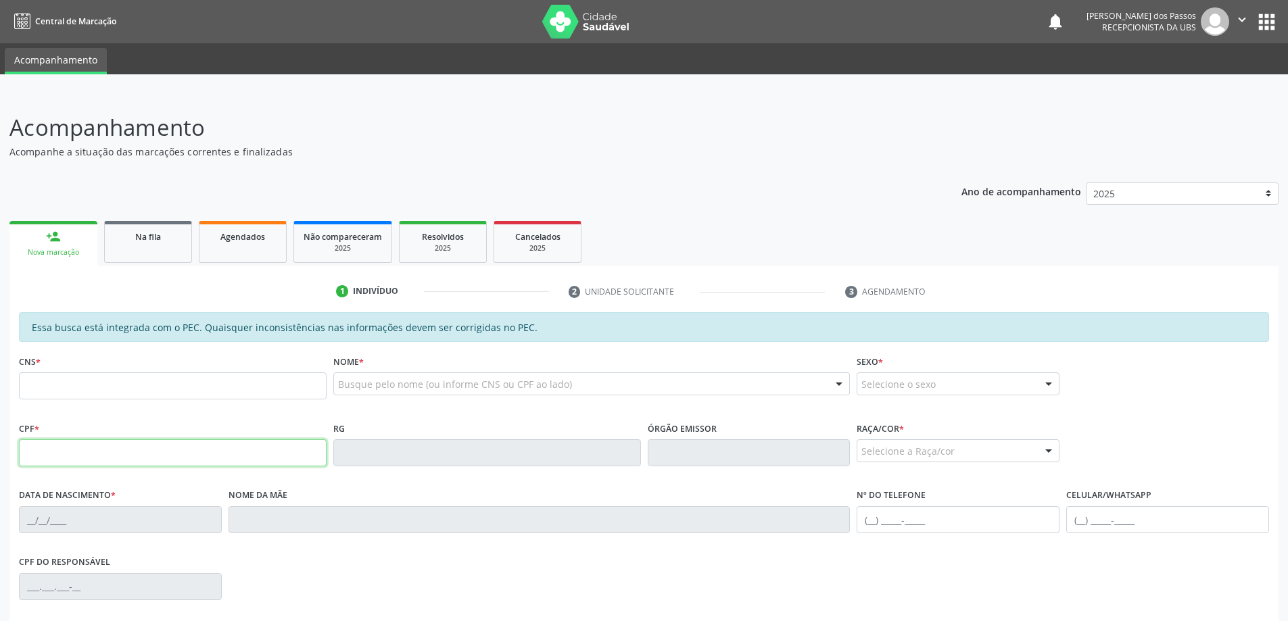
click at [43, 451] on input "text" at bounding box center [173, 452] width 308 height 27
type input "092.252.864-06"
type input "700 1078 7258 9390"
type input "01/02/1991"
type input "Maria Cicera de Mendonca"
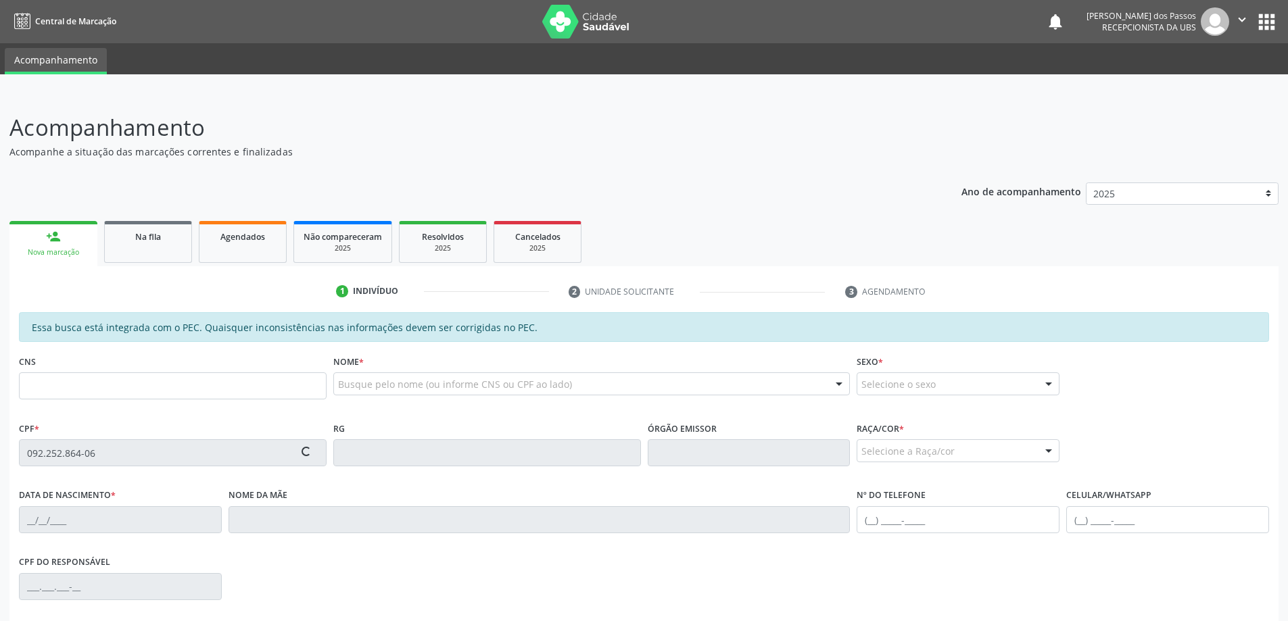
type input "(82) 98876-6991"
type input "6"
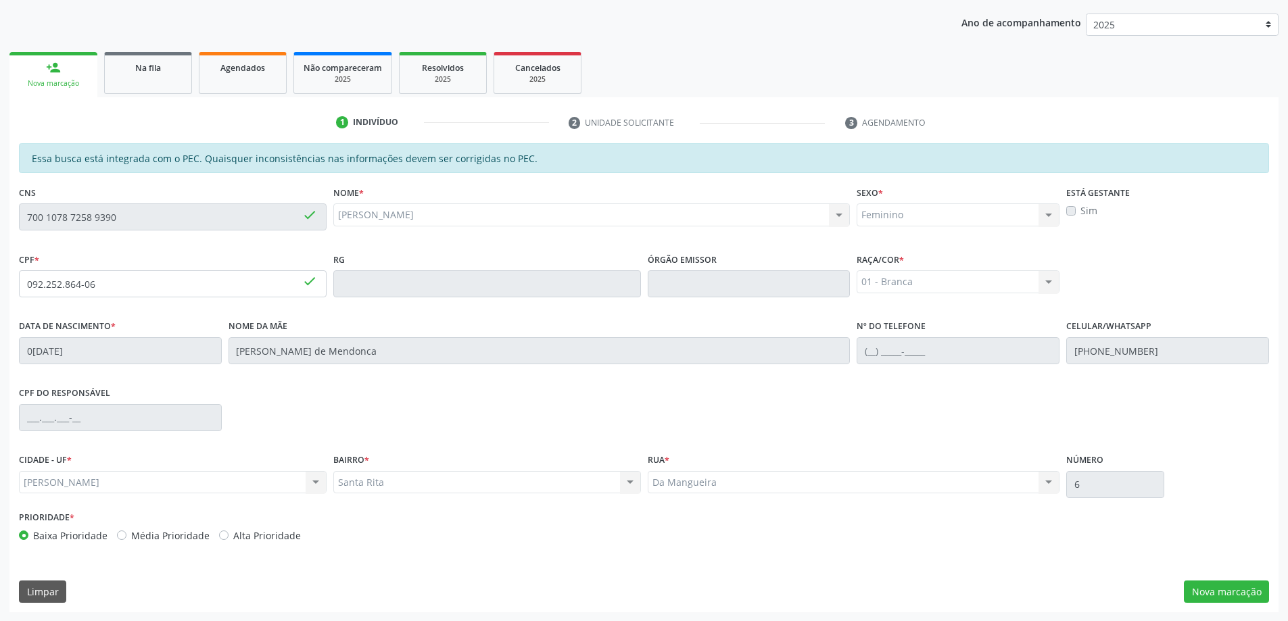
scroll to position [170, 0]
click at [1225, 591] on button "Nova marcação" at bounding box center [1225, 591] width 85 height 23
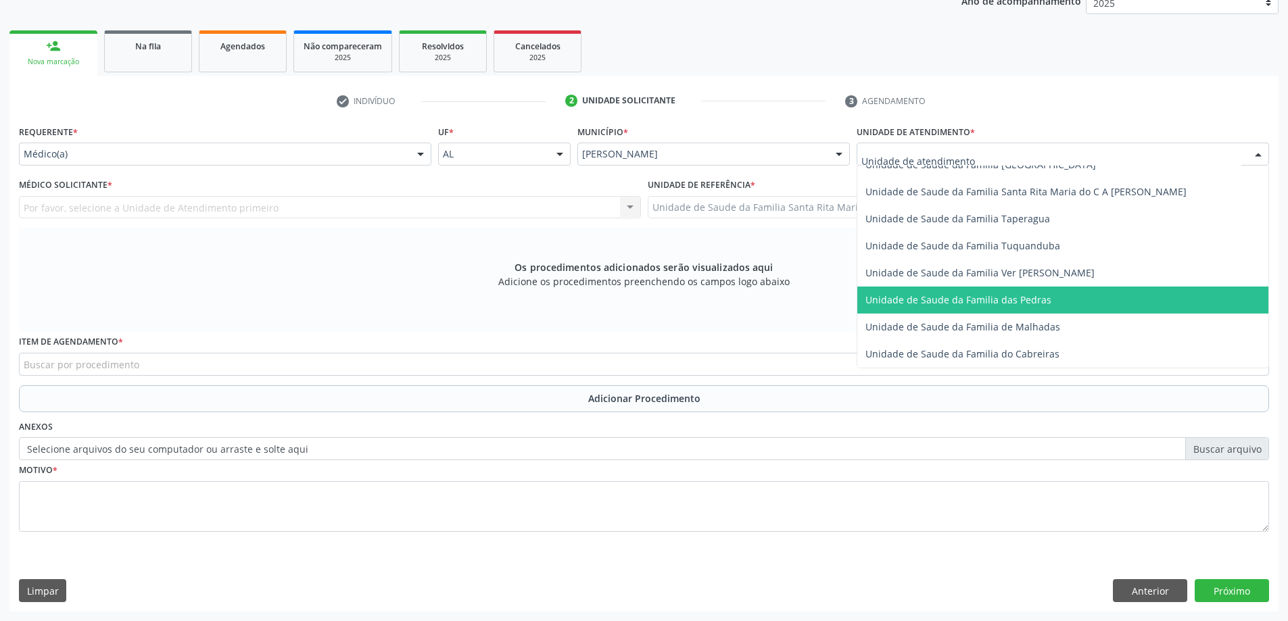
scroll to position [866, 0]
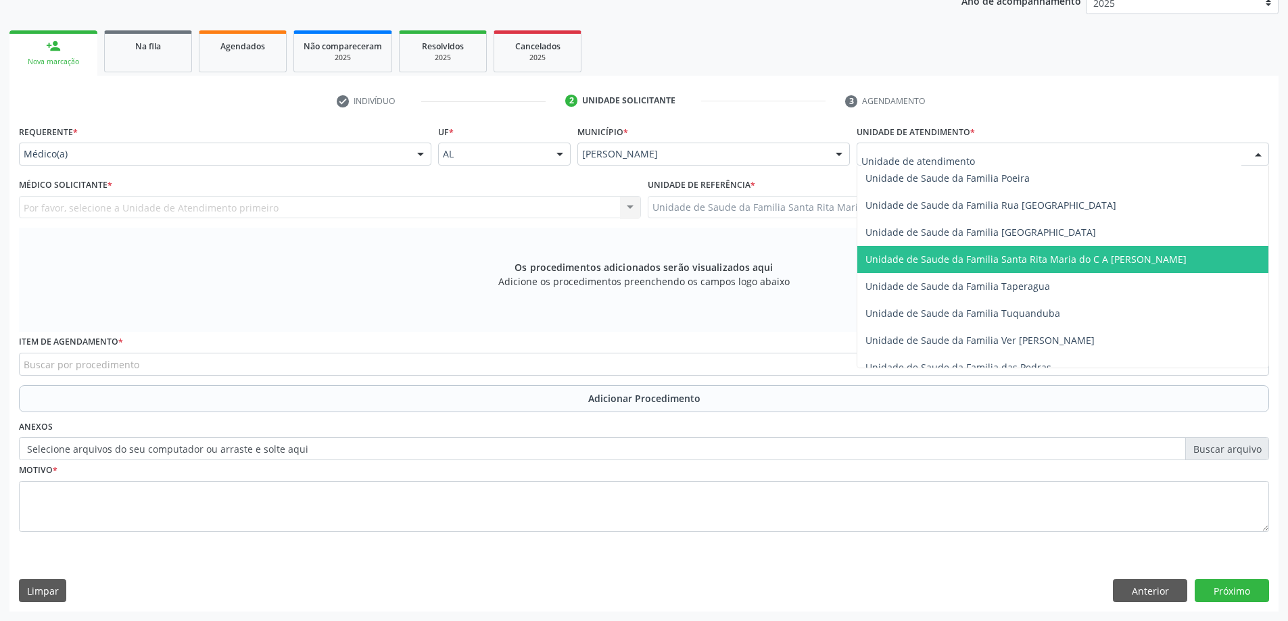
click at [939, 268] on span "Unidade de Saude da Familia Santa Rita Maria do C A [PERSON_NAME]" at bounding box center [1062, 259] width 411 height 27
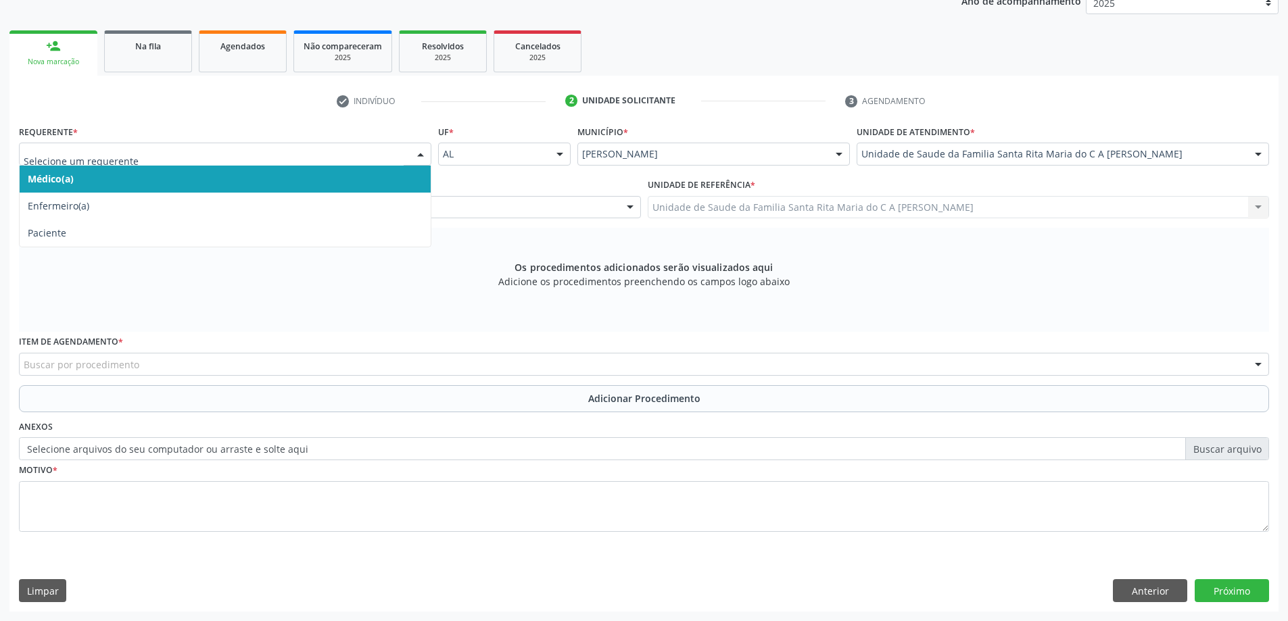
click at [354, 188] on span "Médico(a)" at bounding box center [225, 179] width 411 height 27
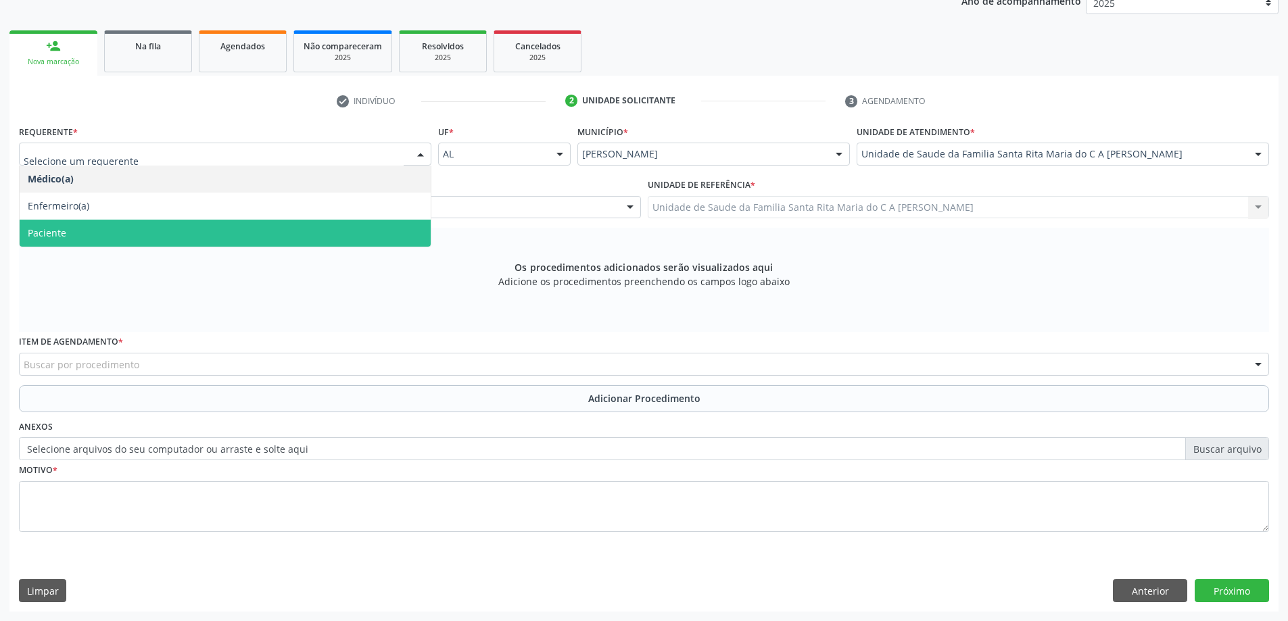
click at [307, 224] on span "Paciente" at bounding box center [225, 233] width 411 height 27
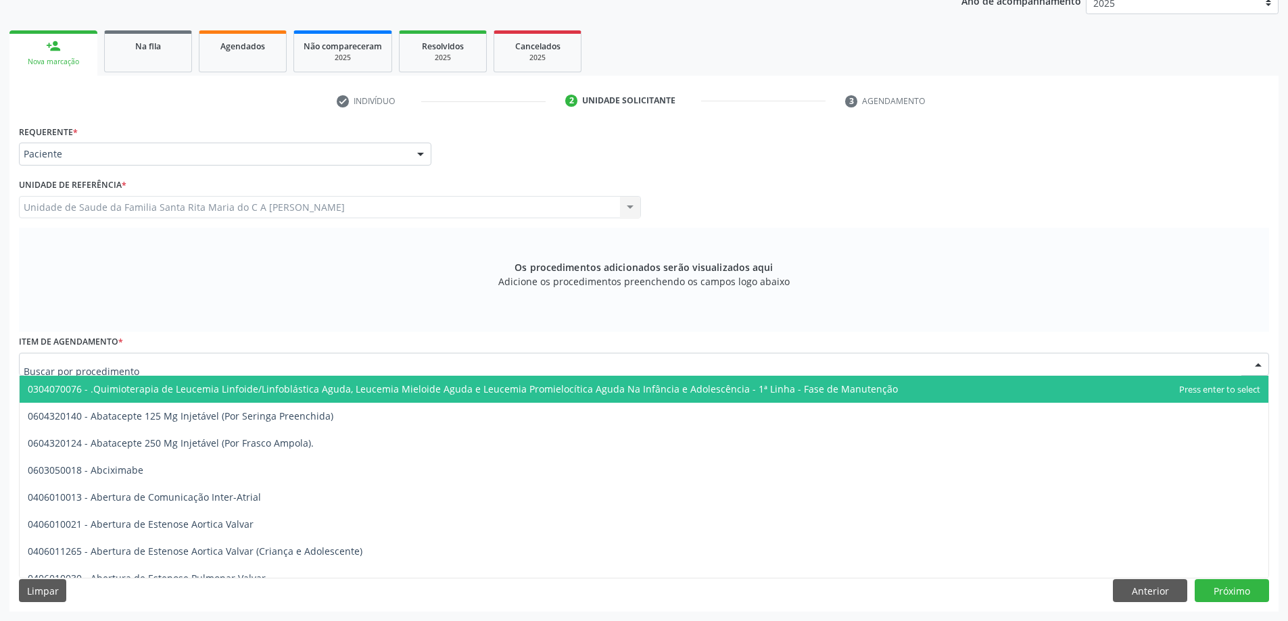
click at [368, 364] on div at bounding box center [644, 364] width 1250 height 23
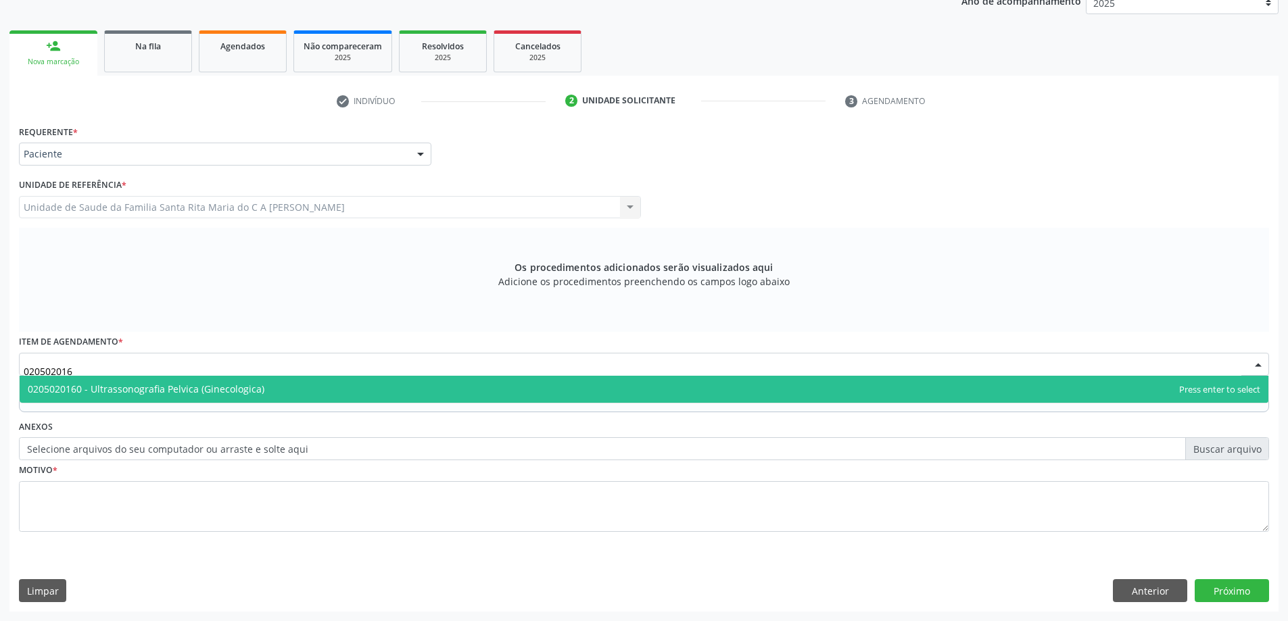
type input "0205020160"
click at [379, 391] on span "0205020160 - Ultrassonografia Pelvica (Ginecologica)" at bounding box center [644, 389] width 1248 height 27
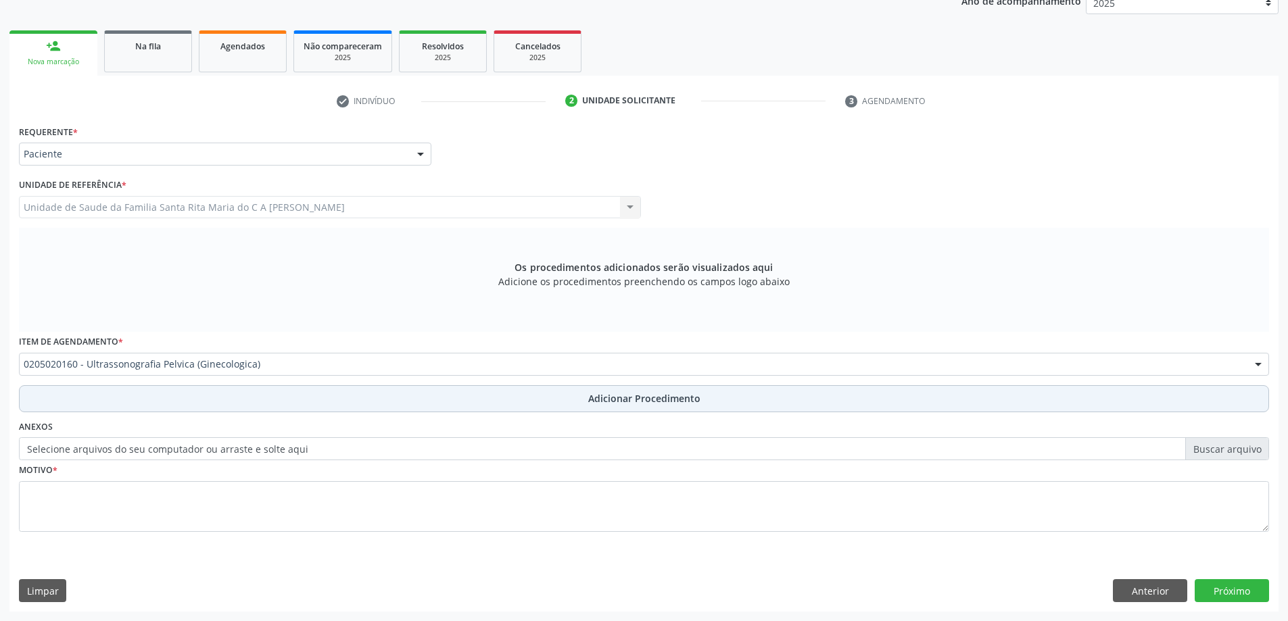
click at [99, 406] on button "Adicionar Procedimento" at bounding box center [644, 398] width 1250 height 27
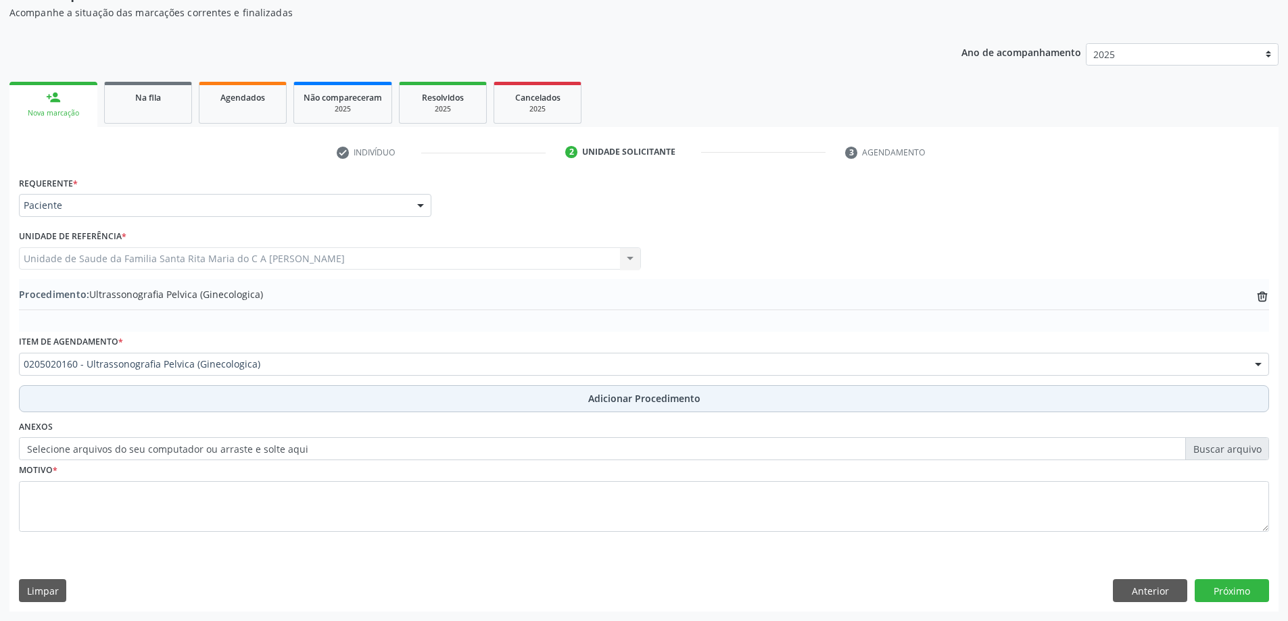
scroll to position [139, 0]
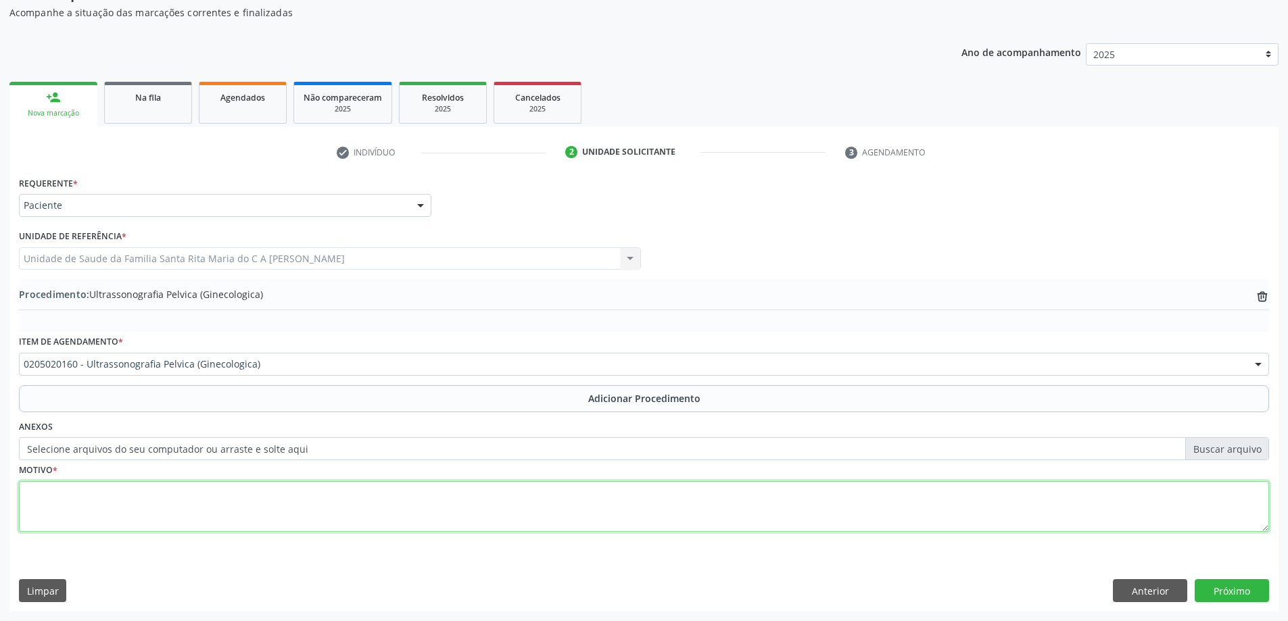
click at [117, 504] on textarea at bounding box center [644, 506] width 1250 height 51
click at [105, 497] on textarea "avaliação ginecologica" at bounding box center [644, 506] width 1250 height 51
type textarea "avaliação ginecológica"
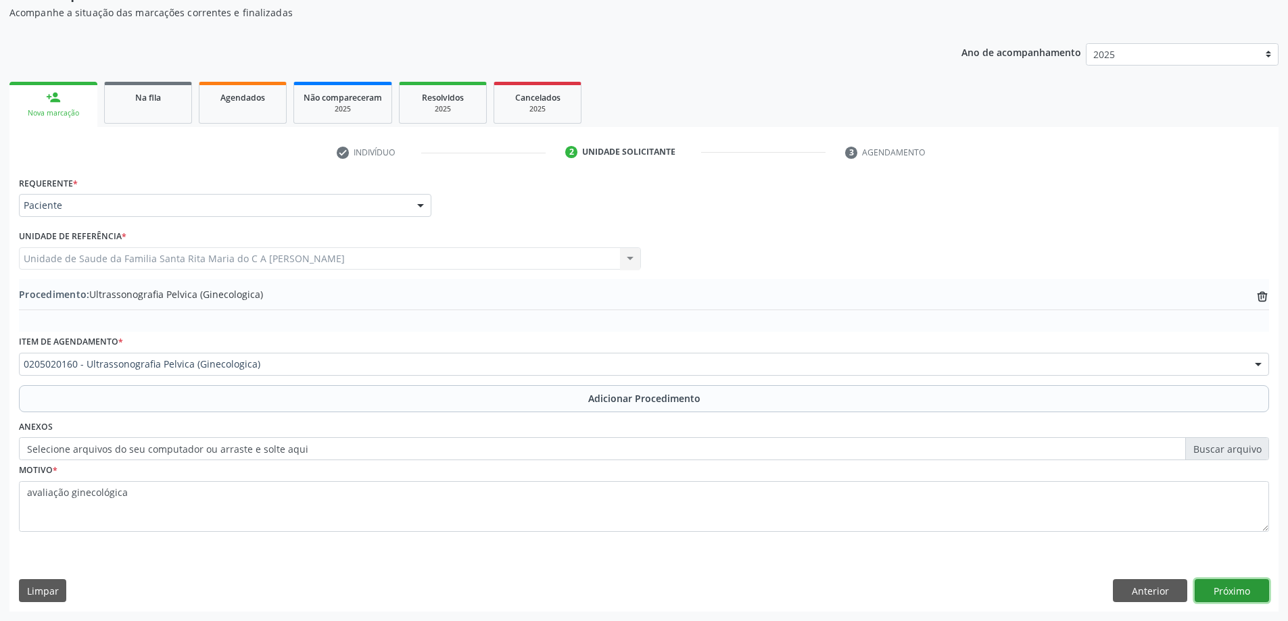
click at [1214, 591] on button "Próximo" at bounding box center [1231, 590] width 74 height 23
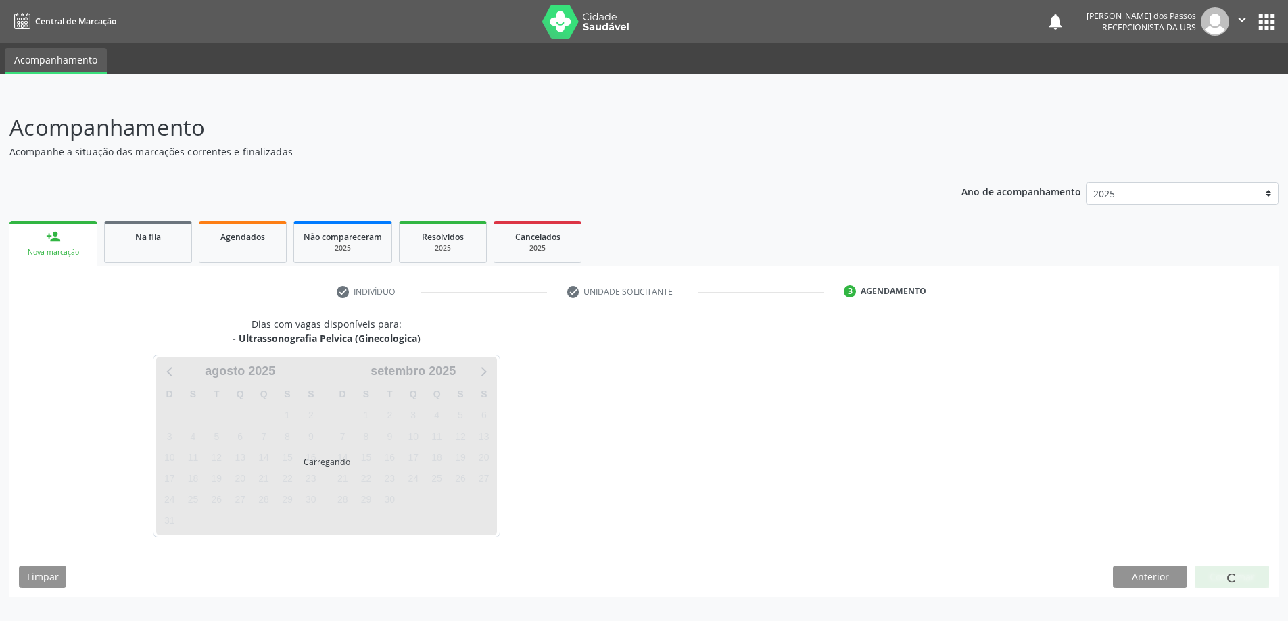
scroll to position [0, 0]
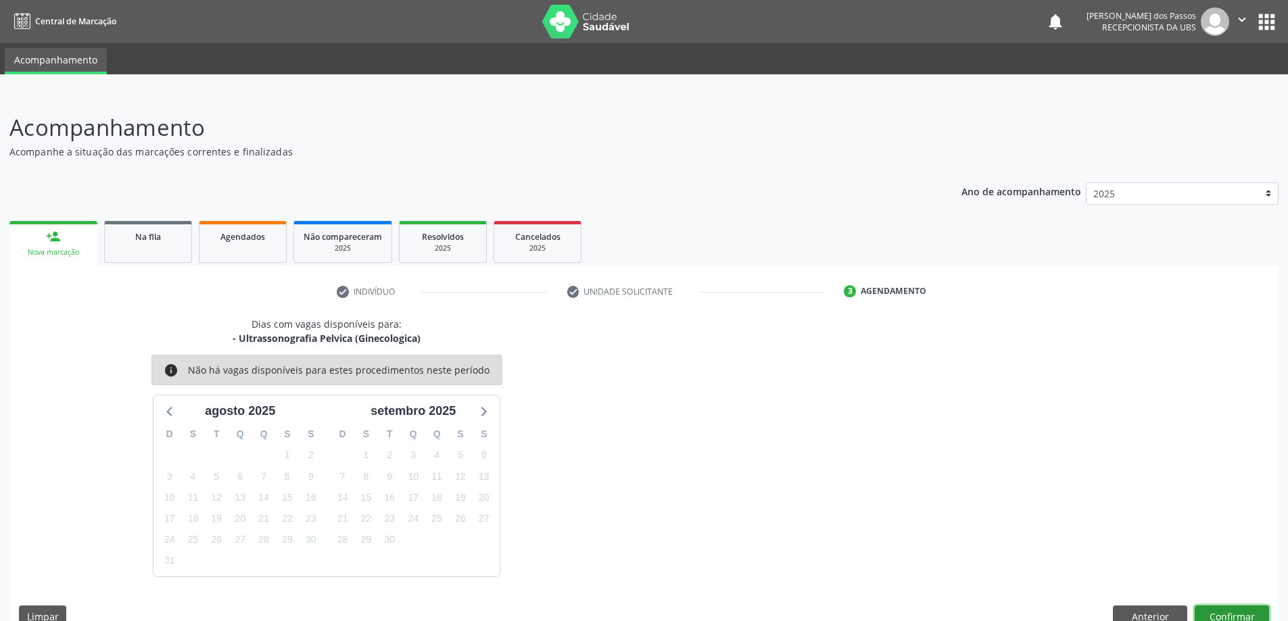
click at [1253, 618] on button "Confirmar" at bounding box center [1231, 617] width 74 height 23
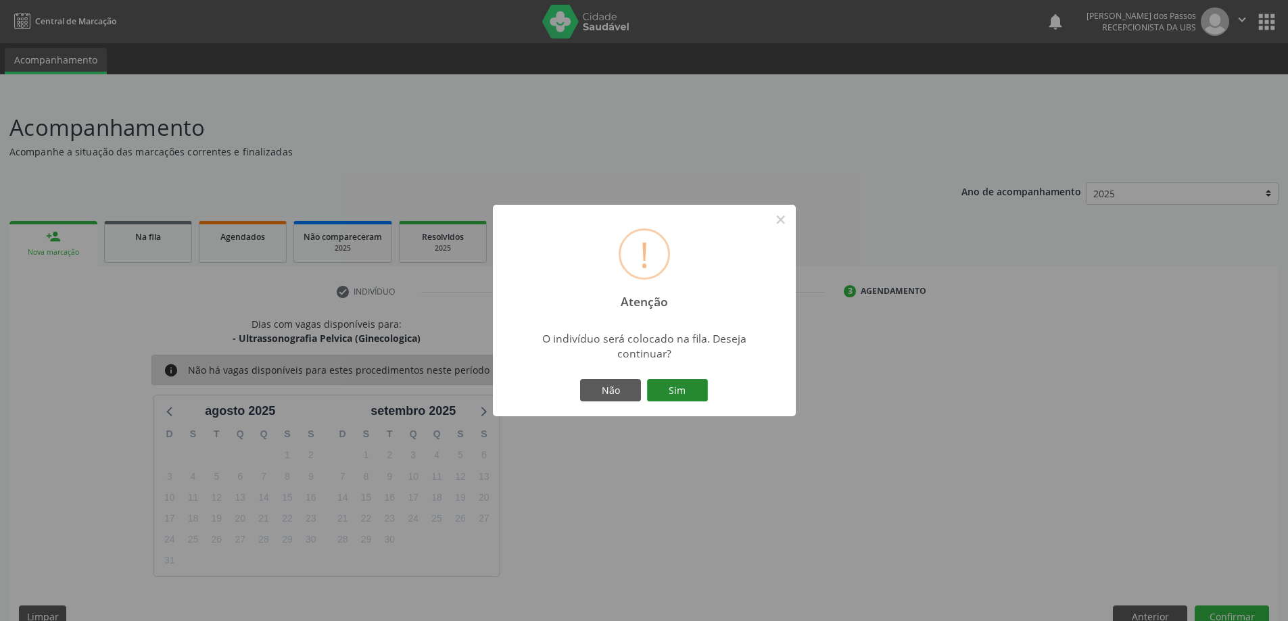
click at [679, 396] on button "Sim" at bounding box center [677, 390] width 61 height 23
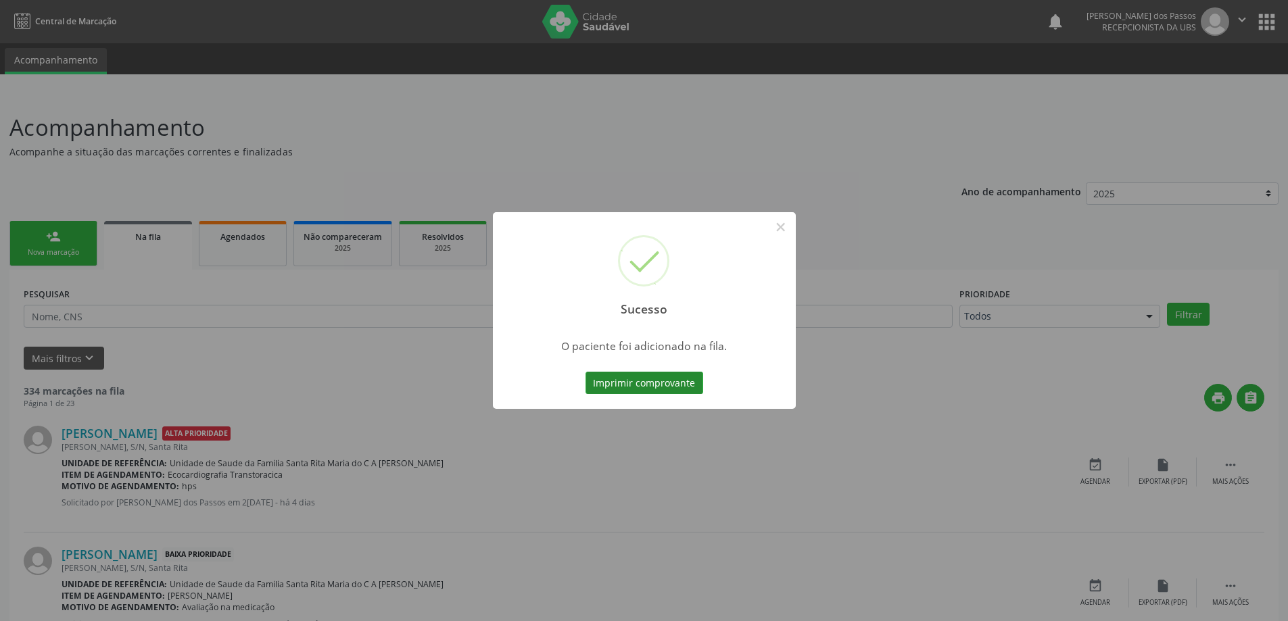
click at [649, 387] on button "Imprimir comprovante" at bounding box center [644, 383] width 118 height 23
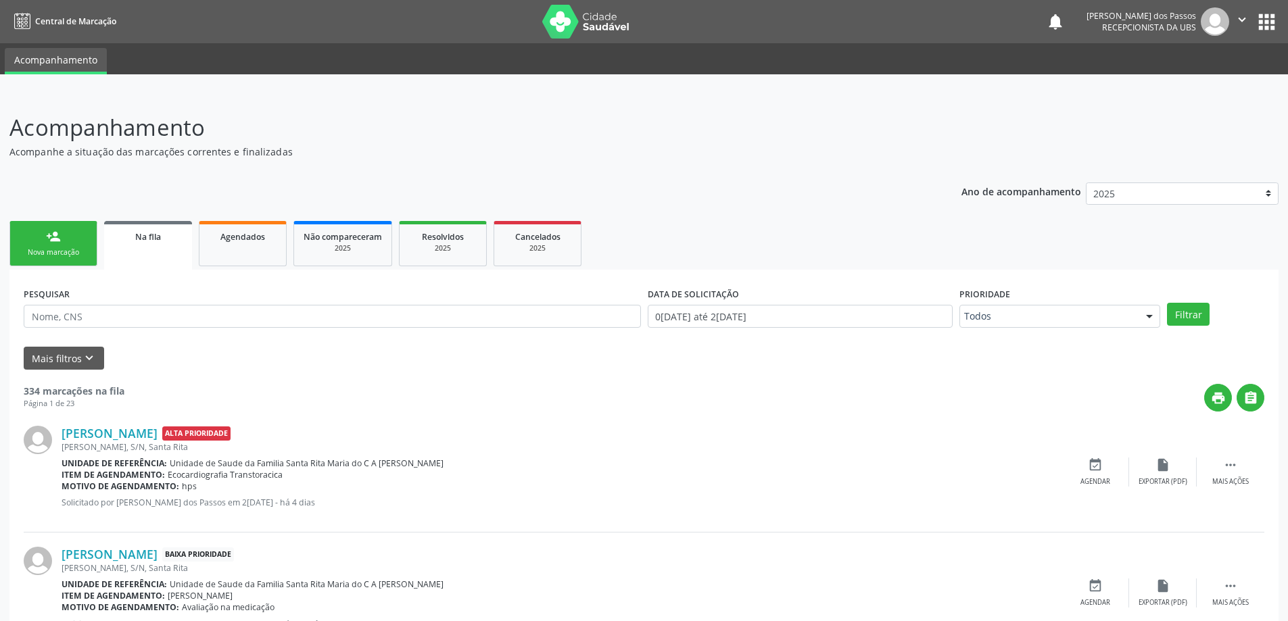
click at [76, 240] on link "person_add Nova marcação" at bounding box center [53, 243] width 88 height 45
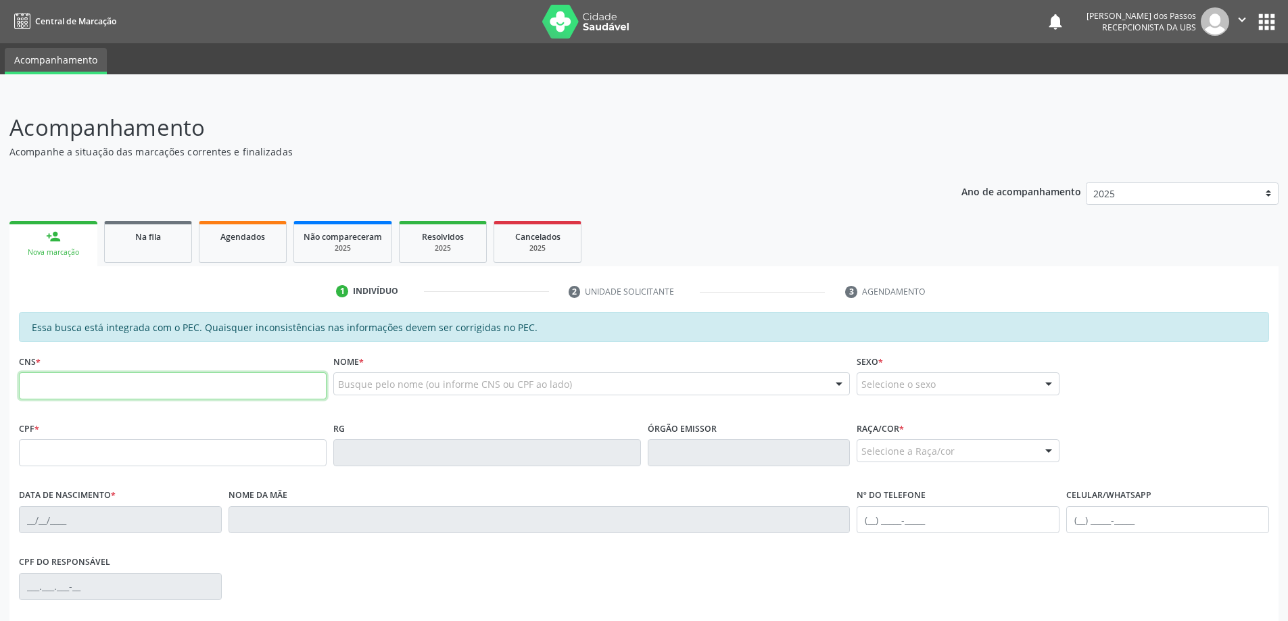
click at [256, 391] on input "text" at bounding box center [173, 385] width 308 height 27
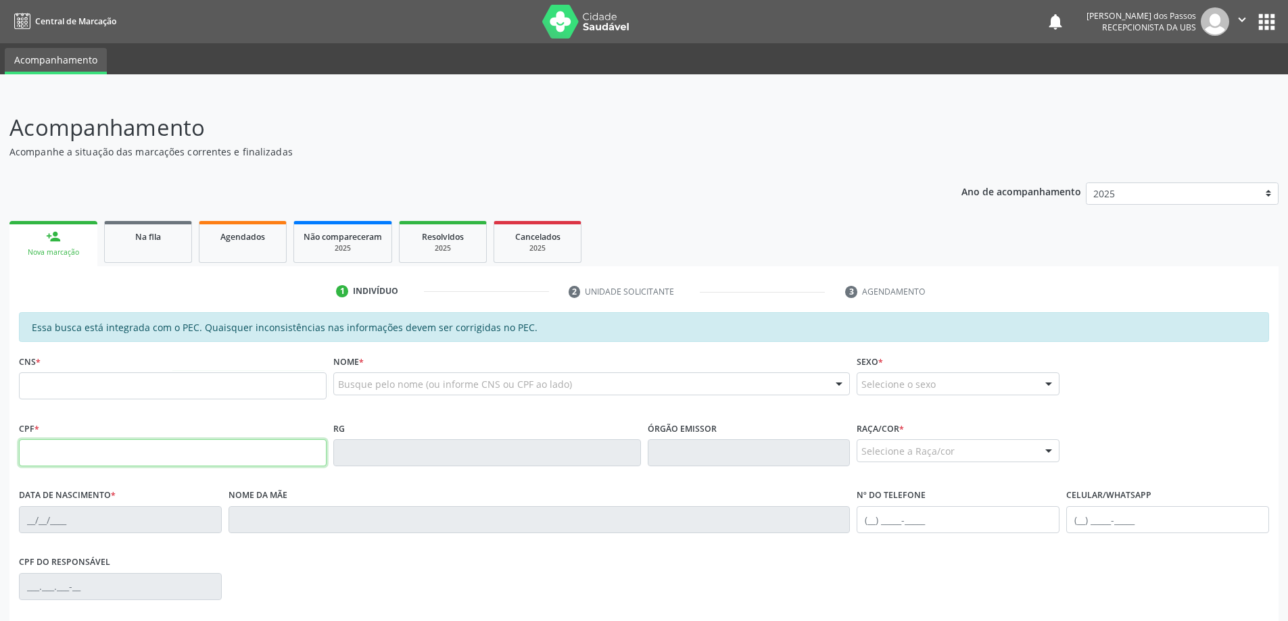
drag, startPoint x: 59, startPoint y: 456, endPoint x: 64, endPoint y: 445, distance: 11.5
click at [59, 456] on input "text" at bounding box center [173, 452] width 308 height 27
click at [197, 452] on input "text" at bounding box center [173, 452] width 308 height 27
type input "092.252.864-06"
type input "700 1078 7258 9390"
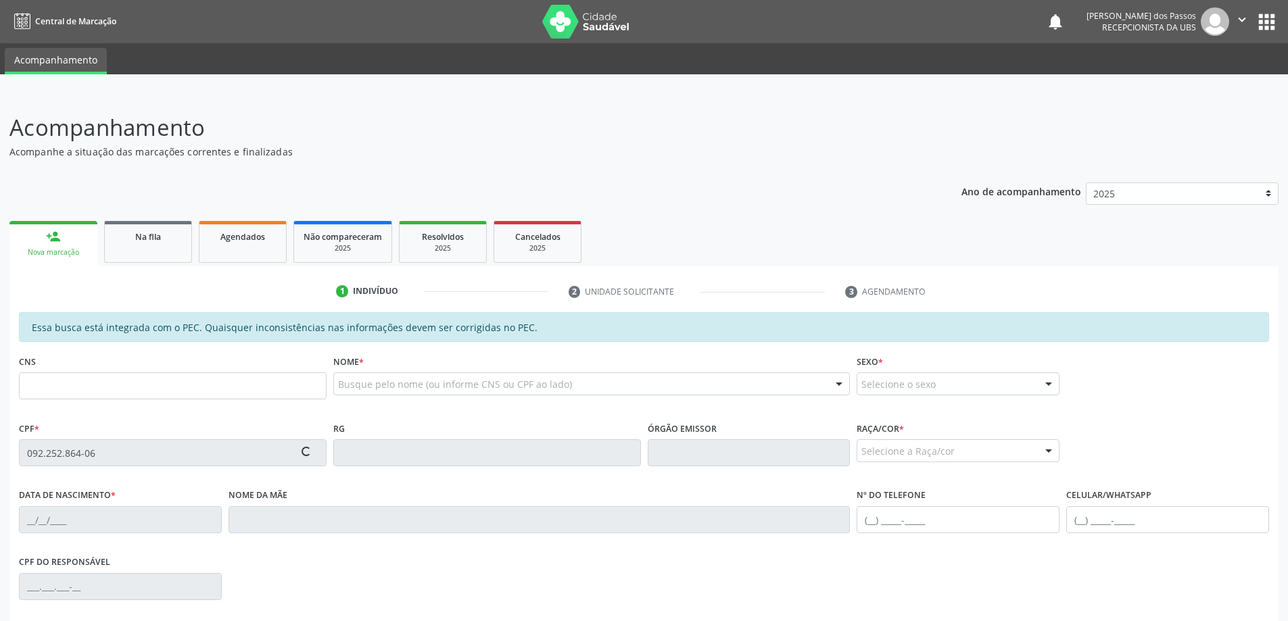
type input "01/02/1991"
type input "Maria Cicera de Mendonca"
type input "(82) 98876-6991"
type input "6"
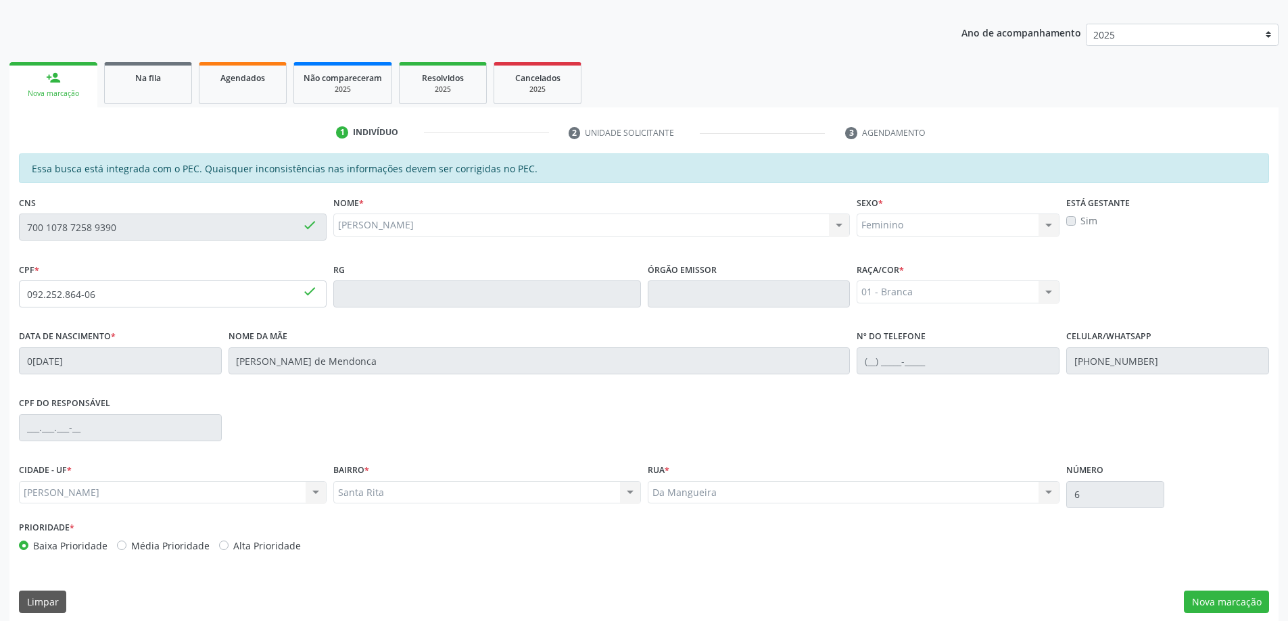
scroll to position [170, 0]
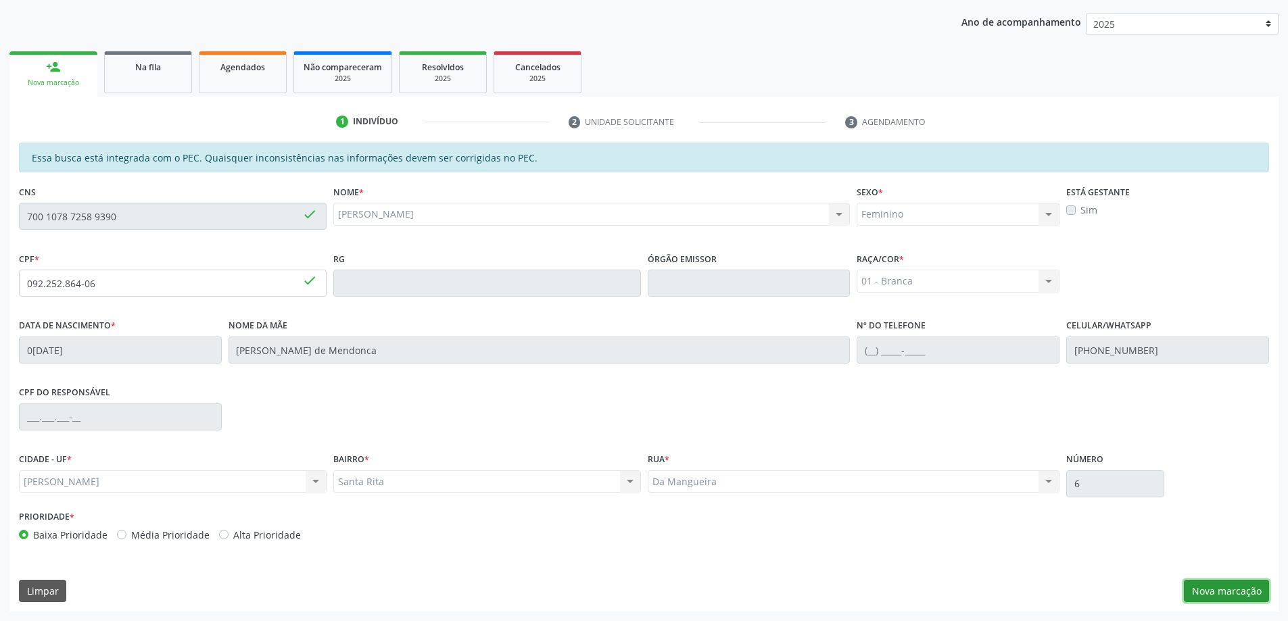
drag, startPoint x: 1223, startPoint y: 599, endPoint x: 1184, endPoint y: 531, distance: 77.8
click at [1223, 598] on button "Nova marcação" at bounding box center [1225, 591] width 85 height 23
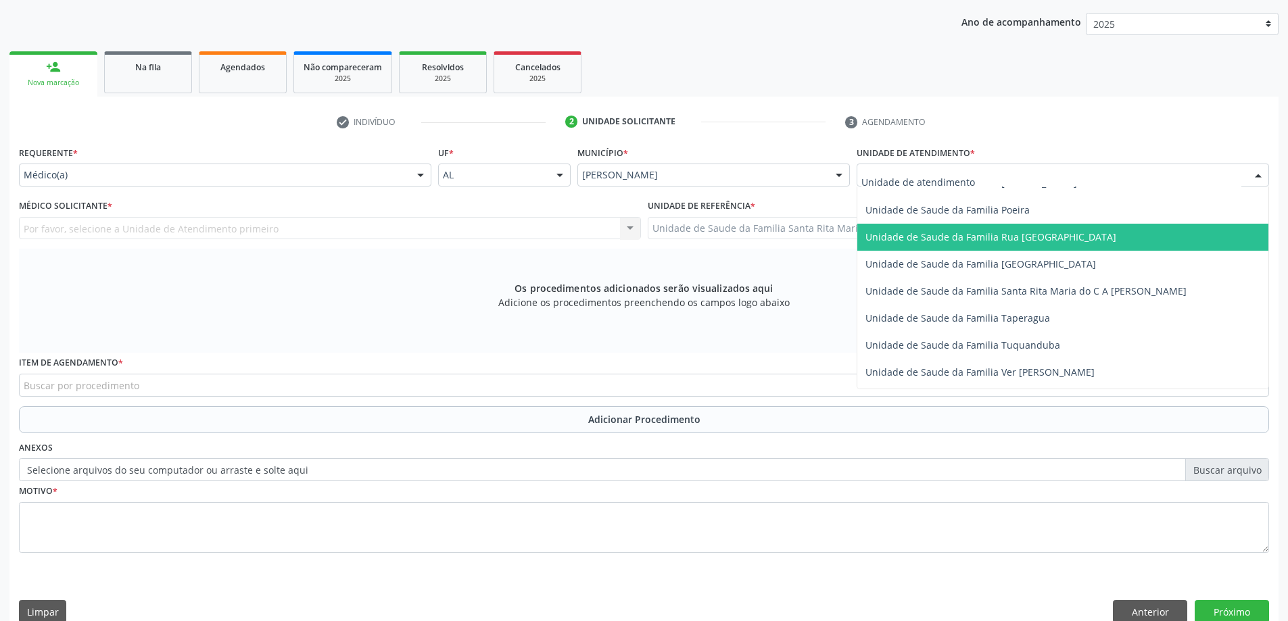
scroll to position [879, 0]
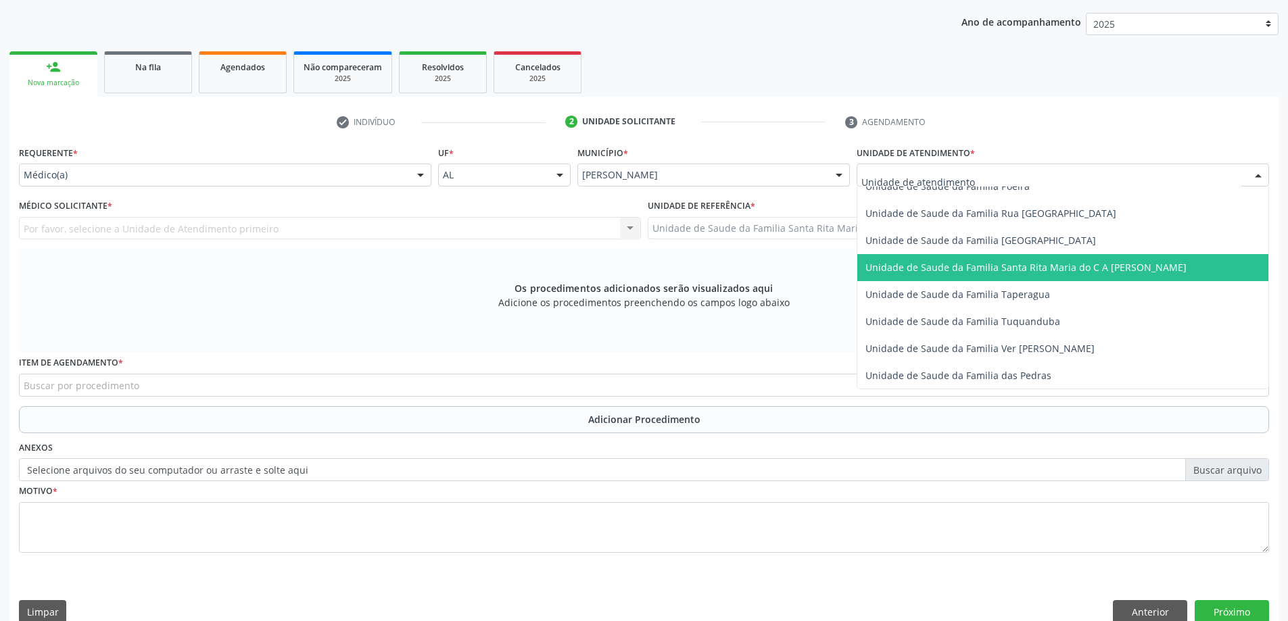
click at [958, 269] on span "Unidade de Saude da Familia Santa Rita Maria do C A [PERSON_NAME]" at bounding box center [1025, 267] width 321 height 13
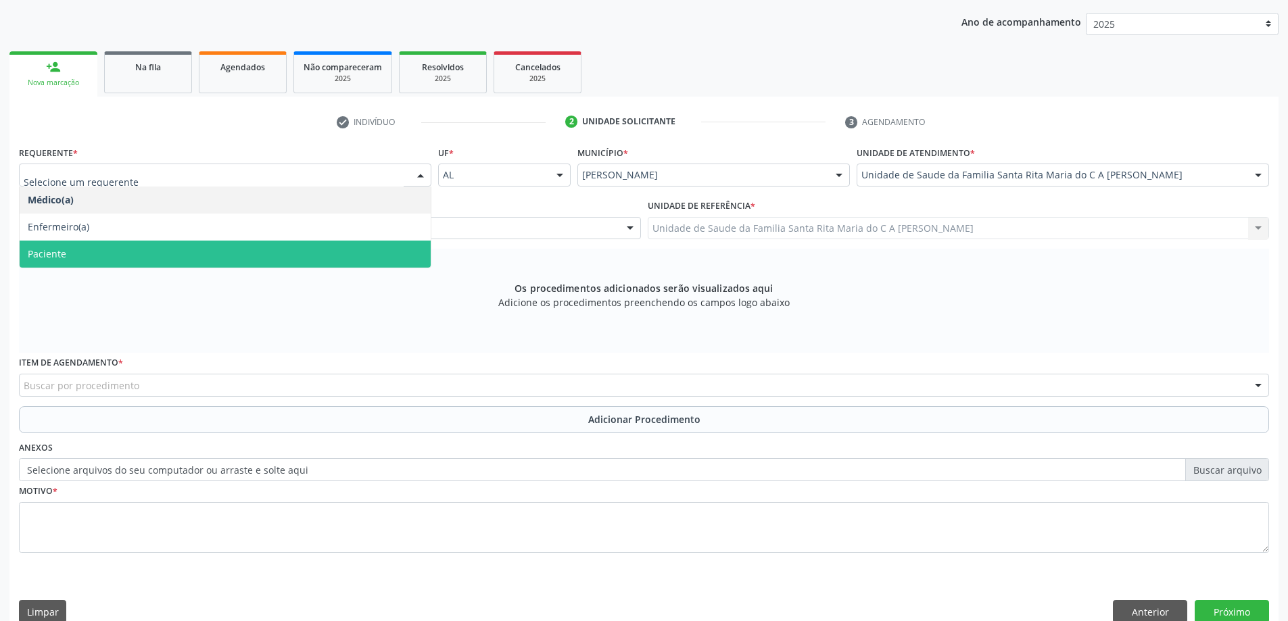
click at [320, 258] on span "Paciente" at bounding box center [225, 254] width 411 height 27
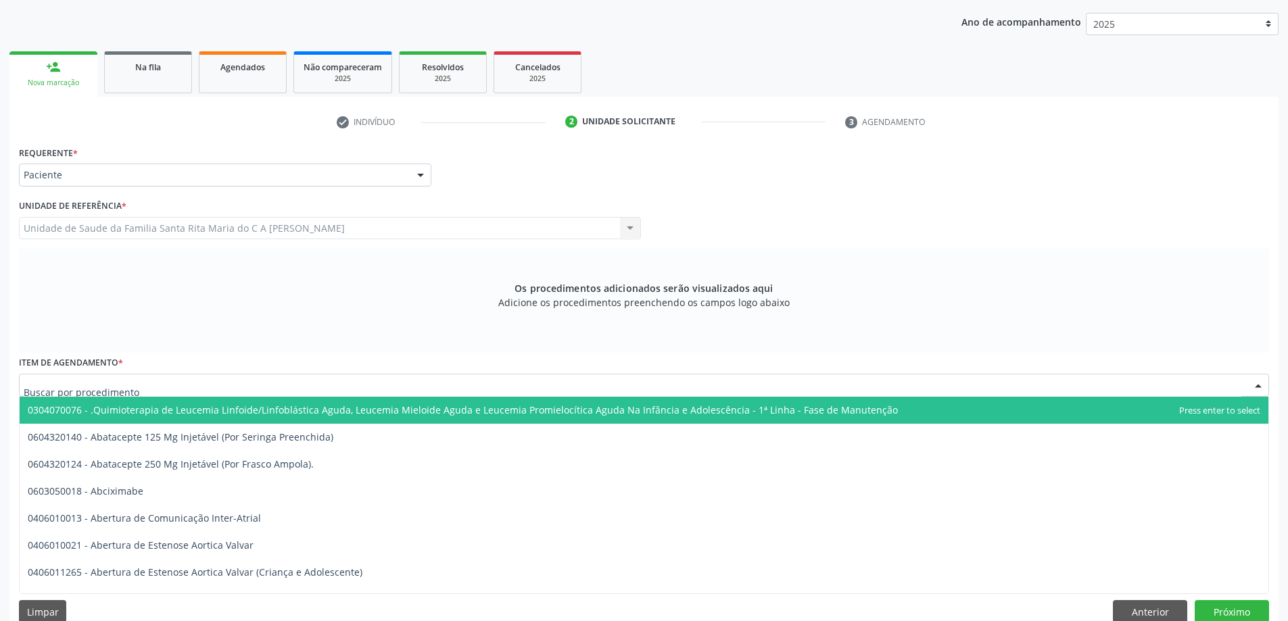
click at [320, 386] on div at bounding box center [644, 385] width 1250 height 23
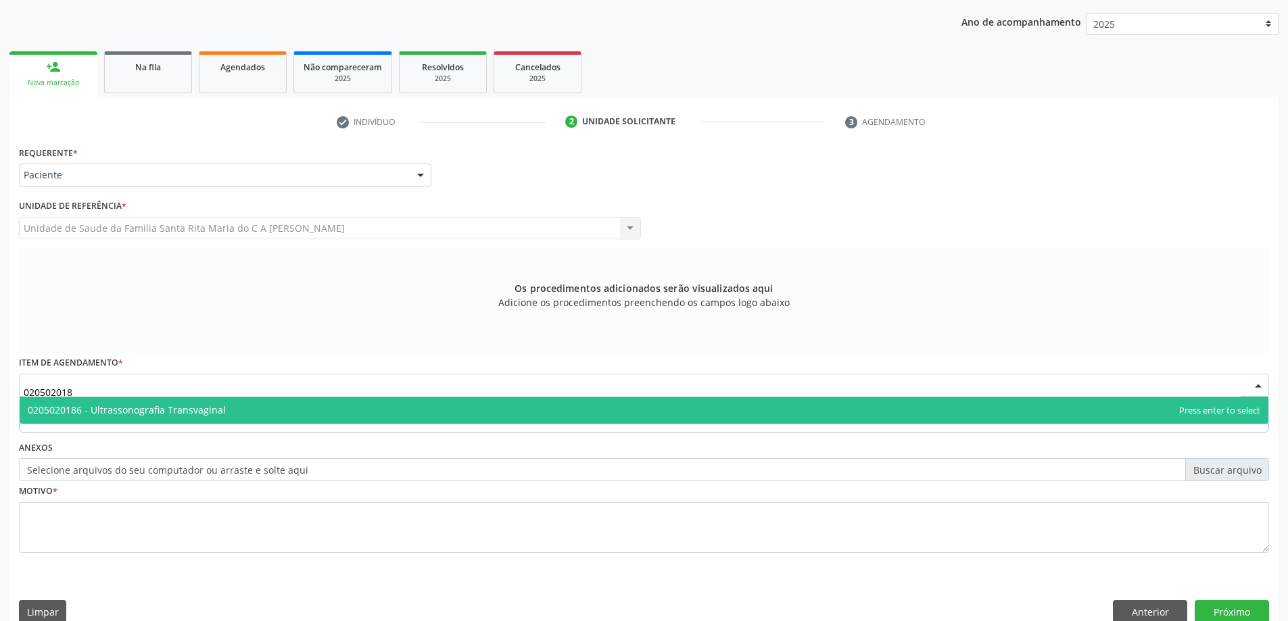
type input "0205020186"
click at [321, 412] on span "0205020186 - Ultrassonografia Transvaginal" at bounding box center [644, 410] width 1248 height 27
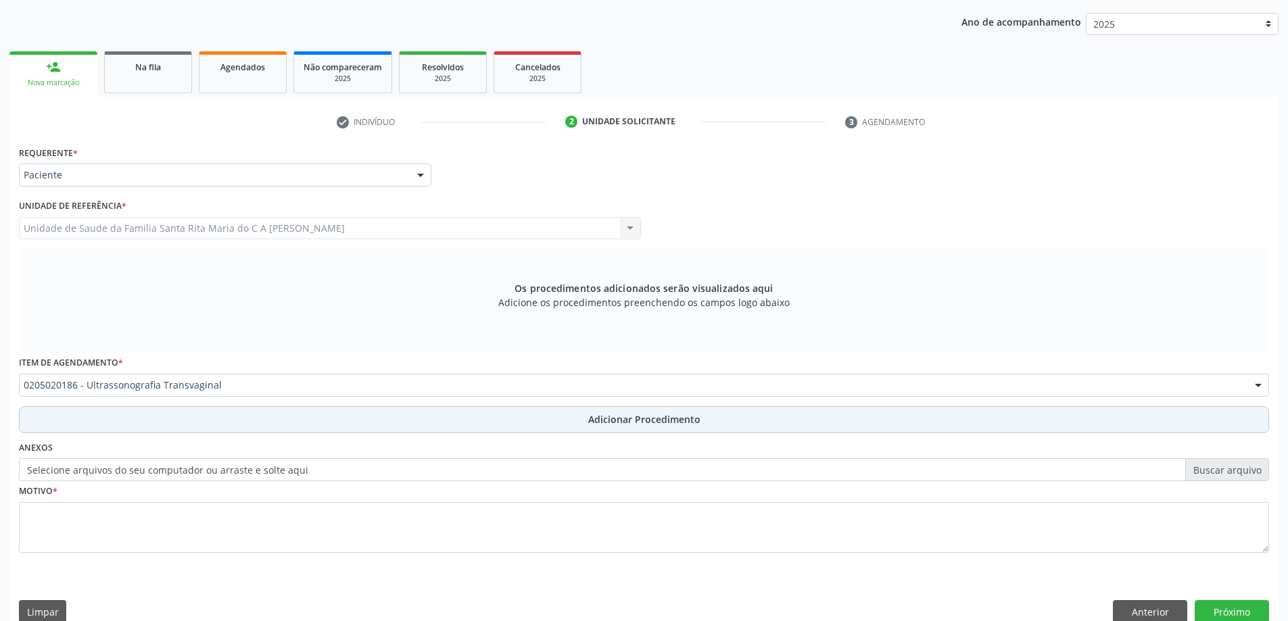
click at [319, 428] on button "Adicionar Procedimento" at bounding box center [644, 419] width 1250 height 27
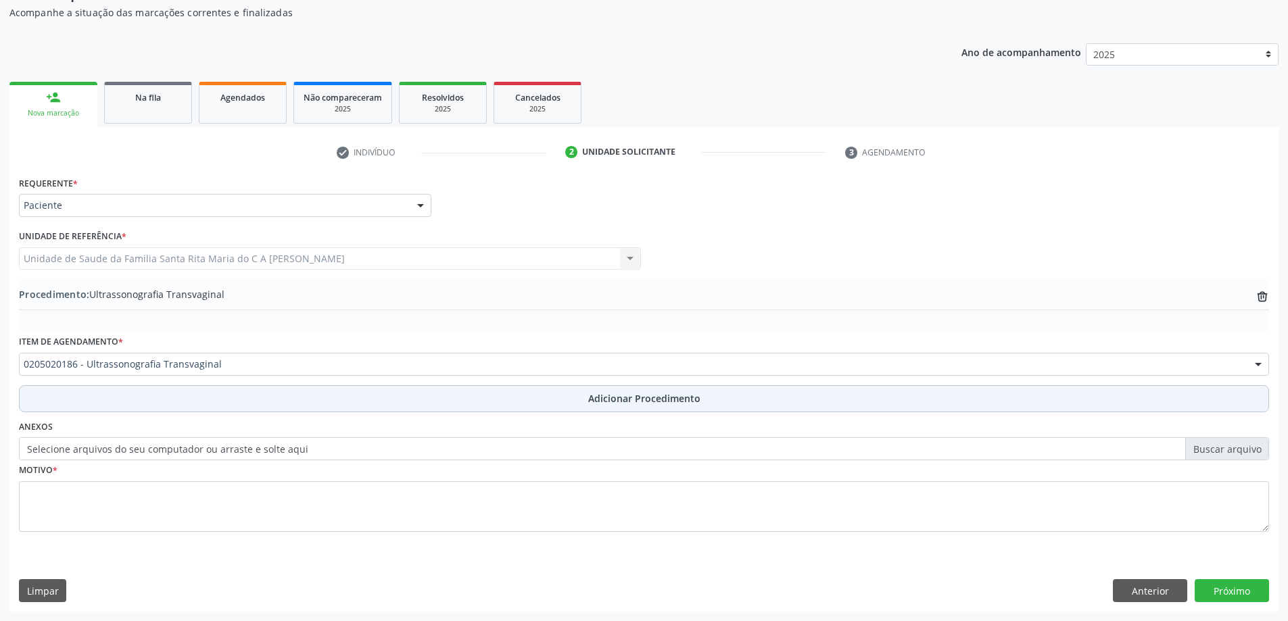
scroll to position [139, 0]
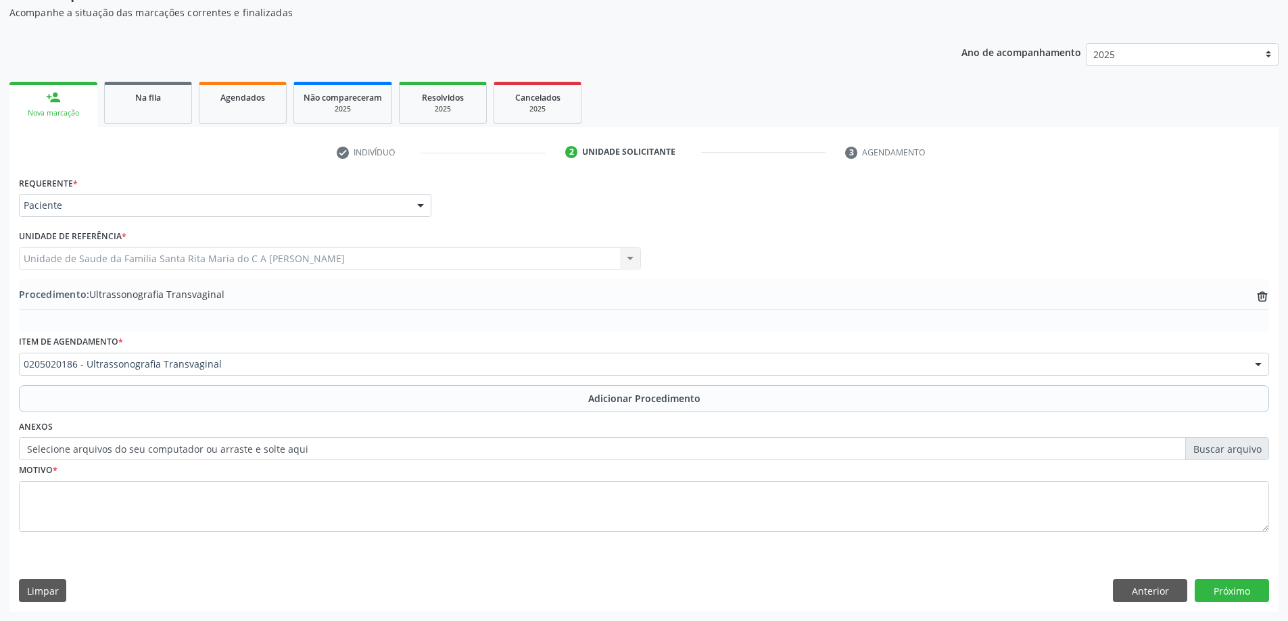
click at [319, 476] on div "Motivo *" at bounding box center [644, 496] width 1250 height 72
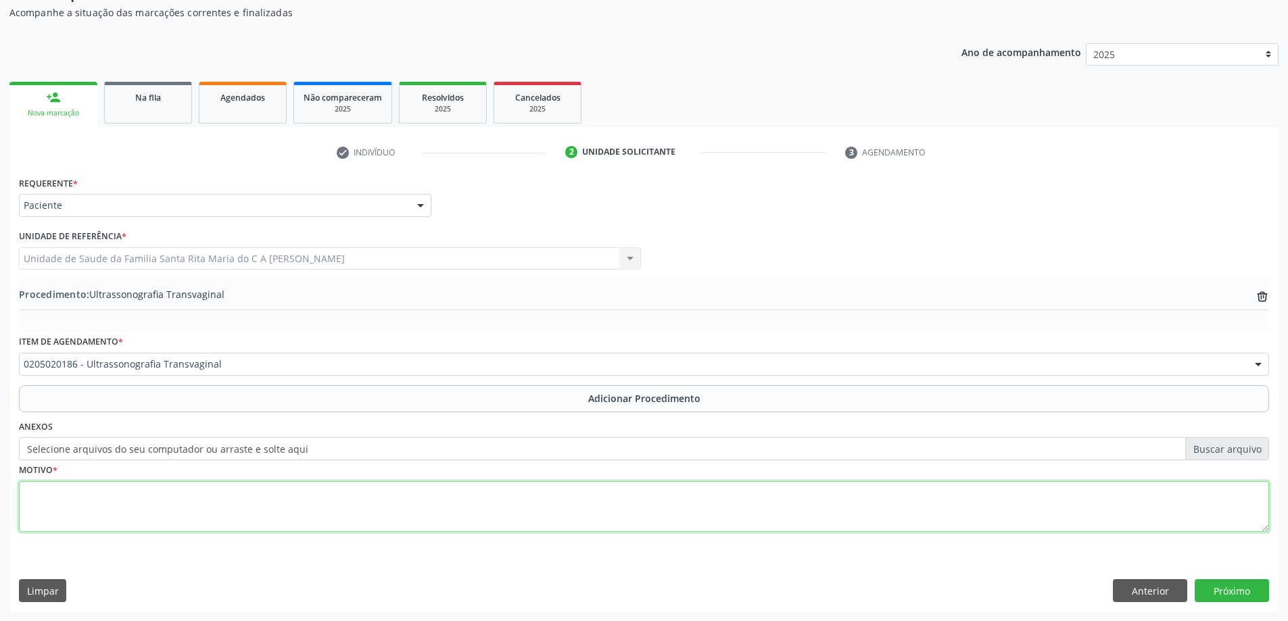
drag, startPoint x: 324, startPoint y: 516, endPoint x: 321, endPoint y: 509, distance: 7.9
click at [321, 510] on textarea at bounding box center [644, 506] width 1250 height 51
type textarea "avaliação ginecológica dra cátia"
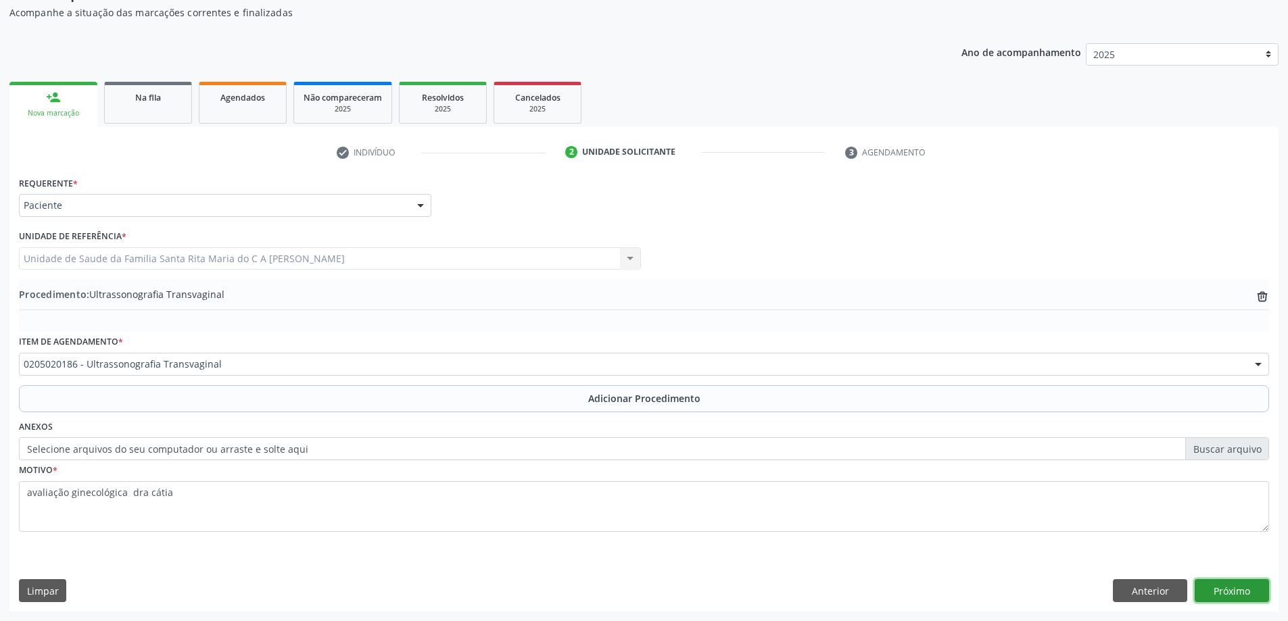
click at [1237, 595] on button "Próximo" at bounding box center [1231, 590] width 74 height 23
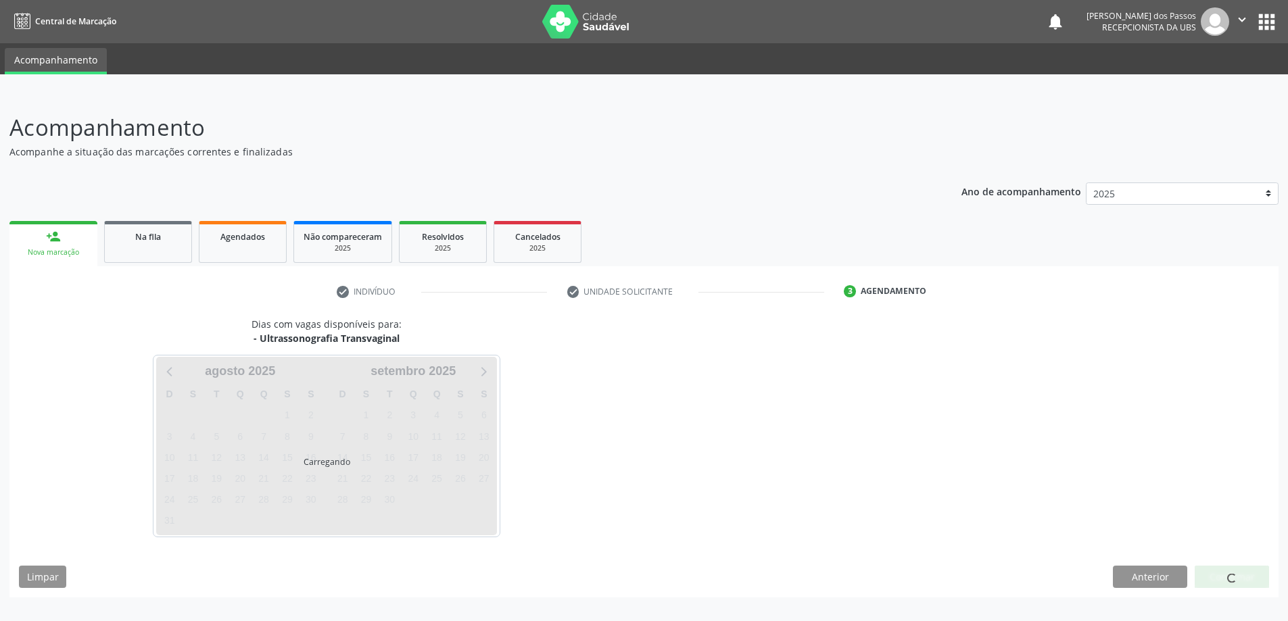
scroll to position [0, 0]
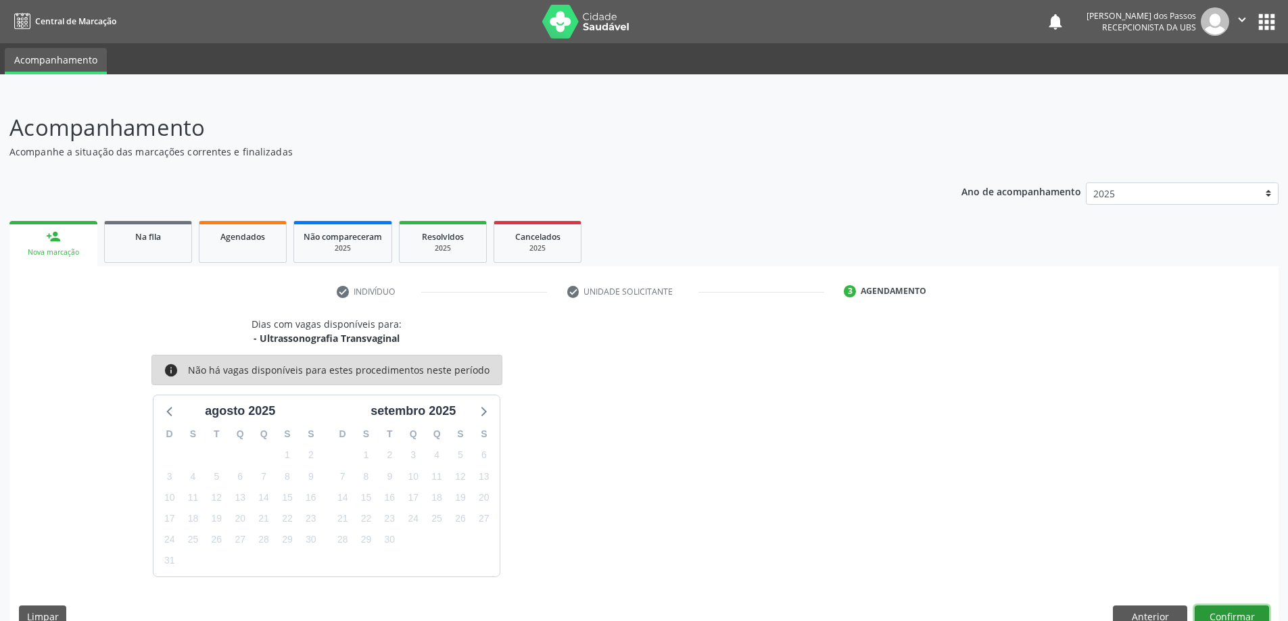
click at [1263, 614] on button "Confirmar" at bounding box center [1231, 617] width 74 height 23
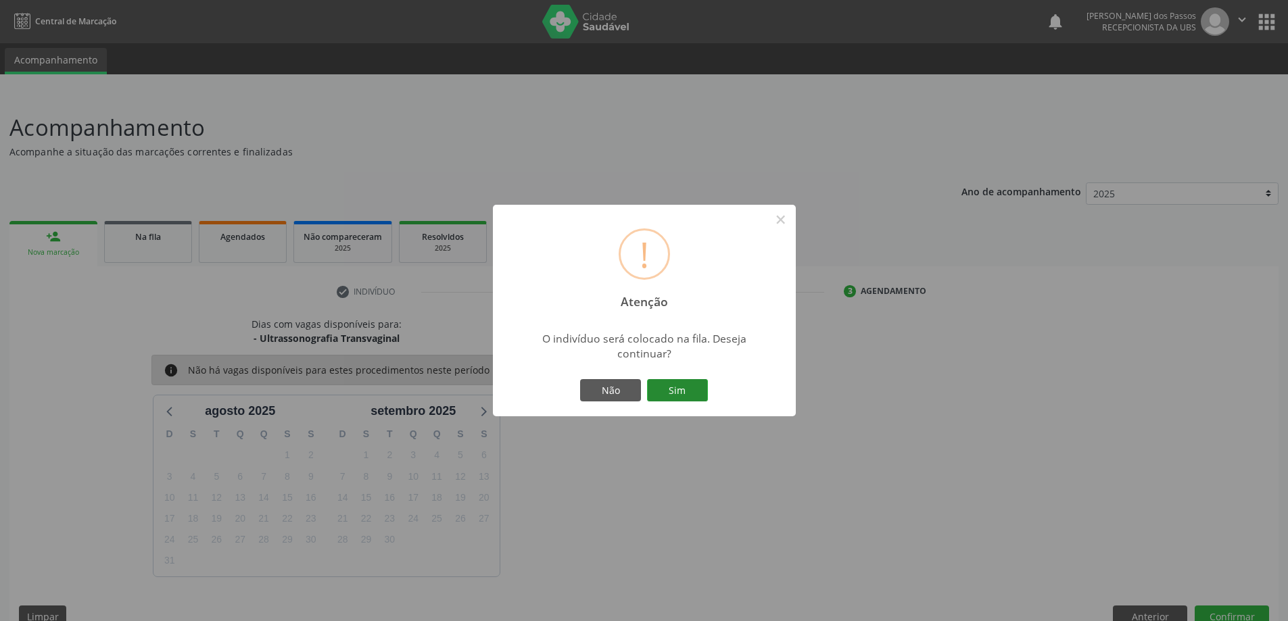
click at [686, 399] on button "Sim" at bounding box center [677, 390] width 61 height 23
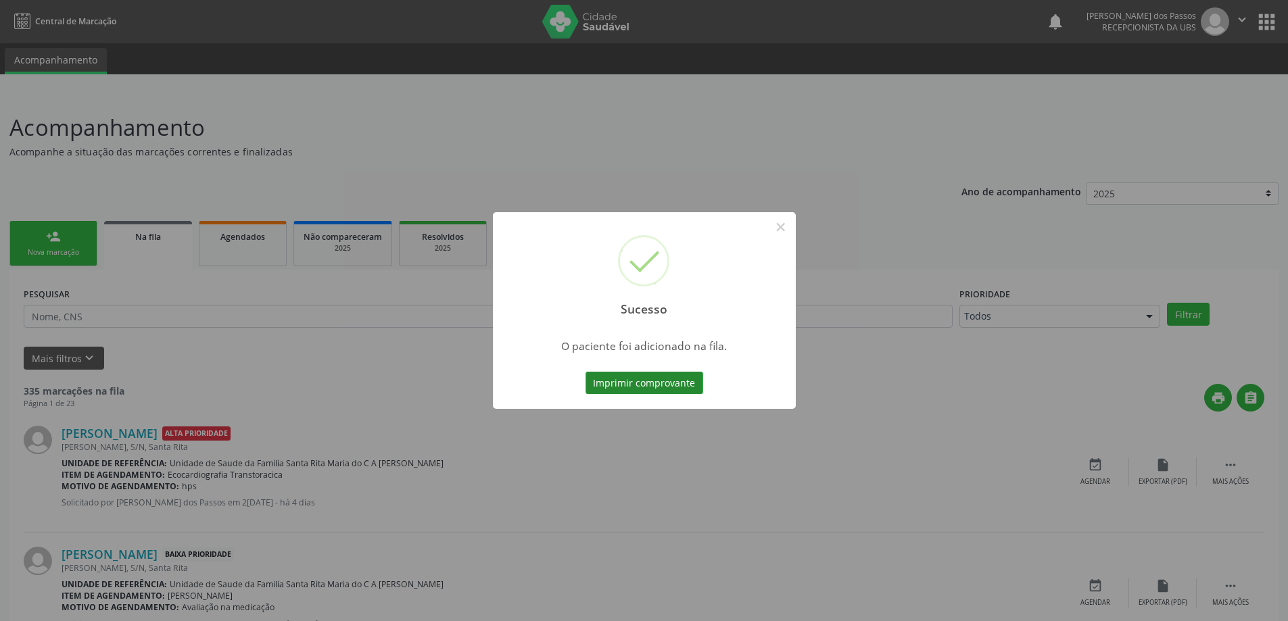
click at [684, 393] on button "Imprimir comprovante" at bounding box center [644, 383] width 118 height 23
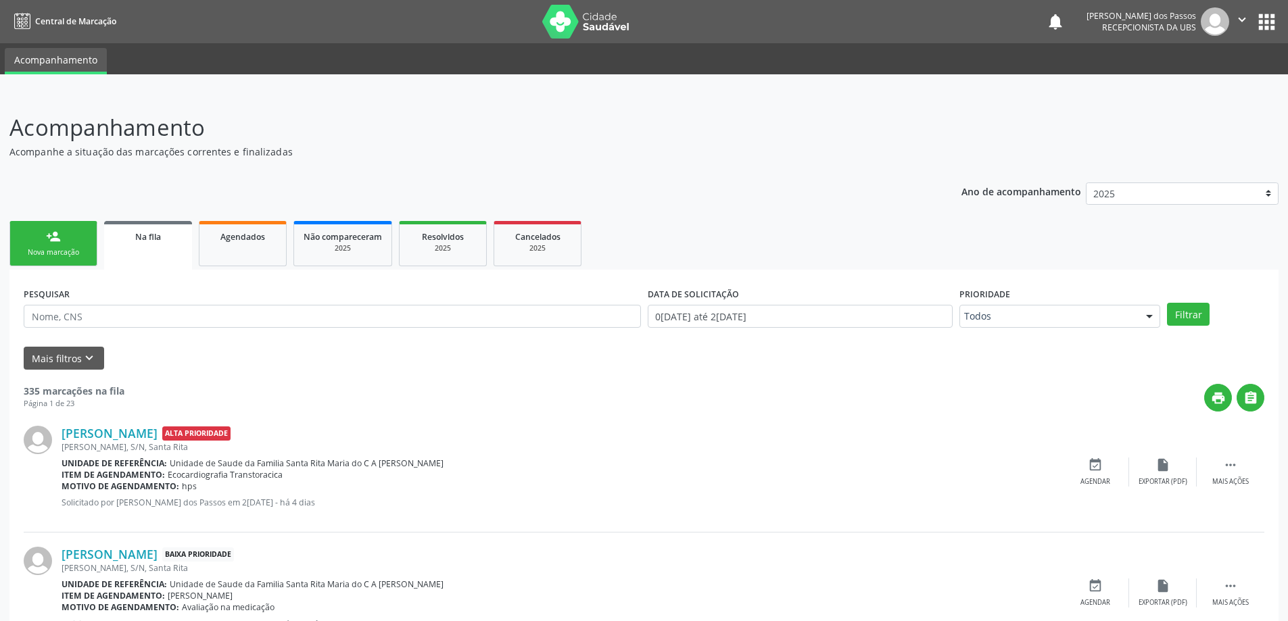
click at [62, 248] on div "Nova marcação" at bounding box center [54, 252] width 68 height 10
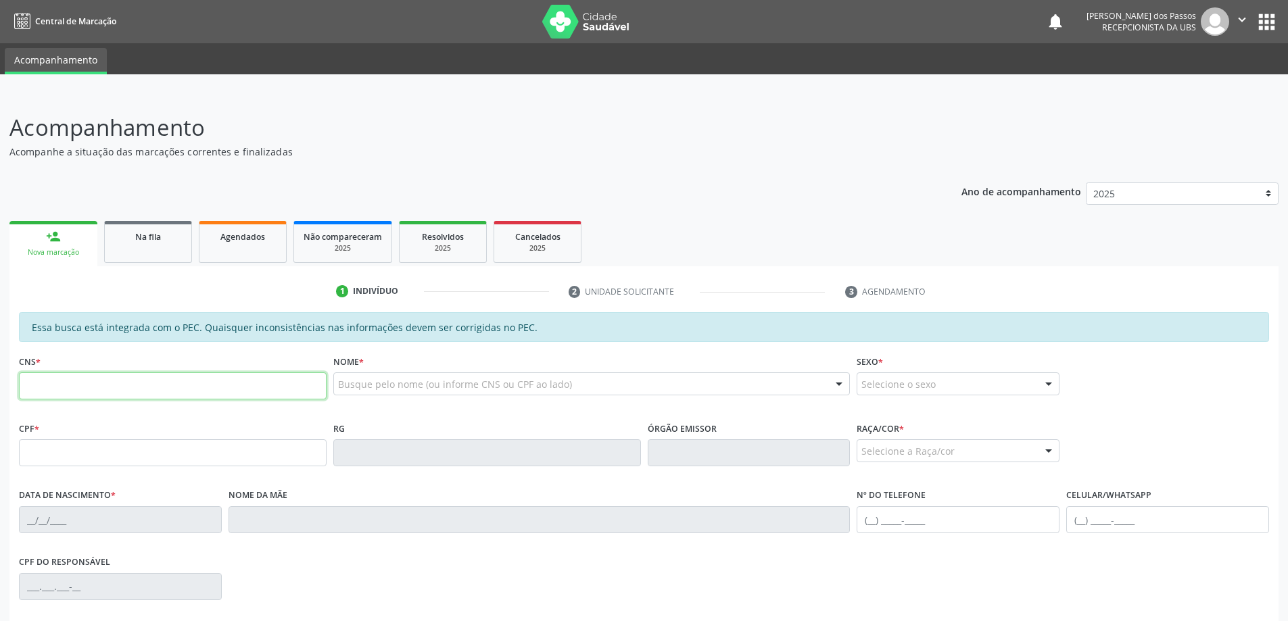
click at [138, 391] on input "text" at bounding box center [173, 385] width 308 height 27
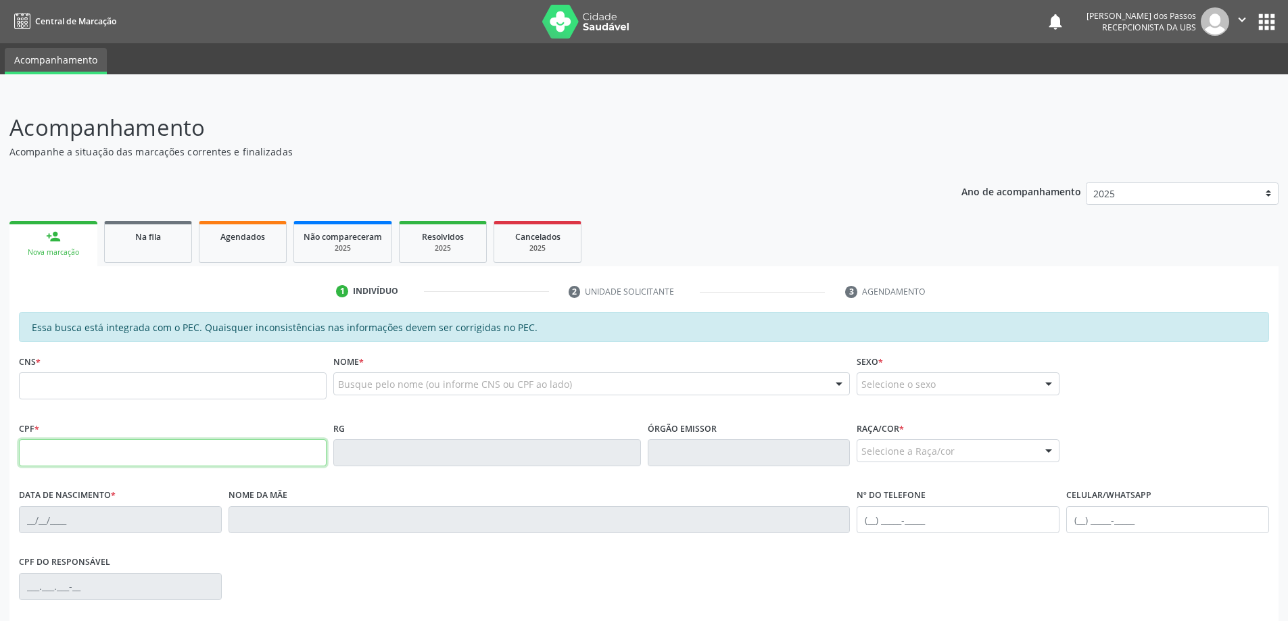
click at [72, 455] on input "text" at bounding box center [173, 452] width 308 height 27
type input "094.407.934-22"
type input "700 5005 1535 1458"
type input "31/10/1980"
type input "Lenita da Silva Santos"
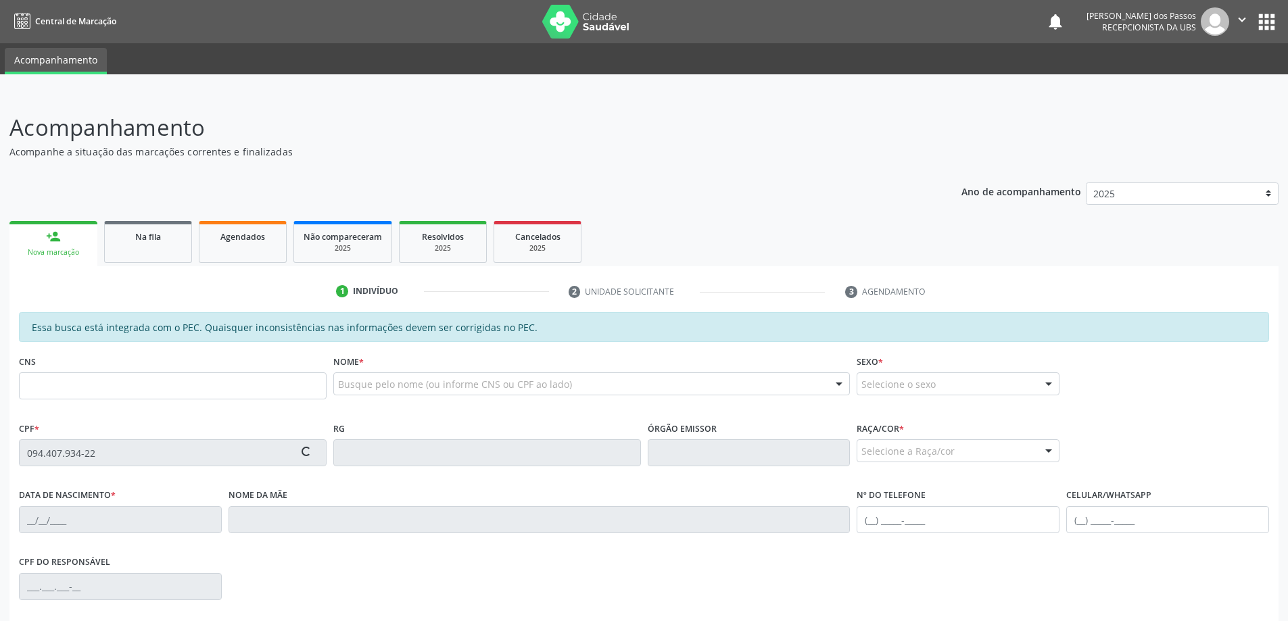
type input "(82) 99143-7445"
type input "S/N"
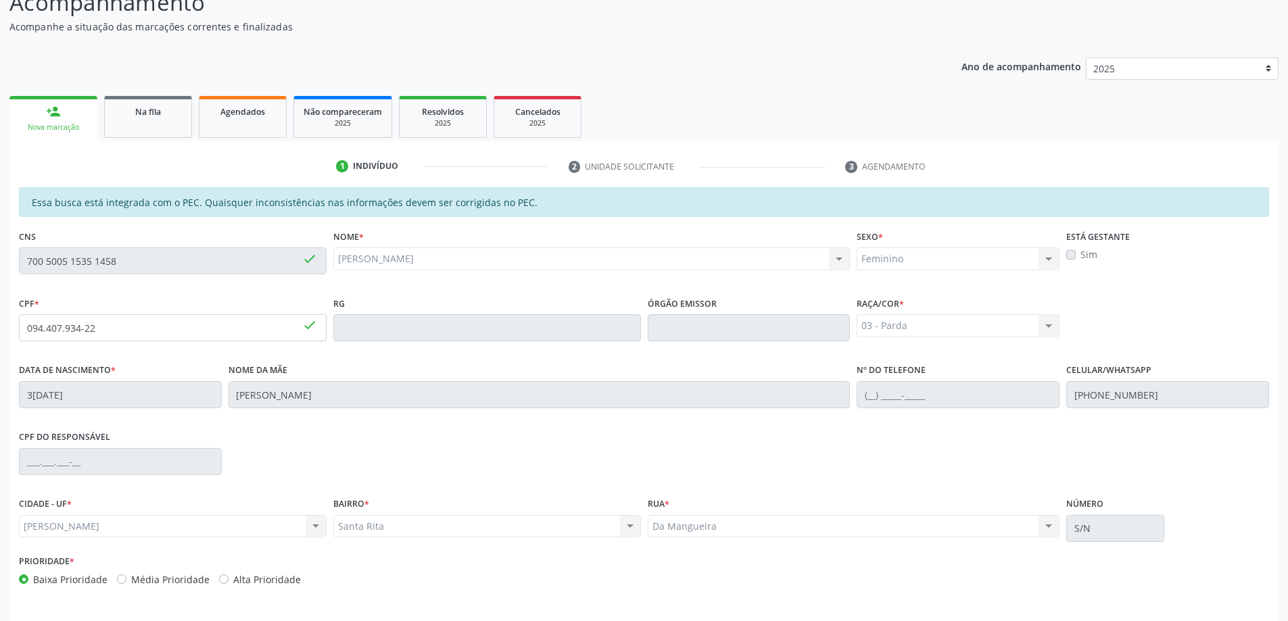
scroll to position [170, 0]
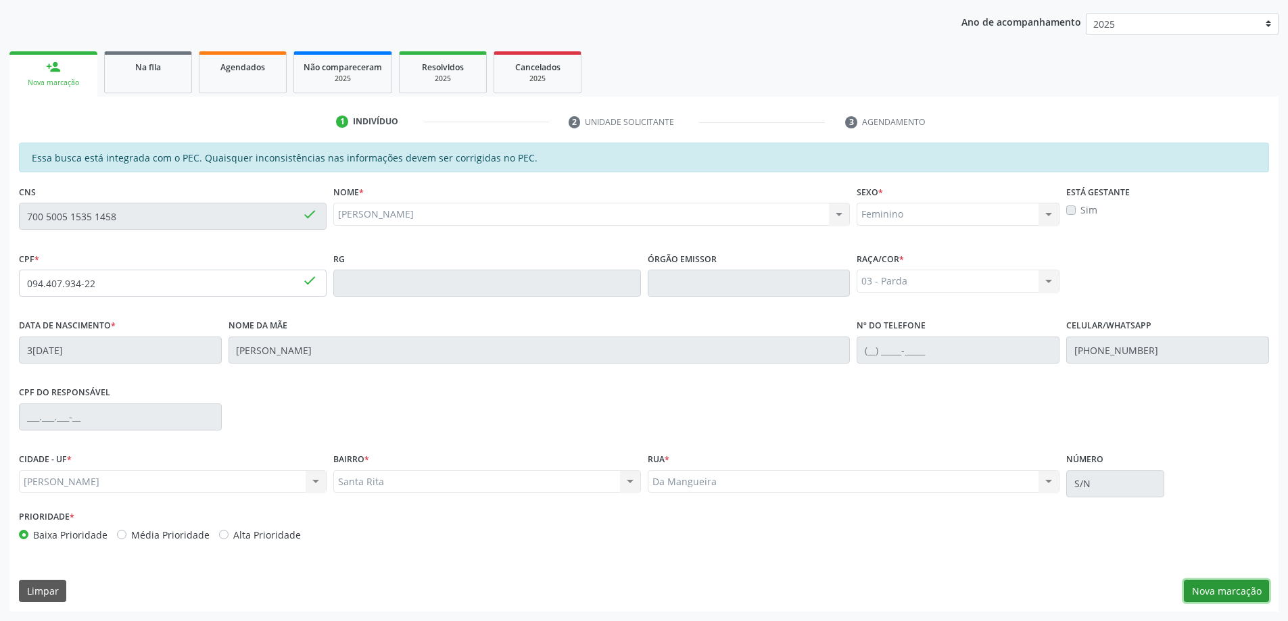
click at [1213, 585] on button "Nova marcação" at bounding box center [1225, 591] width 85 height 23
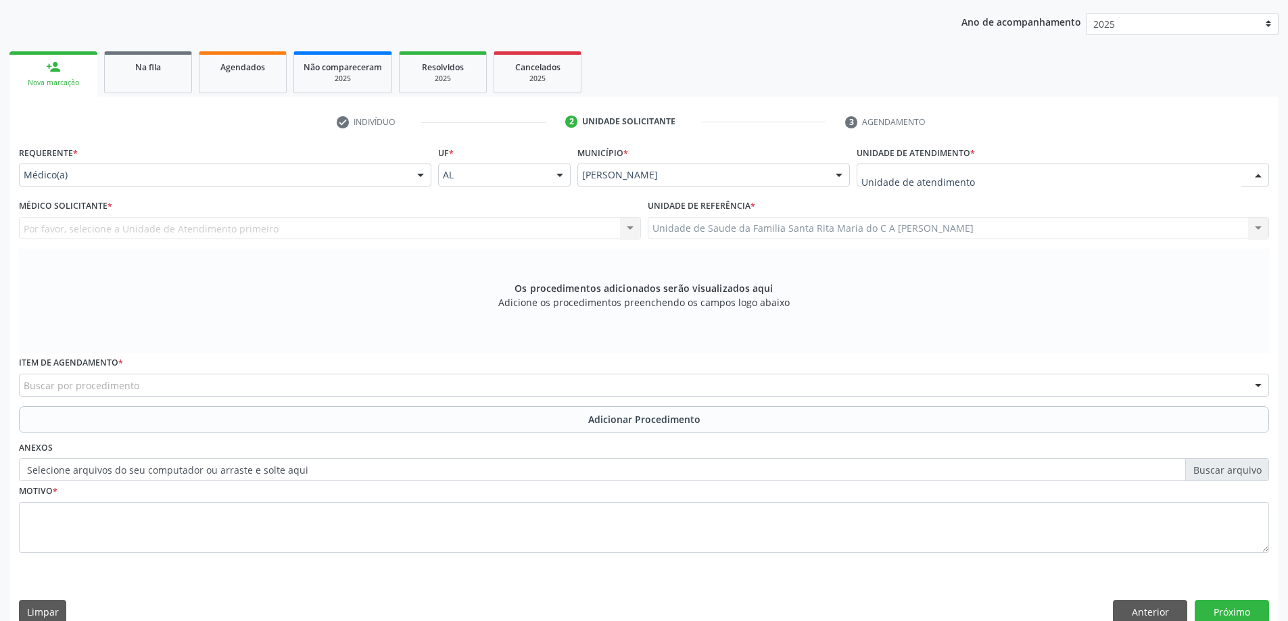
click at [975, 176] on div at bounding box center [1062, 175] width 412 height 23
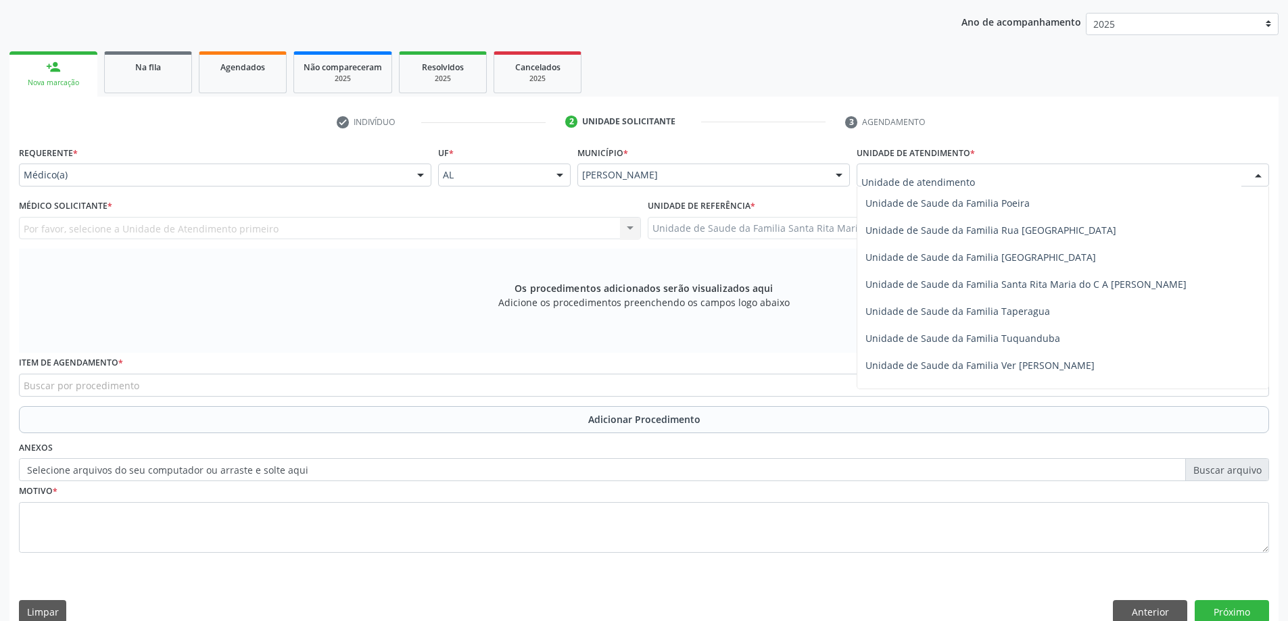
scroll to position [879, 0]
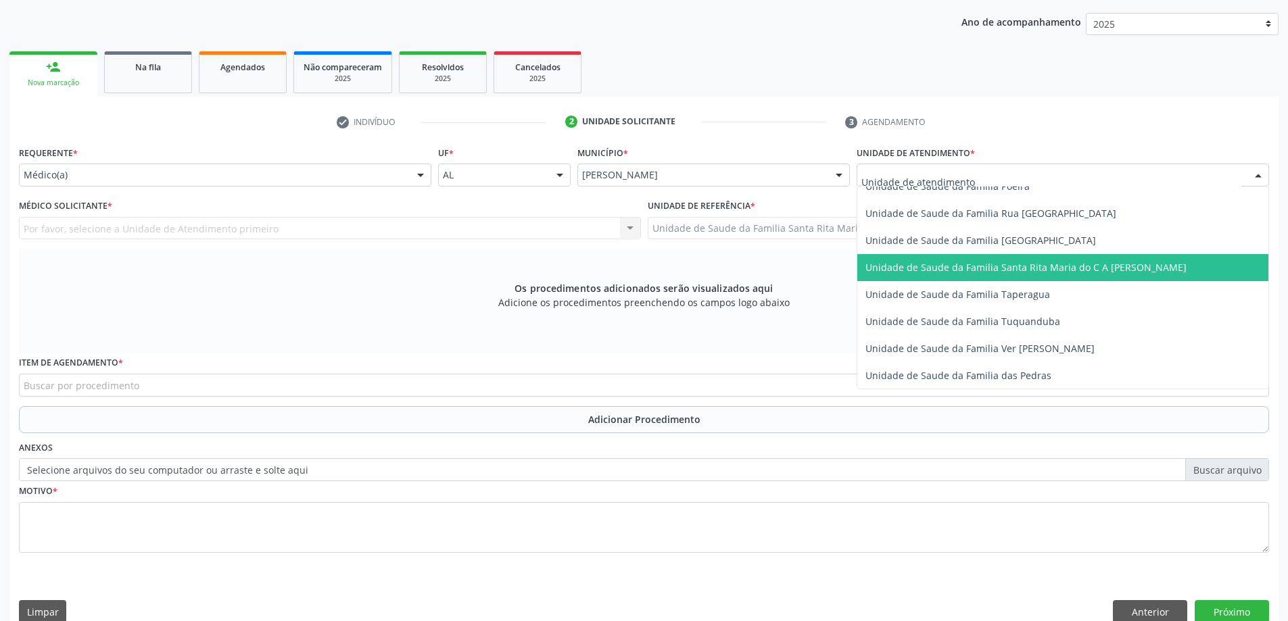
click at [948, 269] on span "Unidade de Saude da Familia Santa Rita Maria do C A [PERSON_NAME]" at bounding box center [1025, 267] width 321 height 13
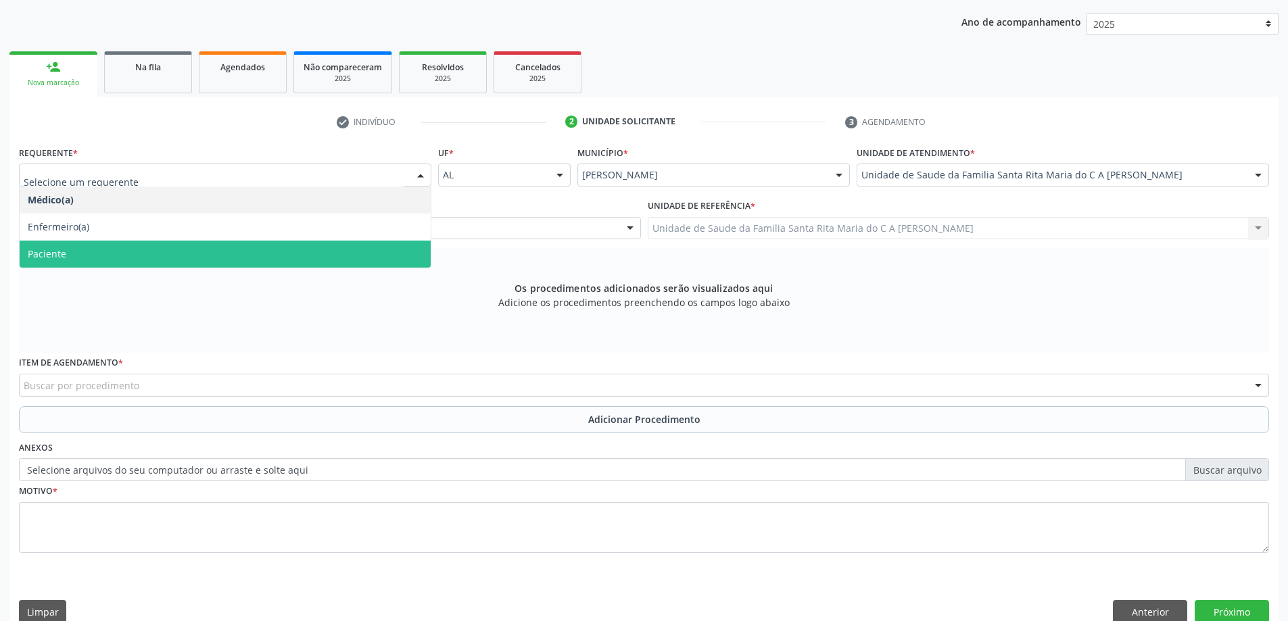
click at [308, 253] on span "Paciente" at bounding box center [225, 254] width 411 height 27
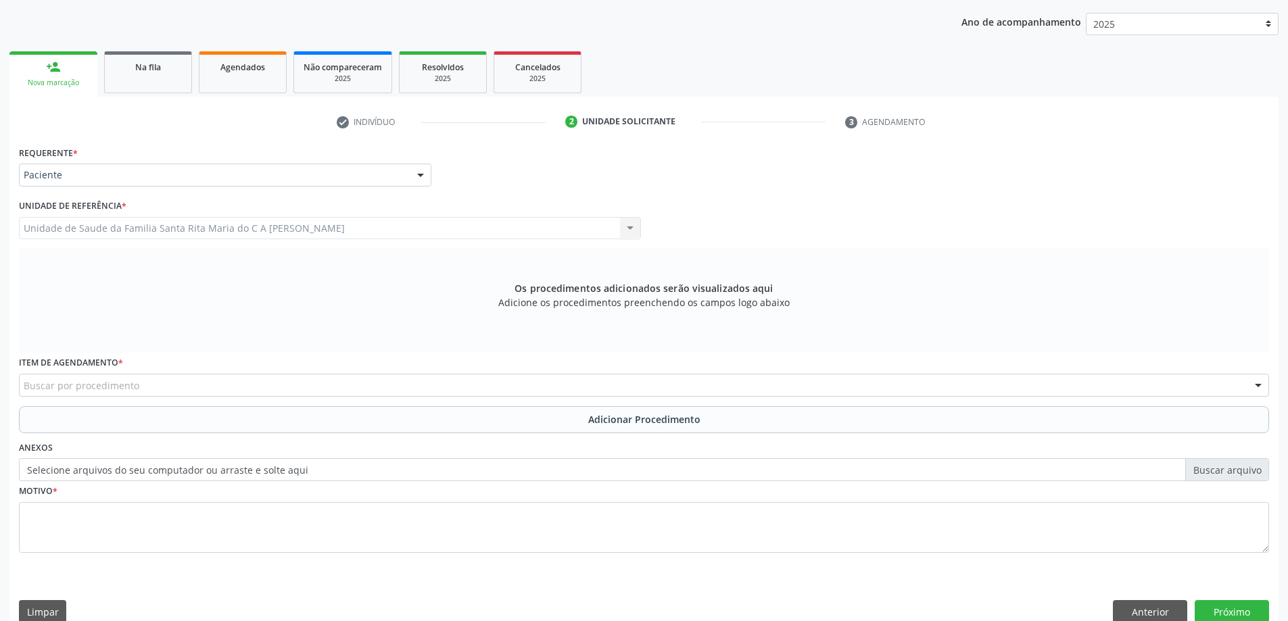
click at [306, 389] on div "Buscar por procedimento" at bounding box center [644, 385] width 1250 height 23
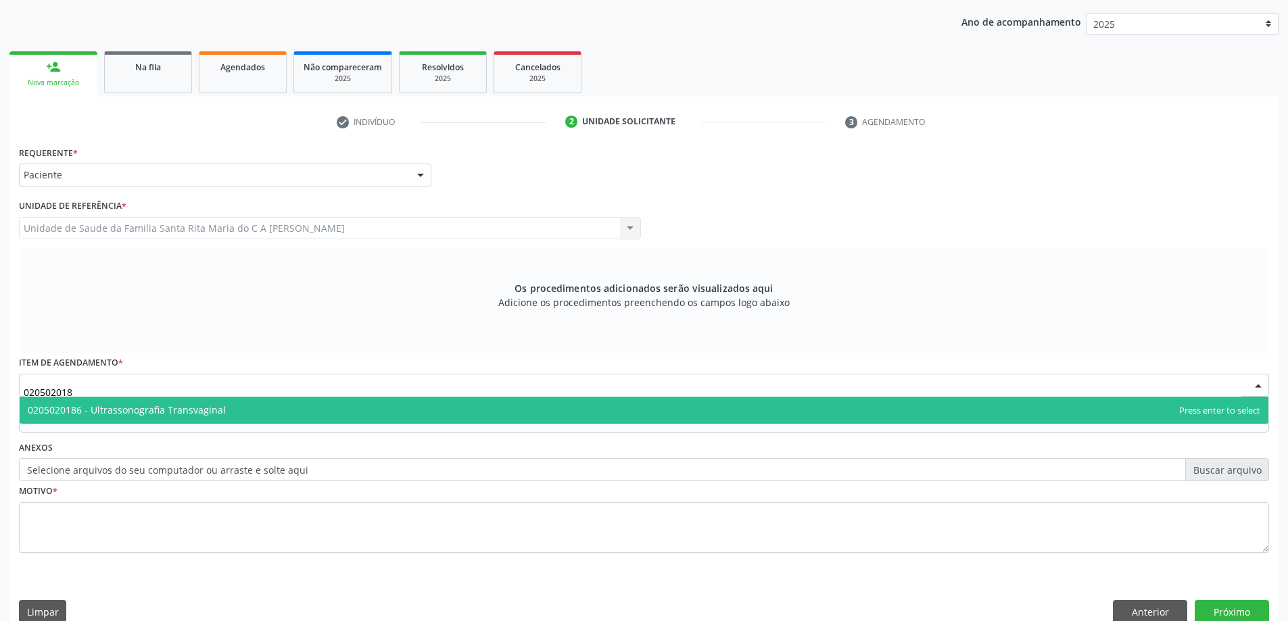
type input "0205020186"
click at [271, 408] on span "0205020186 - Ultrassonografia Transvaginal" at bounding box center [644, 410] width 1248 height 27
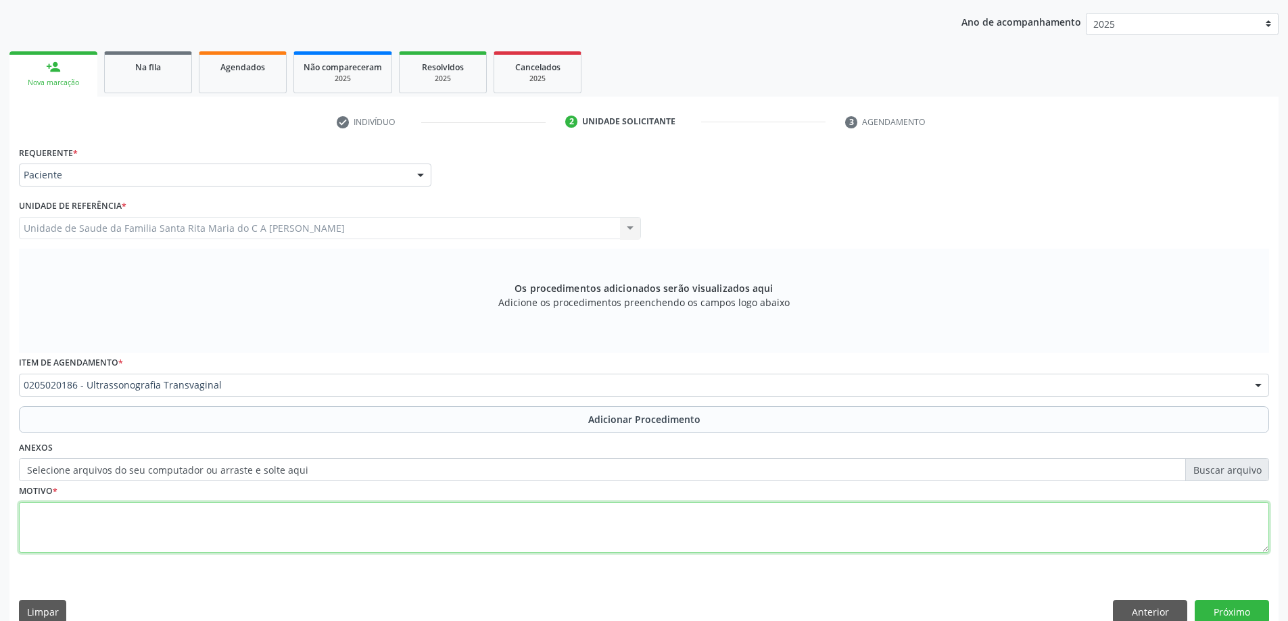
click at [251, 534] on textarea at bounding box center [644, 527] width 1250 height 51
type textarea "avaliação ginecologica dra cátia"
click at [1248, 618] on button "Próximo" at bounding box center [1231, 611] width 74 height 23
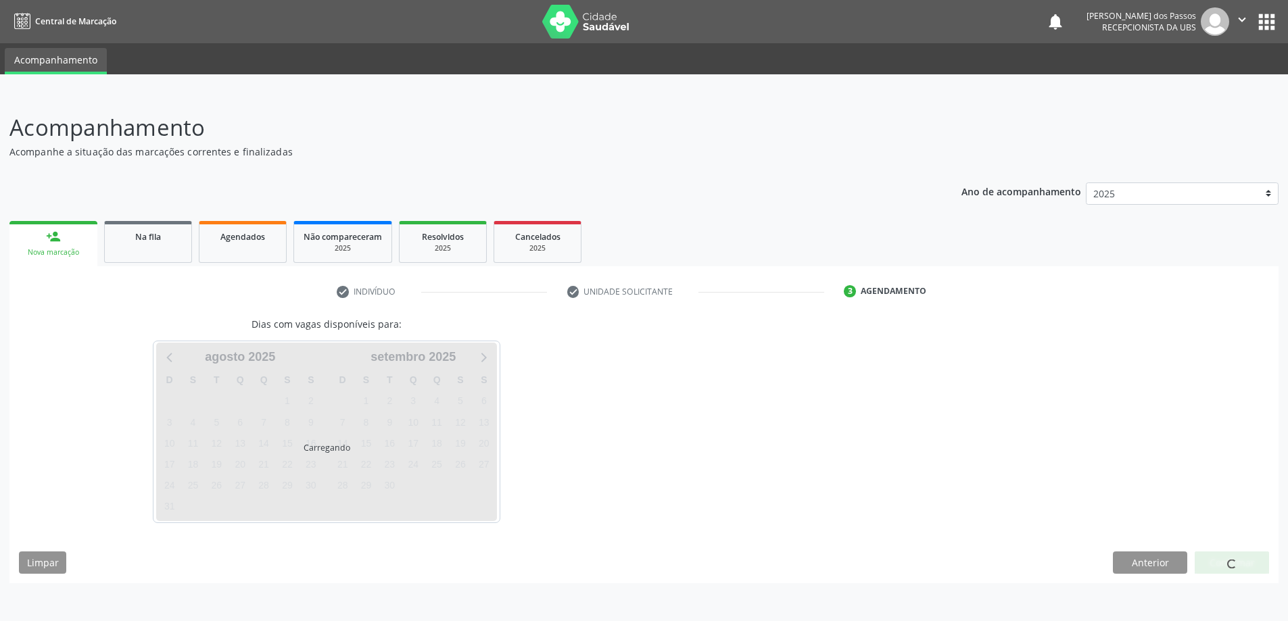
scroll to position [0, 0]
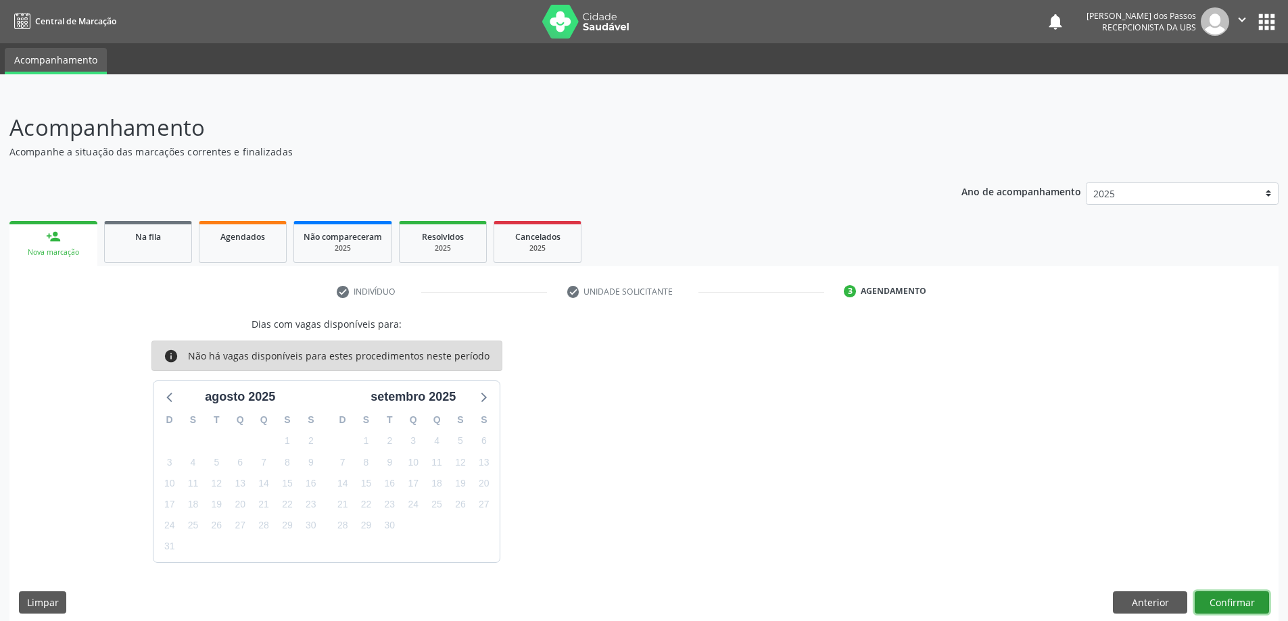
click at [1226, 601] on button "Confirmar" at bounding box center [1231, 602] width 74 height 23
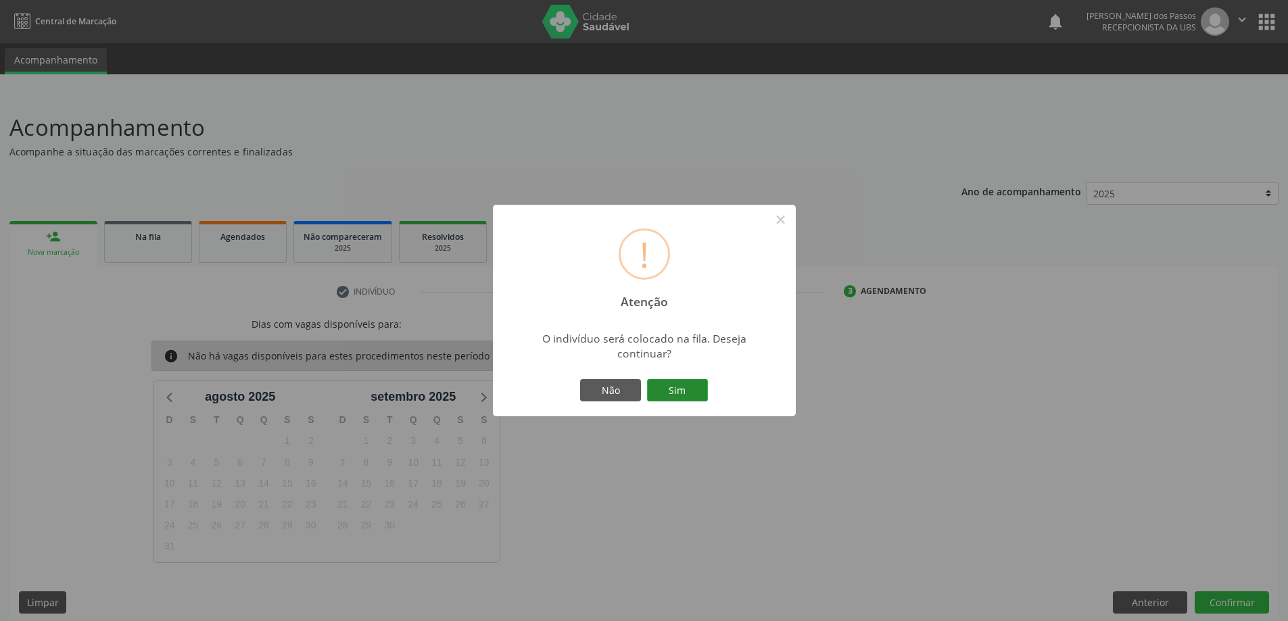
click at [666, 388] on button "Sim" at bounding box center [677, 390] width 61 height 23
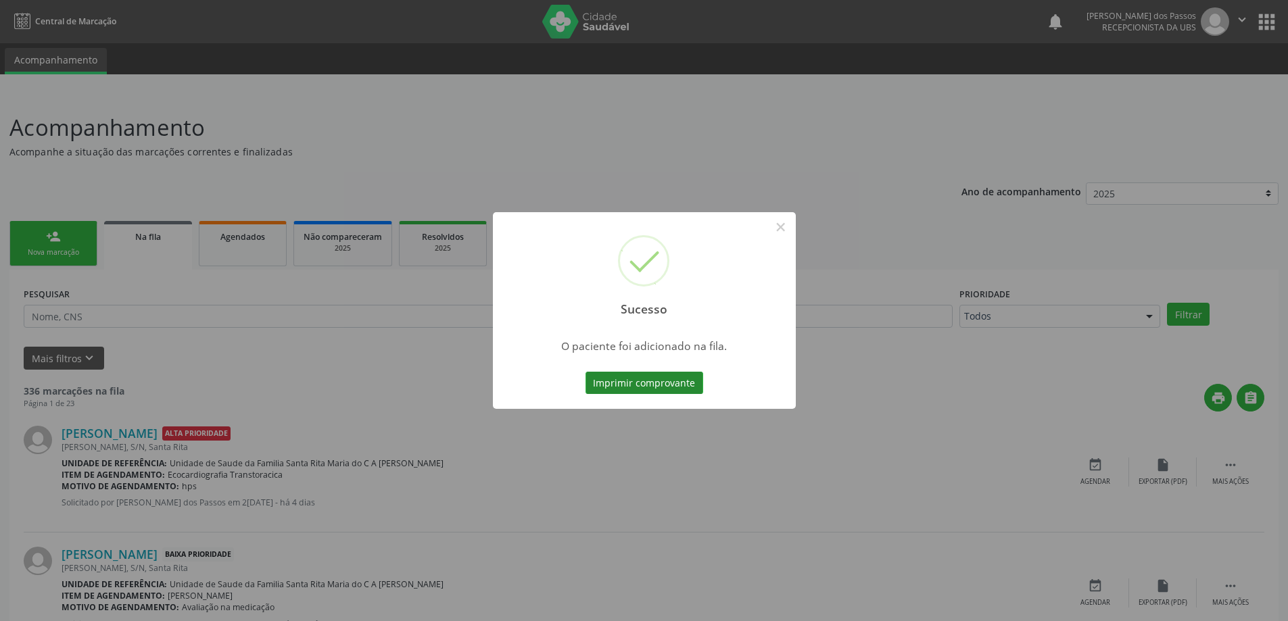
click at [662, 386] on button "Imprimir comprovante" at bounding box center [644, 383] width 118 height 23
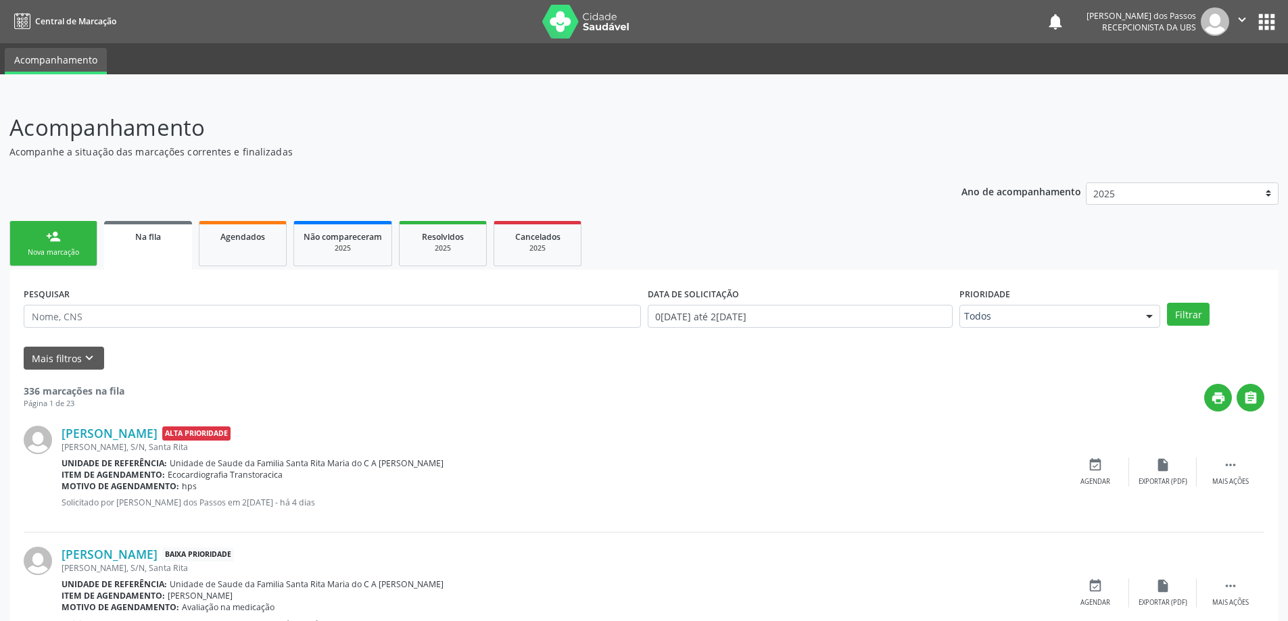
click at [56, 255] on div "Nova marcação" at bounding box center [54, 252] width 68 height 10
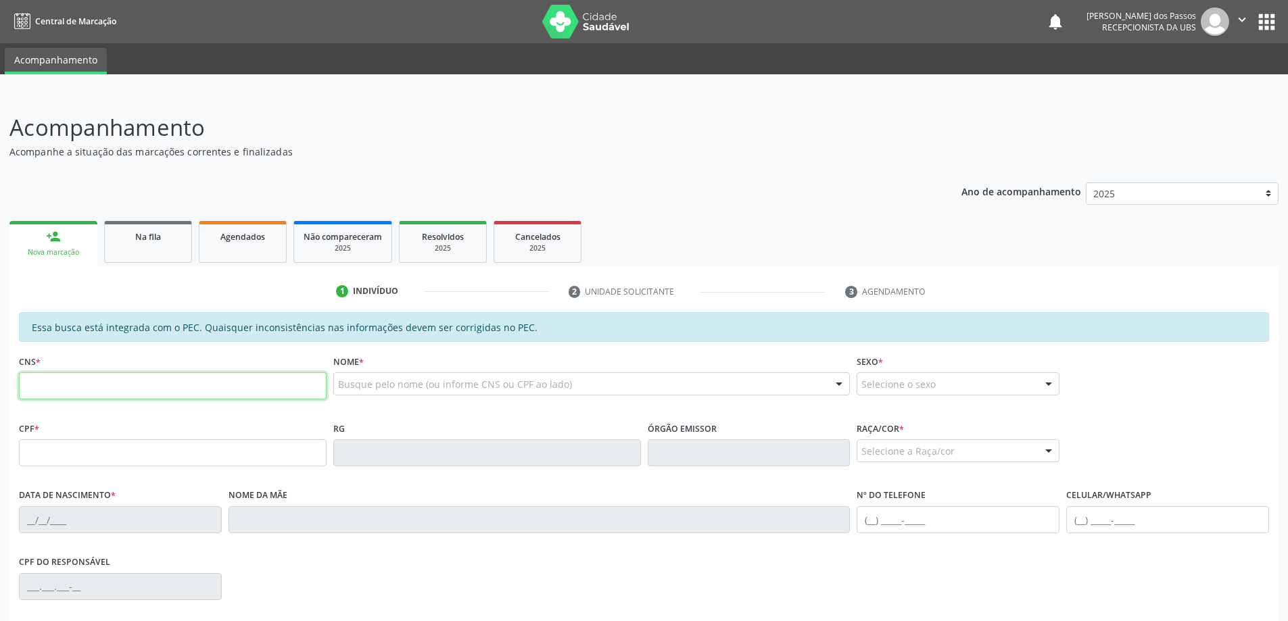
click at [136, 391] on input "text" at bounding box center [173, 385] width 308 height 27
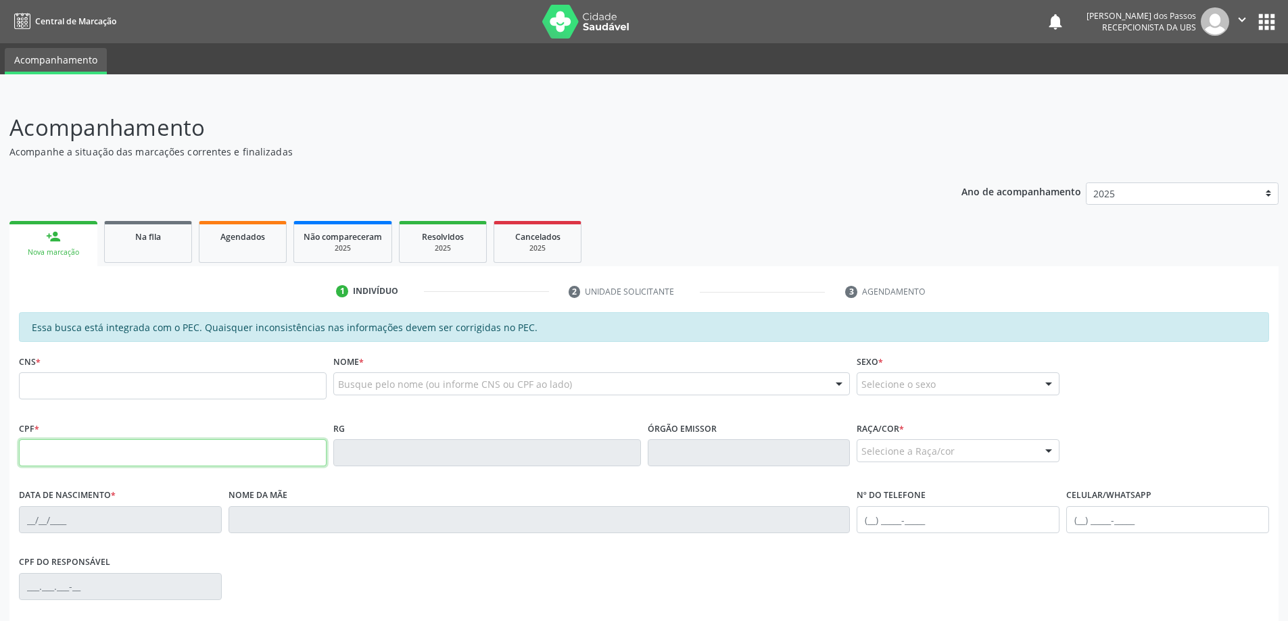
click at [36, 455] on input "text" at bounding box center [173, 452] width 308 height 27
click at [51, 451] on input "094.479.342-2" at bounding box center [173, 452] width 308 height 27
type input "094.407.934-22"
type input "700 5005 1535 1458"
type input "31/10/1980"
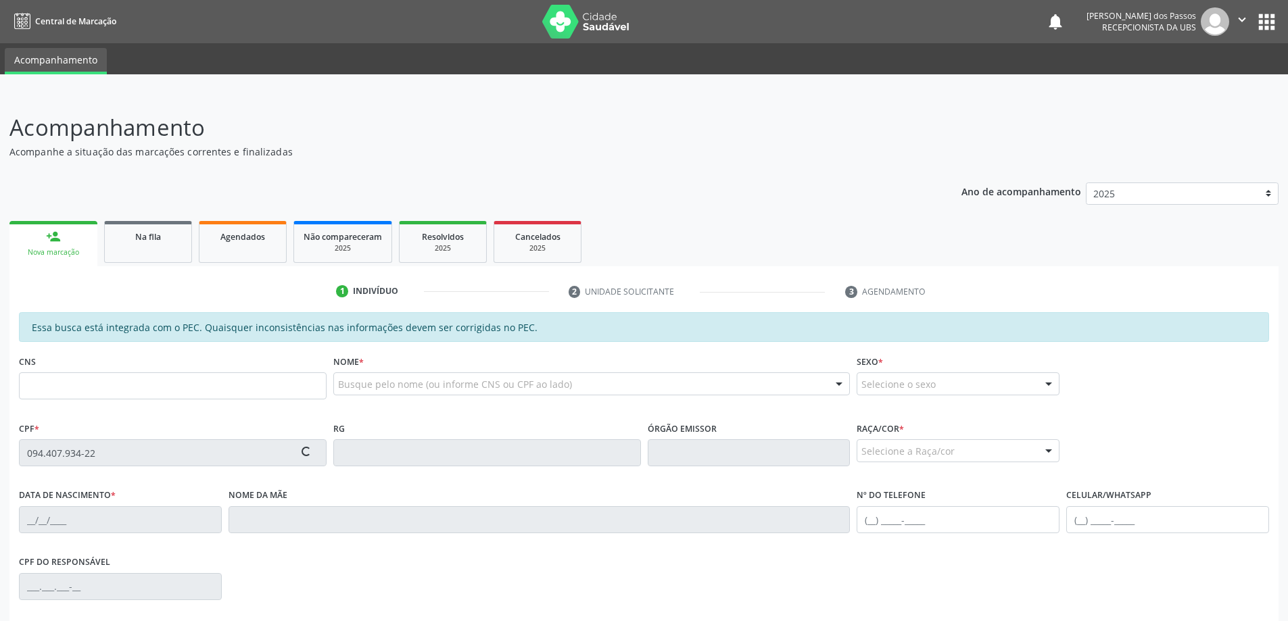
type input "Lenita da Silva Santos"
type input "(82) 99148-6537"
type input "(82) 99143-7445"
type input "S/N"
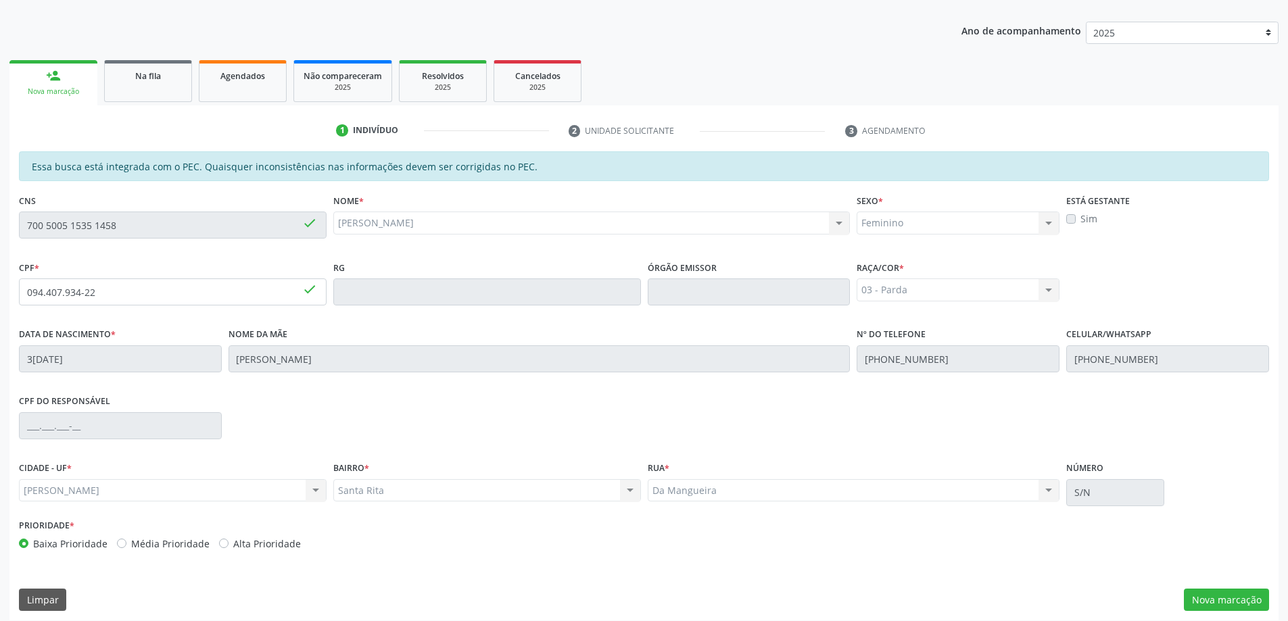
scroll to position [170, 0]
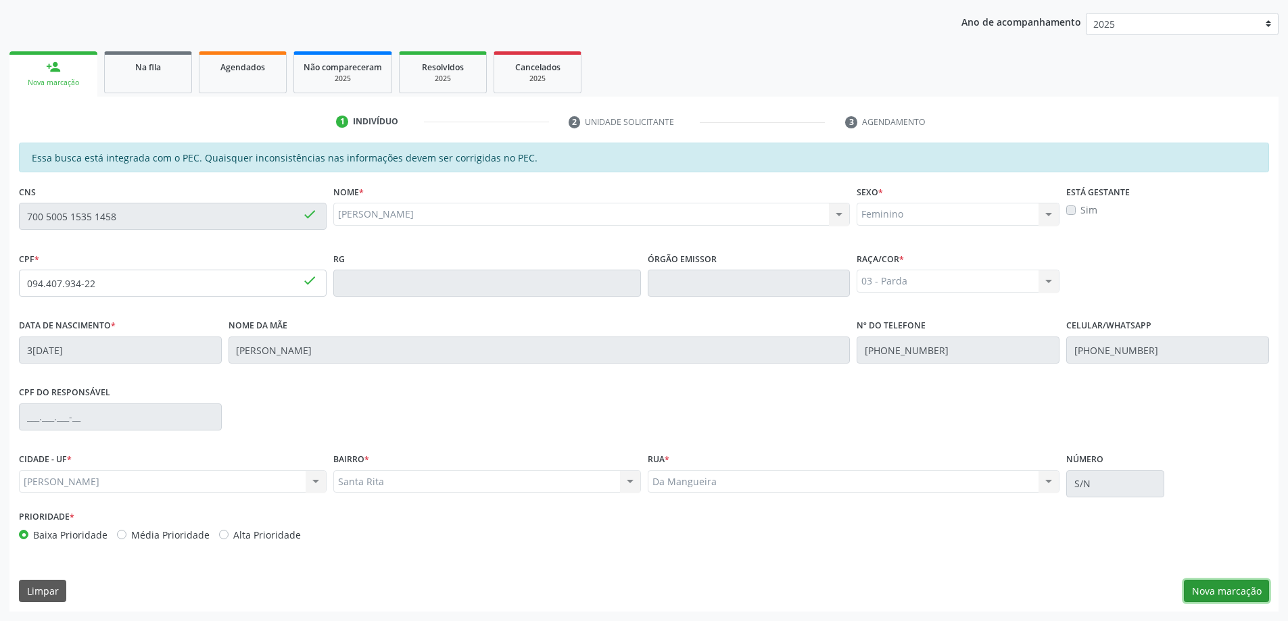
click at [1247, 588] on button "Nova marcação" at bounding box center [1225, 591] width 85 height 23
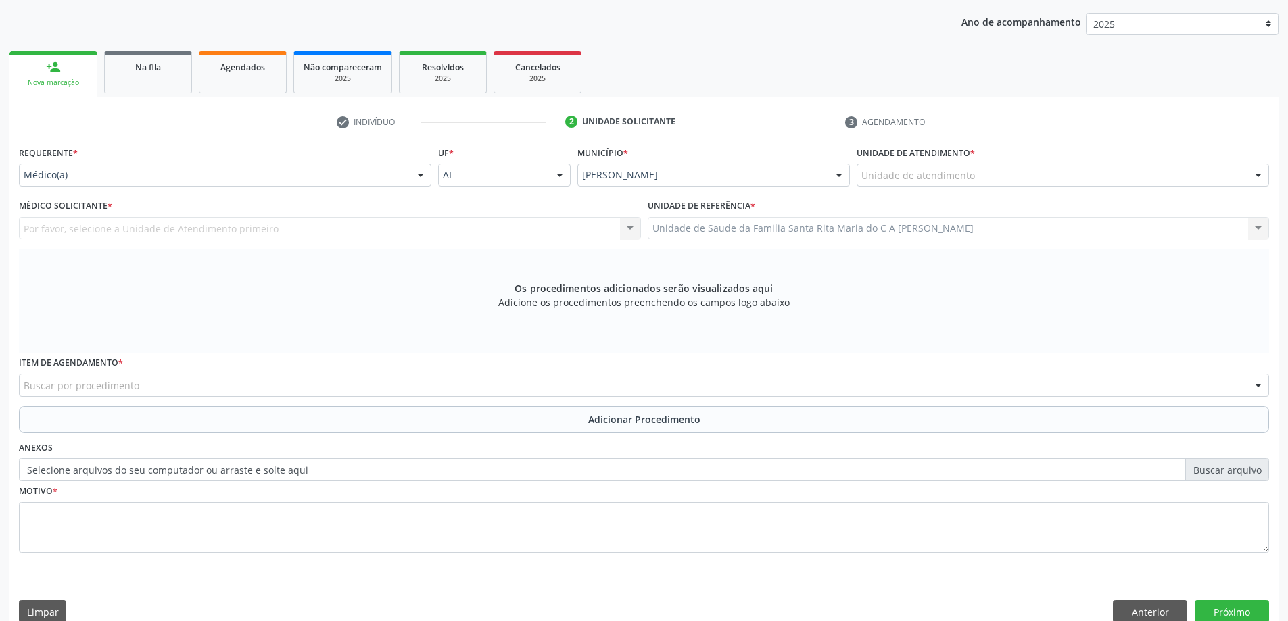
click at [979, 178] on div "Unidade de atendimento" at bounding box center [1062, 175] width 412 height 23
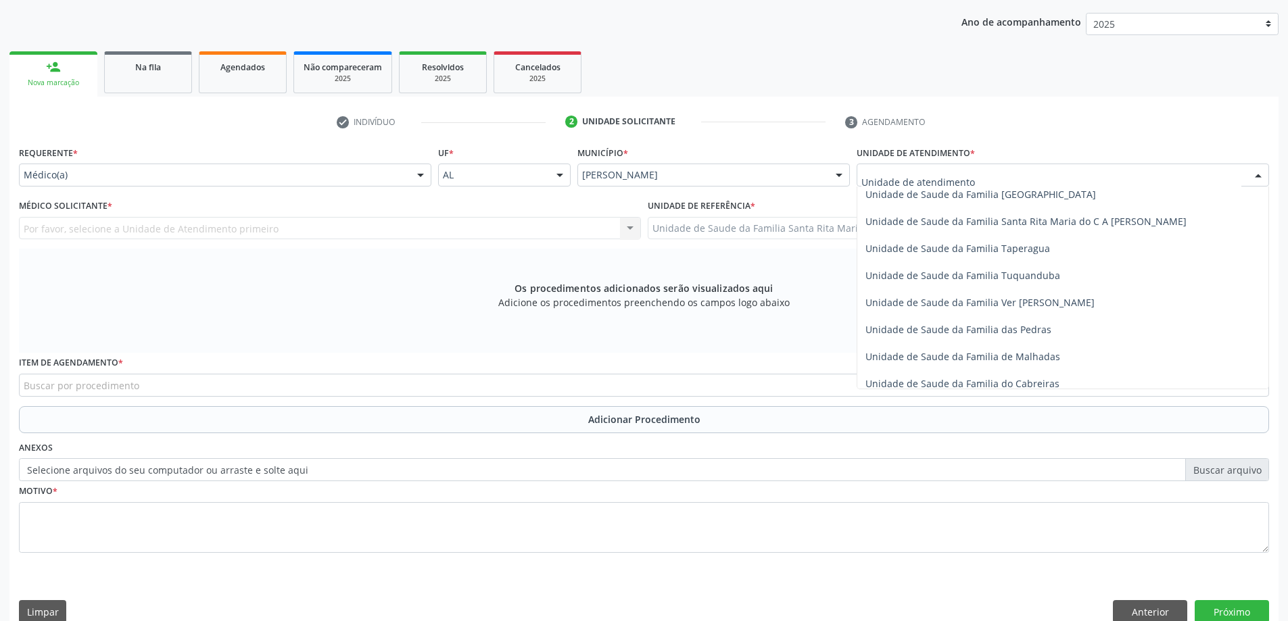
scroll to position [946, 0]
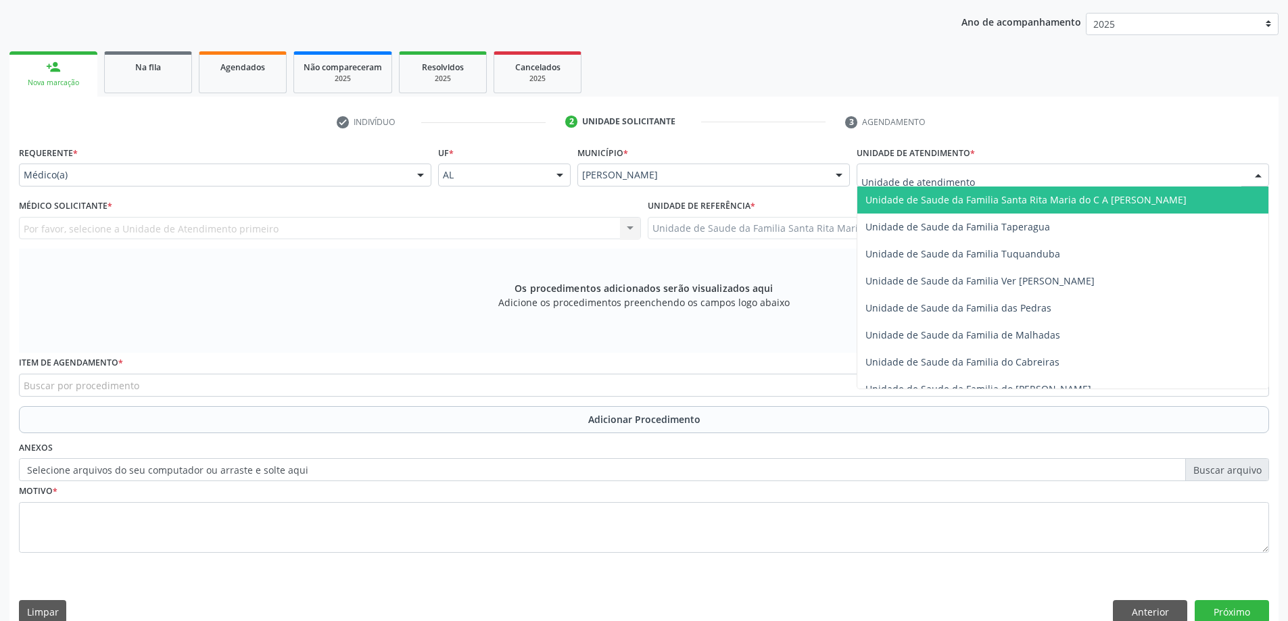
click at [899, 203] on span "Unidade de Saude da Familia Santa Rita Maria do C A [PERSON_NAME]" at bounding box center [1025, 199] width 321 height 13
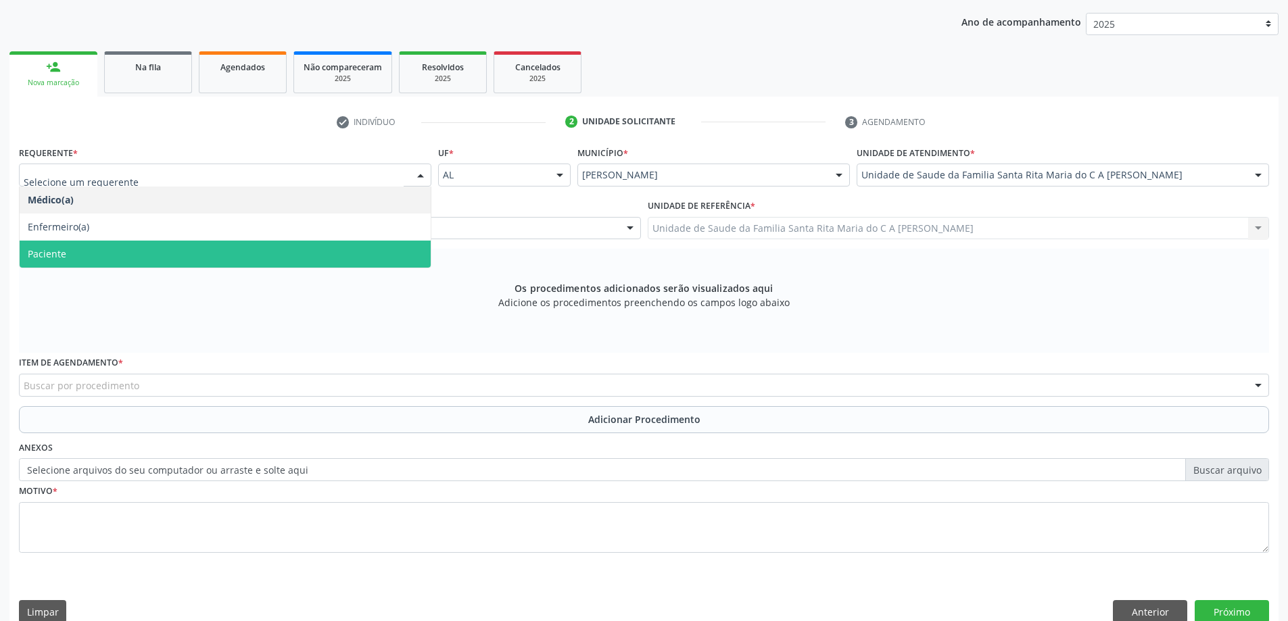
click at [338, 257] on span "Paciente" at bounding box center [225, 254] width 411 height 27
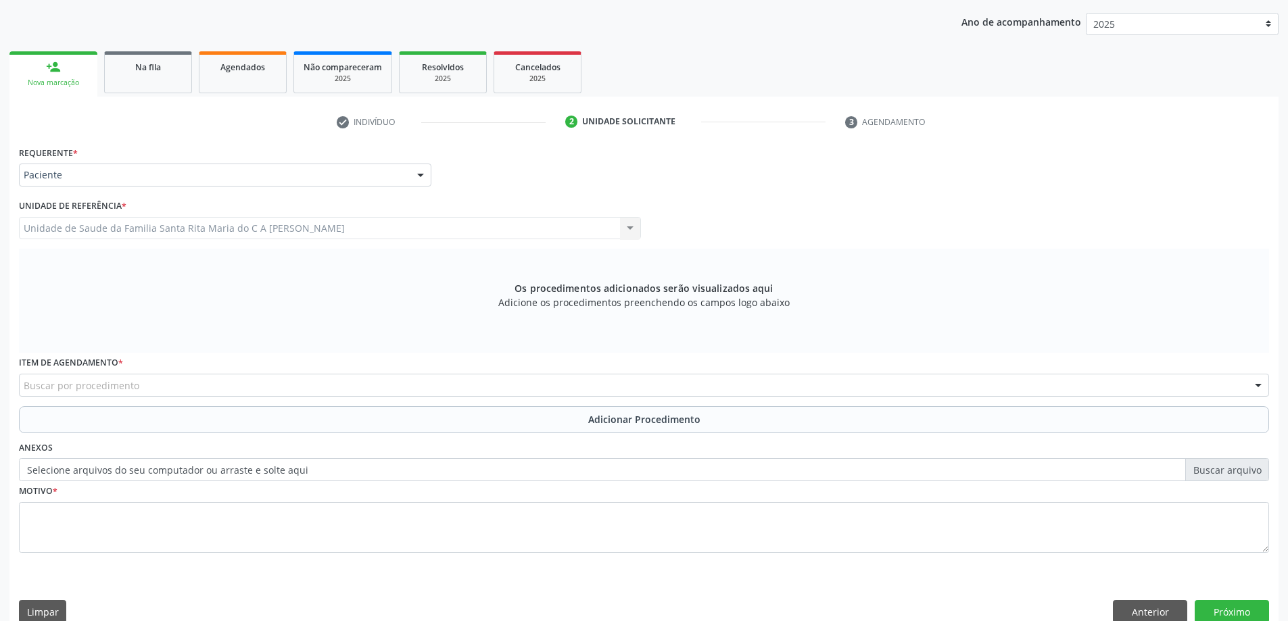
click at [337, 378] on div "Buscar por procedimento" at bounding box center [644, 385] width 1250 height 23
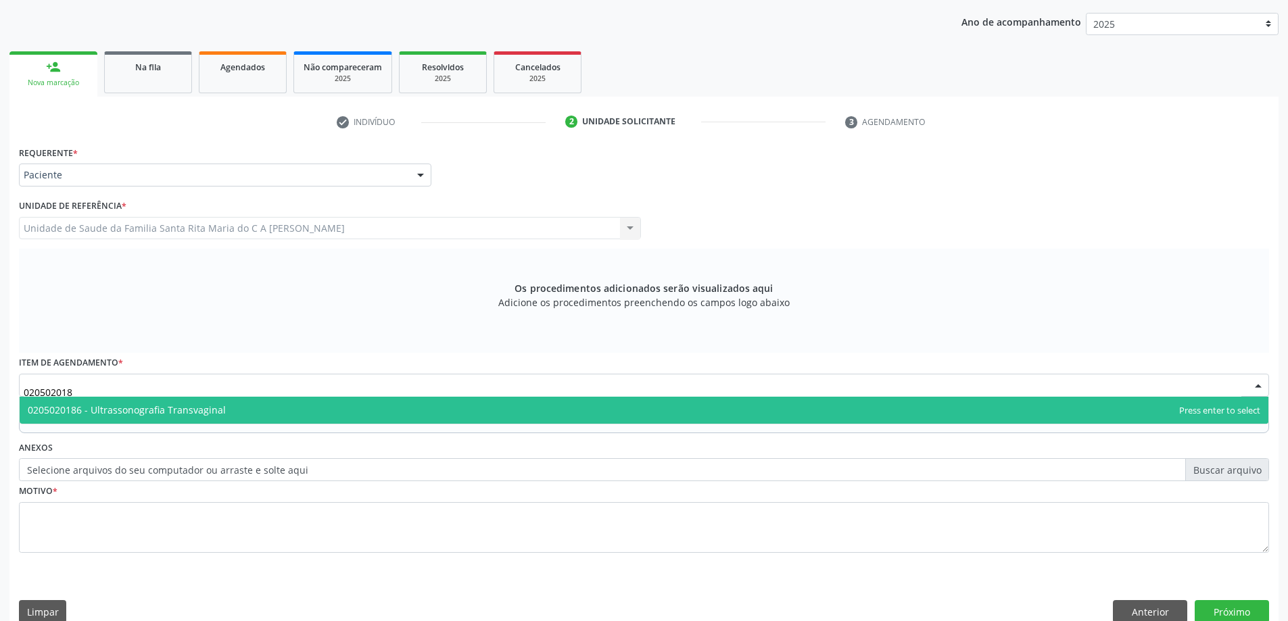
type input "0205020186"
click at [327, 407] on span "0205020186 - Ultrassonografia Transvaginal" at bounding box center [644, 410] width 1248 height 27
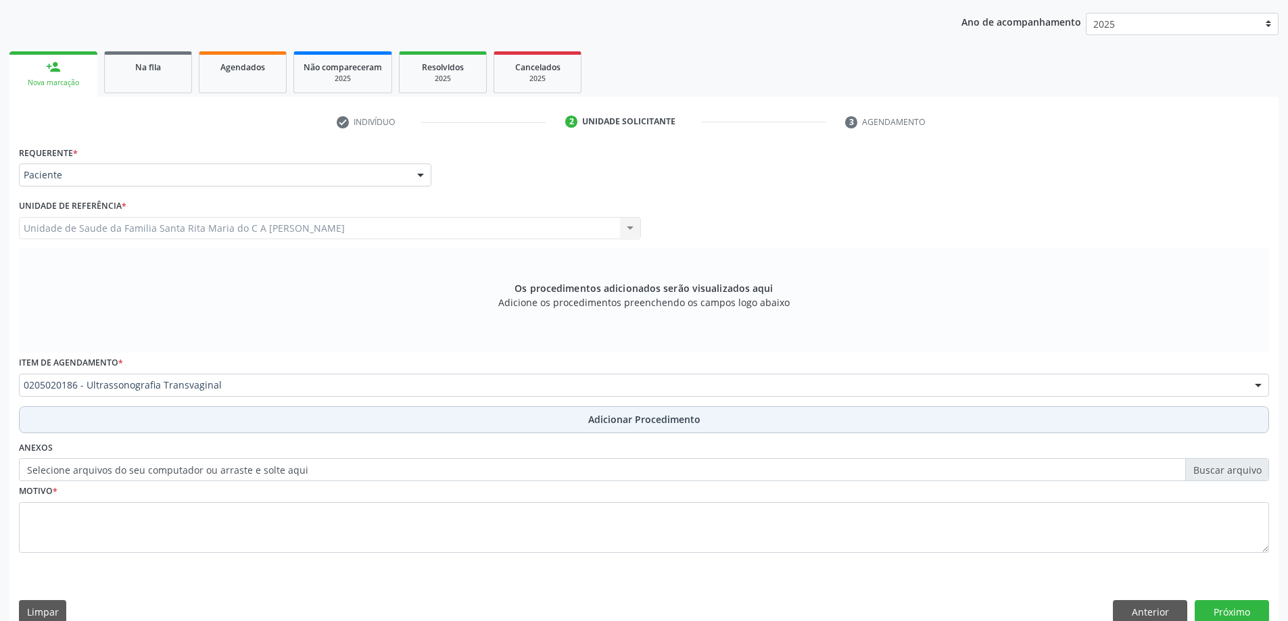
click at [254, 426] on button "Adicionar Procedimento" at bounding box center [644, 419] width 1250 height 27
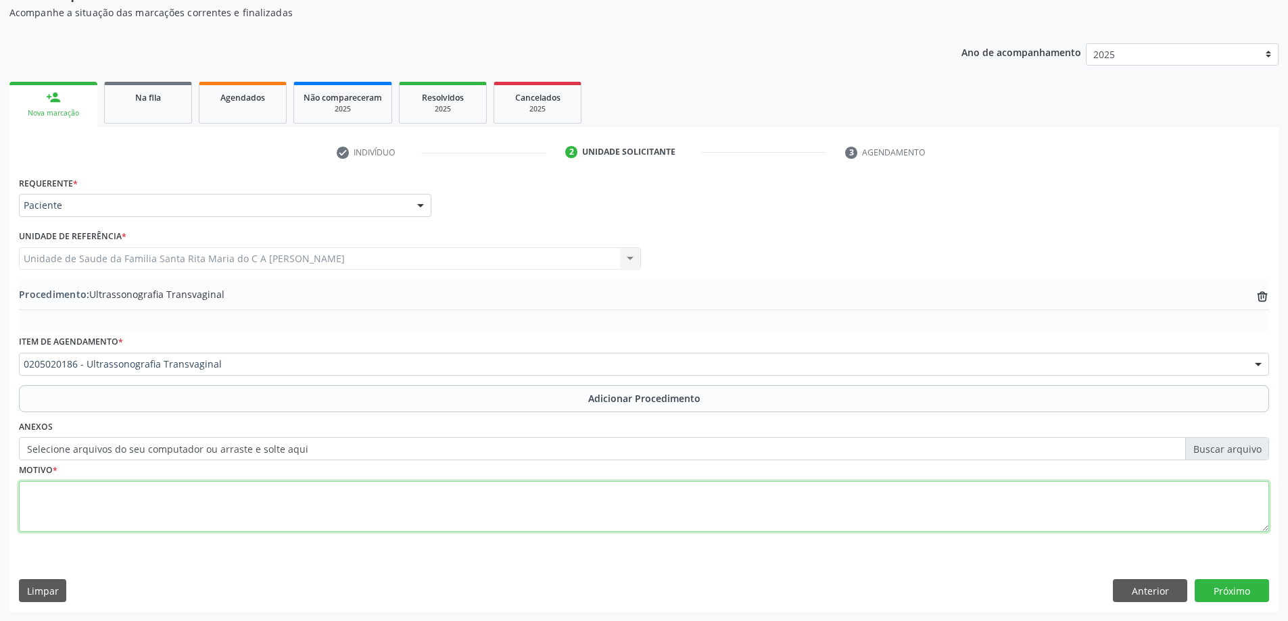
click at [277, 500] on textarea at bounding box center [644, 506] width 1250 height 51
click at [242, 500] on textarea at bounding box center [644, 506] width 1250 height 51
type textarea "avliação ginecólogica"
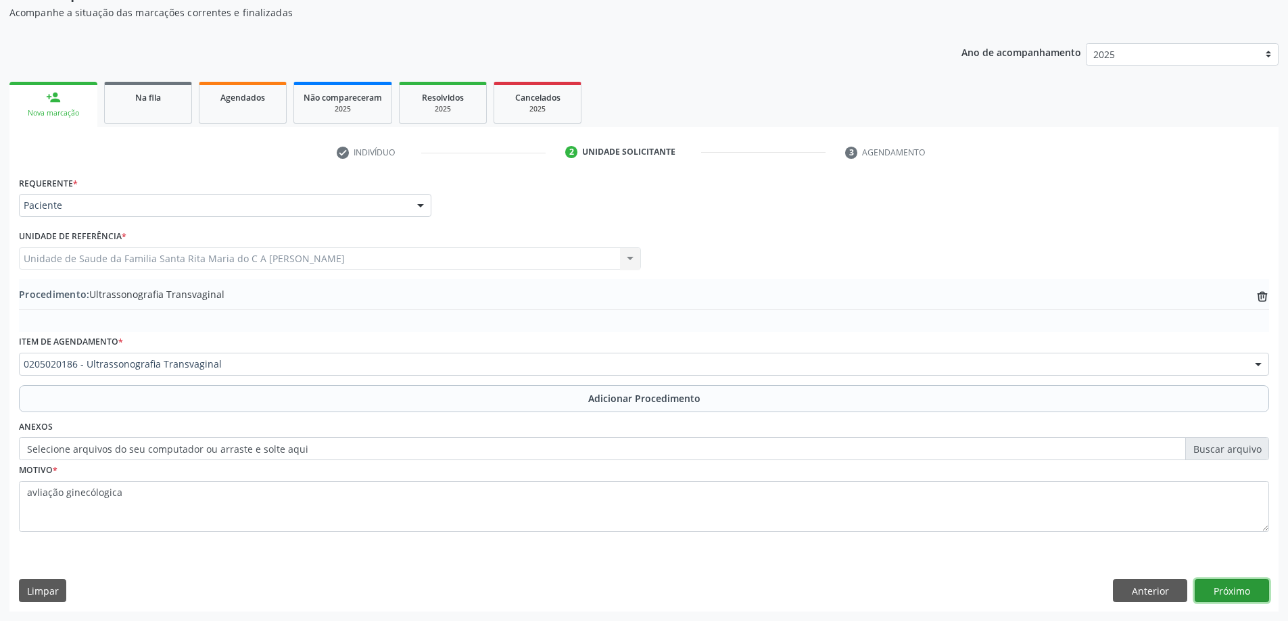
click at [1230, 595] on button "Próximo" at bounding box center [1231, 590] width 74 height 23
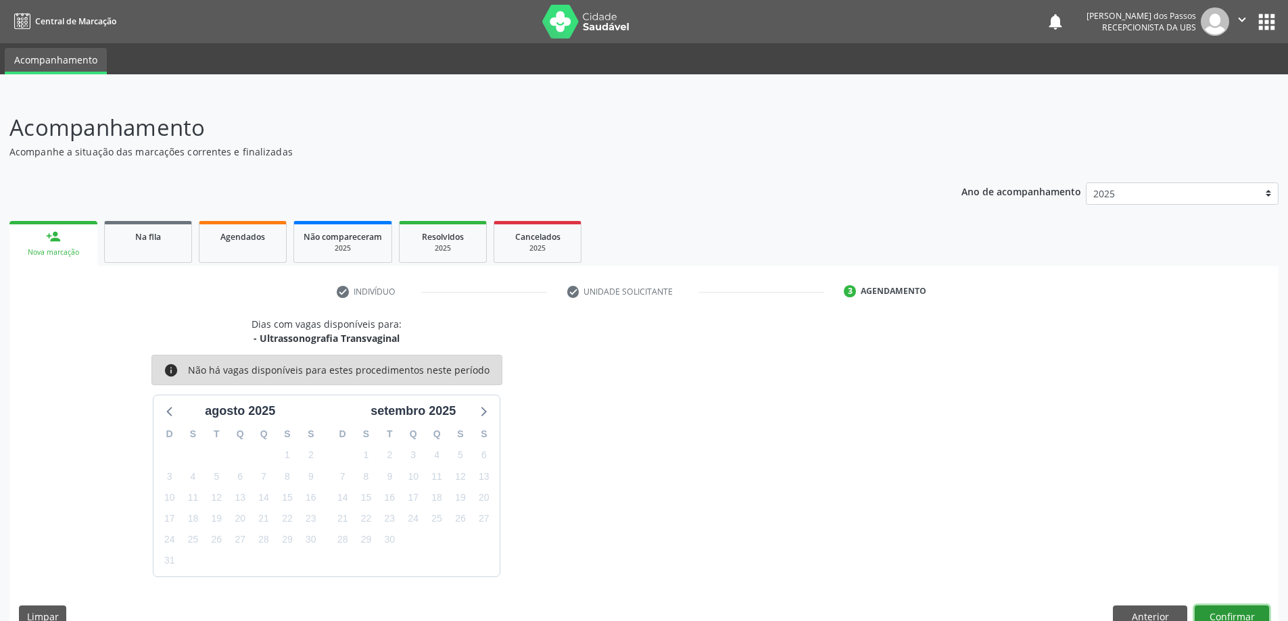
click at [1218, 612] on button "Confirmar" at bounding box center [1231, 617] width 74 height 23
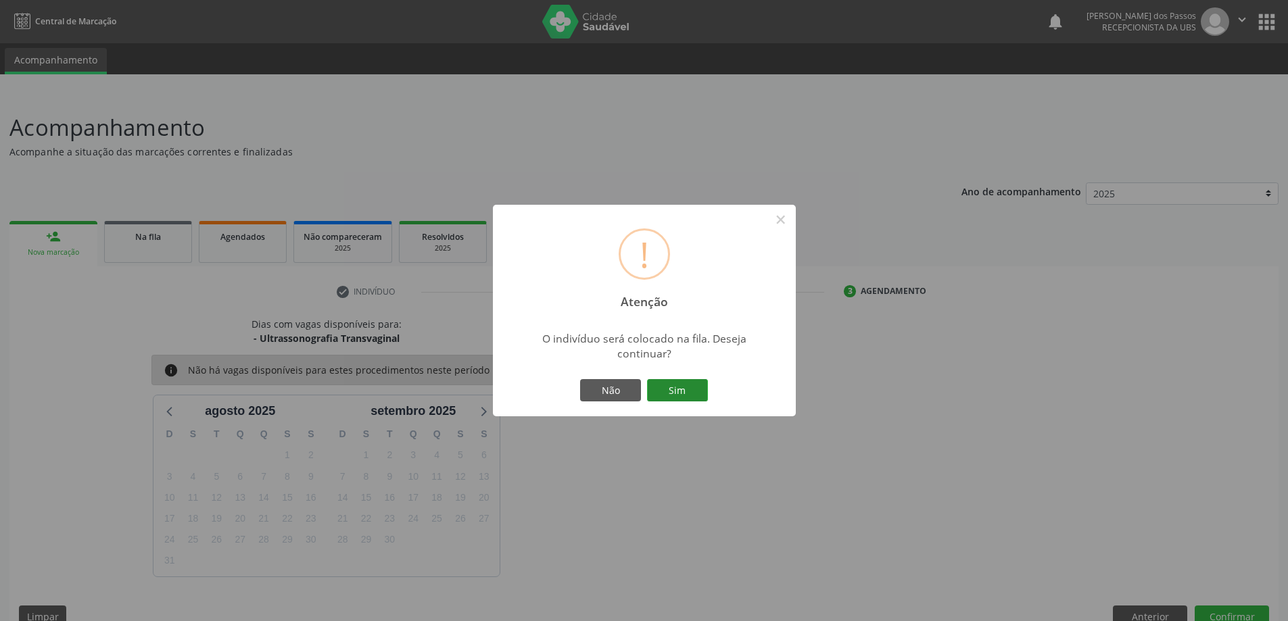
click at [692, 391] on button "Sim" at bounding box center [677, 390] width 61 height 23
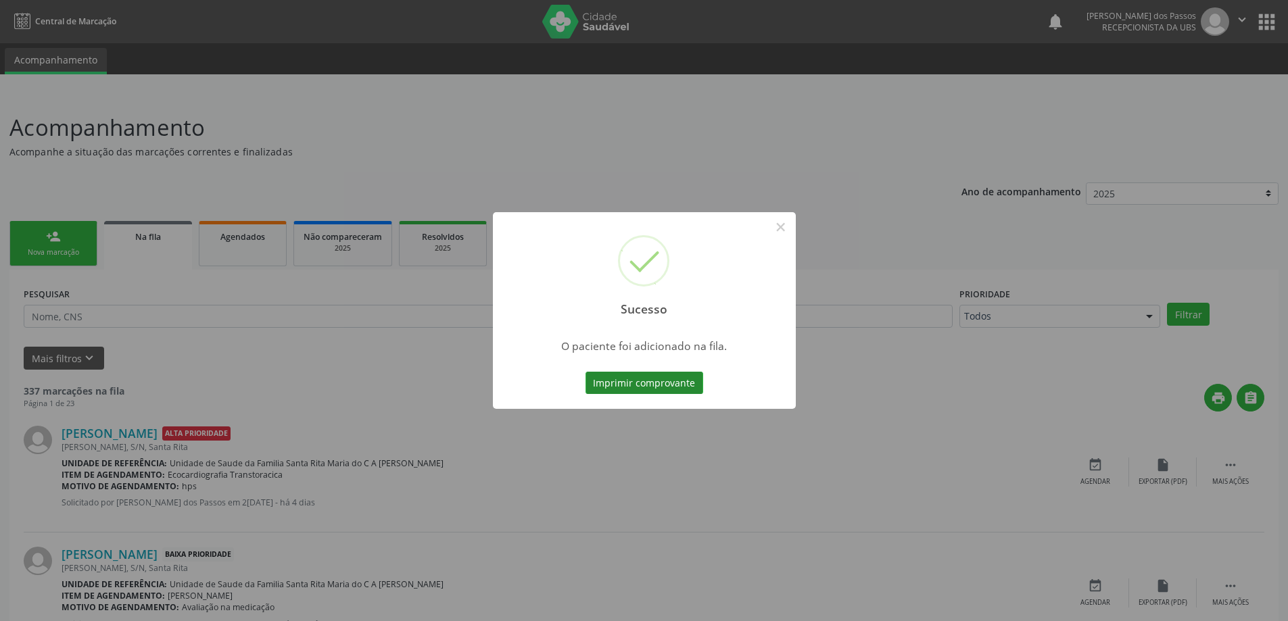
click at [685, 389] on button "Imprimir comprovante" at bounding box center [644, 383] width 118 height 23
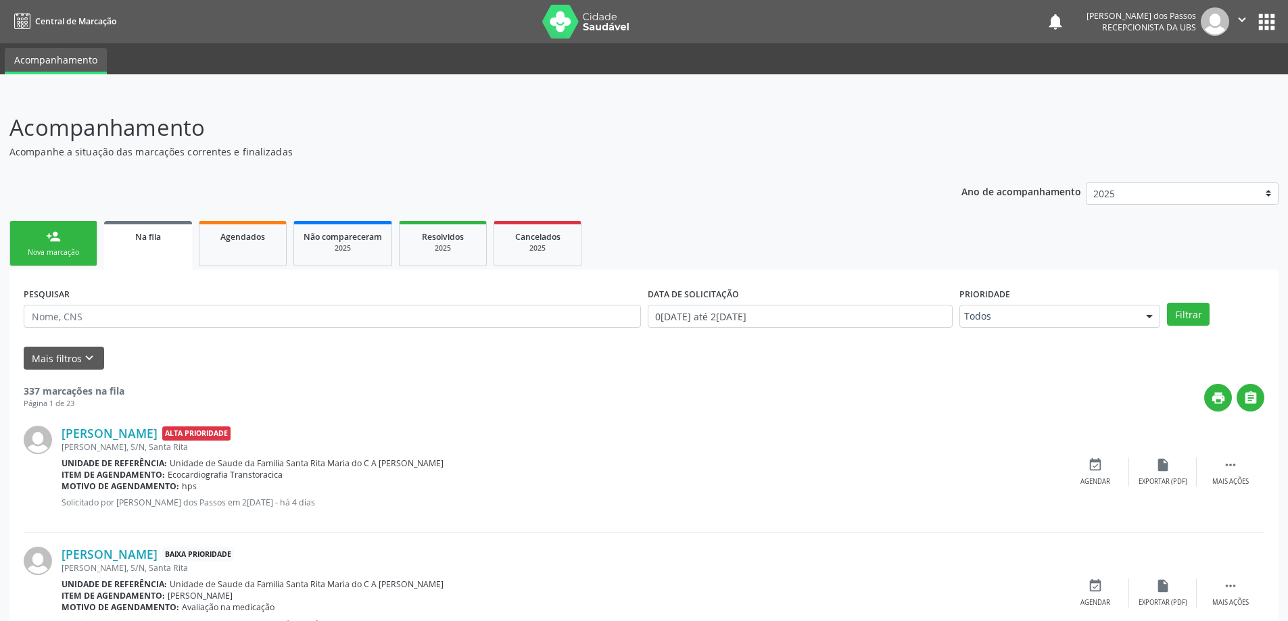
click at [62, 239] on link "person_add Nova marcação" at bounding box center [53, 243] width 88 height 45
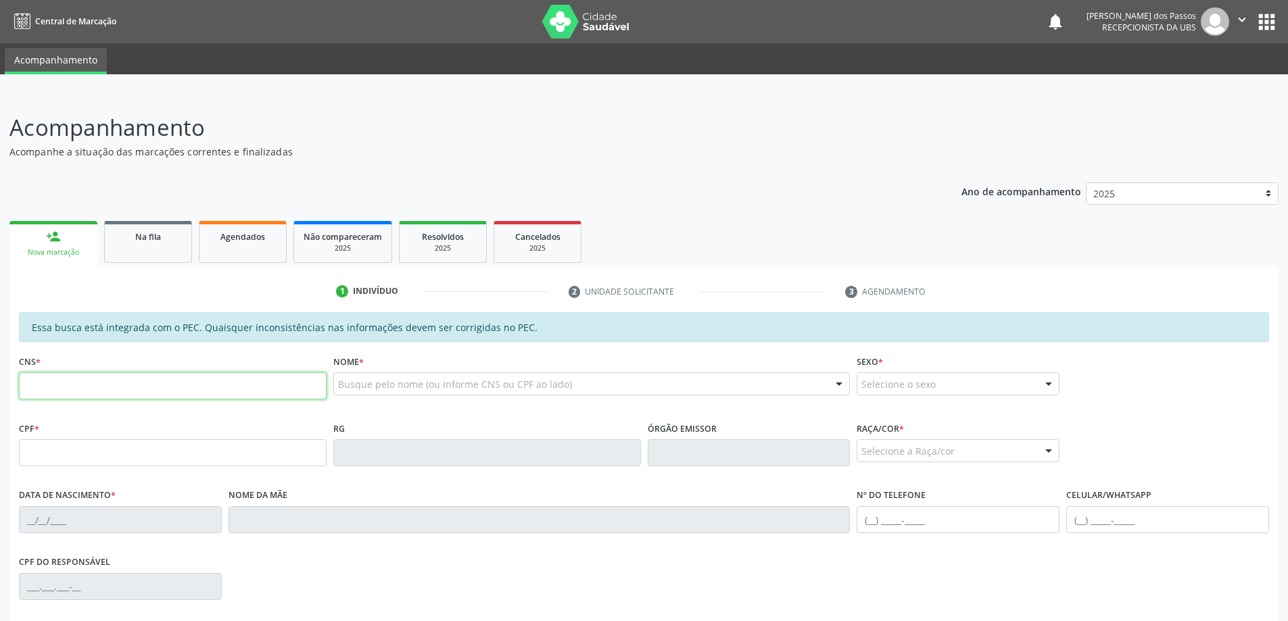
click at [93, 385] on input "text" at bounding box center [173, 385] width 308 height 27
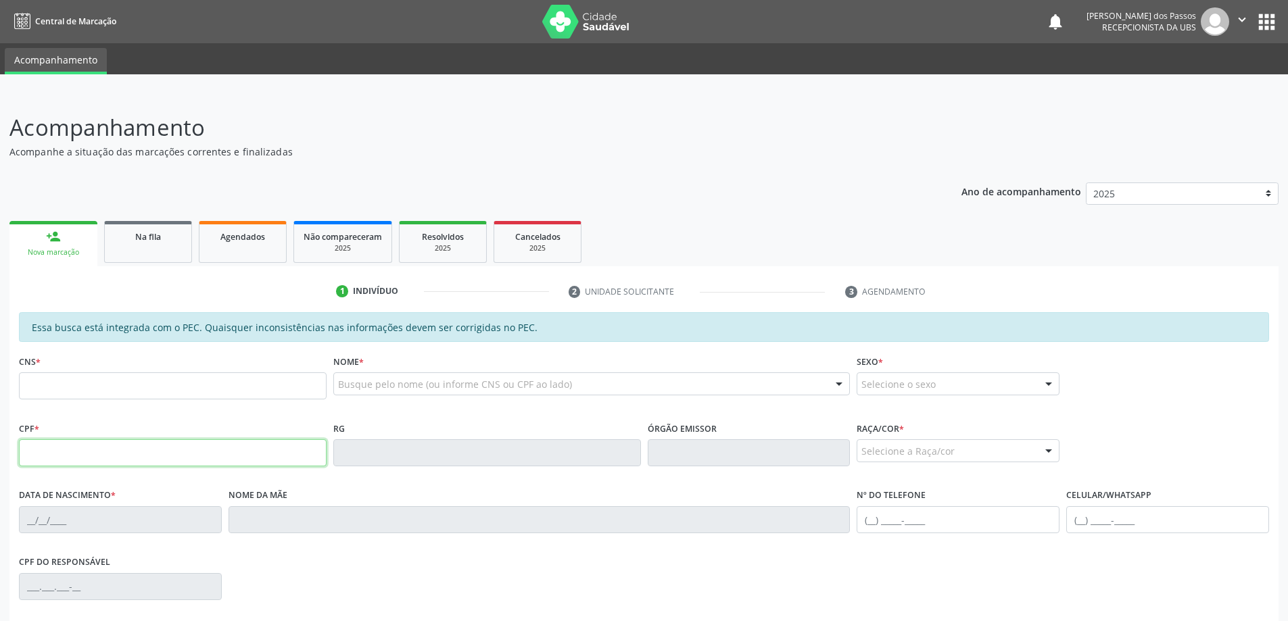
click at [41, 454] on input "text" at bounding box center [173, 452] width 308 height 27
type input "094.407.934-22"
type input "700 5005 1535 1458"
type input "31/10/1980"
type input "Lenita da Silva Santos"
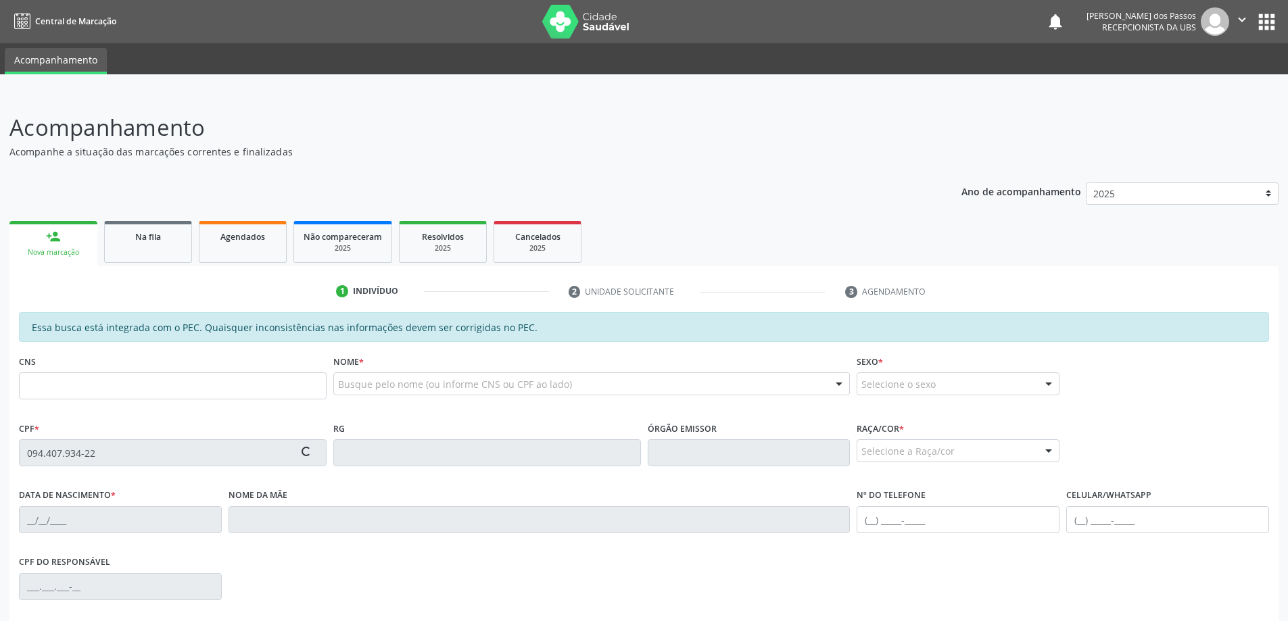
type input "(82) 99148-6537"
type input "(82) 99143-7445"
type input "S/N"
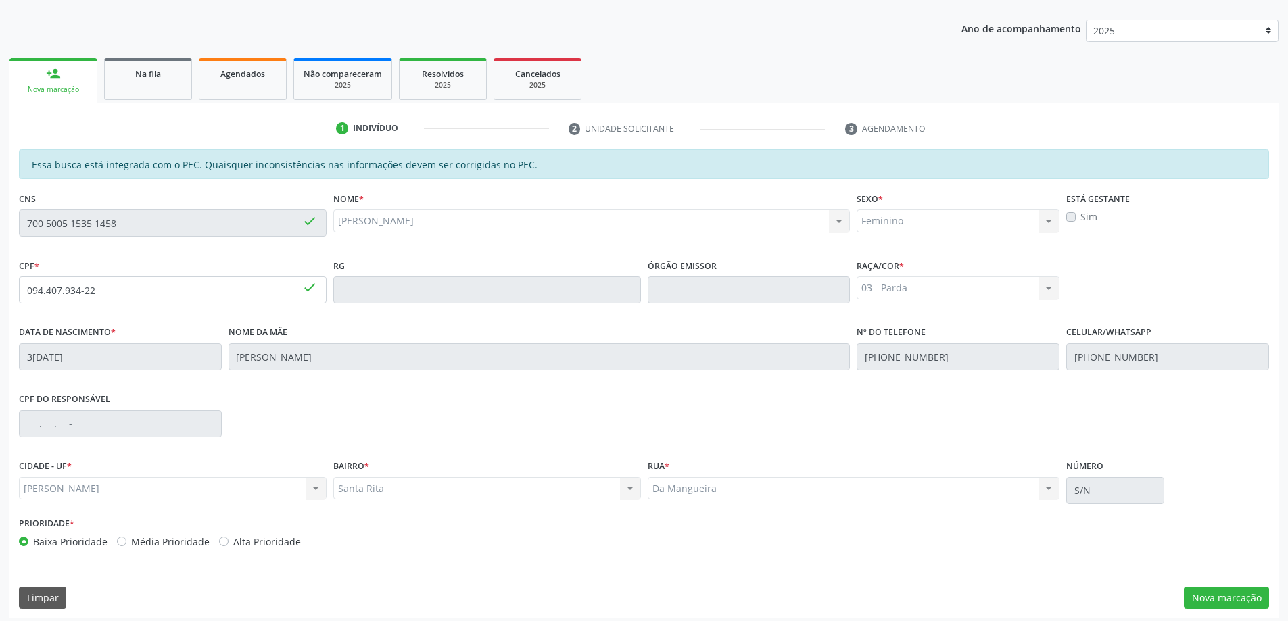
scroll to position [170, 0]
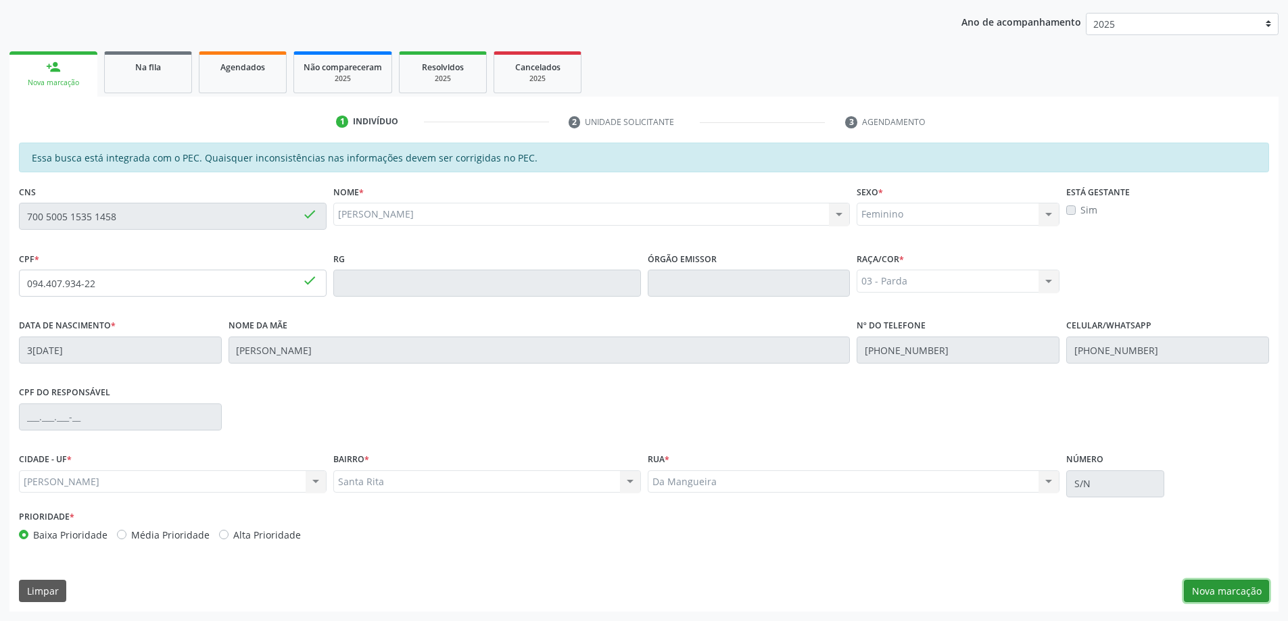
click at [1208, 595] on button "Nova marcação" at bounding box center [1225, 591] width 85 height 23
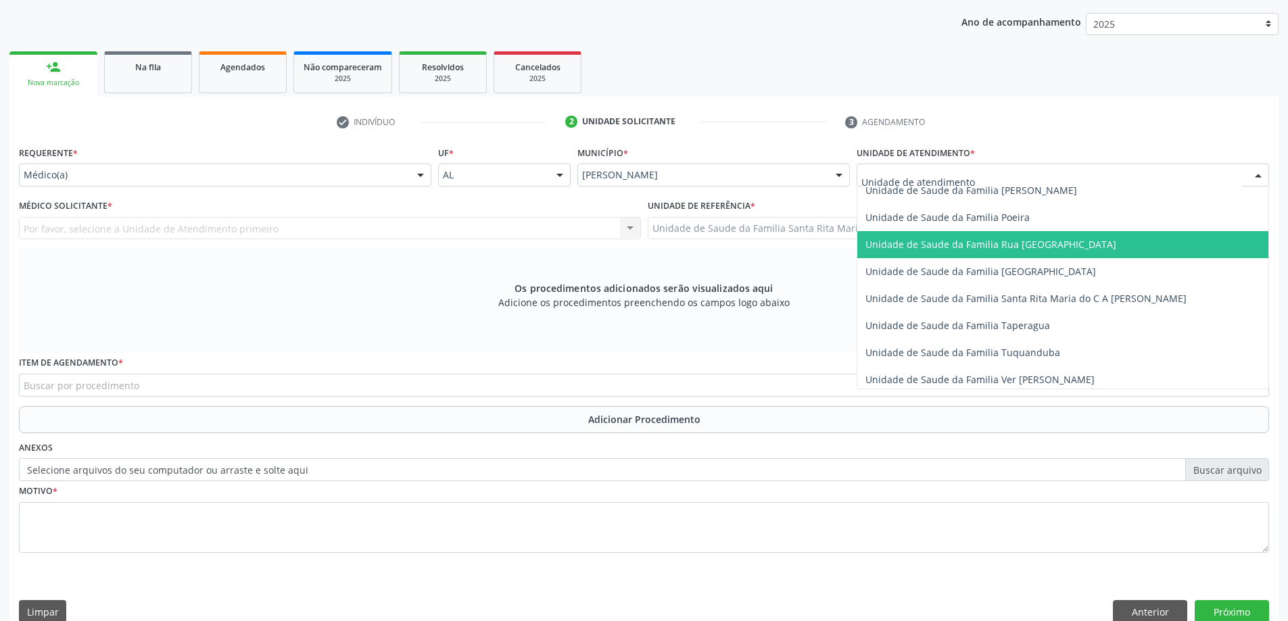
scroll to position [879, 0]
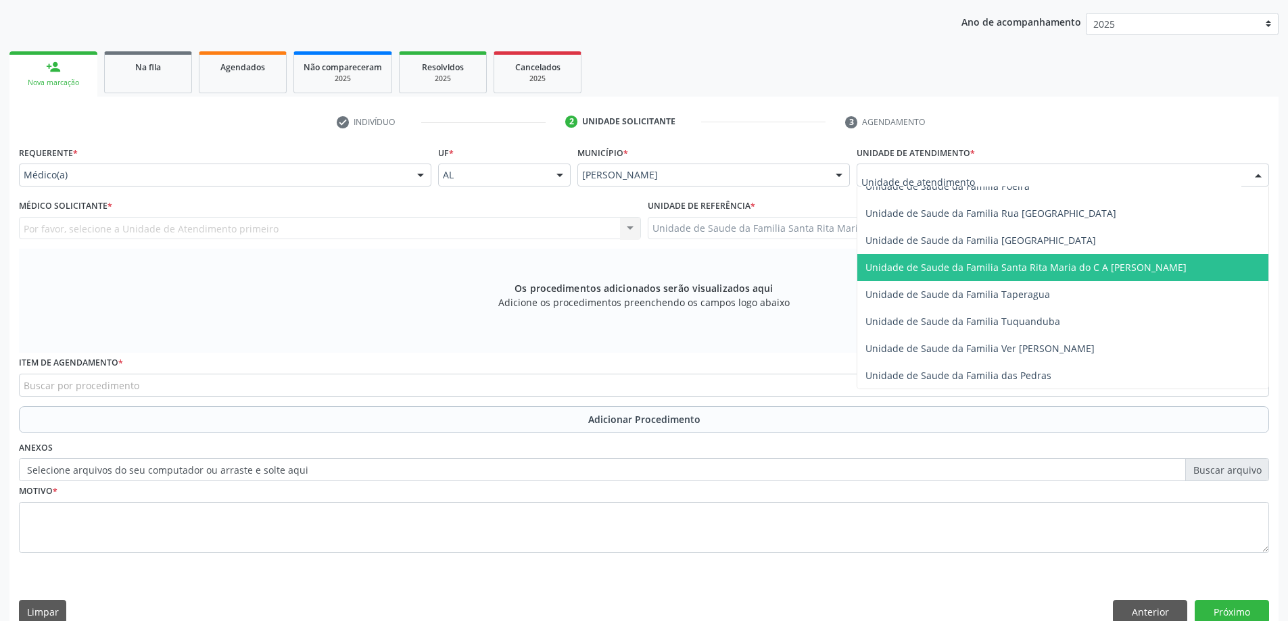
click at [899, 270] on span "Unidade de Saude da Familia Santa Rita Maria do C A [PERSON_NAME]" at bounding box center [1025, 267] width 321 height 13
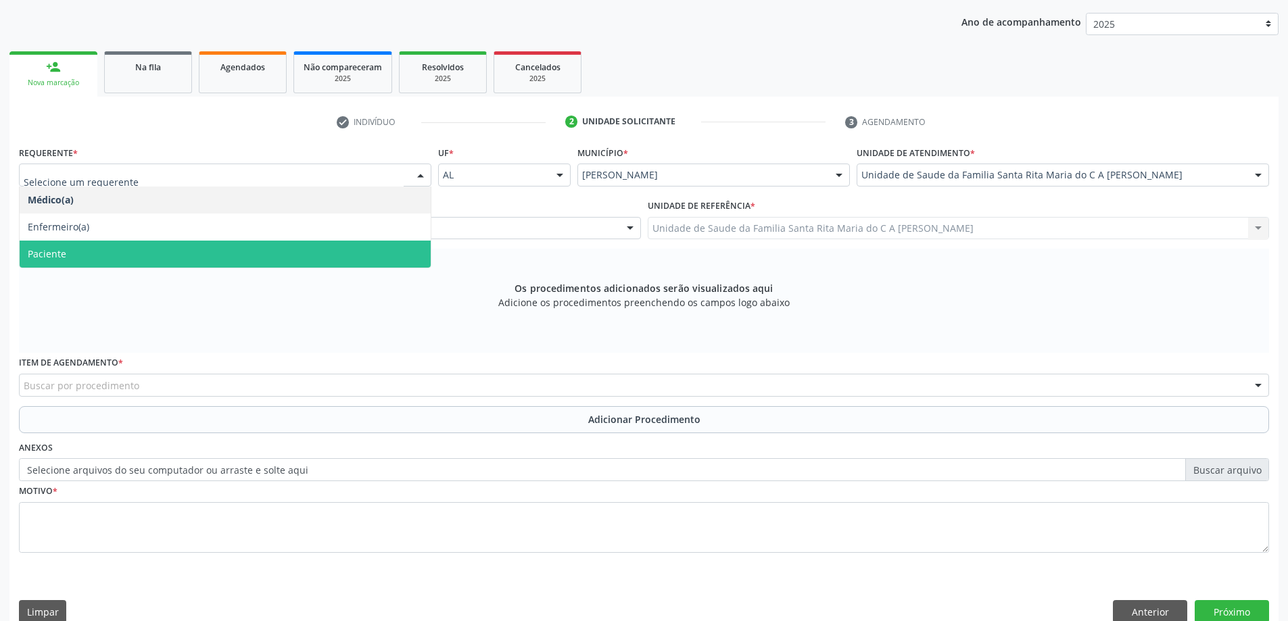
click at [343, 247] on span "Paciente" at bounding box center [225, 254] width 411 height 27
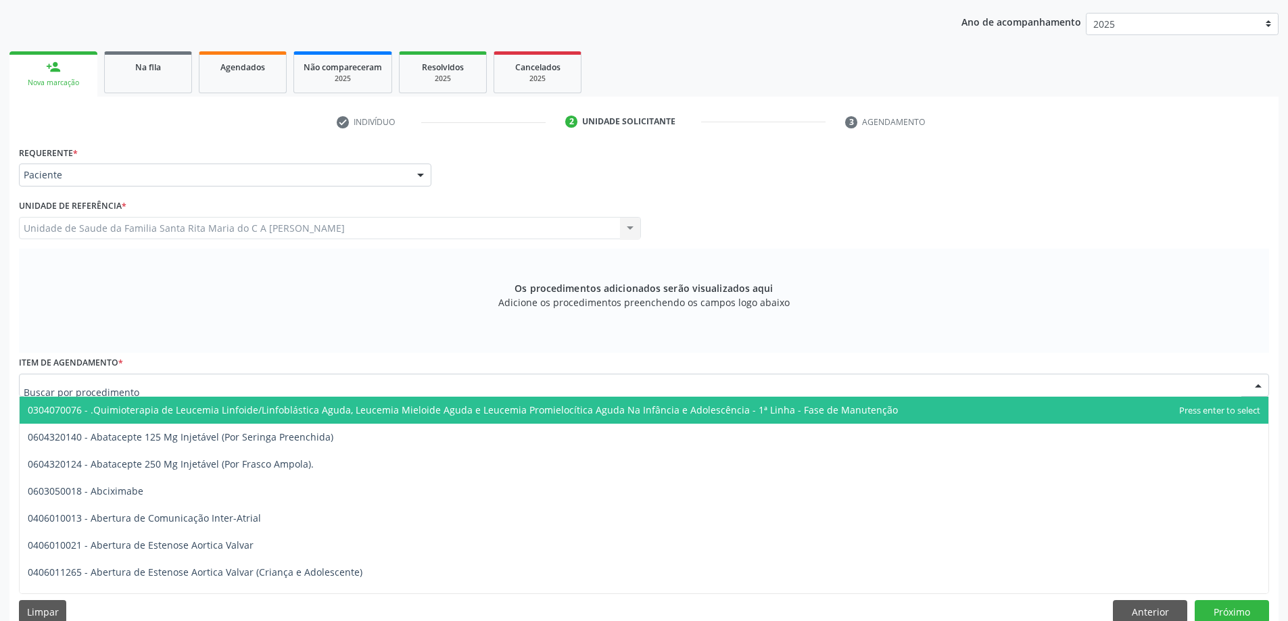
click at [364, 385] on div at bounding box center [644, 385] width 1250 height 23
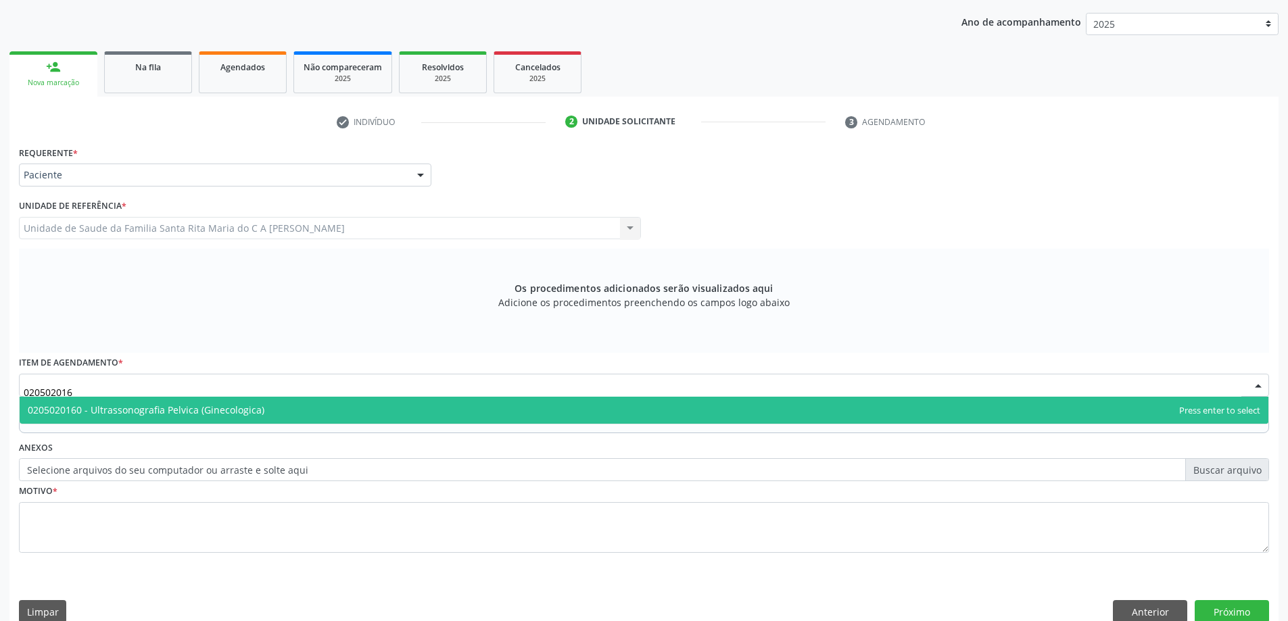
type input "0205020160"
click at [372, 411] on span "0205020160 - Ultrassonografia Pelvica (Ginecologica)" at bounding box center [644, 410] width 1248 height 27
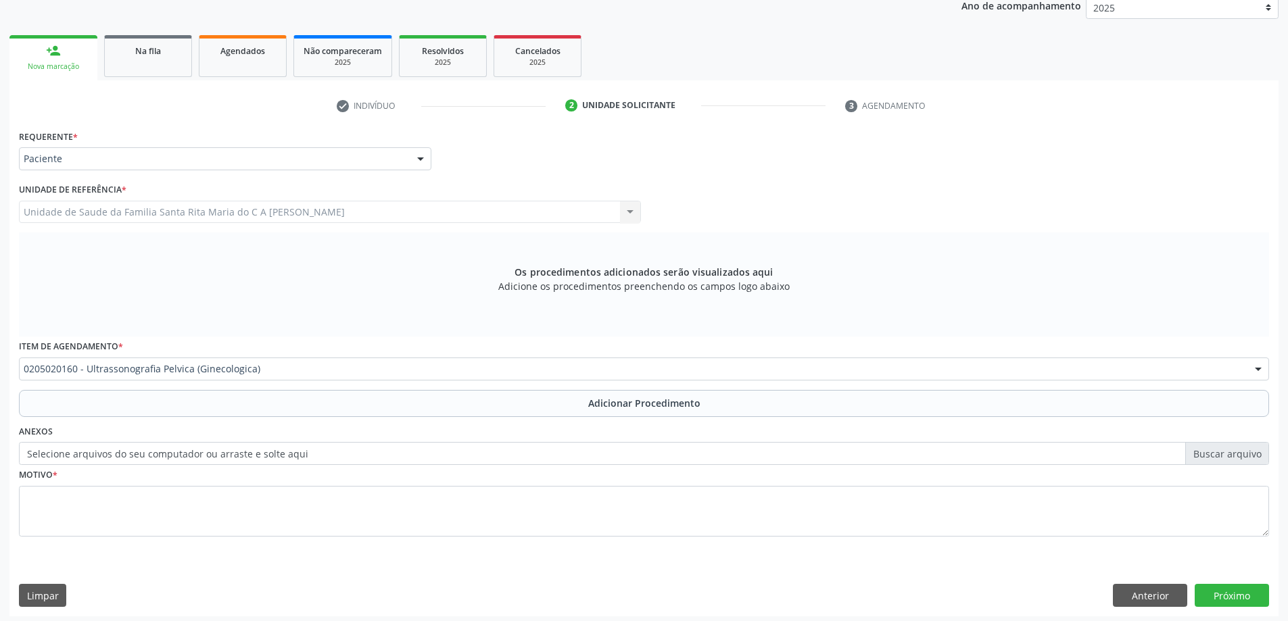
scroll to position [191, 0]
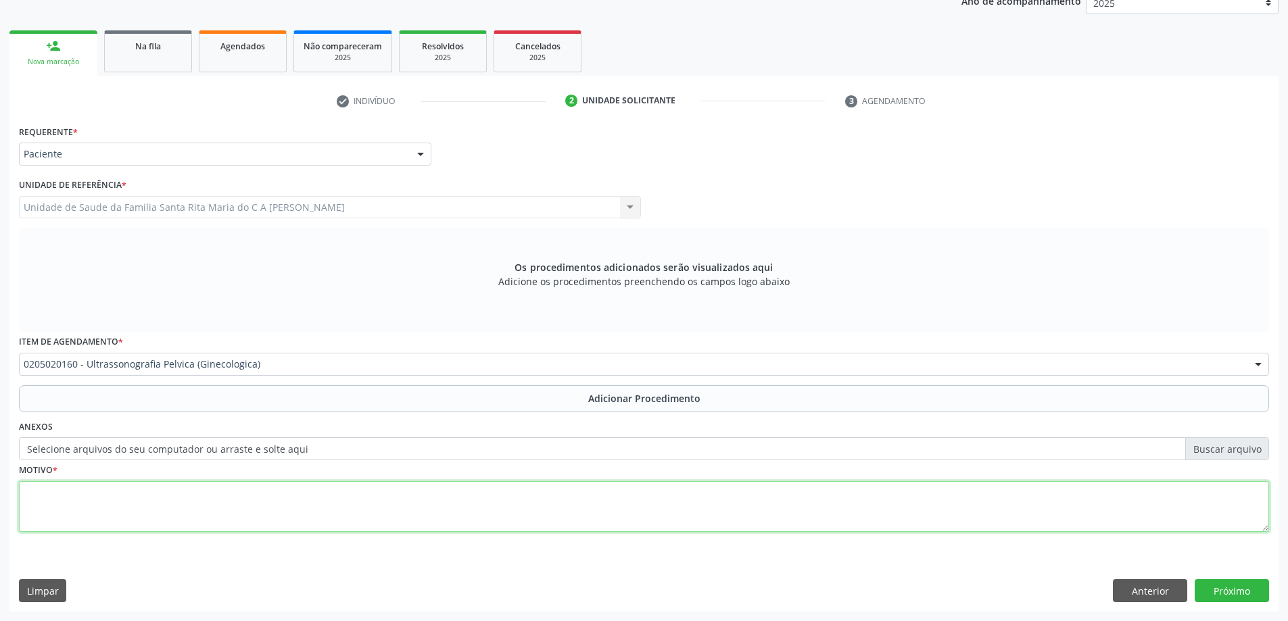
click at [343, 505] on textarea at bounding box center [644, 506] width 1250 height 51
type textarea "avaliação ginecológica dra cátia"
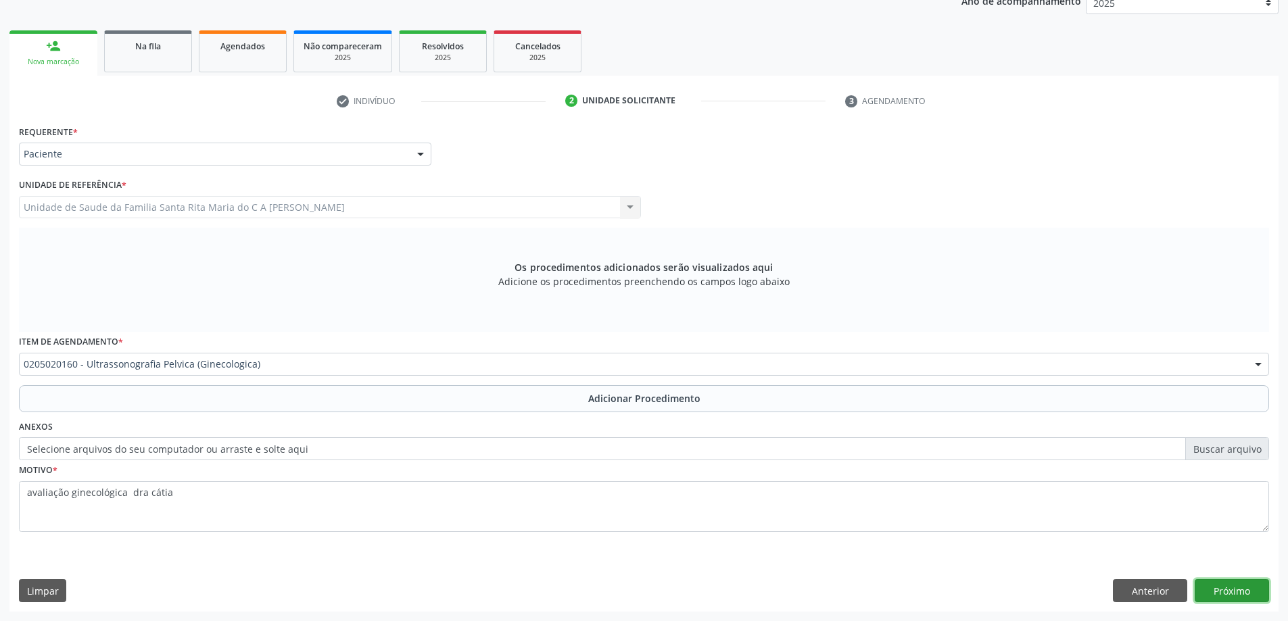
click at [1214, 583] on button "Próximo" at bounding box center [1231, 590] width 74 height 23
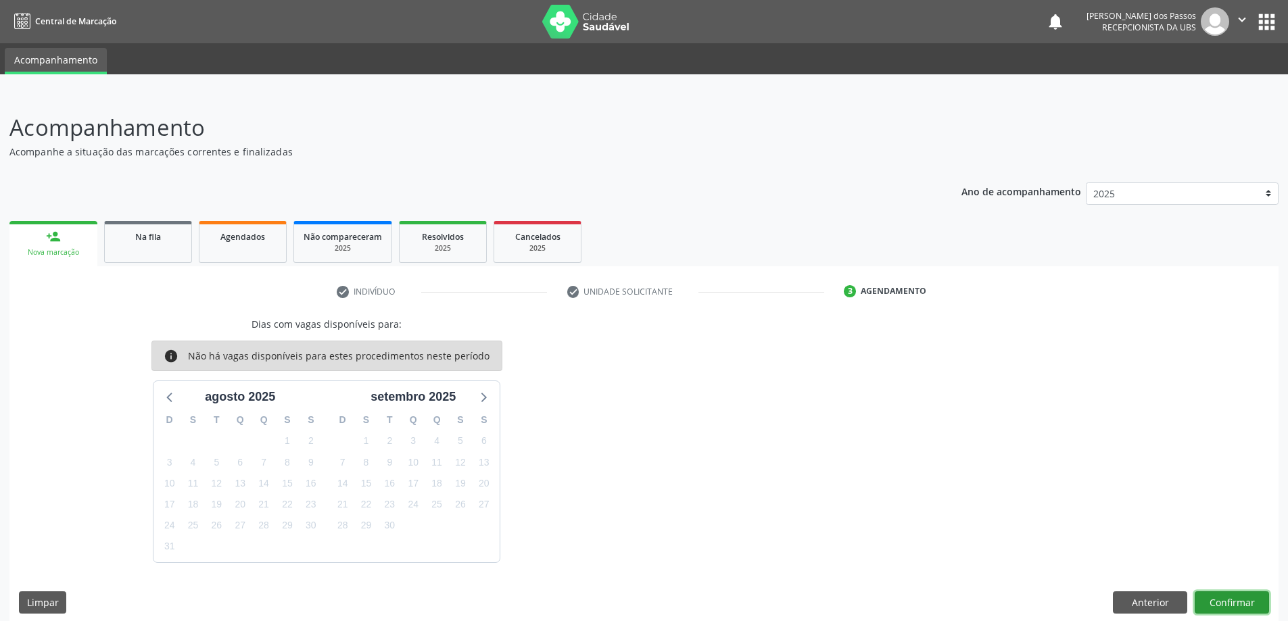
click at [1223, 610] on button "Confirmar" at bounding box center [1231, 602] width 74 height 23
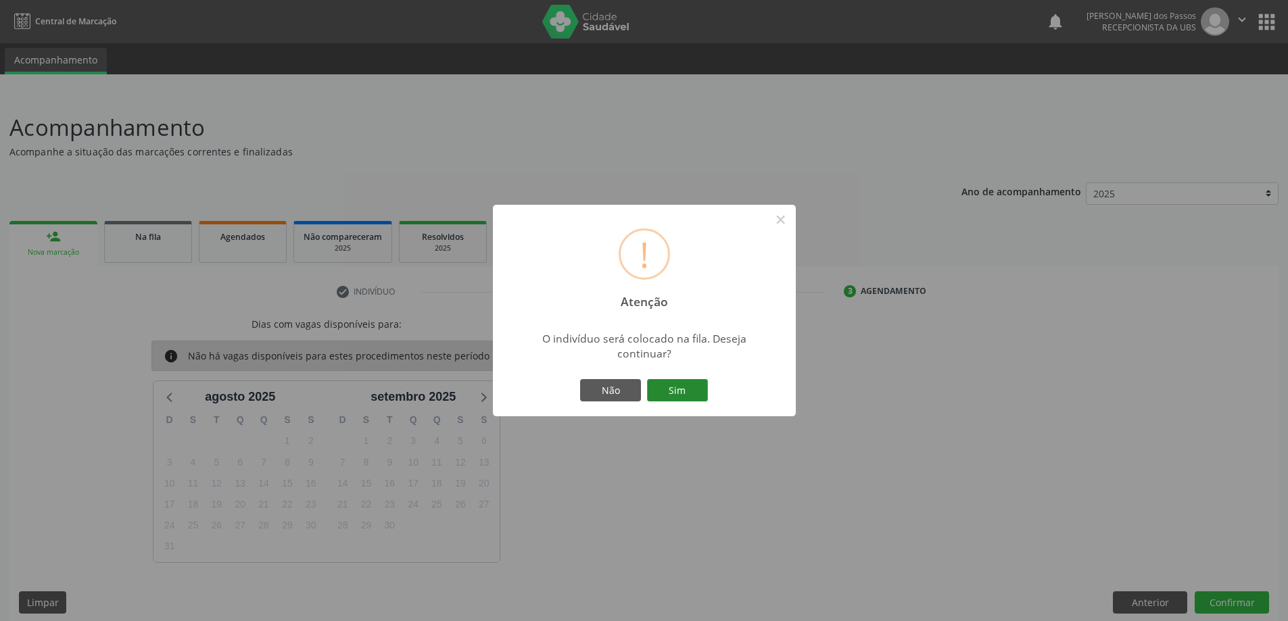
click at [683, 390] on button "Sim" at bounding box center [677, 390] width 61 height 23
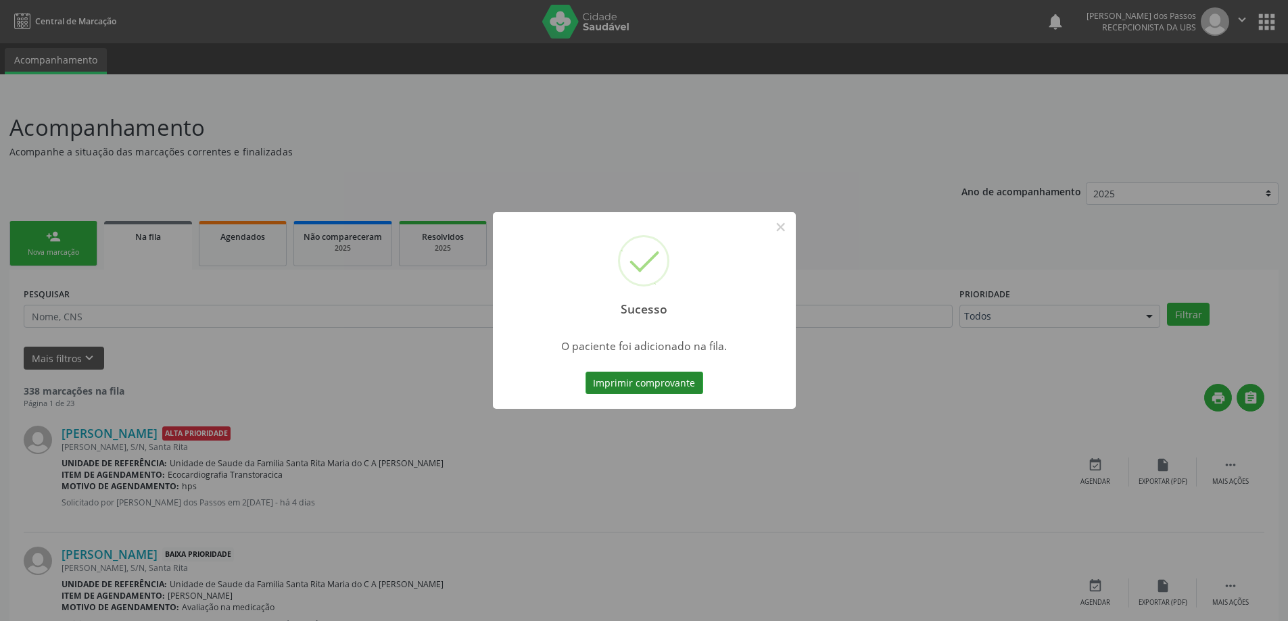
click at [683, 386] on button "Imprimir comprovante" at bounding box center [644, 383] width 118 height 23
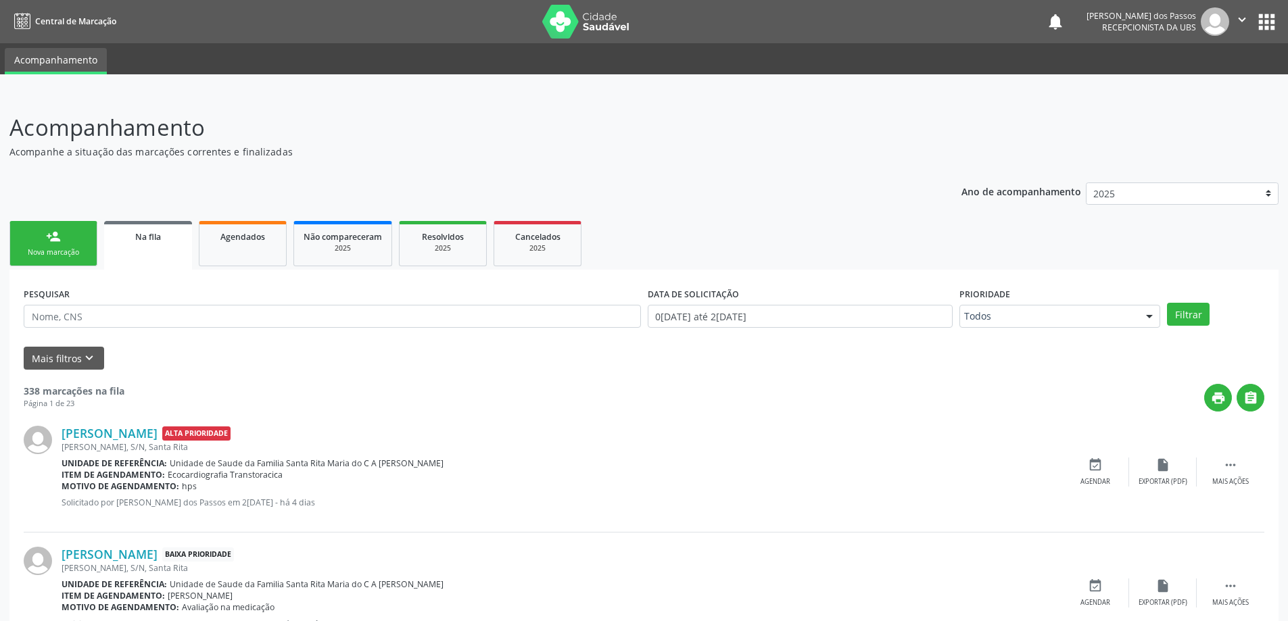
click at [73, 249] on div "Nova marcação" at bounding box center [54, 252] width 68 height 10
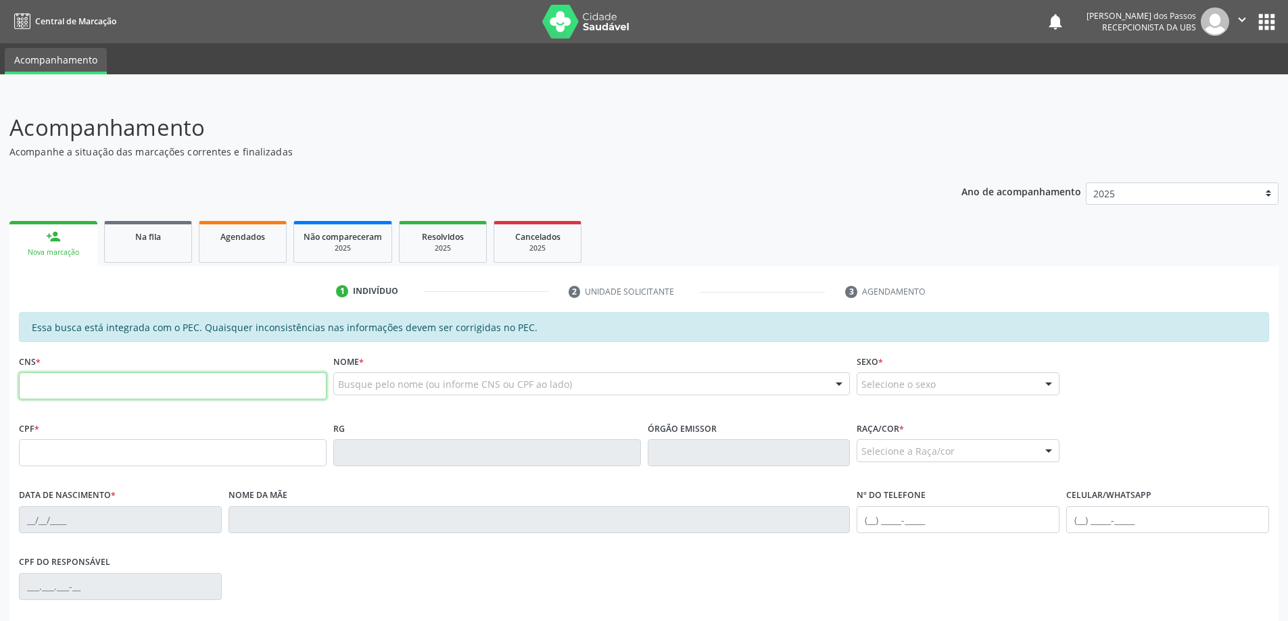
click at [68, 387] on input "text" at bounding box center [173, 385] width 308 height 27
type input "0"
type input "7"
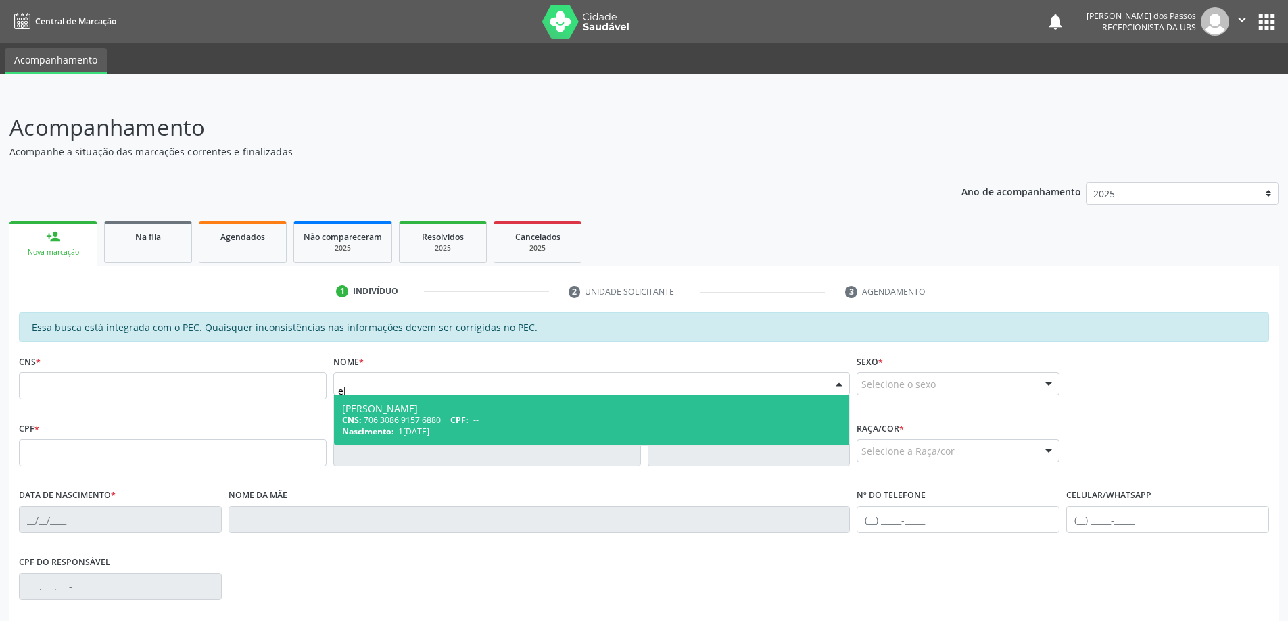
type input "e"
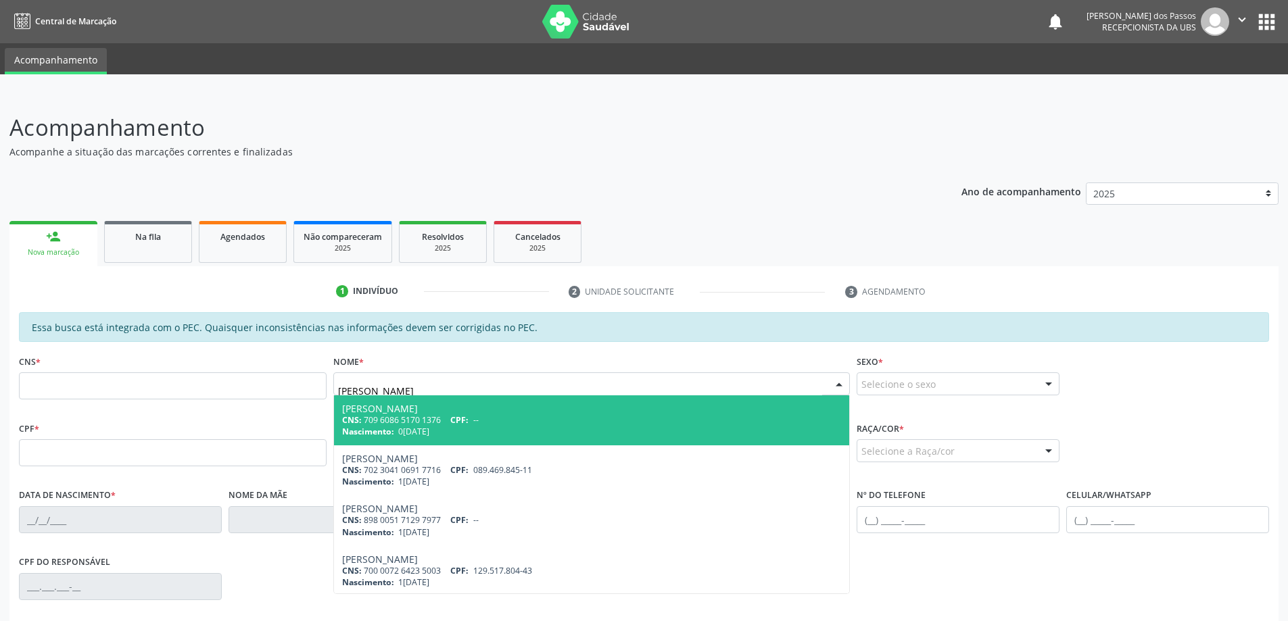
type input "ELIEL VITOR DE OLVEIRA"
click at [105, 388] on input "text" at bounding box center [173, 385] width 308 height 27
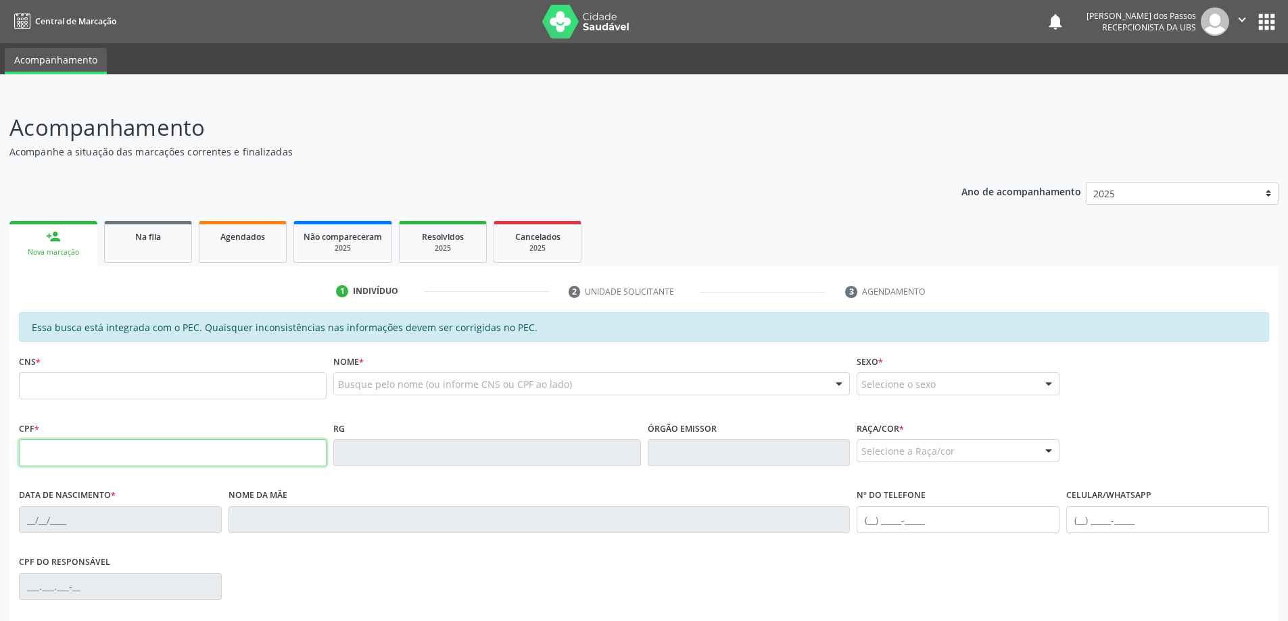
click at [210, 454] on input "text" at bounding box center [173, 452] width 308 height 27
type input "091.072.464-47"
type input "10/01/1985"
type input "Eliete Vitor de Oliveira"
type input "(82) 98842-1654"
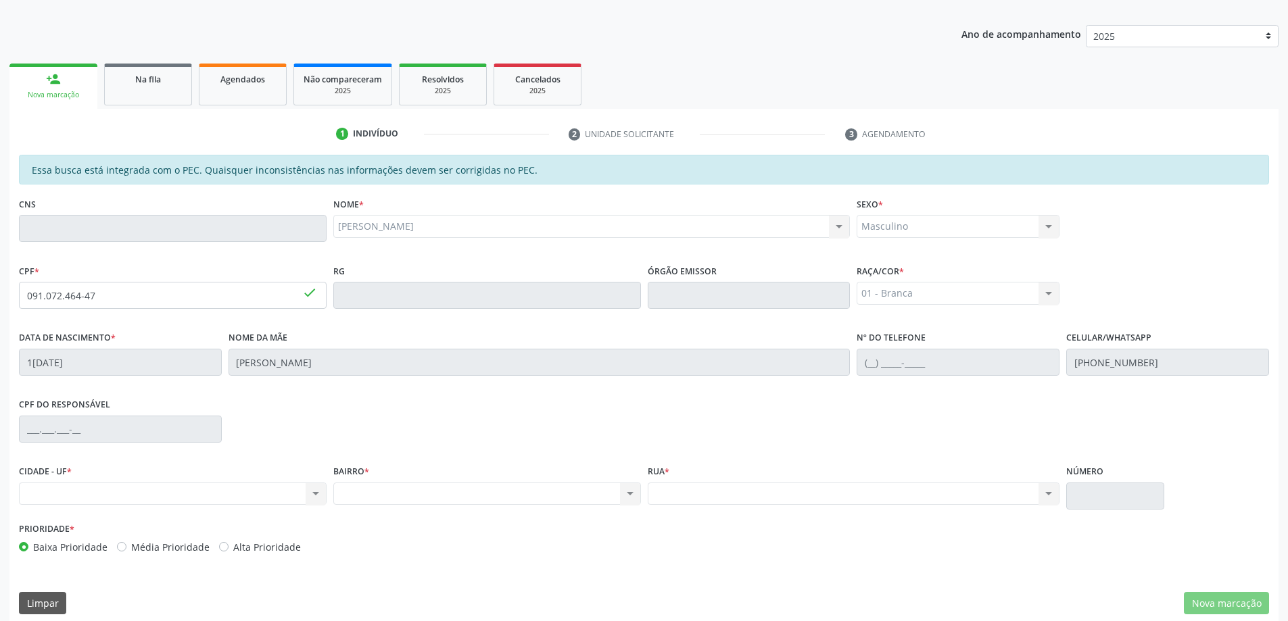
scroll to position [170, 0]
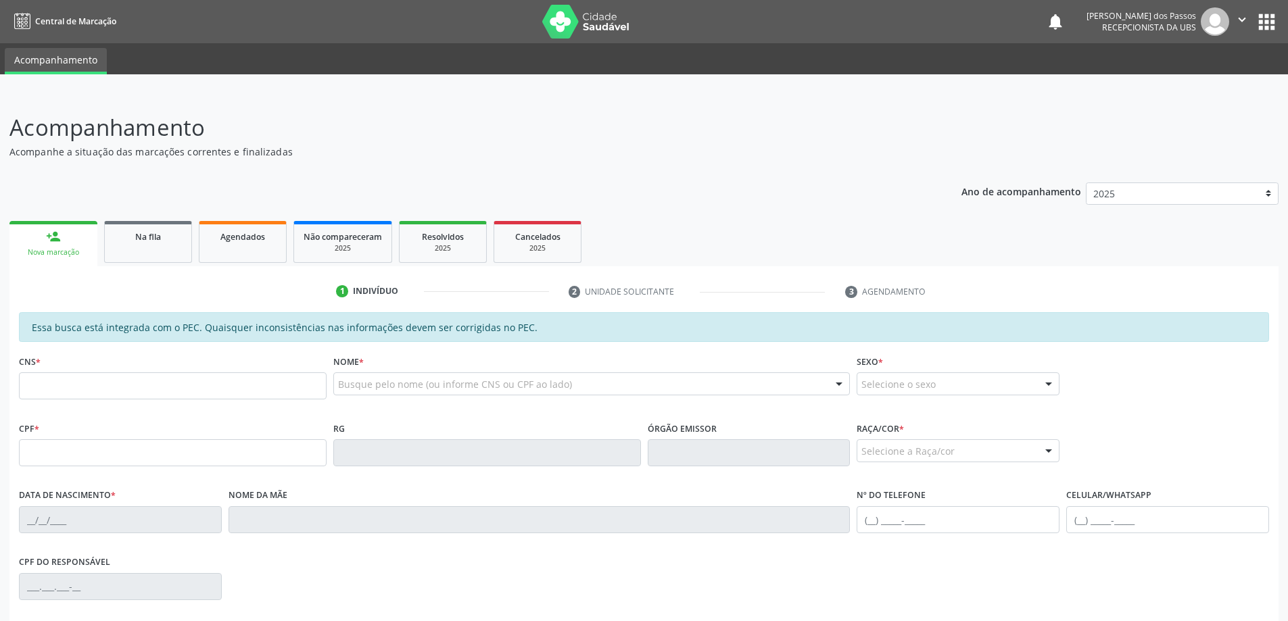
click at [116, 396] on input "text" at bounding box center [173, 385] width 308 height 27
type input "703 6080 9083 7933"
type input "091.905.634-25"
type input "0[DATE]"
type input "[PERSON_NAME]"
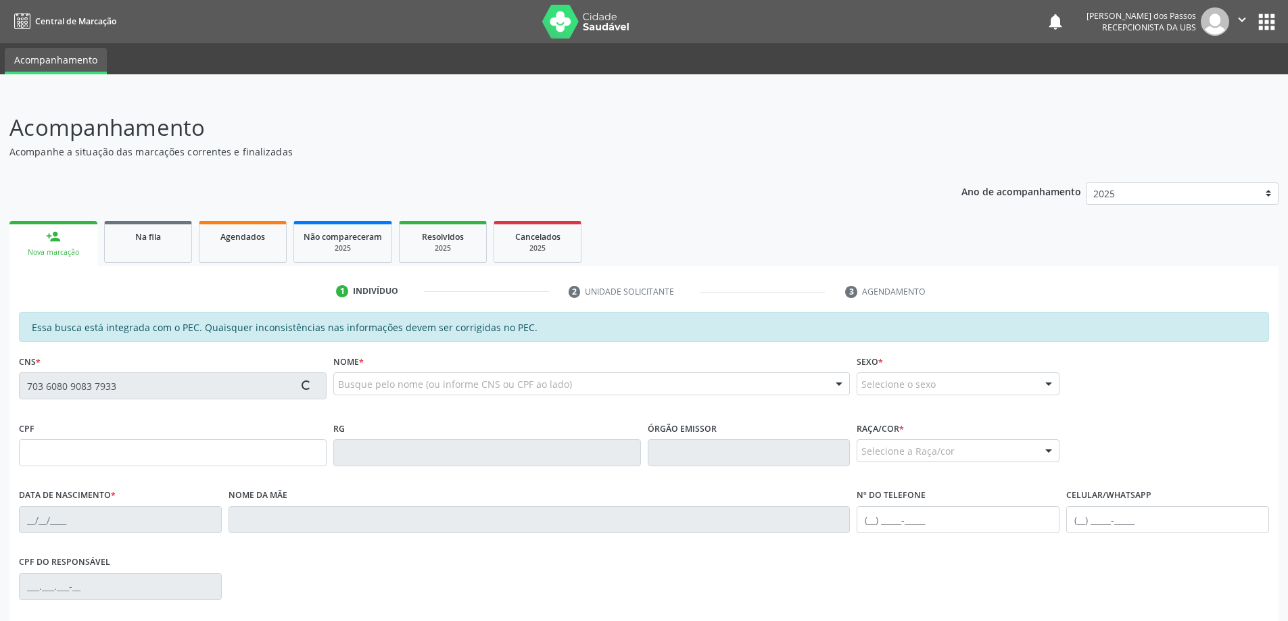
type input "[PHONE_NUMBER]"
type input "S/N"
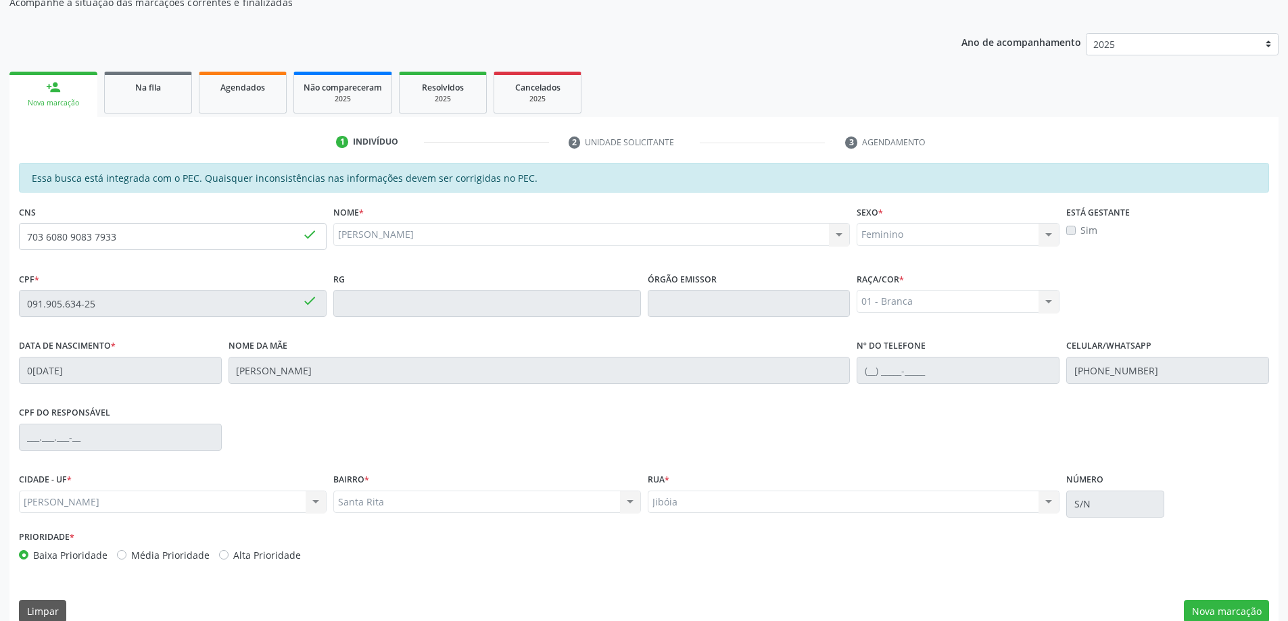
scroll to position [170, 0]
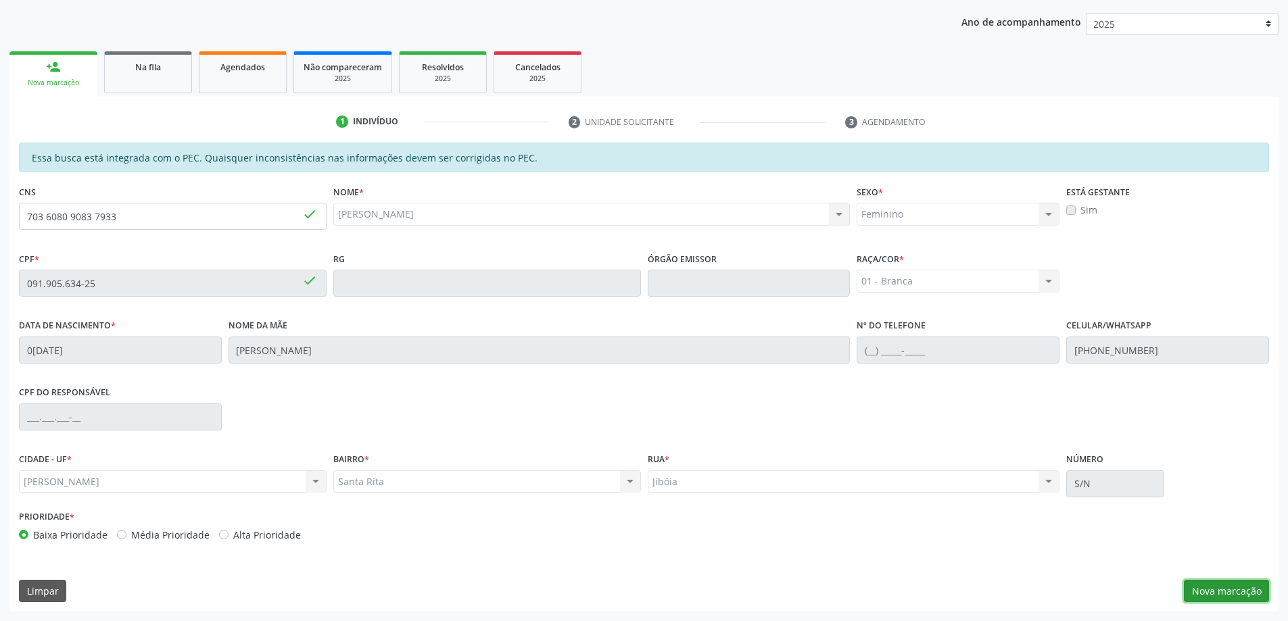
click at [1219, 594] on button "Nova marcação" at bounding box center [1225, 591] width 85 height 23
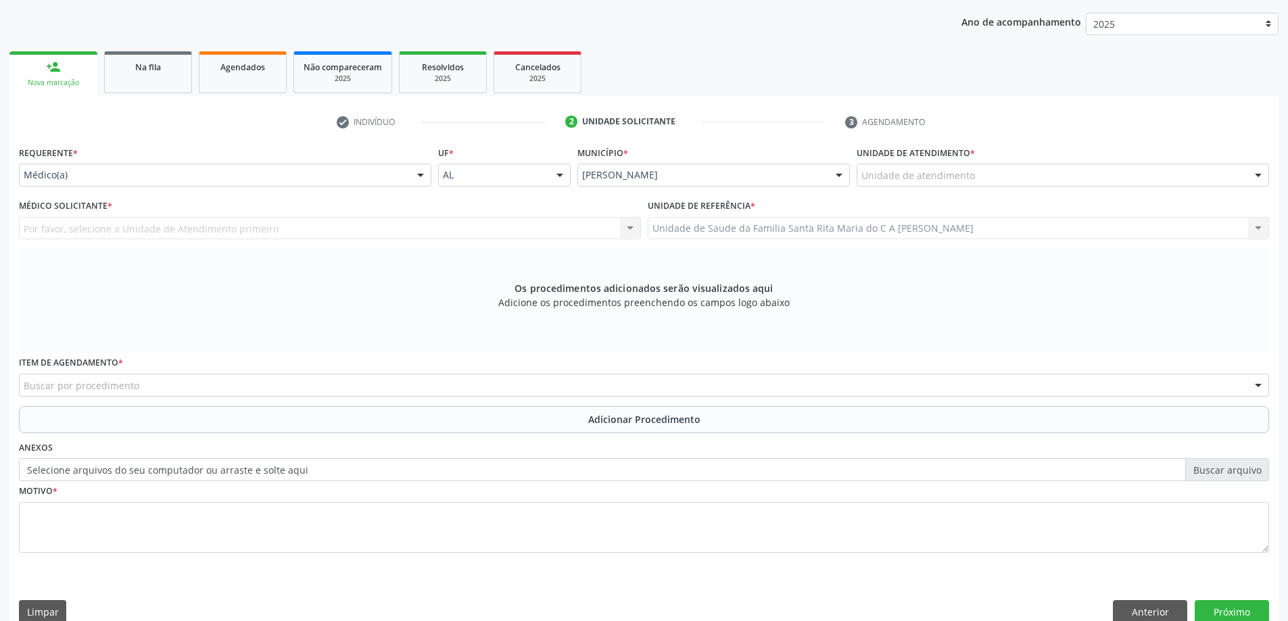
click at [1006, 178] on div "Unidade de atendimento" at bounding box center [1062, 175] width 412 height 23
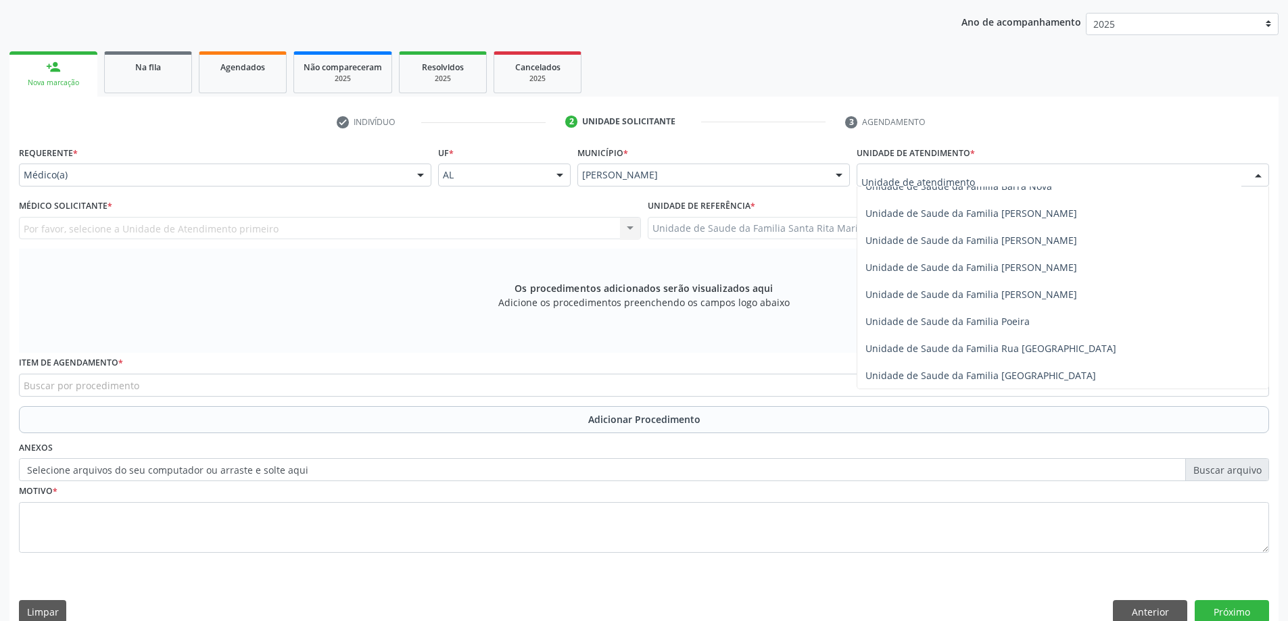
scroll to position [811, 0]
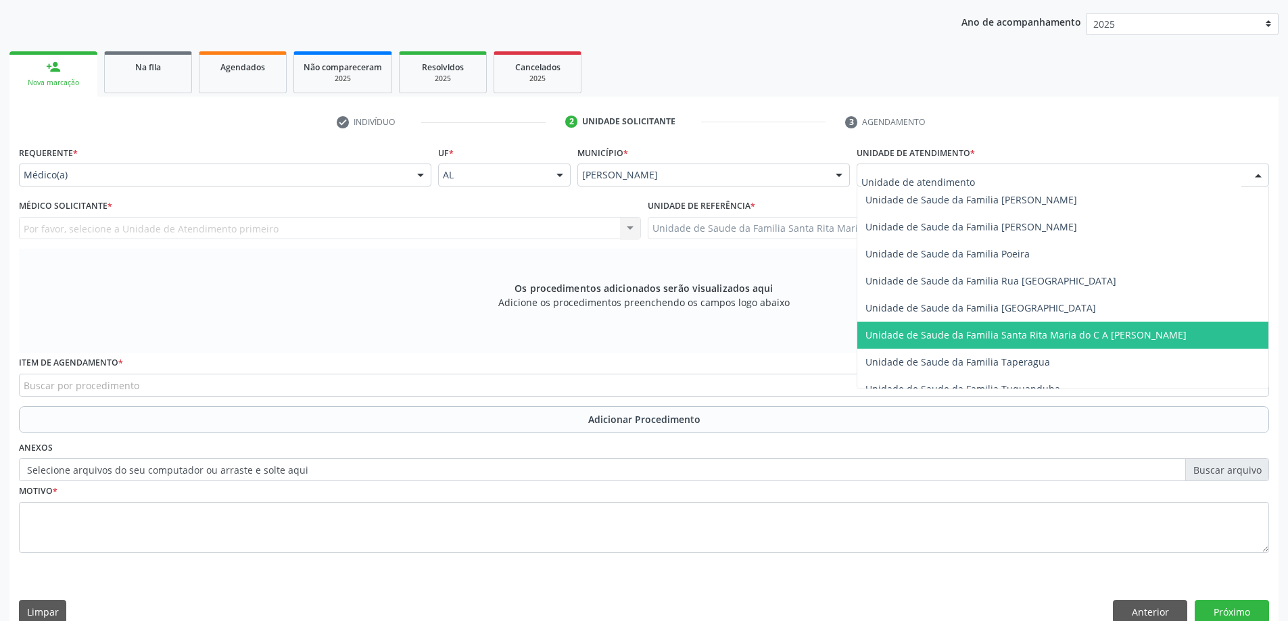
click at [958, 340] on span "Unidade de Saude da Familia Santa Rita Maria do C A [PERSON_NAME]" at bounding box center [1025, 334] width 321 height 13
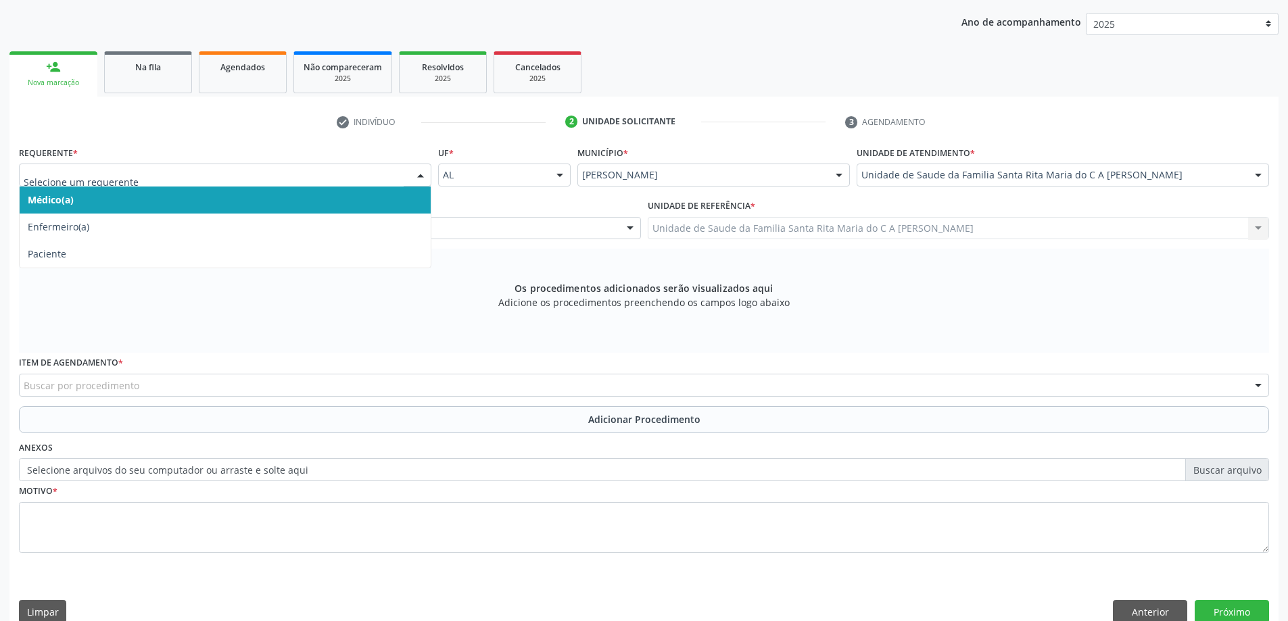
click at [321, 199] on span "Médico(a)" at bounding box center [225, 200] width 411 height 27
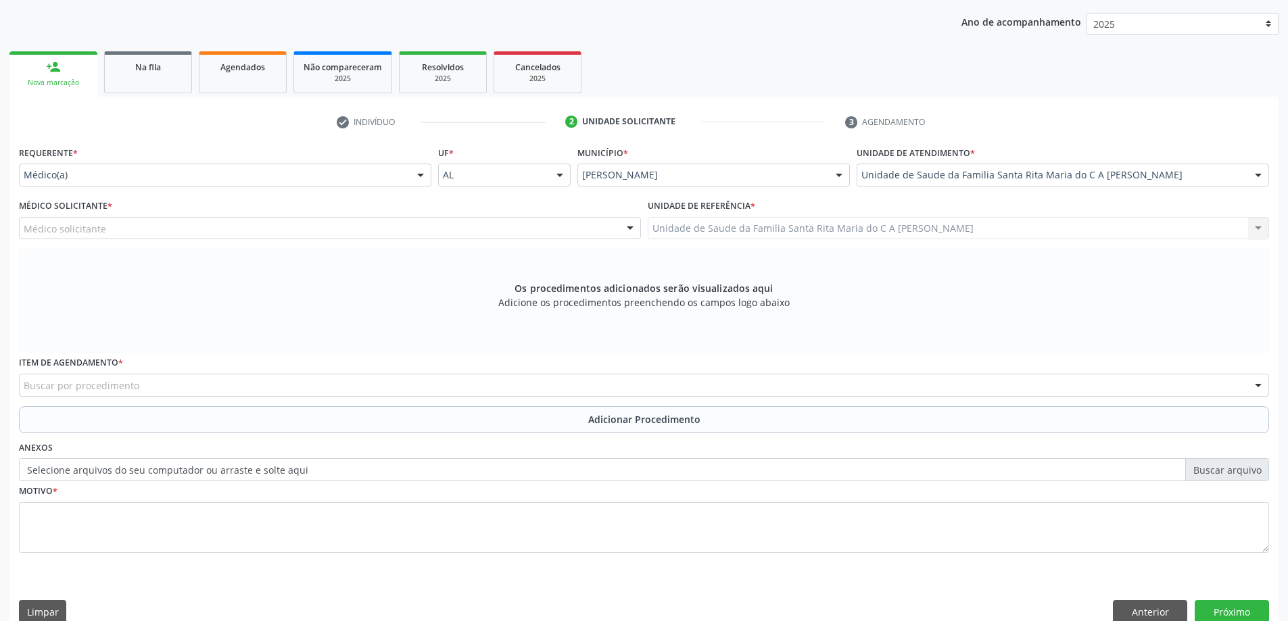
click at [316, 228] on div "Médico solicitante" at bounding box center [330, 228] width 622 height 23
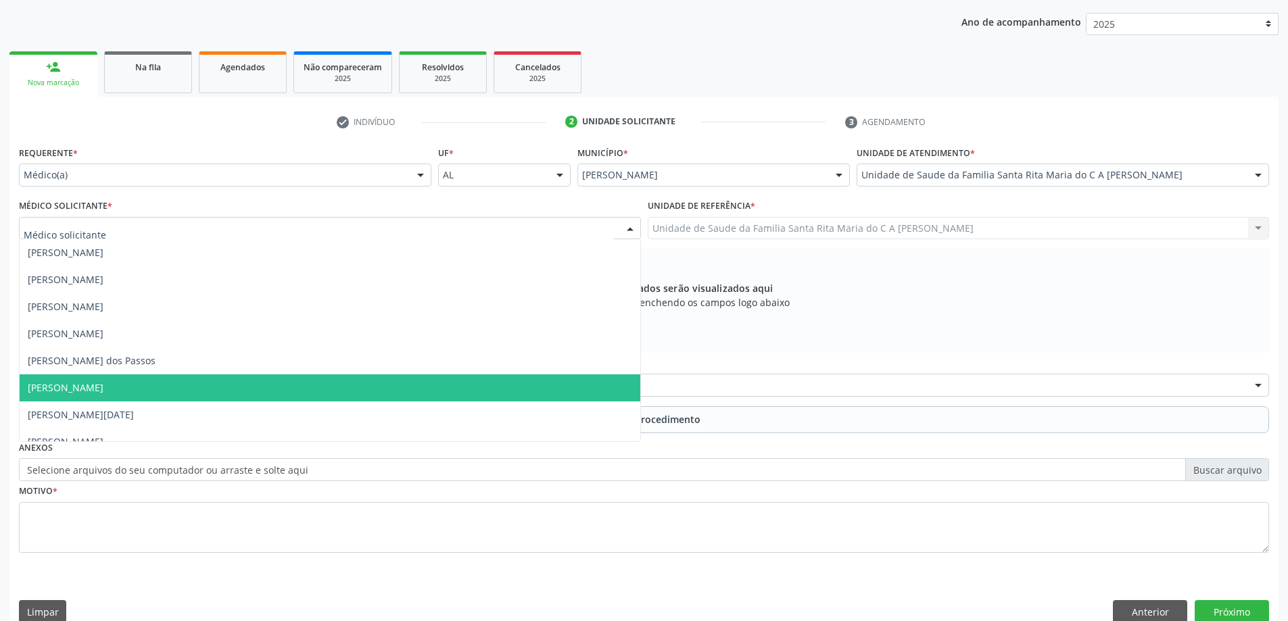
click at [329, 386] on span "[PERSON_NAME]" at bounding box center [330, 387] width 620 height 27
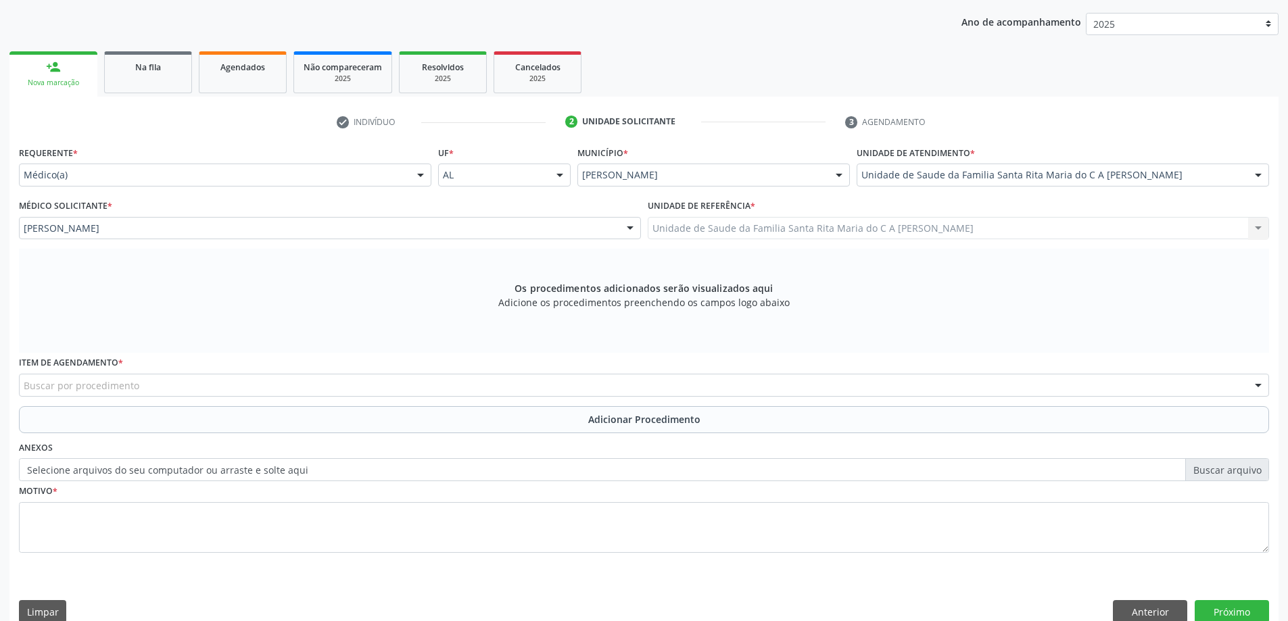
click at [330, 380] on div "Buscar por procedimento" at bounding box center [644, 385] width 1250 height 23
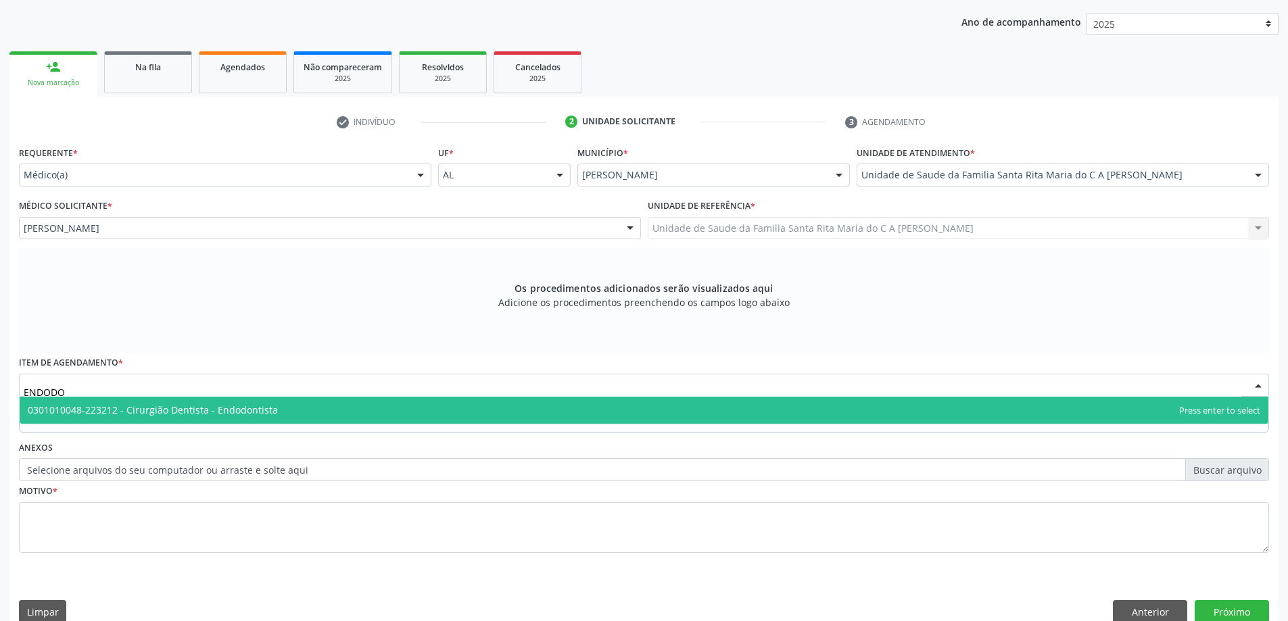
type input "ENDODON"
click at [312, 414] on span "0301010048-223212 - Cirurgião Dentista - Endodontista" at bounding box center [644, 410] width 1248 height 27
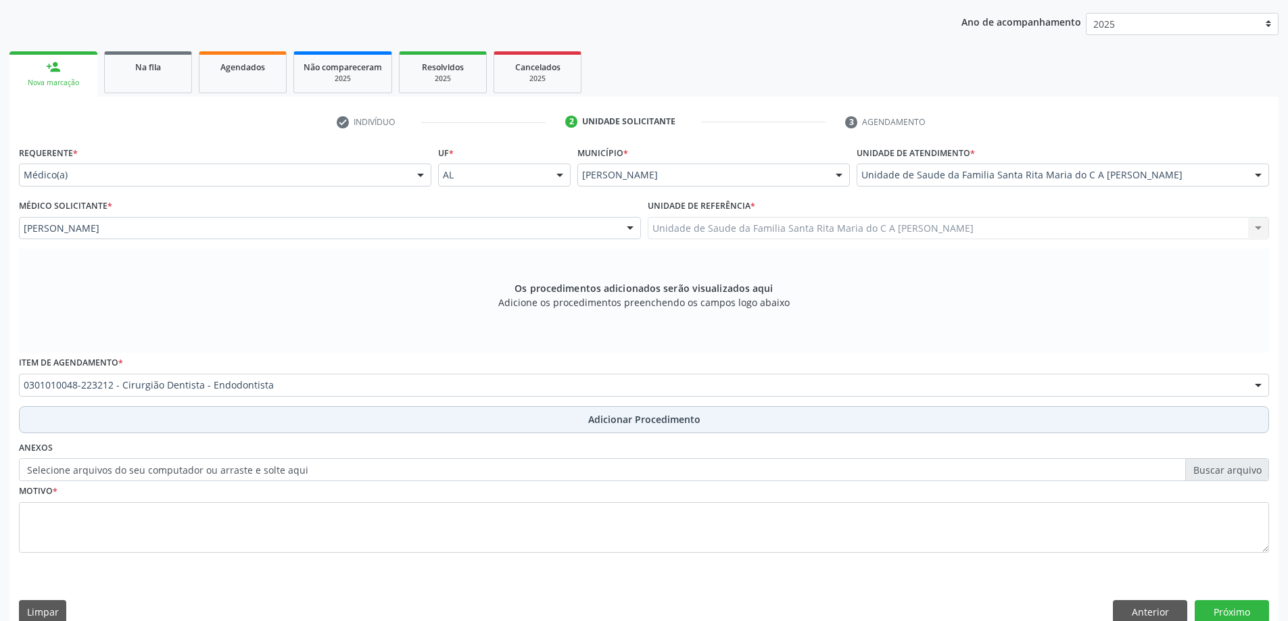
click at [311, 427] on button "Adicionar Procedimento" at bounding box center [644, 419] width 1250 height 27
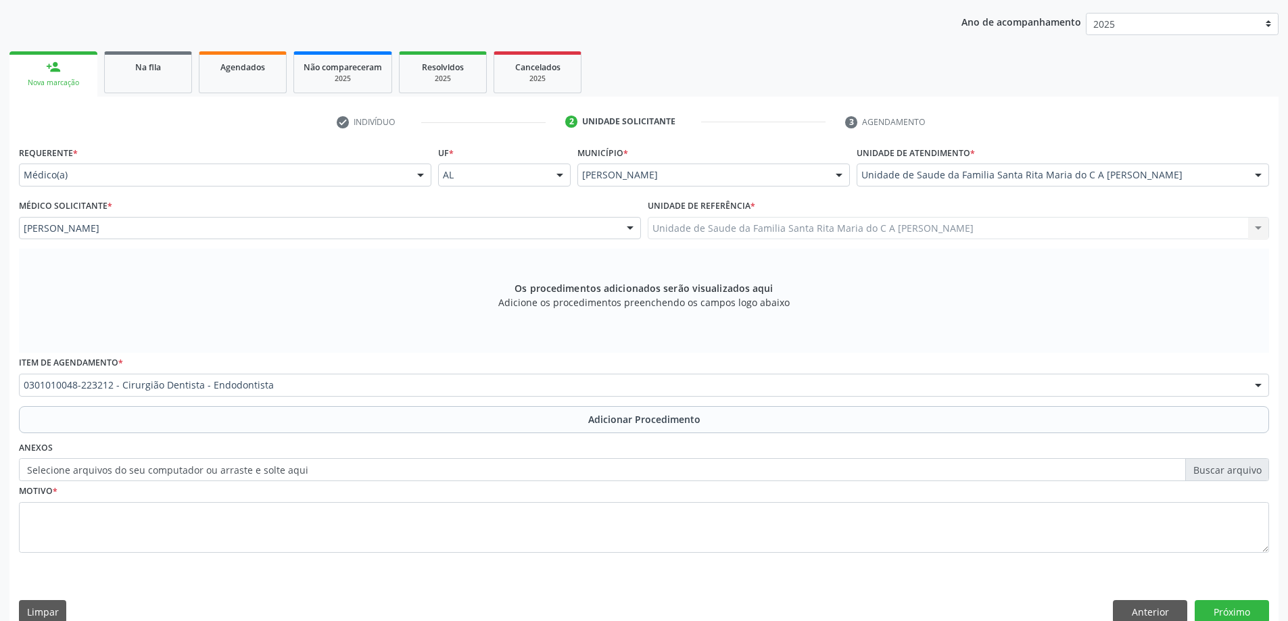
scroll to position [139, 0]
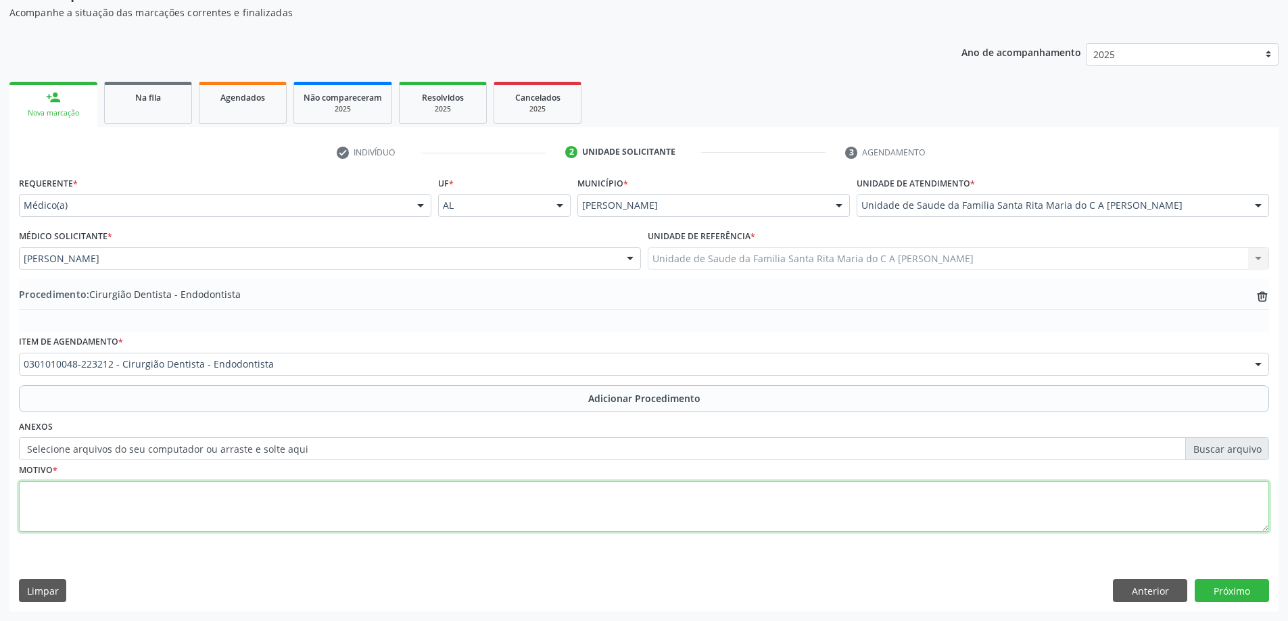
click at [333, 516] on textarea at bounding box center [644, 506] width 1250 height 51
type textarea "KO40- PULPITE"
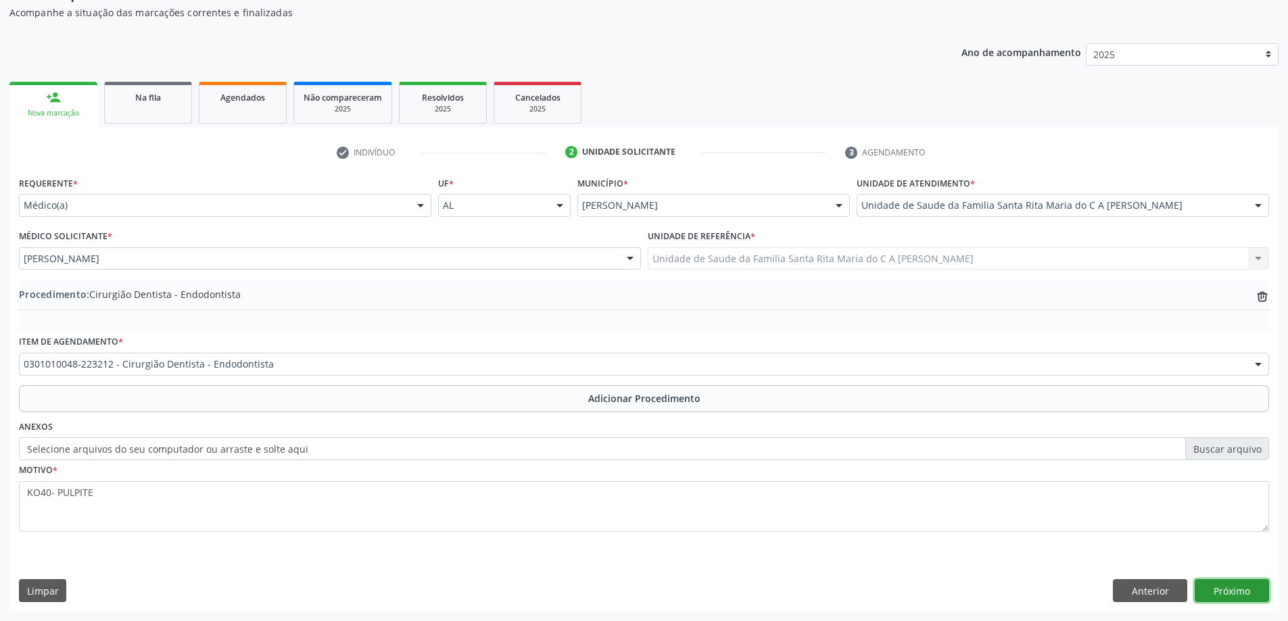
click at [1233, 595] on button "Próximo" at bounding box center [1231, 590] width 74 height 23
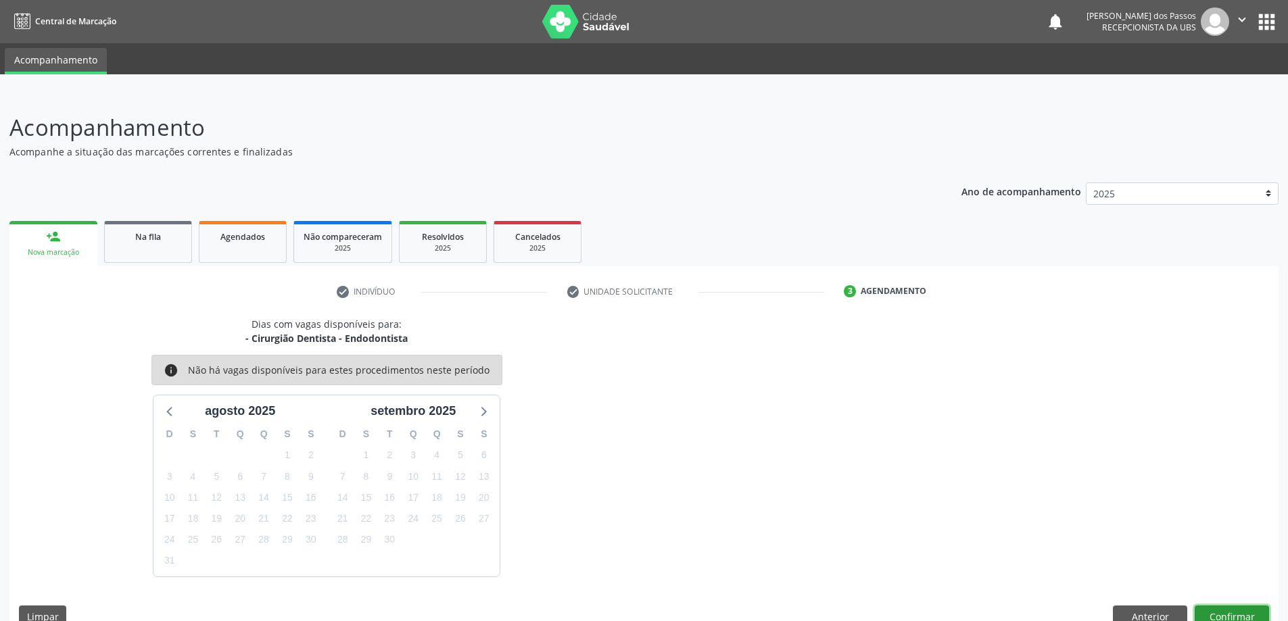
click at [1238, 612] on button "Confirmar" at bounding box center [1231, 617] width 74 height 23
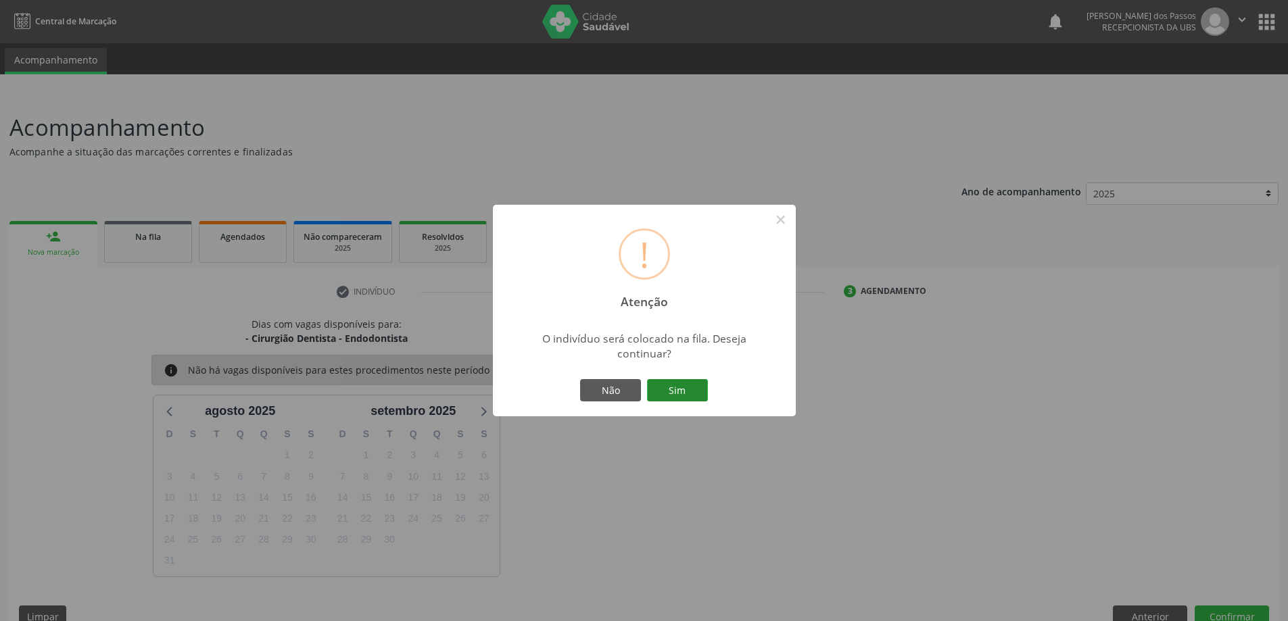
click at [662, 399] on button "Sim" at bounding box center [677, 390] width 61 height 23
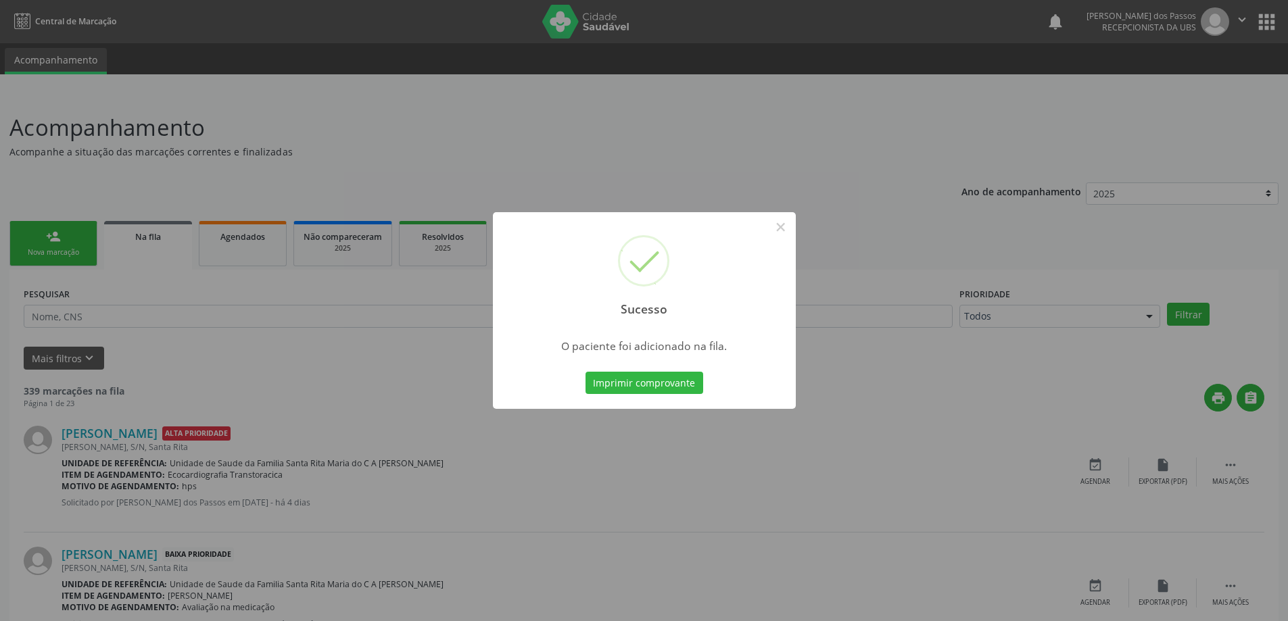
click at [654, 383] on button "Imprimir comprovante" at bounding box center [644, 383] width 118 height 23
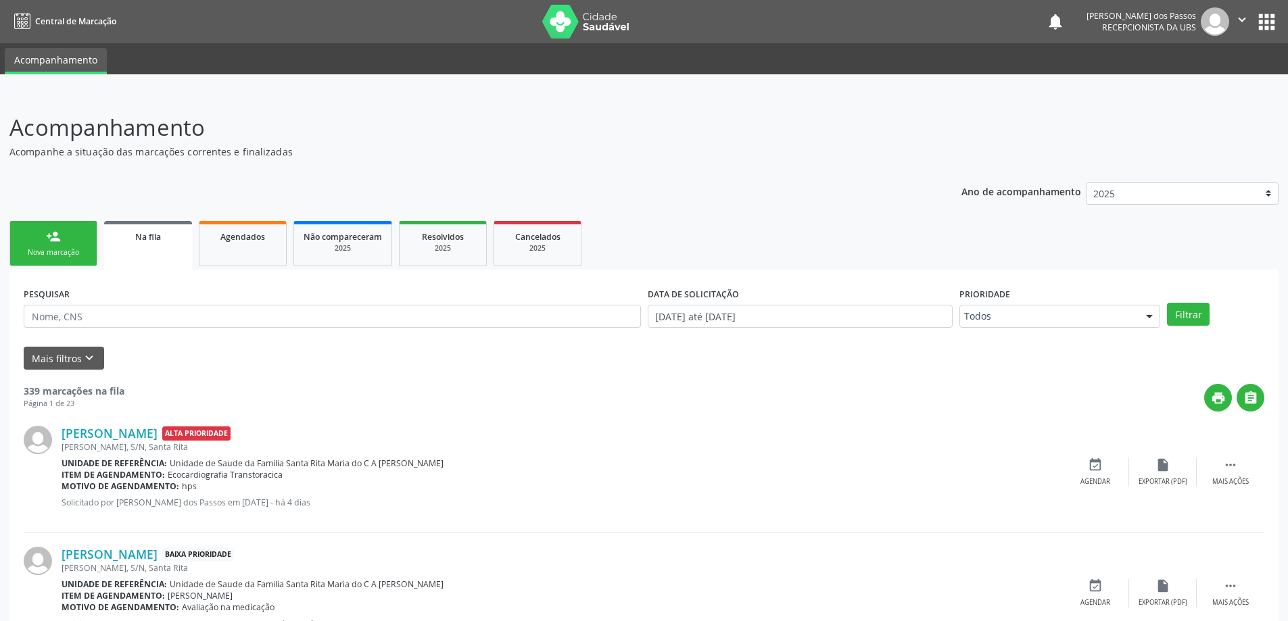
click at [82, 255] on div "Nova marcação" at bounding box center [54, 252] width 68 height 10
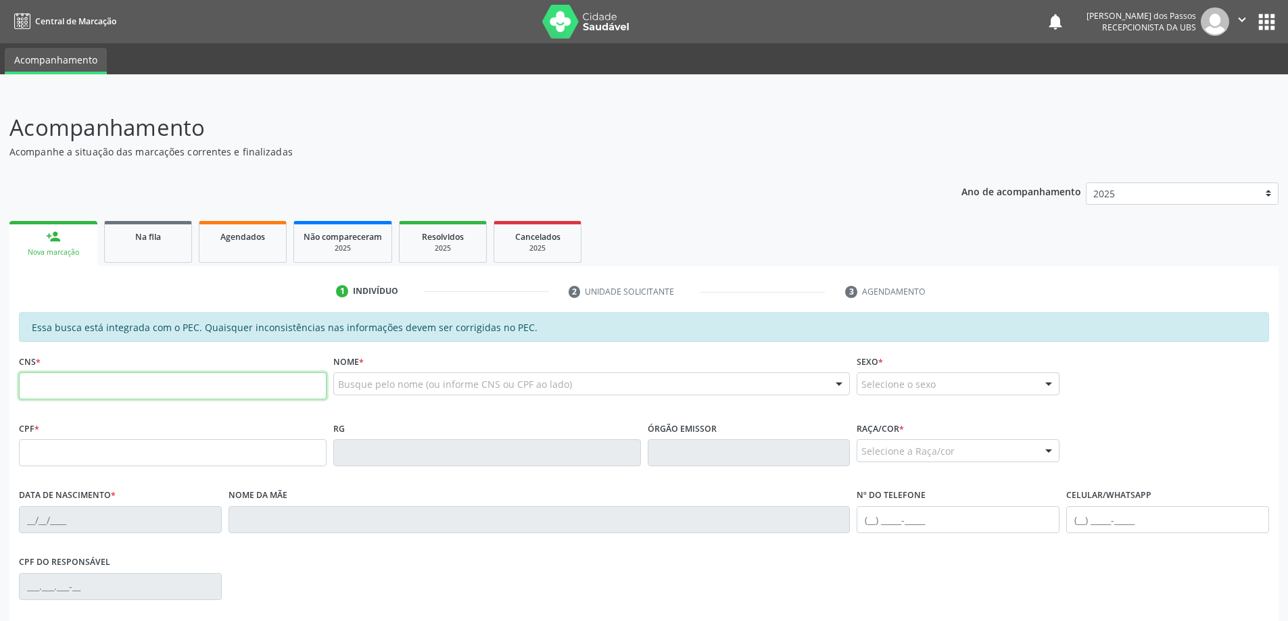
click at [189, 388] on input "text" at bounding box center [173, 385] width 308 height 27
type input "700 2014 8467 2820"
type input "032.048.324-06"
type input "11/11/1978"
type input "Maria Jose Abilio dos Santos"
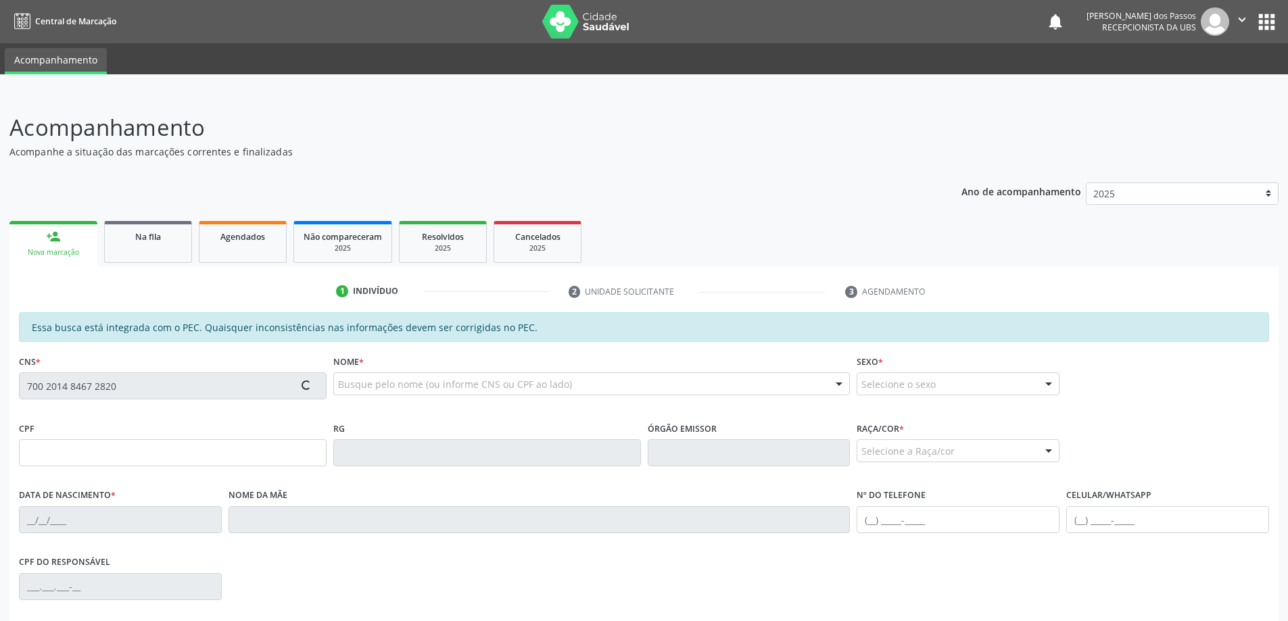
type input "(82) 8288-8066"
type input "S/N"
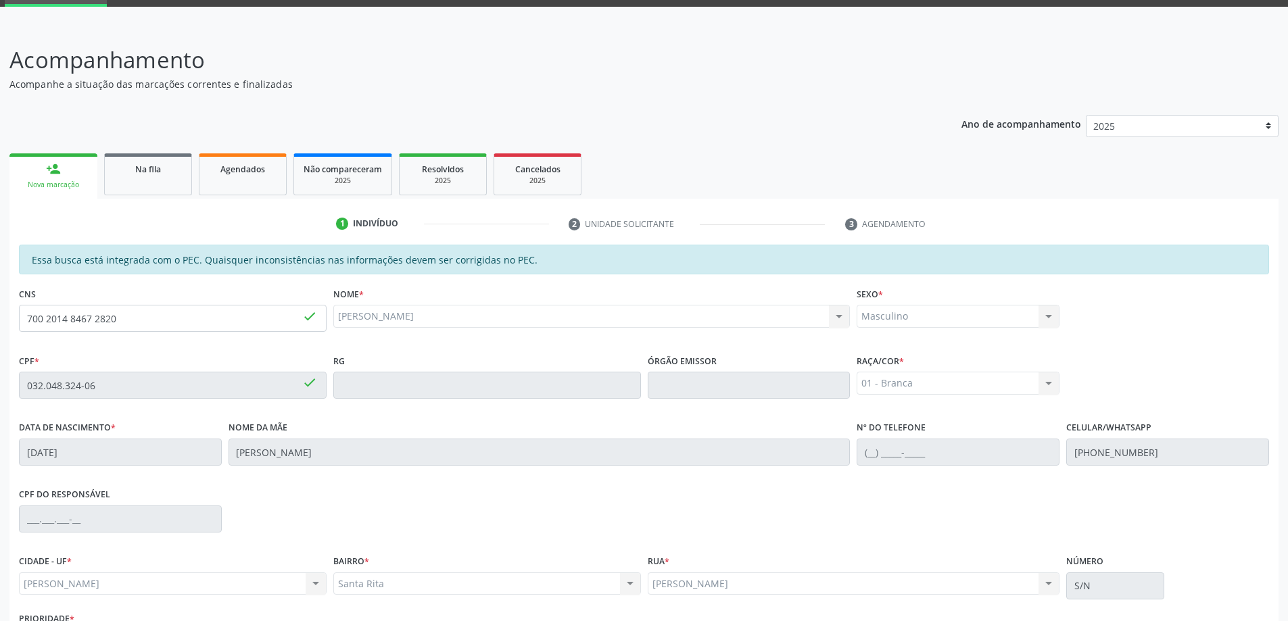
scroll to position [170, 0]
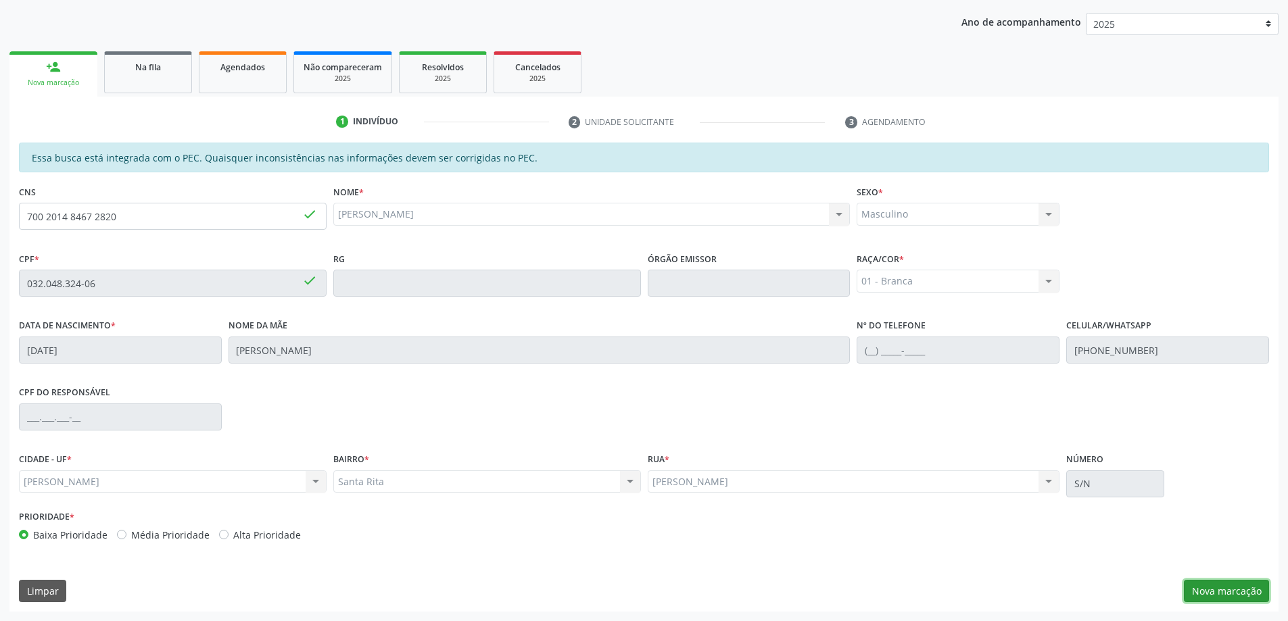
click at [1226, 589] on button "Nova marcação" at bounding box center [1225, 591] width 85 height 23
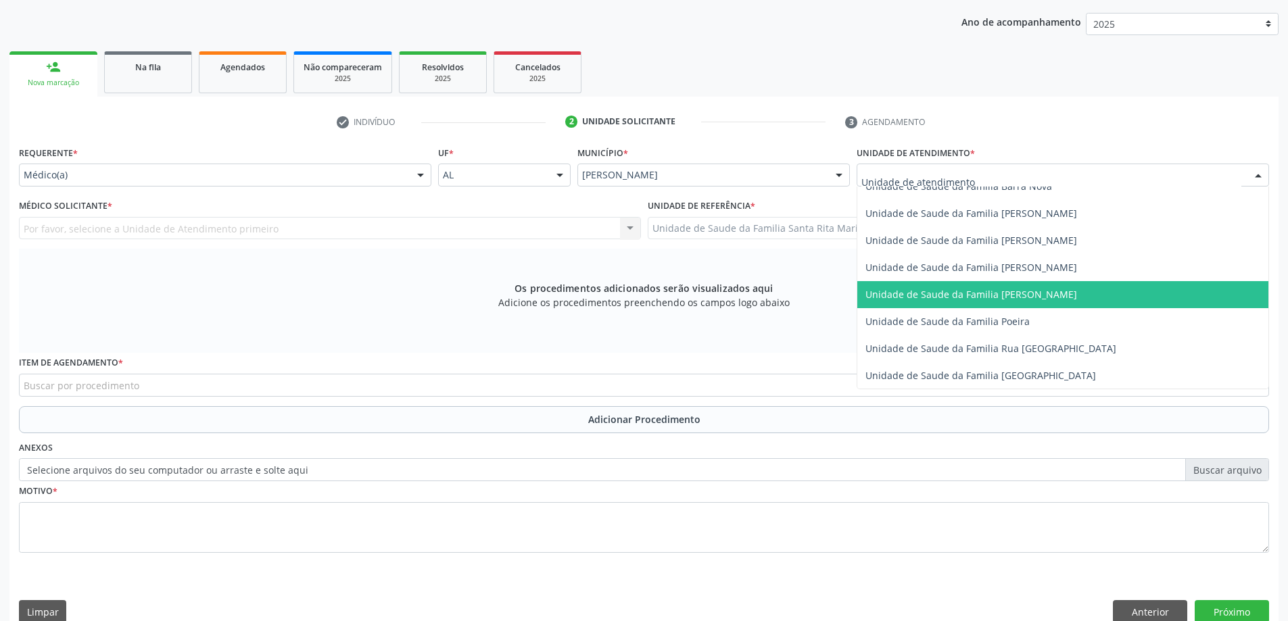
scroll to position [811, 0]
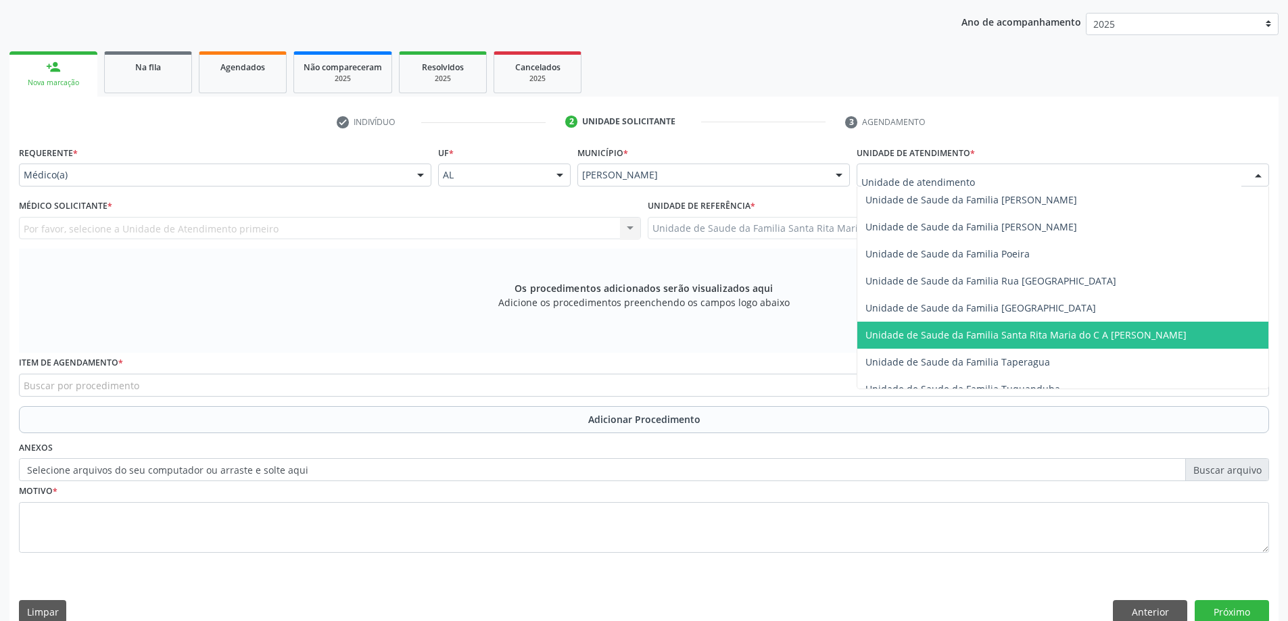
click at [911, 338] on span "Unidade de Saude da Familia Santa Rita Maria do C A [PERSON_NAME]" at bounding box center [1025, 334] width 321 height 13
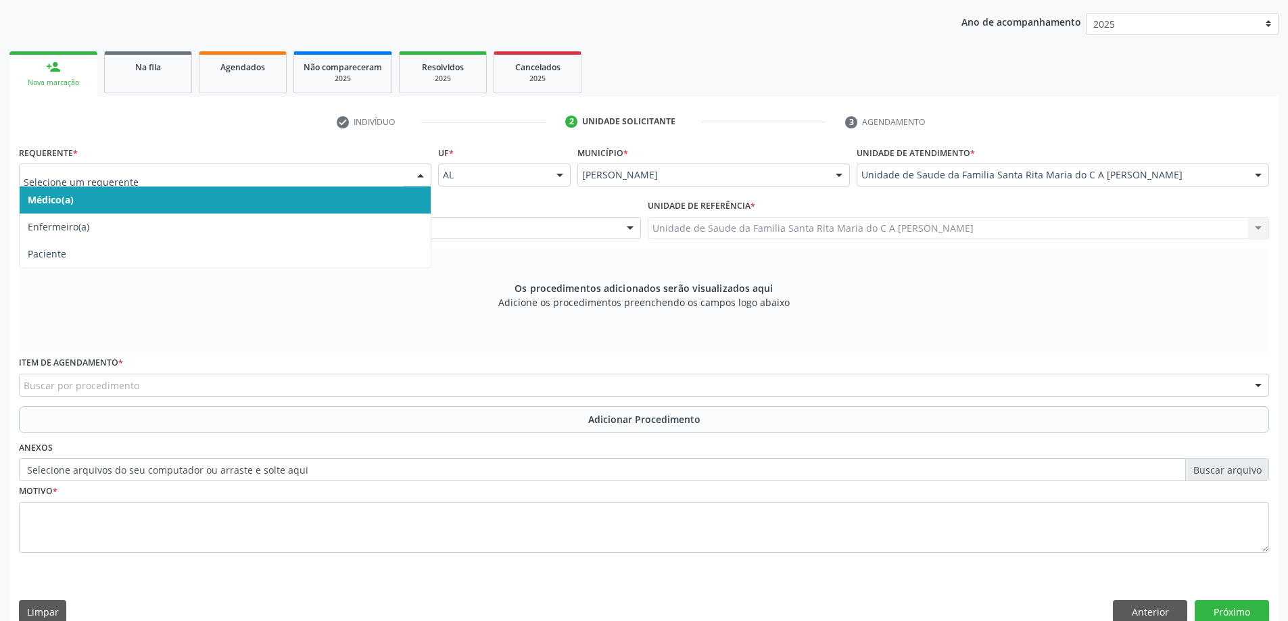
click at [308, 205] on span "Médico(a)" at bounding box center [225, 200] width 411 height 27
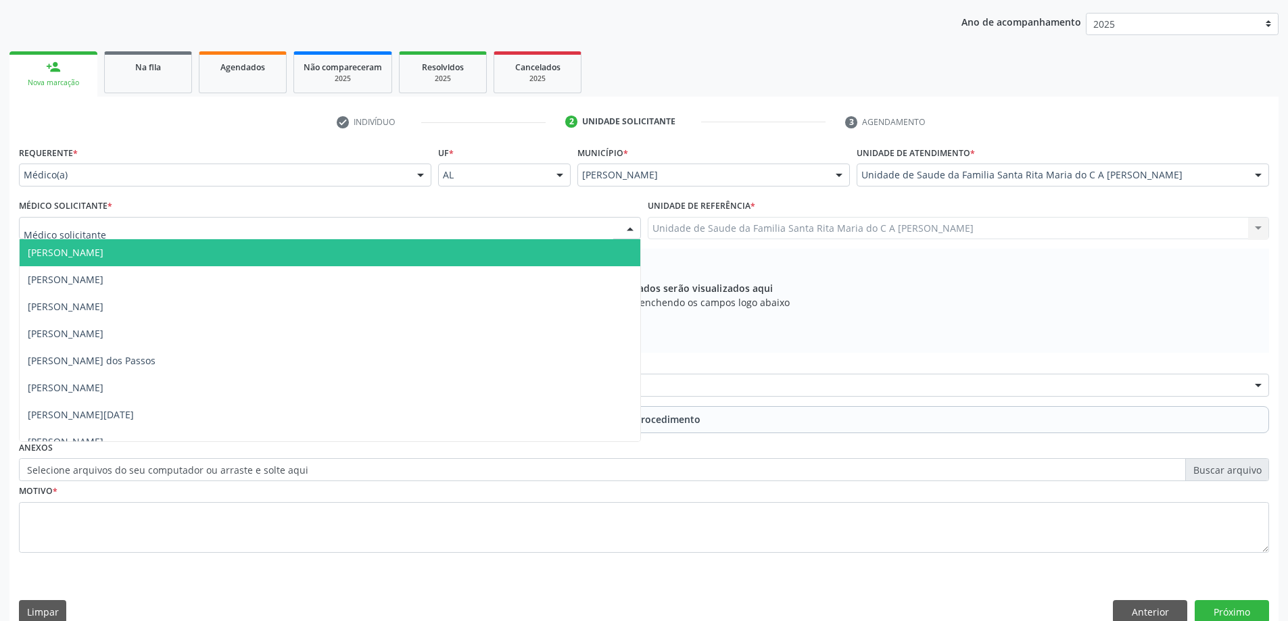
click at [412, 229] on div at bounding box center [330, 228] width 622 height 23
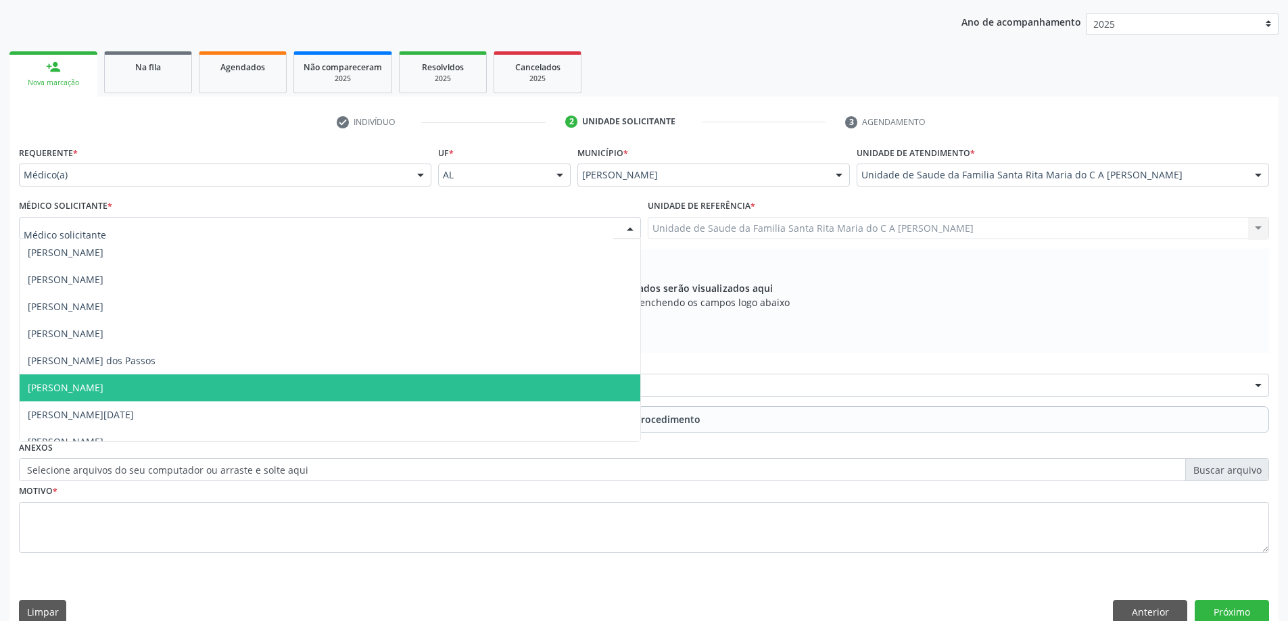
click at [409, 385] on span "[PERSON_NAME]" at bounding box center [330, 387] width 620 height 27
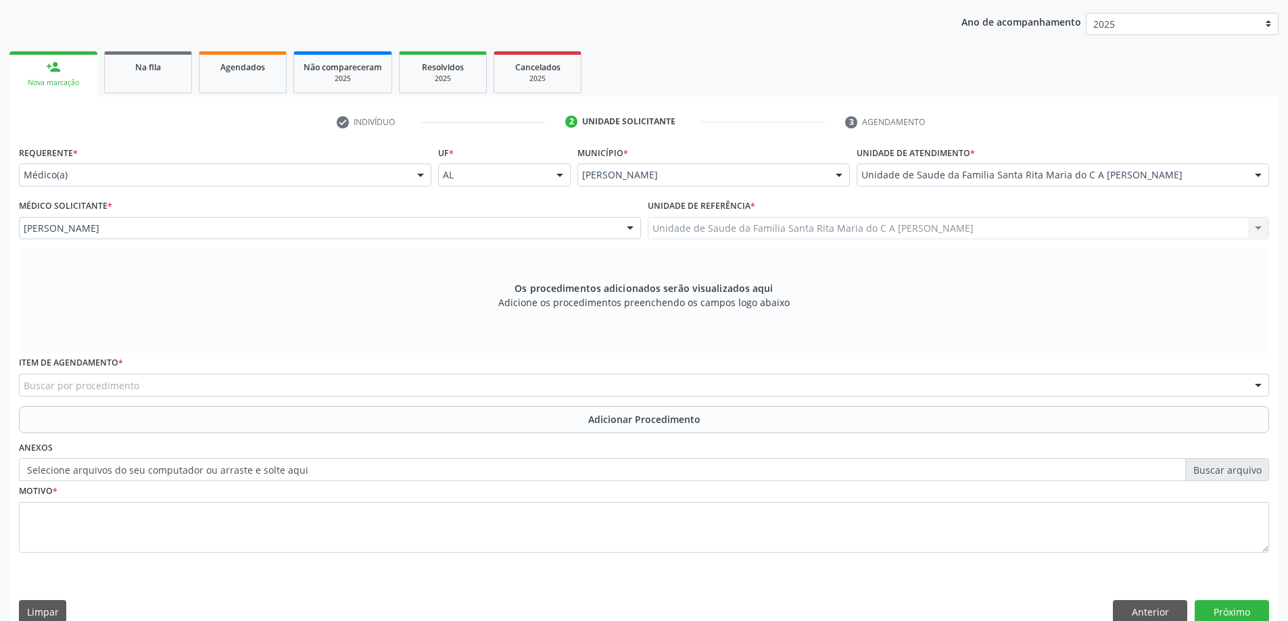
click at [340, 387] on div "Buscar por procedimento" at bounding box center [644, 385] width 1250 height 23
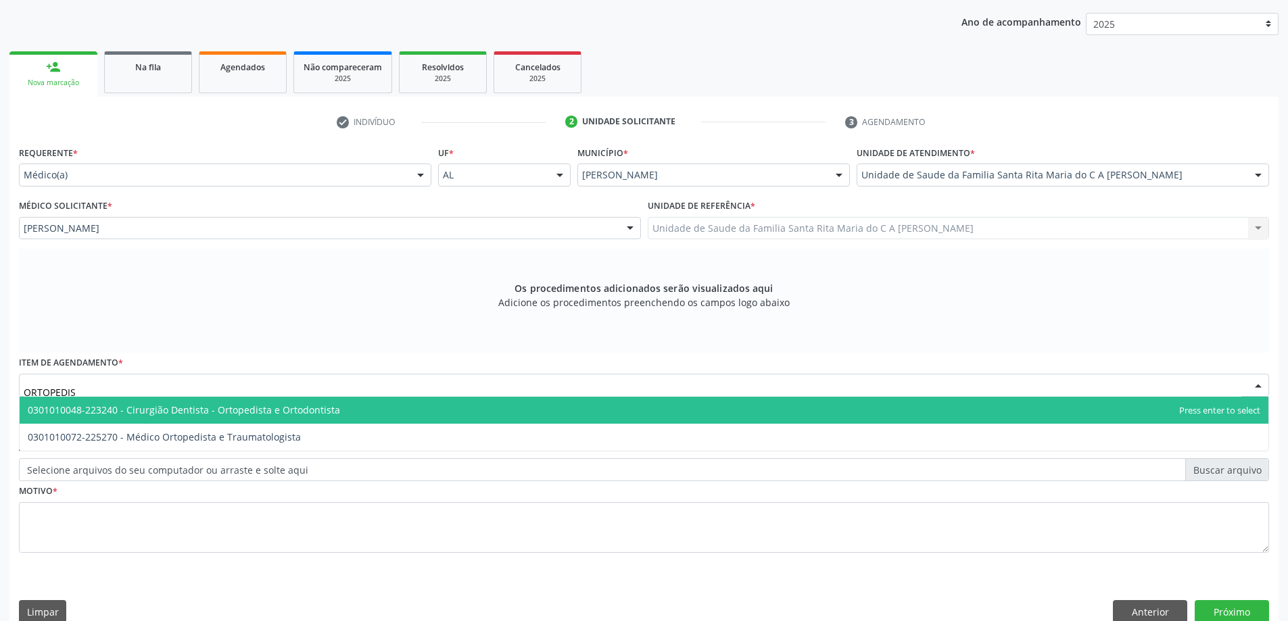
type input "ORTOPEDIST"
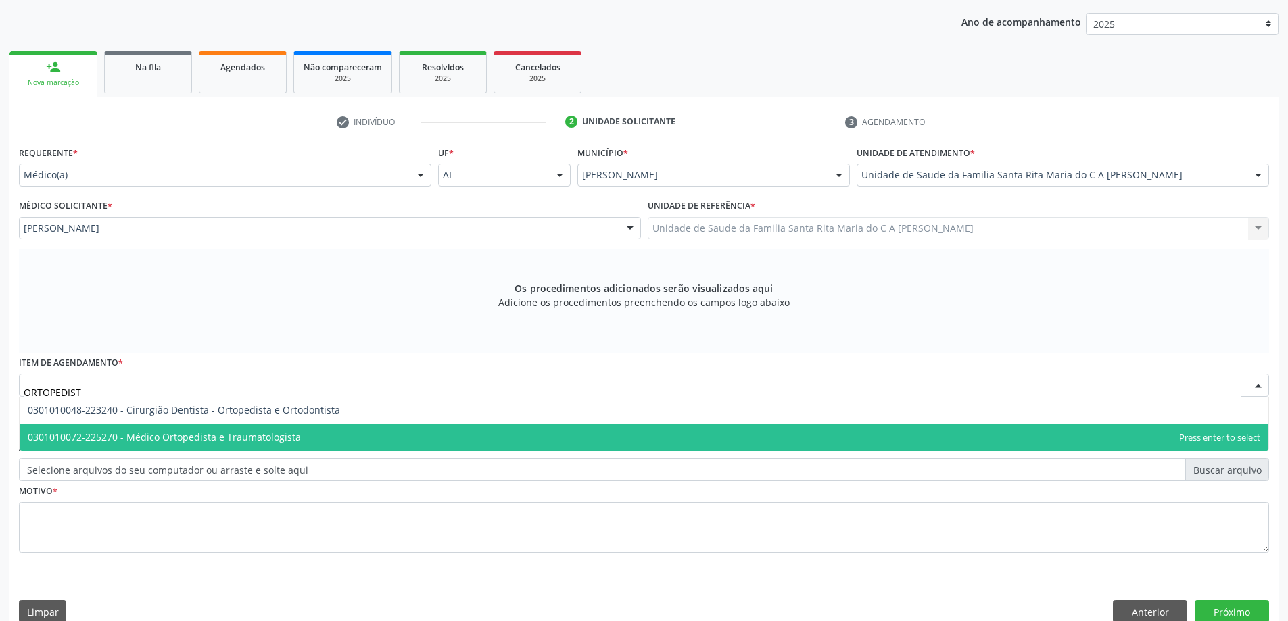
click at [395, 436] on span "0301010072-225270 - Médico Ortopedista e Traumatologista" at bounding box center [644, 437] width 1248 height 27
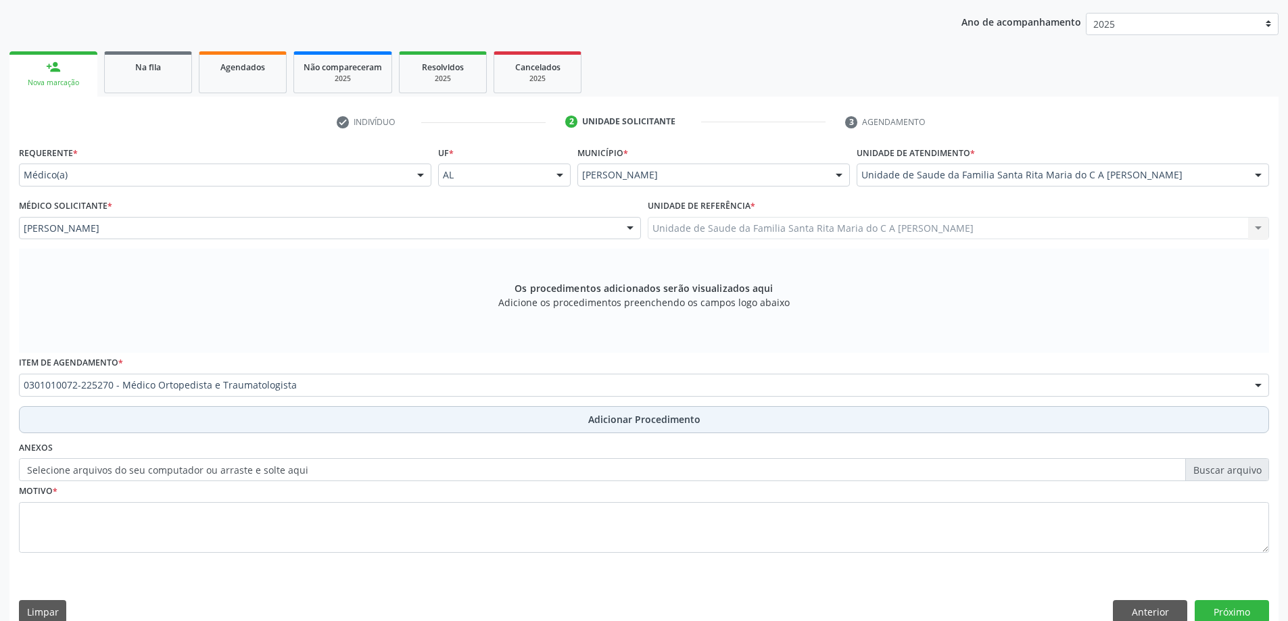
click at [386, 428] on button "Adicionar Procedimento" at bounding box center [644, 419] width 1250 height 27
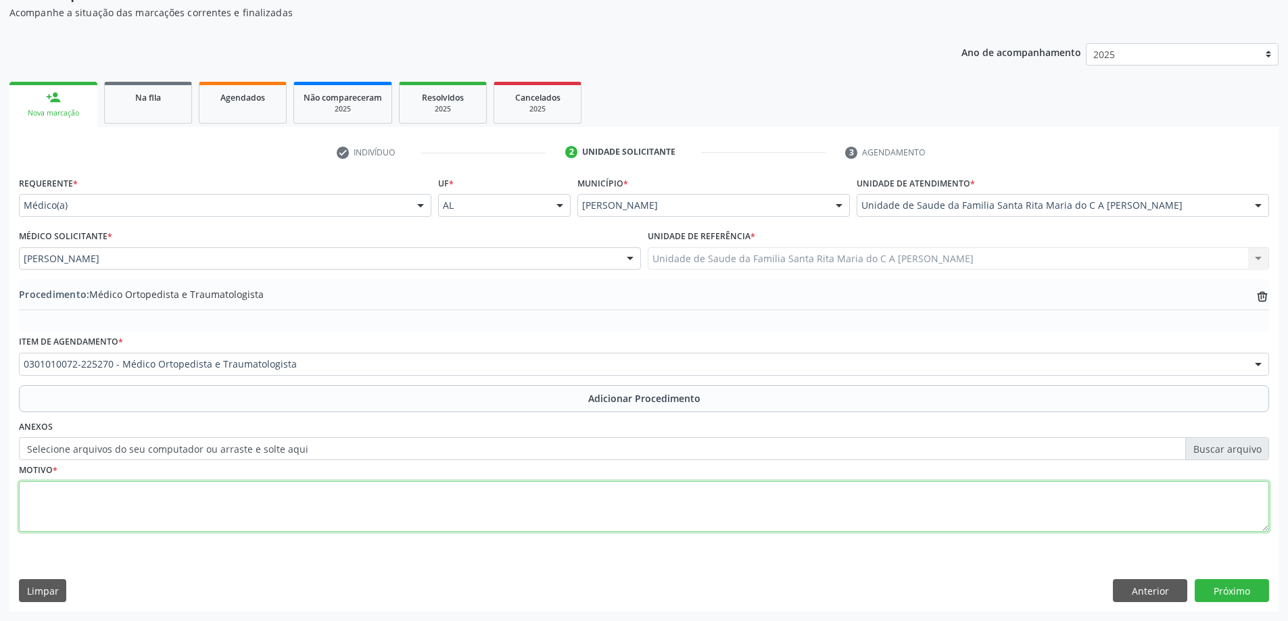
click at [394, 512] on textarea at bounding box center [644, 506] width 1250 height 51
type textarea "AVLIAÇÃO"
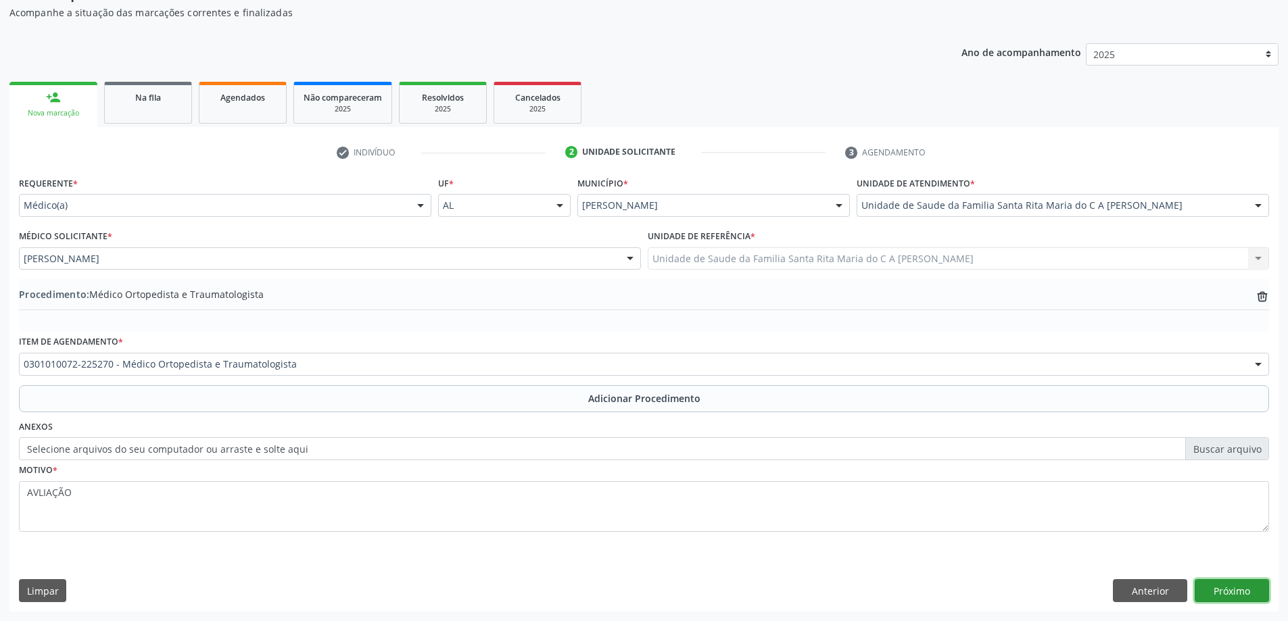
click at [1232, 585] on button "Próximo" at bounding box center [1231, 590] width 74 height 23
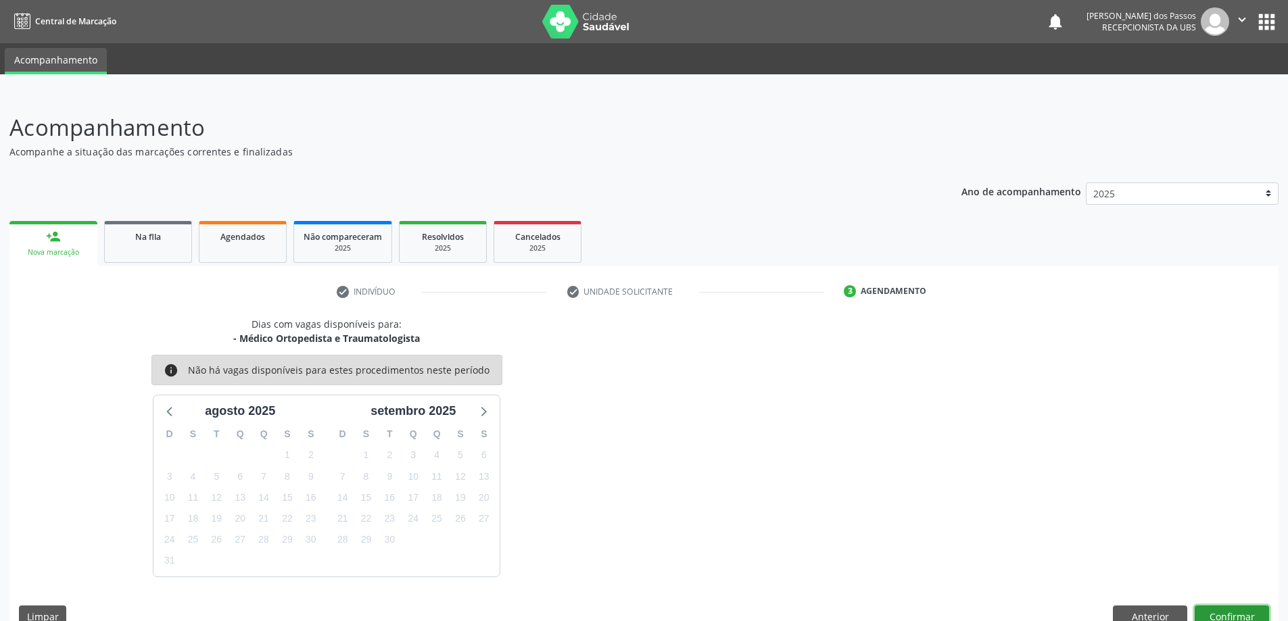
click at [1198, 608] on button "Confirmar" at bounding box center [1231, 617] width 74 height 23
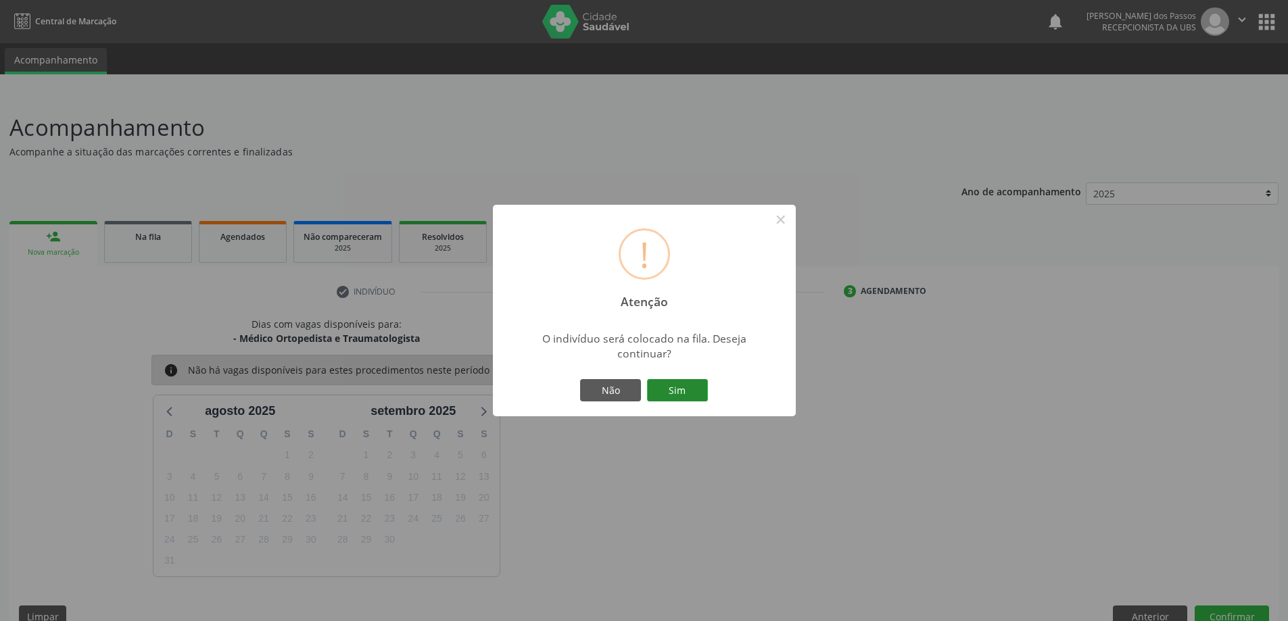
click at [681, 399] on button "Sim" at bounding box center [677, 390] width 61 height 23
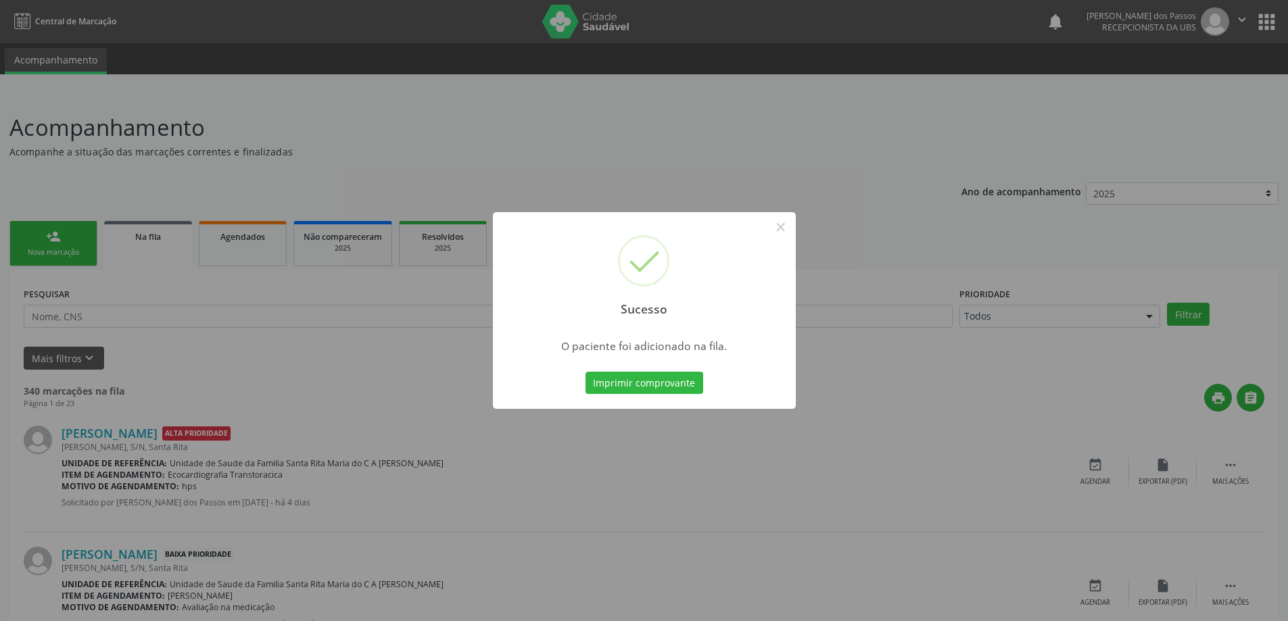
click at [685, 391] on button "Imprimir comprovante" at bounding box center [644, 383] width 118 height 23
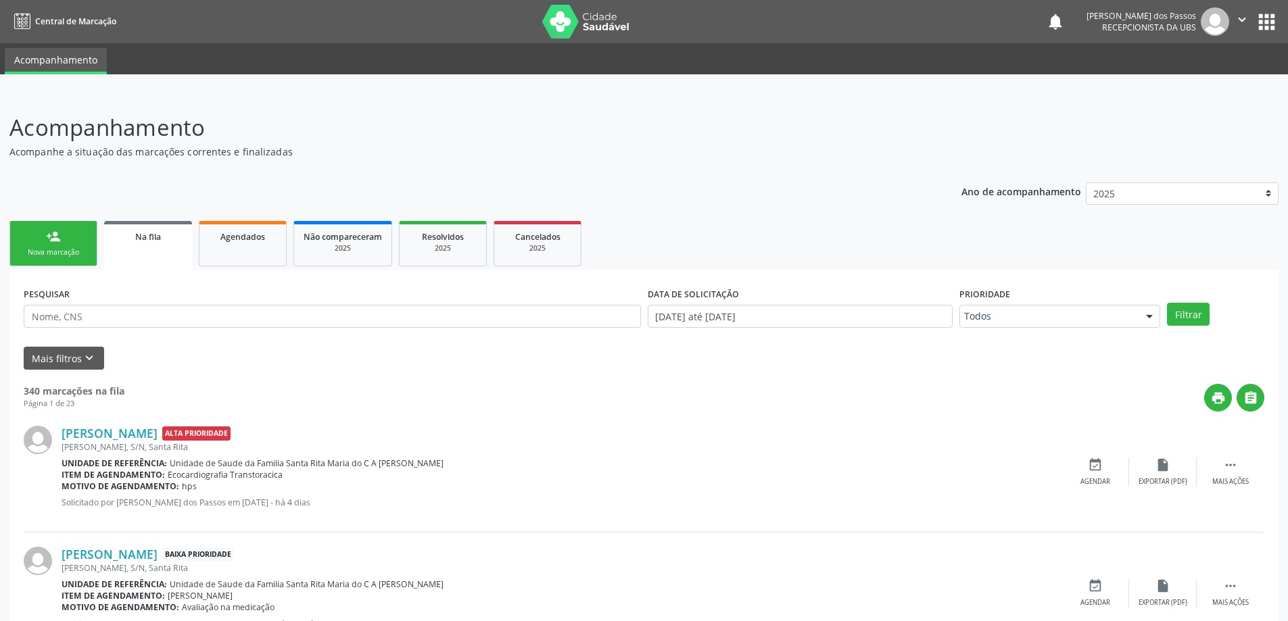
click at [65, 246] on link "person_add Nova marcação" at bounding box center [53, 243] width 88 height 45
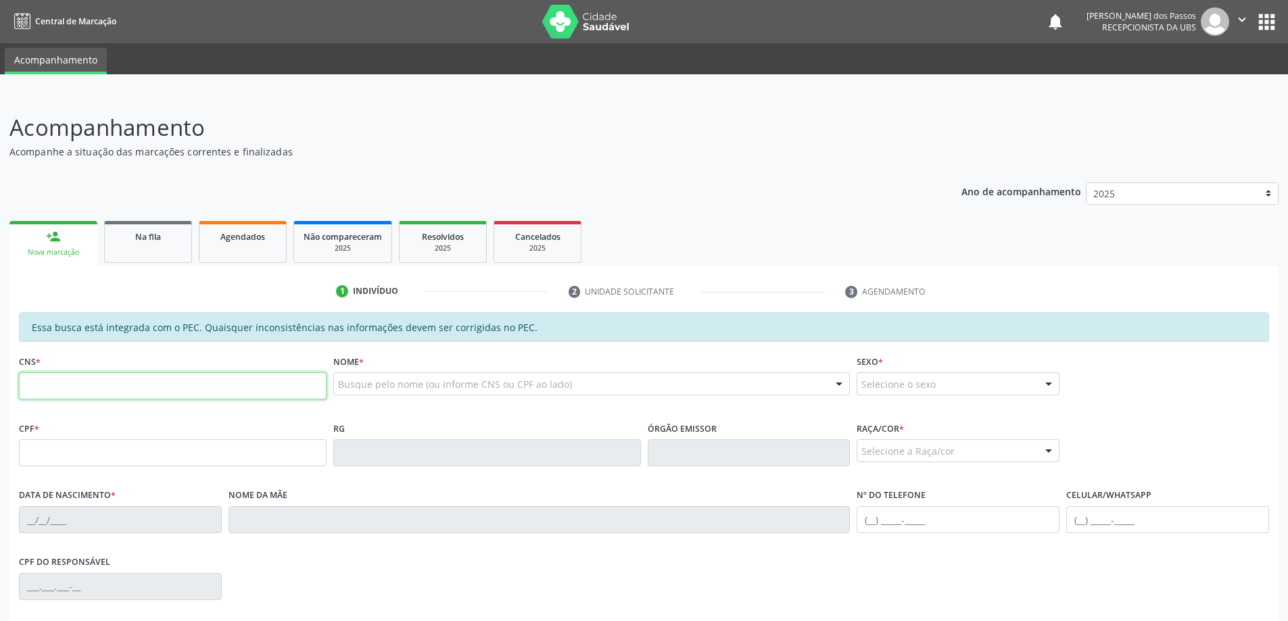
click at [121, 388] on input "text" at bounding box center [173, 385] width 308 height 27
type input "705 2054 2505 9373"
type input "094.012.164-60"
type input "25/07/1987"
type input "Osani Marques Beserra"
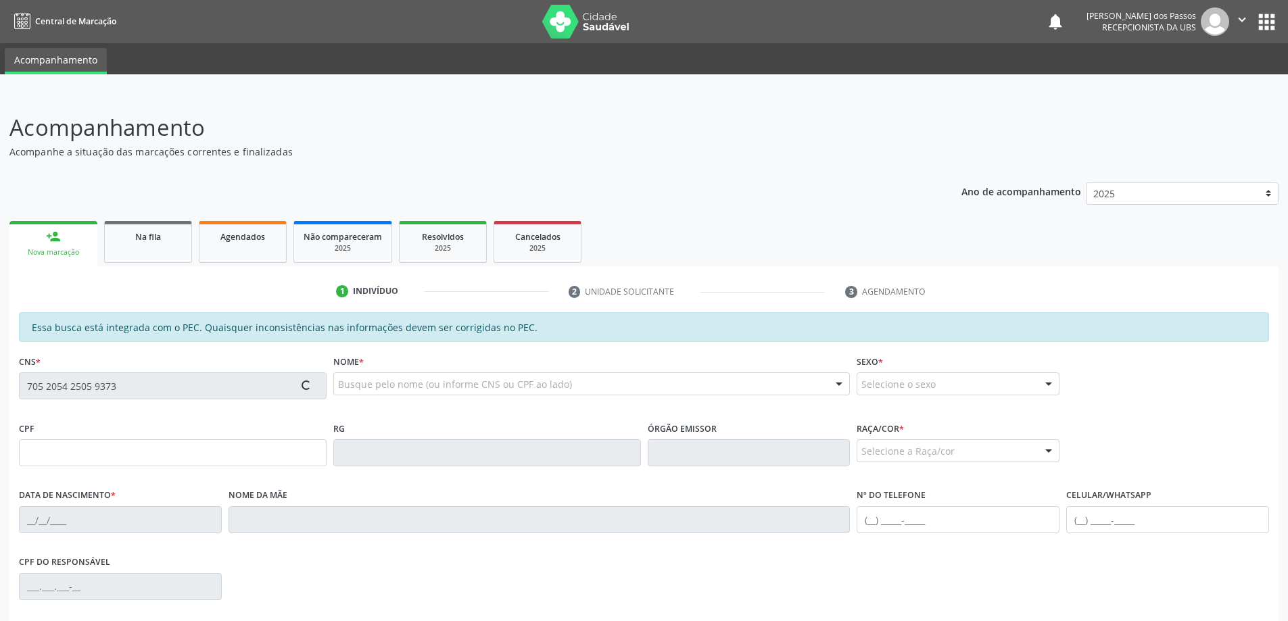
type input "(82) 99991-2628"
type input "S/N"
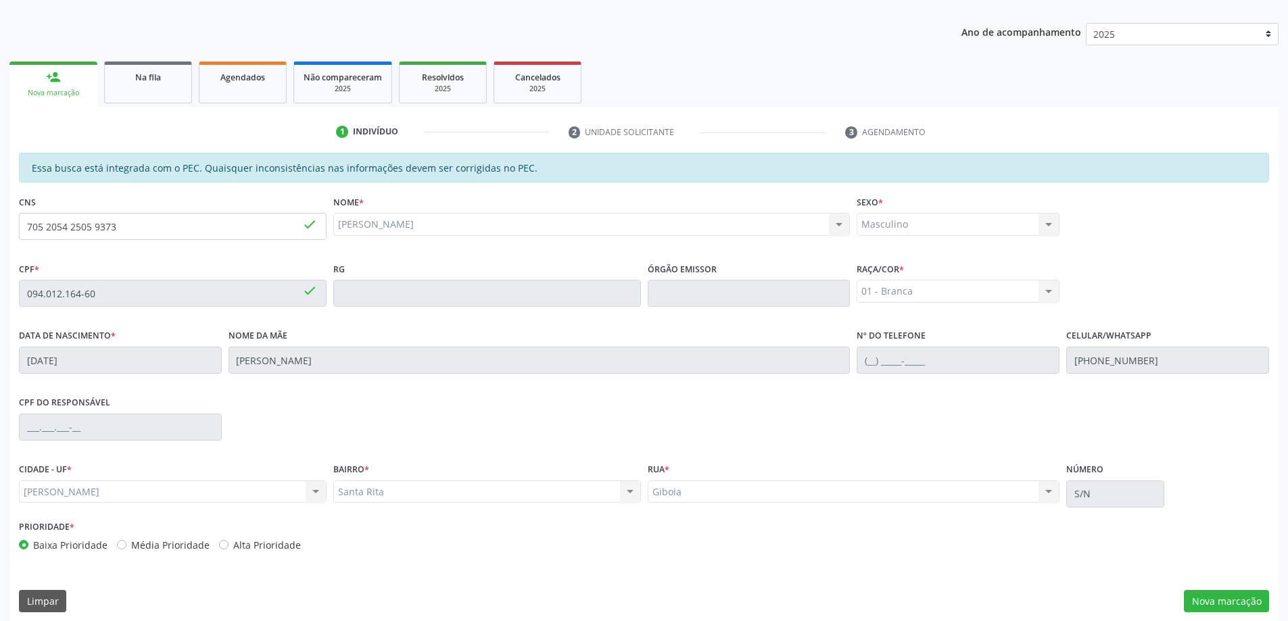
scroll to position [170, 0]
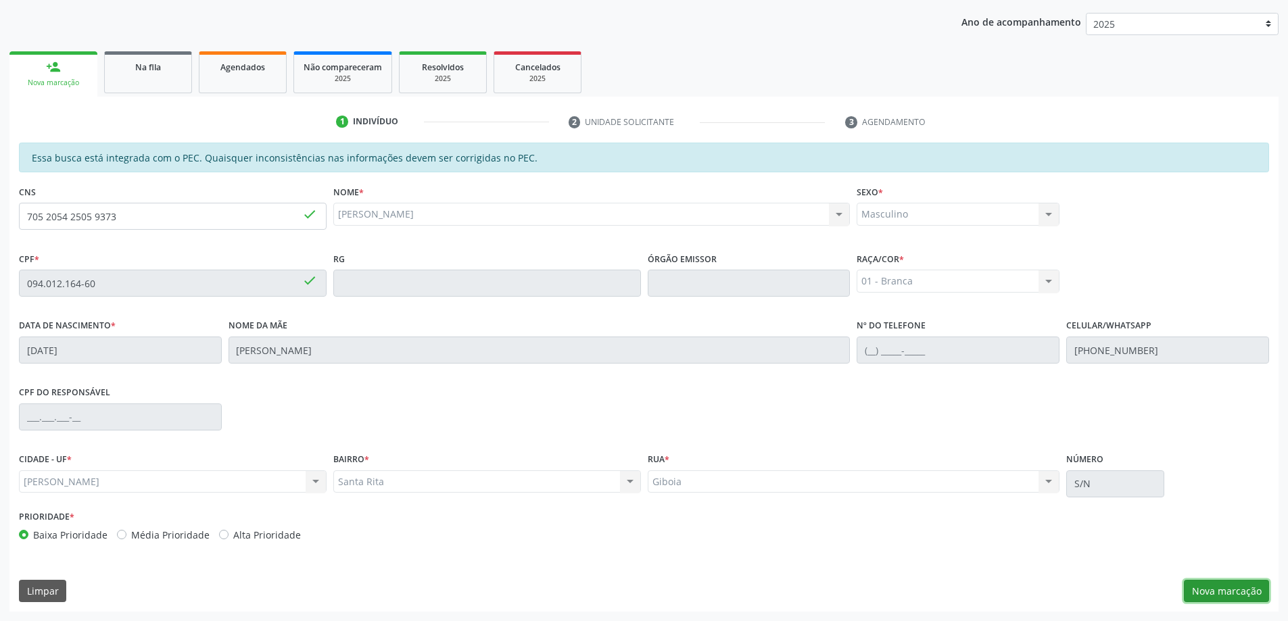
click at [1242, 591] on button "Nova marcação" at bounding box center [1225, 591] width 85 height 23
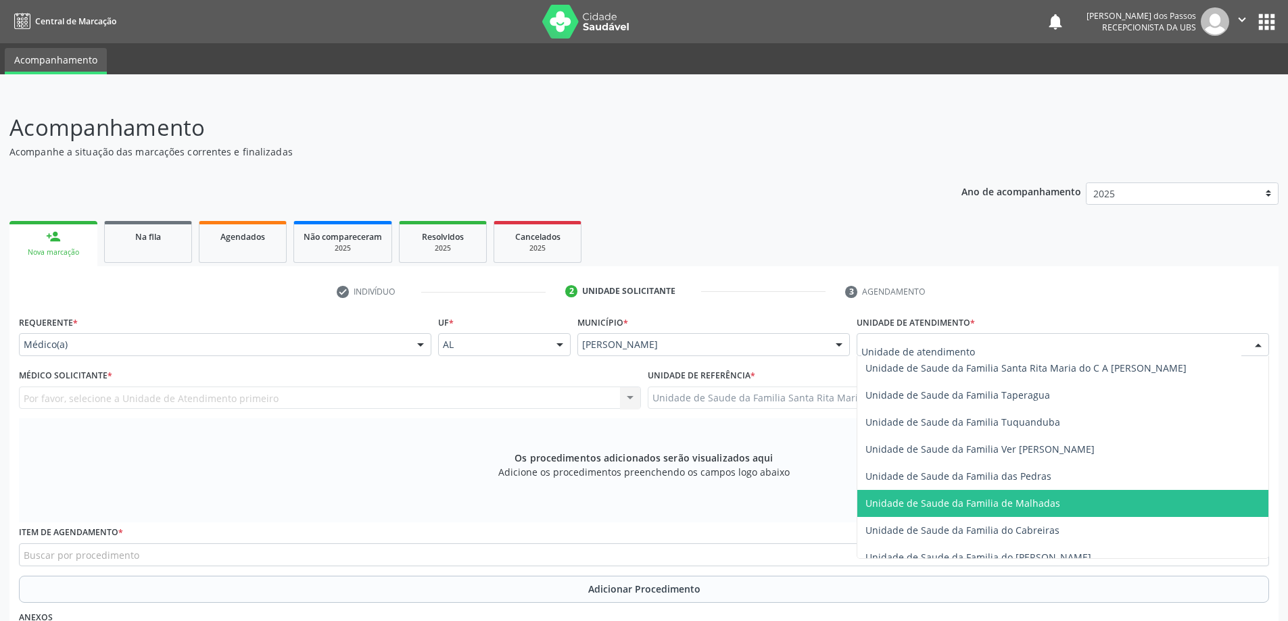
scroll to position [933, 0]
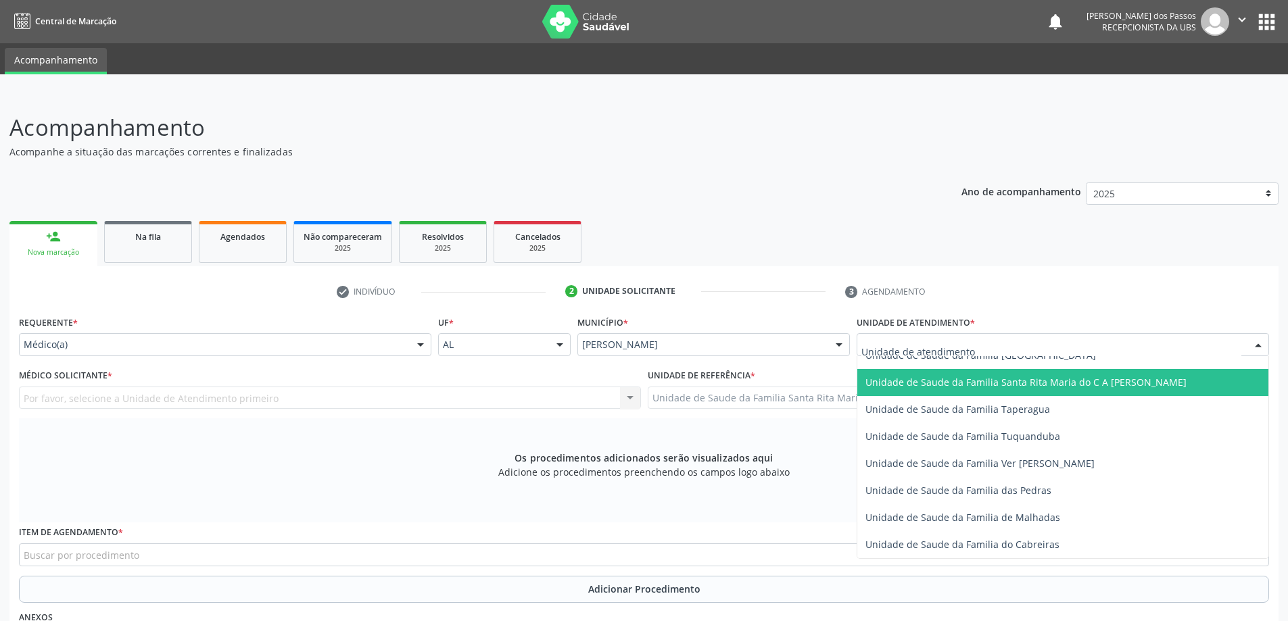
click at [990, 388] on span "Unidade de Saude da Familia Santa Rita Maria do C A [PERSON_NAME]" at bounding box center [1025, 382] width 321 height 13
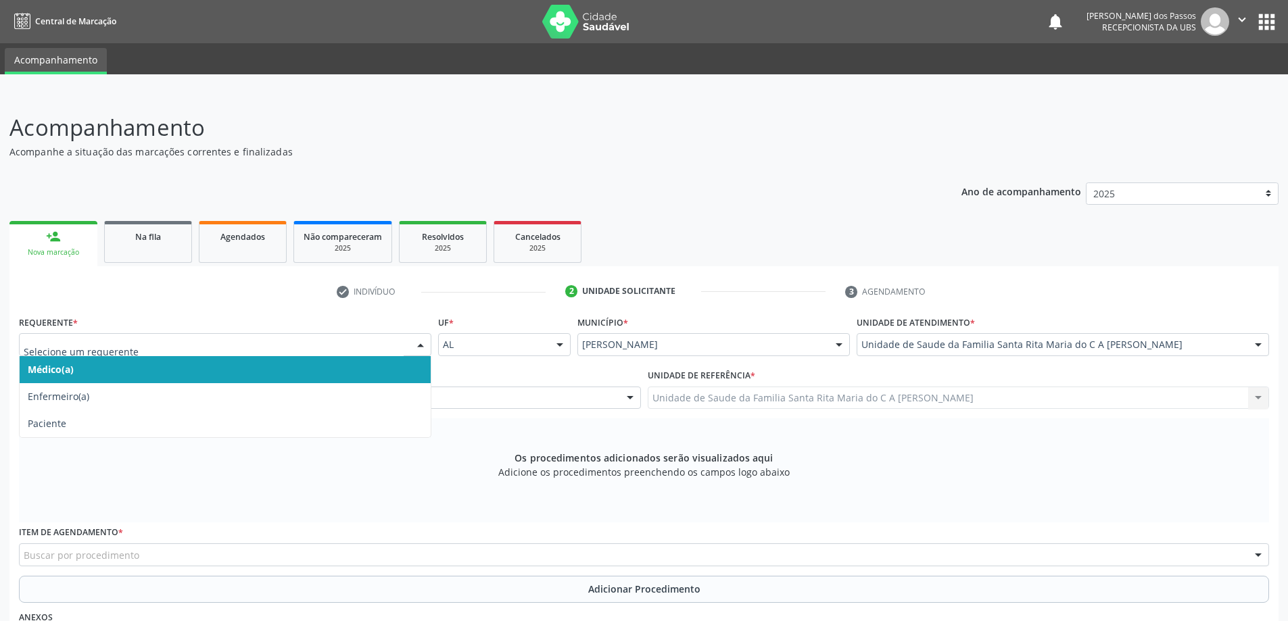
click at [176, 373] on span "Médico(a)" at bounding box center [225, 369] width 411 height 27
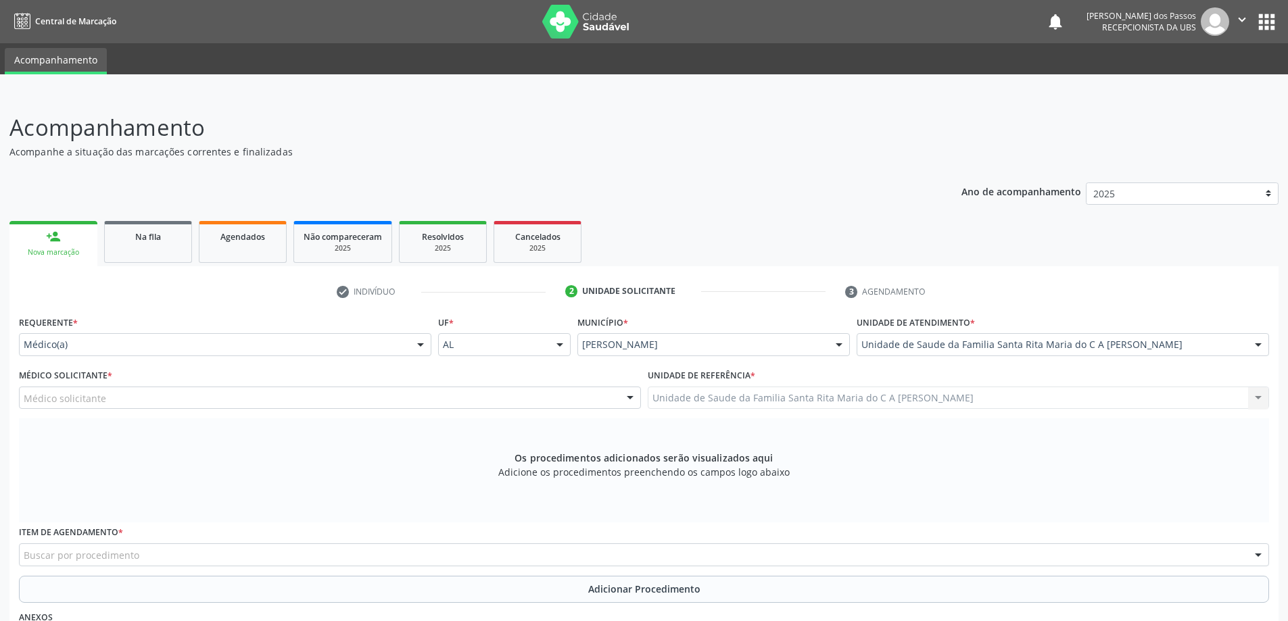
click at [171, 394] on div "Médico solicitante" at bounding box center [330, 398] width 622 height 23
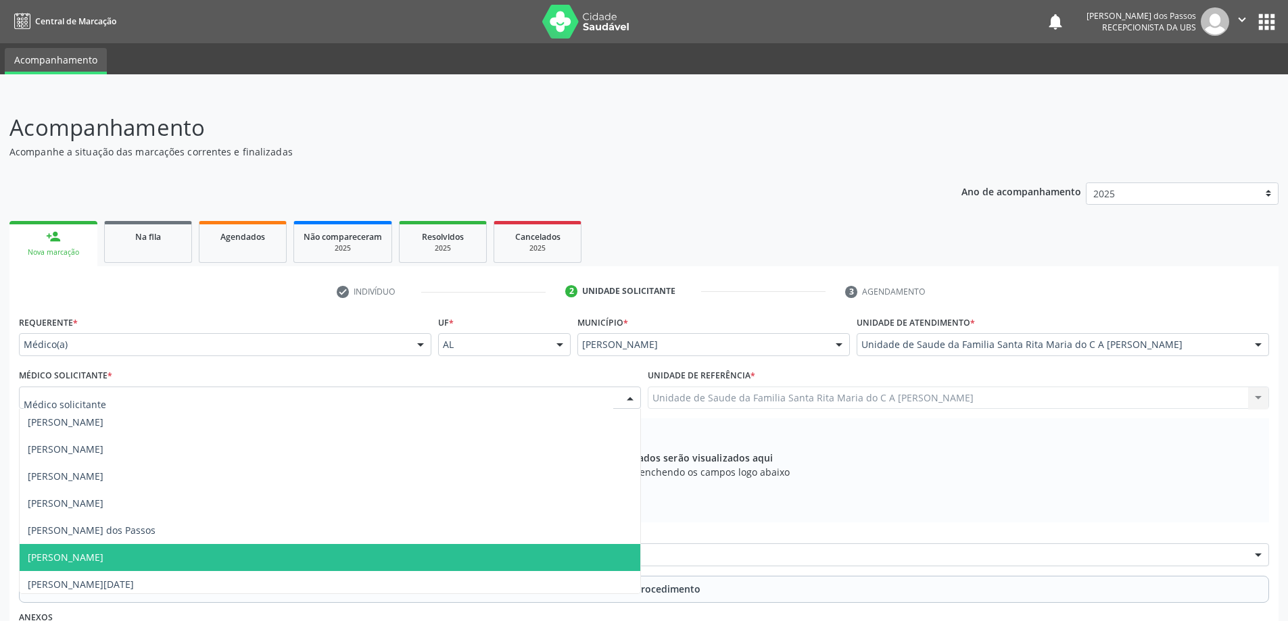
click at [182, 549] on span "[PERSON_NAME]" at bounding box center [330, 557] width 620 height 27
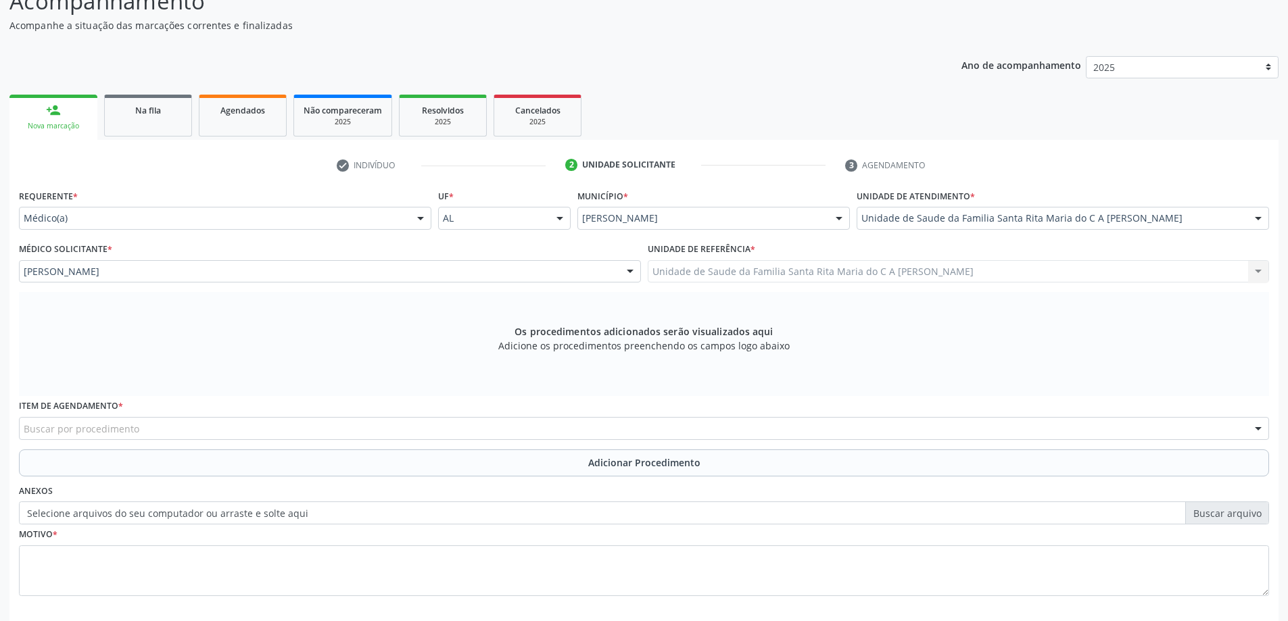
scroll to position [135, 0]
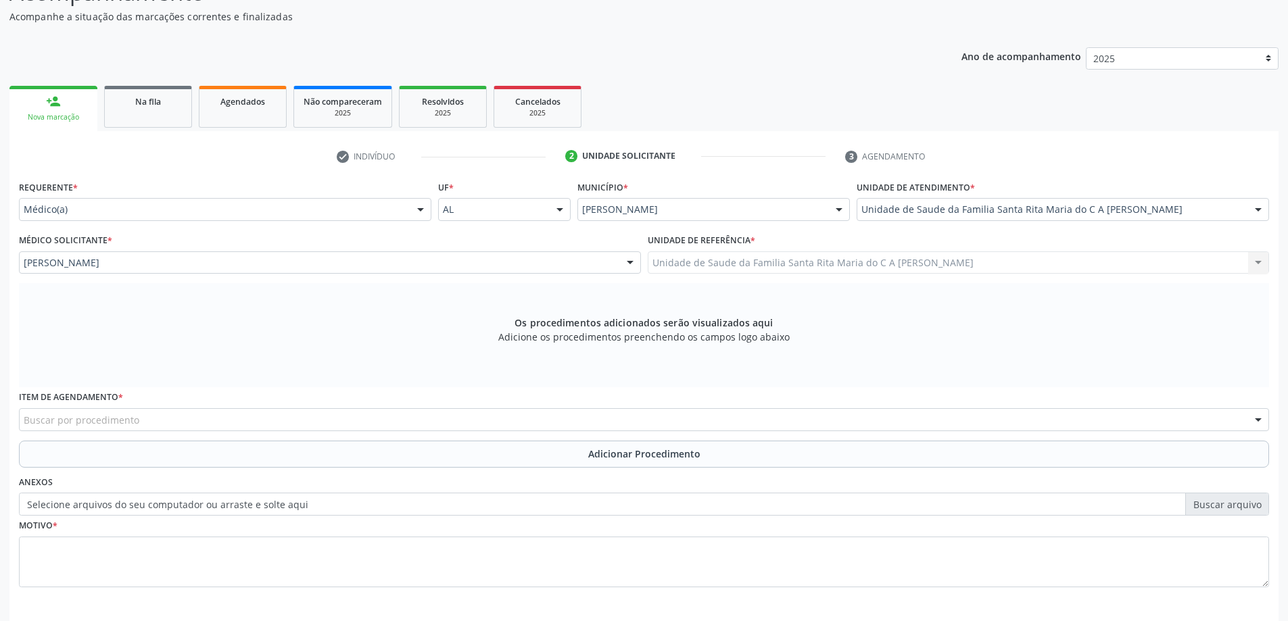
click at [183, 412] on div "Buscar por procedimento" at bounding box center [644, 419] width 1250 height 23
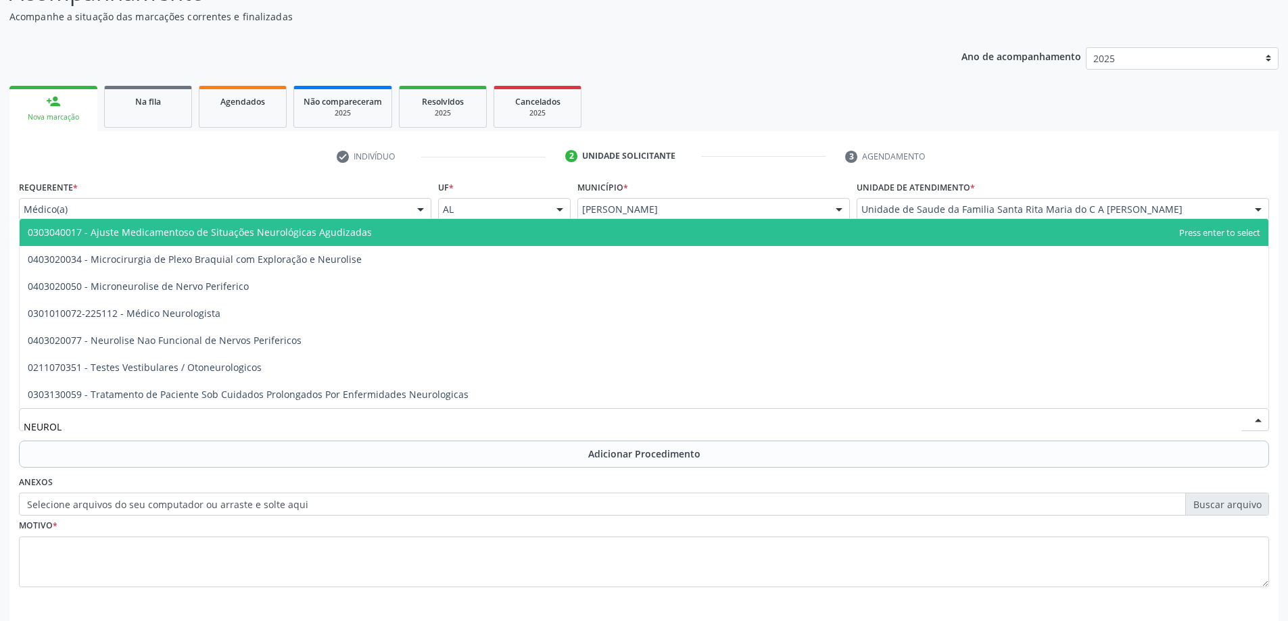
type input "NEUROLO"
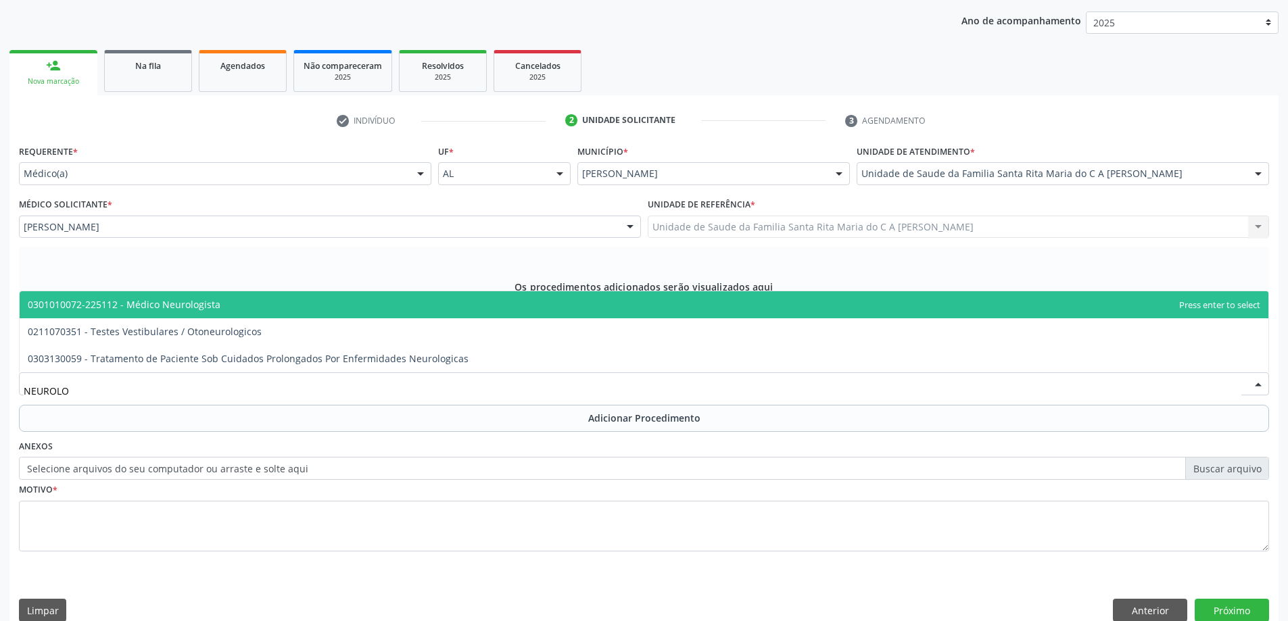
scroll to position [191, 0]
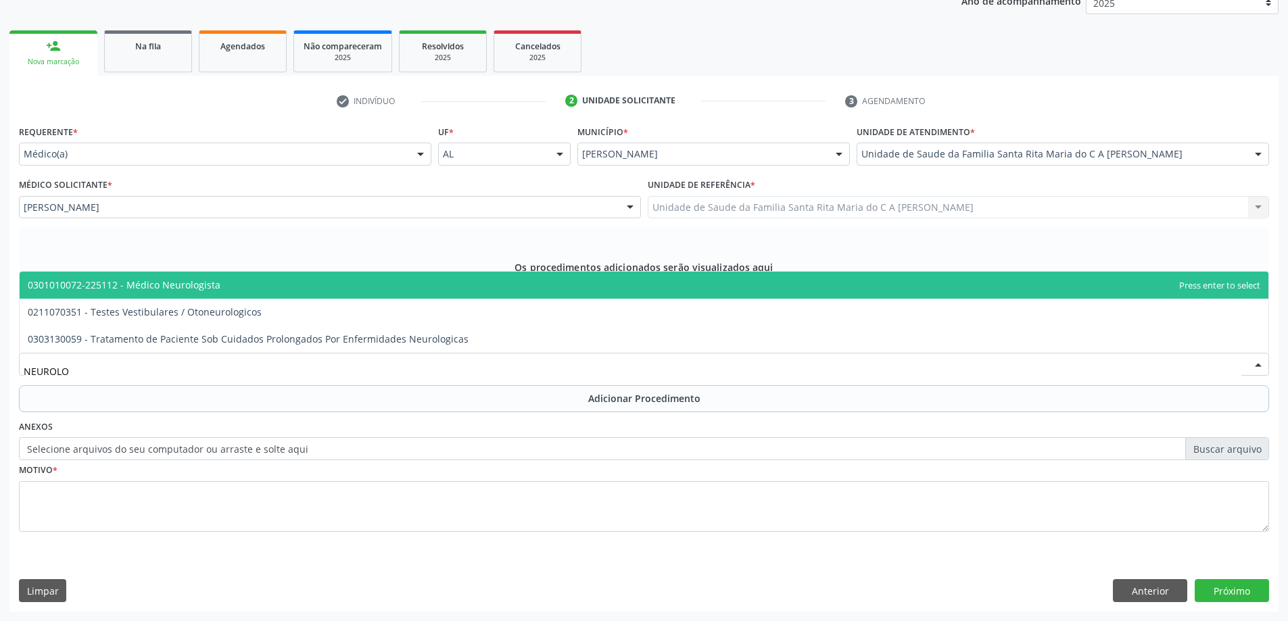
click at [201, 291] on span "0301010072-225112 - Médico Neurologista" at bounding box center [124, 284] width 193 height 13
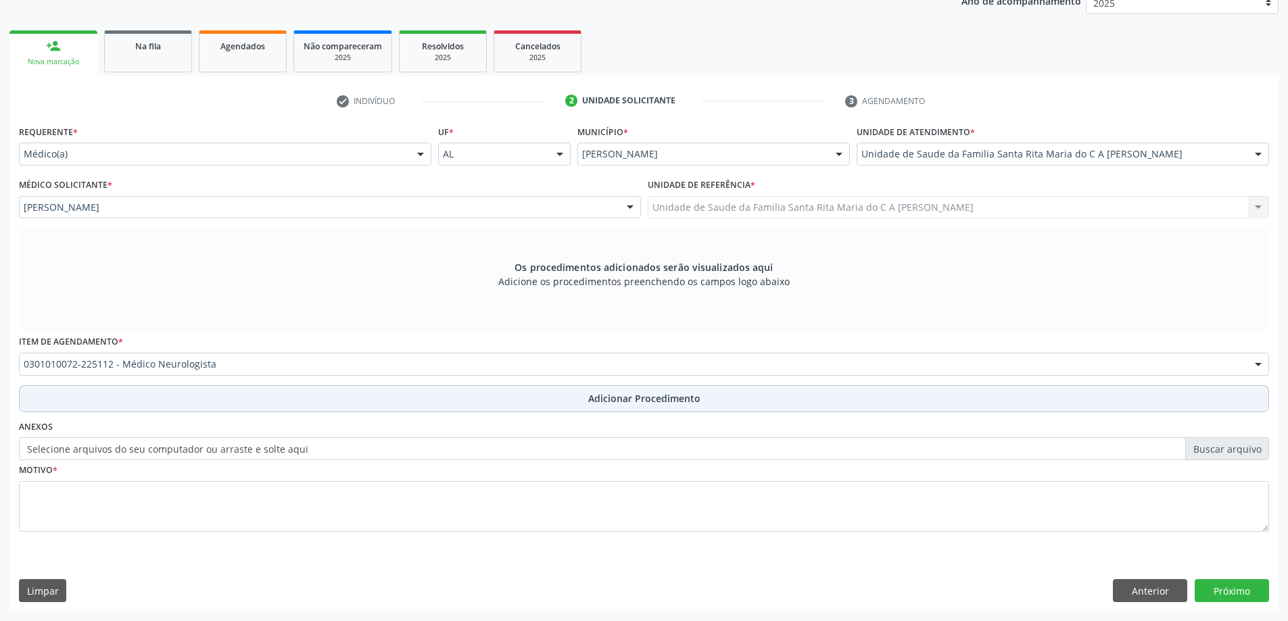
click at [124, 409] on button "Adicionar Procedimento" at bounding box center [644, 398] width 1250 height 27
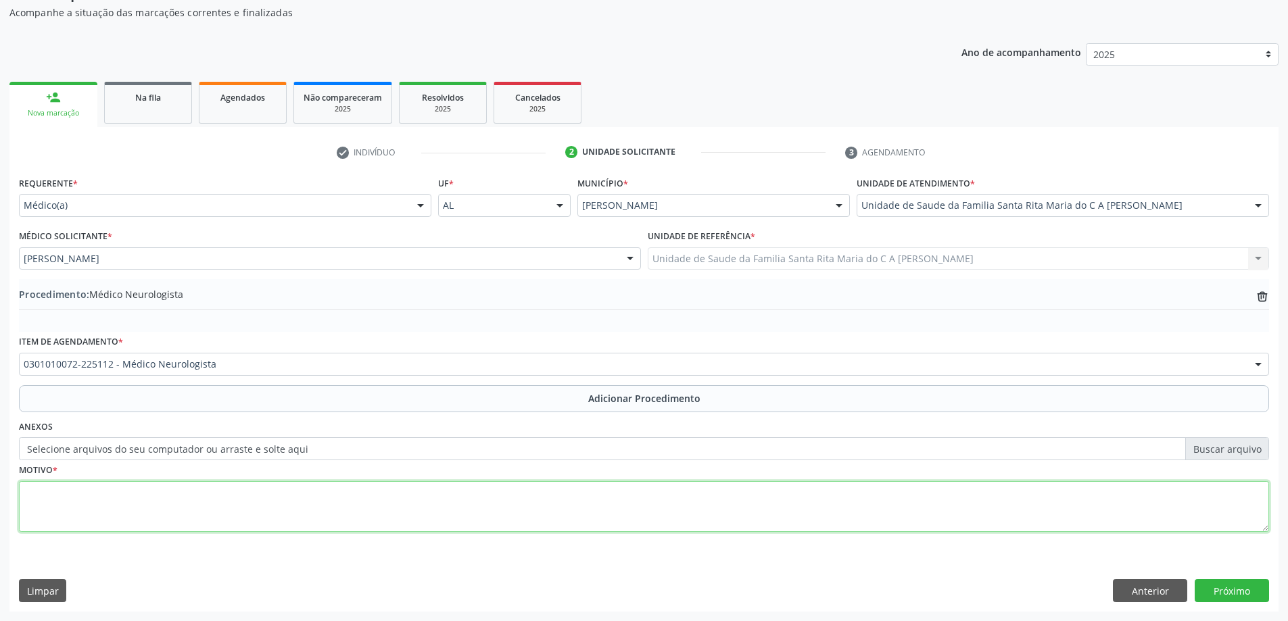
click at [105, 508] on textarea at bounding box center [644, 506] width 1250 height 51
type textarea "R51 CEFALEIA"
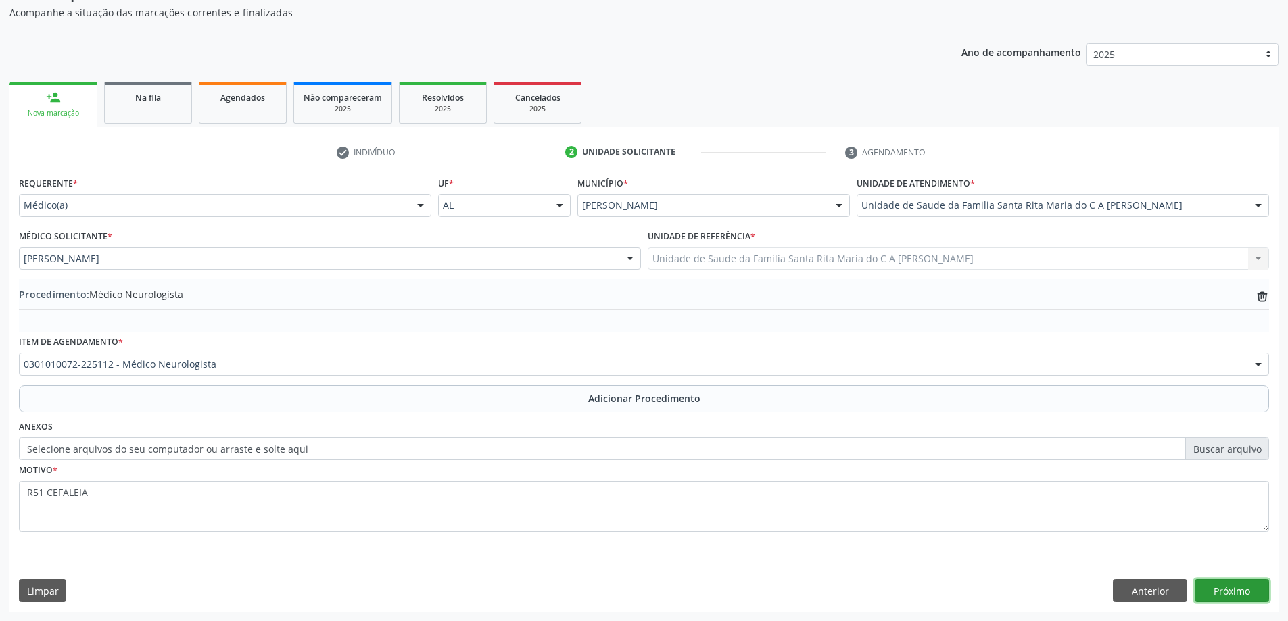
click at [1248, 592] on button "Próximo" at bounding box center [1231, 590] width 74 height 23
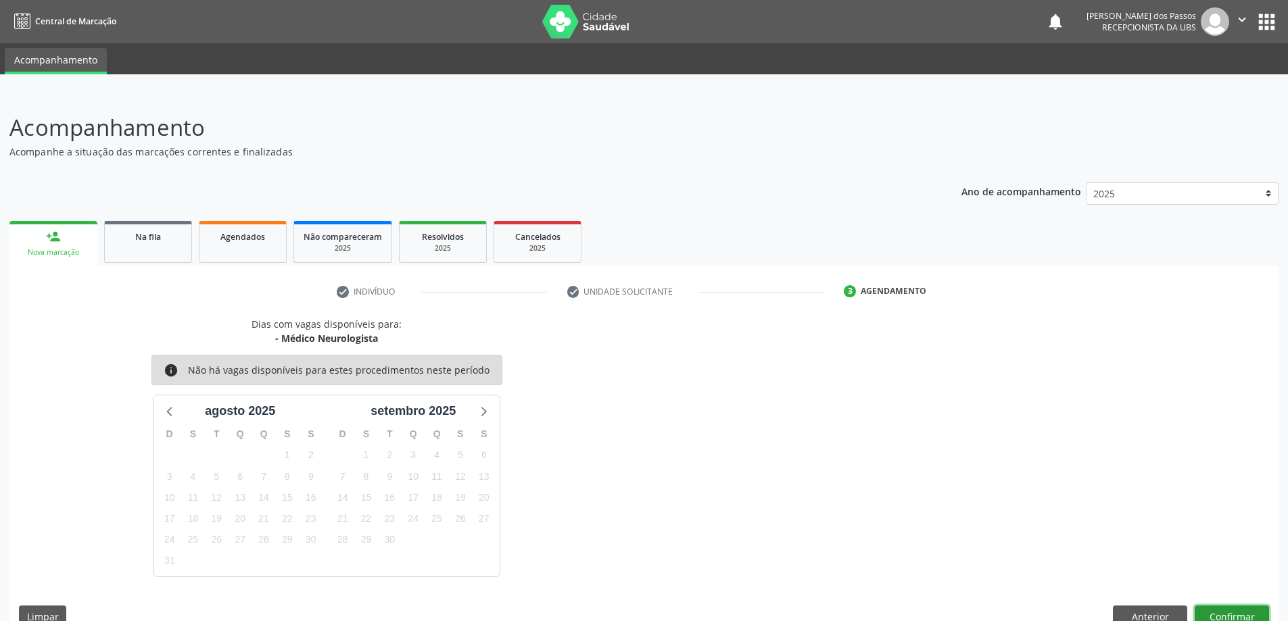
click at [1222, 614] on button "Confirmar" at bounding box center [1231, 617] width 74 height 23
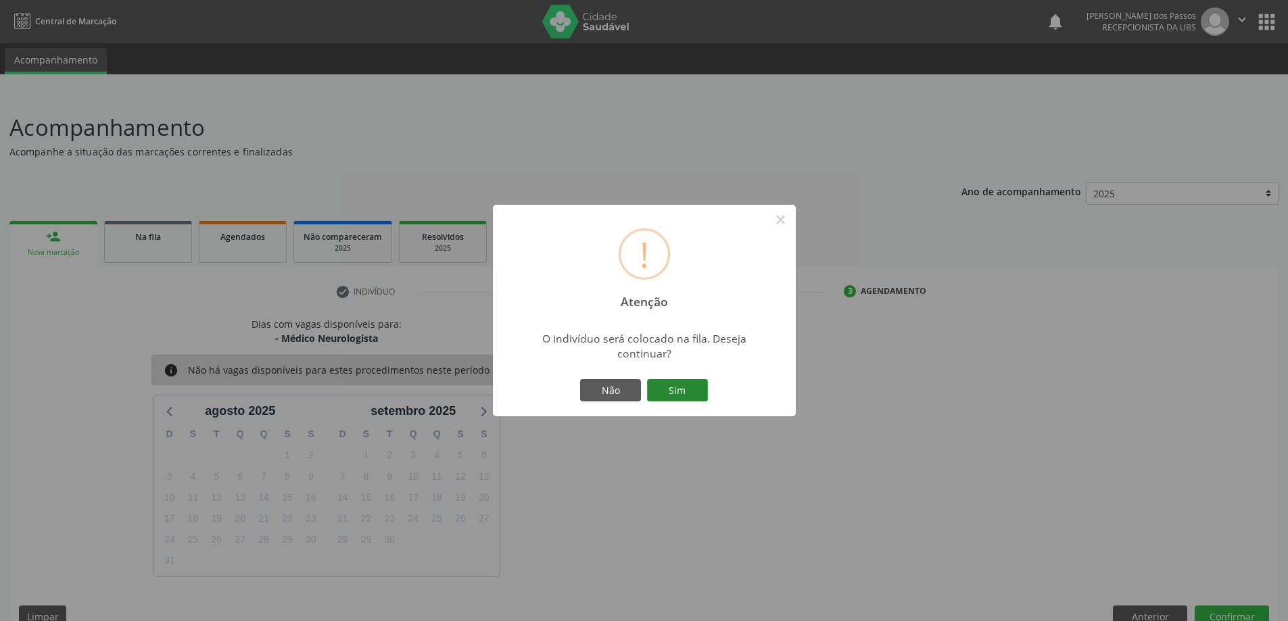
click at [655, 392] on button "Sim" at bounding box center [677, 390] width 61 height 23
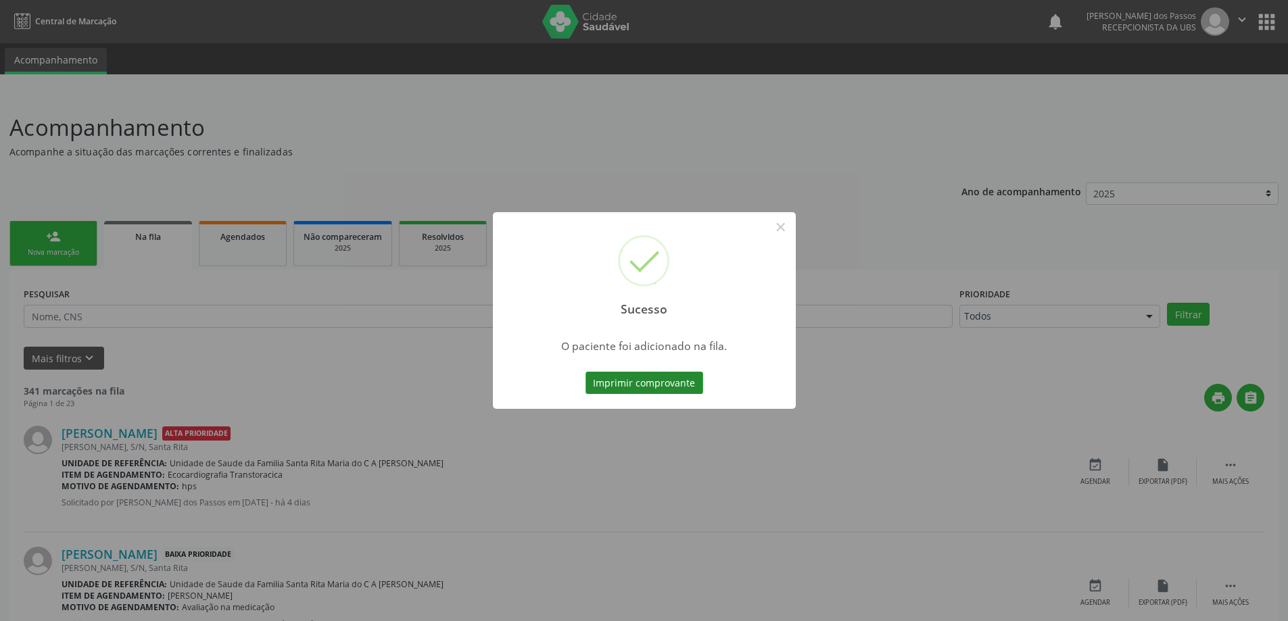
click at [677, 387] on button "Imprimir comprovante" at bounding box center [644, 383] width 118 height 23
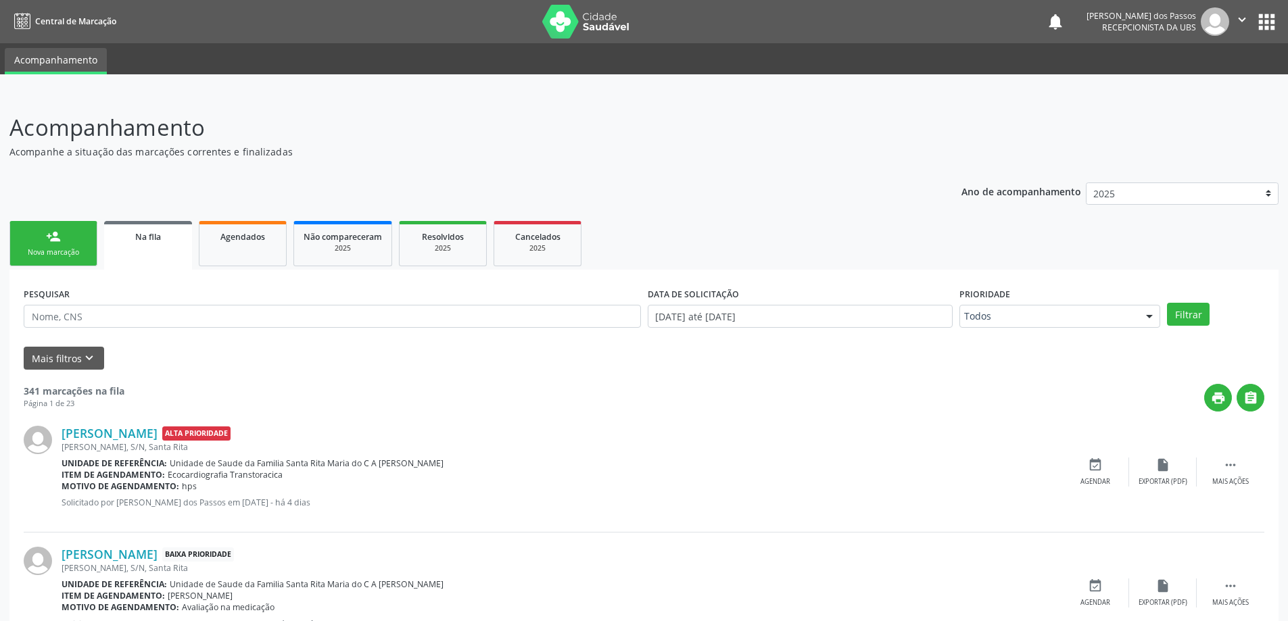
click at [74, 245] on link "person_add Nova marcação" at bounding box center [53, 243] width 88 height 45
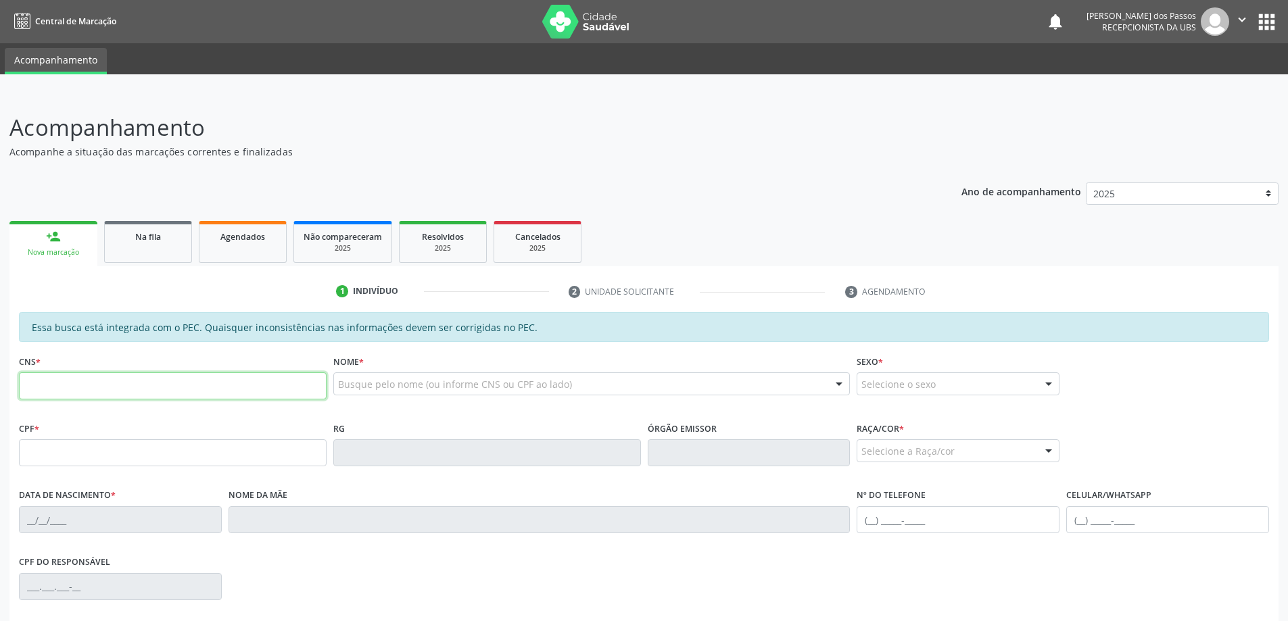
click at [102, 386] on input "text" at bounding box center [173, 385] width 308 height 27
type input "7"
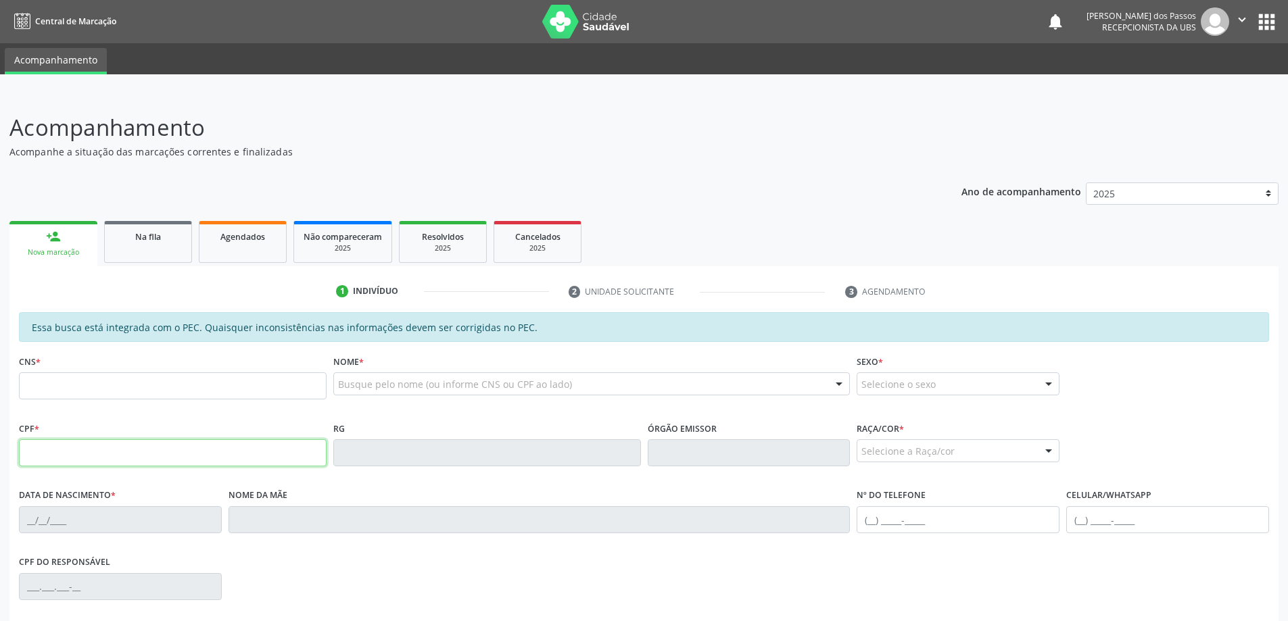
click at [62, 446] on input "text" at bounding box center [173, 452] width 308 height 27
type input "145.971.644-21"
type input "702 1067 7581 7991"
type input "03/06/2017"
type input "Selma Trajano dos Santos"
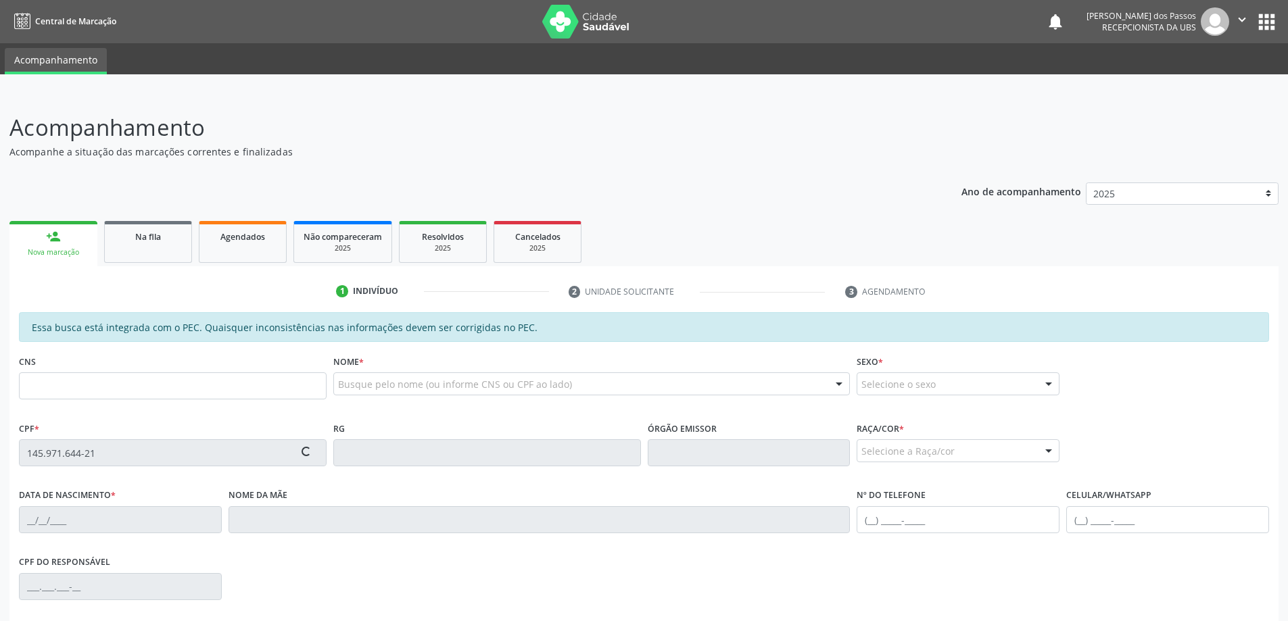
type input "(82) 99638-8062"
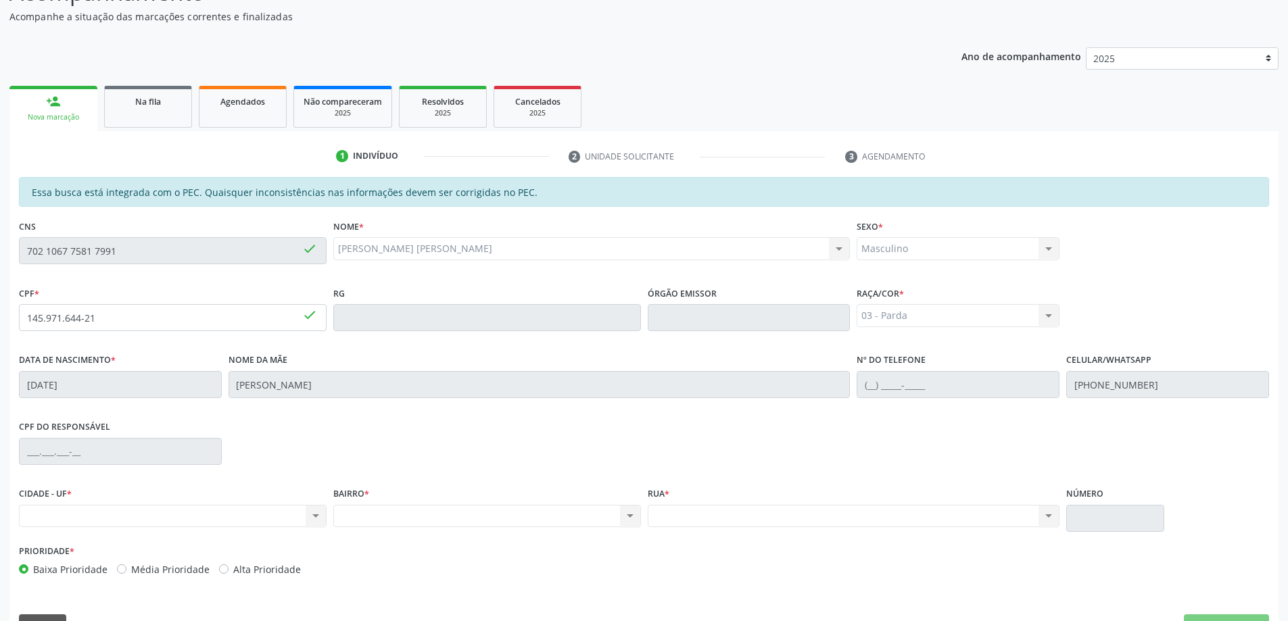
scroll to position [170, 0]
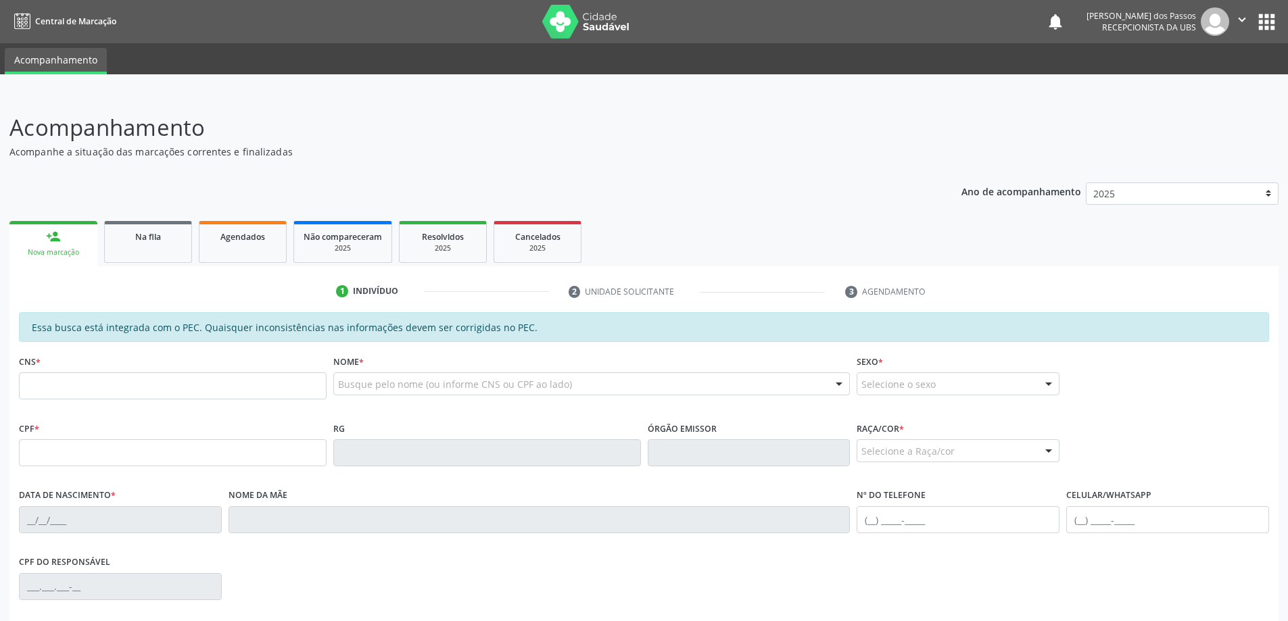
click at [46, 384] on input "text" at bounding box center [173, 385] width 308 height 27
click at [131, 384] on input "text" at bounding box center [173, 385] width 308 height 27
click at [107, 385] on input "text" at bounding box center [173, 385] width 308 height 27
click at [151, 391] on input "702 1067 7581 799" at bounding box center [173, 385] width 308 height 27
type input "702 1067 7581 7991"
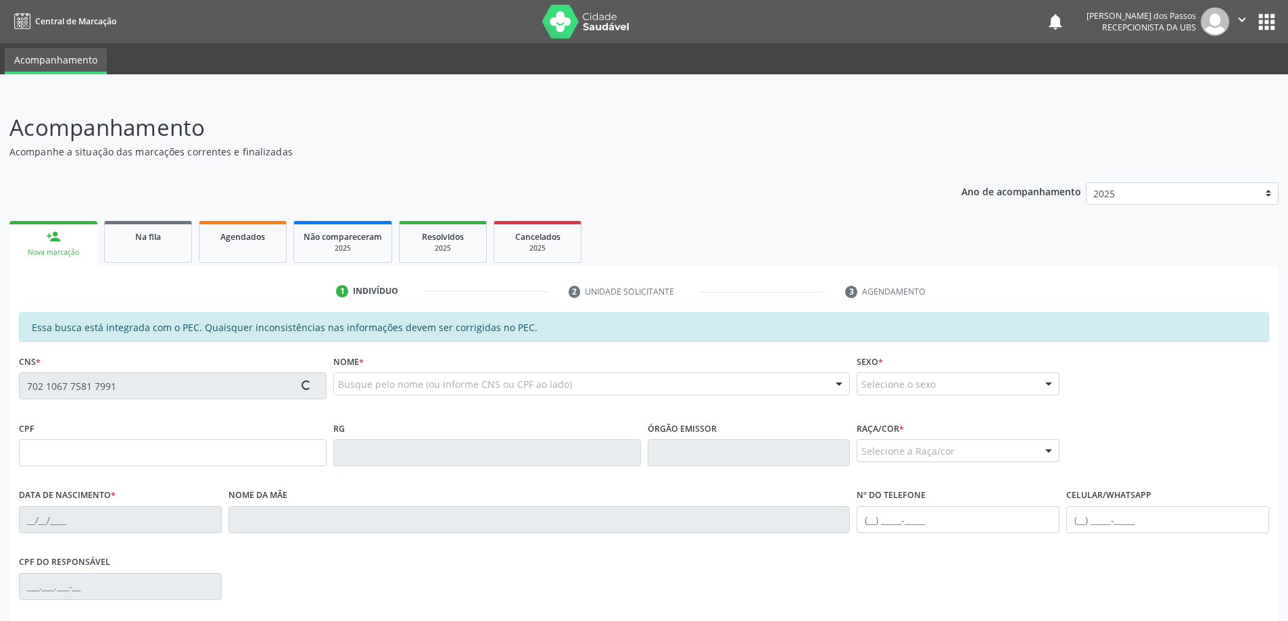
type input "145.971.644-21"
type input "0[DATE]"
type input "[PERSON_NAME]"
type input "[PHONE_NUMBER]"
type input "12"
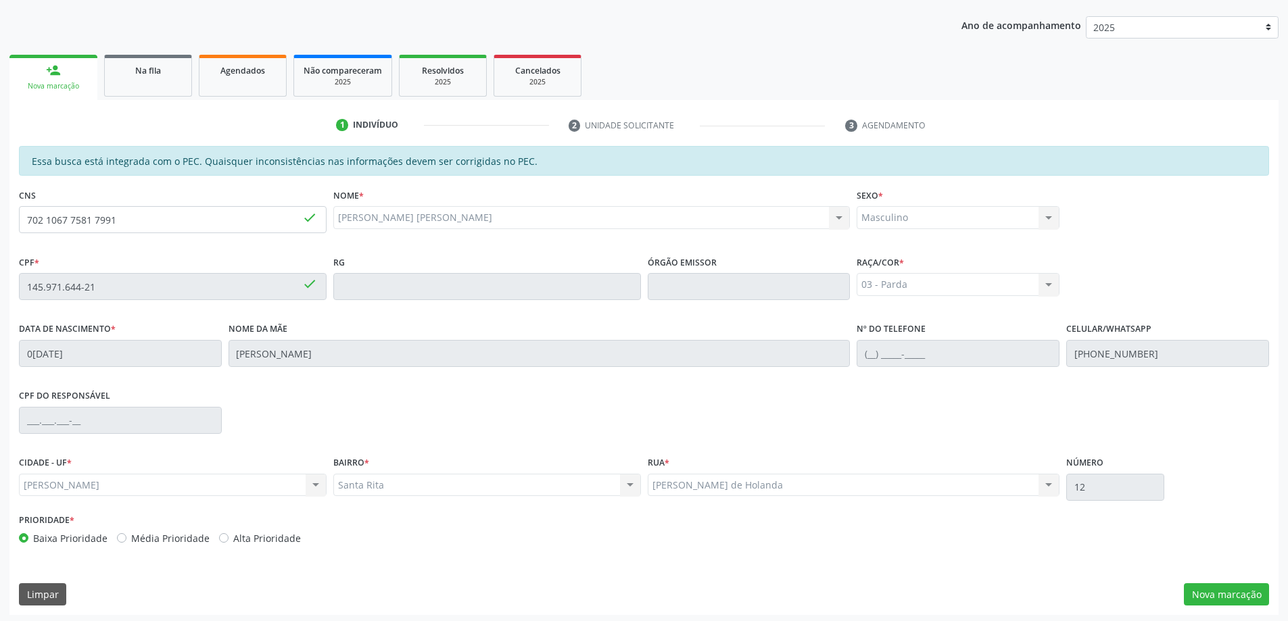
scroll to position [170, 0]
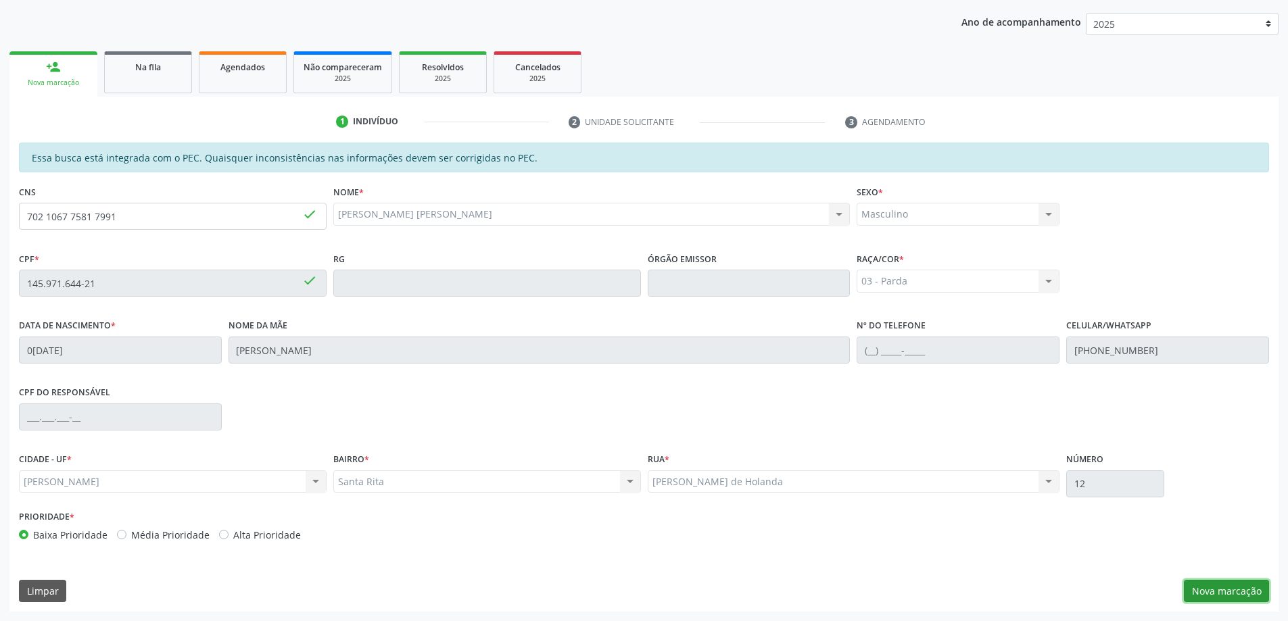
click at [1220, 588] on button "Nova marcação" at bounding box center [1225, 591] width 85 height 23
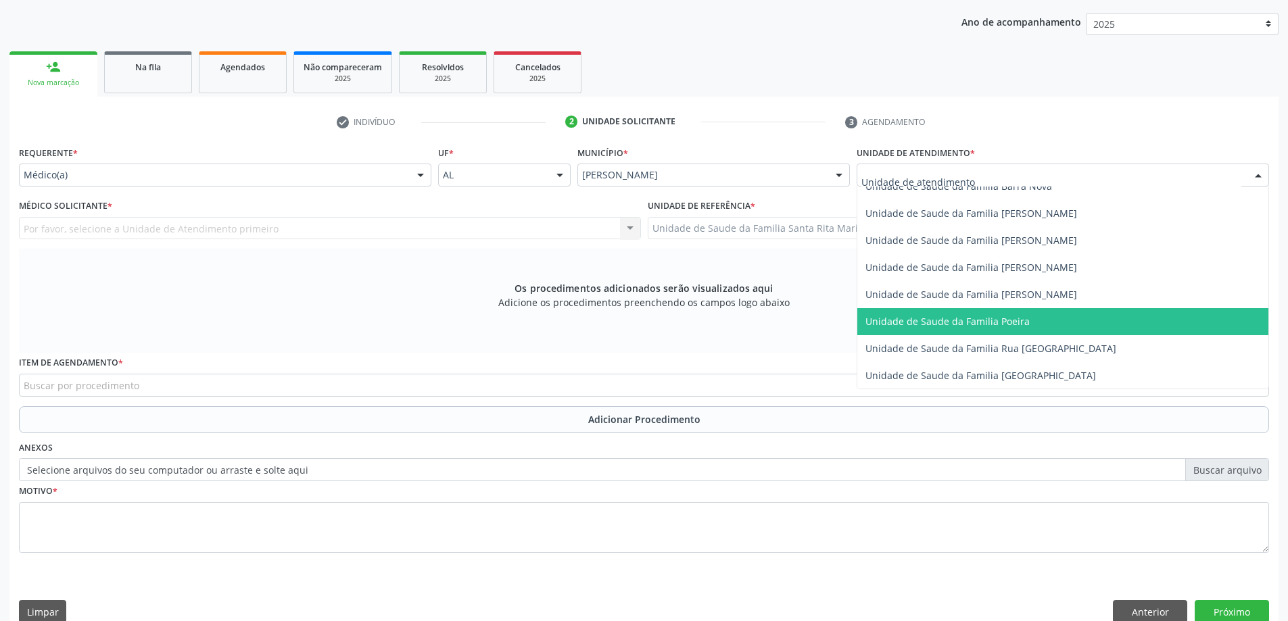
scroll to position [811, 0]
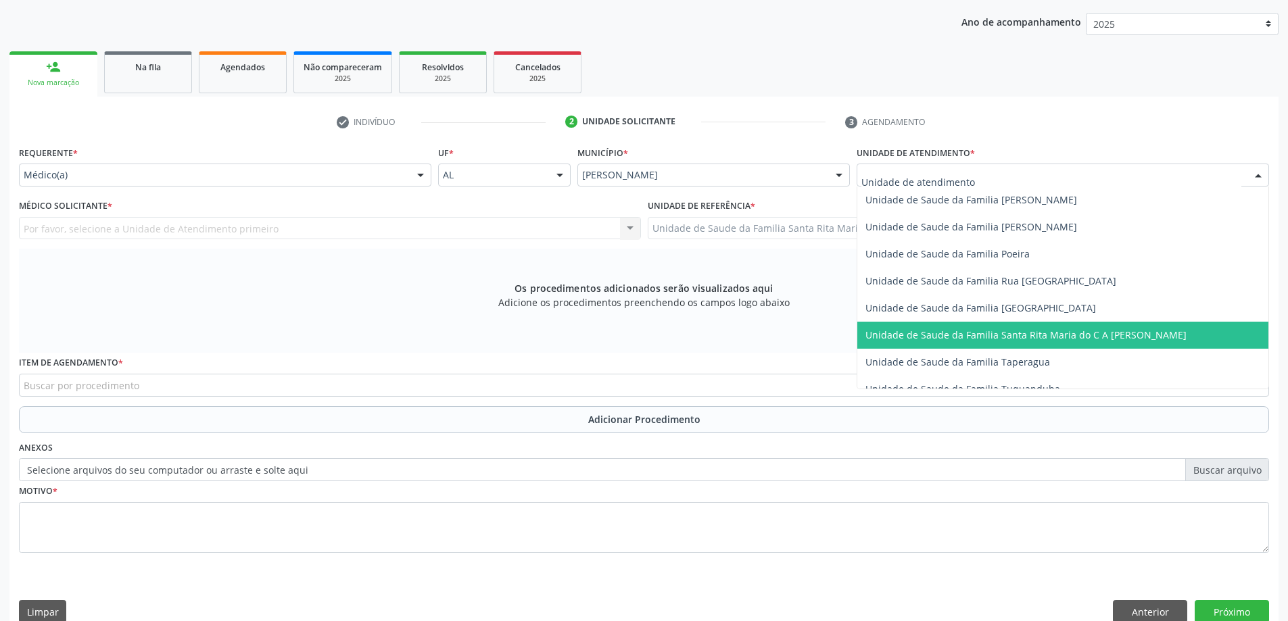
click at [898, 331] on span "Unidade de Saude da Familia Santa Rita Maria do C A [PERSON_NAME]" at bounding box center [1025, 334] width 321 height 13
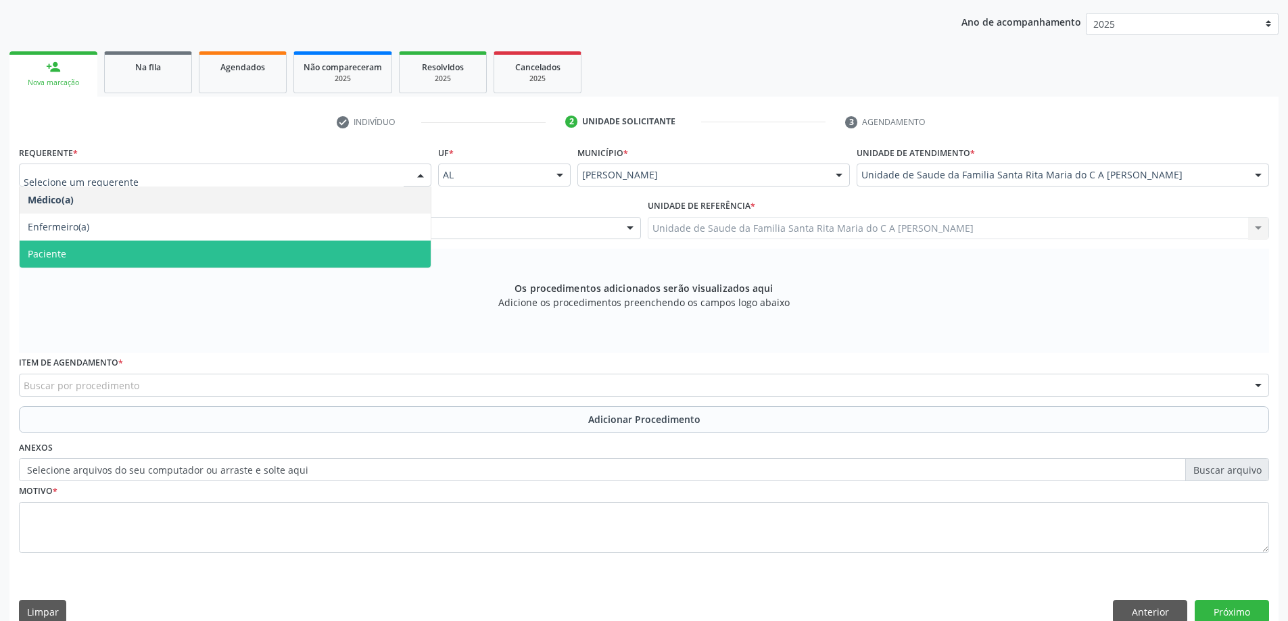
click at [199, 250] on span "Paciente" at bounding box center [225, 254] width 411 height 27
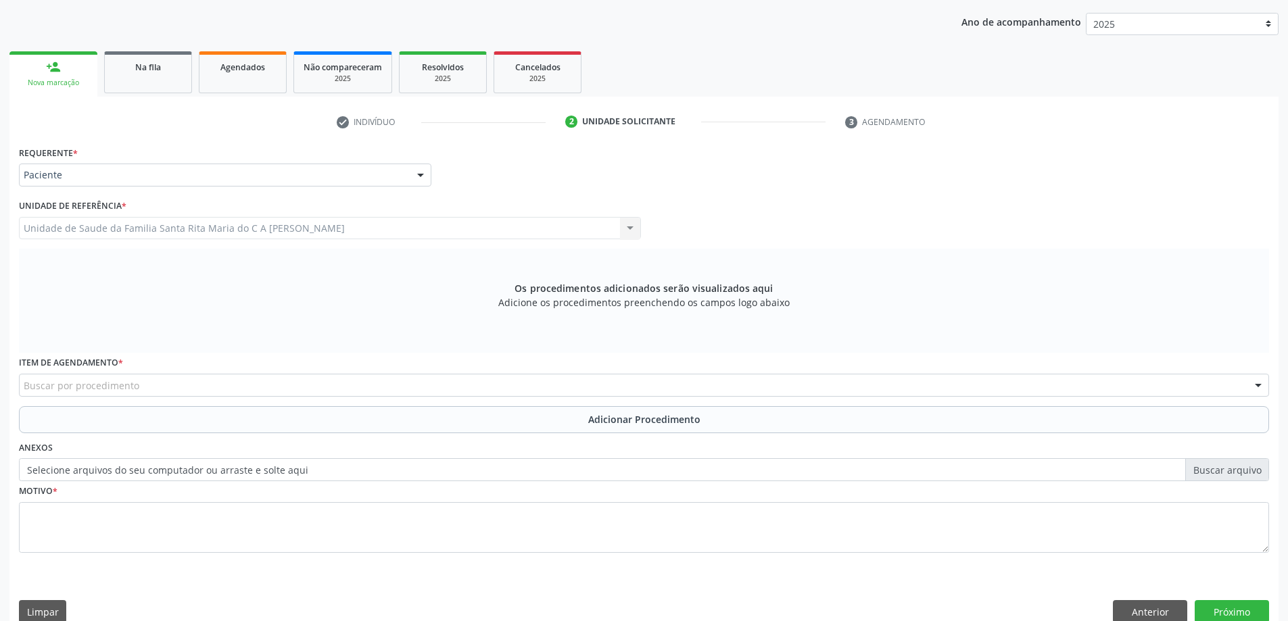
click at [256, 381] on div "Buscar por procedimento" at bounding box center [644, 385] width 1250 height 23
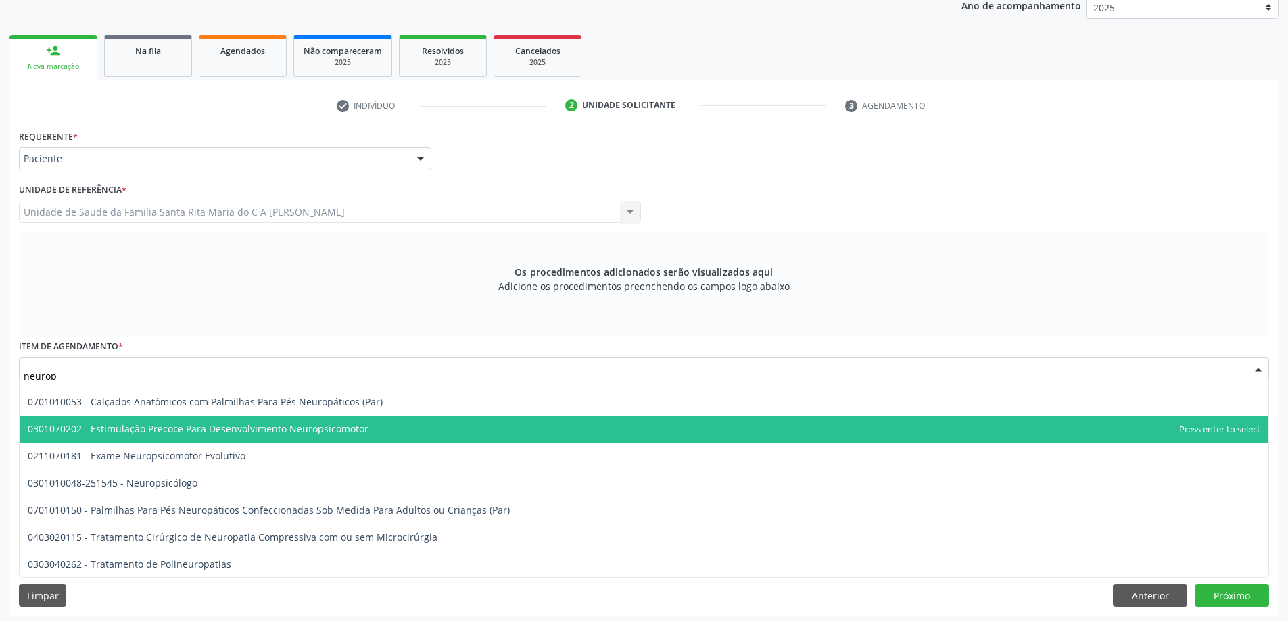
scroll to position [191, 0]
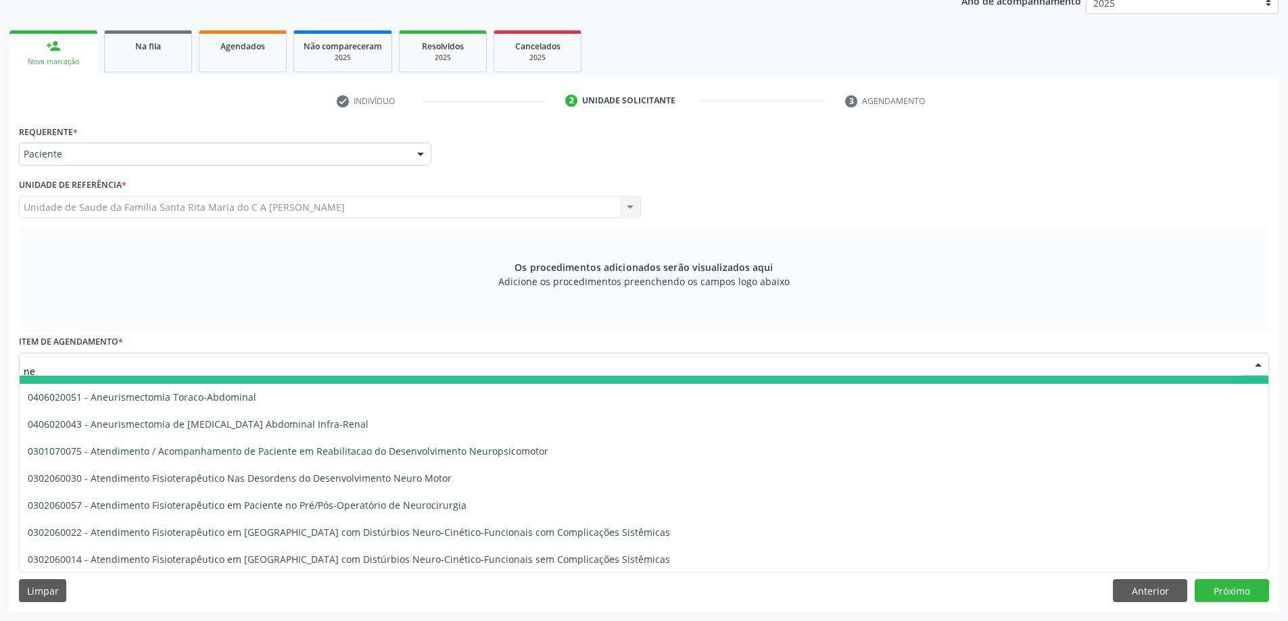
type input "n"
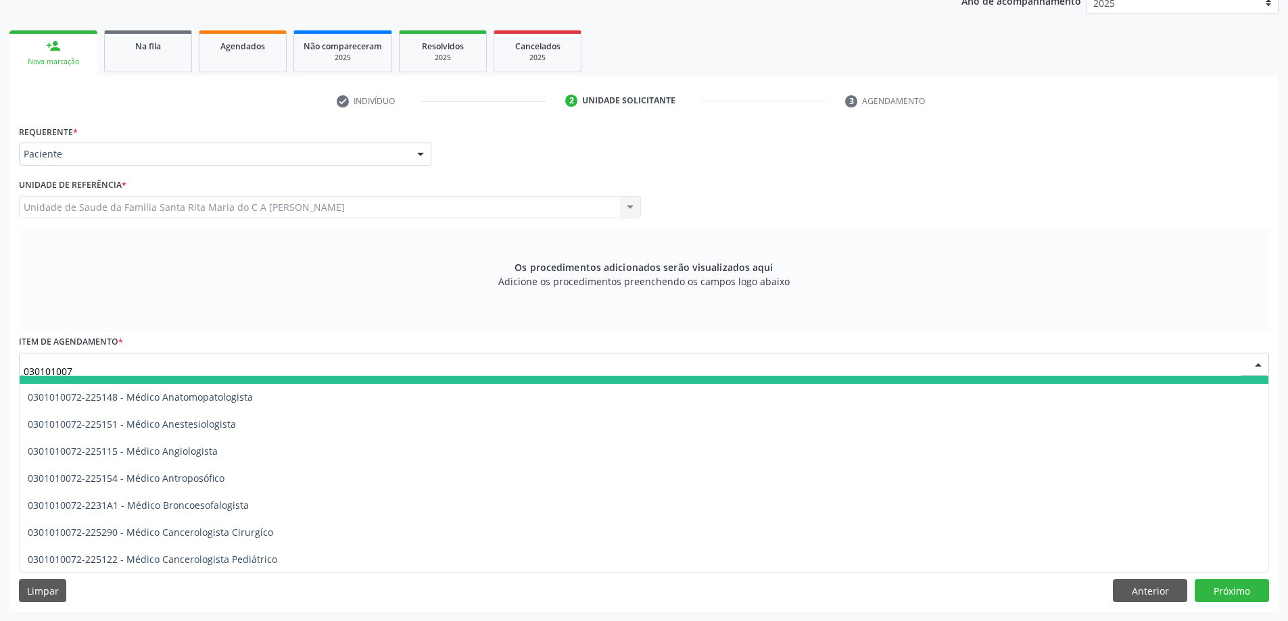
type input "0301010072"
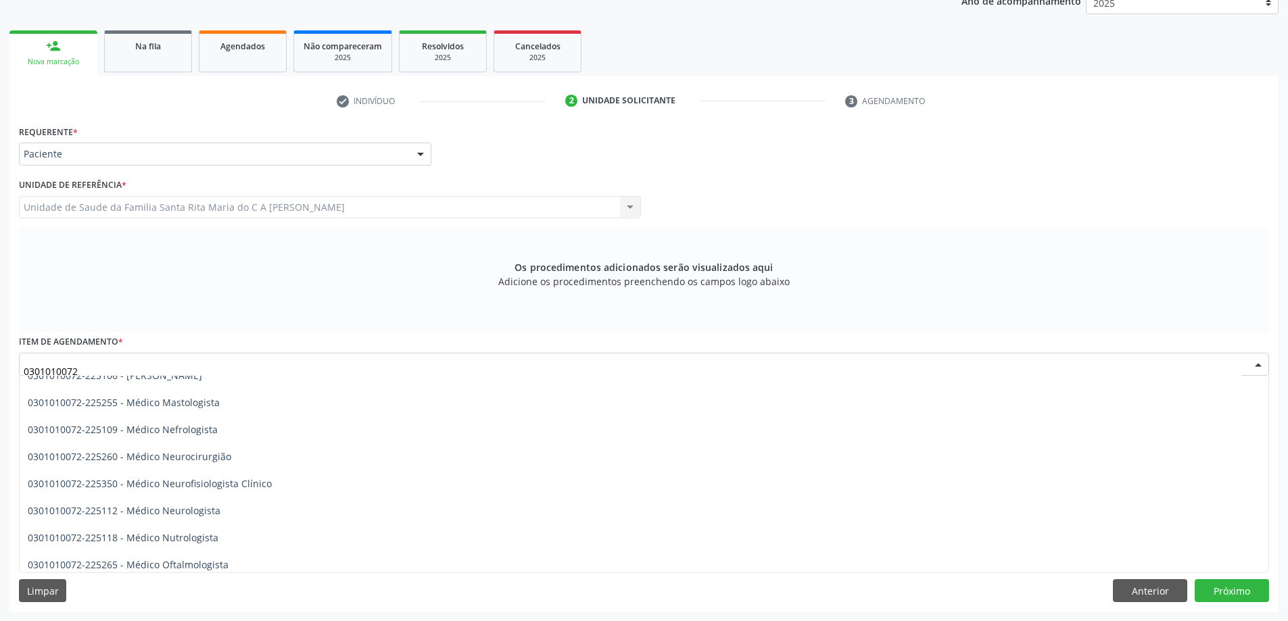
scroll to position [925, 0]
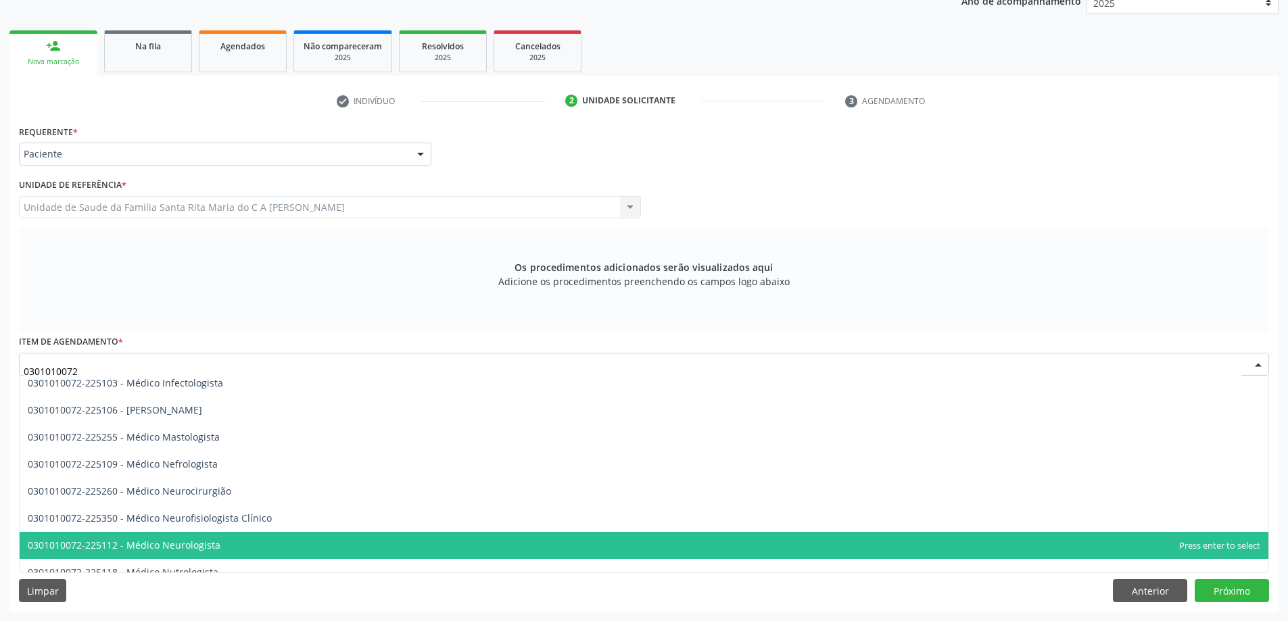
click at [239, 547] on span "0301010072-225112 - Médico Neurologista" at bounding box center [644, 545] width 1248 height 27
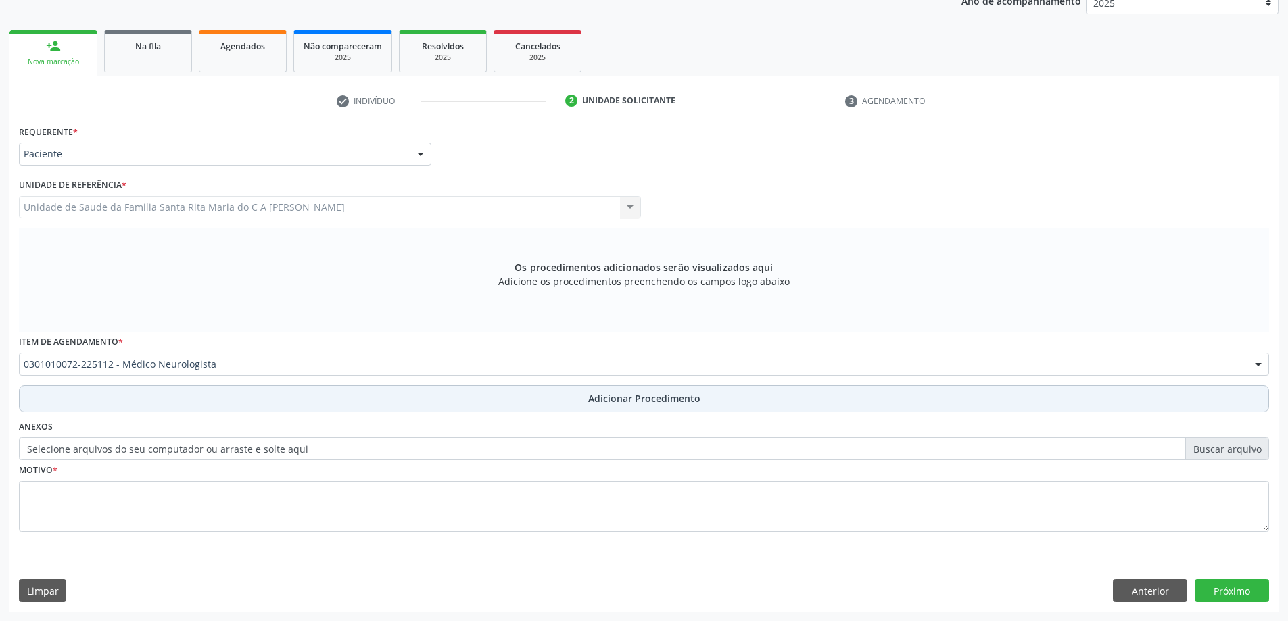
click at [183, 395] on button "Adicionar Procedimento" at bounding box center [644, 398] width 1250 height 27
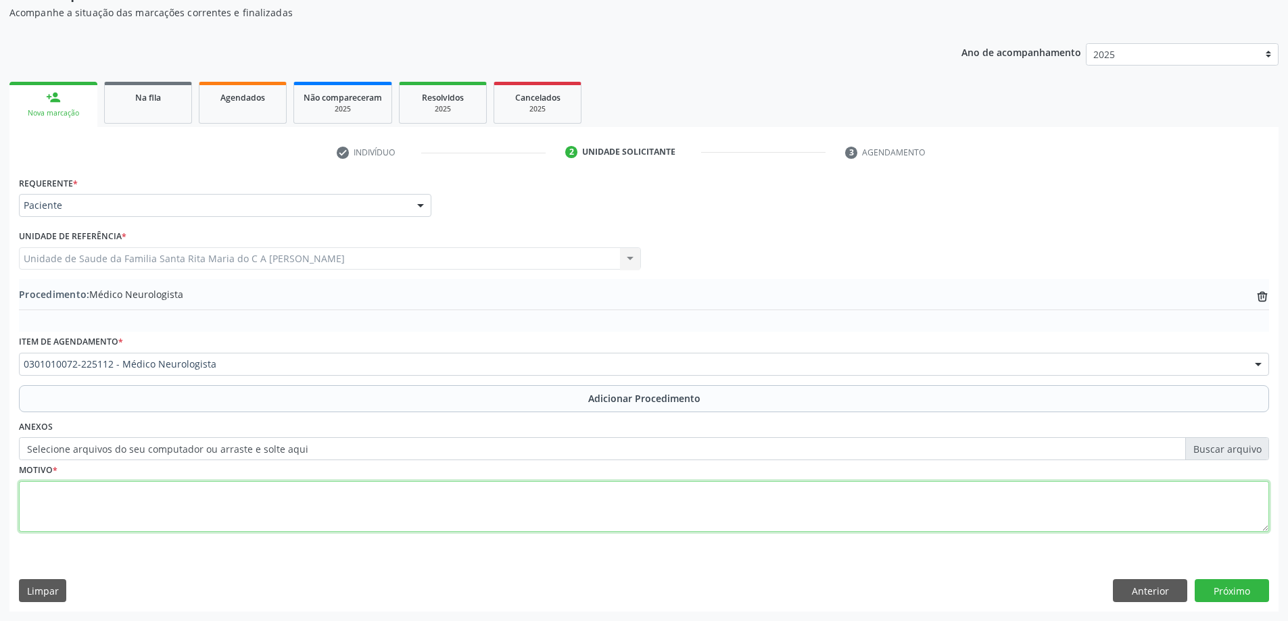
click at [149, 505] on textarea at bounding box center [644, 506] width 1250 height 51
type textarea "consulta para neuropediatra CERTEA"
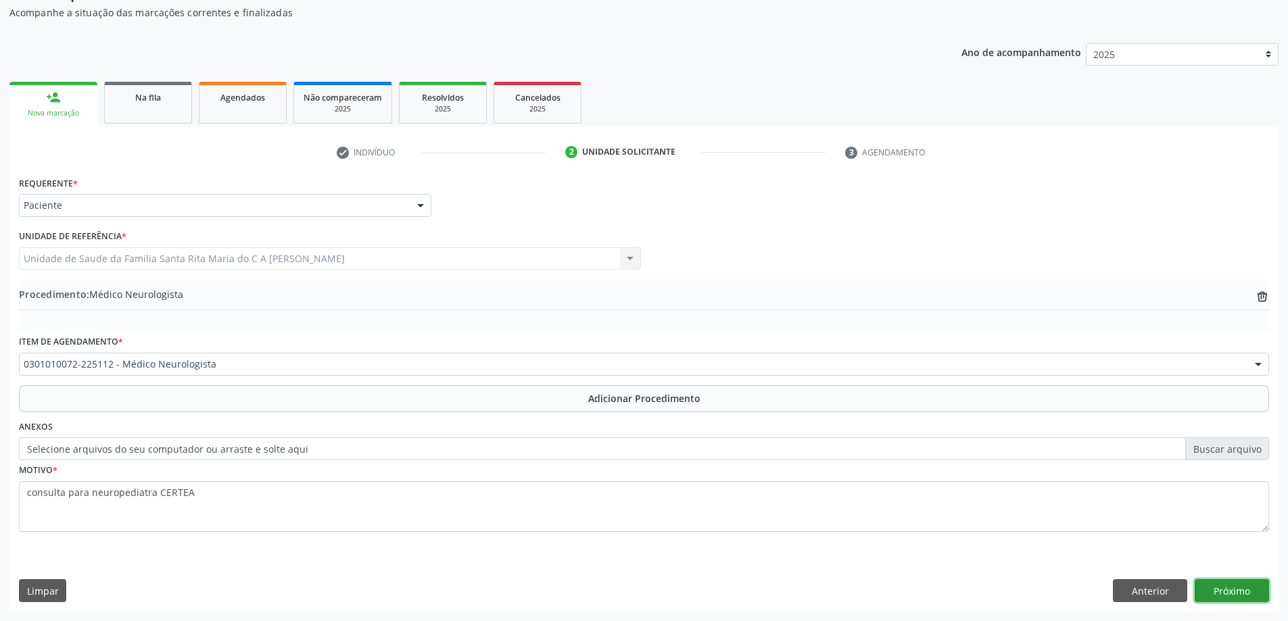
click at [1236, 591] on button "Próximo" at bounding box center [1231, 590] width 74 height 23
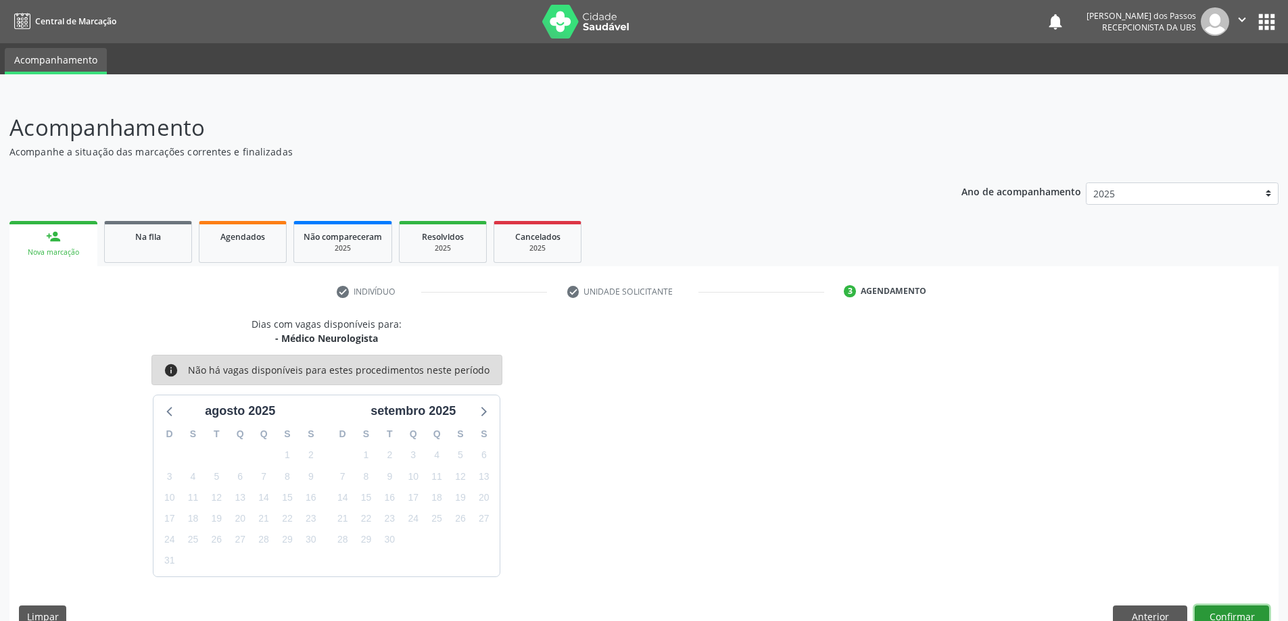
click at [1234, 614] on button "Confirmar" at bounding box center [1231, 617] width 74 height 23
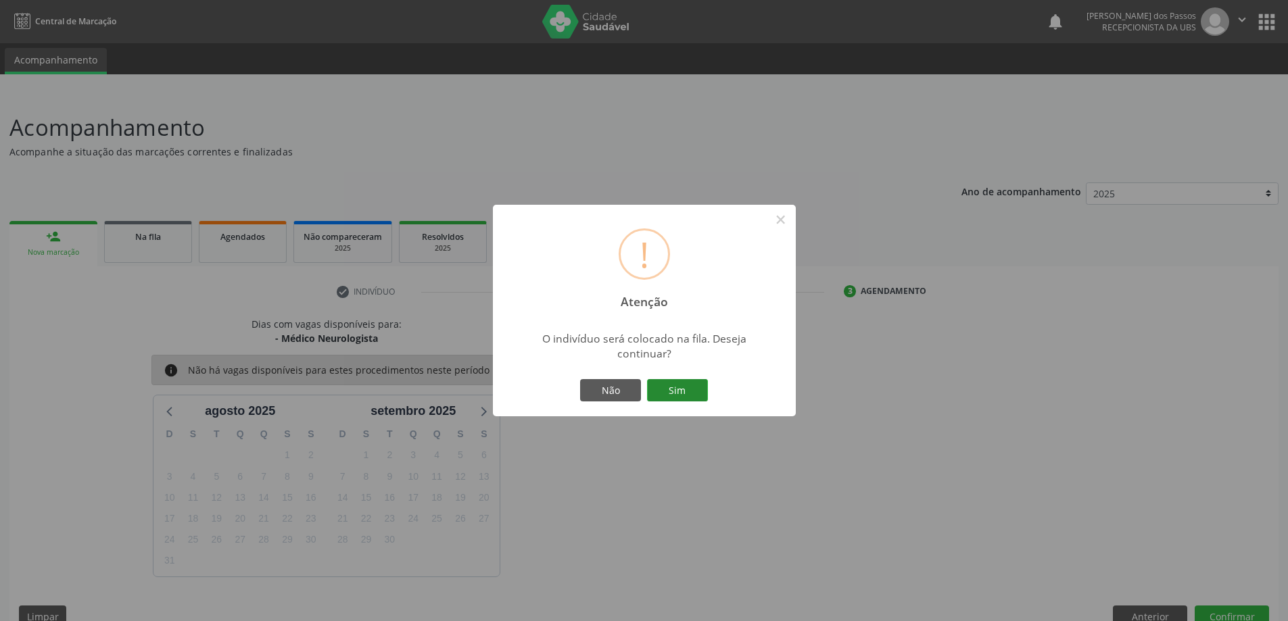
click at [681, 390] on button "Sim" at bounding box center [677, 390] width 61 height 23
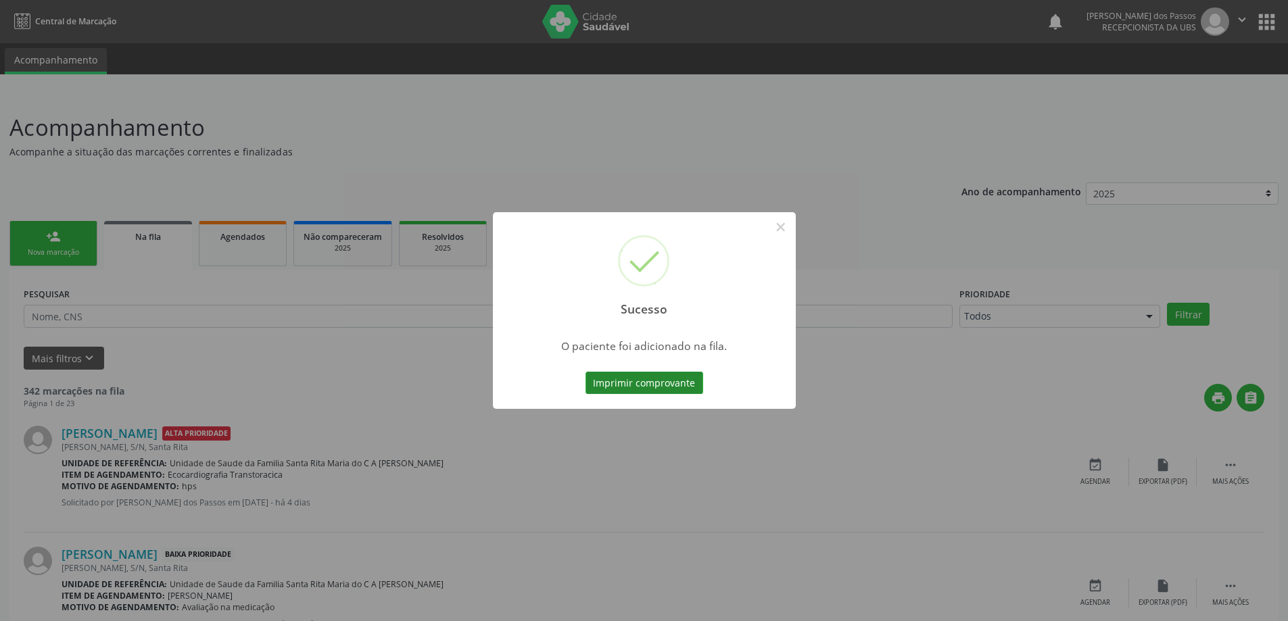
click at [690, 391] on button "Imprimir comprovante" at bounding box center [644, 383] width 118 height 23
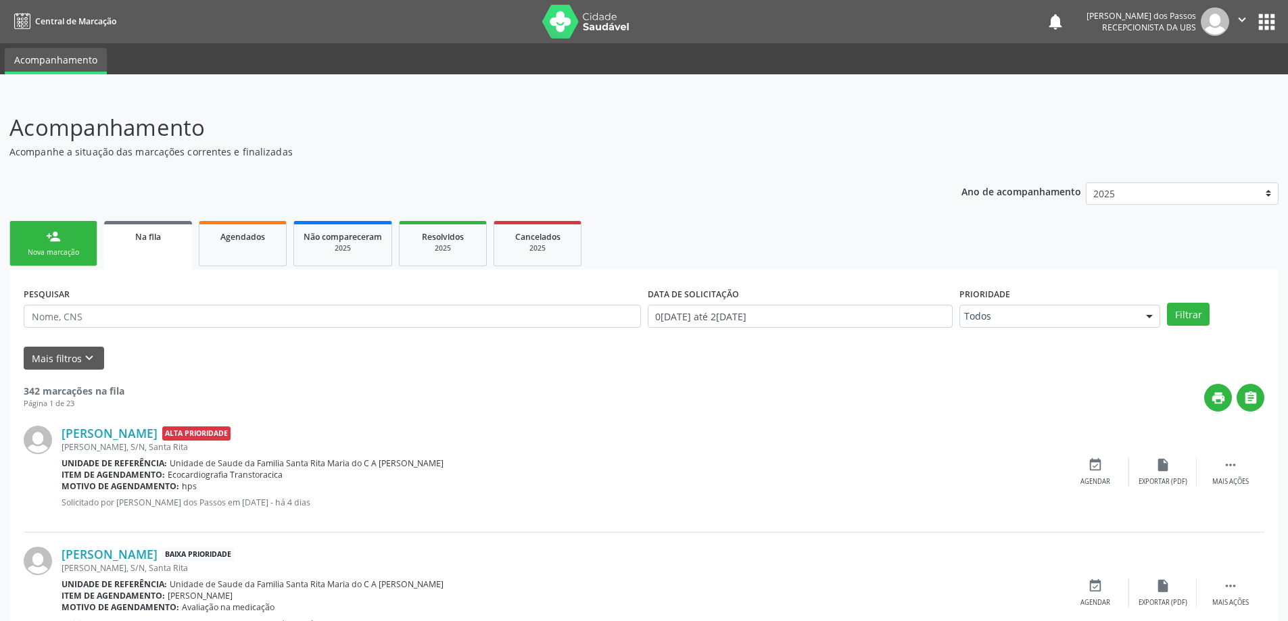
click at [62, 247] on div "Nova marcação" at bounding box center [54, 252] width 68 height 10
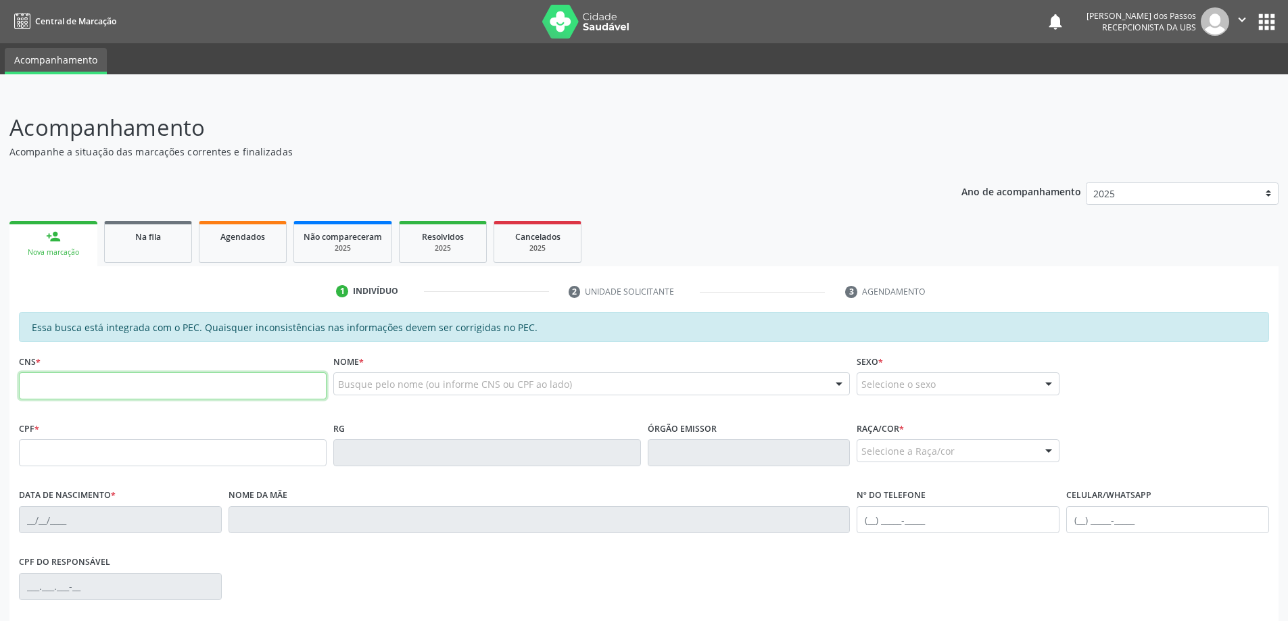
click at [81, 387] on input "text" at bounding box center [173, 385] width 308 height 27
click at [123, 391] on input "707 0018 3615" at bounding box center [173, 385] width 308 height 27
type input "7"
type input "707 0018 3615 7233"
type input "147.753.844-57"
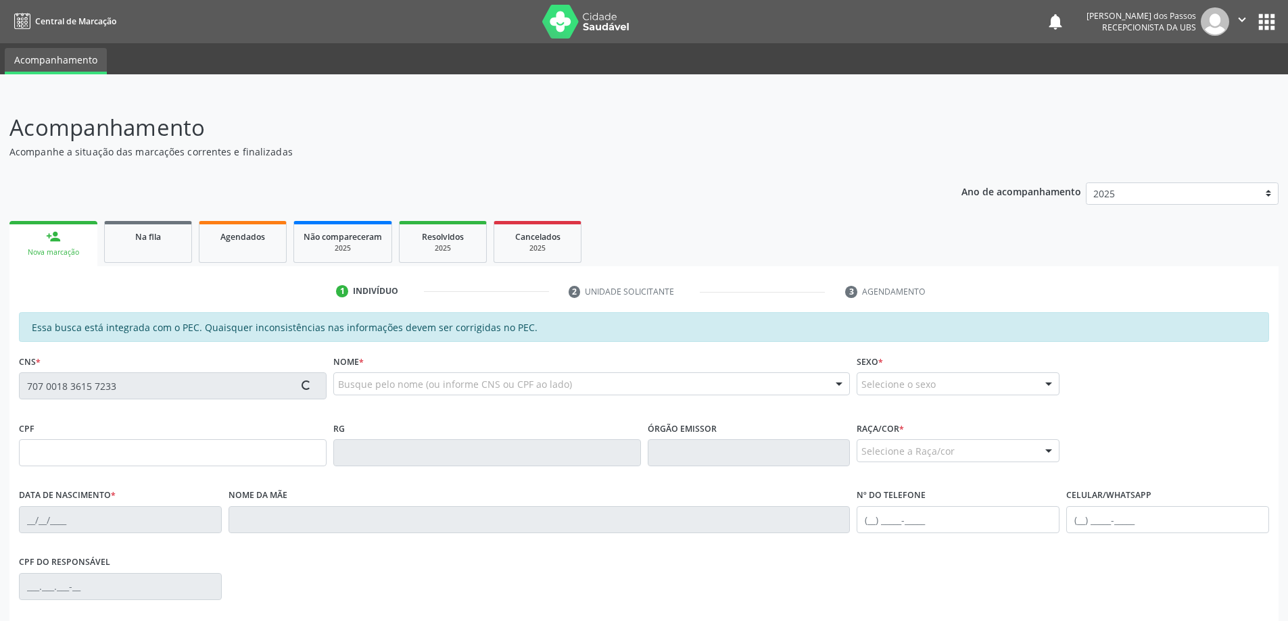
type input "[DATE]"
type input "[PERSON_NAME]"
type input "[PHONE_NUMBER]"
type input "S/N"
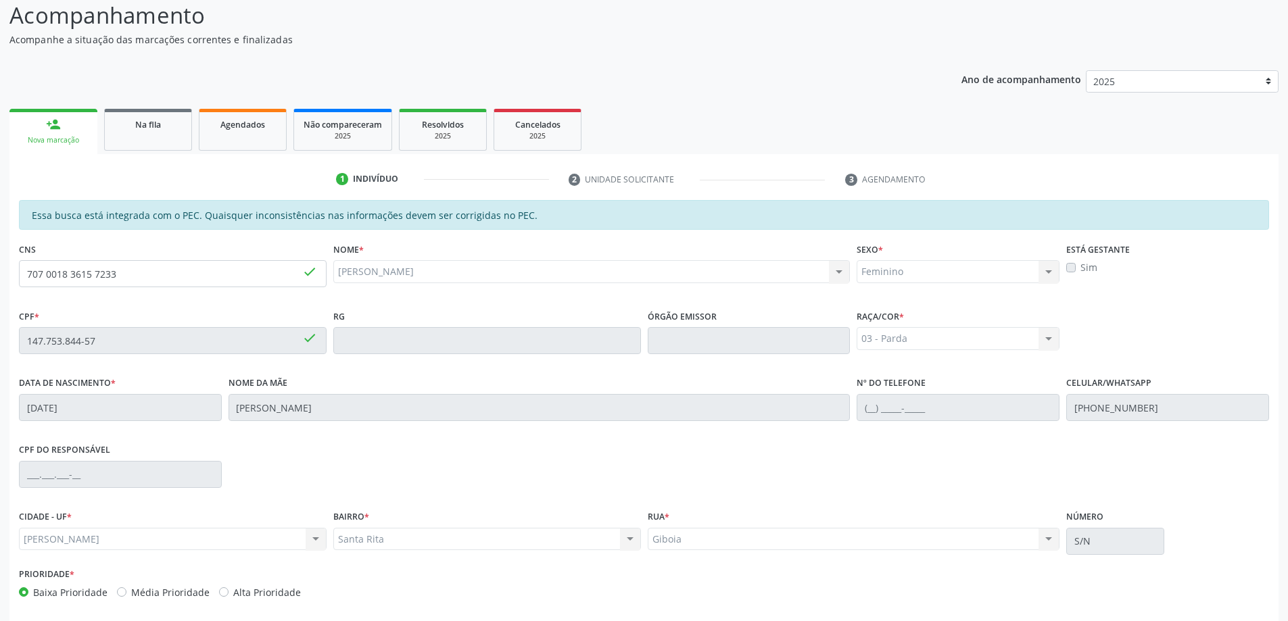
scroll to position [170, 0]
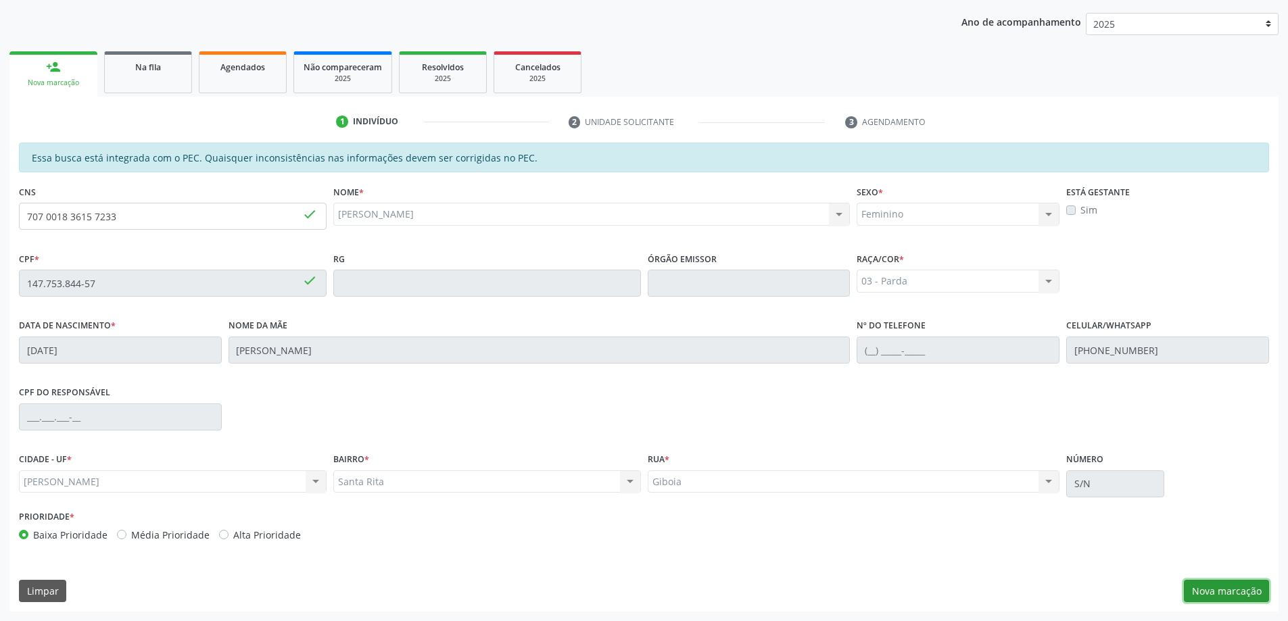
click at [1208, 589] on button "Nova marcação" at bounding box center [1225, 591] width 85 height 23
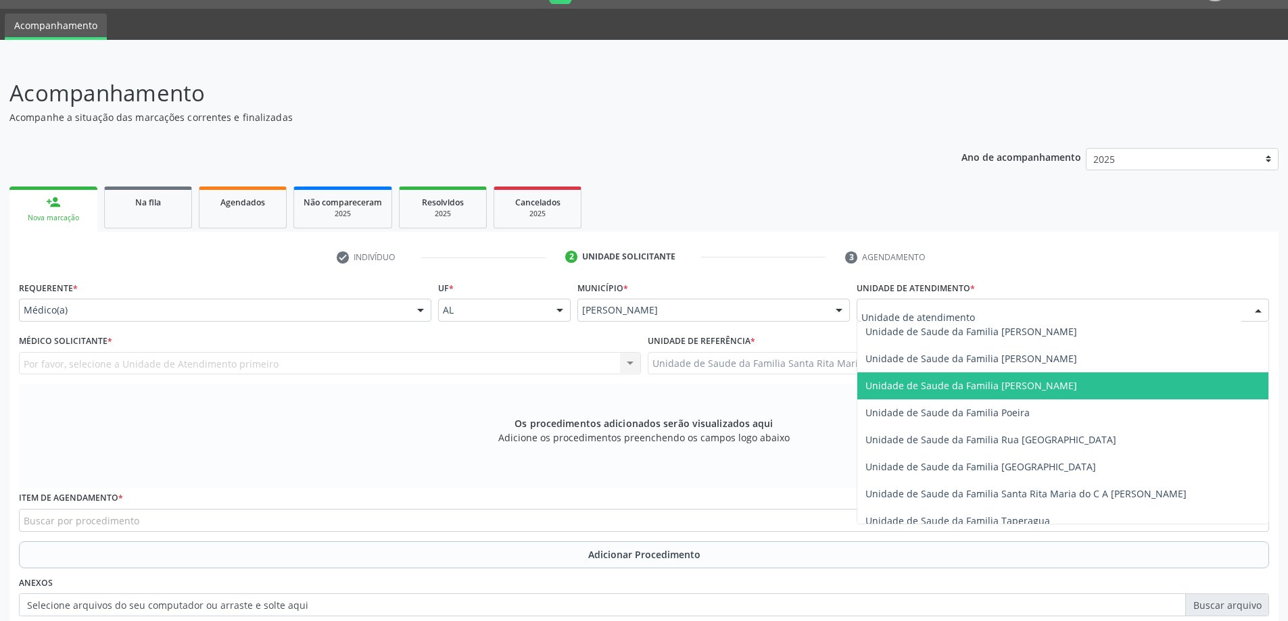
scroll to position [811, 0]
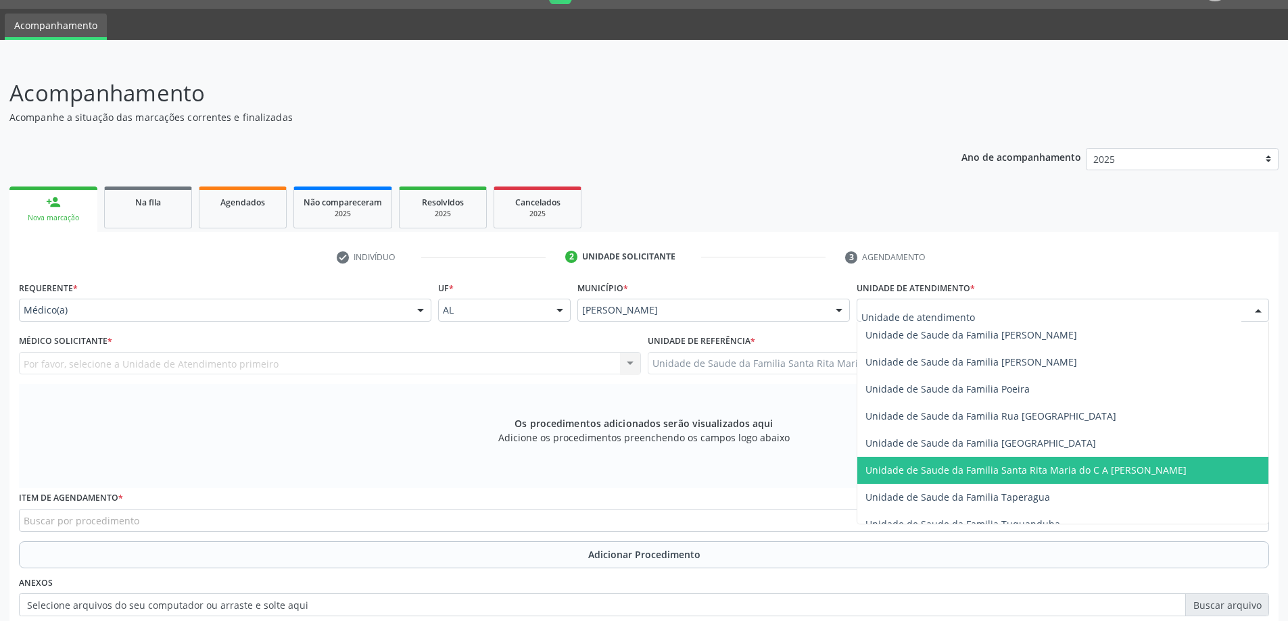
click at [972, 469] on span "Unidade de Saude da Familia Santa Rita Maria do C A [PERSON_NAME]" at bounding box center [1025, 470] width 321 height 13
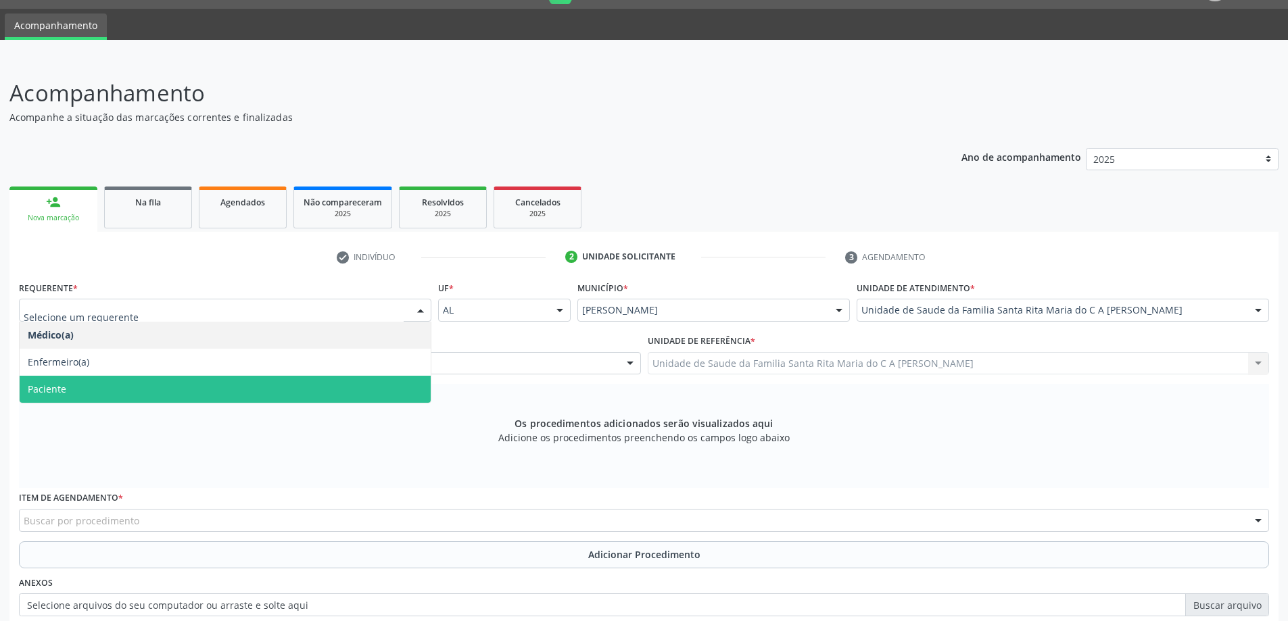
click at [279, 389] on span "Paciente" at bounding box center [225, 389] width 411 height 27
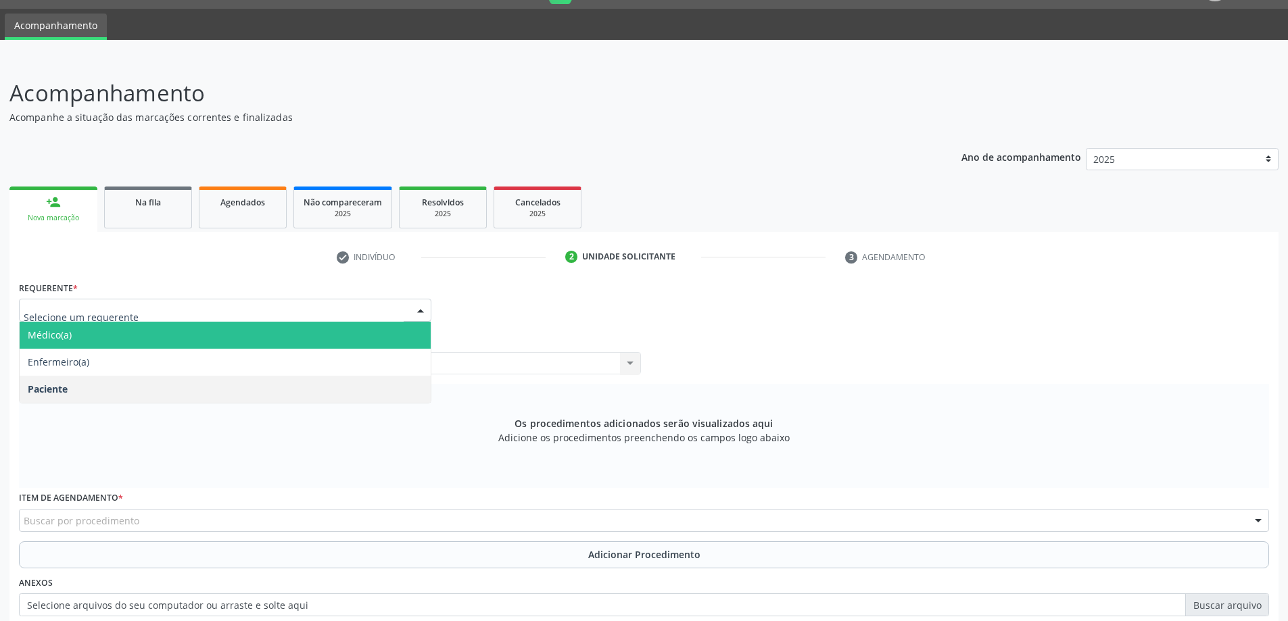
click at [149, 316] on input "text" at bounding box center [214, 316] width 380 height 27
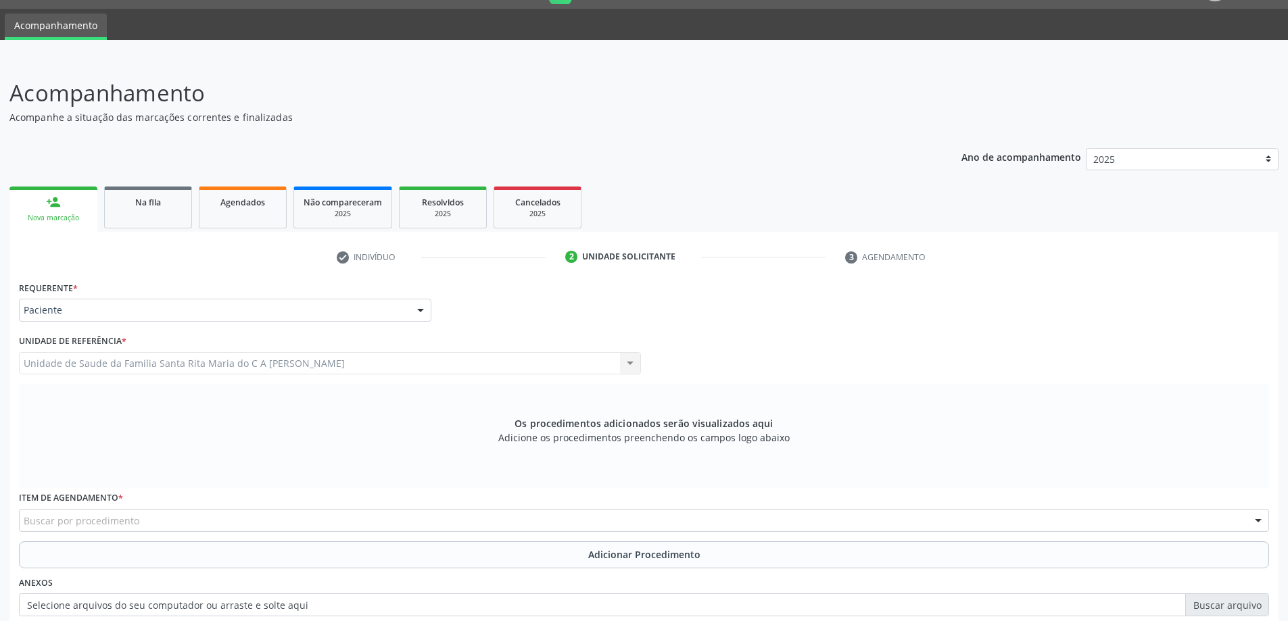
click at [417, 312] on div at bounding box center [420, 310] width 20 height 23
click at [49, 215] on div "Nova marcação" at bounding box center [53, 218] width 69 height 10
click at [54, 213] on div "Nova marcação" at bounding box center [53, 218] width 69 height 10
click at [418, 309] on div at bounding box center [420, 310] width 20 height 23
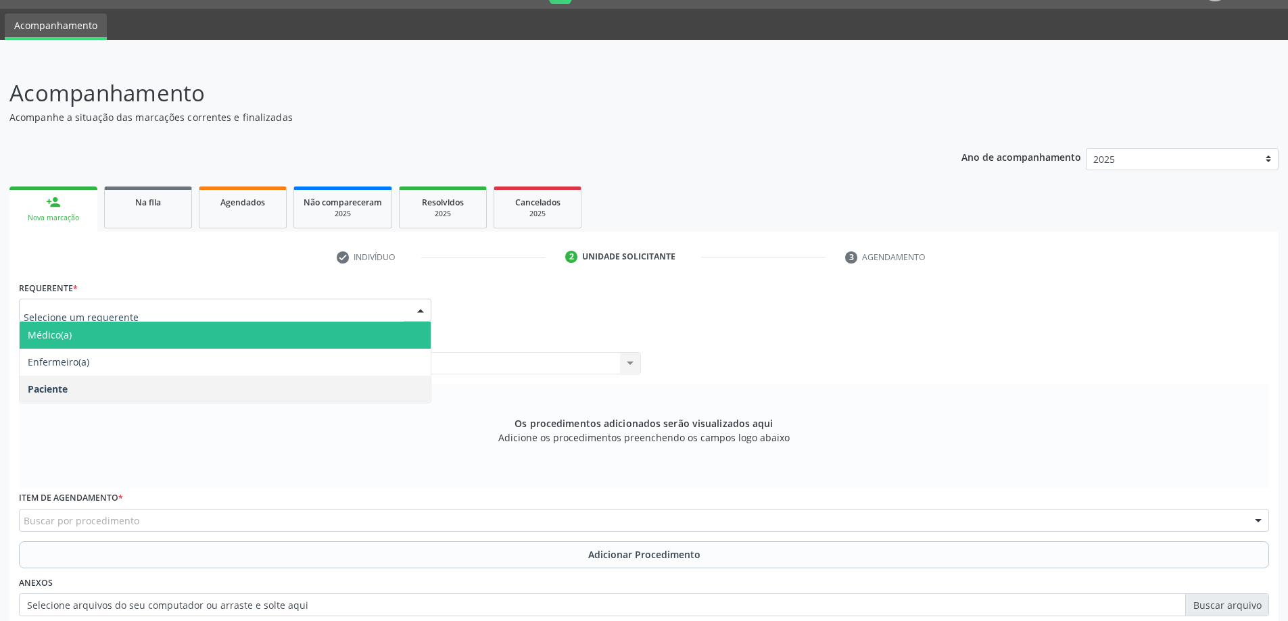
click at [199, 334] on span "Médico(a)" at bounding box center [225, 335] width 411 height 27
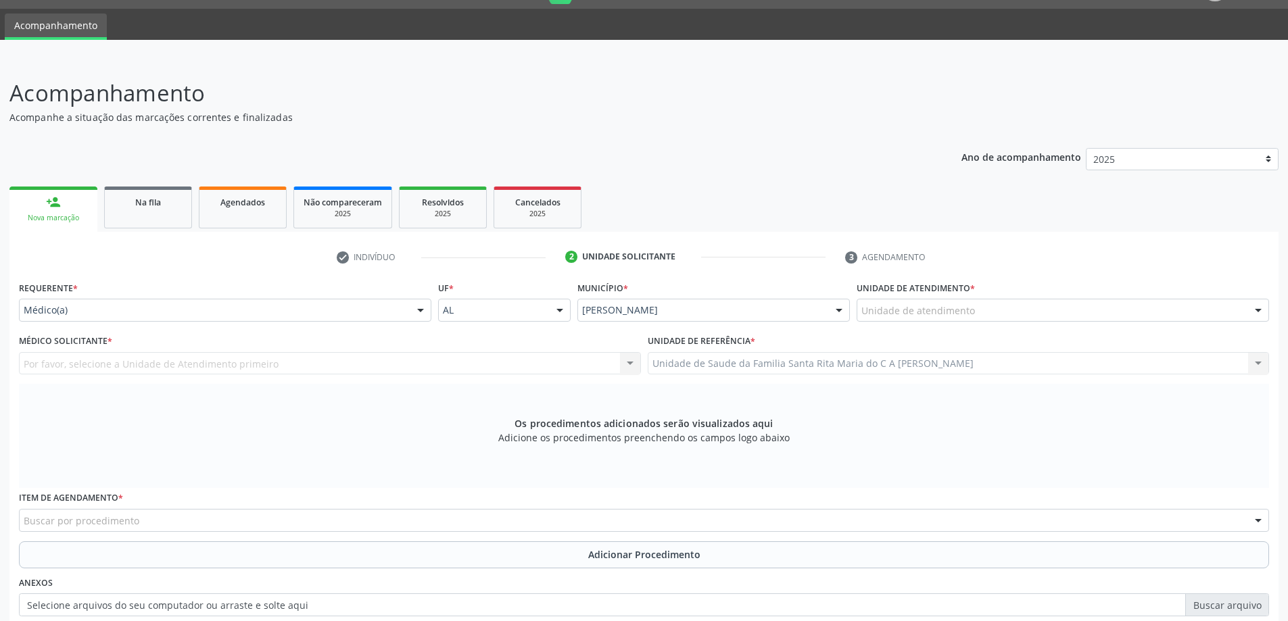
click at [195, 368] on div "Por favor, selecione a Unidade de Atendimento primeiro Djacy Avila Oliveira Edi…" at bounding box center [330, 363] width 622 height 23
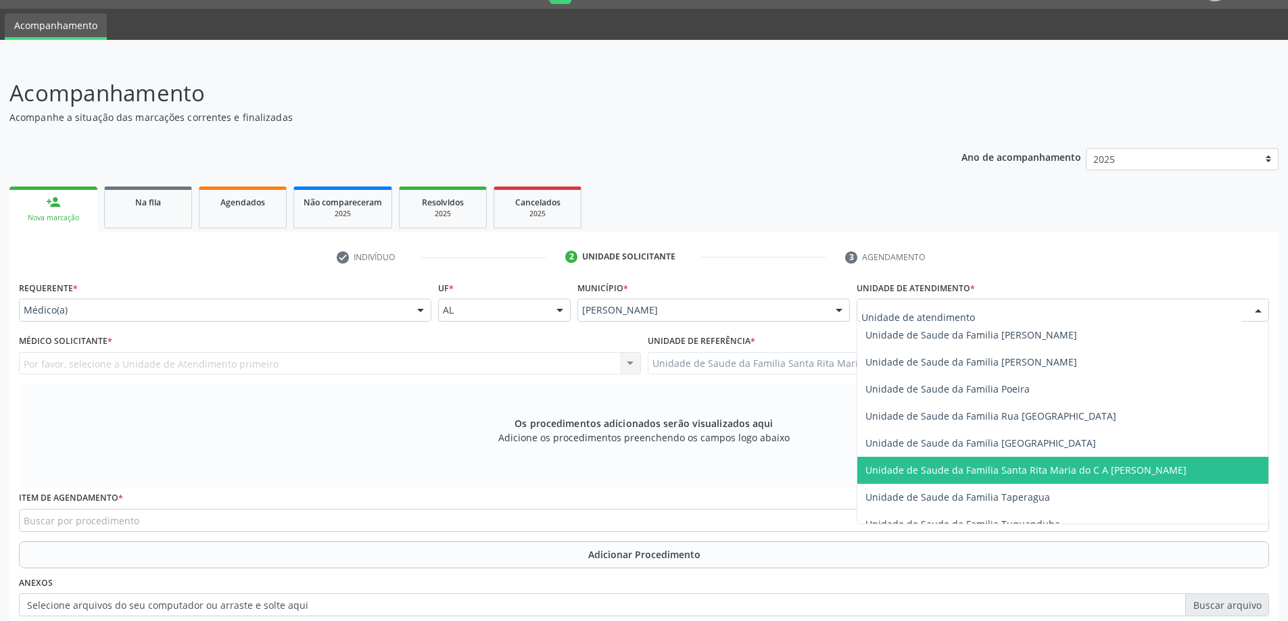
click at [933, 467] on span "Unidade de Saude da Familia Santa Rita Maria do C A [PERSON_NAME]" at bounding box center [1025, 470] width 321 height 13
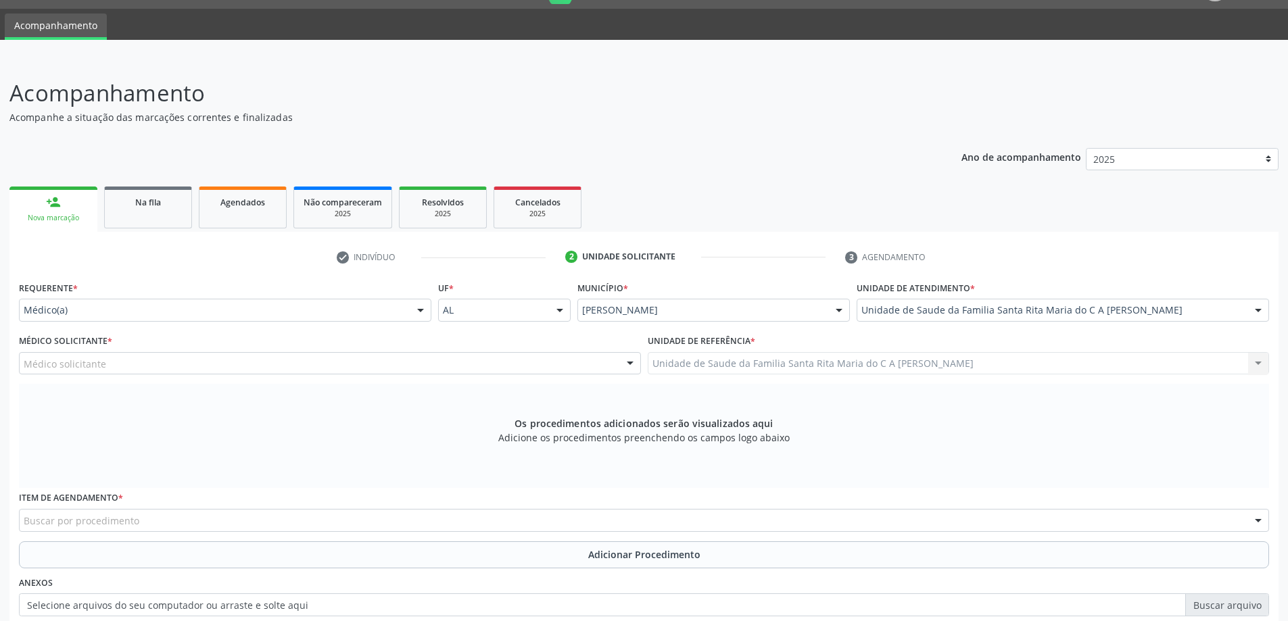
click at [260, 368] on div "Médico solicitante" at bounding box center [330, 363] width 622 height 23
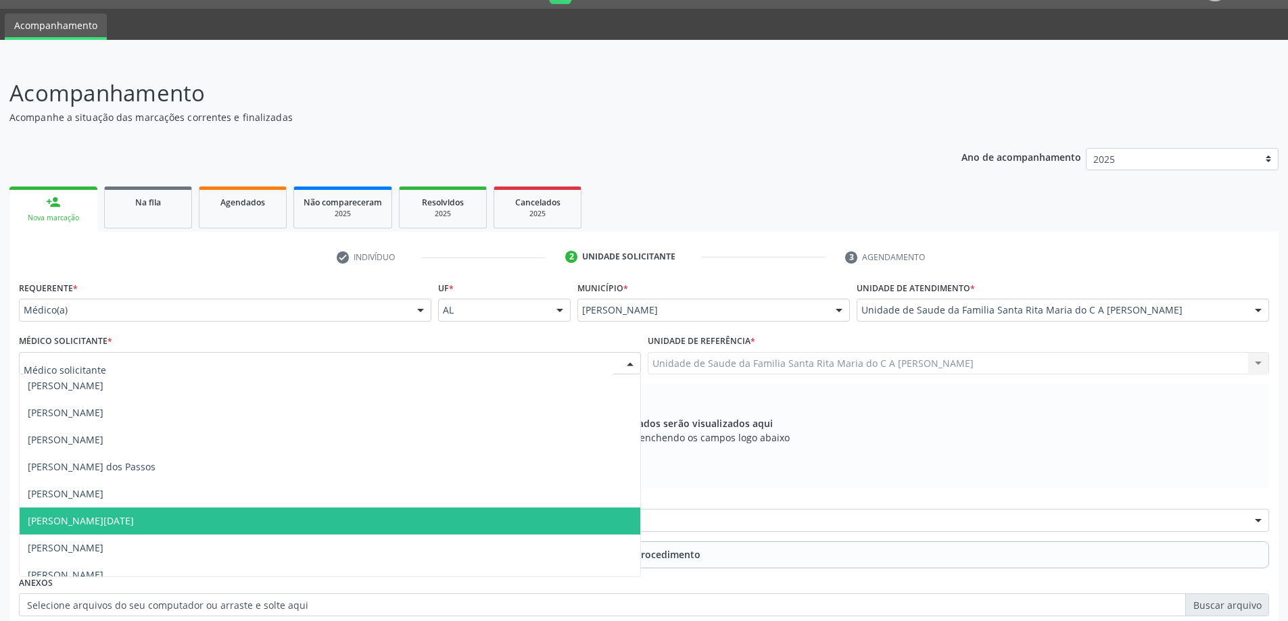
scroll to position [41, 0]
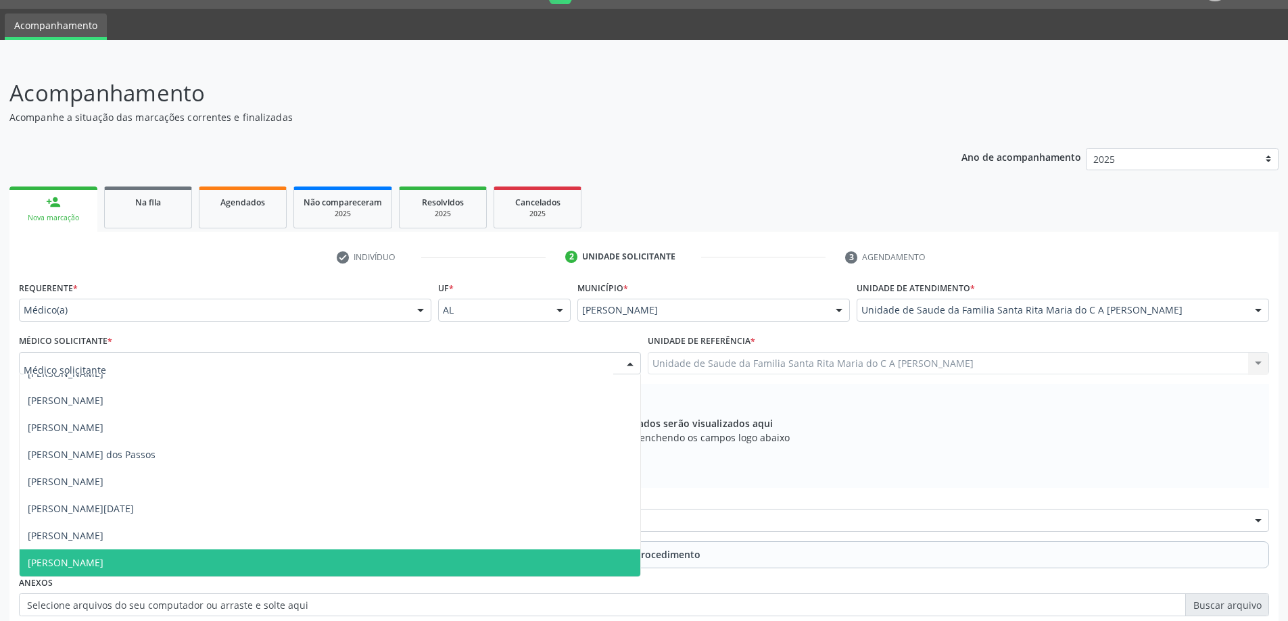
click at [289, 562] on span "Niedja Barreto de Melo" at bounding box center [330, 562] width 620 height 27
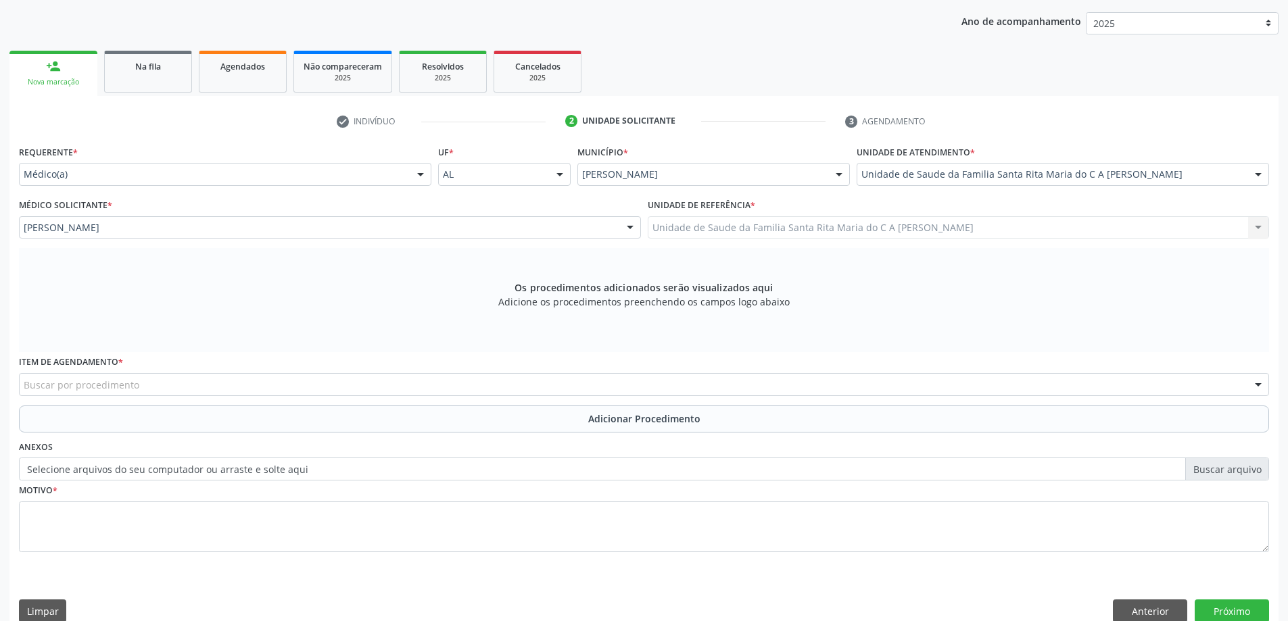
scroll to position [191, 0]
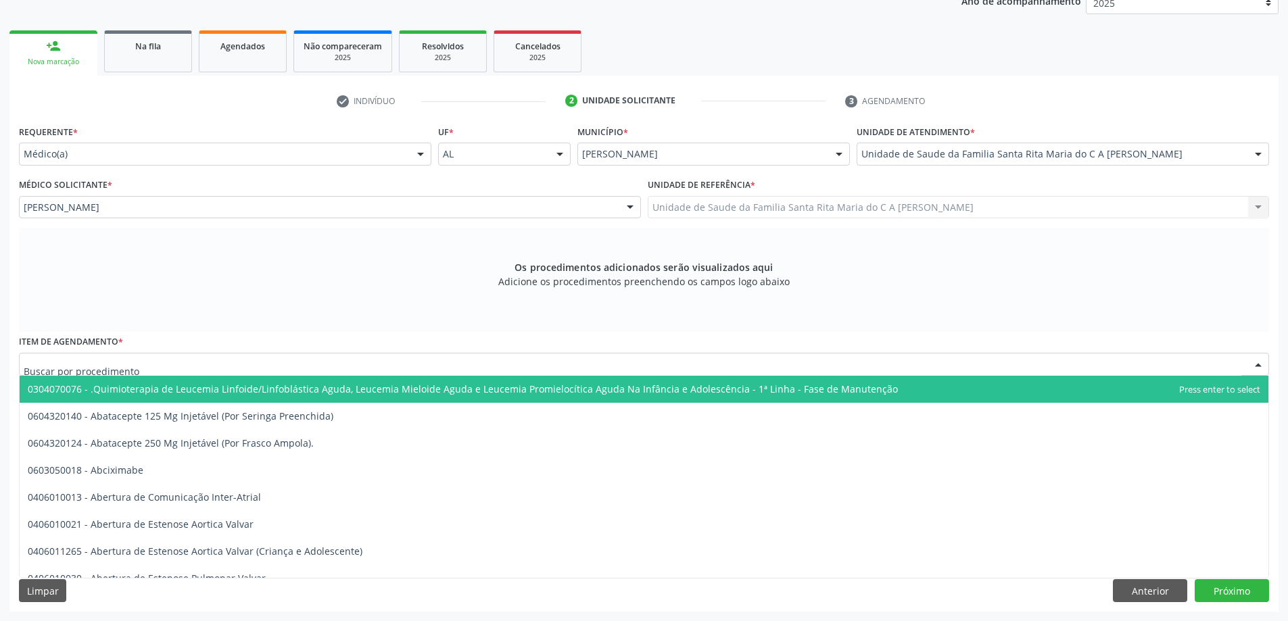
click at [361, 364] on div at bounding box center [644, 364] width 1250 height 23
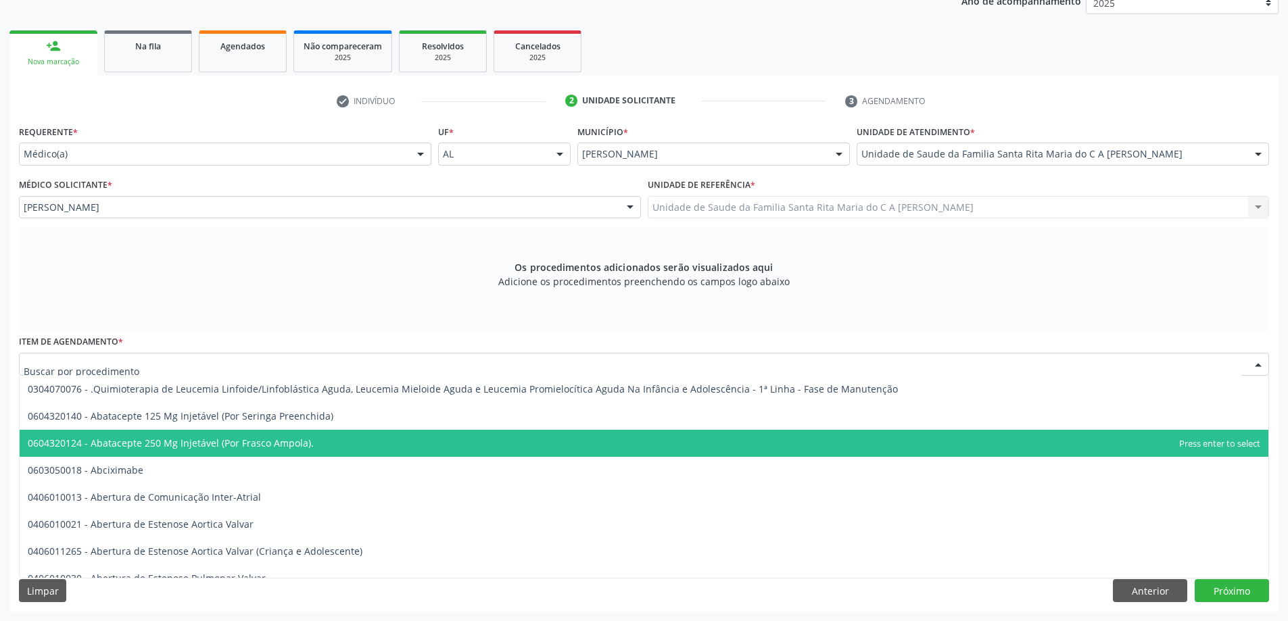
click at [147, 360] on div at bounding box center [644, 364] width 1250 height 23
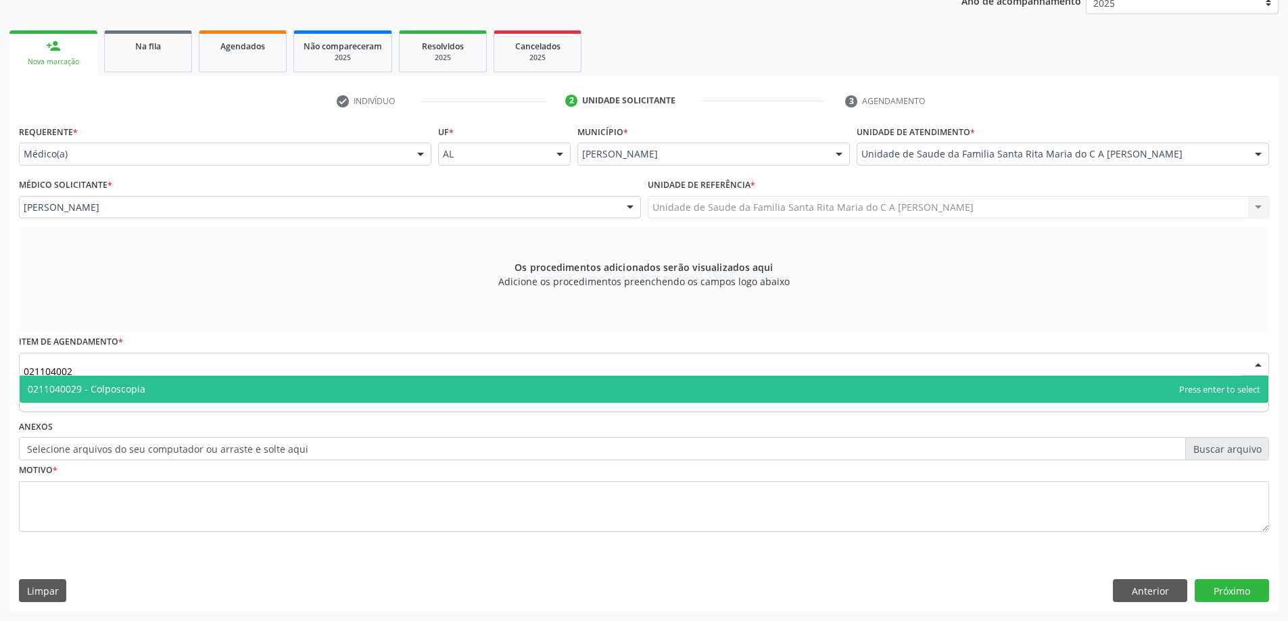
type input "0211040029"
click at [373, 393] on span "0211040029 - Colposcopia" at bounding box center [644, 389] width 1248 height 27
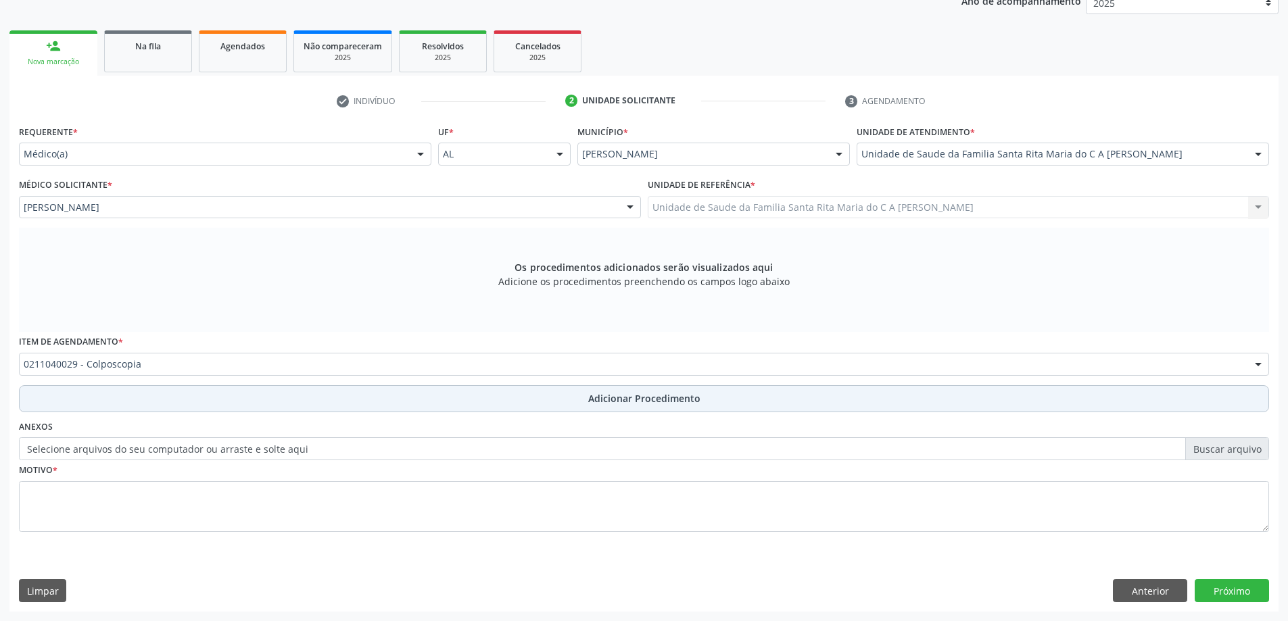
click at [337, 399] on button "Adicionar Procedimento" at bounding box center [644, 398] width 1250 height 27
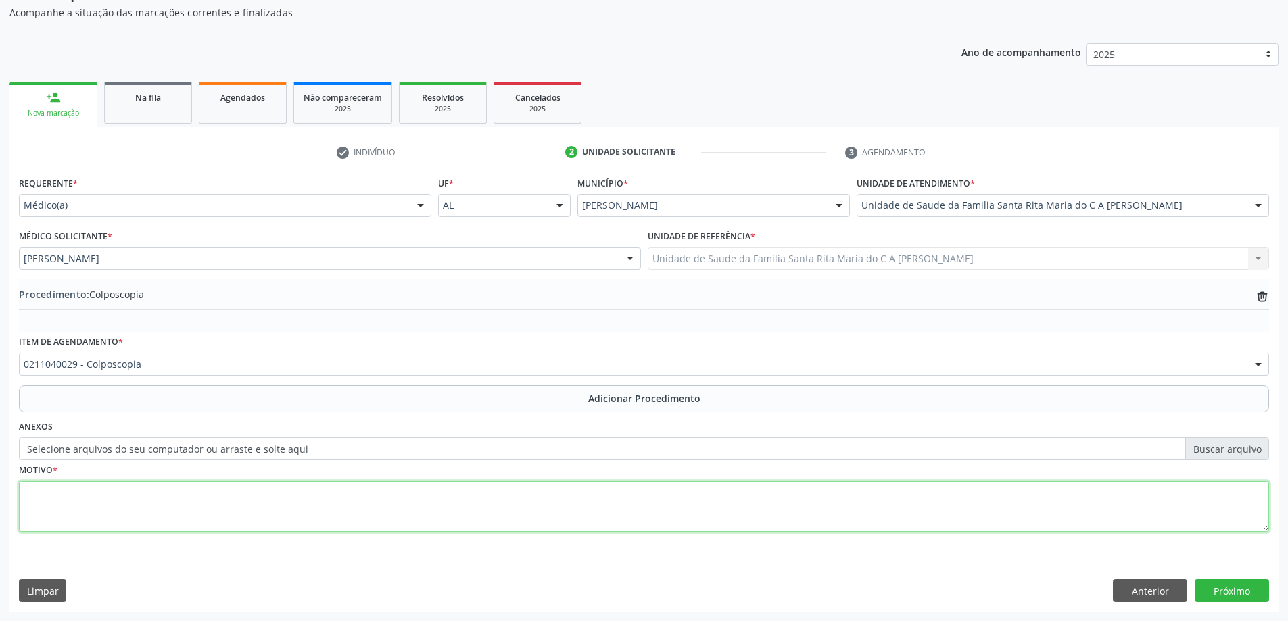
click at [265, 508] on textarea at bounding box center [644, 506] width 1250 height 51
type textarea "COLO HIPEREMIADO E FRIÁVEL"
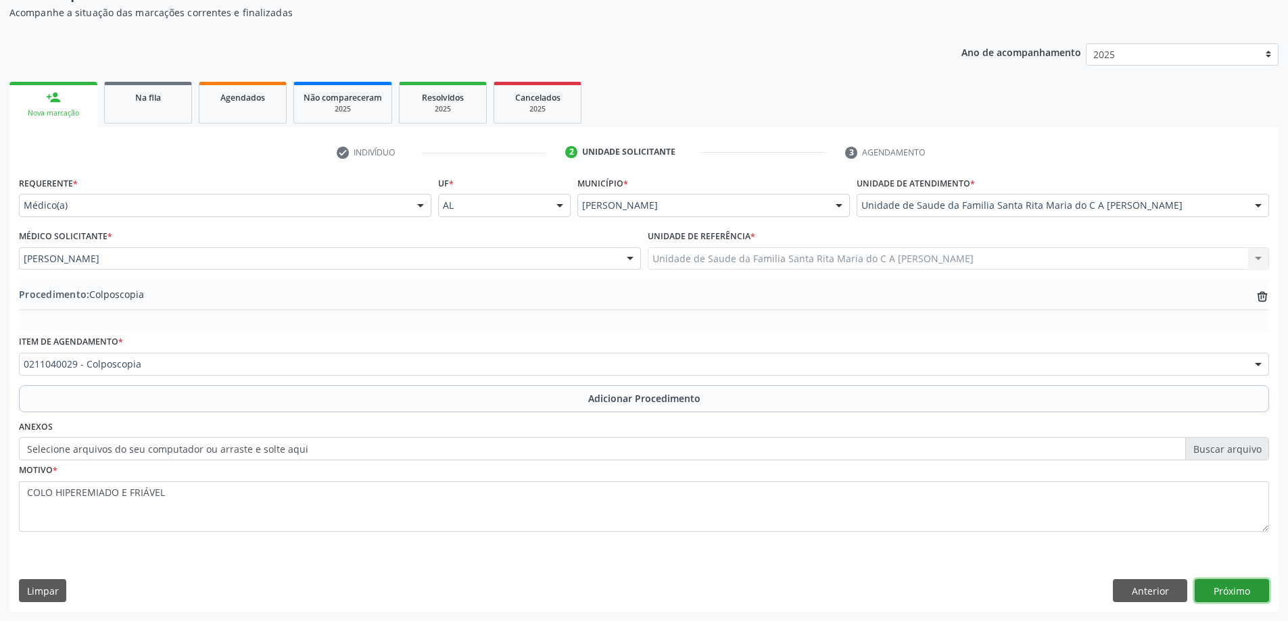
click at [1244, 588] on button "Próximo" at bounding box center [1231, 590] width 74 height 23
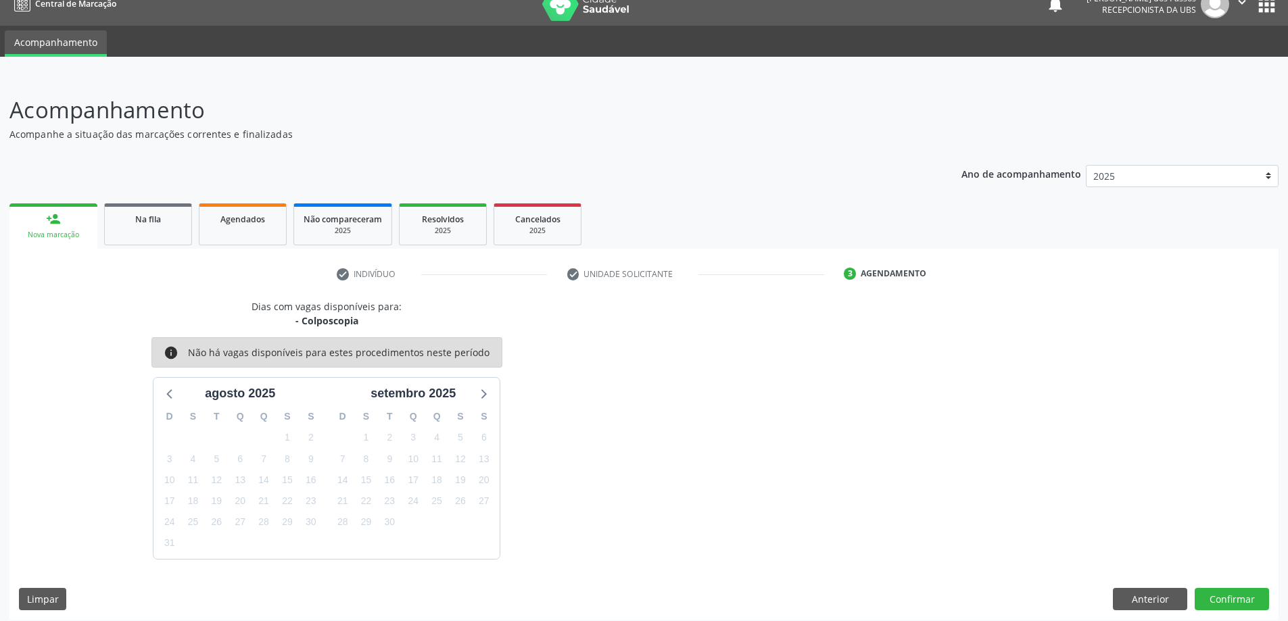
scroll to position [26, 0]
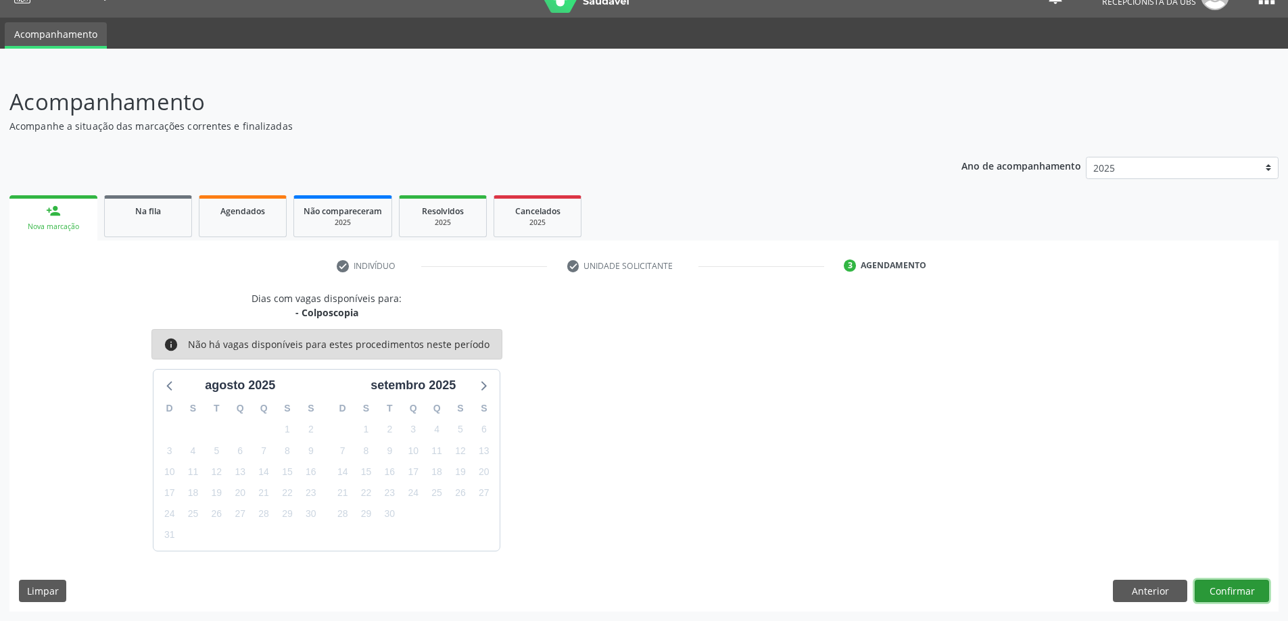
click at [1232, 595] on button "Confirmar" at bounding box center [1231, 591] width 74 height 23
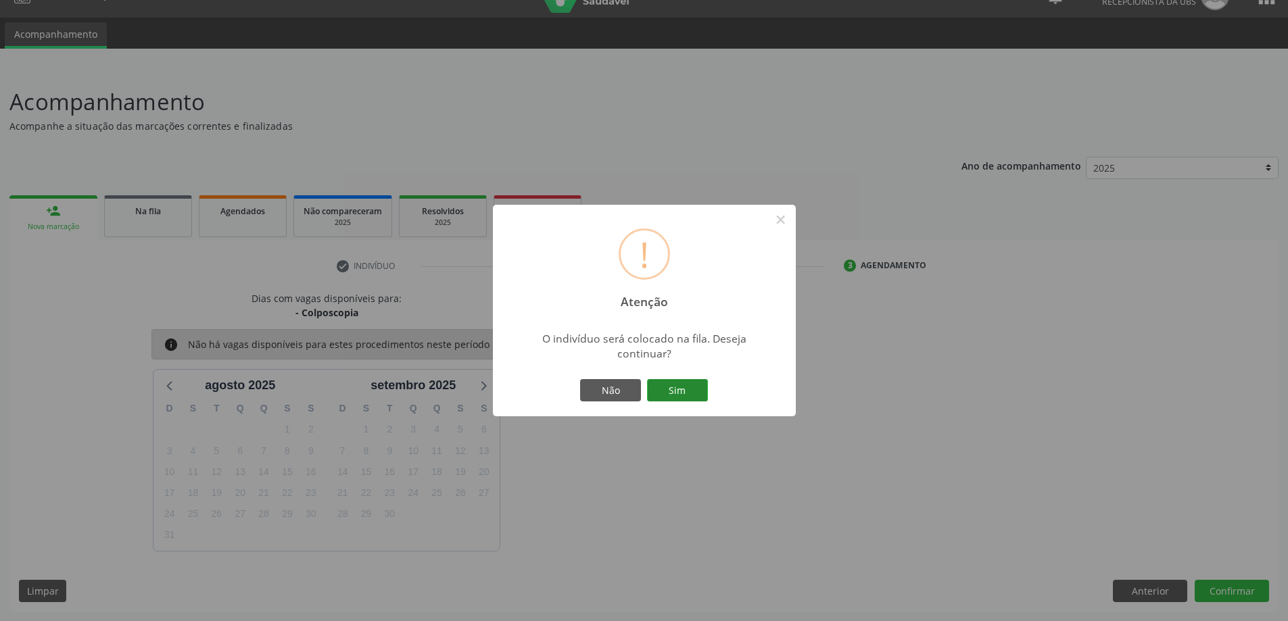
click at [662, 391] on button "Sim" at bounding box center [677, 390] width 61 height 23
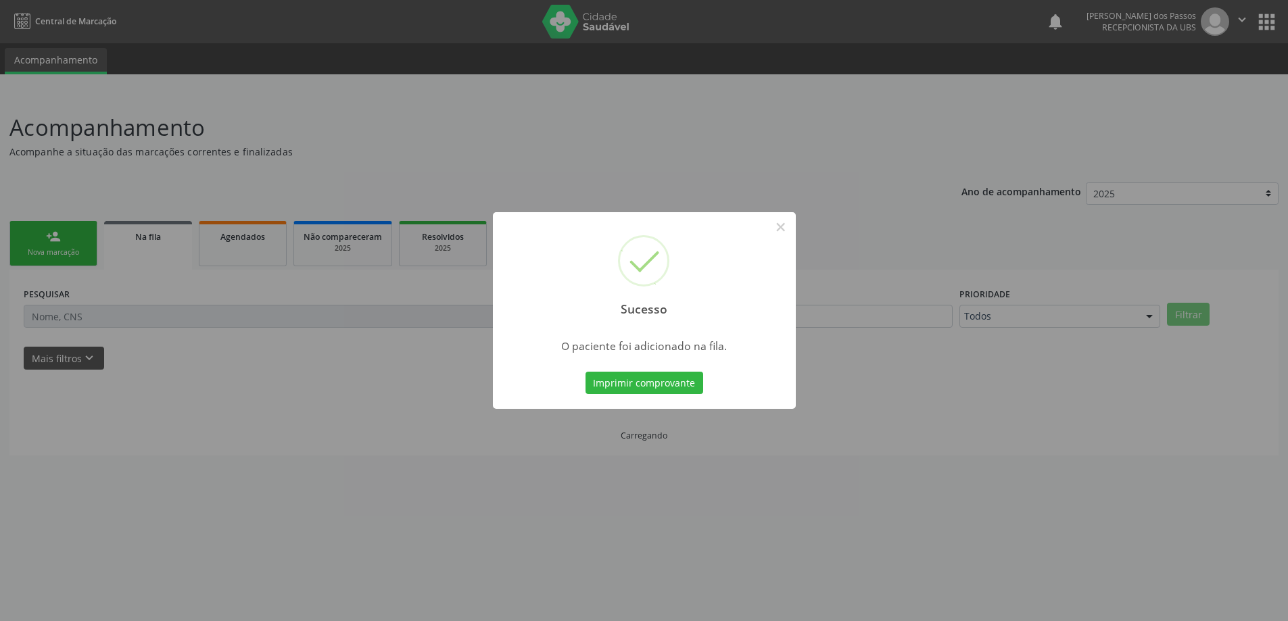
scroll to position [0, 0]
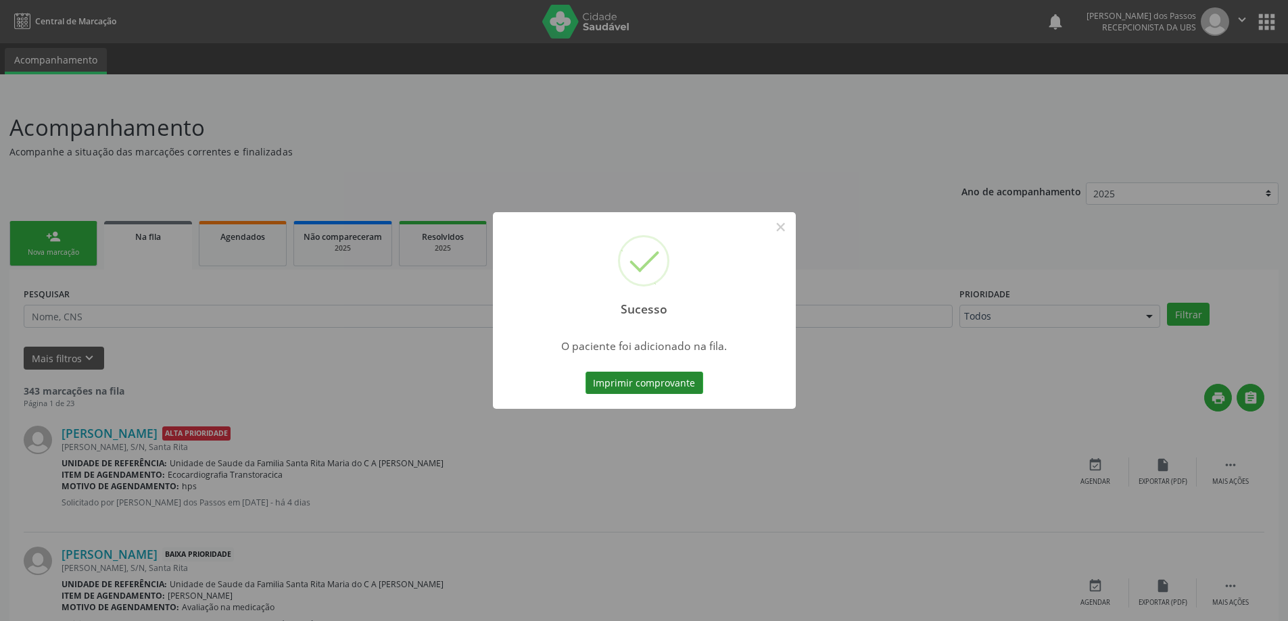
click at [648, 381] on button "Imprimir comprovante" at bounding box center [644, 383] width 118 height 23
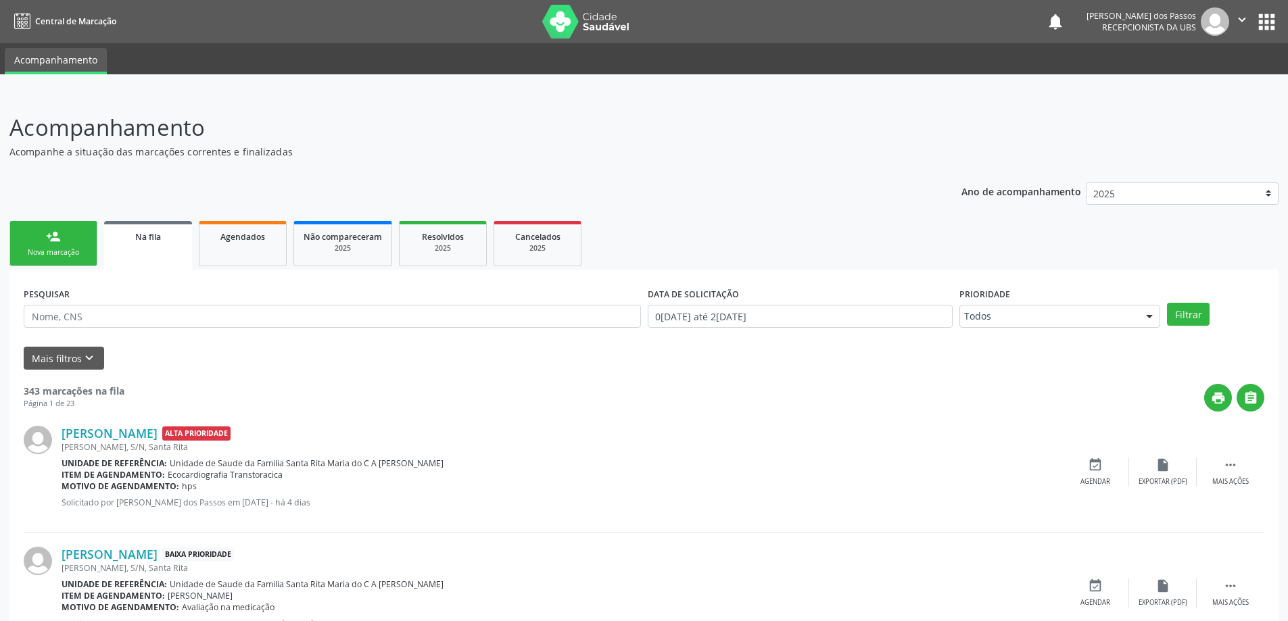
click at [49, 251] on div "Nova marcação" at bounding box center [54, 252] width 68 height 10
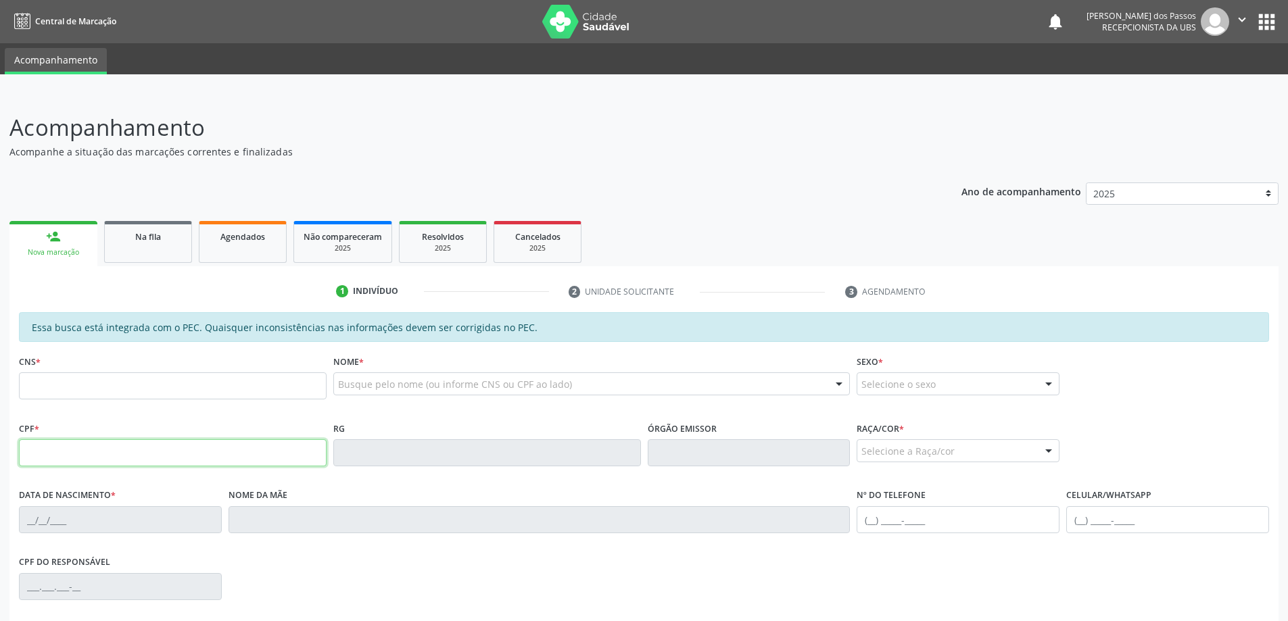
click at [59, 448] on input "text" at bounding box center [173, 452] width 308 height 27
type input "091.072.464-47"
type input "10/01/1985"
type input "Eliete Vitor de Oliveira"
type input "(82) 98842-1654"
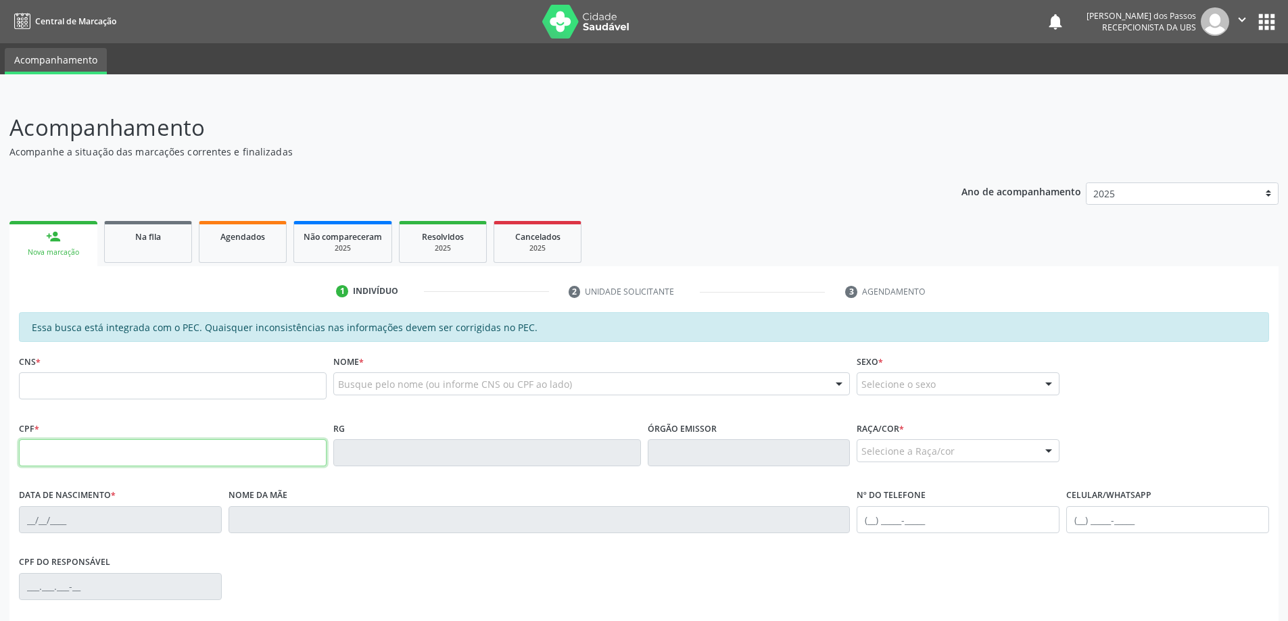
click at [162, 449] on input "text" at bounding box center [173, 452] width 308 height 27
click at [55, 451] on input "173.715.414" at bounding box center [173, 452] width 308 height 27
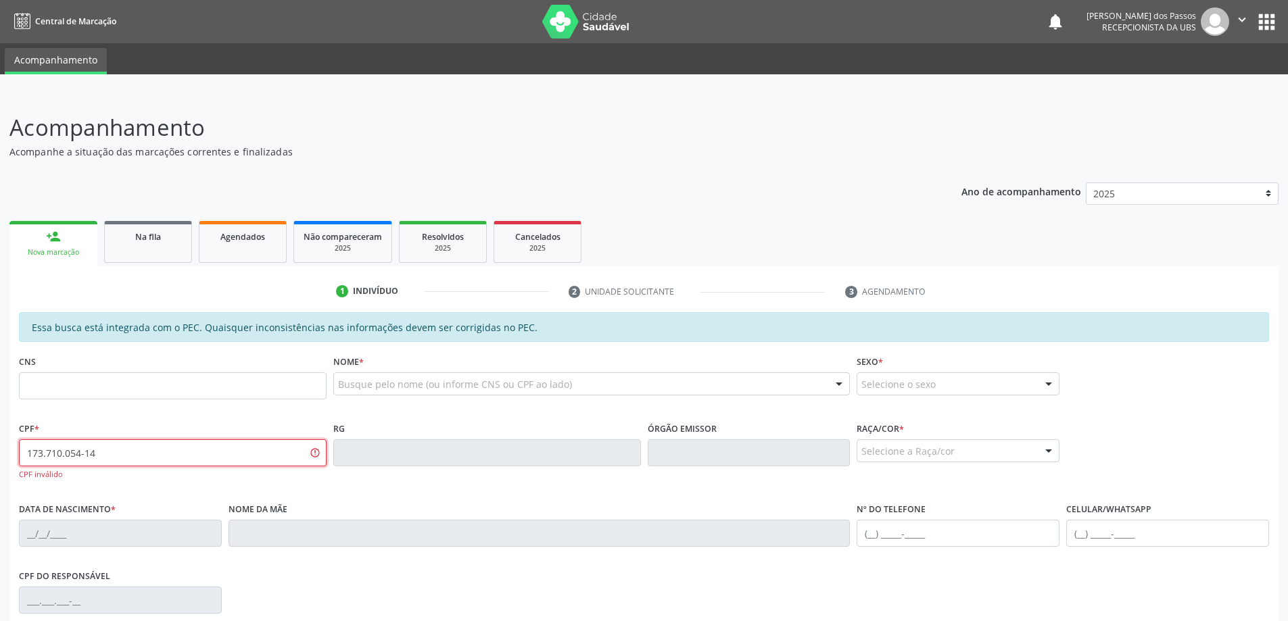
type input "173.710.054-14"
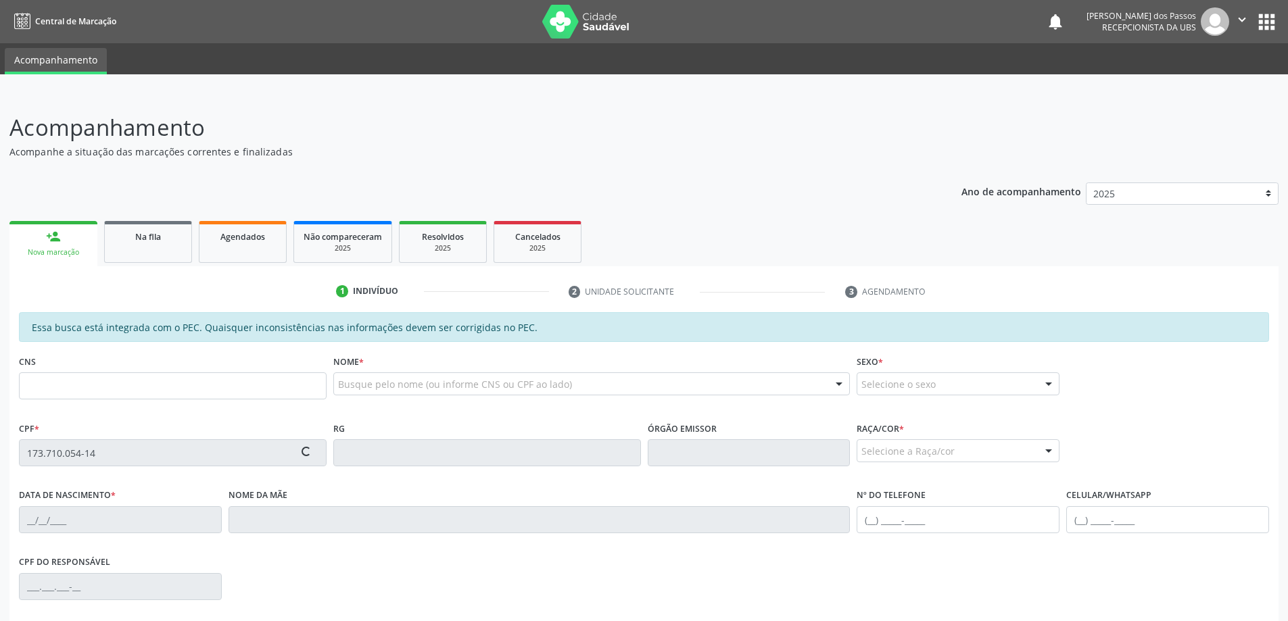
type input "706 3077 1230 6177"
type input "[DATE]"
type input "[PERSON_NAME]"
type input "[PHONE_NUMBER]"
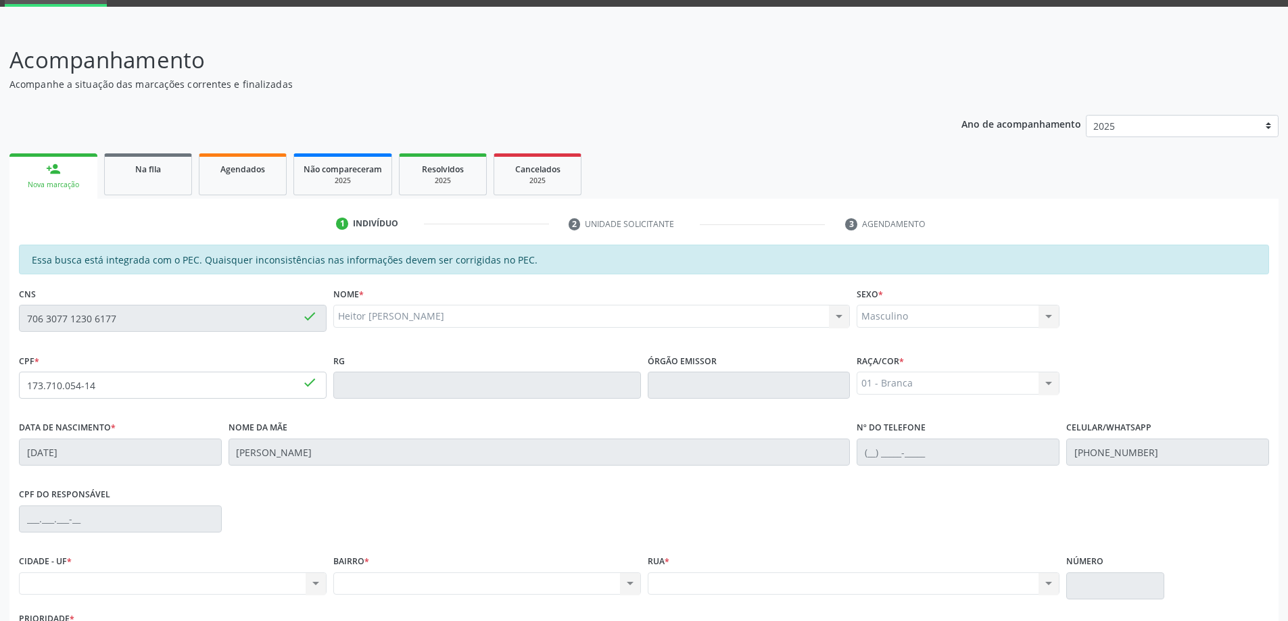
scroll to position [170, 0]
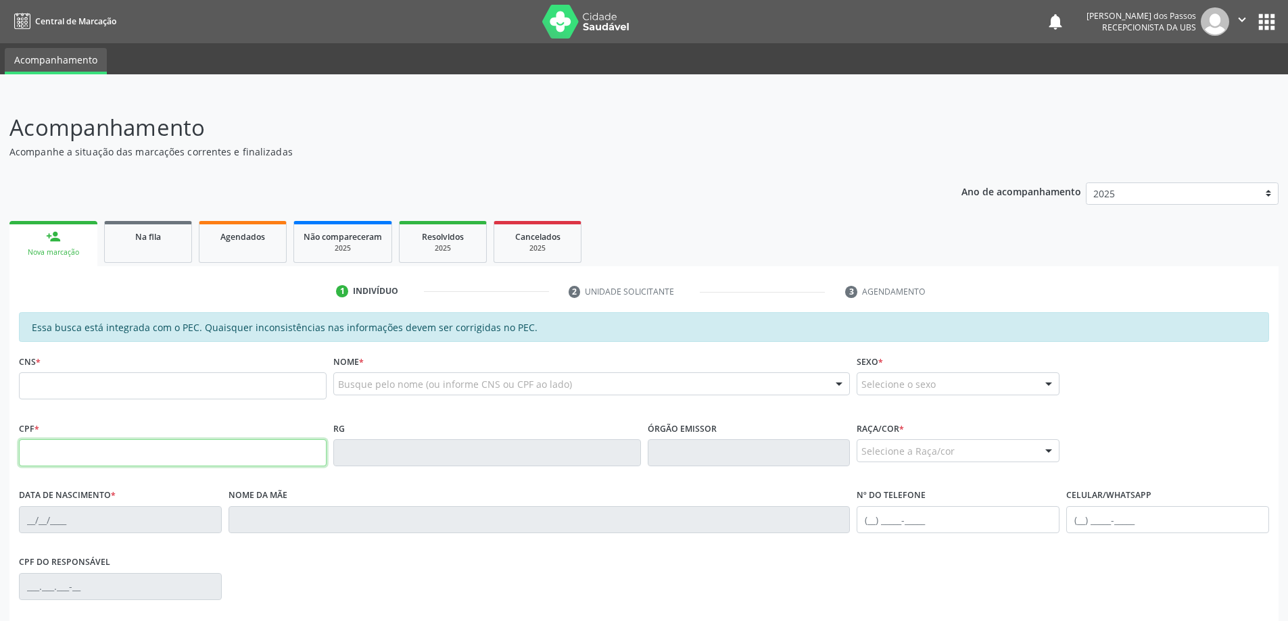
click at [63, 449] on input "text" at bounding box center [173, 452] width 308 height 27
type input "173.710.054-14"
type input "706 3077 1230 6177"
type input "[DATE]"
type input "[PERSON_NAME]"
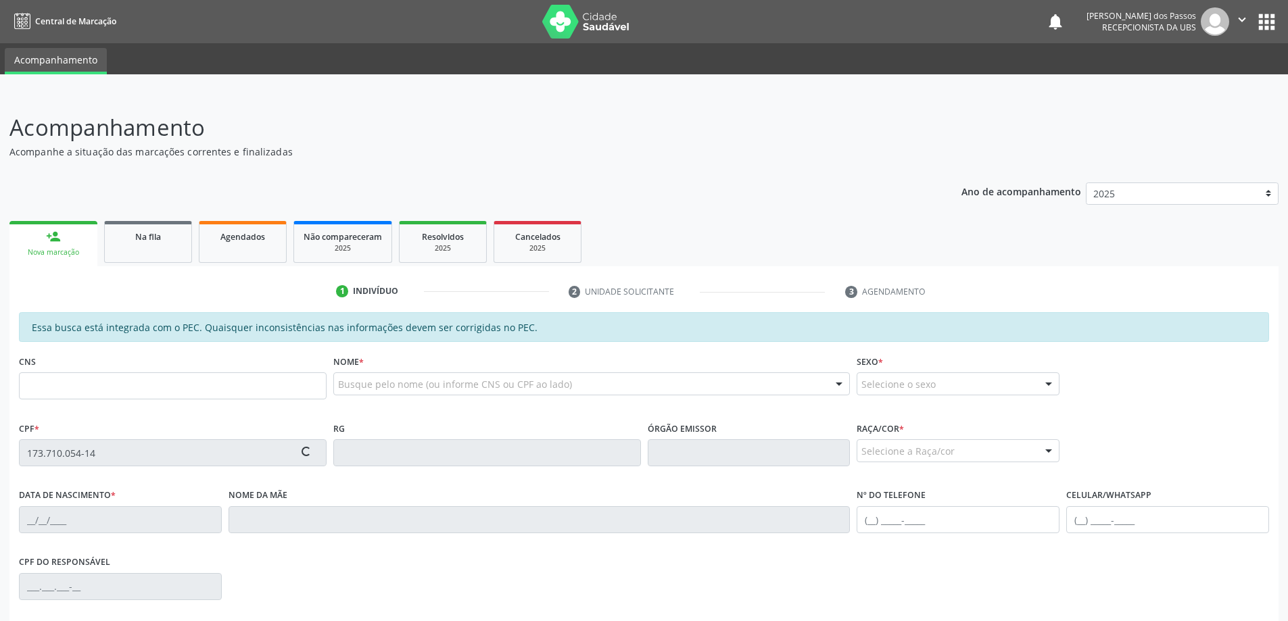
type input "[PHONE_NUMBER]"
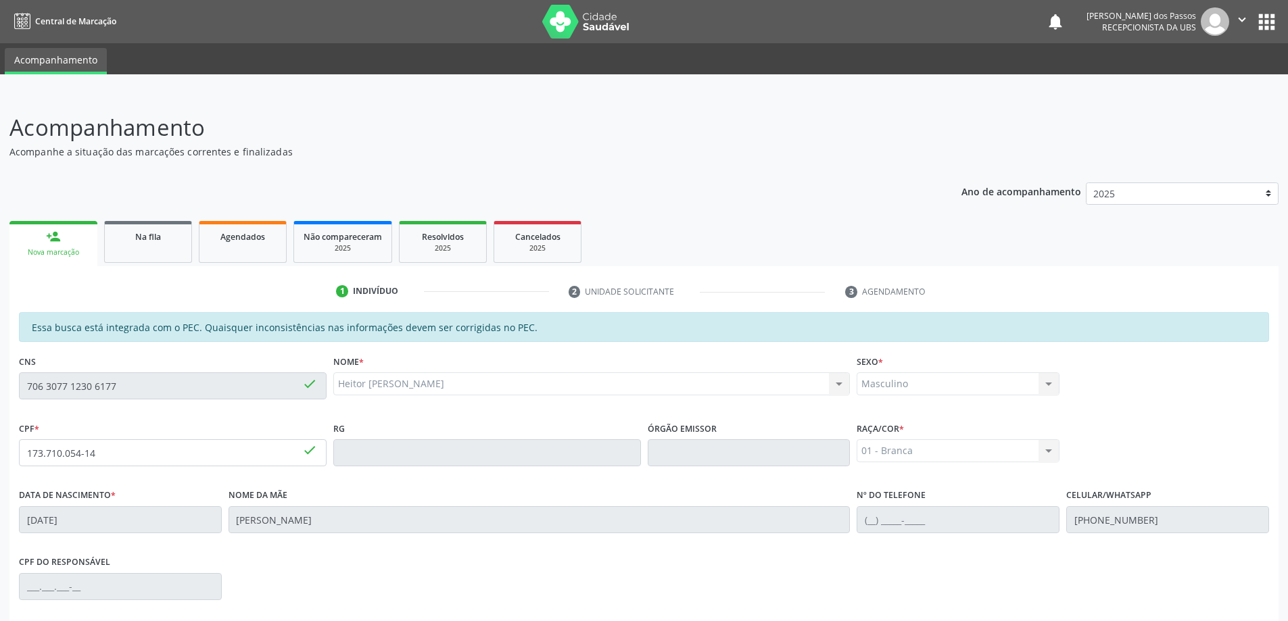
scroll to position [170, 0]
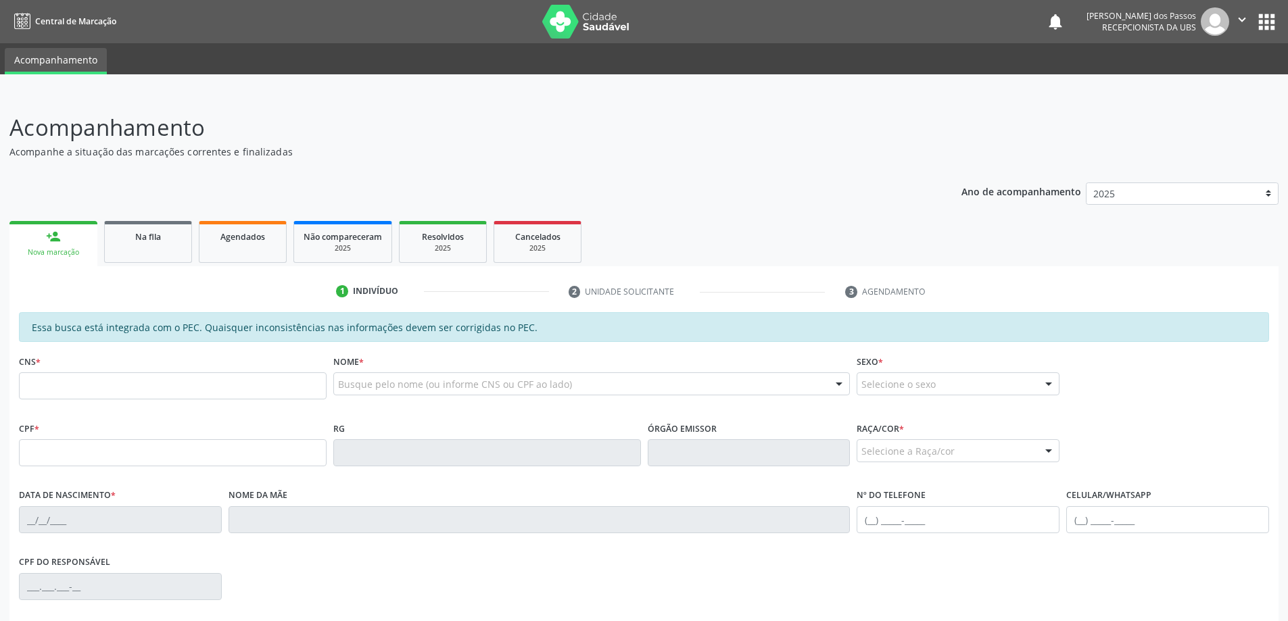
click at [308, 378] on input "text" at bounding box center [173, 385] width 308 height 27
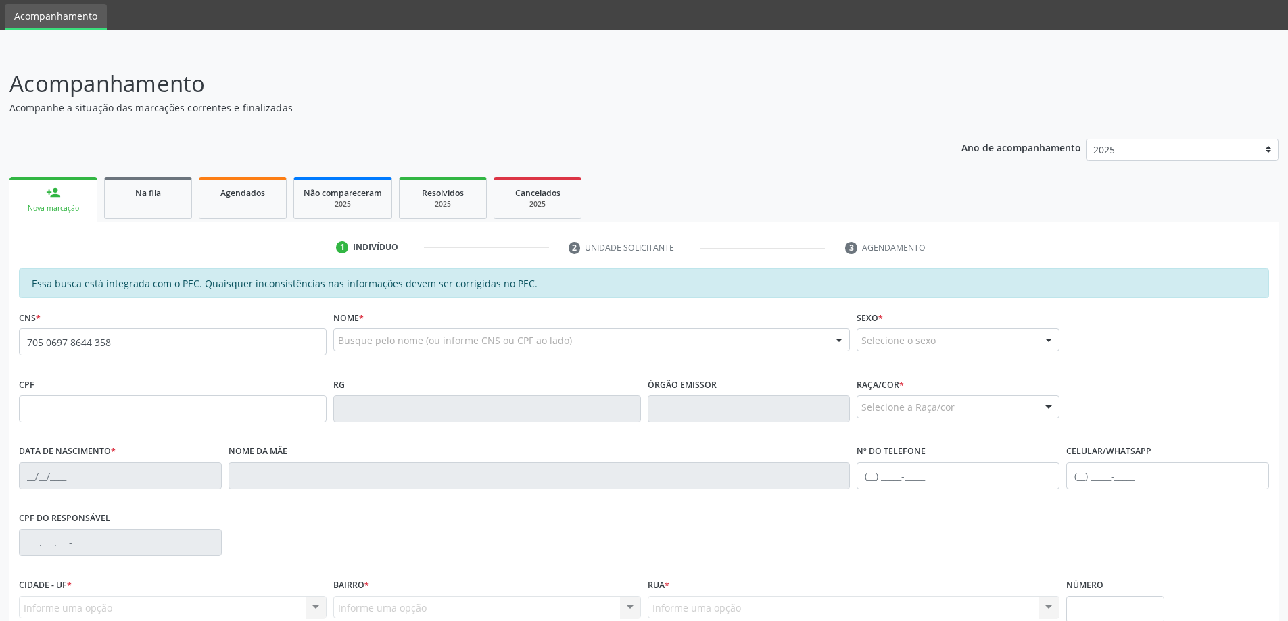
scroll to position [68, 0]
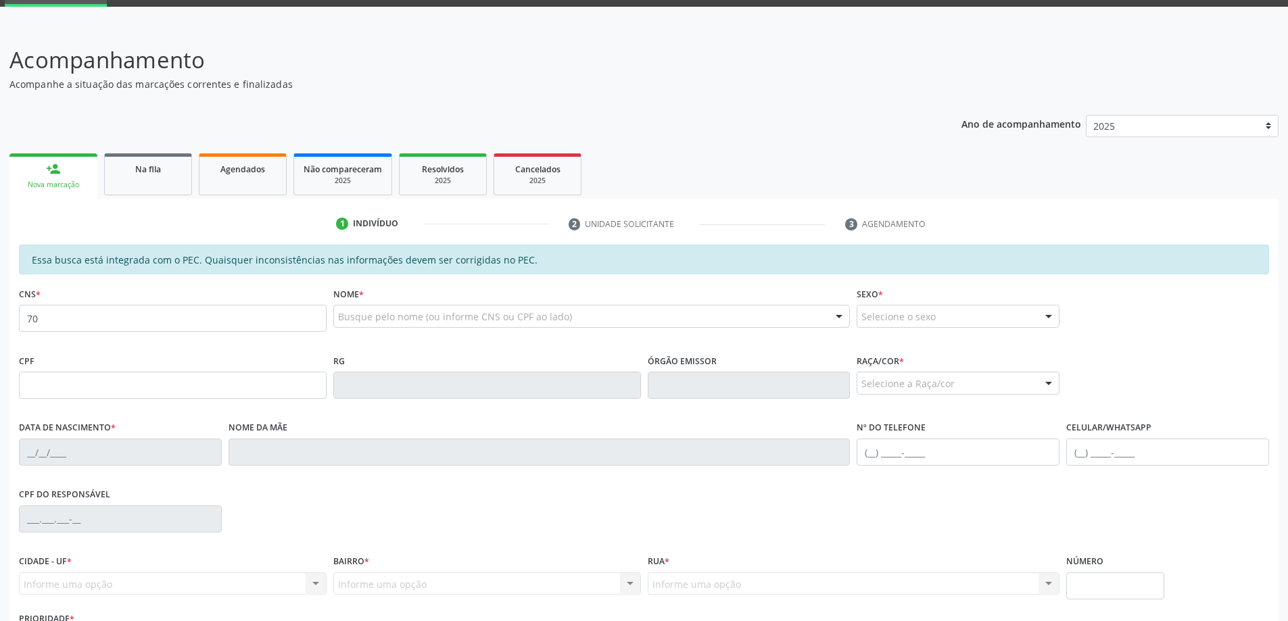
type input "7"
click at [264, 392] on input "text" at bounding box center [173, 385] width 308 height 27
type input "157.422.064-02"
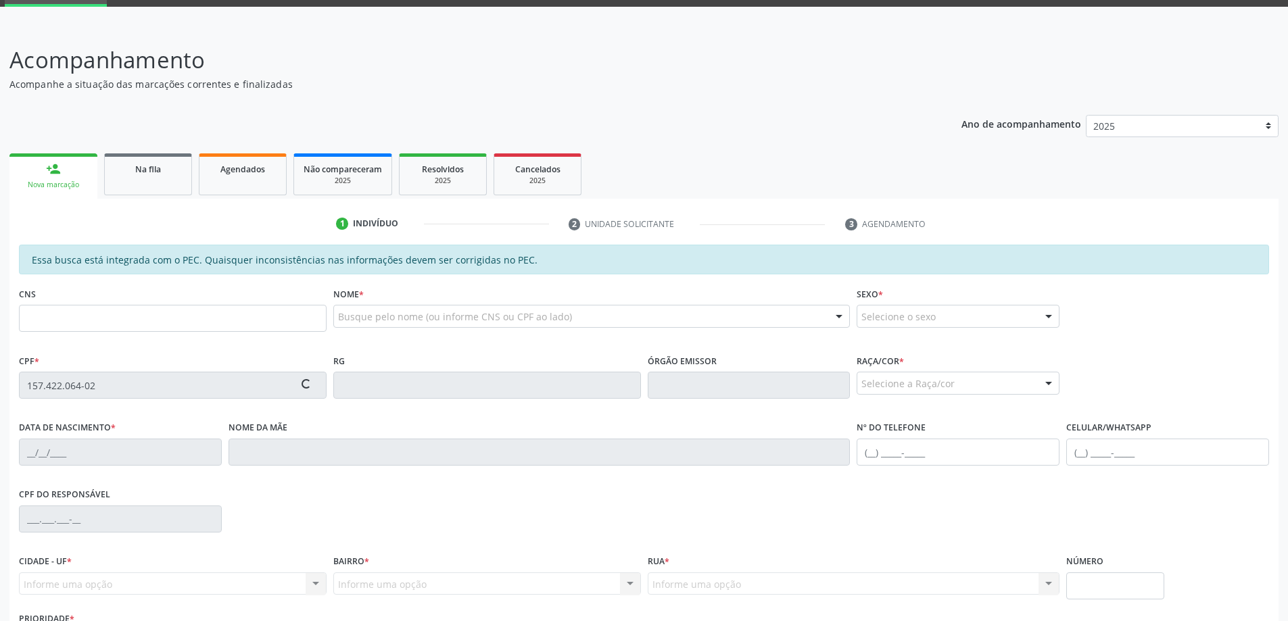
type input "700 5069 7864 4358"
type input "[DATE]"
type input "Claudineide de [GEOGRAPHIC_DATA]"
type input "[PHONE_NUMBER]"
type input "S/N"
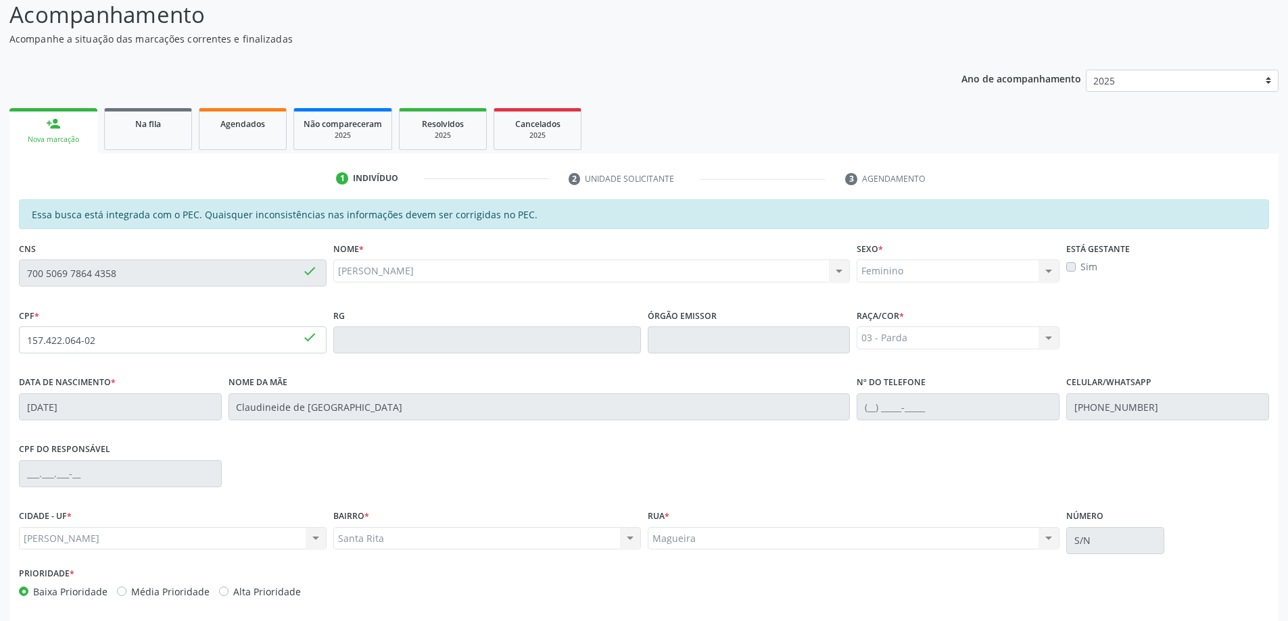
scroll to position [170, 0]
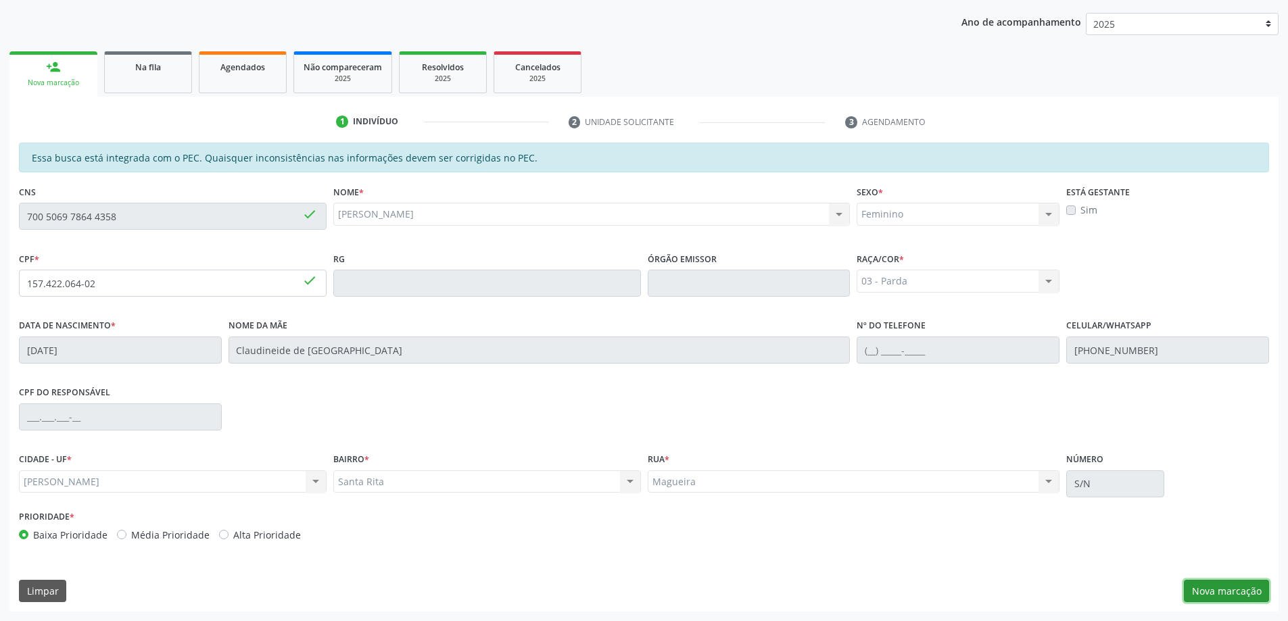
click at [1212, 591] on button "Nova marcação" at bounding box center [1225, 591] width 85 height 23
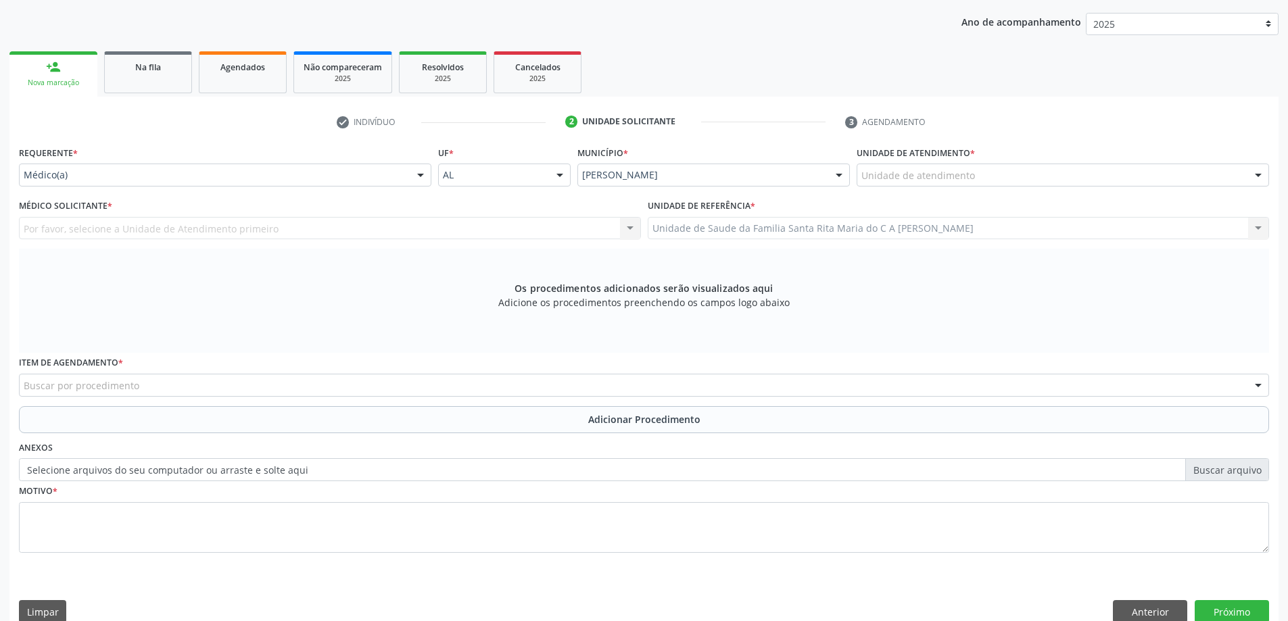
click at [1007, 175] on div "Unidade de atendimento" at bounding box center [1062, 175] width 412 height 23
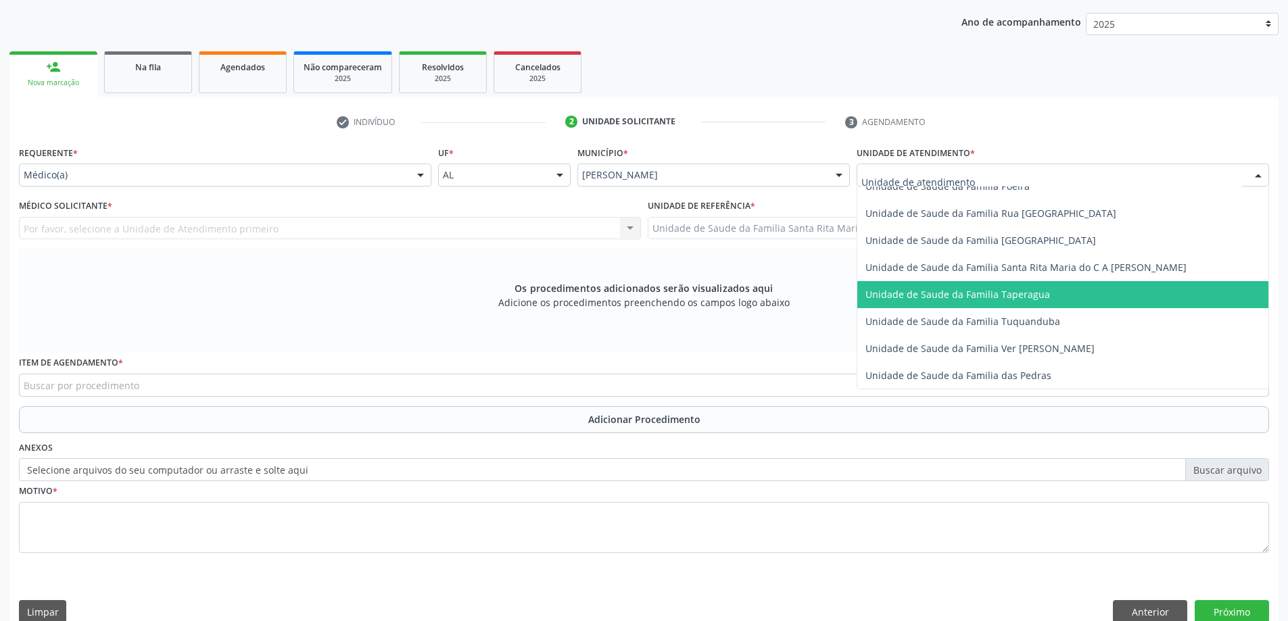
scroll to position [946, 0]
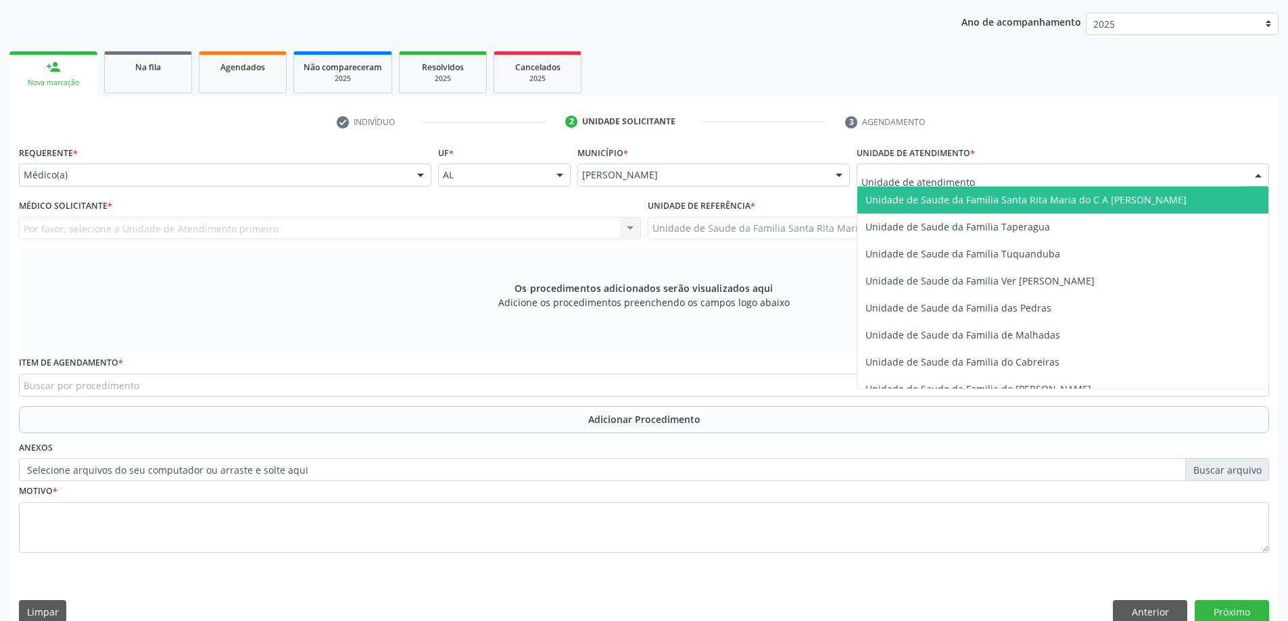
click at [987, 202] on span "Unidade de Saude da Familia Santa Rita Maria do C A [PERSON_NAME]" at bounding box center [1025, 199] width 321 height 13
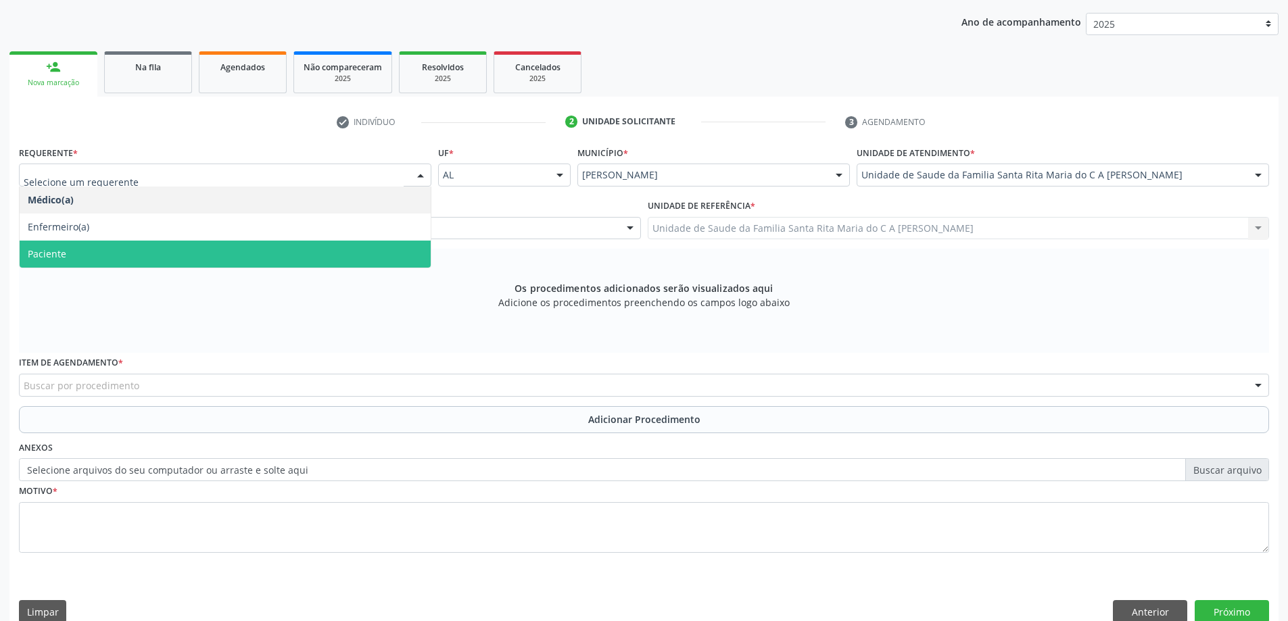
click at [303, 263] on span "Paciente" at bounding box center [225, 254] width 411 height 27
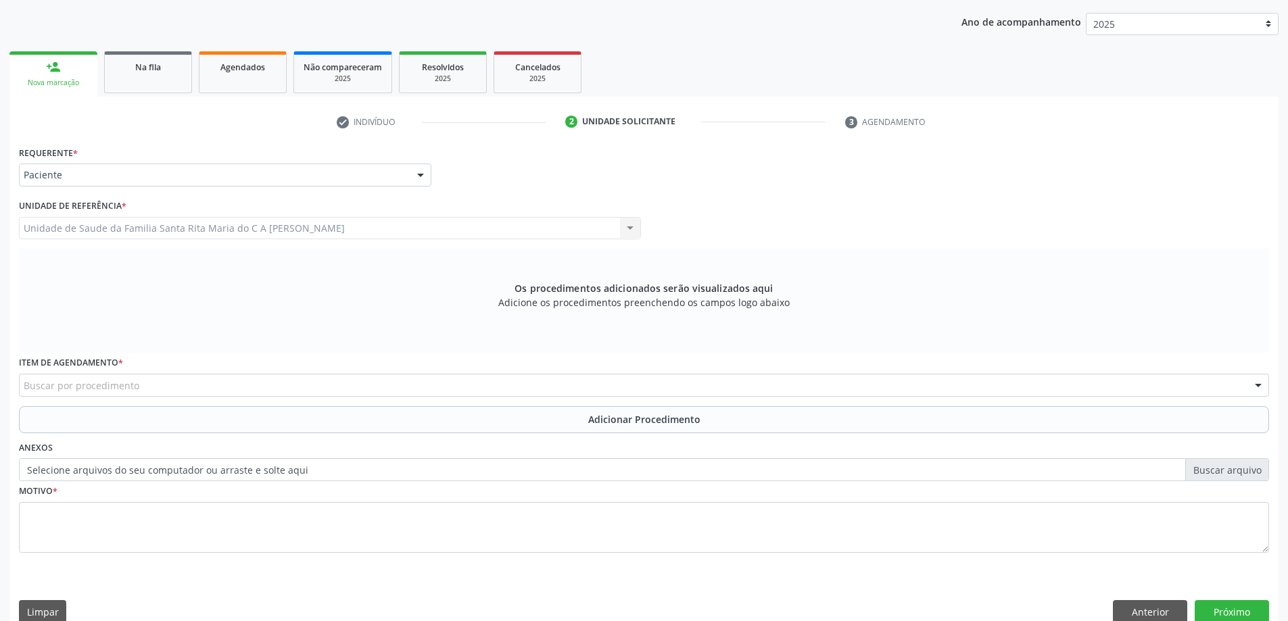
click at [321, 391] on div "Buscar por procedimento" at bounding box center [644, 385] width 1250 height 23
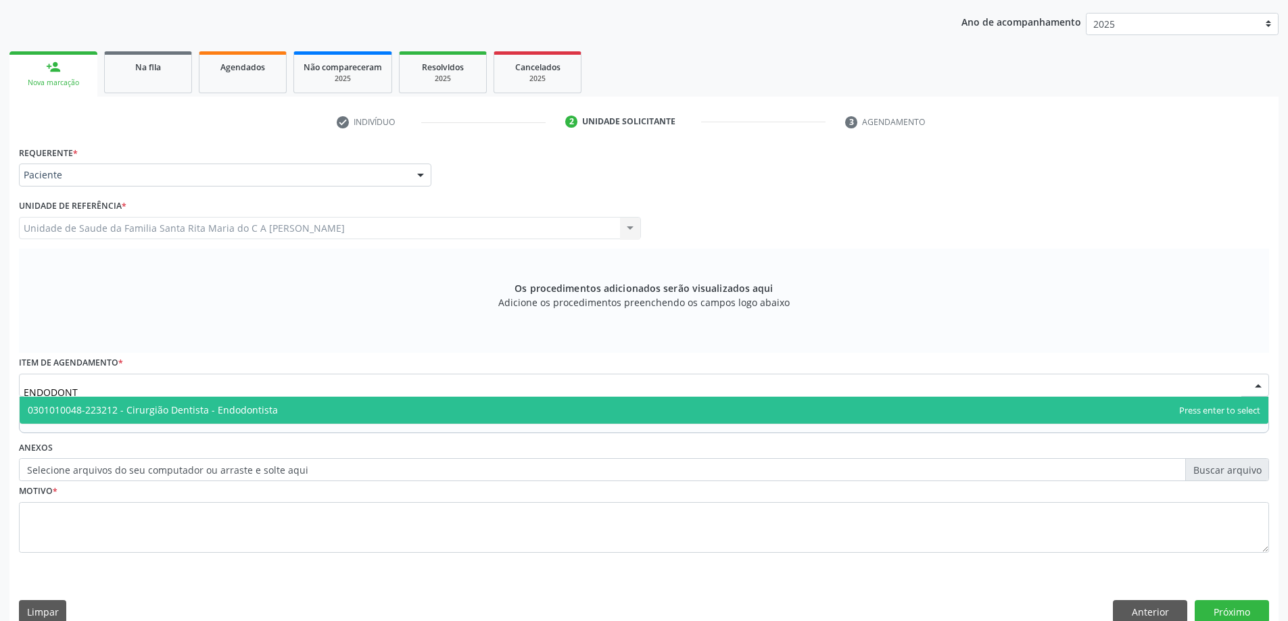
type input "ENDODONTI"
click at [429, 406] on span "0301010048-223212 - Cirurgião Dentista - Endodontista" at bounding box center [644, 410] width 1248 height 27
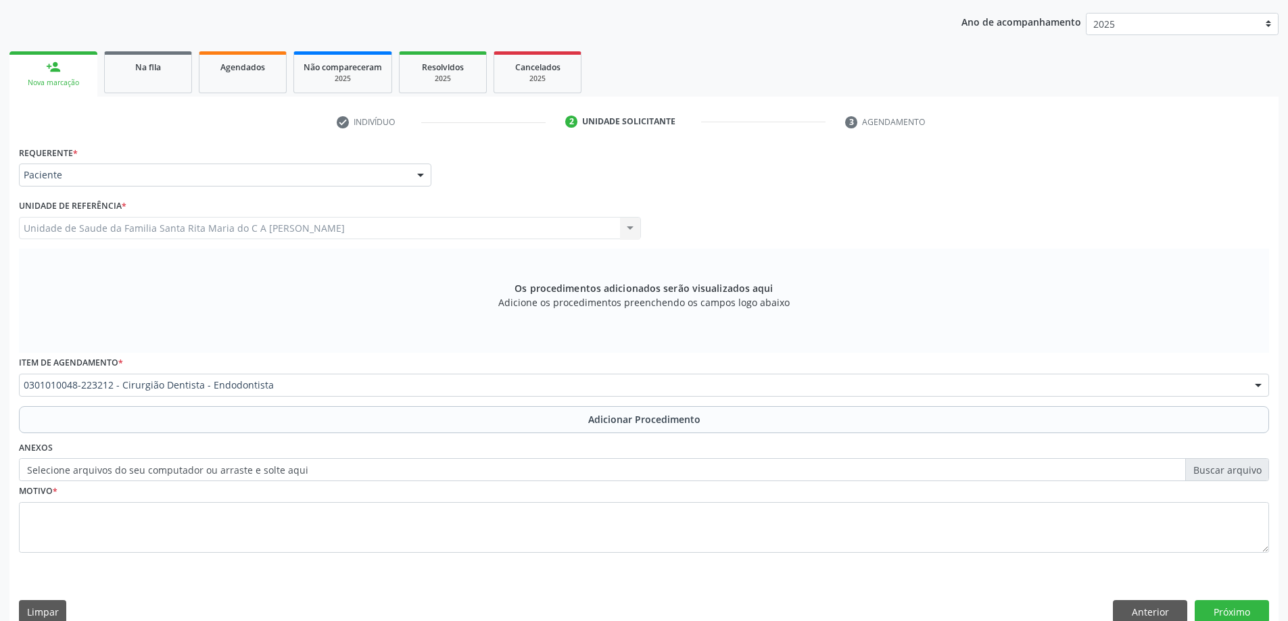
click at [356, 426] on button "Adicionar Procedimento" at bounding box center [644, 419] width 1250 height 27
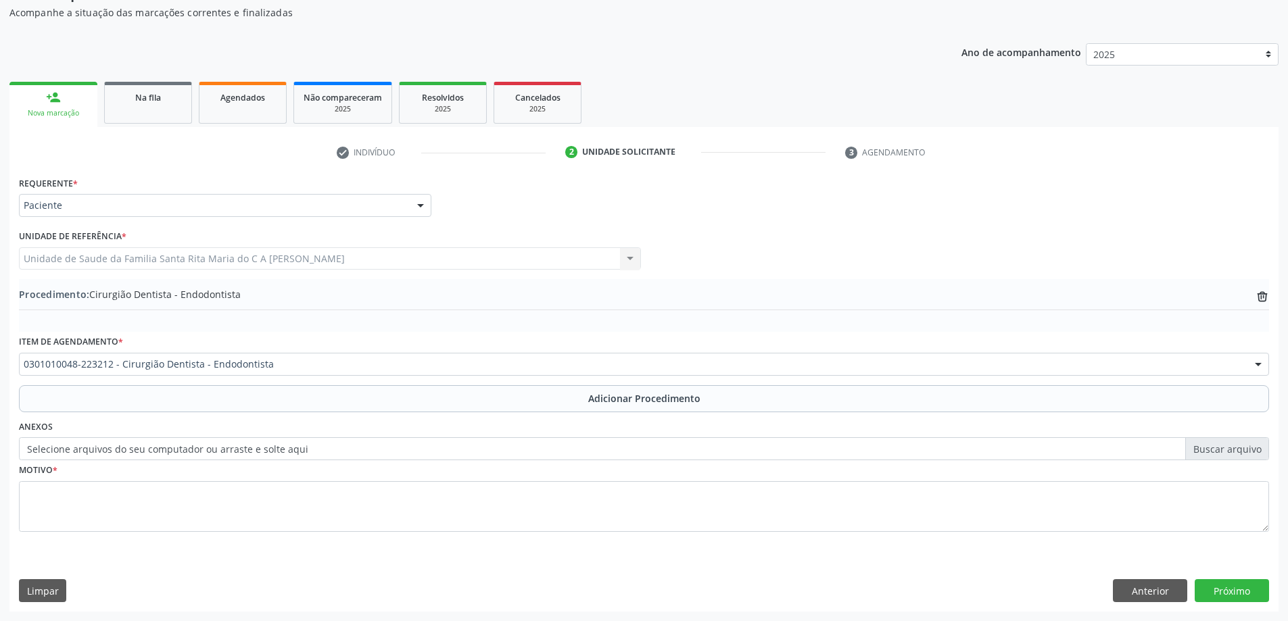
scroll to position [139, 0]
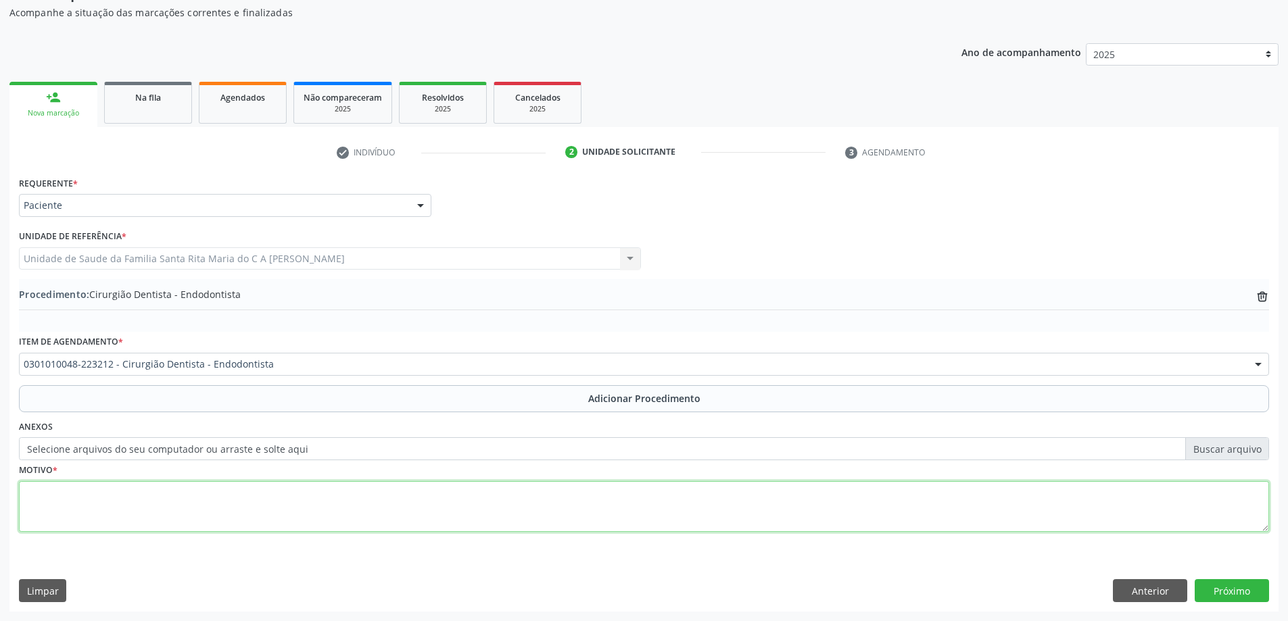
click at [327, 501] on textarea at bounding box center [644, 506] width 1250 height 51
type textarea "KO2CÁRIE DENTÁRIA"
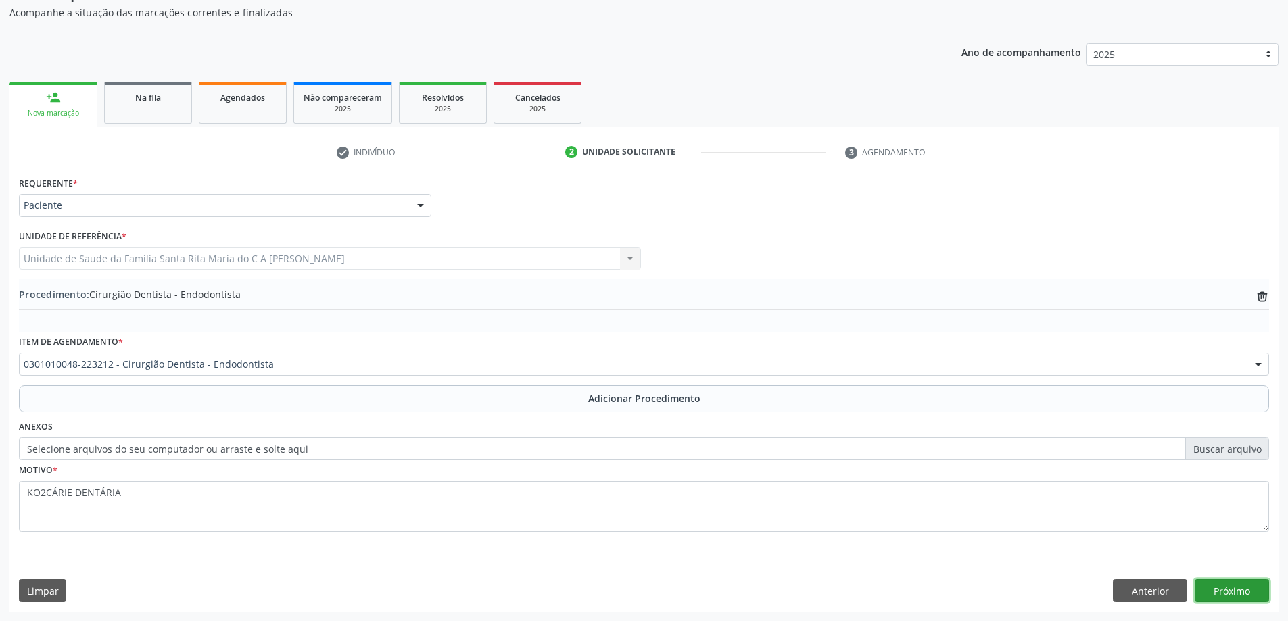
click at [1257, 593] on button "Próximo" at bounding box center [1231, 590] width 74 height 23
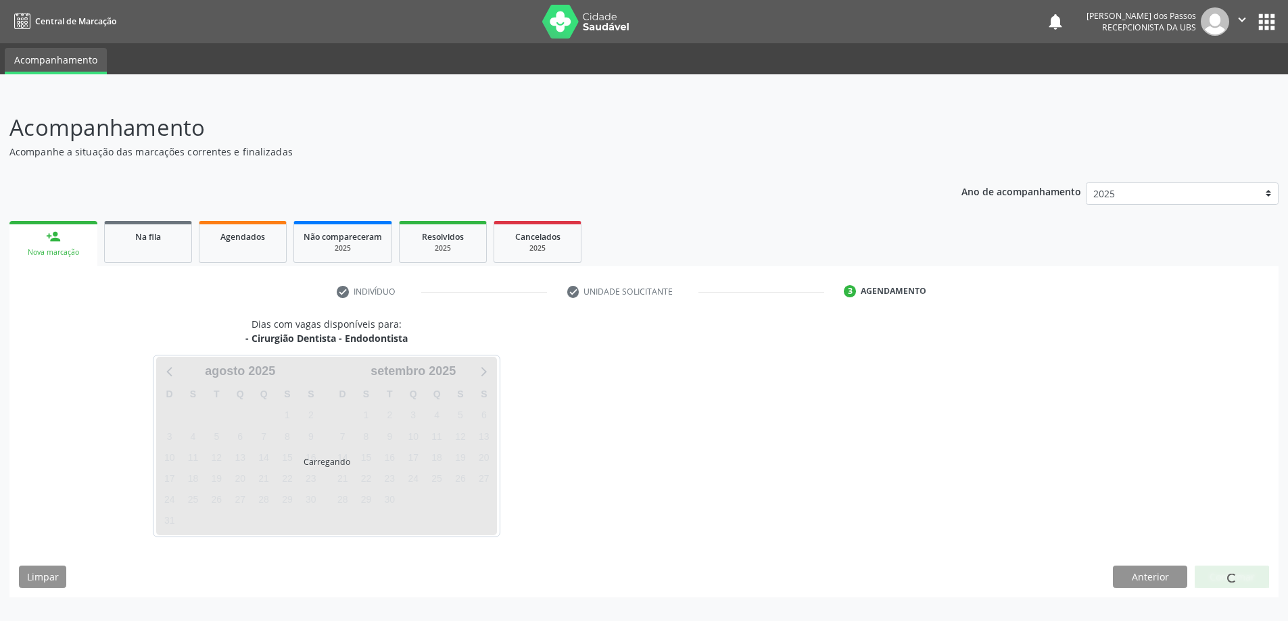
scroll to position [0, 0]
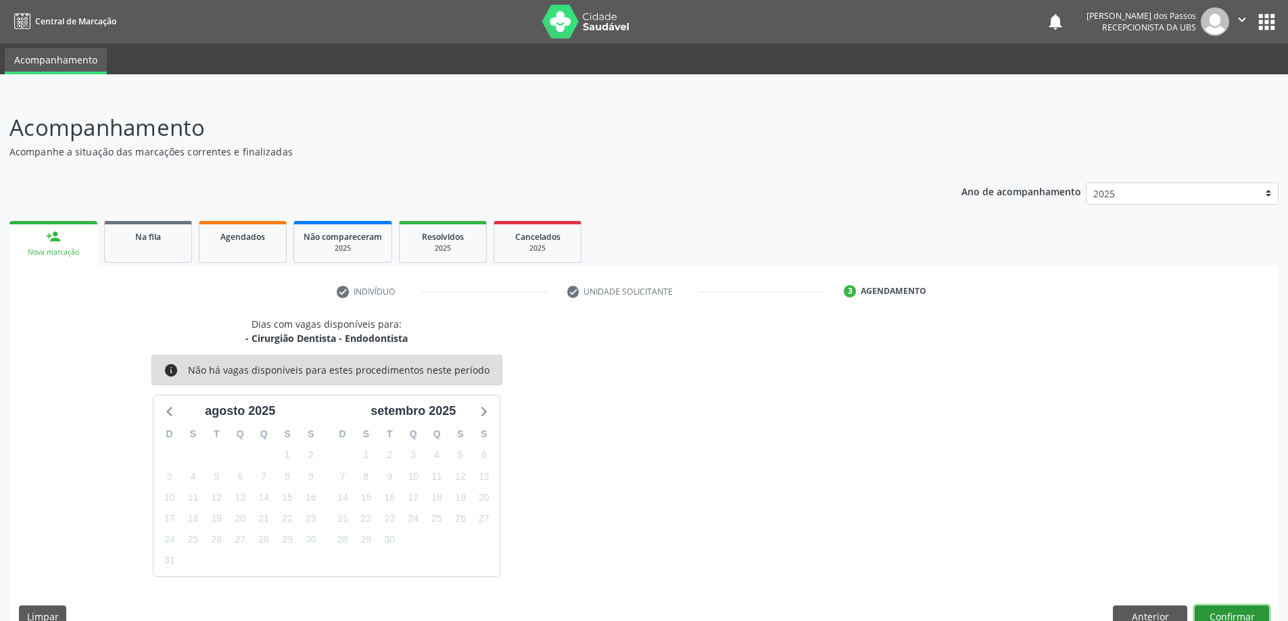
click at [1243, 612] on button "Confirmar" at bounding box center [1231, 617] width 74 height 23
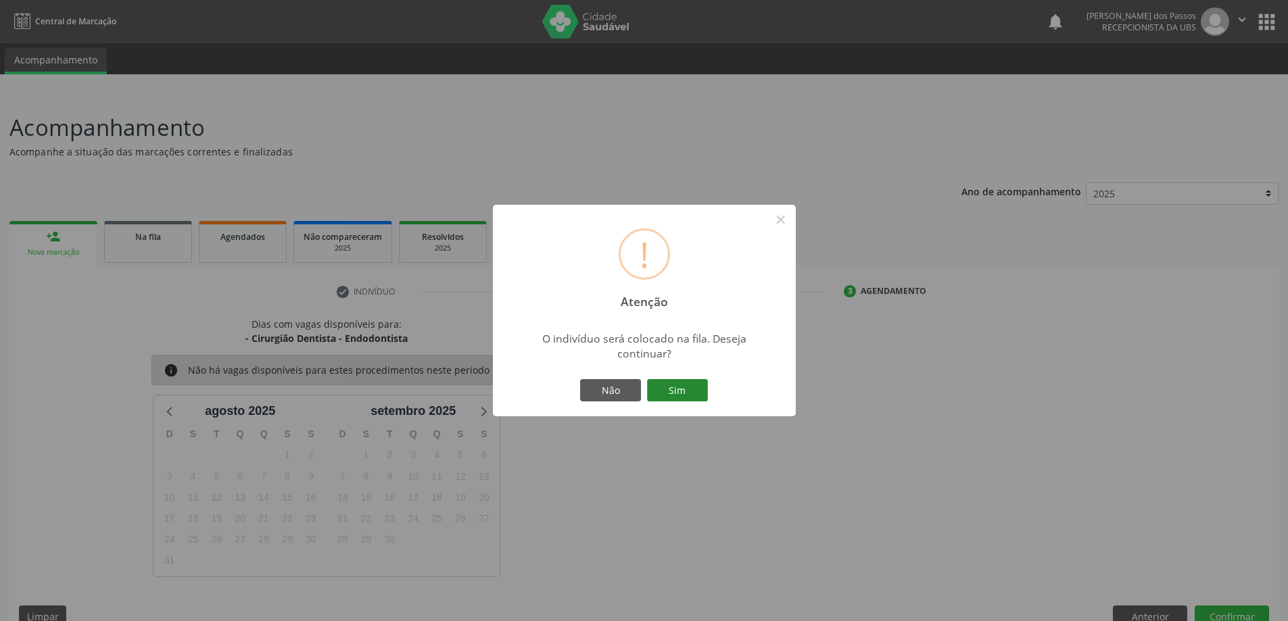
click at [683, 383] on button "Sim" at bounding box center [677, 390] width 61 height 23
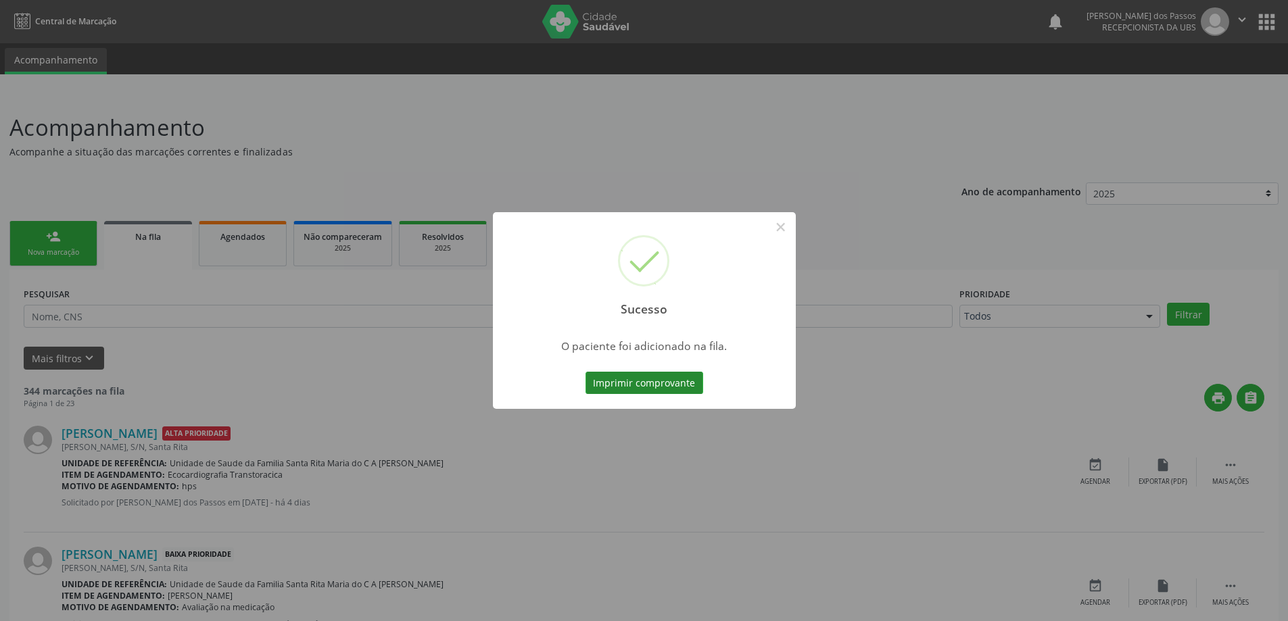
click at [683, 380] on button "Imprimir comprovante" at bounding box center [644, 383] width 118 height 23
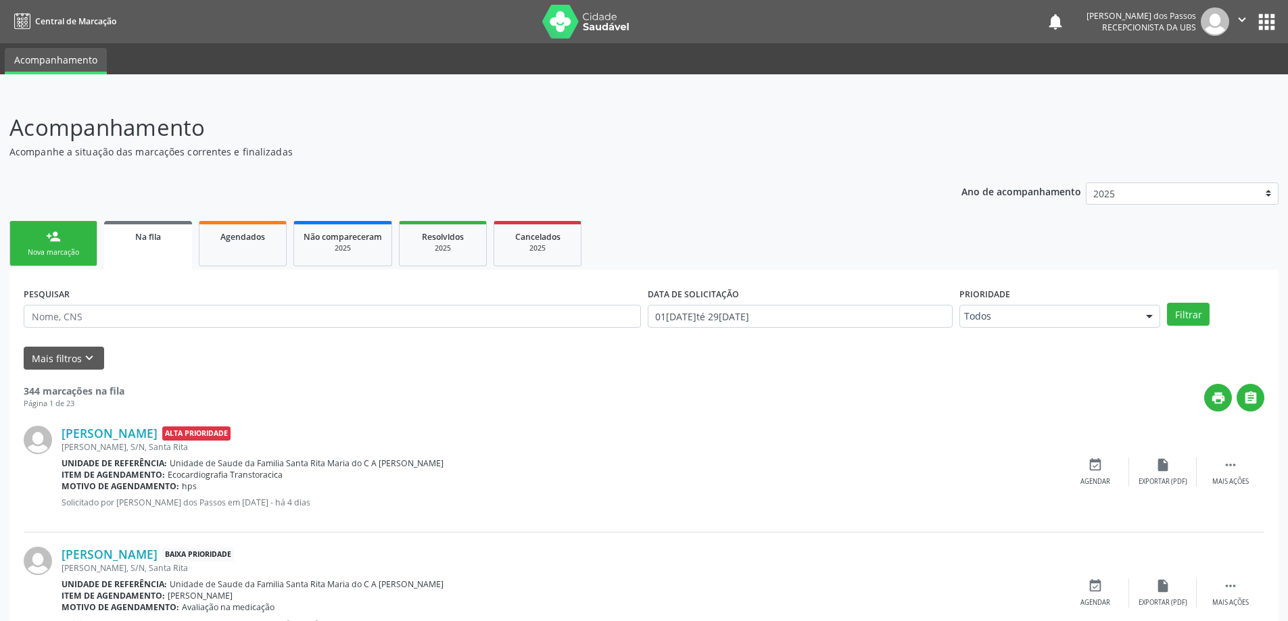
click at [47, 237] on div "person_add" at bounding box center [53, 236] width 15 height 15
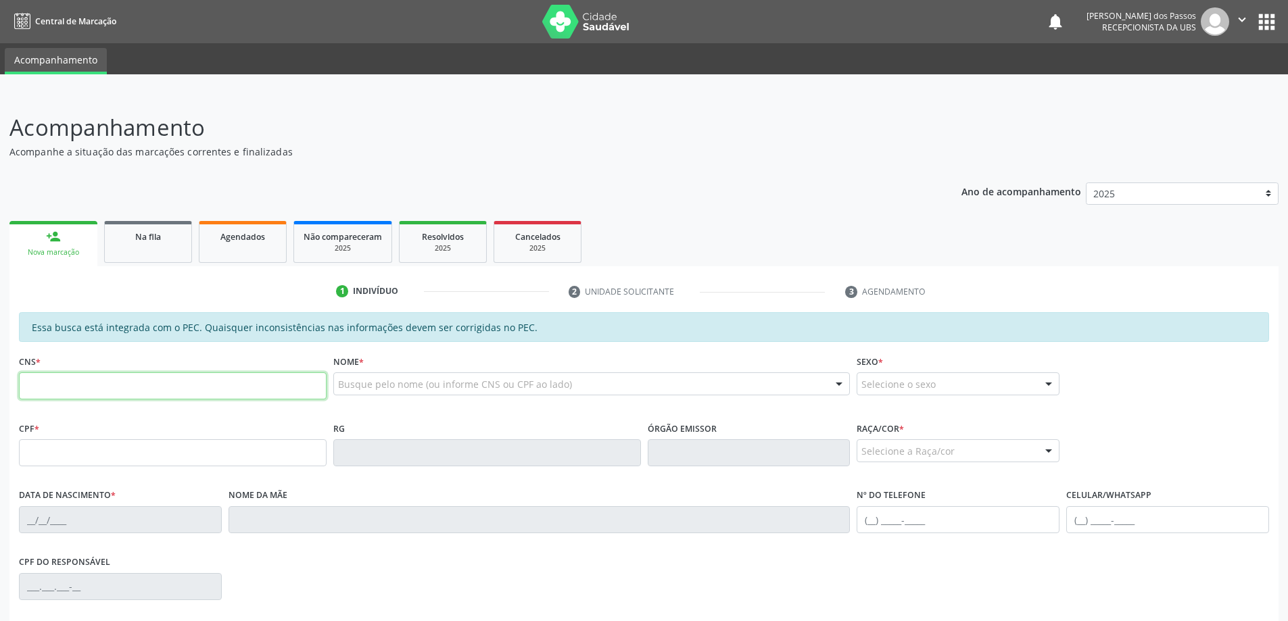
click at [176, 391] on input "text" at bounding box center [173, 385] width 308 height 27
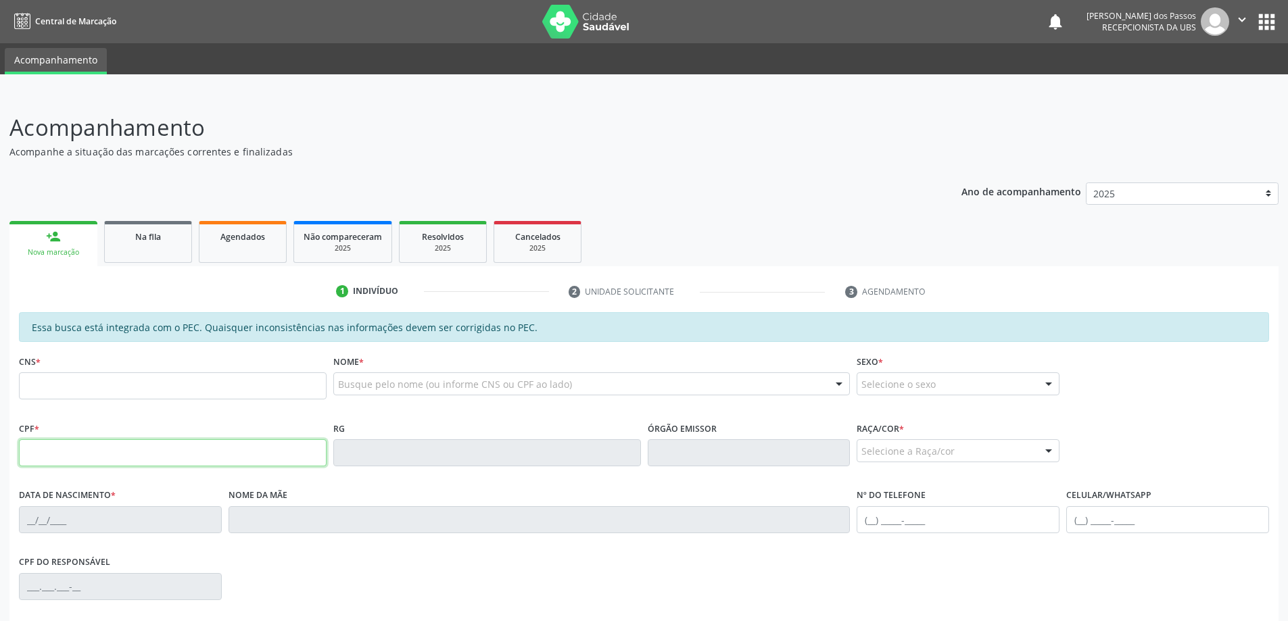
click at [211, 451] on input "text" at bounding box center [173, 452] width 308 height 27
type input "173.710.054-14"
type input "706 3077 1230 6177"
type input "08/10/2020"
type input "Jessila Maria Honorio"
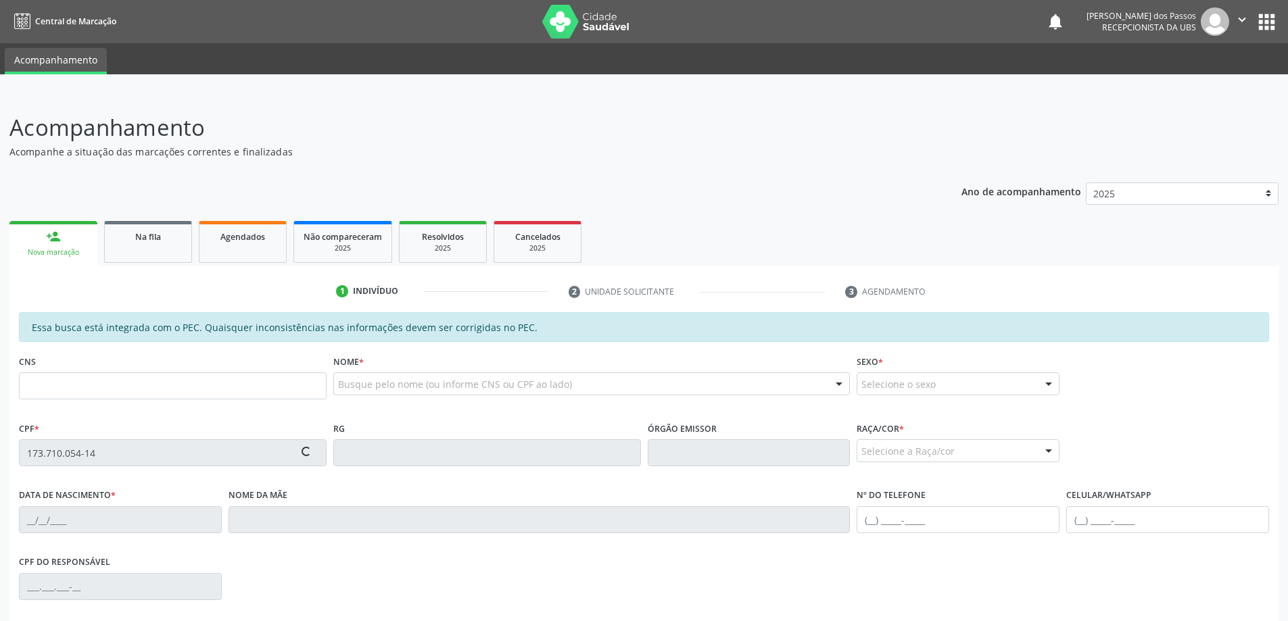
type input "(82) 98734-7914"
type input "S/N"
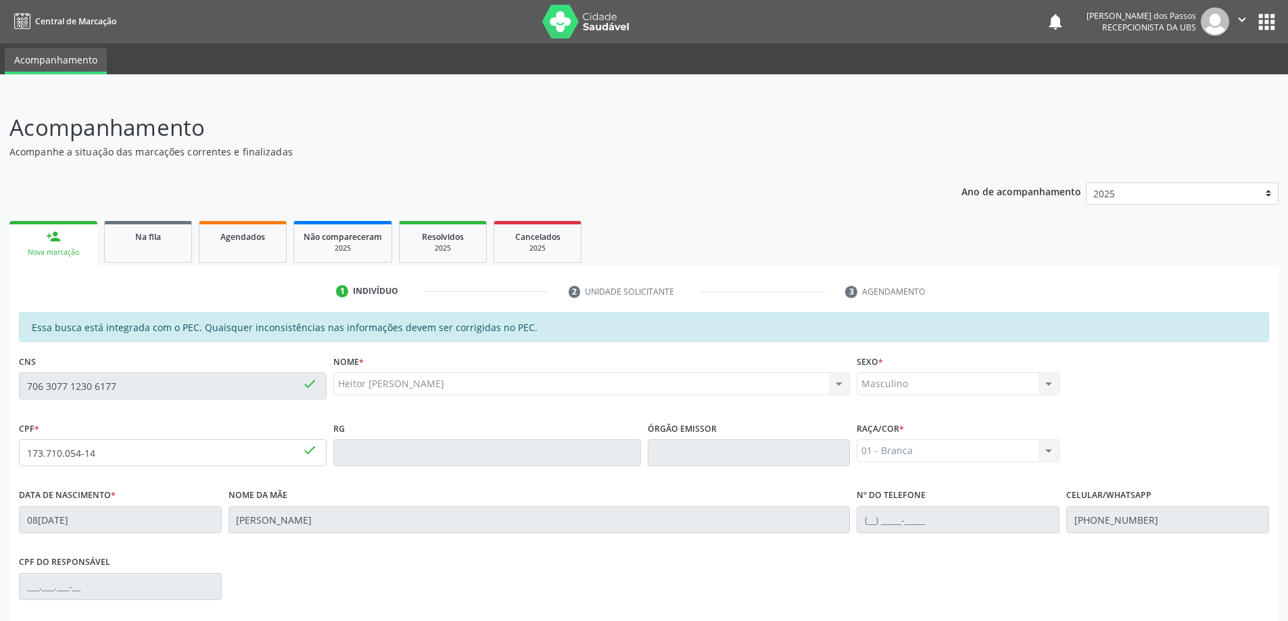
drag, startPoint x: 611, startPoint y: 153, endPoint x: 586, endPoint y: 155, distance: 25.0
click at [610, 153] on p "Acompanhe a situação das marcações correntes e finalizadas" at bounding box center [453, 152] width 888 height 14
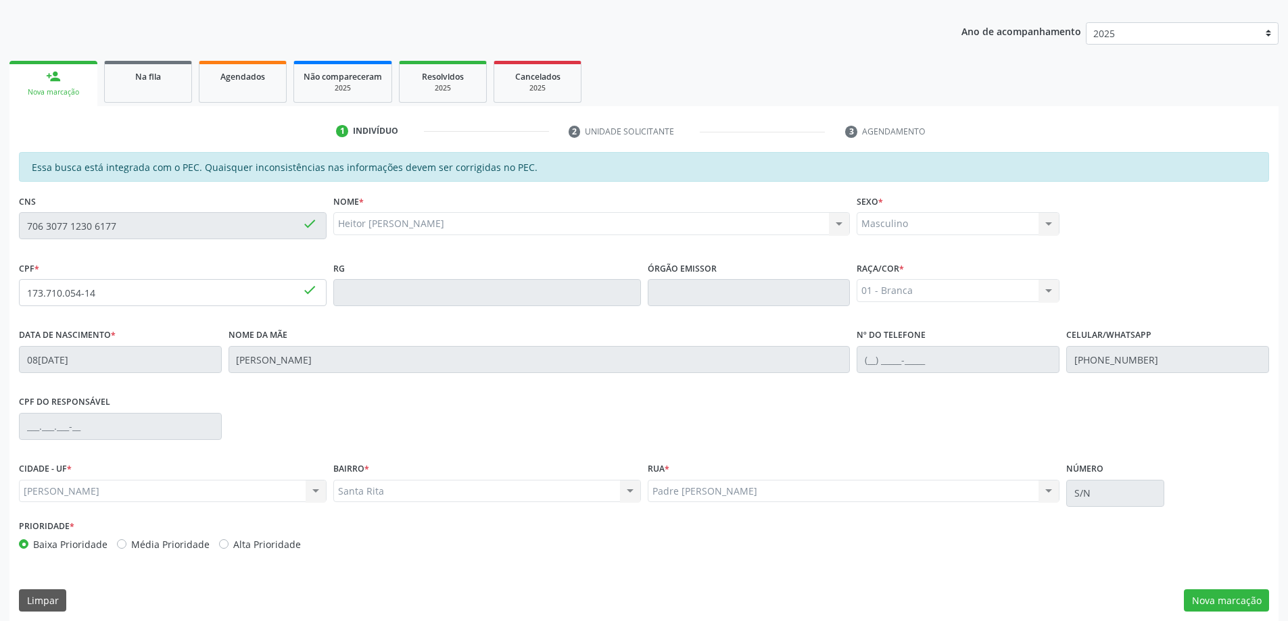
scroll to position [170, 0]
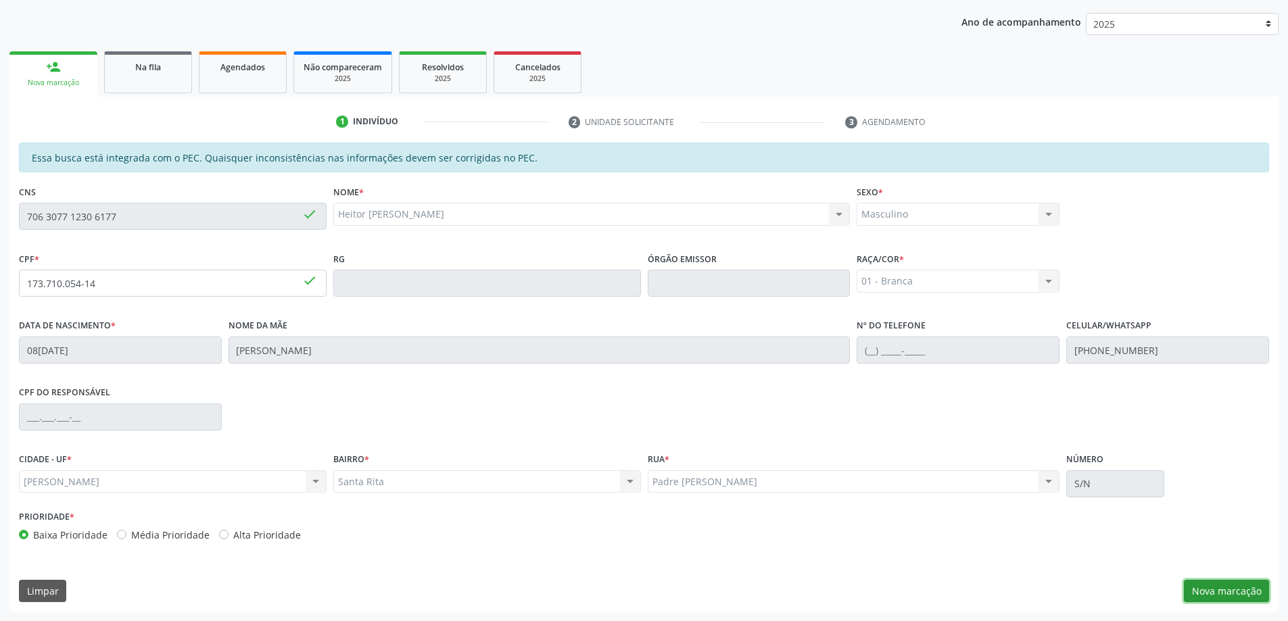
click at [1213, 593] on button "Nova marcação" at bounding box center [1225, 591] width 85 height 23
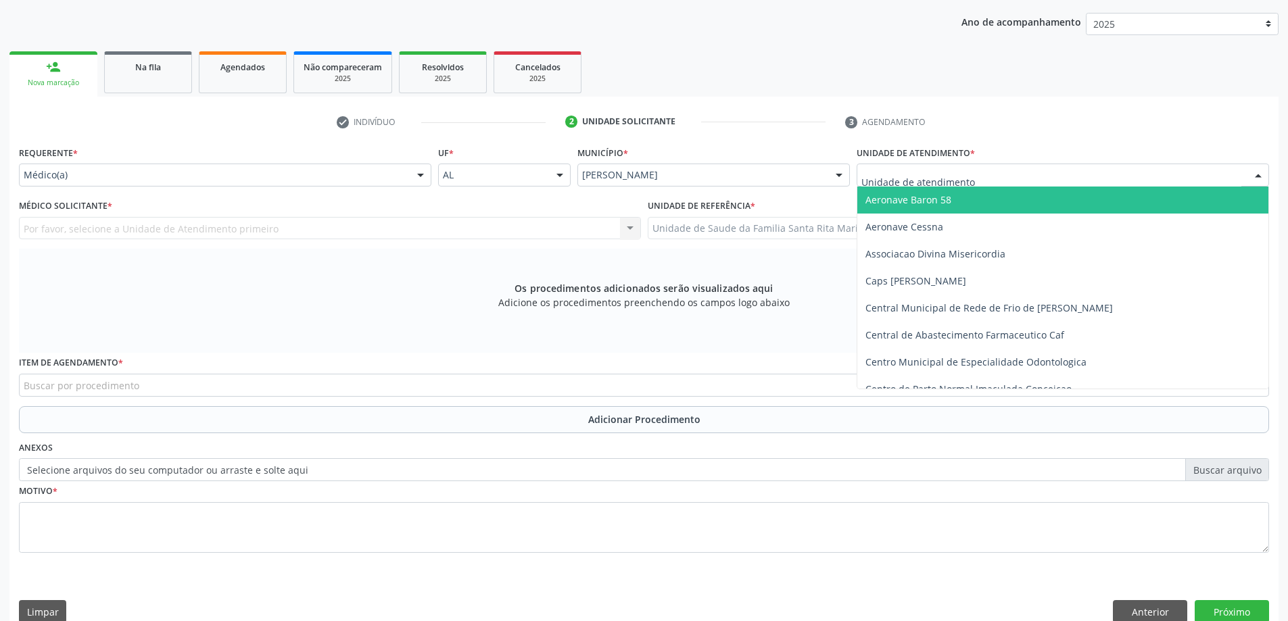
click at [1020, 176] on div at bounding box center [1062, 175] width 412 height 23
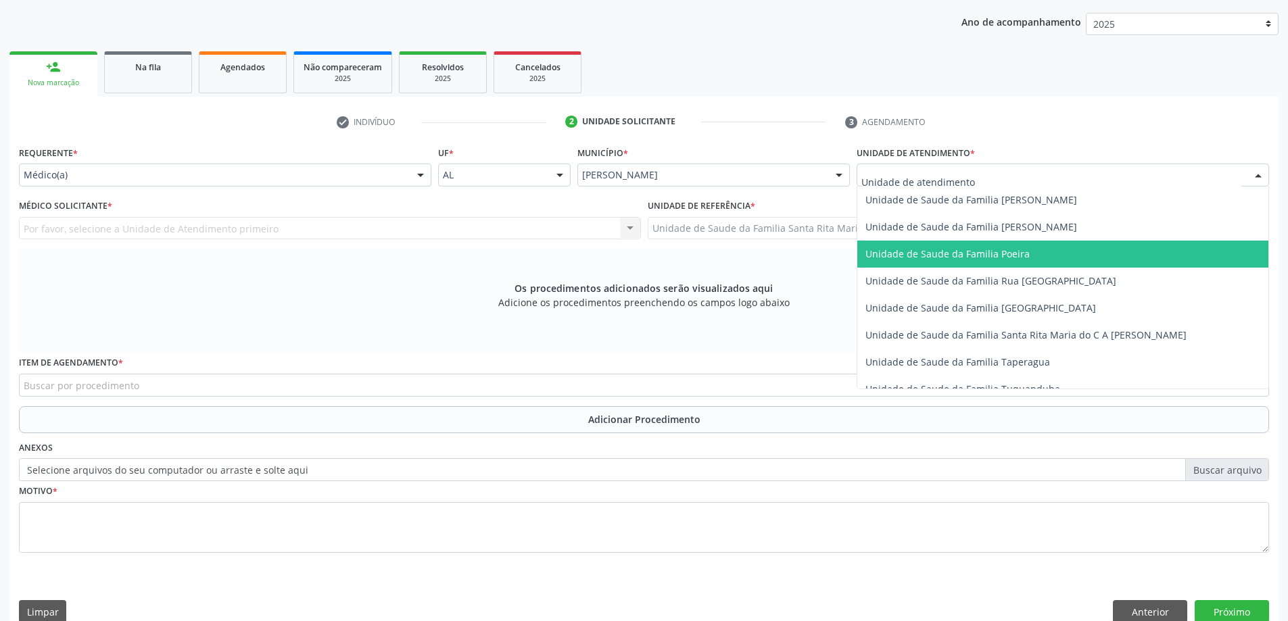
scroll to position [879, 0]
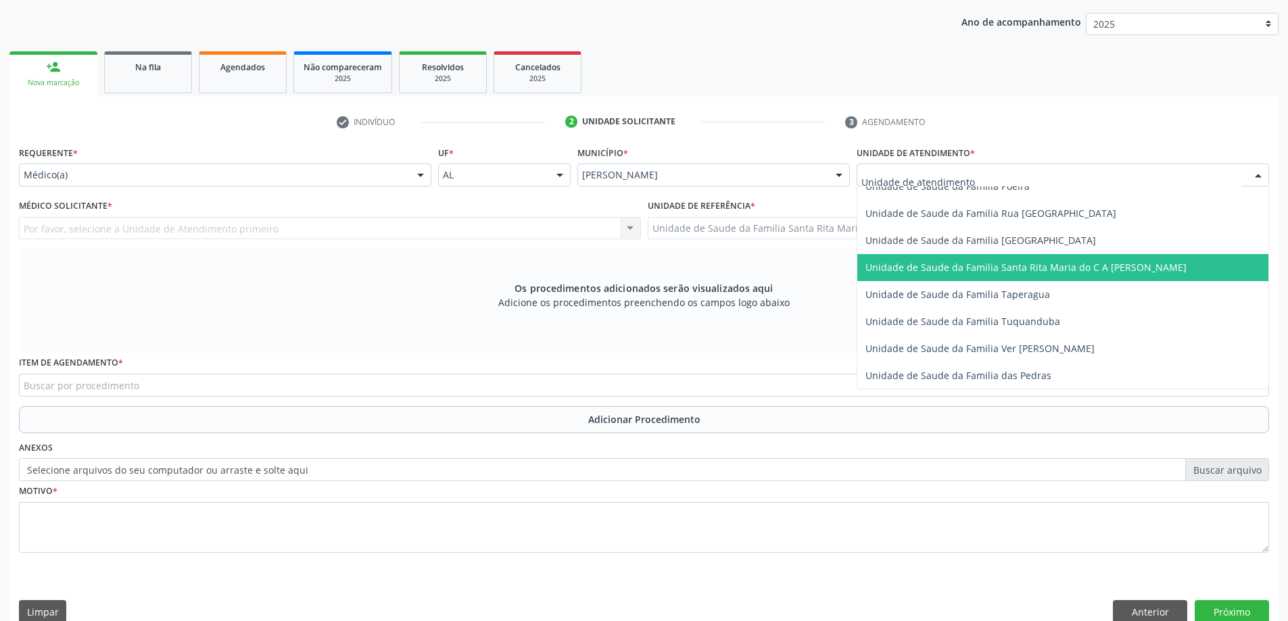
click at [975, 262] on span "Unidade de Saude da Familia Santa Rita Maria do C A [PERSON_NAME]" at bounding box center [1025, 267] width 321 height 13
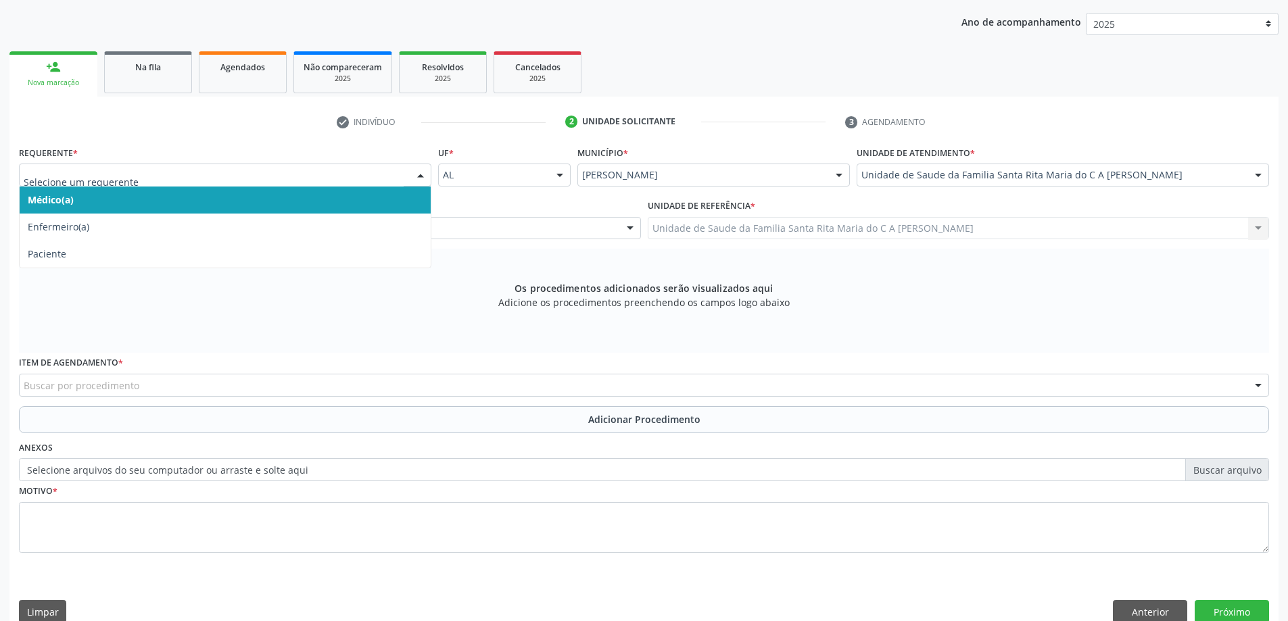
click at [370, 205] on span "Médico(a)" at bounding box center [225, 200] width 411 height 27
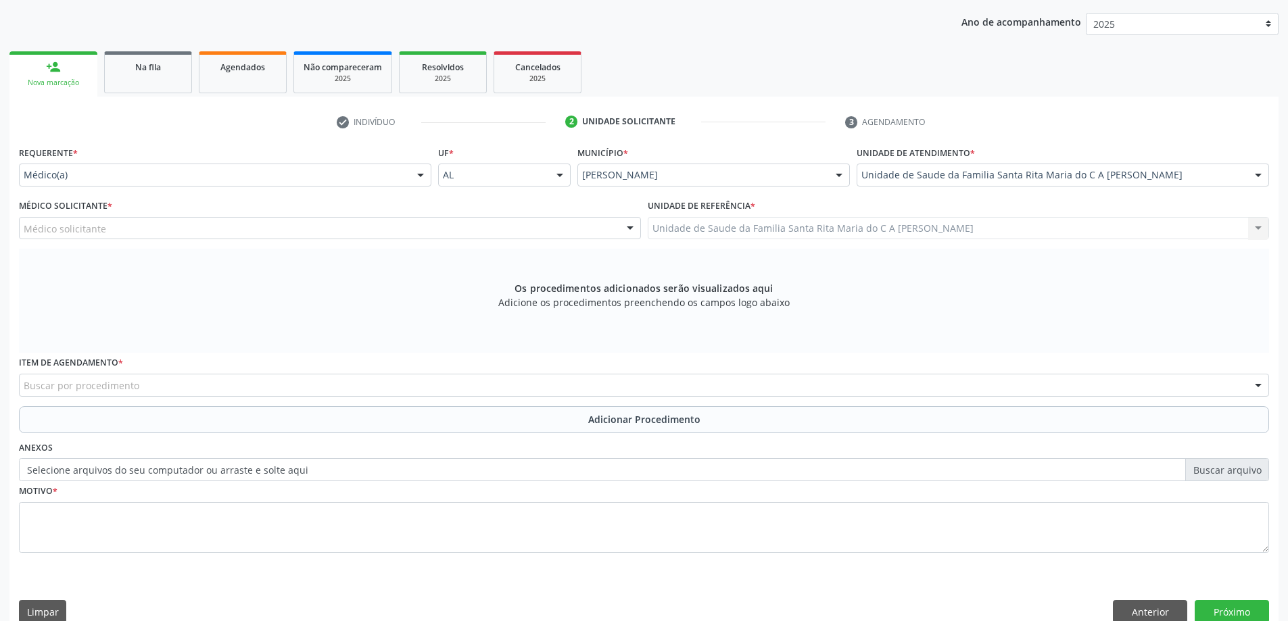
click at [166, 234] on div "Médico solicitante" at bounding box center [330, 228] width 622 height 23
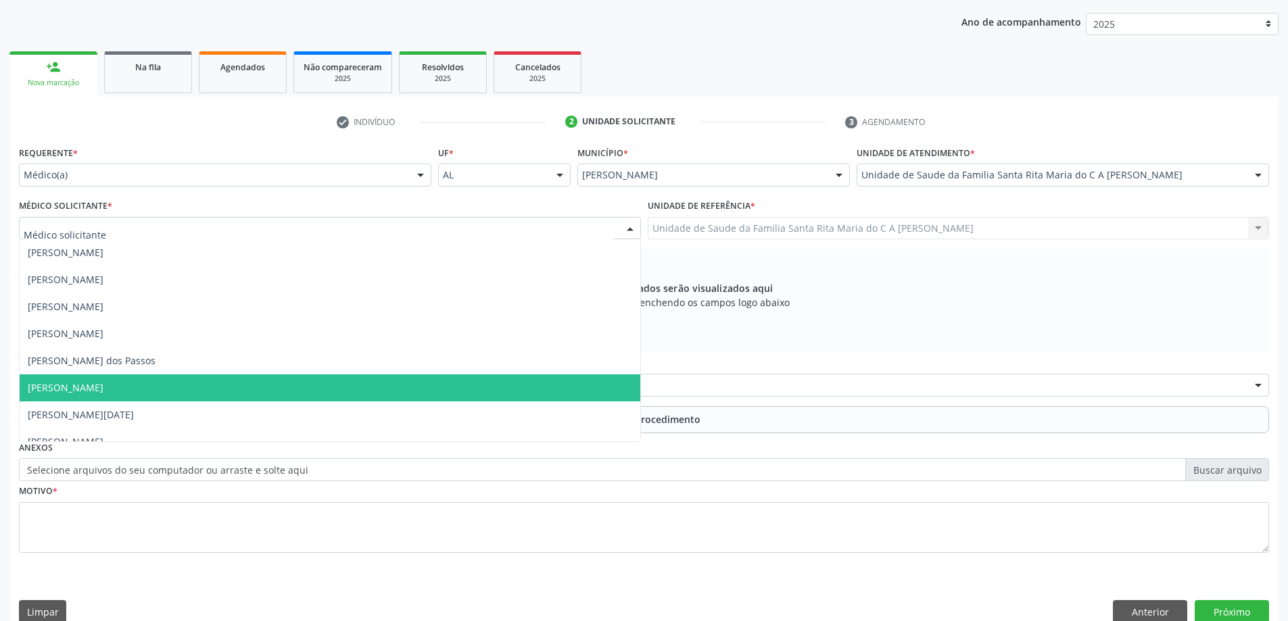
click at [158, 387] on span "[PERSON_NAME]" at bounding box center [330, 387] width 620 height 27
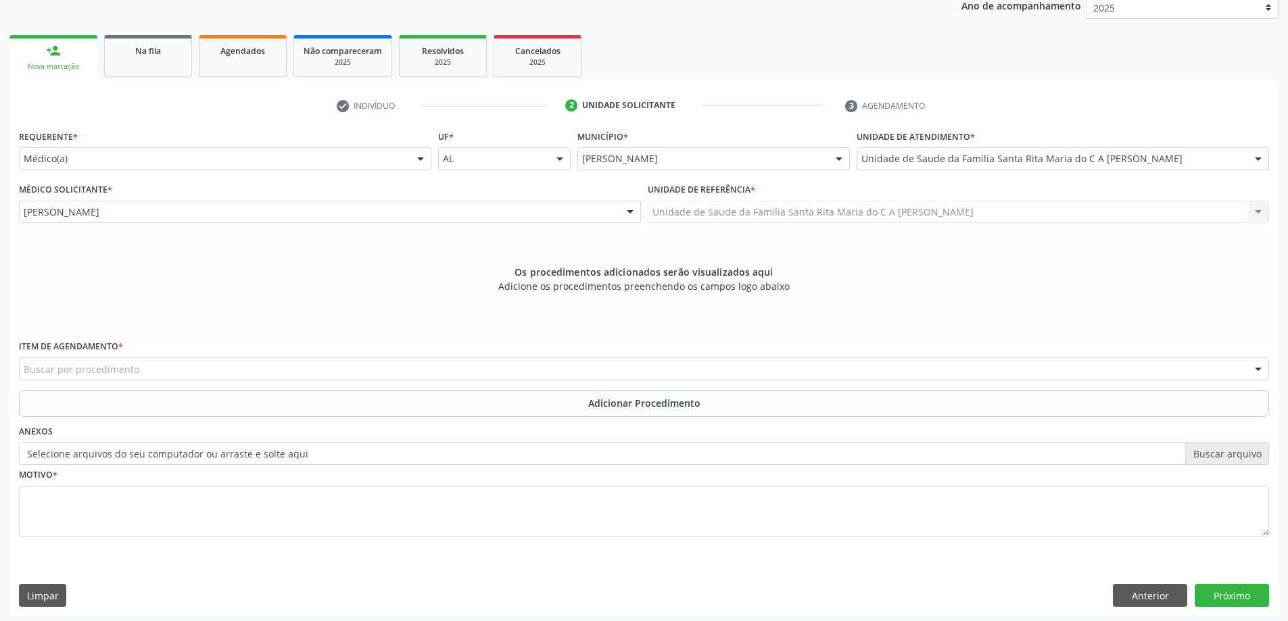
scroll to position [191, 0]
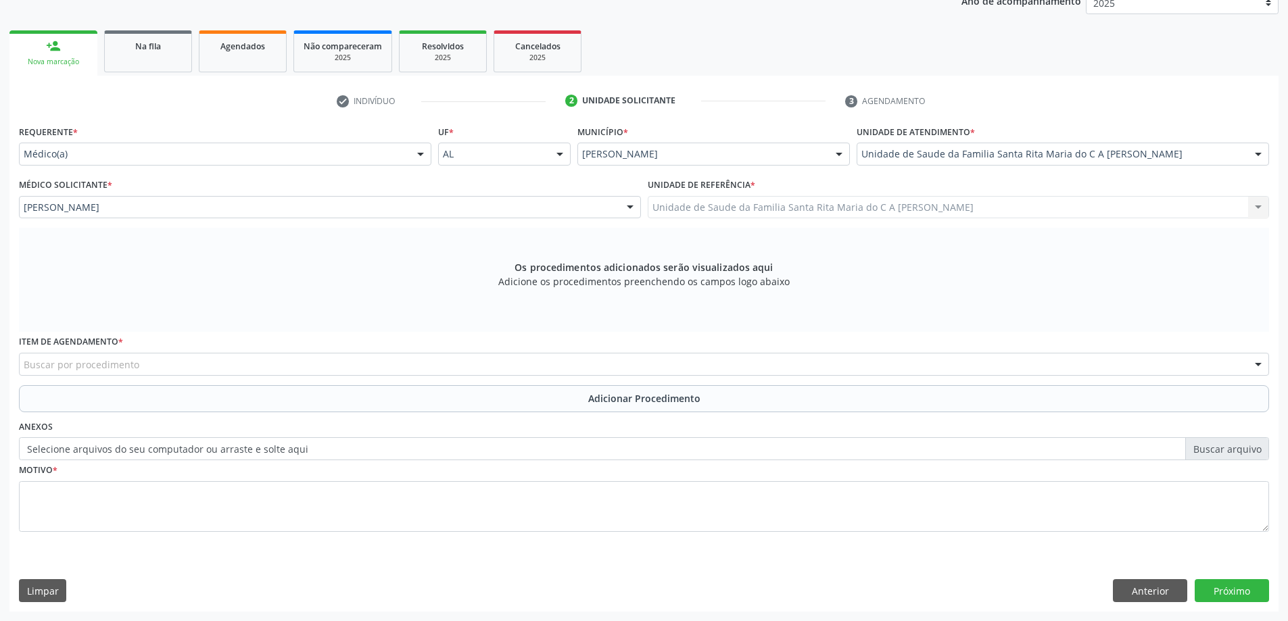
click at [192, 368] on div "Buscar por procedimento" at bounding box center [644, 364] width 1250 height 23
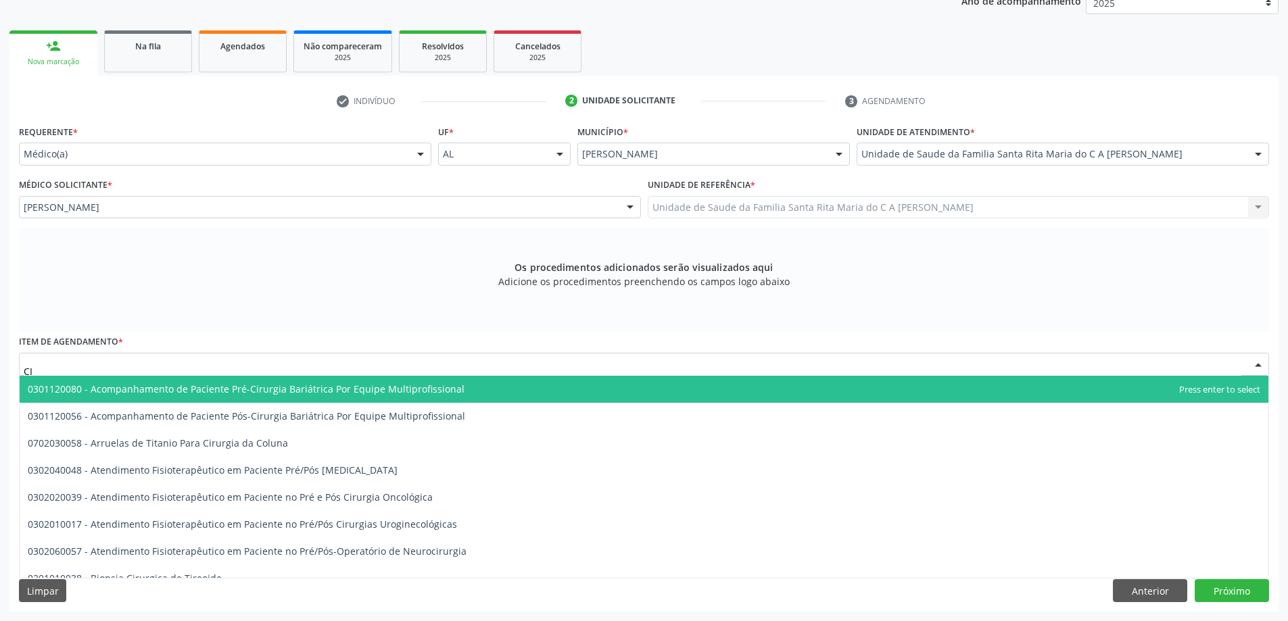
type input "C"
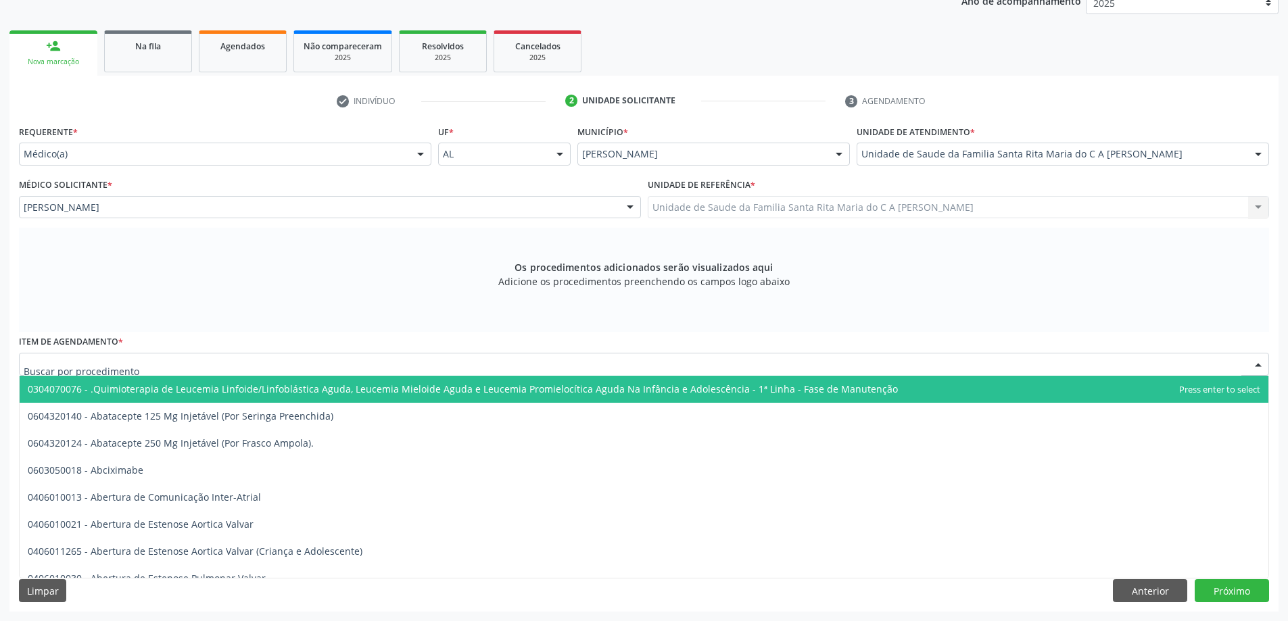
click at [193, 363] on div at bounding box center [644, 364] width 1250 height 23
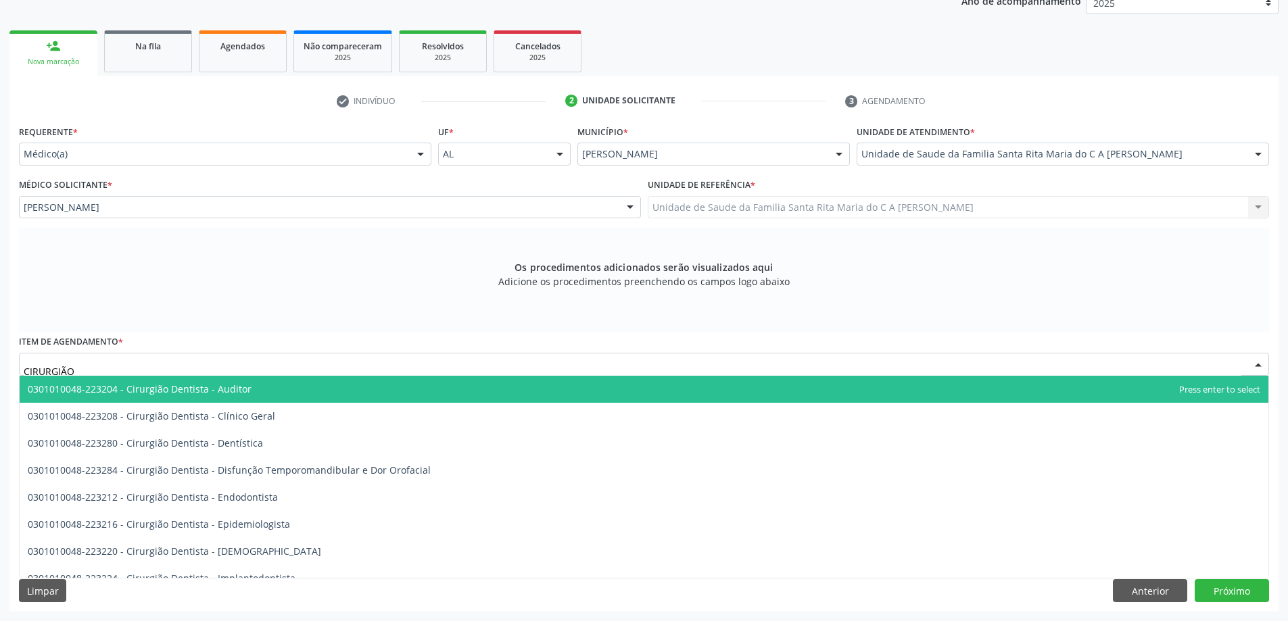
type input "CIRURGIÃO"
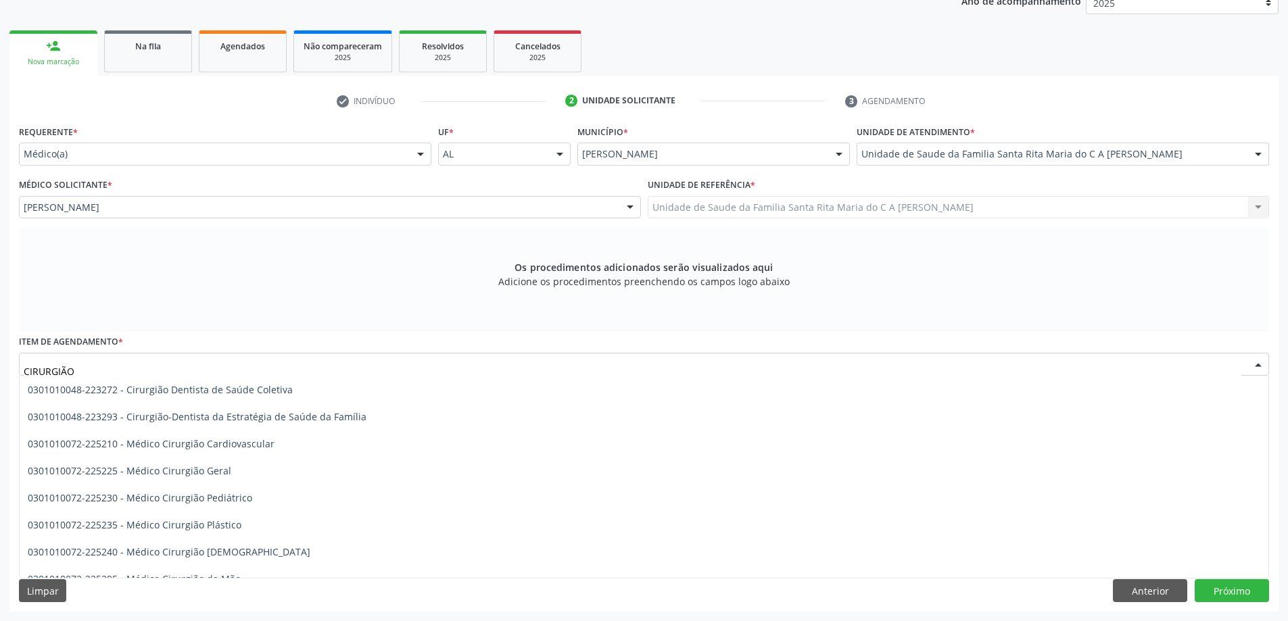
scroll to position [608, 0]
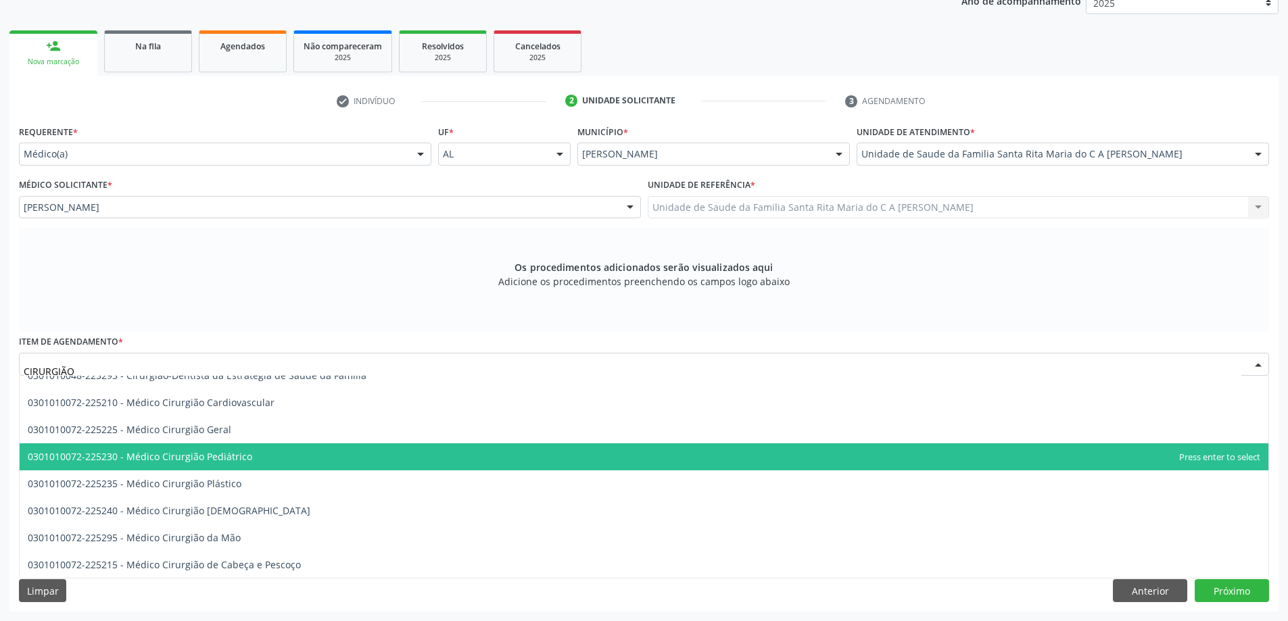
click at [260, 454] on span "0301010072-225230 - Médico Cirurgião Pediátrico" at bounding box center [644, 456] width 1248 height 27
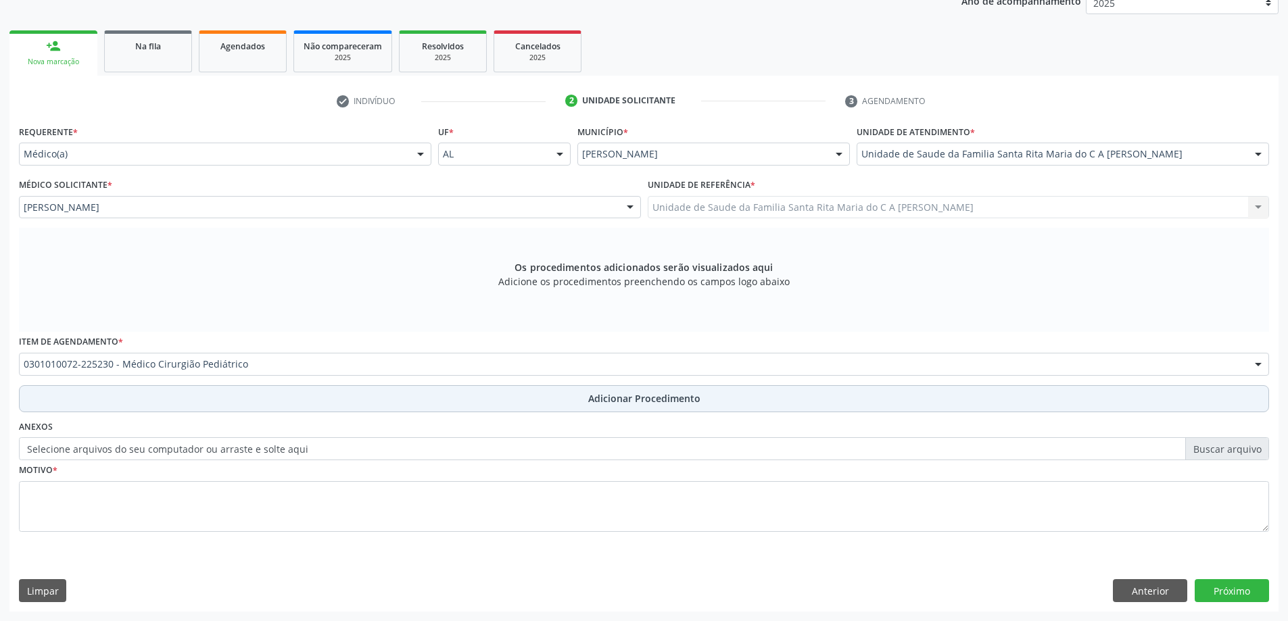
click at [231, 399] on button "Adicionar Procedimento" at bounding box center [644, 398] width 1250 height 27
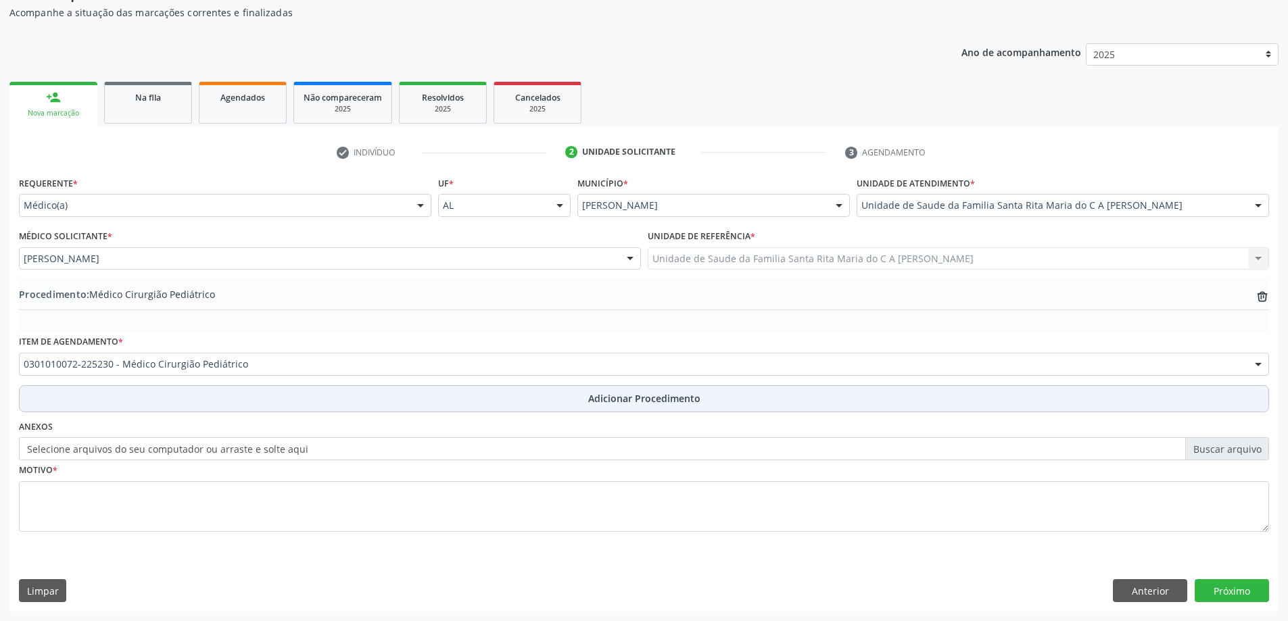
scroll to position [139, 0]
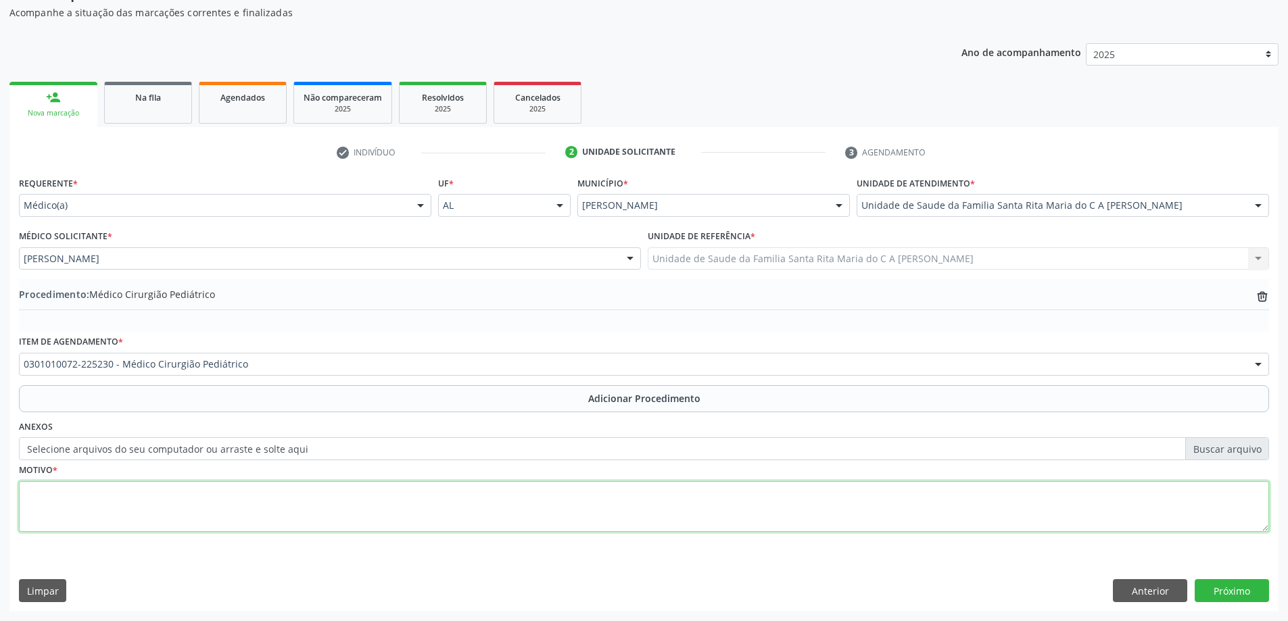
click at [216, 504] on textarea at bounding box center [644, 506] width 1250 height 51
type textarea "PEQUENO NÓDULO NO SOB A PELE DO PESCOÇO"
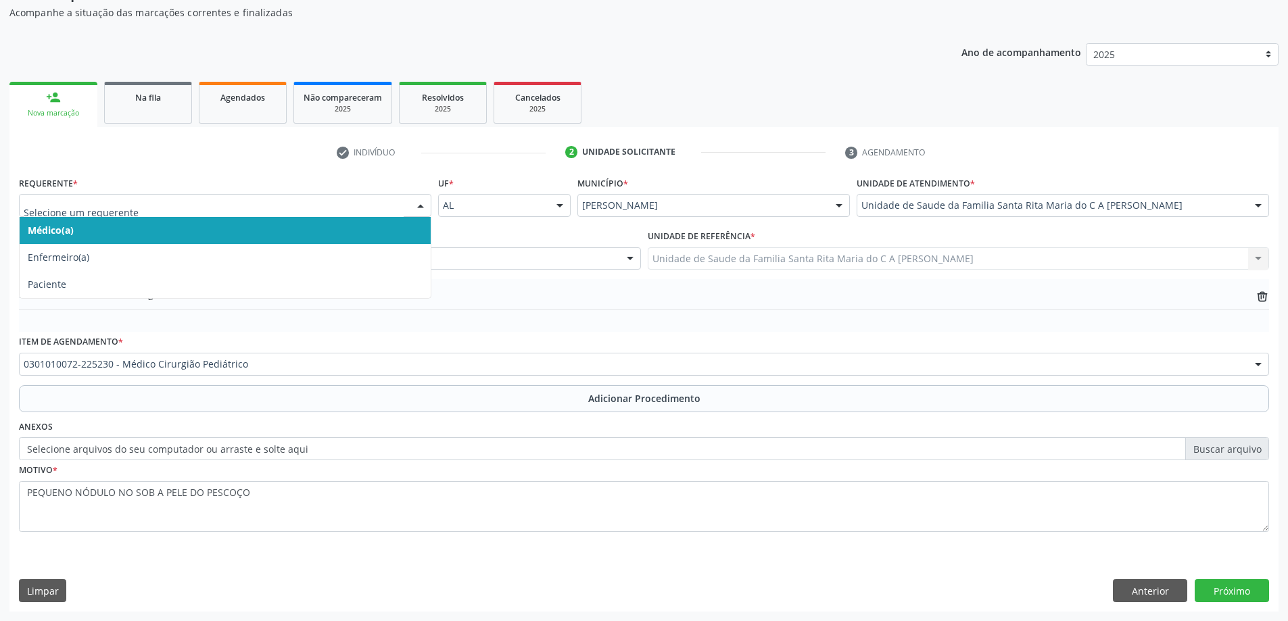
click at [137, 229] on span "Médico(a)" at bounding box center [225, 230] width 411 height 27
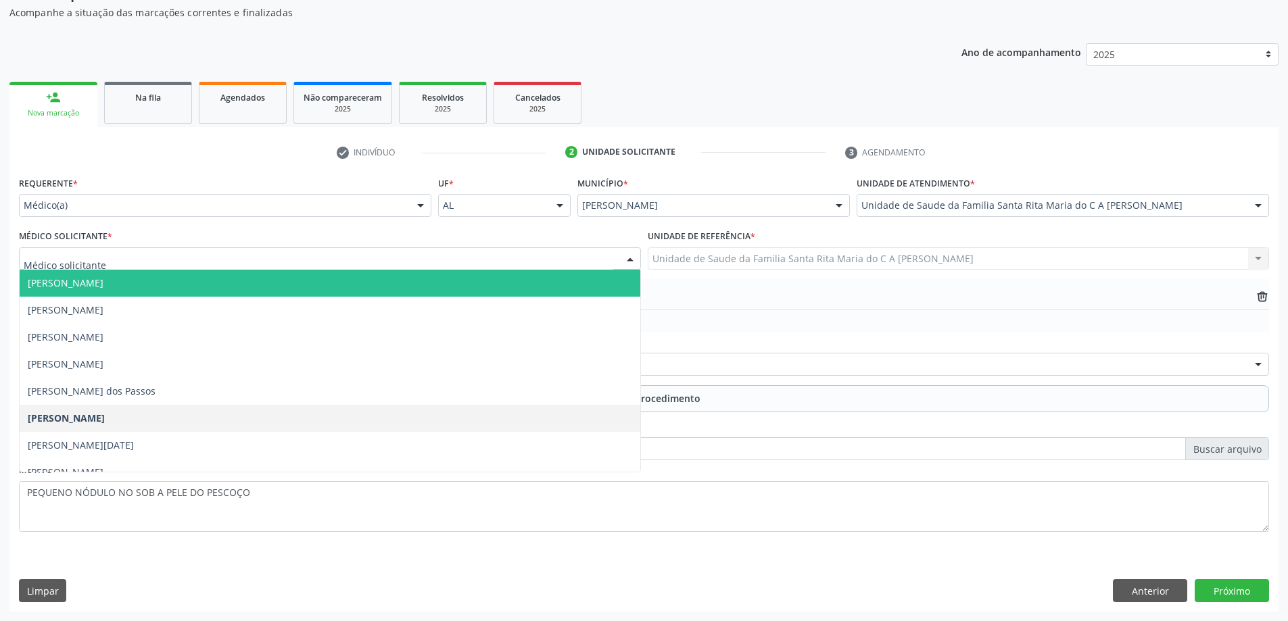
click at [143, 278] on span "[PERSON_NAME]" at bounding box center [330, 283] width 620 height 27
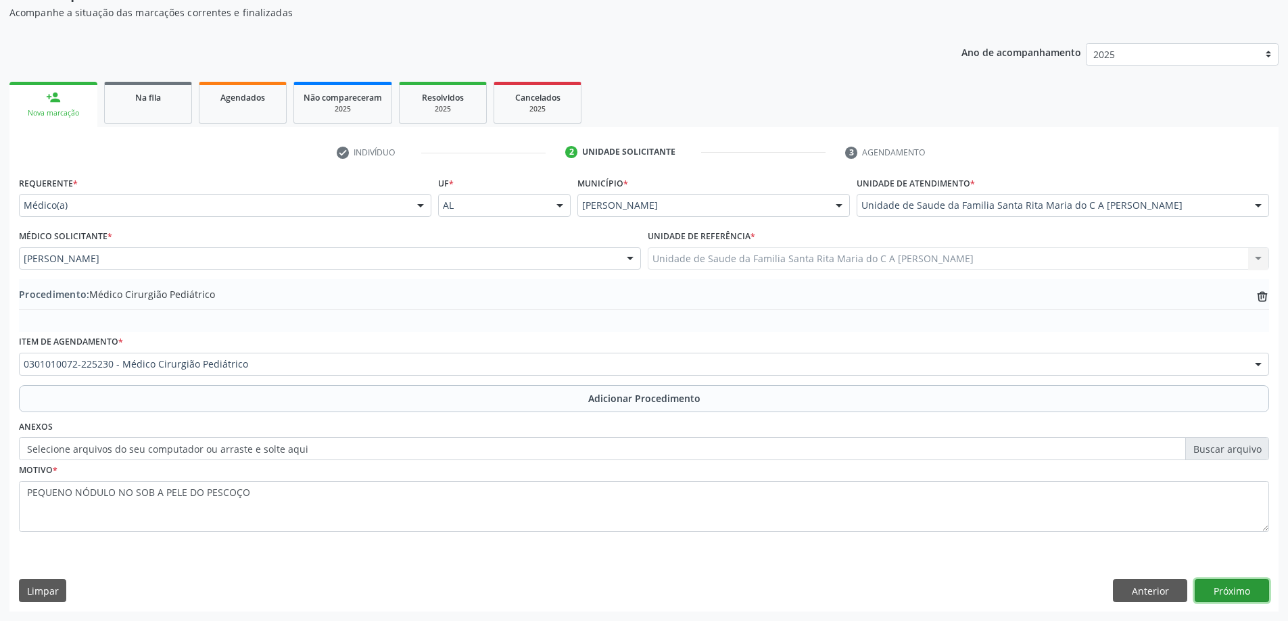
click at [1240, 591] on button "Próximo" at bounding box center [1231, 590] width 74 height 23
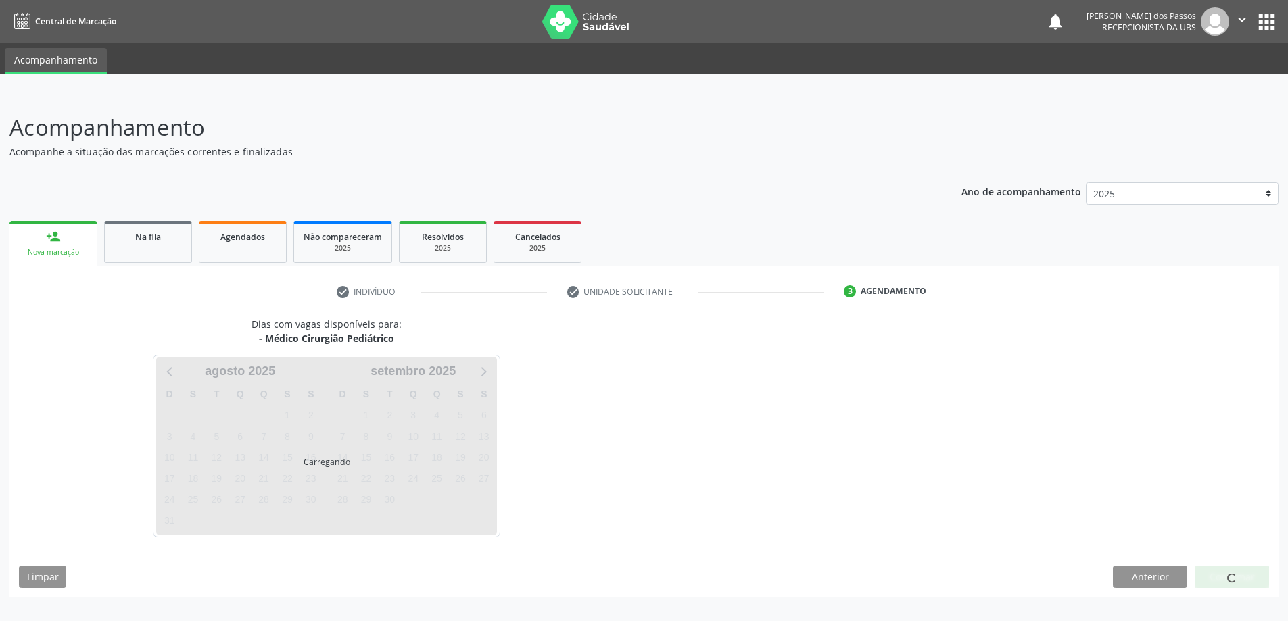
scroll to position [0, 0]
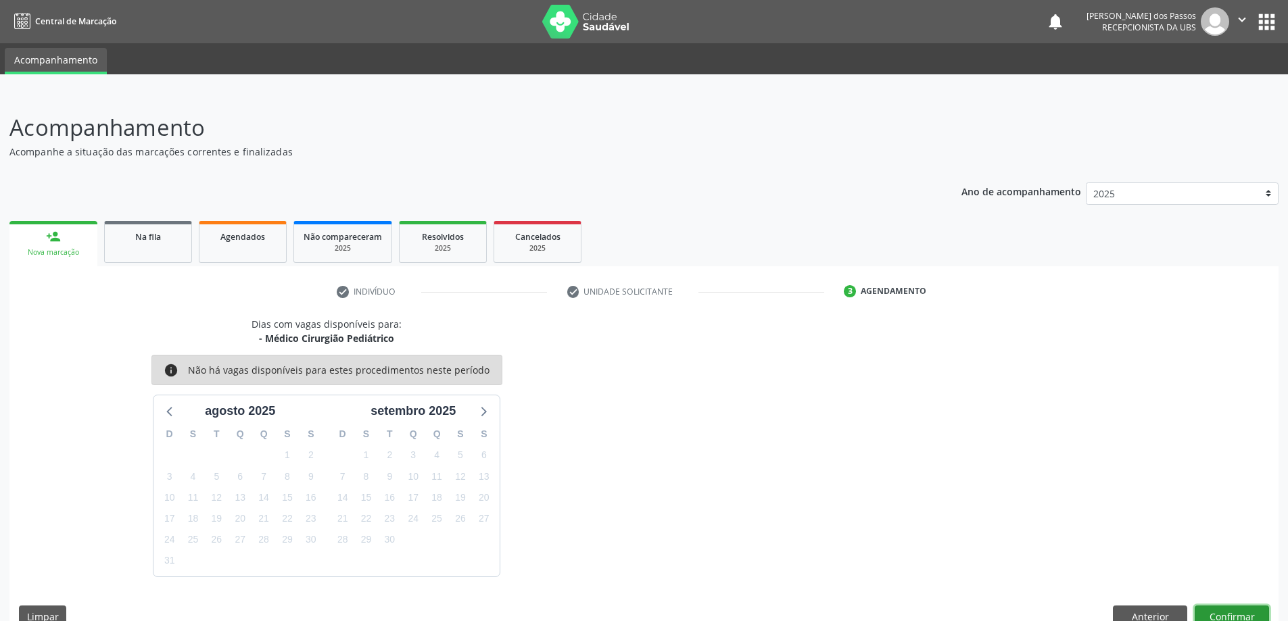
click at [1211, 618] on button "Confirmar" at bounding box center [1231, 617] width 74 height 23
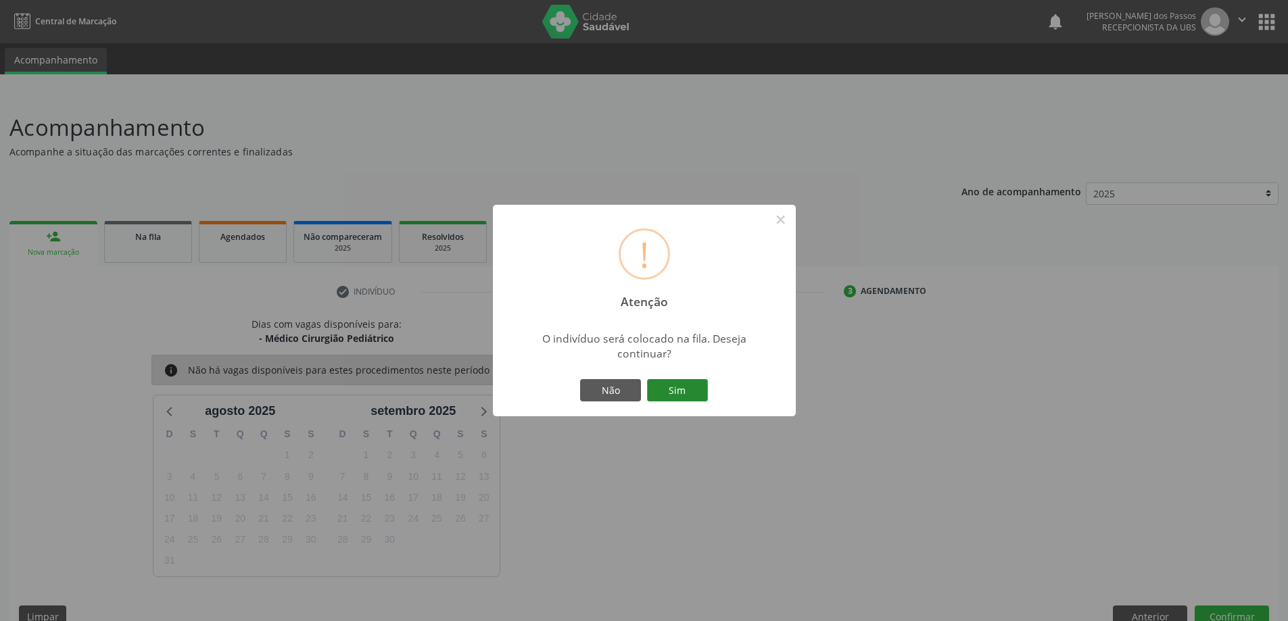
click at [683, 395] on button "Sim" at bounding box center [677, 390] width 61 height 23
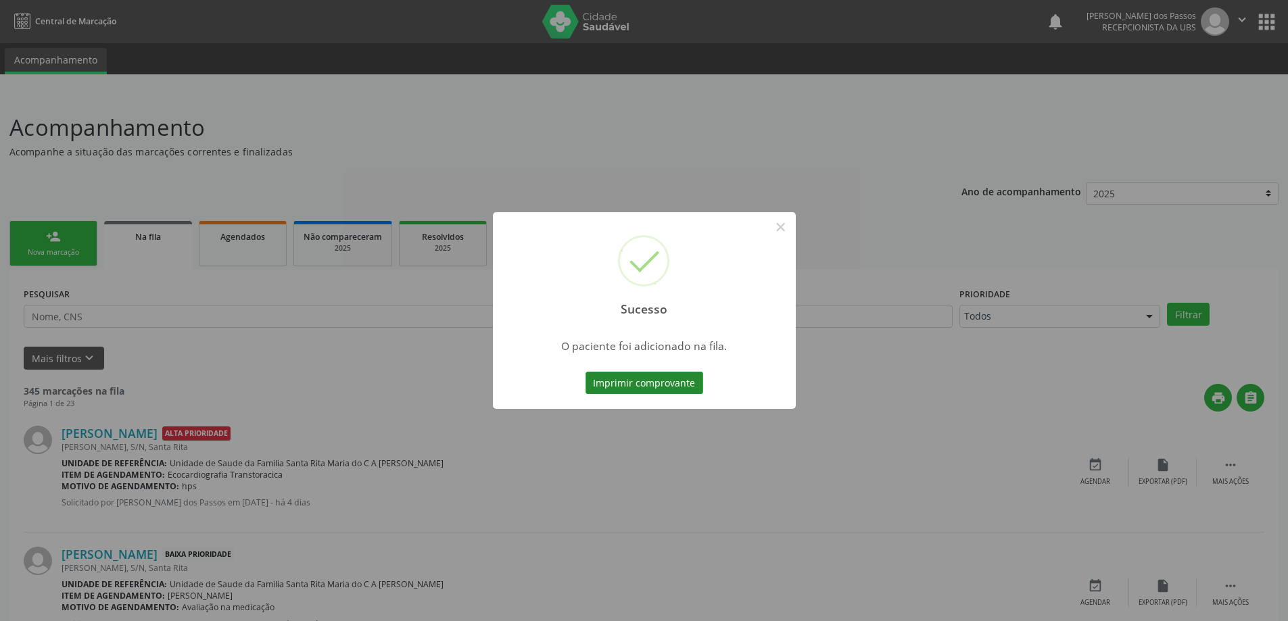
click at [681, 390] on button "Imprimir comprovante" at bounding box center [644, 383] width 118 height 23
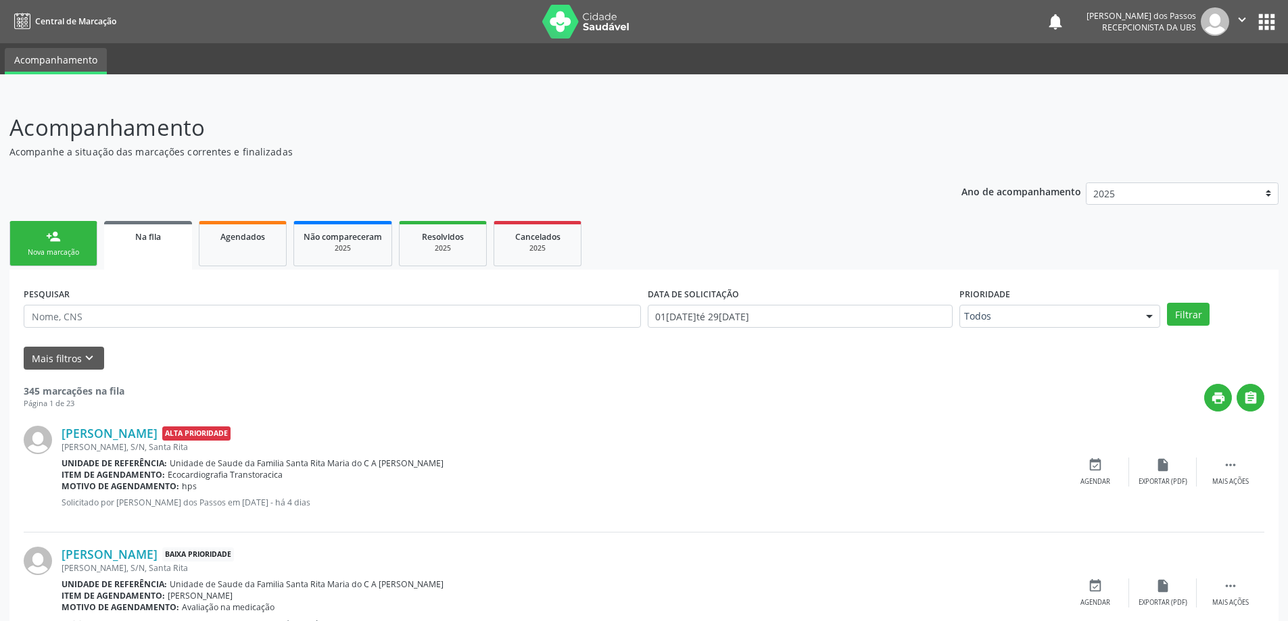
click at [44, 242] on link "person_add Nova marcação" at bounding box center [53, 243] width 88 height 45
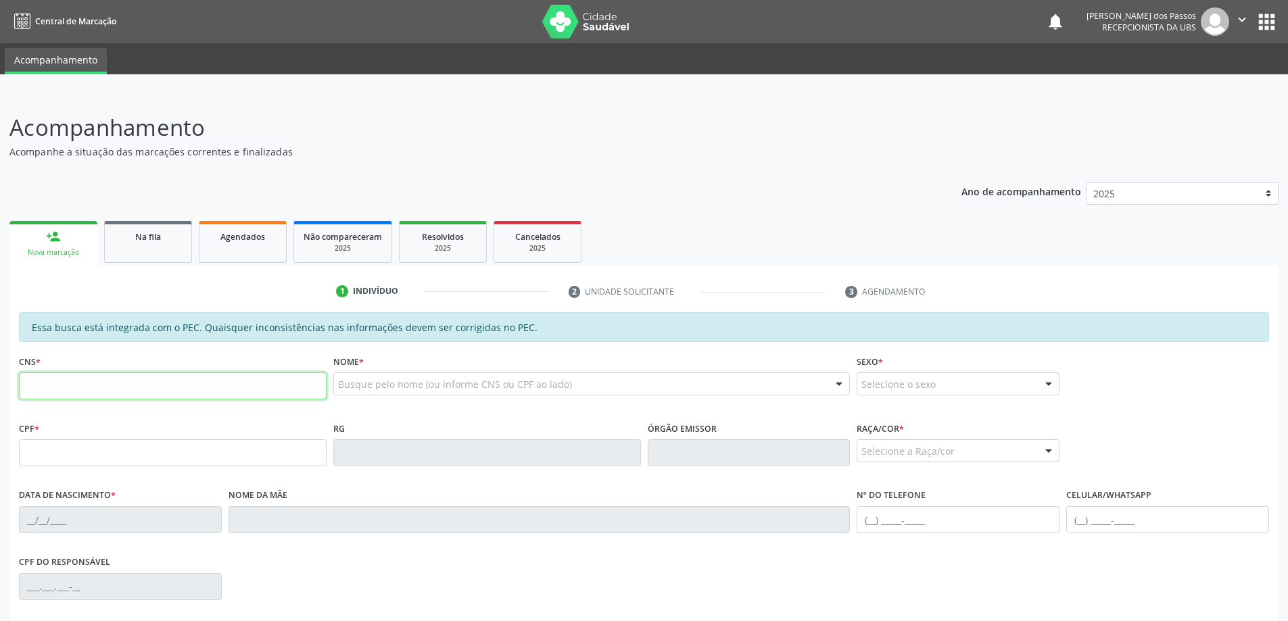
click at [138, 391] on input "text" at bounding box center [173, 385] width 308 height 27
type input "898 0051 1400 0138"
type input "160.821.264-59"
type input "08/02/2016"
type input "Jaqueline Ferreira da Silva"
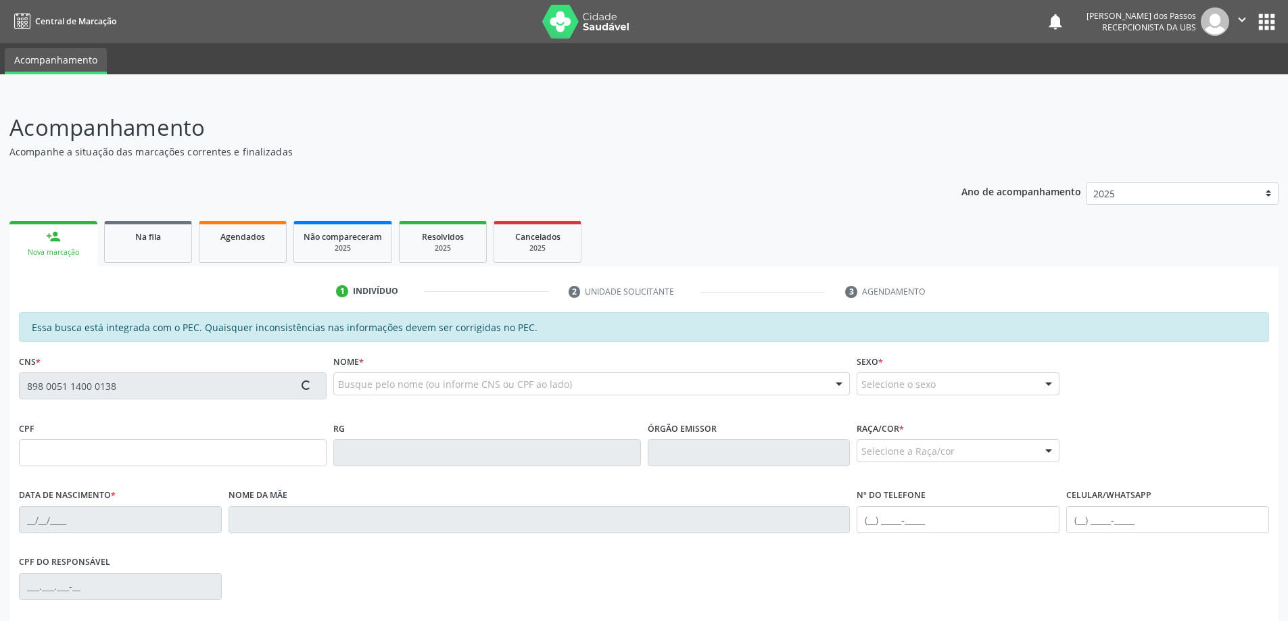
type input "(82) 8814-3575"
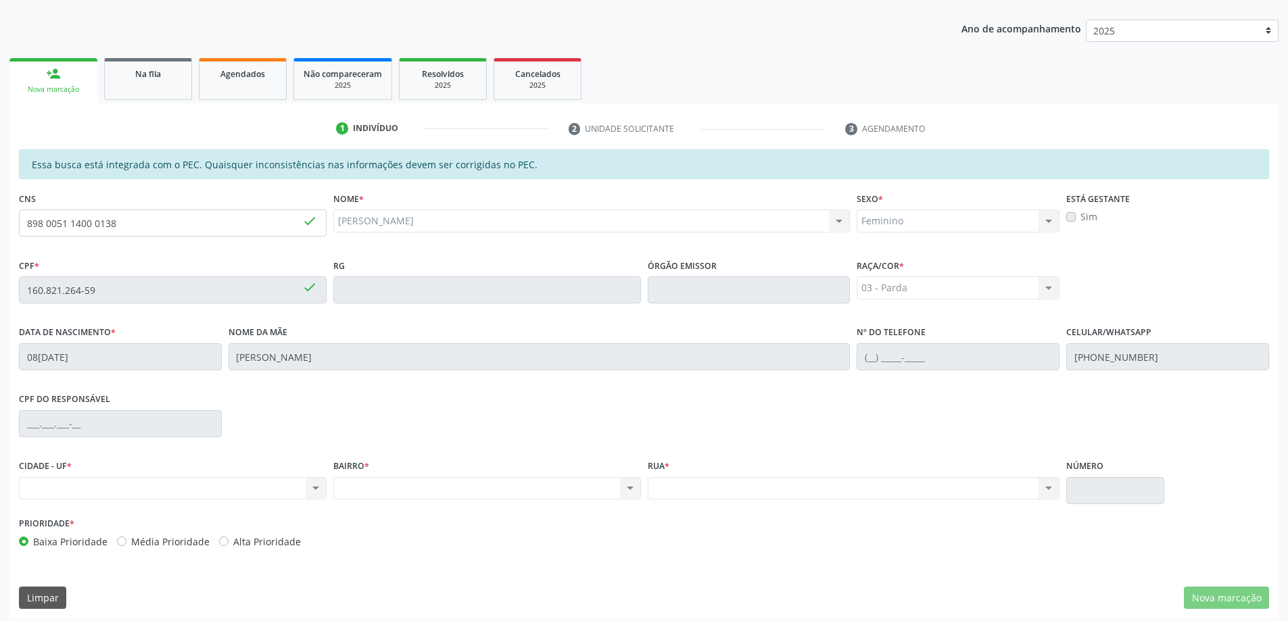
scroll to position [170, 0]
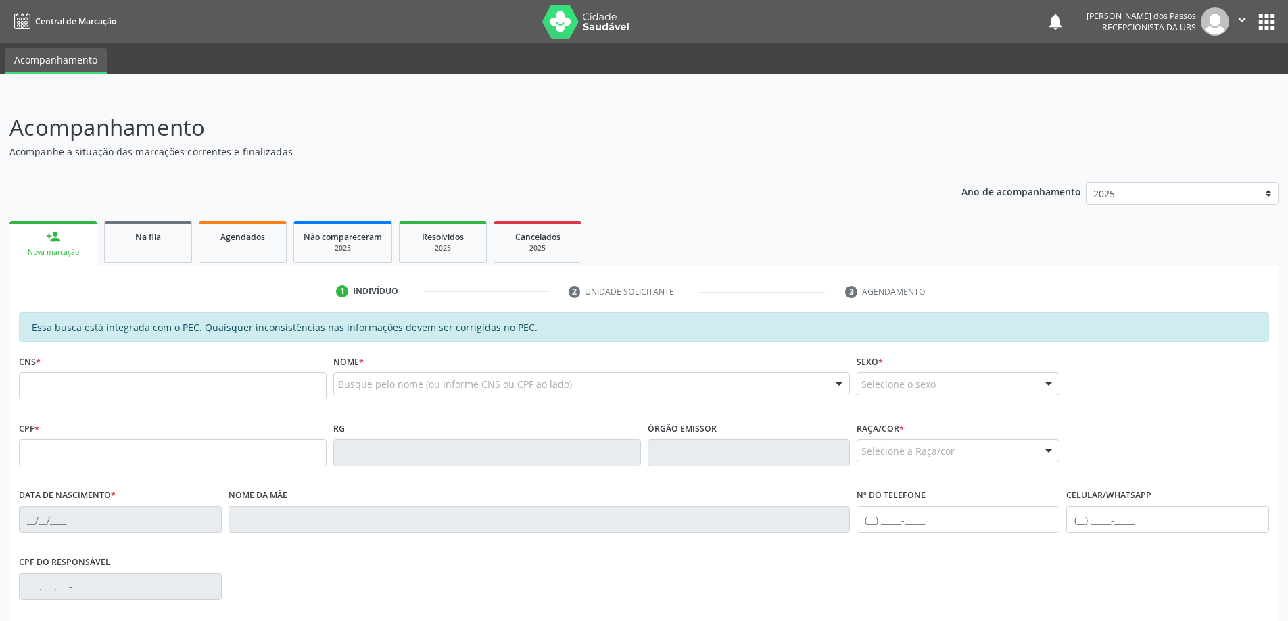
click at [112, 382] on input "text" at bounding box center [173, 385] width 308 height 27
click at [63, 447] on input "text" at bounding box center [173, 452] width 308 height 27
type input "160.821.264-59"
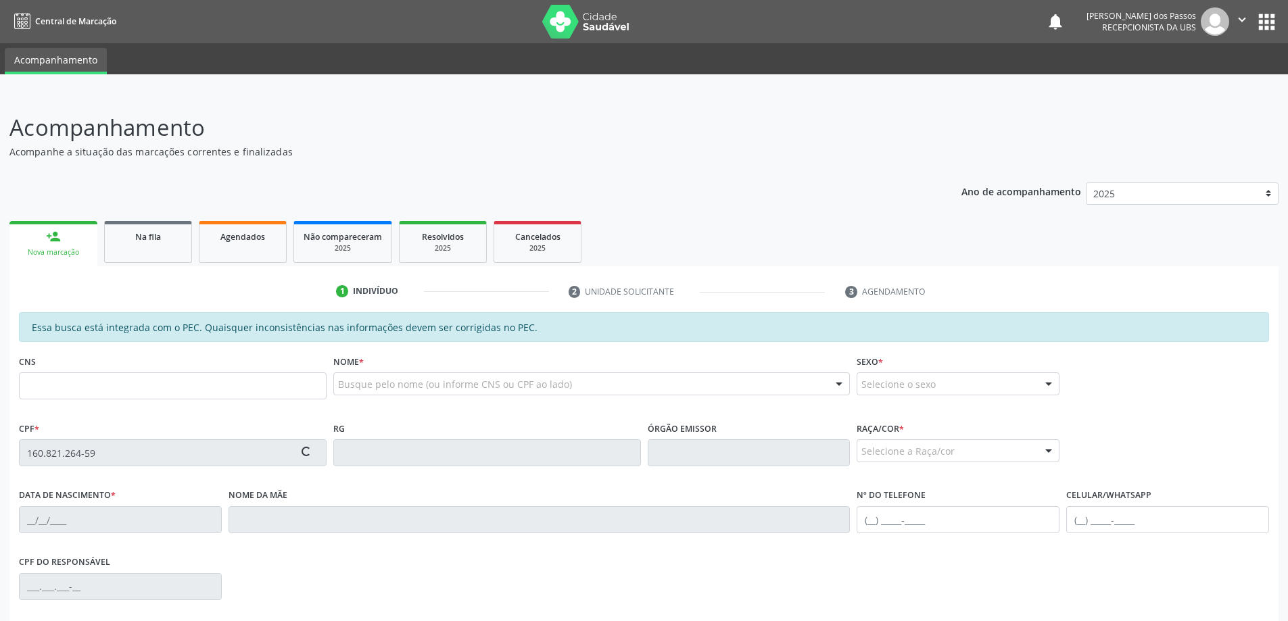
type input "898 0051 1400 0138"
type input "08[DATE]"
type input "[PERSON_NAME]"
type input "[PHONE_NUMBER]"
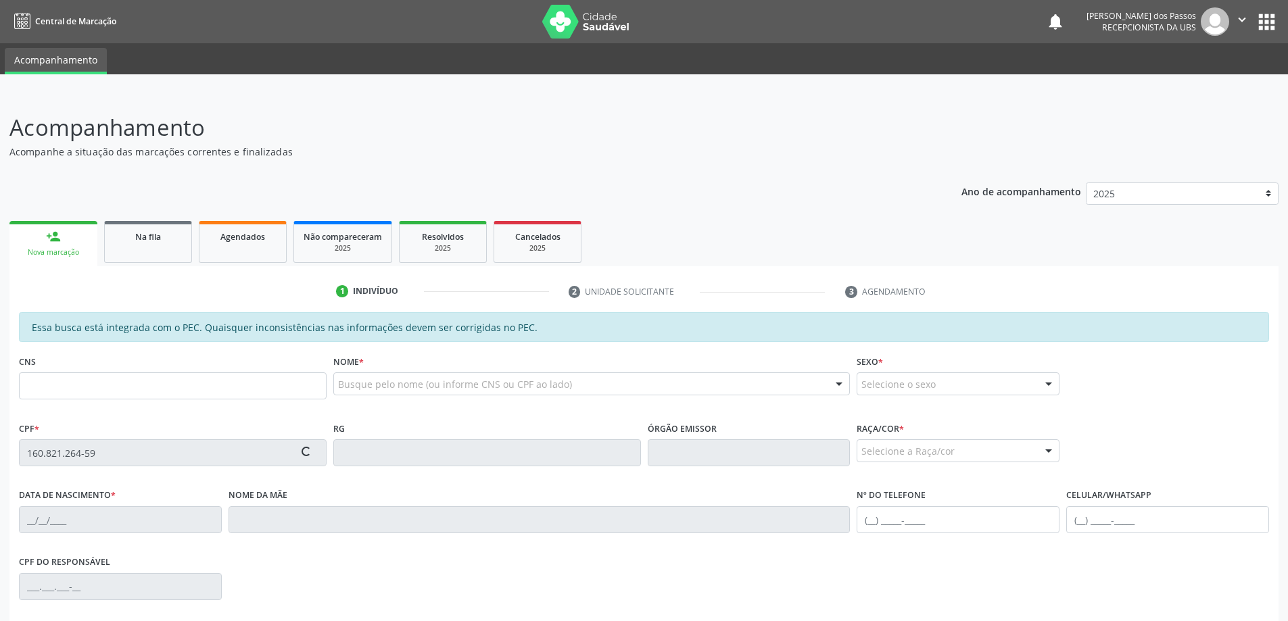
type input "S/N"
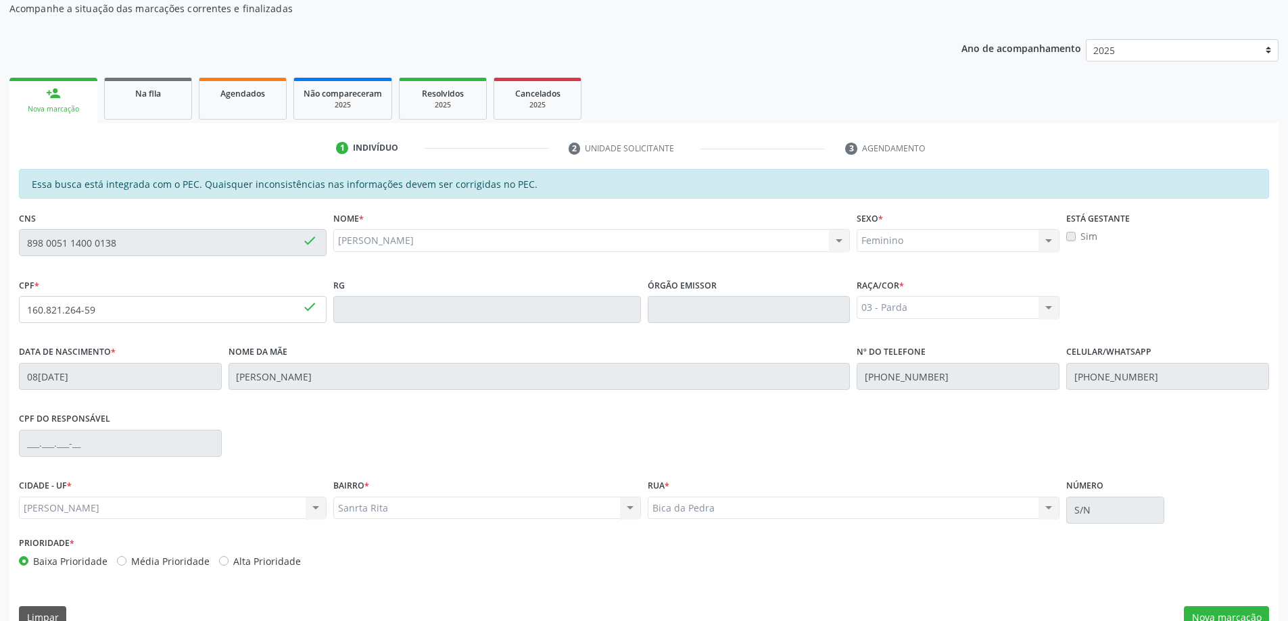
scroll to position [170, 0]
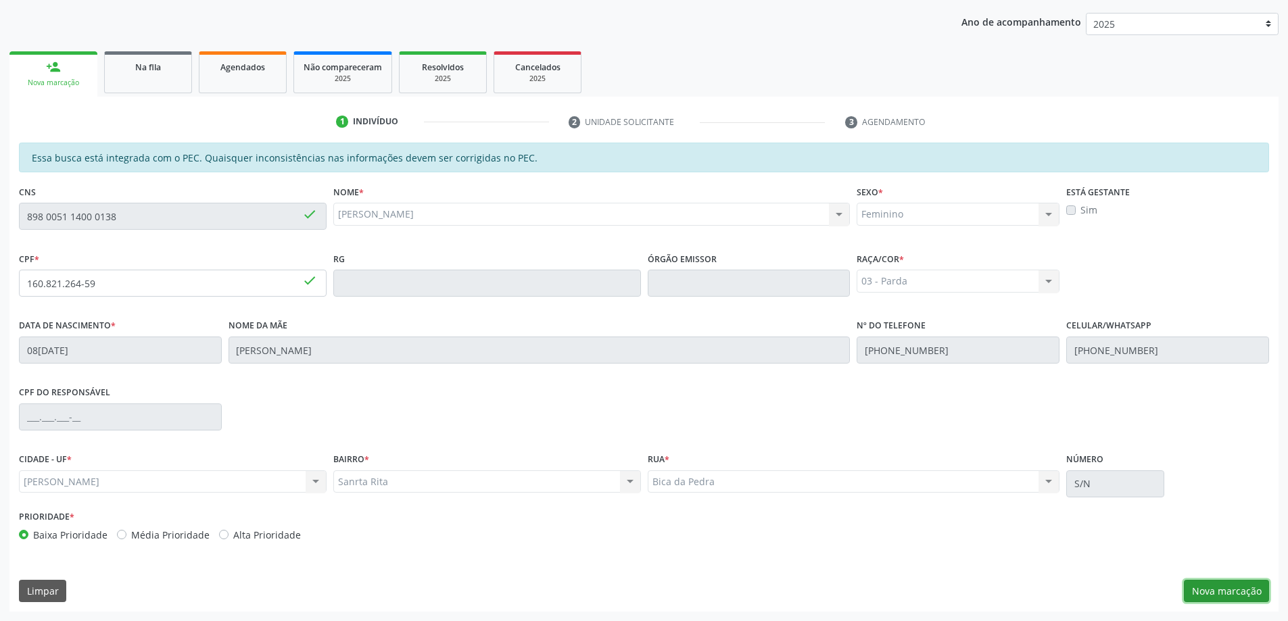
click at [1244, 589] on button "Nova marcação" at bounding box center [1225, 591] width 85 height 23
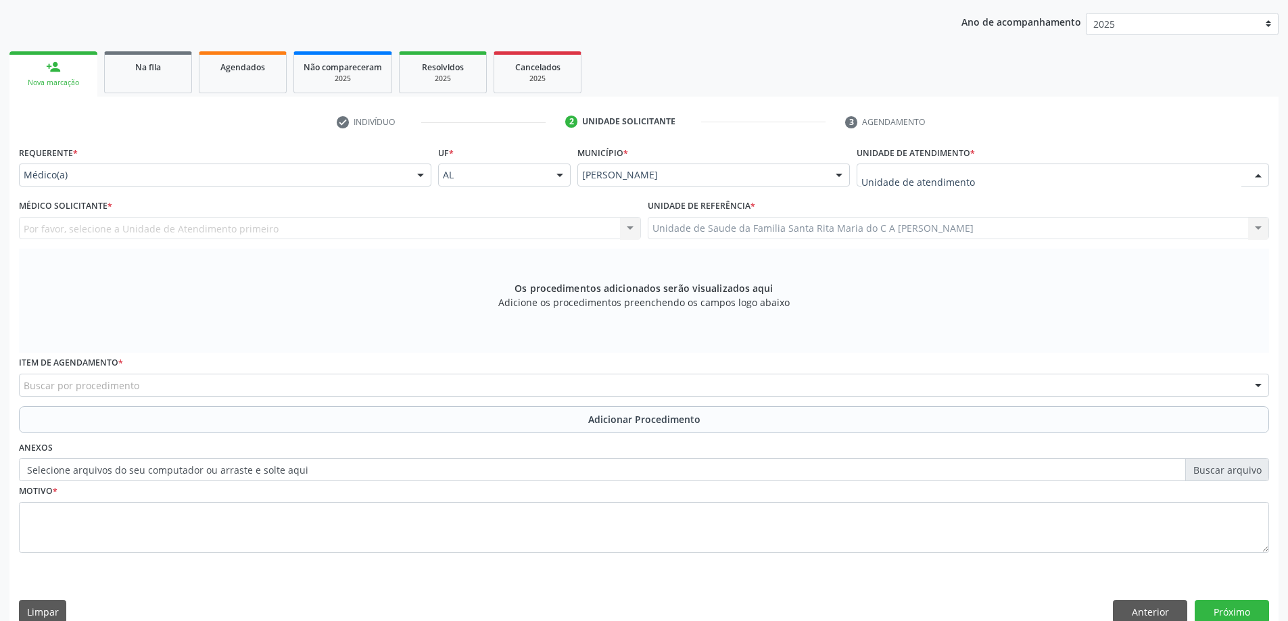
click at [990, 174] on div at bounding box center [1062, 175] width 412 height 23
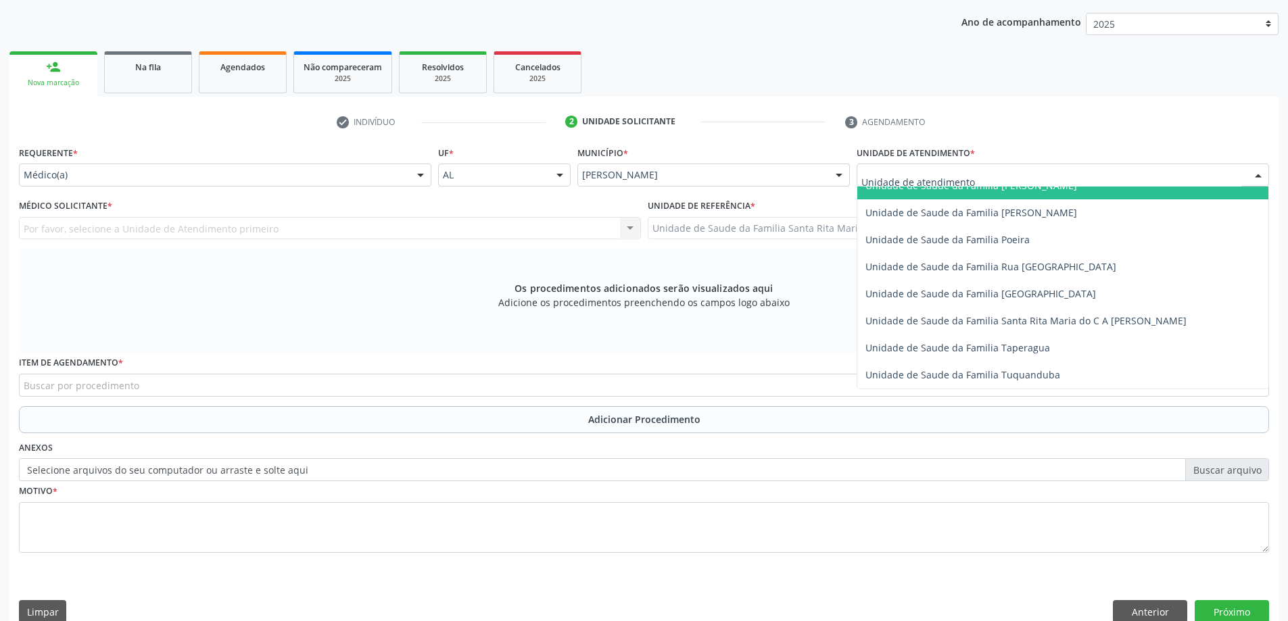
scroll to position [879, 0]
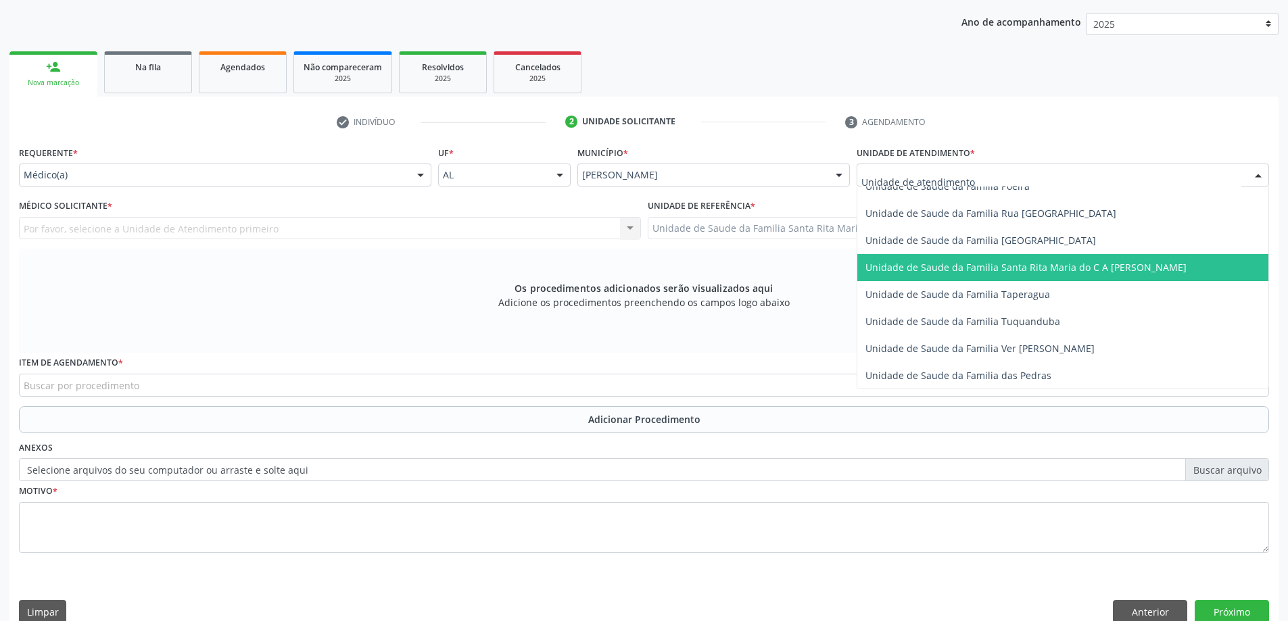
click at [973, 266] on span "Unidade de Saude da Familia Santa Rita Maria do C A [PERSON_NAME]" at bounding box center [1025, 267] width 321 height 13
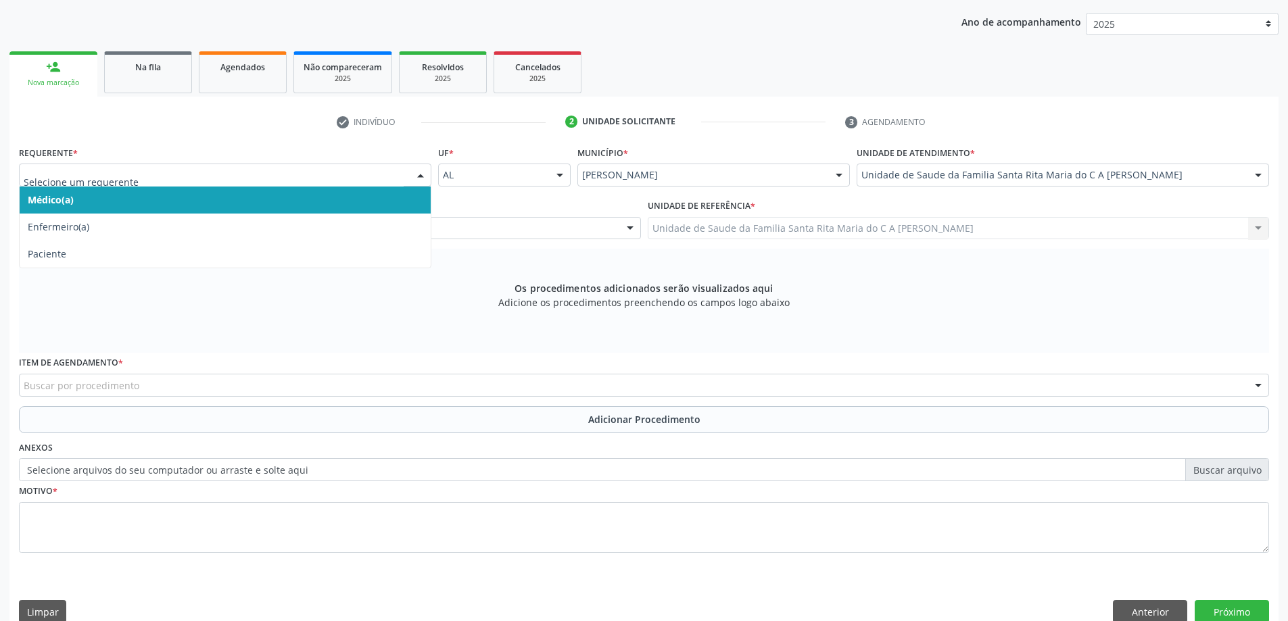
click at [239, 200] on span "Médico(a)" at bounding box center [225, 200] width 411 height 27
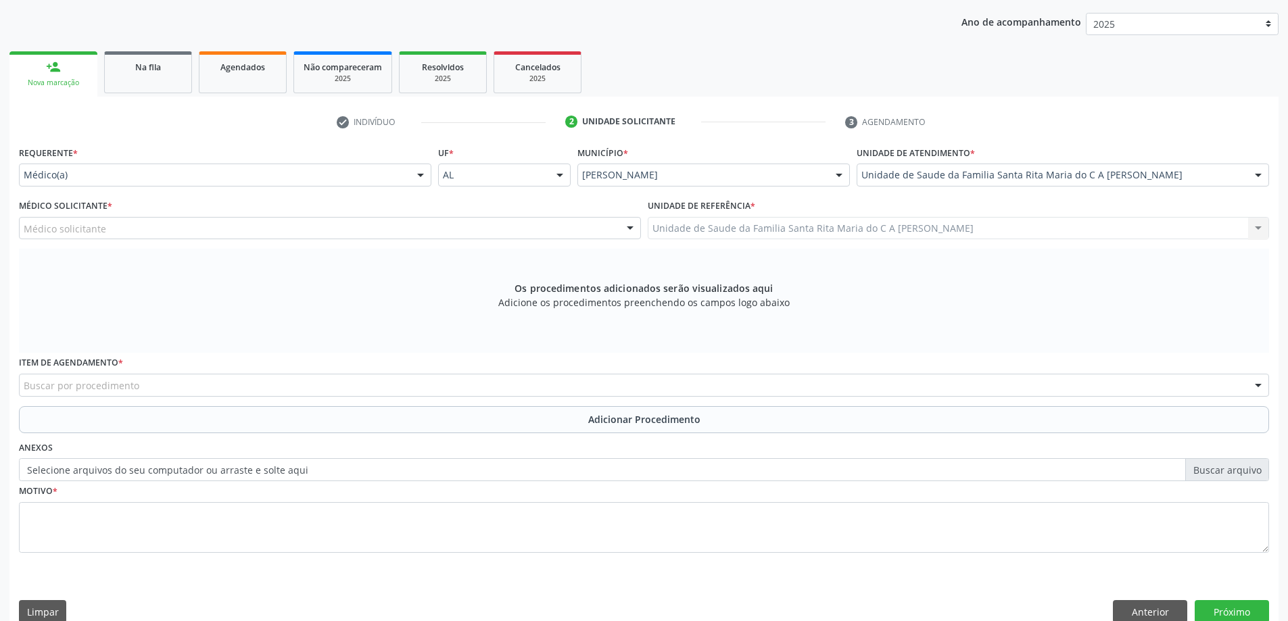
click at [209, 237] on div "Médico solicitante" at bounding box center [330, 228] width 622 height 23
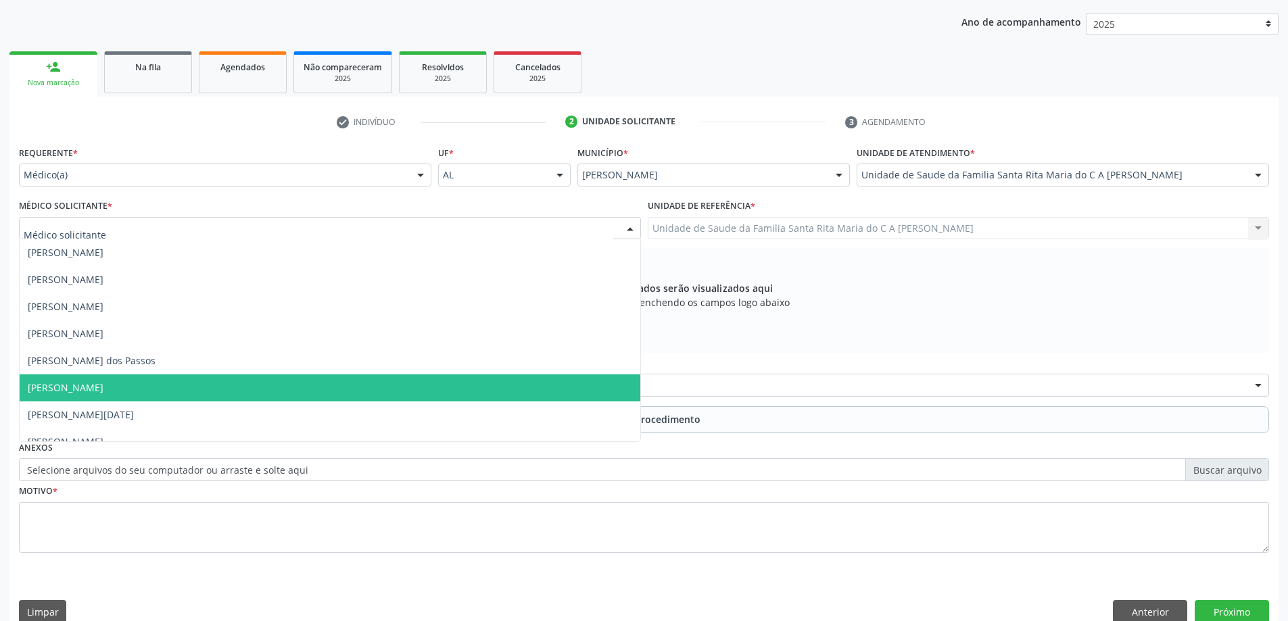
click at [199, 389] on span "[PERSON_NAME]" at bounding box center [330, 387] width 620 height 27
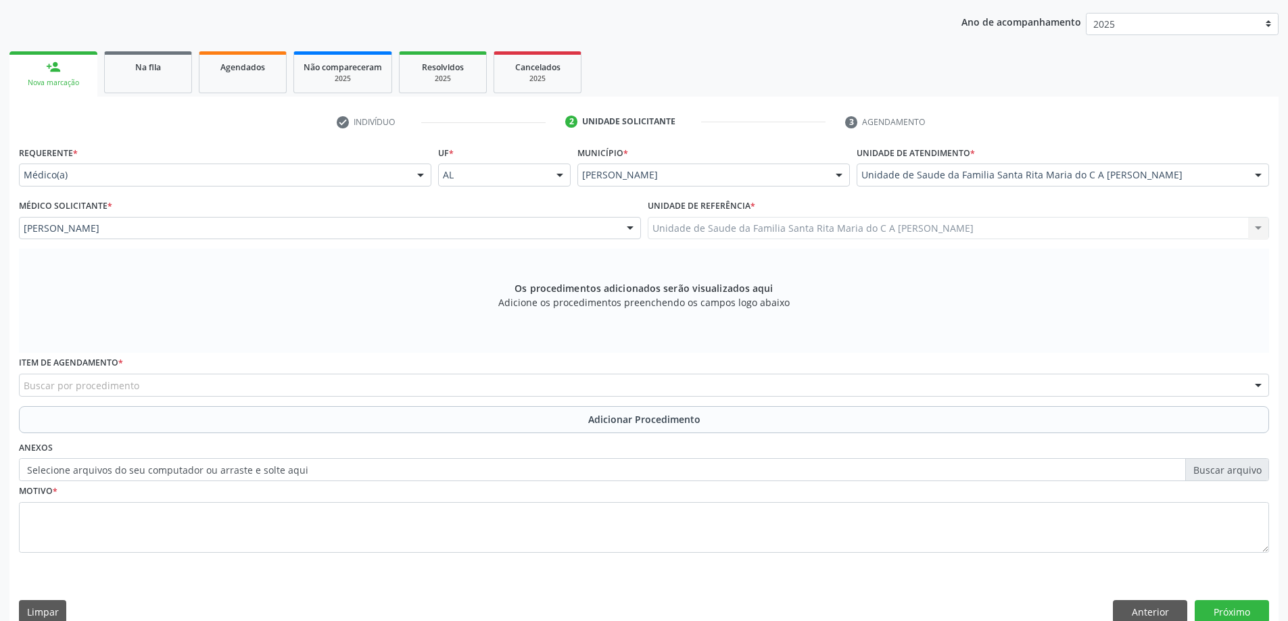
click at [147, 390] on div "Buscar por procedimento" at bounding box center [644, 385] width 1250 height 23
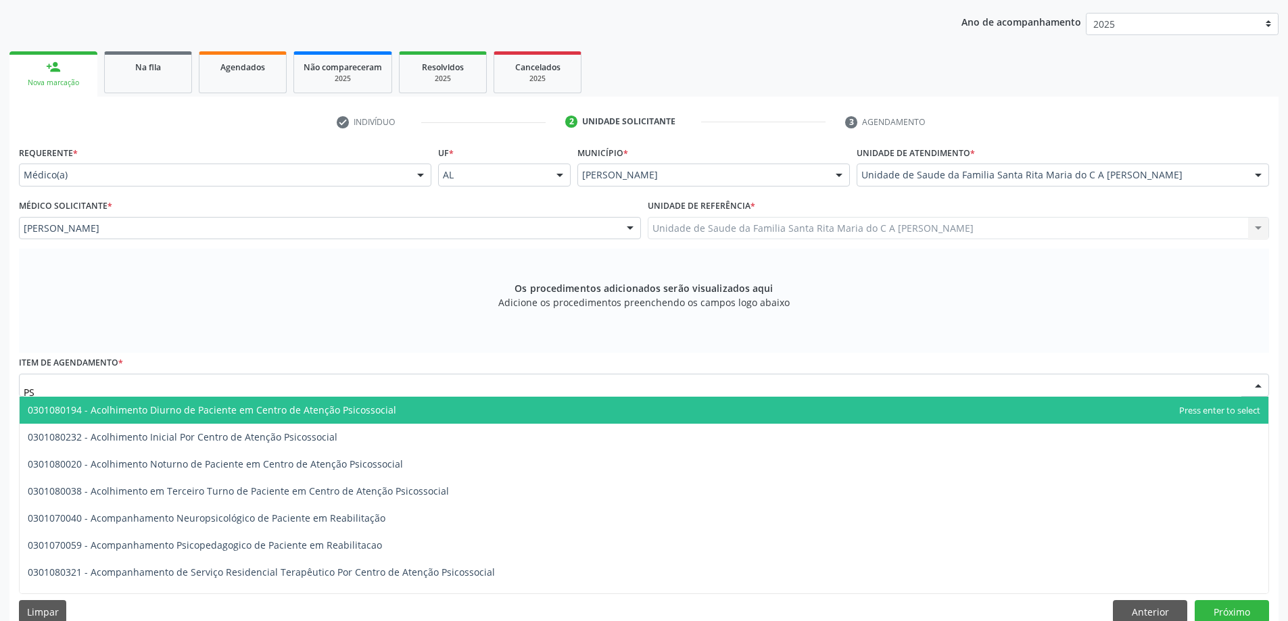
type input "P"
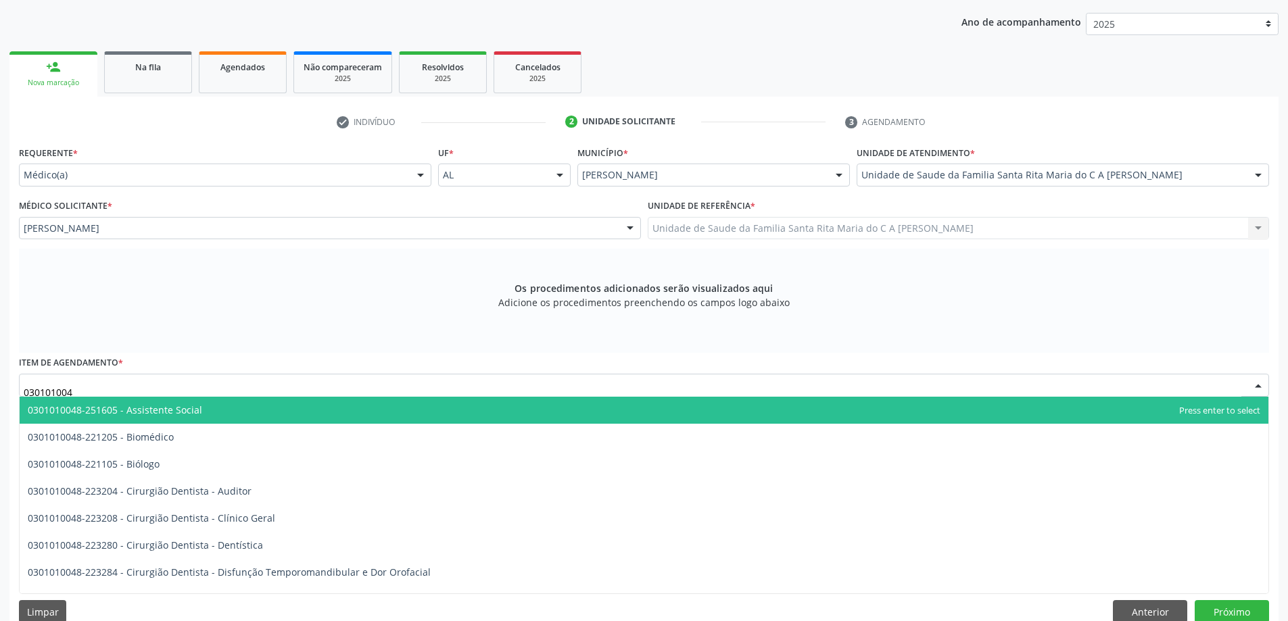
type input "0301010048"
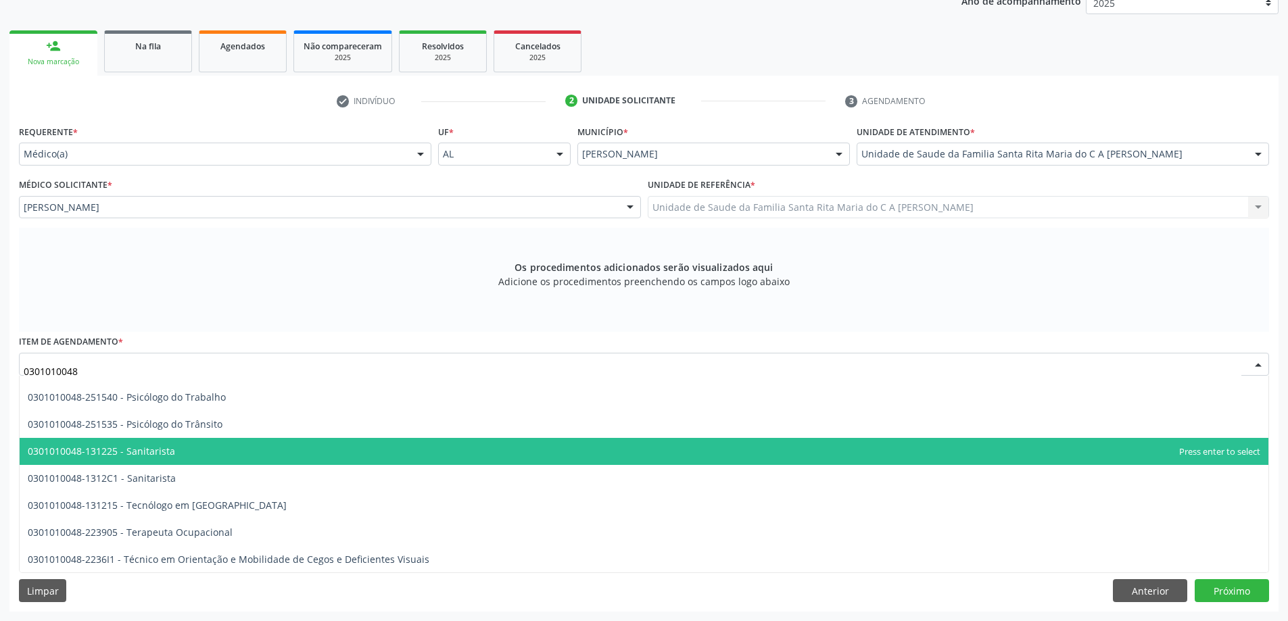
scroll to position [2222, 0]
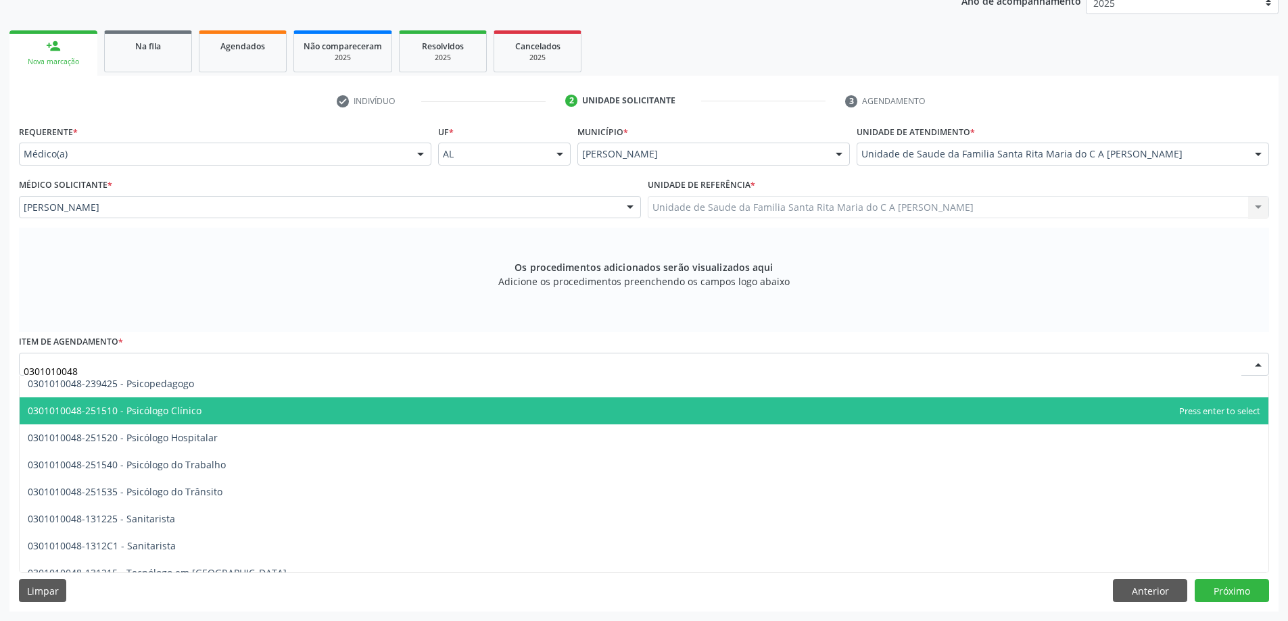
click at [226, 407] on span "0301010048-251510 - Psicólogo Clínico" at bounding box center [644, 410] width 1248 height 27
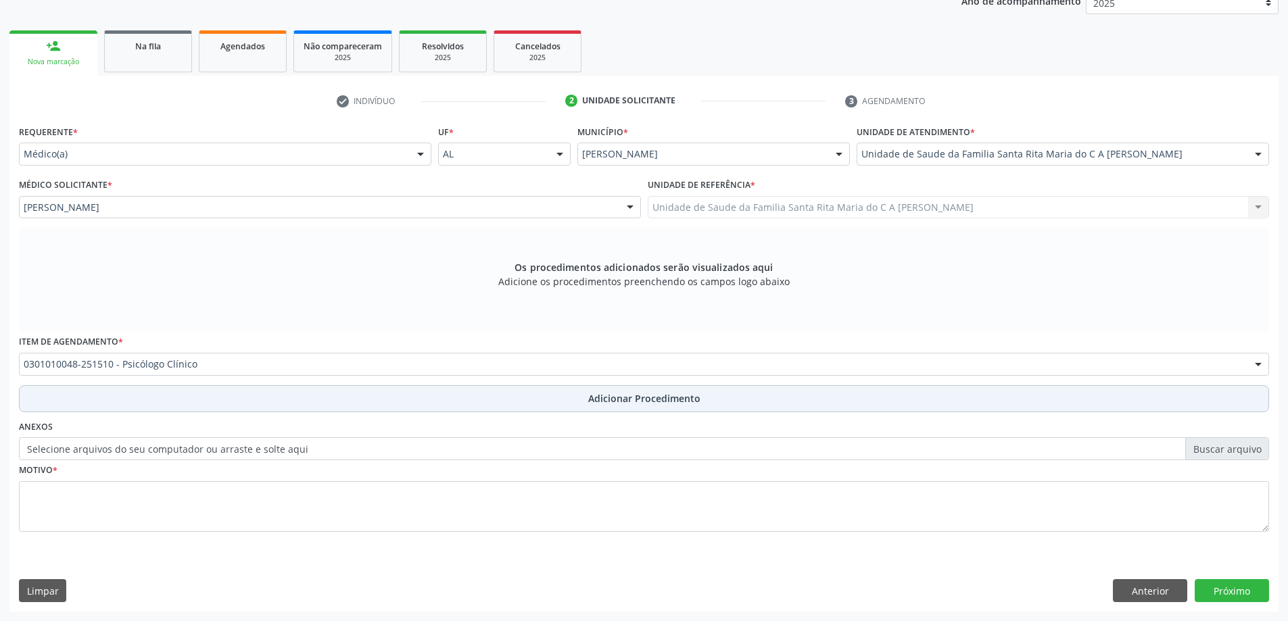
click at [227, 405] on button "Adicionar Procedimento" at bounding box center [644, 398] width 1250 height 27
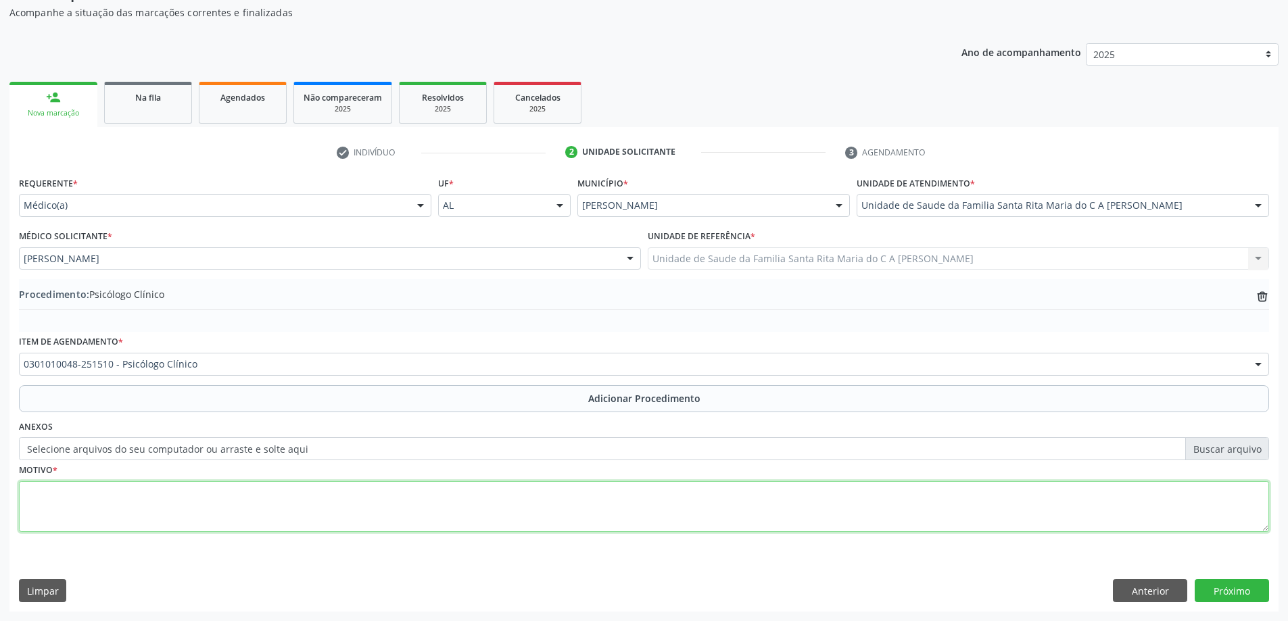
click at [157, 516] on textarea at bounding box center [644, 506] width 1250 height 51
type textarea "PARA CONSULTA COM PSICÓLOGO INTIL"
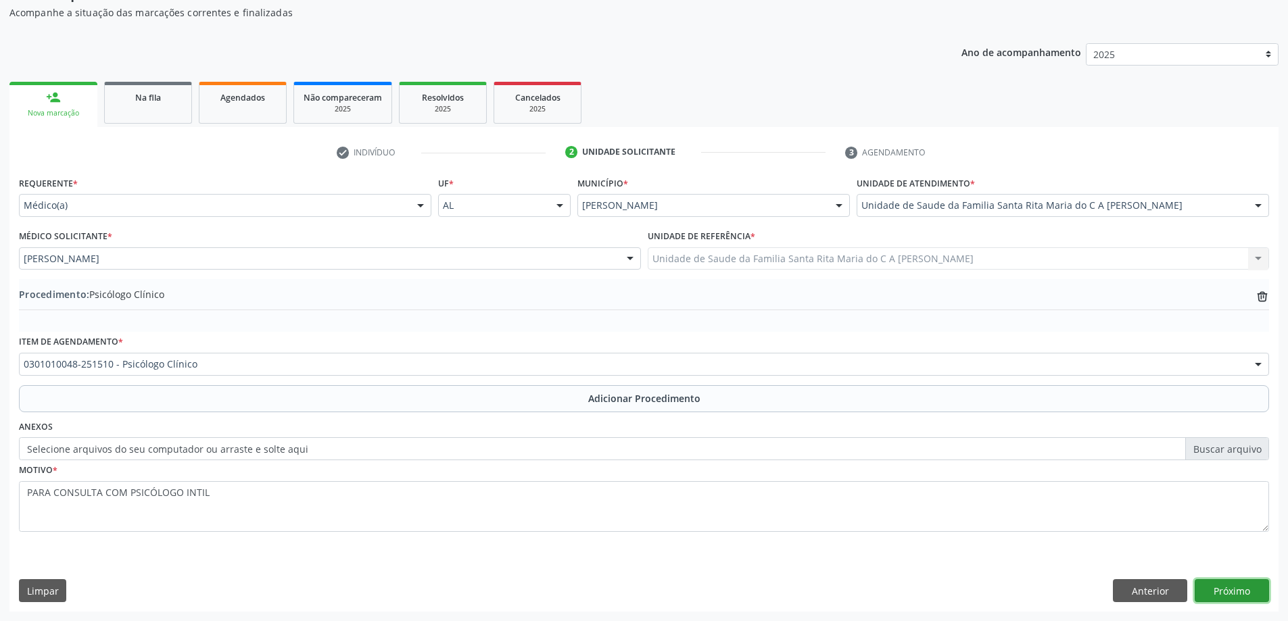
click at [1236, 591] on button "Próximo" at bounding box center [1231, 590] width 74 height 23
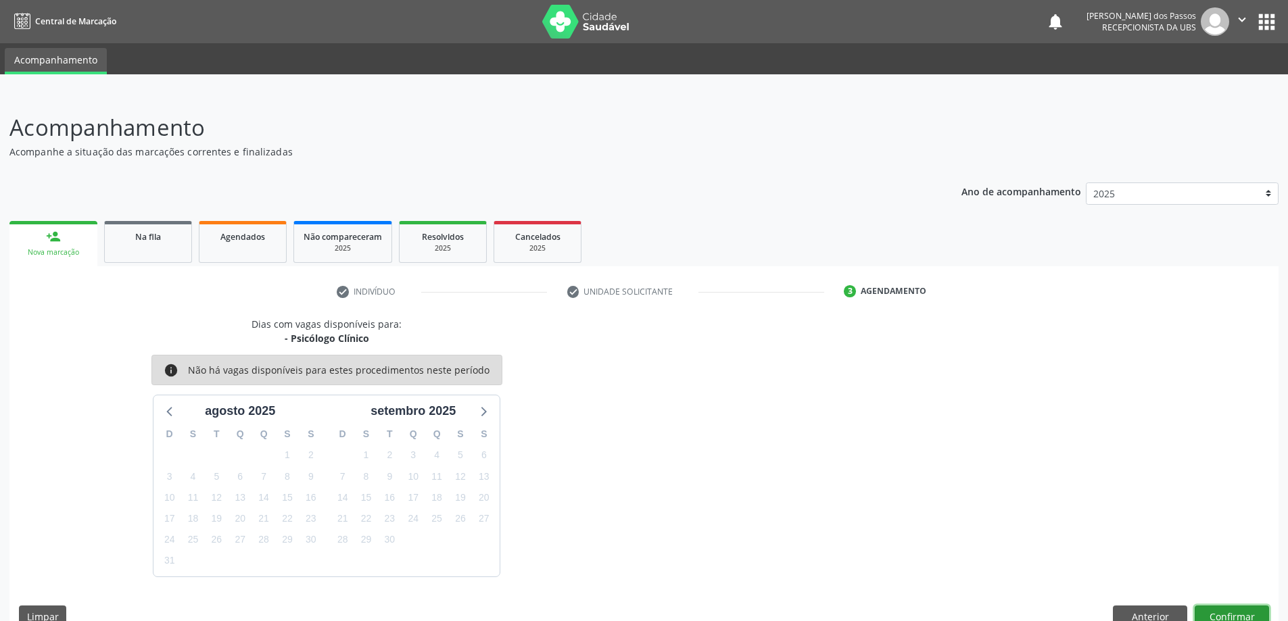
click at [1223, 619] on button "Confirmar" at bounding box center [1231, 617] width 74 height 23
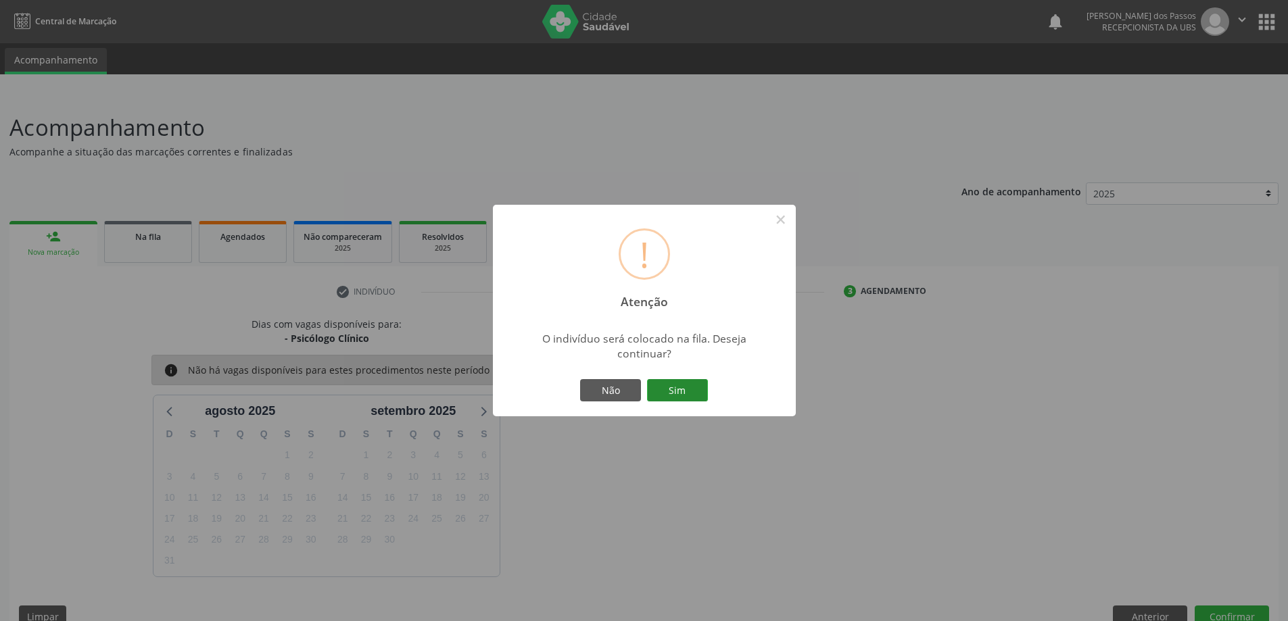
click at [687, 387] on button "Sim" at bounding box center [677, 390] width 61 height 23
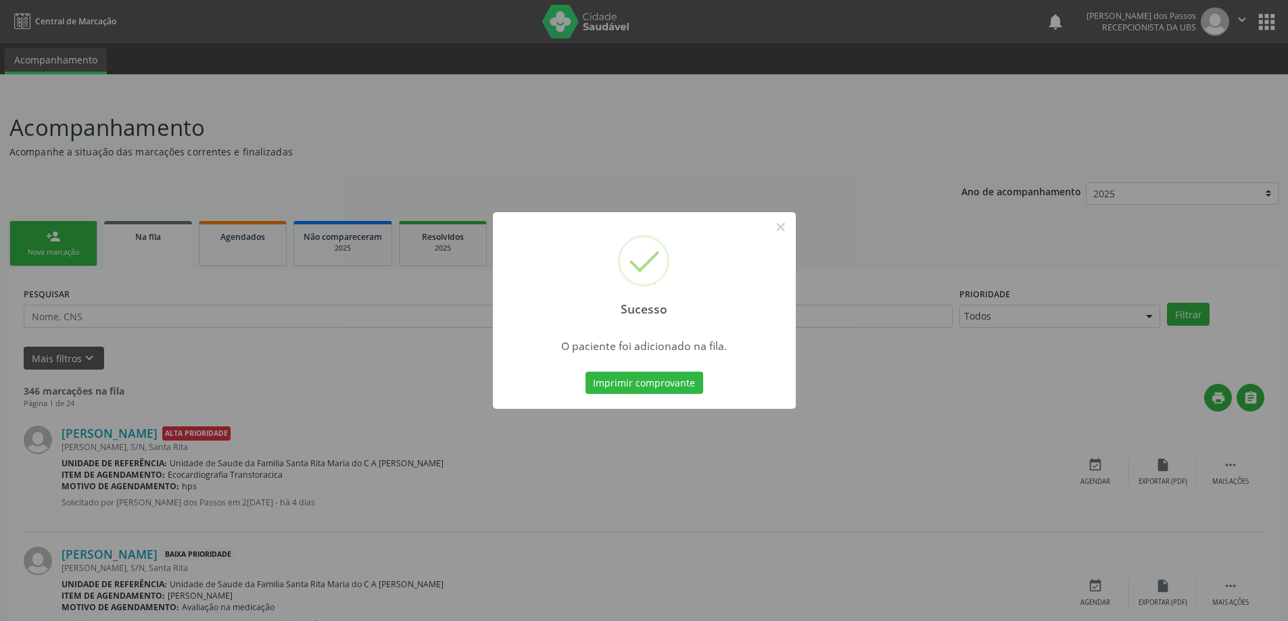
click at [683, 388] on button "Imprimir comprovante" at bounding box center [644, 383] width 118 height 23
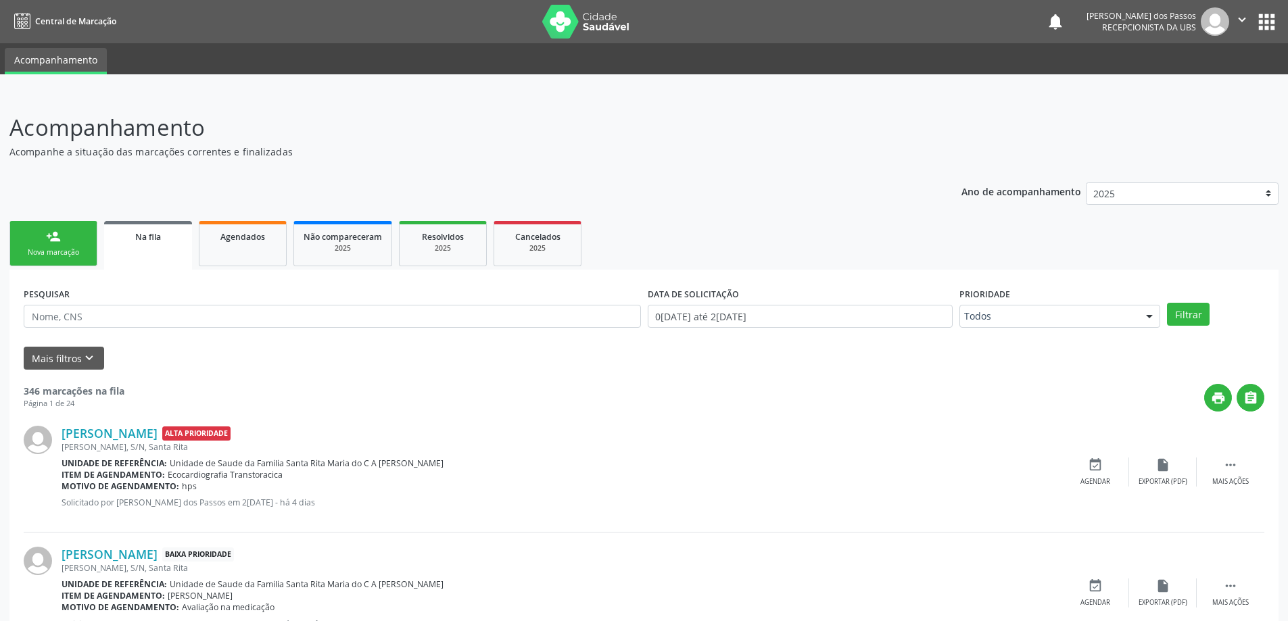
click at [54, 254] on div "Nova marcação" at bounding box center [54, 252] width 68 height 10
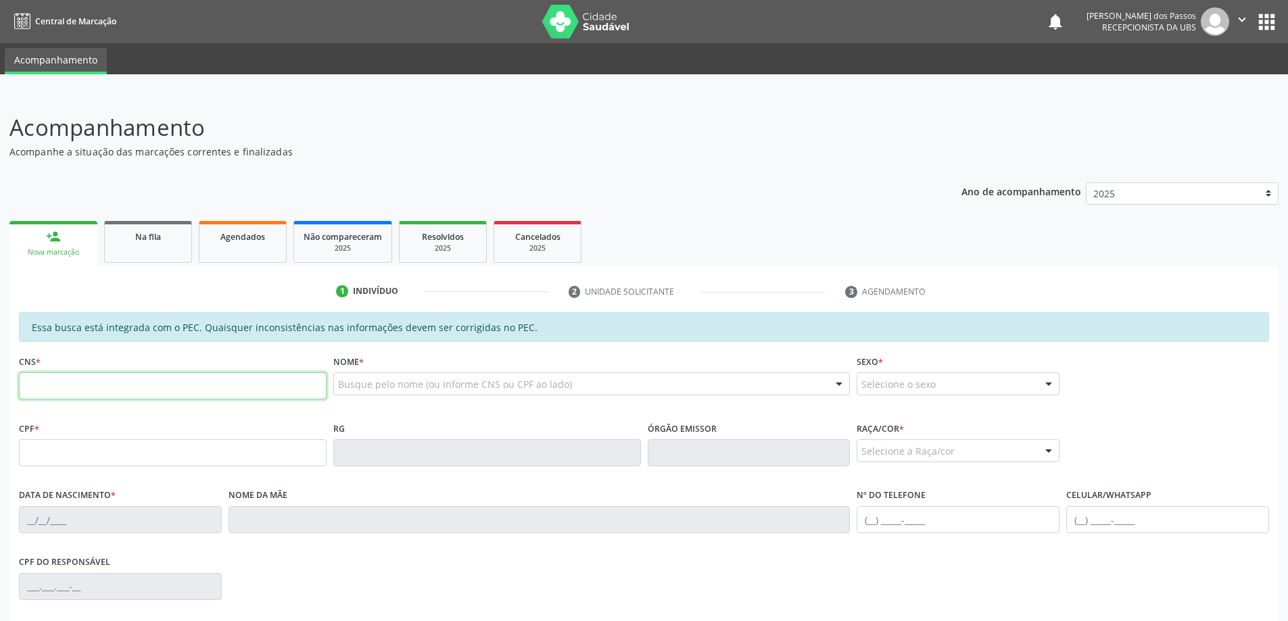
click at [74, 383] on input "text" at bounding box center [173, 385] width 308 height 27
type input "709 8010 3877 9597"
type input "043.951.924-16"
type input "27/03/1973"
type input "Crueza Francisca da Silva"
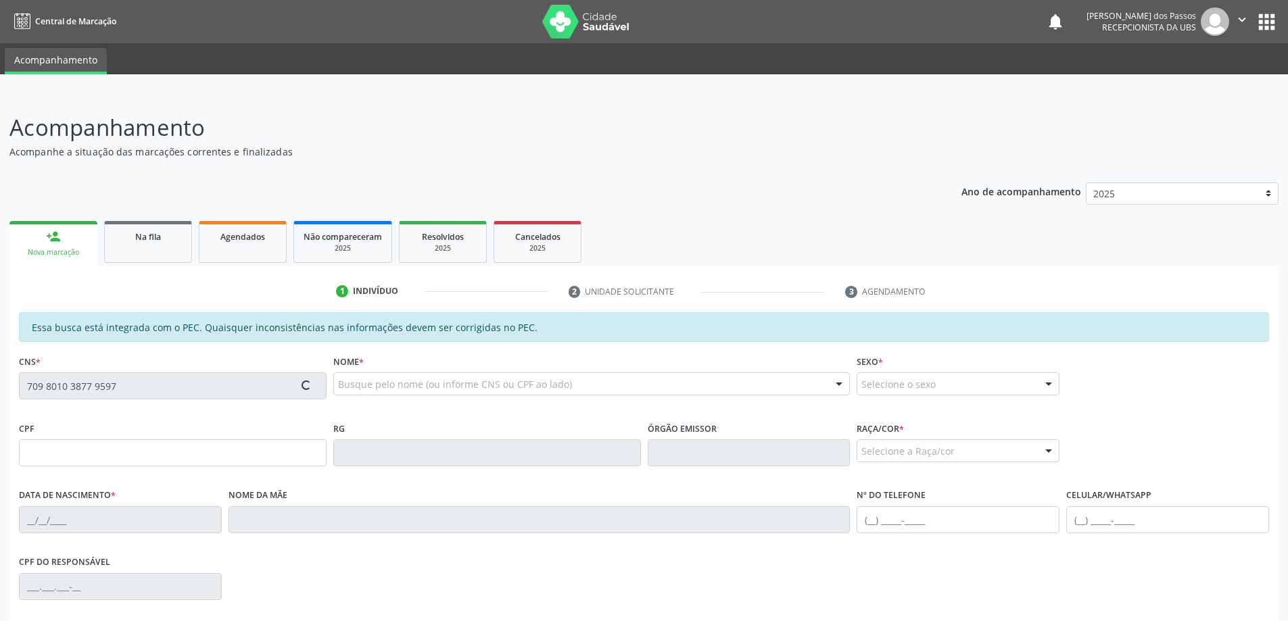
type input "(82) 98116-2710"
type input "S/N"
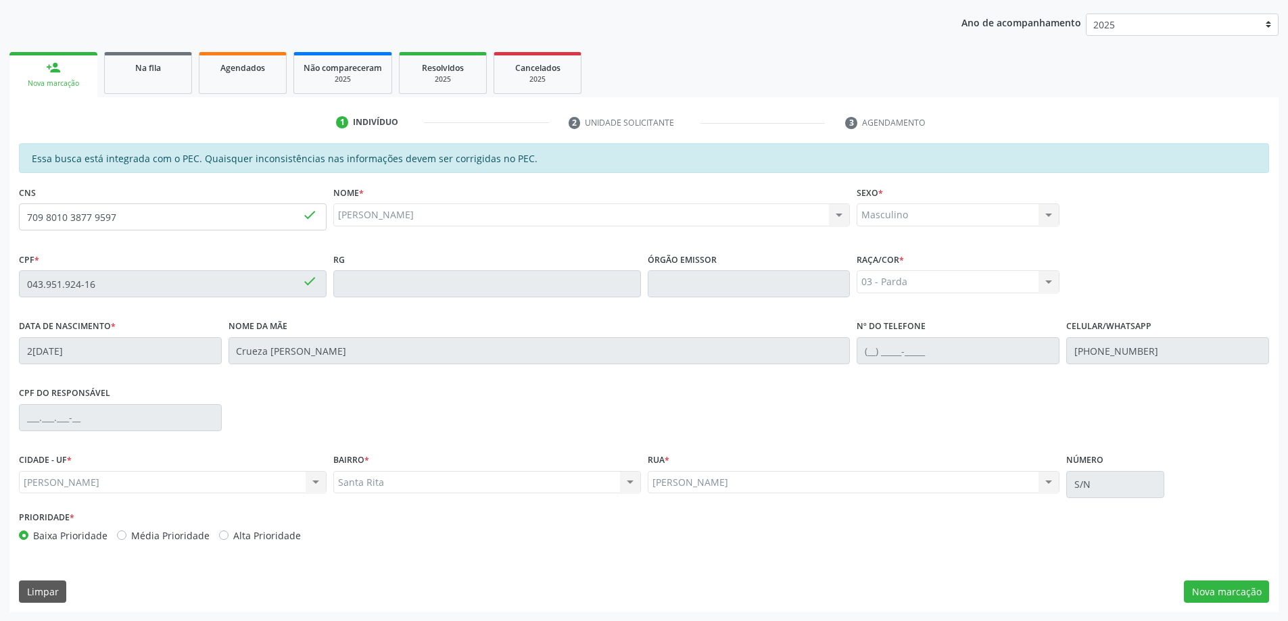
scroll to position [170, 0]
click at [1202, 580] on button "Nova marcação" at bounding box center [1225, 591] width 85 height 23
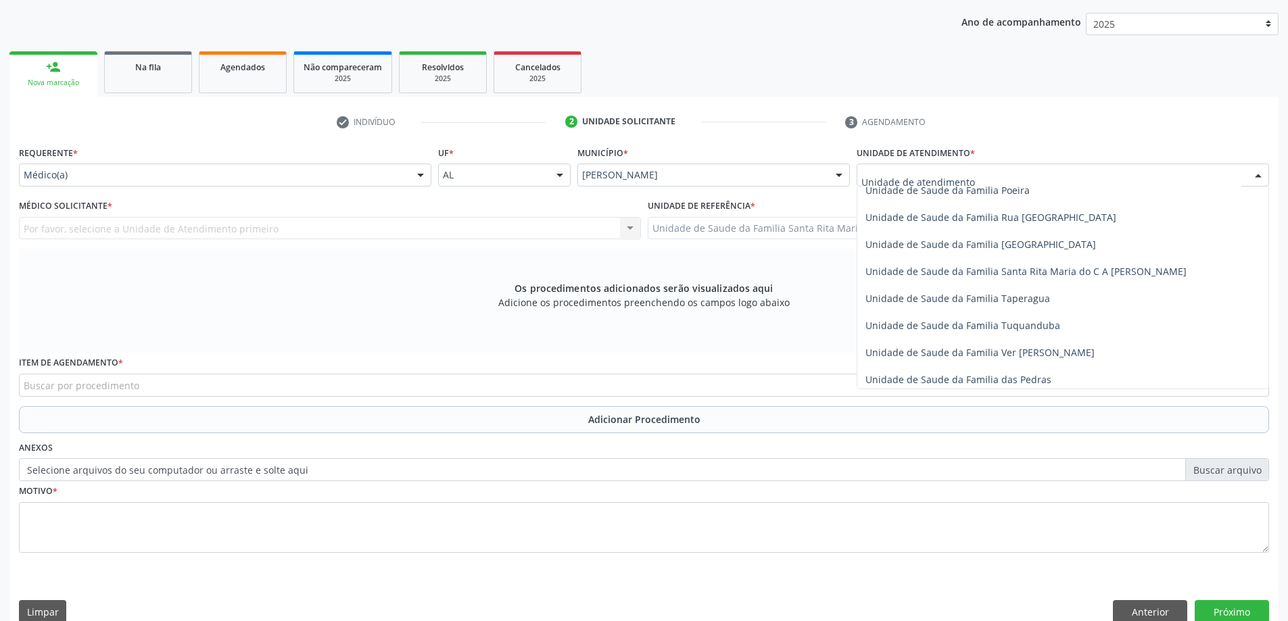
scroll to position [879, 0]
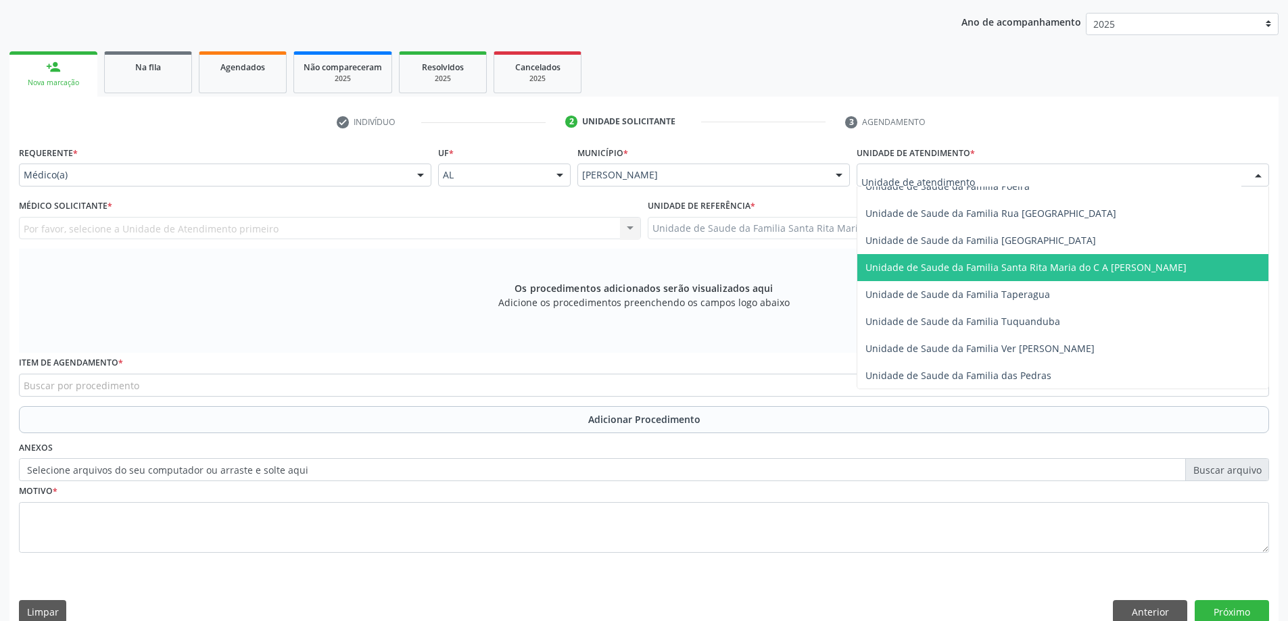
click at [942, 273] on span "Unidade de Saude da Familia Santa Rita Maria do C A [PERSON_NAME]" at bounding box center [1025, 267] width 321 height 13
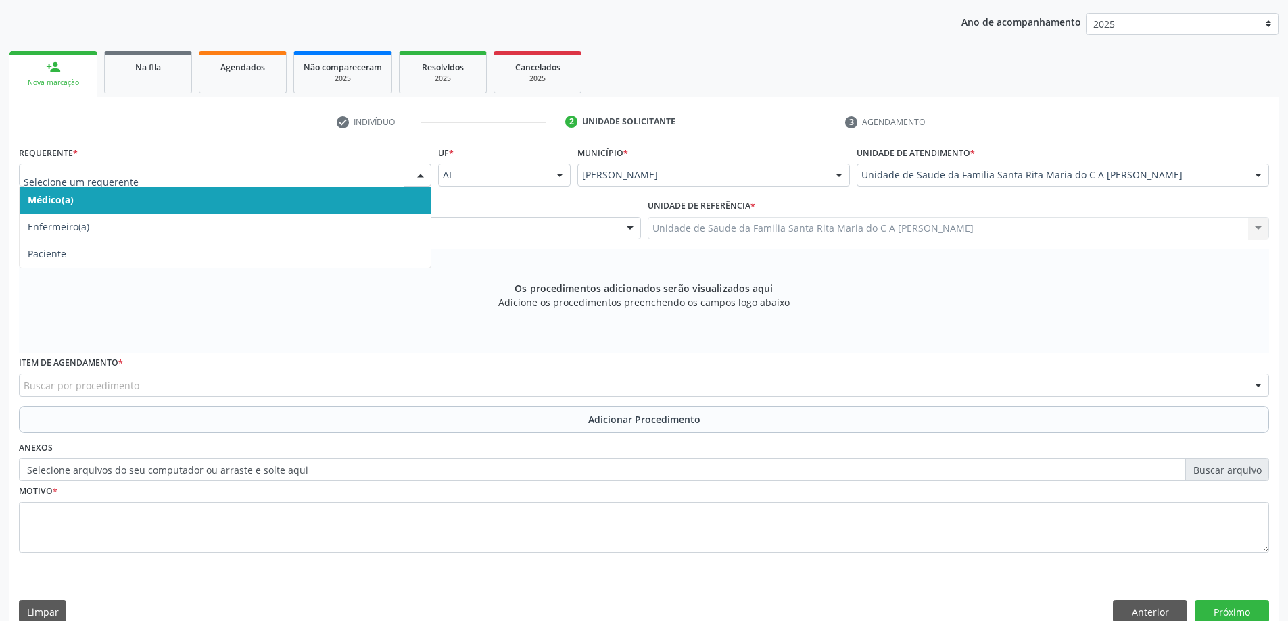
click at [216, 205] on span "Médico(a)" at bounding box center [225, 200] width 411 height 27
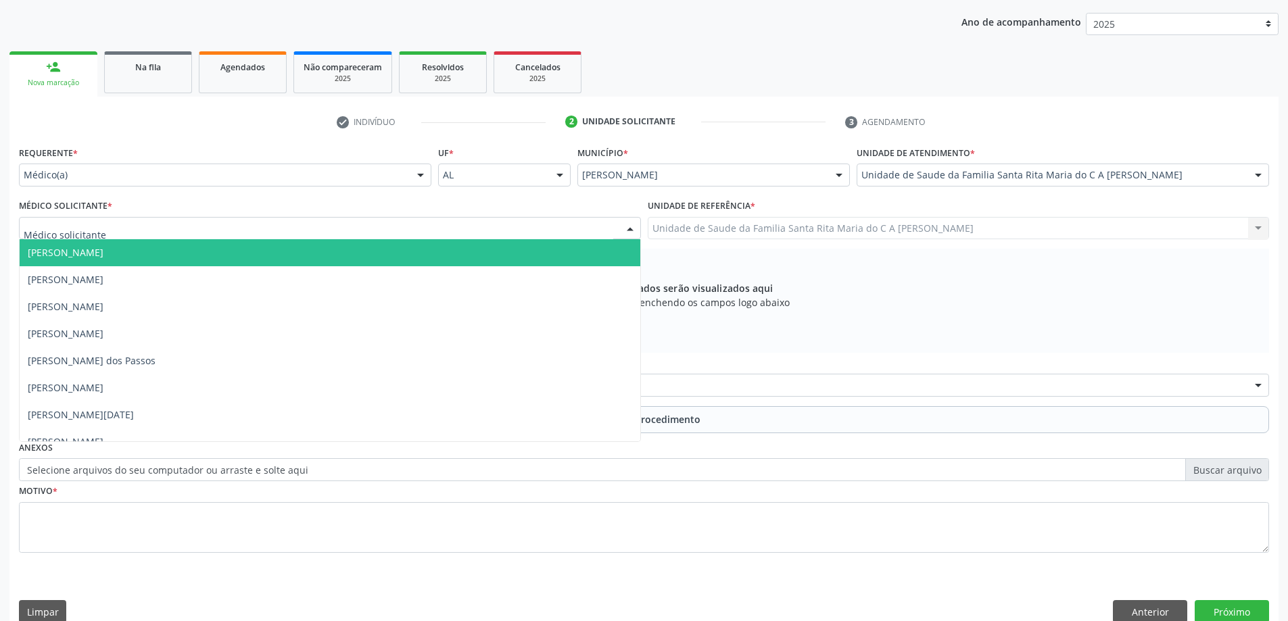
click at [227, 228] on div at bounding box center [330, 228] width 622 height 23
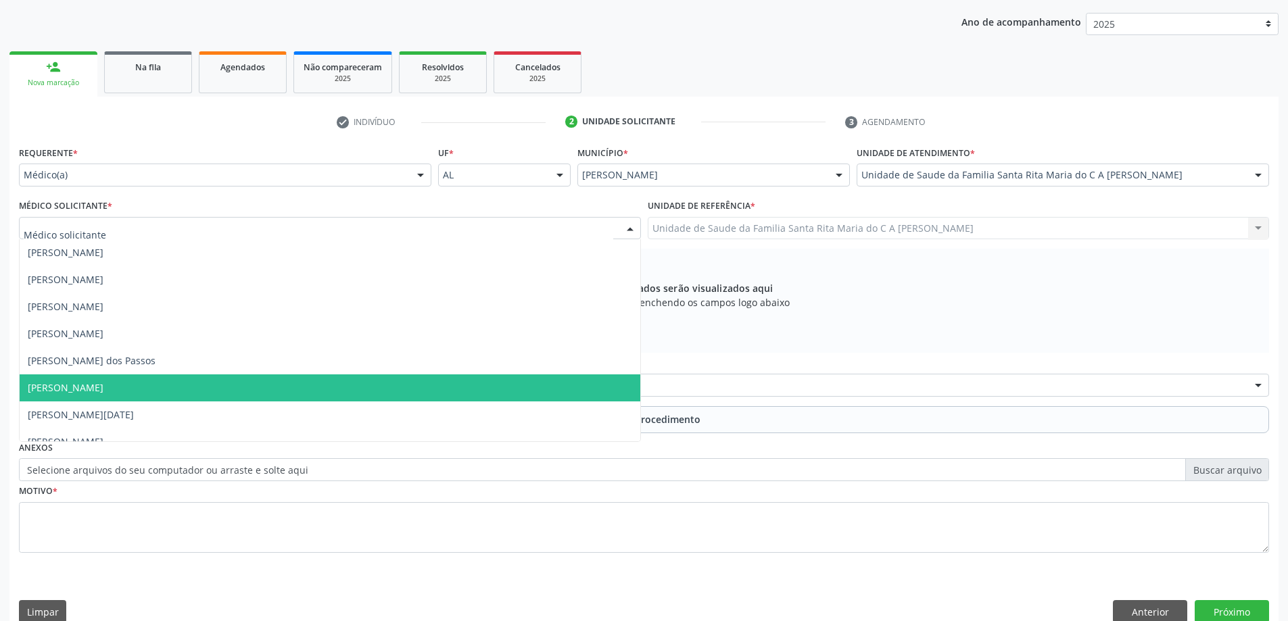
click at [226, 383] on span "[PERSON_NAME]" at bounding box center [330, 387] width 620 height 27
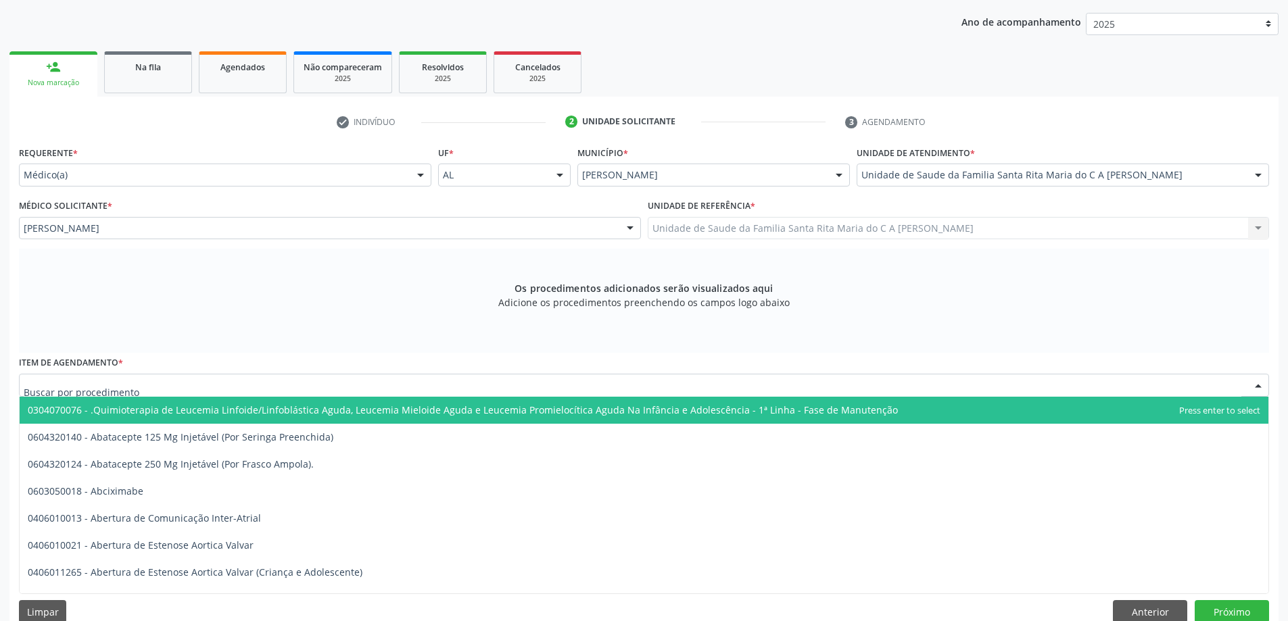
click at [207, 389] on div at bounding box center [644, 385] width 1250 height 23
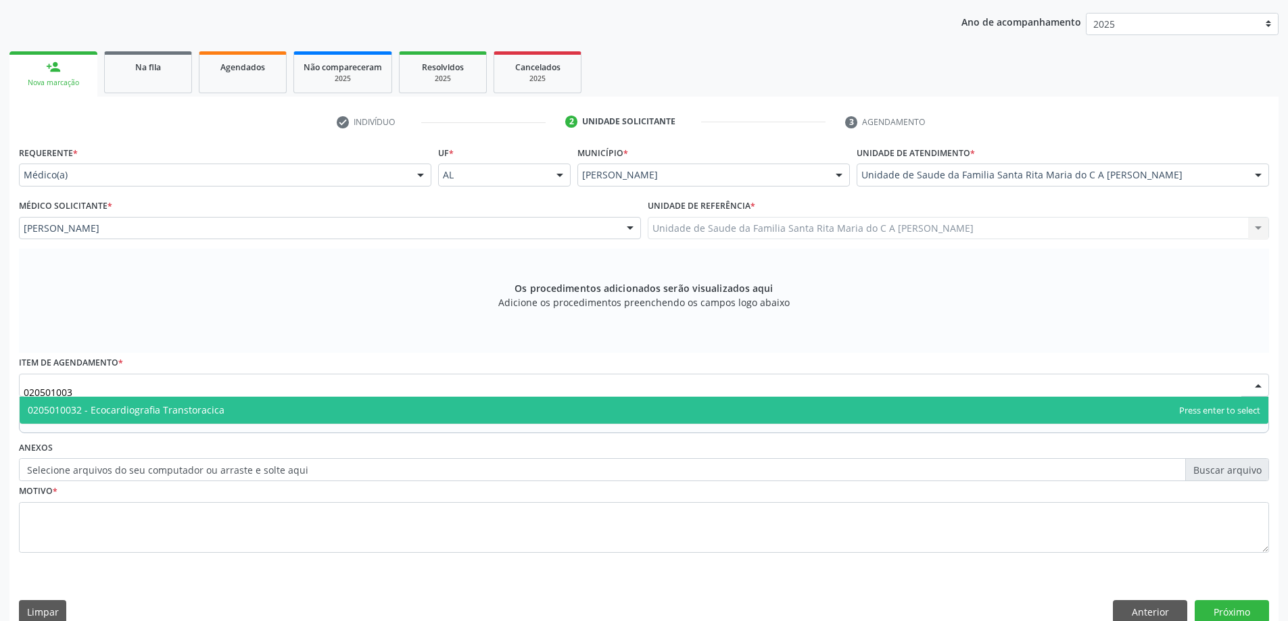
type input "0205010032"
click at [211, 408] on span "0205010032 - Ecocardiografia Transtoracica" at bounding box center [126, 410] width 197 height 13
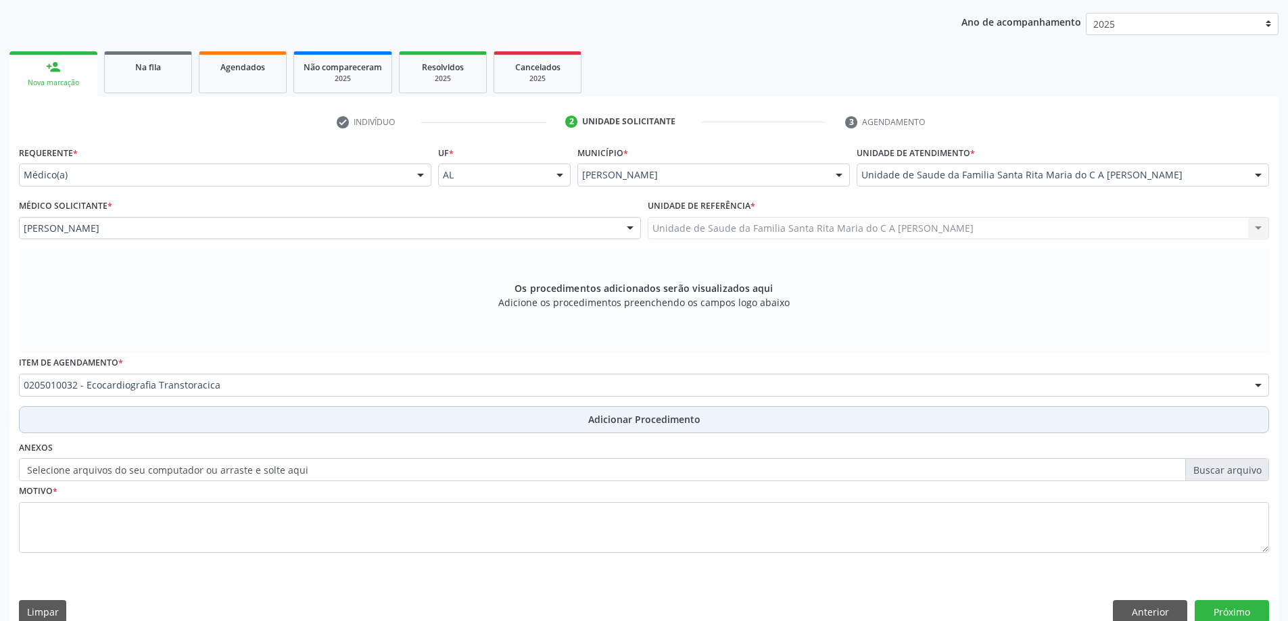
click at [212, 427] on button "Adicionar Procedimento" at bounding box center [644, 419] width 1250 height 27
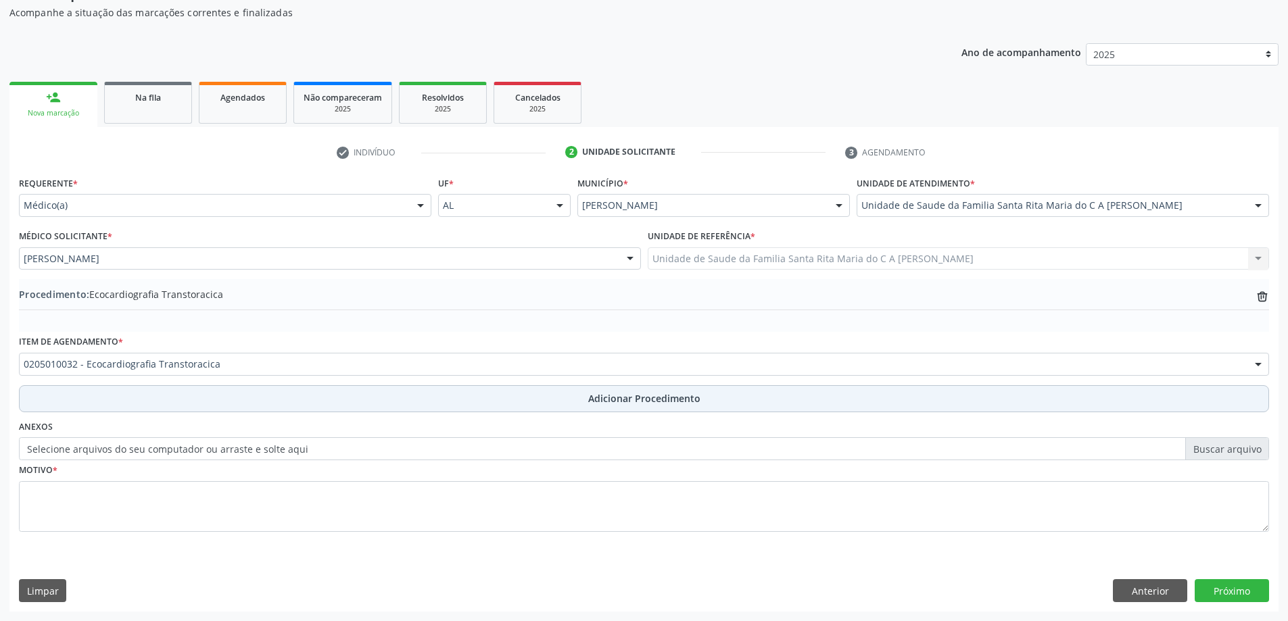
scroll to position [139, 0]
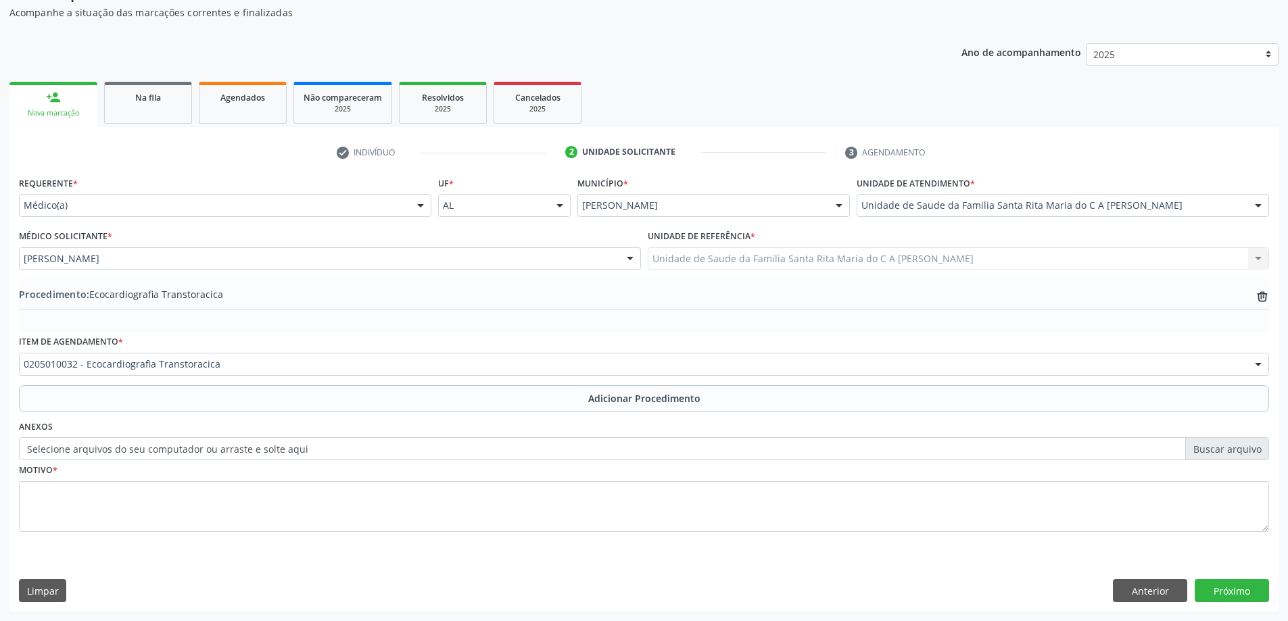
click at [19, 385] on button "Adicionar Procedimento" at bounding box center [644, 398] width 1250 height 27
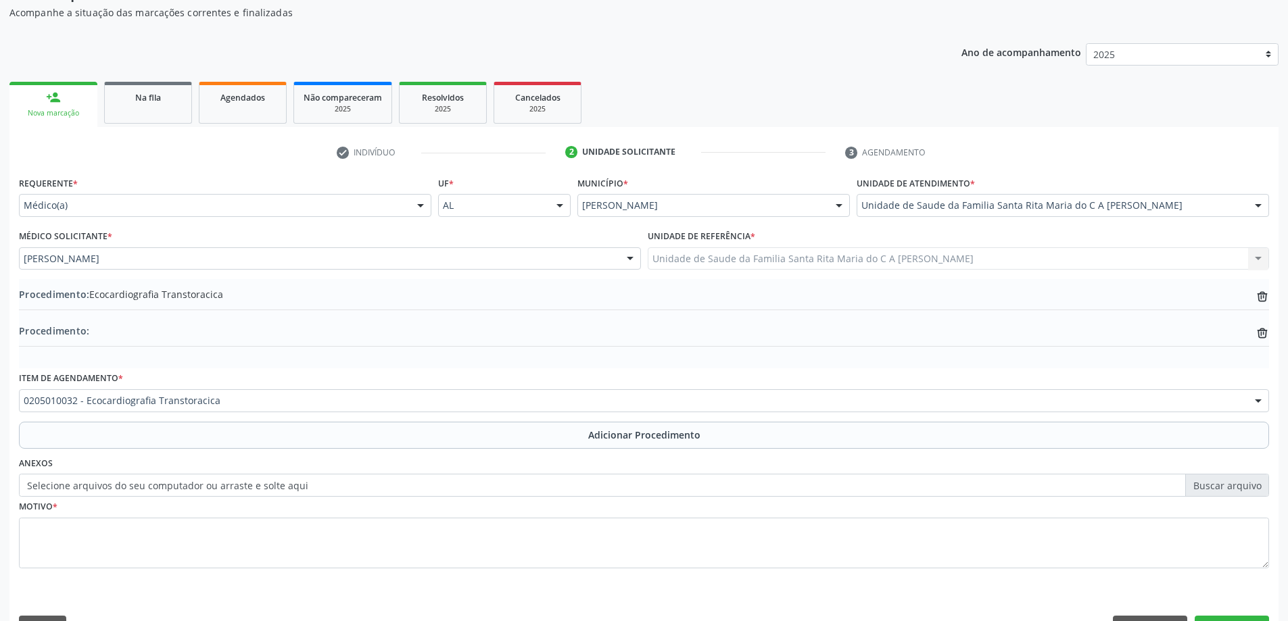
scroll to position [170, 0]
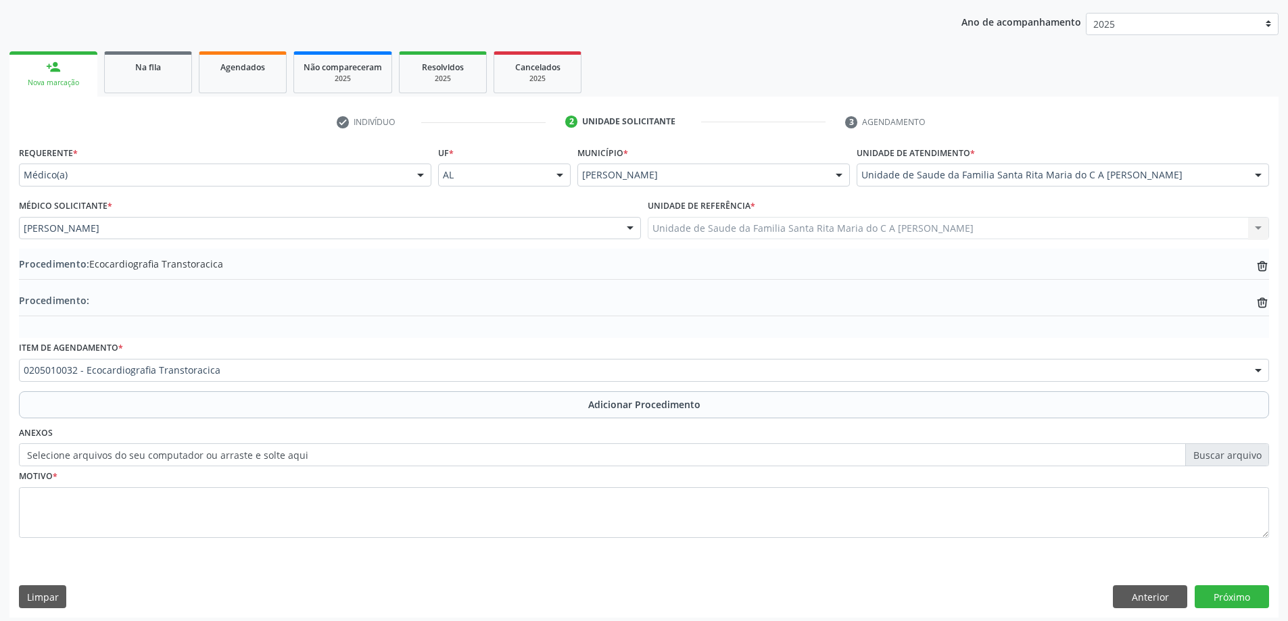
click at [19, 391] on button "Adicionar Procedimento" at bounding box center [644, 404] width 1250 height 27
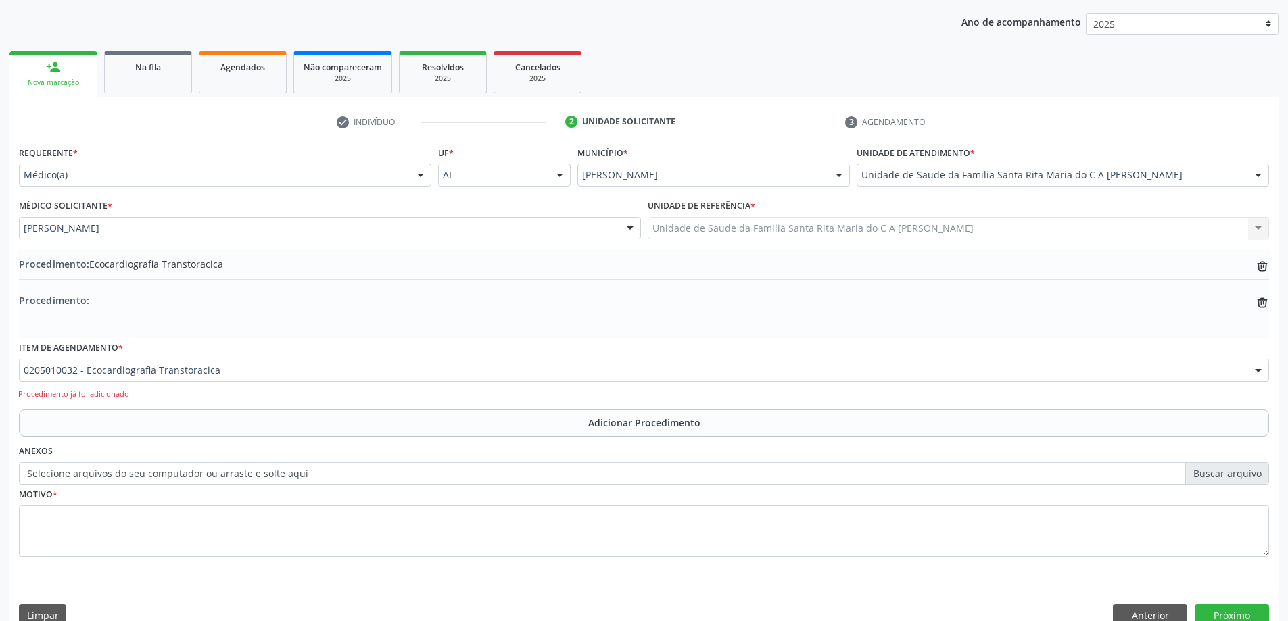
click at [19, 410] on button "Adicionar Procedimento" at bounding box center [644, 423] width 1250 height 27
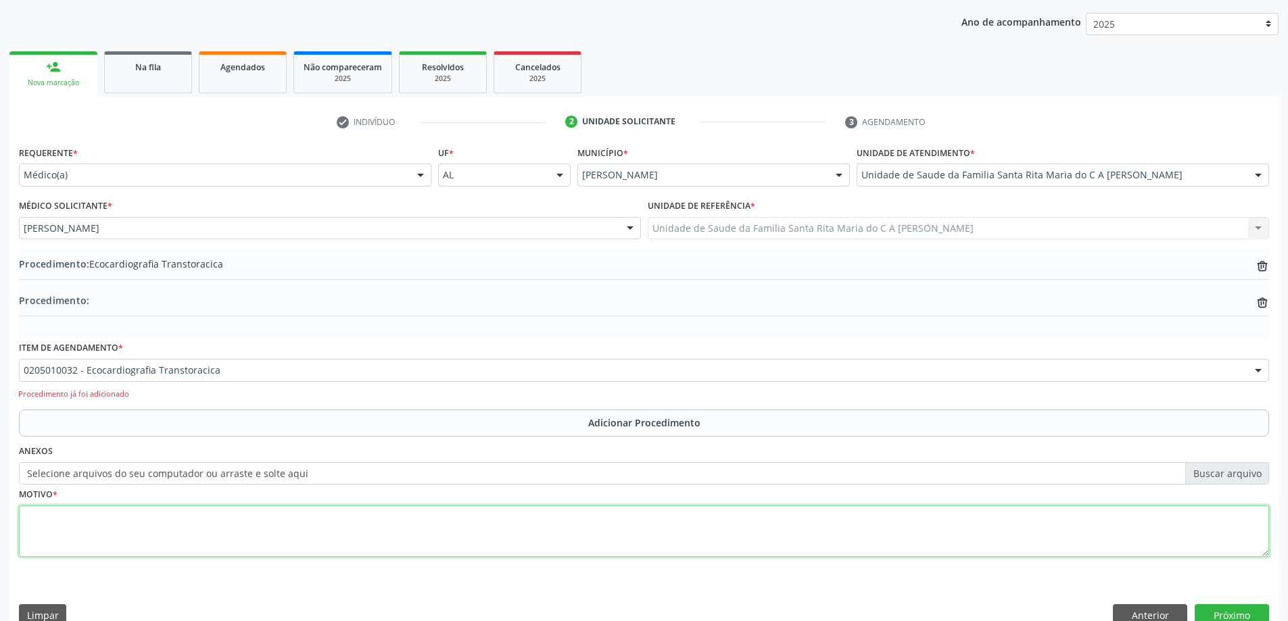
click at [103, 548] on textarea at bounding box center [644, 531] width 1250 height 51
type textarea "ECO COM DISTURBIO DE CONDÇÃO"
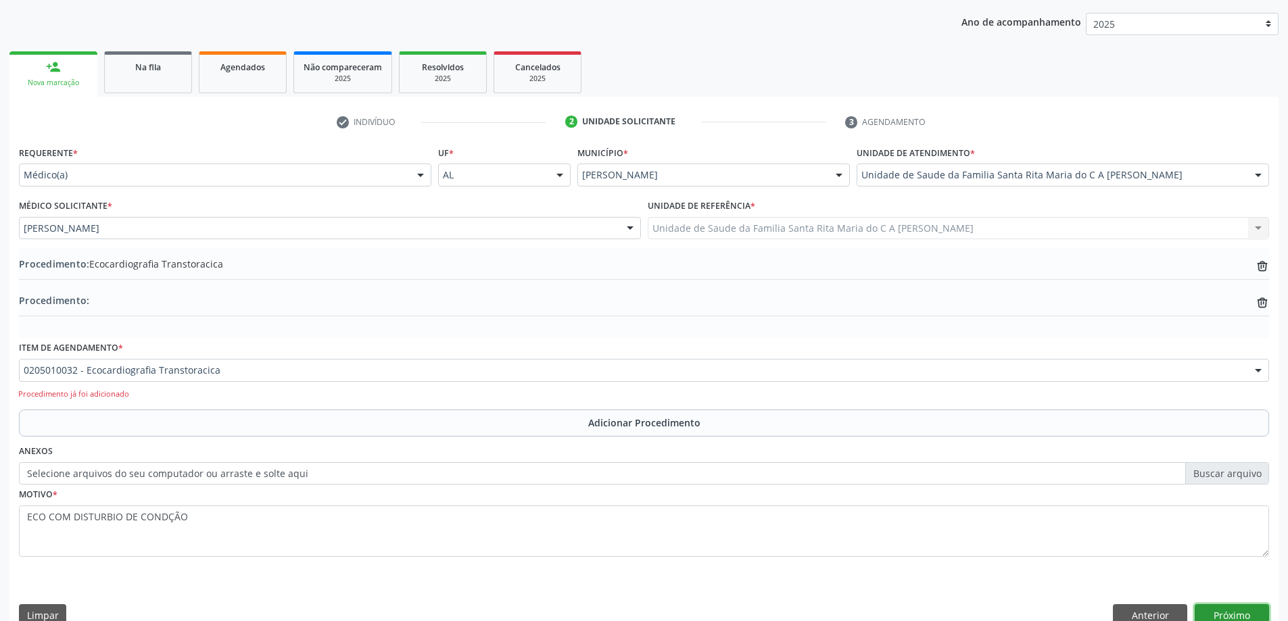
click at [1216, 606] on button "Próximo" at bounding box center [1231, 615] width 74 height 23
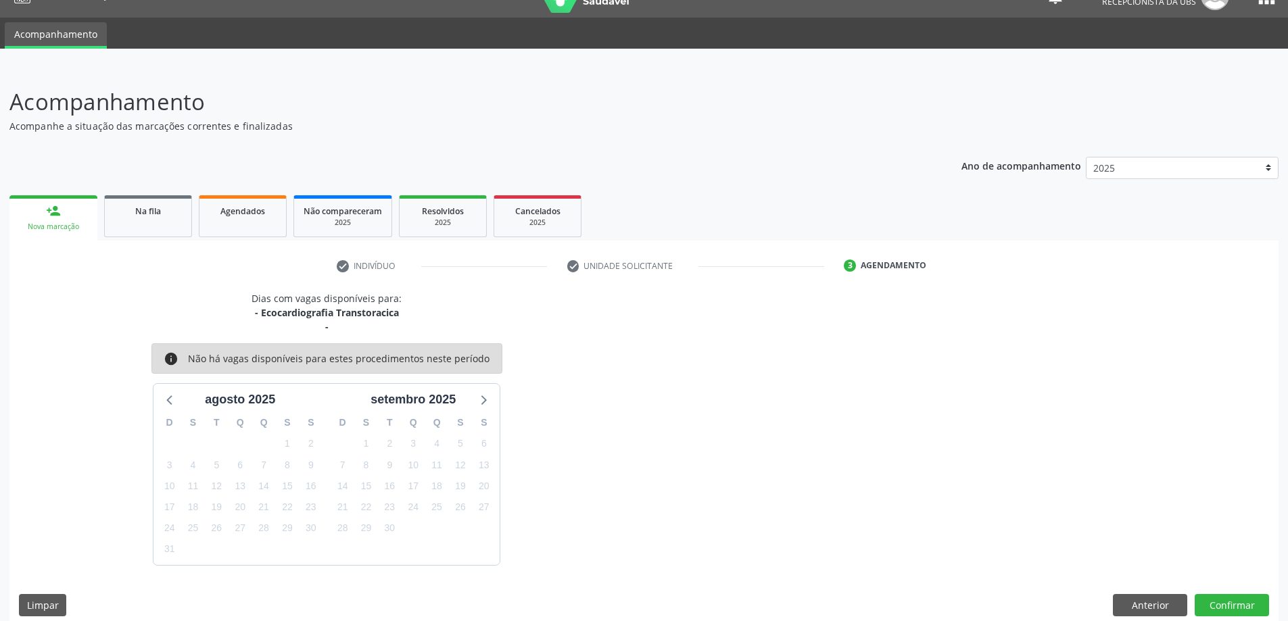
scroll to position [40, 0]
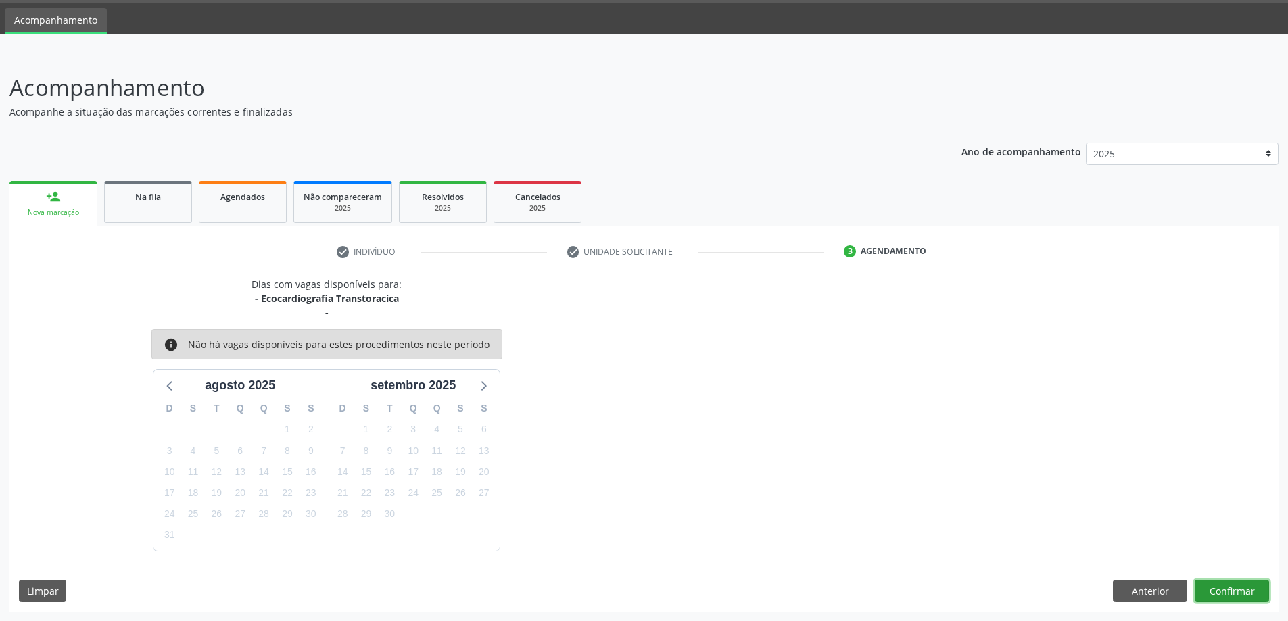
click at [1219, 594] on button "Confirmar" at bounding box center [1231, 591] width 74 height 23
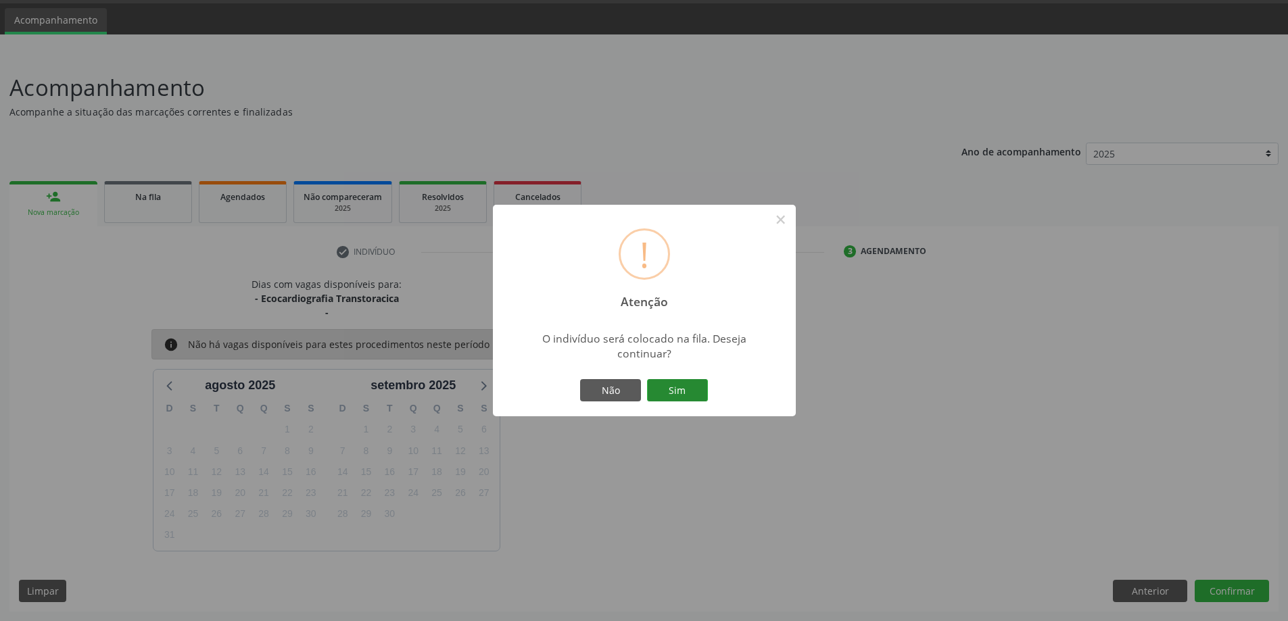
click at [669, 387] on button "Sim" at bounding box center [677, 390] width 61 height 23
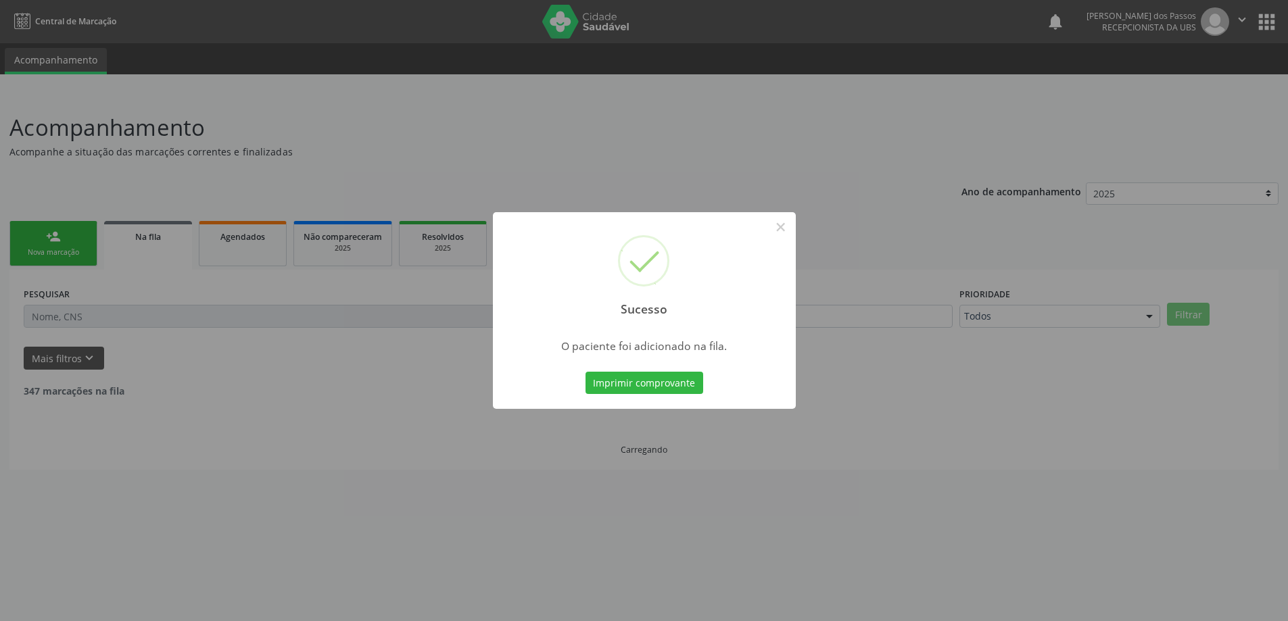
scroll to position [0, 0]
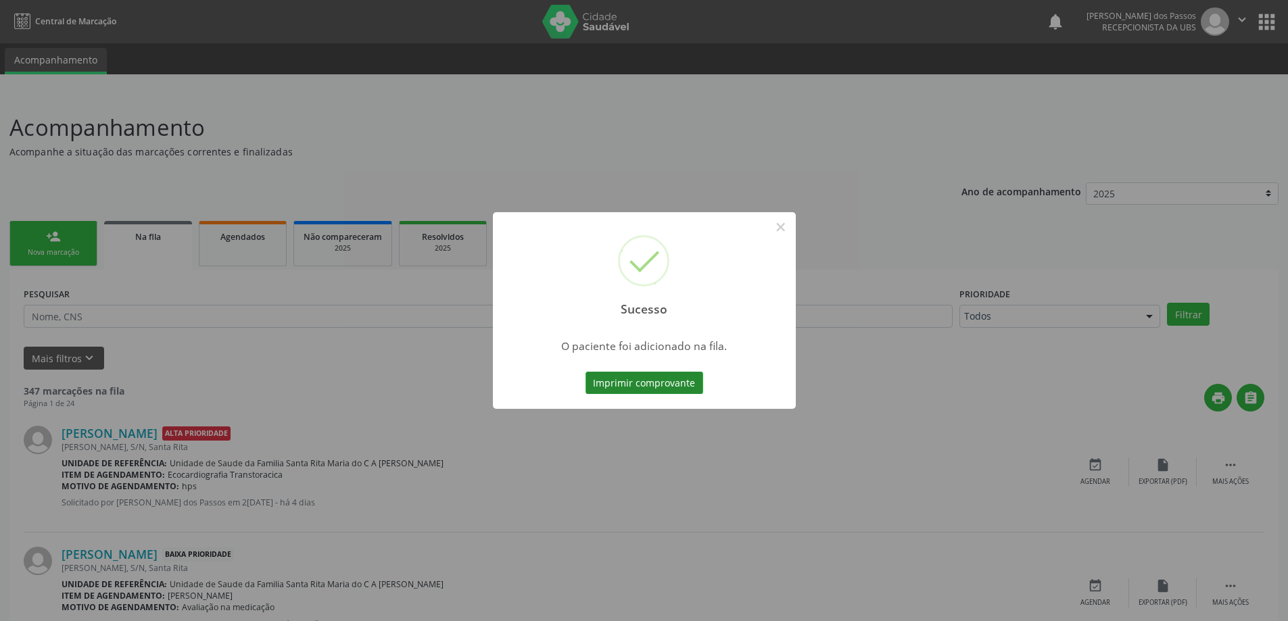
click at [669, 385] on button "Imprimir comprovante" at bounding box center [644, 383] width 118 height 23
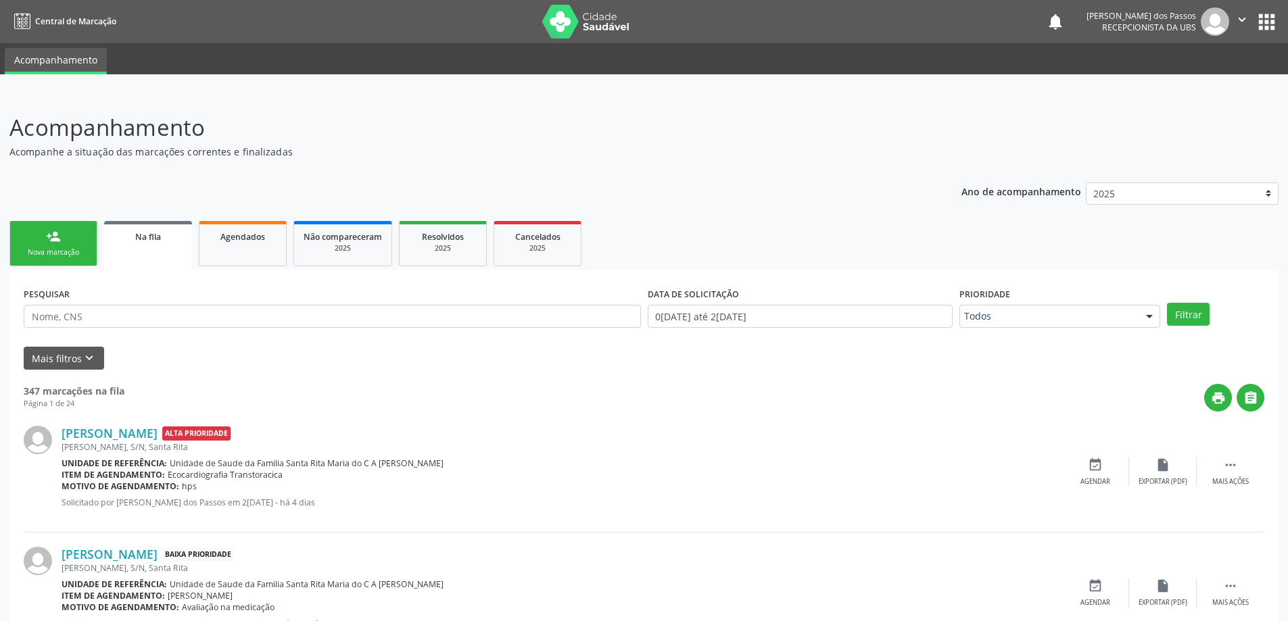
drag, startPoint x: 51, startPoint y: 257, endPoint x: 93, endPoint y: 250, distance: 41.8
click at [51, 256] on div "Nova marcação" at bounding box center [54, 252] width 68 height 10
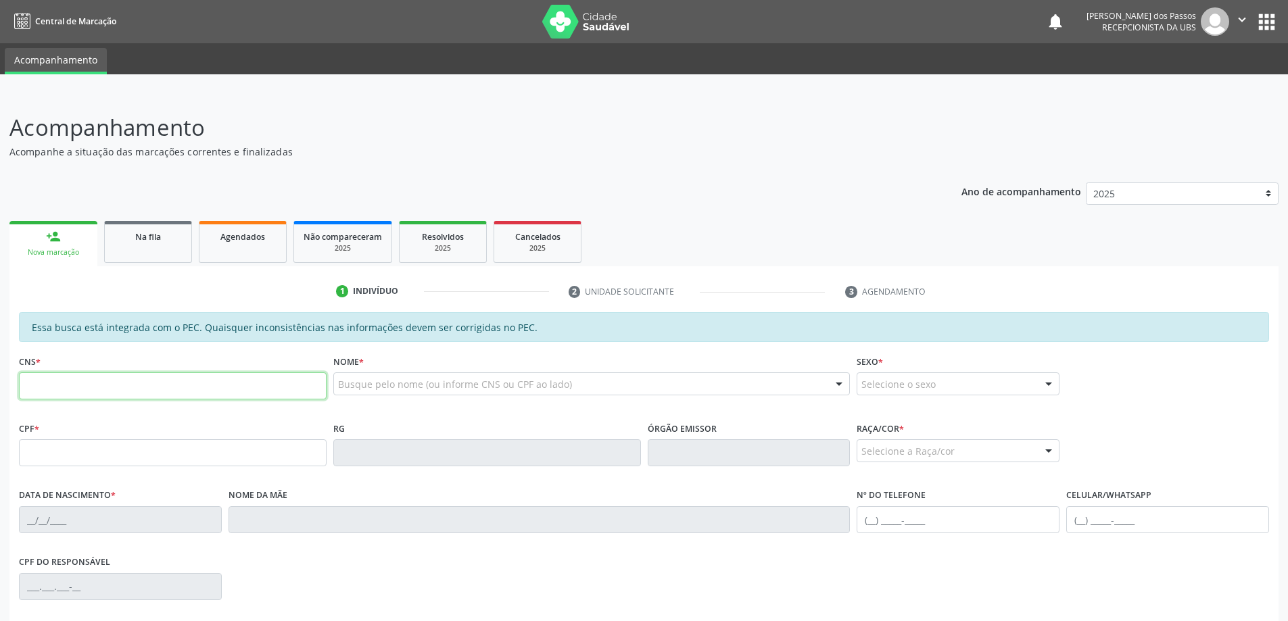
click at [146, 390] on input "text" at bounding box center [173, 385] width 308 height 27
type input "700 0073 6843 3405"
type input "130.243.954-58"
type input "03/01/1996"
type input "Maria Vanusa de Franca"
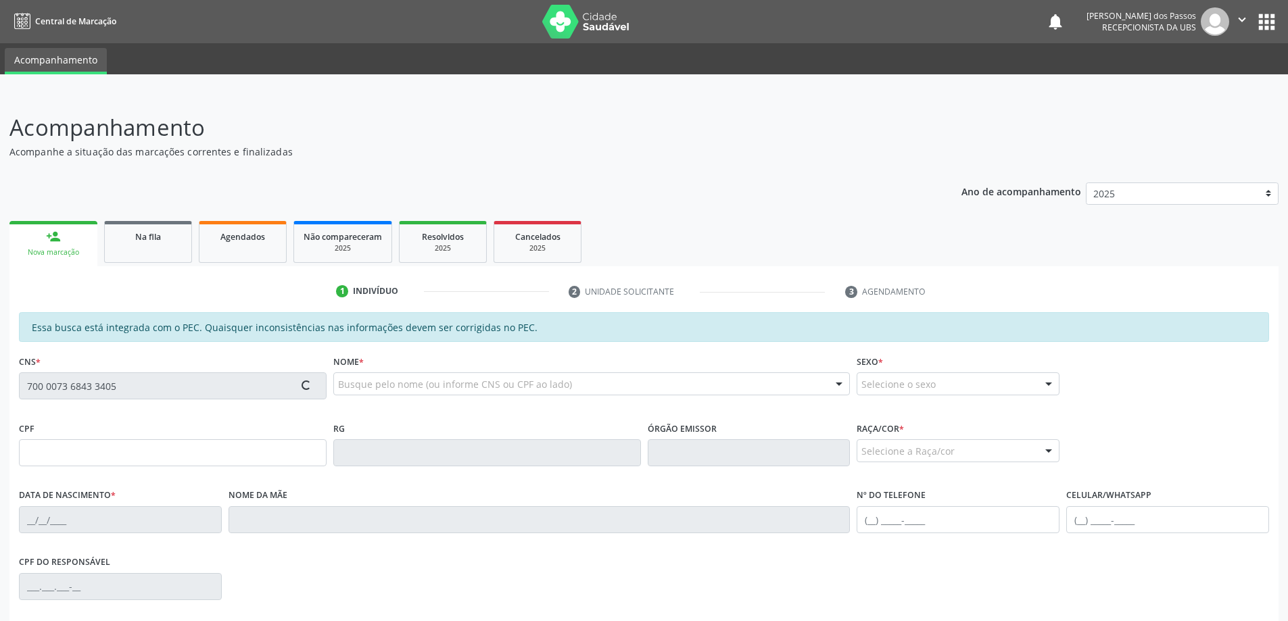
type input "(82) 99188-2955"
type input "S/N"
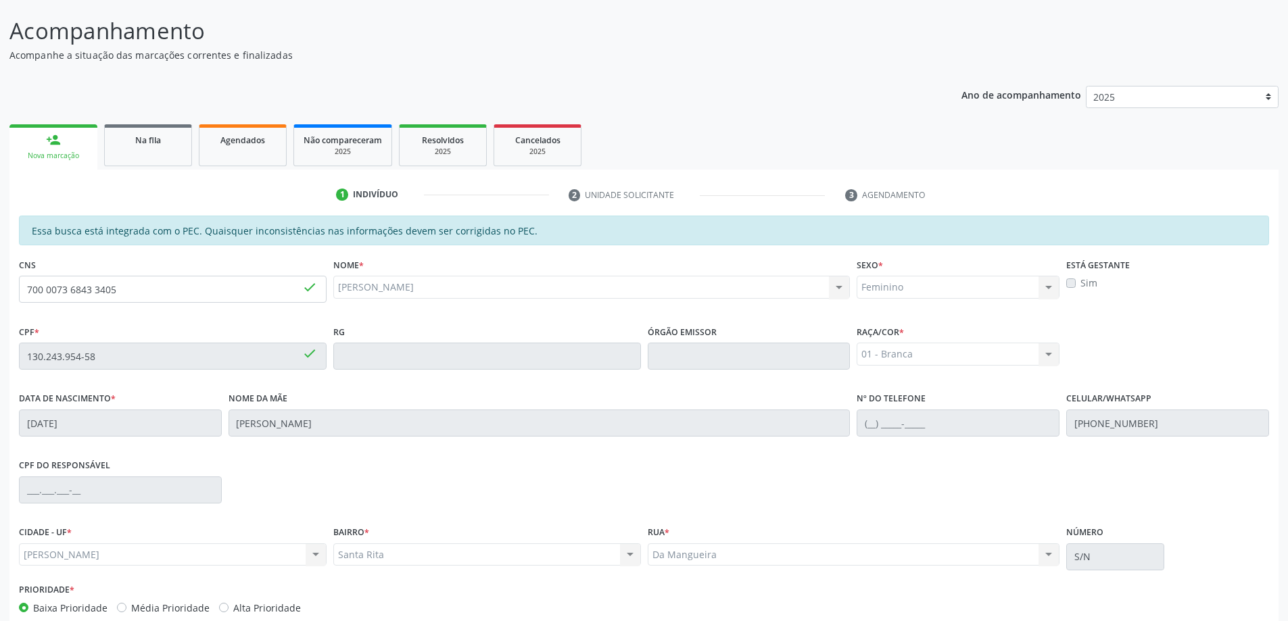
scroll to position [170, 0]
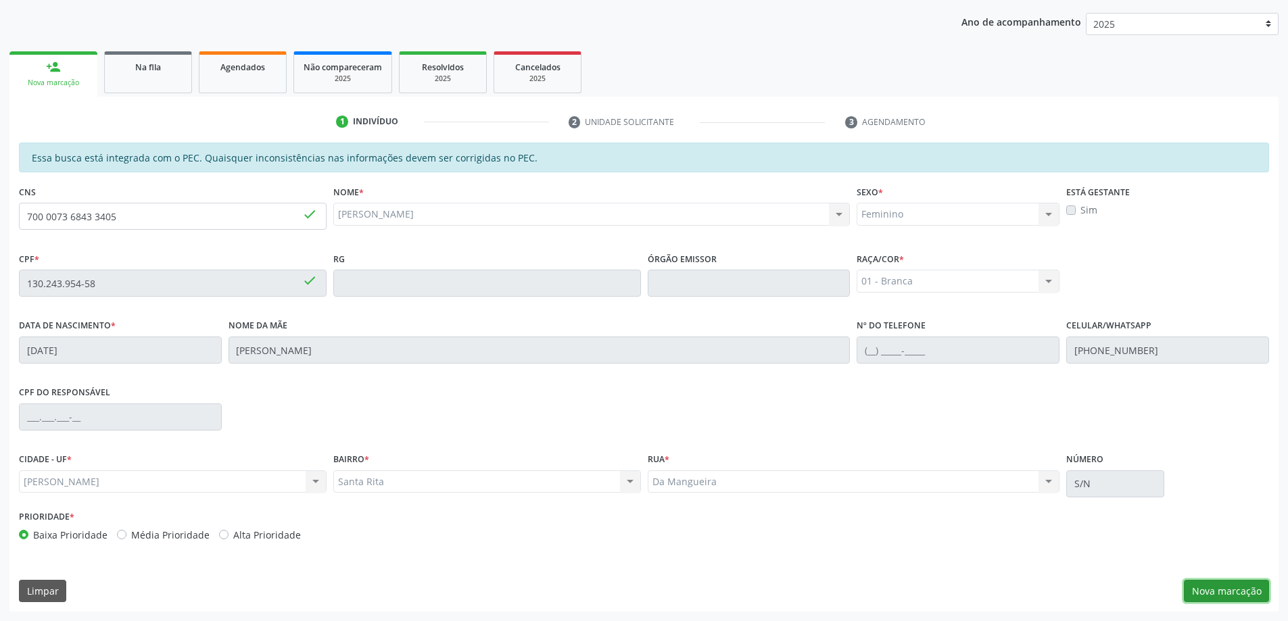
drag, startPoint x: 1200, startPoint y: 593, endPoint x: 1171, endPoint y: 548, distance: 53.8
click at [1199, 592] on button "Nova marcação" at bounding box center [1225, 591] width 85 height 23
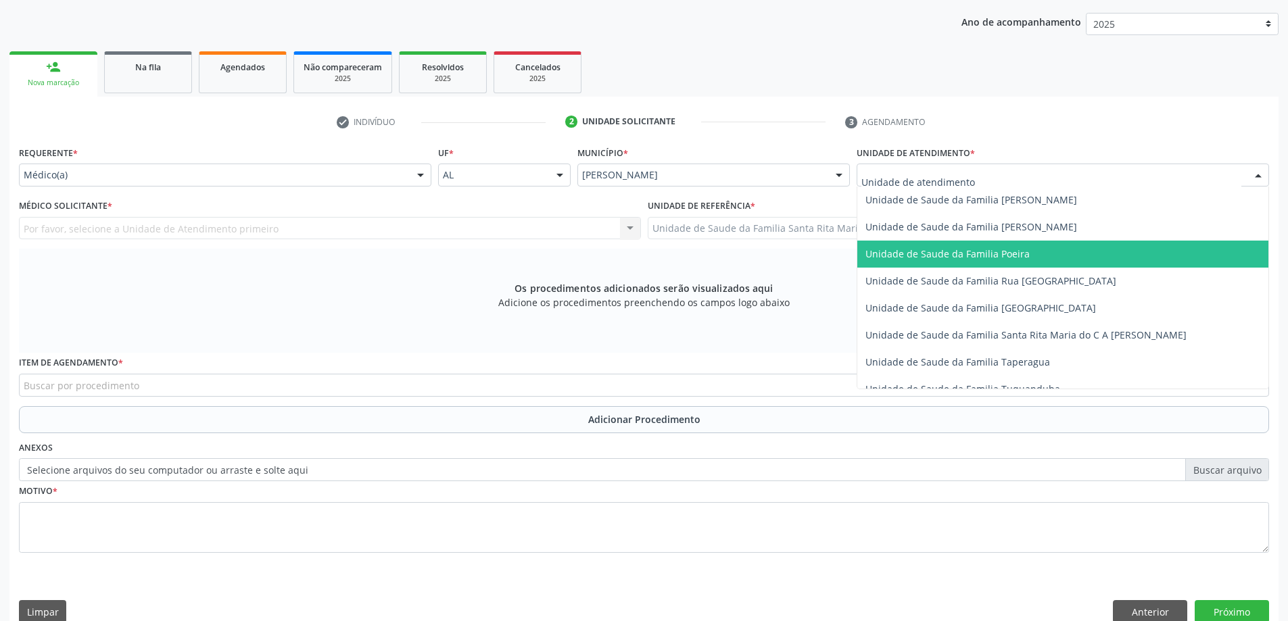
scroll to position [879, 0]
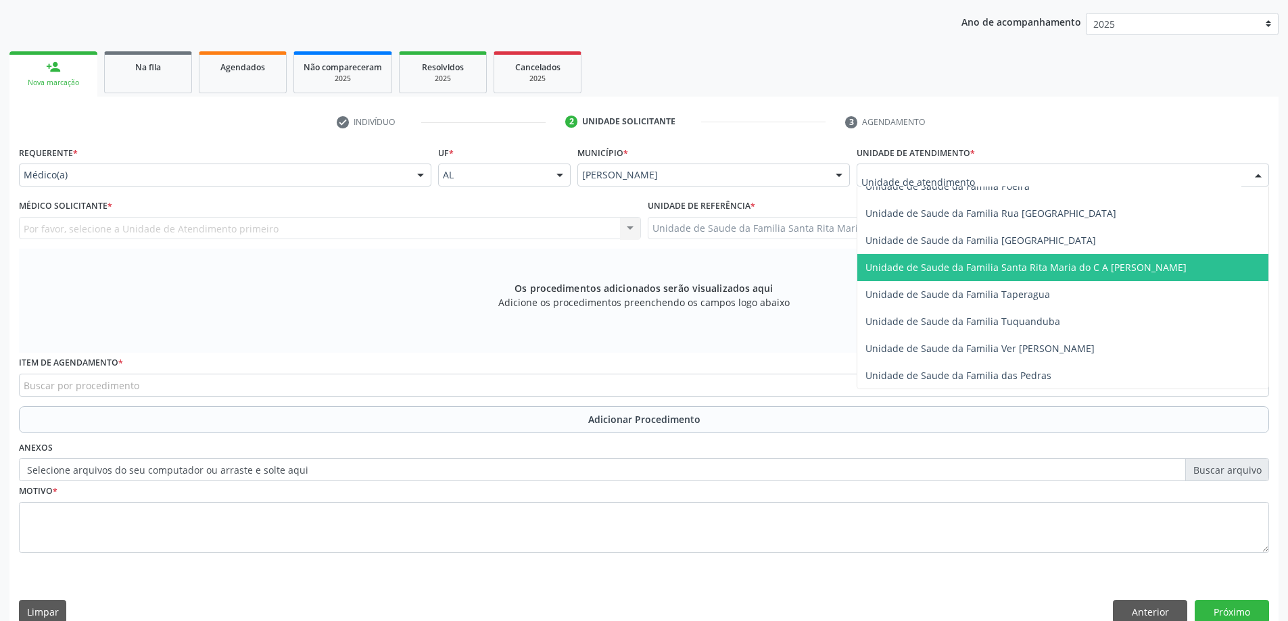
click at [934, 260] on span "Unidade de Saude da Familia Santa Rita Maria do C A [PERSON_NAME]" at bounding box center [1062, 267] width 411 height 27
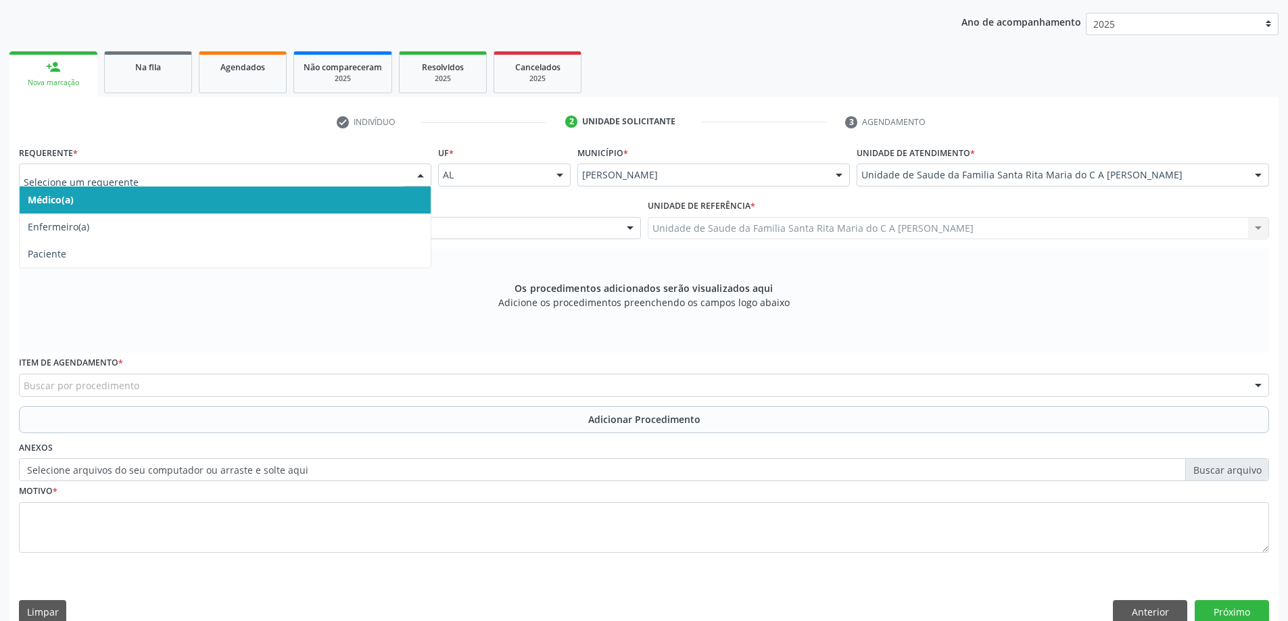
click at [358, 200] on span "Médico(a)" at bounding box center [225, 200] width 411 height 27
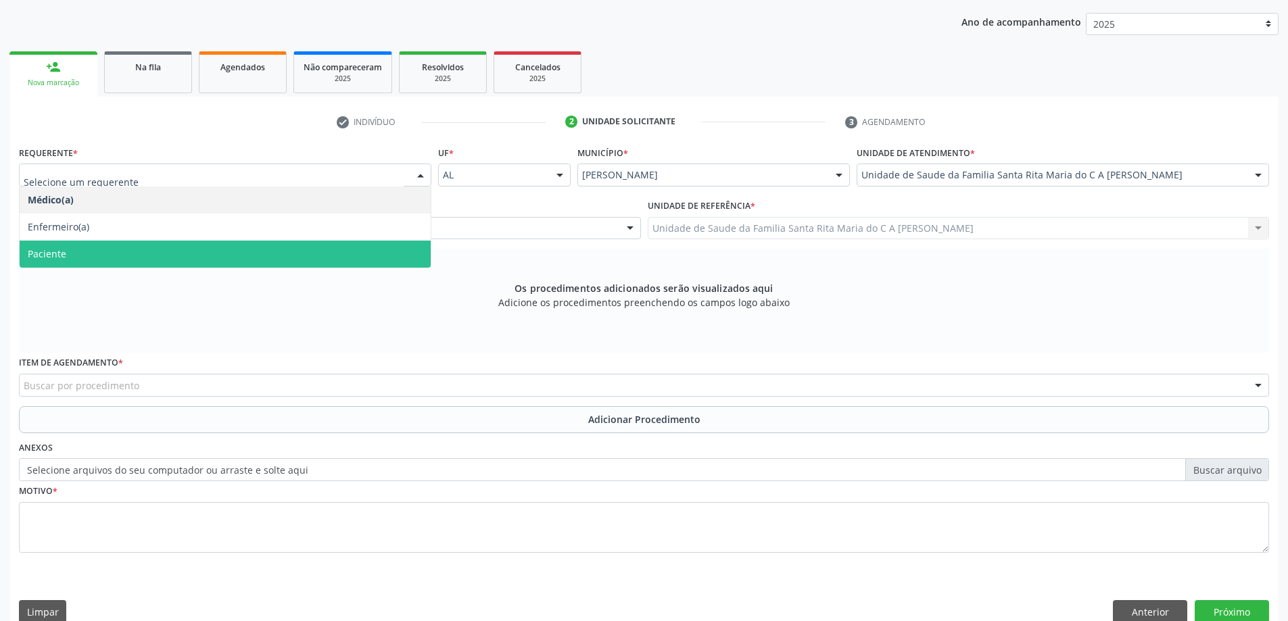
click at [277, 254] on span "Paciente" at bounding box center [225, 254] width 411 height 27
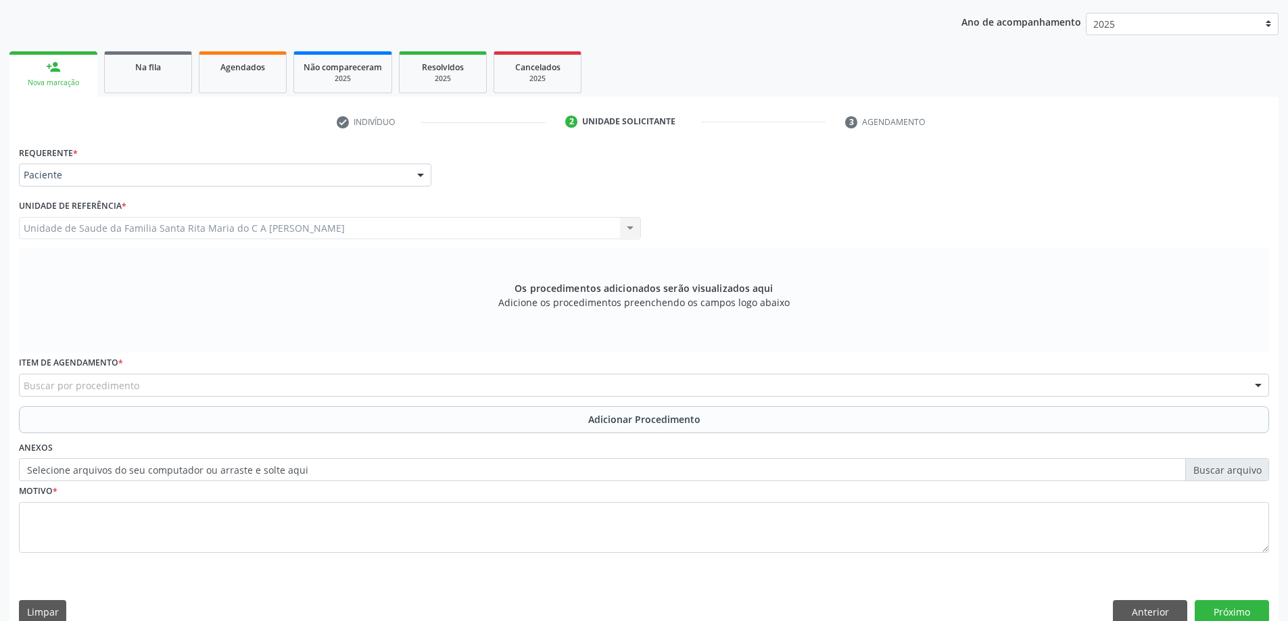
click at [282, 390] on div "Buscar por procedimento" at bounding box center [644, 385] width 1250 height 23
type input "ENDODO"
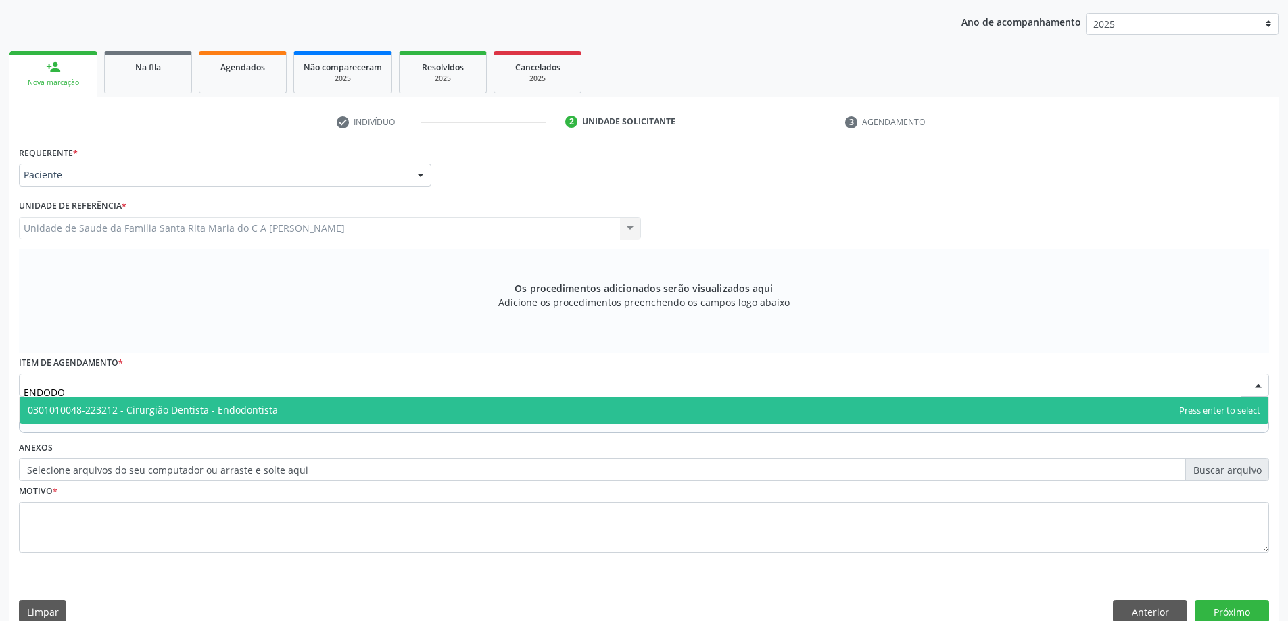
click at [323, 417] on span "0301010048-223212 - Cirurgião Dentista - Endodontista" at bounding box center [644, 410] width 1248 height 27
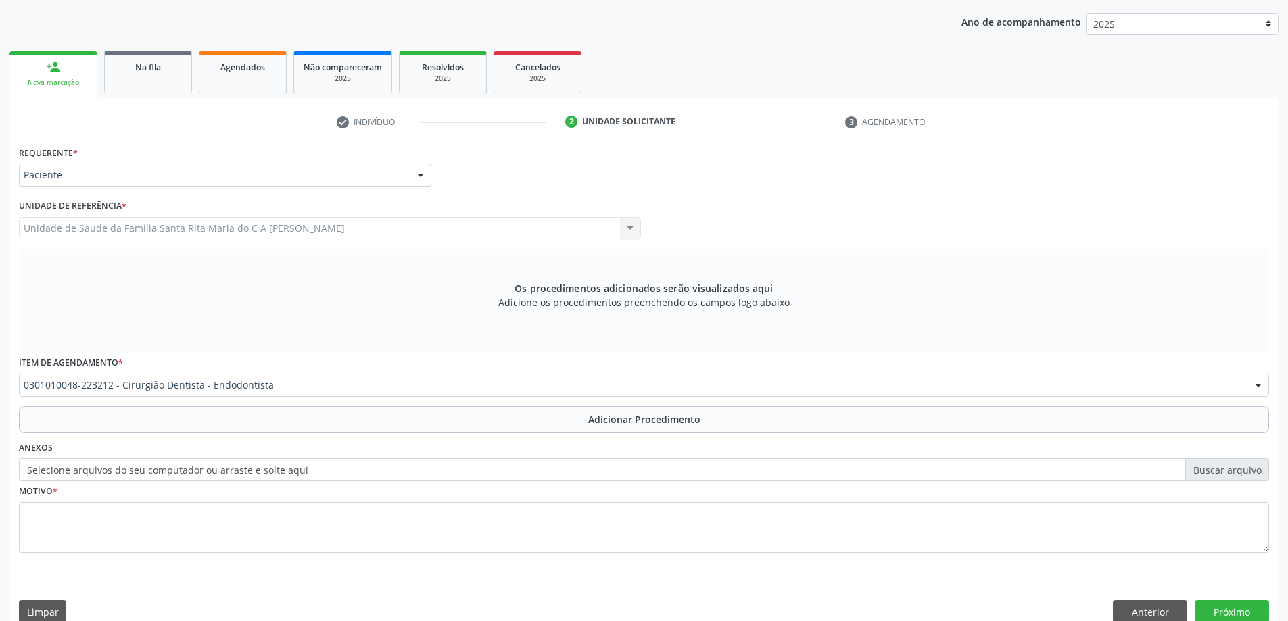
click at [286, 420] on button "Adicionar Procedimento" at bounding box center [644, 419] width 1250 height 27
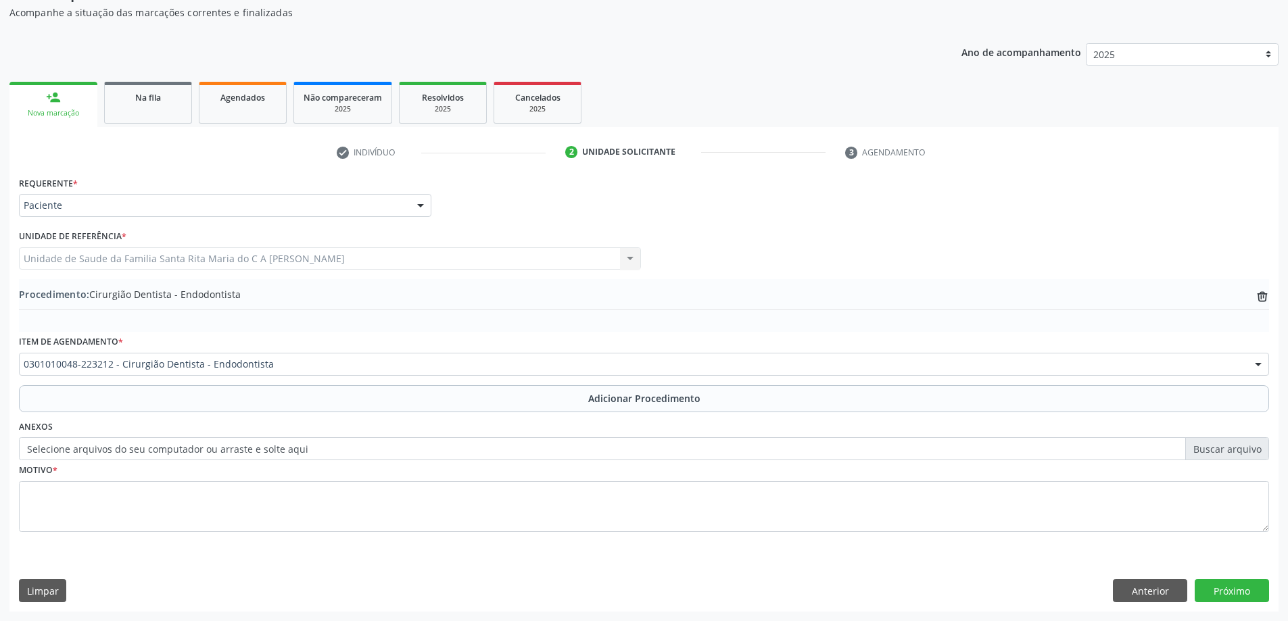
scroll to position [139, 0]
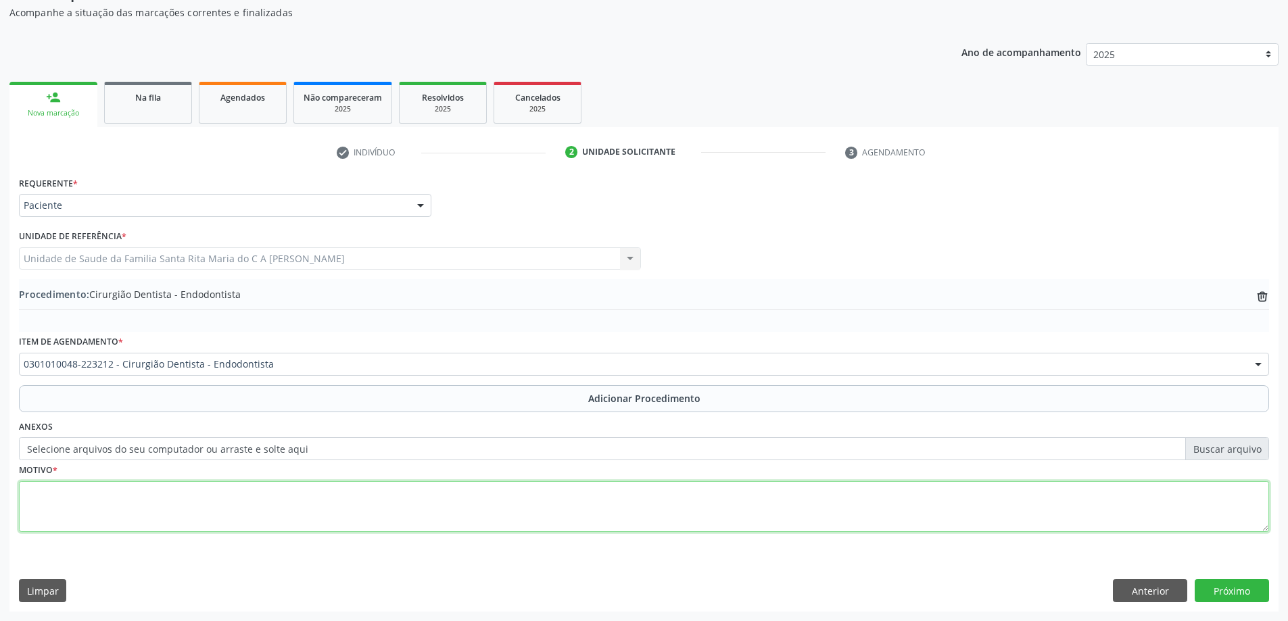
click at [291, 509] on textarea at bounding box center [644, 506] width 1250 height 51
click at [50, 491] on textarea "KO40PULPITE" at bounding box center [644, 506] width 1250 height 51
type textarea "KO40-PULPITE"
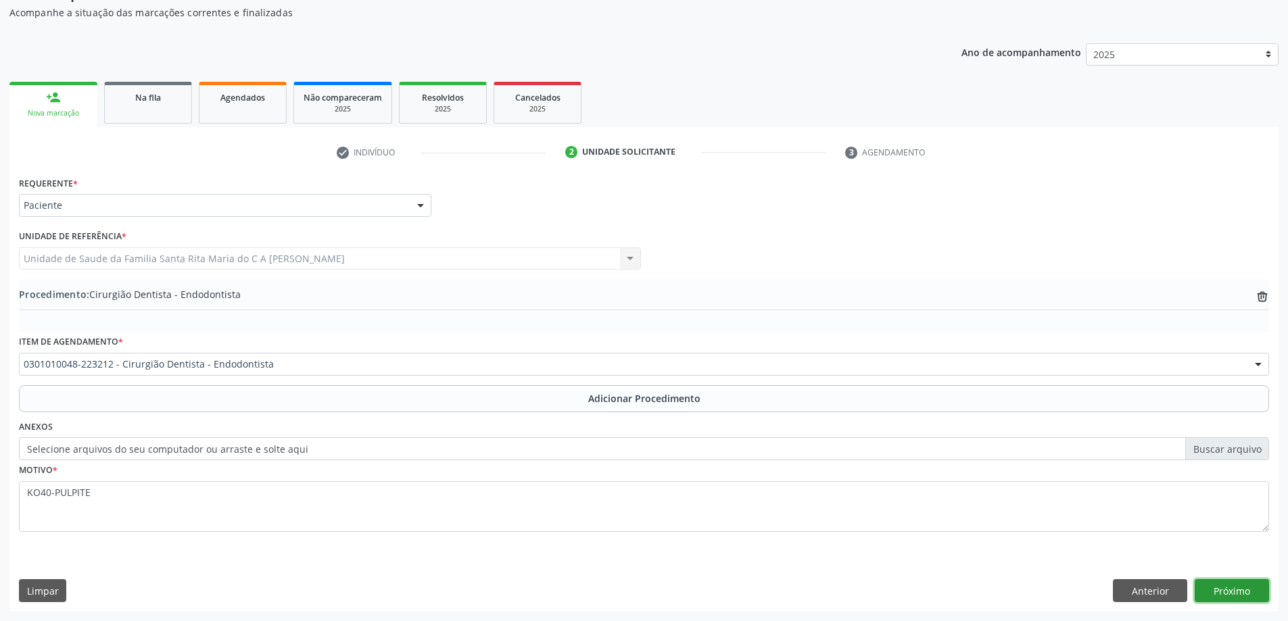
click at [1257, 583] on button "Próximo" at bounding box center [1231, 590] width 74 height 23
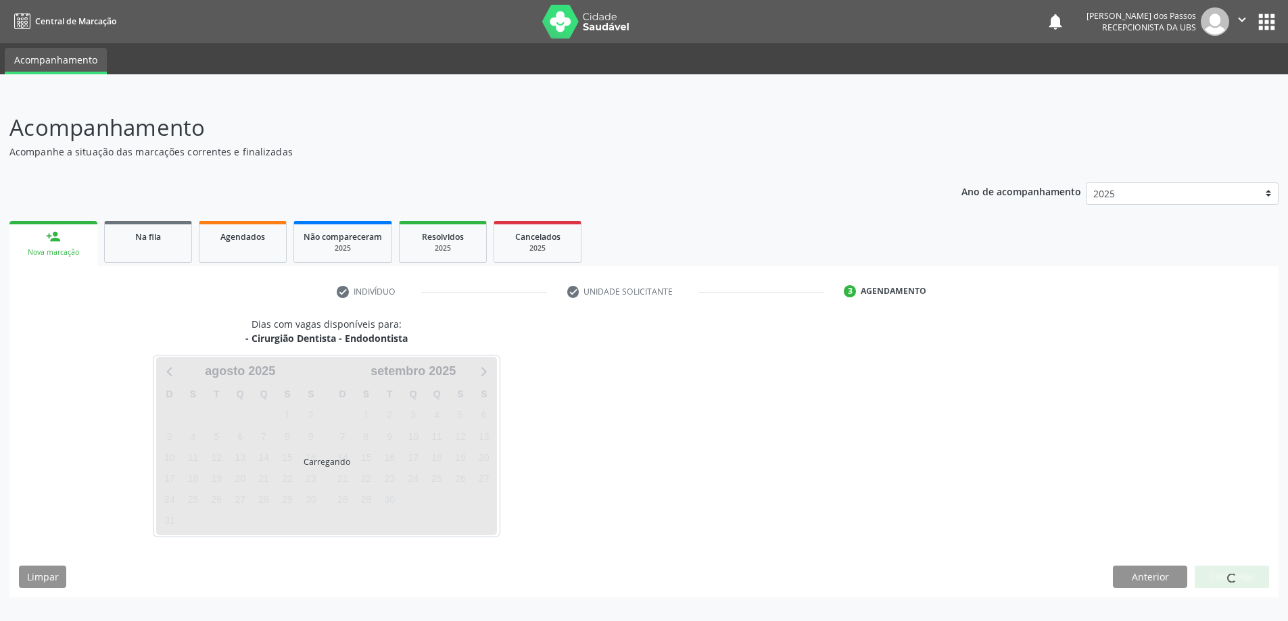
scroll to position [0, 0]
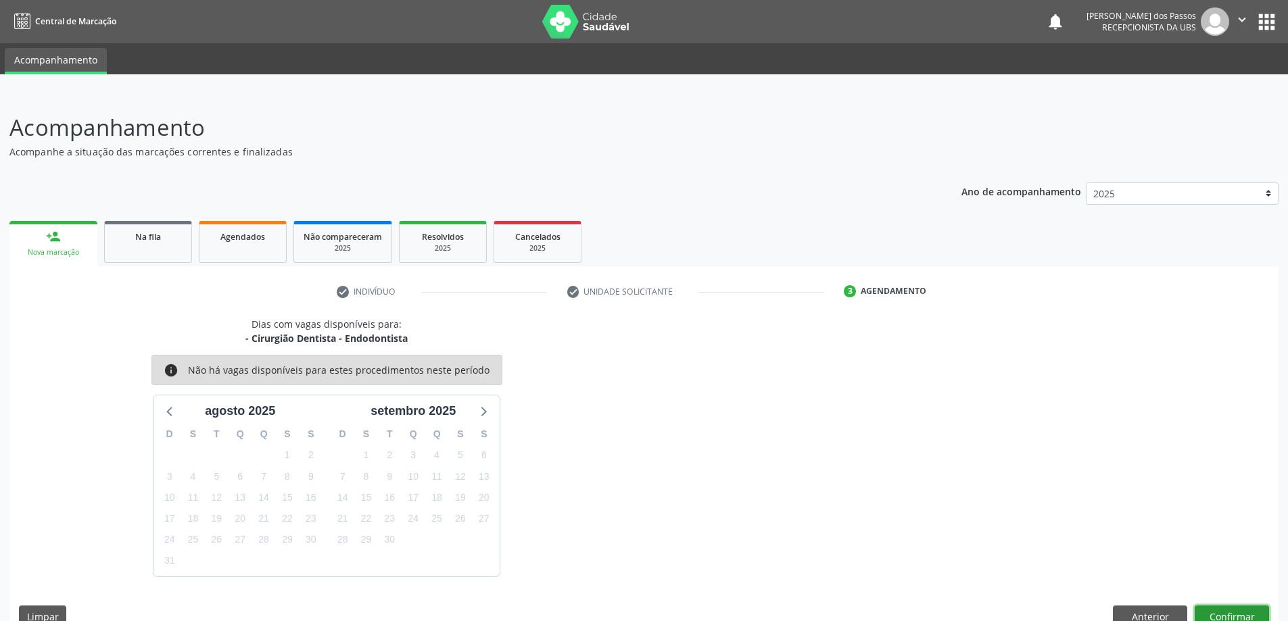
click at [1236, 618] on button "Confirmar" at bounding box center [1231, 617] width 74 height 23
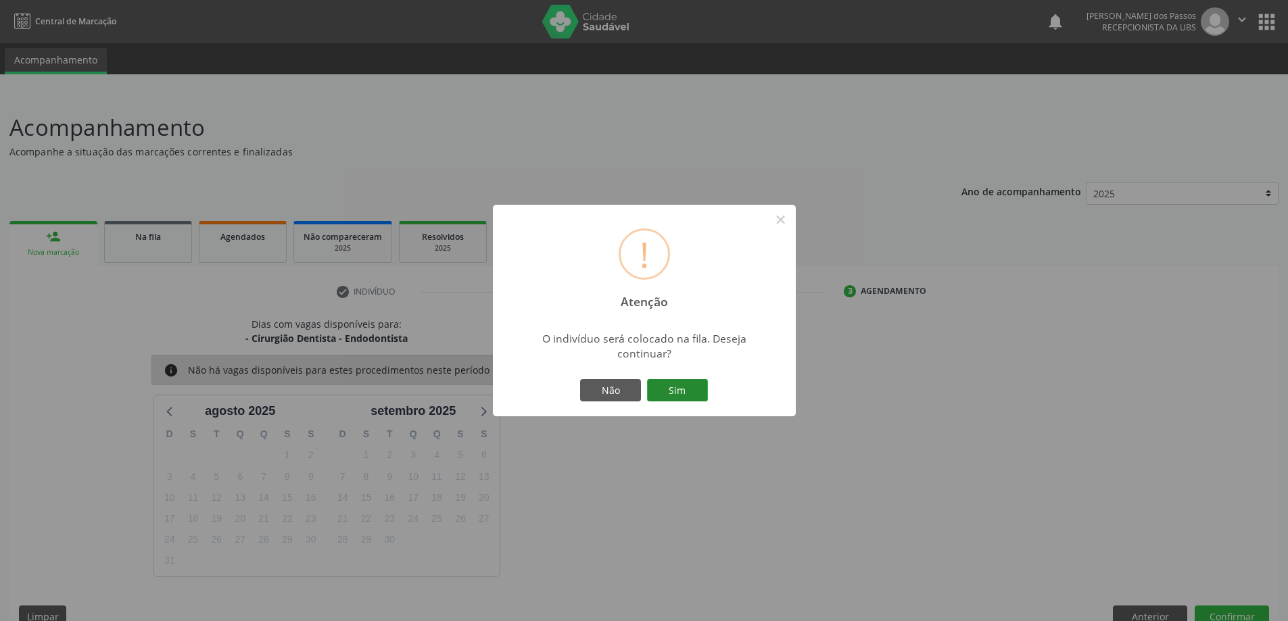
click at [689, 388] on button "Sim" at bounding box center [677, 390] width 61 height 23
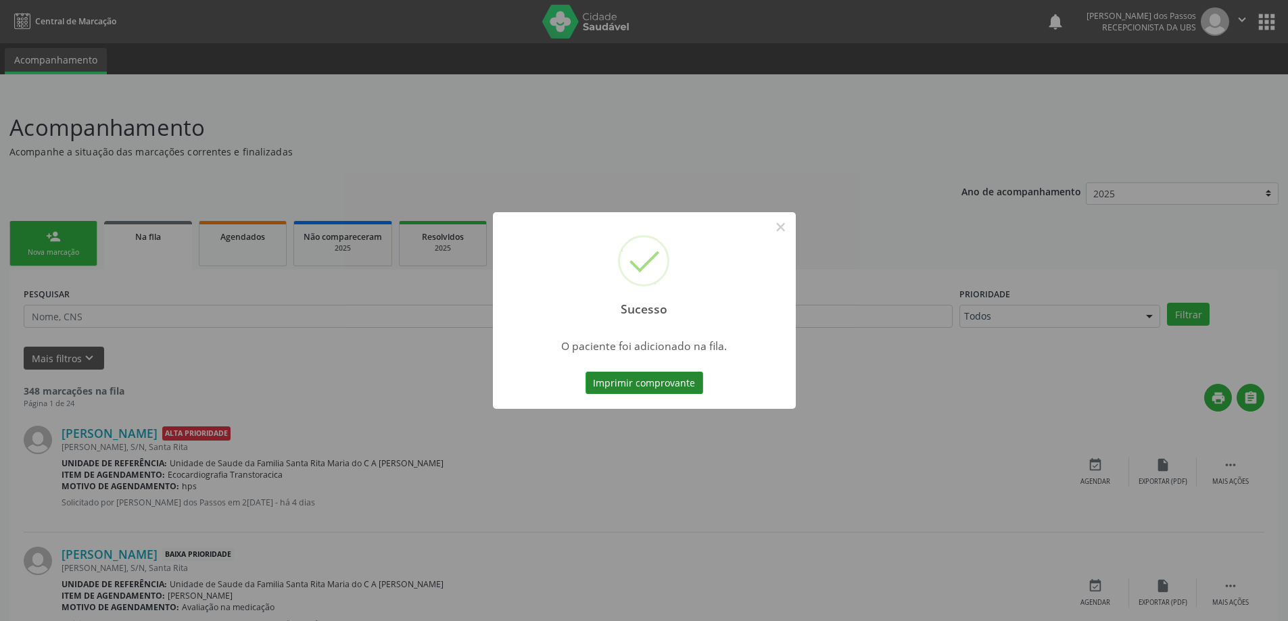
click at [693, 388] on button "Imprimir comprovante" at bounding box center [644, 383] width 118 height 23
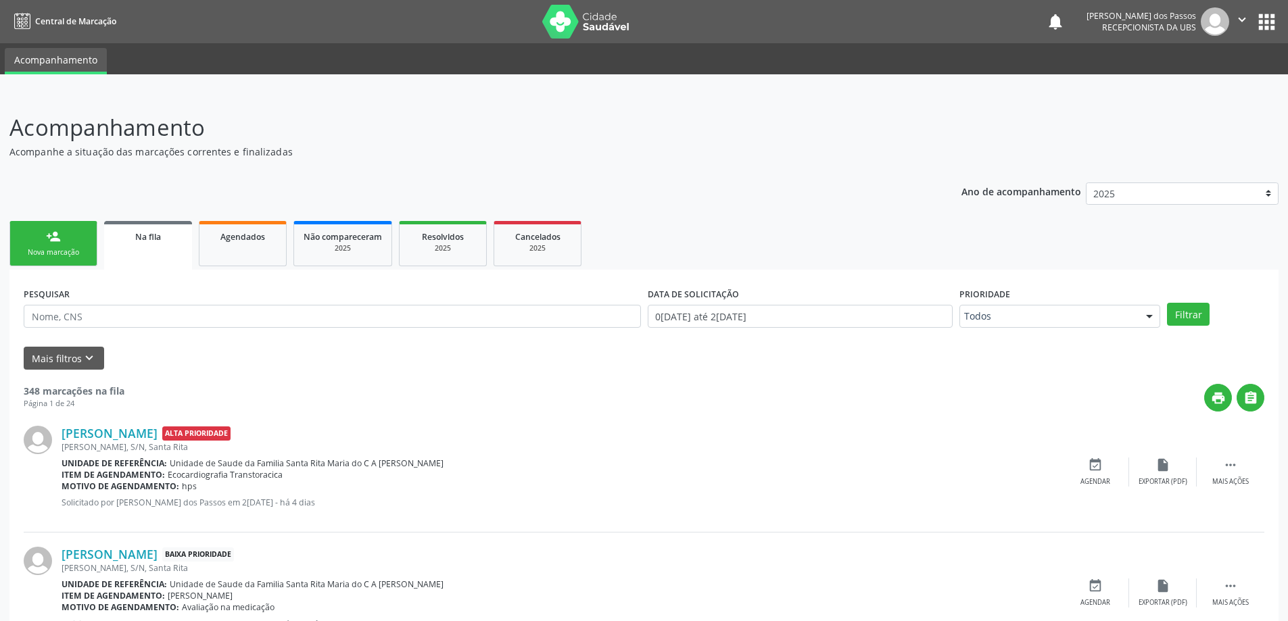
click at [75, 253] on div "Nova marcação" at bounding box center [54, 252] width 68 height 10
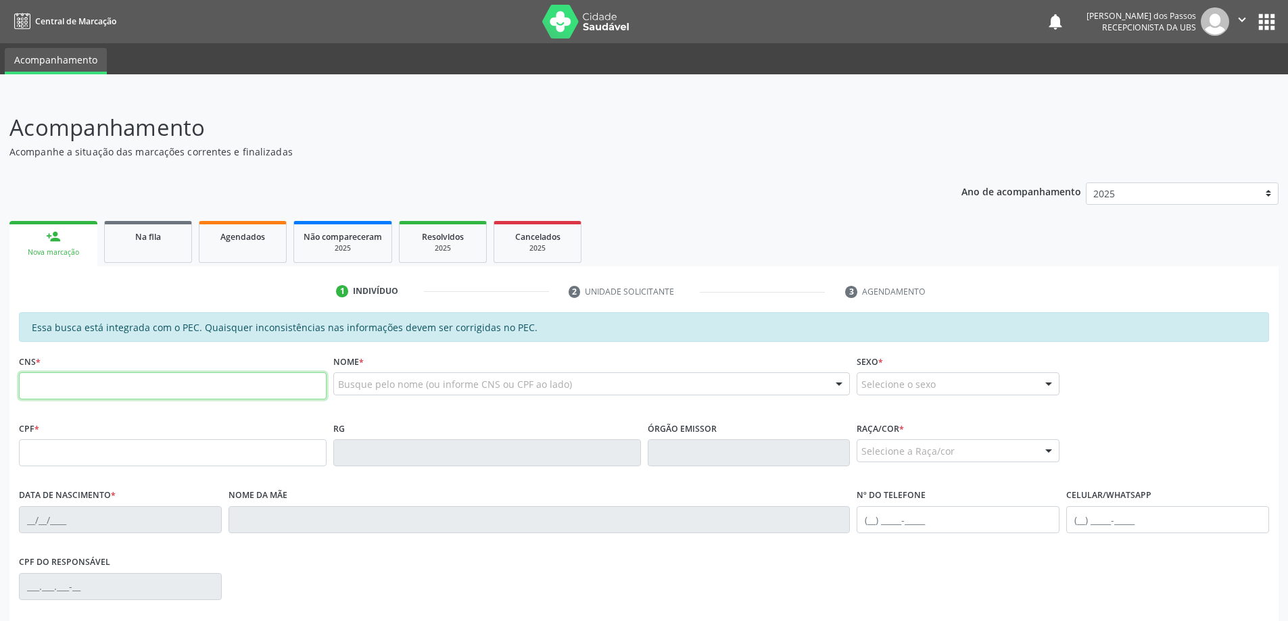
click at [103, 391] on input "text" at bounding box center [173, 385] width 308 height 27
type input "701 0098 5962 6793"
type input "13/06/1999"
type input "Maria Helena Lima Silva"
type input "(82) 9178-1082"
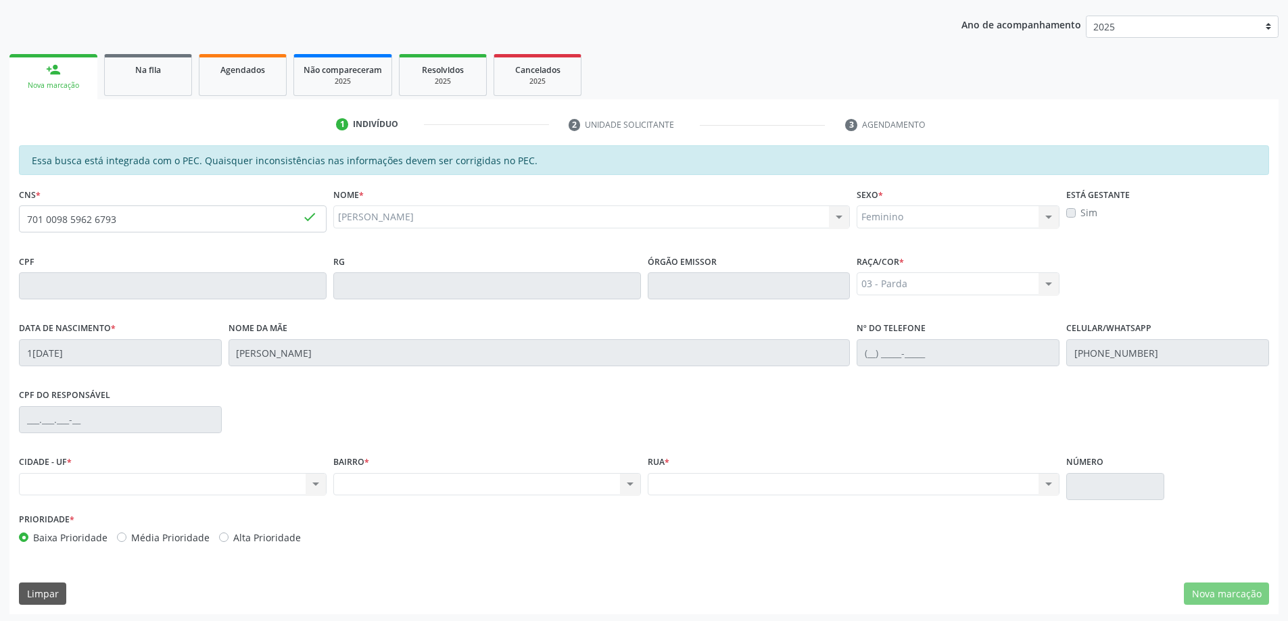
scroll to position [170, 0]
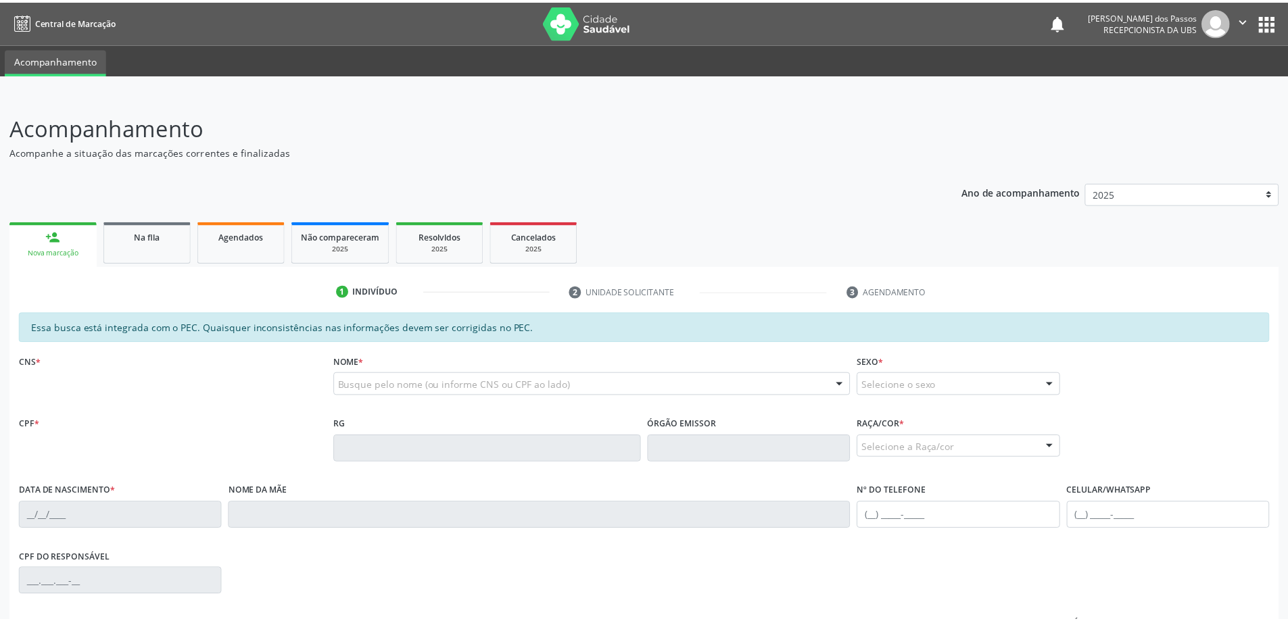
scroll to position [170, 0]
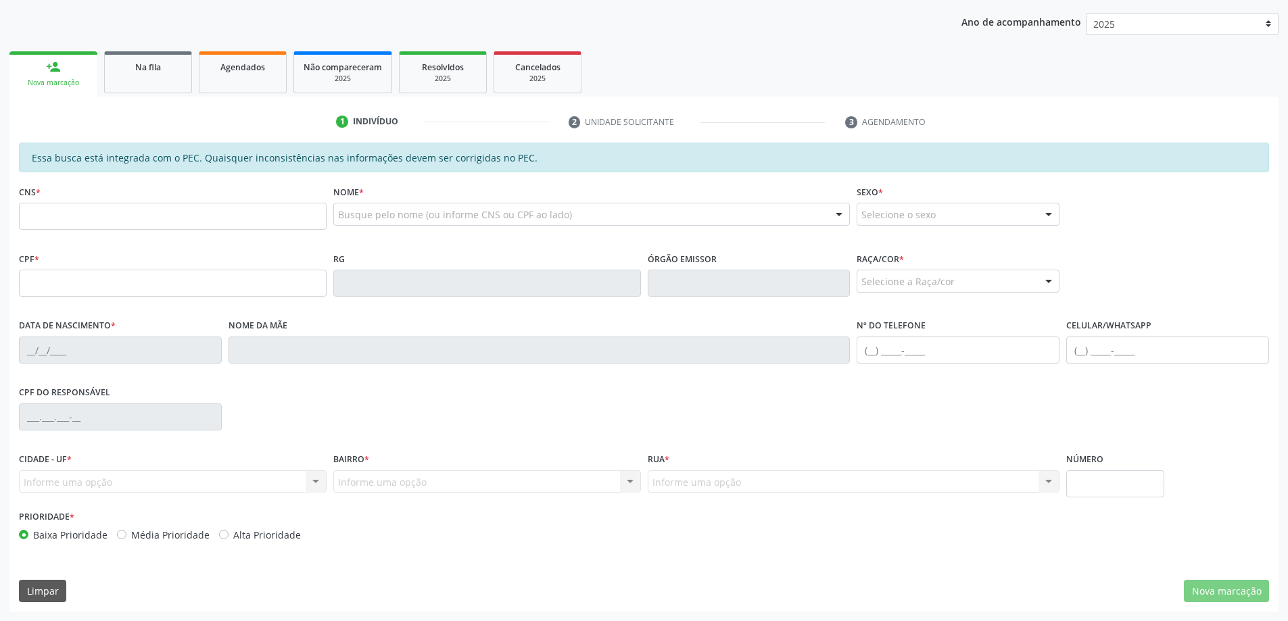
click at [123, 212] on input "text" at bounding box center [173, 216] width 308 height 27
click at [101, 214] on input "text" at bounding box center [173, 216] width 308 height 27
click at [47, 217] on input "701 0985 9626 793" at bounding box center [173, 216] width 308 height 27
type input "701 0098 5962 6793"
type input "[DATE]"
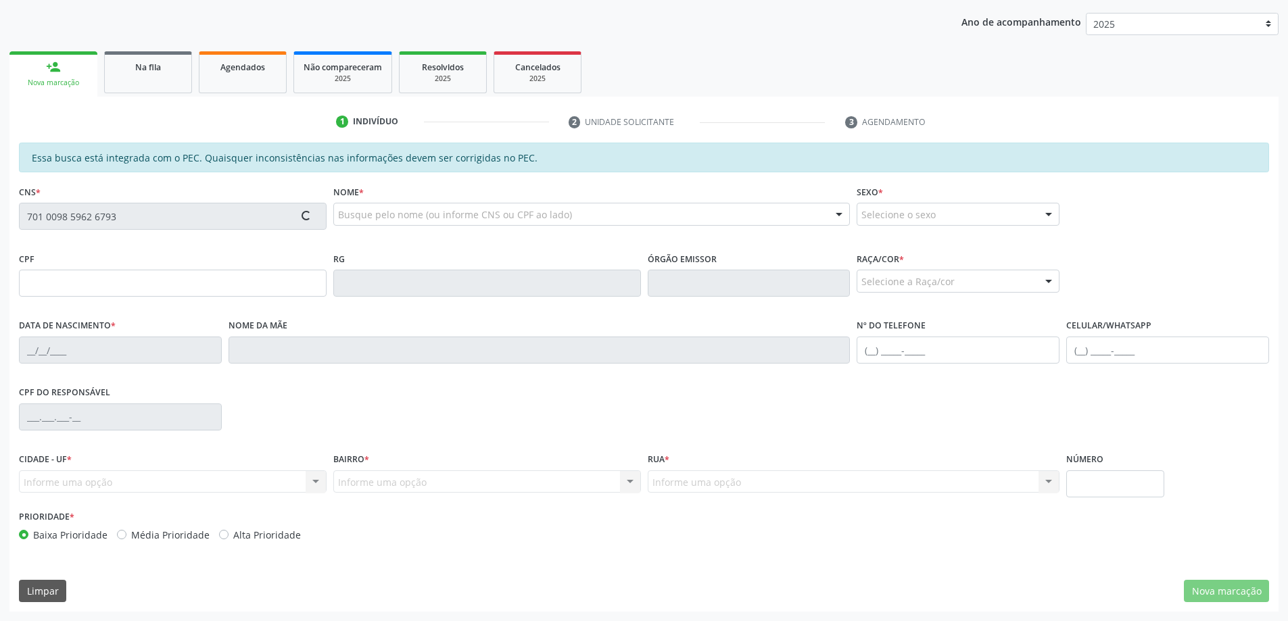
type input "[PERSON_NAME]"
type input "[PHONE_NUMBER]"
type input "227"
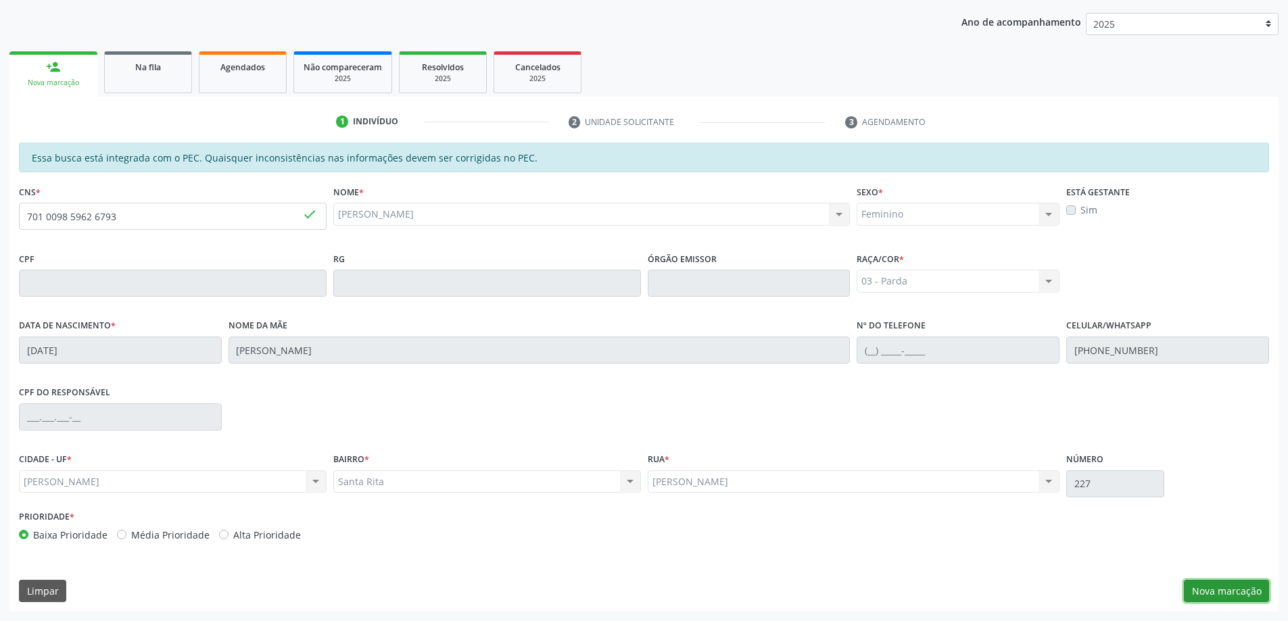
click at [1220, 591] on button "Nova marcação" at bounding box center [1225, 591] width 85 height 23
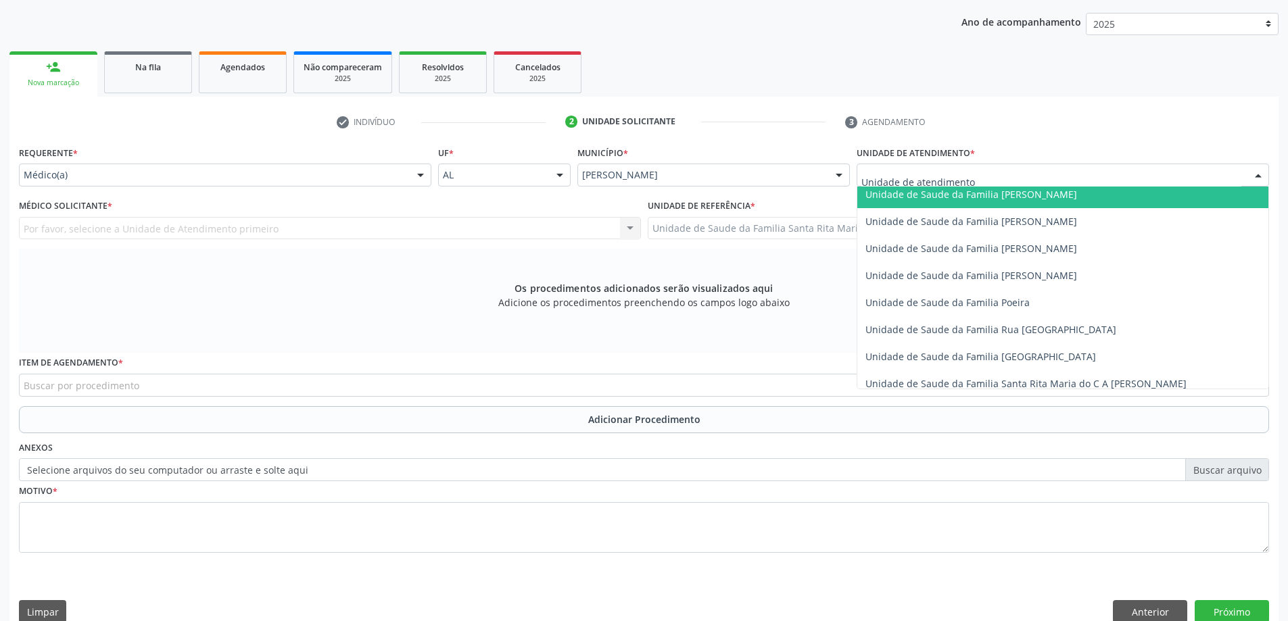
scroll to position [811, 0]
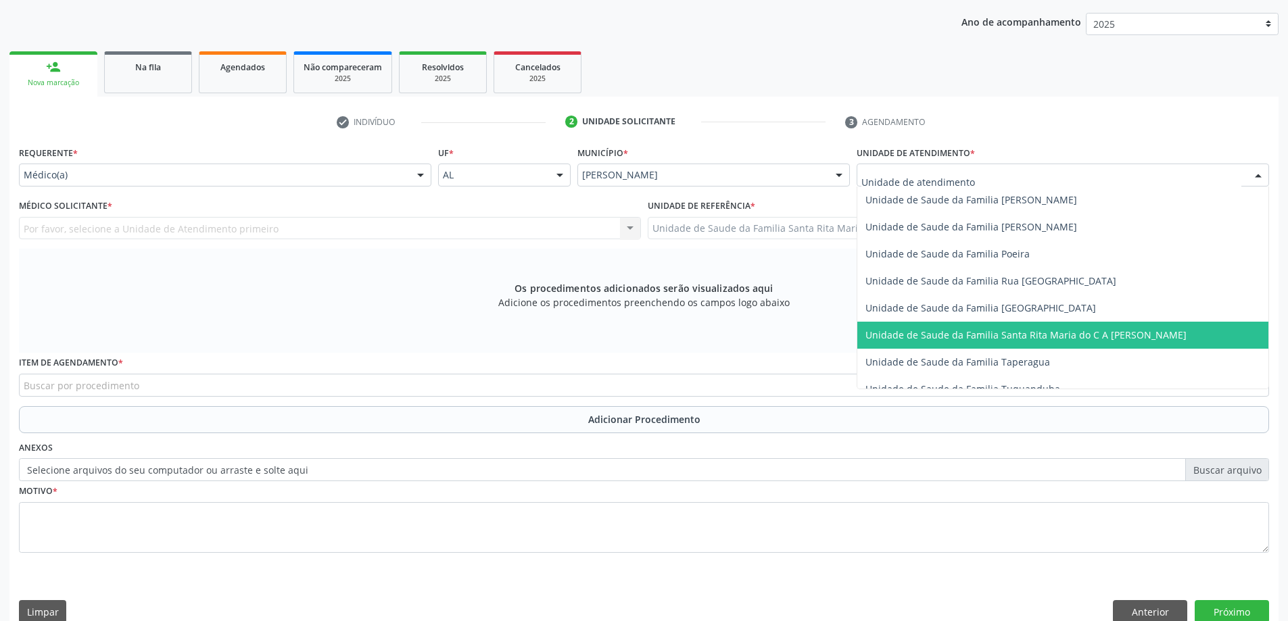
click at [954, 331] on span "Unidade de Saude da Familia Santa Rita Maria do C A [PERSON_NAME]" at bounding box center [1025, 334] width 321 height 13
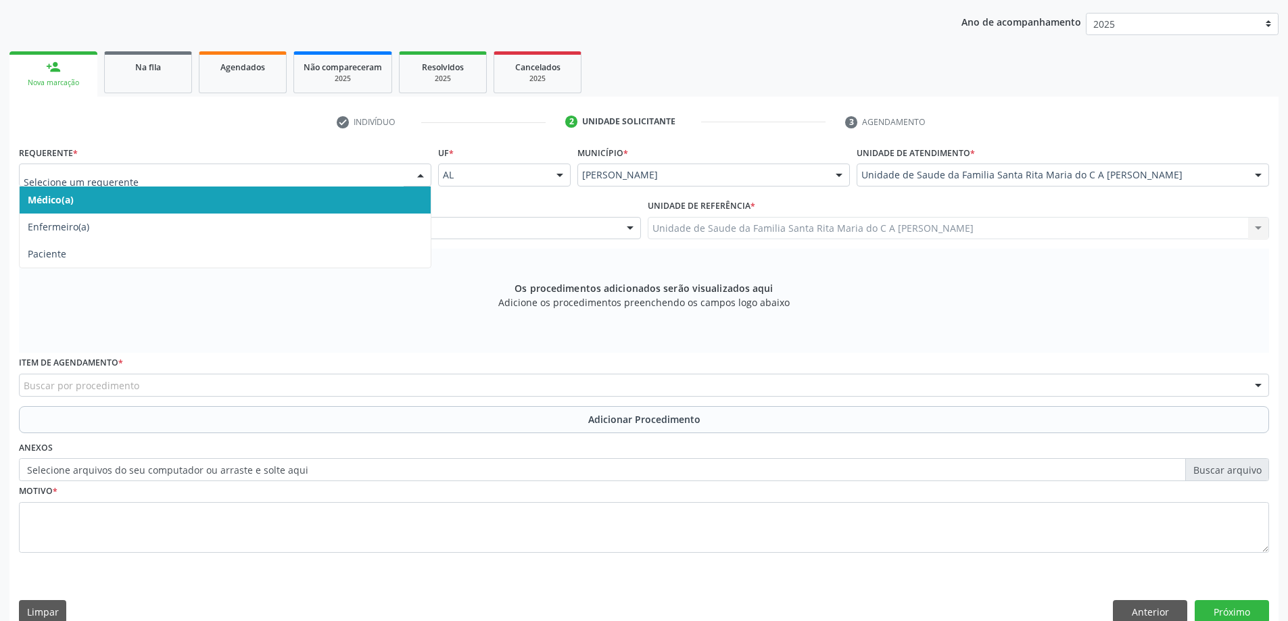
click at [276, 201] on span "Médico(a)" at bounding box center [225, 200] width 411 height 27
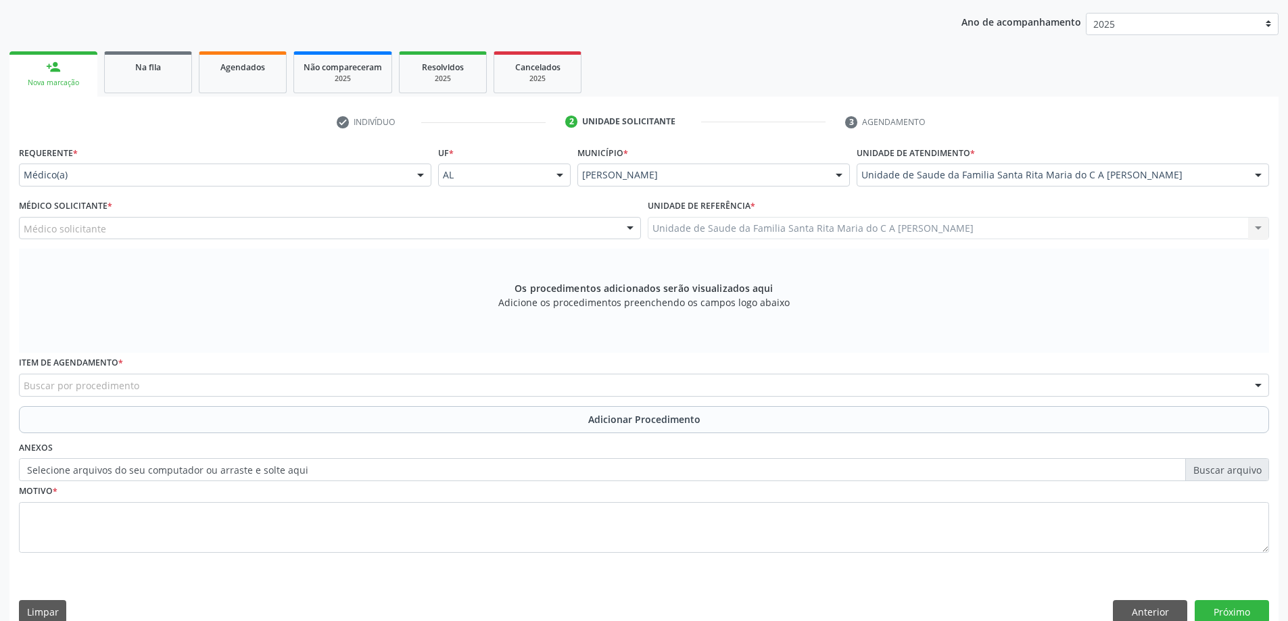
click at [259, 229] on div "Médico solicitante" at bounding box center [330, 228] width 622 height 23
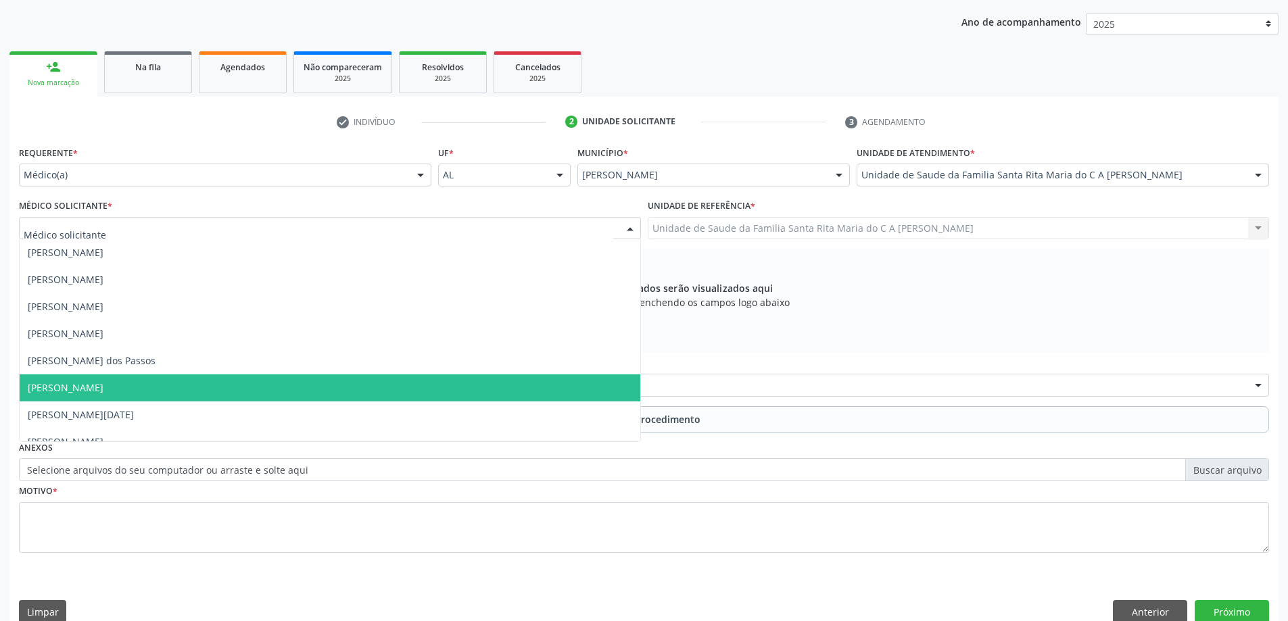
click at [223, 391] on span "[PERSON_NAME]" at bounding box center [330, 387] width 620 height 27
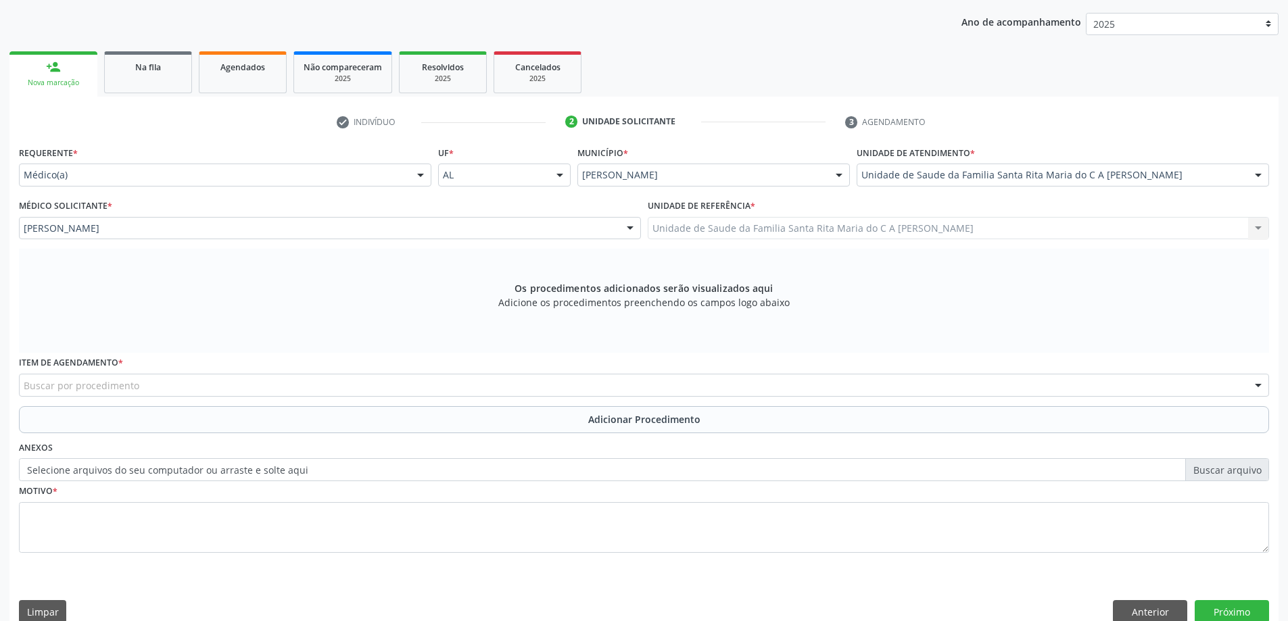
click at [189, 381] on div "Buscar por procedimento" at bounding box center [644, 385] width 1250 height 23
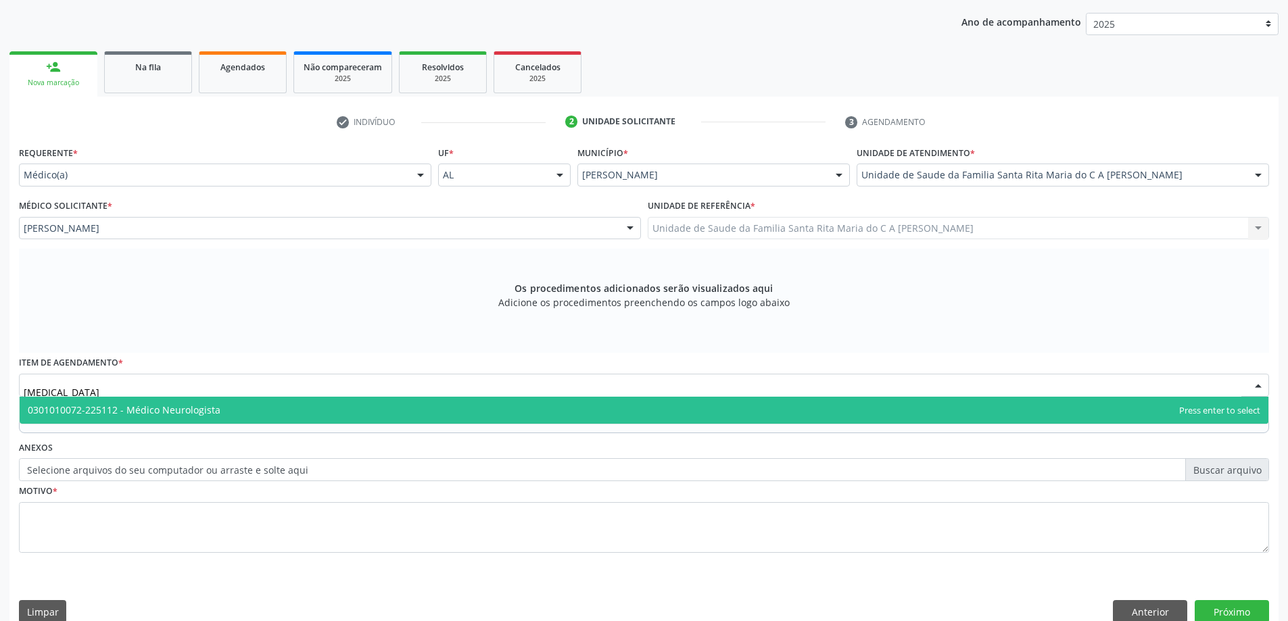
type input "NEUROLOGISTA"
click at [204, 408] on span "0301010072-225112 - Médico Neurologista" at bounding box center [124, 410] width 193 height 13
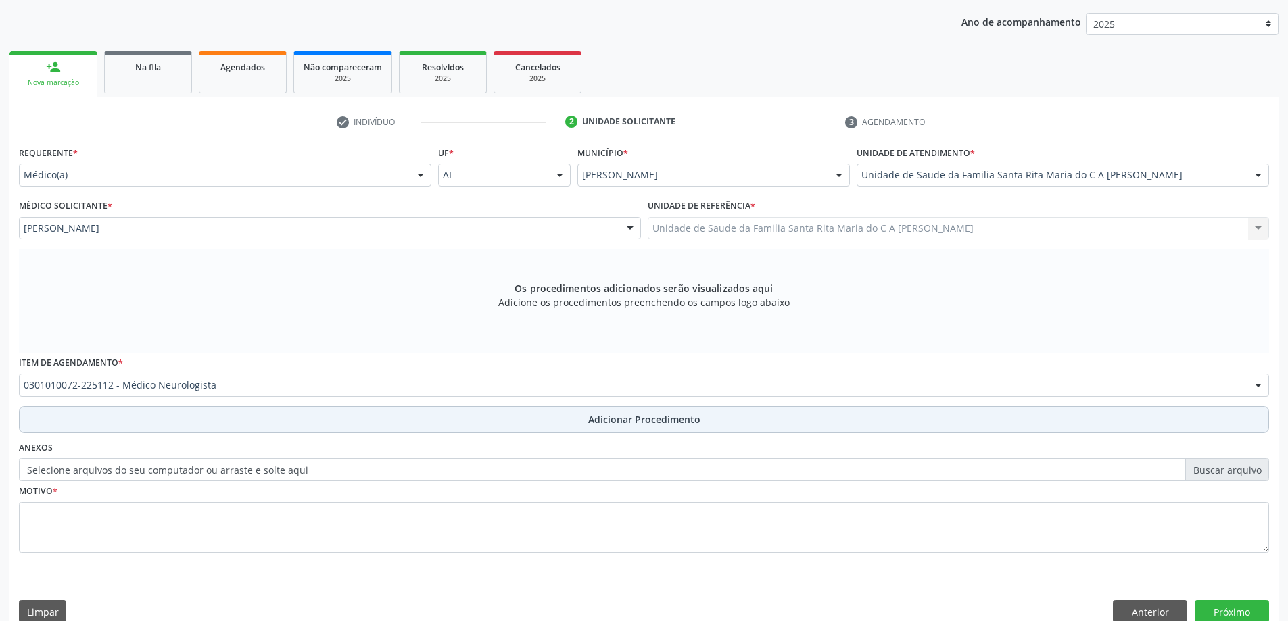
click at [237, 424] on button "Adicionar Procedimento" at bounding box center [644, 419] width 1250 height 27
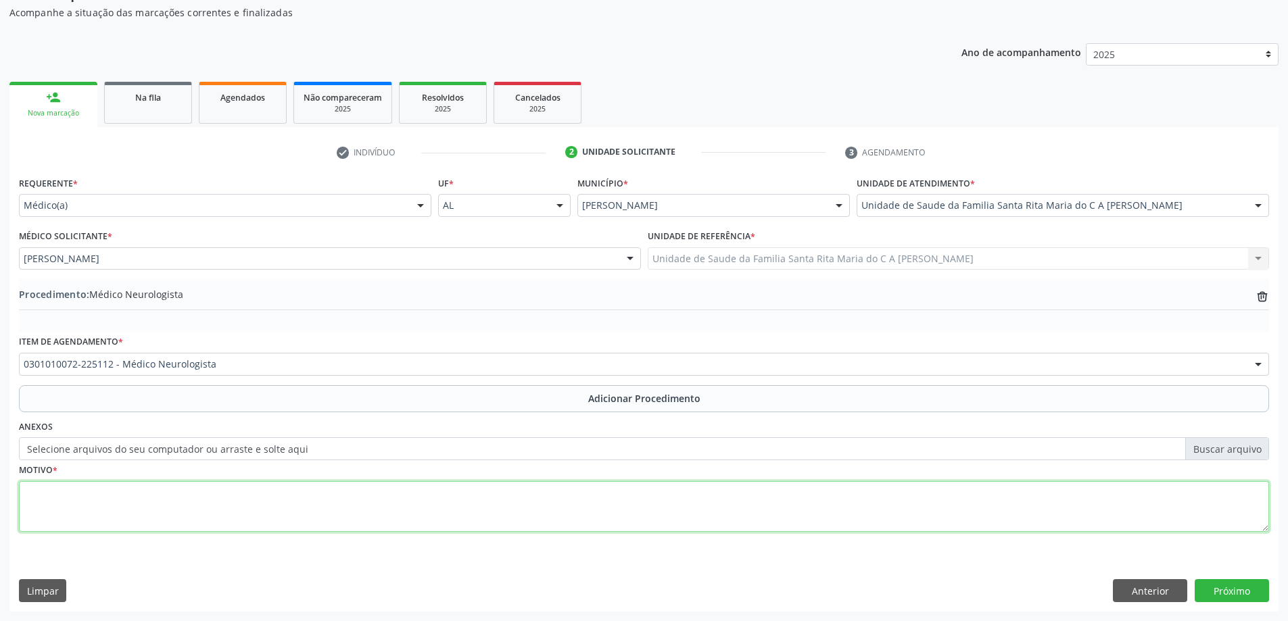
click at [231, 511] on textarea at bounding box center [644, 506] width 1250 height 51
type textarea "ENXAQUECA"
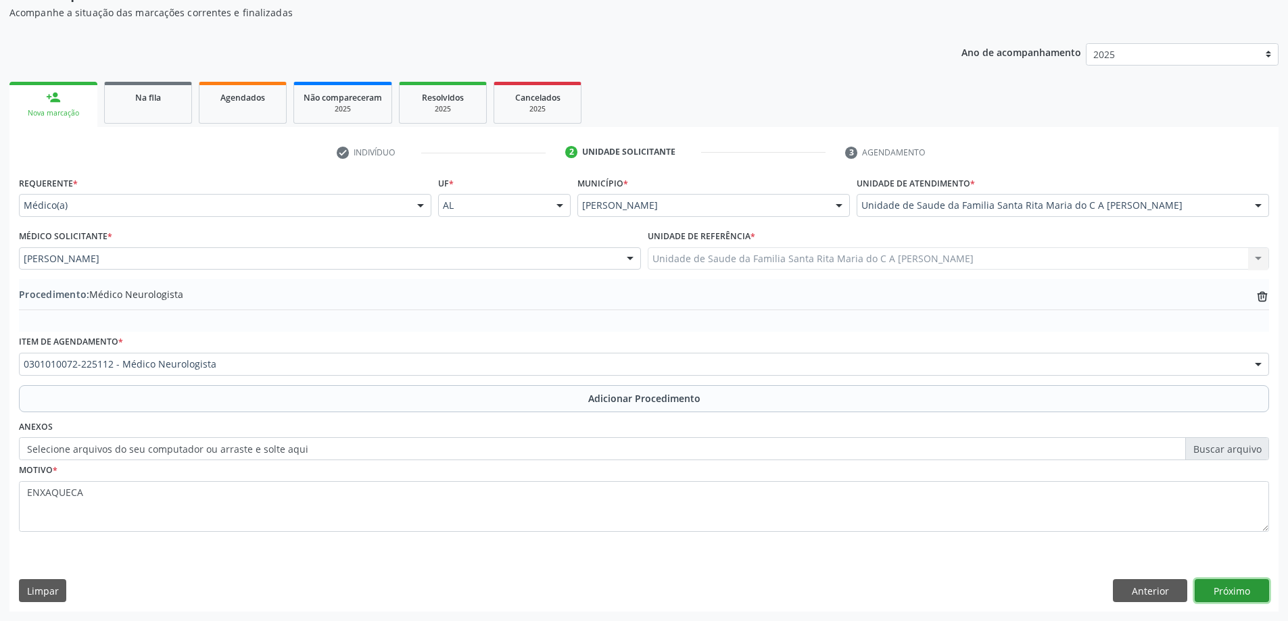
click at [1240, 600] on button "Próximo" at bounding box center [1231, 590] width 74 height 23
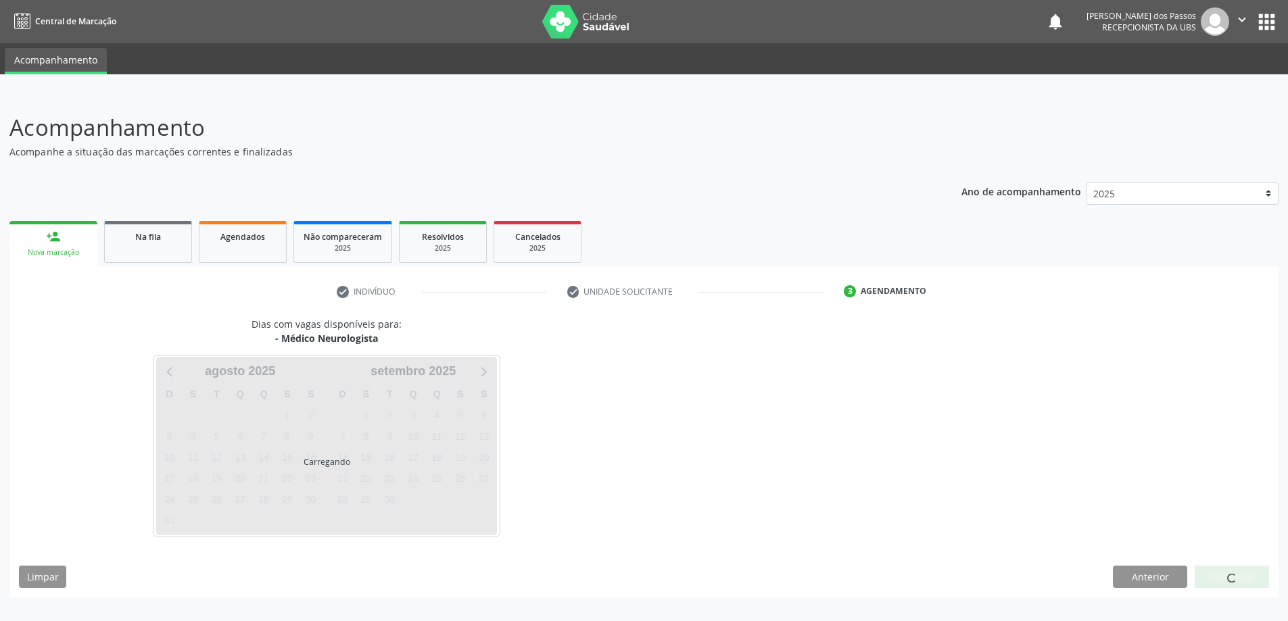
scroll to position [0, 0]
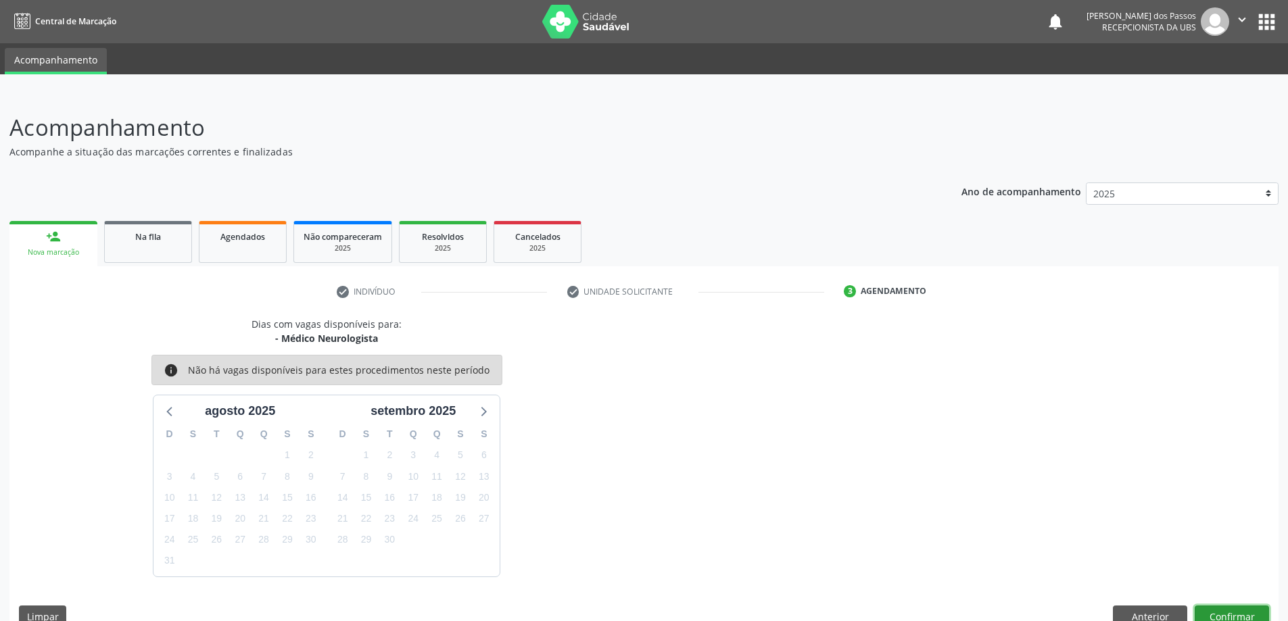
click at [1243, 617] on button "Confirmar" at bounding box center [1231, 617] width 74 height 23
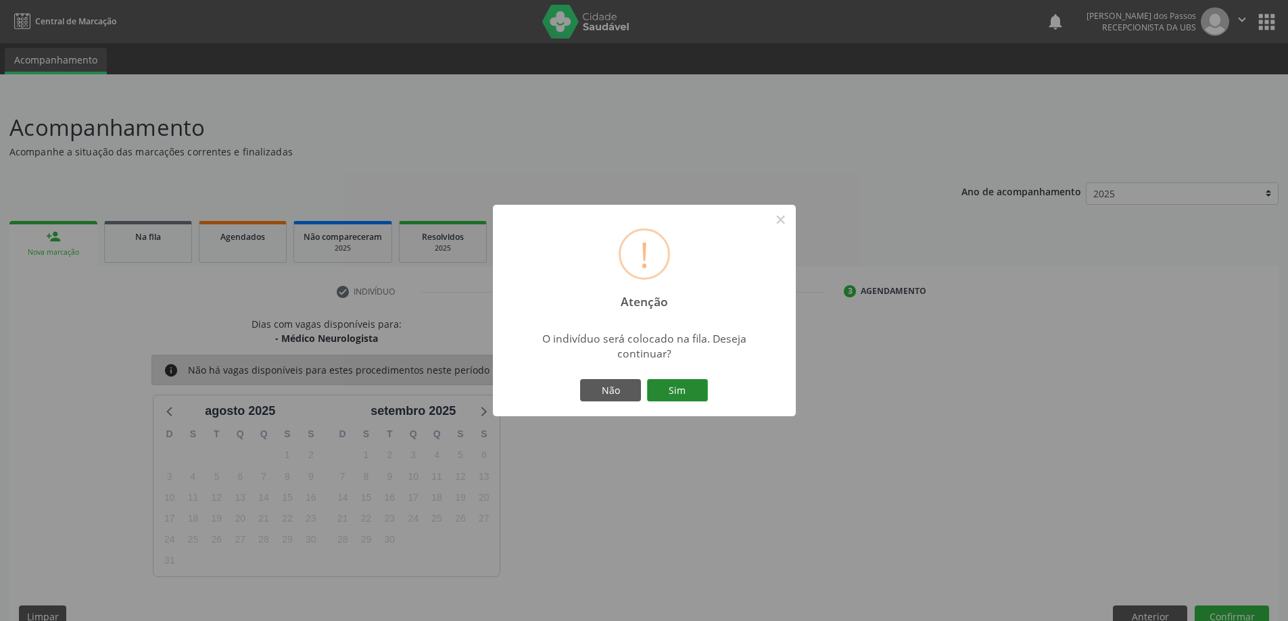
click at [668, 387] on button "Sim" at bounding box center [677, 390] width 61 height 23
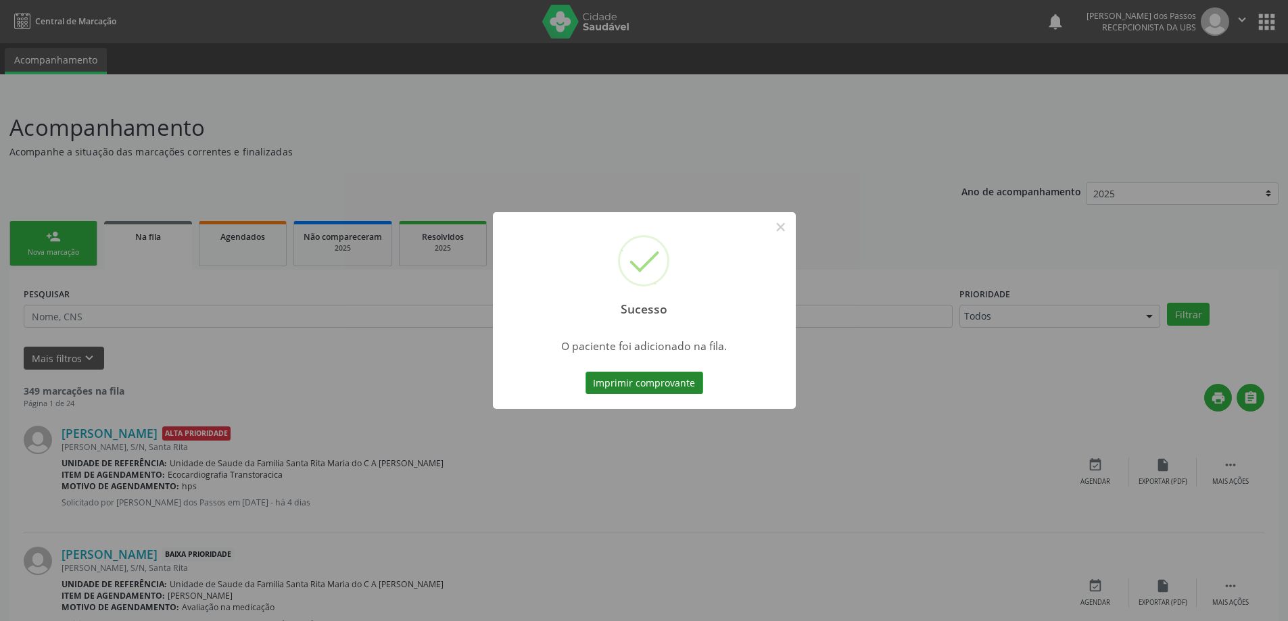
click at [645, 388] on button "Imprimir comprovante" at bounding box center [644, 383] width 118 height 23
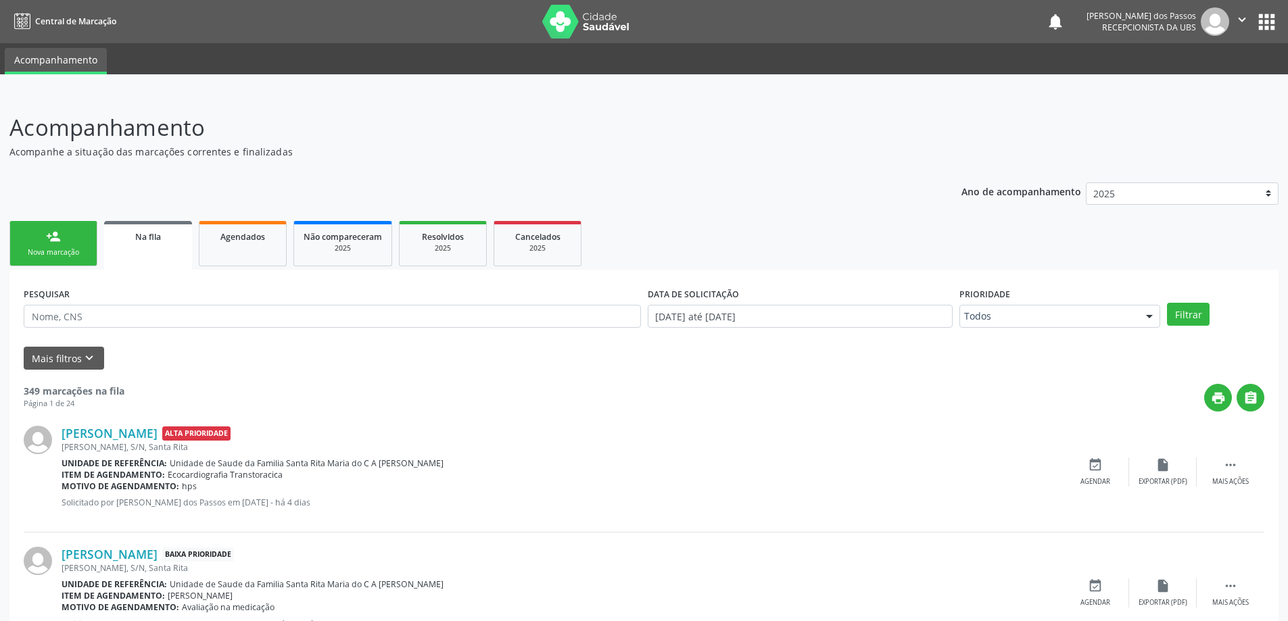
click at [70, 248] on div "Nova marcação" at bounding box center [54, 252] width 68 height 10
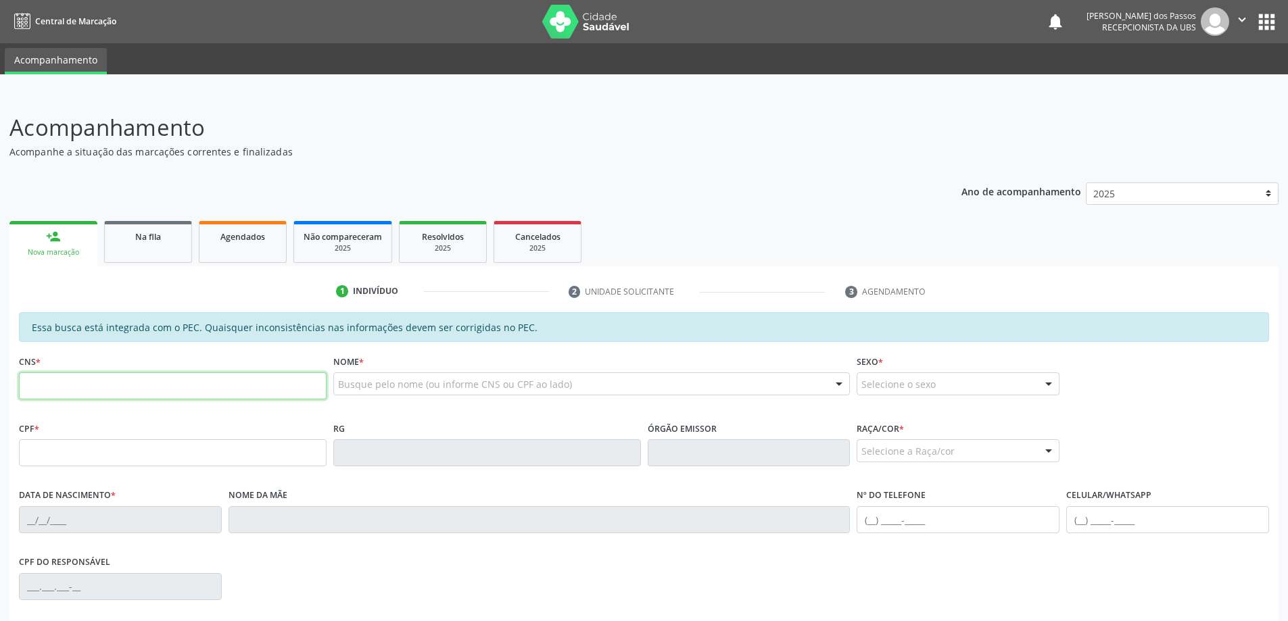
click at [95, 388] on input "text" at bounding box center [173, 385] width 308 height 27
type input "704 2032 8347 1687"
type input "086.304.664-99"
type input "[DATE]"
type input "Aparecida [PERSON_NAME]"
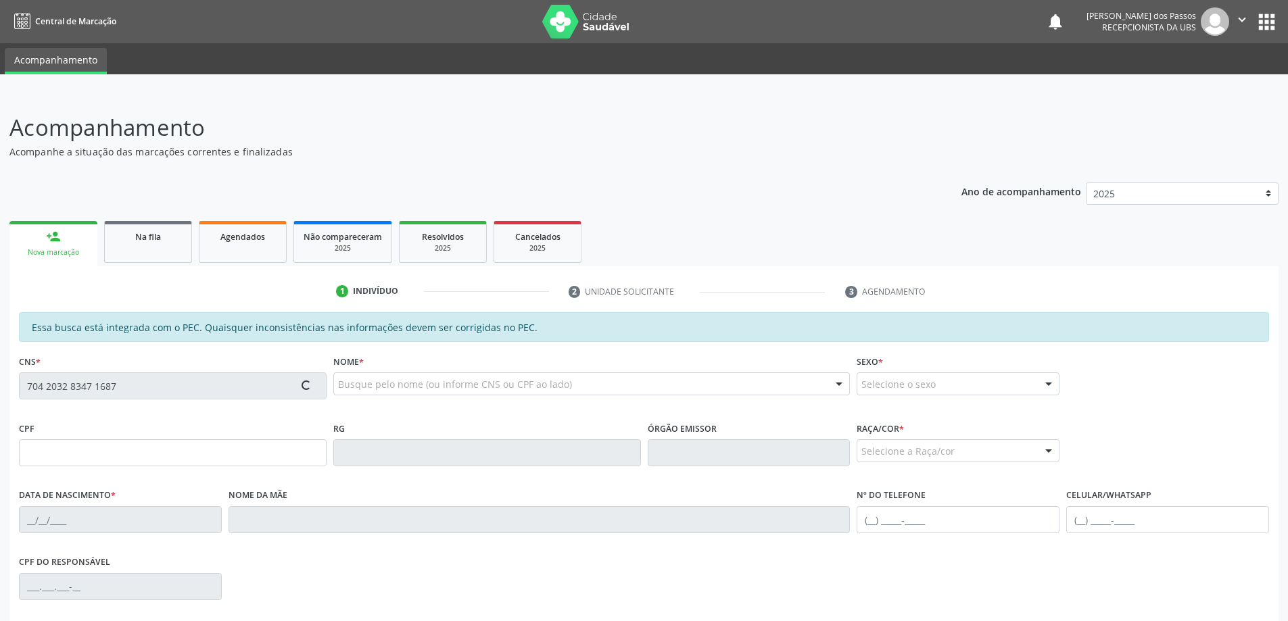
type input "[PHONE_NUMBER]"
type input "S/N"
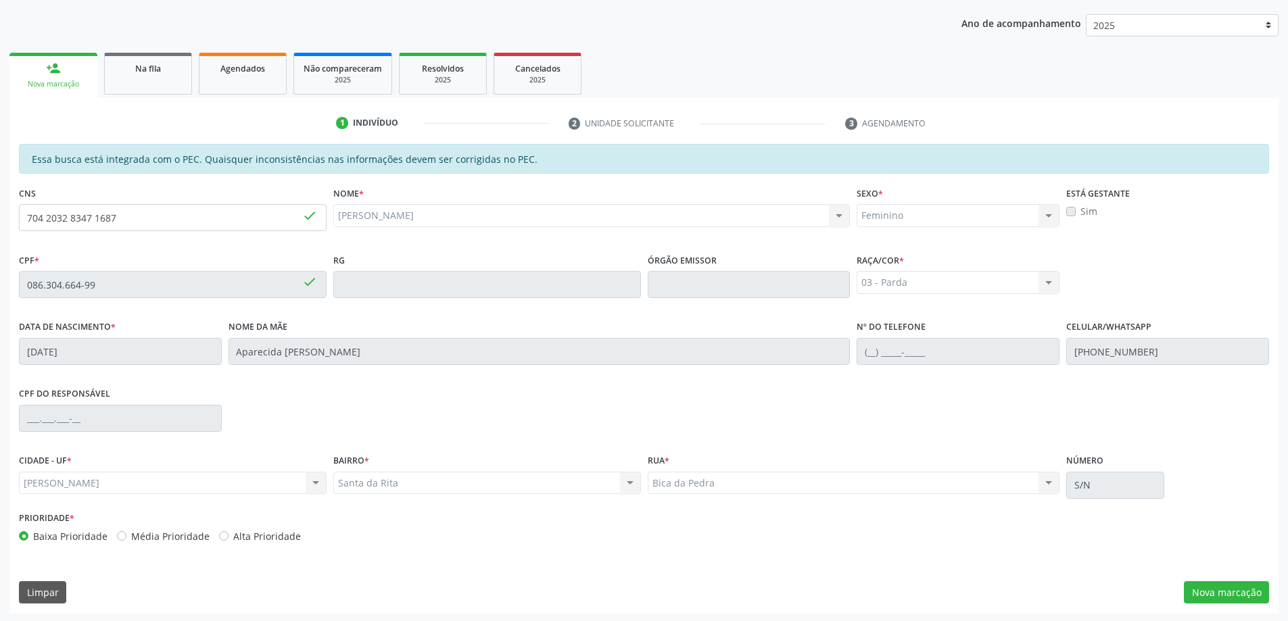
scroll to position [170, 0]
click at [1223, 590] on button "Nova marcação" at bounding box center [1225, 591] width 85 height 23
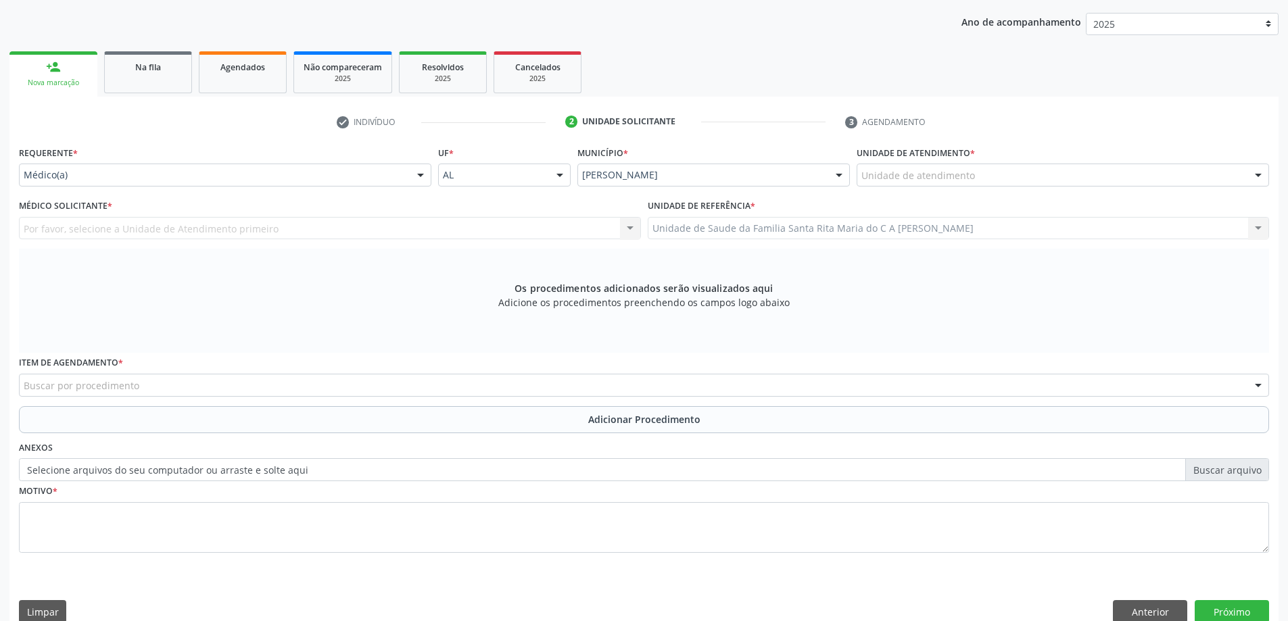
click at [1034, 179] on div "Unidade de atendimento" at bounding box center [1062, 175] width 412 height 23
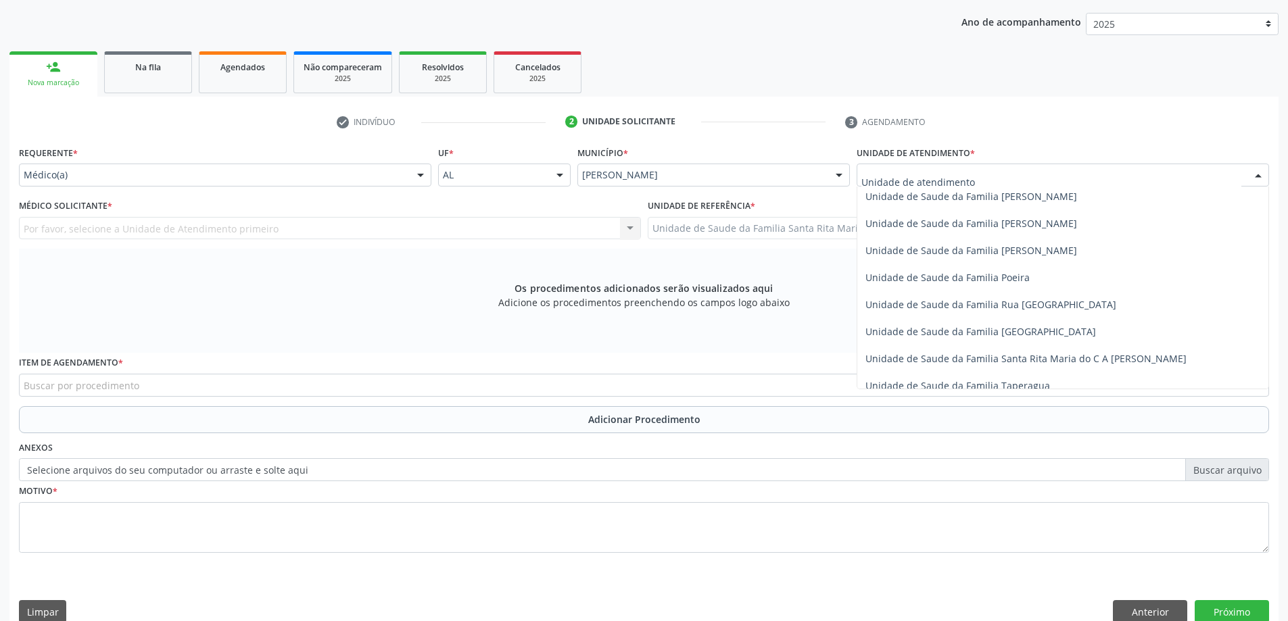
scroll to position [811, 0]
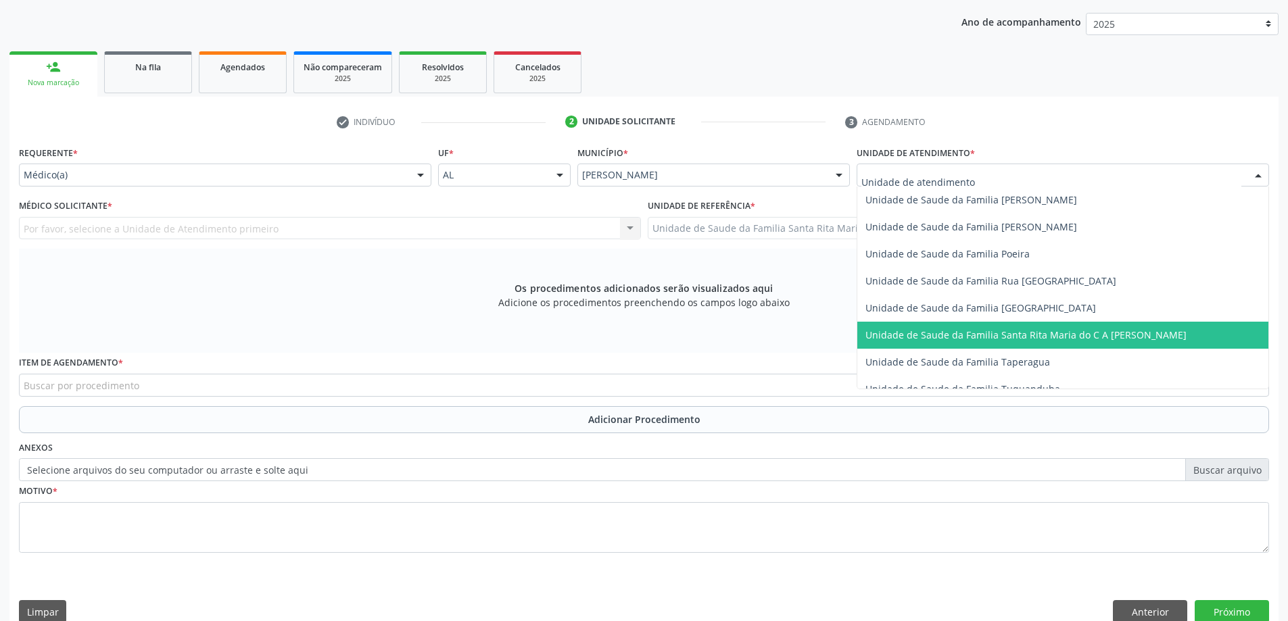
click at [1010, 334] on span "Unidade de Saude da Familia Santa Rita Maria do C A [PERSON_NAME]" at bounding box center [1025, 334] width 321 height 13
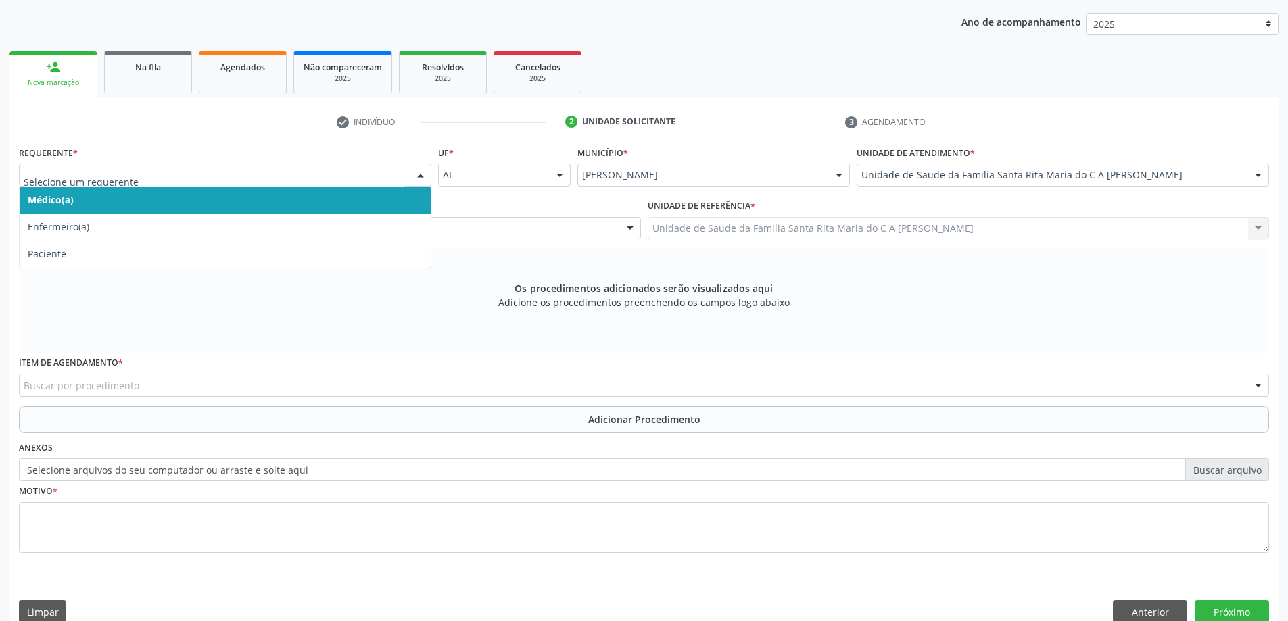
click at [297, 199] on span "Médico(a)" at bounding box center [225, 200] width 411 height 27
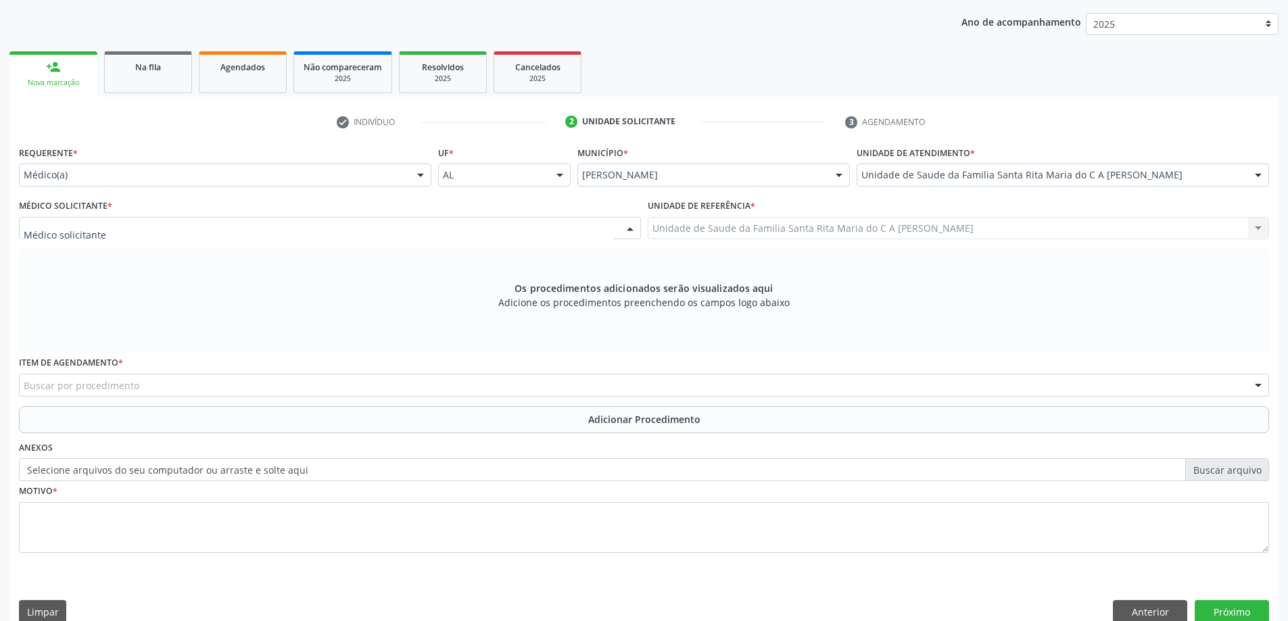
click at [299, 227] on div at bounding box center [330, 228] width 622 height 23
type input "O"
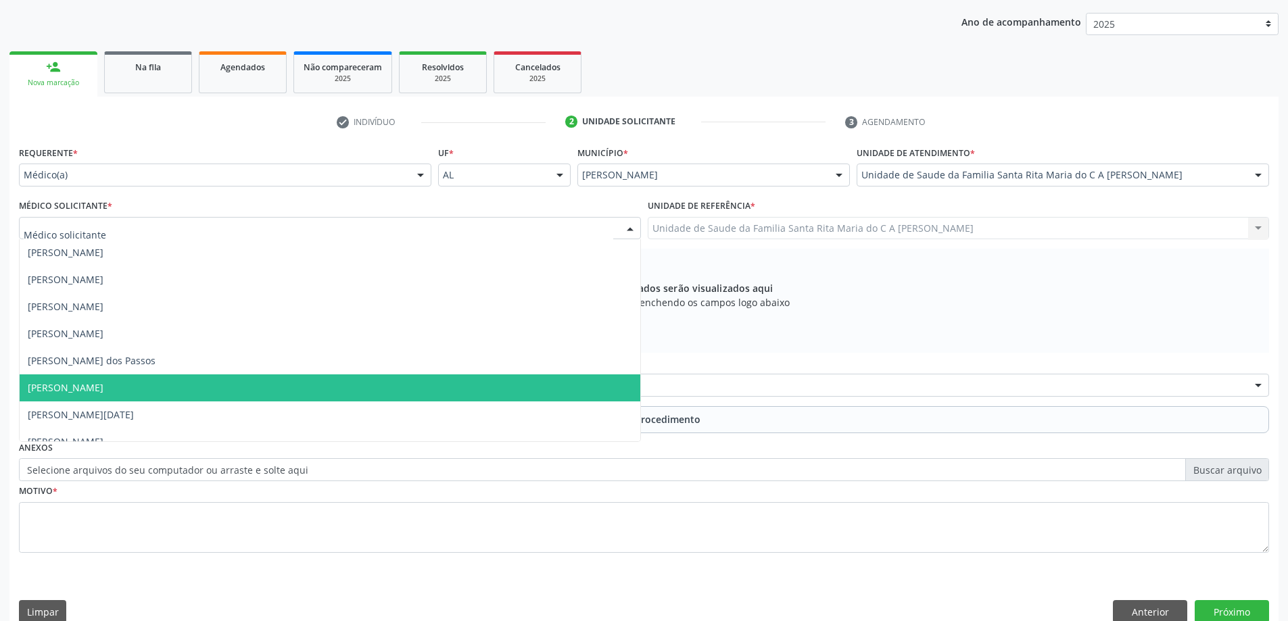
click at [146, 384] on span "[PERSON_NAME]" at bounding box center [330, 387] width 620 height 27
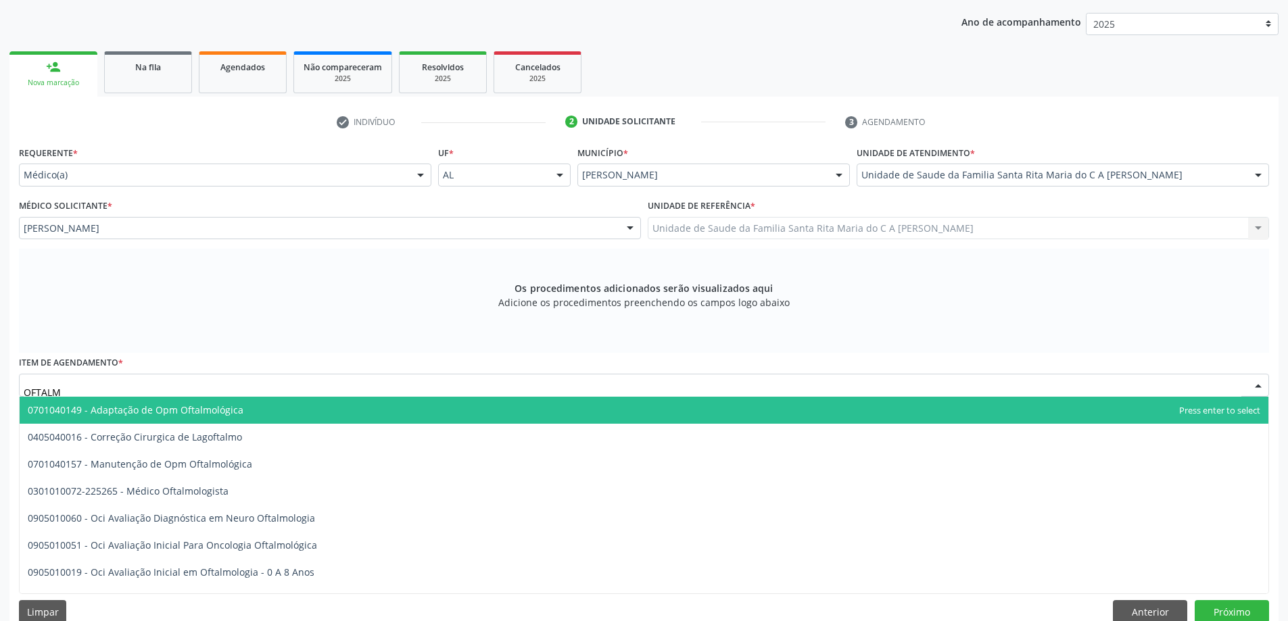
type input "OFTALMO"
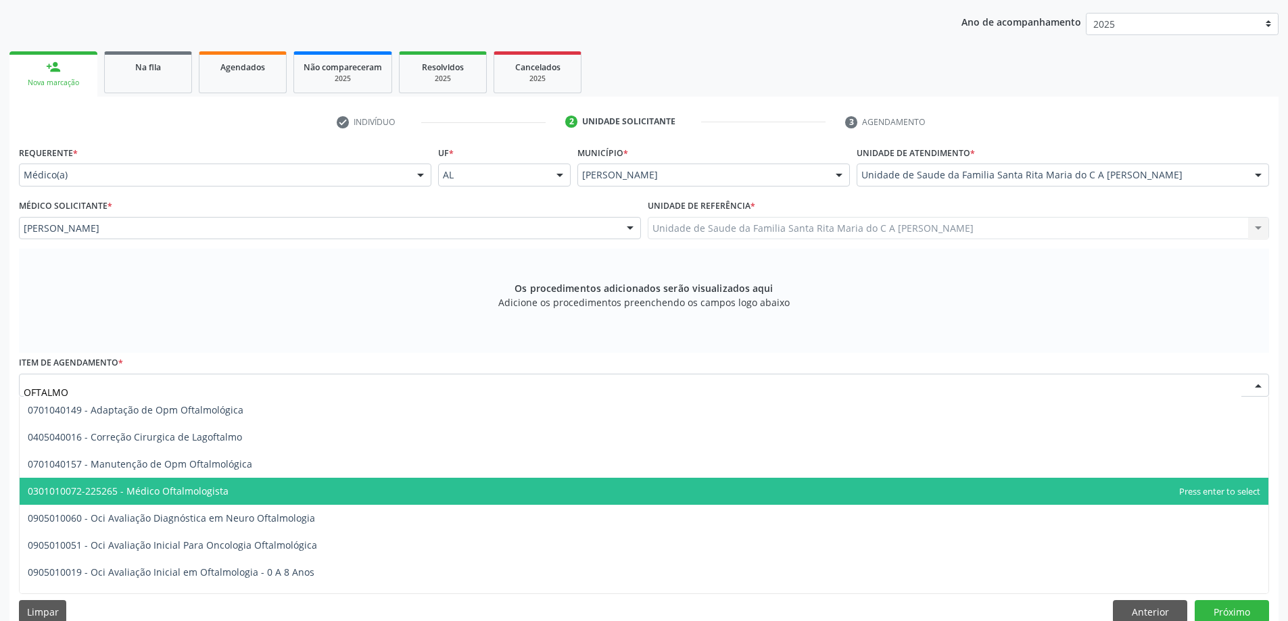
click at [189, 491] on span "0301010072-225265 - Médico Oftalmologista" at bounding box center [128, 491] width 201 height 13
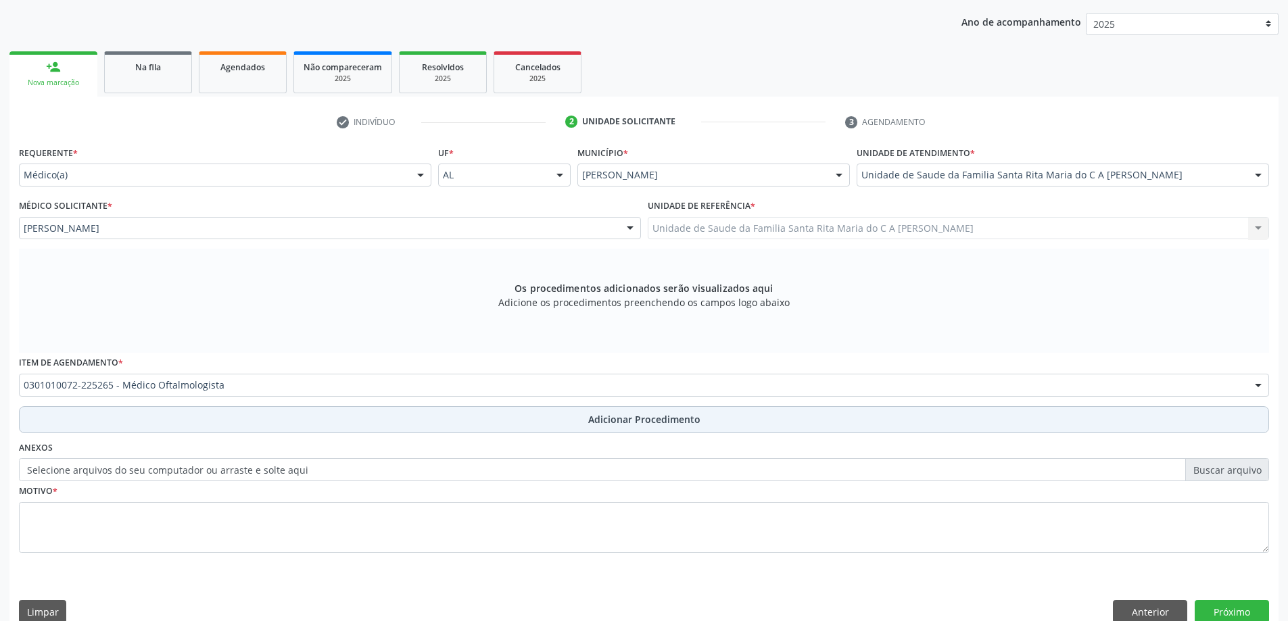
click at [211, 421] on button "Adicionar Procedimento" at bounding box center [644, 419] width 1250 height 27
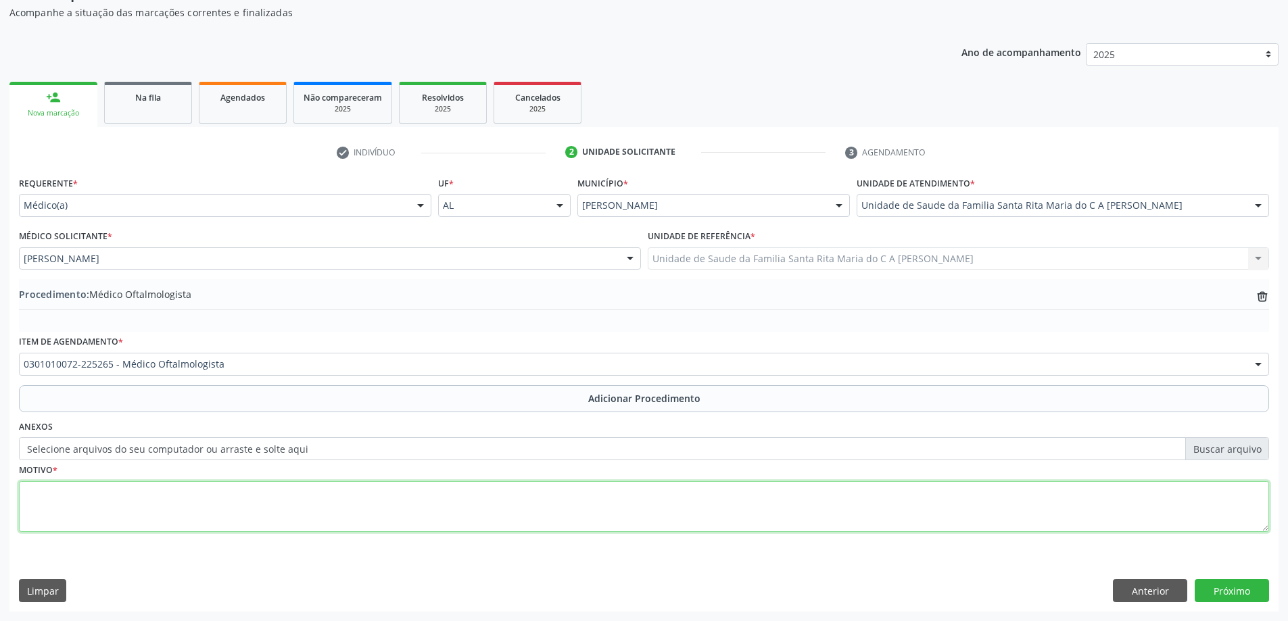
click at [199, 513] on textarea at bounding box center [644, 506] width 1250 height 51
type textarea "H110-PTÉRIGIO"
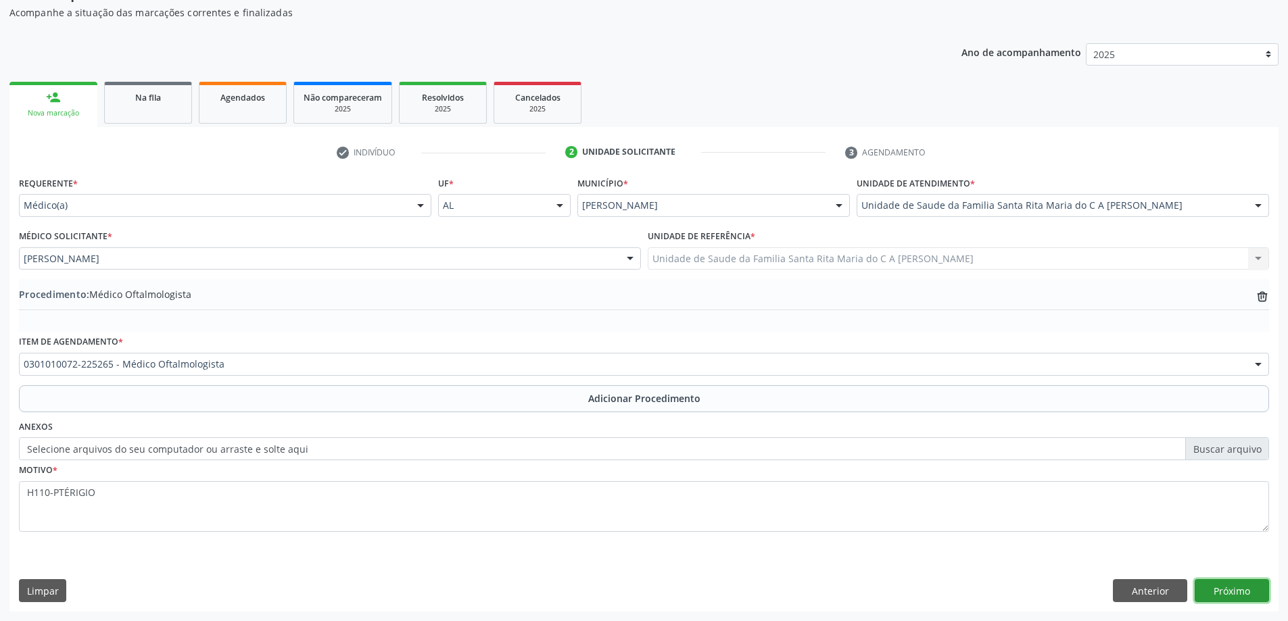
click at [1238, 587] on button "Próximo" at bounding box center [1231, 590] width 74 height 23
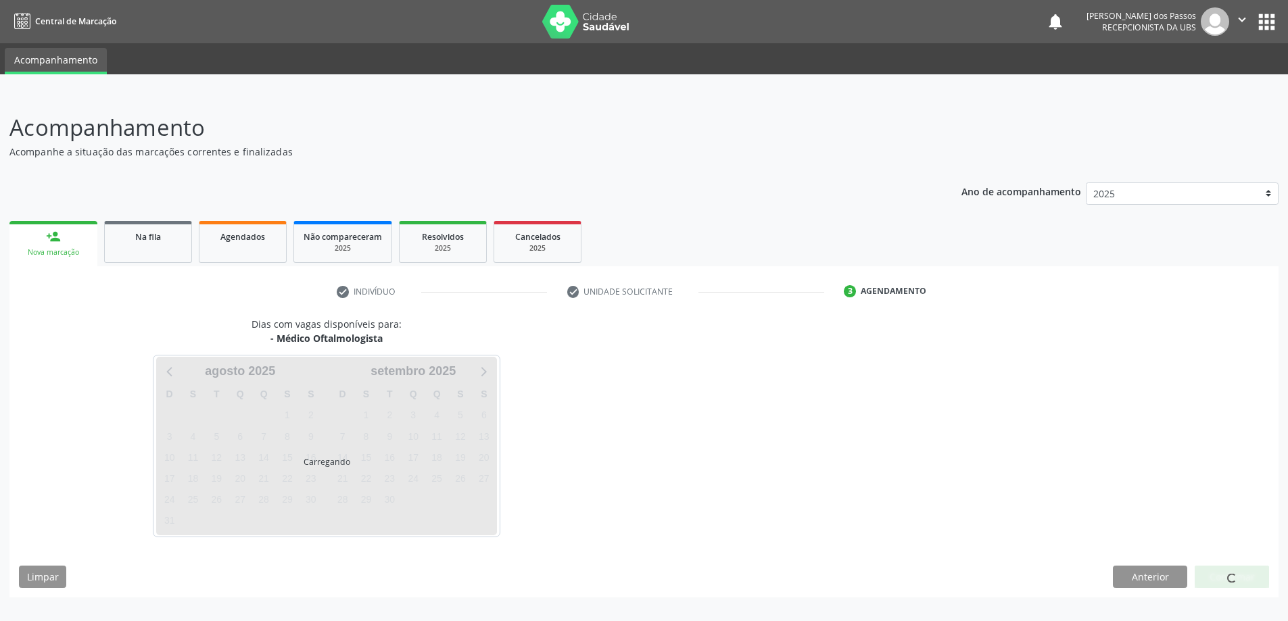
scroll to position [0, 0]
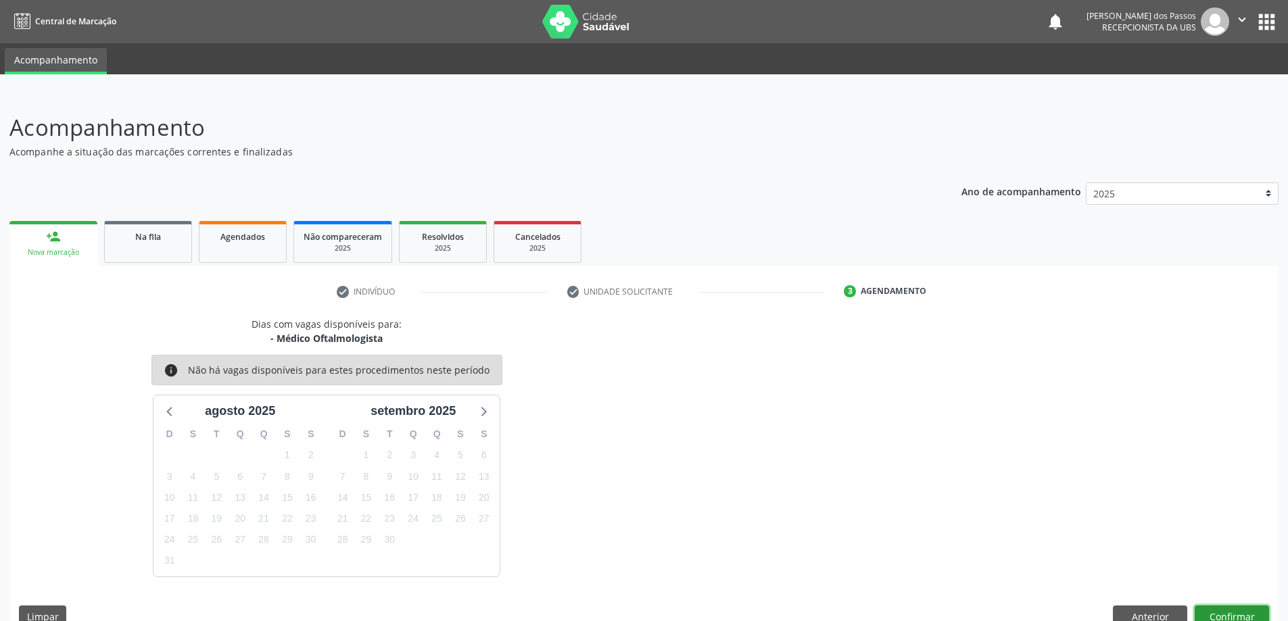
click at [1231, 616] on button "Confirmar" at bounding box center [1231, 617] width 74 height 23
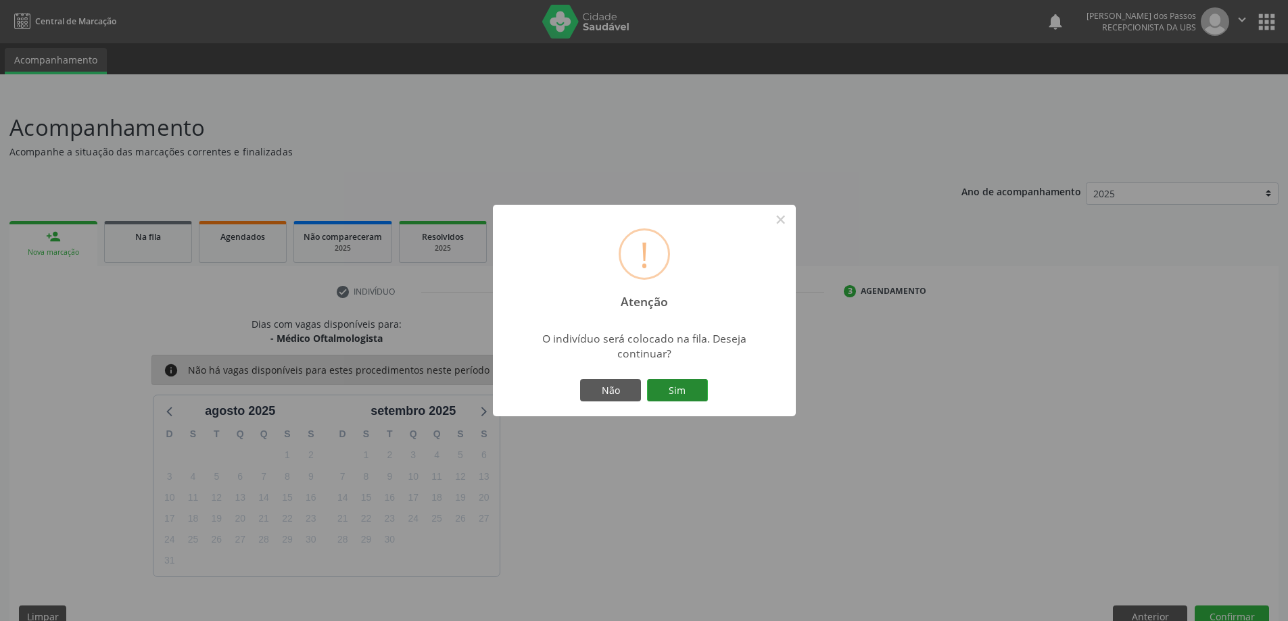
click at [684, 386] on button "Sim" at bounding box center [677, 390] width 61 height 23
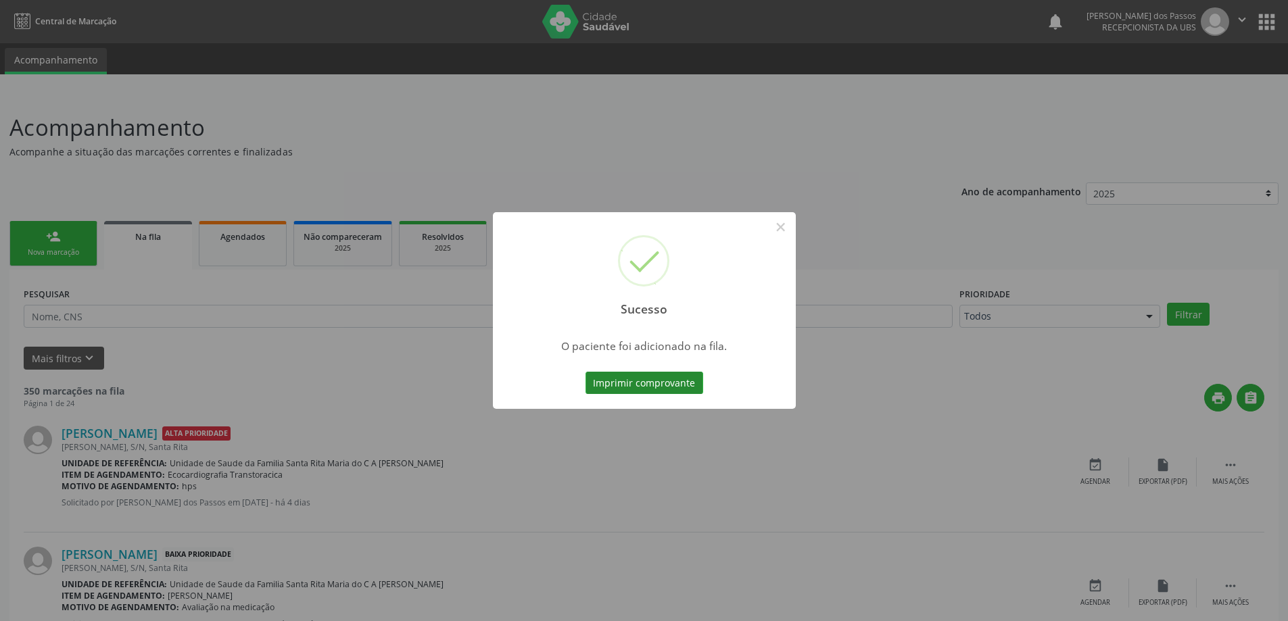
click at [669, 389] on button "Imprimir comprovante" at bounding box center [644, 383] width 118 height 23
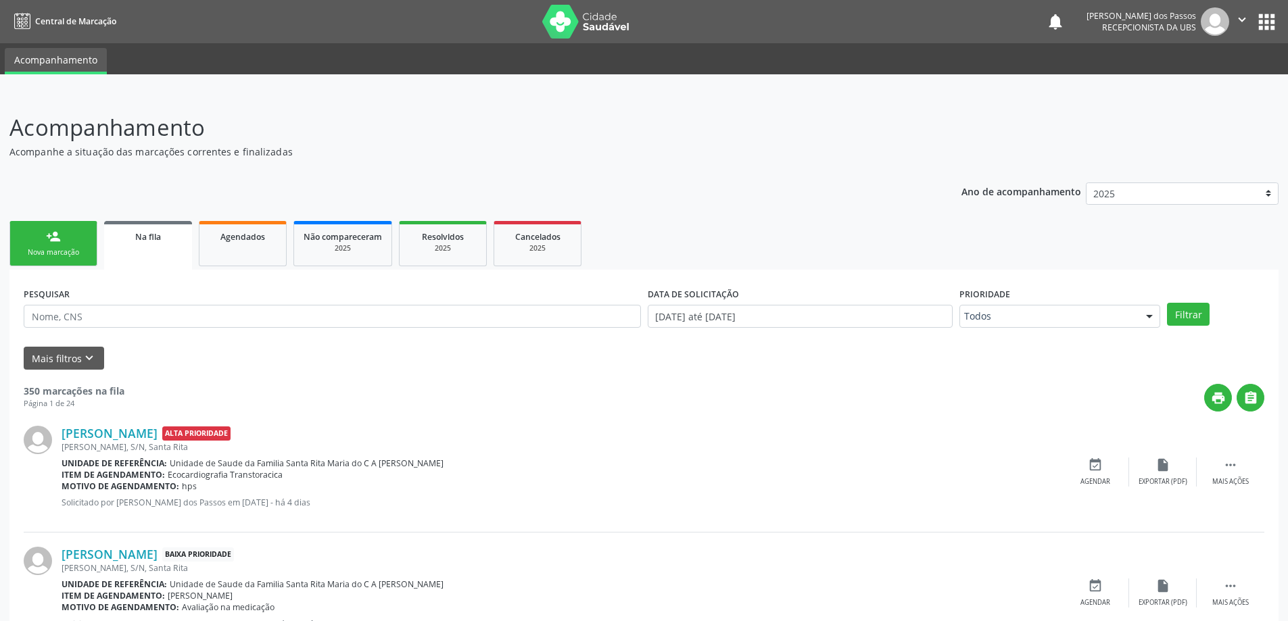
click at [72, 241] on link "person_add Nova marcação" at bounding box center [53, 243] width 88 height 45
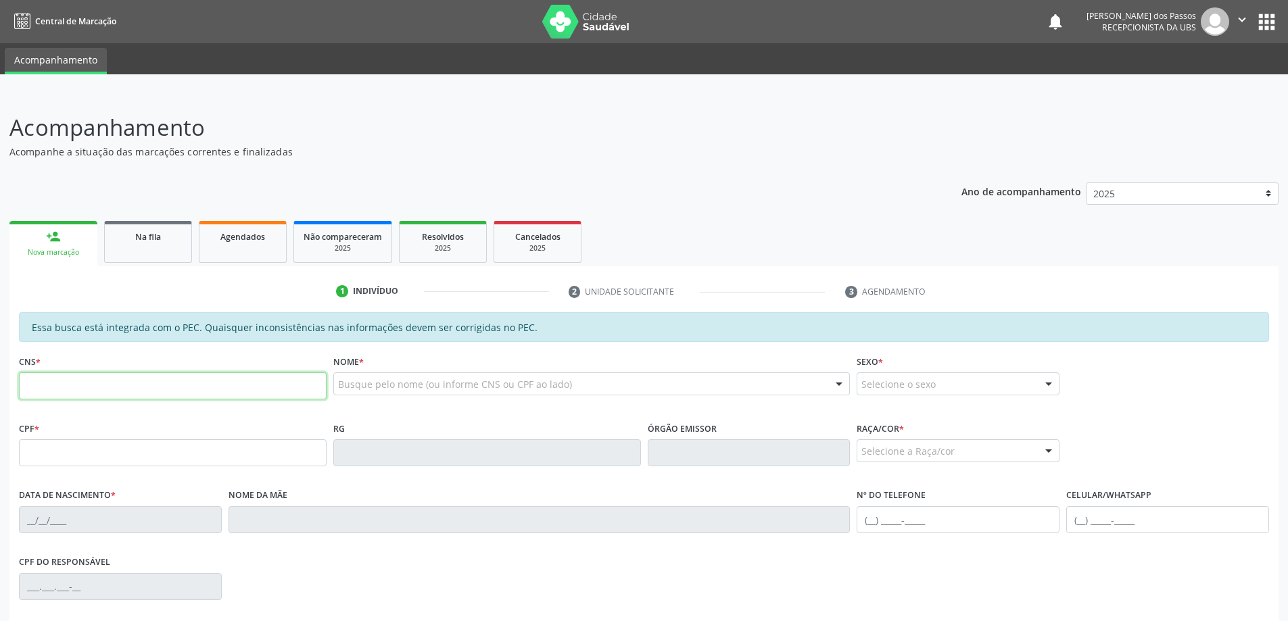
click at [76, 385] on input "text" at bounding box center [173, 385] width 308 height 27
type input "705 6004 2752 3311"
type input "815.958.834-87"
type input "[DATE]"
type input "[PERSON_NAME]"
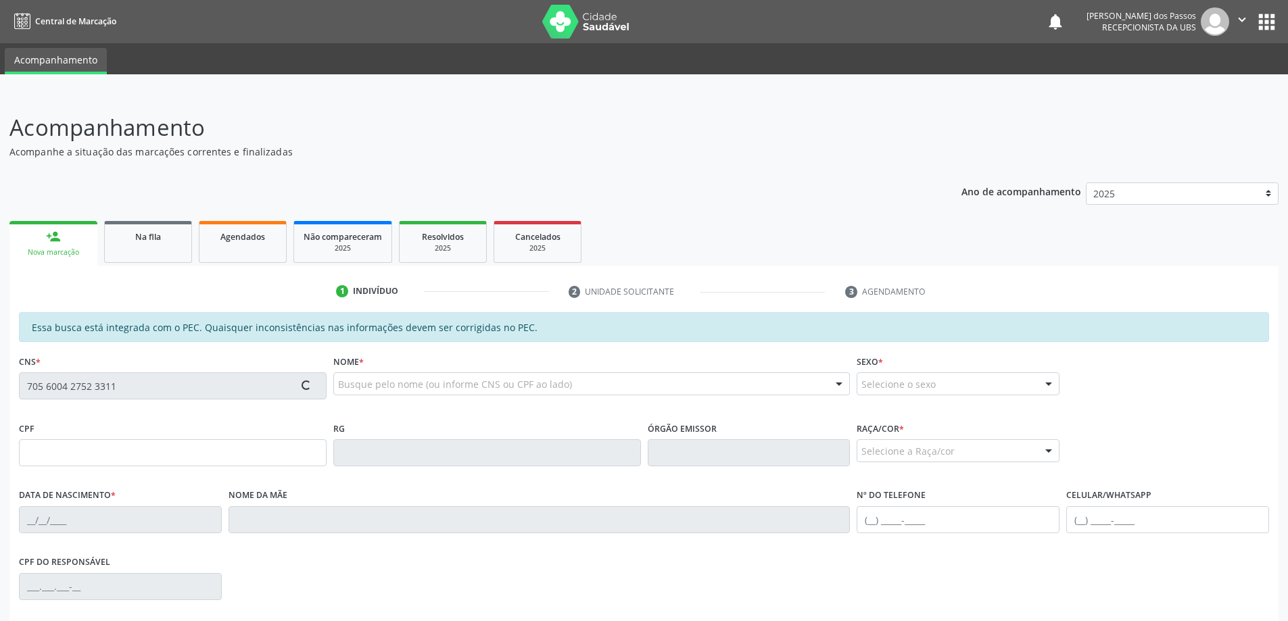
type input "[PHONE_NUMBER]"
type input "S/N"
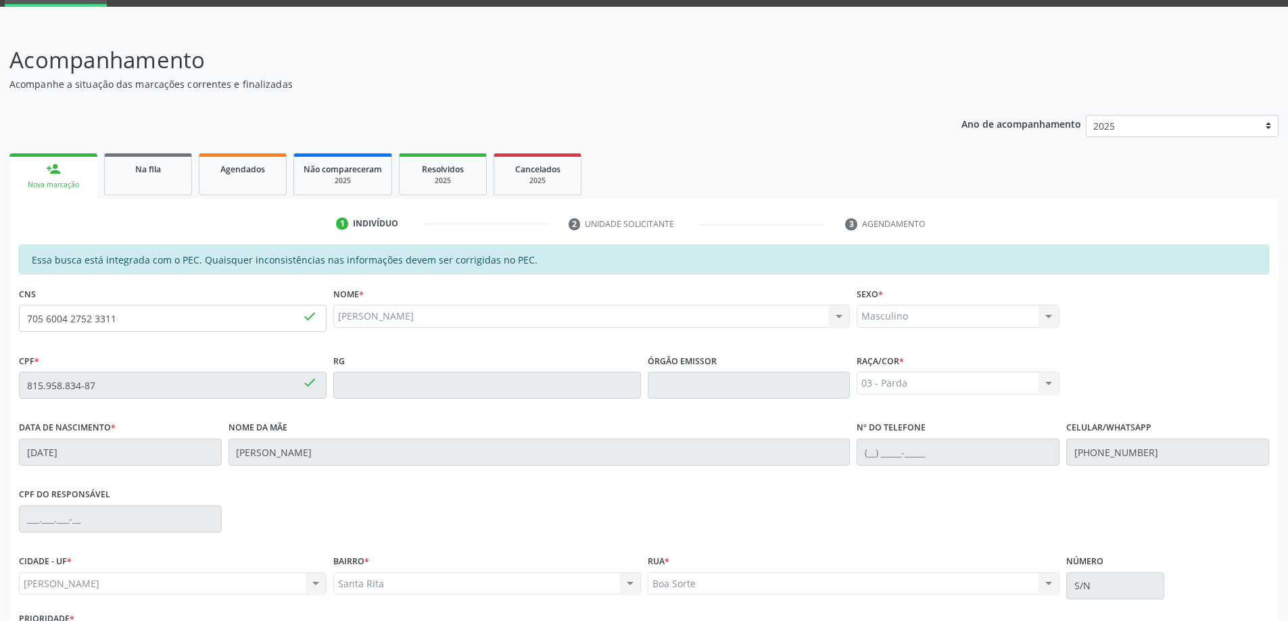
scroll to position [170, 0]
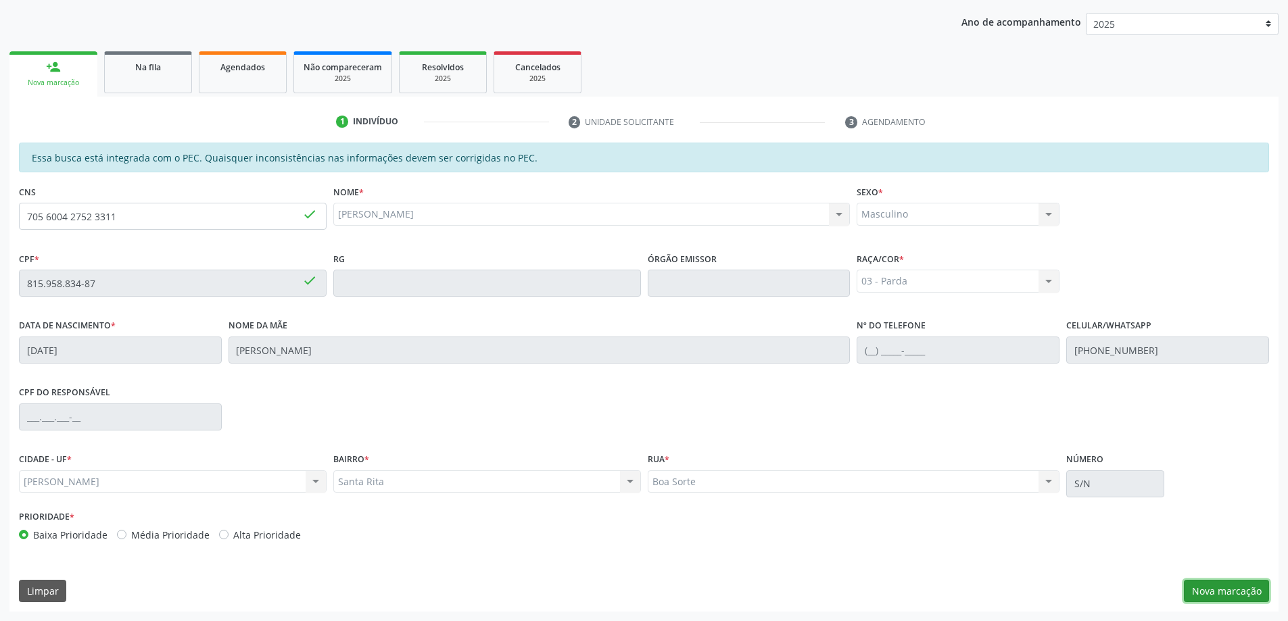
click at [1214, 585] on button "Nova marcação" at bounding box center [1225, 591] width 85 height 23
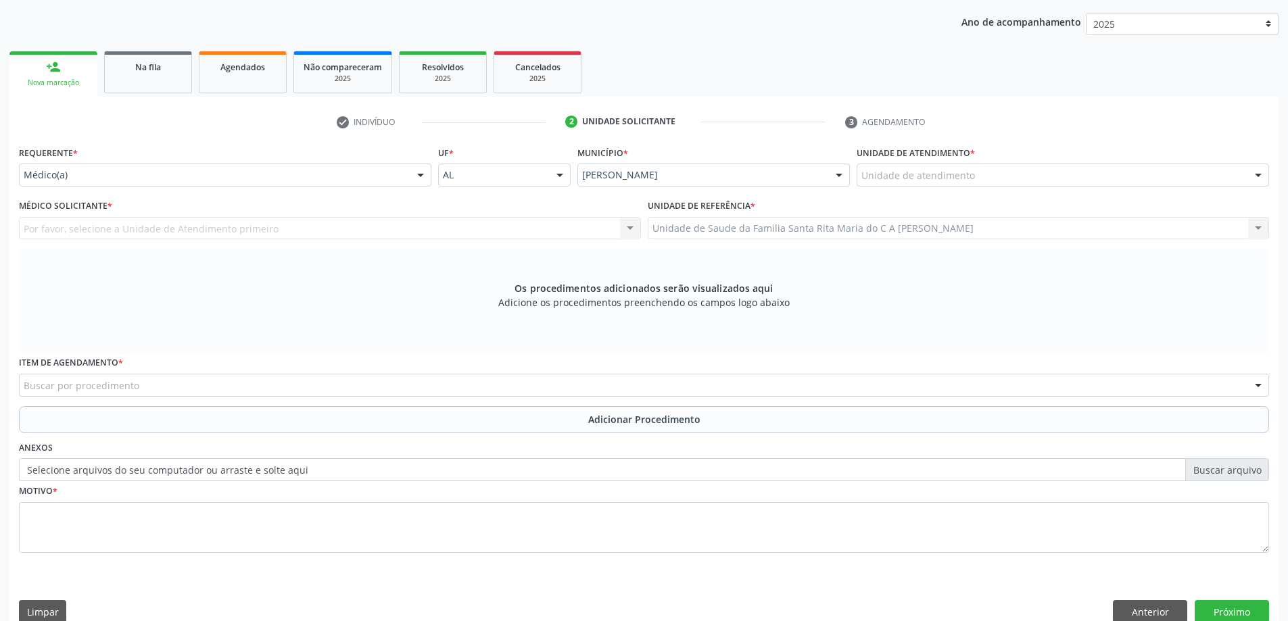
click at [976, 169] on div "Unidade de atendimento" at bounding box center [1062, 175] width 412 height 23
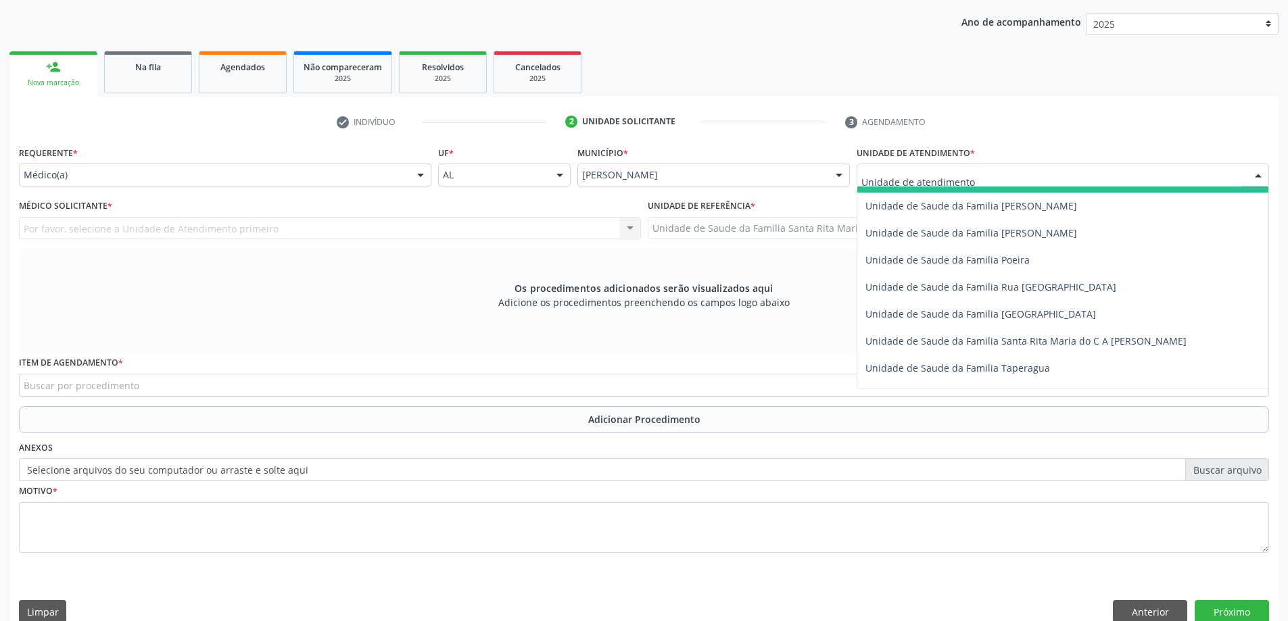
scroll to position [811, 0]
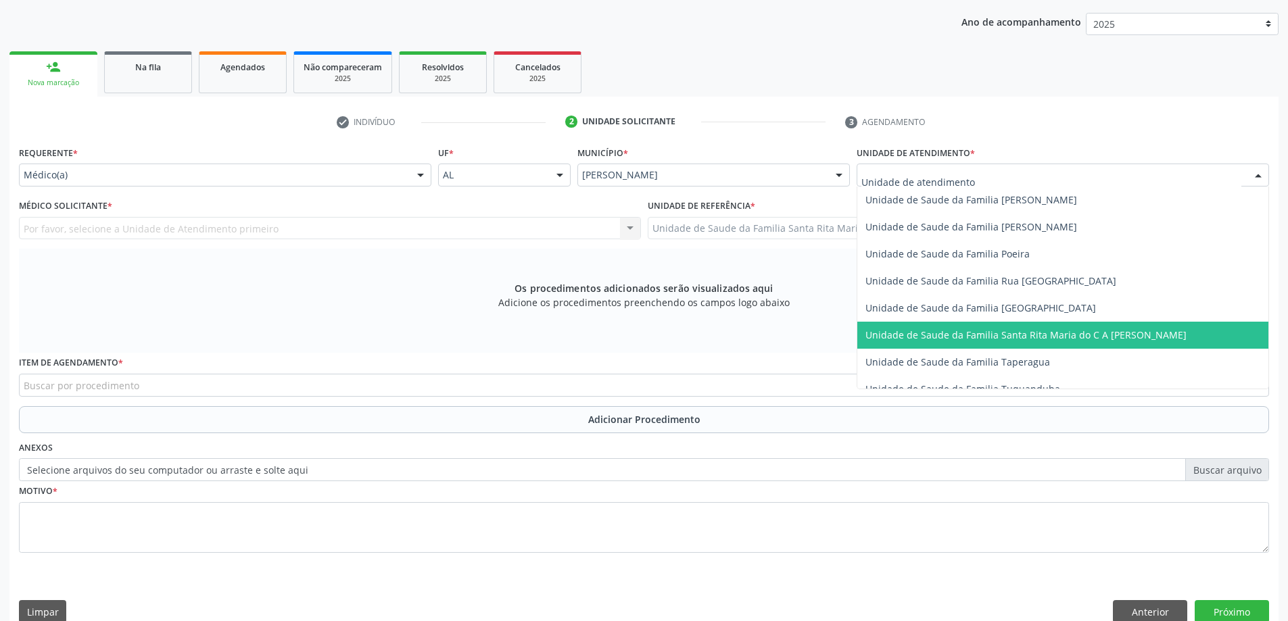
click at [938, 331] on span "Unidade de Saude da Familia Santa Rita Maria do C A [PERSON_NAME]" at bounding box center [1025, 334] width 321 height 13
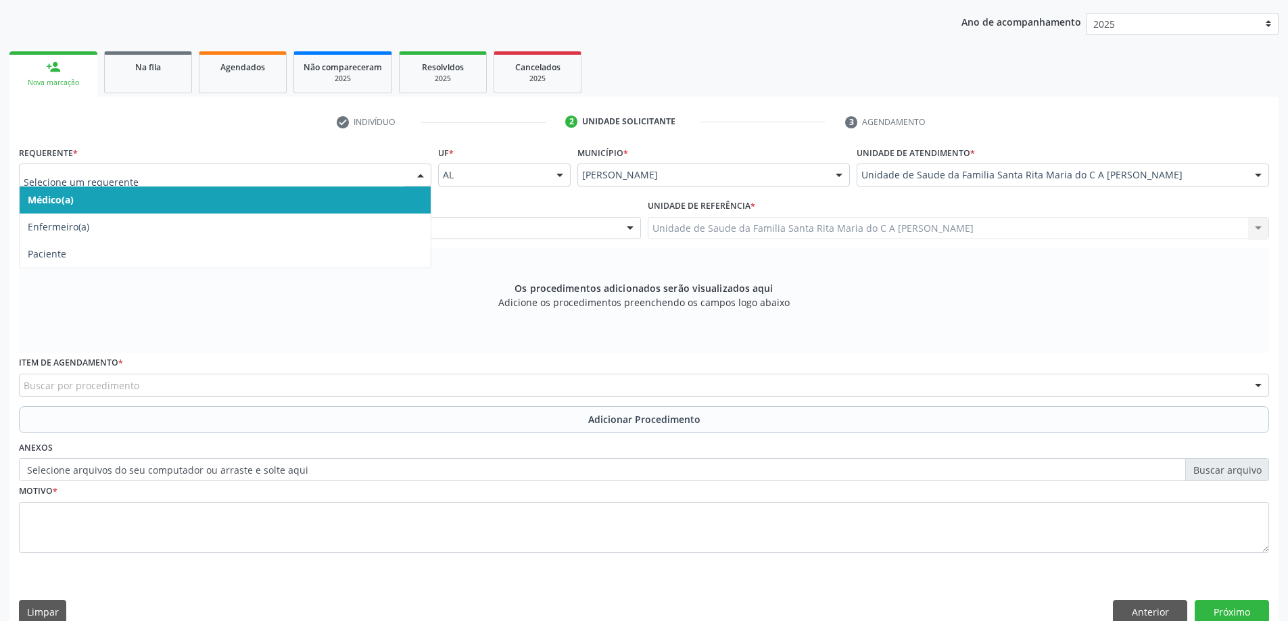
click at [347, 198] on span "Médico(a)" at bounding box center [225, 200] width 411 height 27
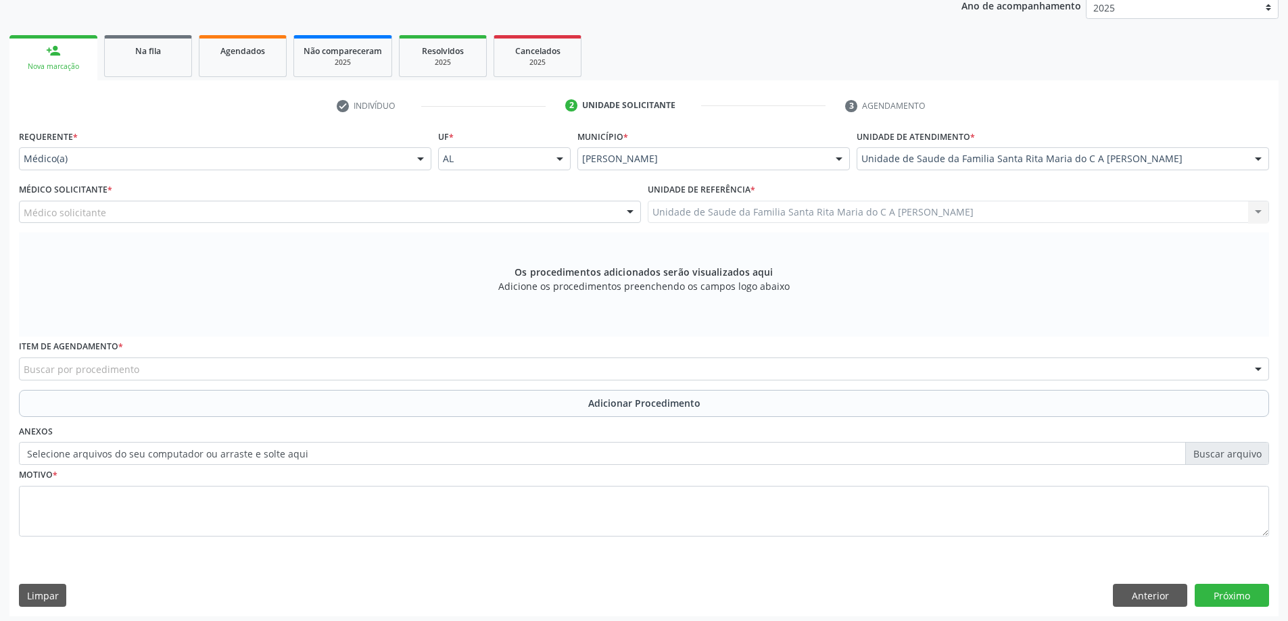
scroll to position [191, 0]
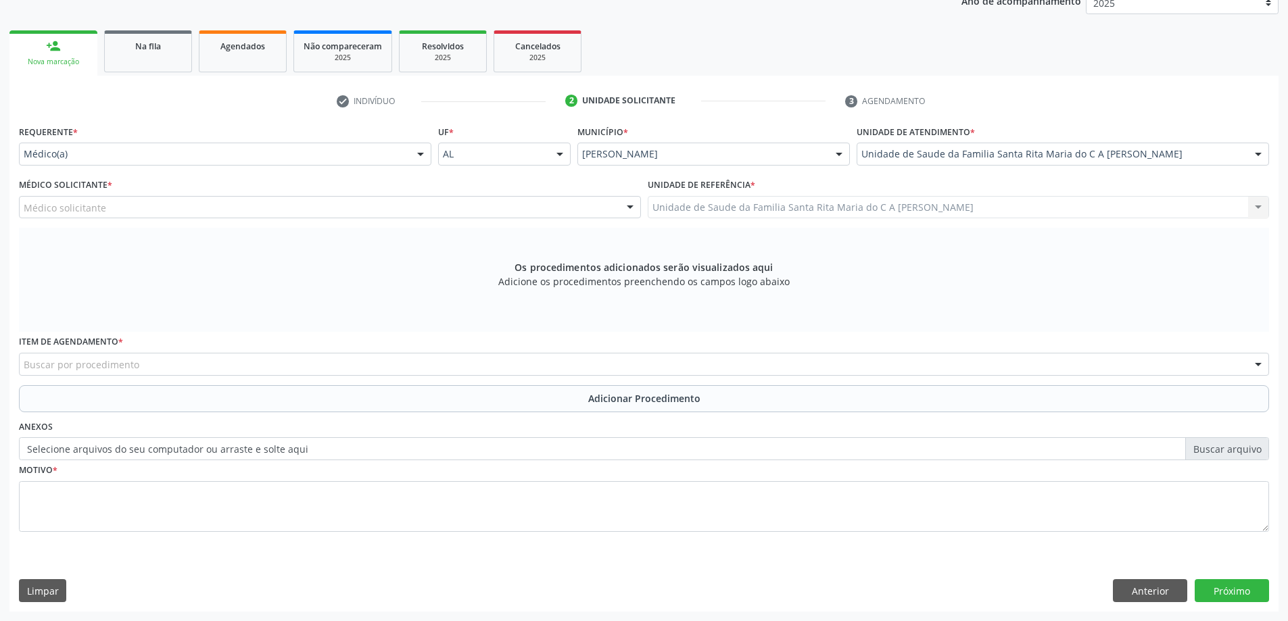
click at [347, 212] on div "Médico solicitante" at bounding box center [330, 207] width 622 height 23
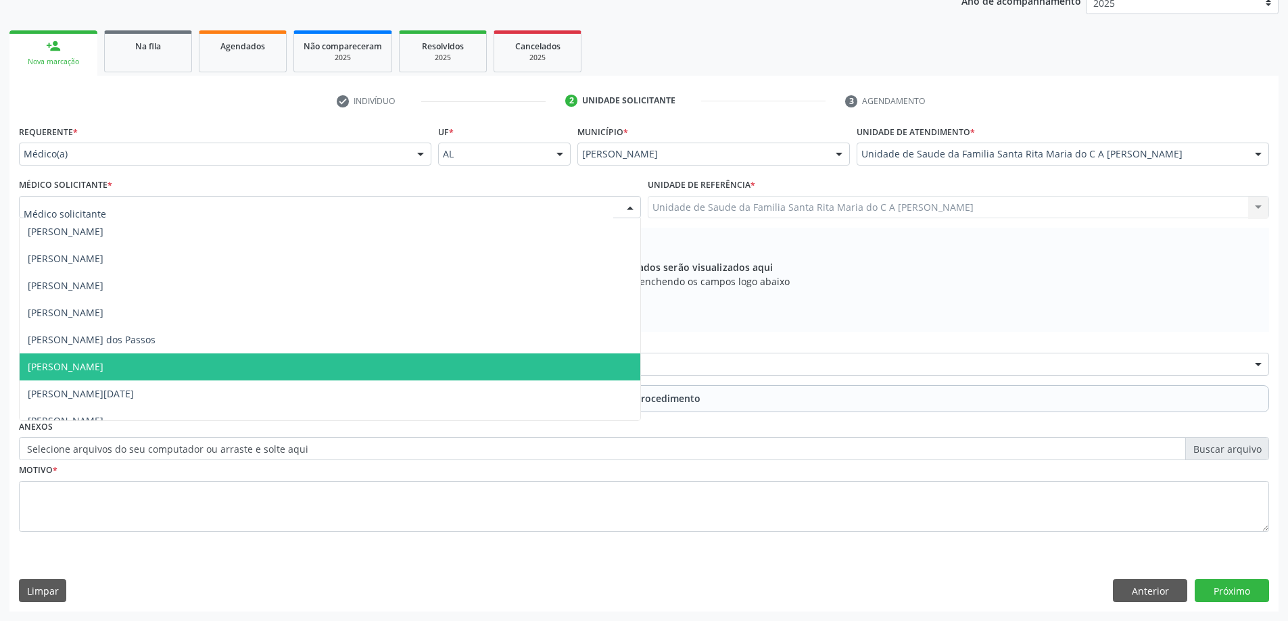
click at [322, 359] on span "[PERSON_NAME]" at bounding box center [330, 366] width 620 height 27
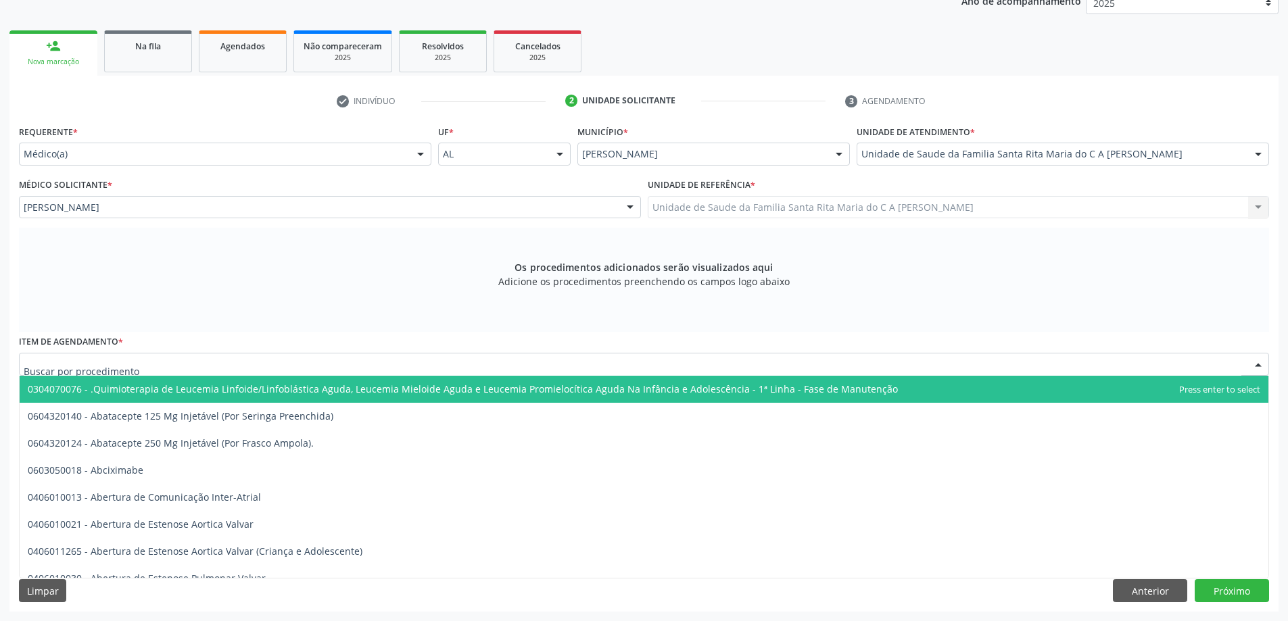
click at [314, 366] on div at bounding box center [644, 364] width 1250 height 23
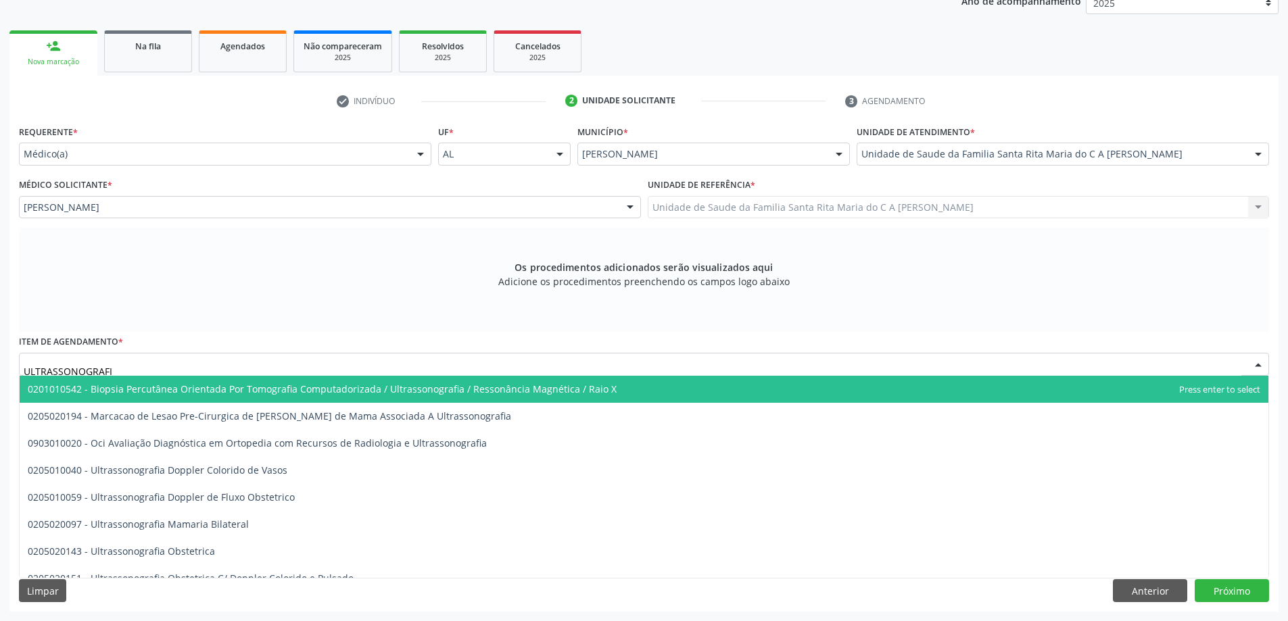
type input "ULTRASSONOGRAFIA"
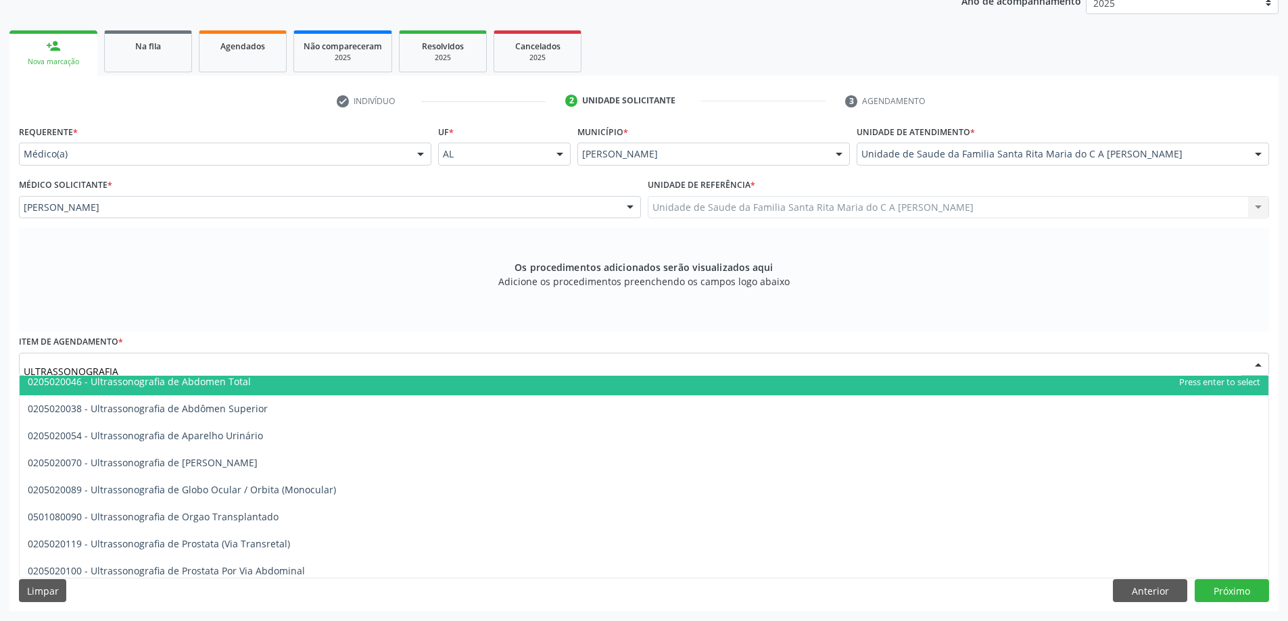
scroll to position [338, 0]
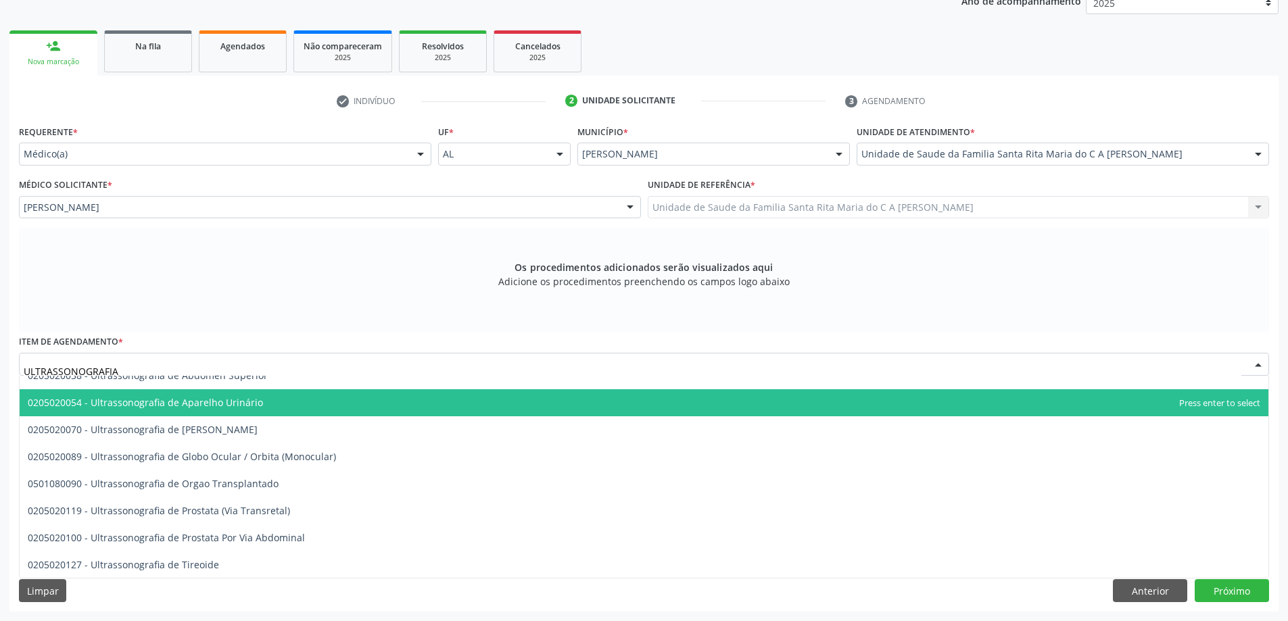
click at [281, 406] on span "0205020054 - Ultrassonografia de Aparelho Urinário" at bounding box center [644, 402] width 1248 height 27
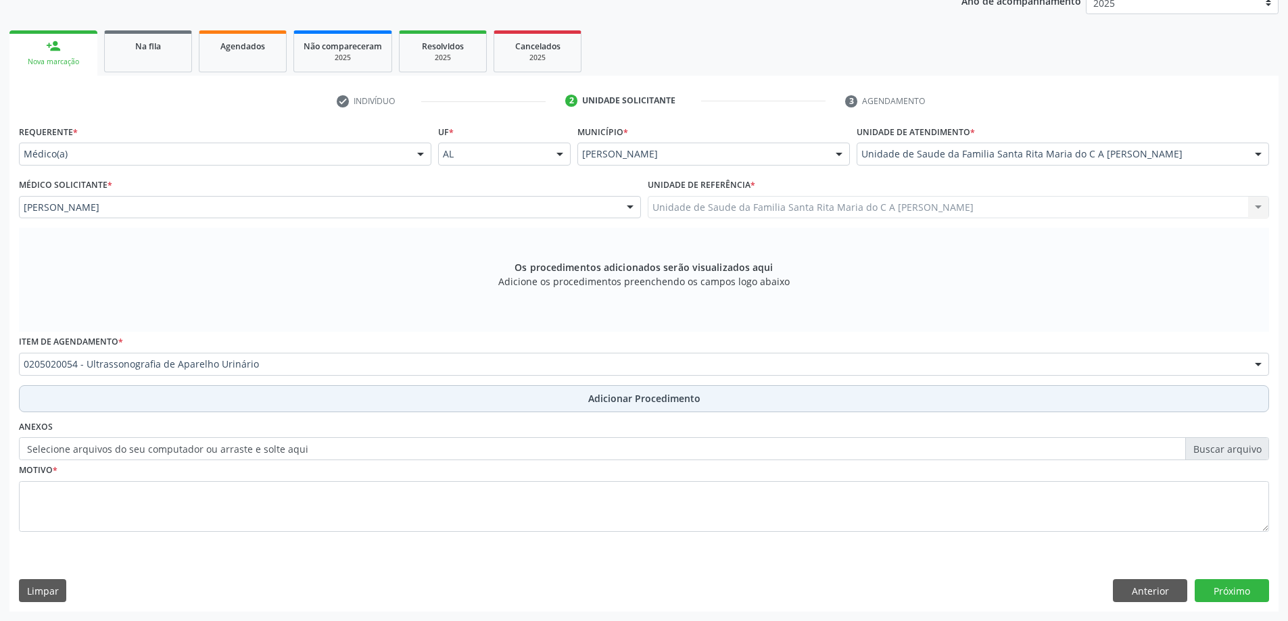
click at [279, 404] on button "Adicionar Procedimento" at bounding box center [644, 398] width 1250 height 27
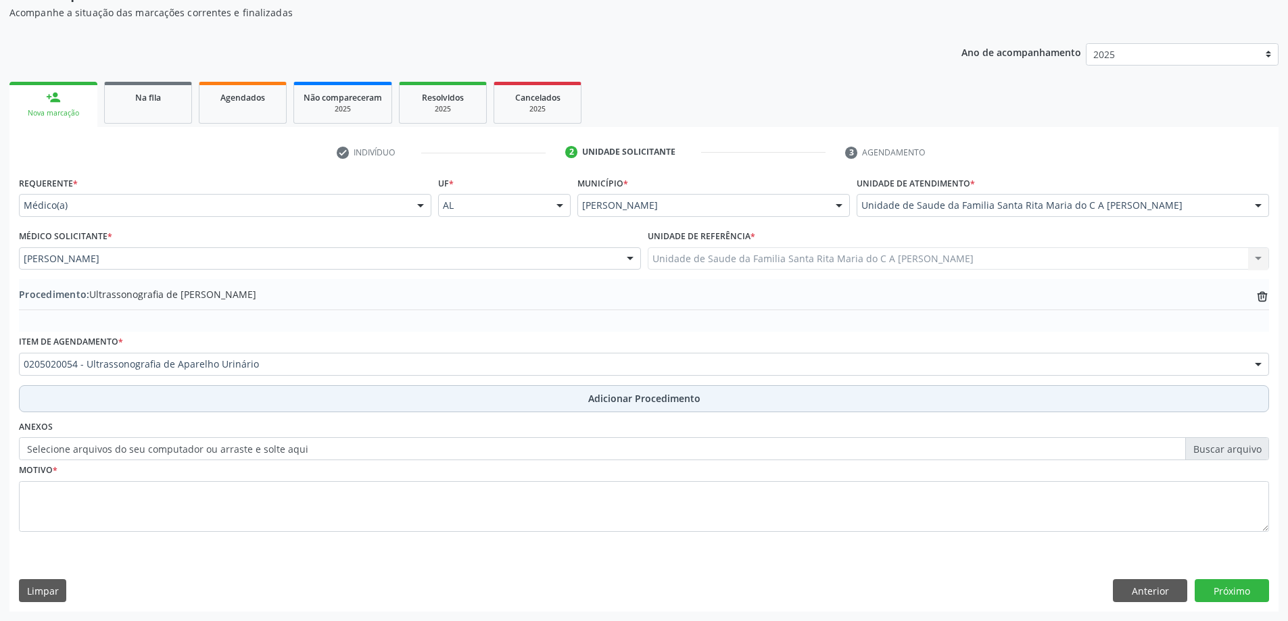
scroll to position [139, 0]
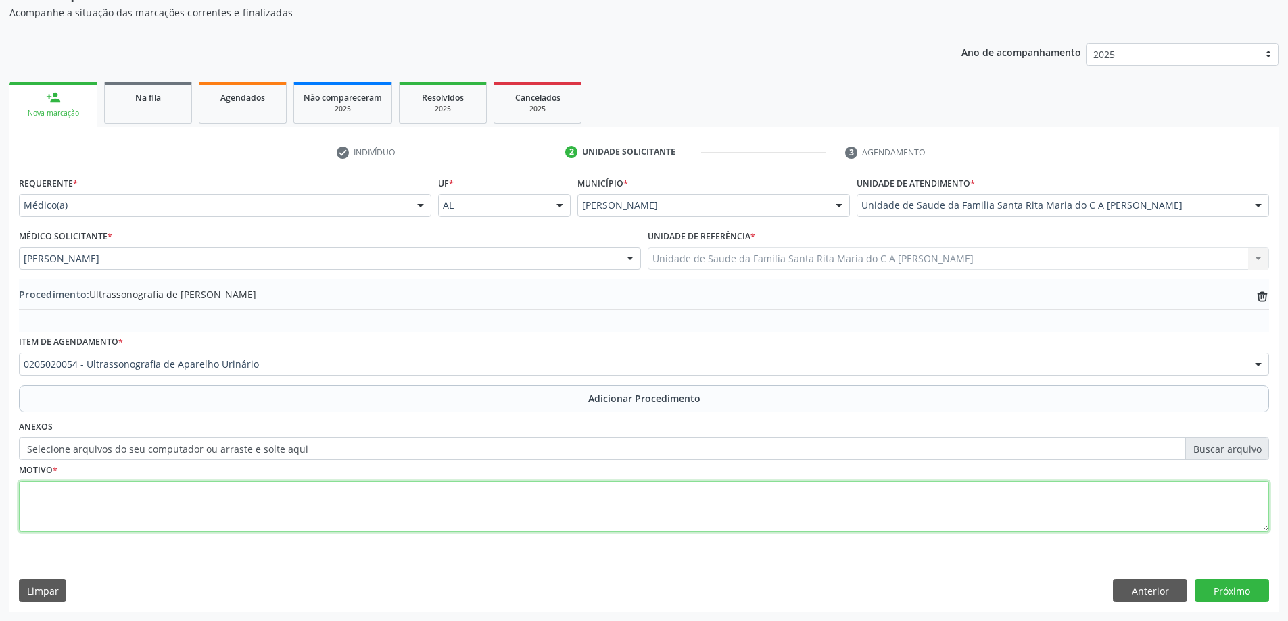
click at [252, 515] on textarea at bounding box center [644, 506] width 1250 height 51
type textarea "RENAL?"
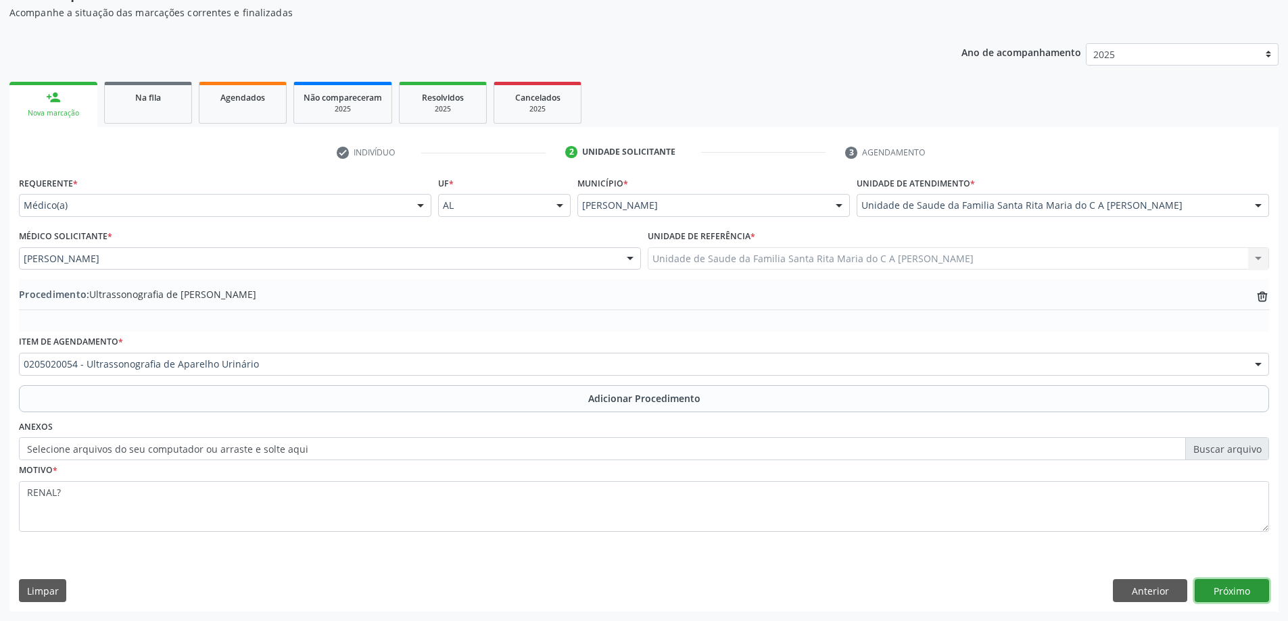
click at [1240, 582] on button "Próximo" at bounding box center [1231, 590] width 74 height 23
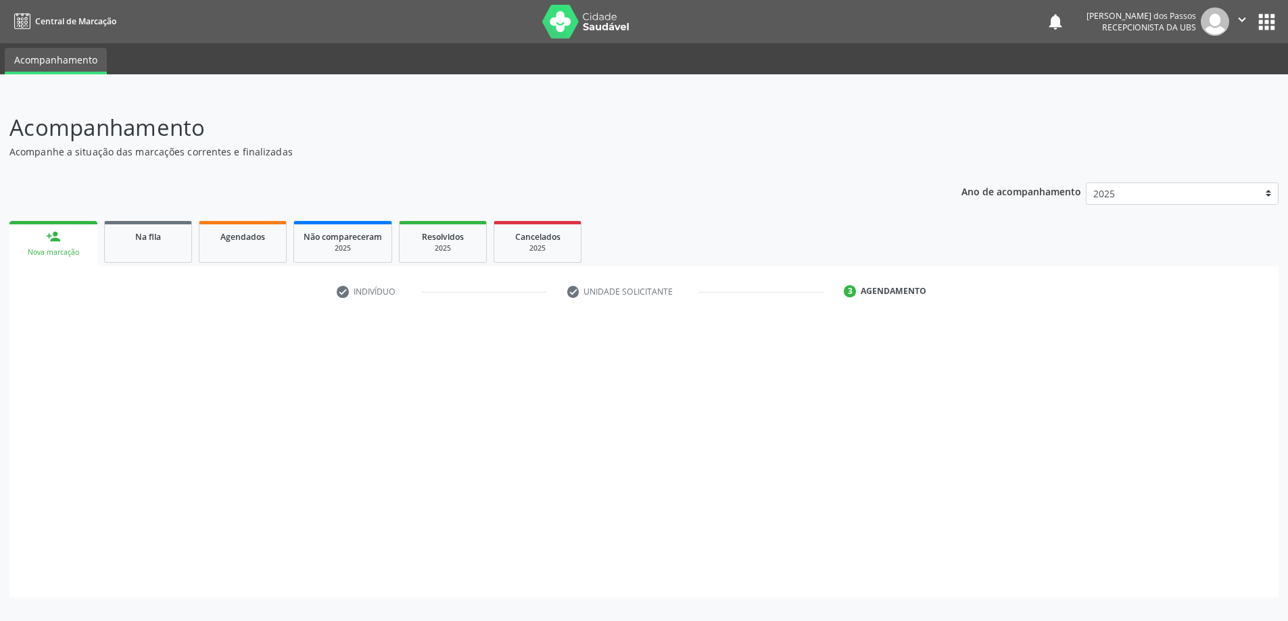
scroll to position [0, 0]
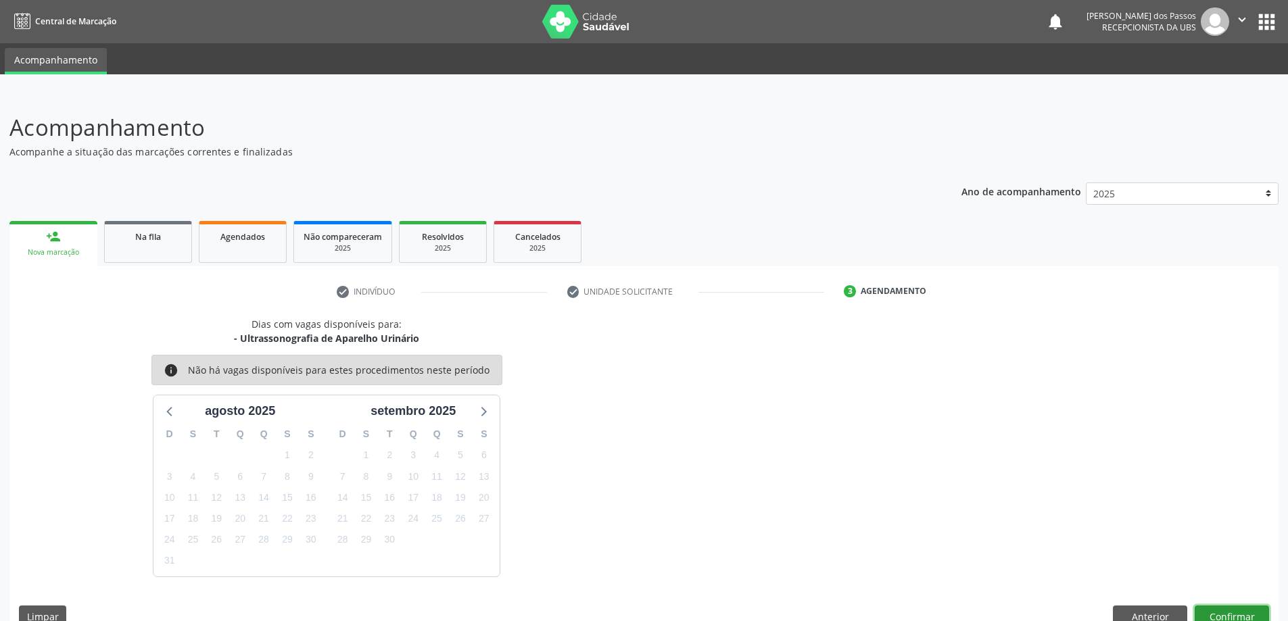
click at [1219, 618] on button "Confirmar" at bounding box center [1231, 617] width 74 height 23
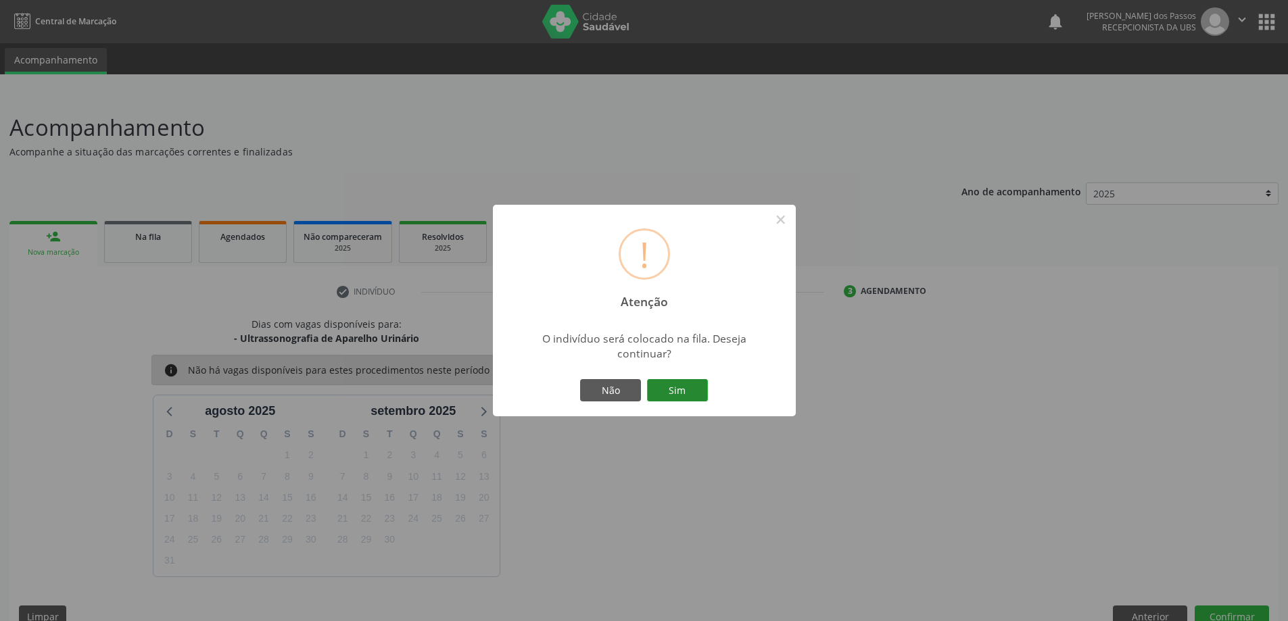
click at [672, 387] on button "Sim" at bounding box center [677, 390] width 61 height 23
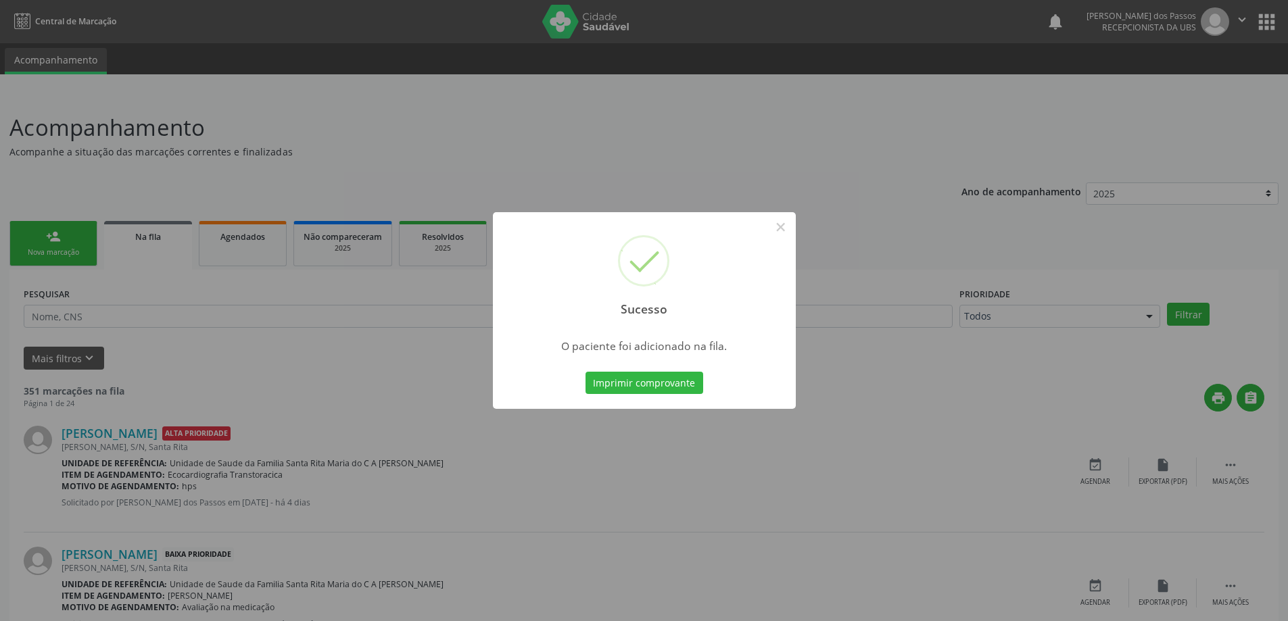
click at [672, 387] on button "Imprimir comprovante" at bounding box center [644, 383] width 118 height 23
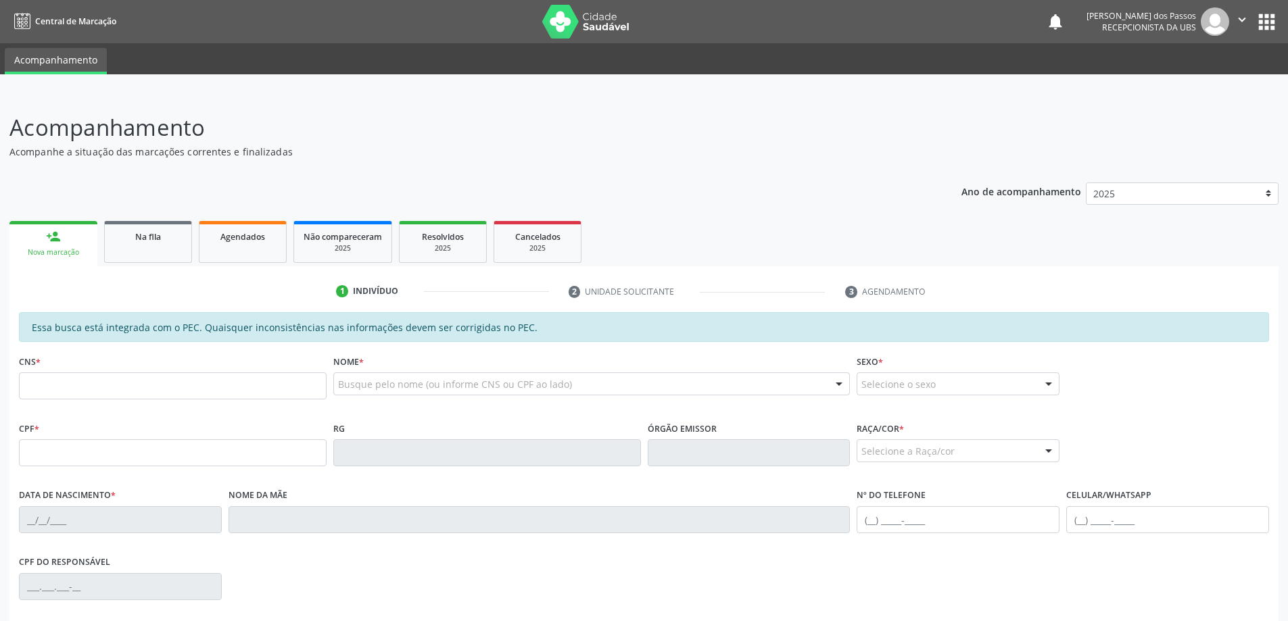
click at [139, 383] on input "text" at bounding box center [173, 385] width 308 height 27
type input "705 6004 2752 3311"
type input "815.958.834-87"
type input "[DATE]"
type input "[PERSON_NAME]"
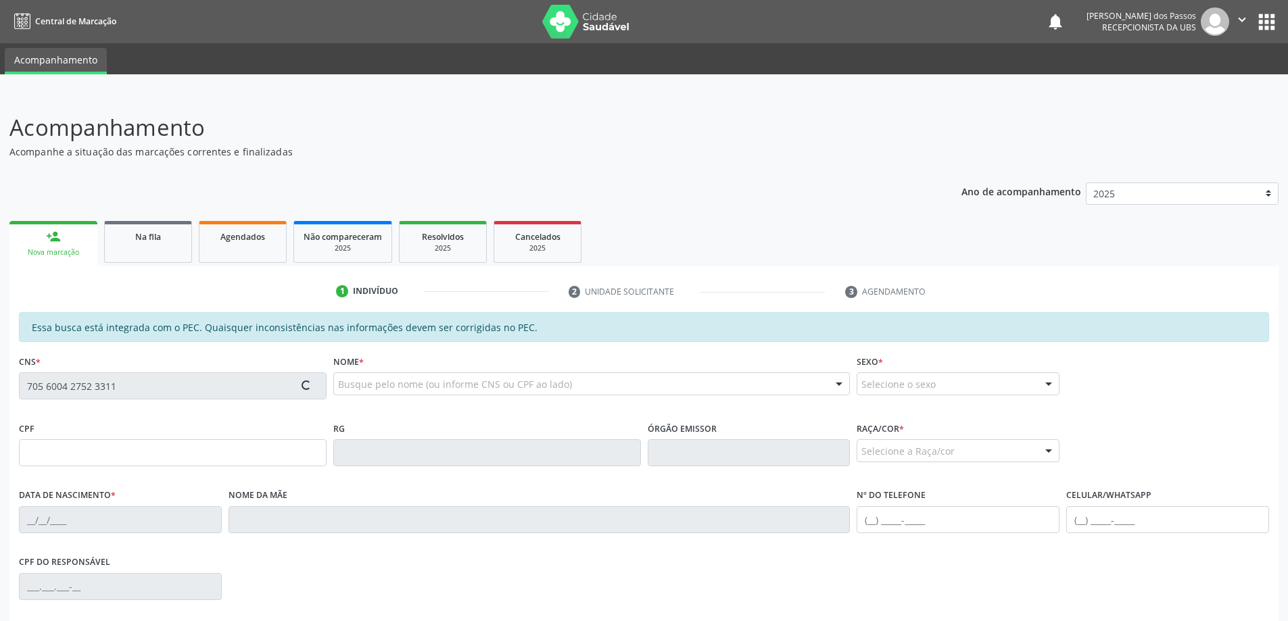
type input "[PHONE_NUMBER]"
type input "S/N"
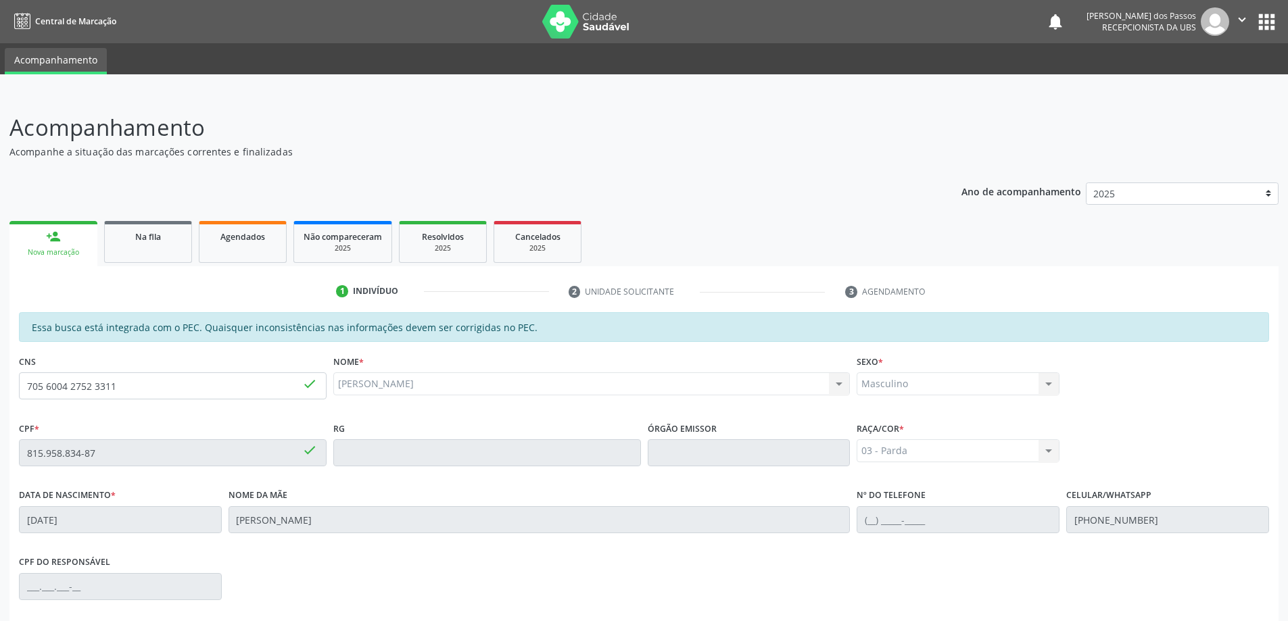
scroll to position [170, 0]
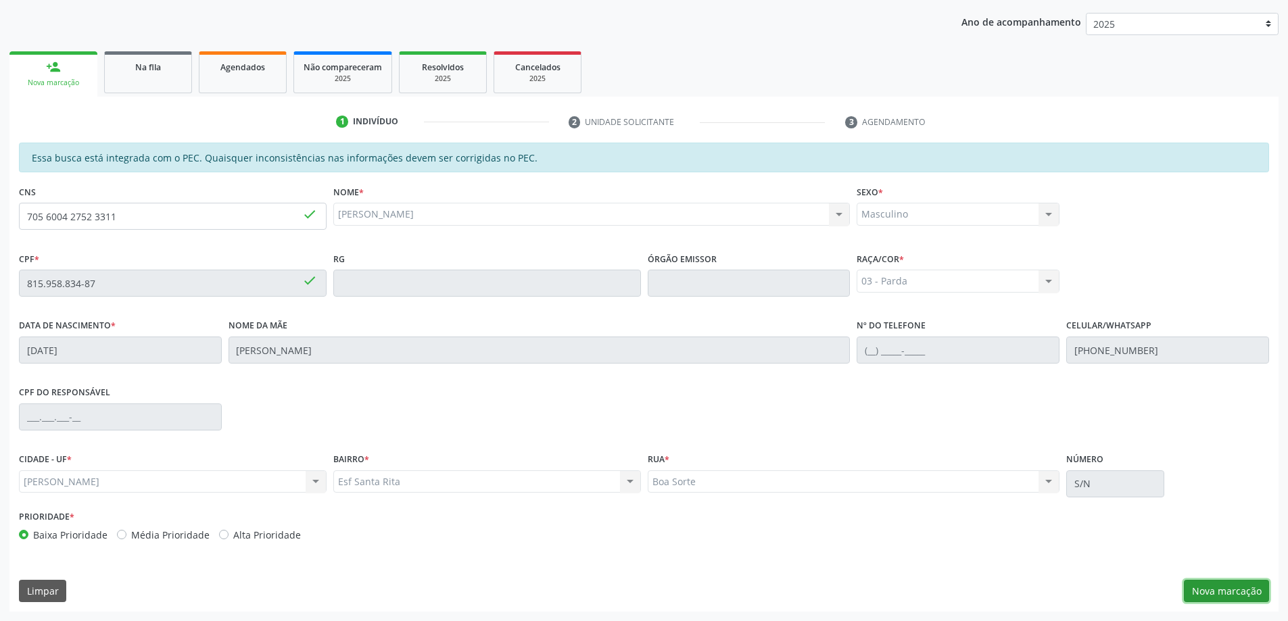
click at [1226, 589] on button "Nova marcação" at bounding box center [1225, 591] width 85 height 23
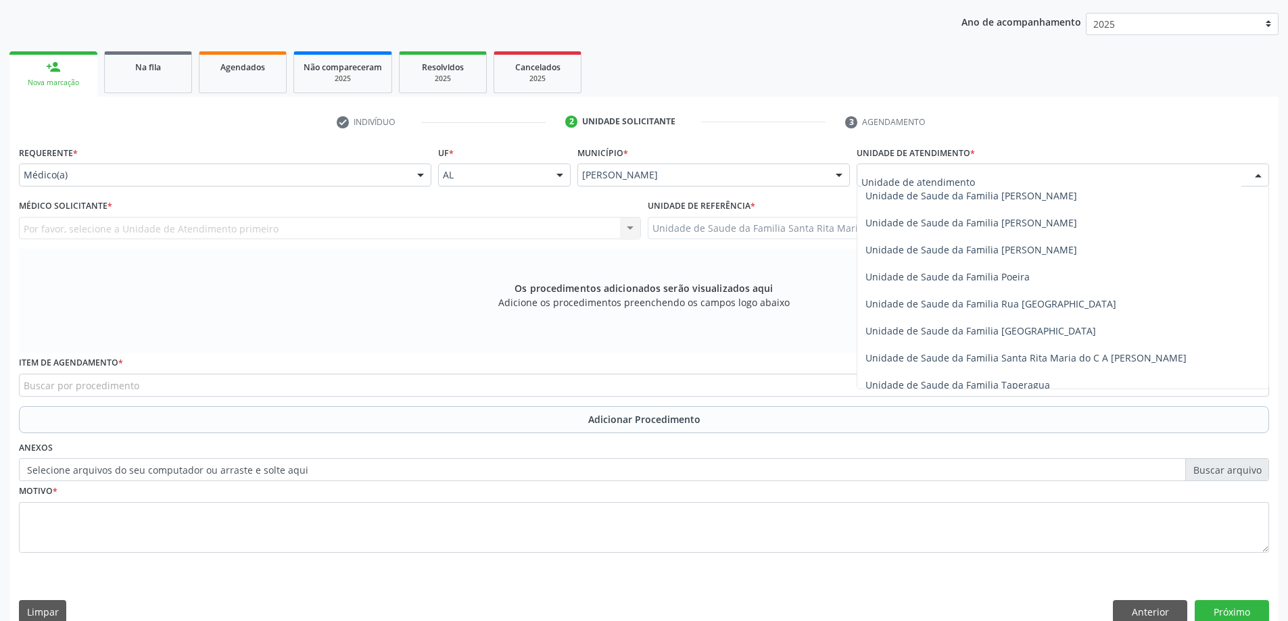
scroll to position [811, 0]
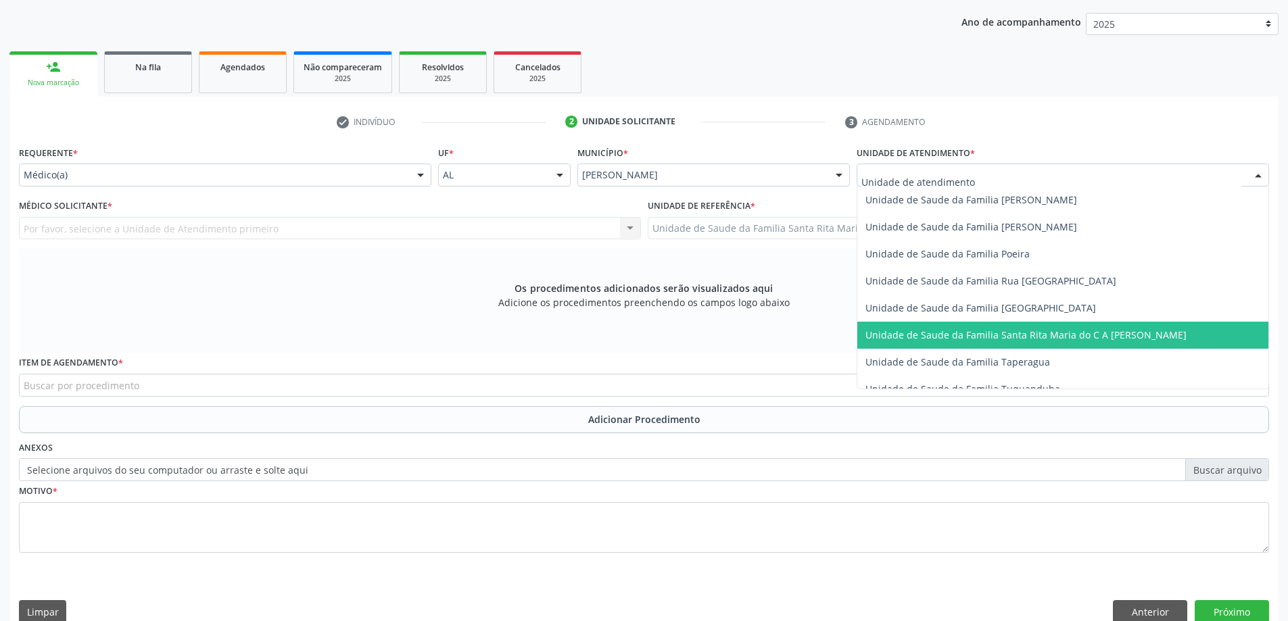
click at [954, 327] on span "Unidade de Saude da Familia Santa Rita Maria do C A [PERSON_NAME]" at bounding box center [1062, 335] width 411 height 27
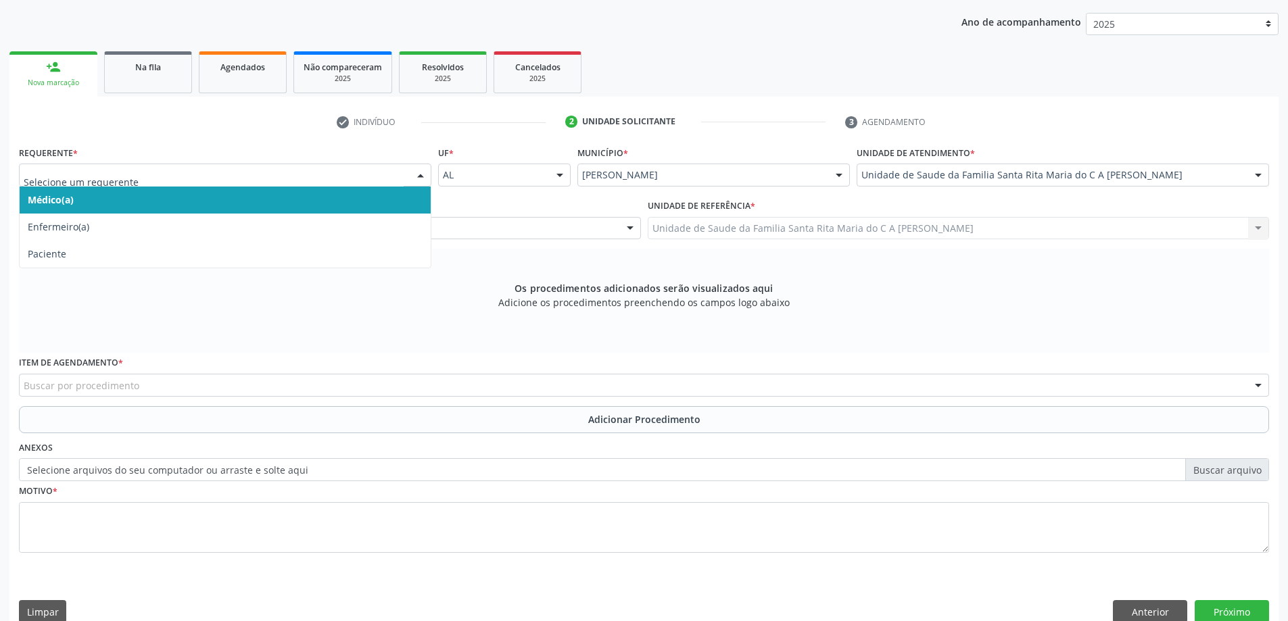
click at [163, 199] on span "Médico(a)" at bounding box center [225, 200] width 411 height 27
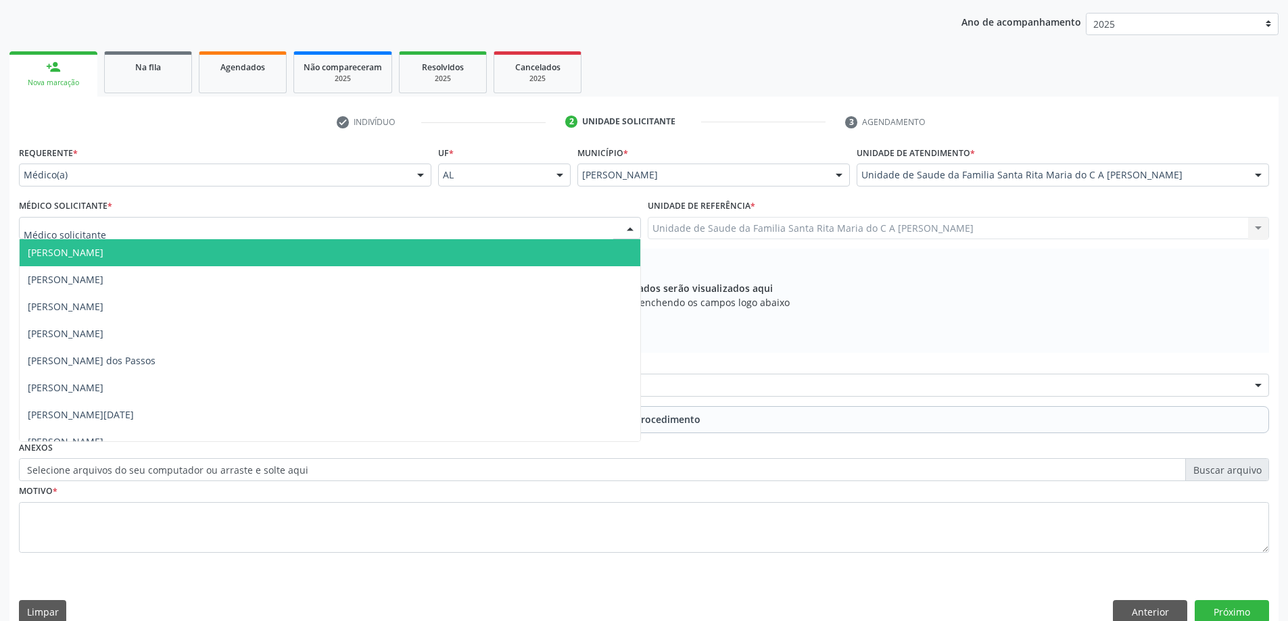
click at [170, 232] on div at bounding box center [330, 228] width 622 height 23
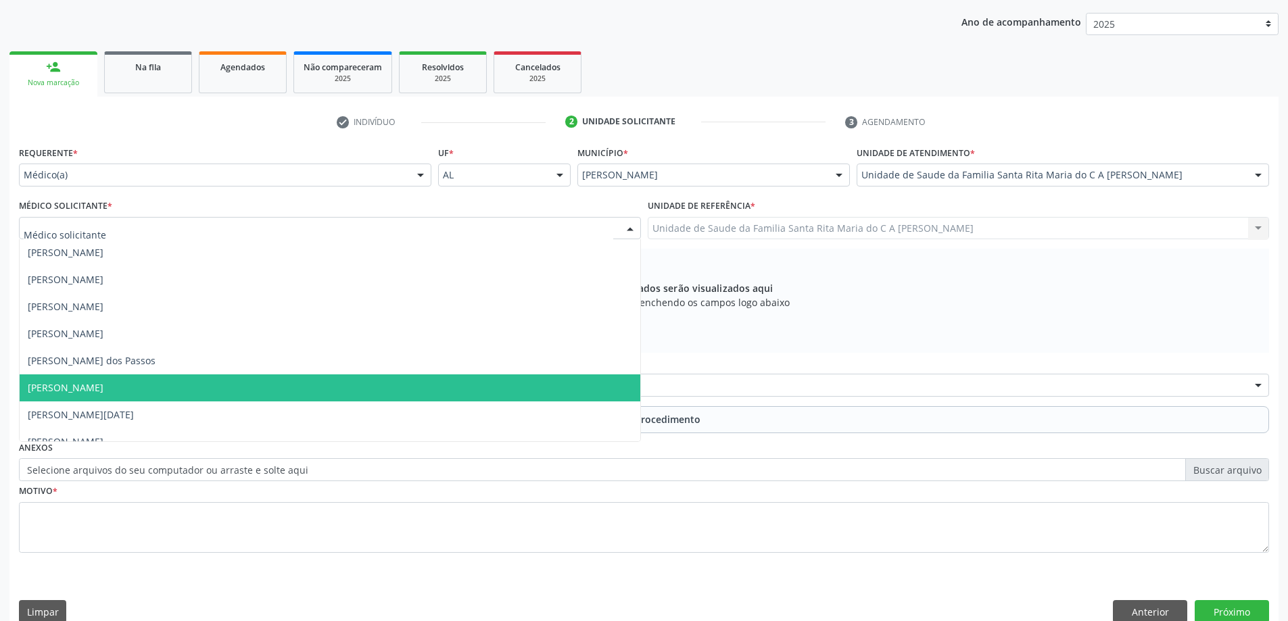
click at [162, 392] on span "[PERSON_NAME]" at bounding box center [330, 387] width 620 height 27
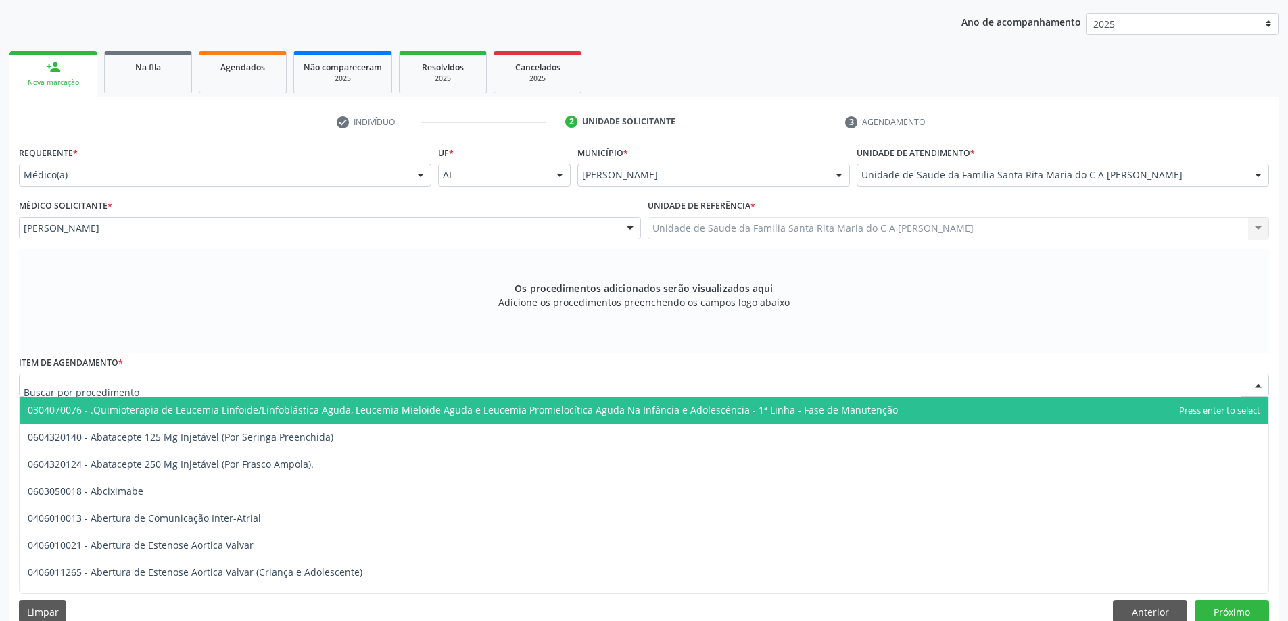
click at [162, 385] on div at bounding box center [644, 385] width 1250 height 23
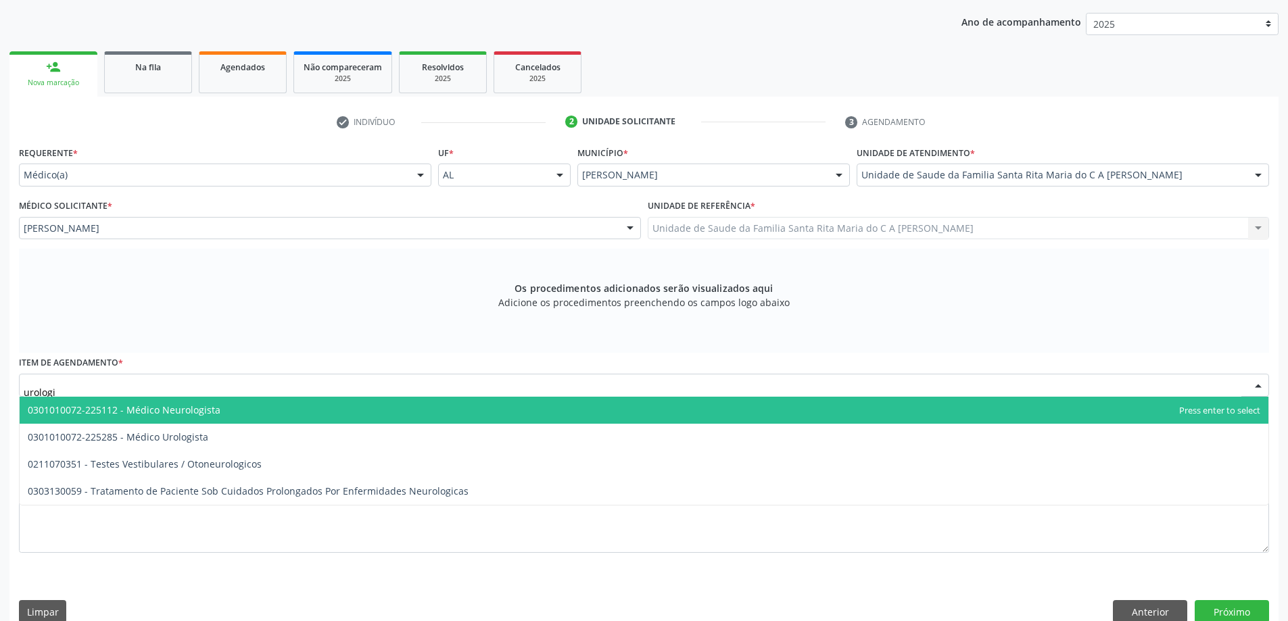
type input "urologis"
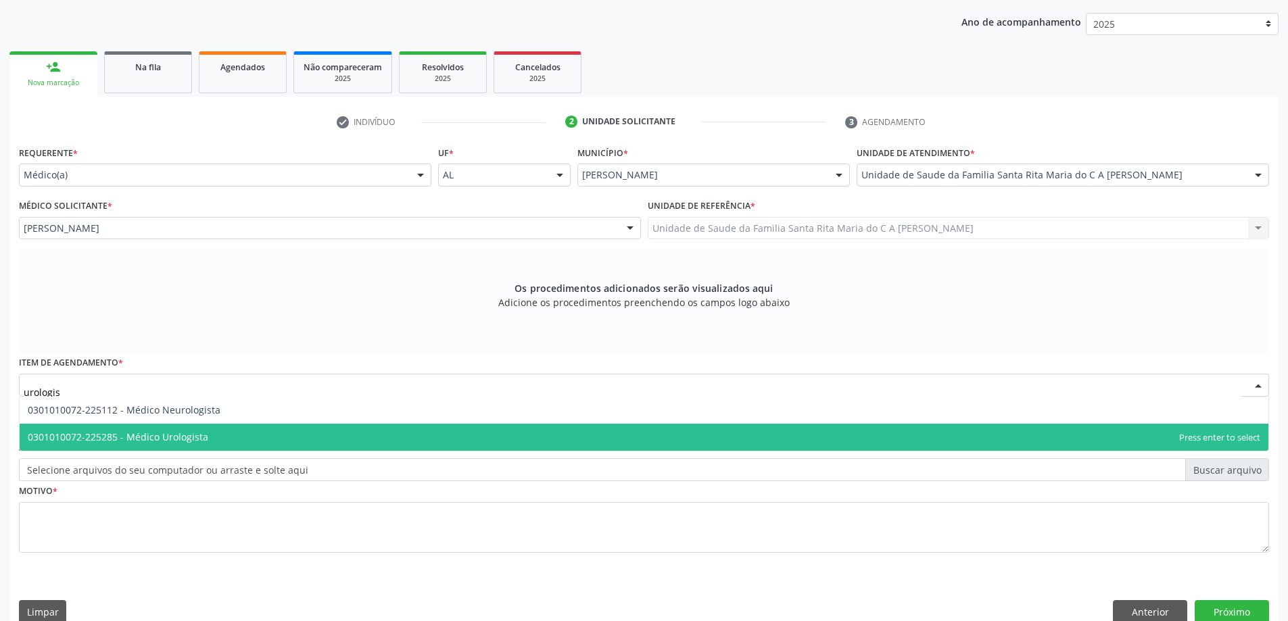
click at [173, 437] on span "0301010072-225285 - Médico Urologista" at bounding box center [118, 437] width 180 height 13
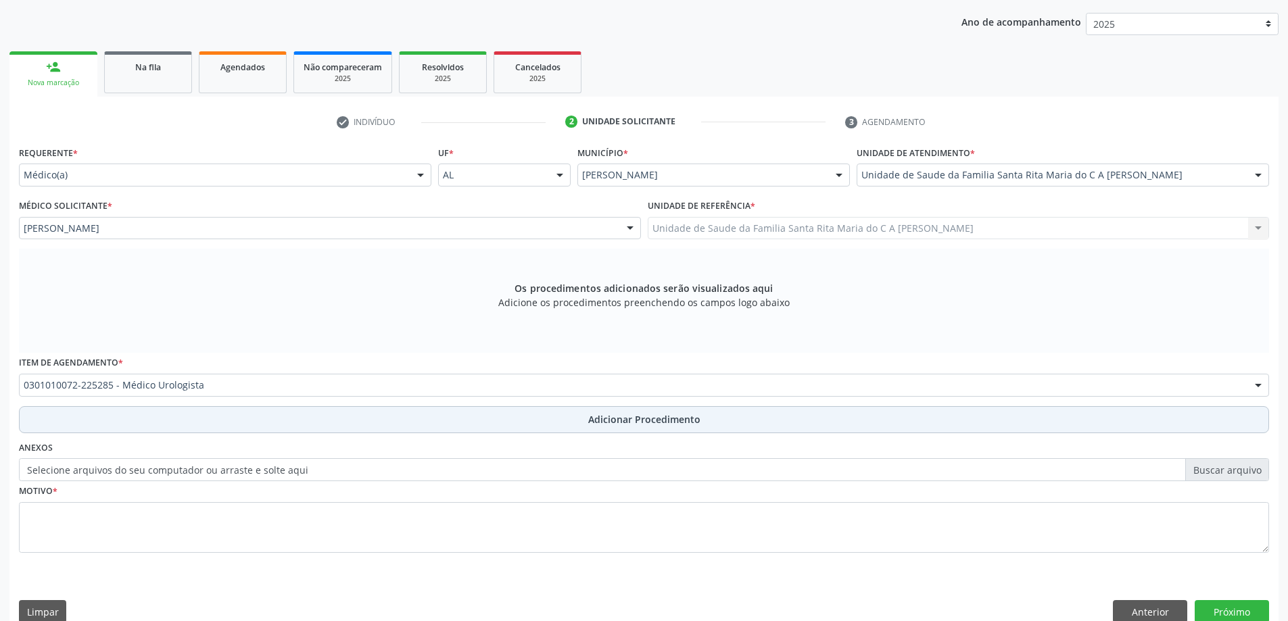
click at [173, 425] on button "Adicionar Procedimento" at bounding box center [644, 419] width 1250 height 27
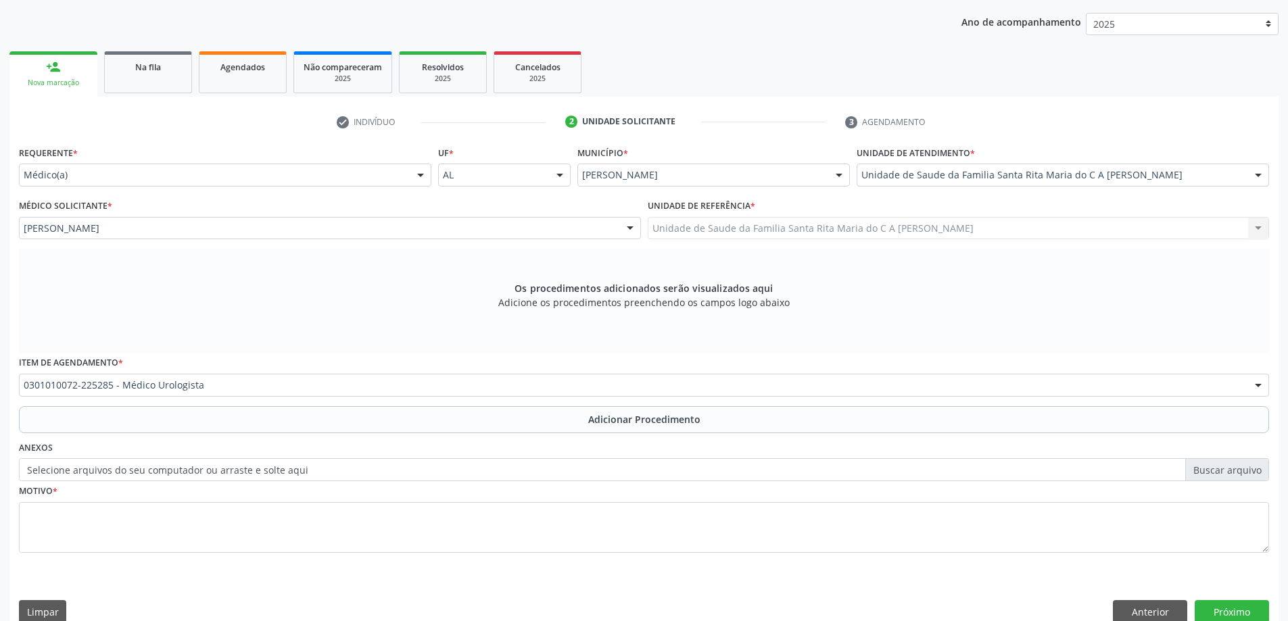
scroll to position [139, 0]
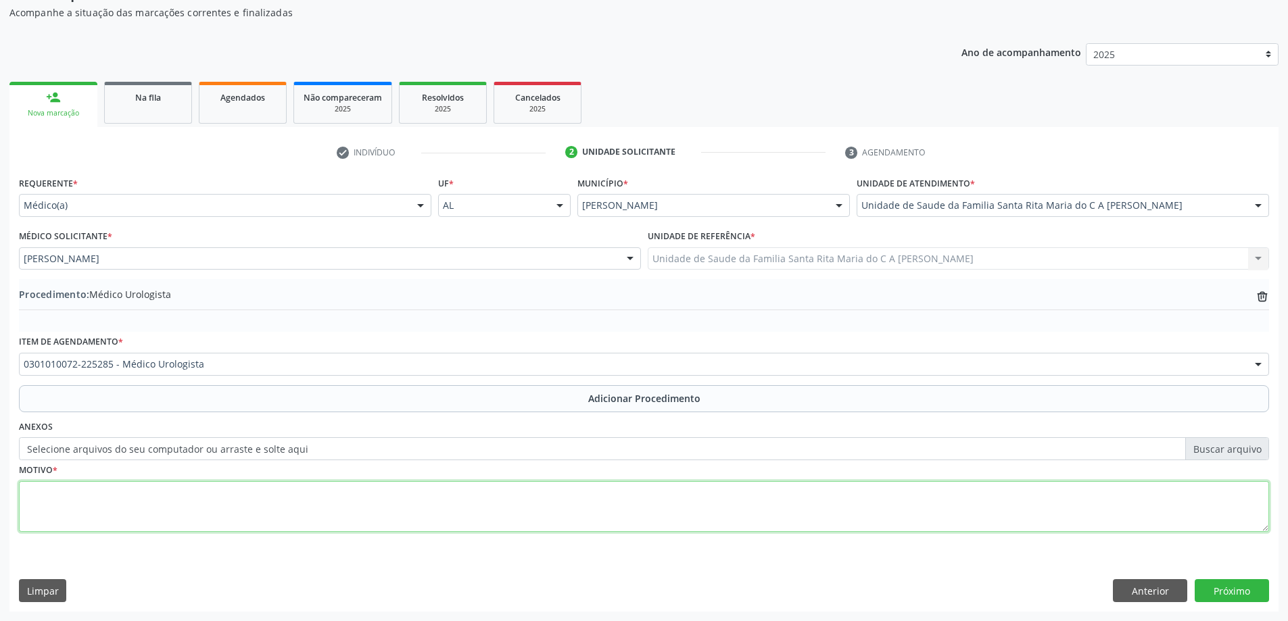
click at [139, 507] on textarea at bounding box center [644, 506] width 1250 height 51
type textarea "n429 afecção não especificada da próstata"
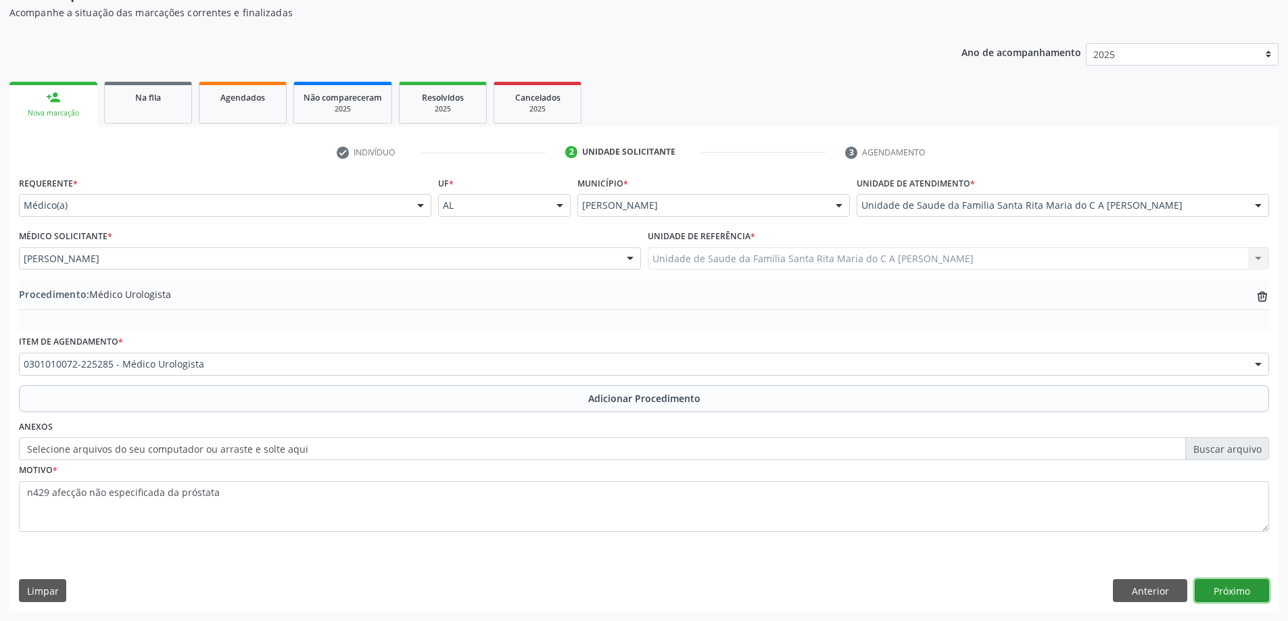
click at [1225, 591] on button "Próximo" at bounding box center [1231, 590] width 74 height 23
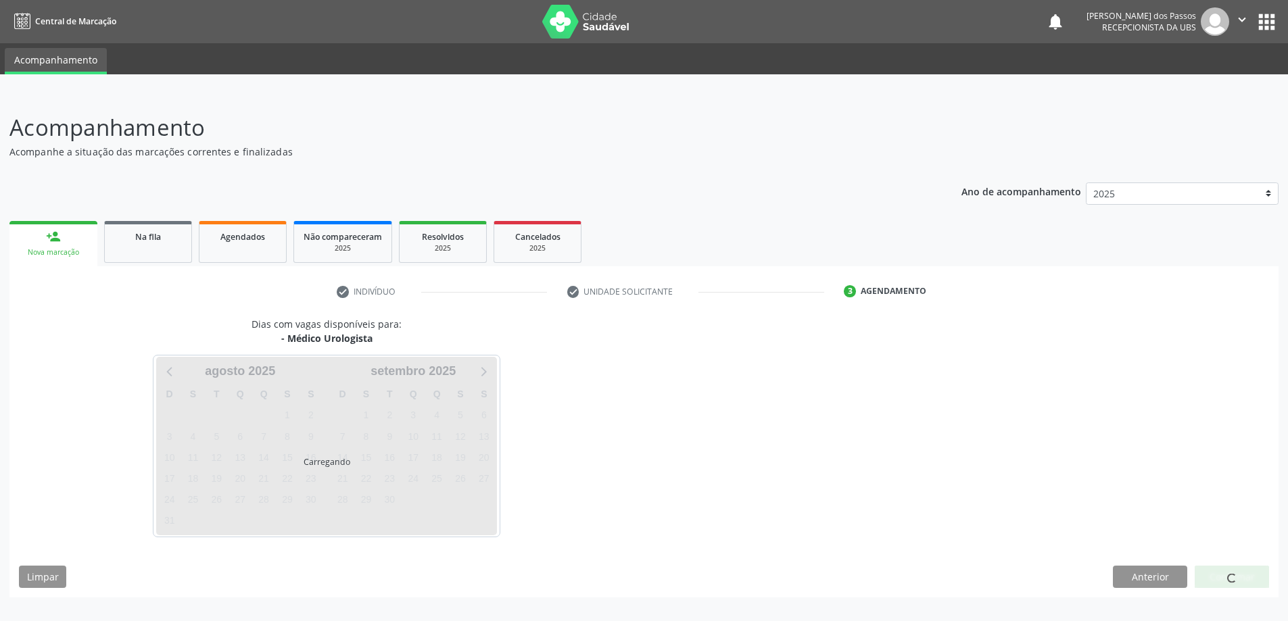
scroll to position [0, 0]
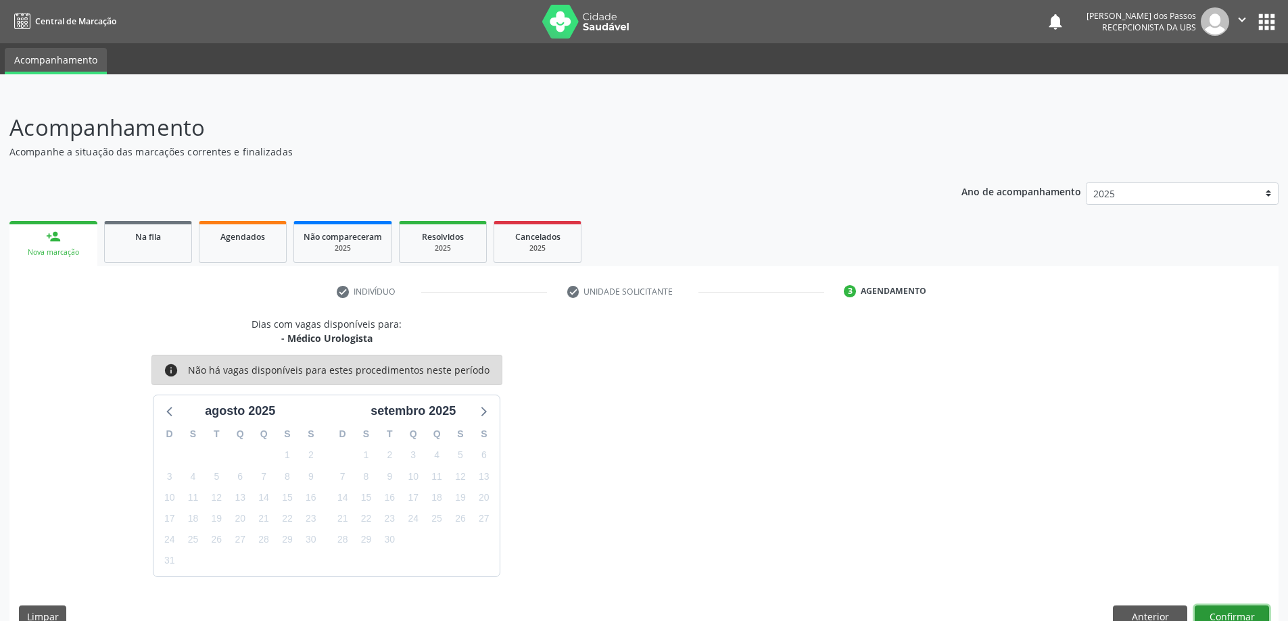
click at [1236, 612] on button "Confirmar" at bounding box center [1231, 617] width 74 height 23
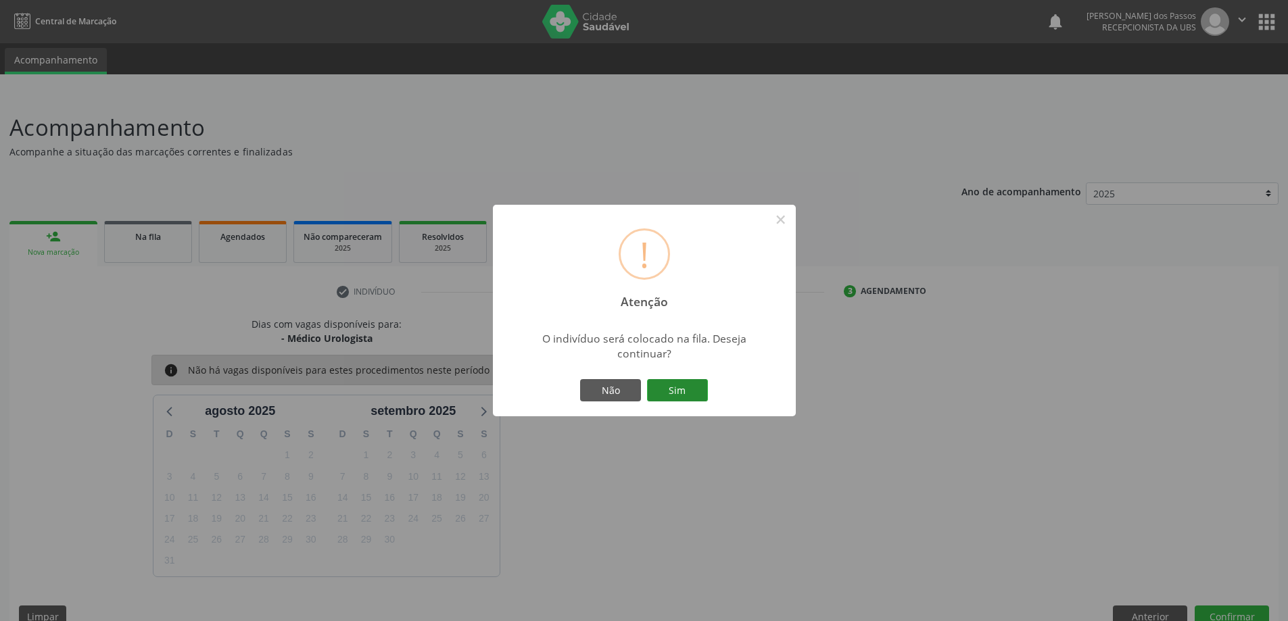
click at [662, 386] on button "Sim" at bounding box center [677, 390] width 61 height 23
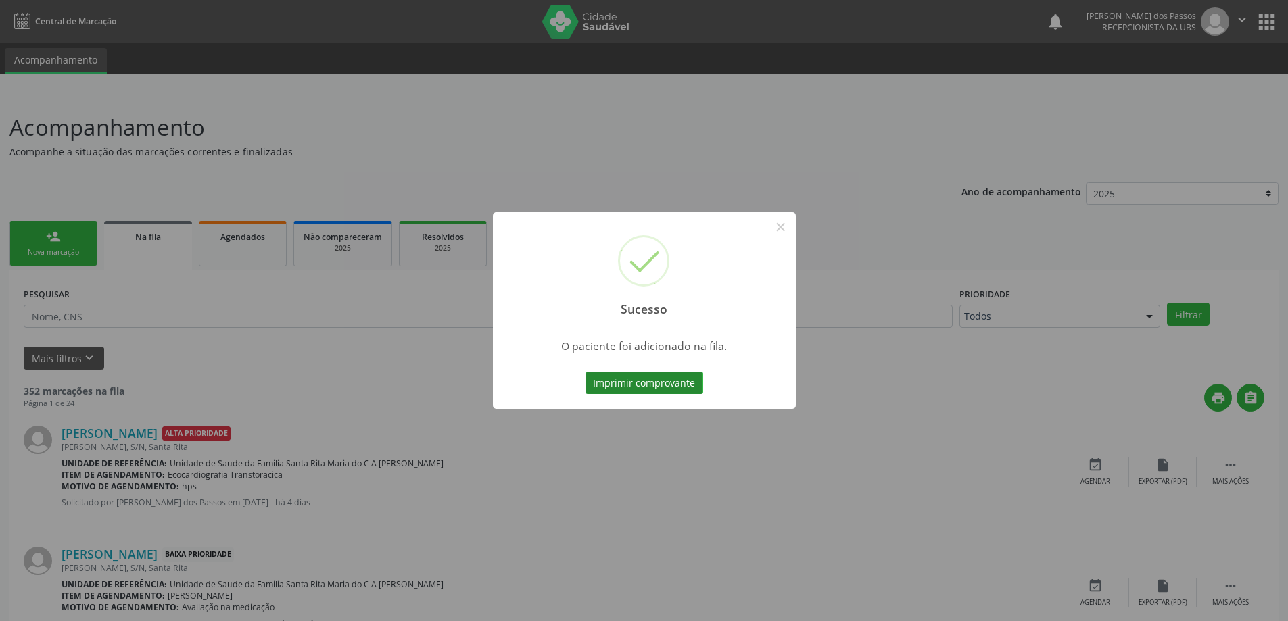
click at [678, 387] on button "Imprimir comprovante" at bounding box center [644, 383] width 118 height 23
